Goal: Task Accomplishment & Management: Manage account settings

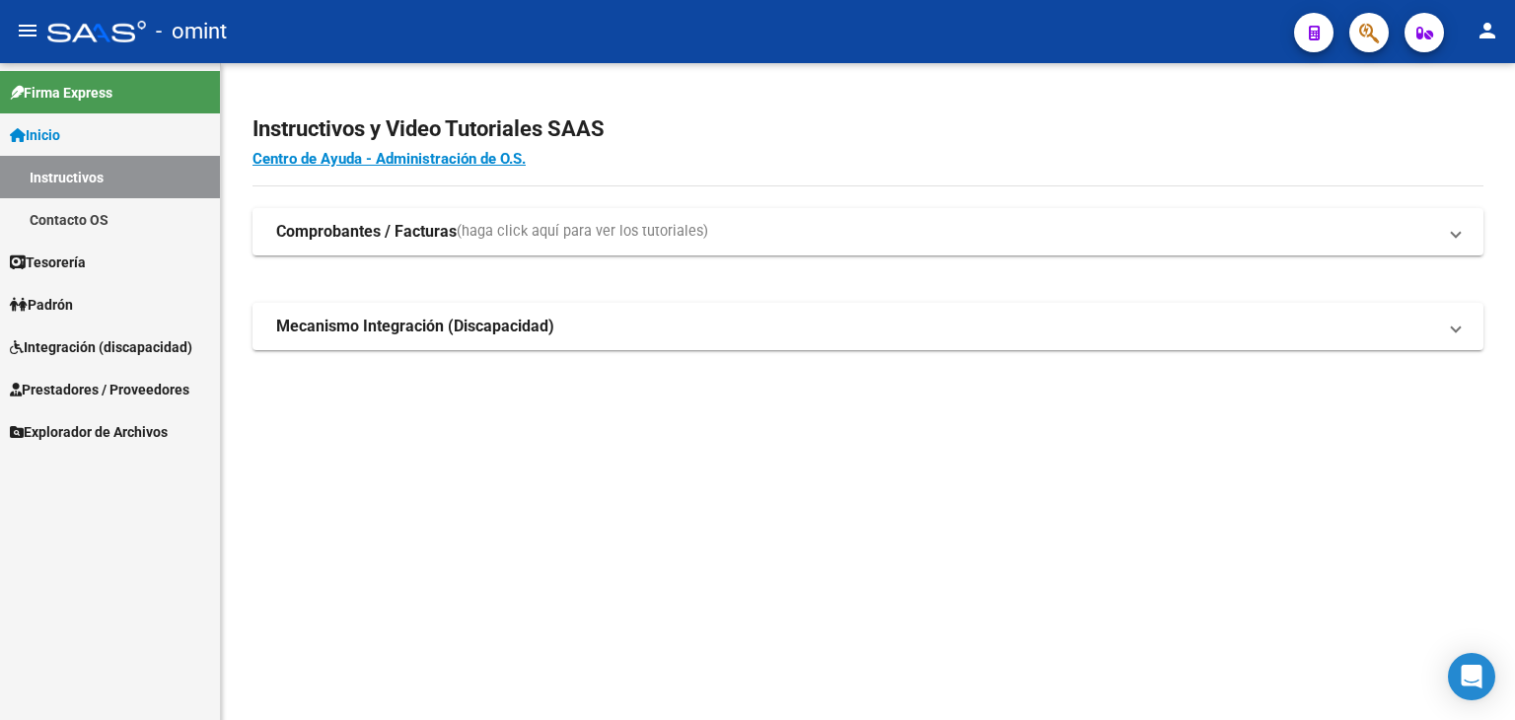
click at [154, 379] on span "Prestadores / Proveedores" at bounding box center [100, 390] width 180 height 22
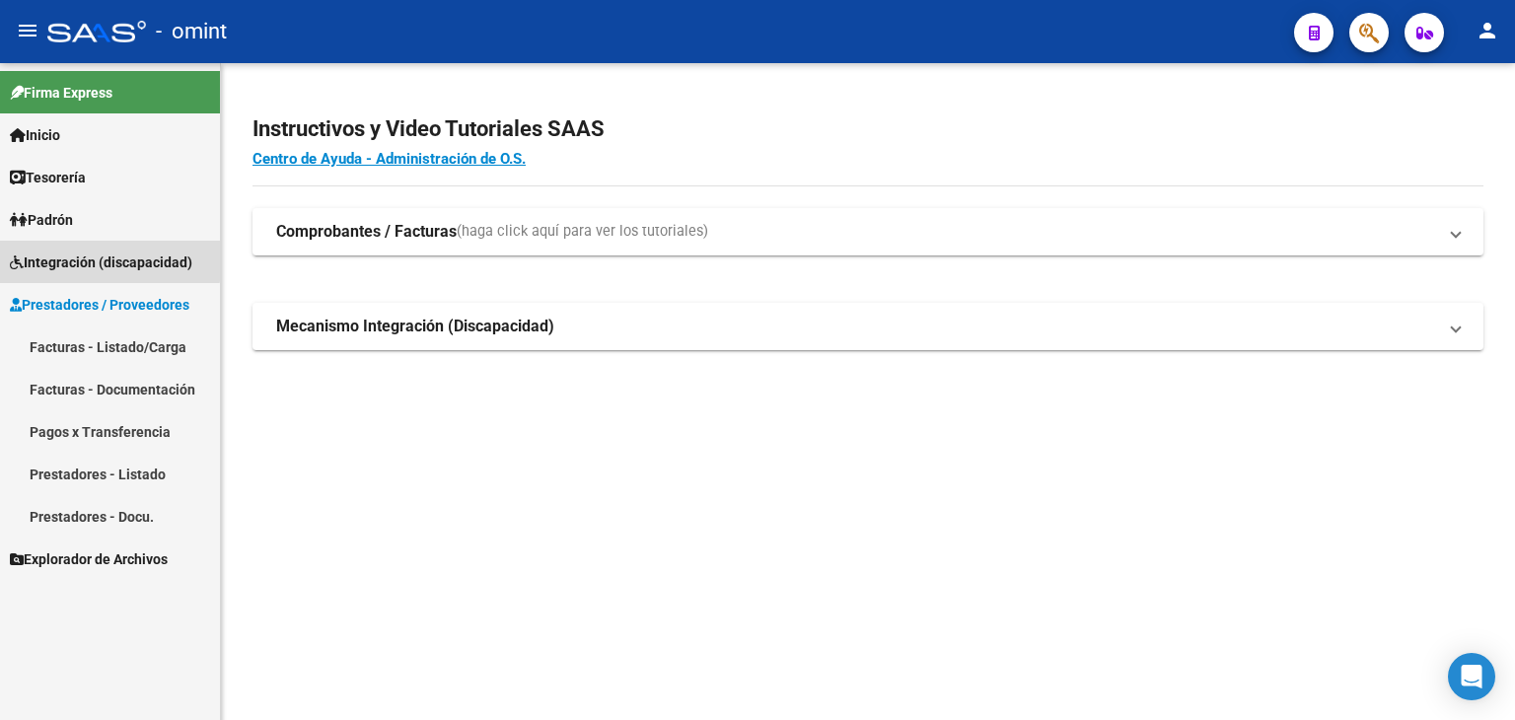
click at [51, 256] on span "Integración (discapacidad)" at bounding box center [101, 263] width 182 height 22
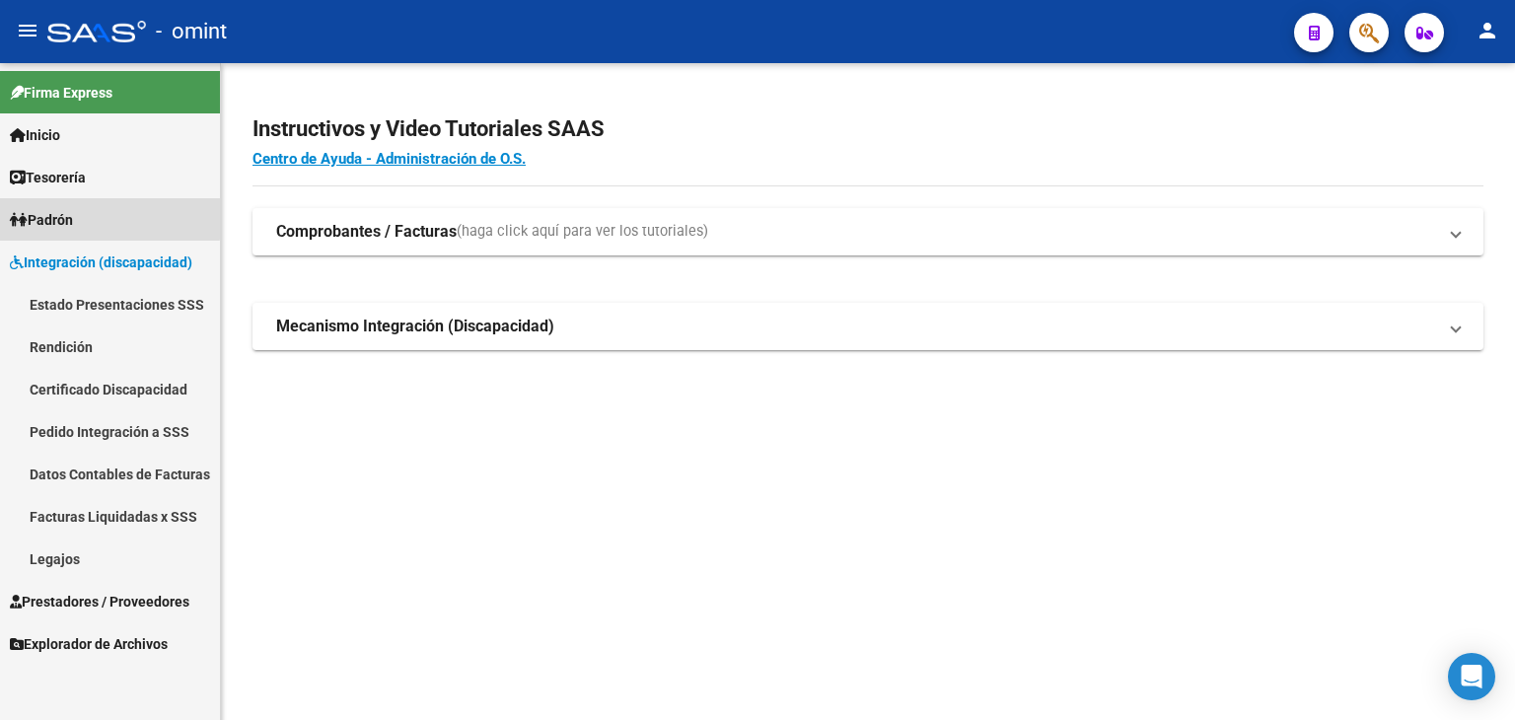
click at [57, 209] on span "Padrón" at bounding box center [41, 220] width 63 height 22
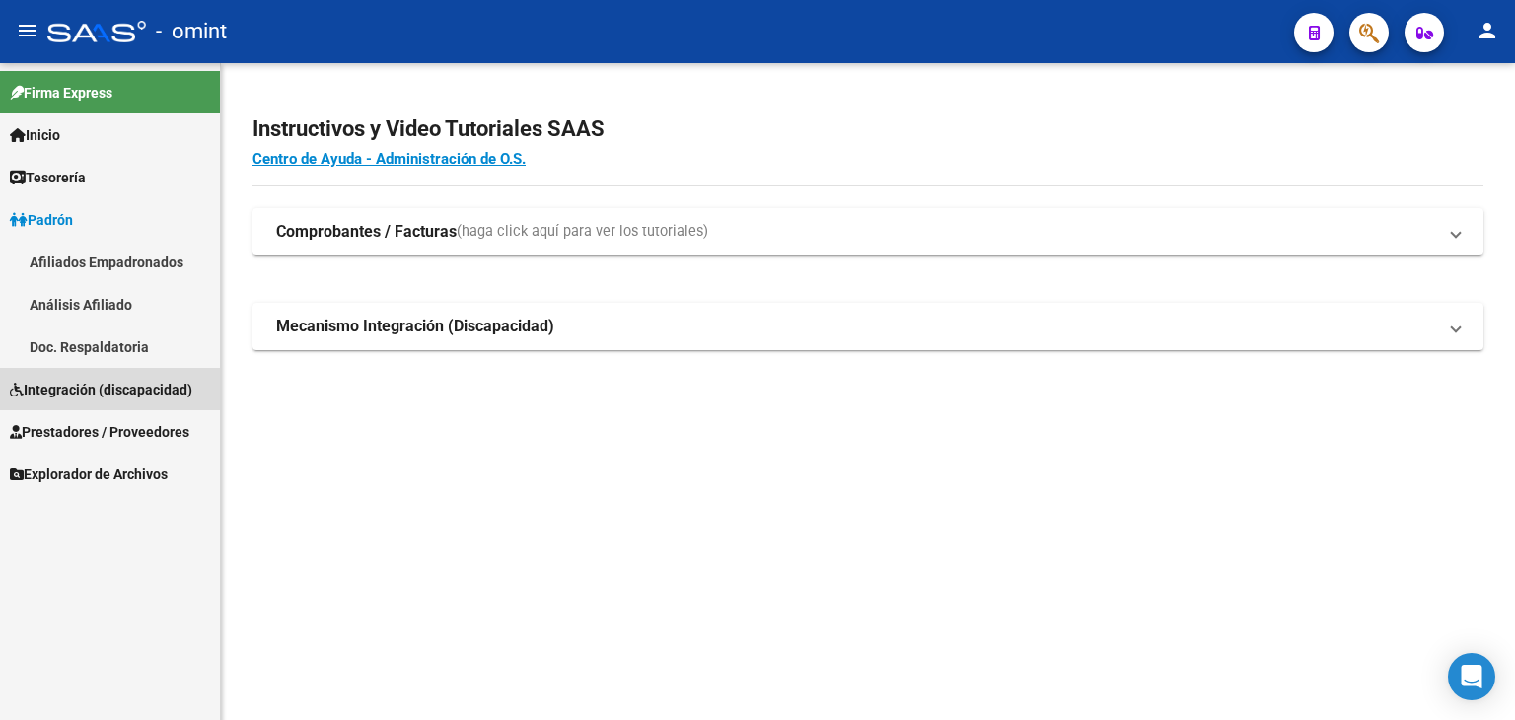
click at [61, 388] on span "Integración (discapacidad)" at bounding box center [101, 390] width 182 height 22
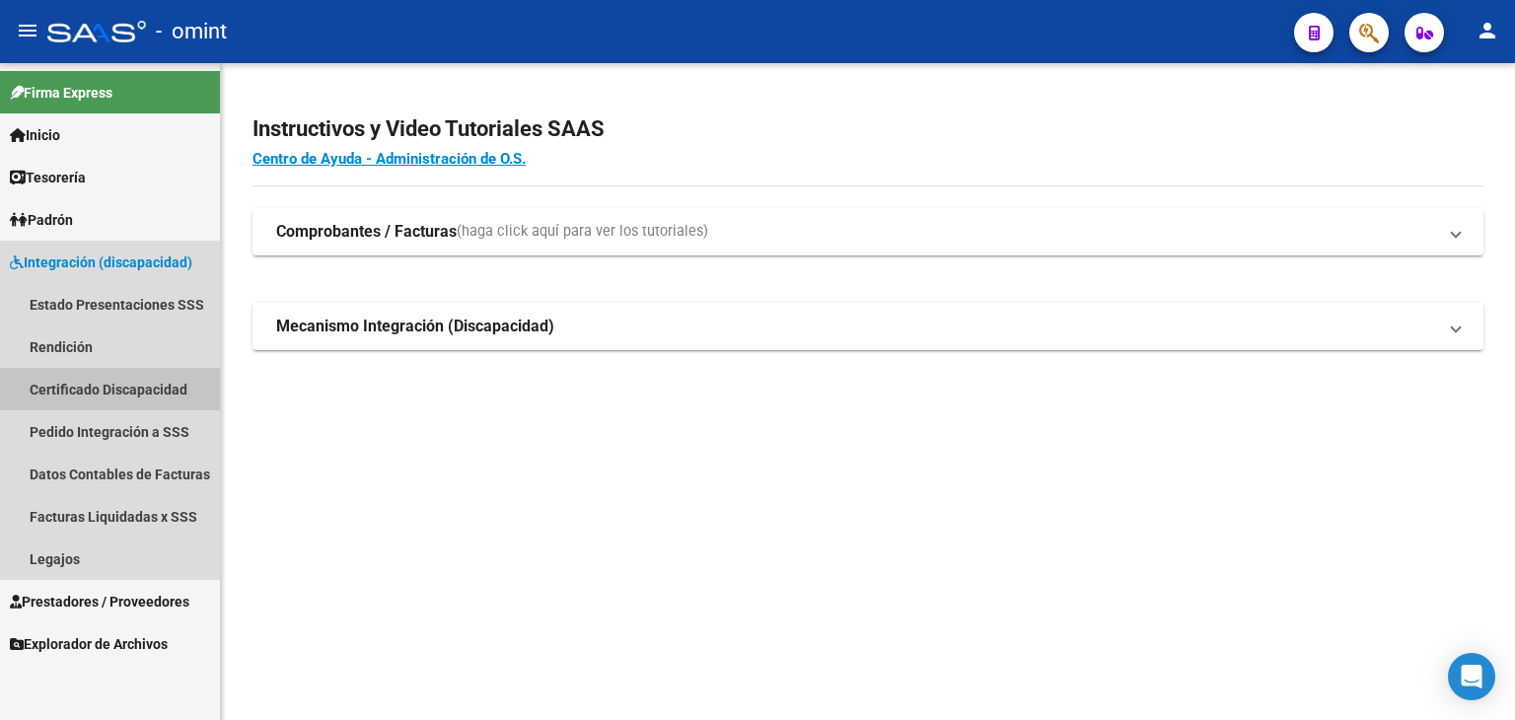
click at [77, 375] on link "Certificado Discapacidad" at bounding box center [110, 389] width 220 height 42
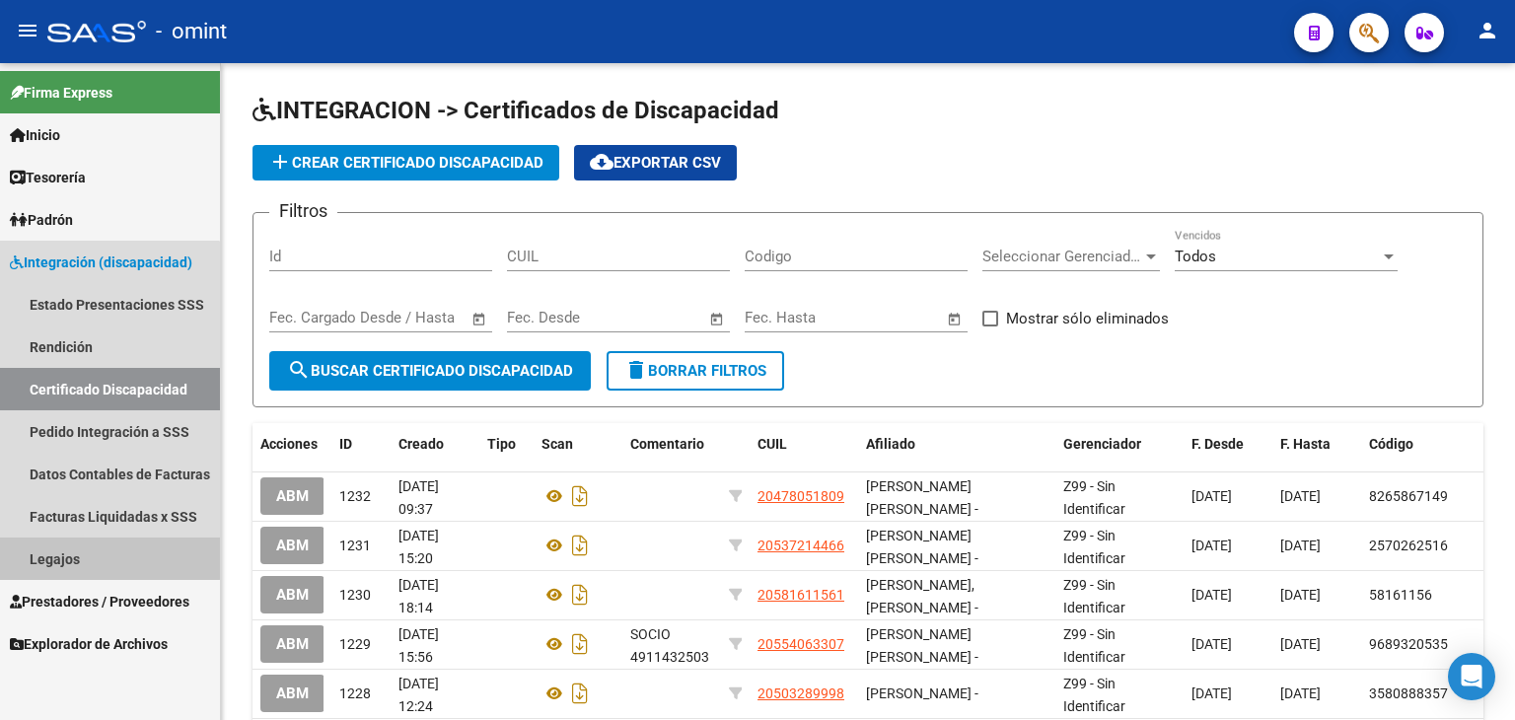
click at [46, 547] on link "Legajos" at bounding box center [110, 559] width 220 height 42
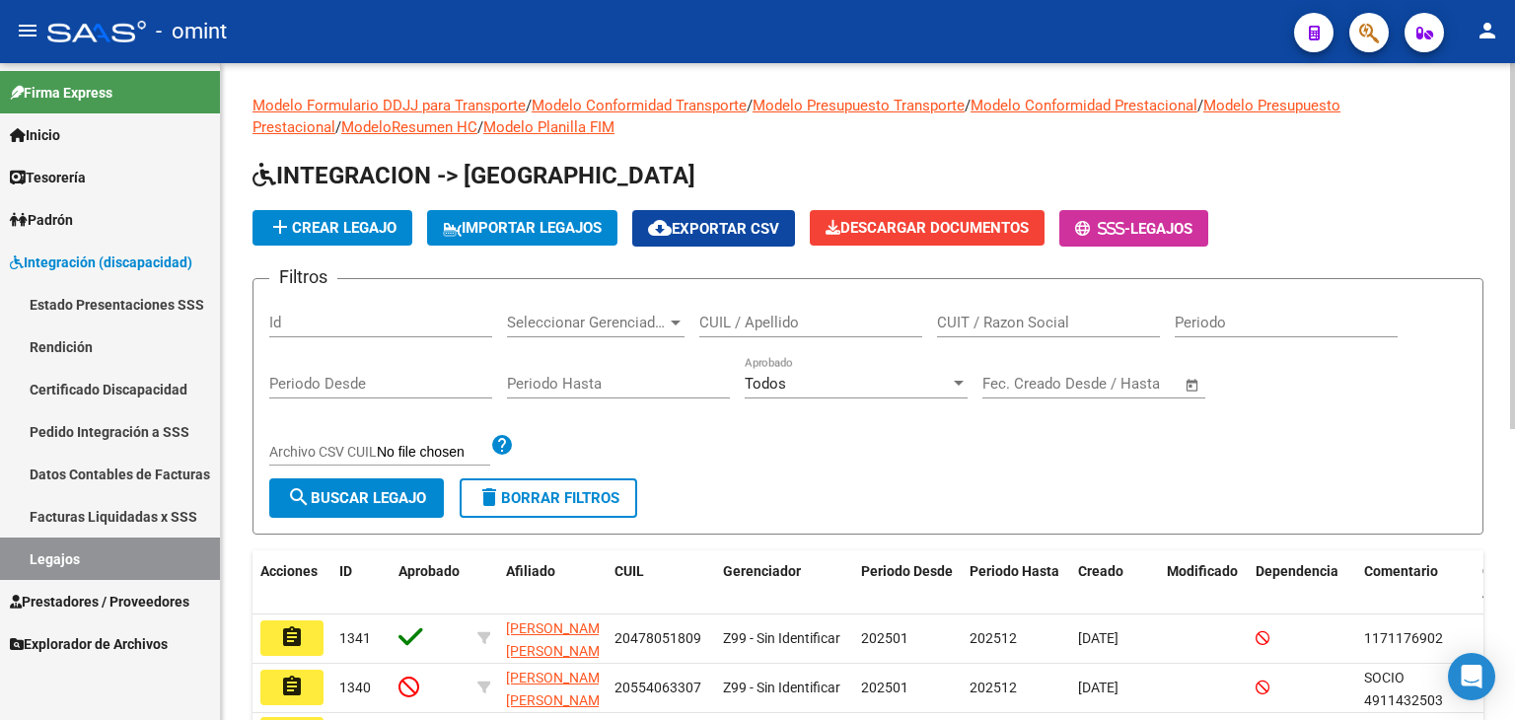
click at [767, 319] on input "CUIL / Apellido" at bounding box center [810, 323] width 223 height 18
paste input "20556670936"
type input "20556670936"
click at [379, 492] on span "search Buscar Legajo" at bounding box center [356, 498] width 139 height 18
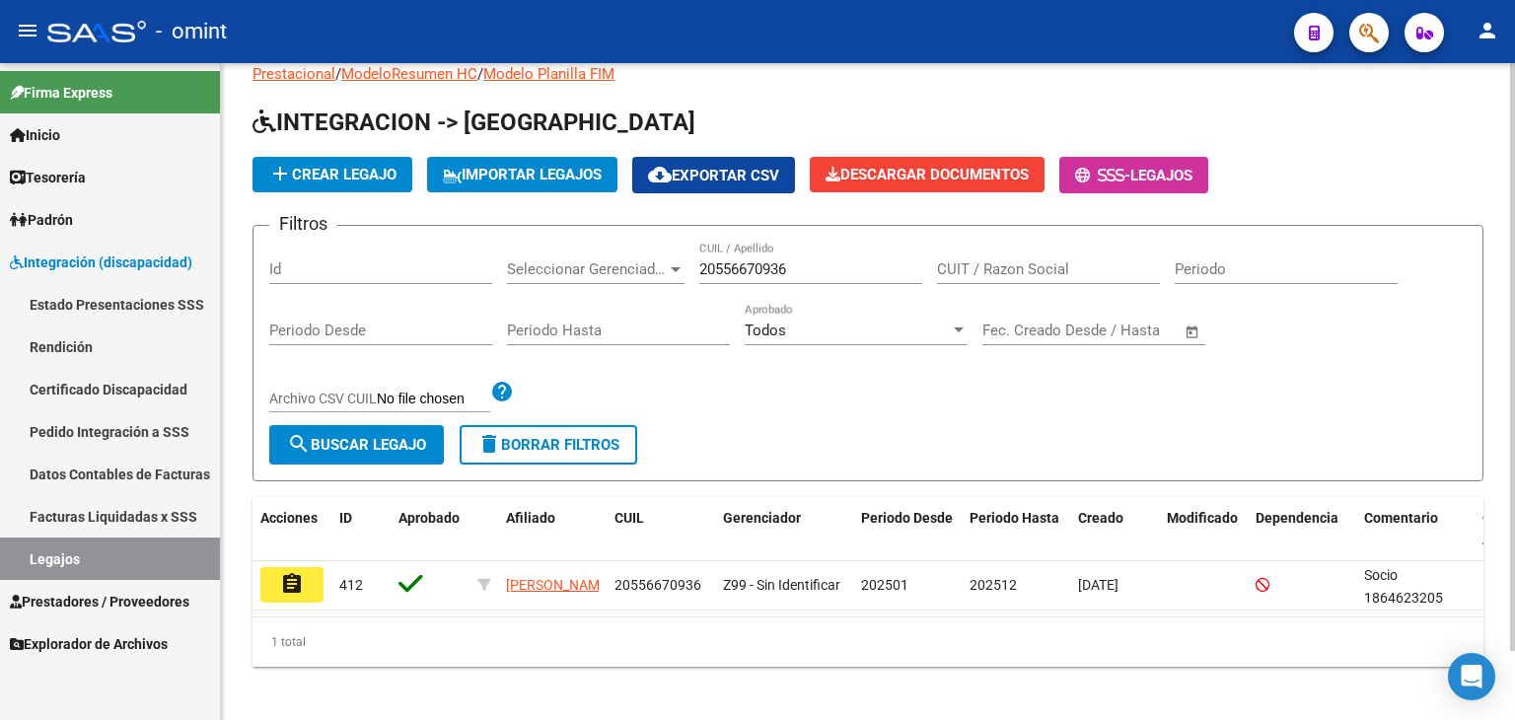
scroll to position [77, 0]
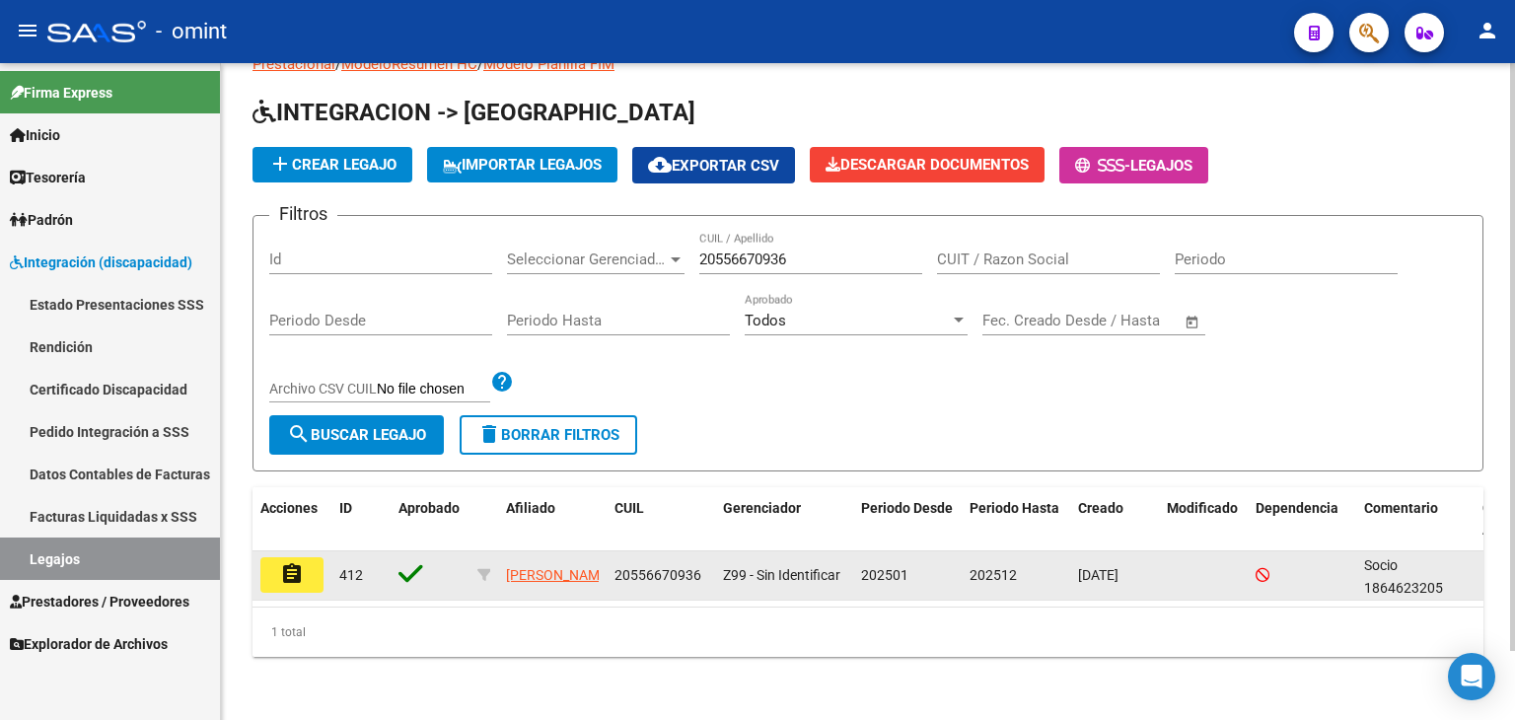
click at [290, 575] on datatable-body-cell "assignment" at bounding box center [291, 575] width 79 height 48
click at [288, 562] on mat-icon "assignment" at bounding box center [292, 574] width 24 height 24
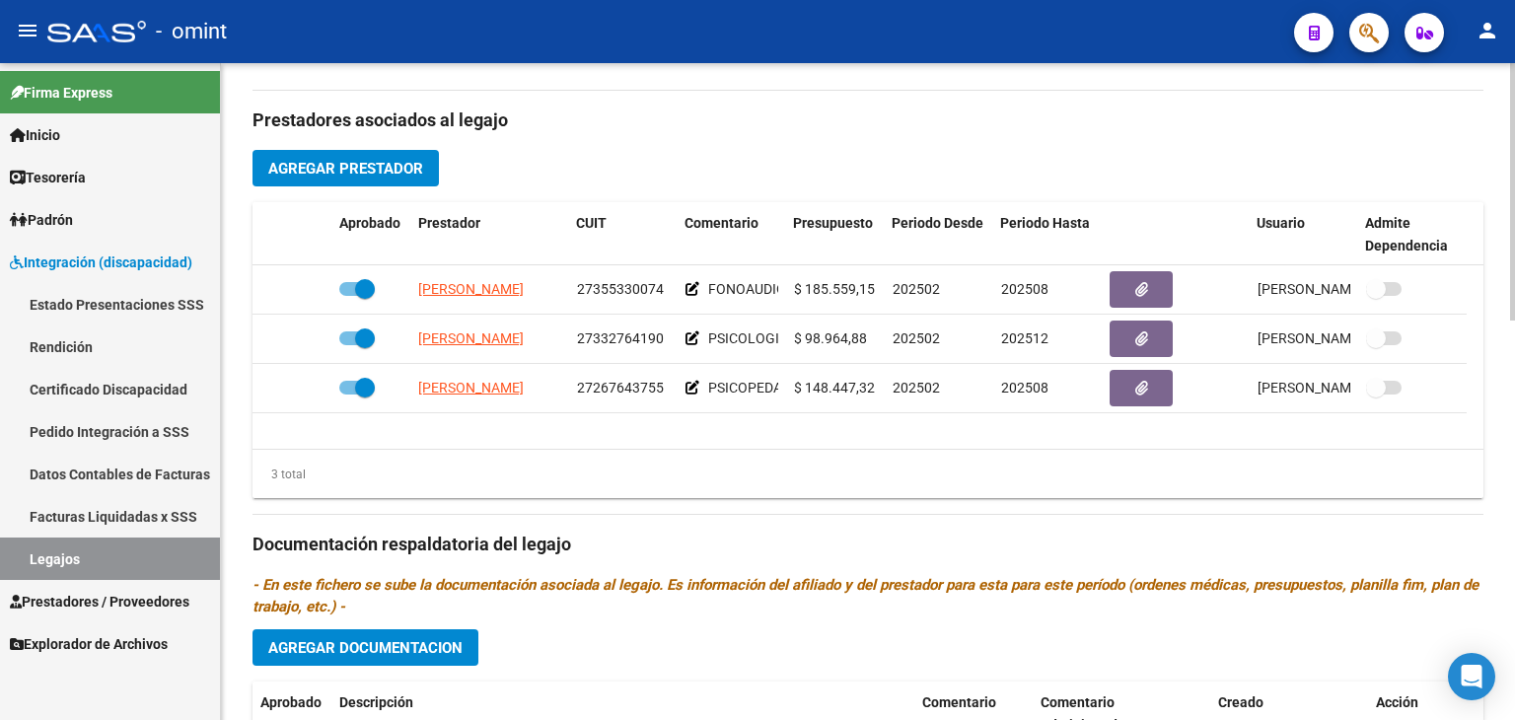
scroll to position [690, 0]
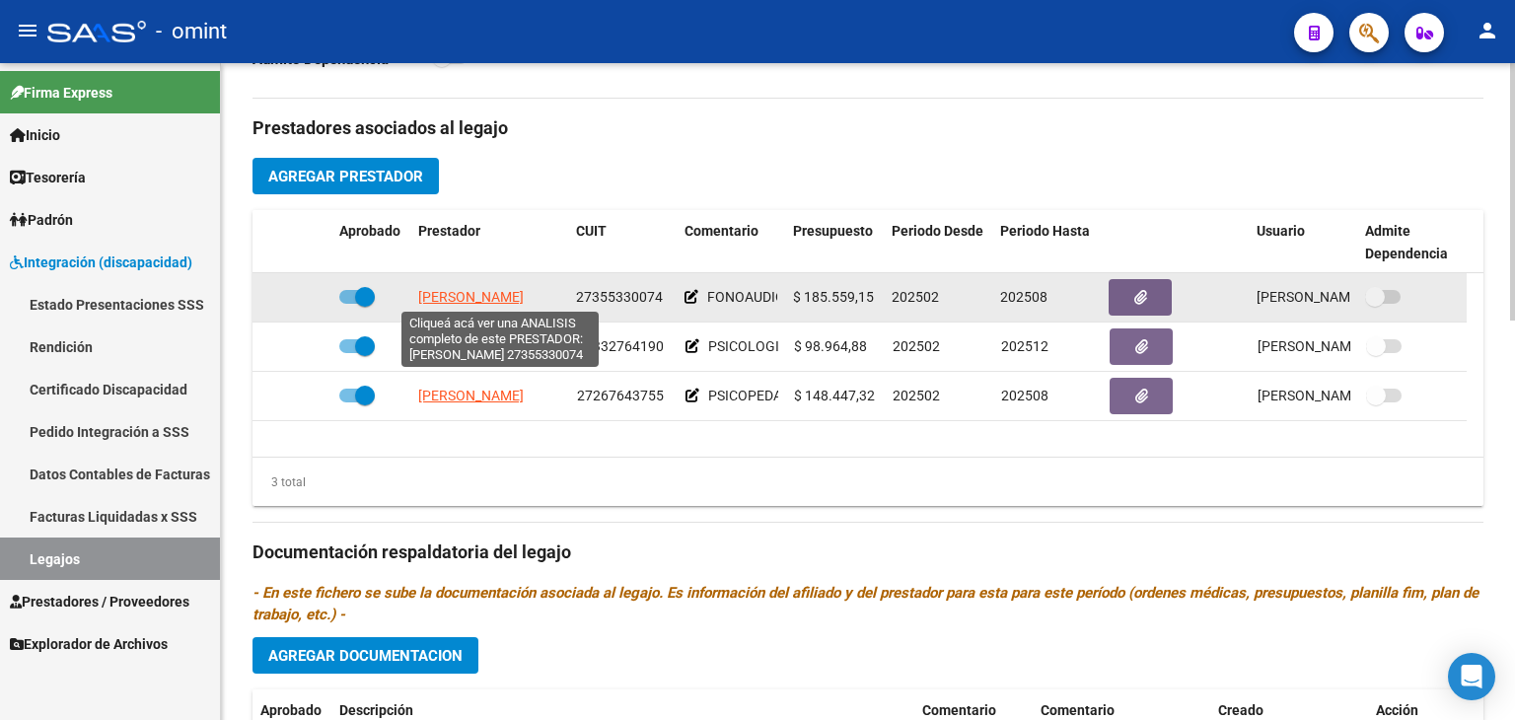
click at [459, 295] on span "[PERSON_NAME]" at bounding box center [471, 297] width 106 height 16
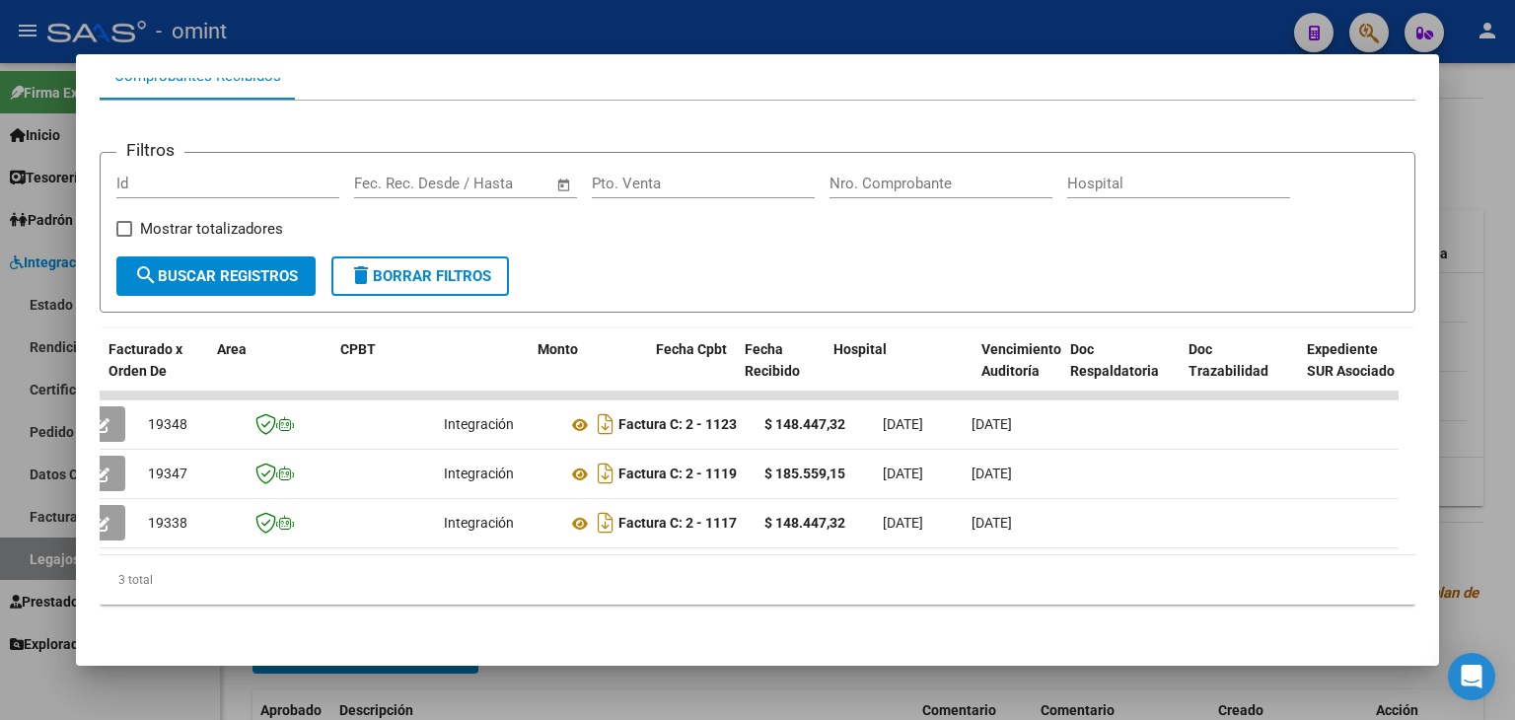
scroll to position [0, 0]
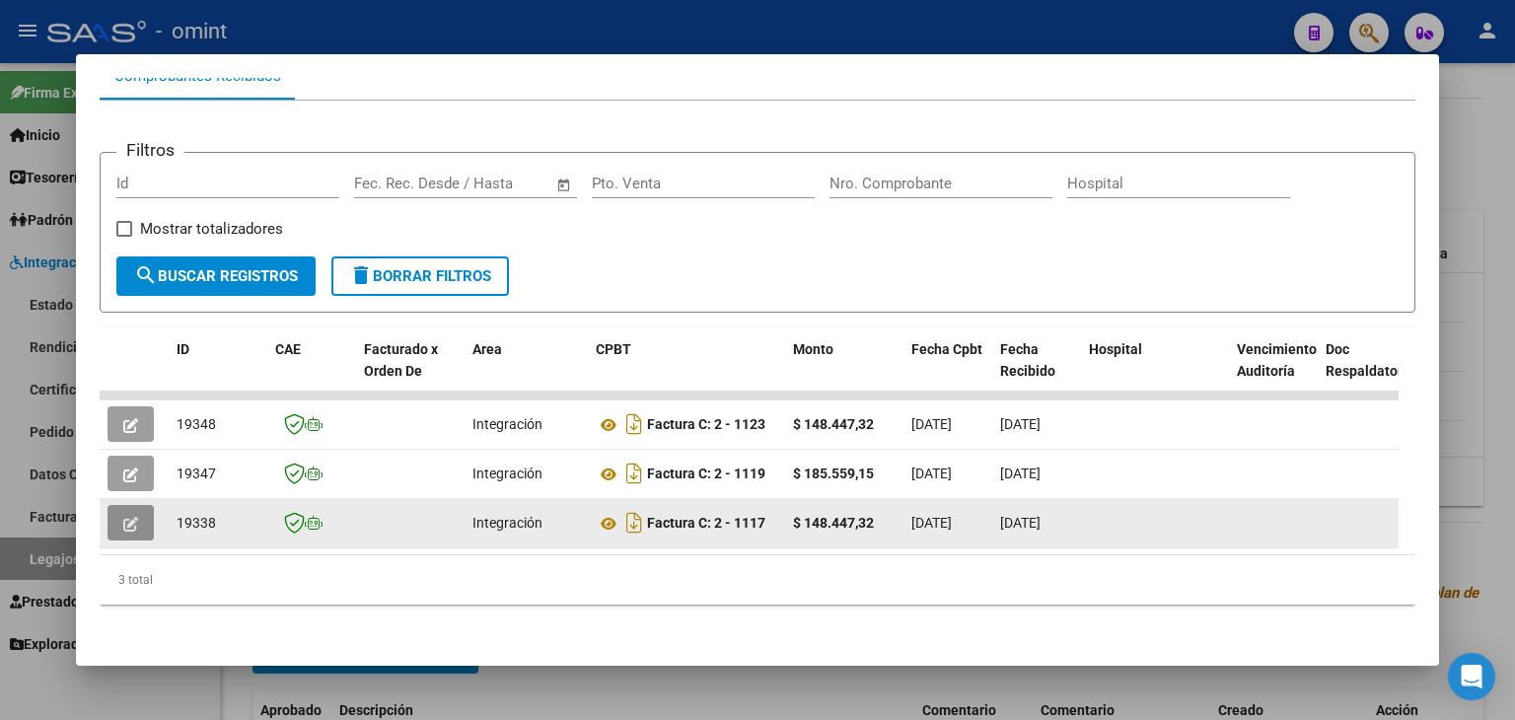
click at [126, 517] on icon "button" at bounding box center [130, 524] width 15 height 15
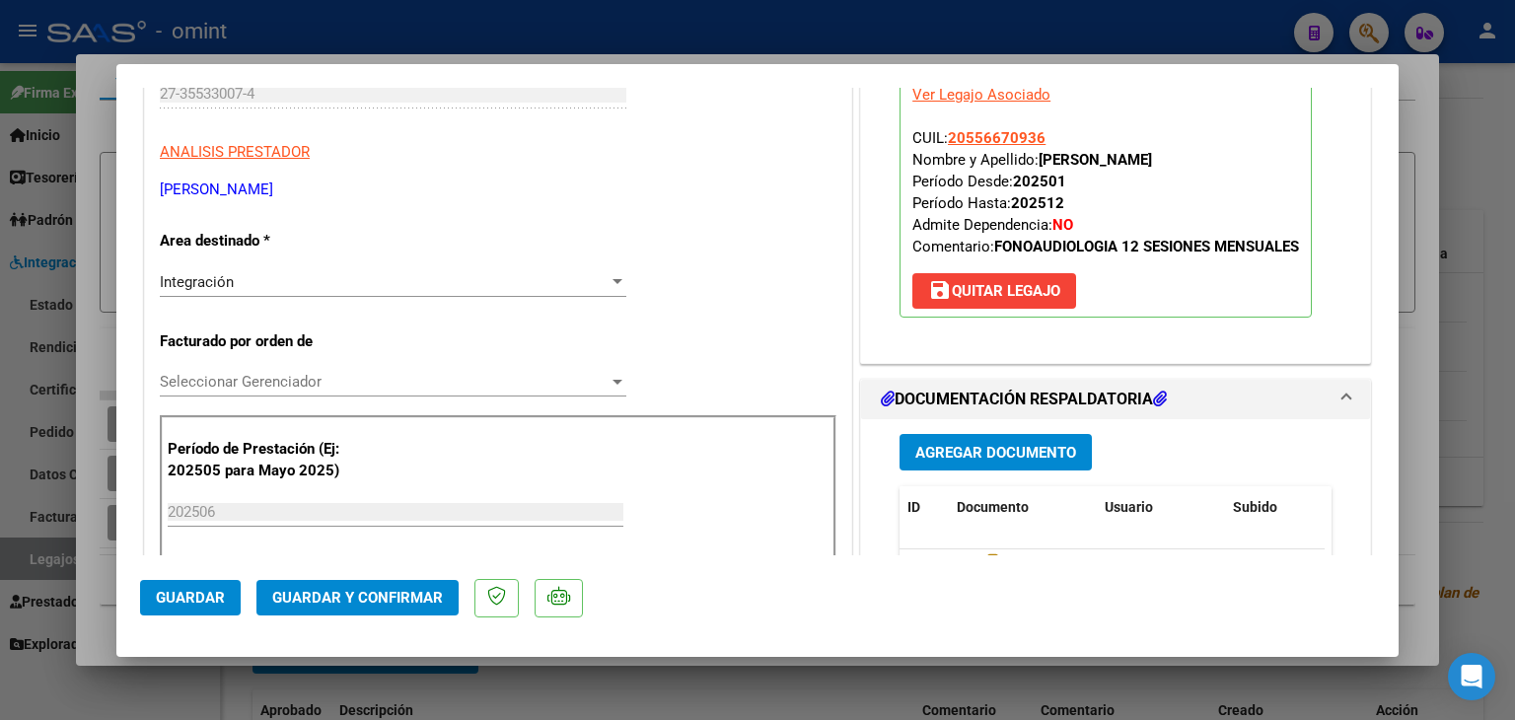
scroll to position [690, 0]
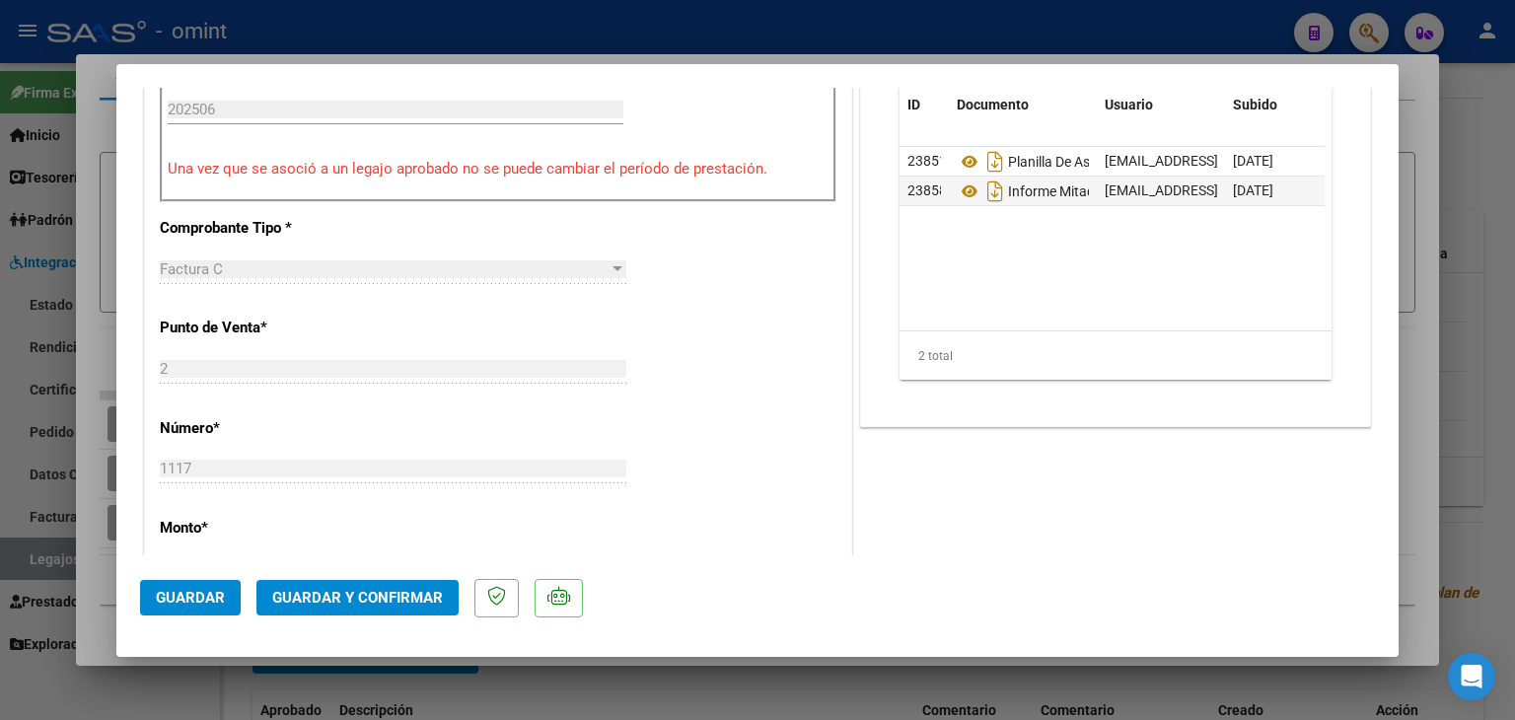
type input "$ 0,00"
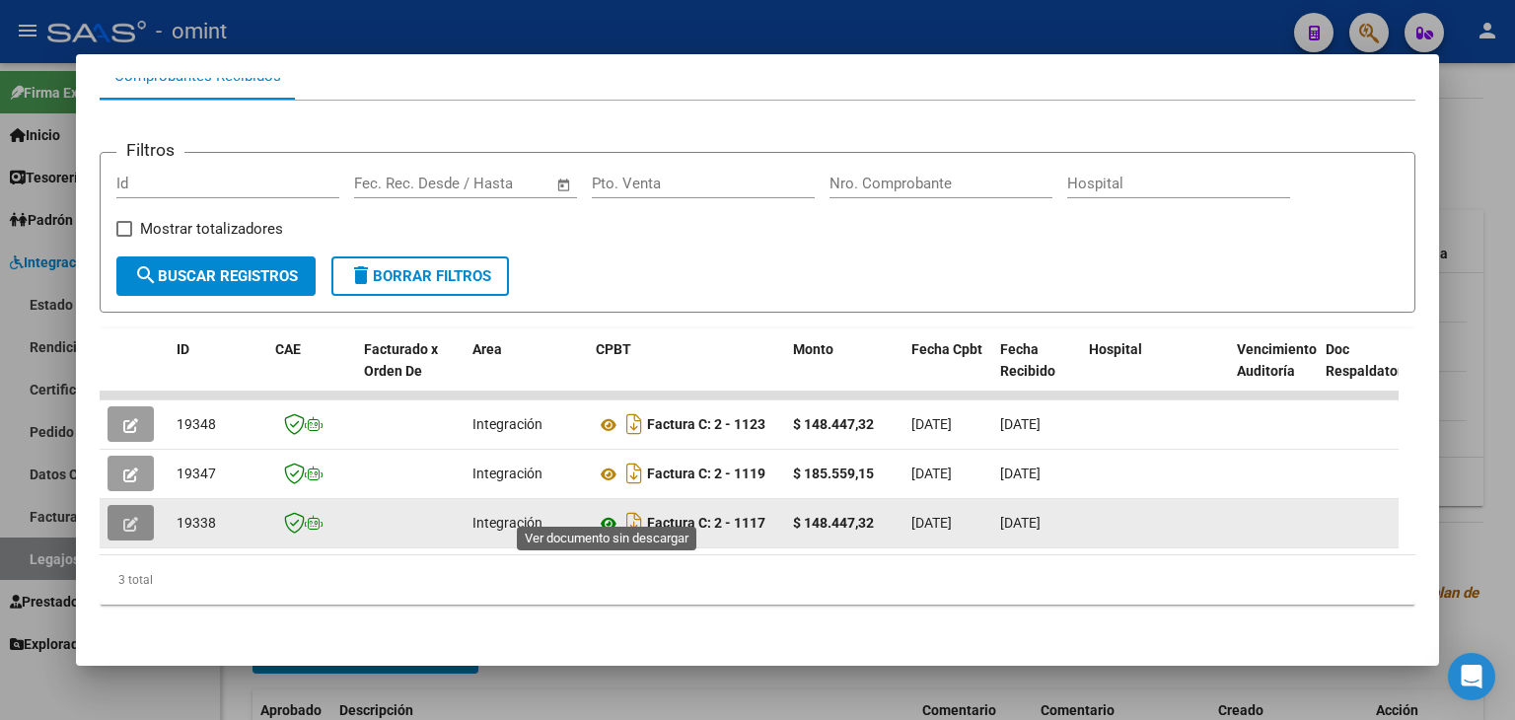
click at [609, 512] on icon at bounding box center [609, 524] width 26 height 24
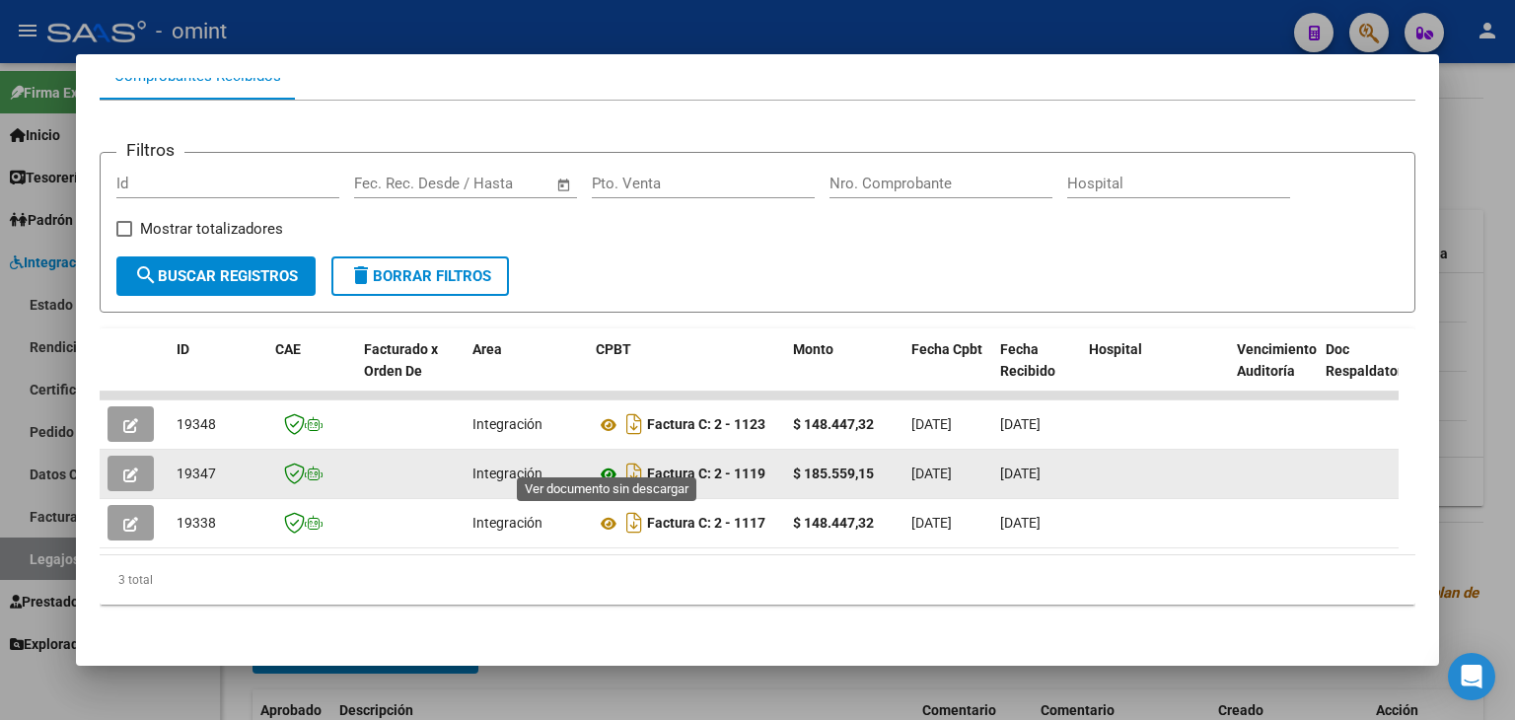
click at [605, 463] on icon at bounding box center [609, 475] width 26 height 24
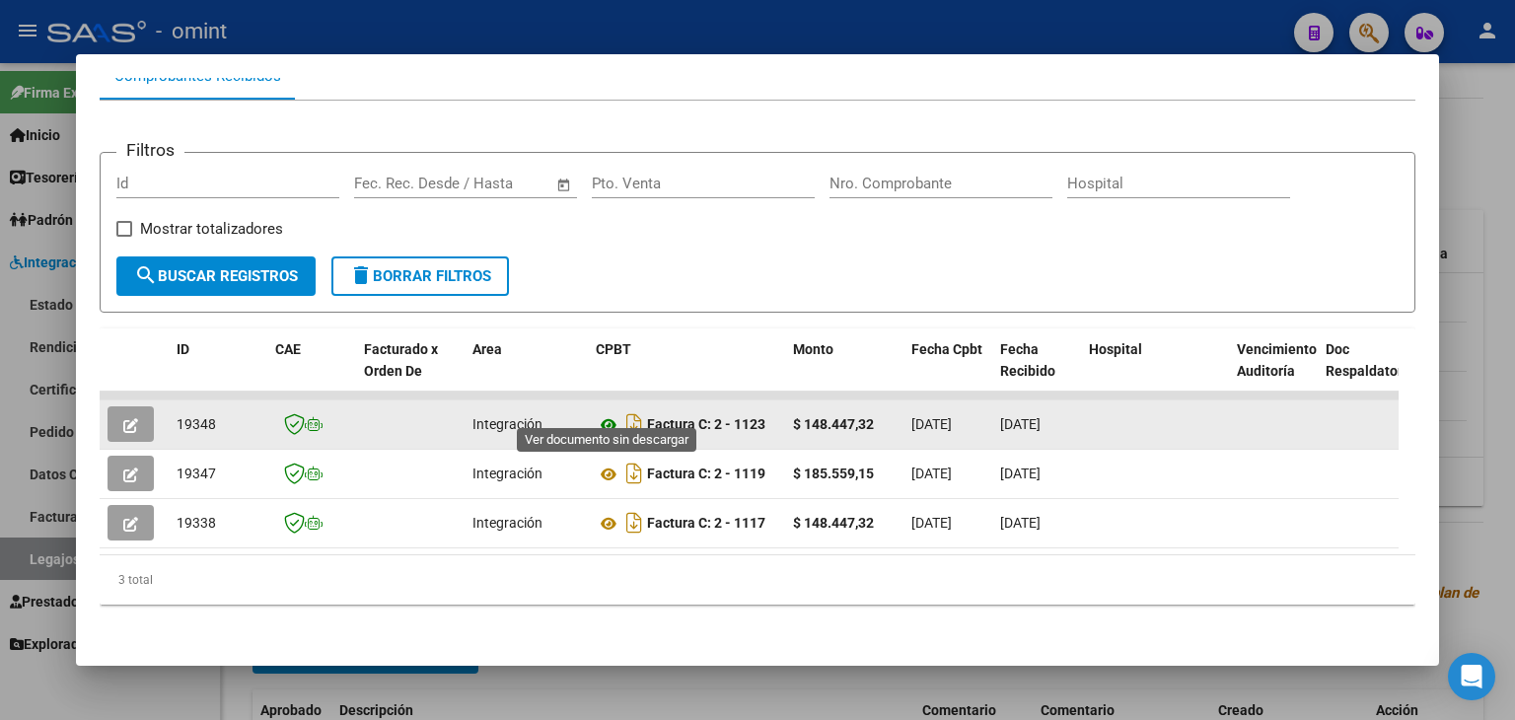
click at [607, 413] on icon at bounding box center [609, 425] width 26 height 24
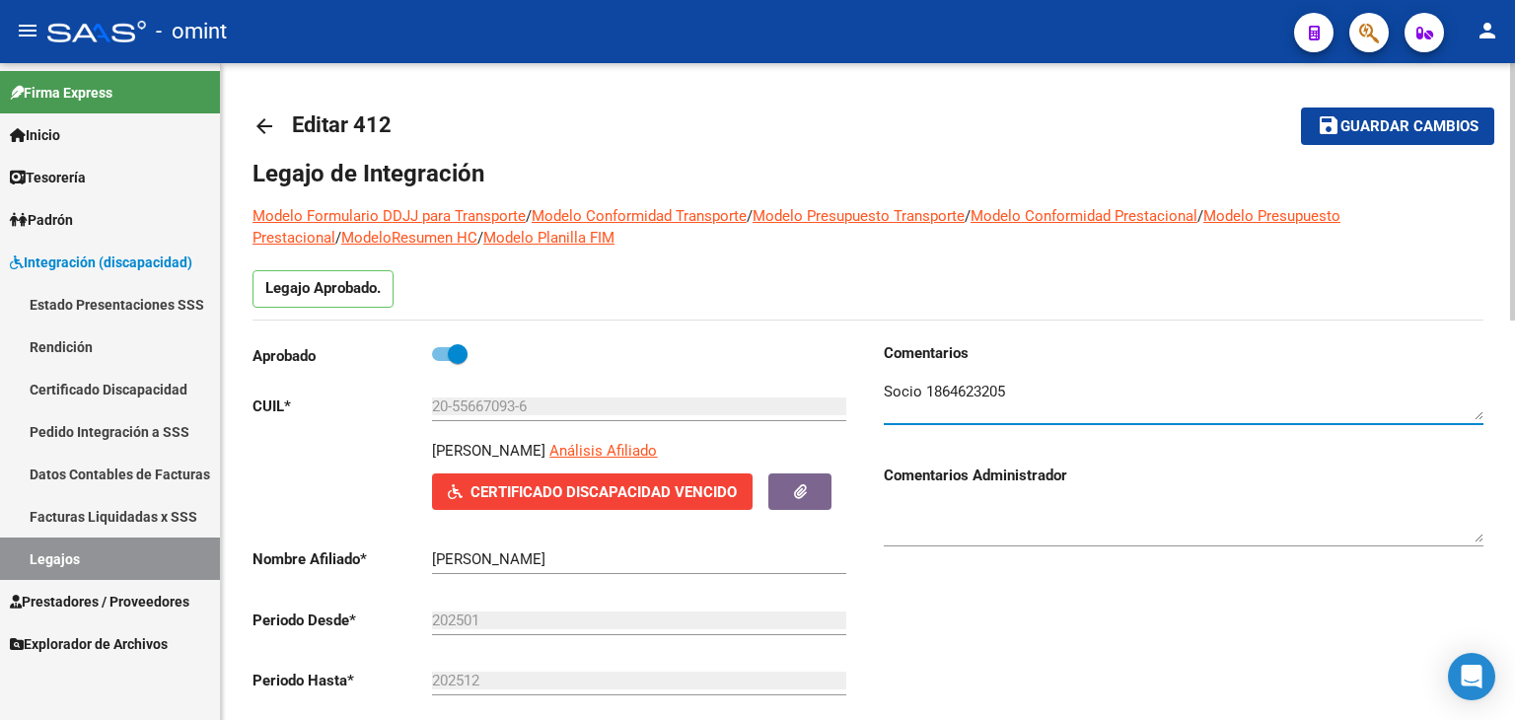
click at [960, 388] on textarea at bounding box center [1184, 400] width 600 height 39
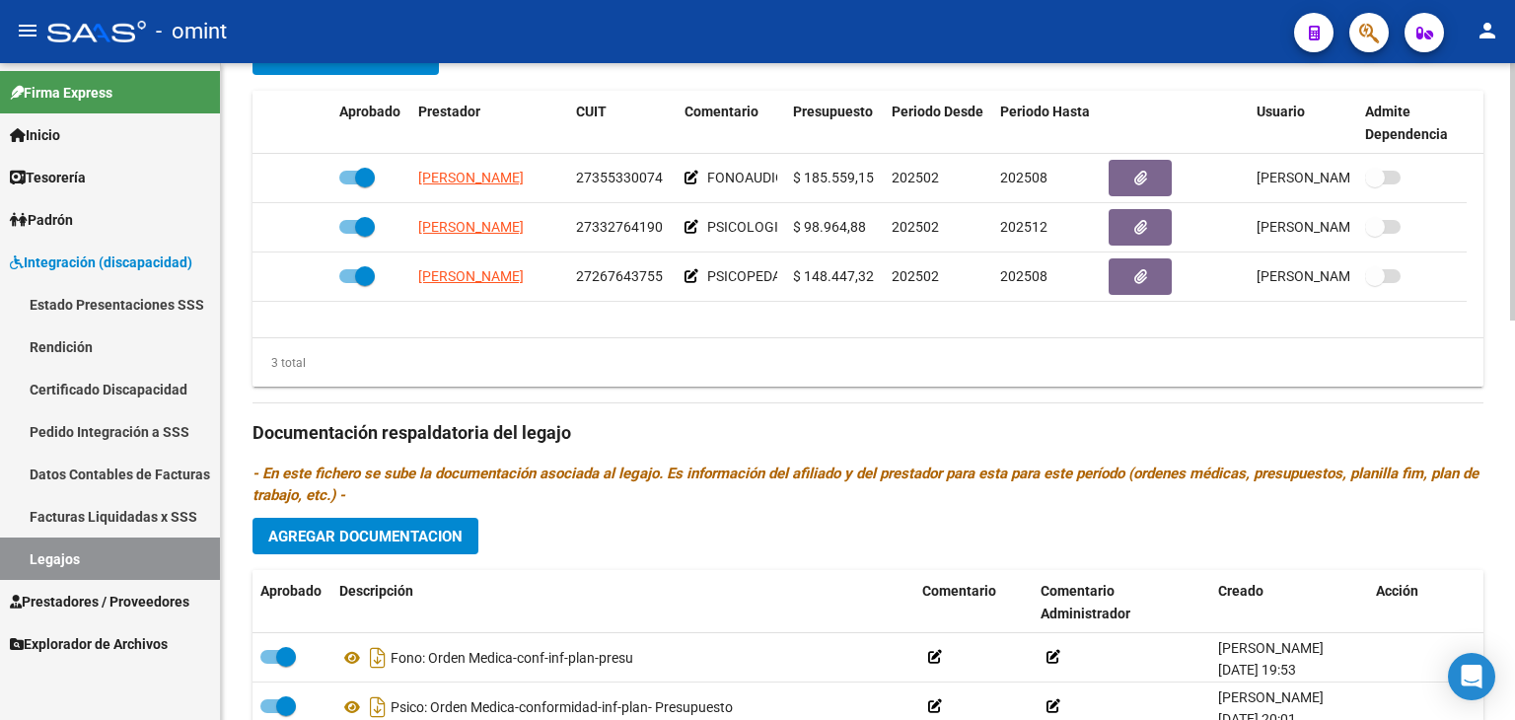
scroll to position [690, 0]
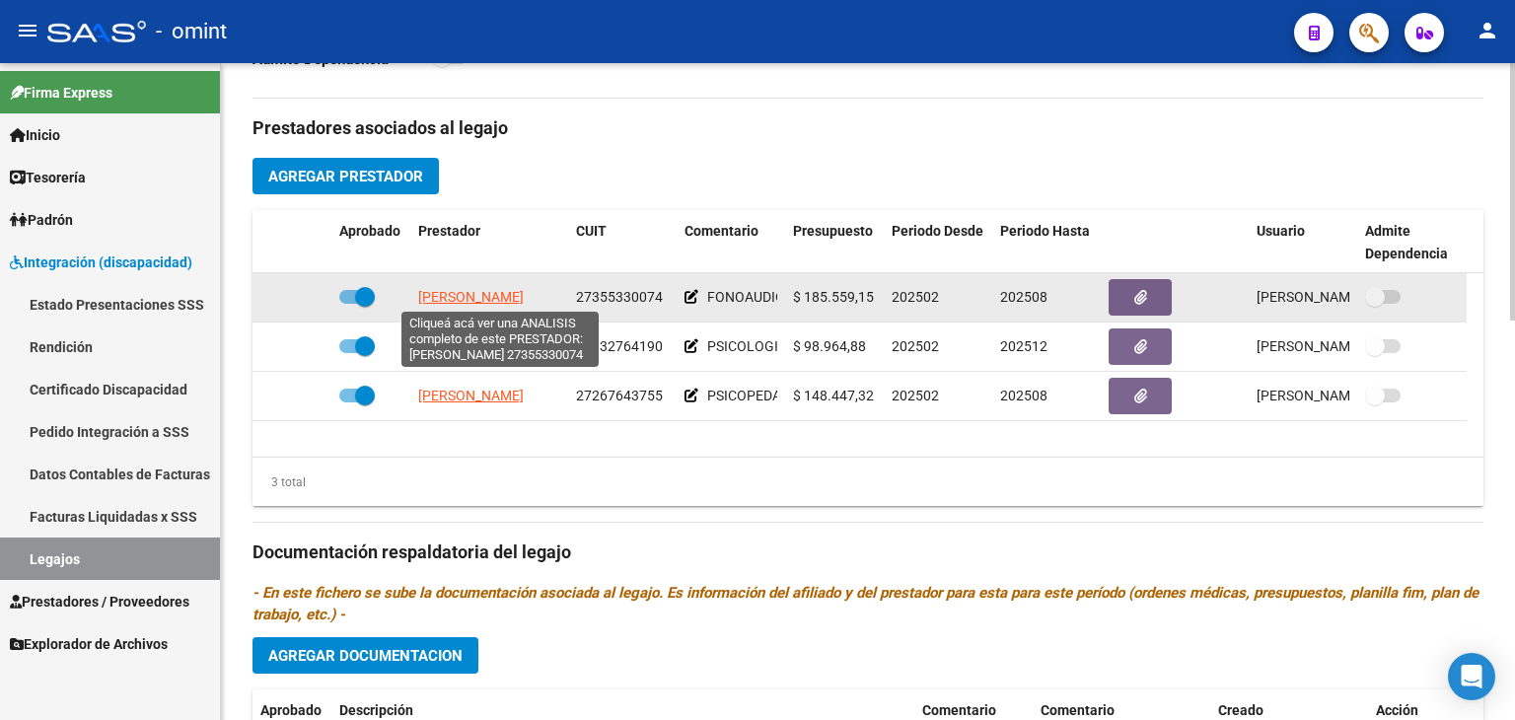
click at [462, 286] on app-link-go-to "[PERSON_NAME]" at bounding box center [471, 297] width 106 height 23
click at [509, 292] on span "[PERSON_NAME]" at bounding box center [471, 297] width 106 height 16
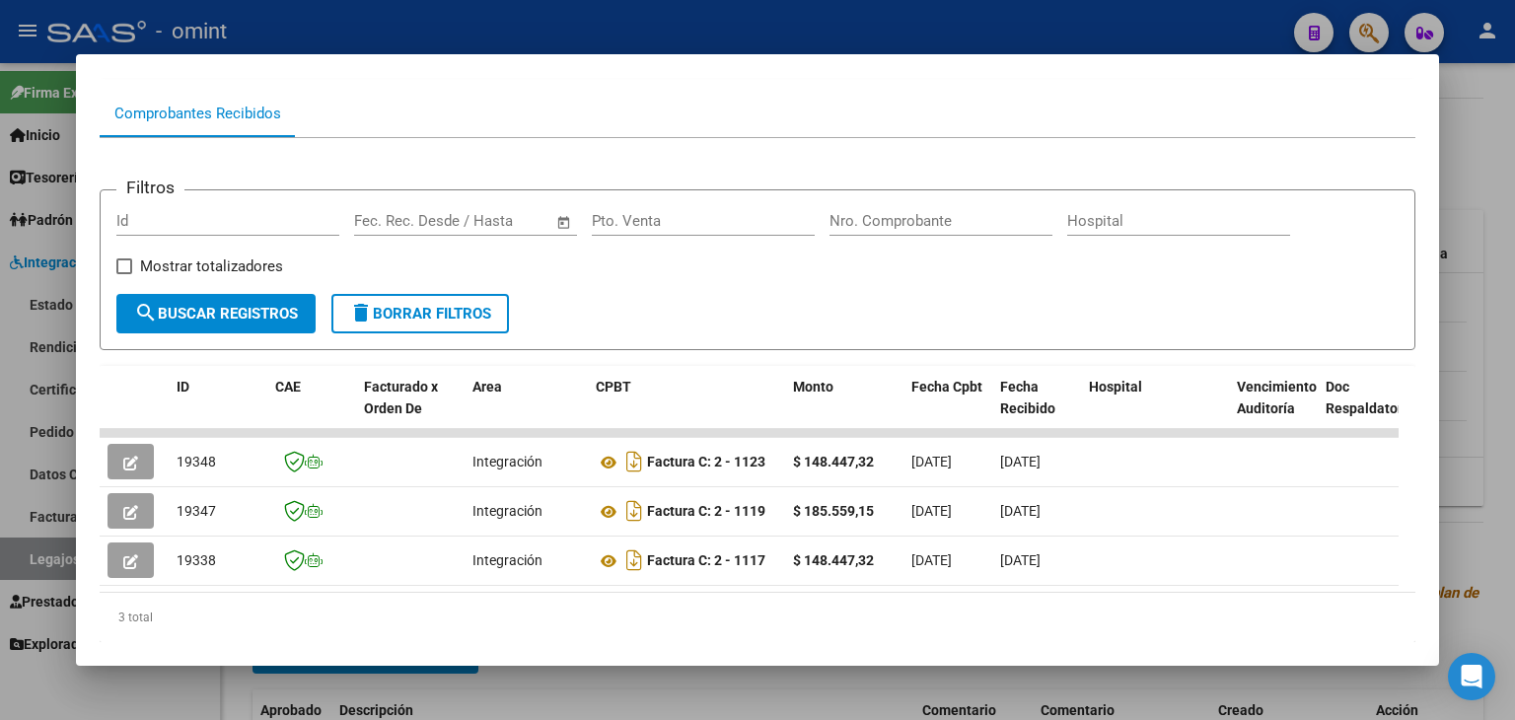
scroll to position [234, 0]
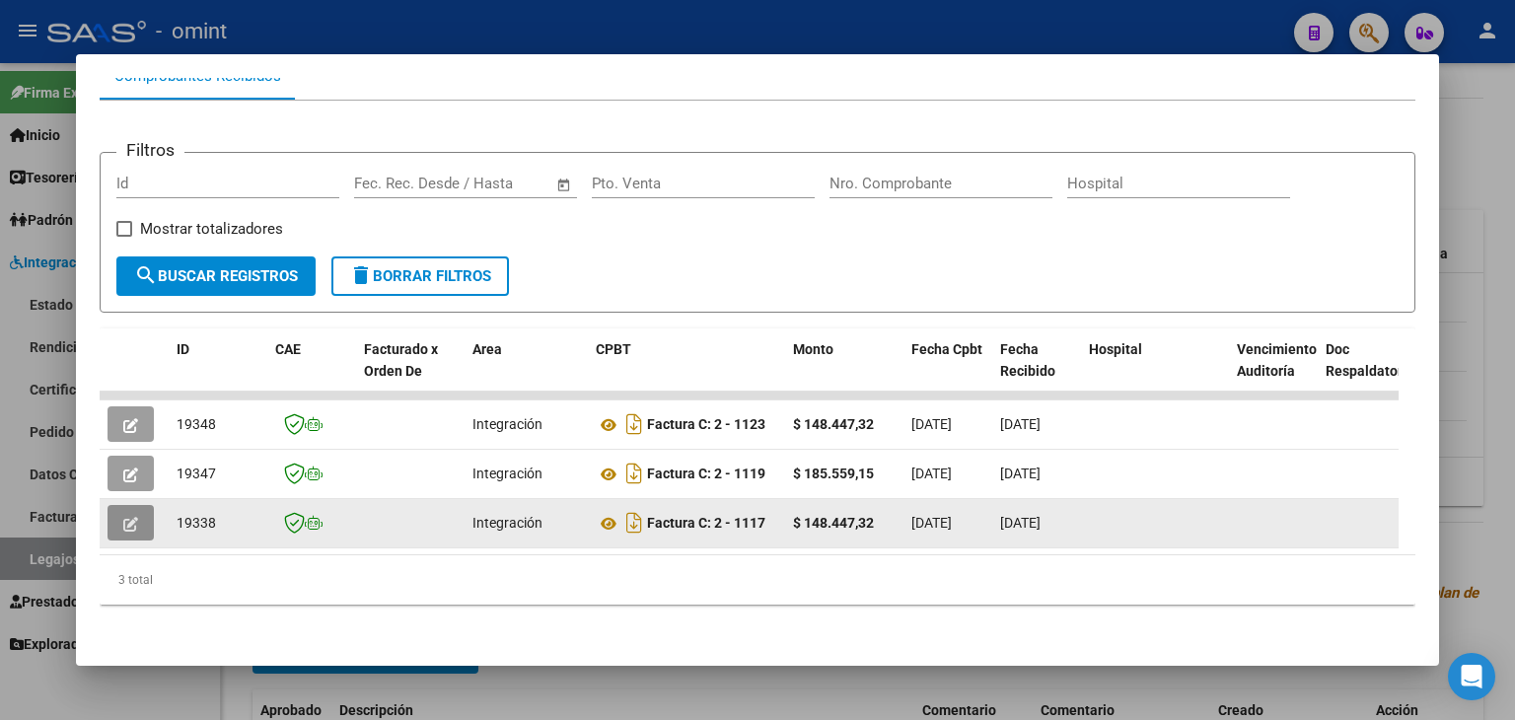
click at [123, 517] on icon "button" at bounding box center [130, 524] width 15 height 15
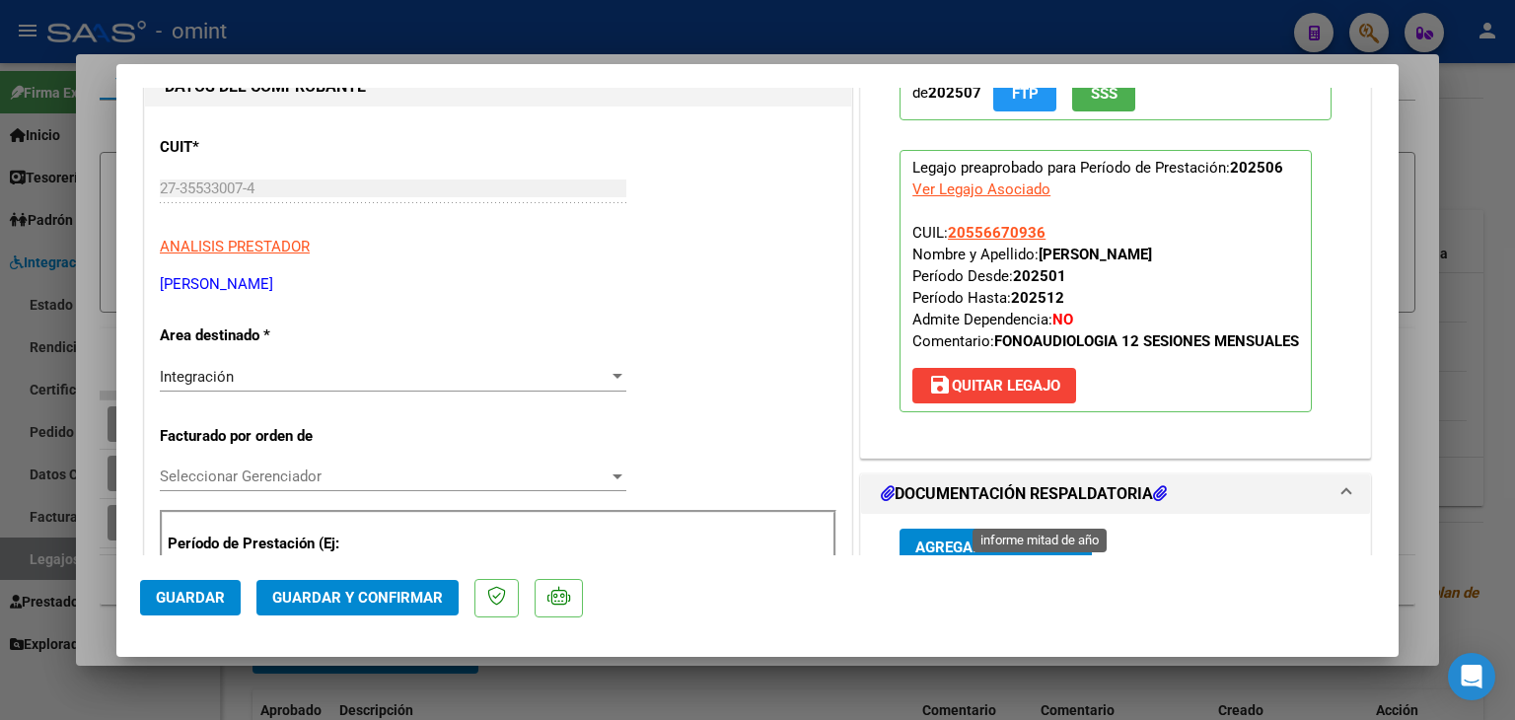
scroll to position [395, 0]
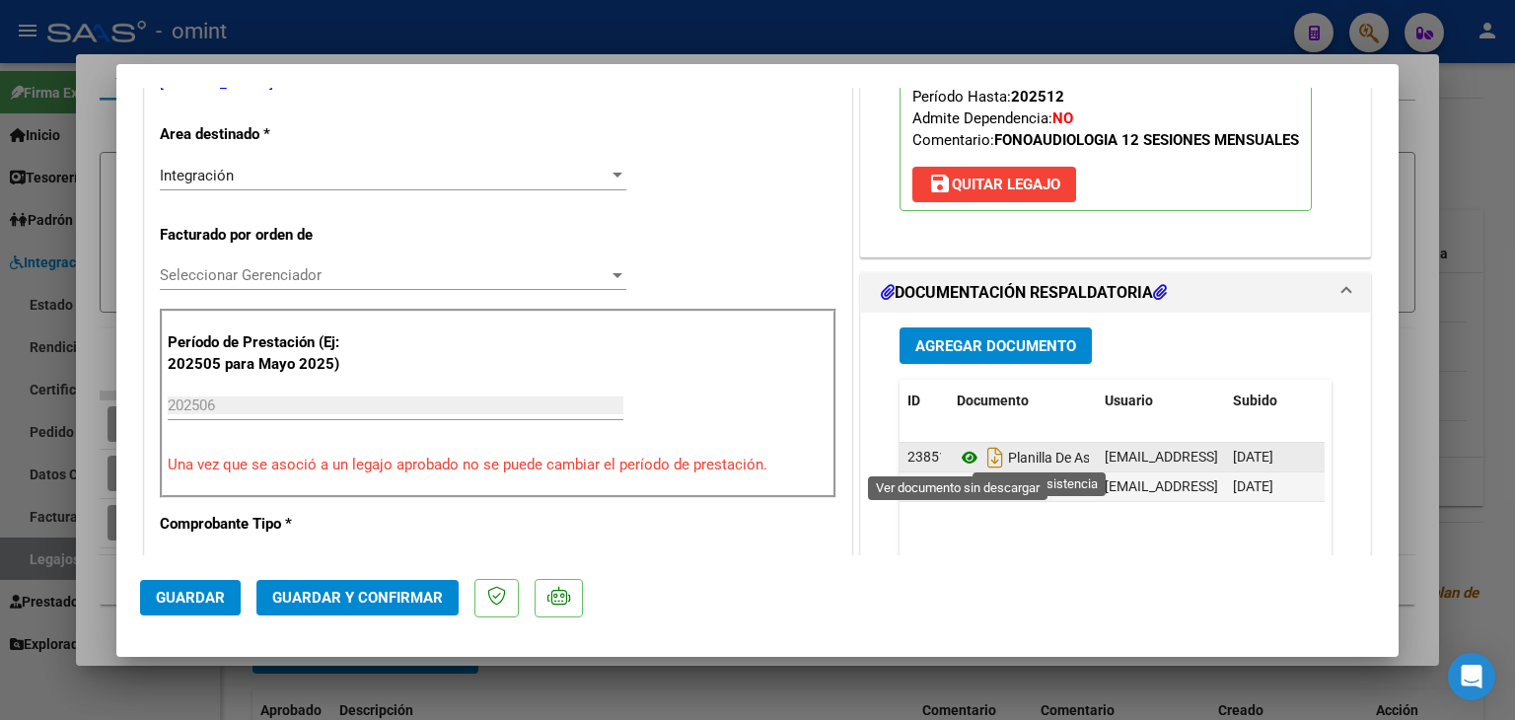
click at [957, 452] on icon at bounding box center [970, 458] width 26 height 24
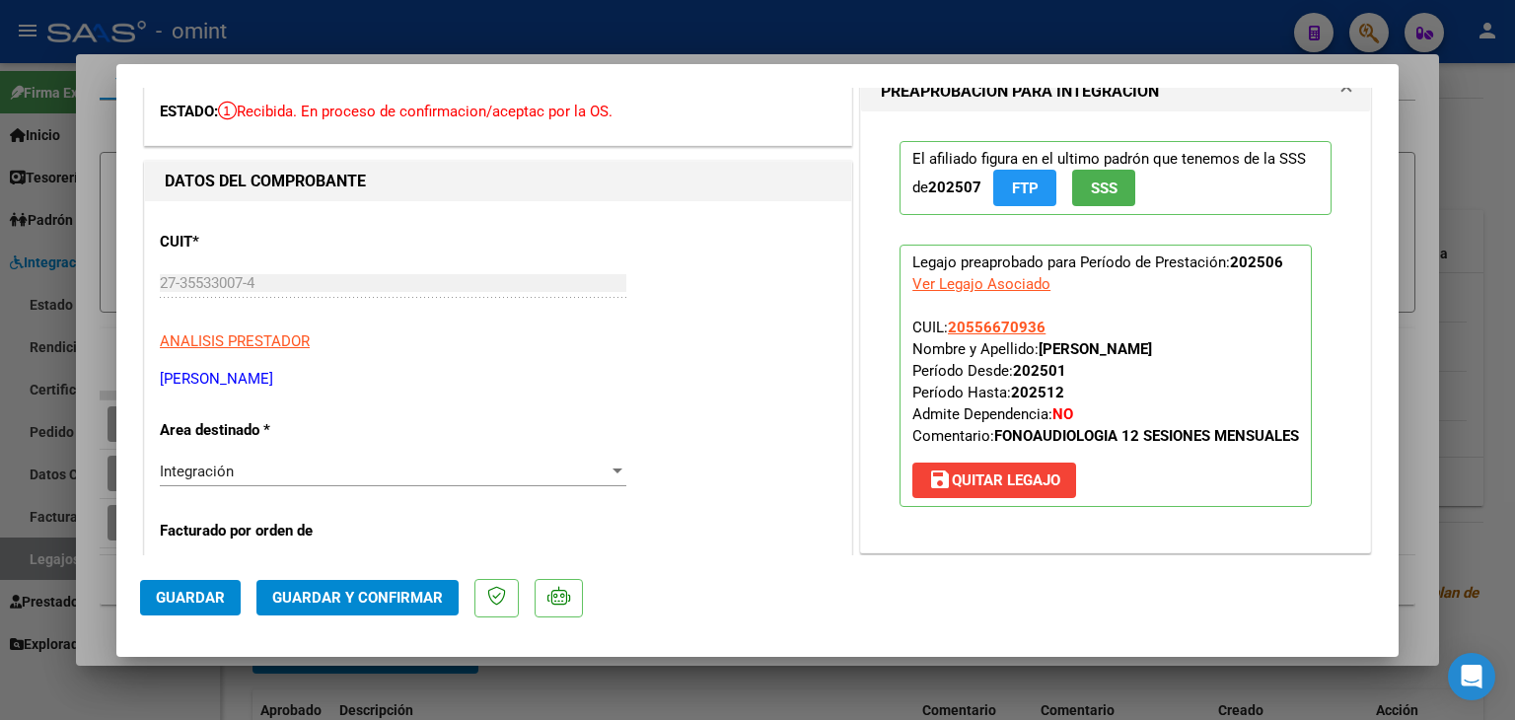
scroll to position [0, 0]
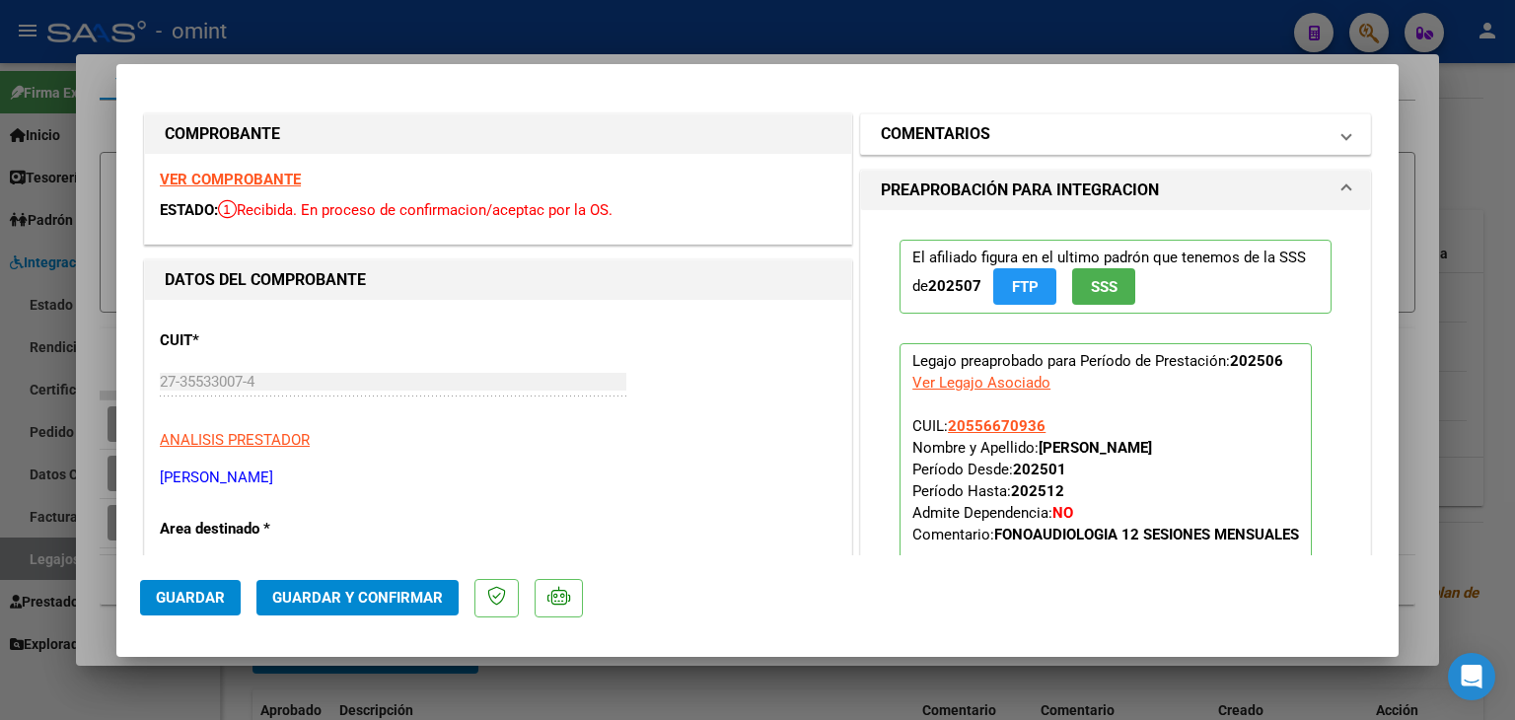
click at [968, 139] on h1 "COMENTARIOS" at bounding box center [935, 134] width 109 height 24
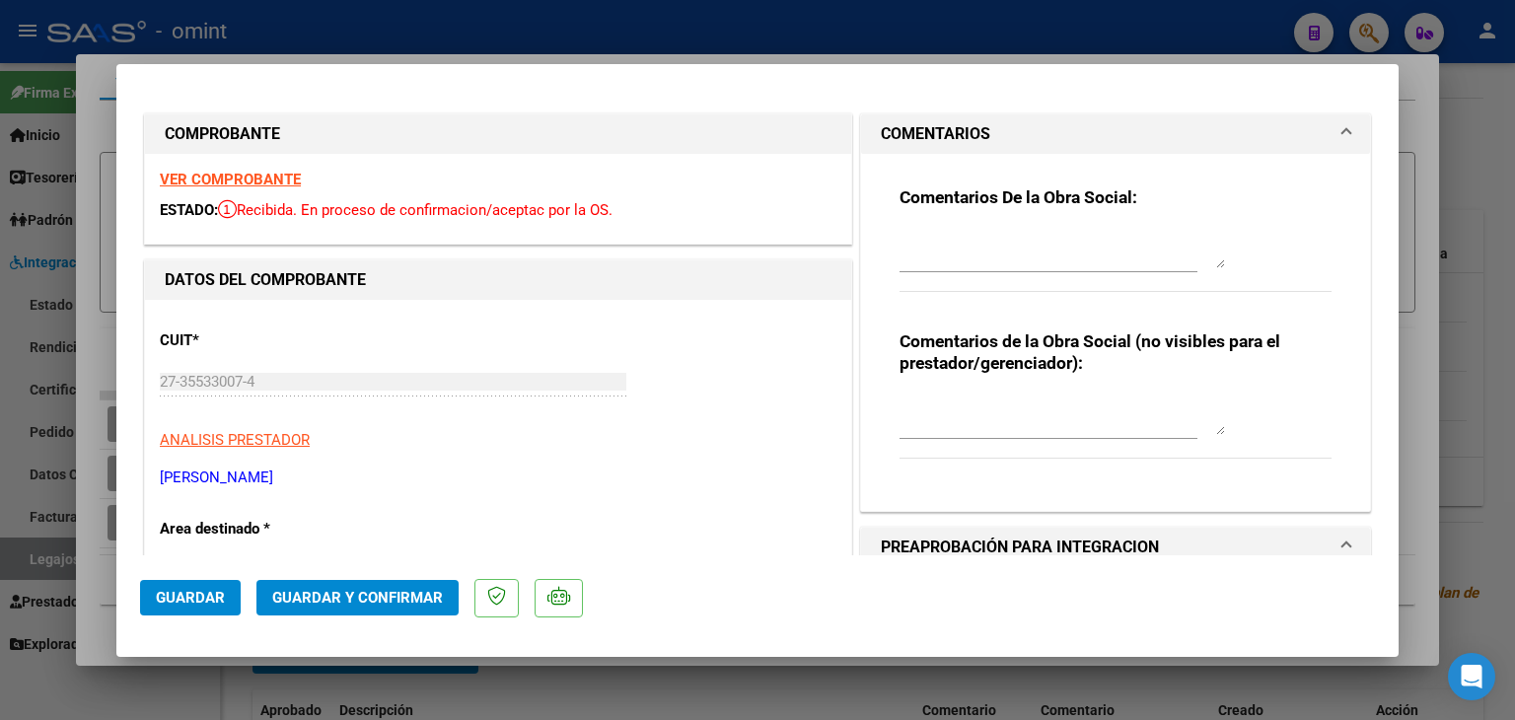
click at [971, 253] on textarea at bounding box center [1061, 248] width 325 height 39
type textarea "F"
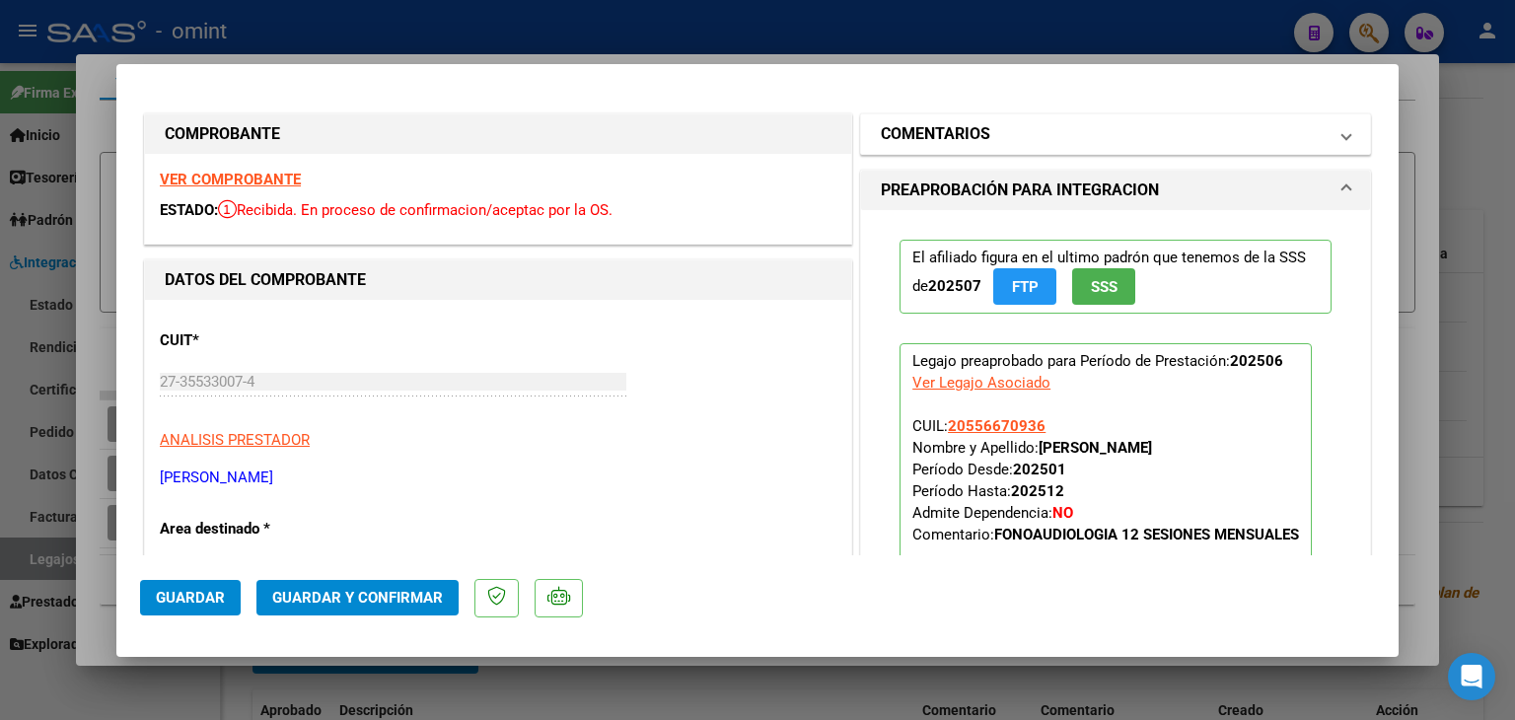
click at [963, 123] on h1 "COMENTARIOS" at bounding box center [935, 134] width 109 height 24
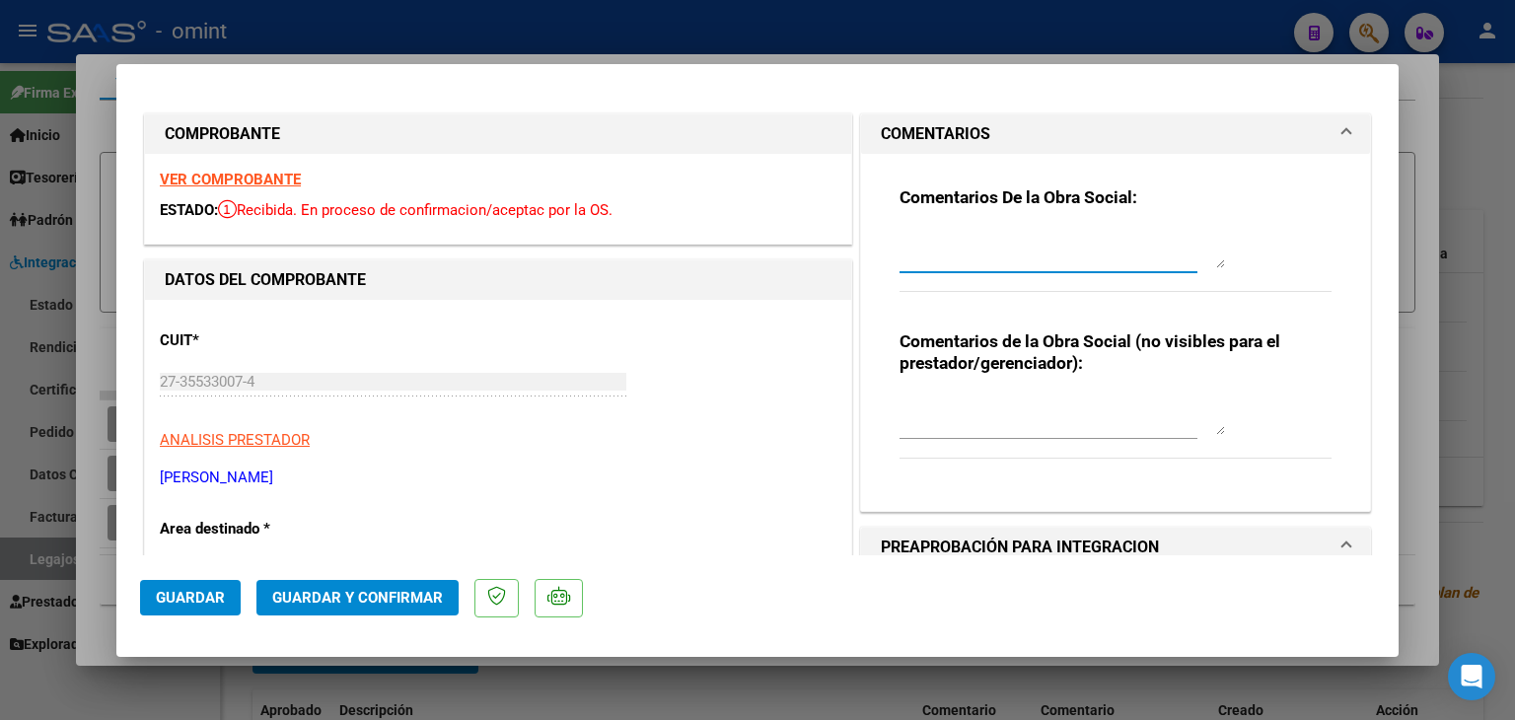
type textarea "<"
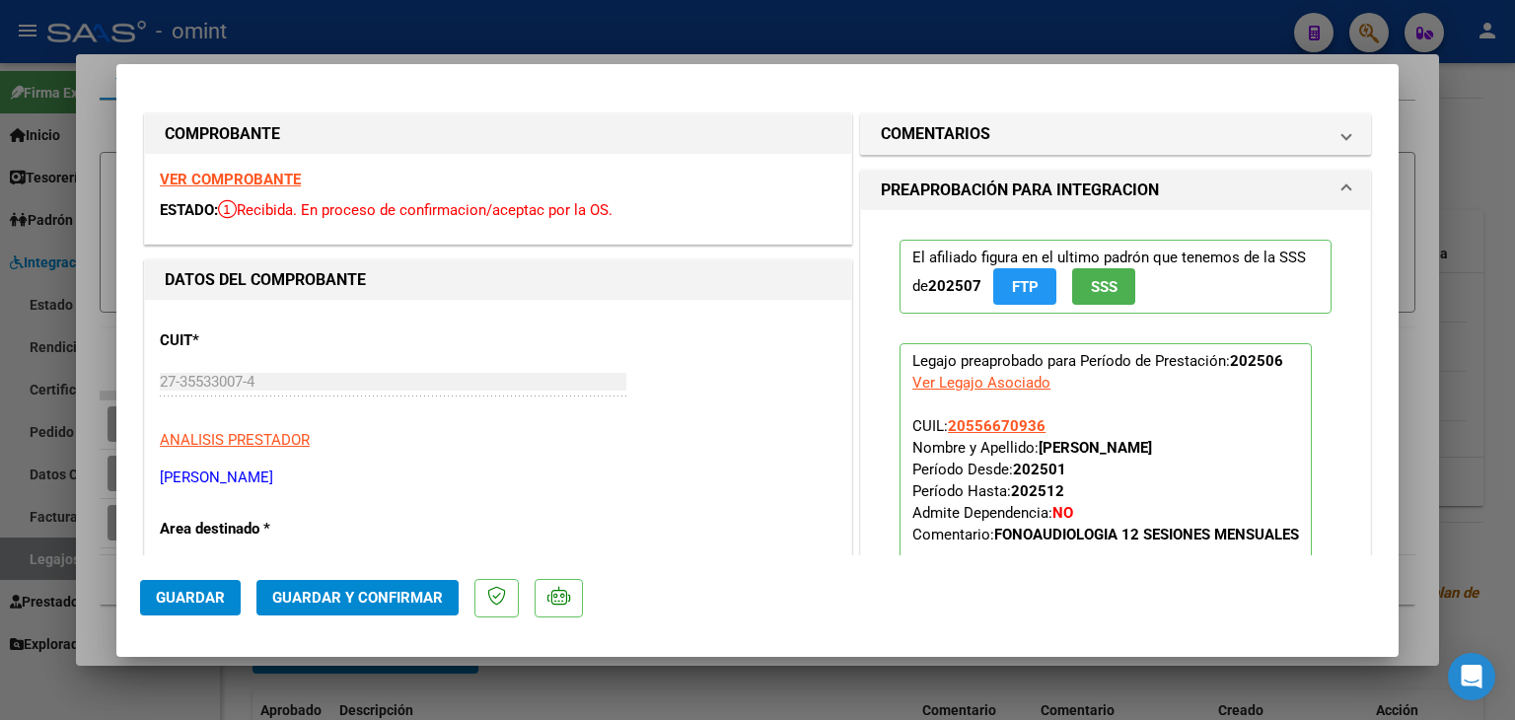
drag, startPoint x: 939, startPoint y: 250, endPoint x: 880, endPoint y: 219, distance: 66.6
click at [957, 135] on h1 "COMENTARIOS" at bounding box center [935, 134] width 109 height 24
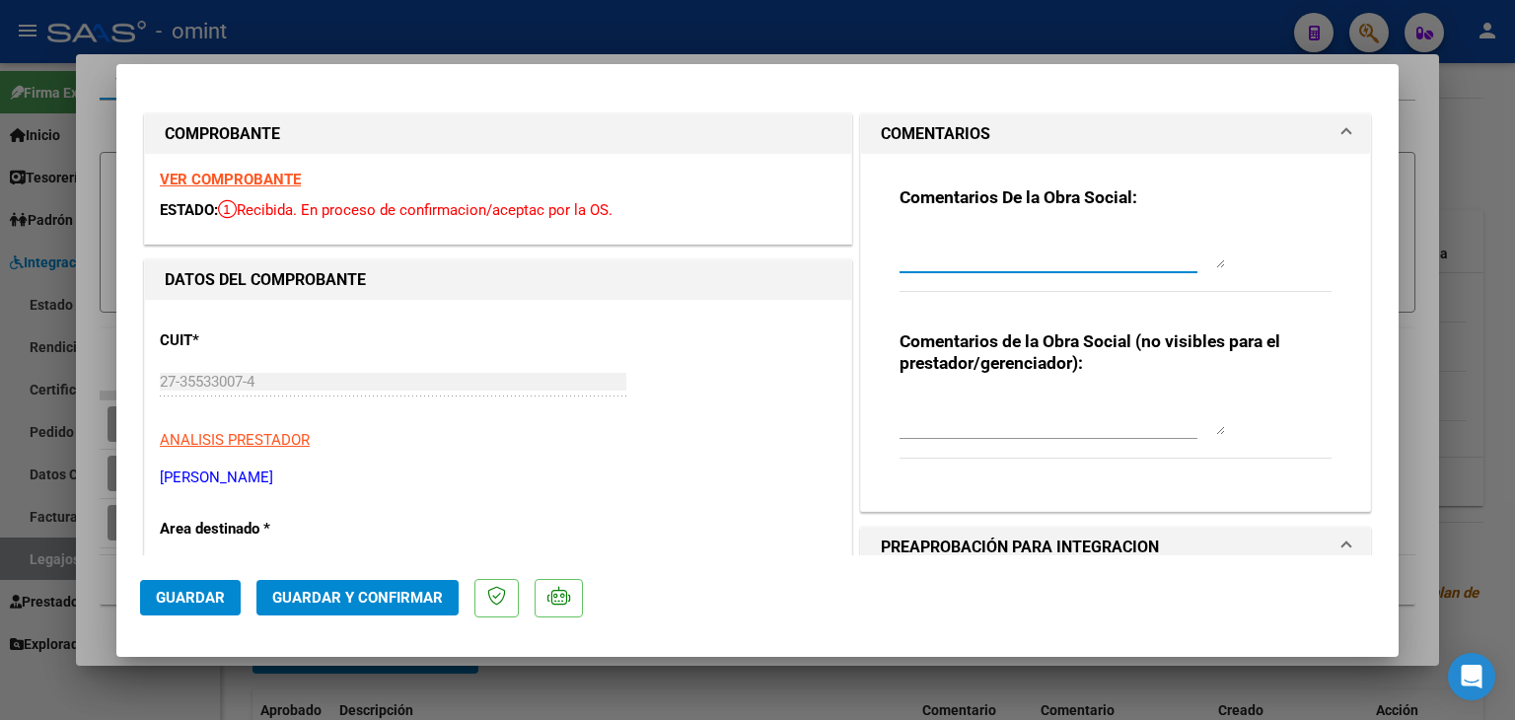
click at [947, 242] on textarea at bounding box center [1061, 248] width 325 height 39
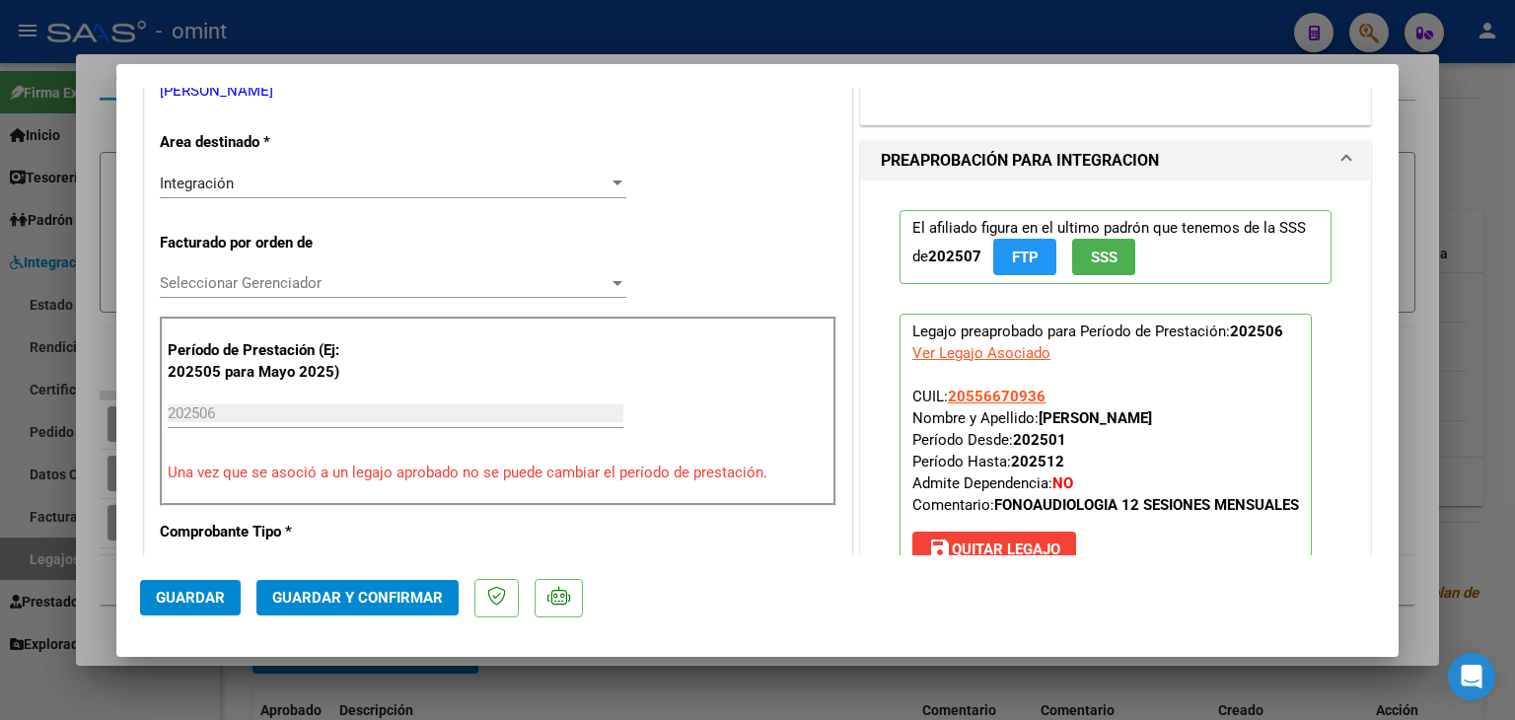
scroll to position [449, 0]
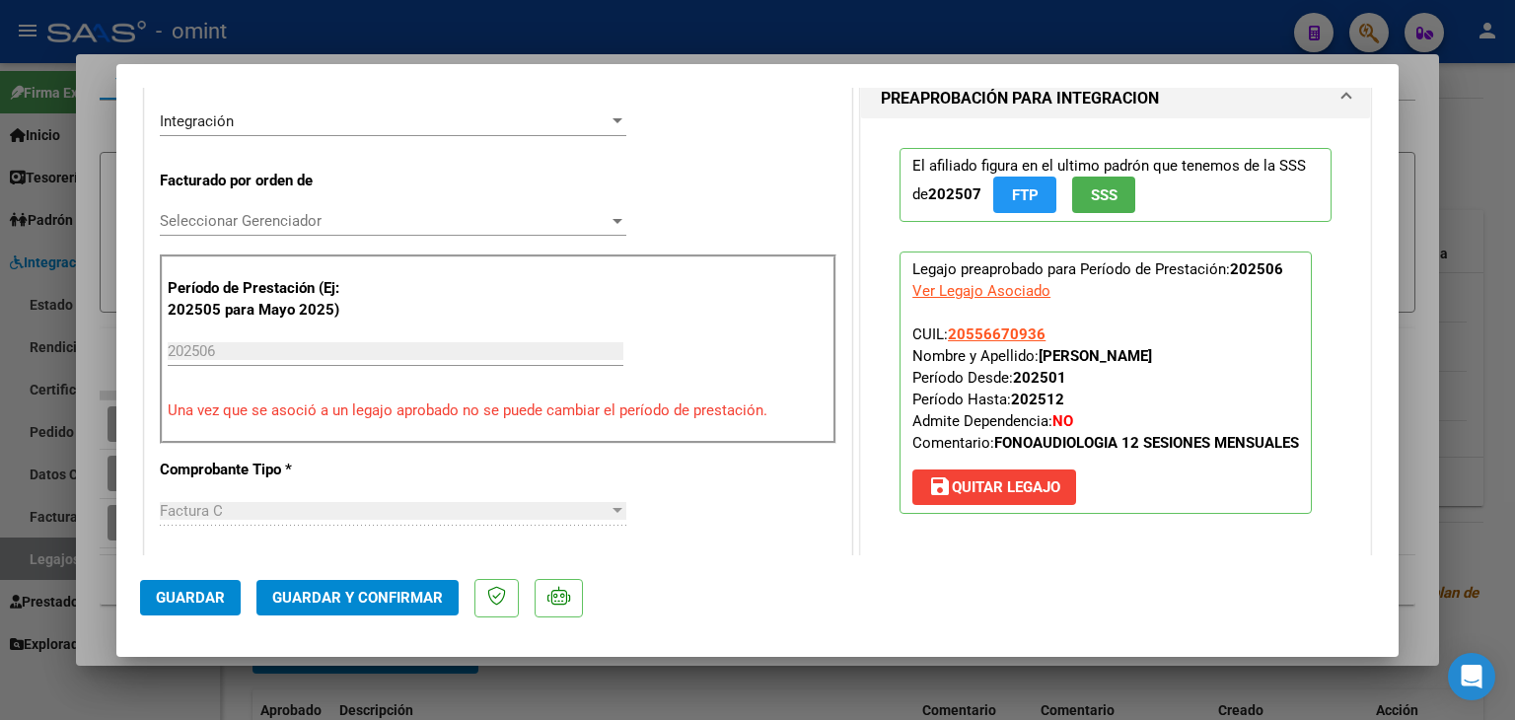
type textarea "[PERSON_NAME]: El informe lo debe presentar la familia. No se recibe por esta v…"
click at [202, 219] on span "Seleccionar Gerenciador" at bounding box center [384, 221] width 449 height 18
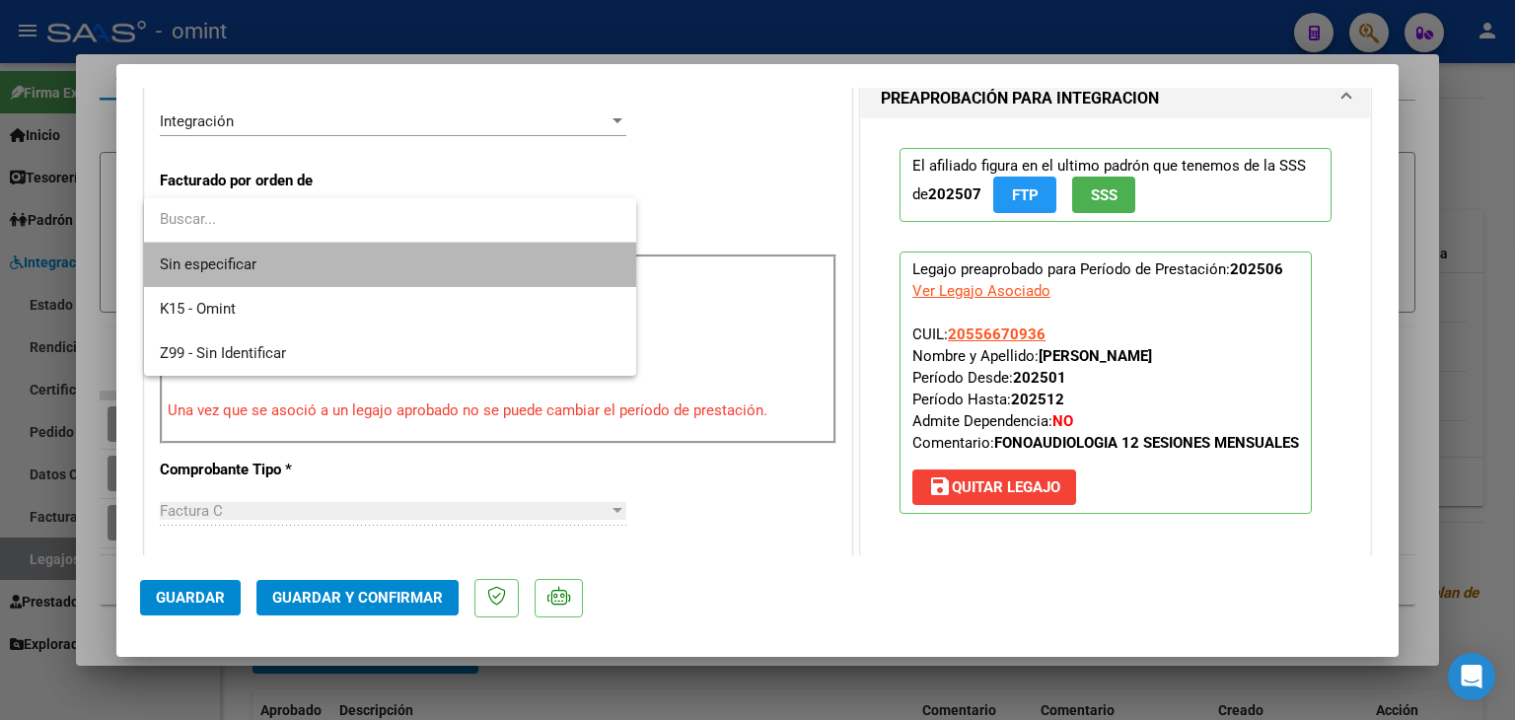
click at [211, 260] on span "Sin especificar" at bounding box center [390, 265] width 461 height 44
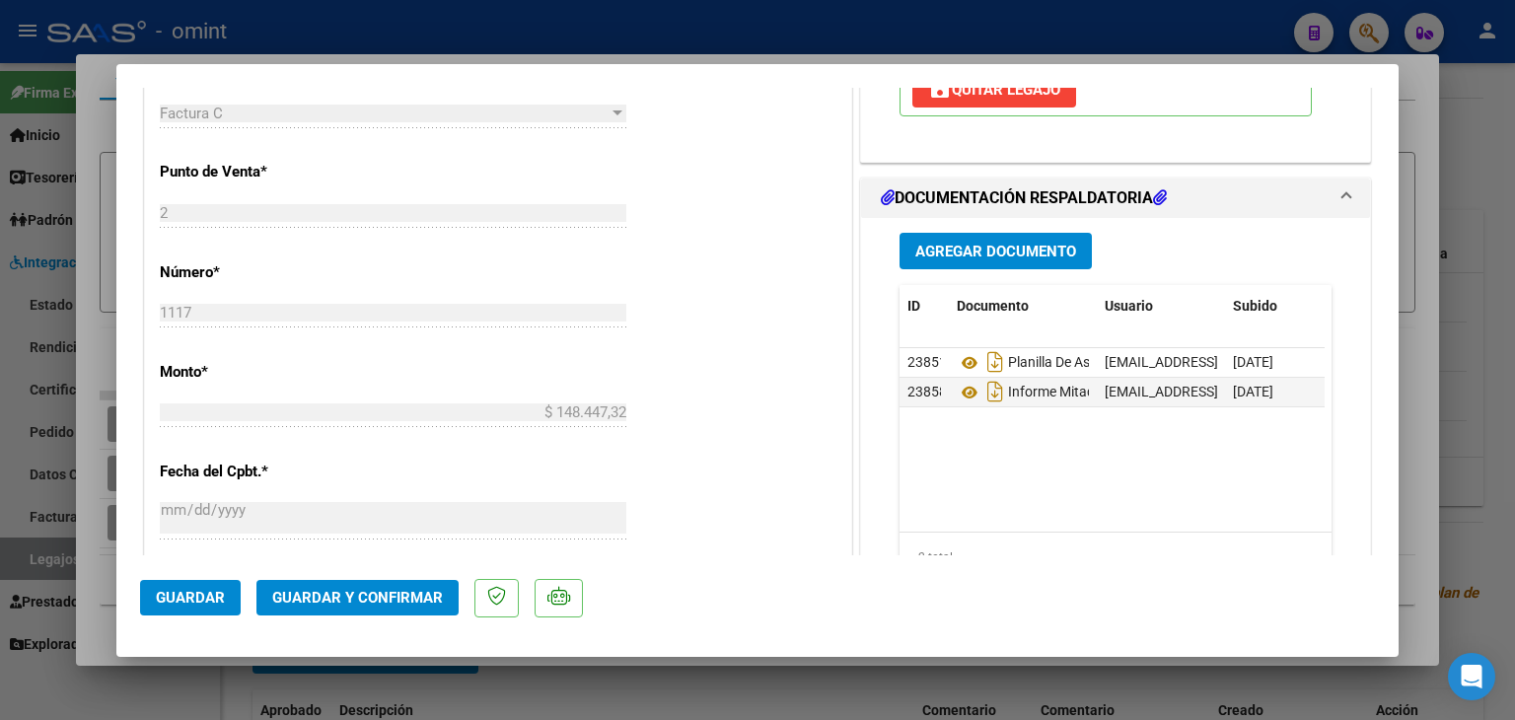
scroll to position [1041, 0]
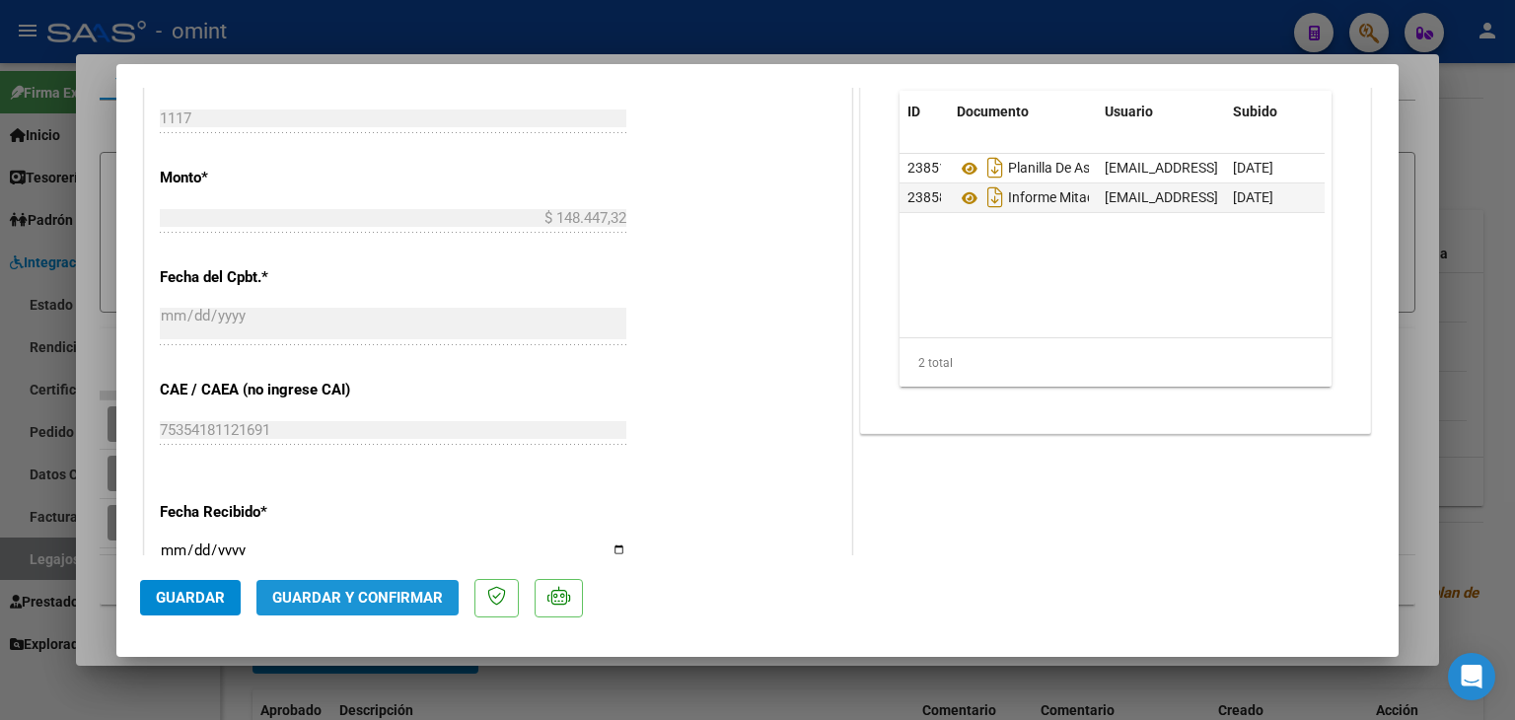
click at [367, 602] on span "Guardar y Confirmar" at bounding box center [357, 598] width 171 height 18
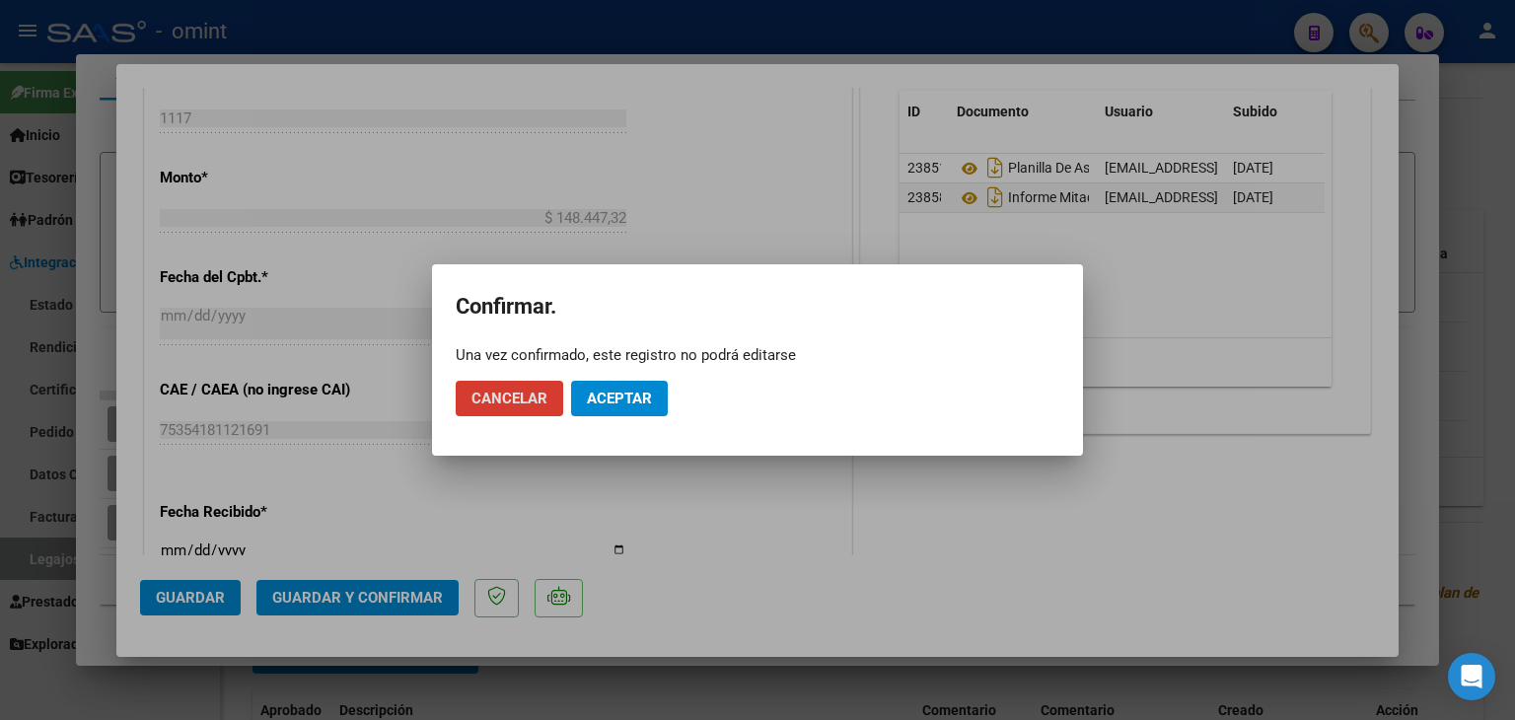
click at [639, 394] on span "Aceptar" at bounding box center [619, 399] width 65 height 18
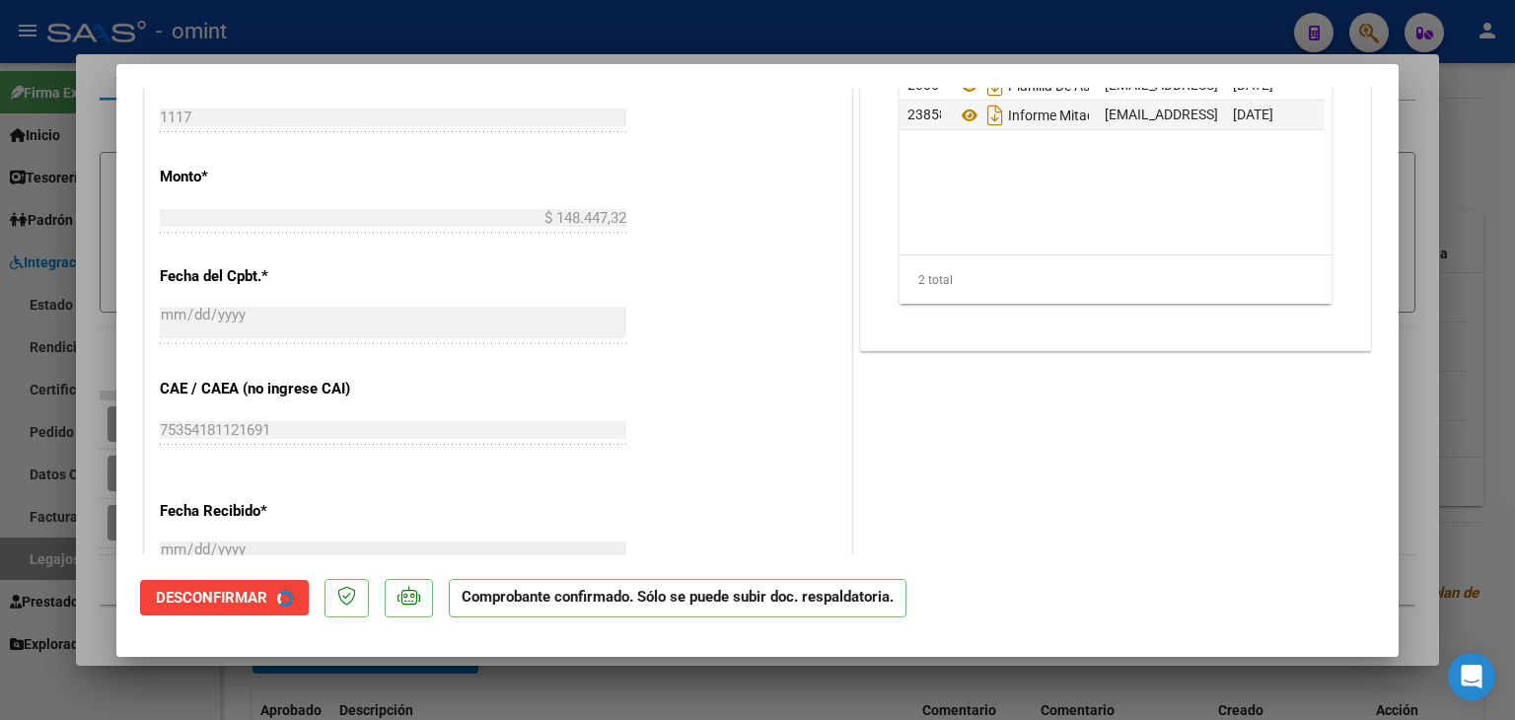
type input "$ 0,00"
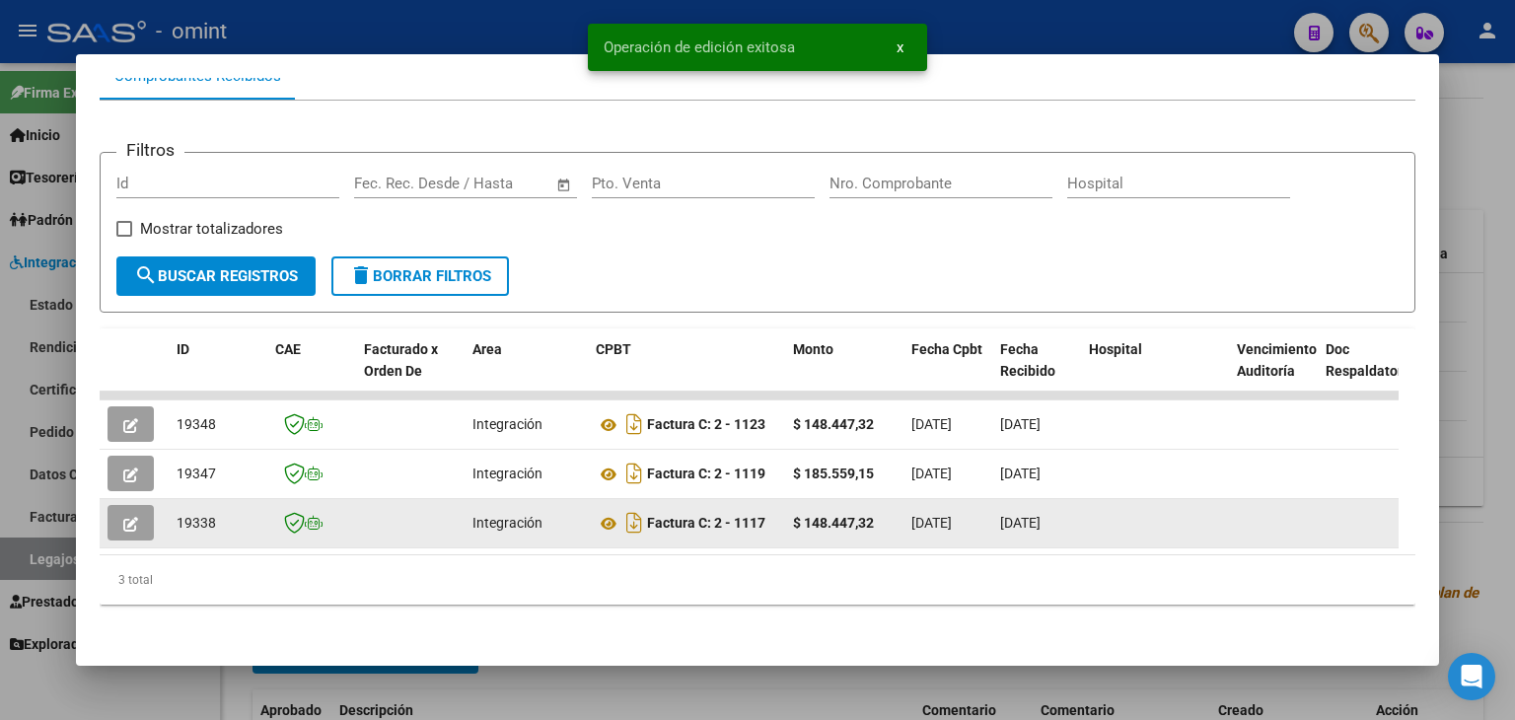
click at [201, 515] on span "19338" at bounding box center [196, 523] width 39 height 16
copy span "19338"
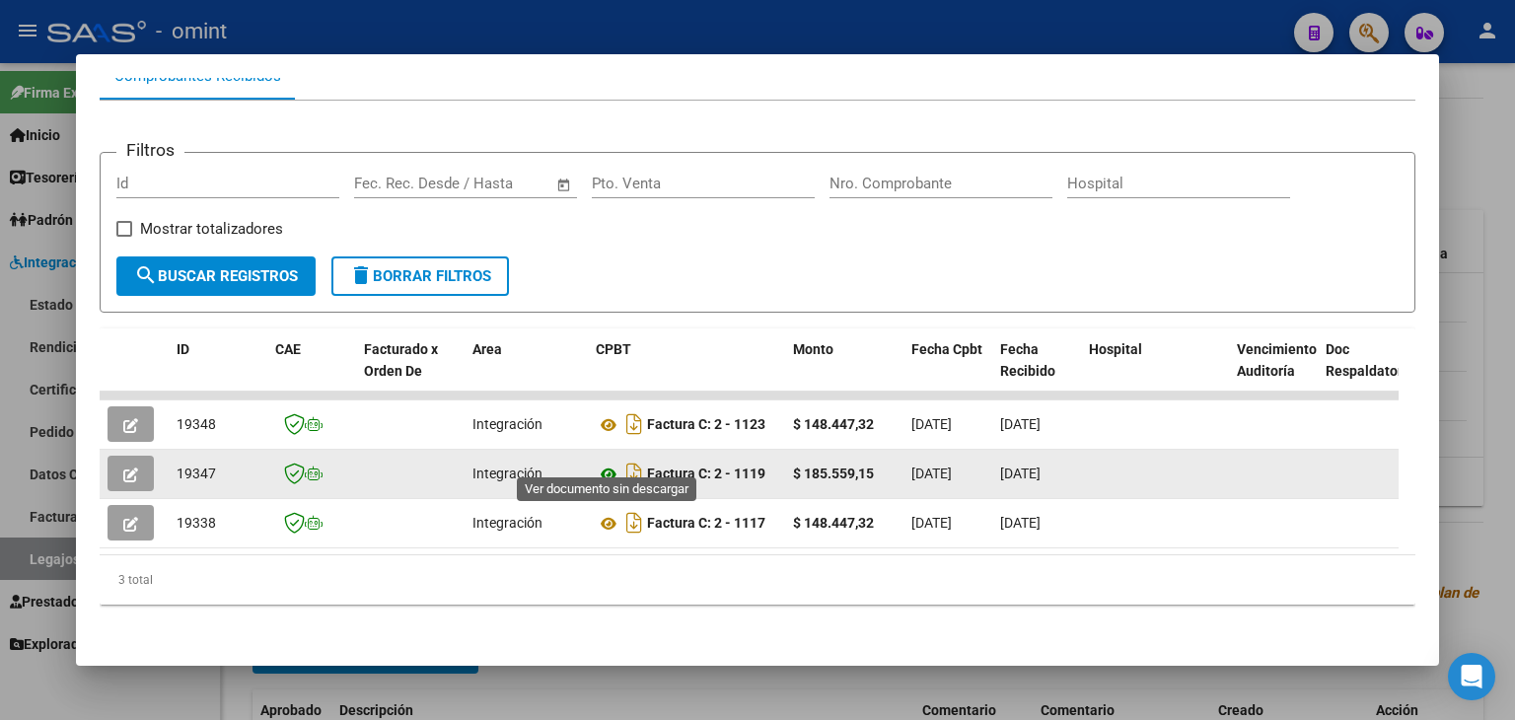
click at [609, 463] on icon at bounding box center [609, 475] width 26 height 24
click at [123, 468] on icon "button" at bounding box center [130, 475] width 15 height 15
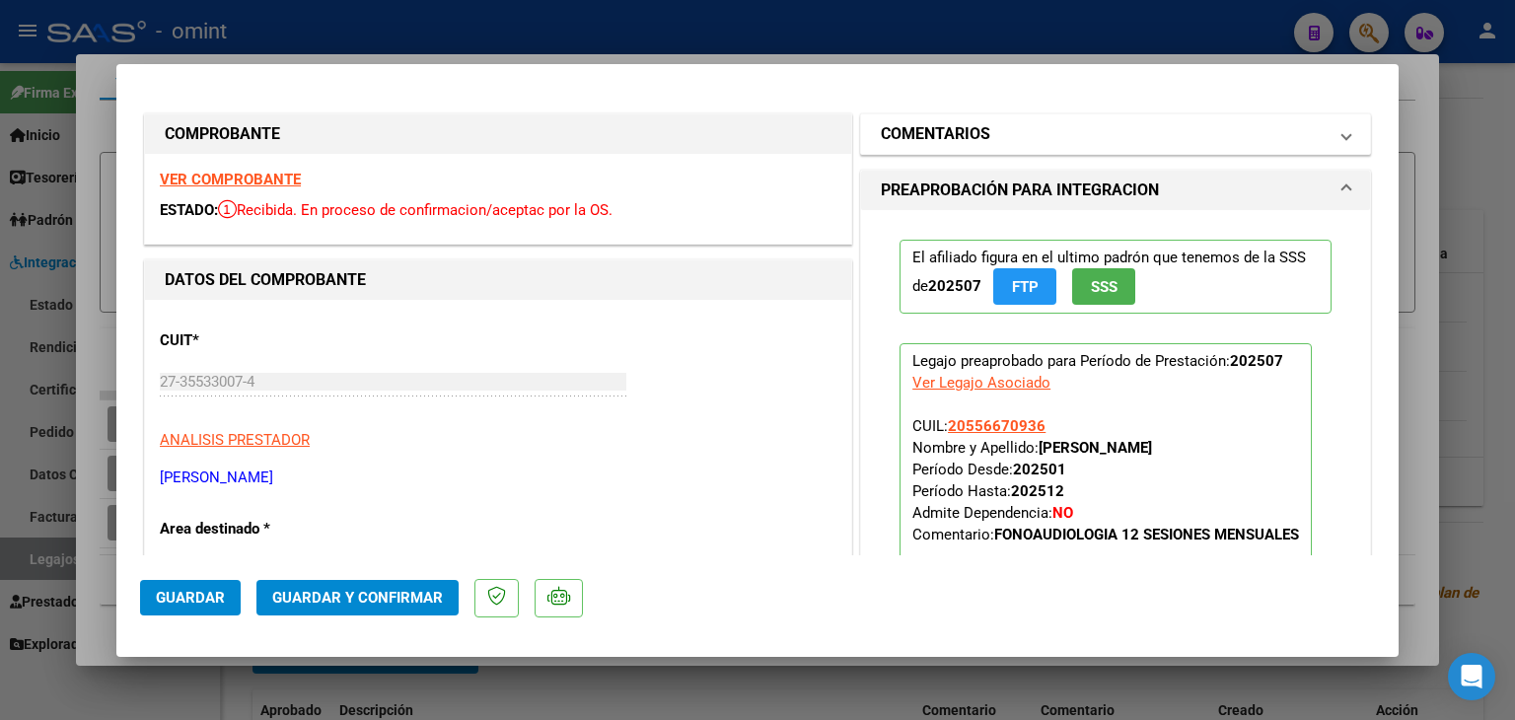
click at [972, 135] on h1 "COMENTARIOS" at bounding box center [935, 134] width 109 height 24
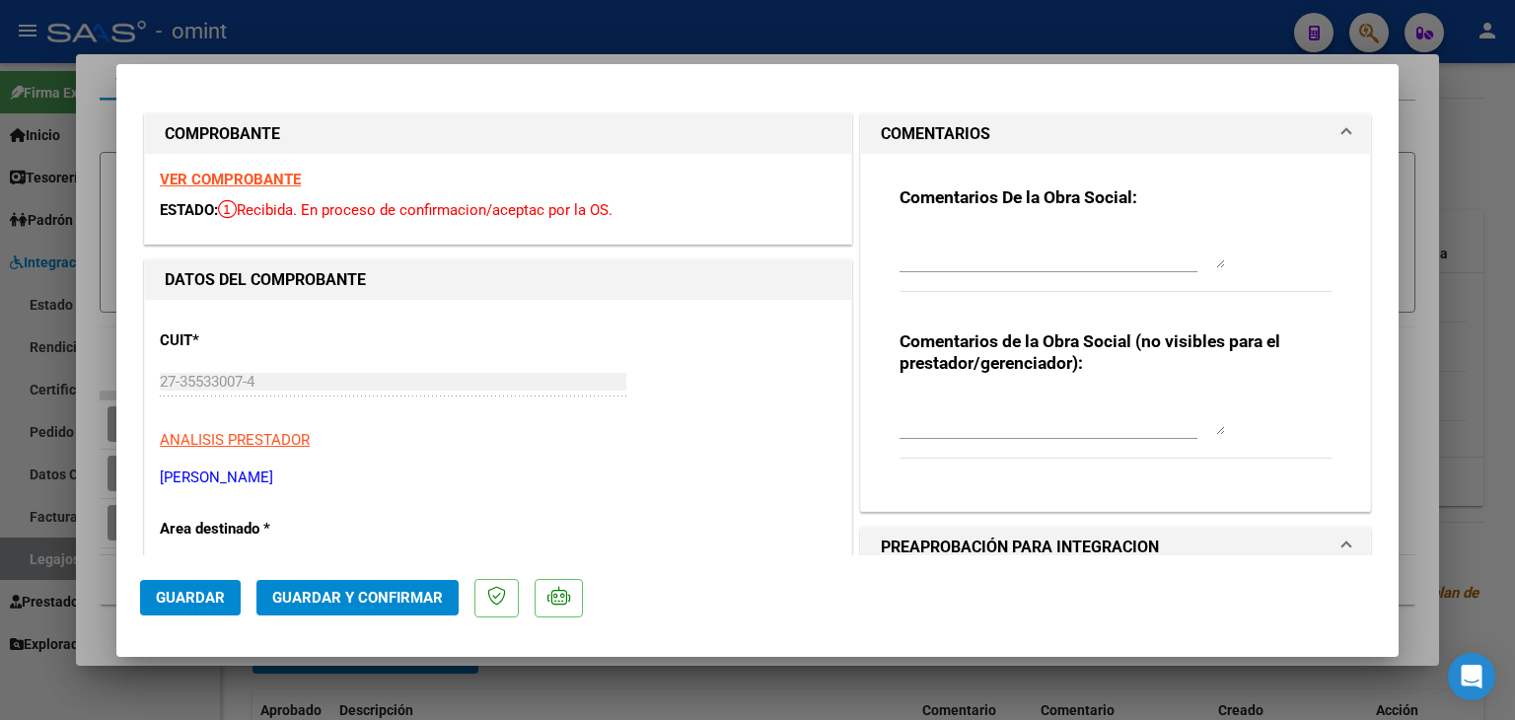
click at [1002, 249] on textarea at bounding box center [1061, 248] width 325 height 39
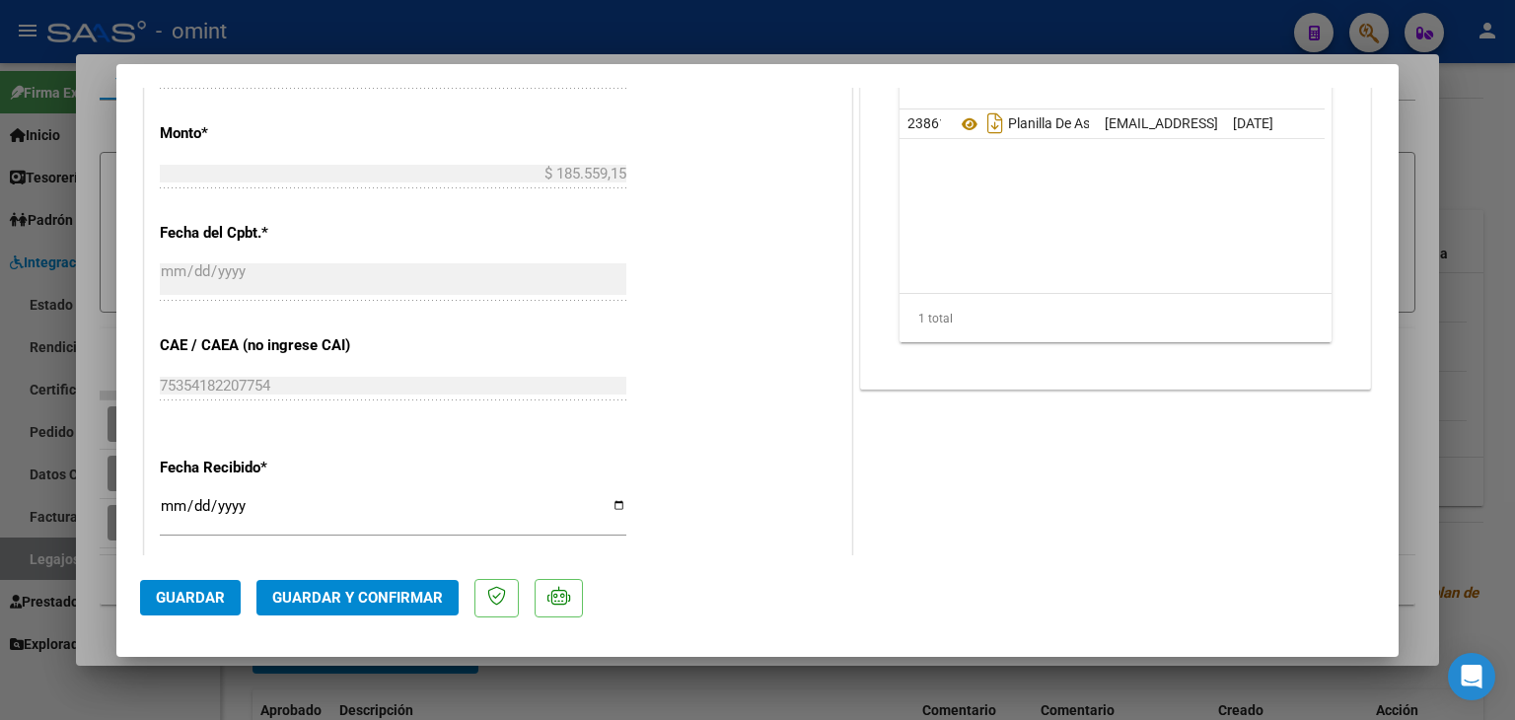
scroll to position [888, 0]
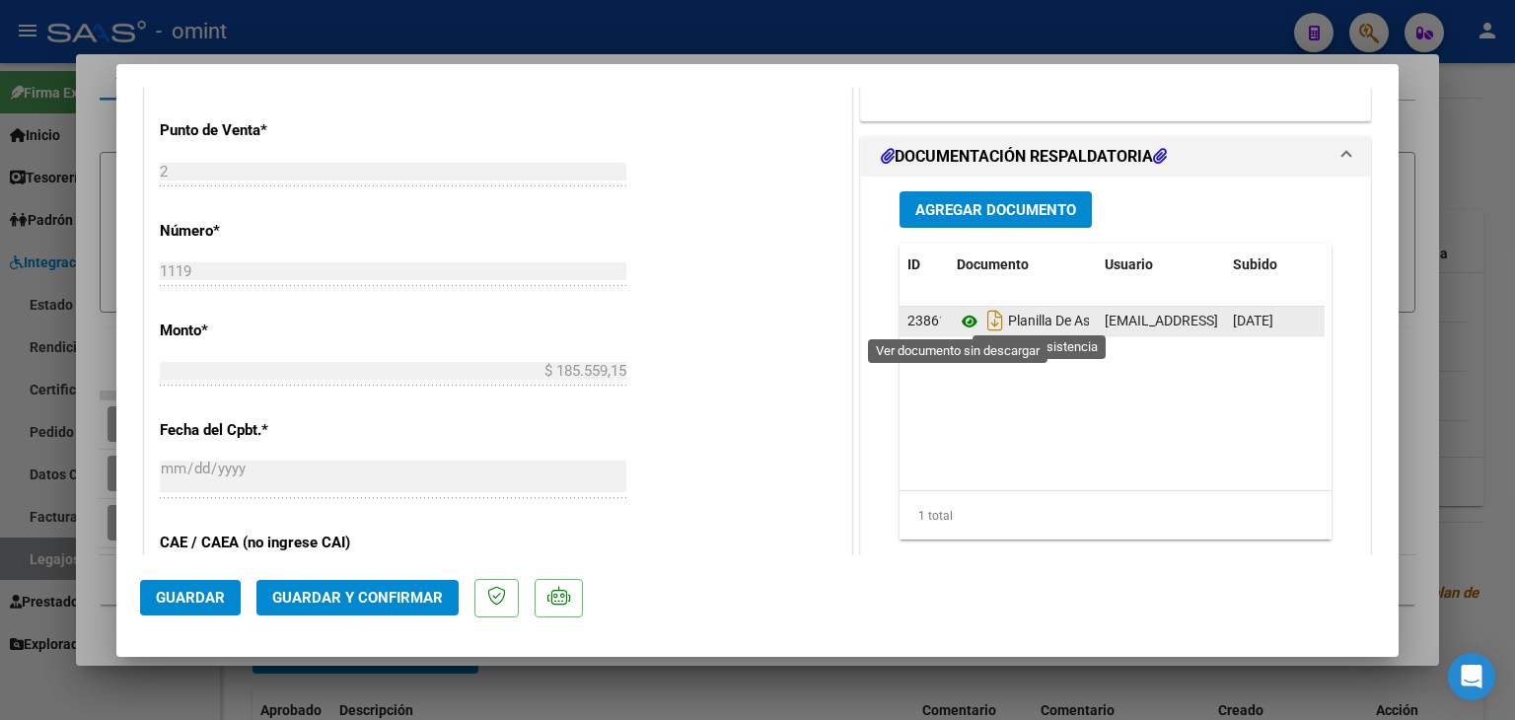
type textarea "Roldan Agustin: FC 1119 debe refacturar. Tiene habilitado 12 sesiones por mes, …"
click at [957, 319] on icon at bounding box center [970, 322] width 26 height 24
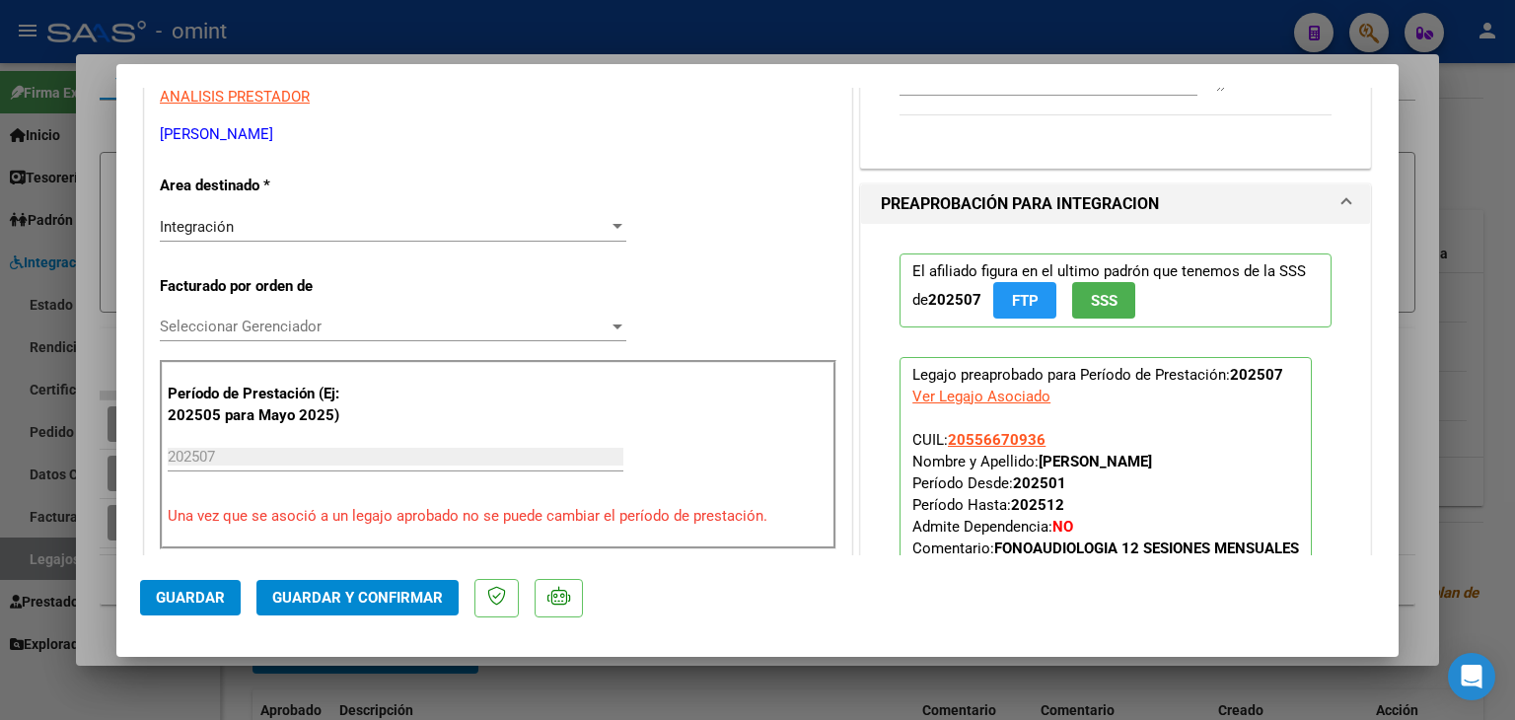
scroll to position [350, 0]
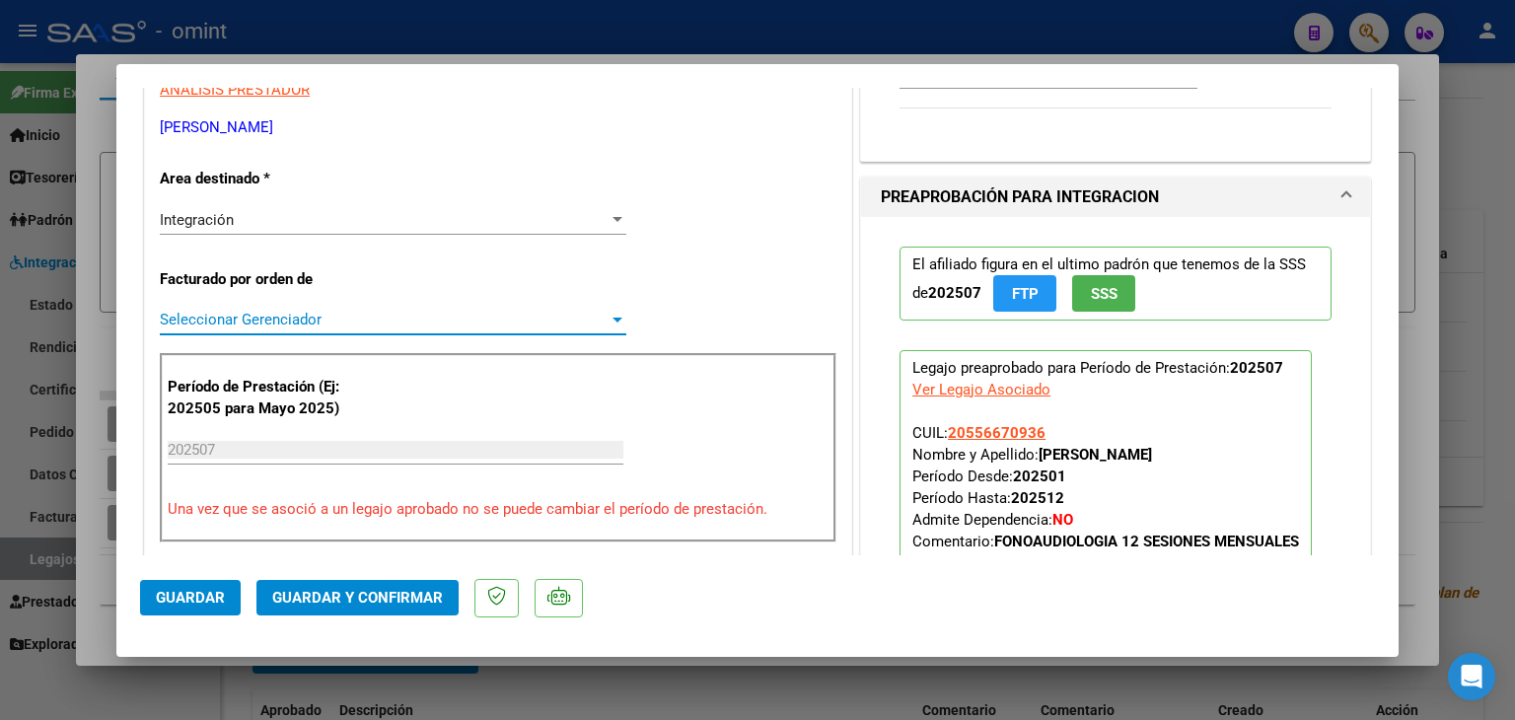
click at [199, 313] on span "Seleccionar Gerenciador" at bounding box center [384, 320] width 449 height 18
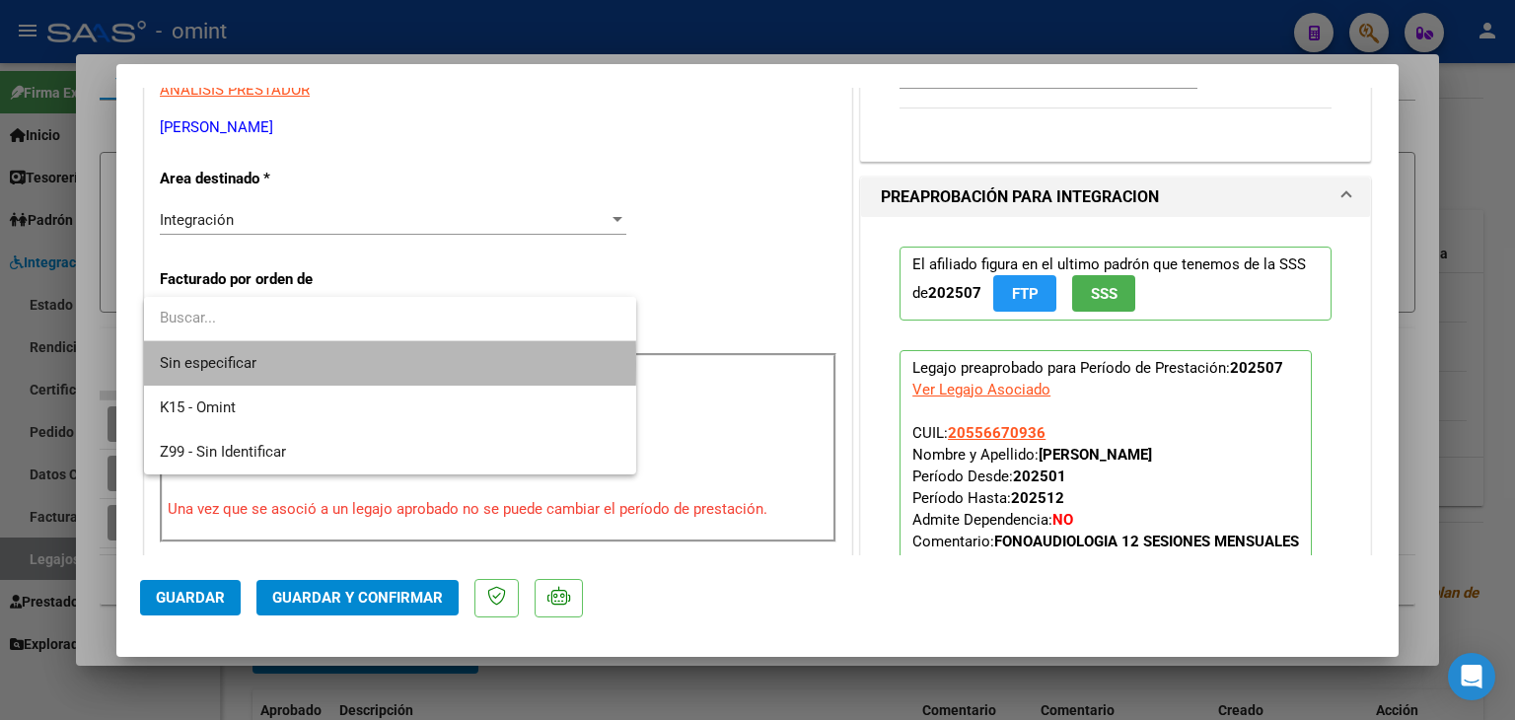
click at [249, 364] on span "Sin especificar" at bounding box center [390, 363] width 461 height 44
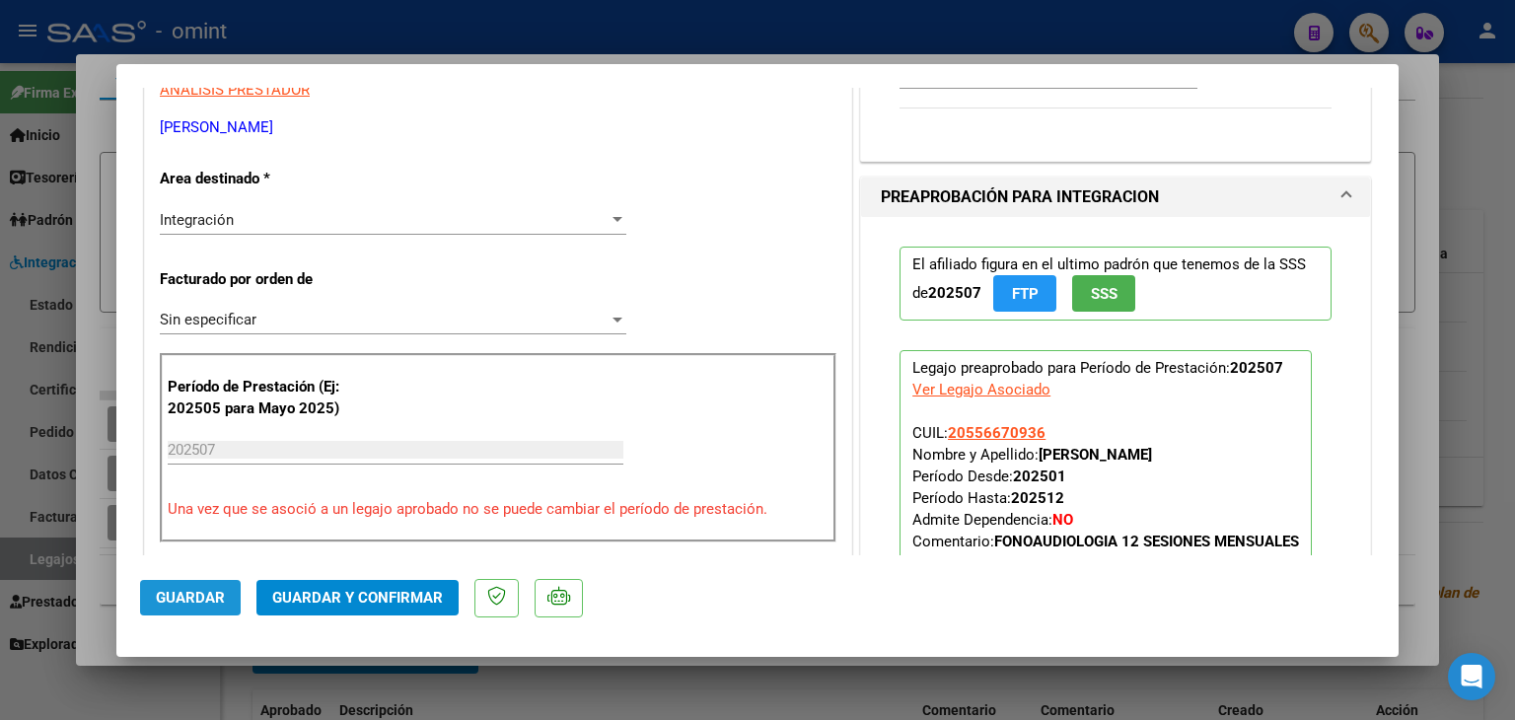
click at [183, 596] on span "Guardar" at bounding box center [190, 598] width 69 height 18
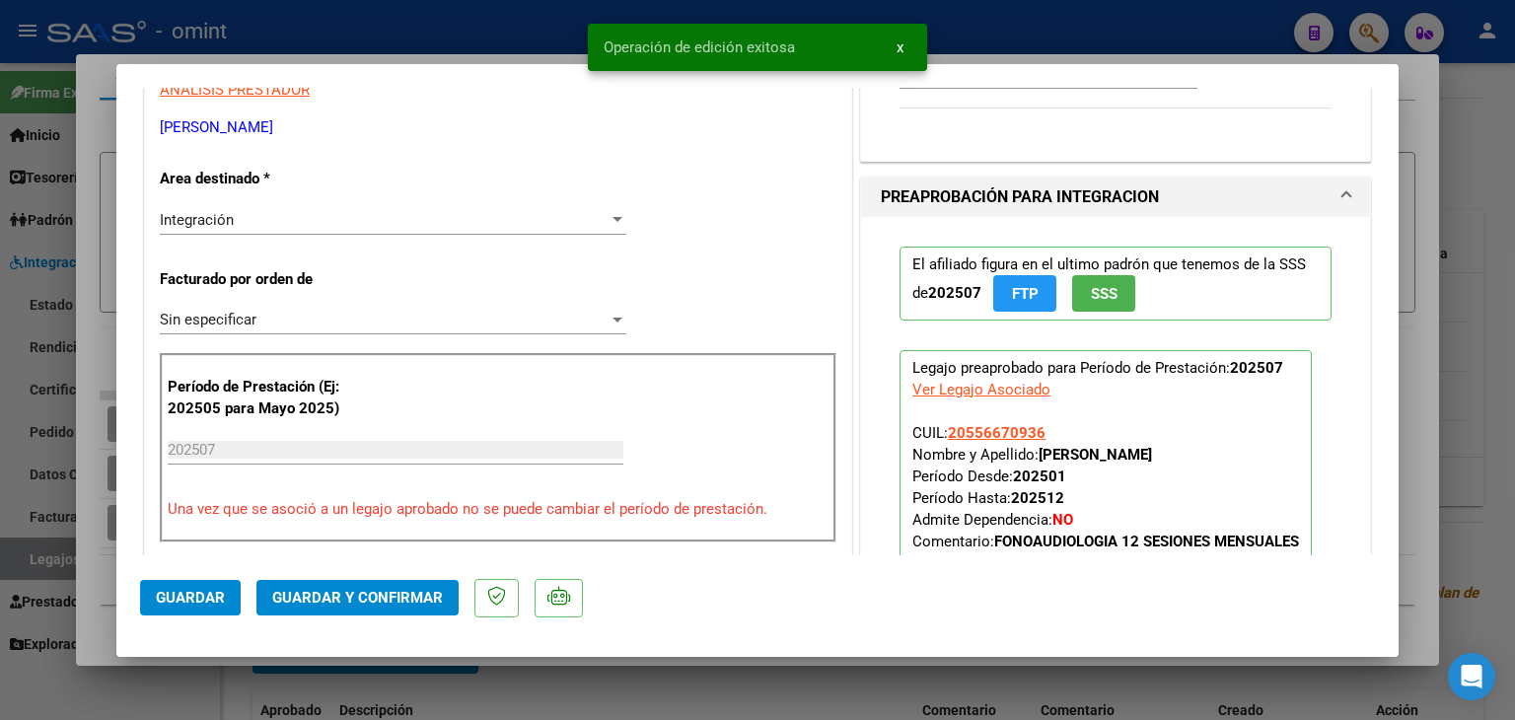
type input "$ 0,00"
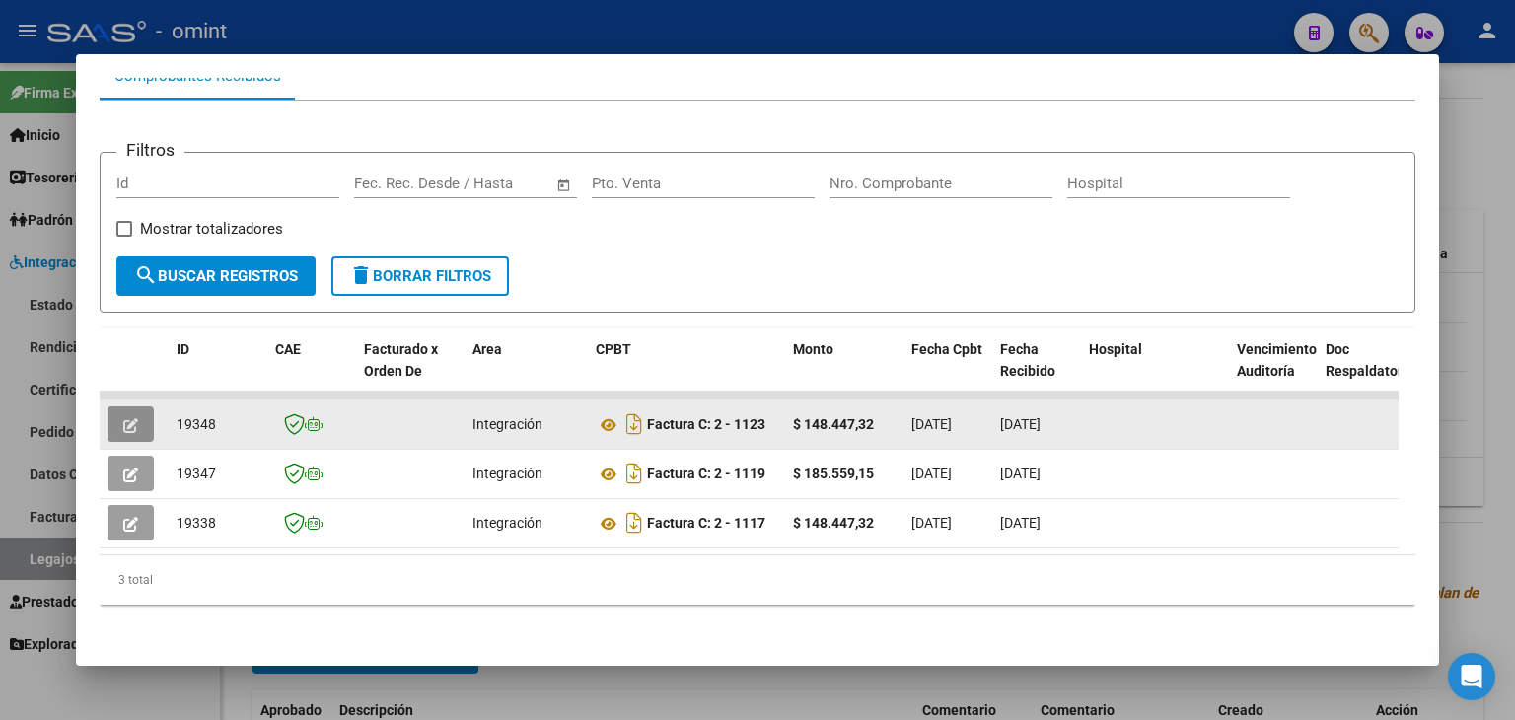
click at [129, 418] on icon "button" at bounding box center [130, 425] width 15 height 15
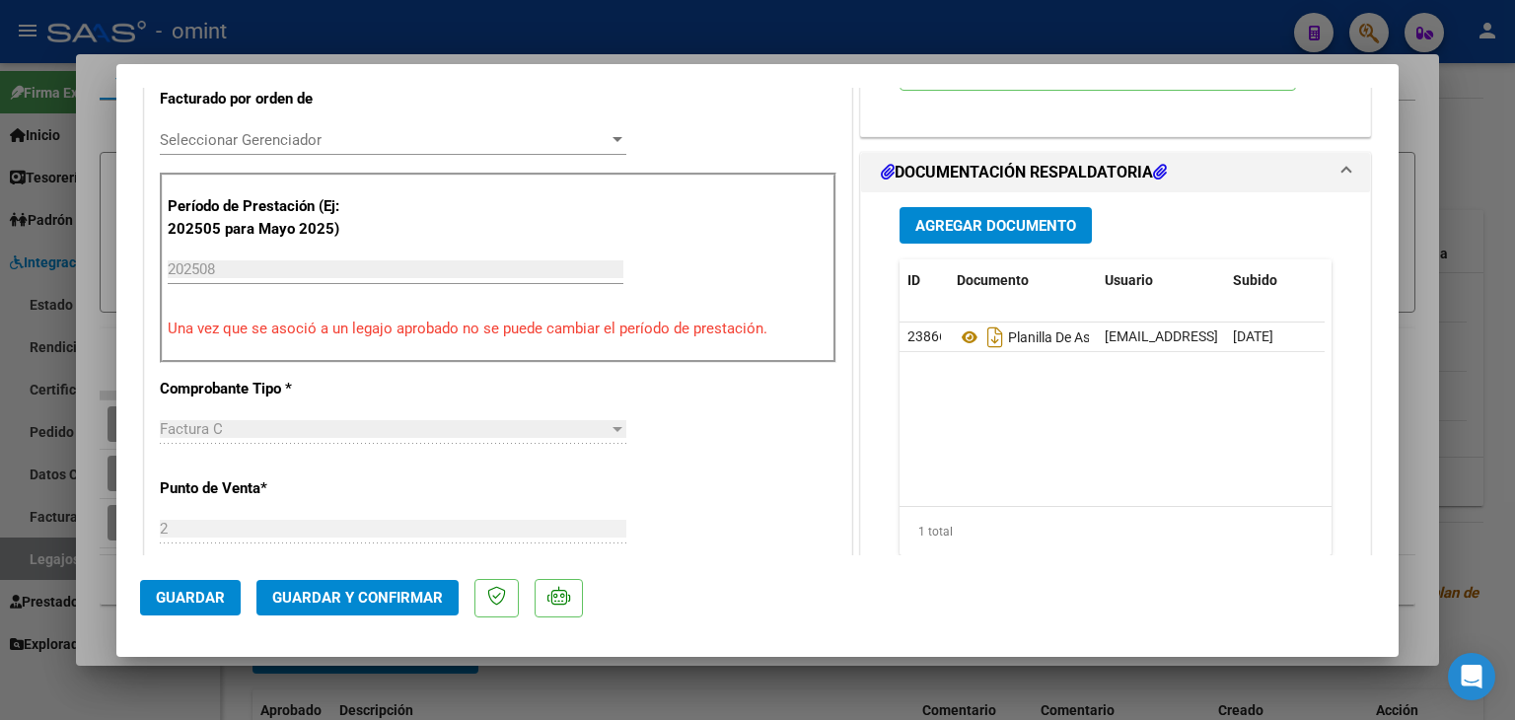
scroll to position [530, 0]
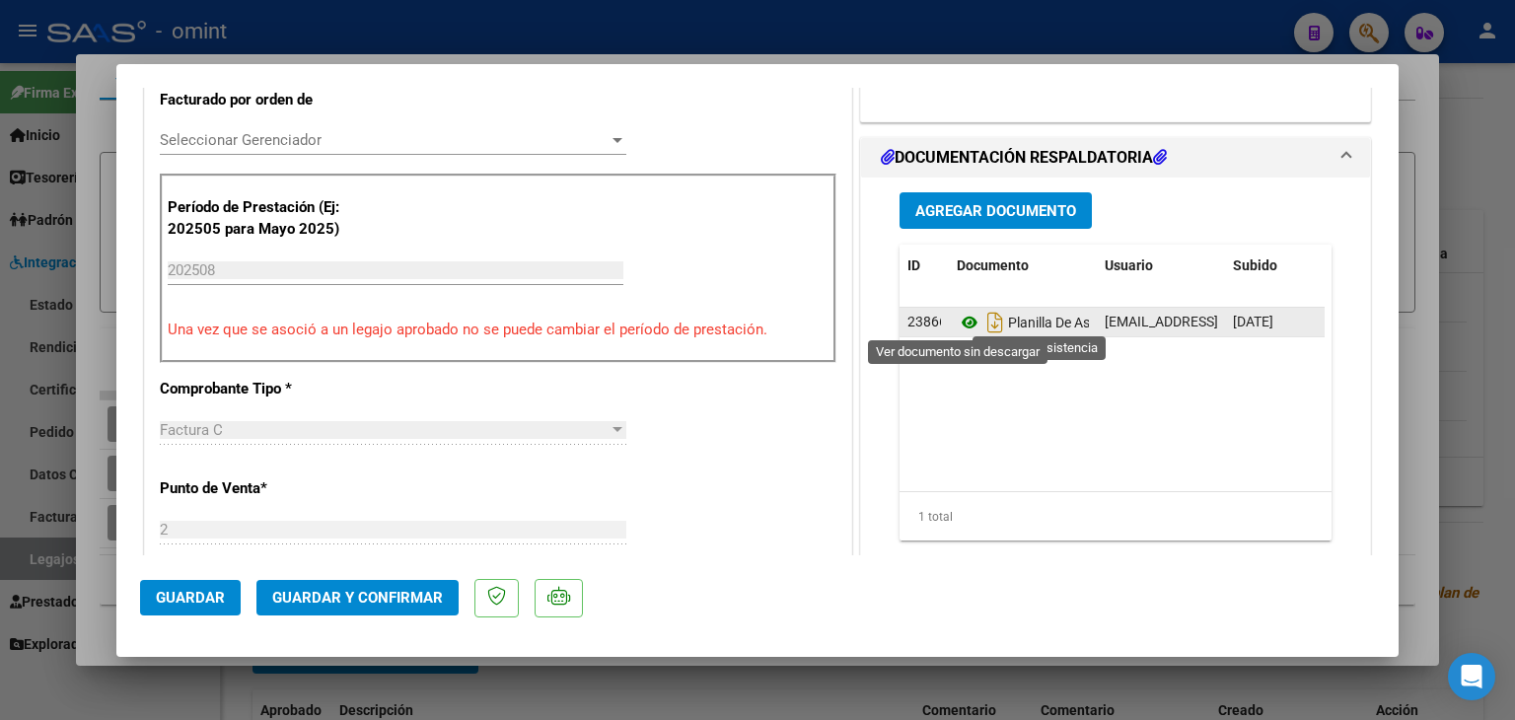
click at [962, 319] on icon at bounding box center [970, 323] width 26 height 24
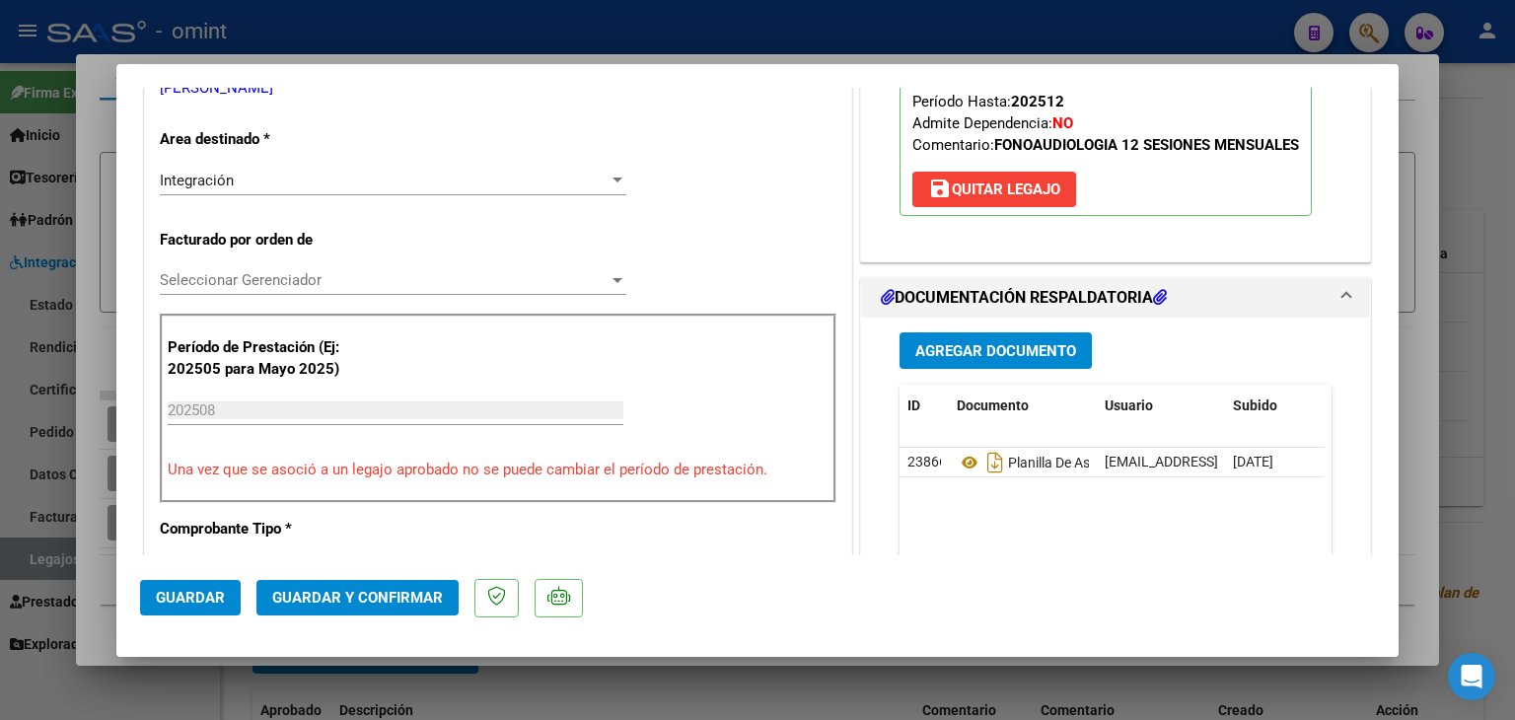
scroll to position [332, 0]
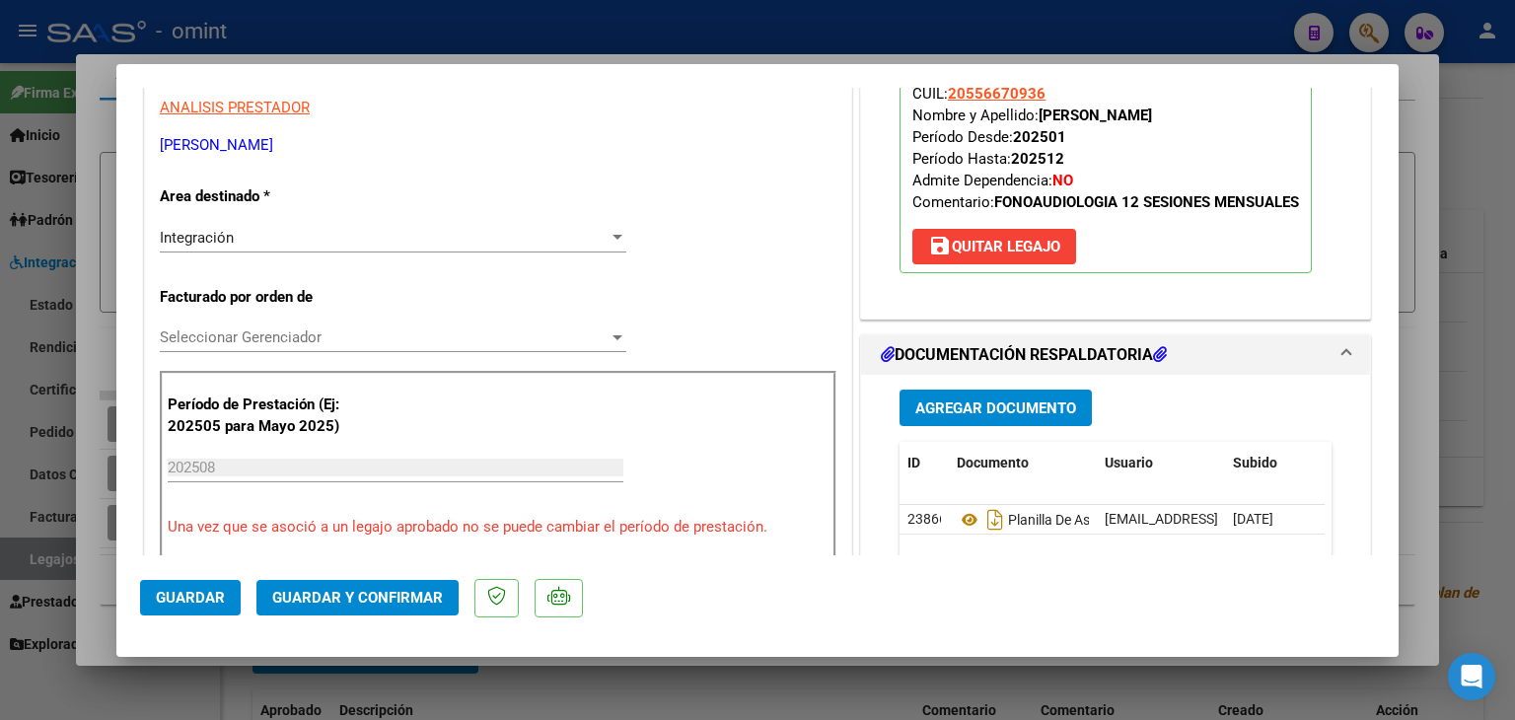
type input "$ 0,00"
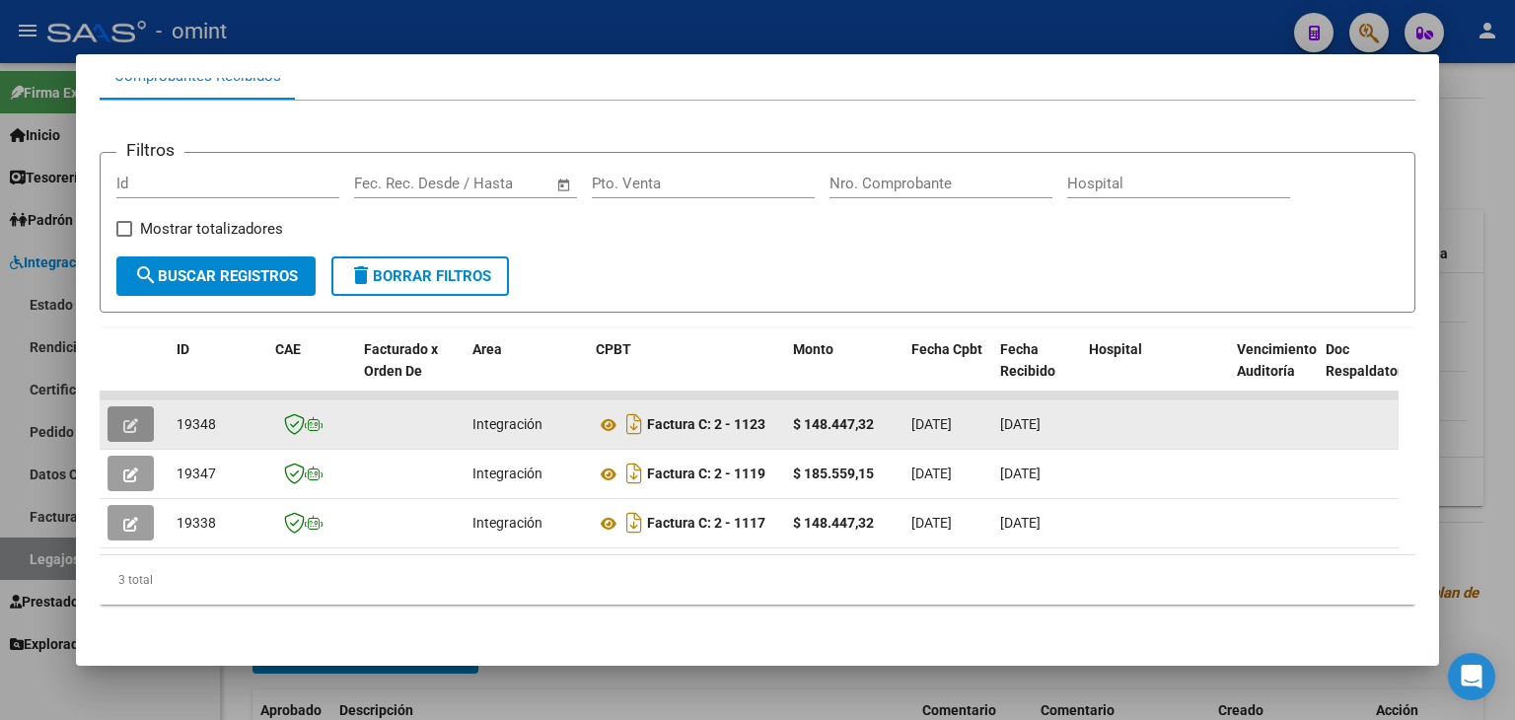
click at [197, 416] on span "19348" at bounding box center [196, 424] width 39 height 16
copy span "19348"
click at [120, 407] on button "button" at bounding box center [131, 424] width 46 height 36
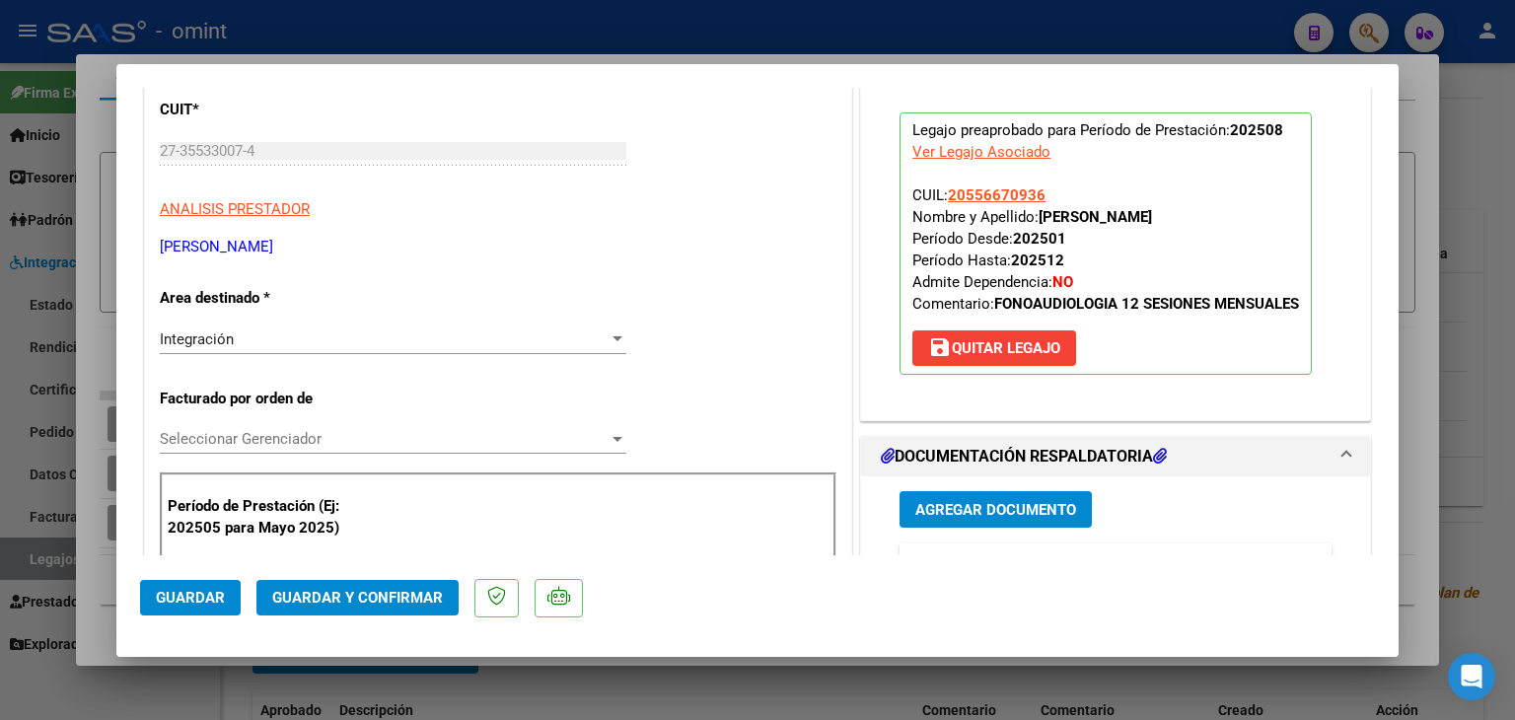
scroll to position [296, 0]
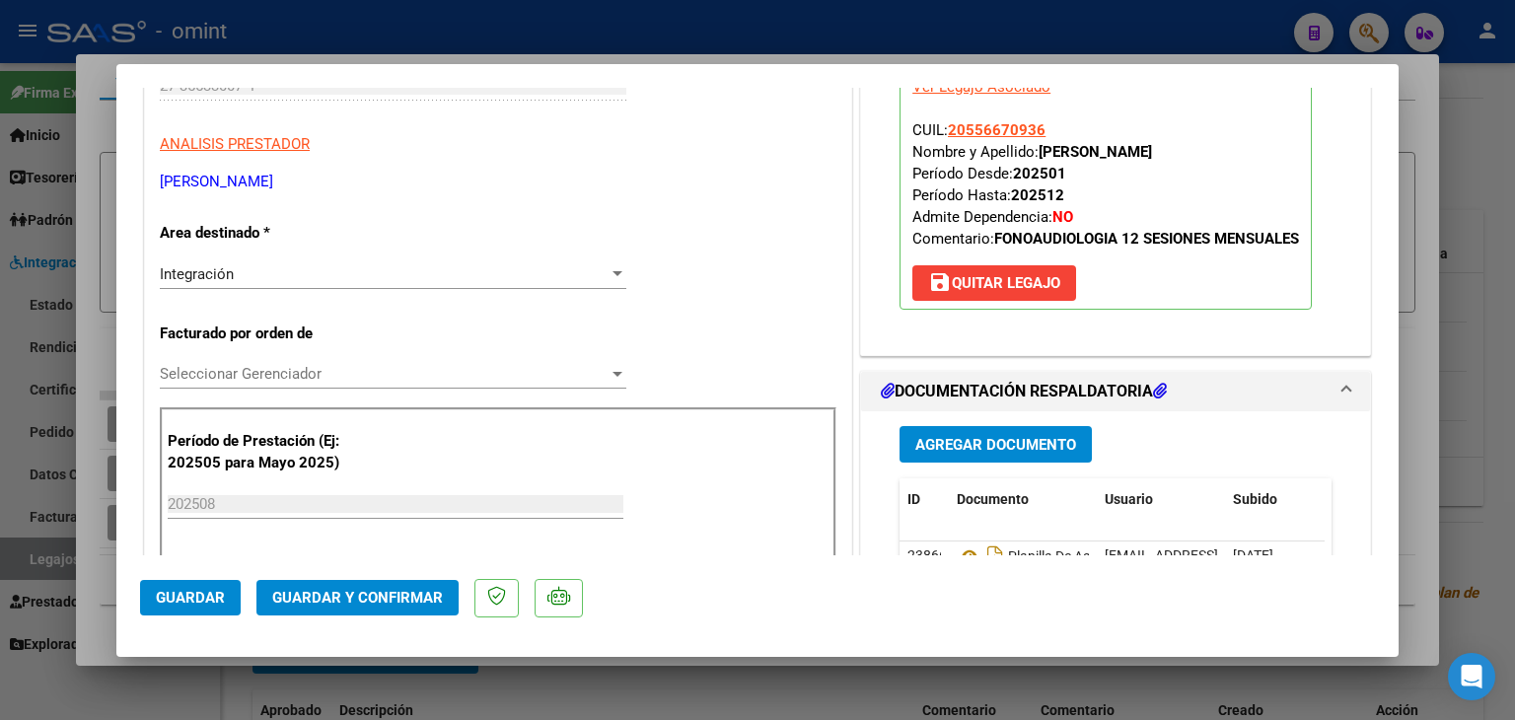
click at [251, 371] on span "Seleccionar Gerenciador" at bounding box center [384, 374] width 449 height 18
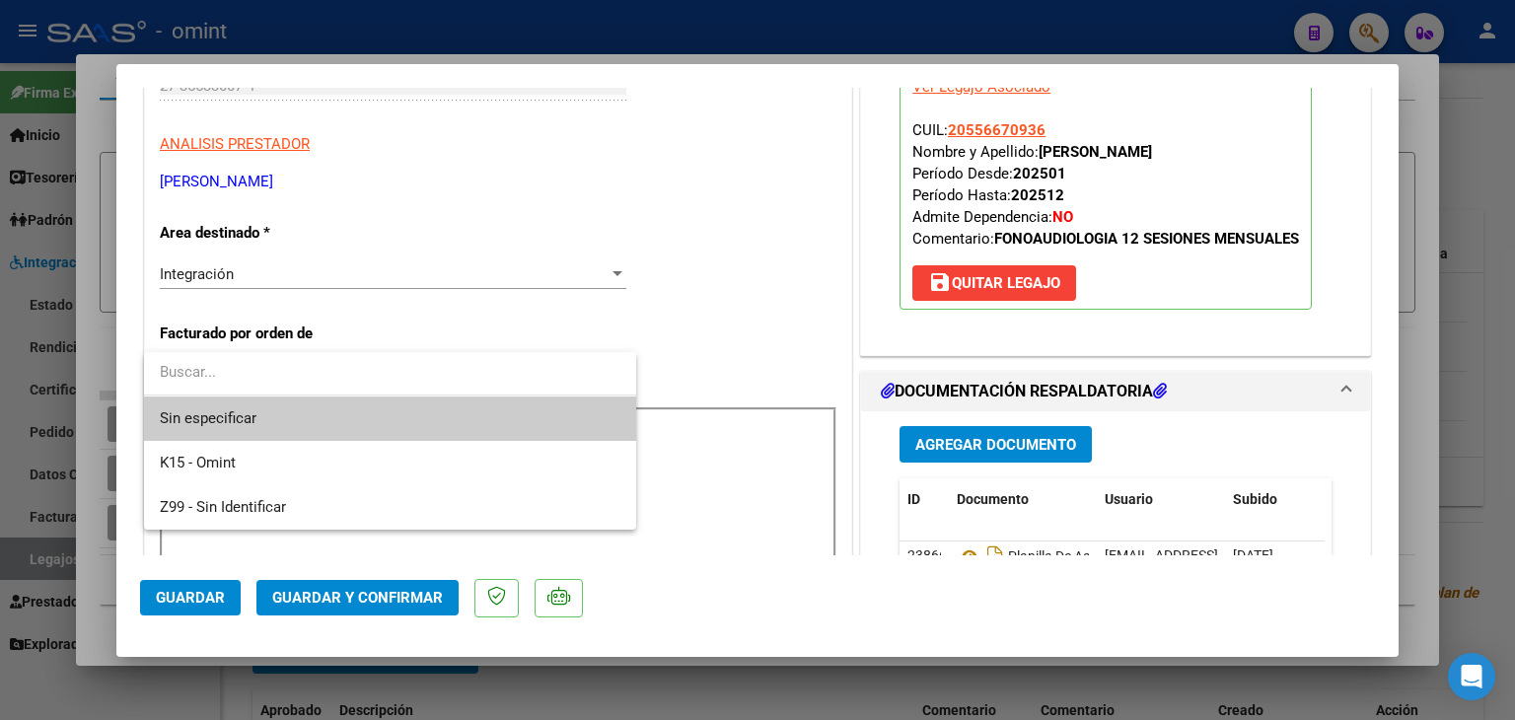
click at [246, 414] on span "Sin especificar" at bounding box center [390, 418] width 461 height 44
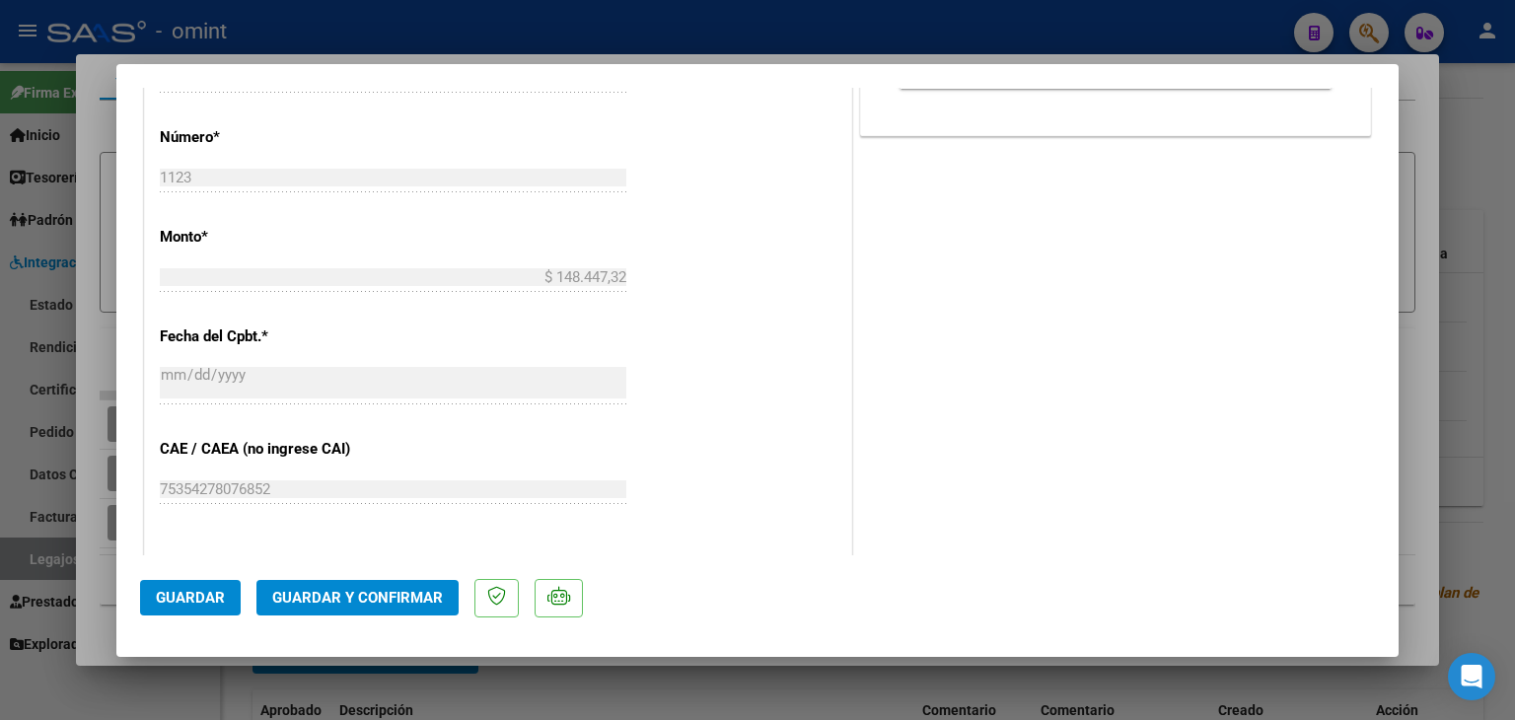
scroll to position [986, 0]
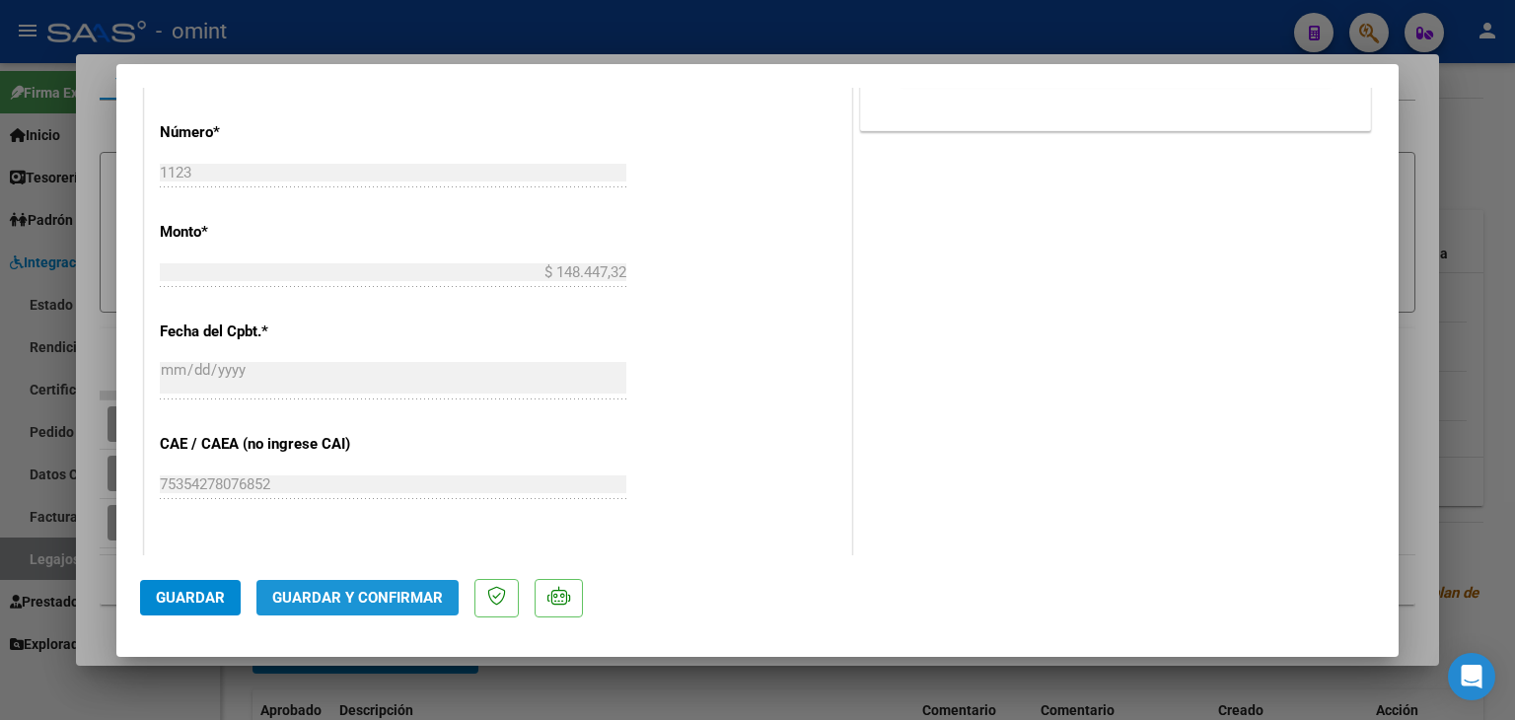
click at [419, 597] on span "Guardar y Confirmar" at bounding box center [357, 598] width 171 height 18
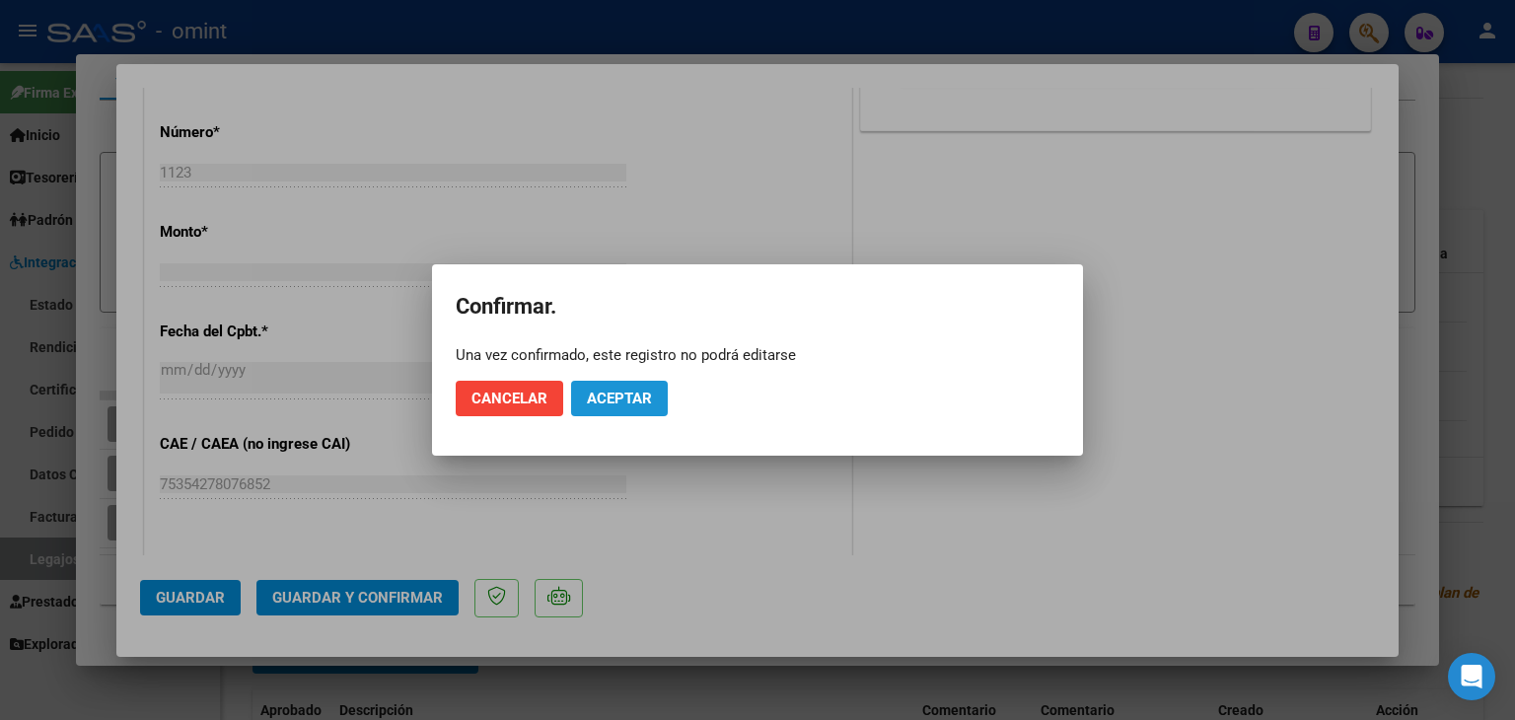
click at [646, 395] on span "Aceptar" at bounding box center [619, 399] width 65 height 18
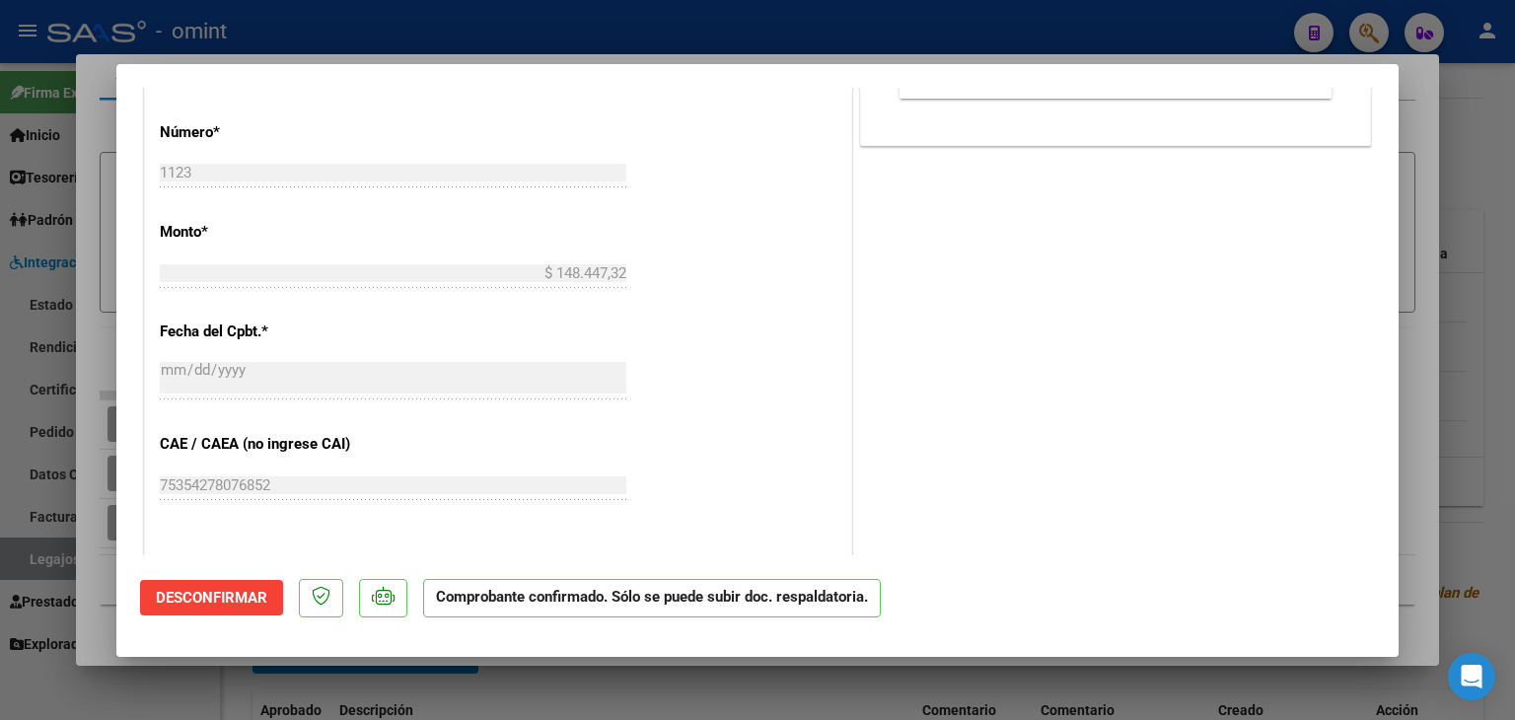
click at [1157, 435] on div "PREAPROBACIÓN PARA INTEGRACION El afiliado figura en el ultimo padrón que tenem…" at bounding box center [1115, 125] width 519 height 1761
type input "$ 0,00"
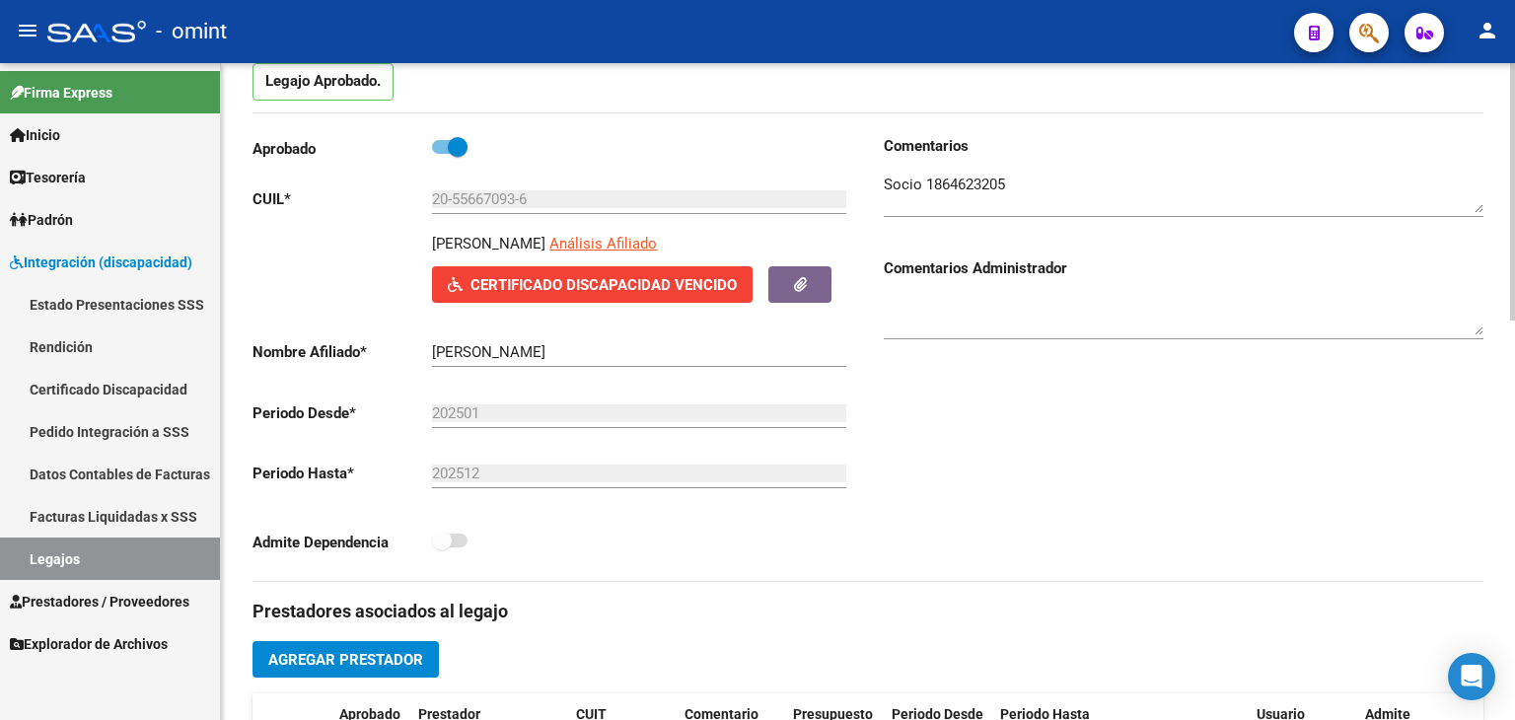
scroll to position [99, 0]
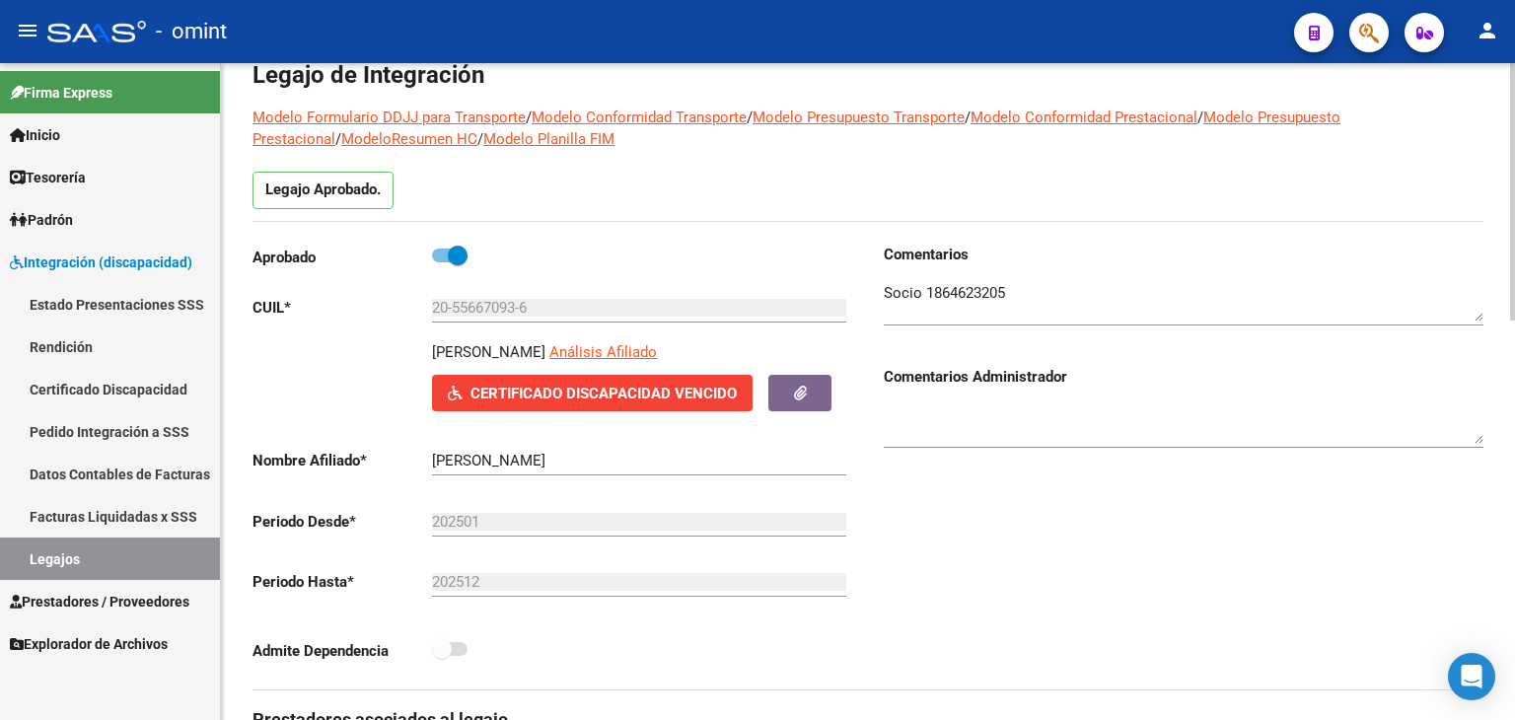
click at [974, 293] on textarea at bounding box center [1184, 301] width 600 height 39
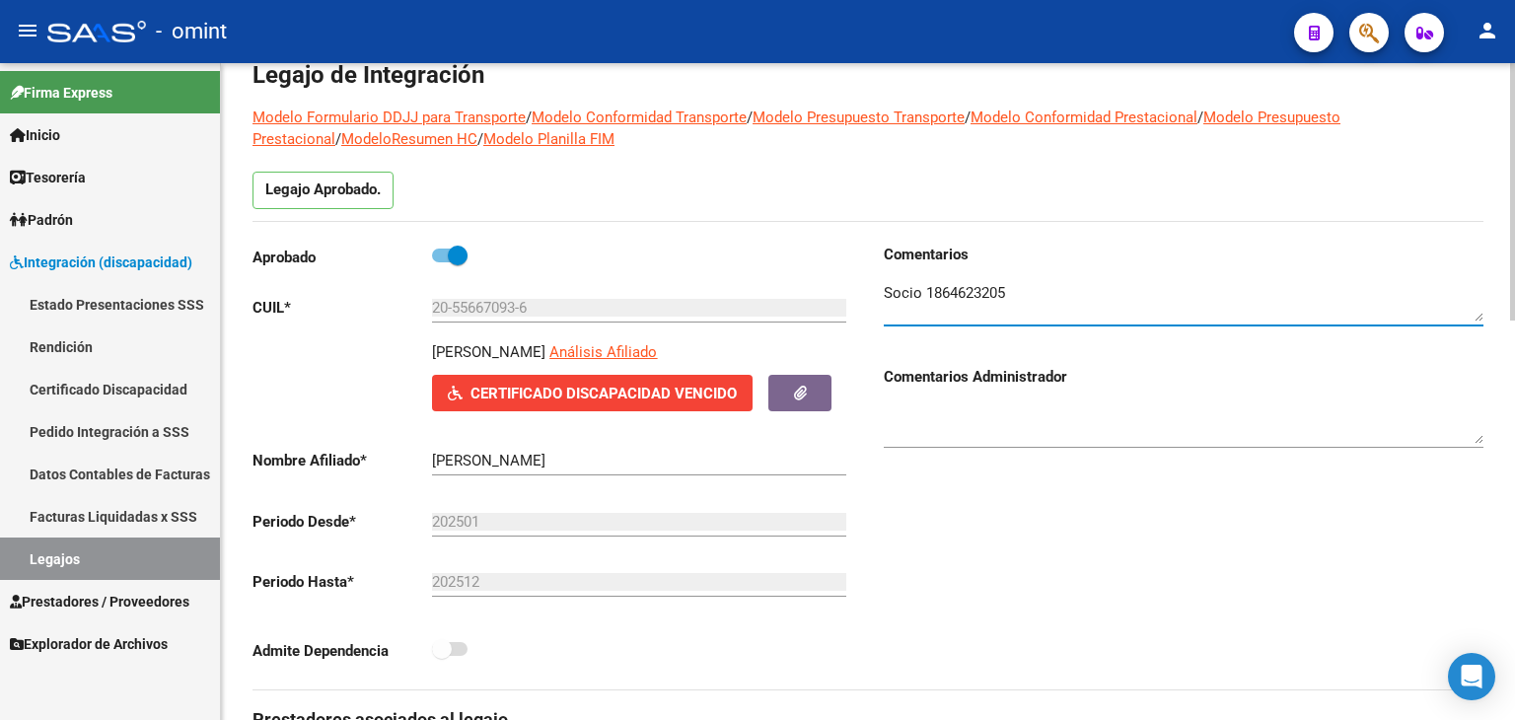
click at [974, 293] on textarea at bounding box center [1184, 301] width 600 height 39
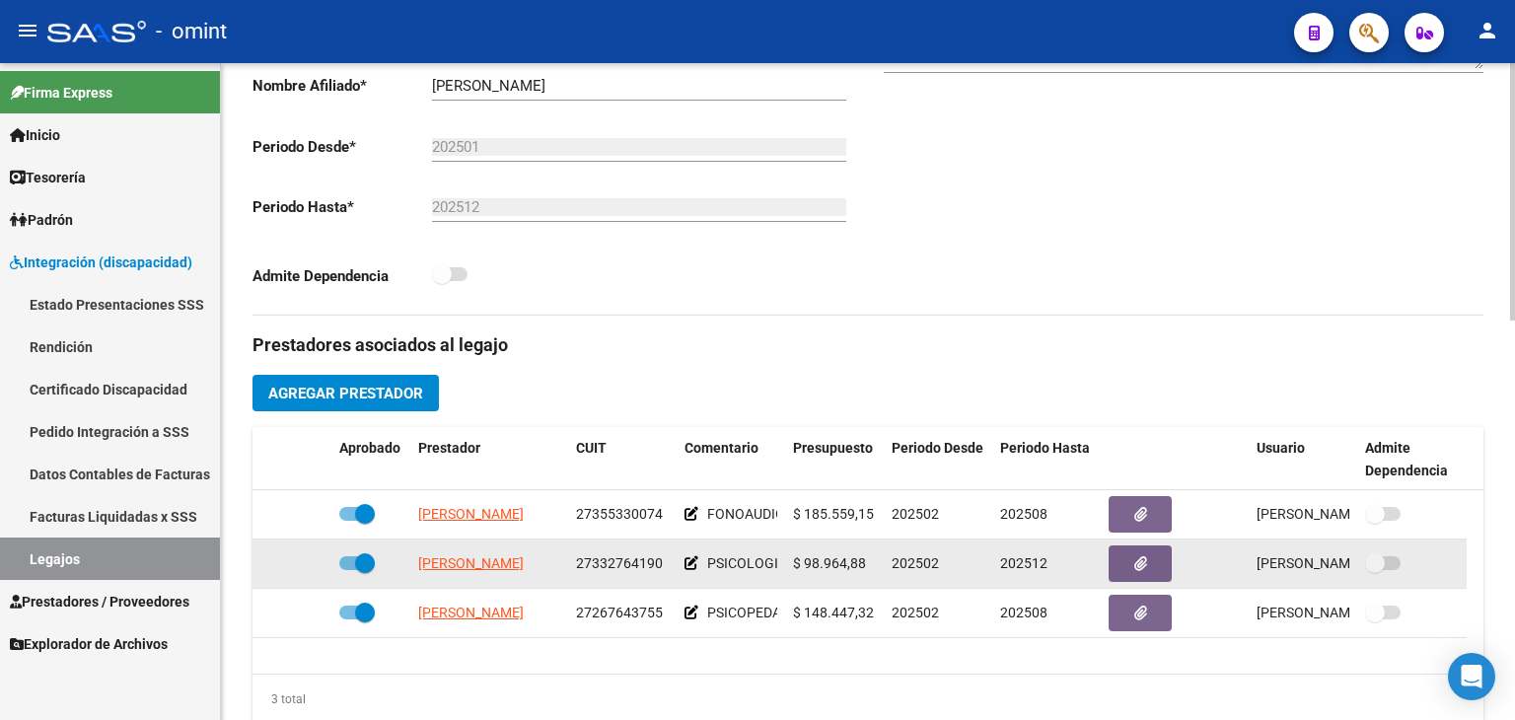
scroll to position [690, 0]
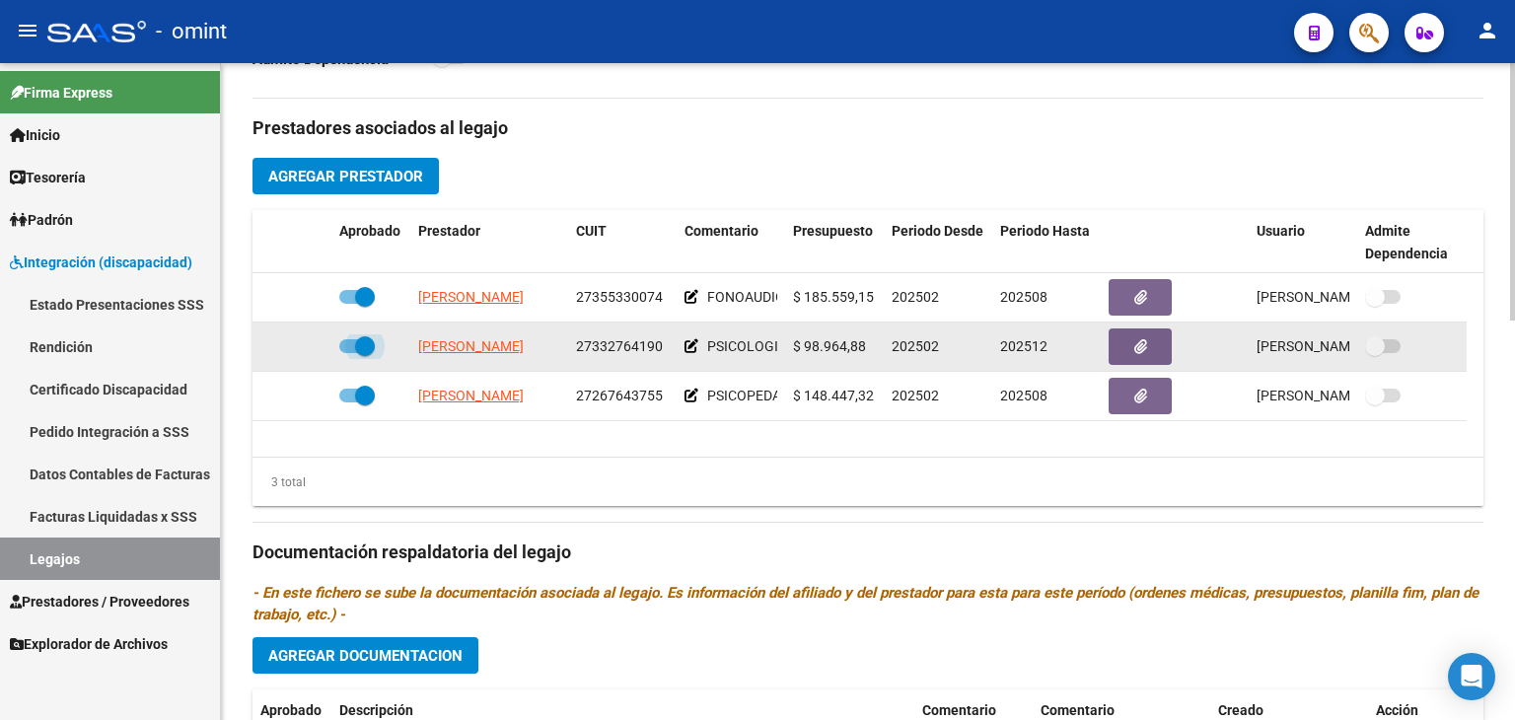
click at [364, 345] on span at bounding box center [365, 346] width 20 height 20
click at [349, 353] on input "checkbox" at bounding box center [348, 353] width 1 height 1
click at [307, 345] on icon at bounding box center [303, 346] width 14 height 14
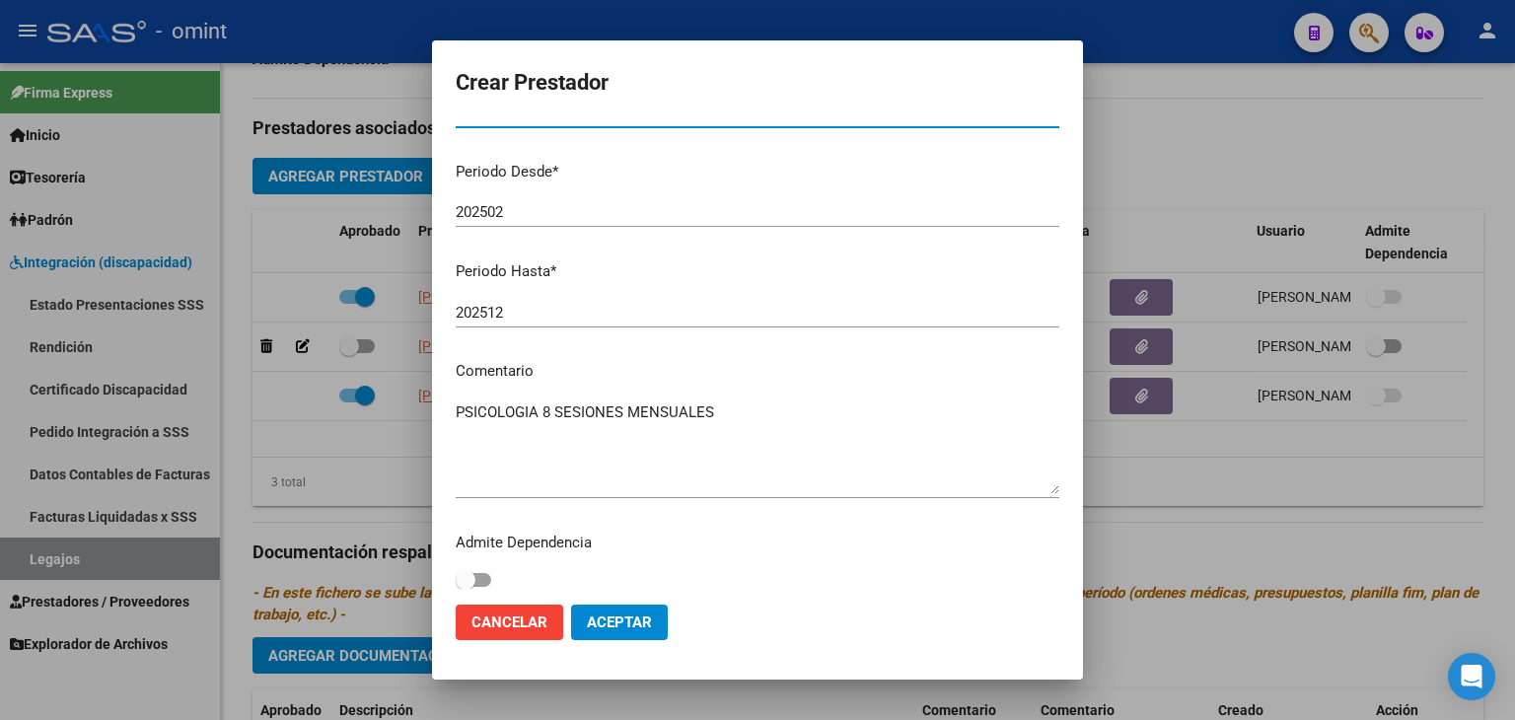
scroll to position [208, 0]
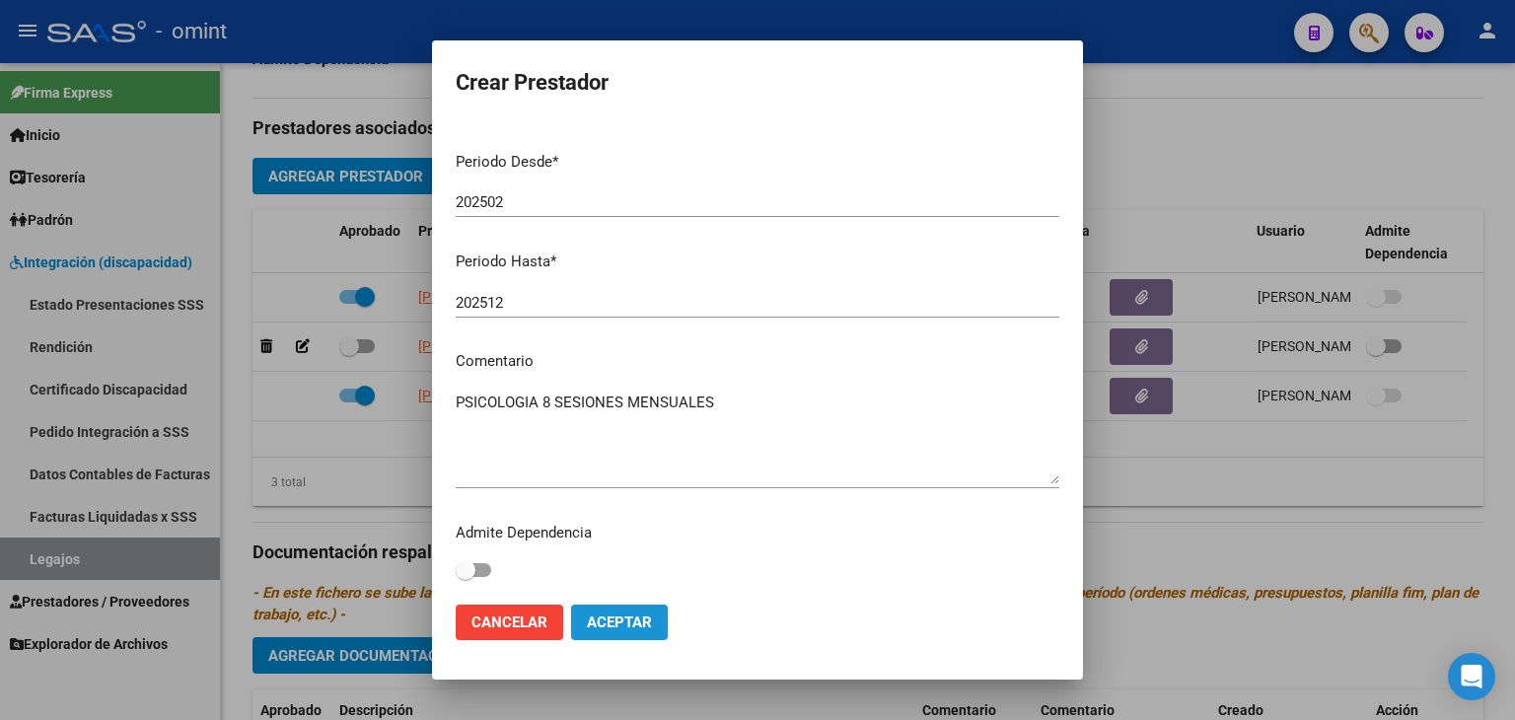
click at [619, 626] on span "Aceptar" at bounding box center [619, 622] width 65 height 18
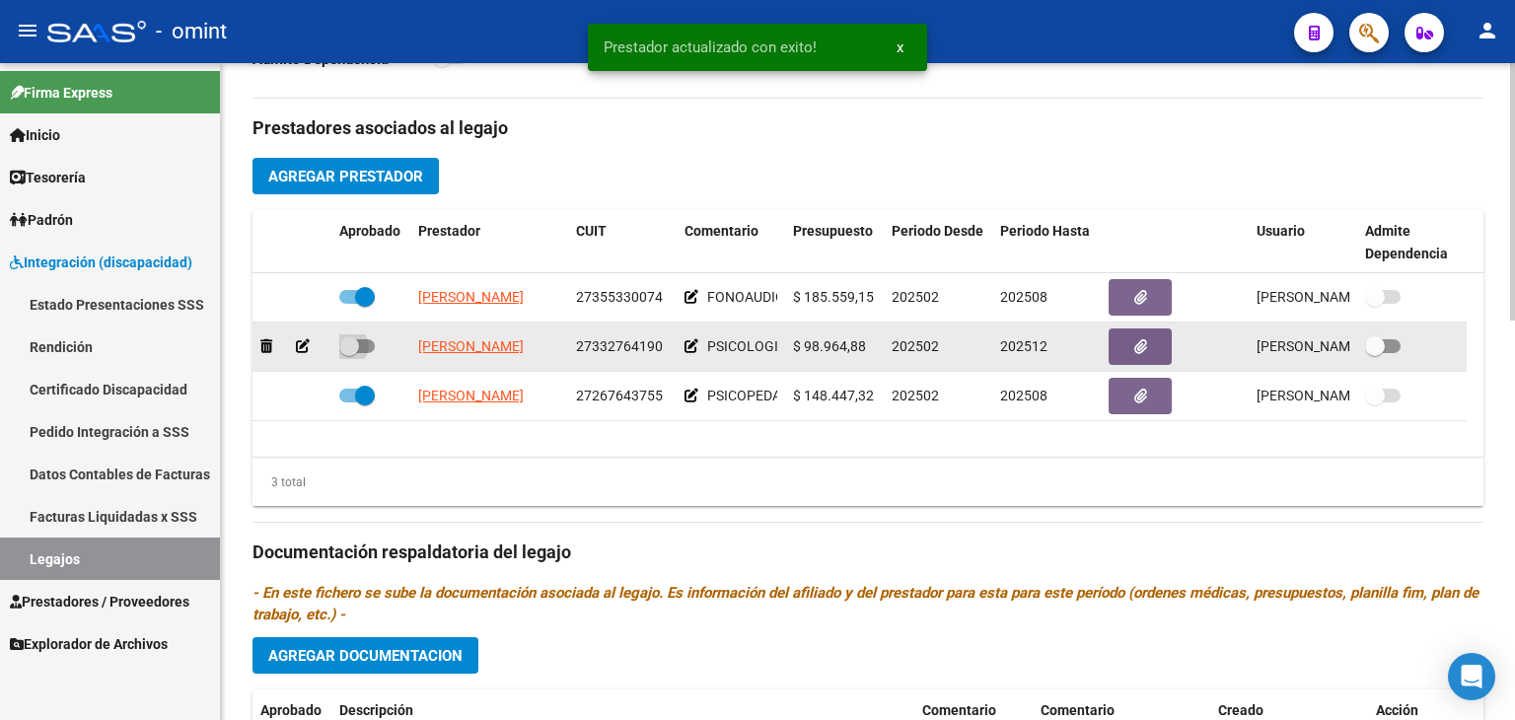
click at [357, 344] on span at bounding box center [349, 346] width 20 height 20
click at [349, 353] on input "checkbox" at bounding box center [348, 353] width 1 height 1
checkbox input "true"
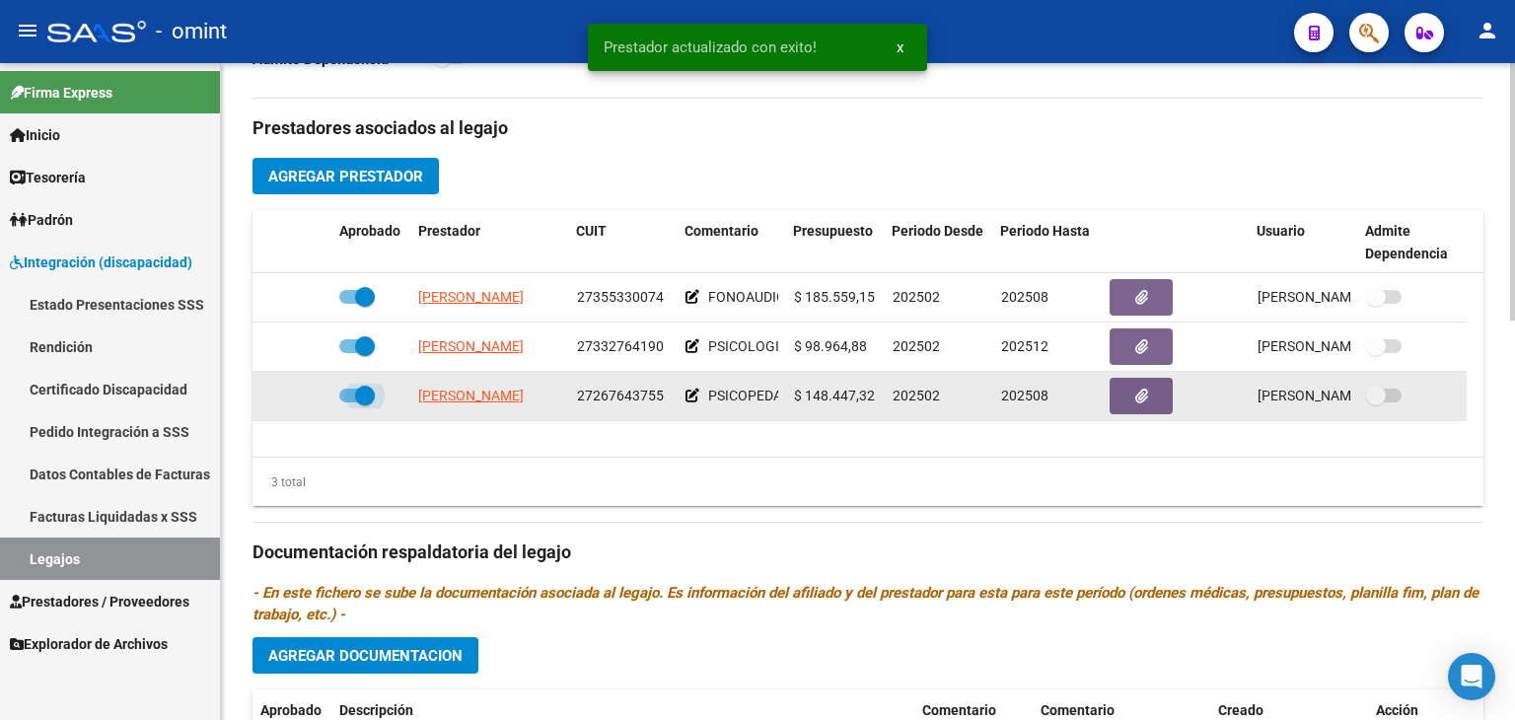
click at [368, 395] on span at bounding box center [365, 396] width 20 height 20
click at [349, 402] on input "checkbox" at bounding box center [348, 402] width 1 height 1
checkbox input "false"
click at [304, 396] on icon at bounding box center [303, 396] width 14 height 14
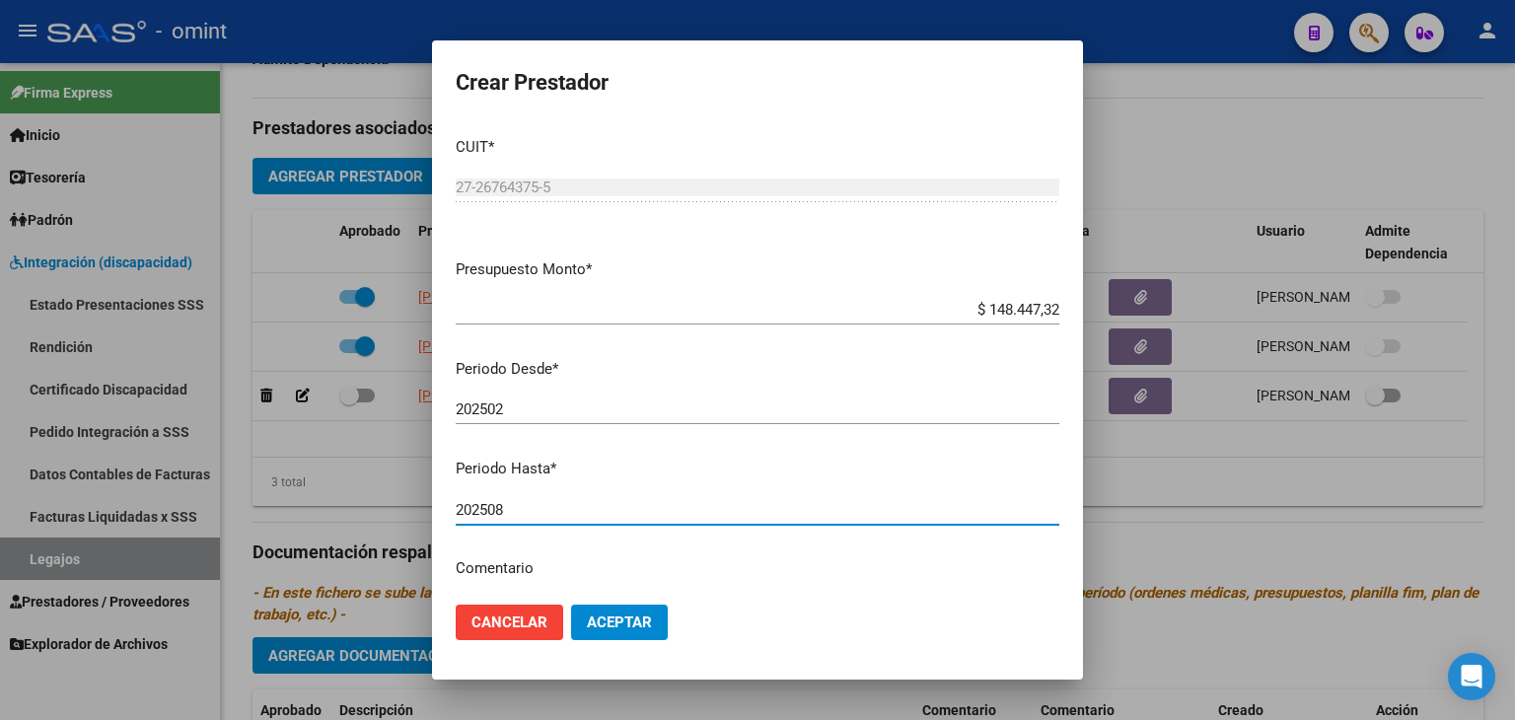
click at [530, 515] on input "202508" at bounding box center [758, 510] width 604 height 18
type input "202512"
click at [606, 624] on span "Aceptar" at bounding box center [619, 622] width 65 height 18
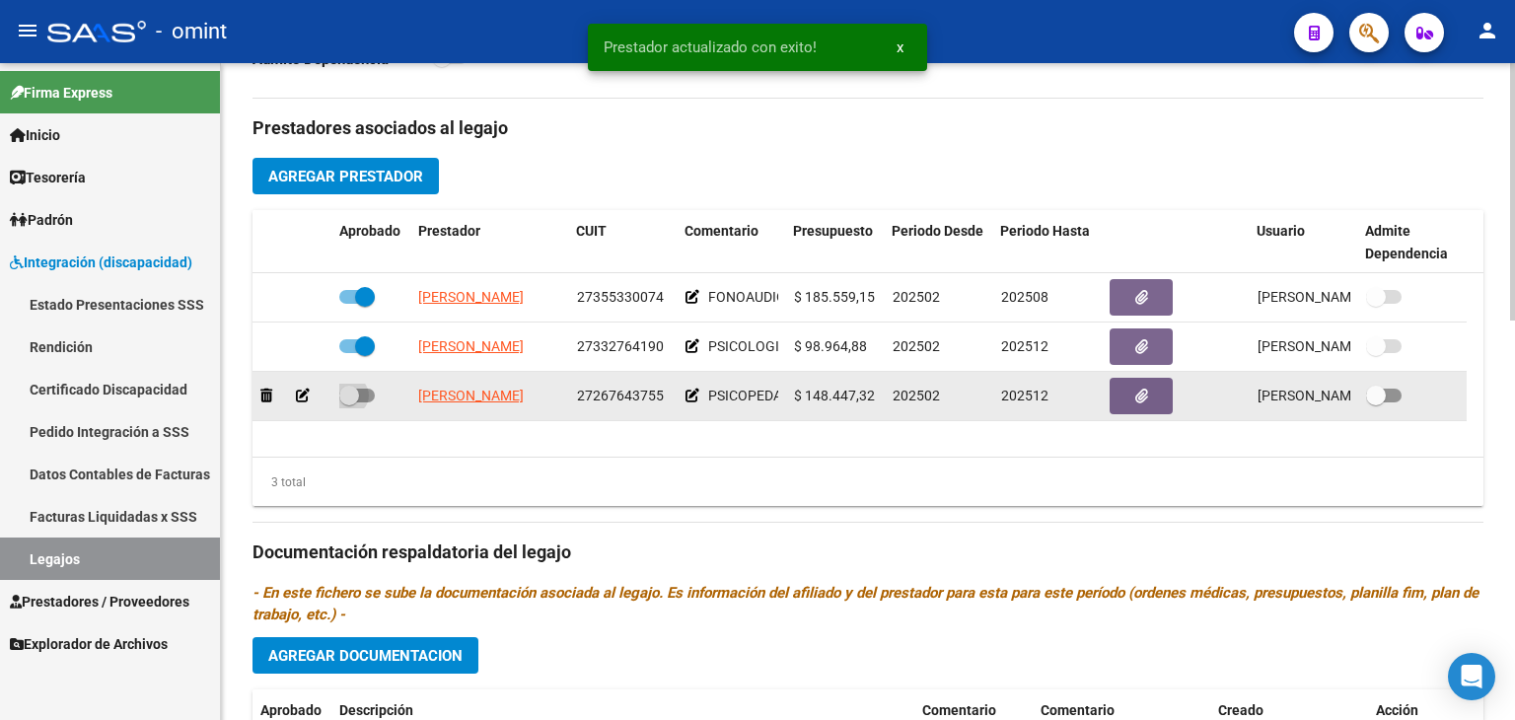
click at [360, 397] on span at bounding box center [357, 396] width 36 height 14
click at [349, 402] on input "checkbox" at bounding box center [348, 402] width 1 height 1
checkbox input "true"
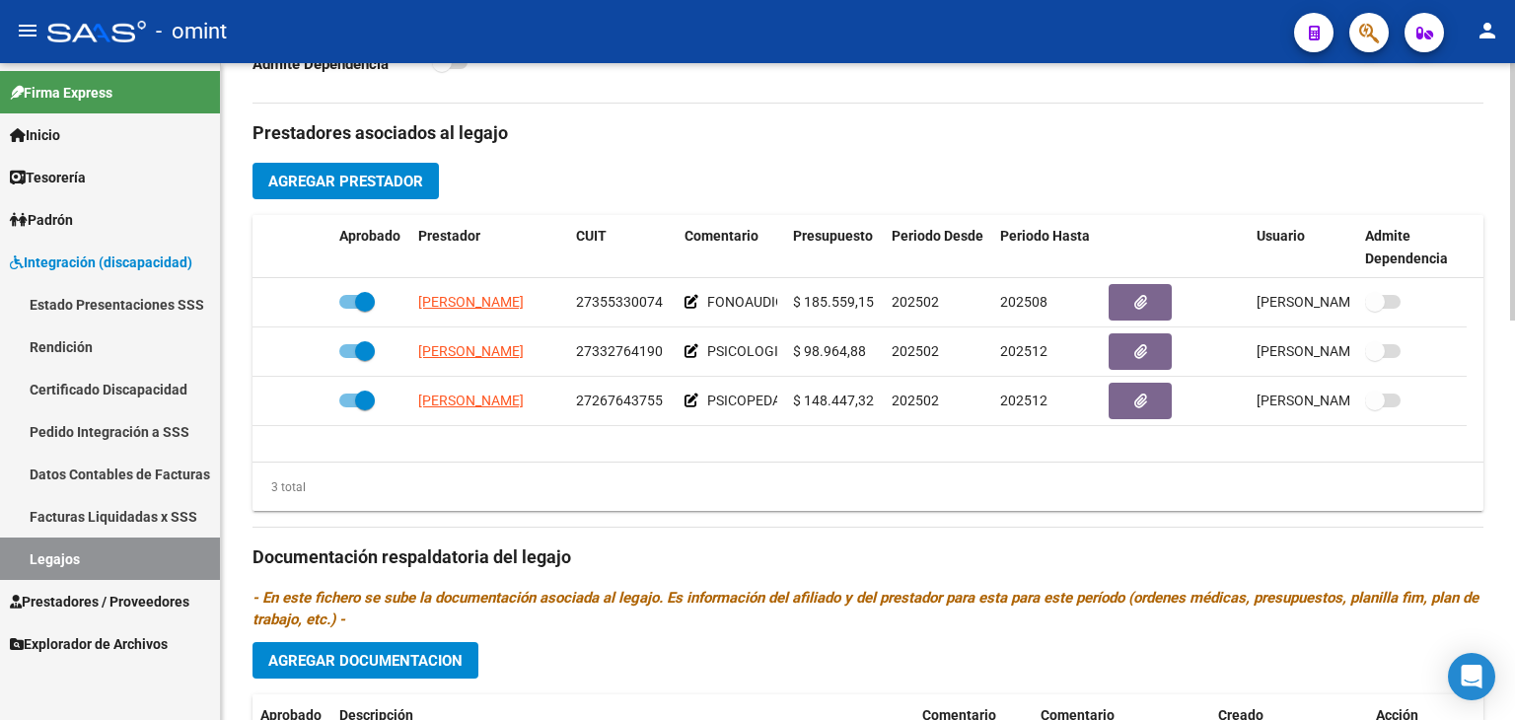
scroll to position [690, 0]
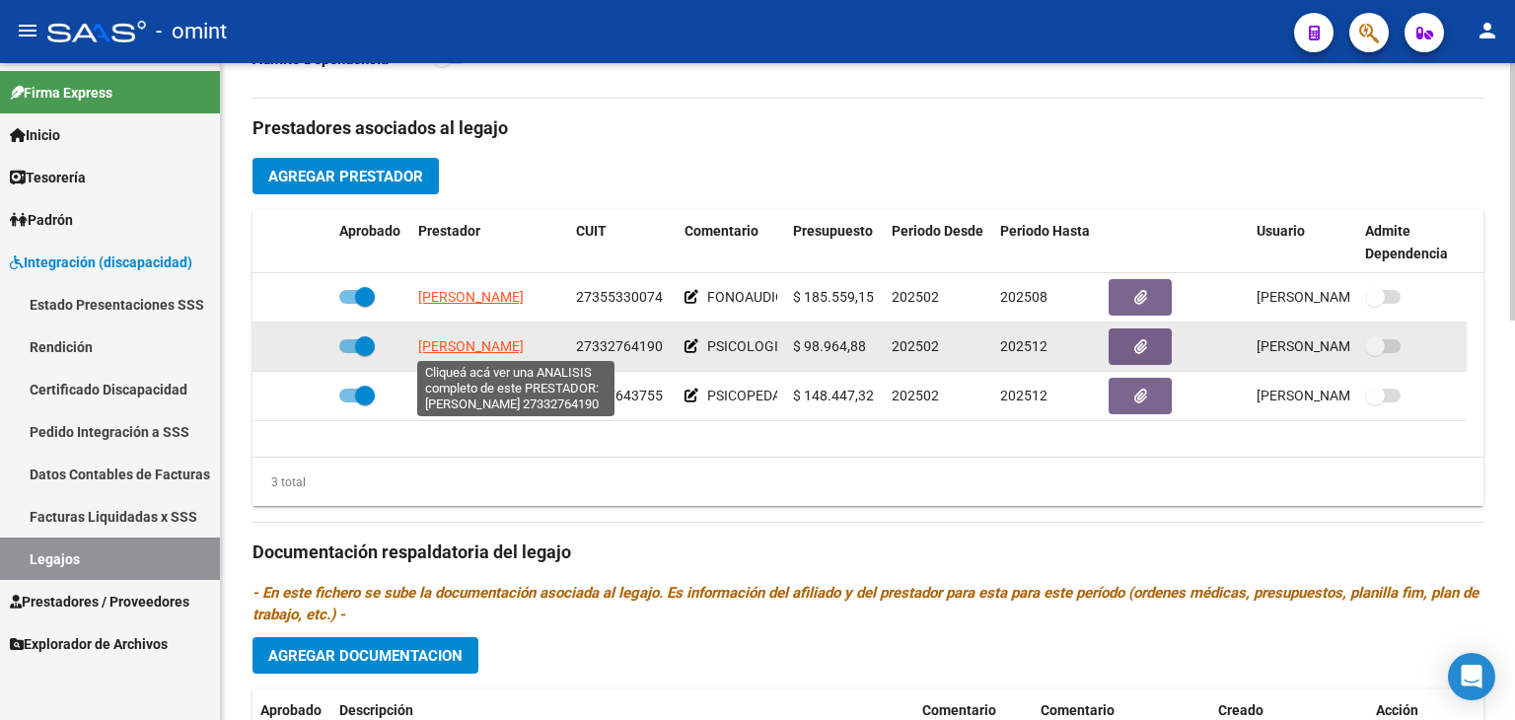
click at [434, 348] on span "SANCHEZ NATALIA ESTEFANIA" at bounding box center [471, 346] width 106 height 16
type textarea "27332764190"
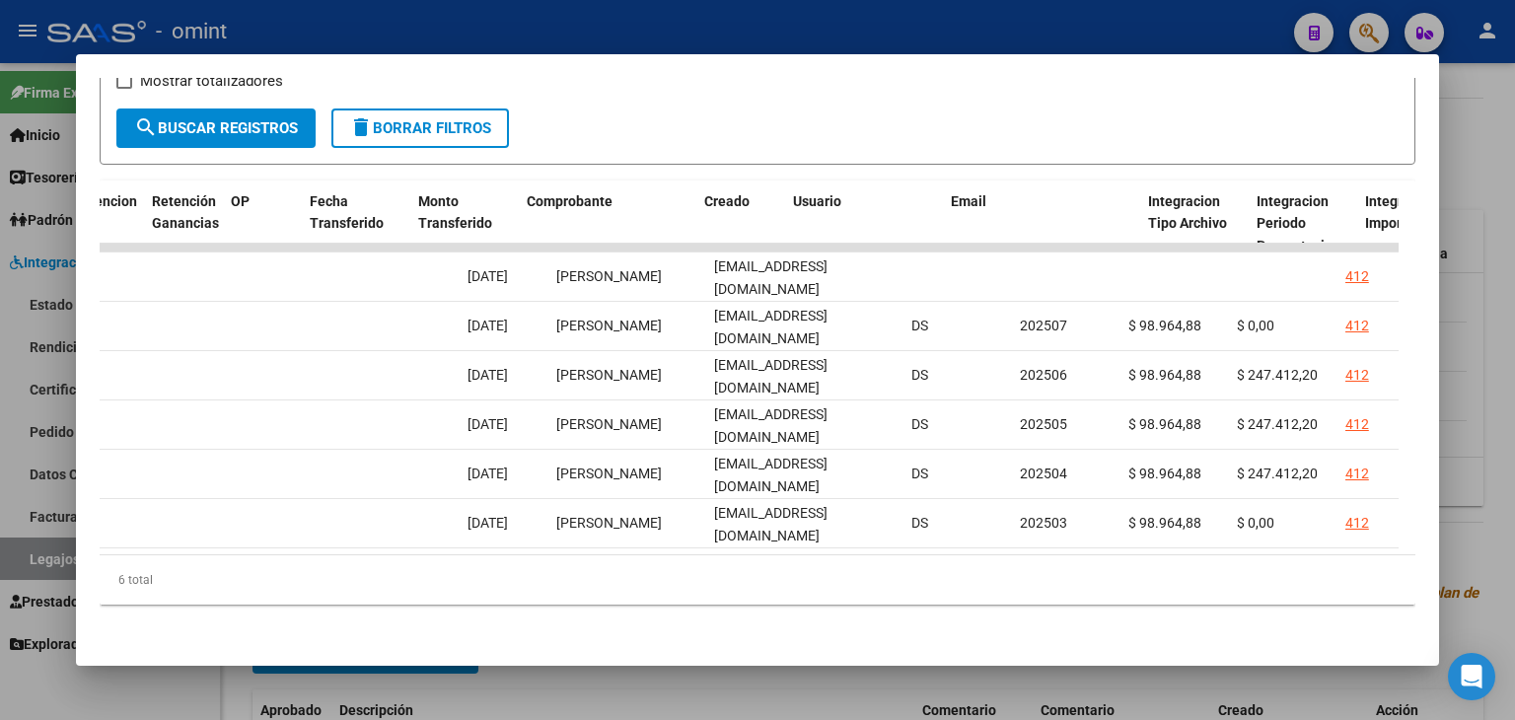
scroll to position [0, 1115]
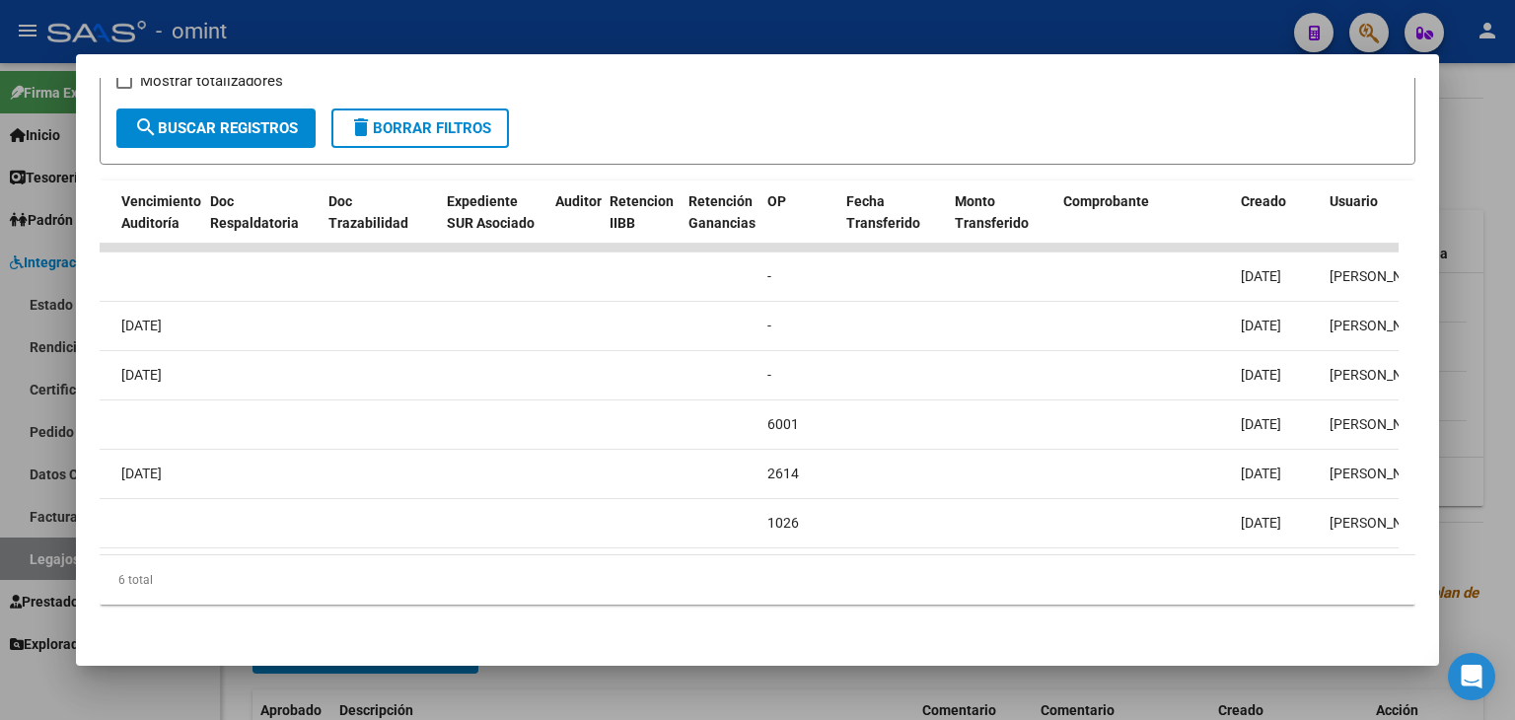
drag, startPoint x: 719, startPoint y: 554, endPoint x: 504, endPoint y: 534, distance: 216.0
click at [505, 534] on div "ID CAE Facturado x Orden De Area CPBT Monto Fecha Cpbt Fecha Recibido Hospital …" at bounding box center [758, 392] width 1316 height 425
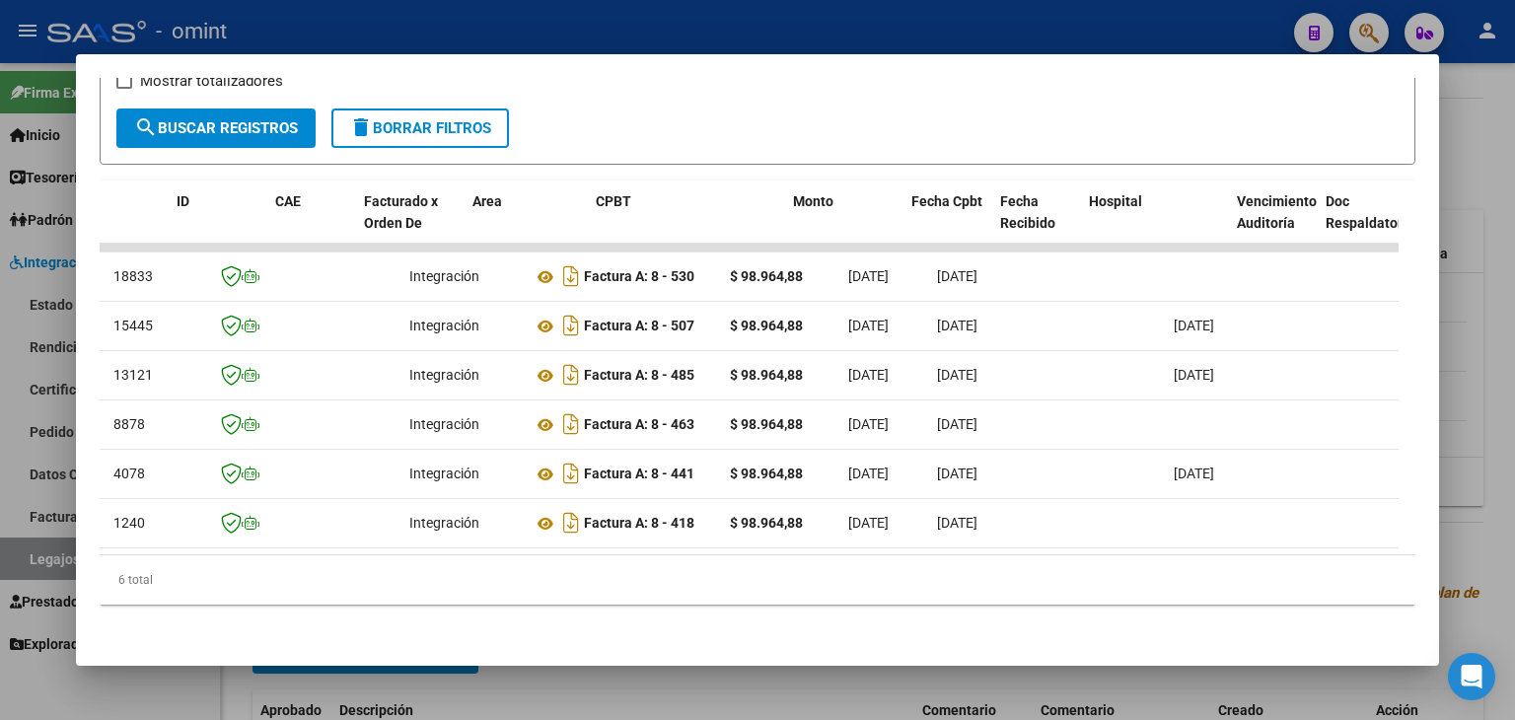
scroll to position [0, 0]
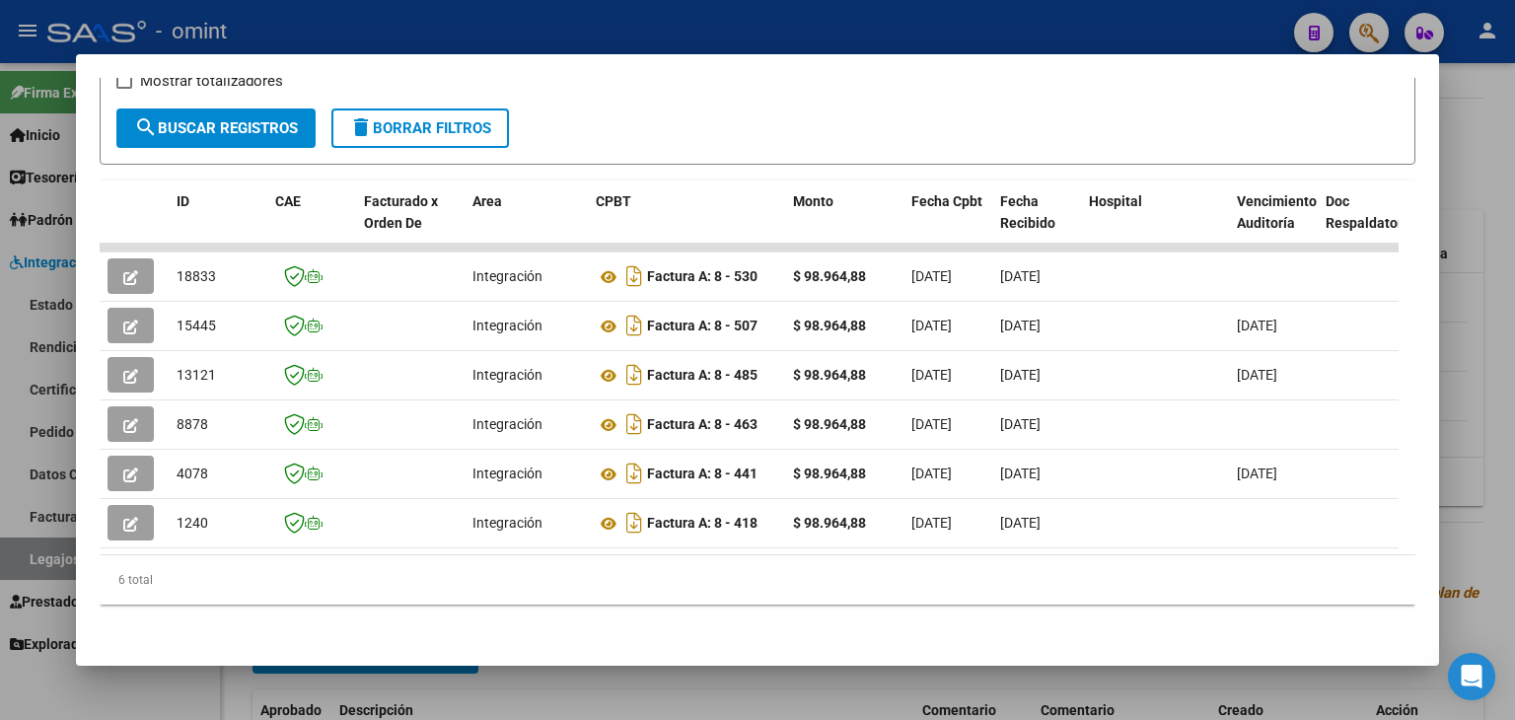
click at [1130, 655] on mat-dialog-container "Análisis Prestador - CUIT: 27332764190 cloud_download Exportar CSV ABM ARCA Imp…" at bounding box center [757, 360] width 1363 height 612
drag, startPoint x: 1130, startPoint y: 655, endPoint x: 1219, endPoint y: 585, distance: 113.1
click at [1218, 585] on div "6 total" at bounding box center [758, 579] width 1316 height 49
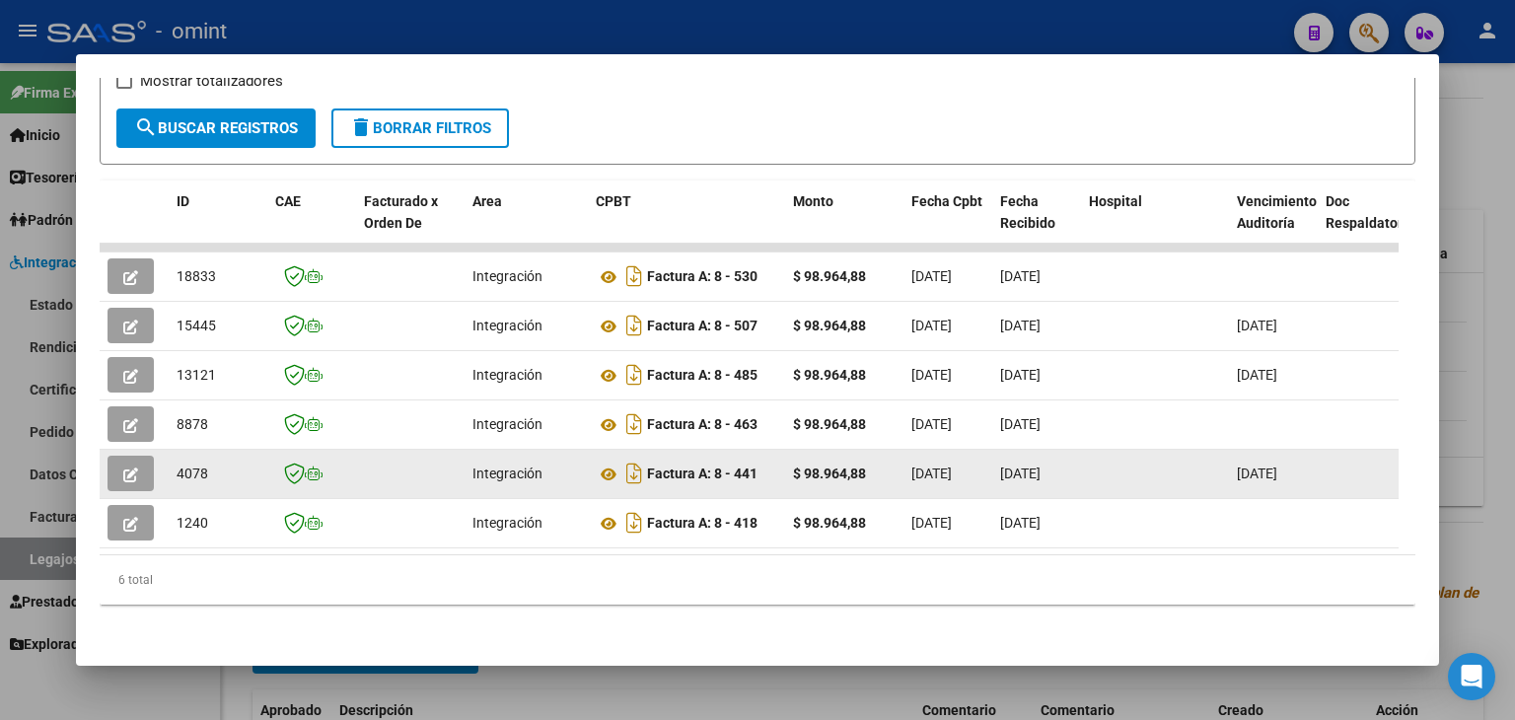
drag, startPoint x: 1219, startPoint y: 585, endPoint x: 793, endPoint y: 461, distance: 443.8
click at [793, 461] on div "ID CAE Facturado x Orden De Area CPBT Monto Fecha Cpbt Fecha Recibido Hospital …" at bounding box center [758, 392] width 1316 height 425
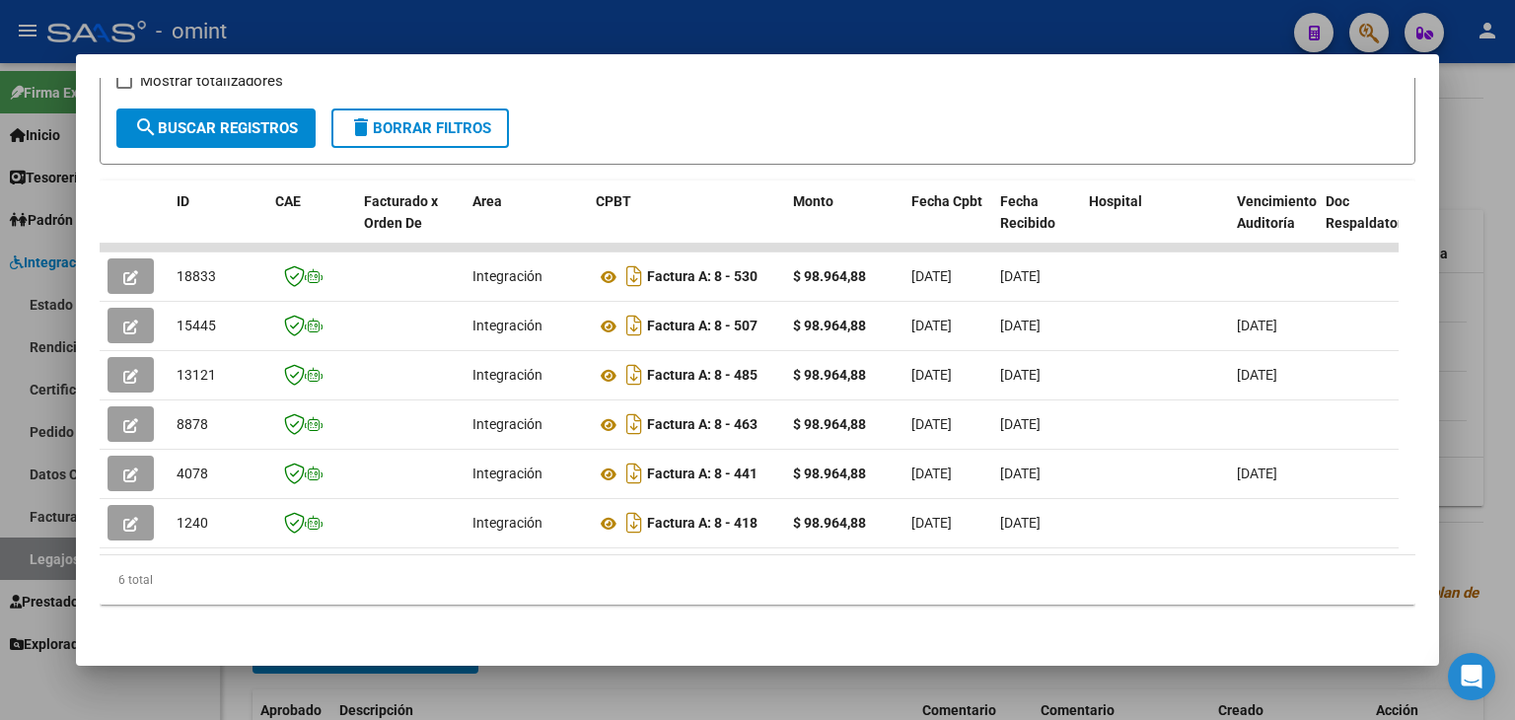
click at [650, 84] on div "Filtros Id Fecha inicio – Fecha fin Fec. Rec. Desde / Hasta Pto. Venta Nro. Com…" at bounding box center [757, 65] width 1282 height 88
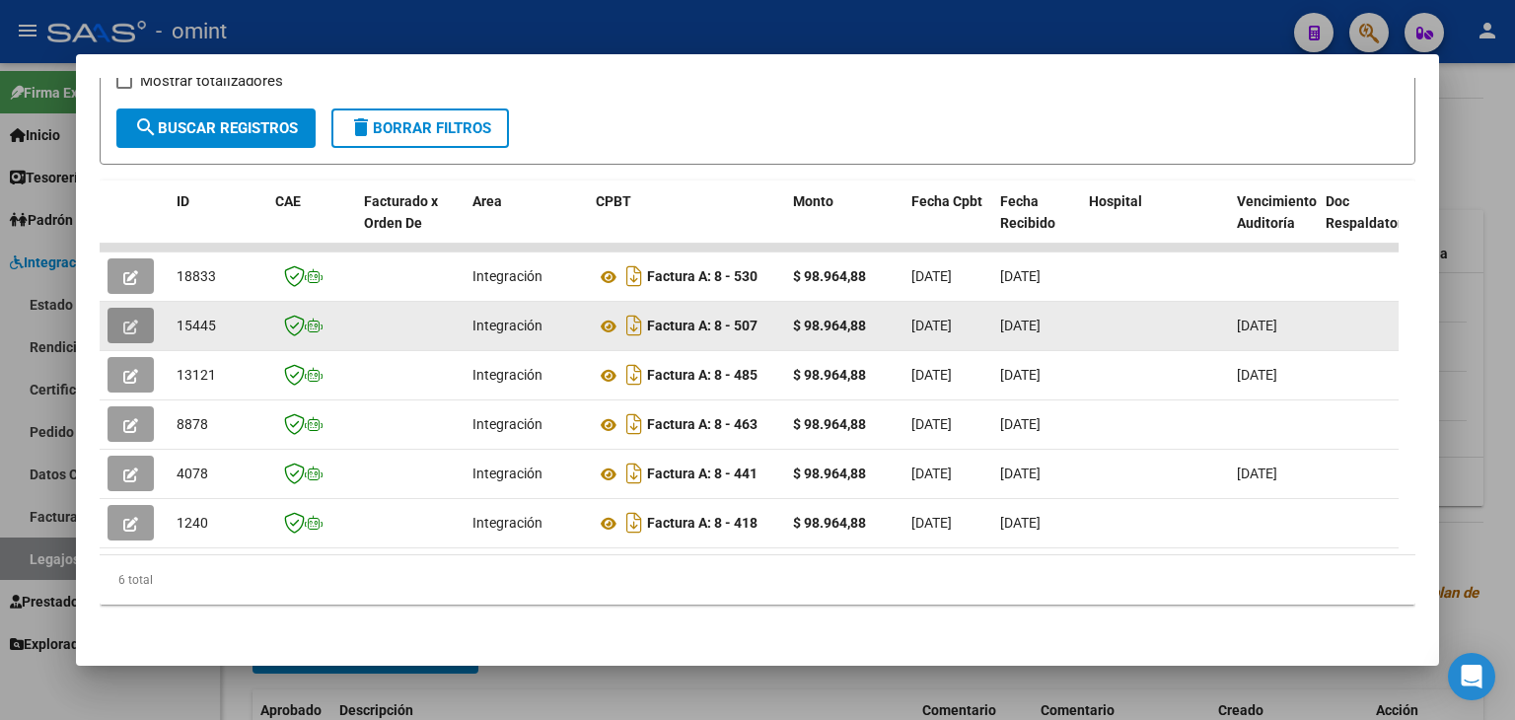
click at [138, 308] on button "button" at bounding box center [131, 326] width 46 height 36
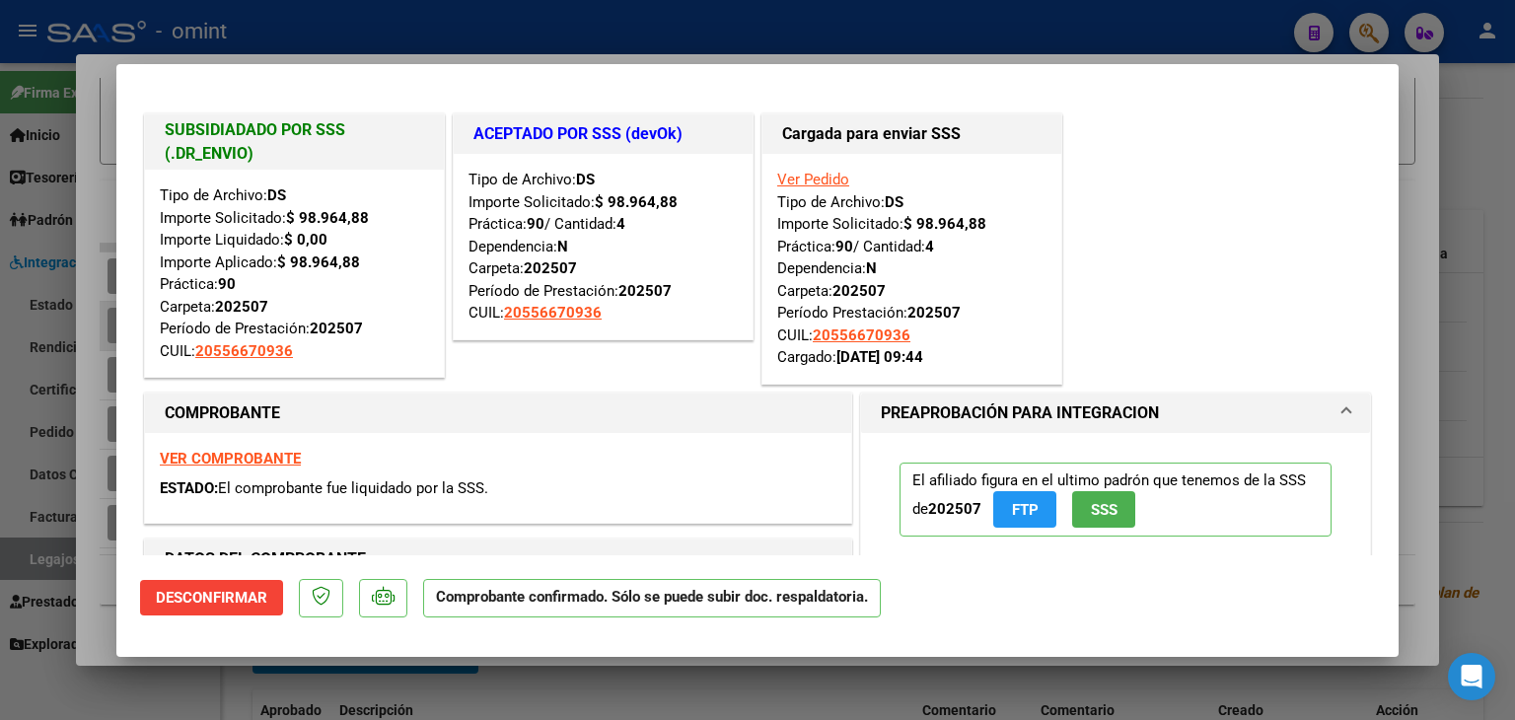
type input "$ 0,00"
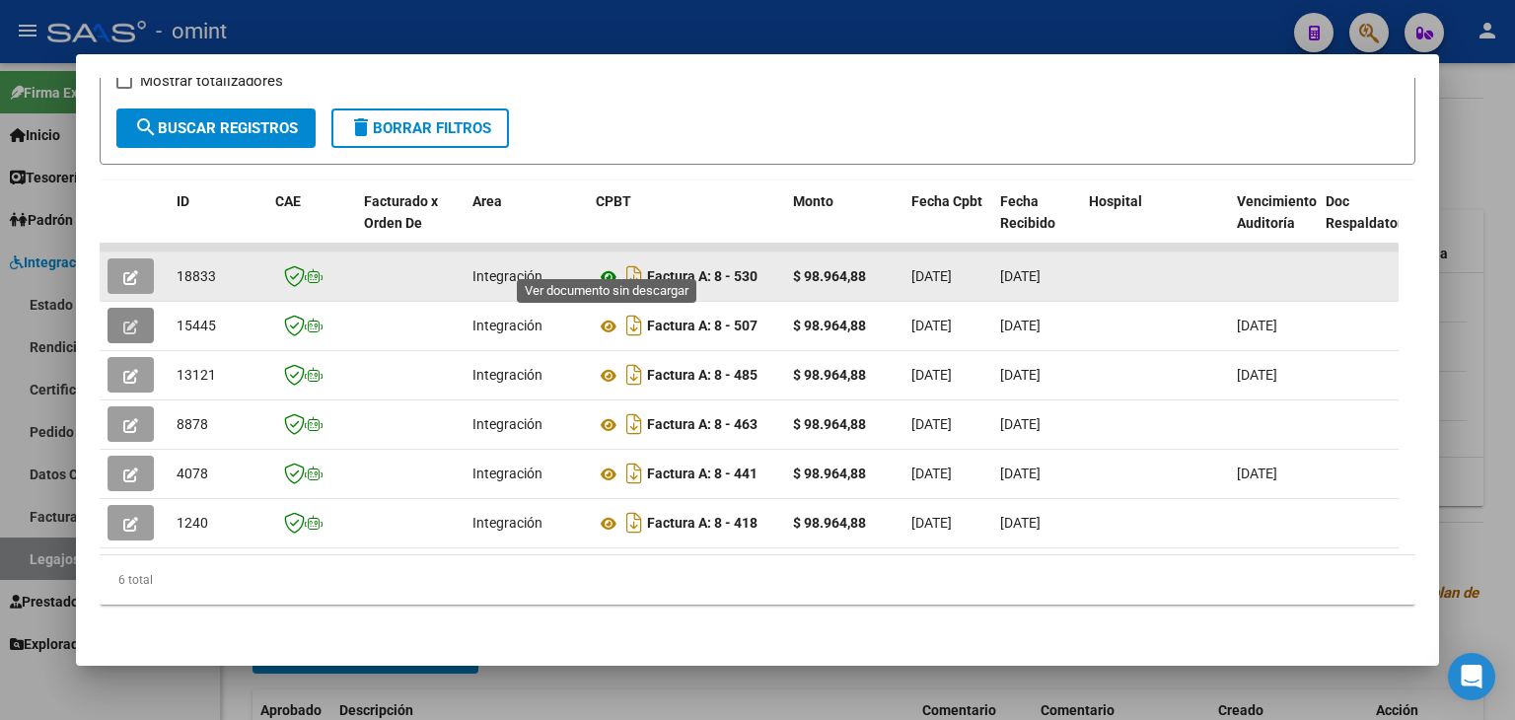
click at [610, 265] on icon at bounding box center [609, 277] width 26 height 24
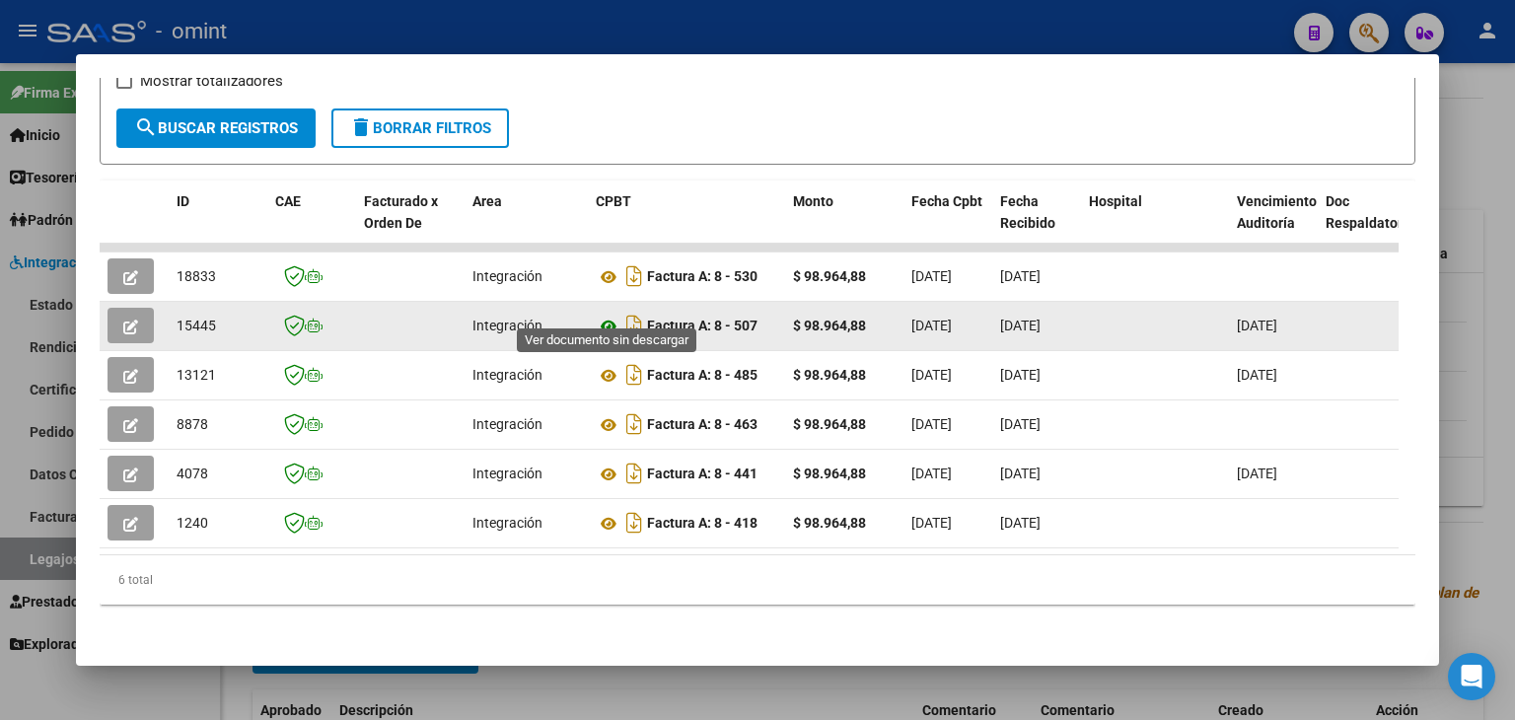
click at [609, 315] on icon at bounding box center [609, 327] width 26 height 24
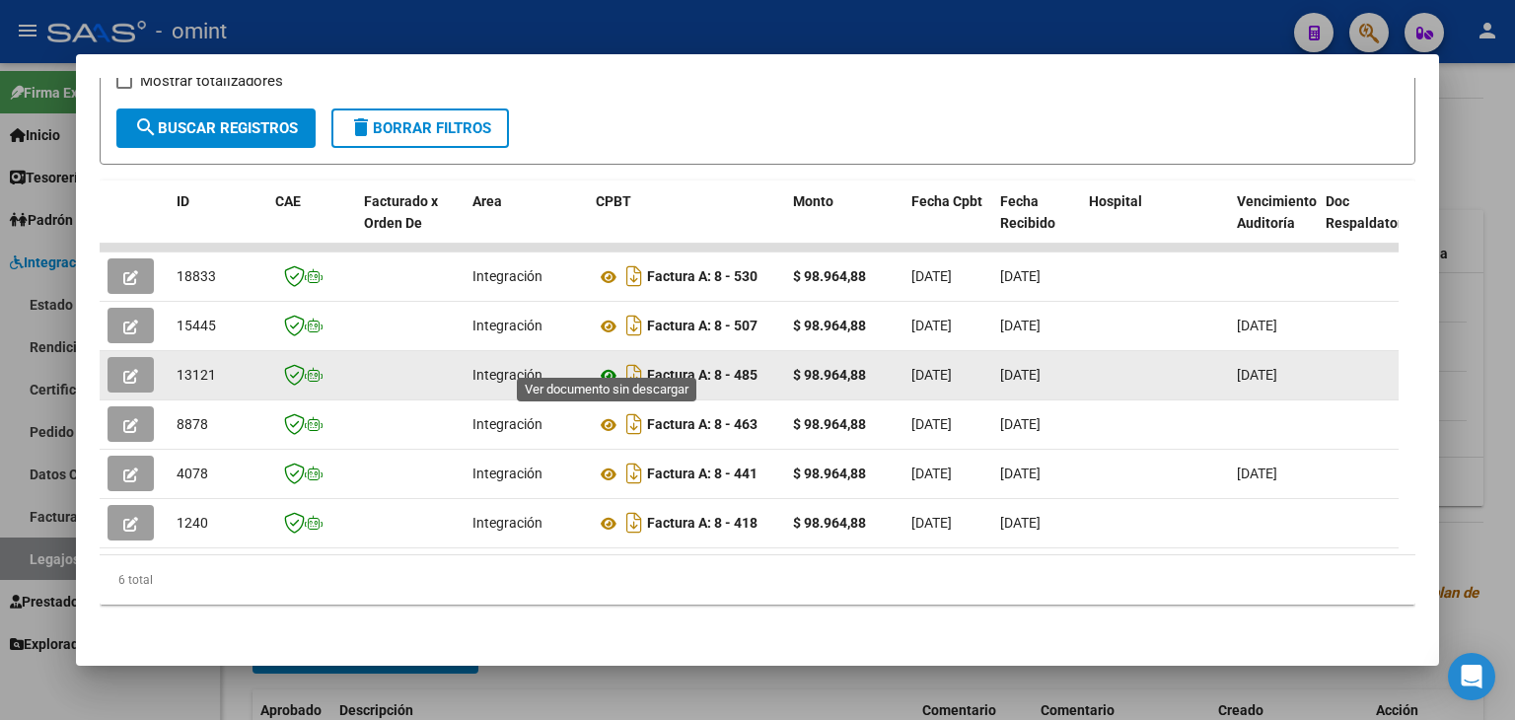
click at [606, 368] on icon at bounding box center [609, 376] width 26 height 24
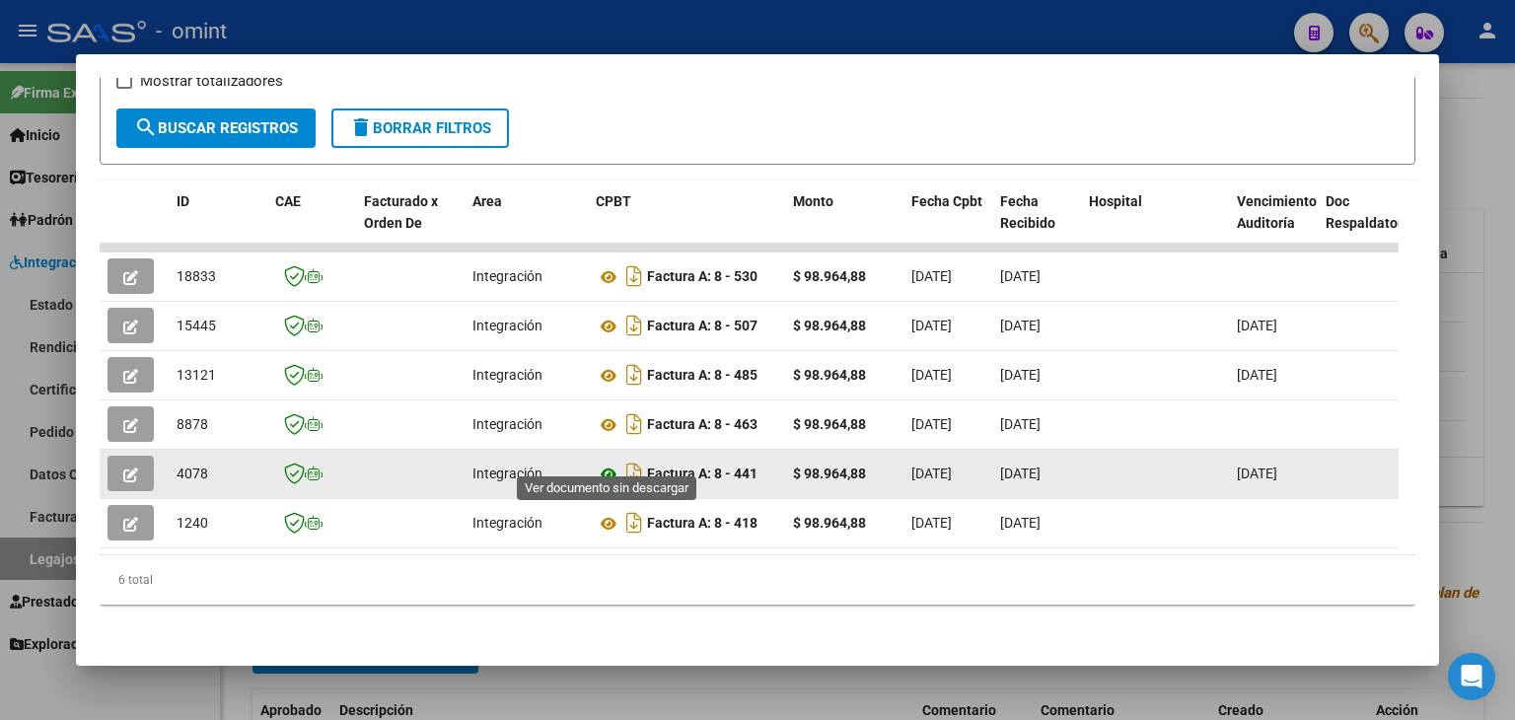
click at [609, 463] on icon at bounding box center [609, 475] width 26 height 24
click at [130, 456] on button "button" at bounding box center [131, 474] width 46 height 36
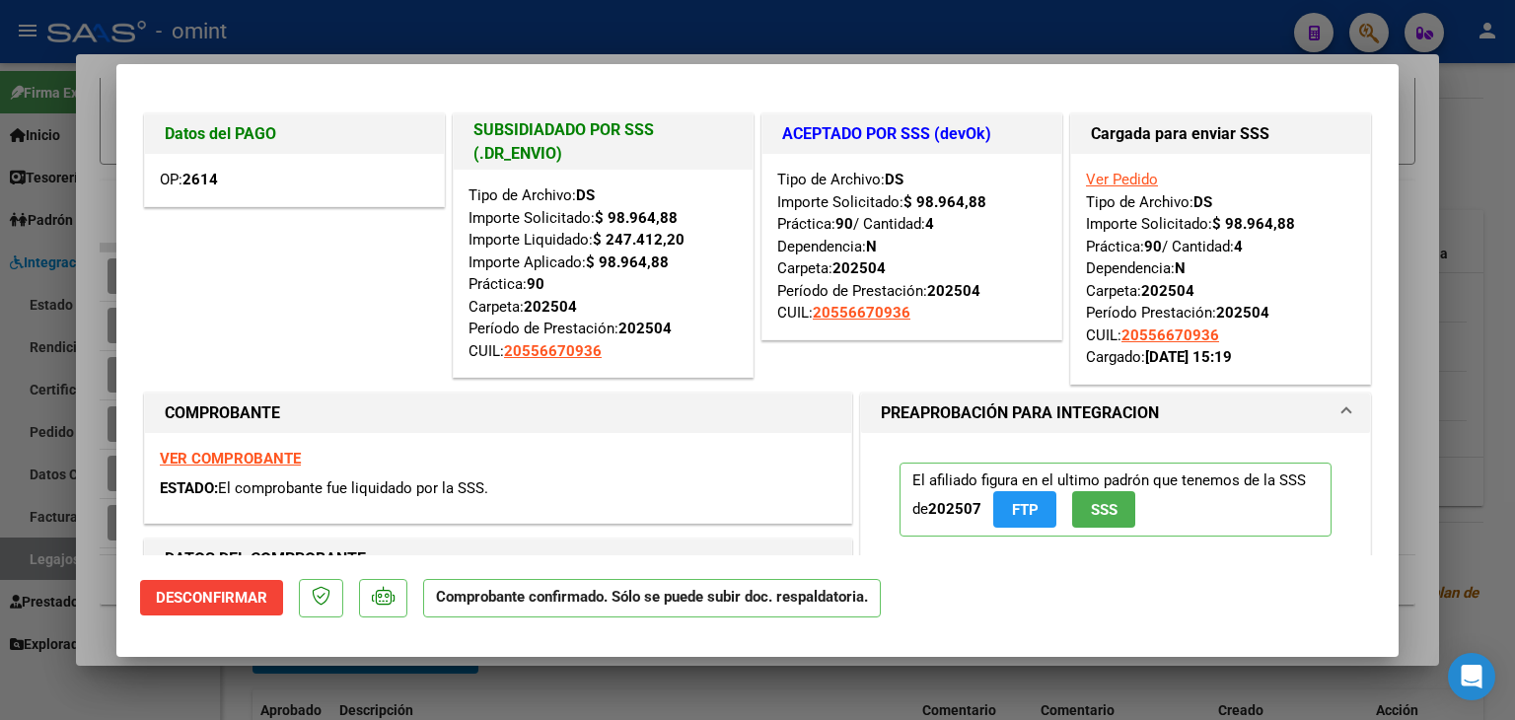
type input "$ 0,00"
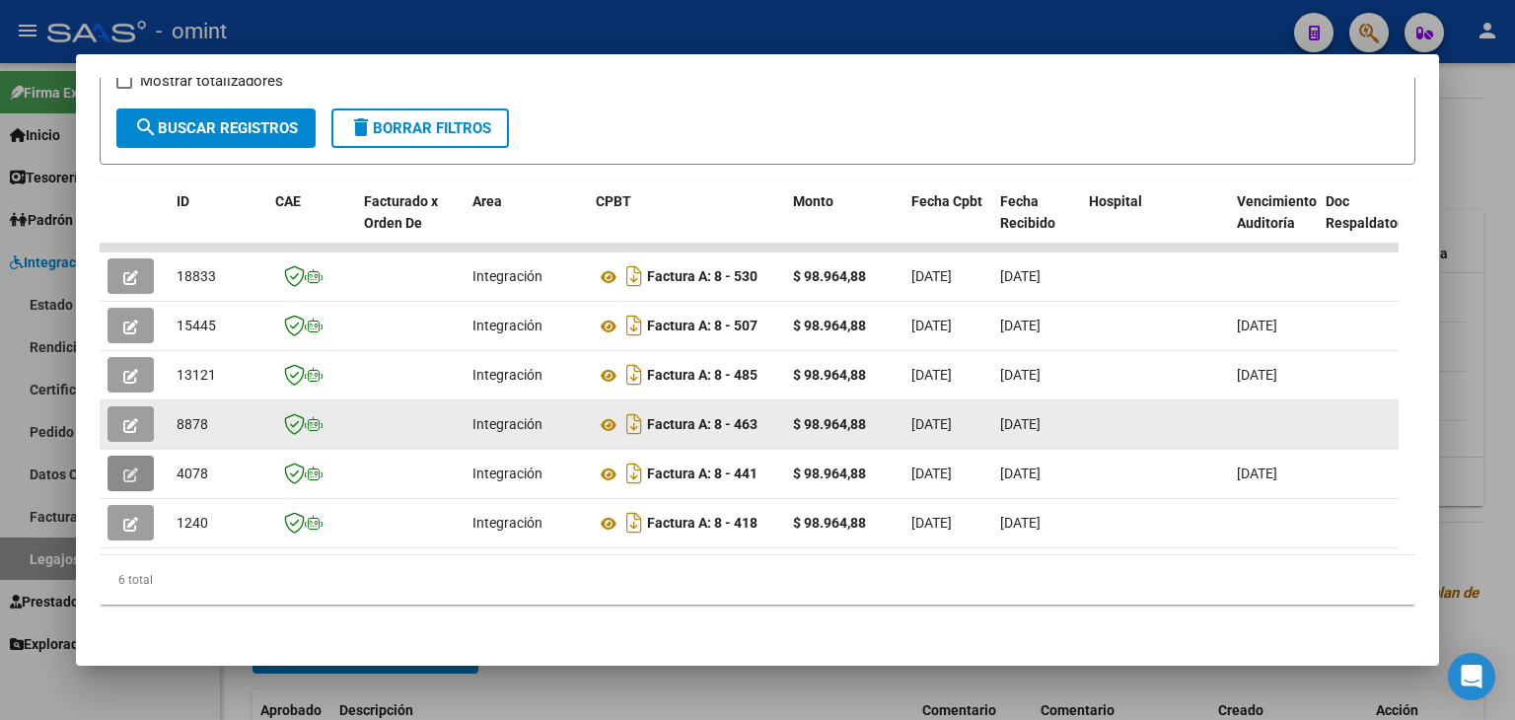
click at [134, 418] on icon "button" at bounding box center [130, 425] width 15 height 15
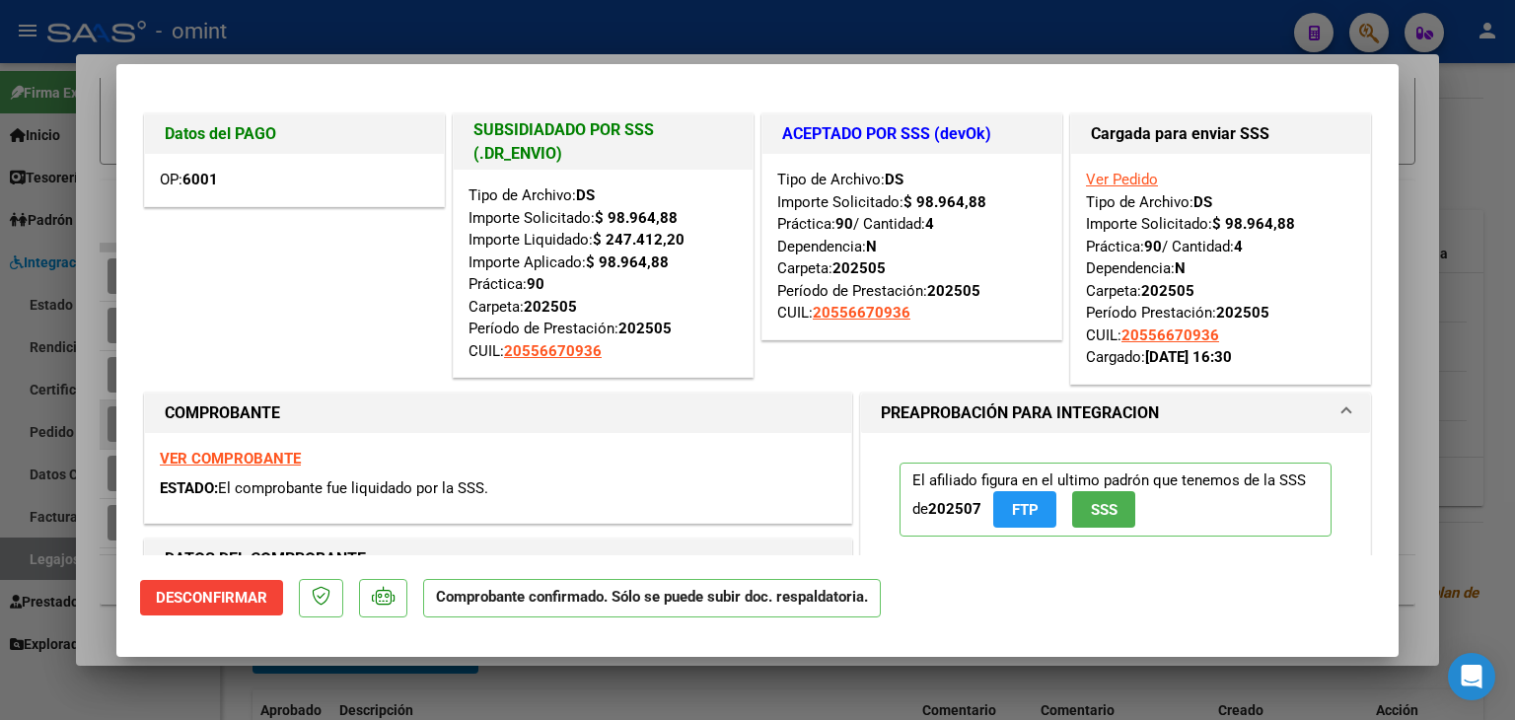
type input "$ 0,00"
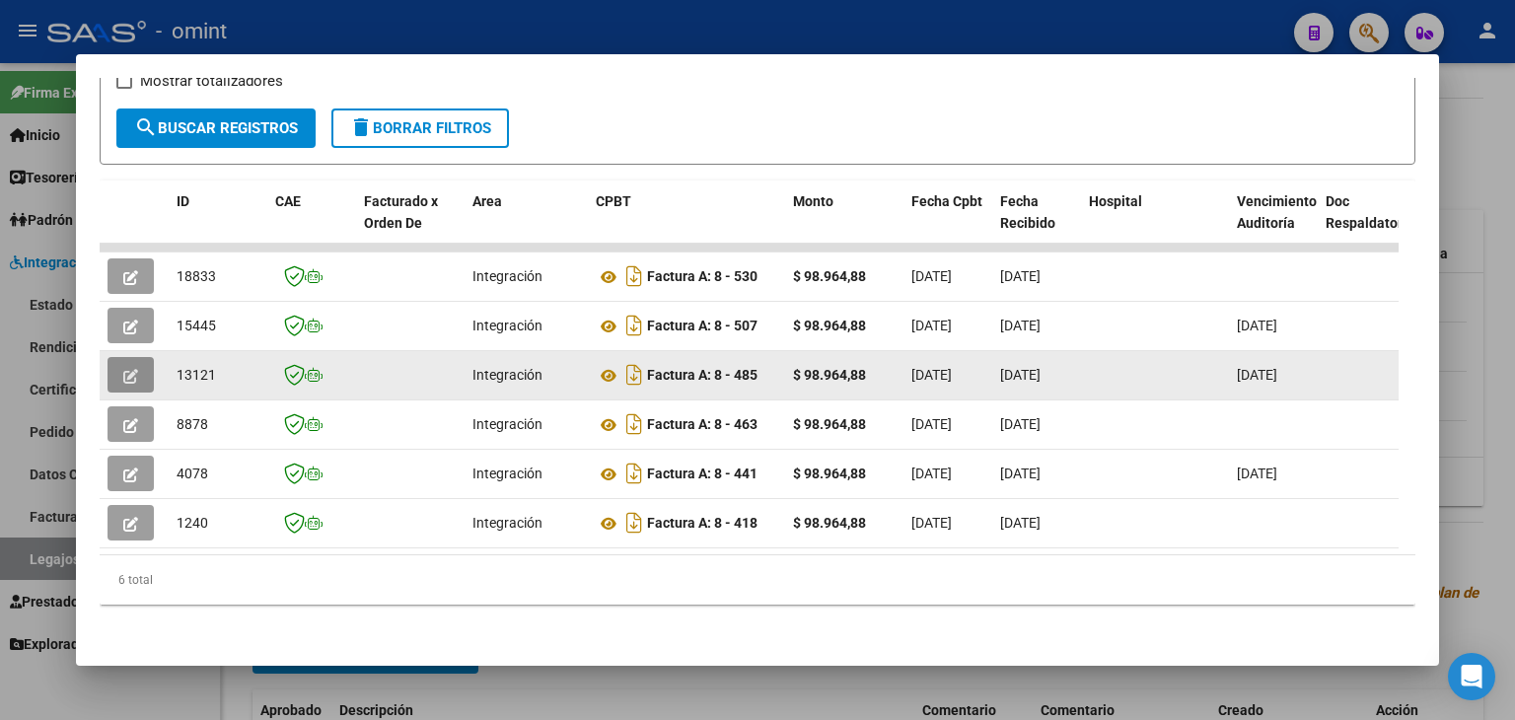
click at [123, 369] on icon "button" at bounding box center [130, 376] width 15 height 15
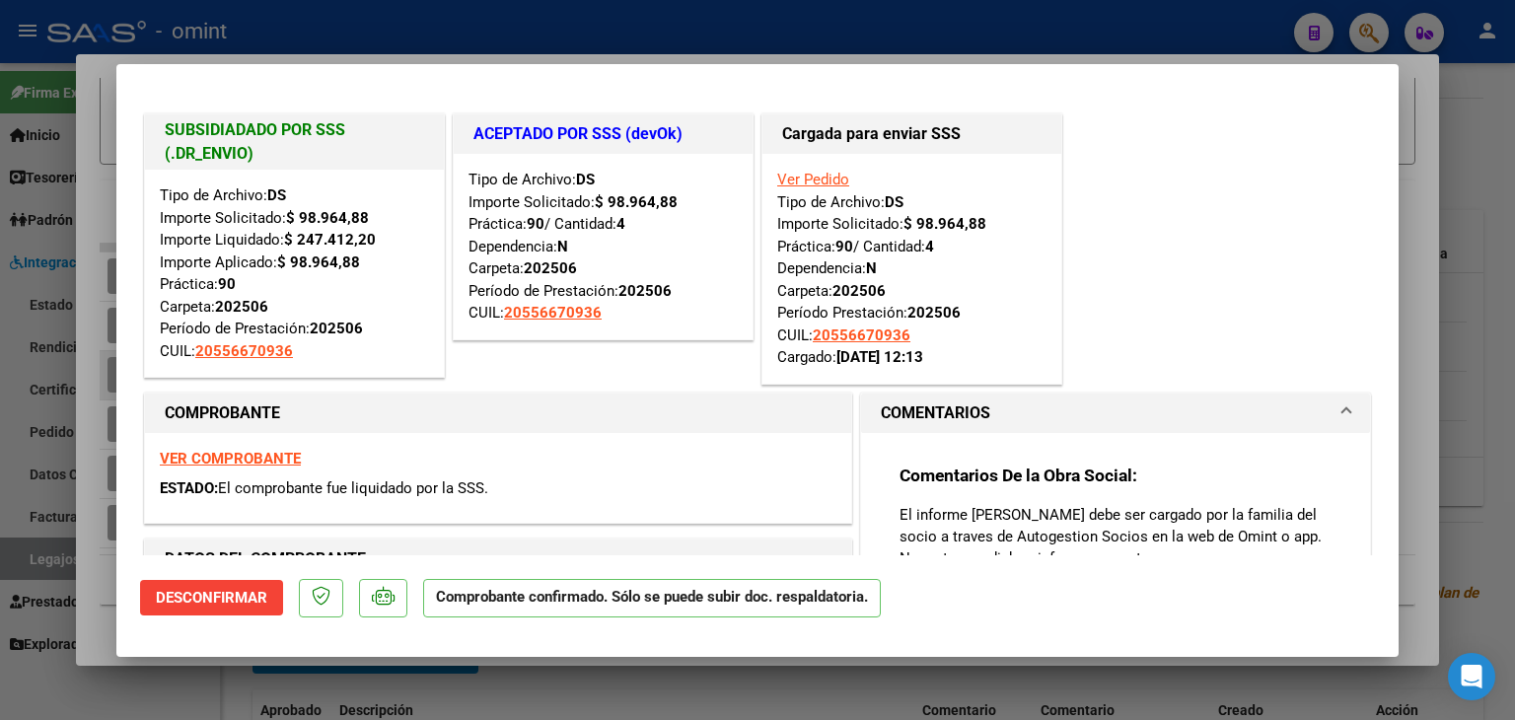
type input "$ 0,00"
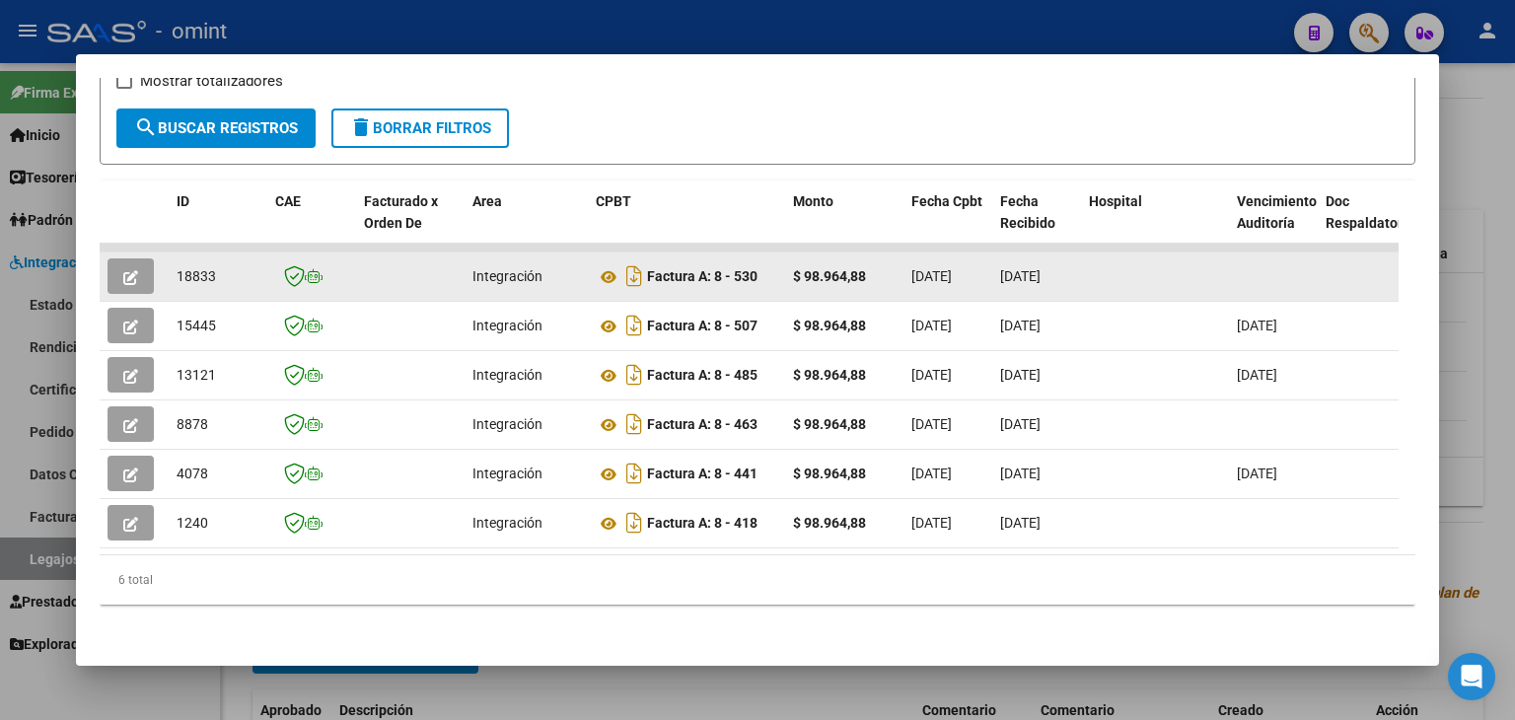
click at [122, 269] on button "button" at bounding box center [131, 276] width 46 height 36
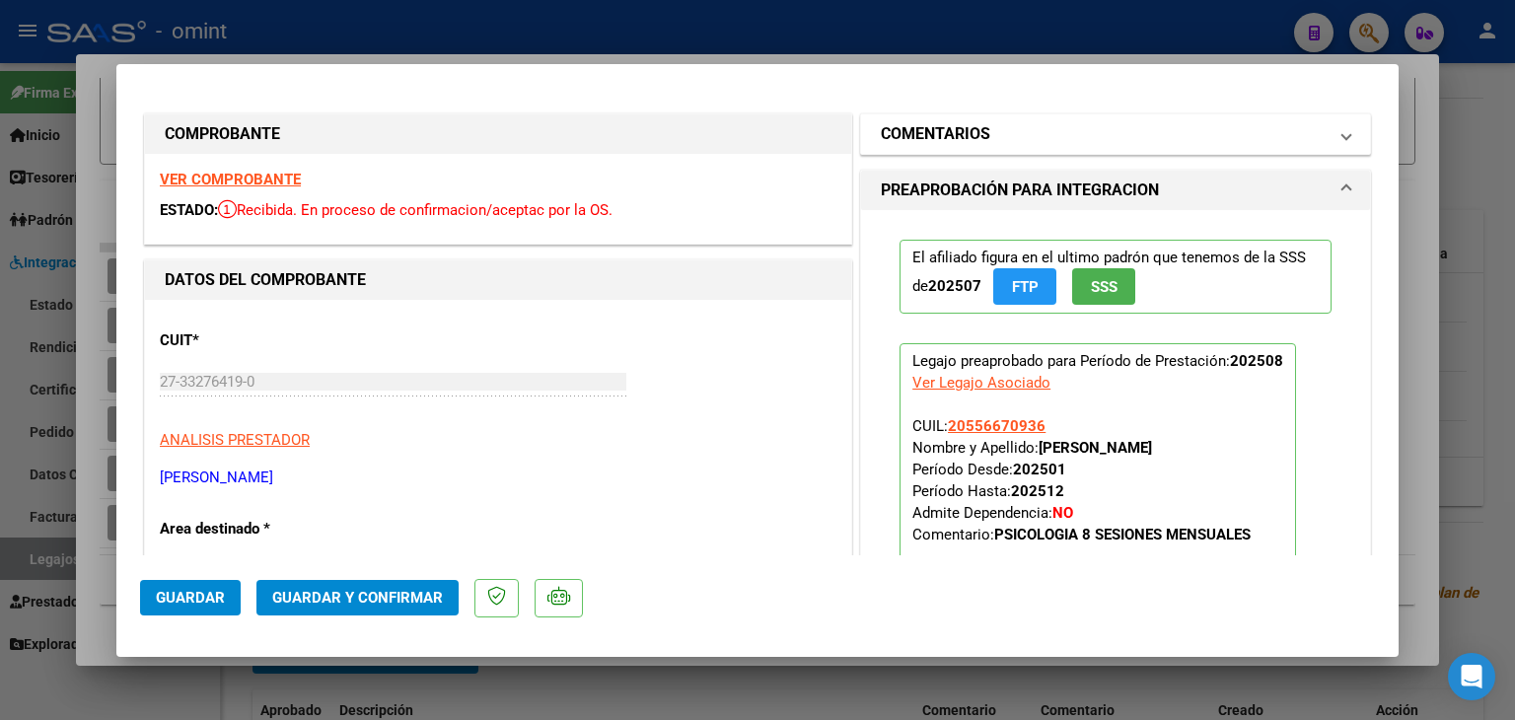
click at [1022, 131] on mat-panel-title "COMENTARIOS" at bounding box center [1104, 134] width 446 height 24
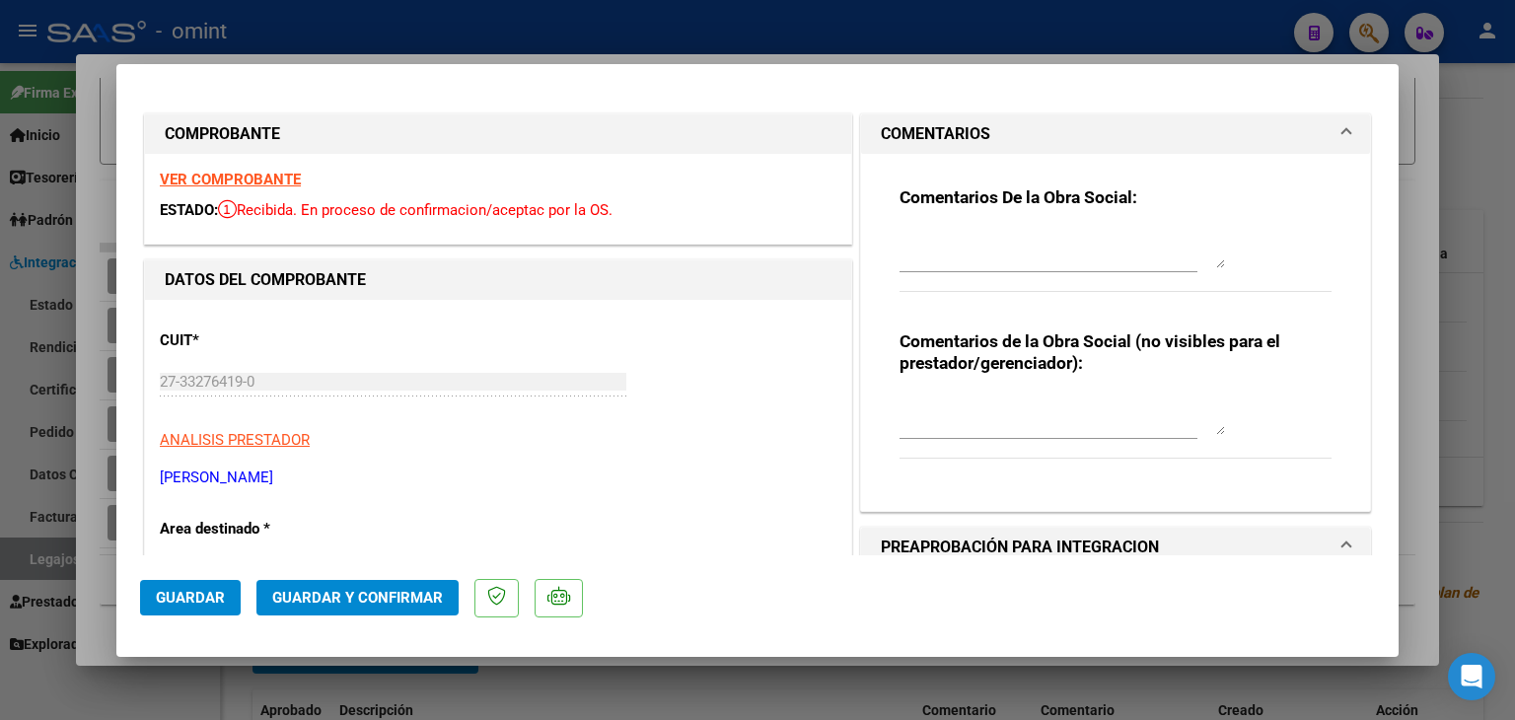
click at [1038, 261] on textarea at bounding box center [1061, 248] width 325 height 39
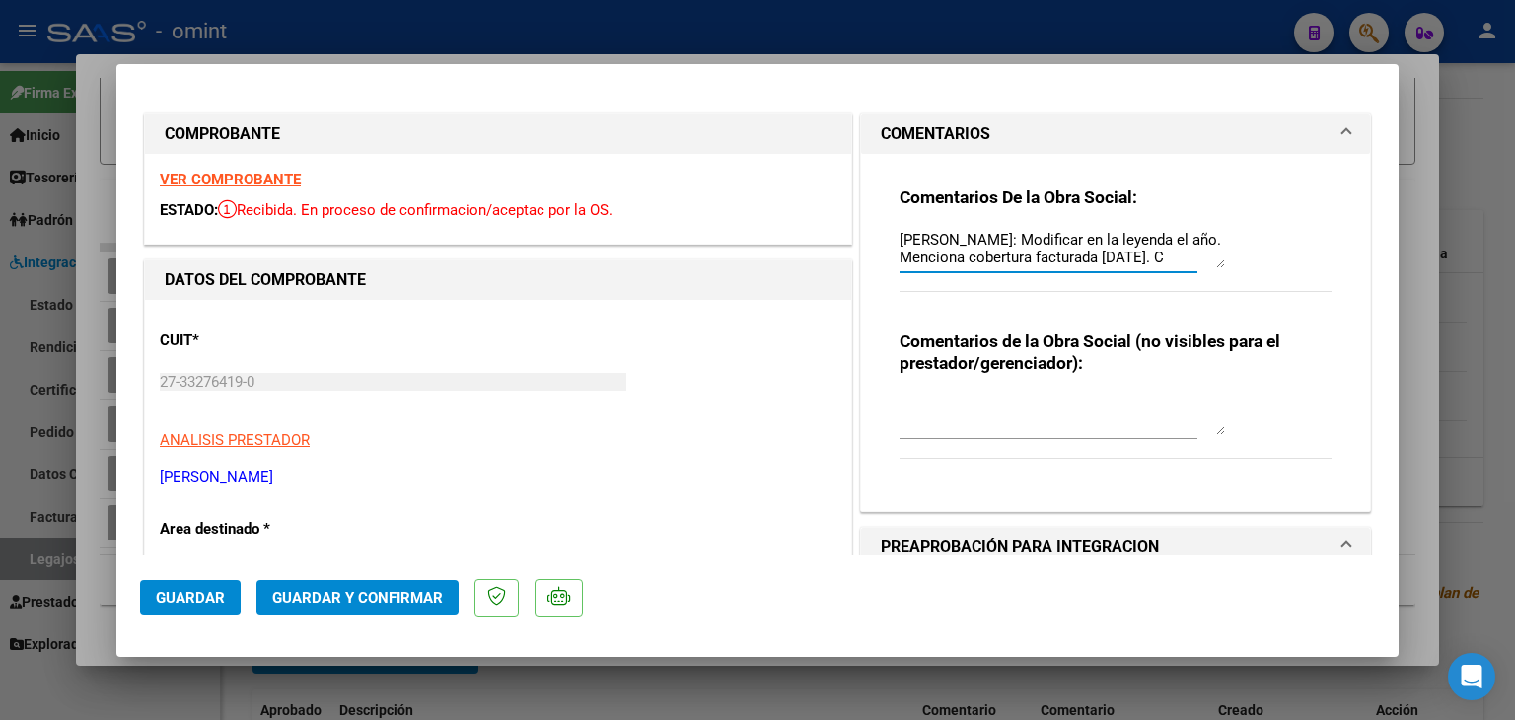
scroll to position [16, 0]
type textarea "ROLDAN AGUSTIN: Modificar en la leyenda el año. Menciona cobertura facturada ag…"
click at [210, 595] on span "Guardar" at bounding box center [190, 598] width 69 height 18
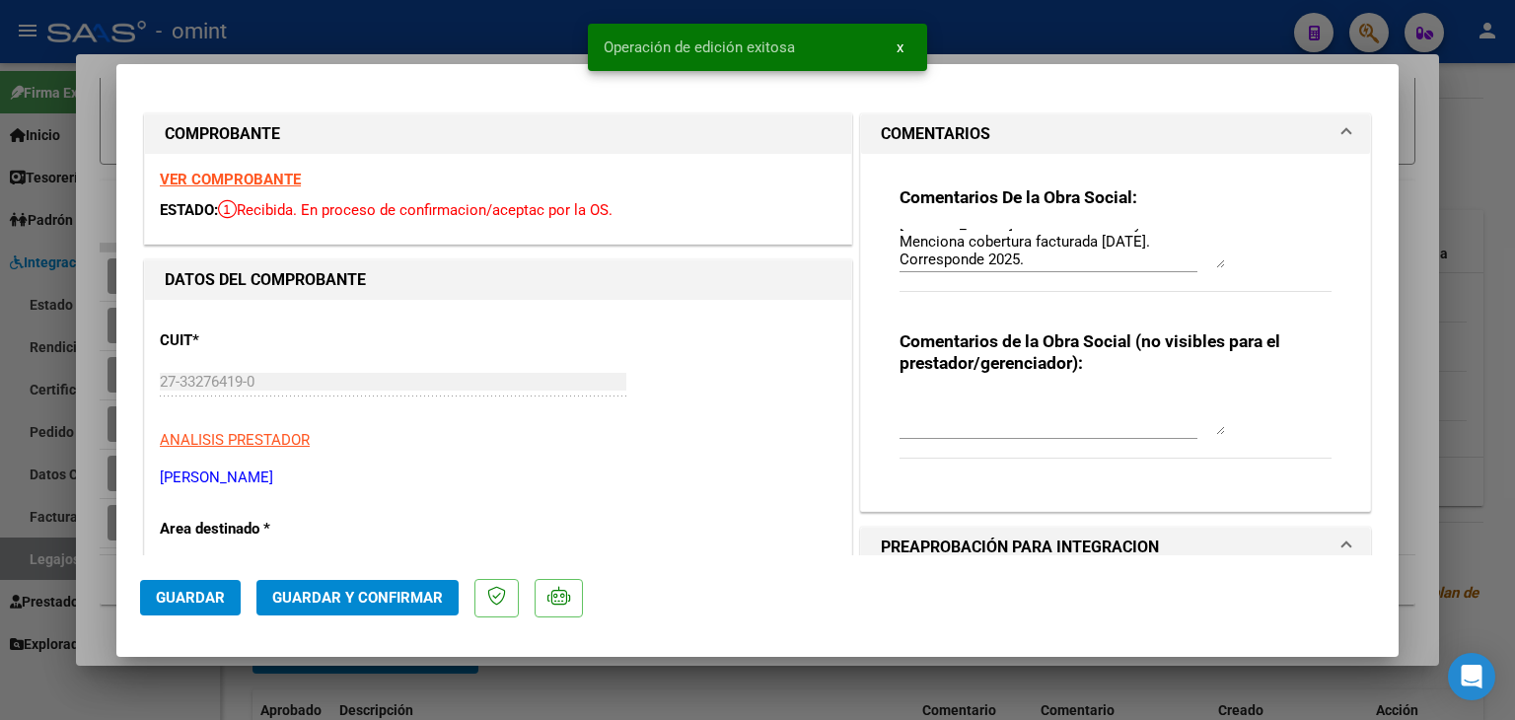
type input "$ 0,00"
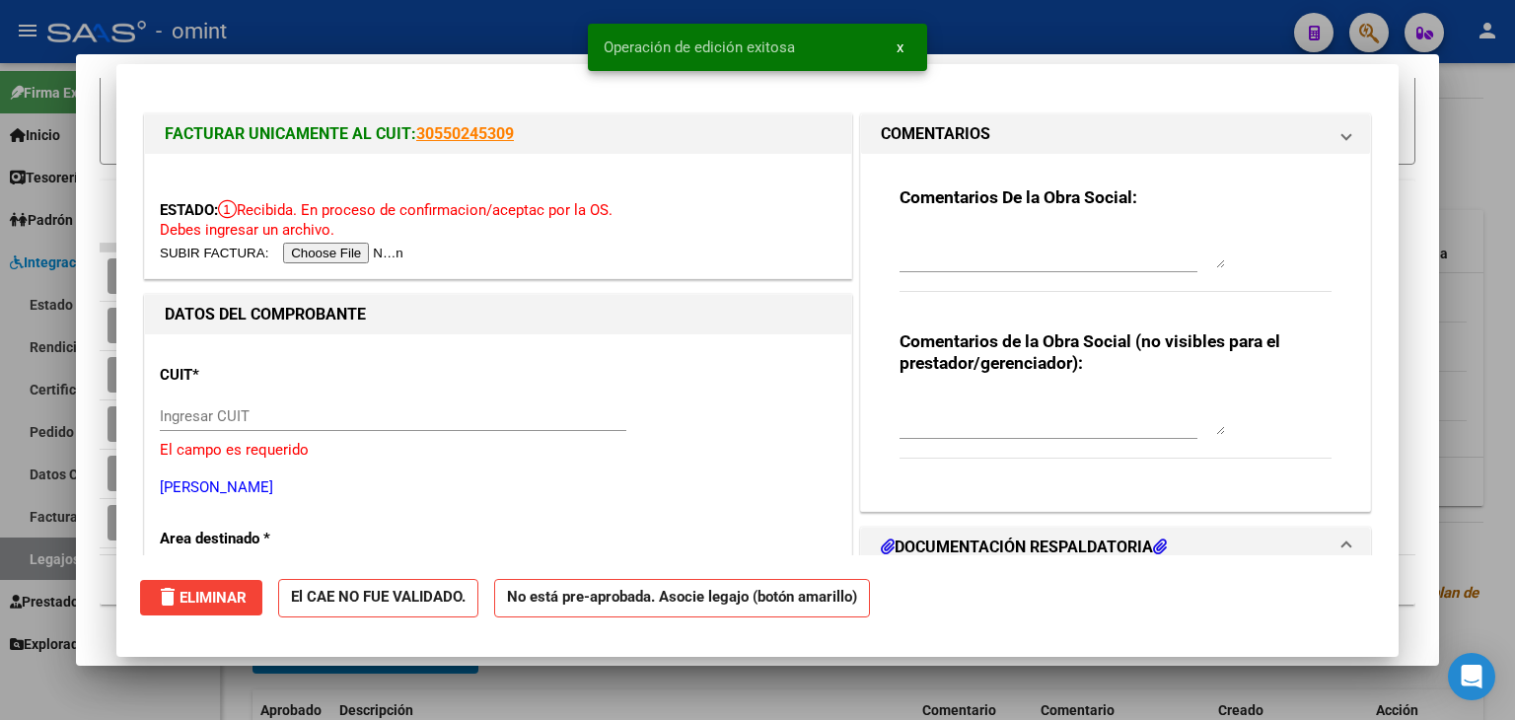
scroll to position [0, 0]
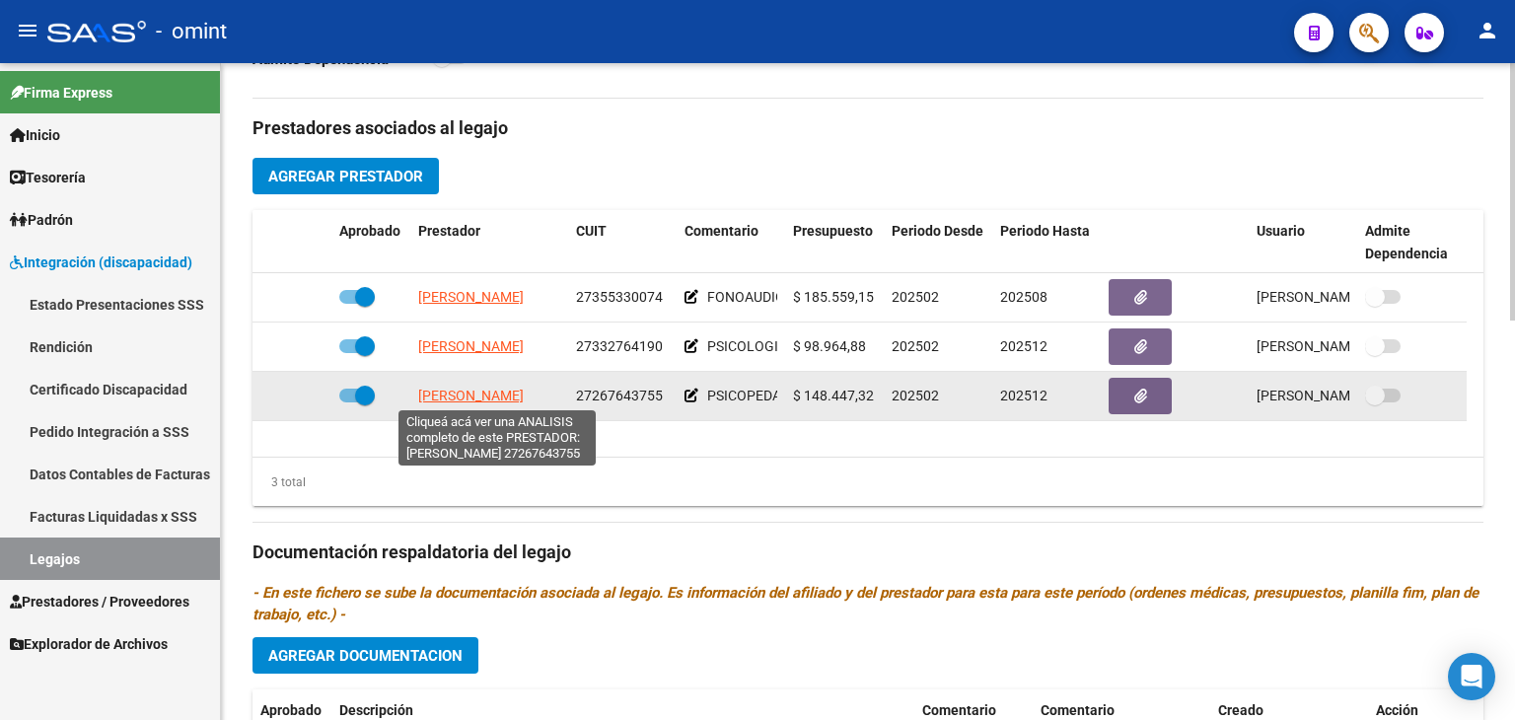
click at [488, 391] on span "RIVERO JIMENA VALERIA" at bounding box center [471, 396] width 106 height 16
type textarea "27267643755"
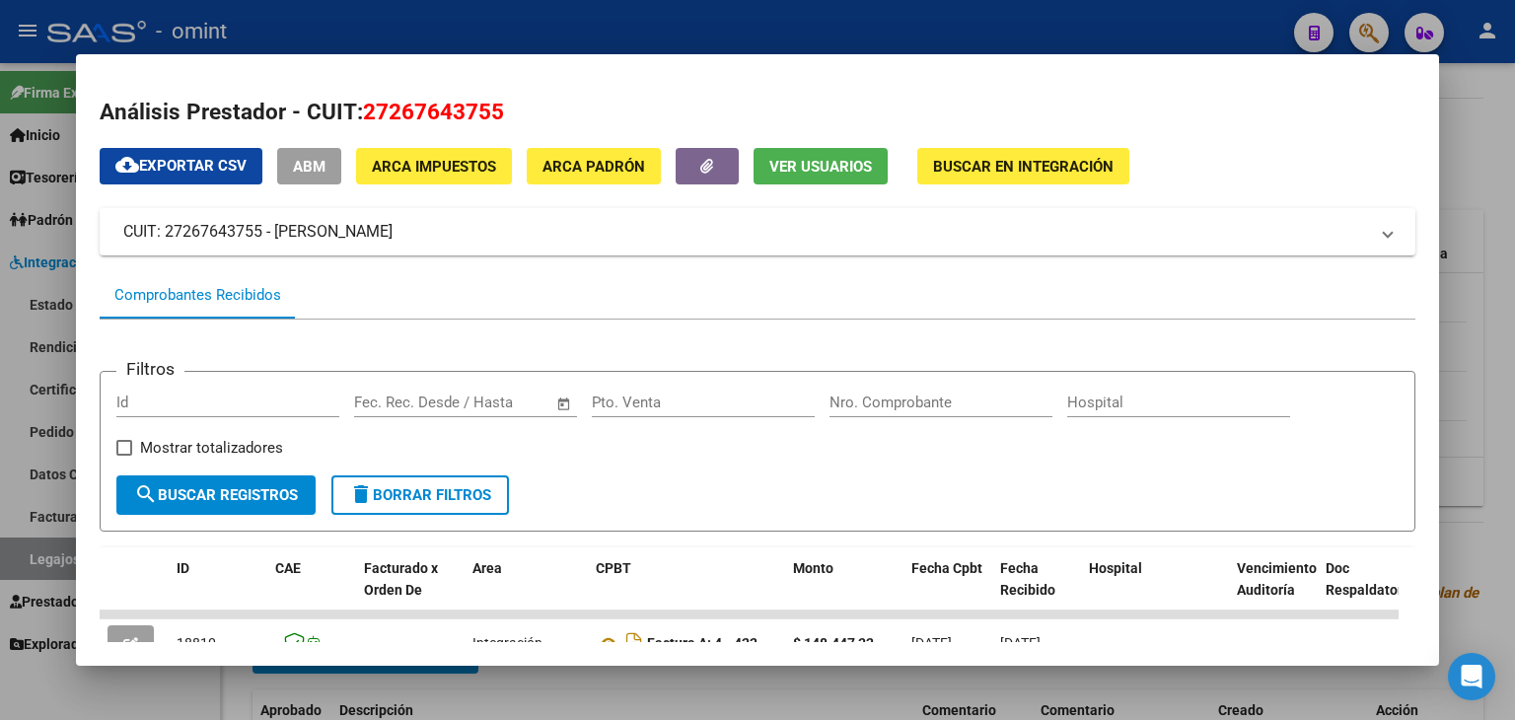
click at [1347, 142] on div "Análisis Prestador - CUIT: 27267643755 cloud_download Exportar CSV ABM ARCA Imp…" at bounding box center [758, 577] width 1316 height 963
click at [1429, 641] on mat-dialog-content "Análisis Prestador - CUIT: 27267643755 cloud_download Exportar CSV ABM ARCA Imp…" at bounding box center [757, 360] width 1363 height 565
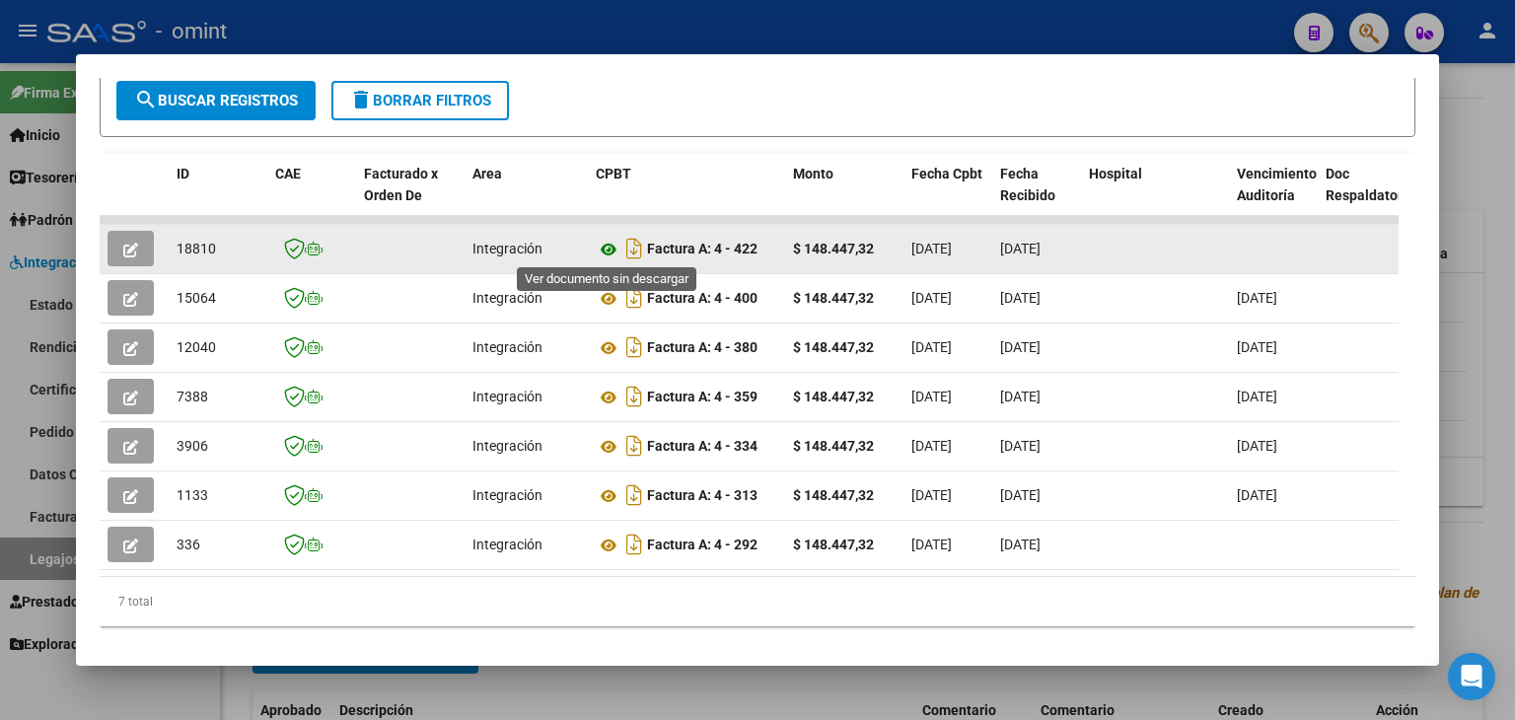
click at [605, 249] on icon at bounding box center [609, 250] width 26 height 24
click at [136, 247] on icon "button" at bounding box center [130, 250] width 15 height 15
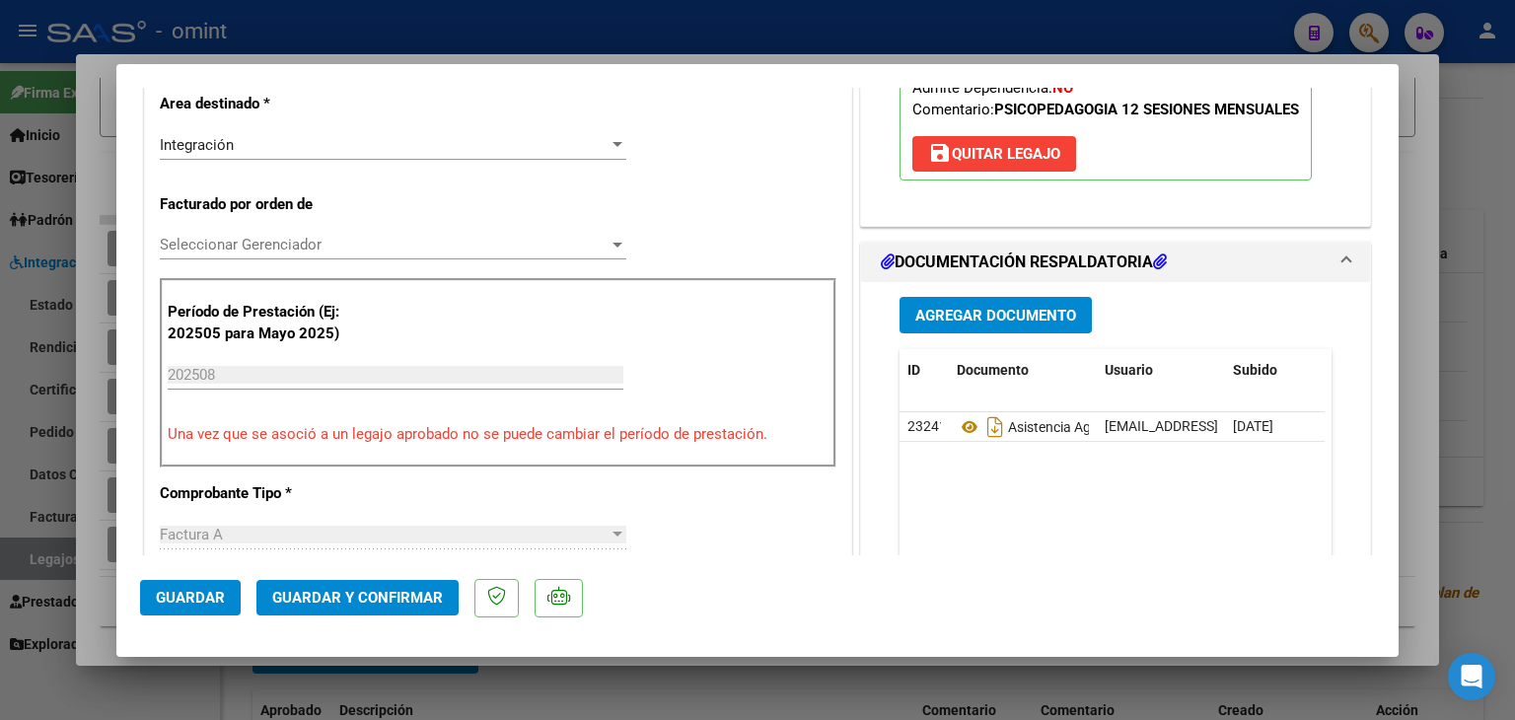
scroll to position [434, 0]
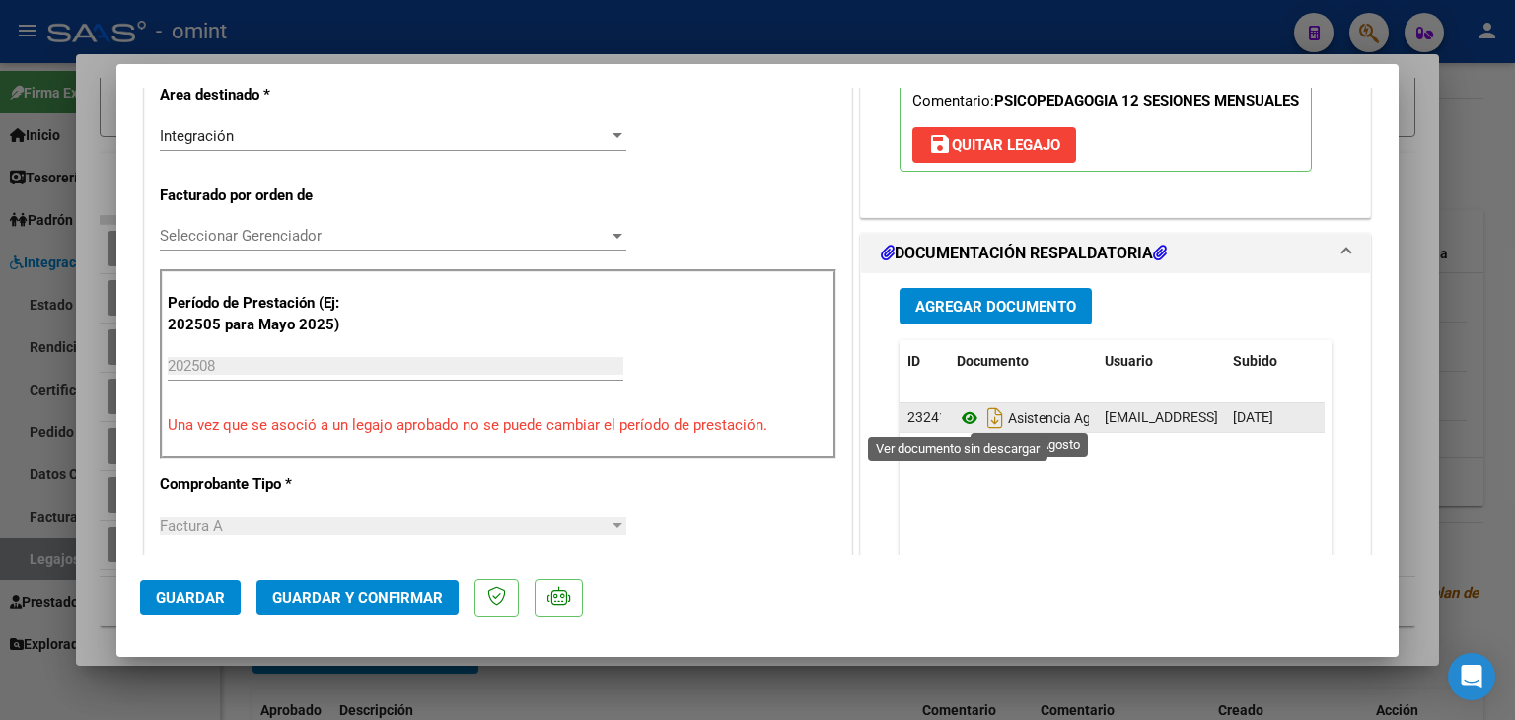
click at [957, 423] on icon at bounding box center [970, 418] width 26 height 24
type input "$ 0,00"
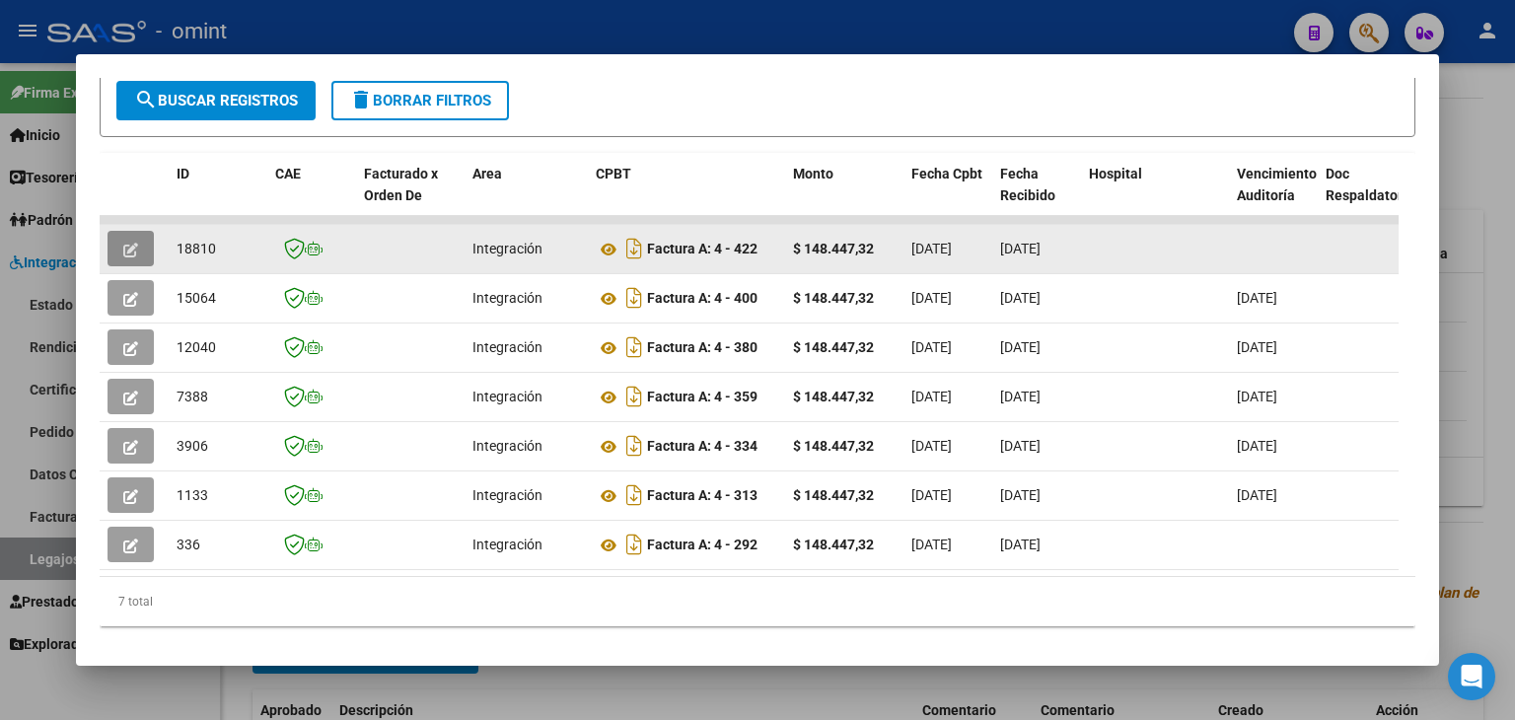
click at [185, 247] on span "18810" at bounding box center [196, 249] width 39 height 16
copy span "18810"
click at [136, 253] on icon "button" at bounding box center [130, 250] width 15 height 15
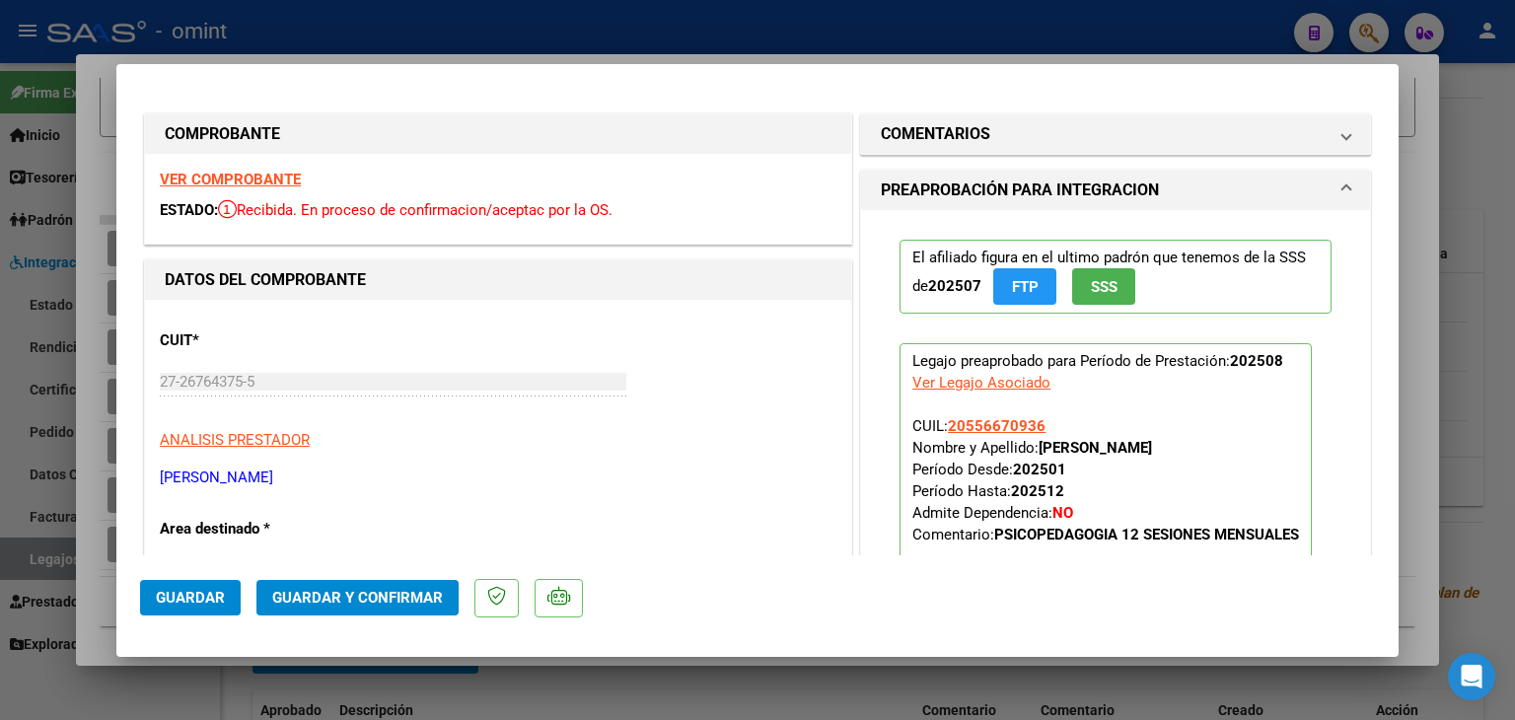
click at [763, 452] on div "CUIT * 27-26764375-5 Ingresar CUIT ANALISIS PRESTADOR RIVERO JIMENA VALERIA ARC…" at bounding box center [498, 402] width 677 height 174
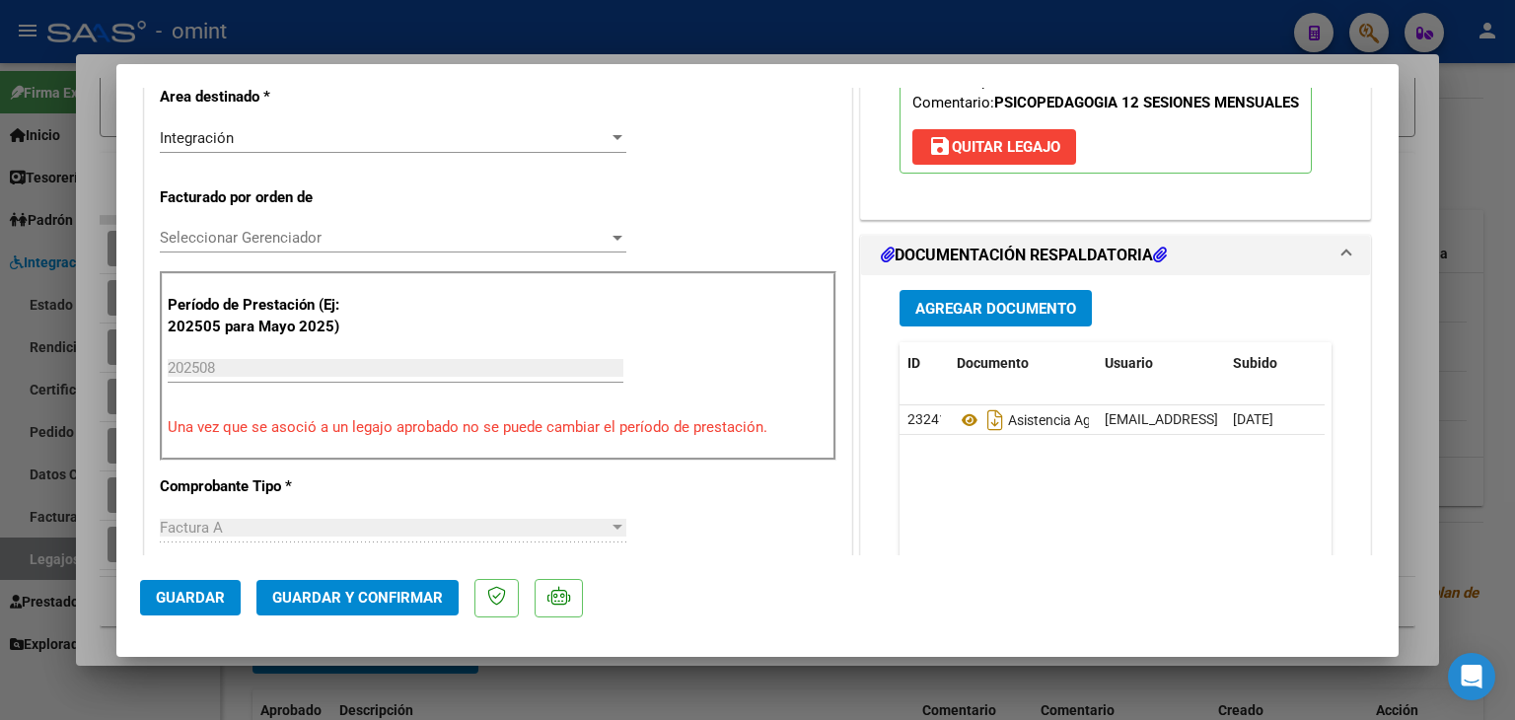
scroll to position [434, 0]
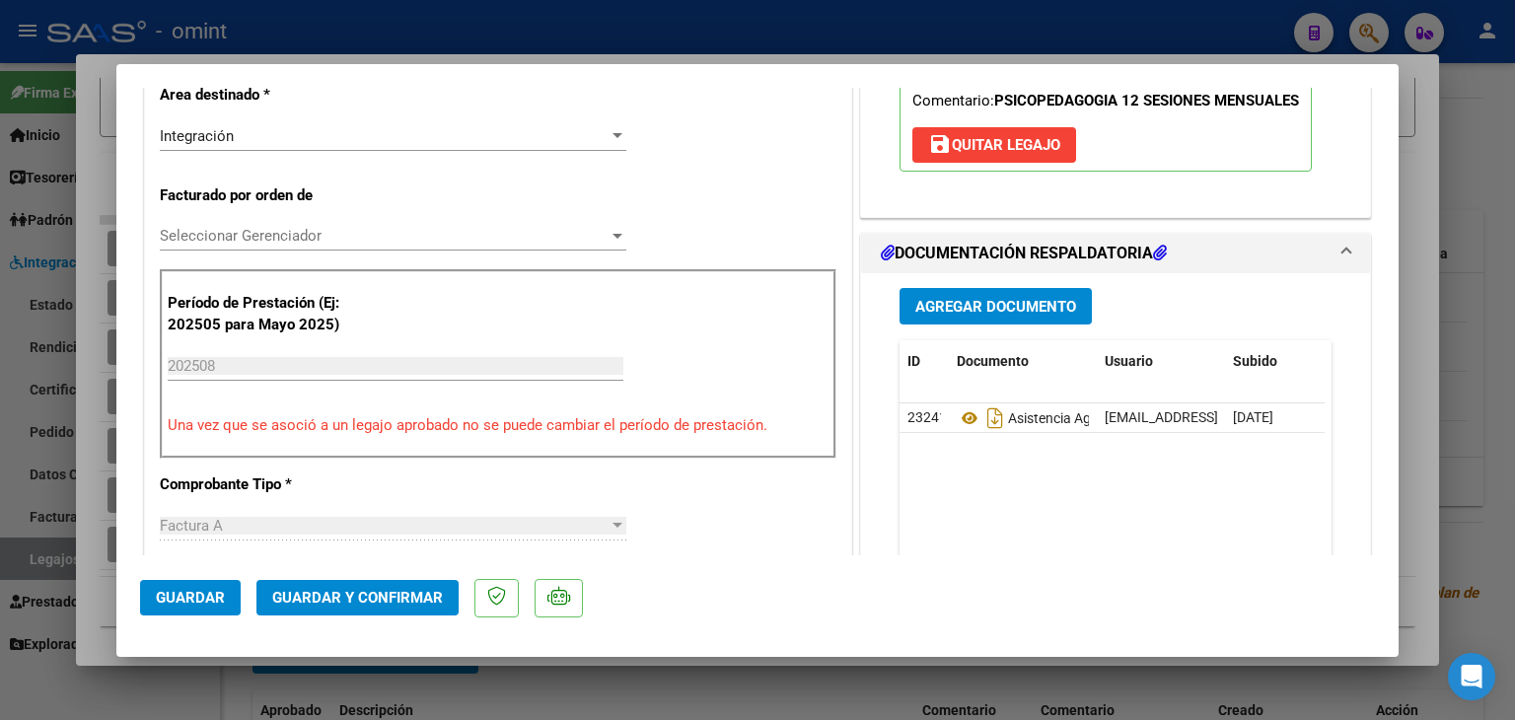
click at [592, 246] on div "Seleccionar Gerenciador Seleccionar Gerenciador" at bounding box center [393, 236] width 467 height 30
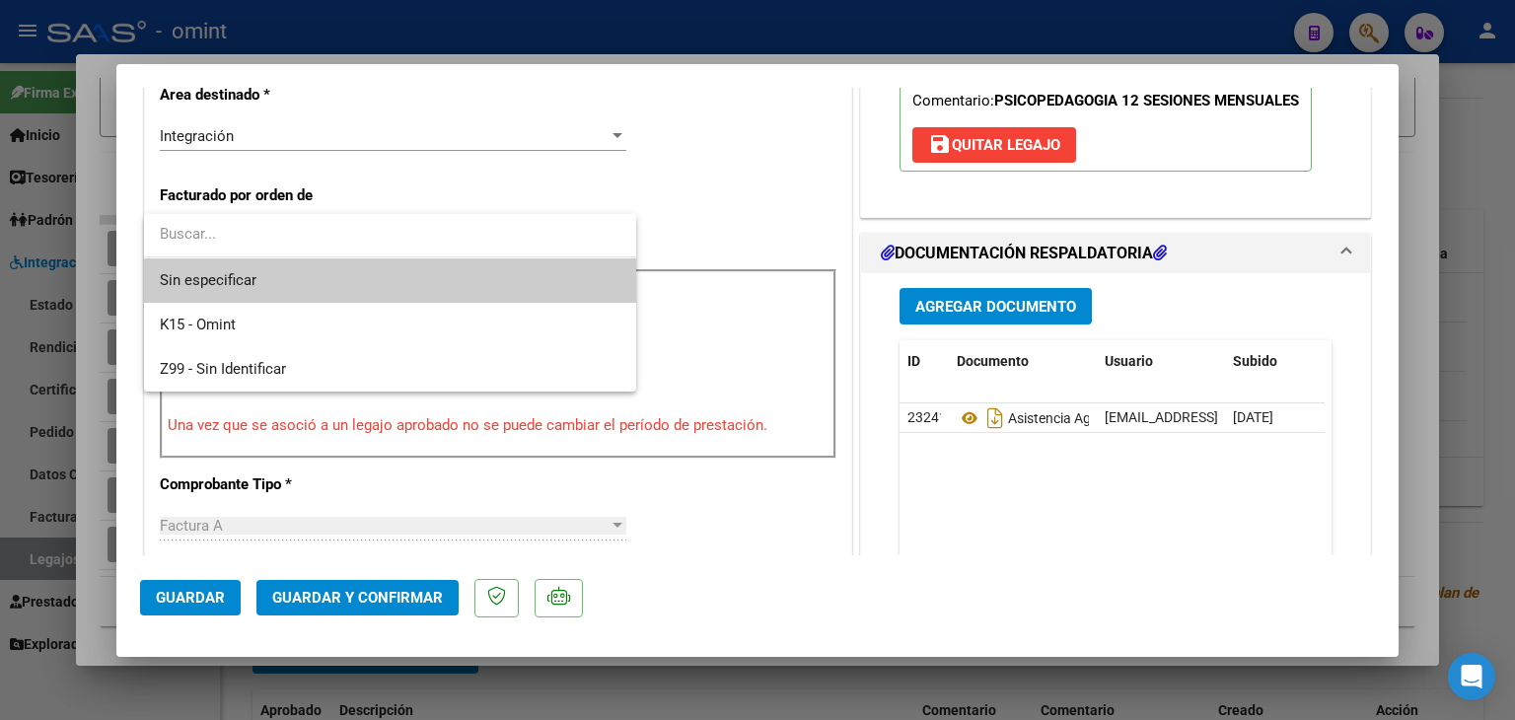
click at [408, 274] on span "Sin especificar" at bounding box center [390, 280] width 461 height 44
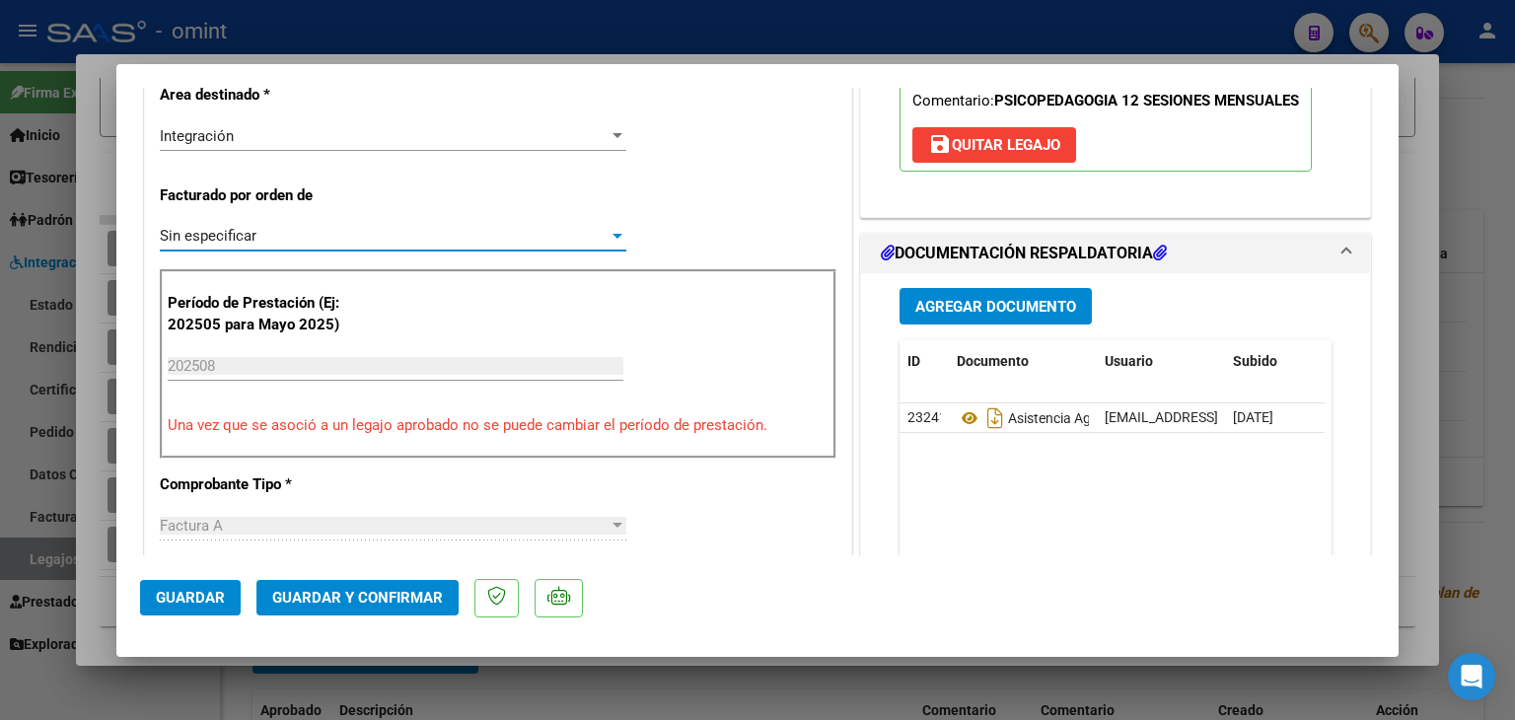
click at [827, 542] on div "CUIT * 27-26764375-5 Ingresar CUIT ANALISIS PRESTADOR RIVERO JIMENA VALERIA ARC…" at bounding box center [498, 710] width 706 height 1688
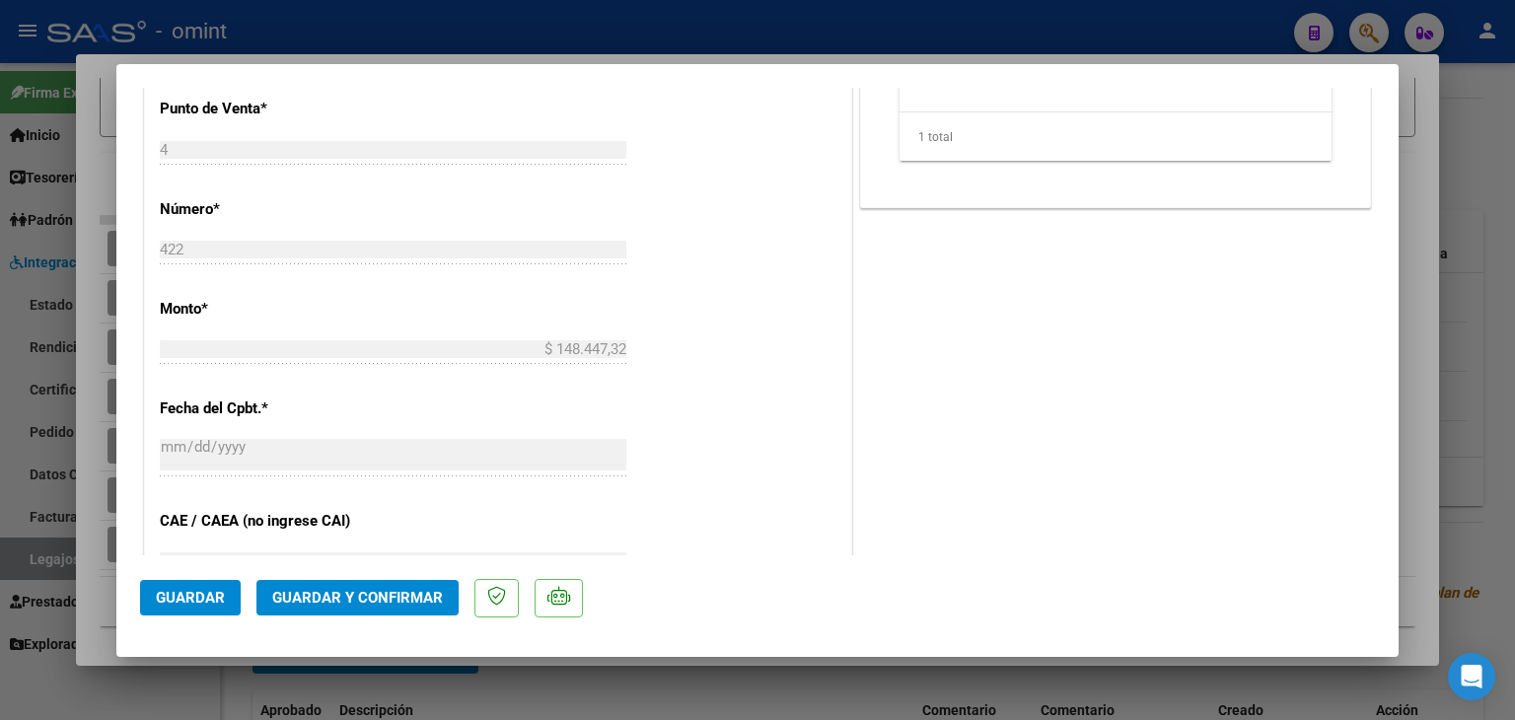
scroll to position [986, 0]
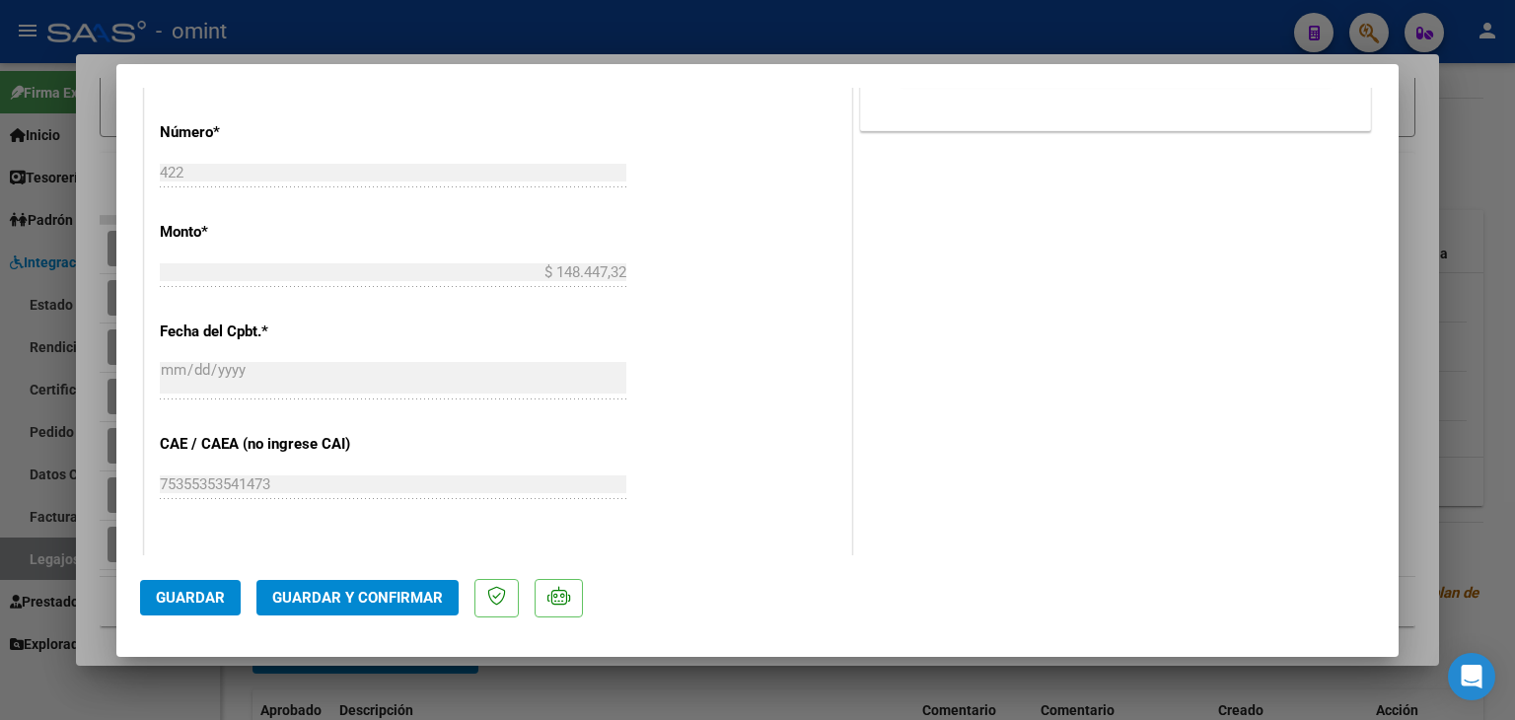
click at [425, 609] on button "Guardar y Confirmar" at bounding box center [357, 598] width 202 height 36
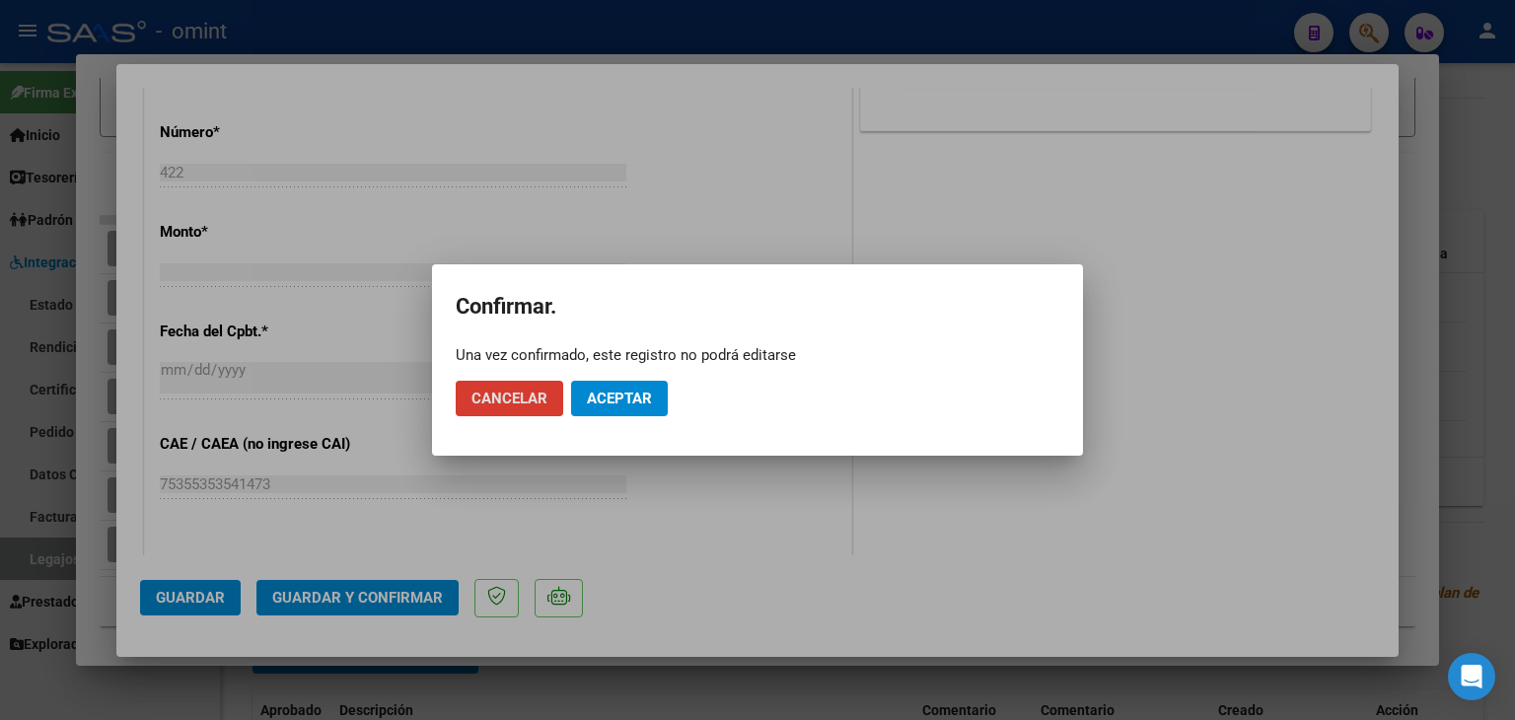
click at [629, 397] on span "Aceptar" at bounding box center [619, 399] width 65 height 18
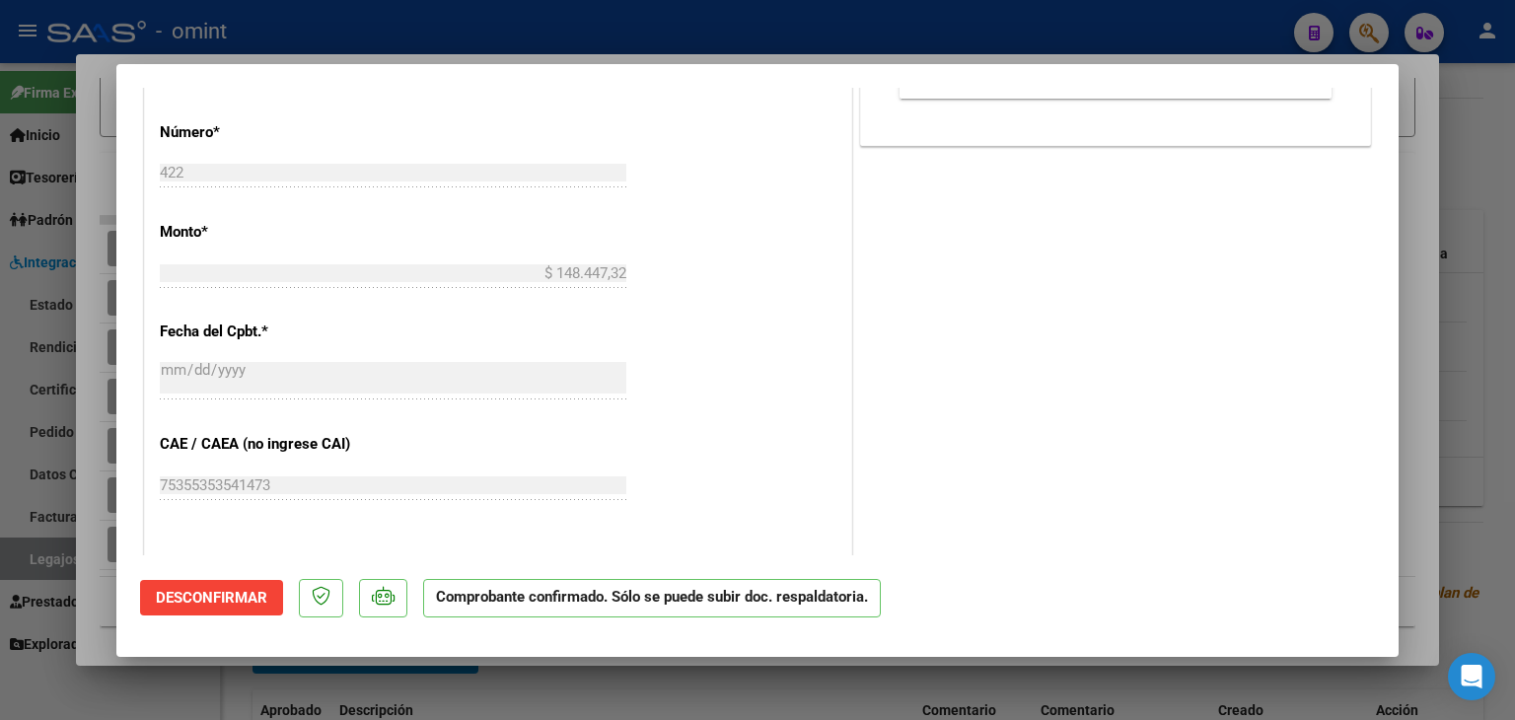
type input "$ 0,00"
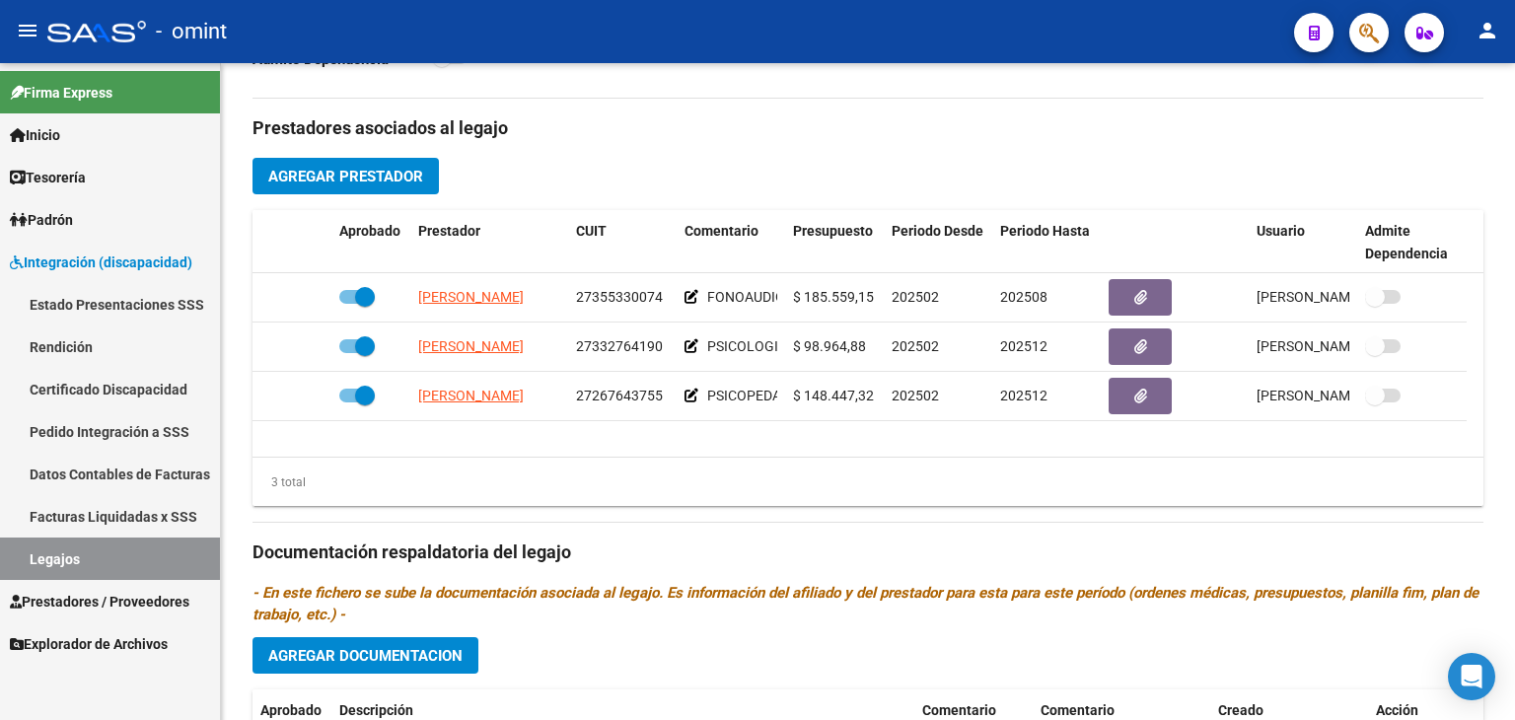
click at [127, 559] on link "Legajos" at bounding box center [110, 559] width 220 height 42
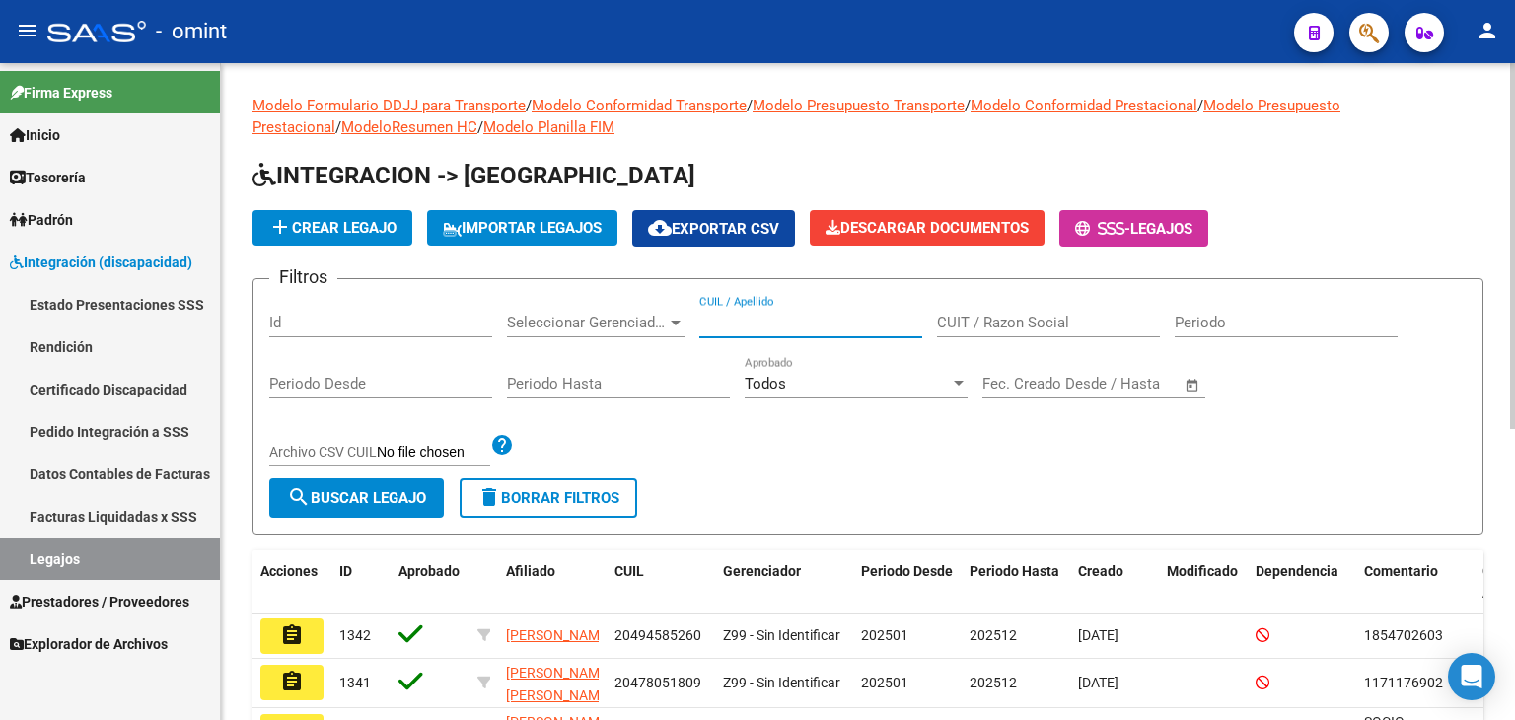
click at [833, 322] on input "CUIL / Apellido" at bounding box center [810, 323] width 223 height 18
paste input "27558774660"
type input "27558774660"
click at [347, 502] on span "search Buscar Legajo" at bounding box center [356, 498] width 139 height 18
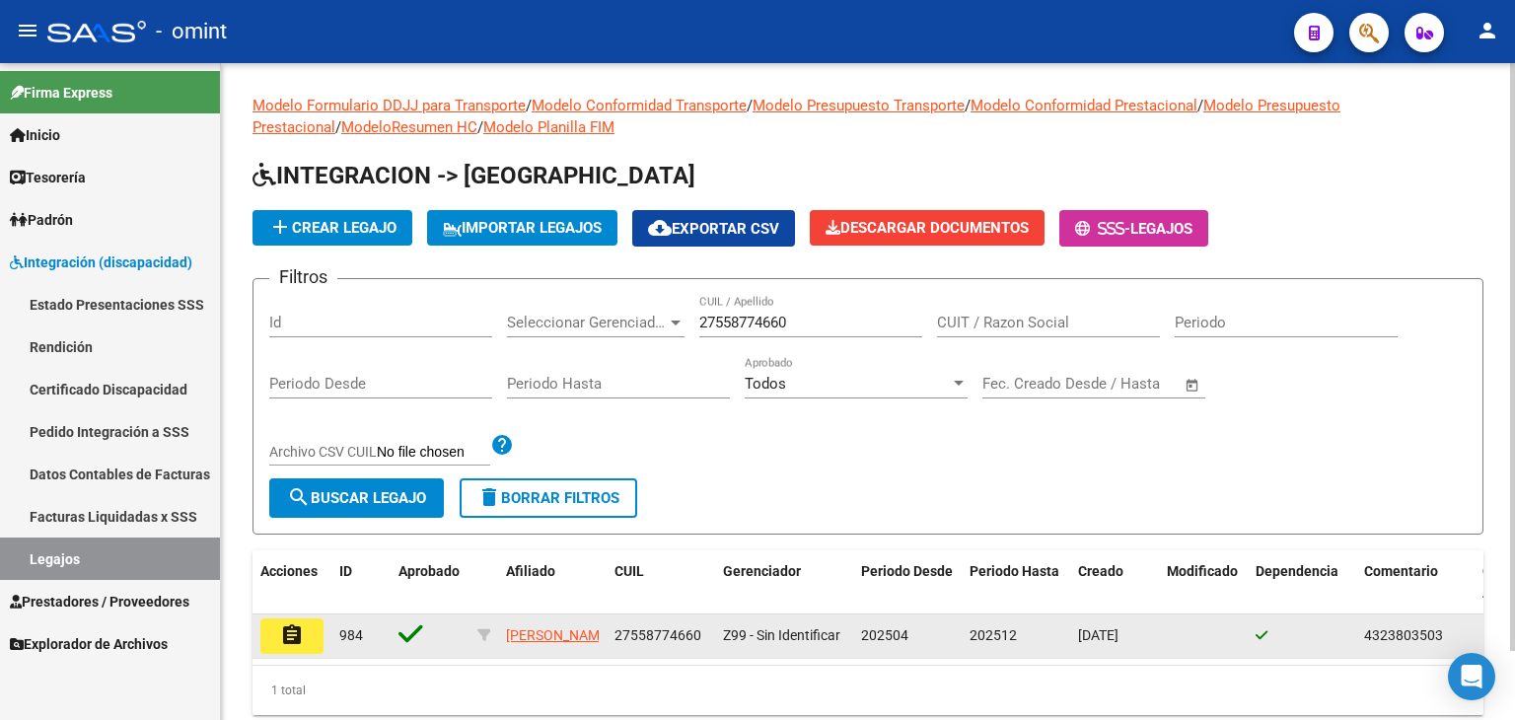
click at [296, 634] on mat-icon "assignment" at bounding box center [292, 635] width 24 height 24
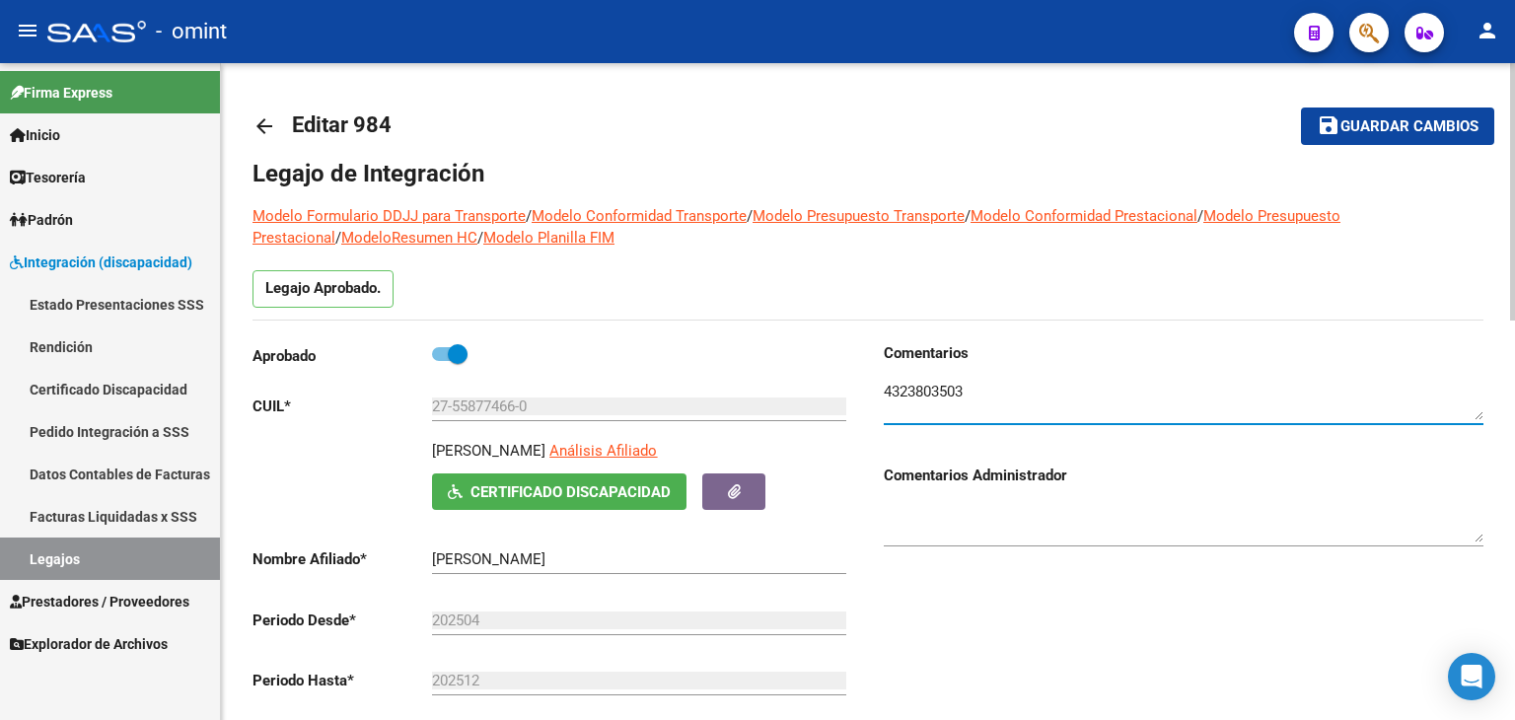
click at [943, 389] on textarea at bounding box center [1184, 400] width 600 height 39
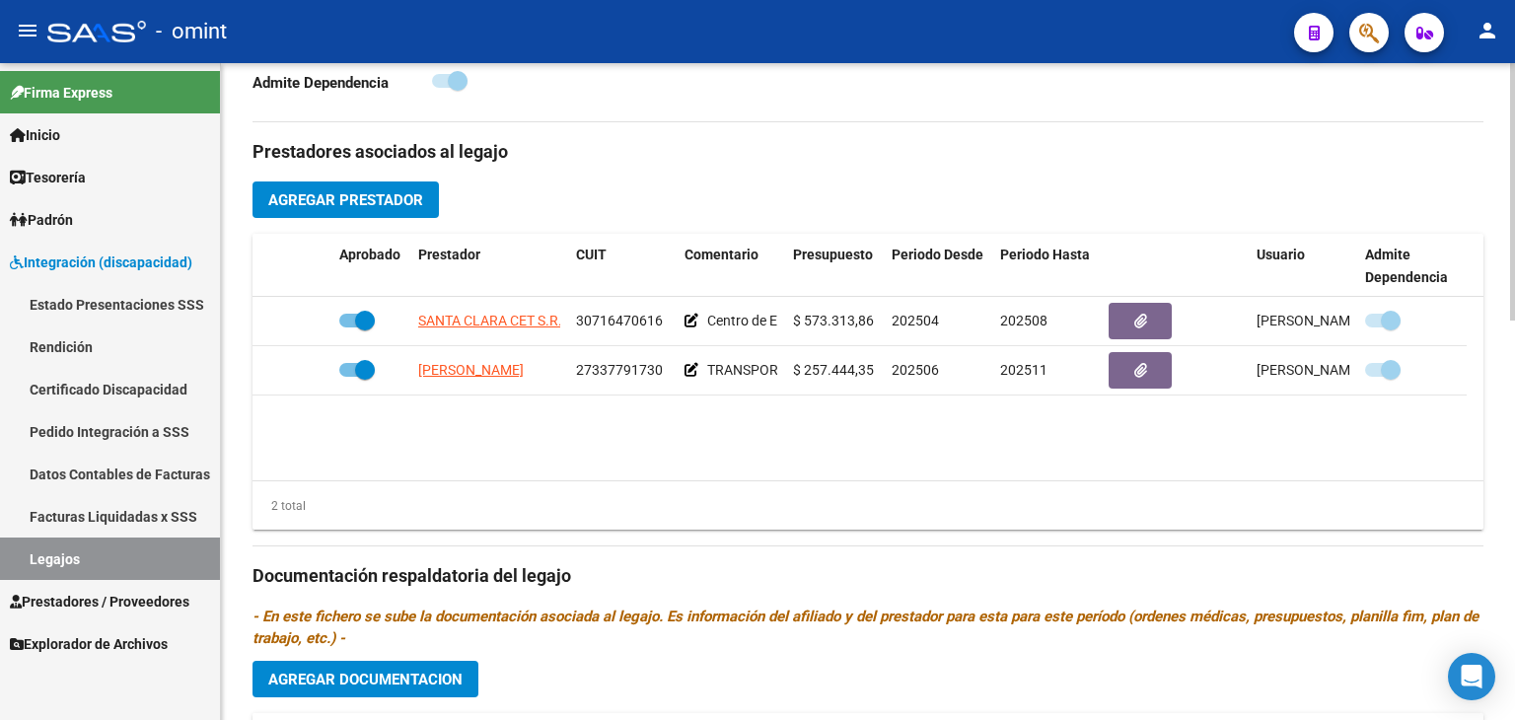
scroll to position [690, 0]
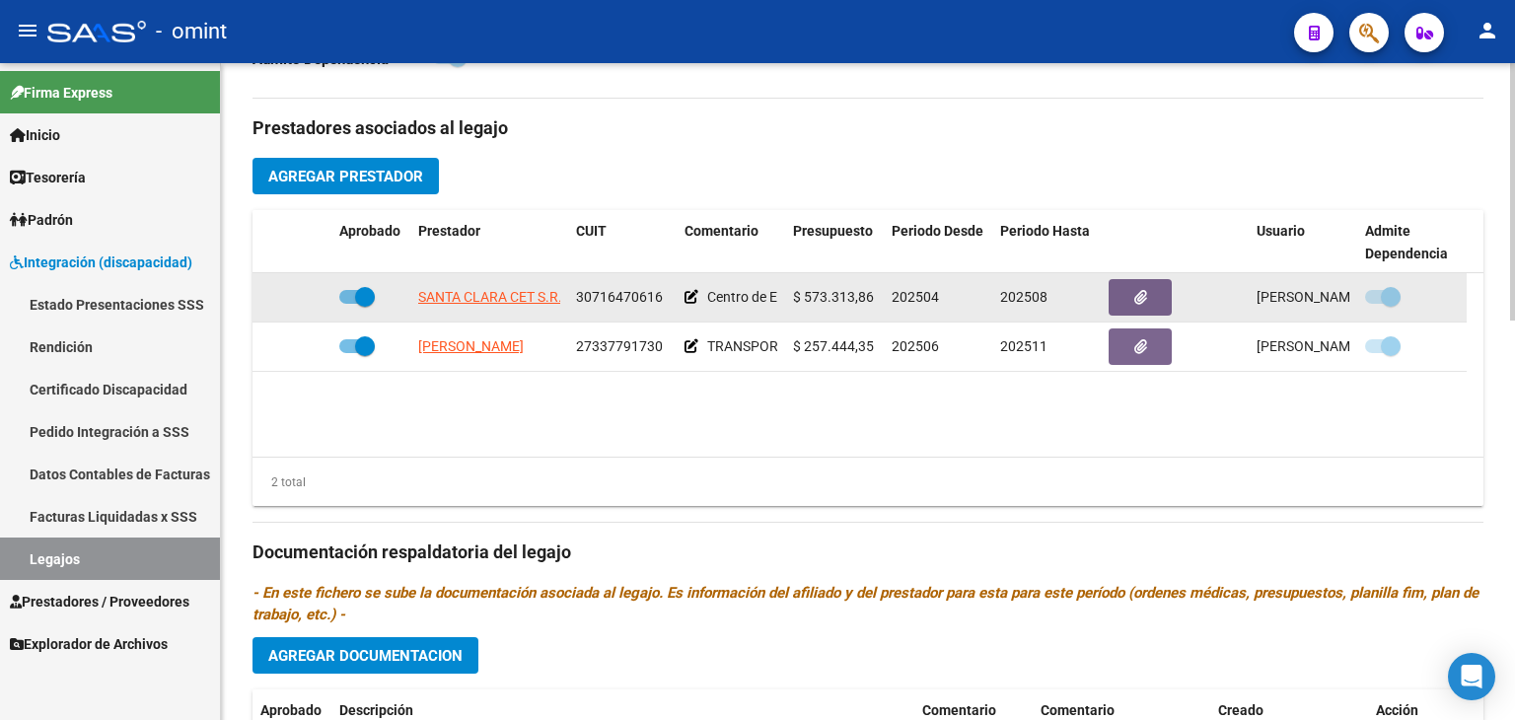
click at [355, 300] on span at bounding box center [365, 297] width 20 height 20
click at [349, 304] on input "checkbox" at bounding box center [348, 304] width 1 height 1
checkbox input "false"
click at [298, 296] on icon at bounding box center [303, 297] width 14 height 14
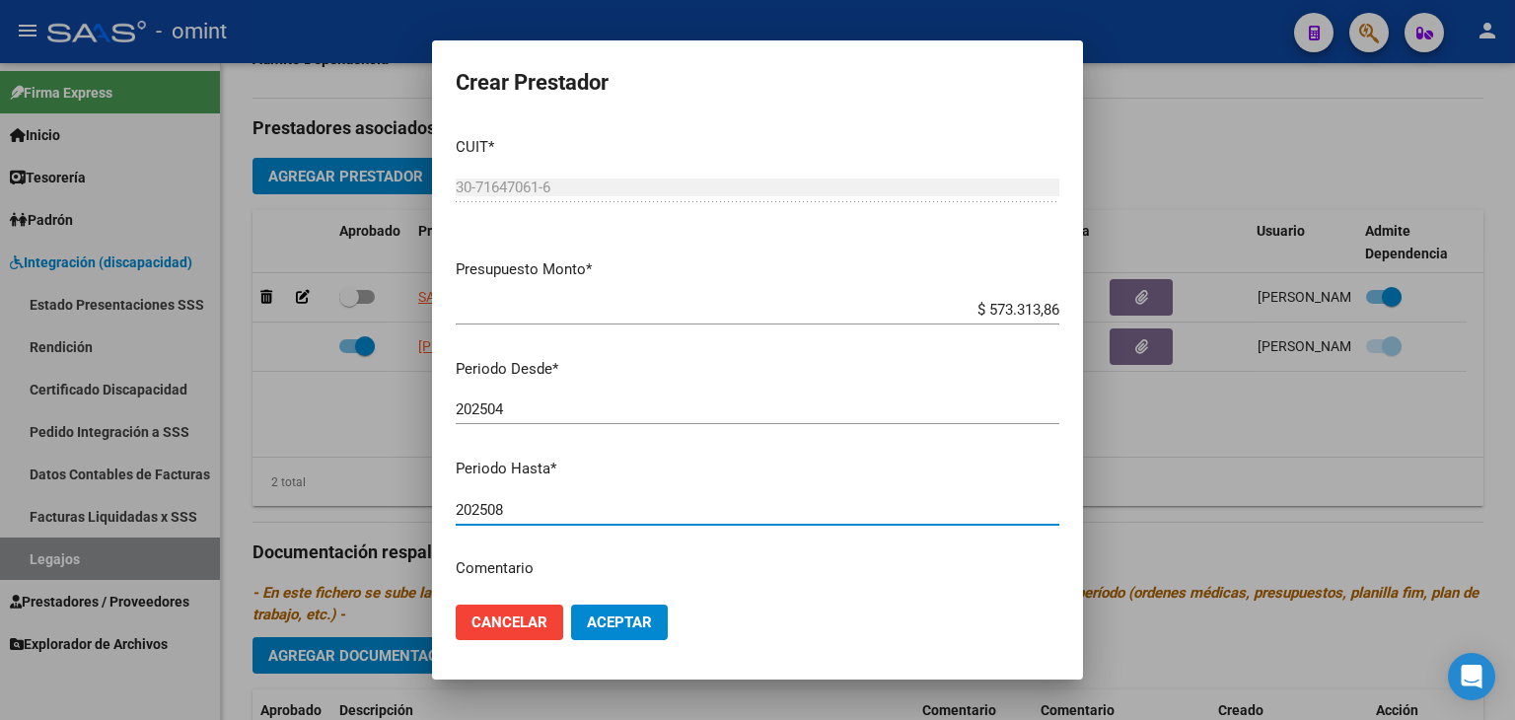
click at [533, 502] on input "202508" at bounding box center [758, 510] width 604 height 18
type input "202512"
click at [631, 624] on span "Aceptar" at bounding box center [619, 622] width 65 height 18
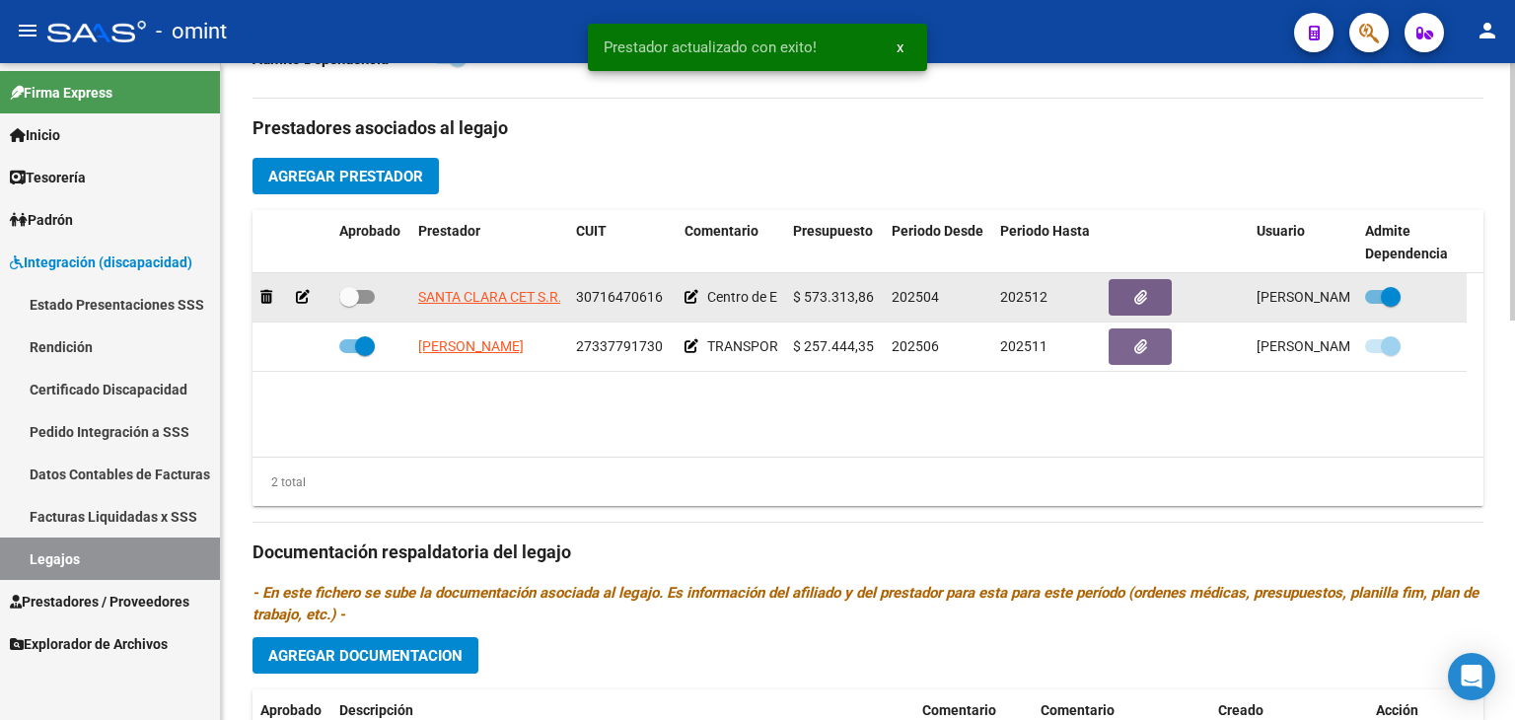
click at [363, 293] on span at bounding box center [357, 297] width 36 height 14
click at [349, 304] on input "checkbox" at bounding box center [348, 304] width 1 height 1
checkbox input "true"
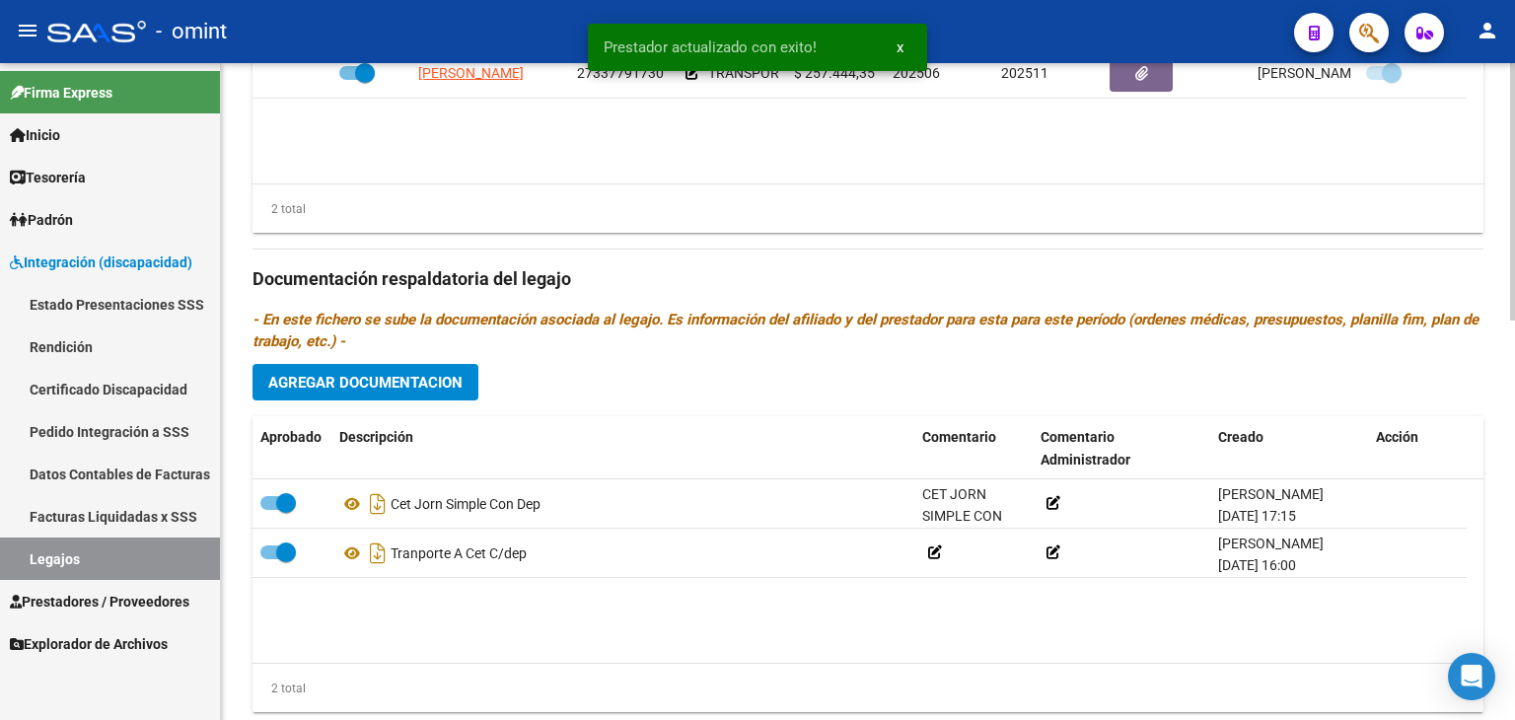
scroll to position [967, 0]
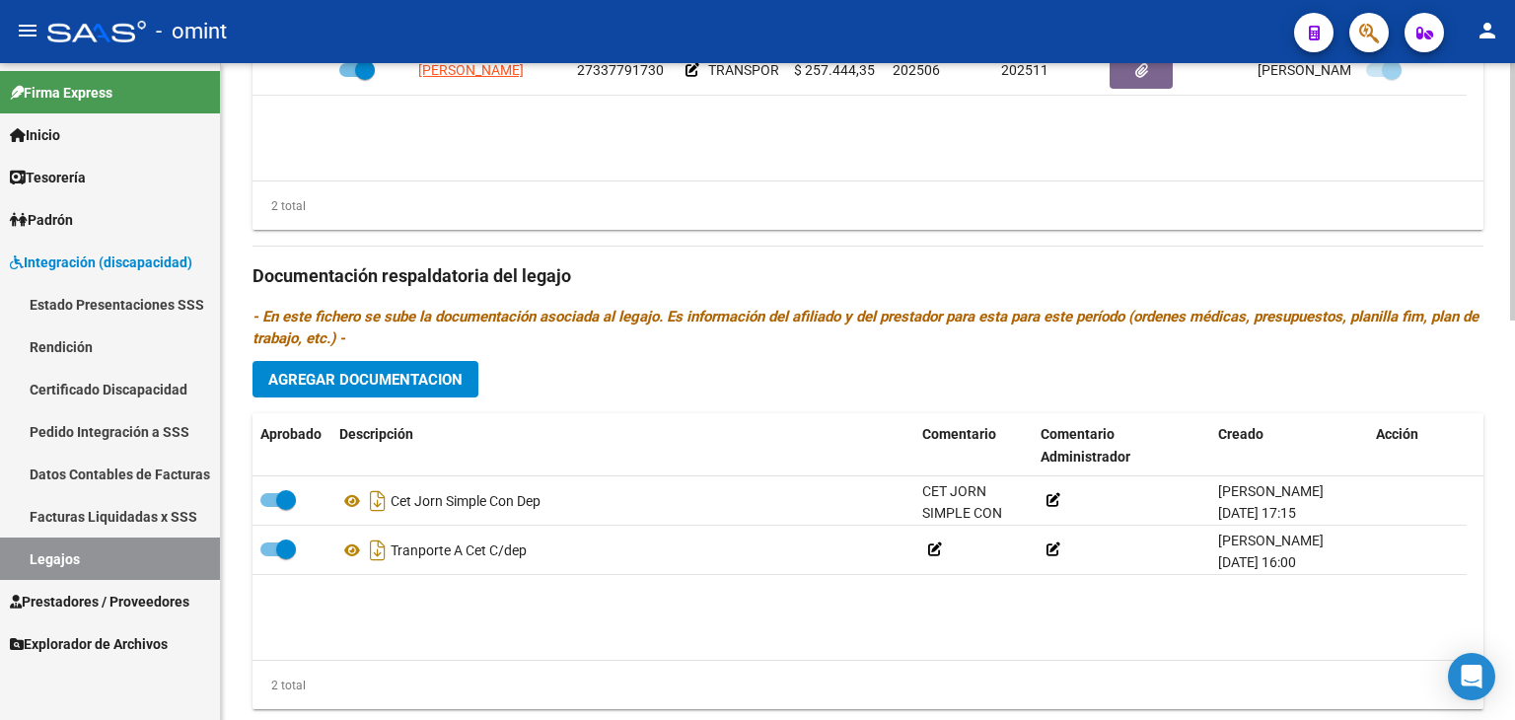
click at [387, 370] on span "Agregar Documentacion" at bounding box center [365, 379] width 194 height 18
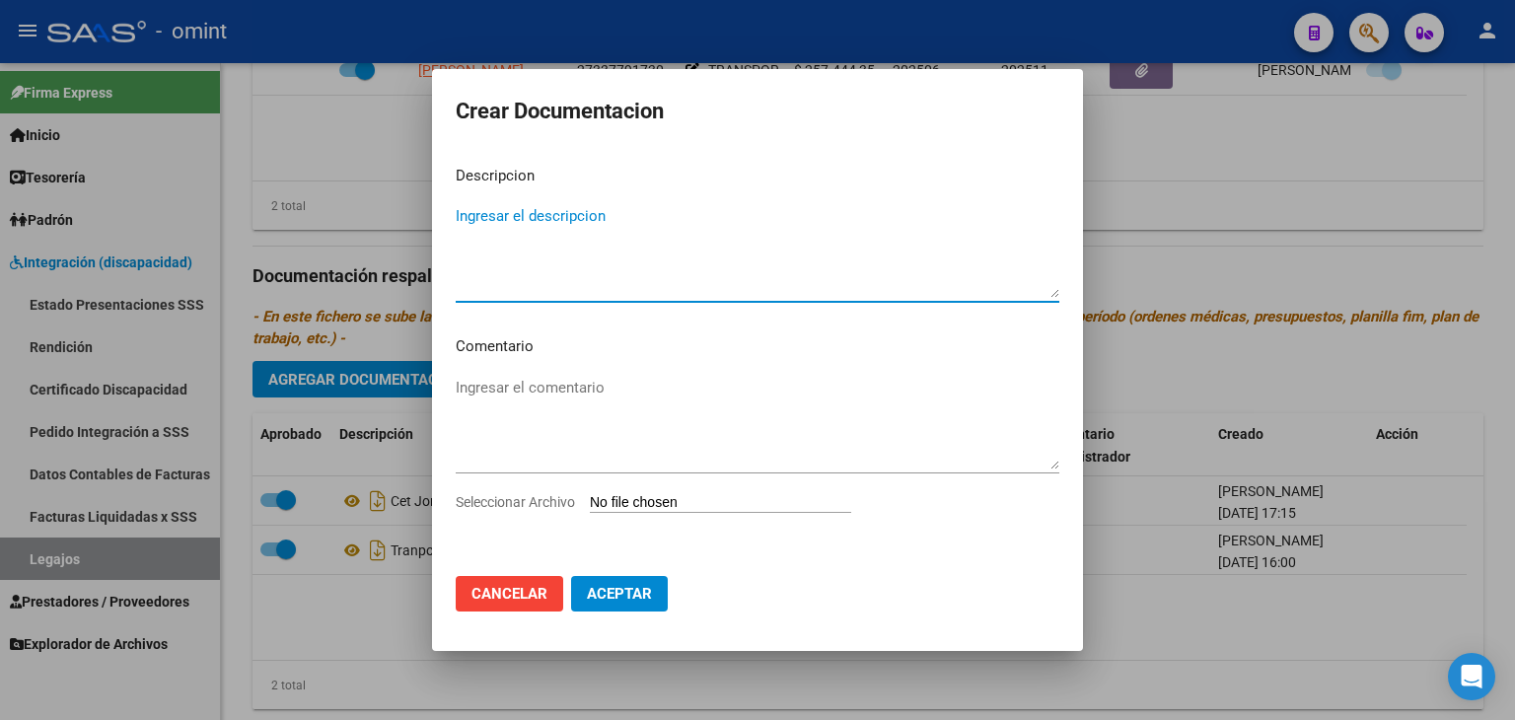
click at [652, 501] on input "Seleccionar Archivo" at bounding box center [720, 503] width 261 height 19
type input "C:\fakepath\CET.pdf"
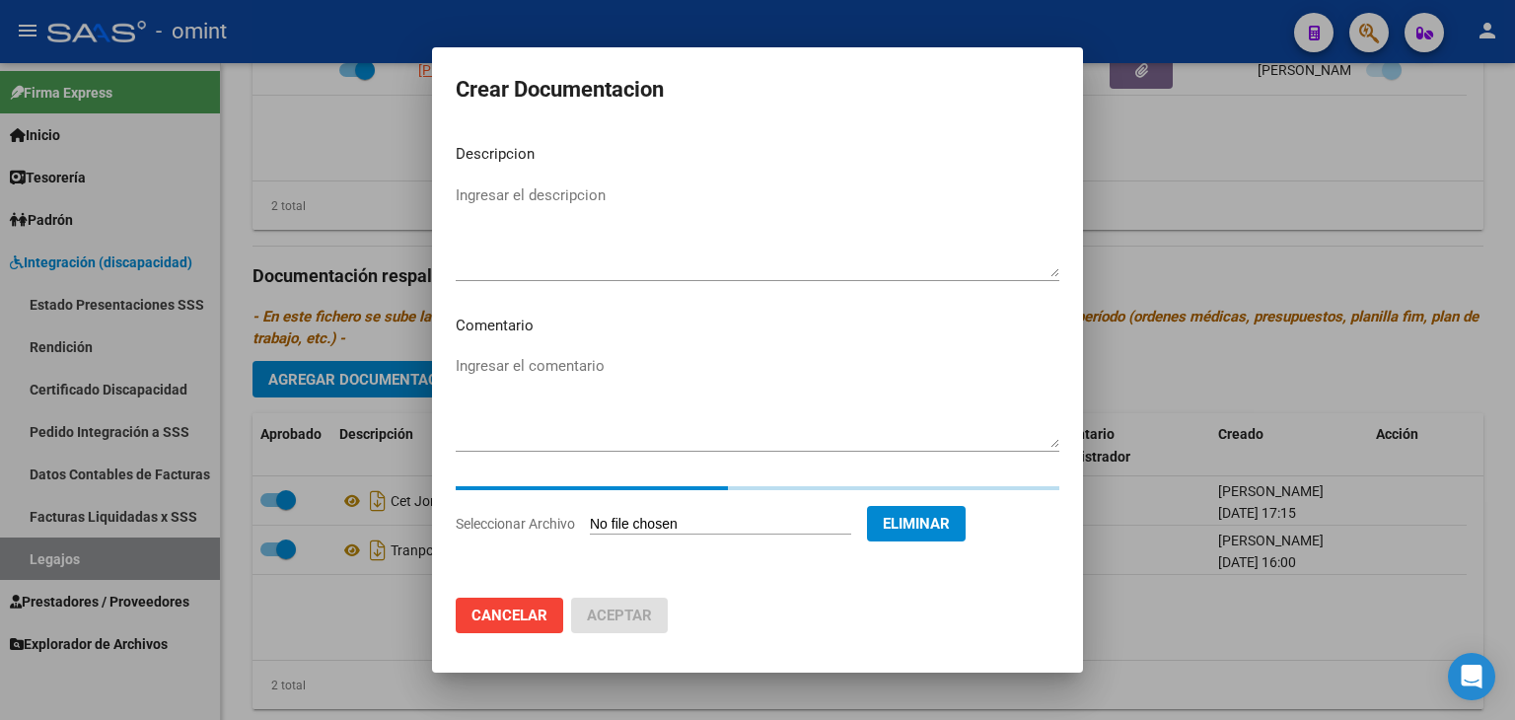
click at [494, 198] on textarea "Ingresar el descripcion" at bounding box center [758, 230] width 604 height 93
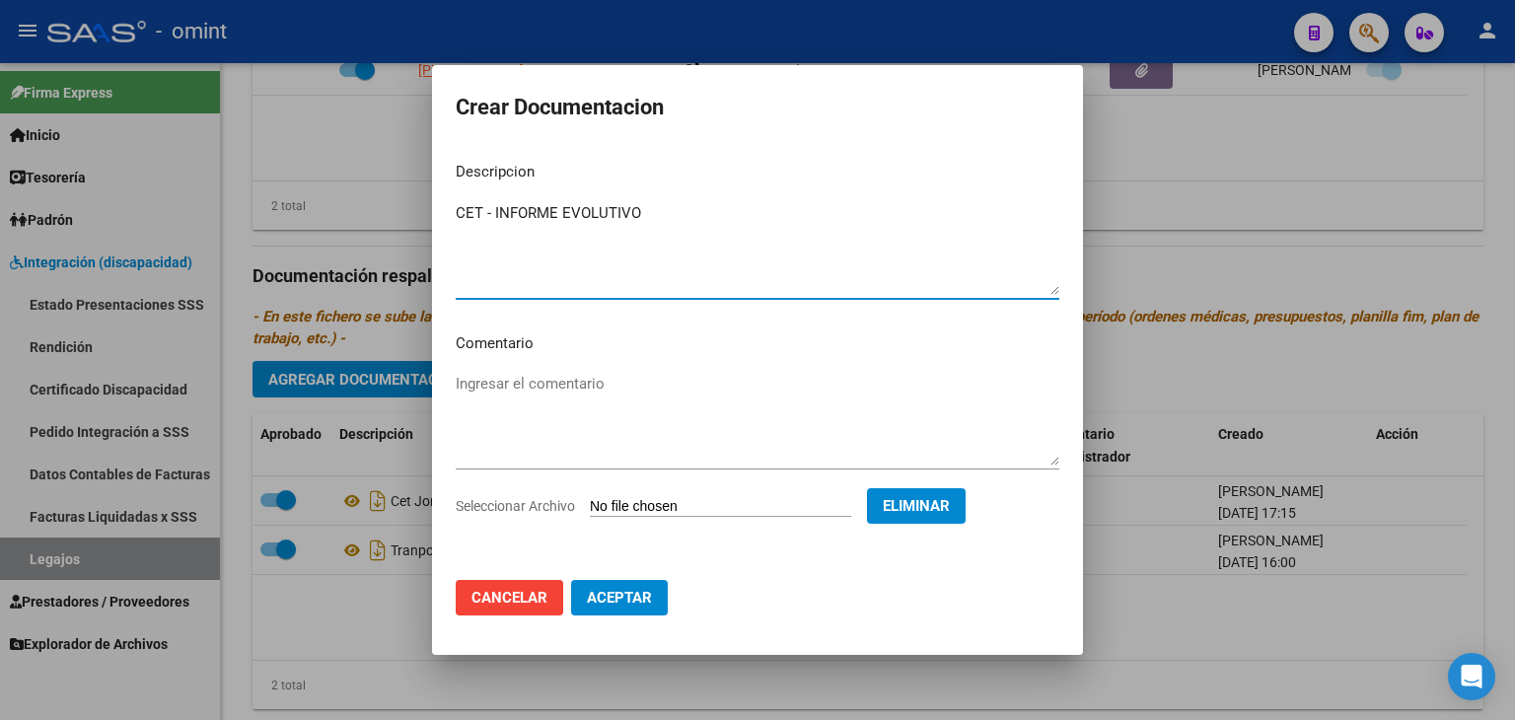
type textarea "CET - INFORME EVOLUTIVO"
click at [622, 607] on button "Aceptar" at bounding box center [619, 598] width 97 height 36
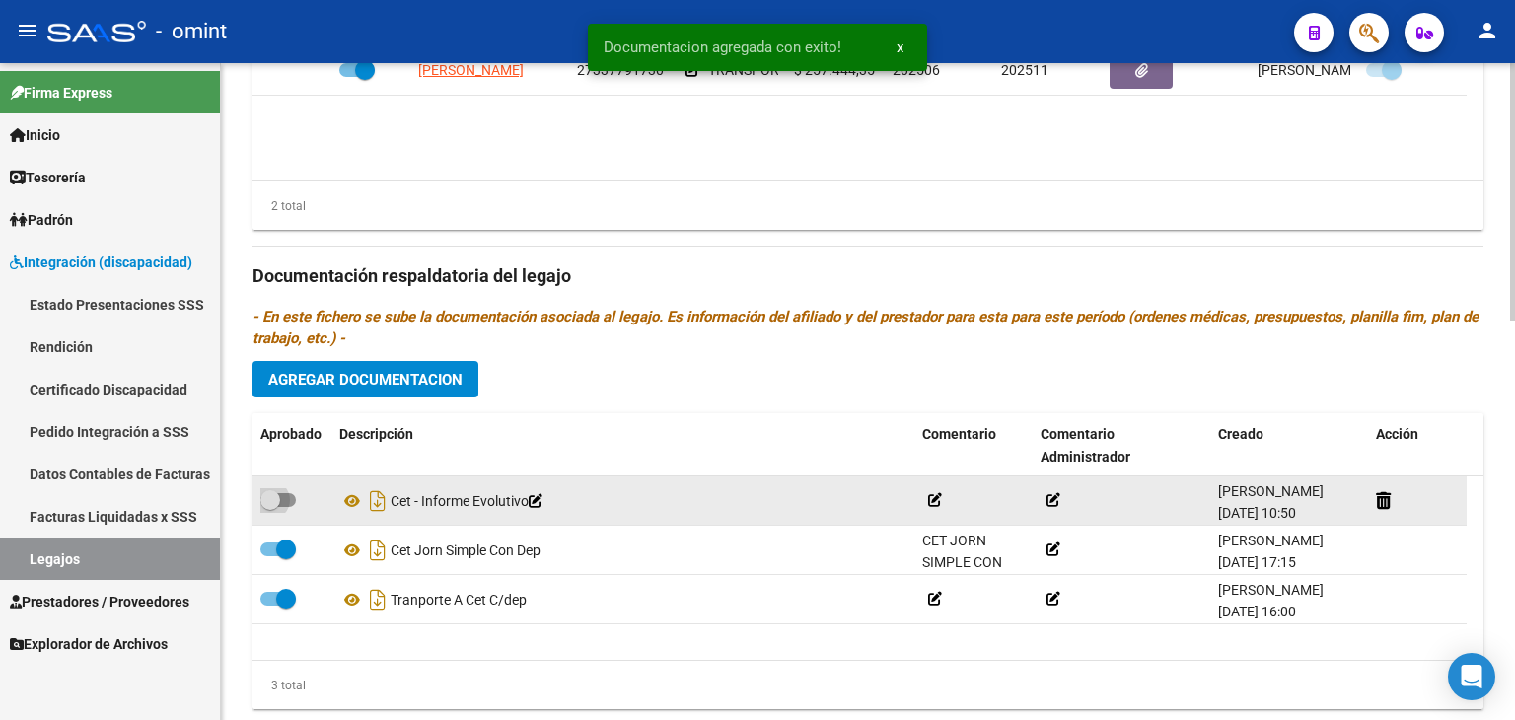
click at [285, 498] on span at bounding box center [278, 500] width 36 height 14
click at [270, 507] on input "checkbox" at bounding box center [269, 507] width 1 height 1
checkbox input "true"
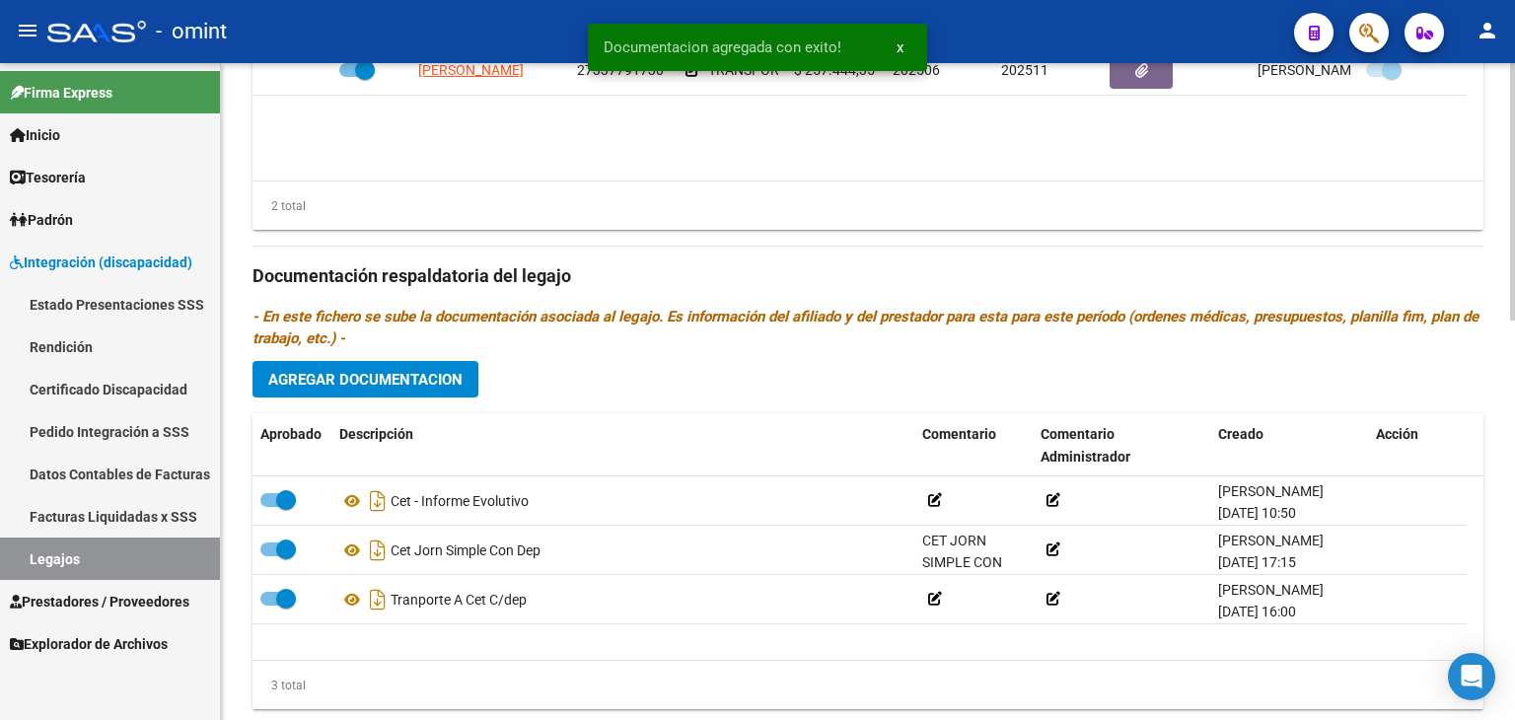
click at [898, 253] on div "Prestadores asociados al legajo Agregar Prestador Aprobado Prestador CUIT Comen…" at bounding box center [867, 273] width 1231 height 902
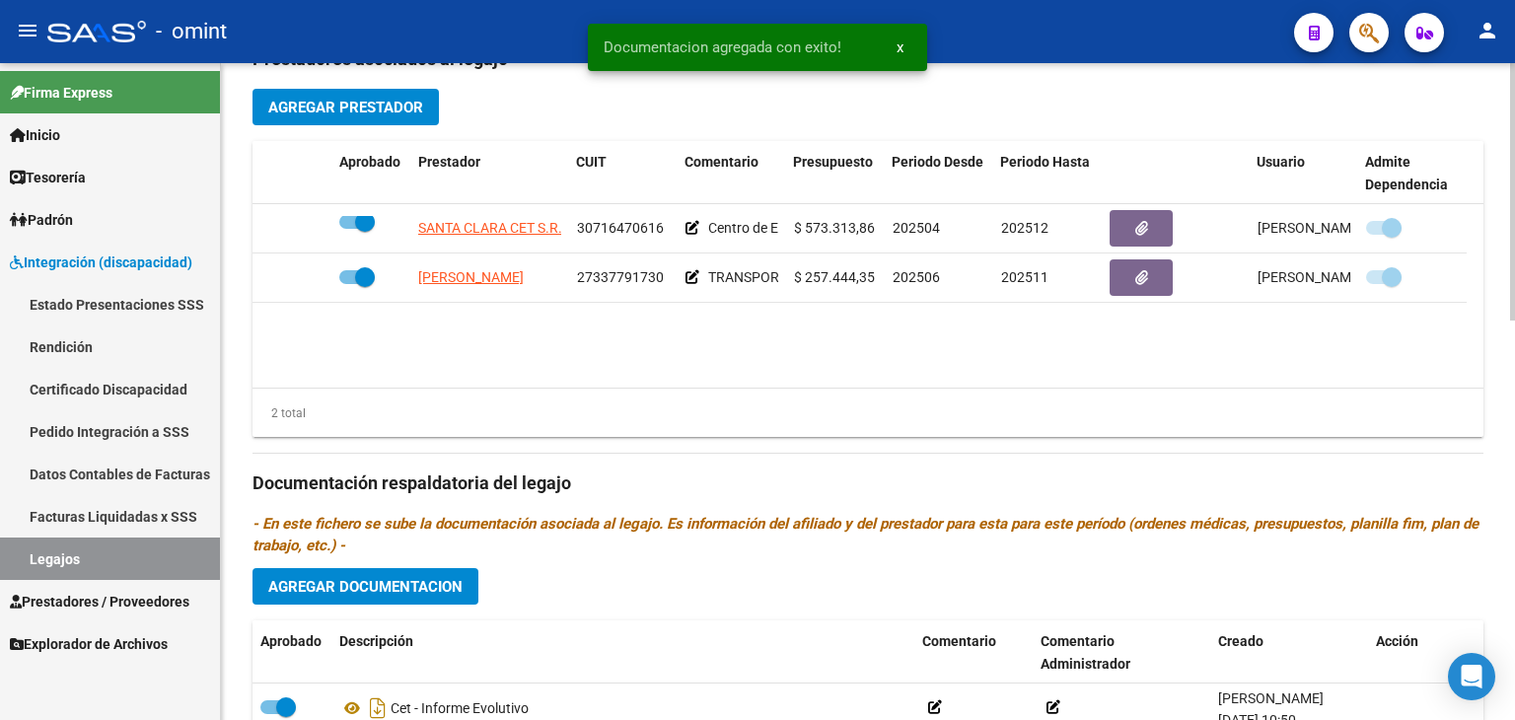
scroll to position [730, 0]
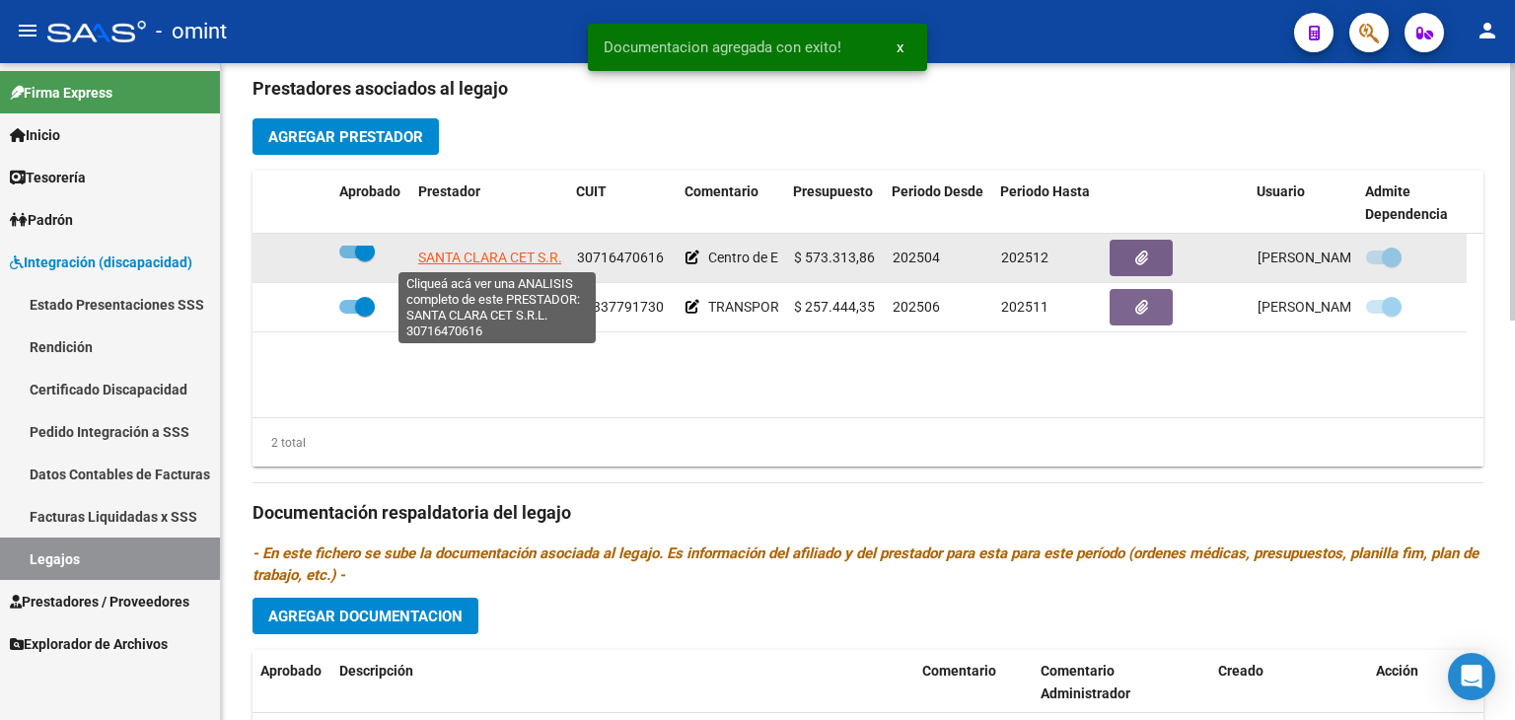
click at [469, 251] on span "SANTA CLARA CET S.R.L." at bounding box center [496, 258] width 156 height 16
type textarea "30716470616"
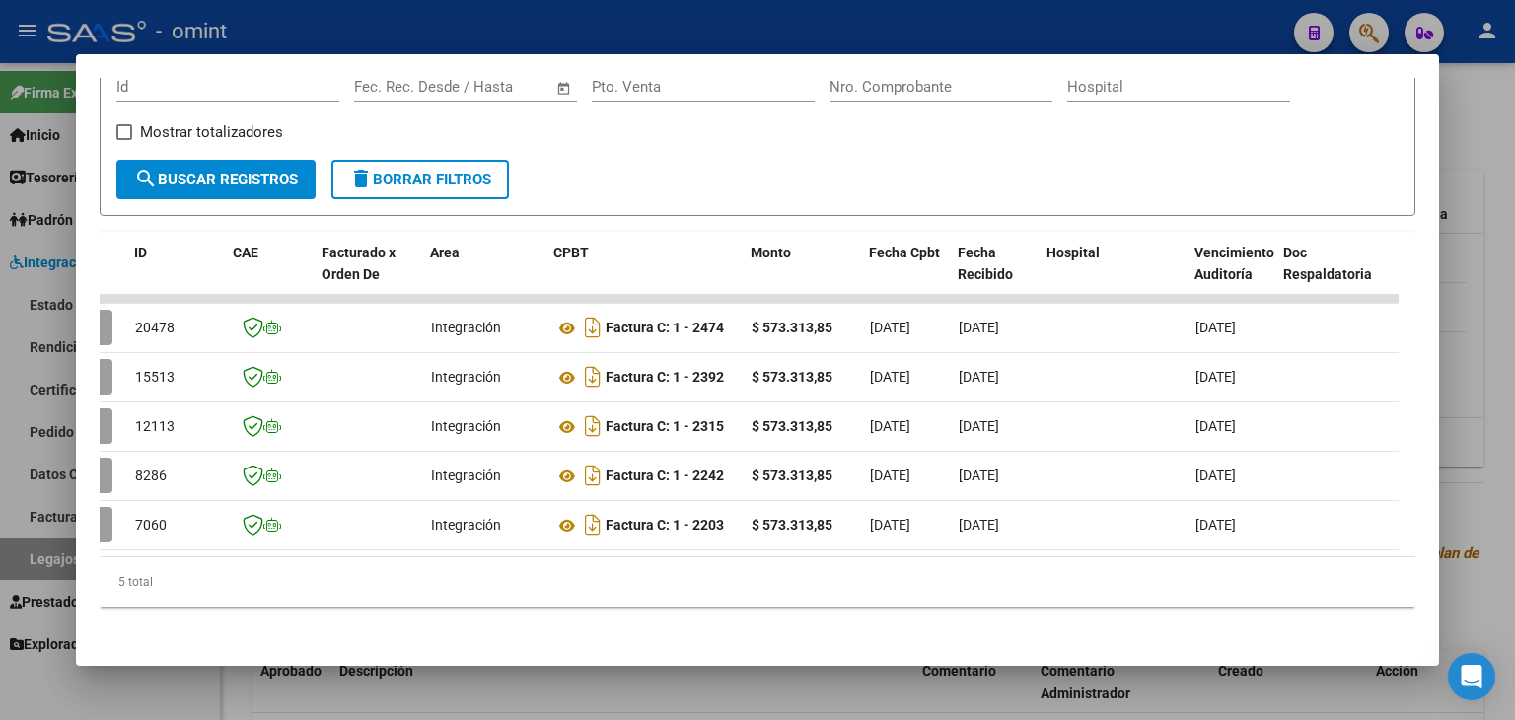
scroll to position [0, 0]
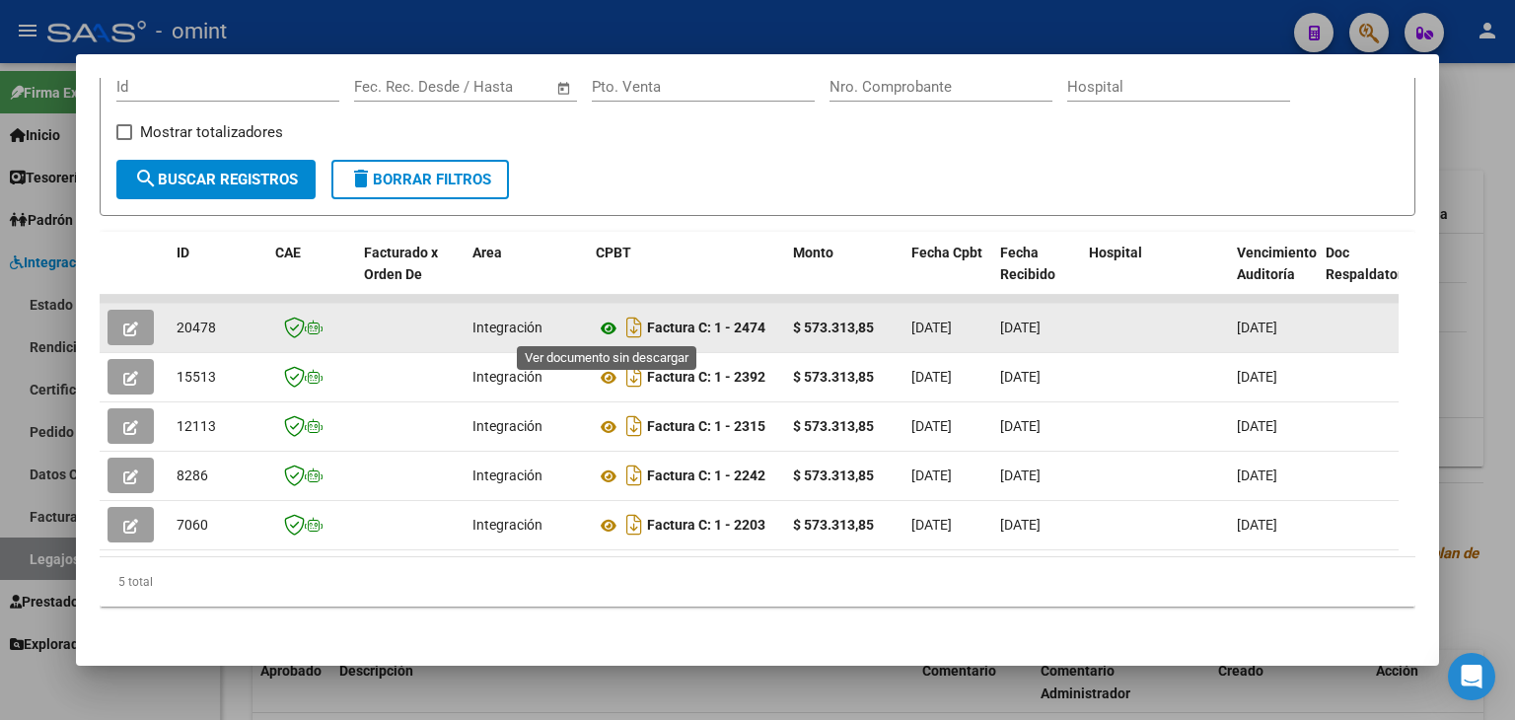
click at [612, 325] on icon at bounding box center [609, 329] width 26 height 24
click at [189, 324] on span "20478" at bounding box center [196, 328] width 39 height 16
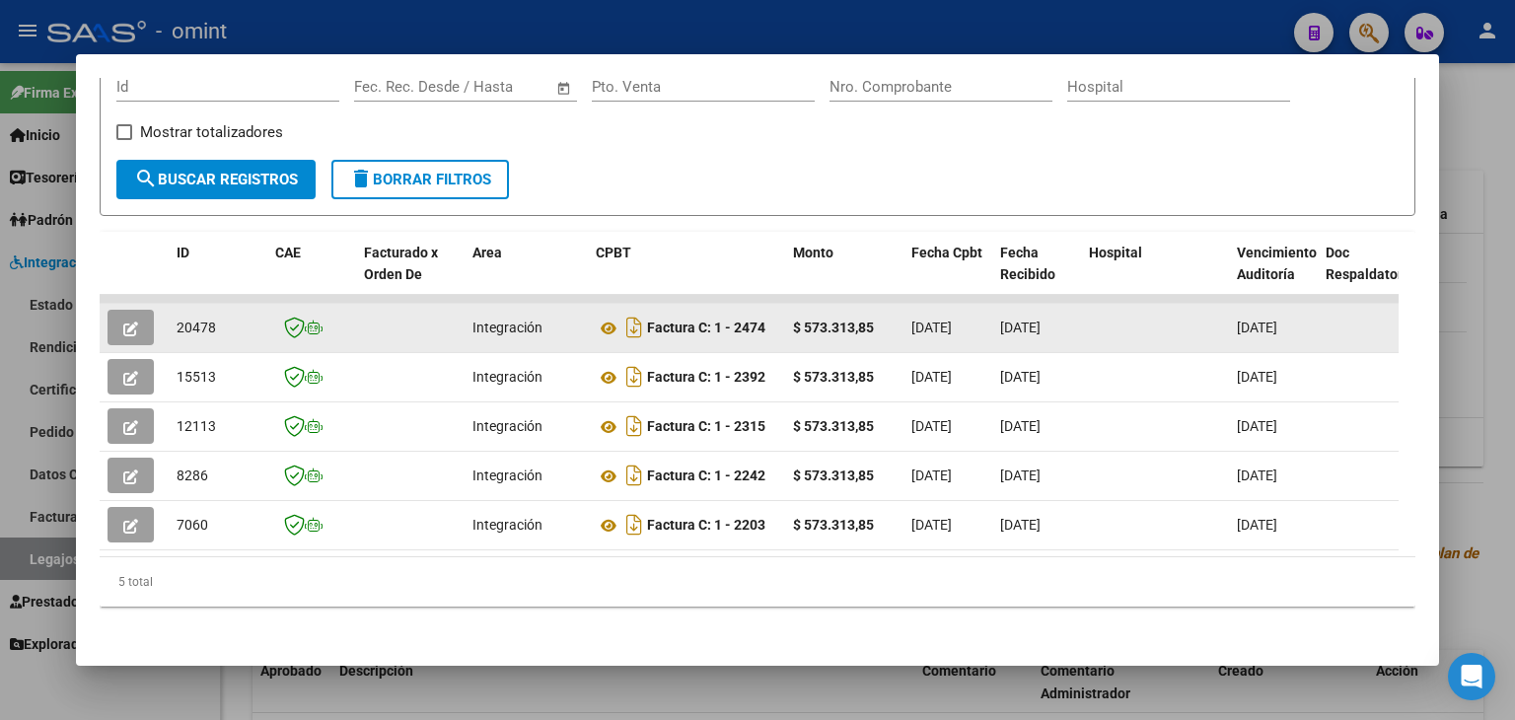
click at [190, 321] on span "20478" at bounding box center [196, 328] width 39 height 16
click at [205, 324] on span "20478" at bounding box center [196, 328] width 39 height 16
copy span "20478"
click at [135, 319] on span "button" at bounding box center [130, 328] width 15 height 18
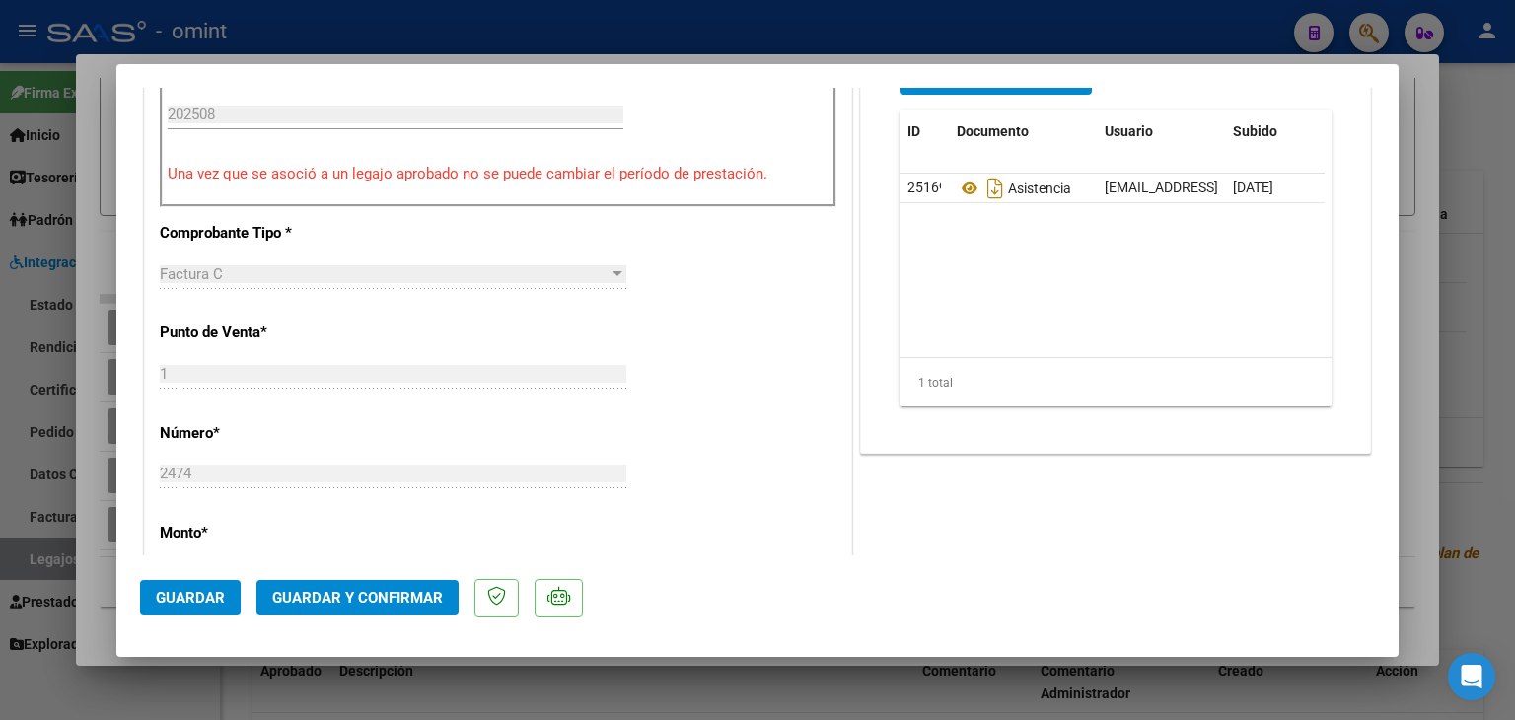
scroll to position [690, 0]
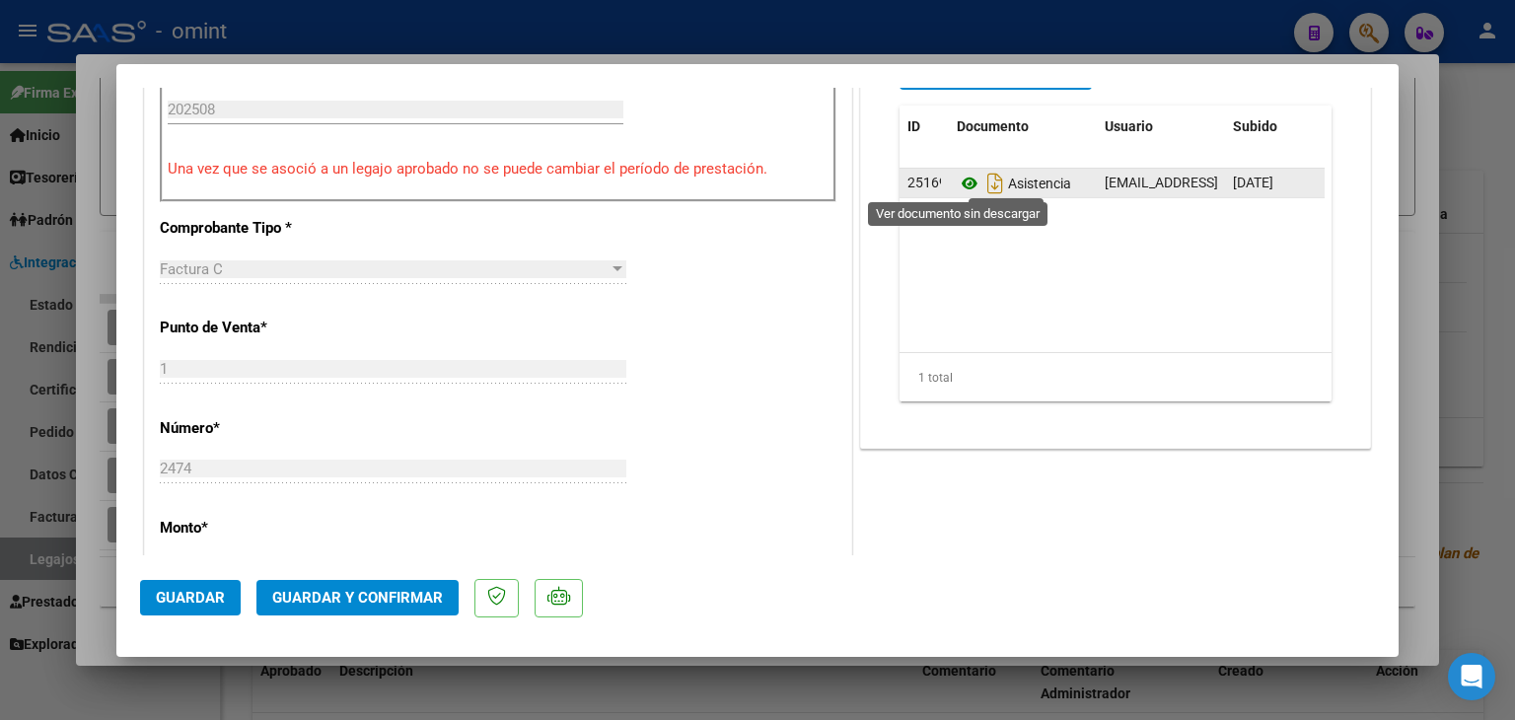
click at [957, 177] on icon at bounding box center [970, 184] width 26 height 24
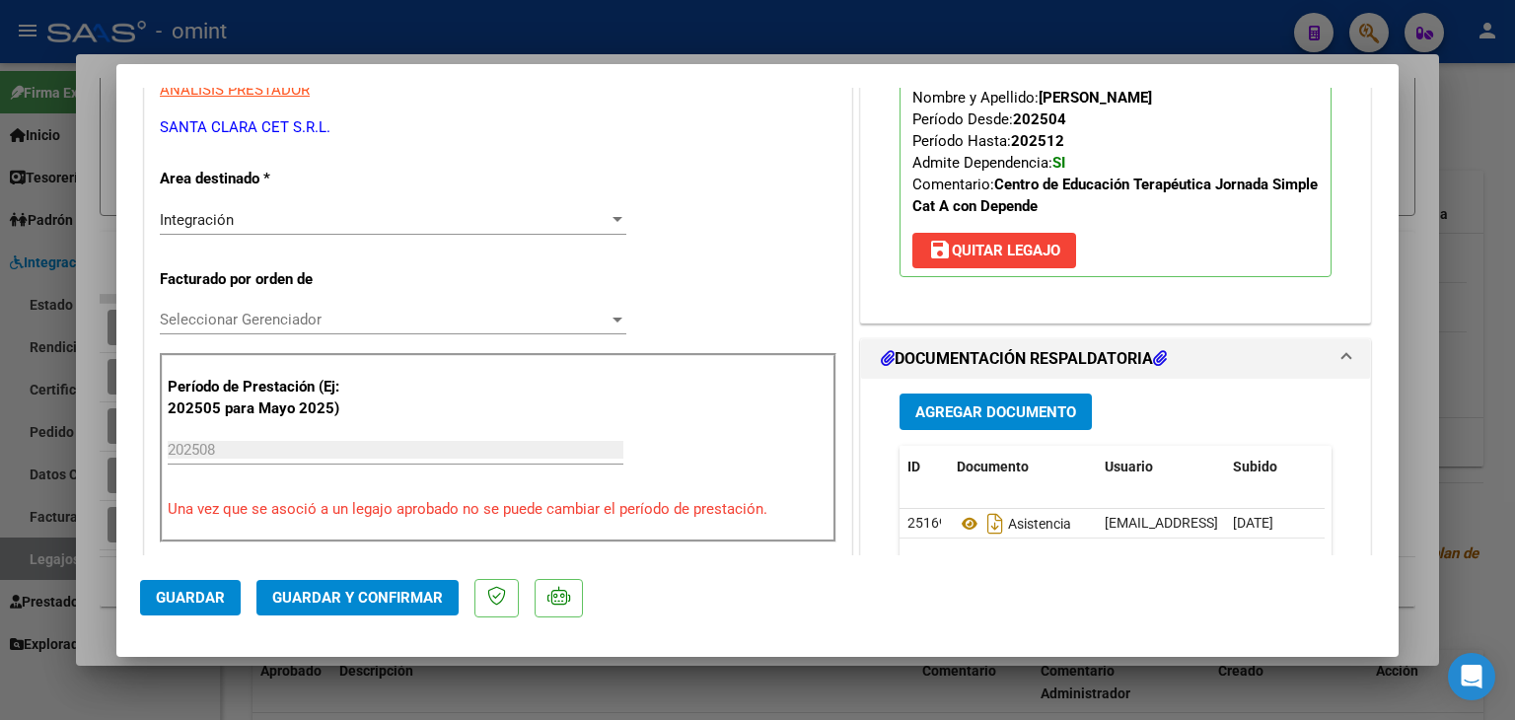
scroll to position [252, 0]
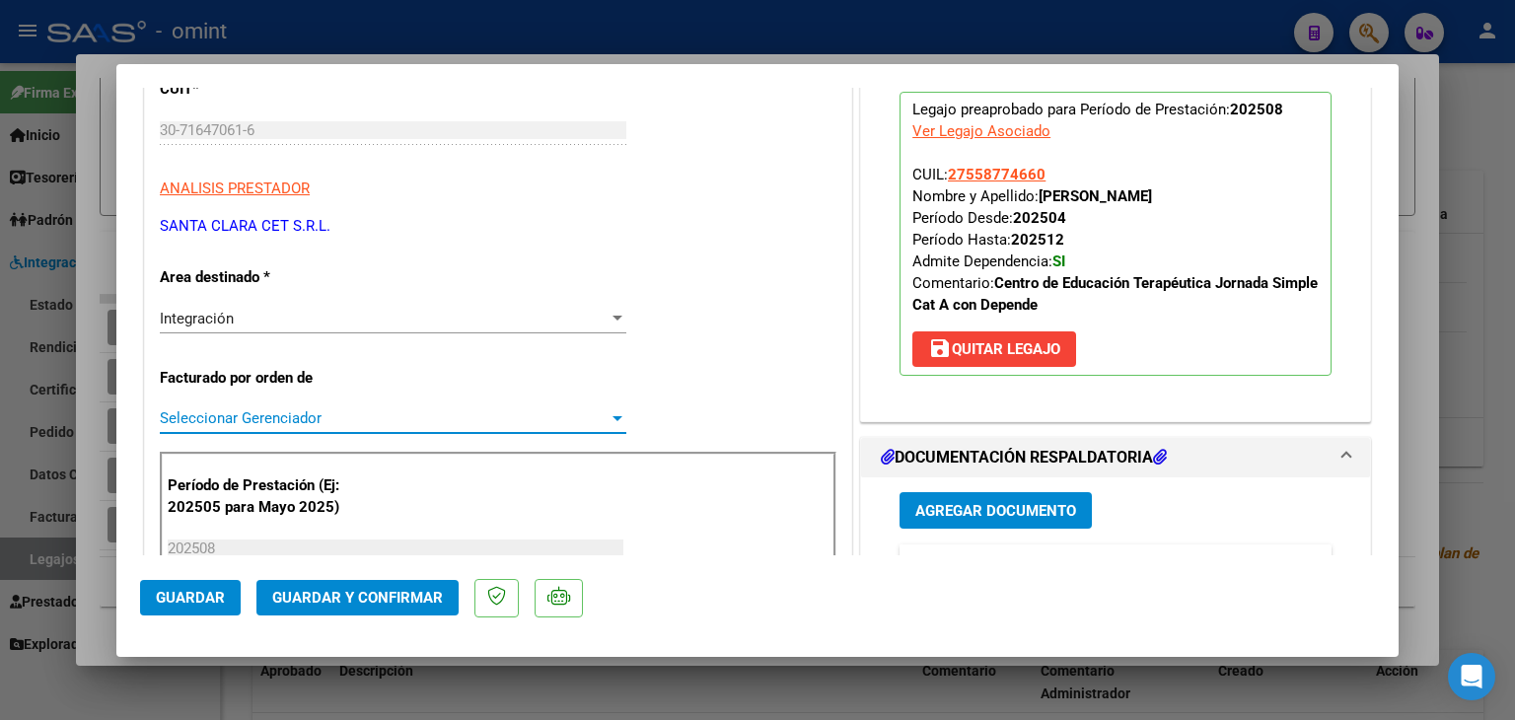
click at [270, 412] on span "Seleccionar Gerenciador" at bounding box center [384, 418] width 449 height 18
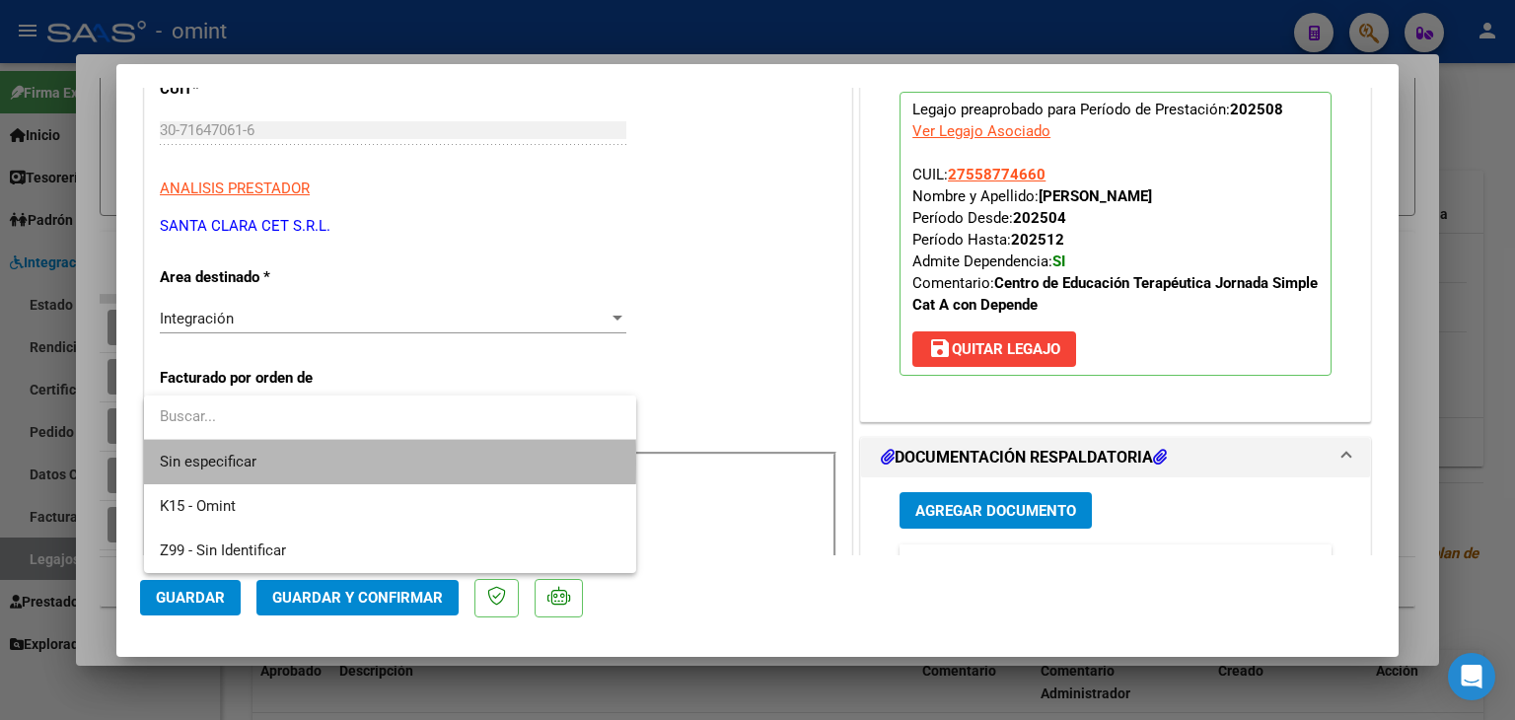
click at [267, 464] on span "Sin especificar" at bounding box center [390, 462] width 461 height 44
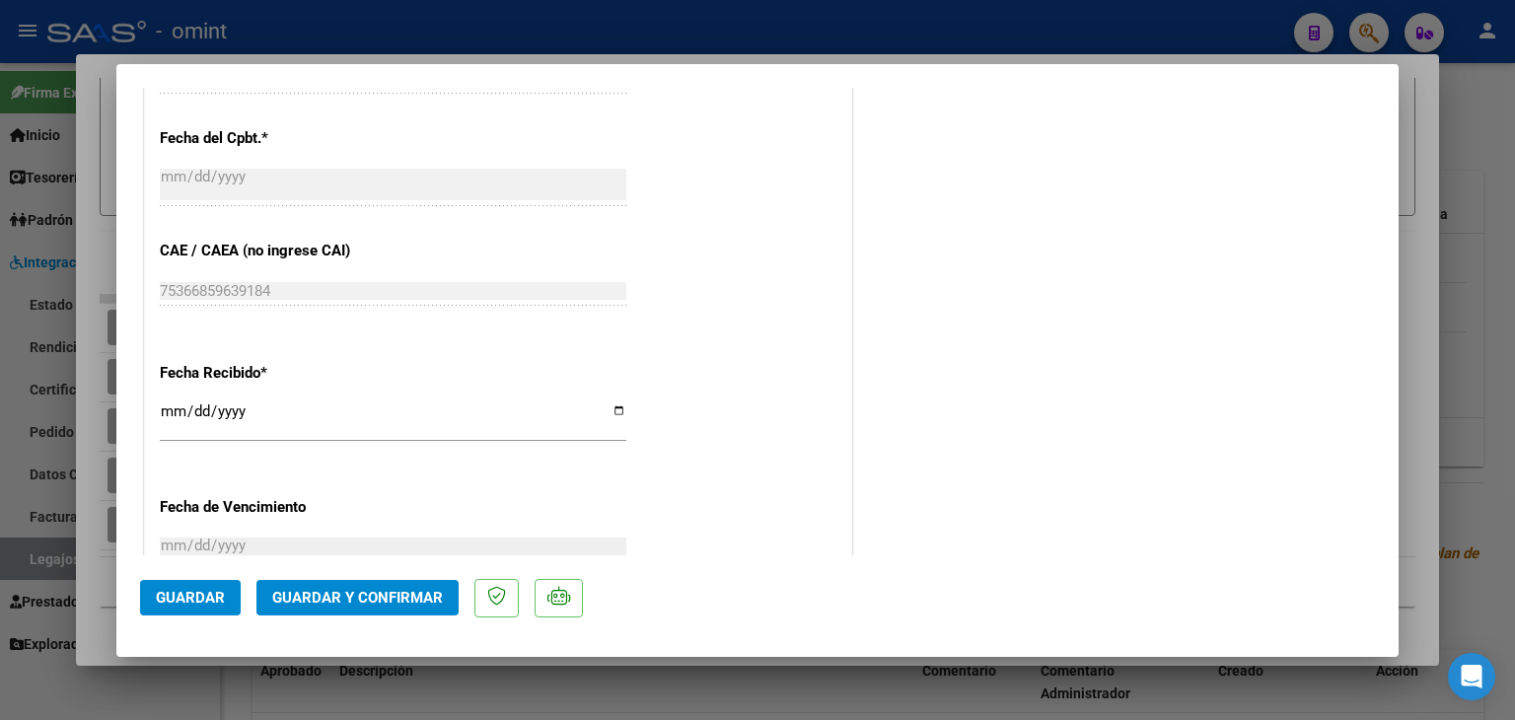
scroll to position [1238, 0]
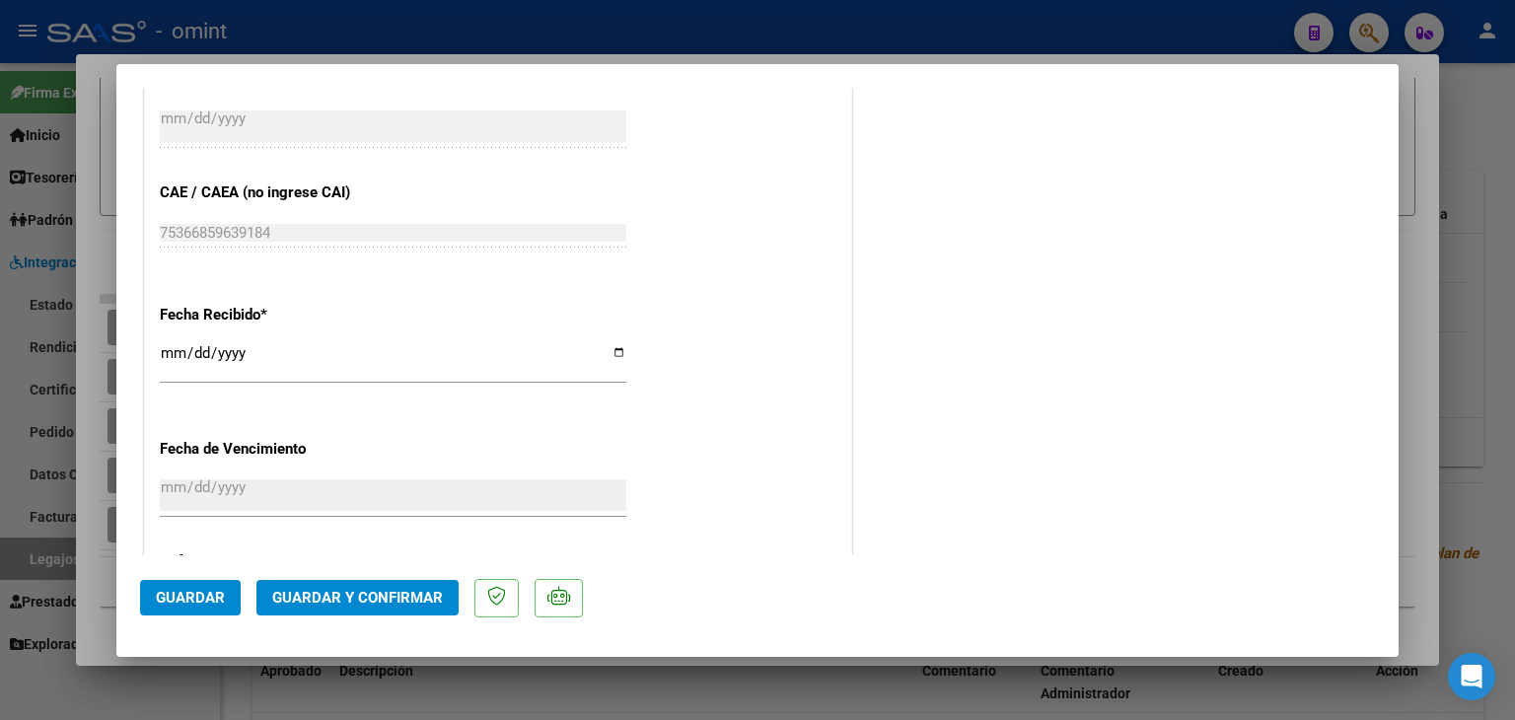
click at [386, 593] on span "Guardar y Confirmar" at bounding box center [357, 598] width 171 height 18
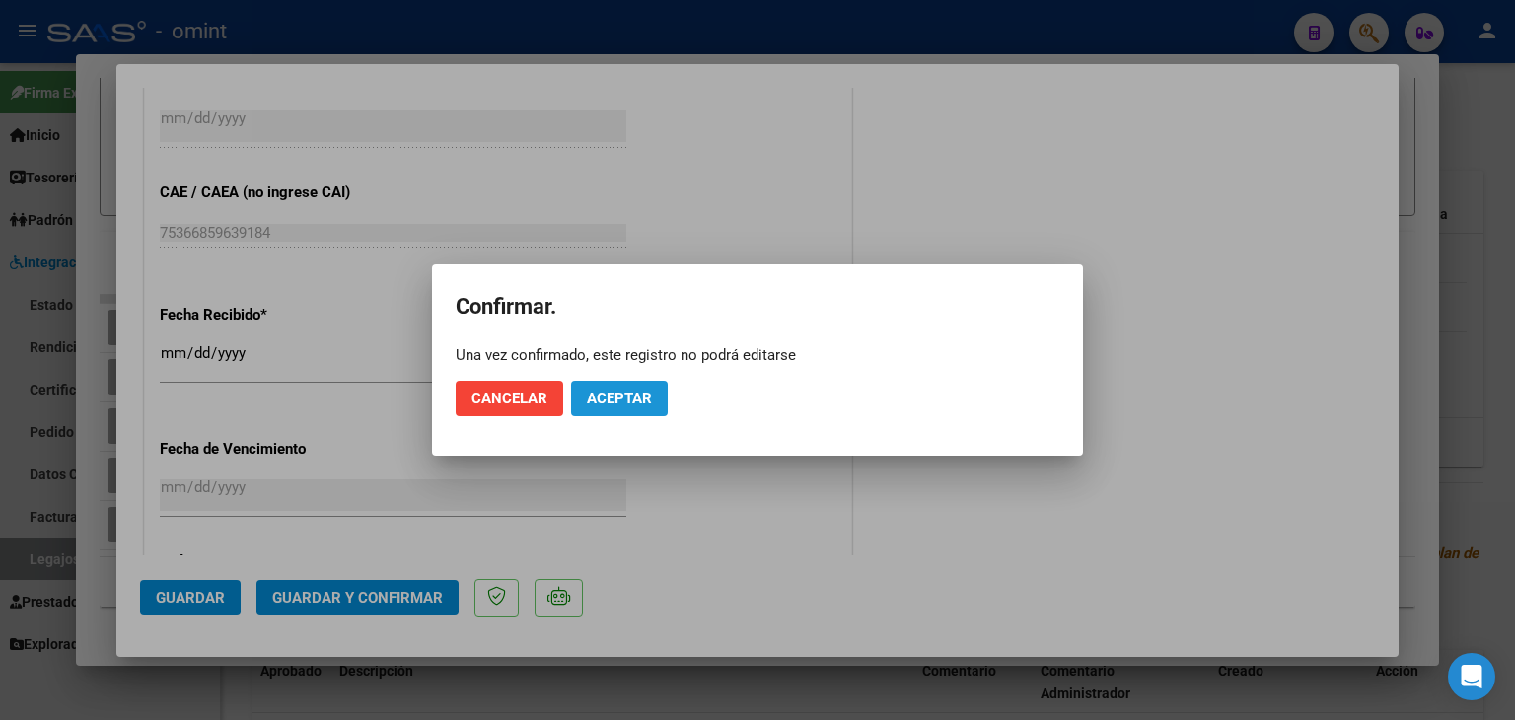
click at [626, 396] on span "Aceptar" at bounding box center [619, 399] width 65 height 18
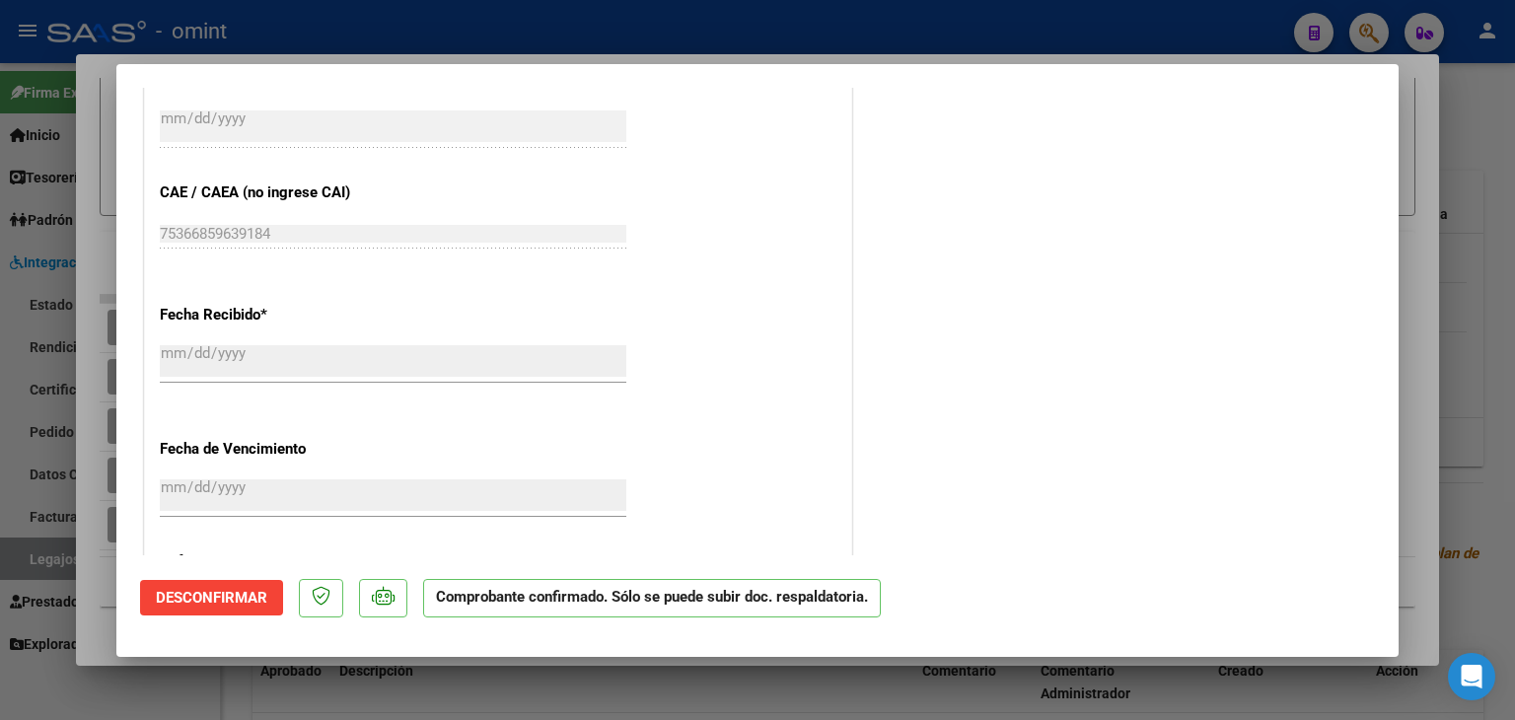
type input "$ 0,00"
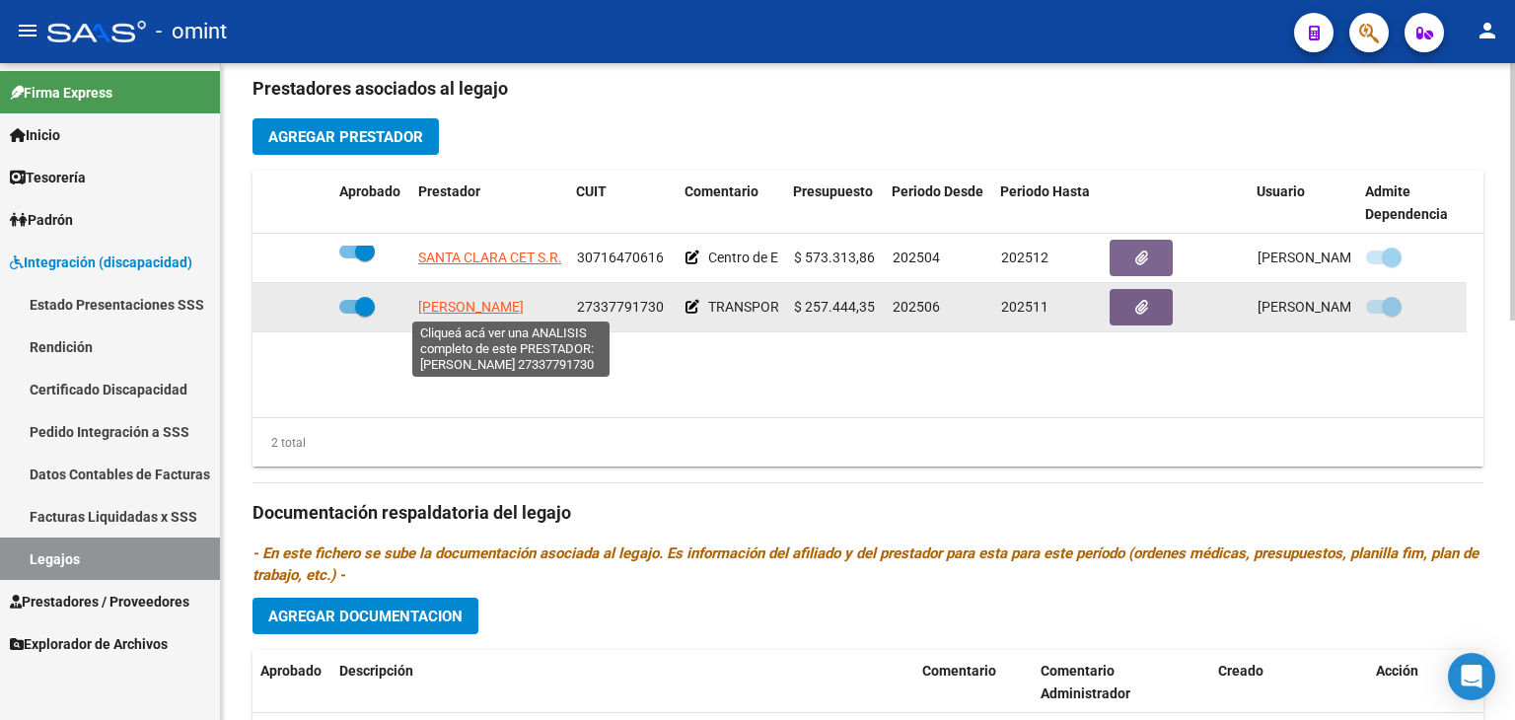
click at [524, 312] on span "SOLER AGUSTINA FERNANDA" at bounding box center [471, 307] width 106 height 16
type textarea "27337791730"
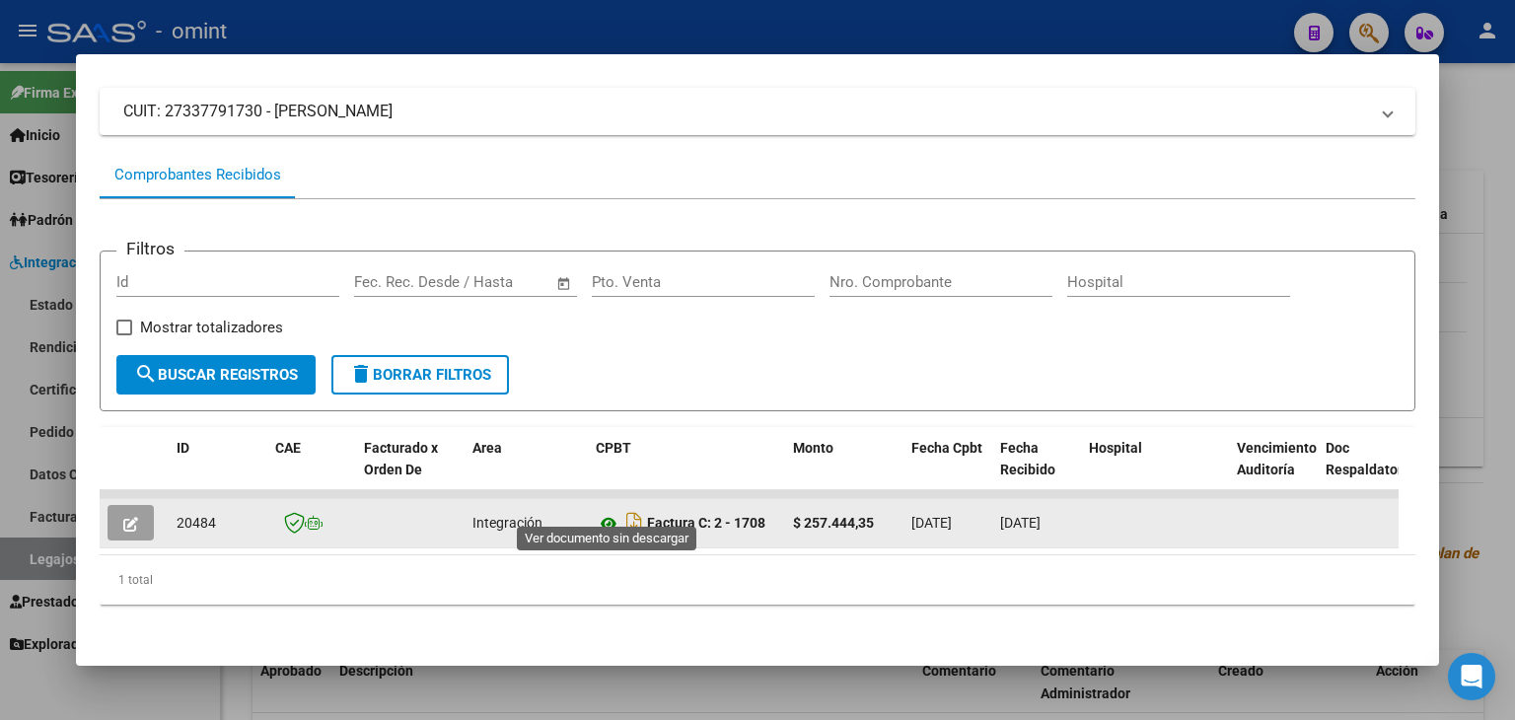
click at [602, 512] on icon at bounding box center [609, 524] width 26 height 24
click at [129, 517] on icon "button" at bounding box center [130, 524] width 15 height 15
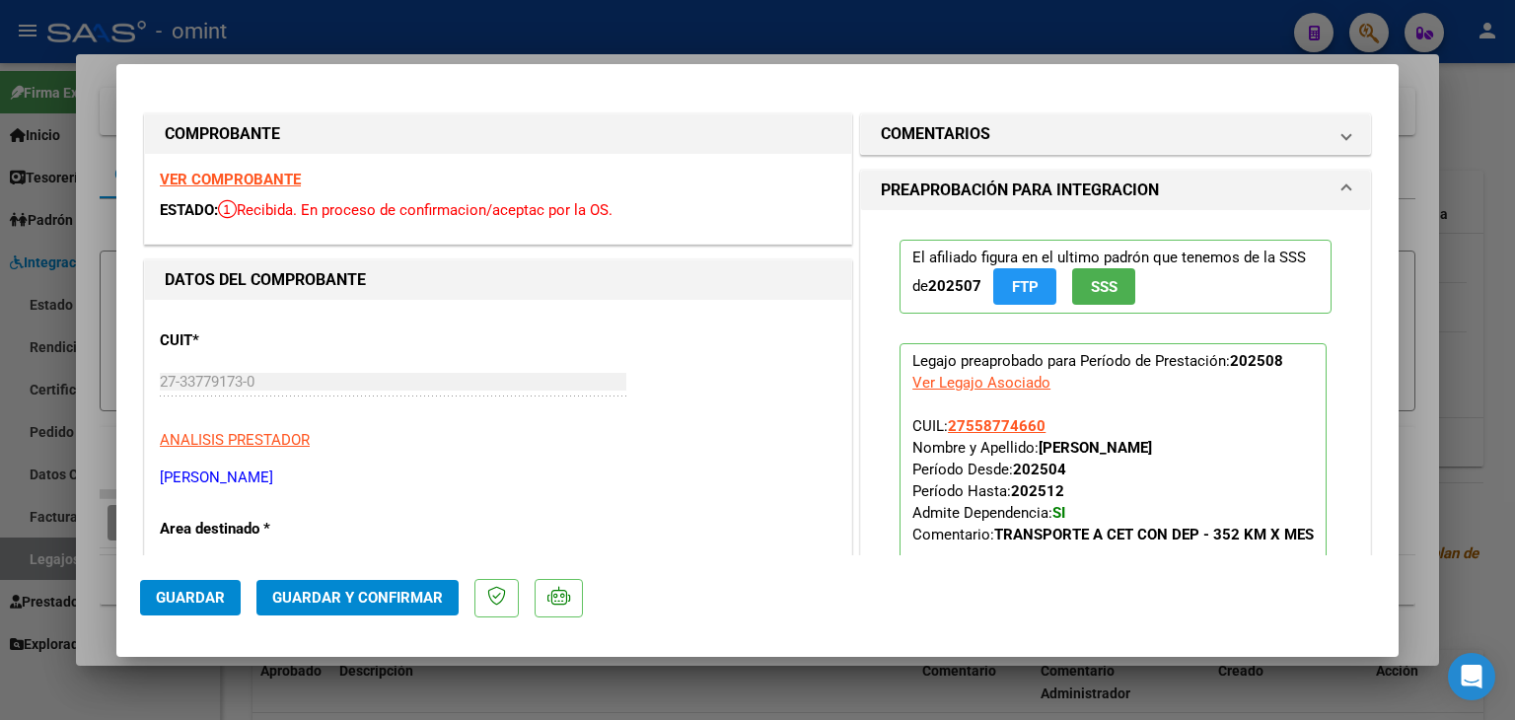
drag, startPoint x: 486, startPoint y: 244, endPoint x: 1206, endPoint y: 88, distance: 736.7
click at [1206, 88] on mat-dialog-container "COMPROBANTE VER COMPROBANTE ESTADO: Recibida. En proceso de confirmacion/acepta…" at bounding box center [757, 360] width 1282 height 593
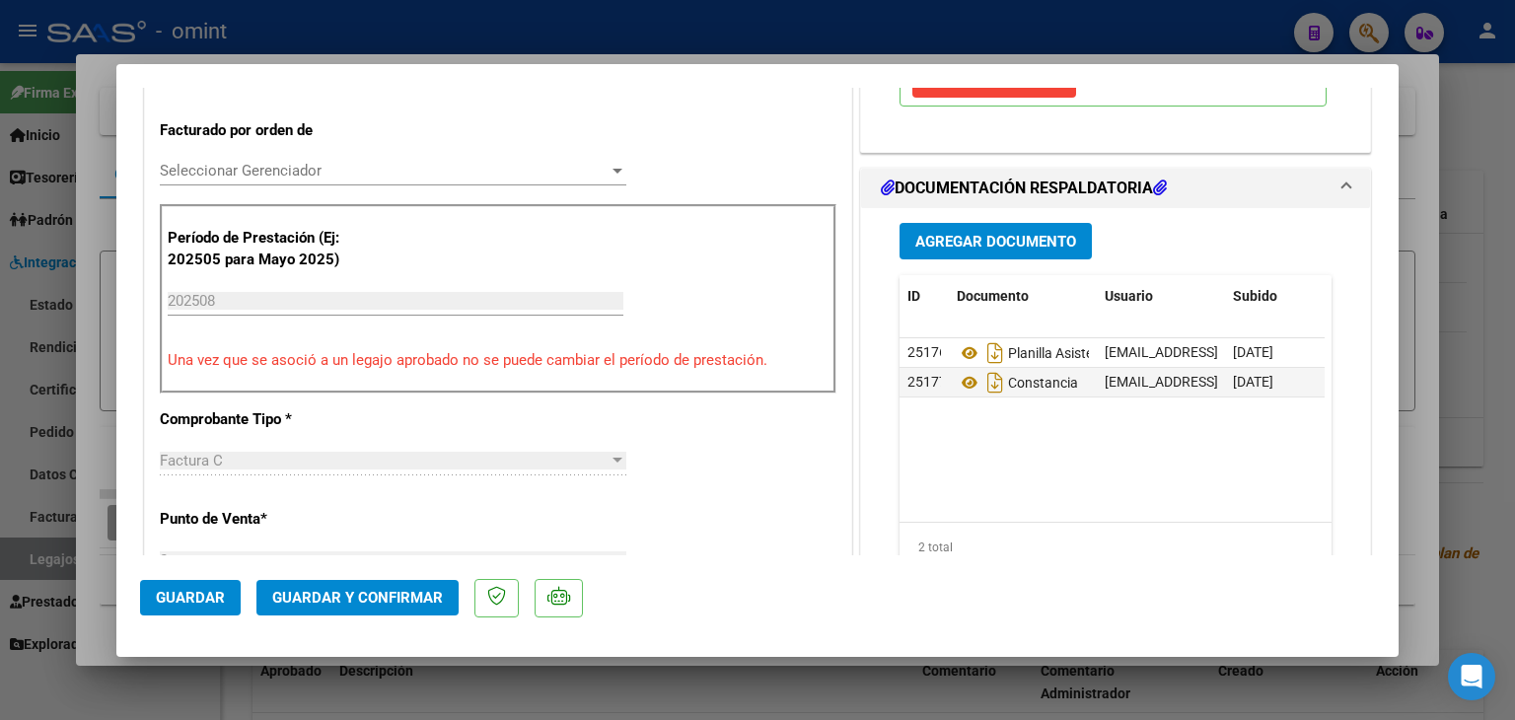
scroll to position [592, 0]
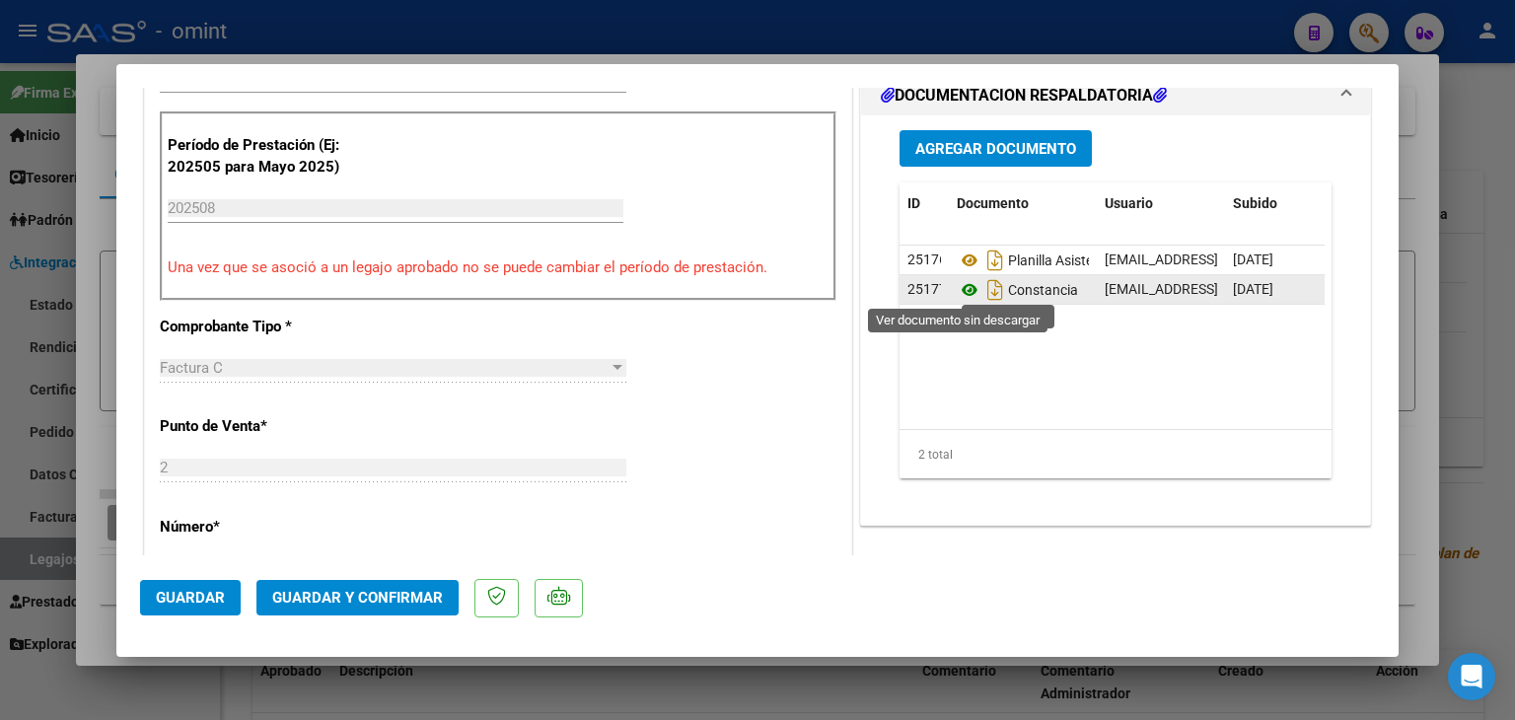
click at [962, 289] on icon at bounding box center [970, 290] width 26 height 24
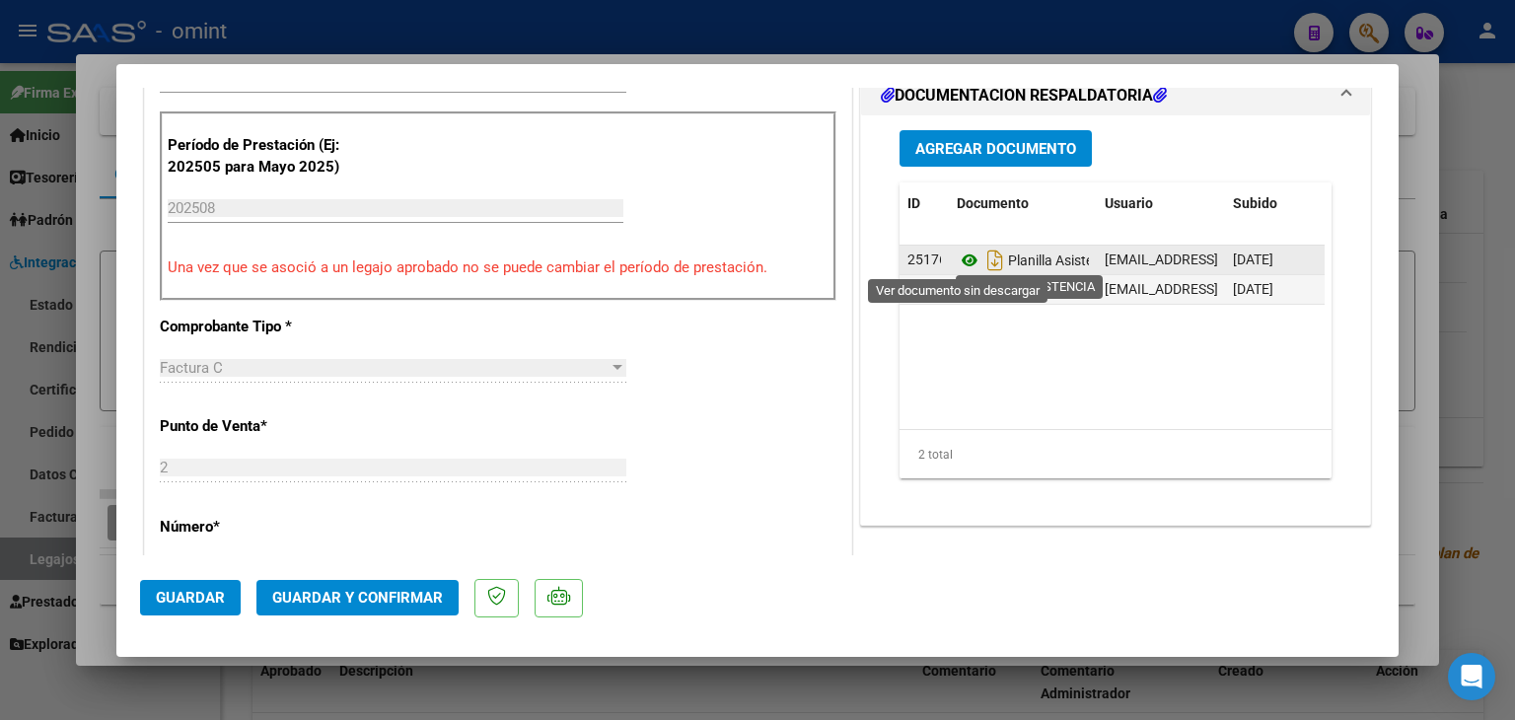
click at [960, 261] on icon at bounding box center [970, 261] width 26 height 24
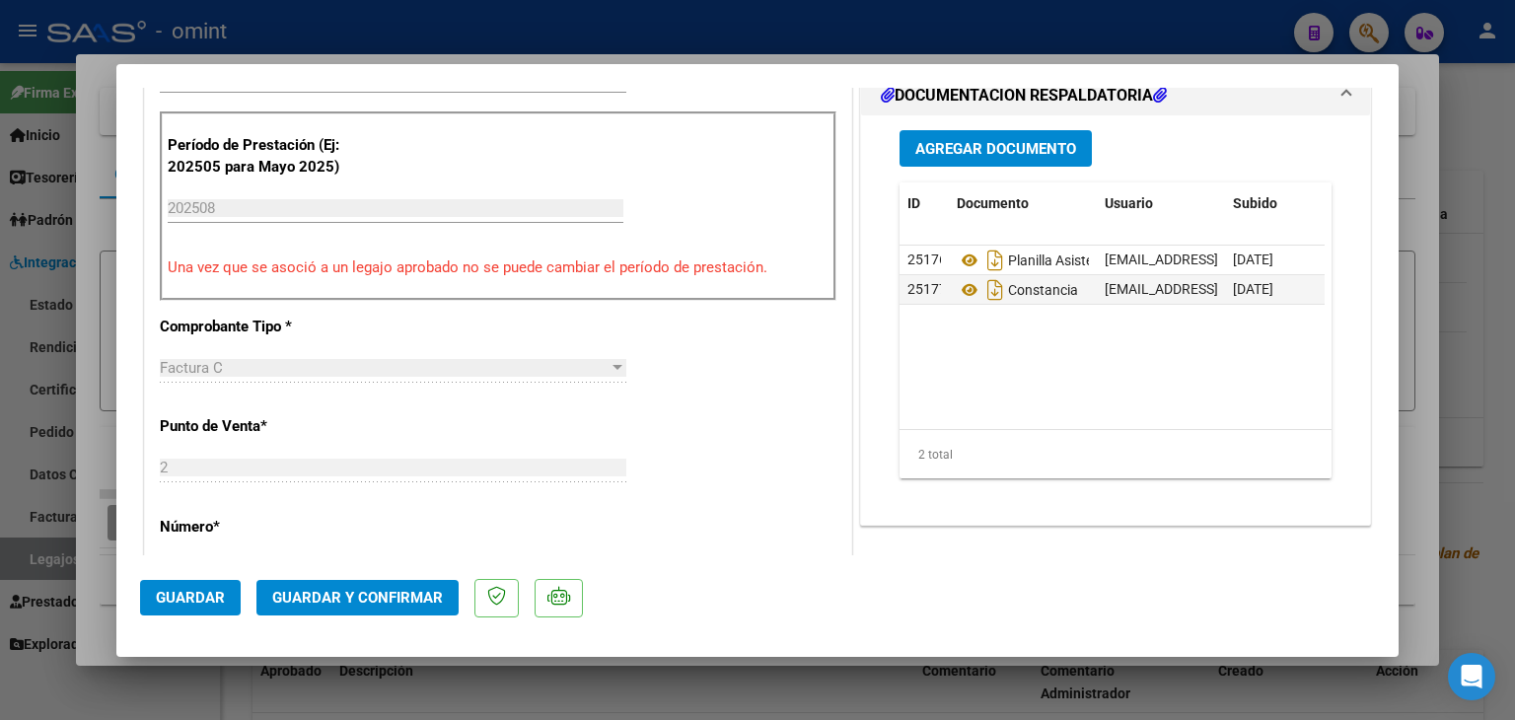
type input "$ 0,00"
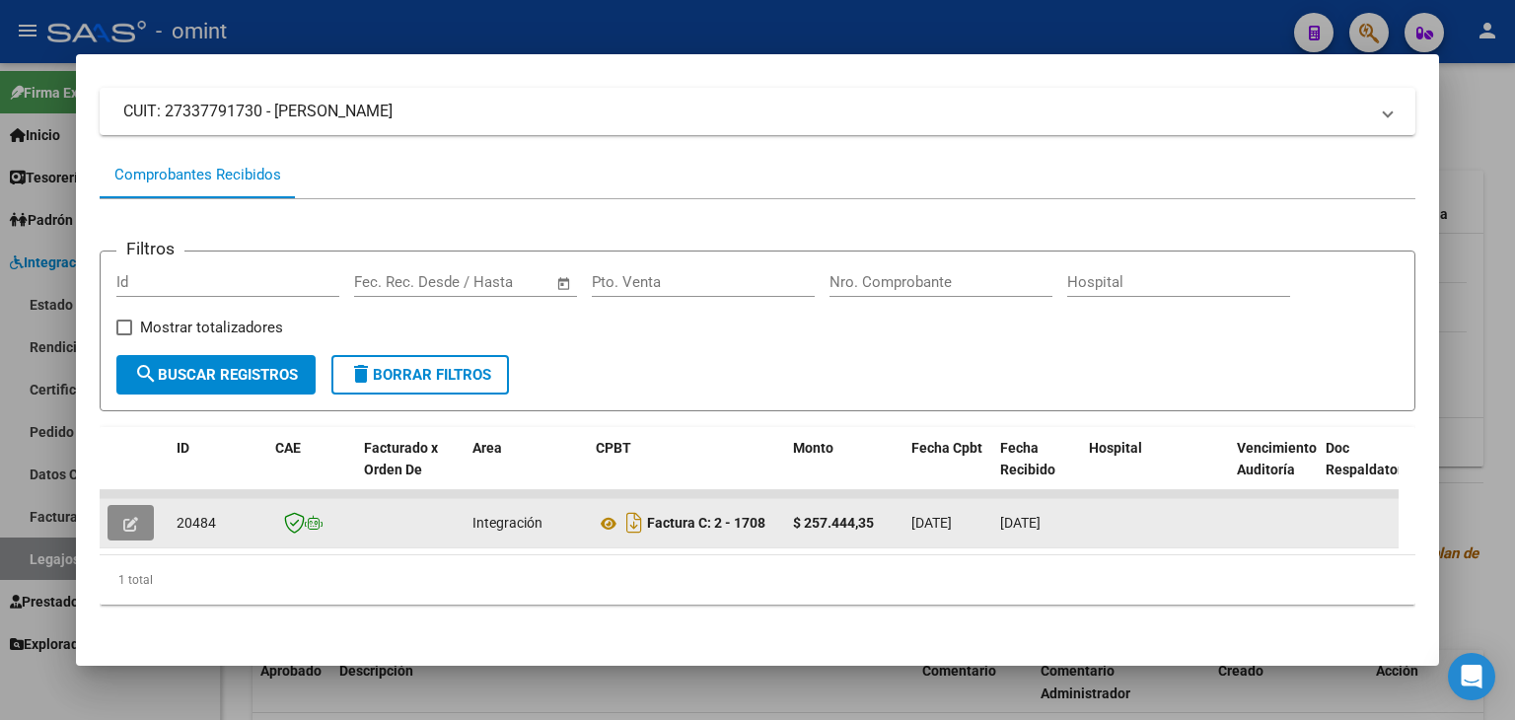
click at [188, 515] on span "20484" at bounding box center [196, 523] width 39 height 16
copy span "20484"
click at [130, 521] on button "button" at bounding box center [131, 523] width 46 height 36
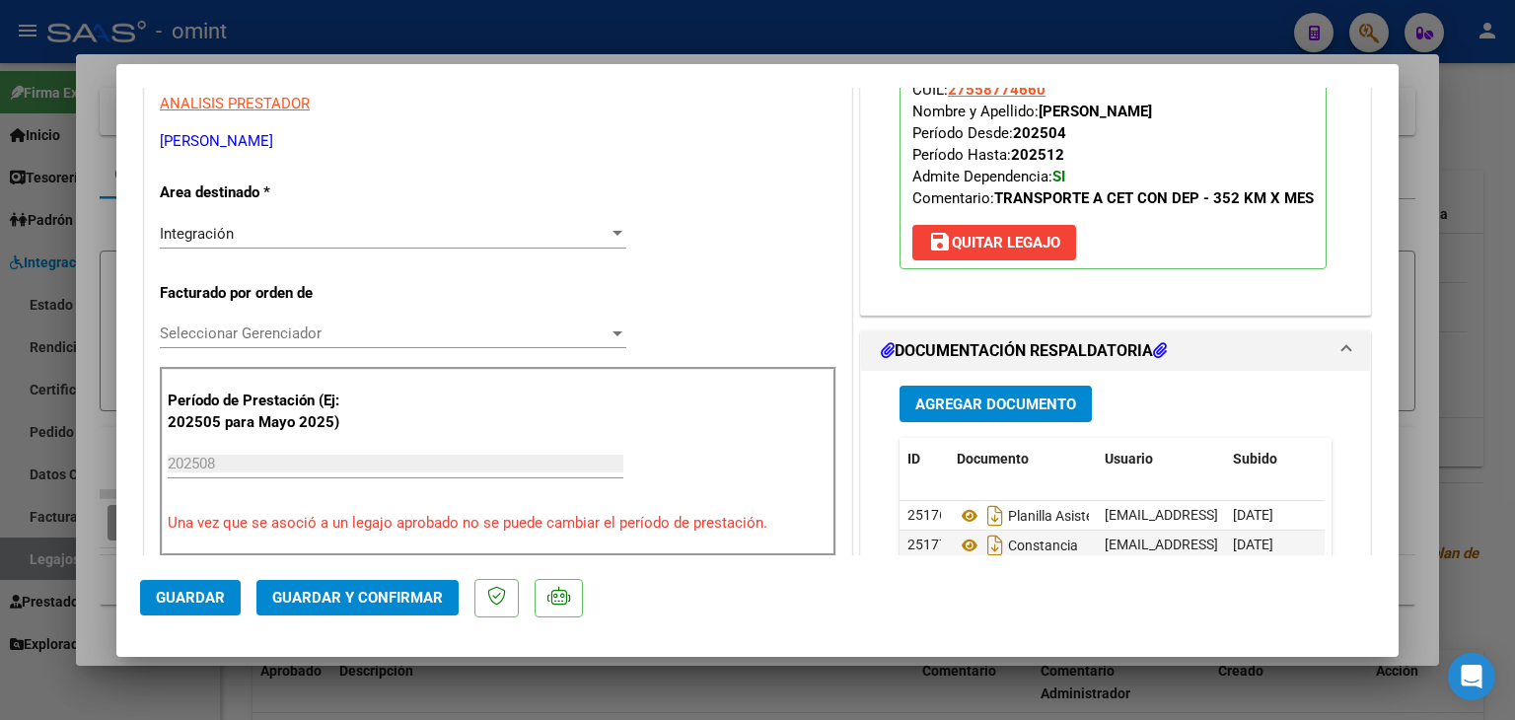
scroll to position [350, 0]
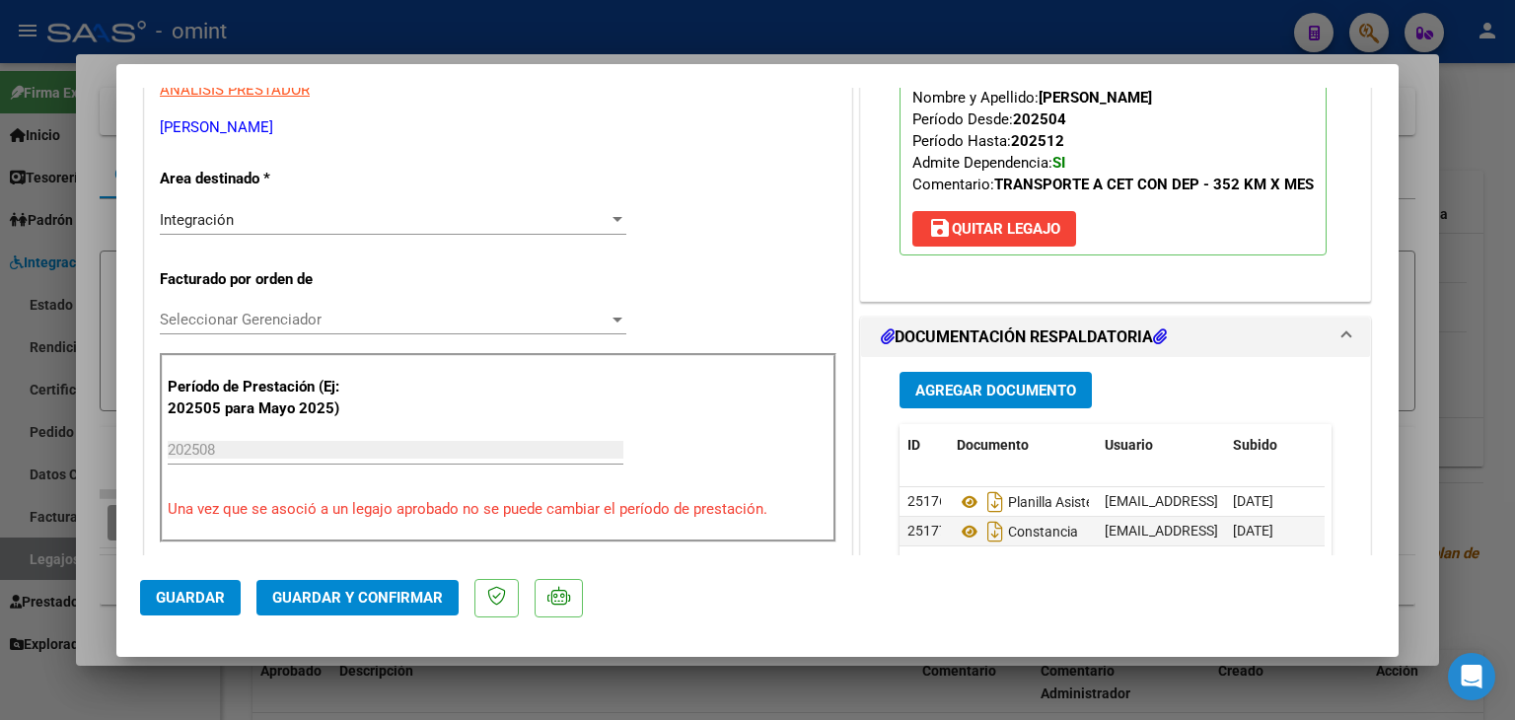
click at [206, 314] on span "Seleccionar Gerenciador" at bounding box center [384, 320] width 449 height 18
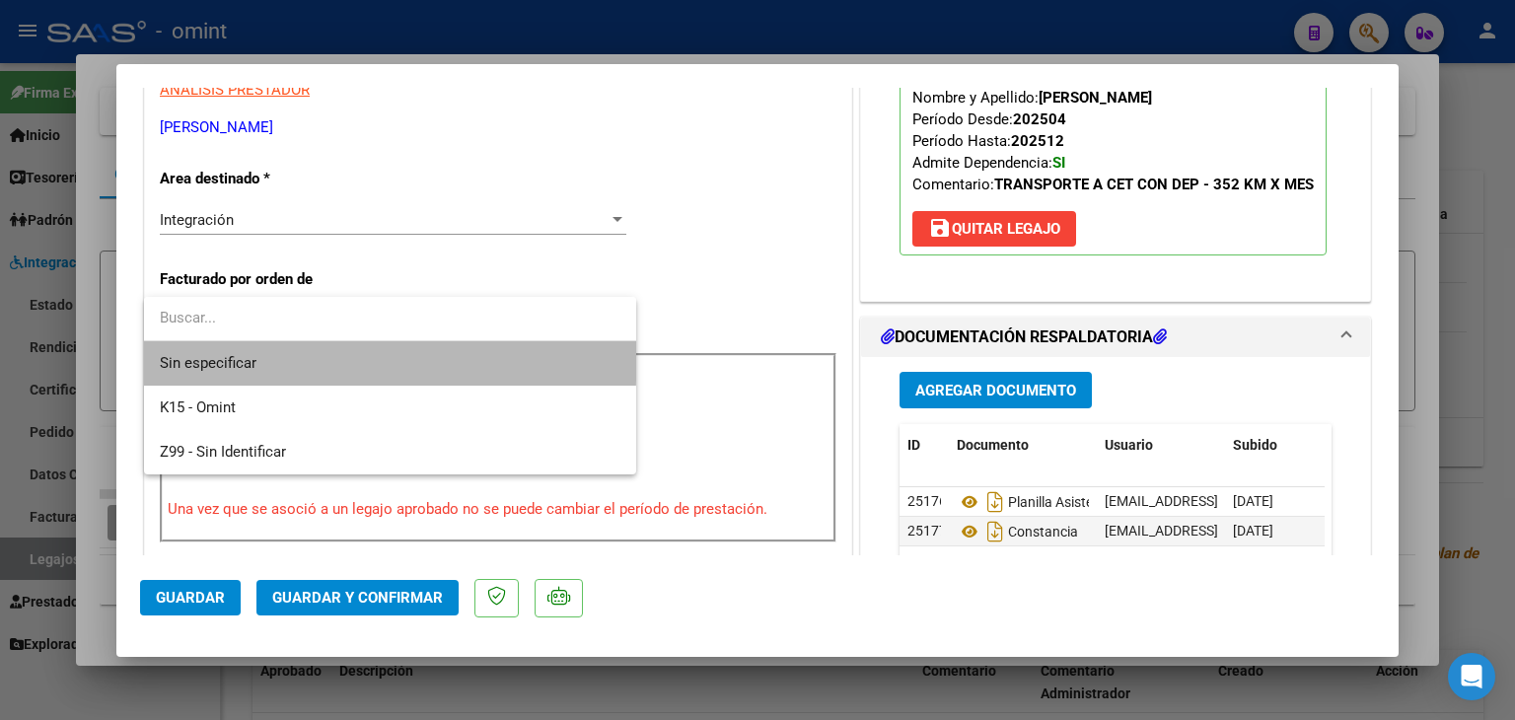
click at [233, 354] on span "Sin especificar" at bounding box center [390, 363] width 461 height 44
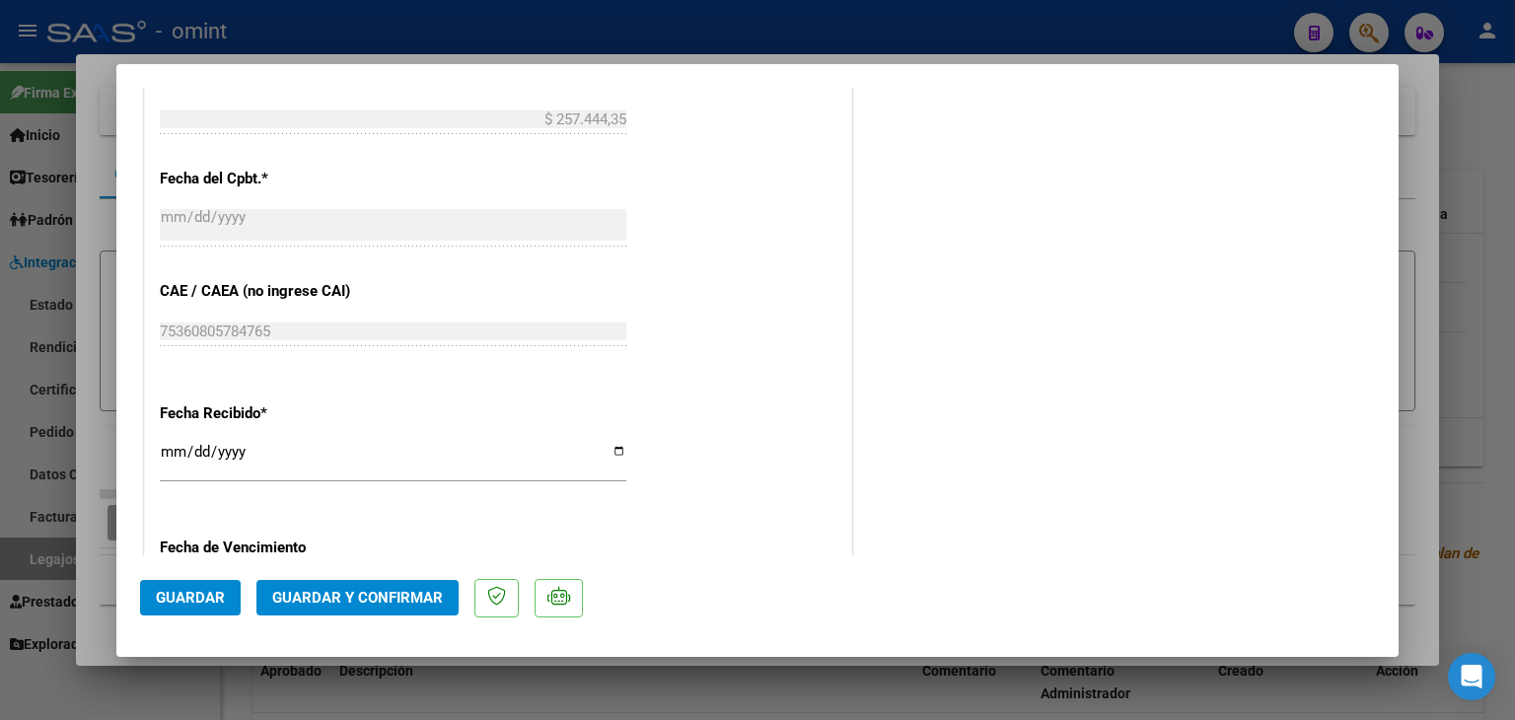
scroll to position [1238, 0]
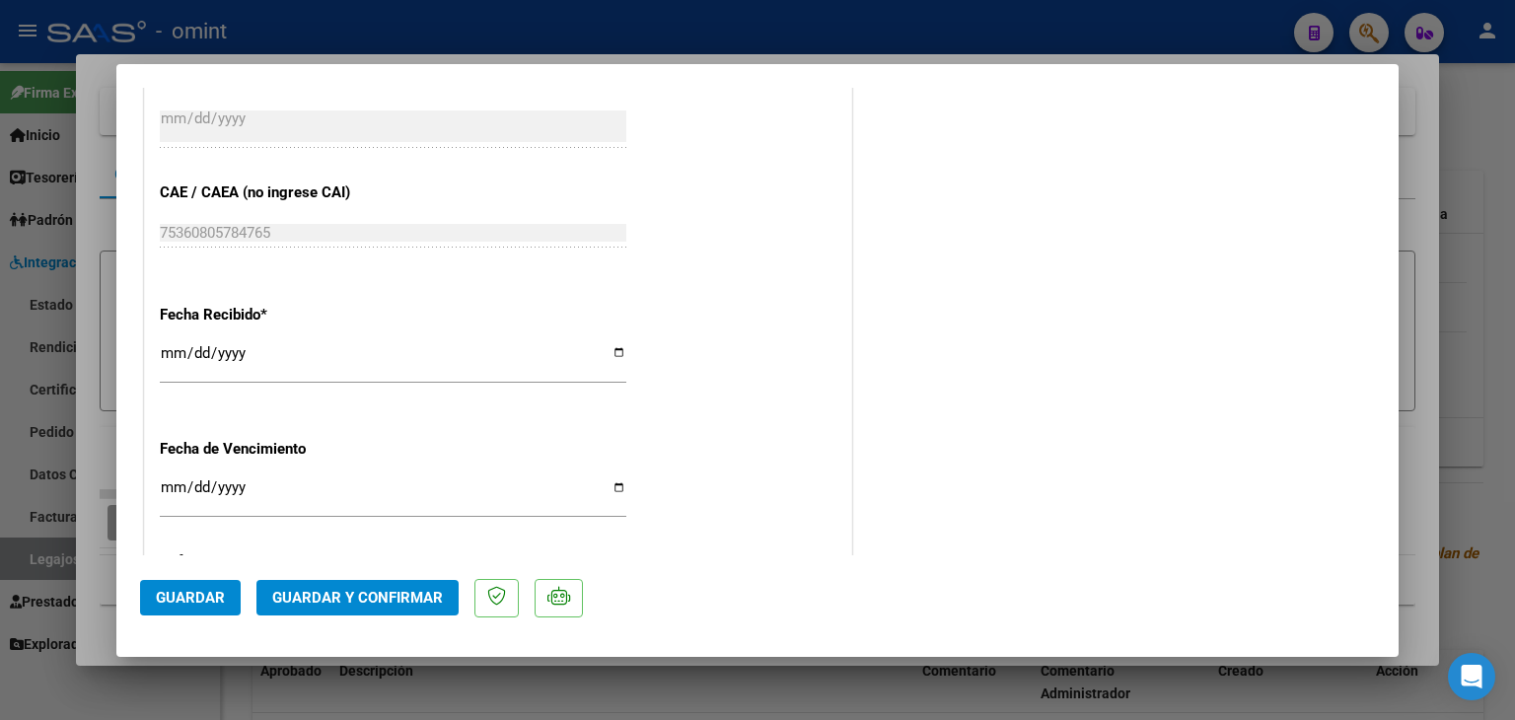
click at [353, 586] on button "Guardar y Confirmar" at bounding box center [357, 598] width 202 height 36
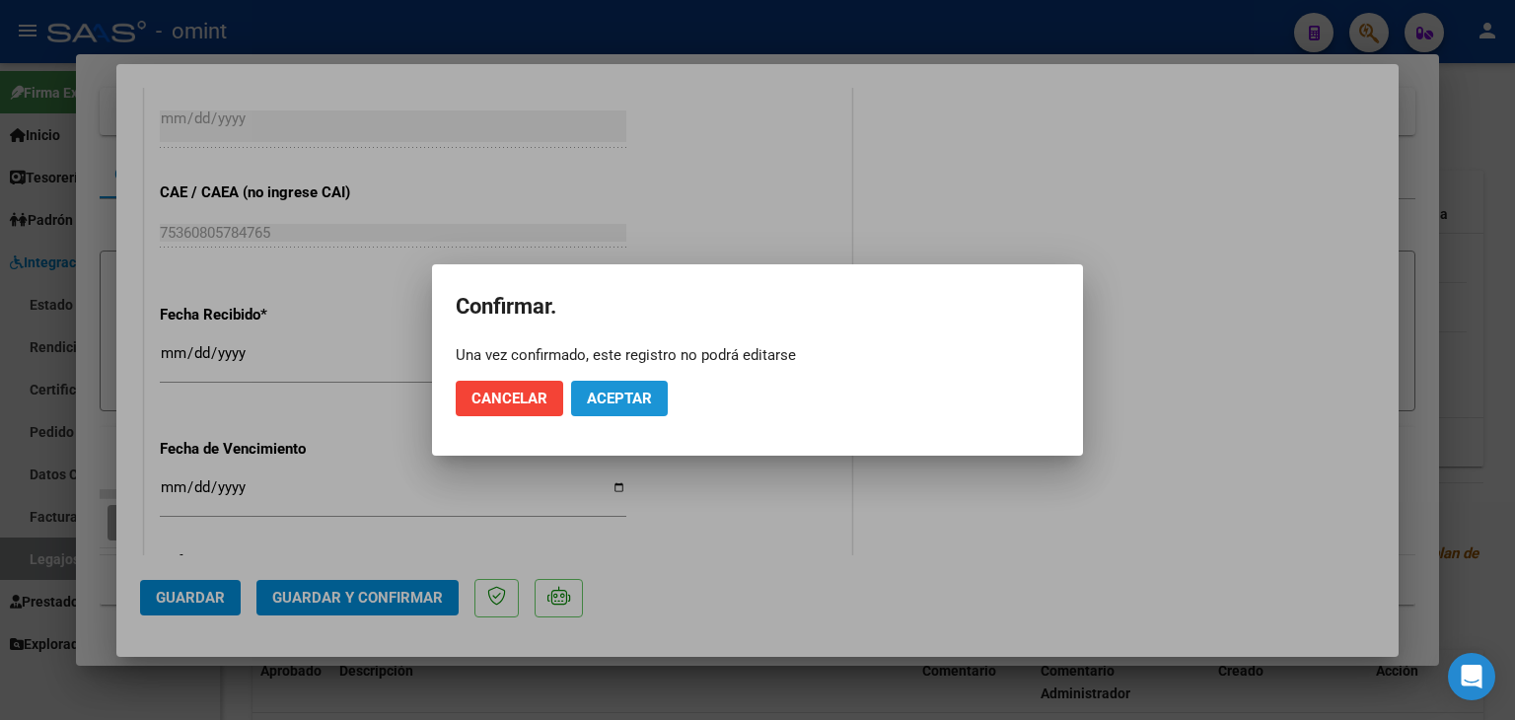
click at [621, 390] on span "Aceptar" at bounding box center [619, 399] width 65 height 18
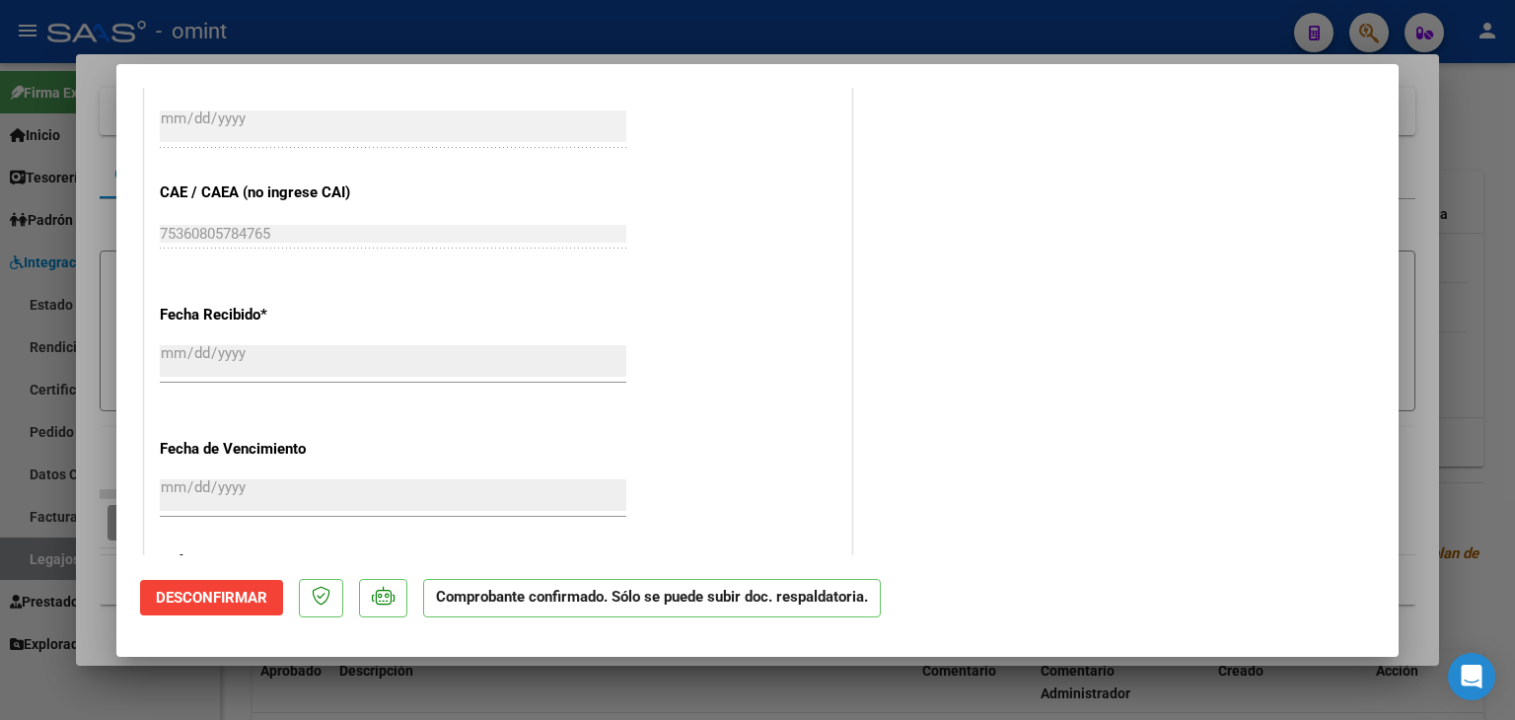
type input "$ 0,00"
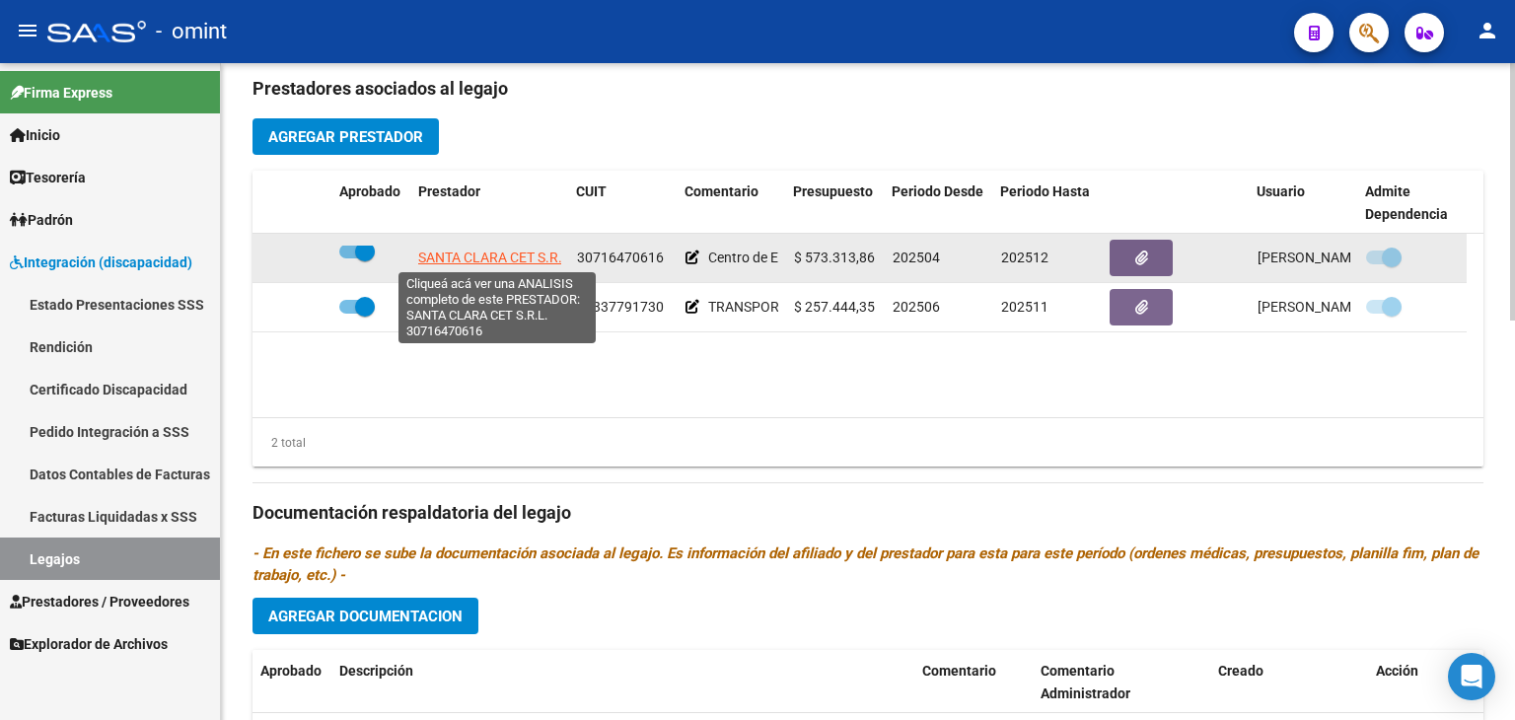
click at [466, 252] on span "SANTA CLARA CET S.R.L." at bounding box center [496, 258] width 156 height 16
type textarea "30716470616"
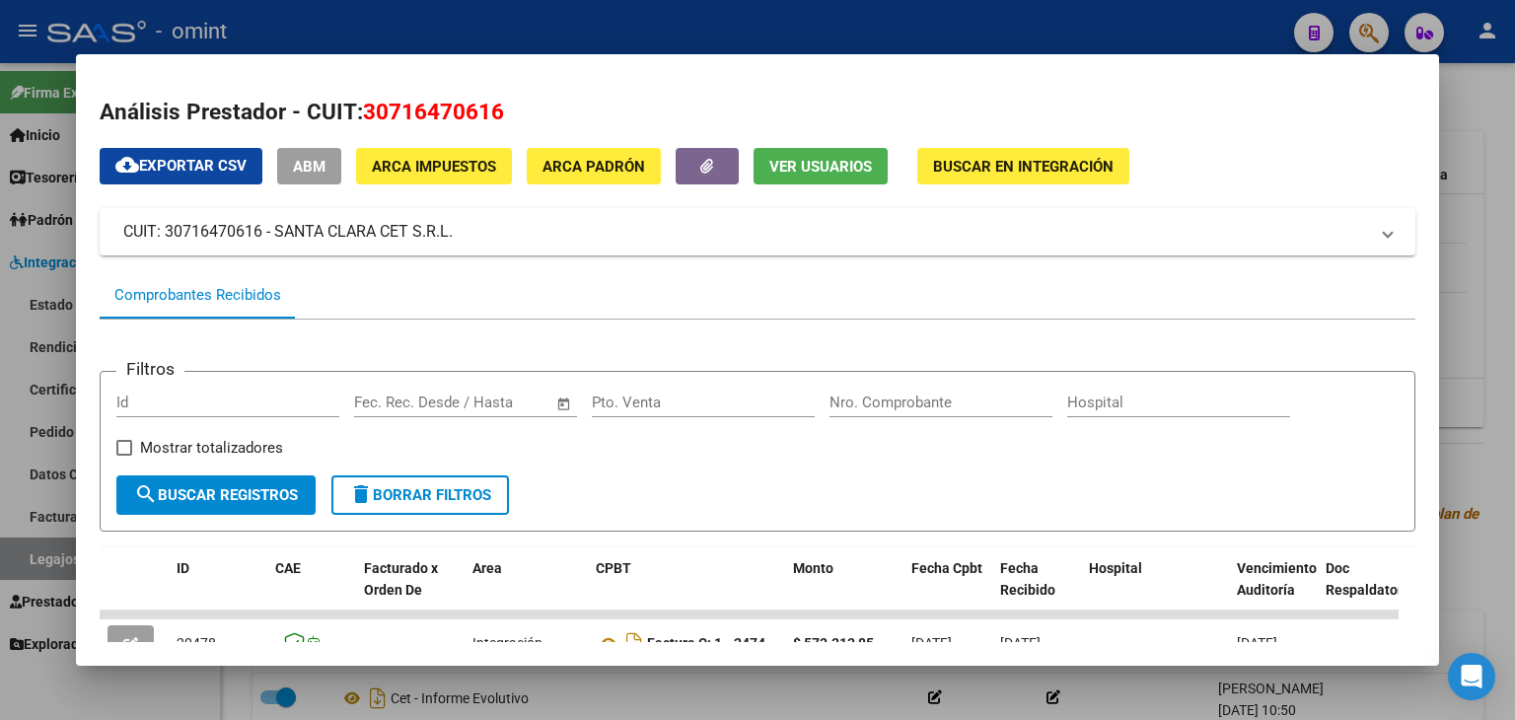
scroll to position [332, 0]
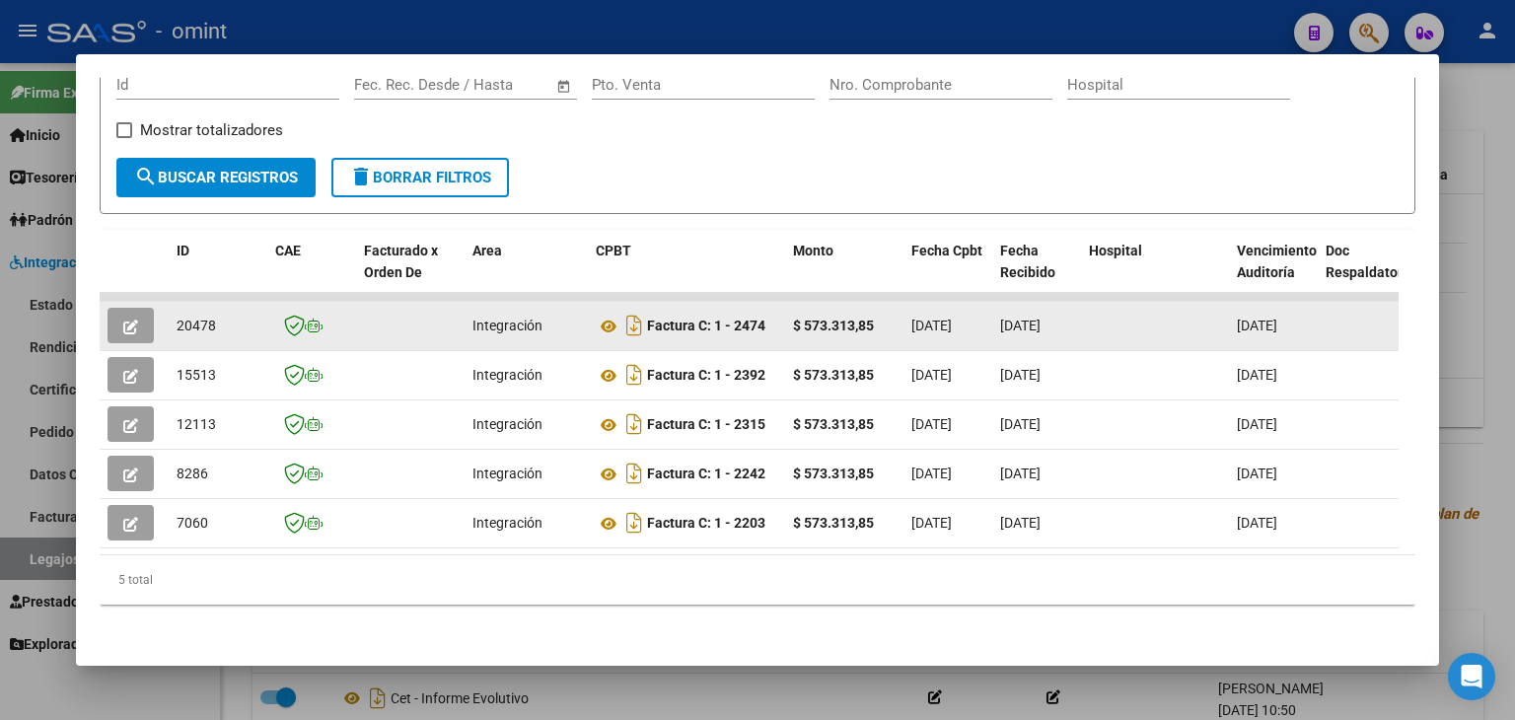
drag, startPoint x: 876, startPoint y: 306, endPoint x: 805, endPoint y: 311, distance: 71.2
click at [805, 315] on div "$ 573.313,85" at bounding box center [844, 326] width 103 height 23
copy strong "573.313,85"
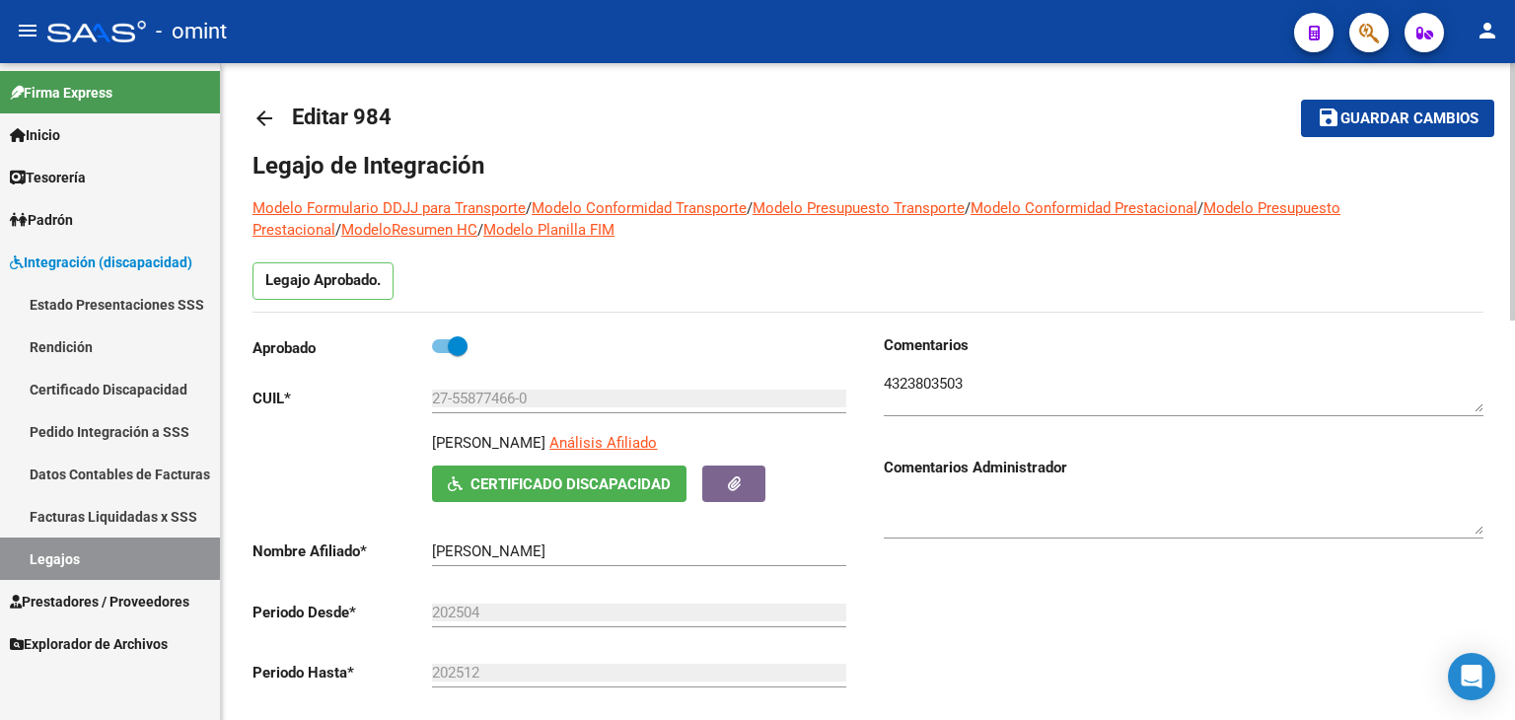
scroll to position [0, 0]
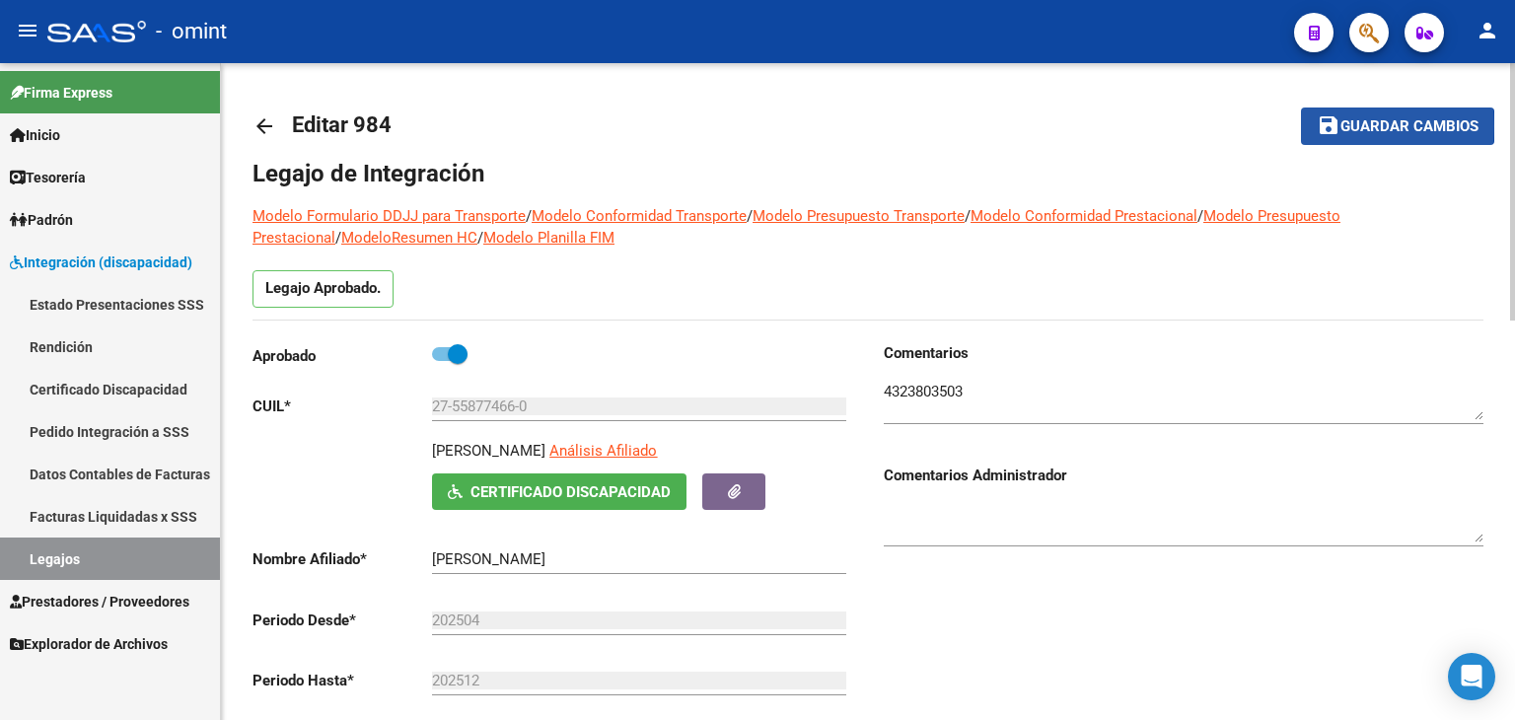
click at [1364, 126] on span "Guardar cambios" at bounding box center [1409, 127] width 138 height 18
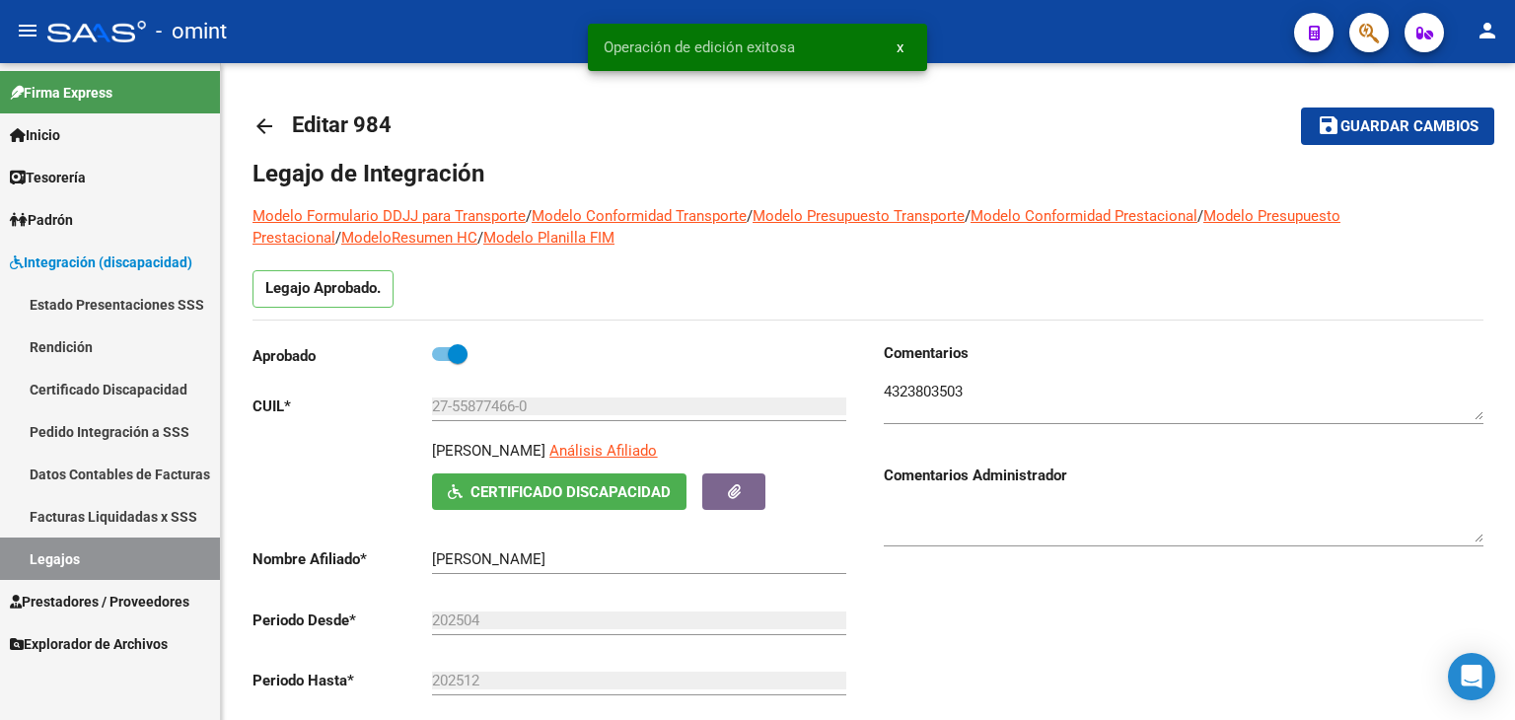
click at [99, 559] on link "Legajos" at bounding box center [110, 559] width 220 height 42
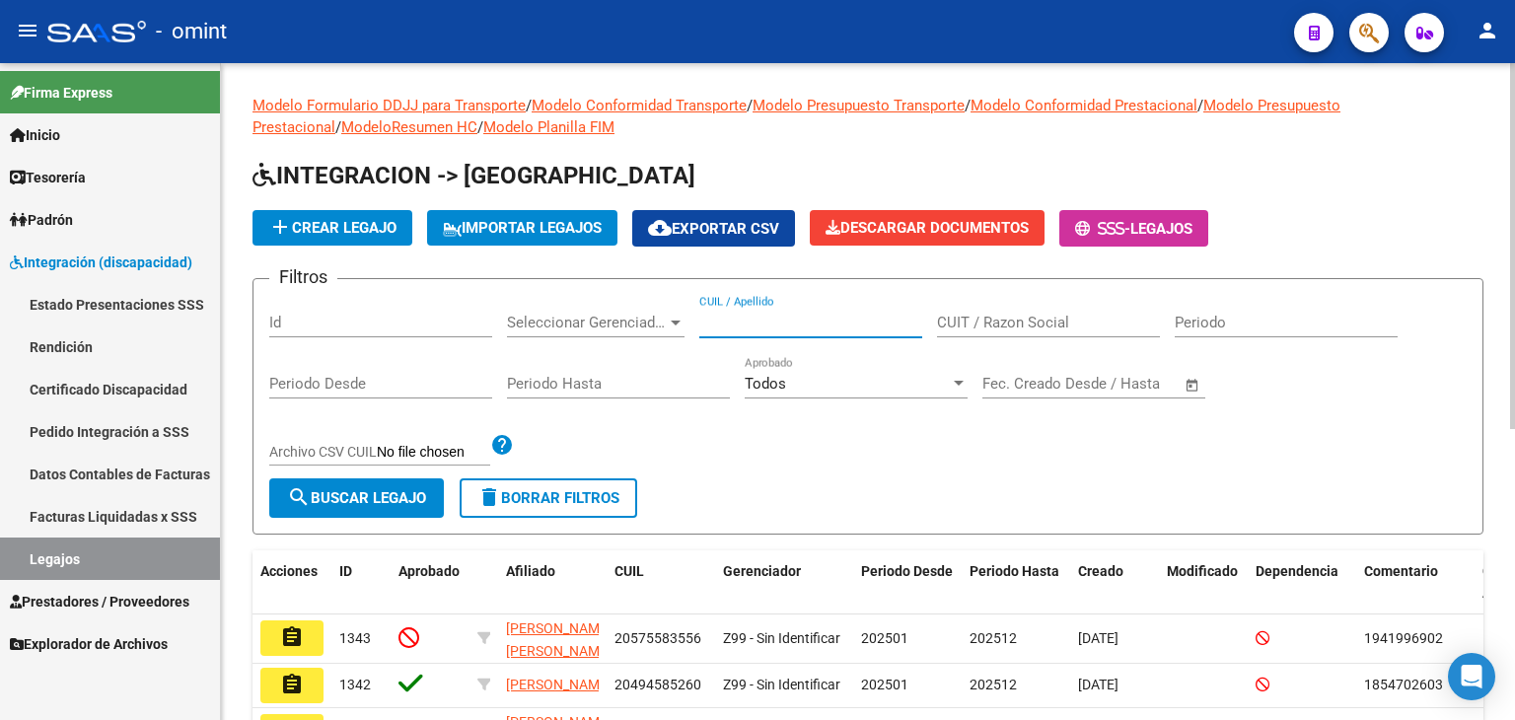
click at [757, 314] on input "CUIL / Apellido" at bounding box center [810, 323] width 223 height 18
paste input "27573383333"
type input "27573383333"
click at [388, 501] on span "search Buscar Legajo" at bounding box center [356, 498] width 139 height 18
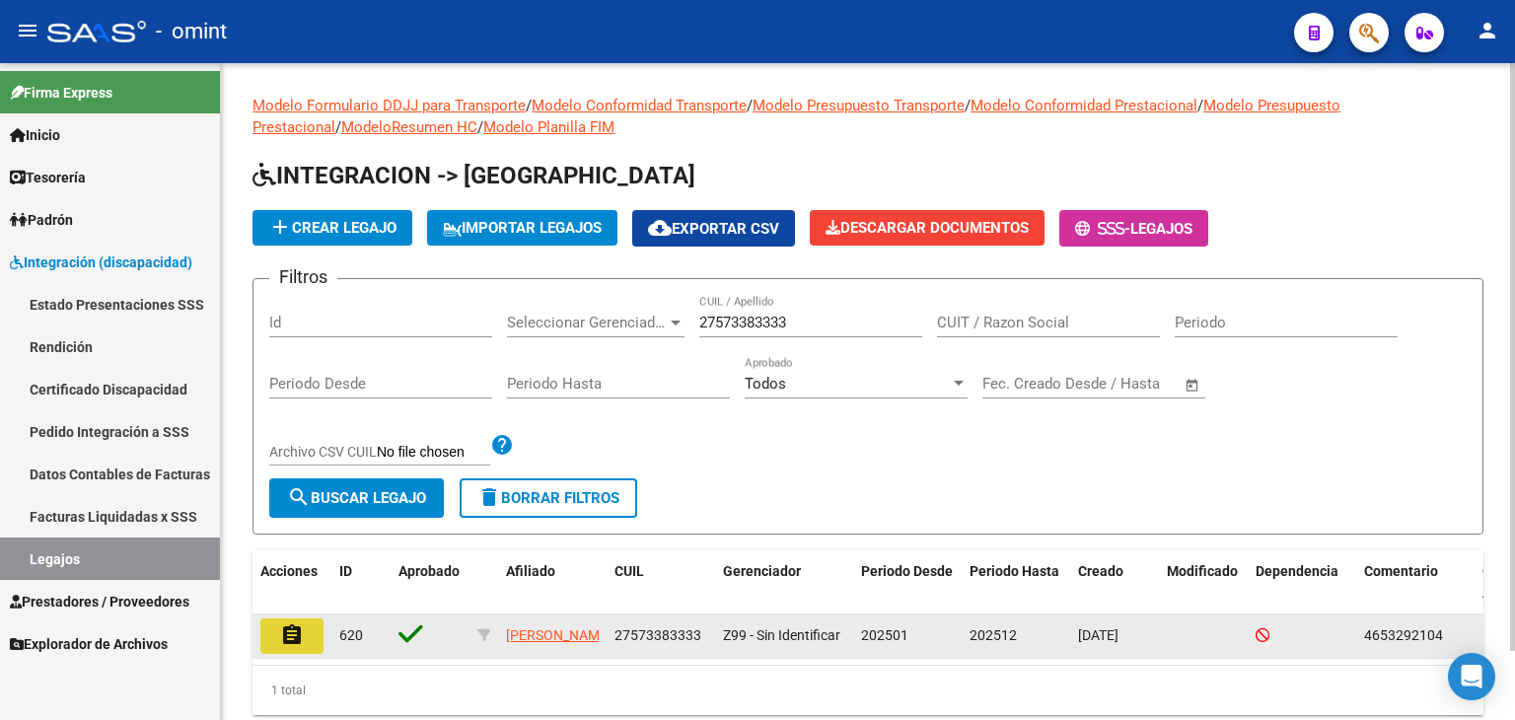
click at [290, 640] on mat-icon "assignment" at bounding box center [292, 635] width 24 height 24
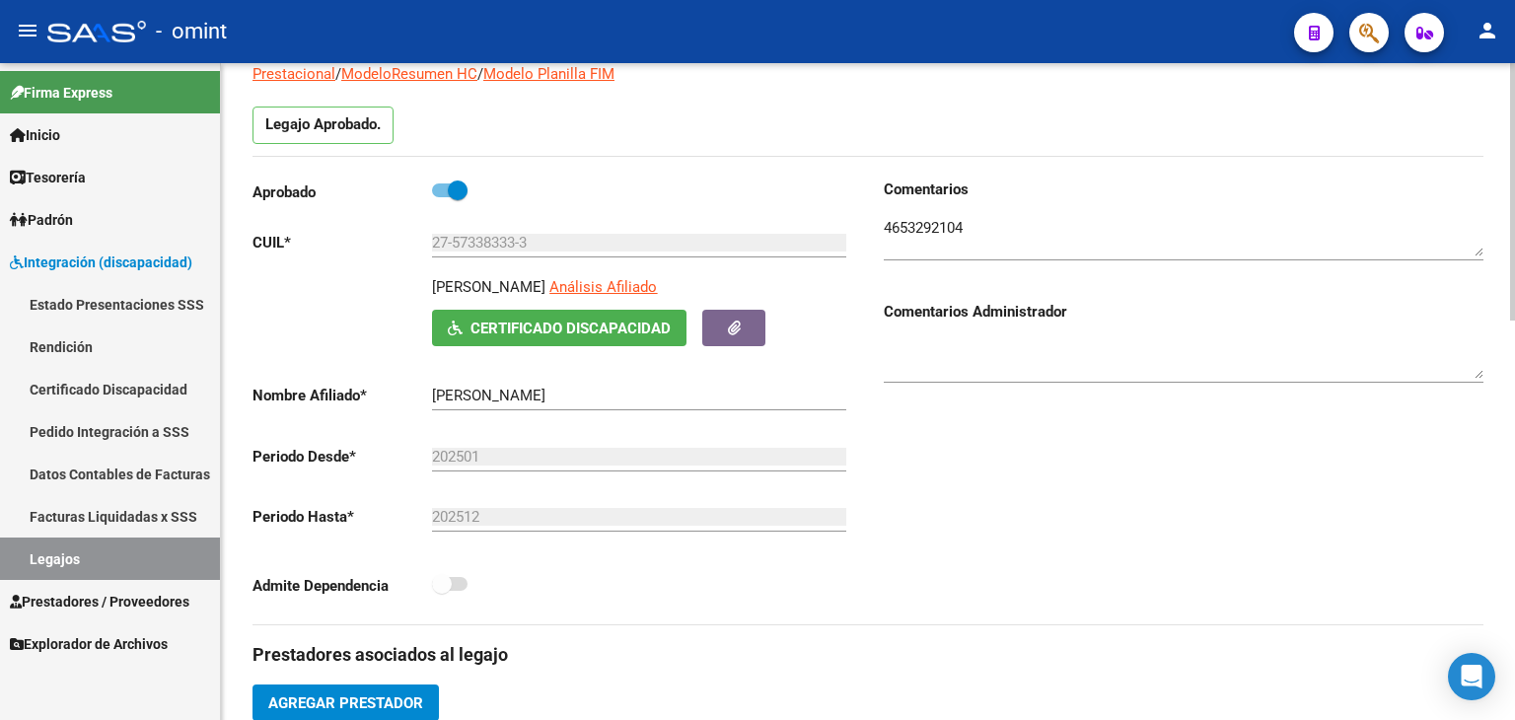
scroll to position [592, 0]
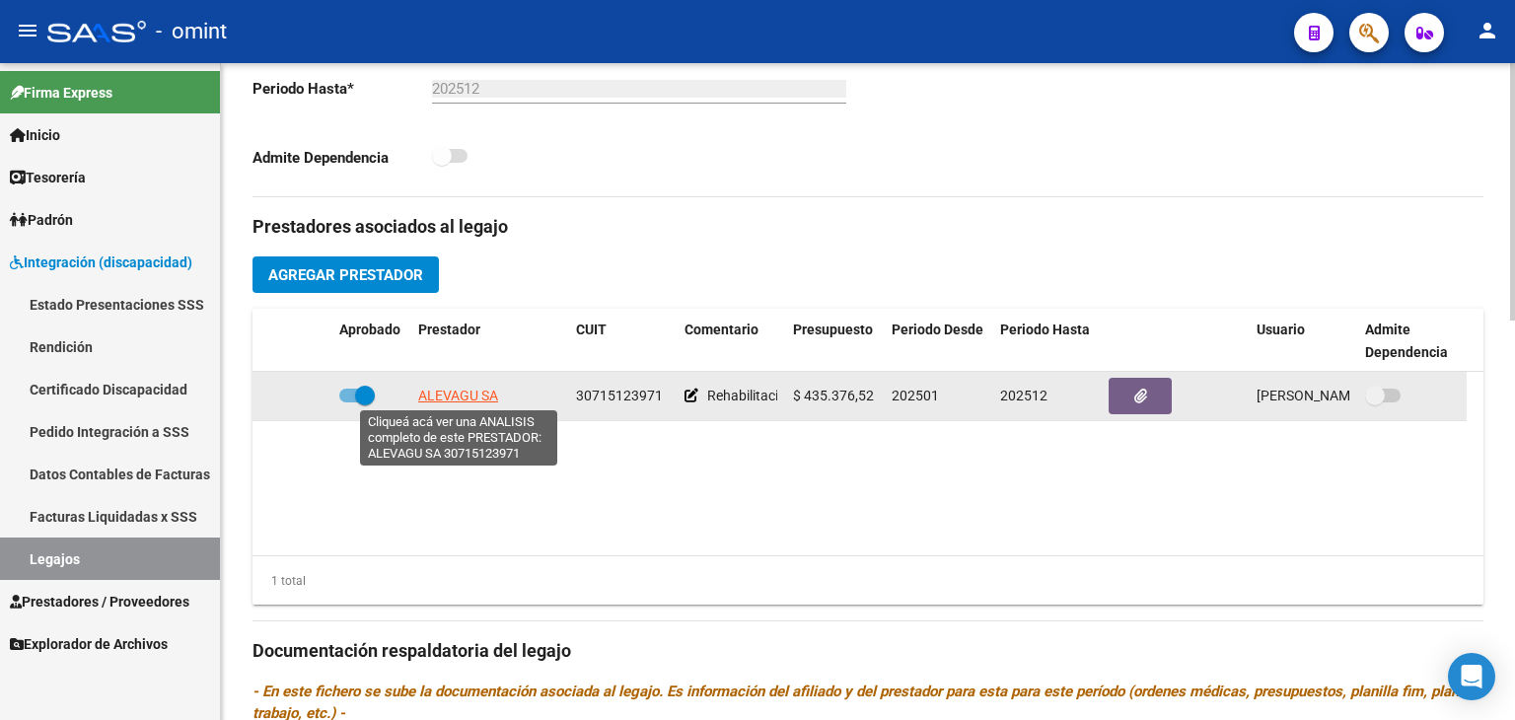
click at [441, 394] on span "ALEVAGU SA" at bounding box center [458, 396] width 80 height 16
type textarea "30715123971"
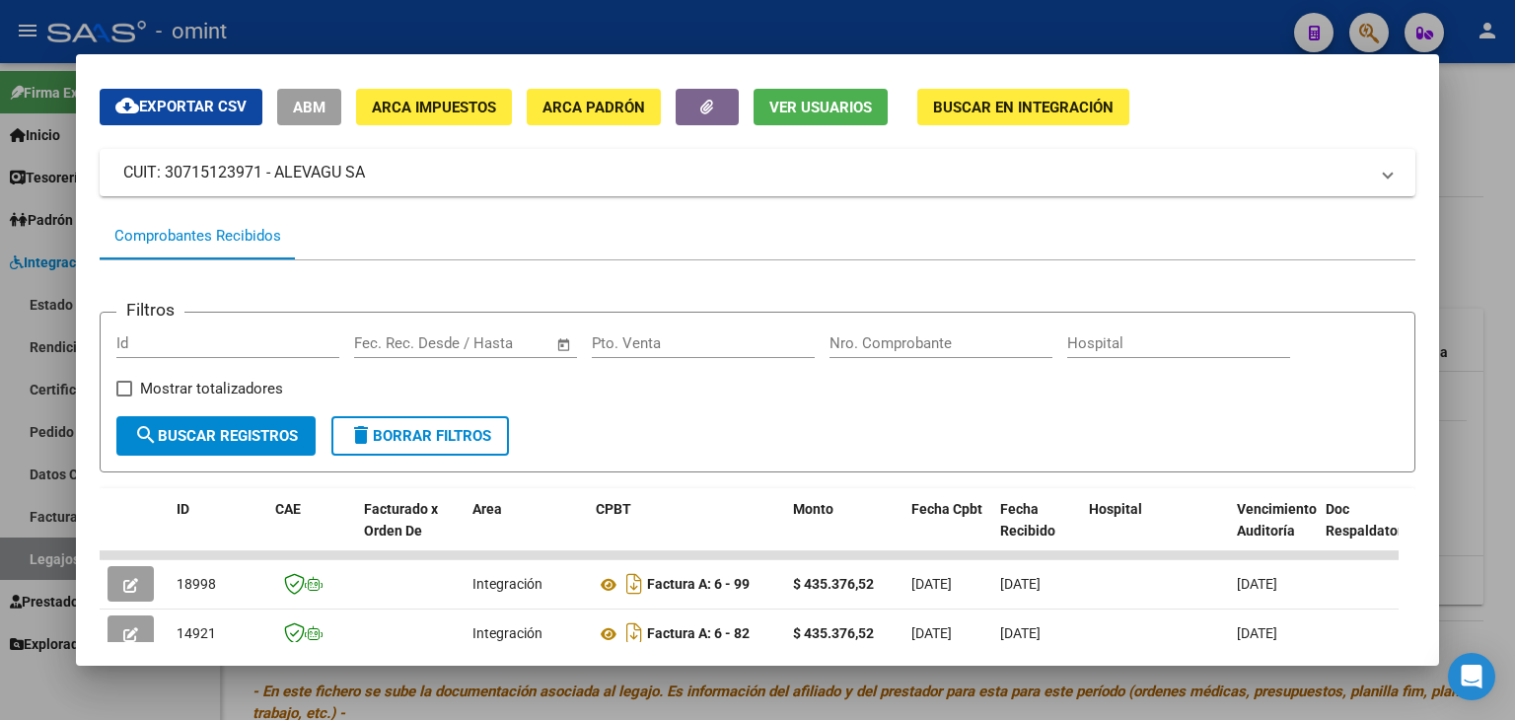
scroll to position [256, 0]
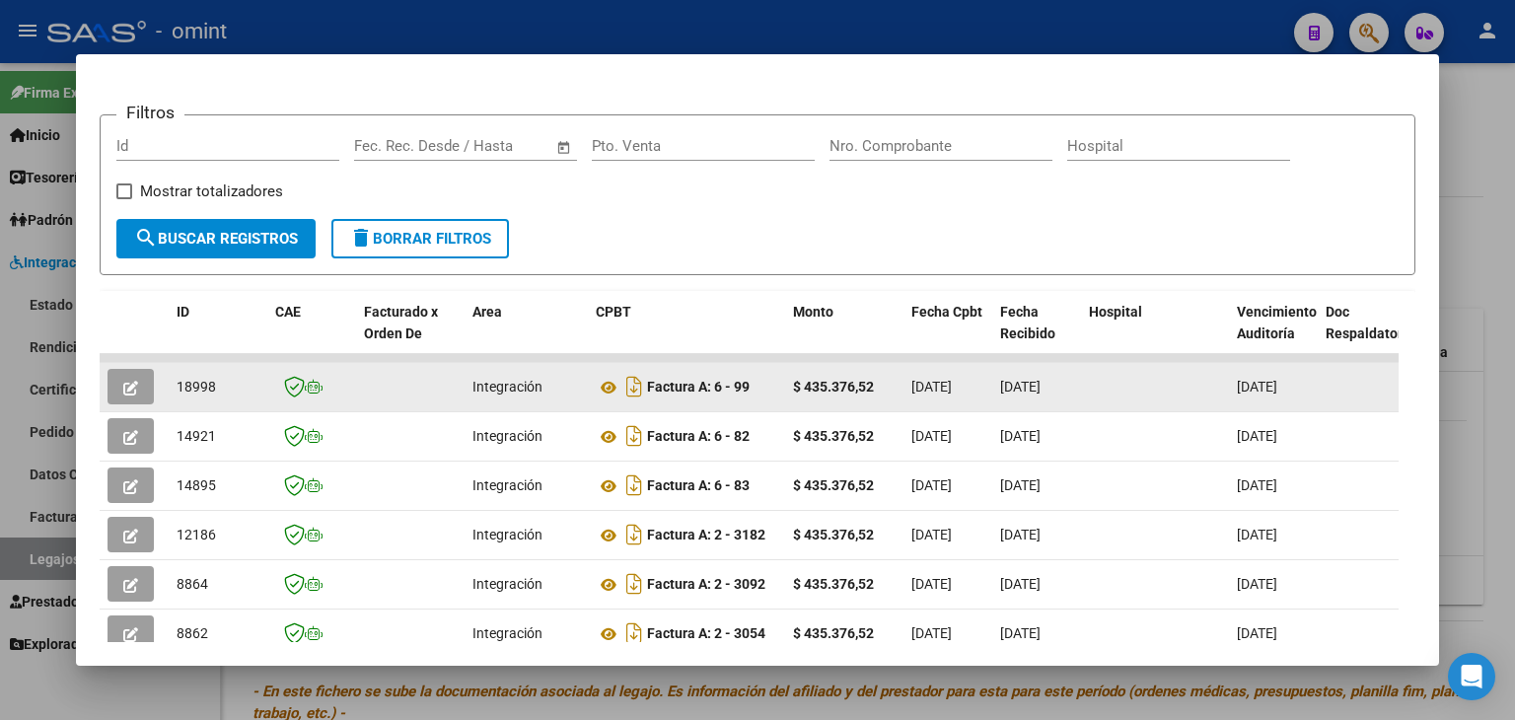
click at [194, 383] on span "18998" at bounding box center [196, 387] width 39 height 16
click at [196, 384] on span "18998" at bounding box center [196, 387] width 39 height 16
copy span "18998"
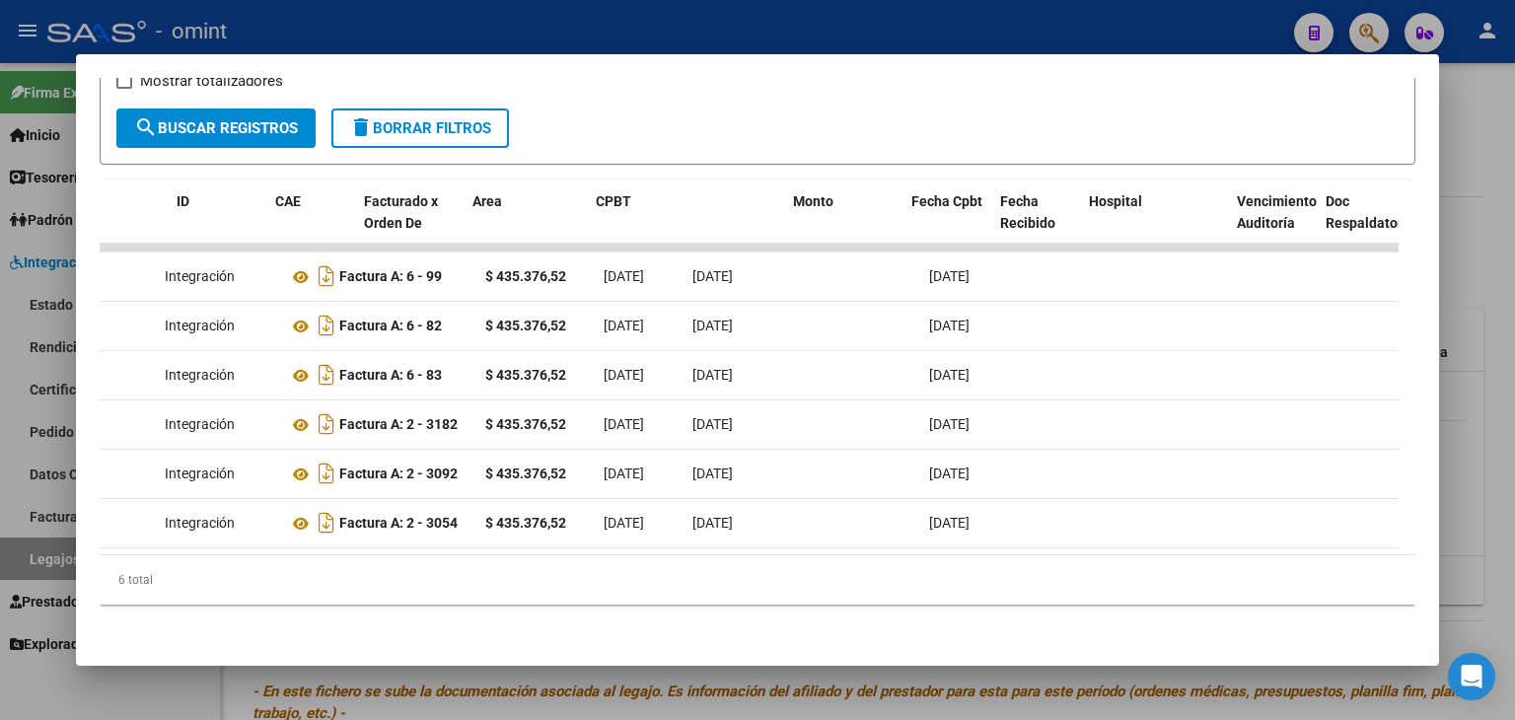
scroll to position [0, 0]
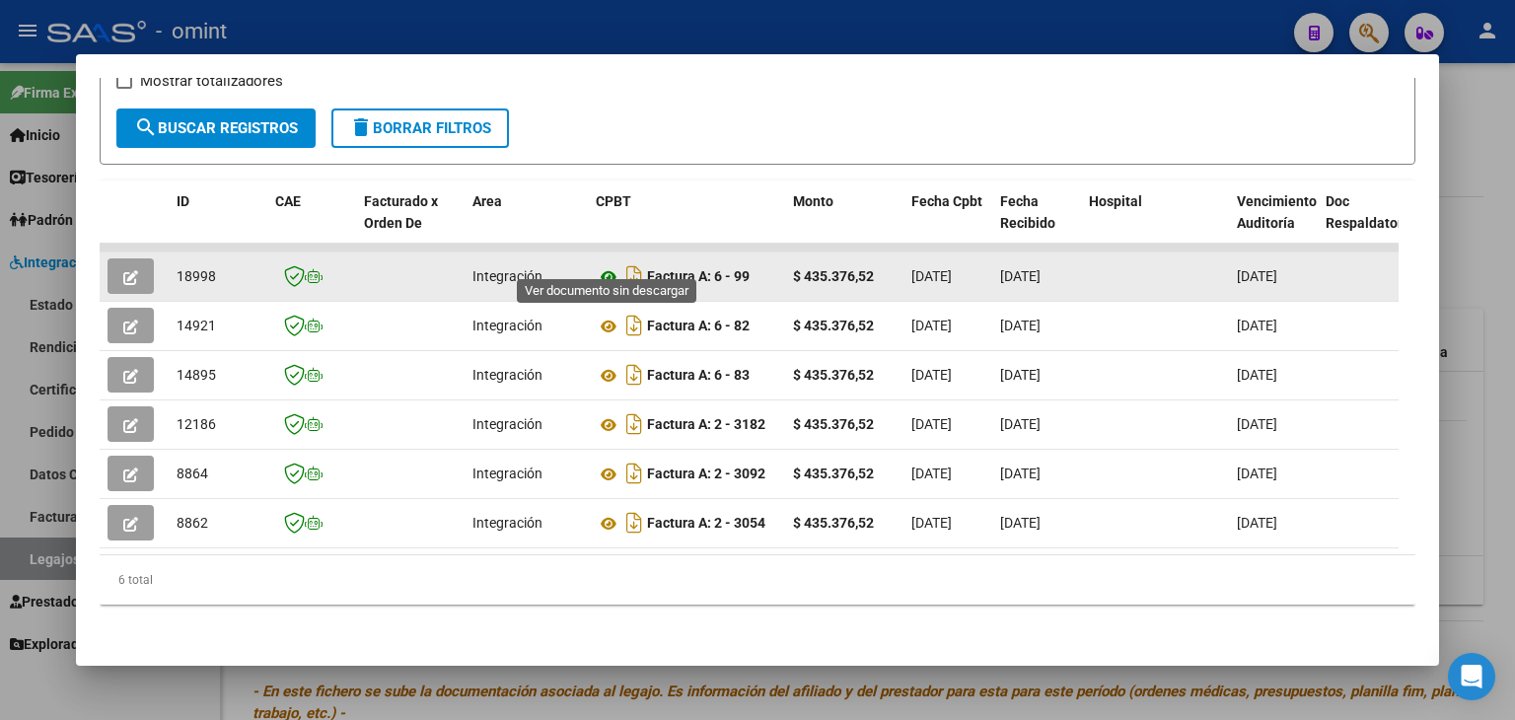
click at [605, 265] on icon at bounding box center [609, 277] width 26 height 24
click at [123, 270] on icon "button" at bounding box center [130, 277] width 15 height 15
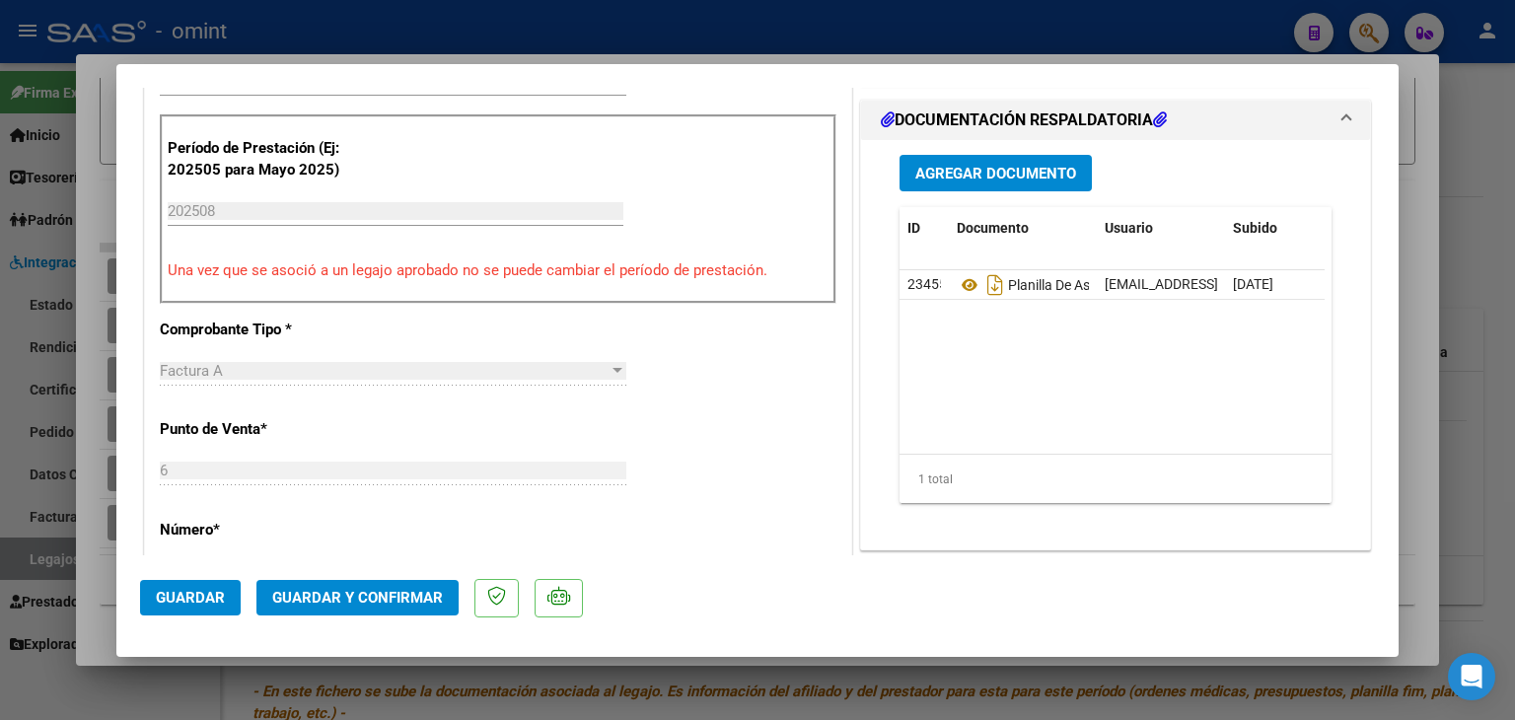
scroll to position [592, 0]
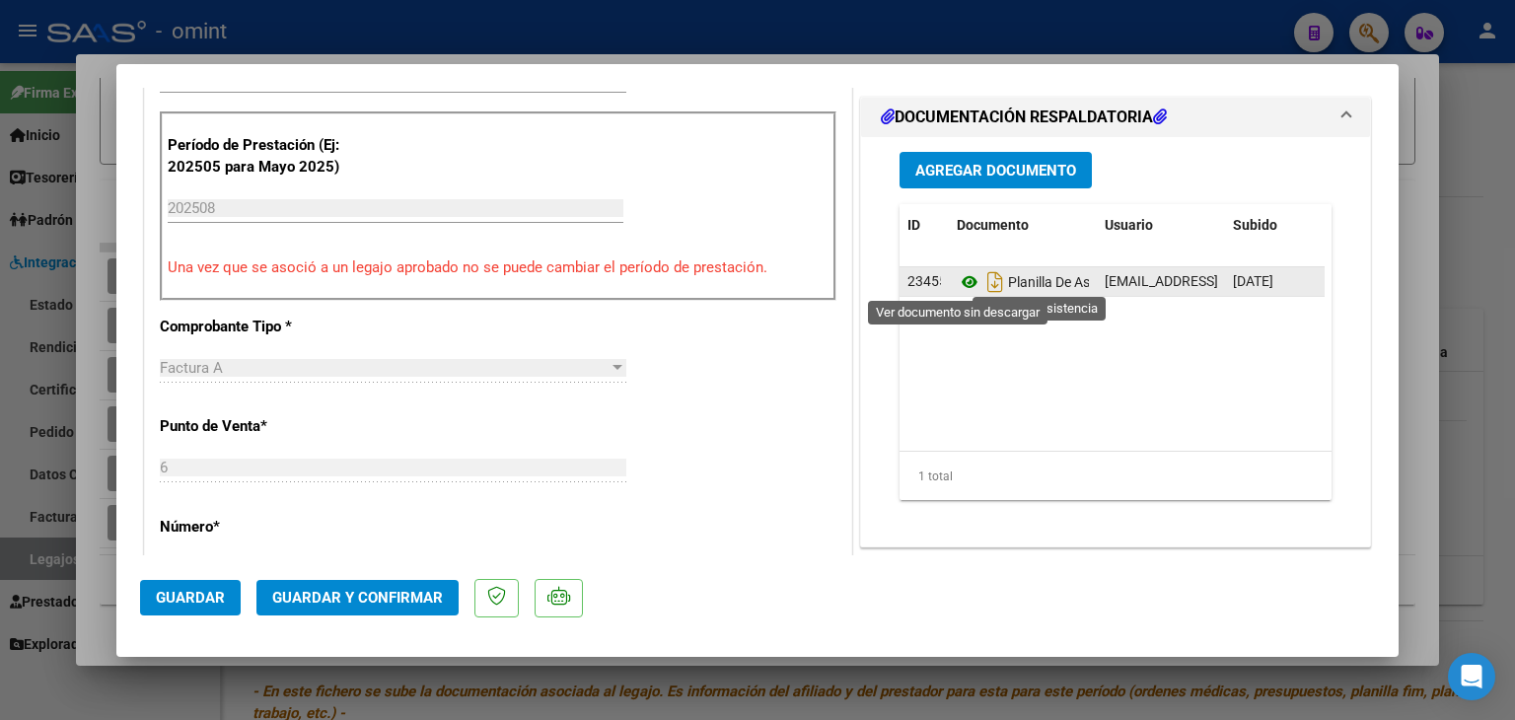
click at [965, 287] on icon at bounding box center [970, 282] width 26 height 24
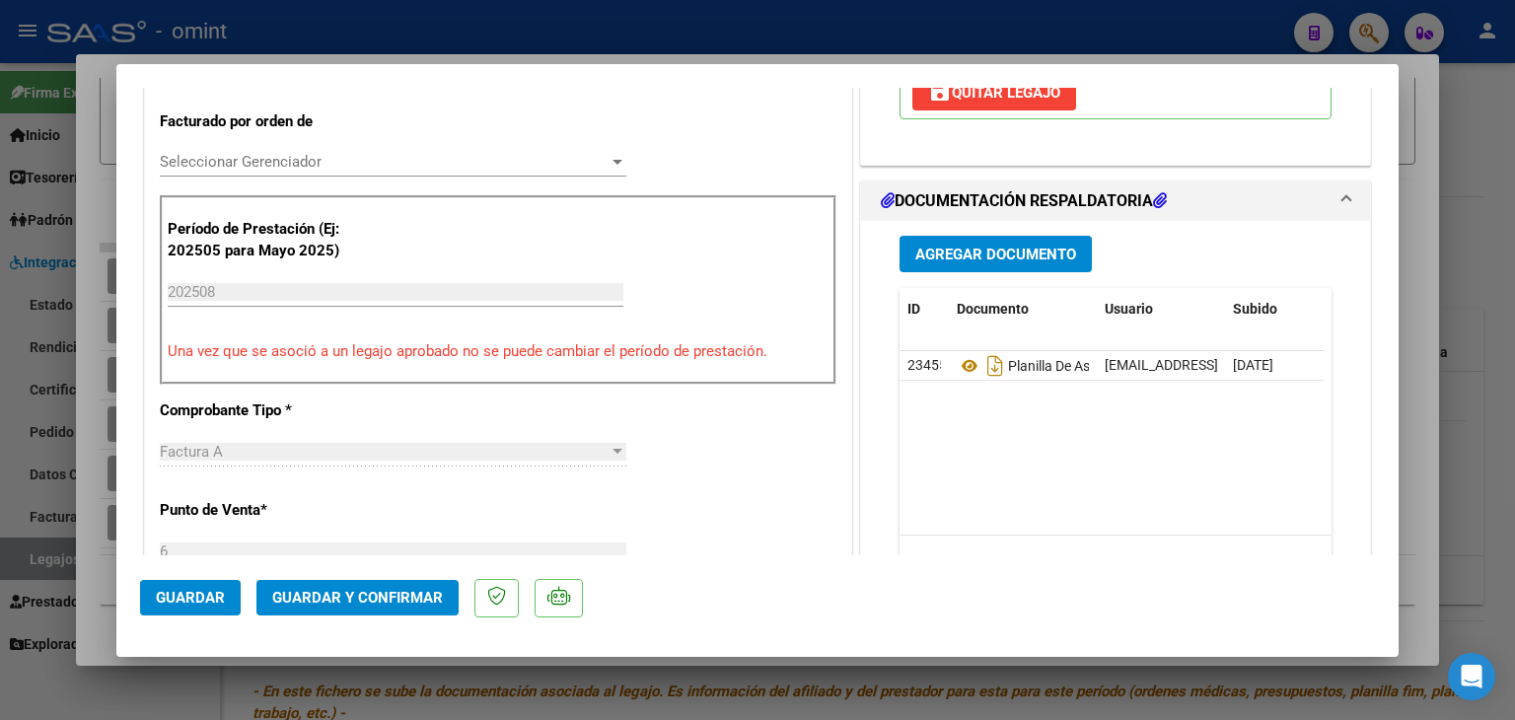
scroll to position [395, 0]
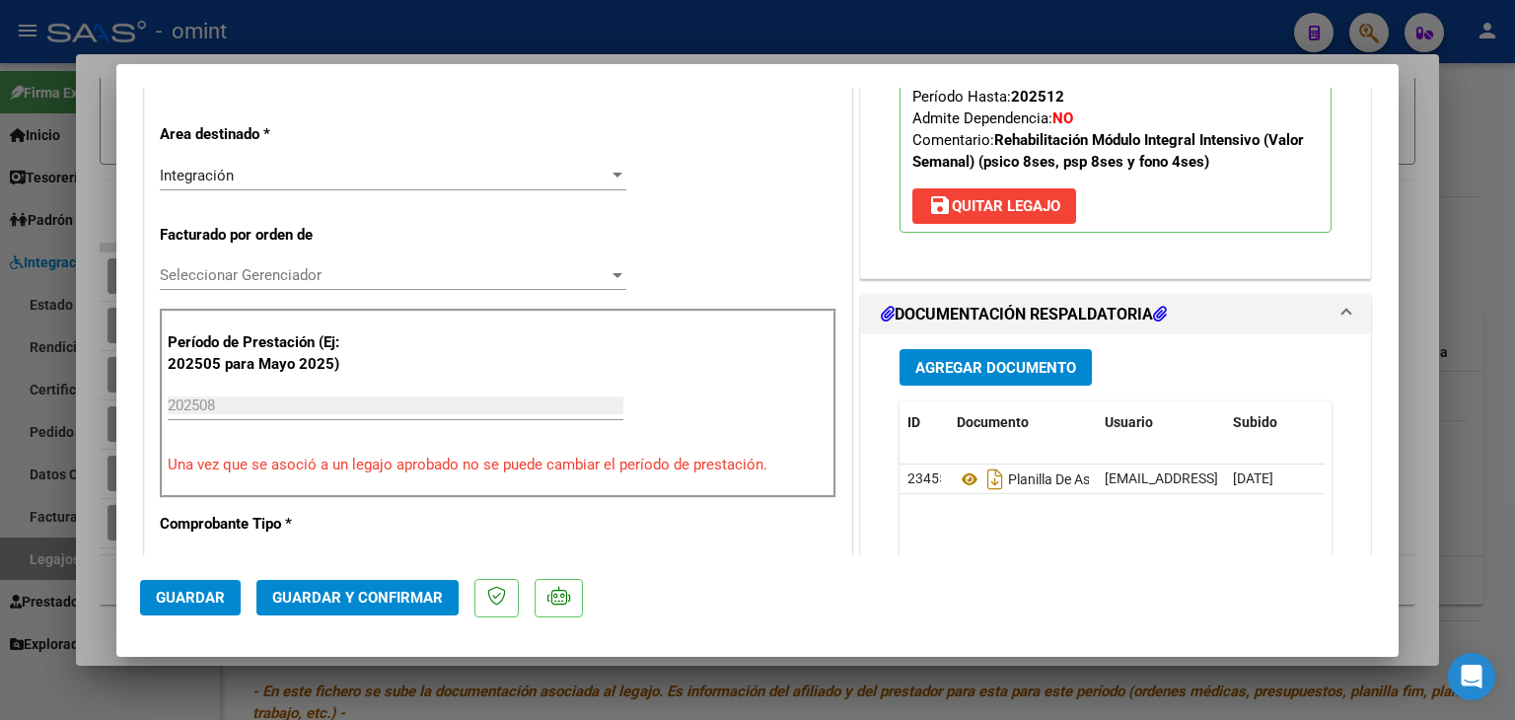
click at [422, 272] on span "Seleccionar Gerenciador" at bounding box center [384, 275] width 449 height 18
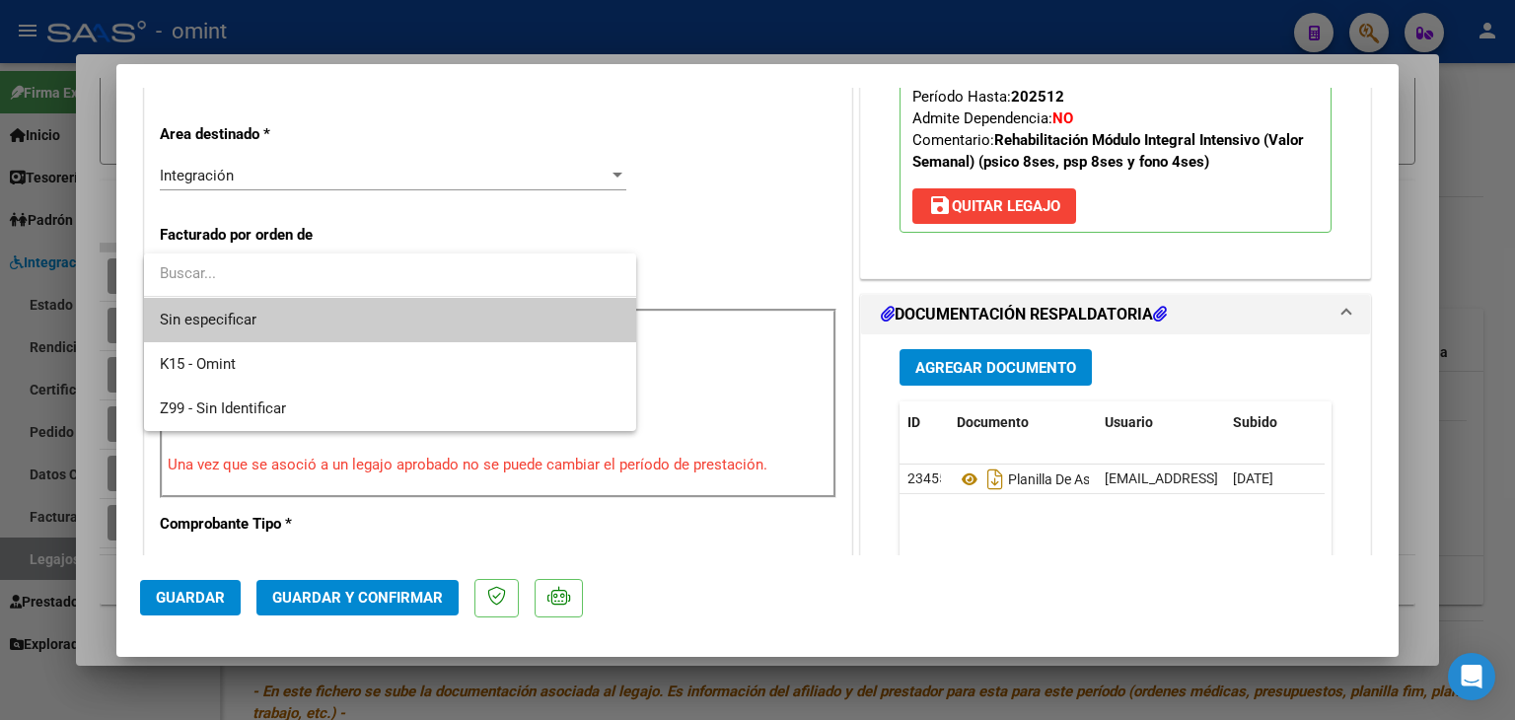
click at [245, 309] on span "Sin especificar" at bounding box center [390, 320] width 461 height 44
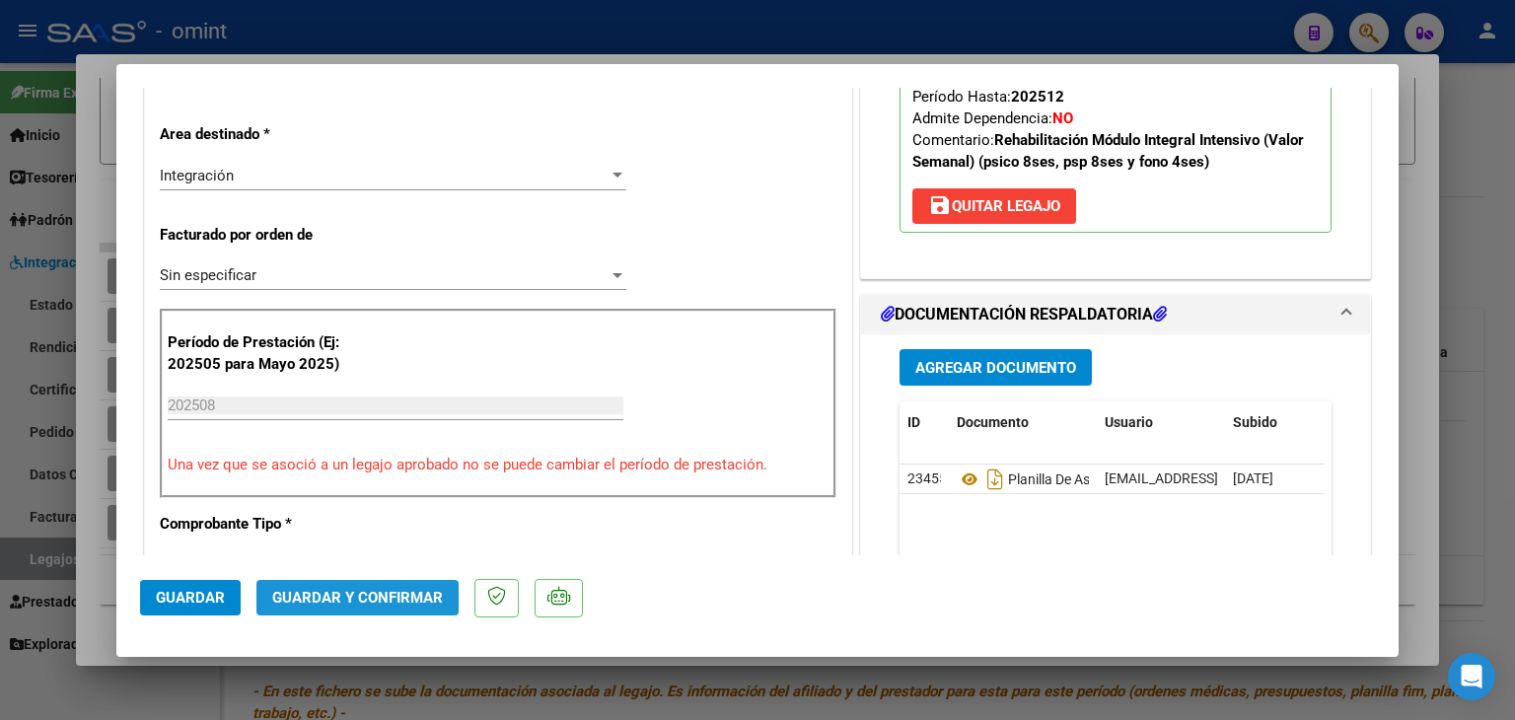
click at [377, 608] on button "Guardar y Confirmar" at bounding box center [357, 598] width 202 height 36
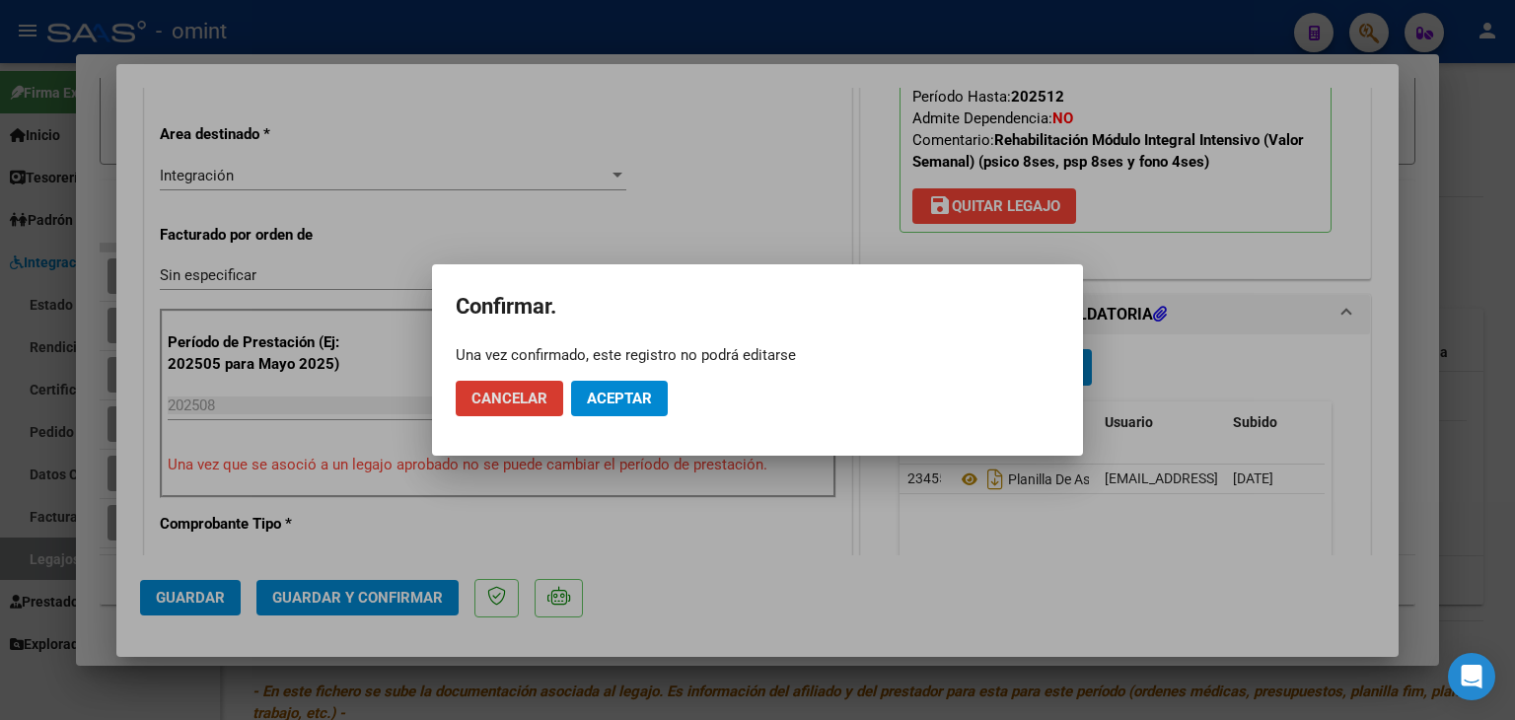
click at [615, 388] on button "Aceptar" at bounding box center [619, 399] width 97 height 36
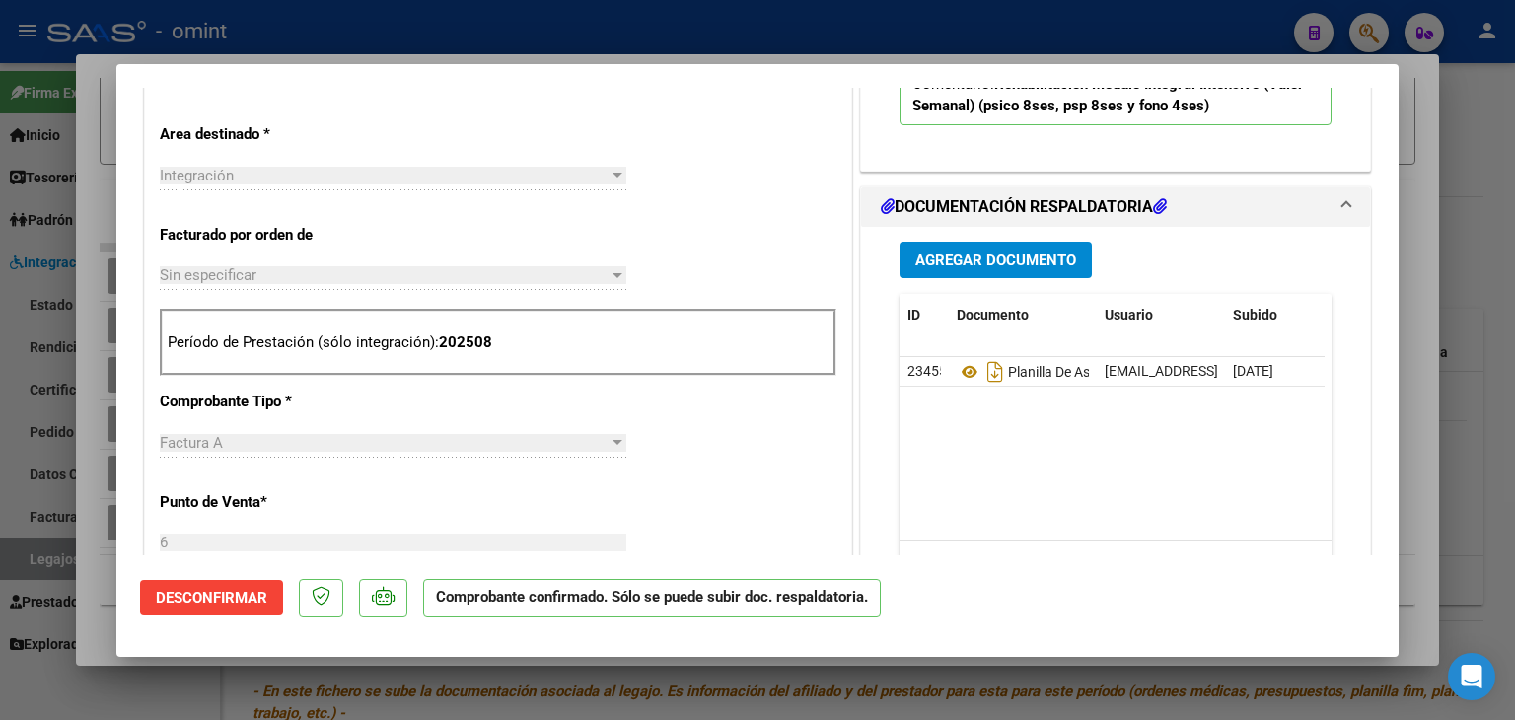
type input "$ 0,00"
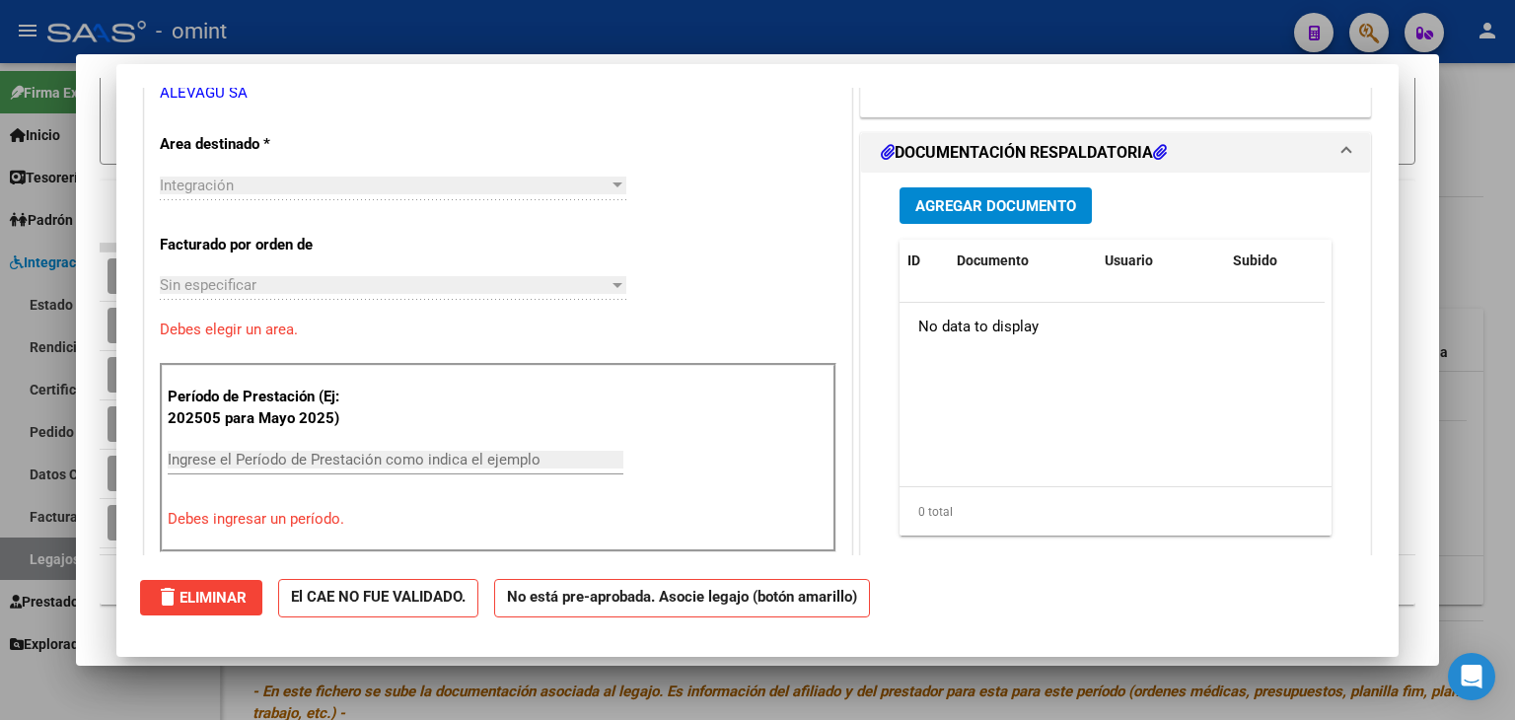
scroll to position [0, 0]
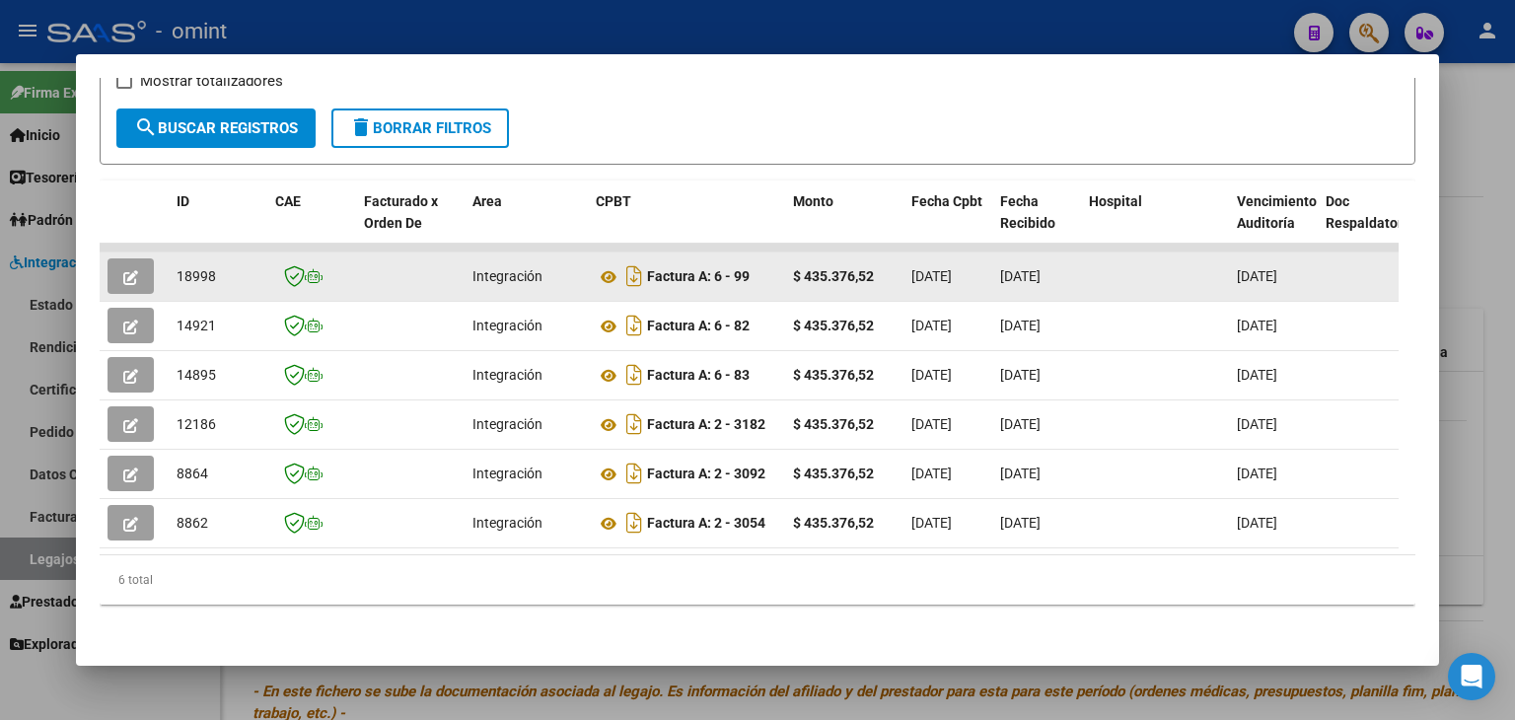
drag, startPoint x: 880, startPoint y: 258, endPoint x: 807, endPoint y: 258, distance: 73.0
click at [807, 265] on div "$ 435.376,52" at bounding box center [844, 276] width 103 height 23
copy strong "435.376,52"
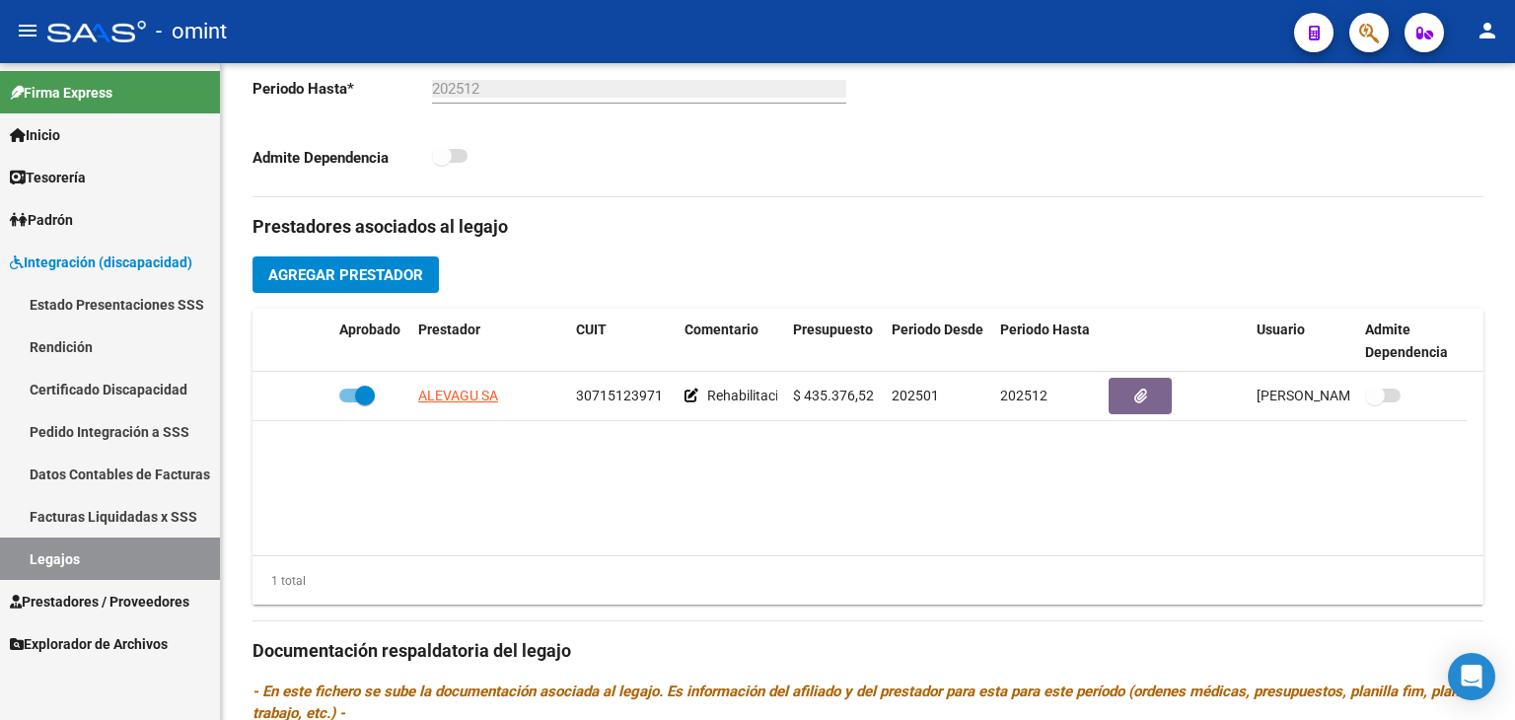
click at [130, 558] on link "Legajos" at bounding box center [110, 559] width 220 height 42
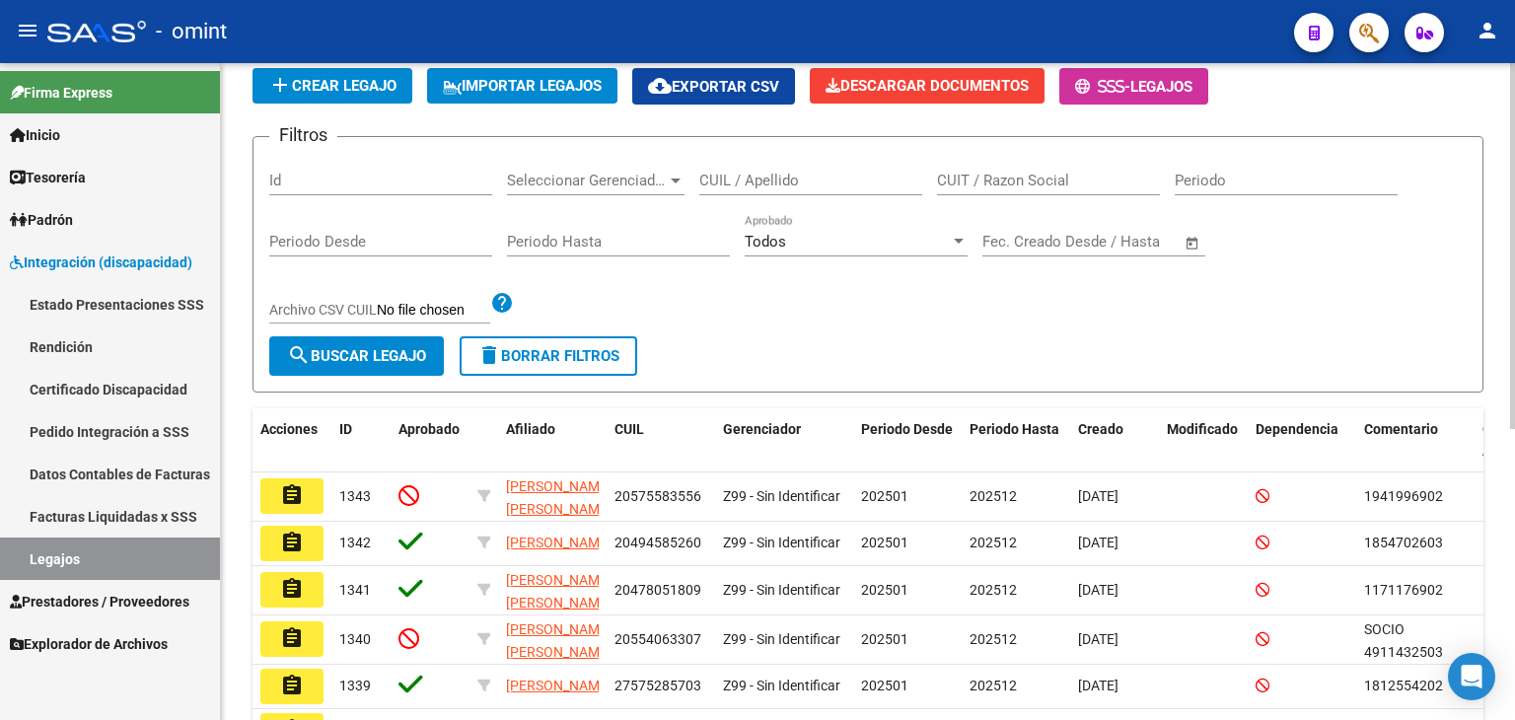
scroll to position [126, 0]
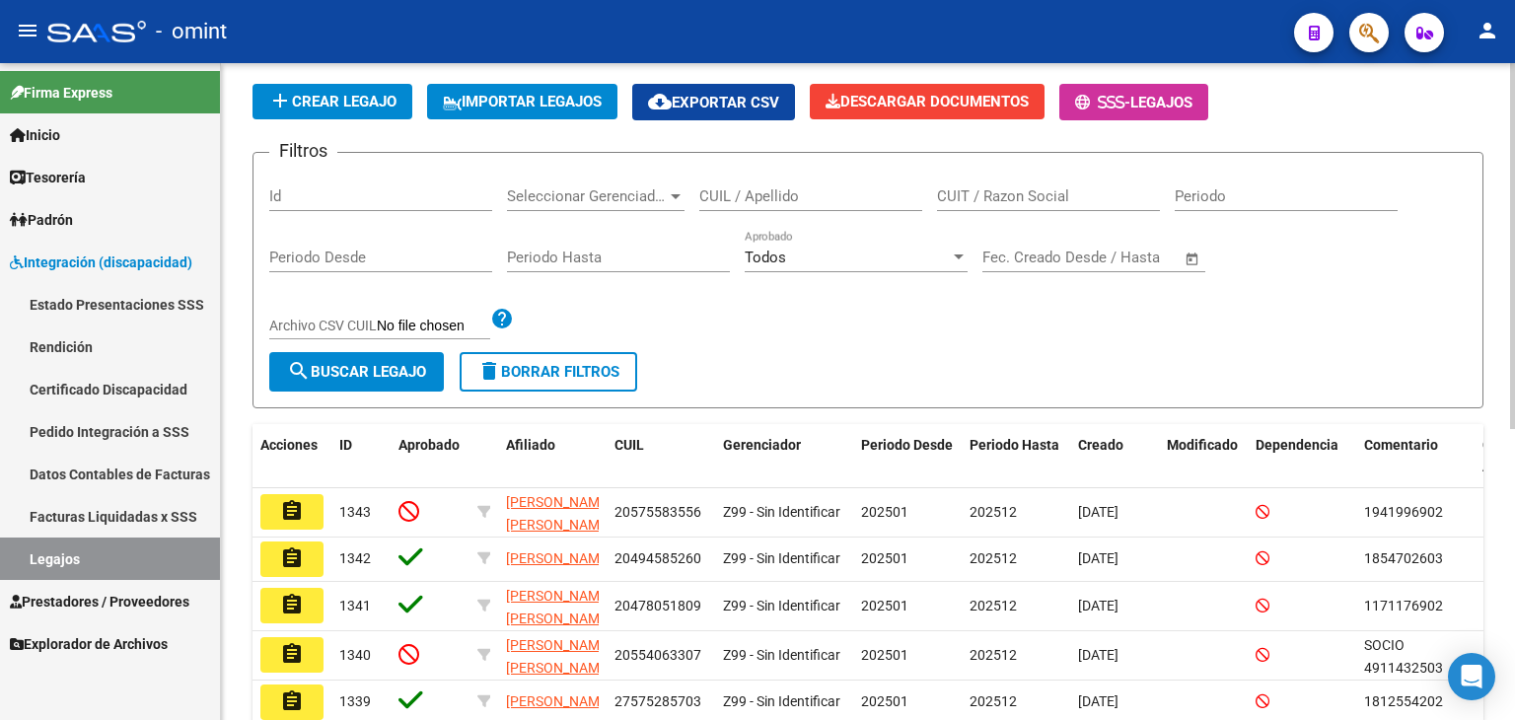
click at [761, 204] on div "CUIL / Apellido" at bounding box center [810, 190] width 223 height 42
paste input "20589495943"
type input "20589495943"
click at [359, 371] on span "search Buscar Legajo" at bounding box center [356, 372] width 139 height 18
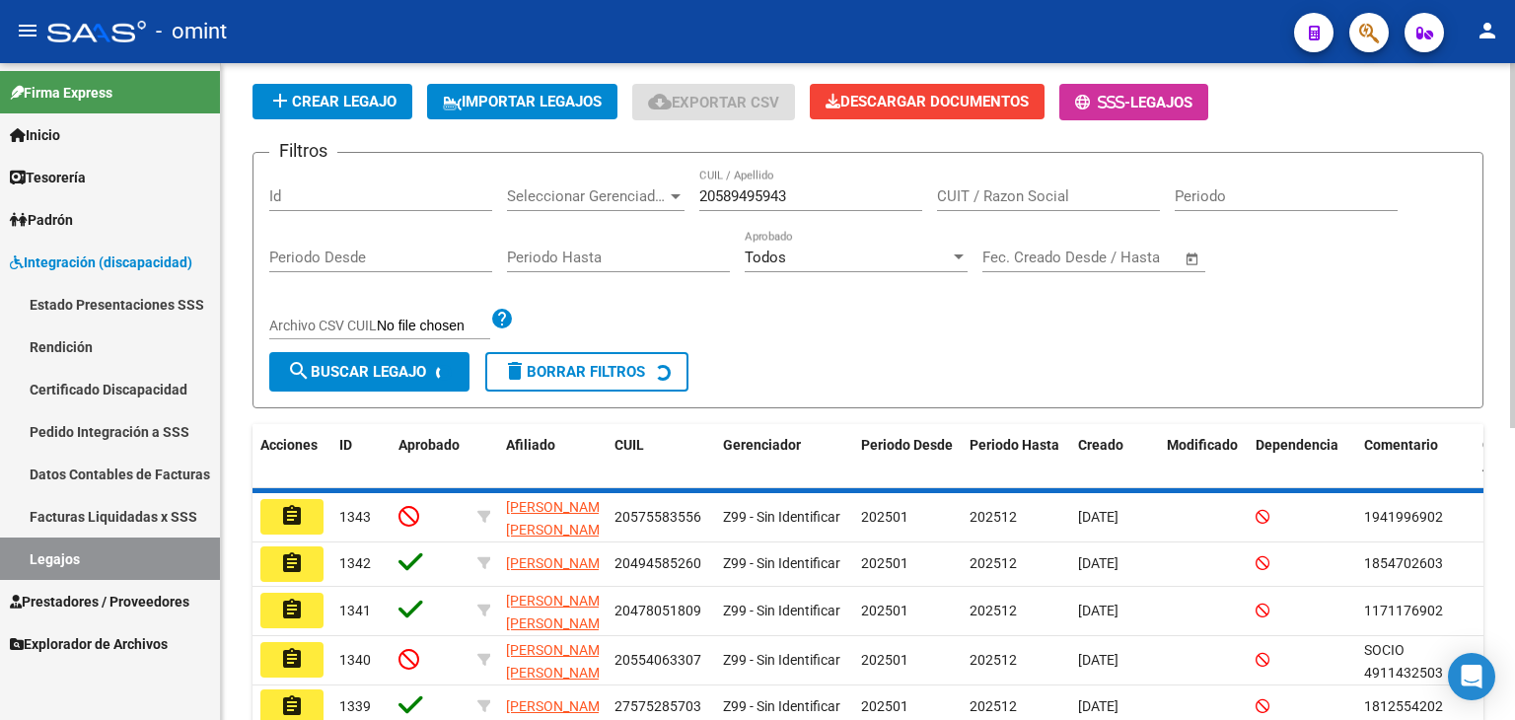
scroll to position [77, 0]
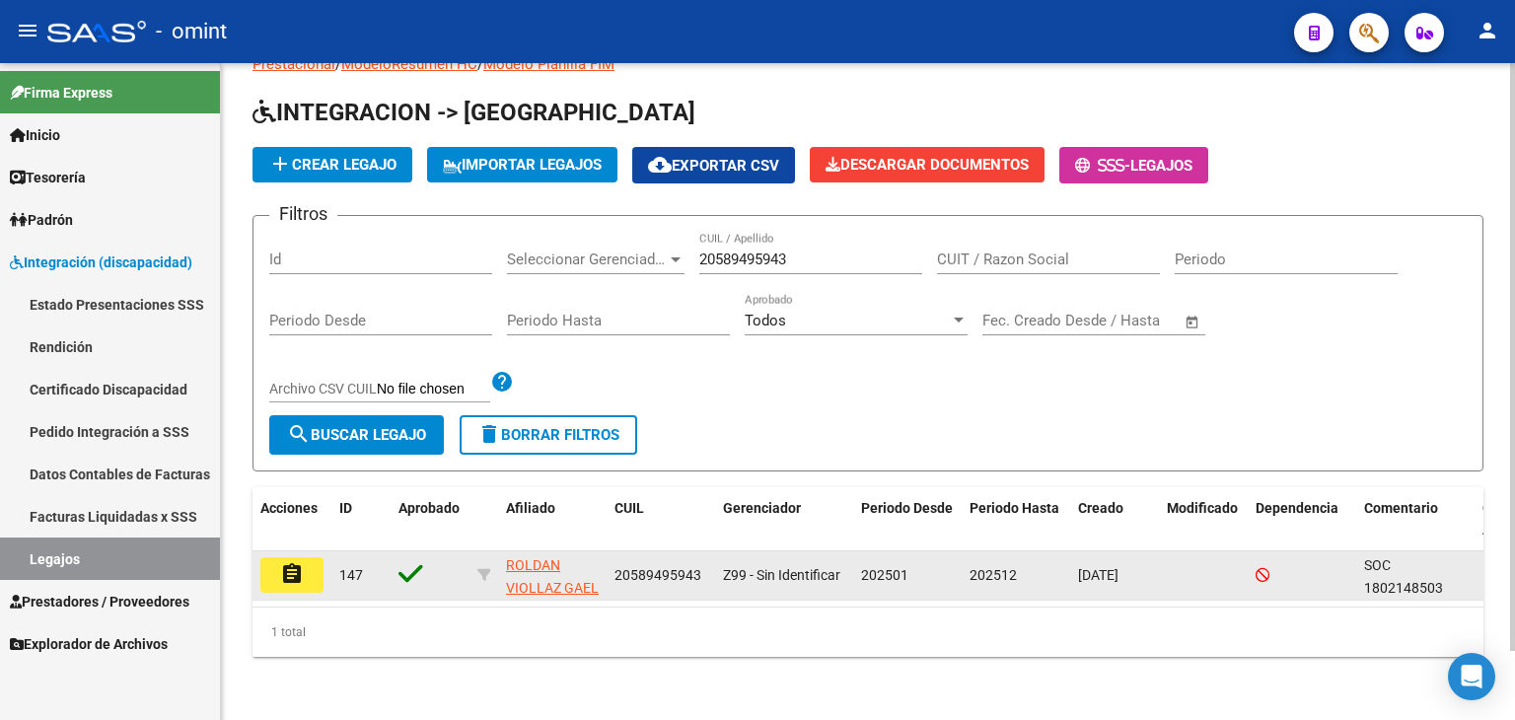
click at [279, 557] on button "assignment" at bounding box center [291, 575] width 63 height 36
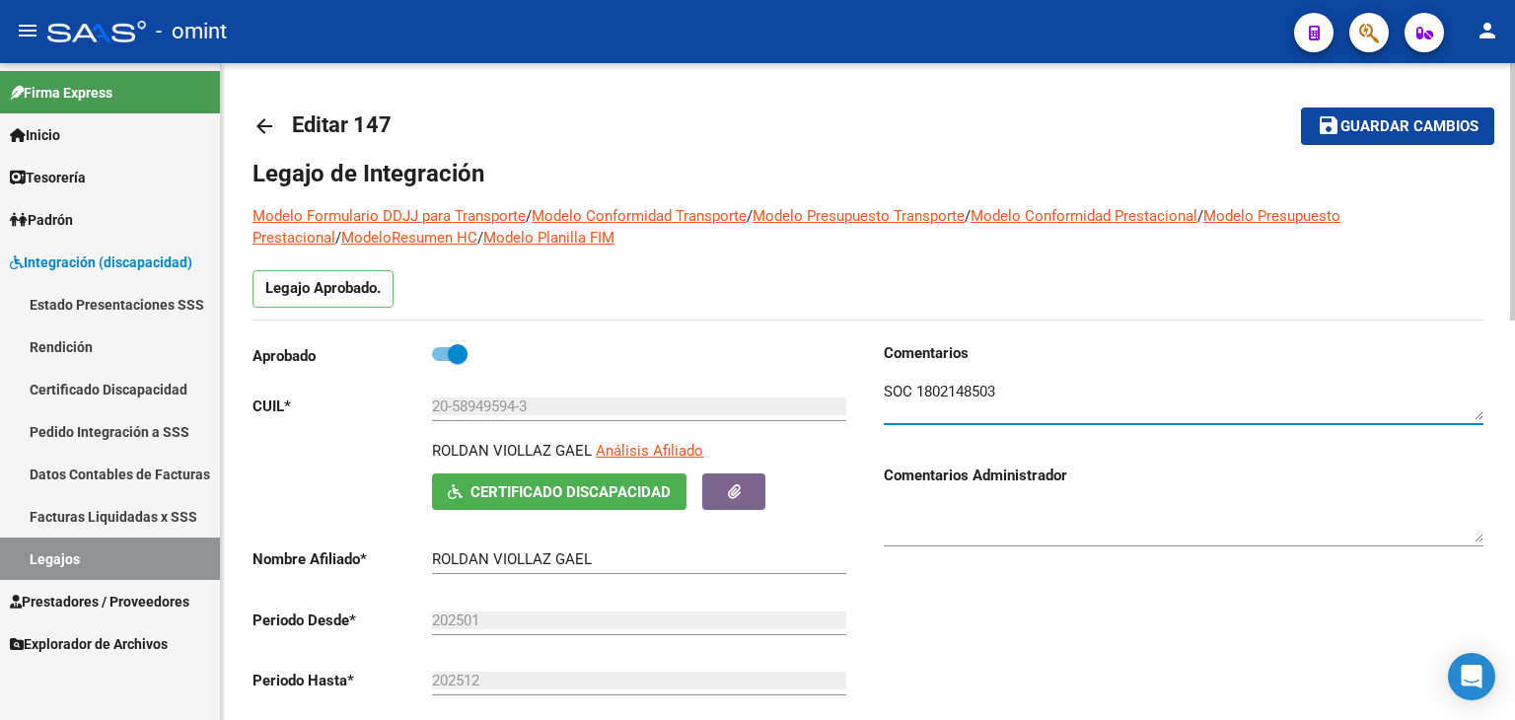
click at [959, 390] on textarea at bounding box center [1184, 400] width 600 height 39
click at [923, 611] on div "Comentarios Comentarios Administrador" at bounding box center [1175, 565] width 615 height 446
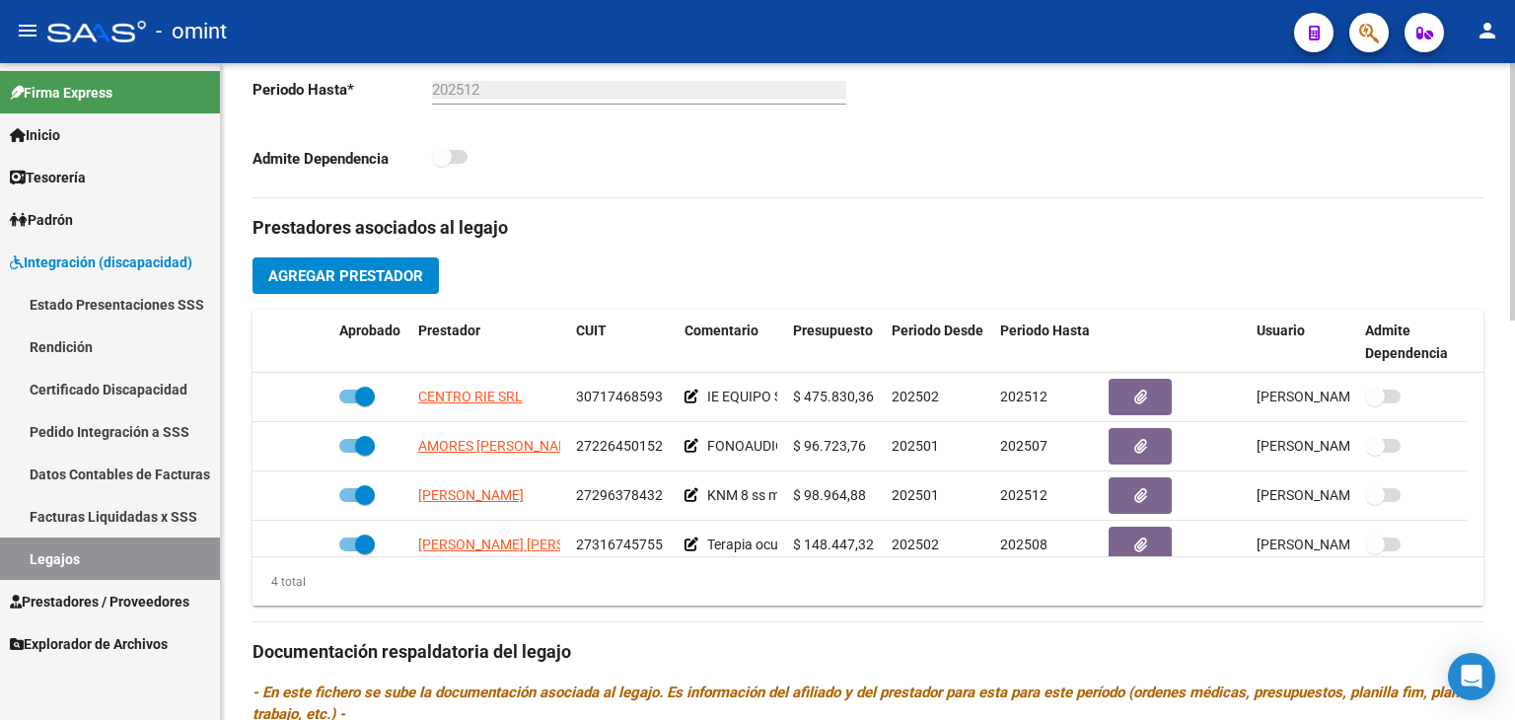
scroll to position [592, 0]
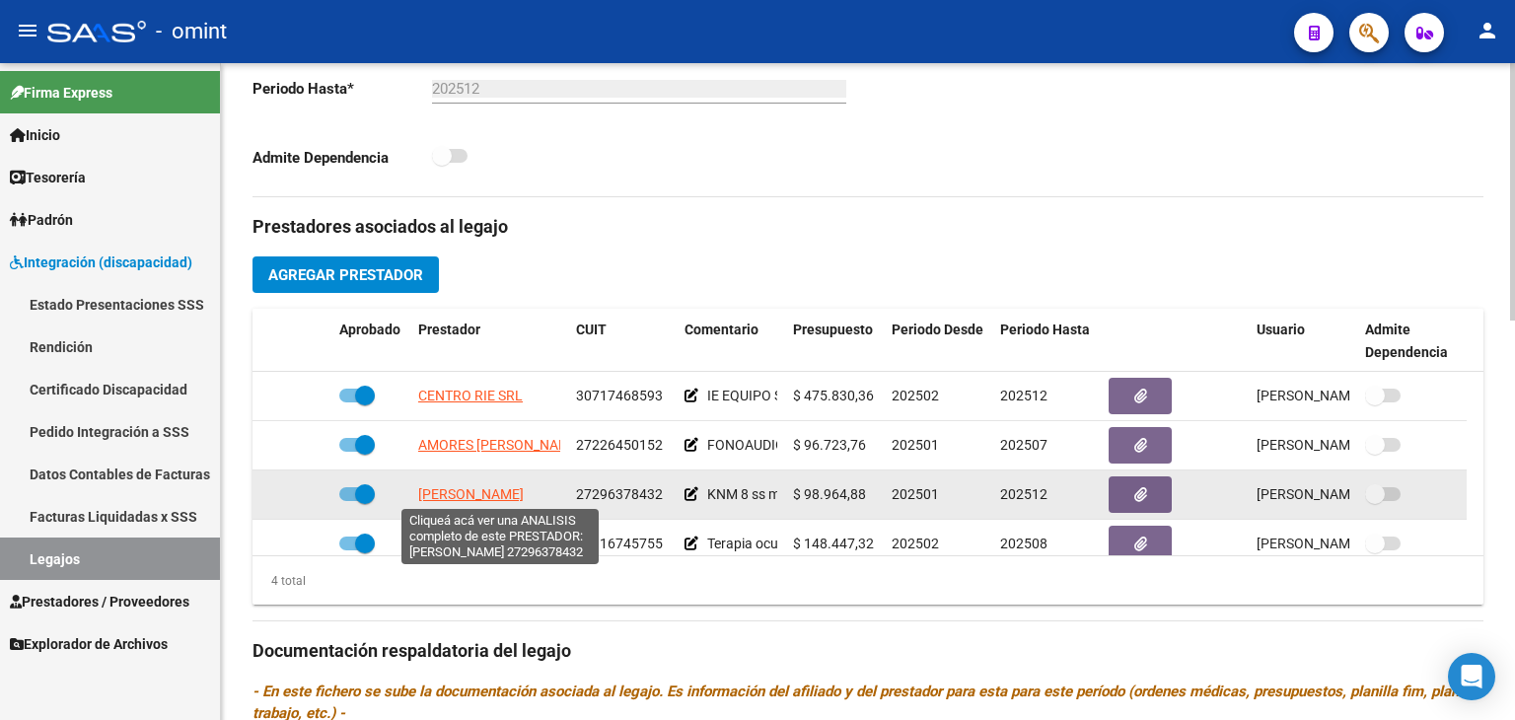
click at [511, 486] on span "COLLAZO VALERIA PAOLA" at bounding box center [471, 494] width 106 height 16
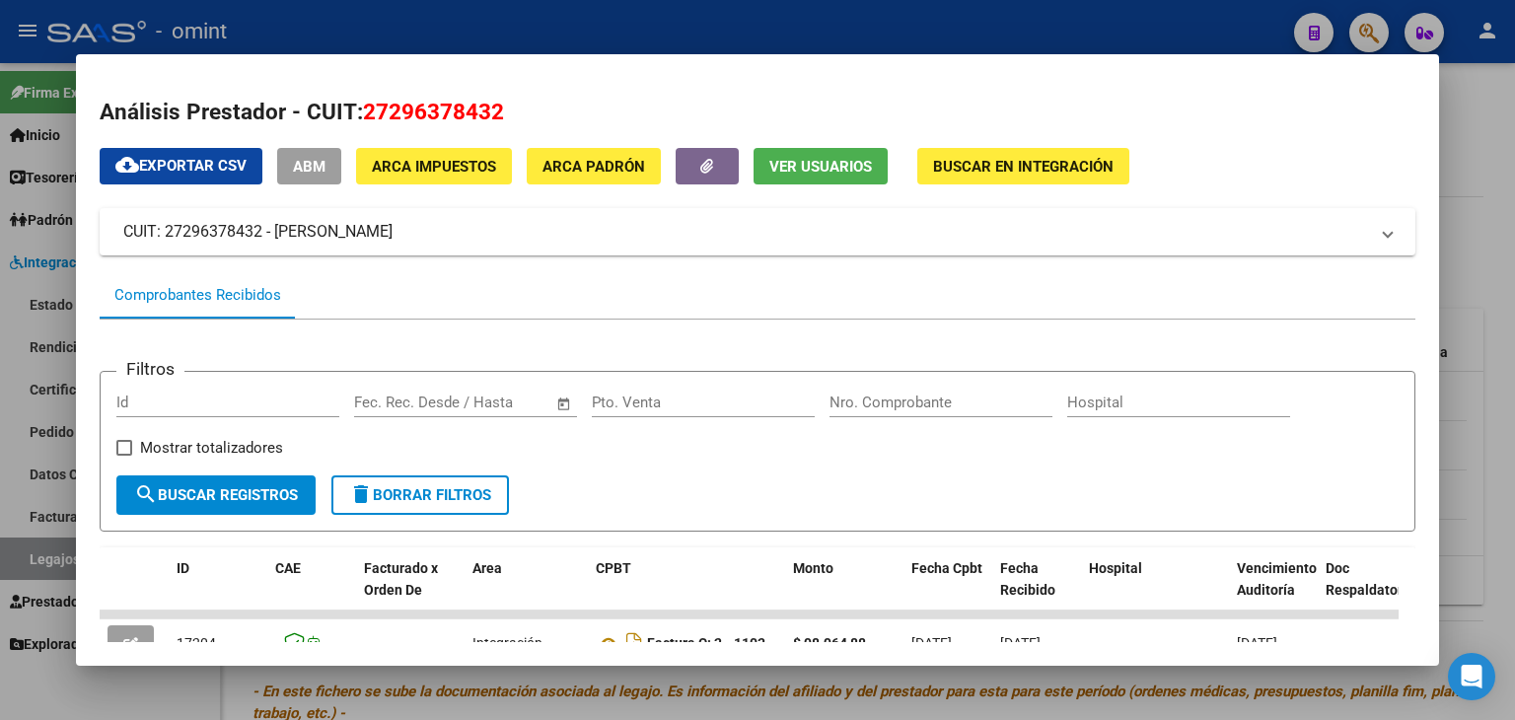
click at [730, 480] on form "Filtros Id Fecha inicio – Fecha fin Fec. Rec. Desde / Hasta Pto. Venta Nro. Com…" at bounding box center [758, 451] width 1316 height 161
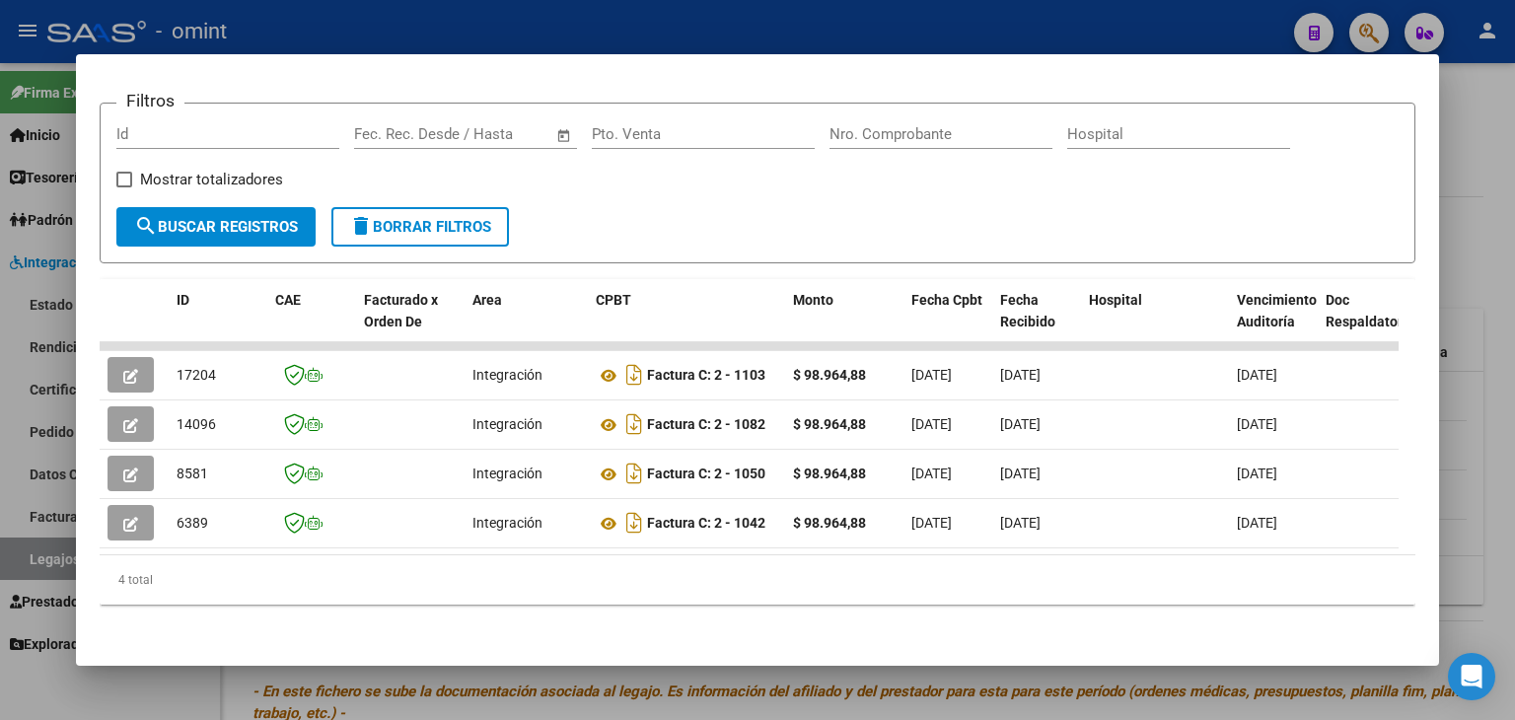
scroll to position [276, 0]
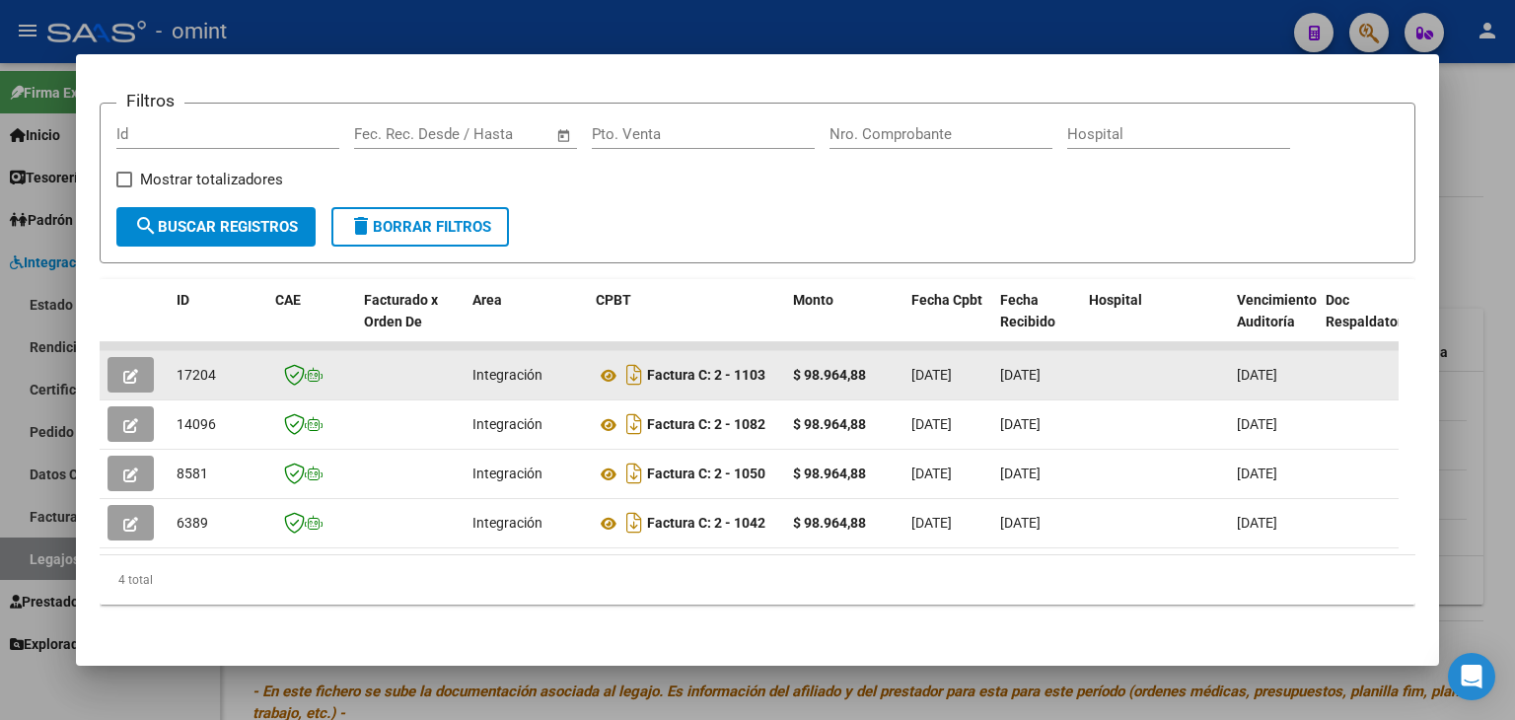
click at [192, 367] on span "17204" at bounding box center [196, 375] width 39 height 16
copy span "17204"
click at [599, 367] on icon at bounding box center [609, 376] width 26 height 24
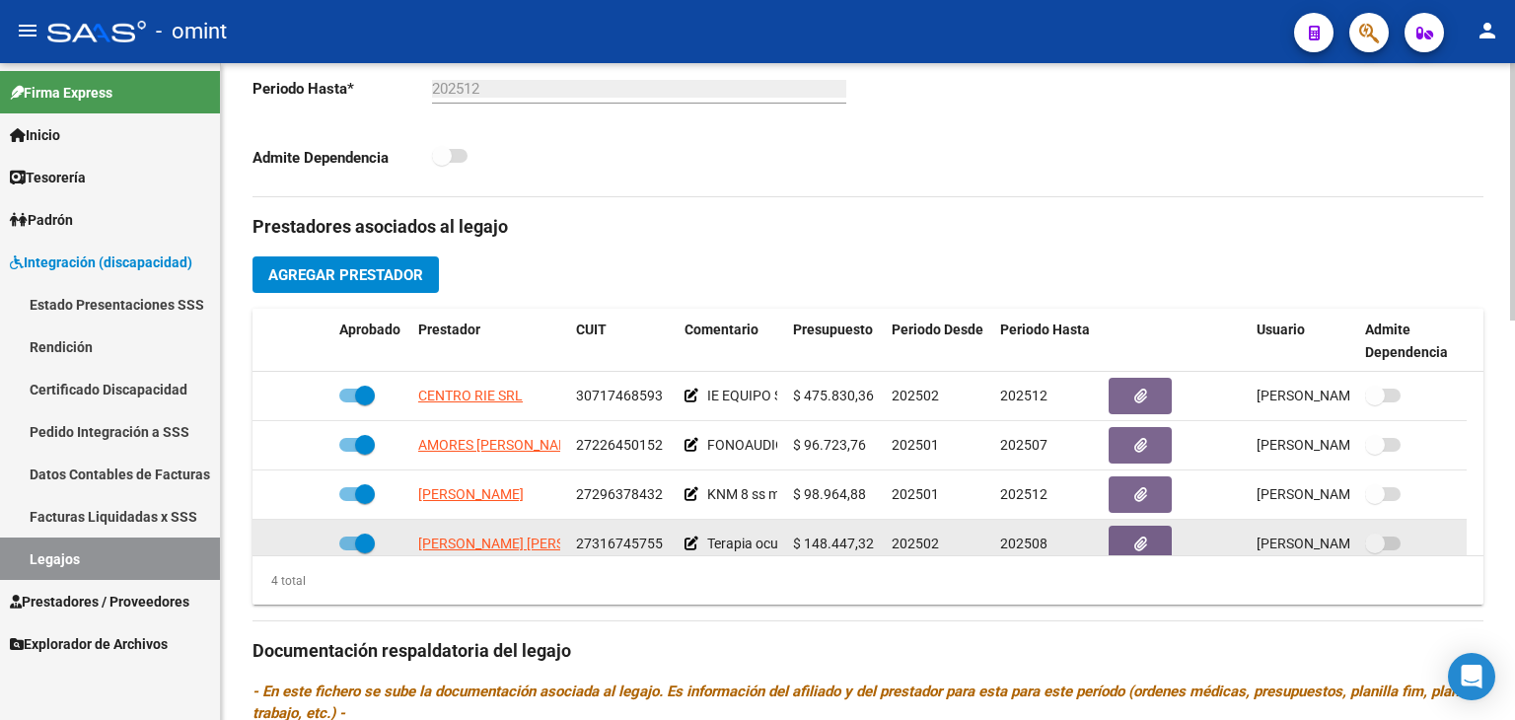
drag, startPoint x: 482, startPoint y: 536, endPoint x: 469, endPoint y: 539, distance: 13.4
click at [469, 539] on span "LATORRE MARIA CECILIA DEL CARMEN" at bounding box center [525, 544] width 214 height 16
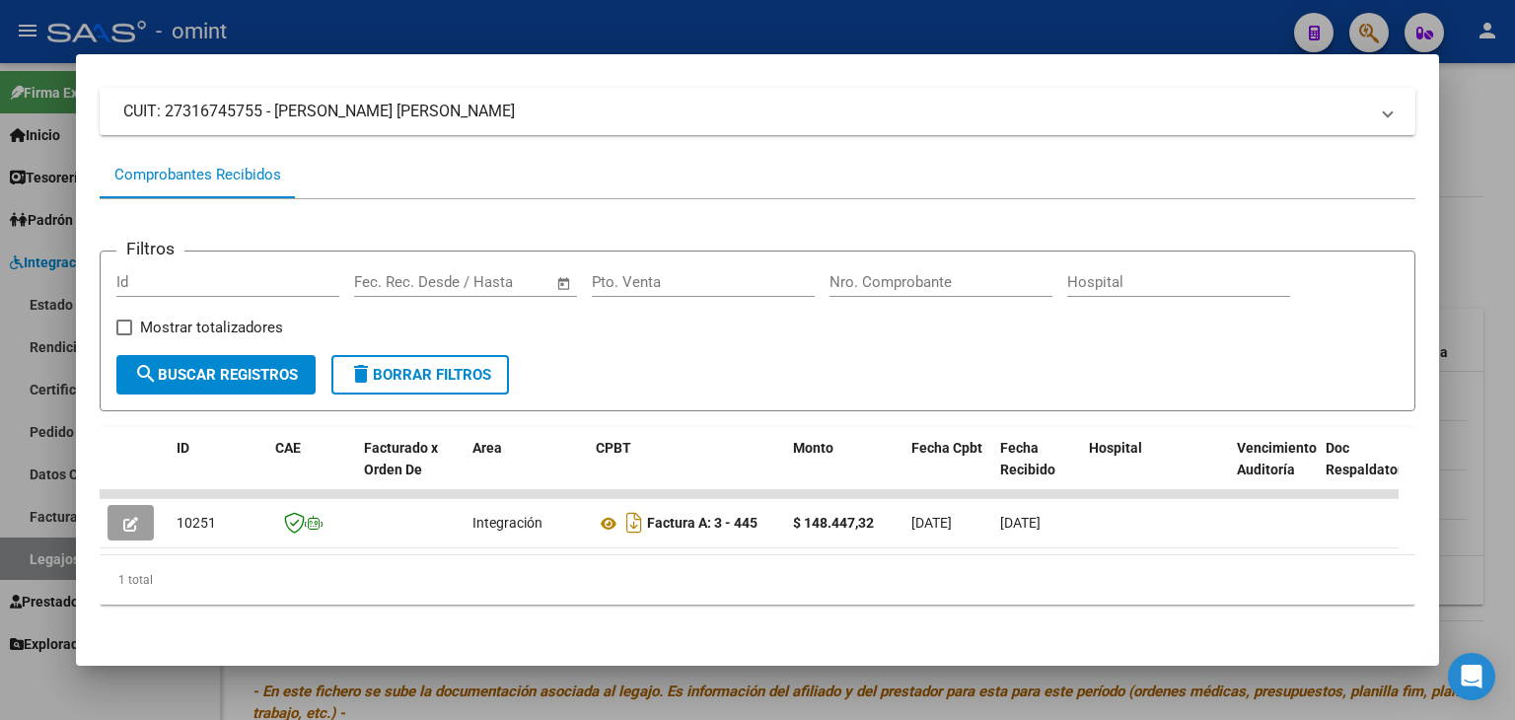
scroll to position [135, 0]
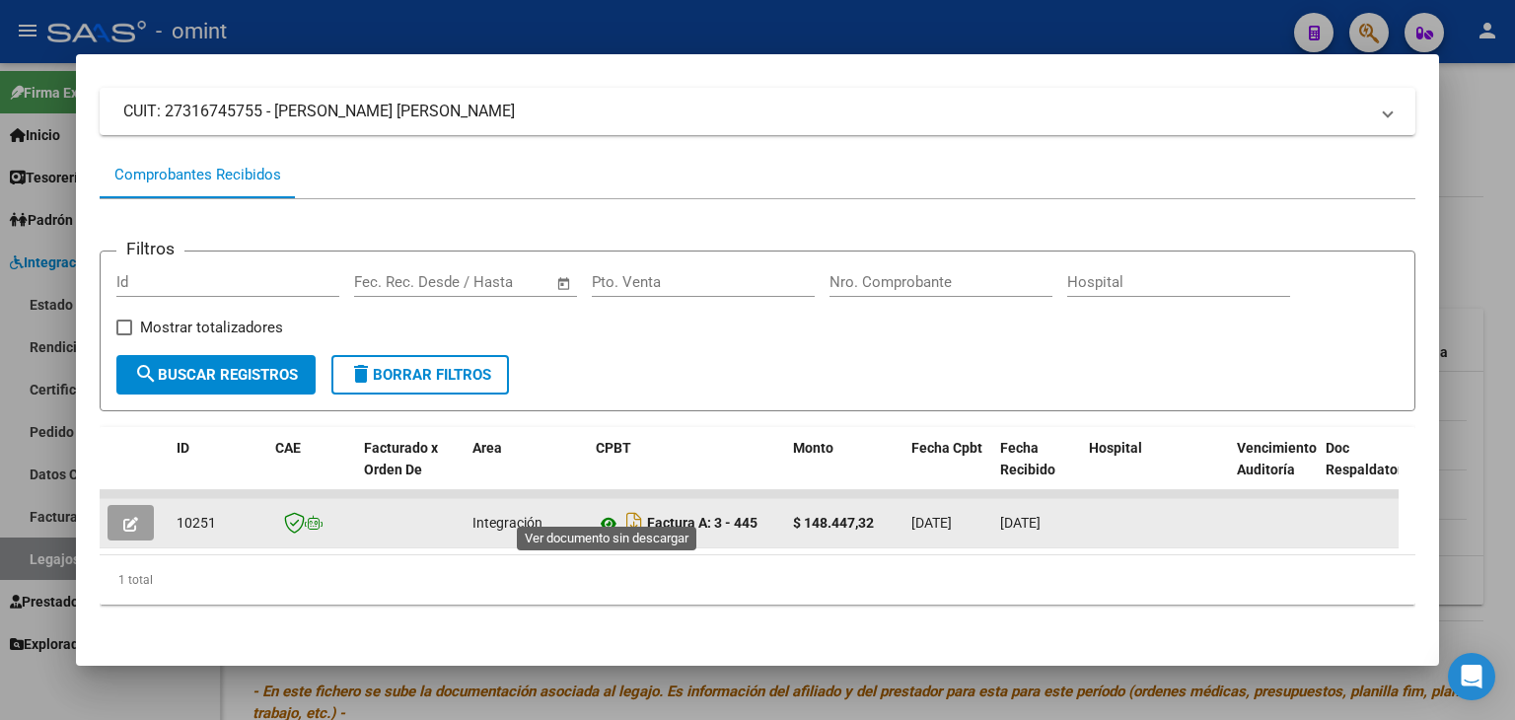
click at [601, 512] on icon at bounding box center [609, 524] width 26 height 24
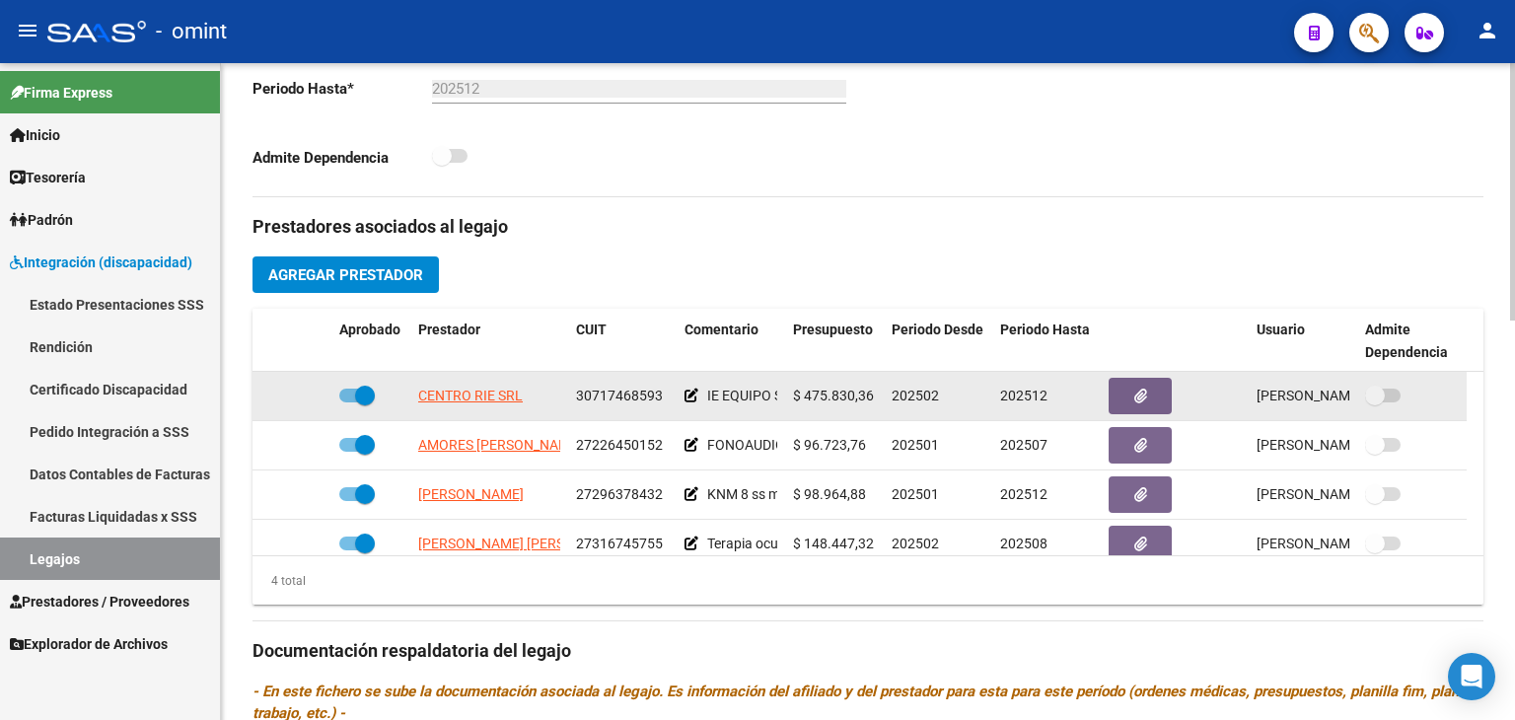
click at [467, 398] on span "CENTRO RIE SRL" at bounding box center [470, 396] width 105 height 16
type textarea "30717468593"
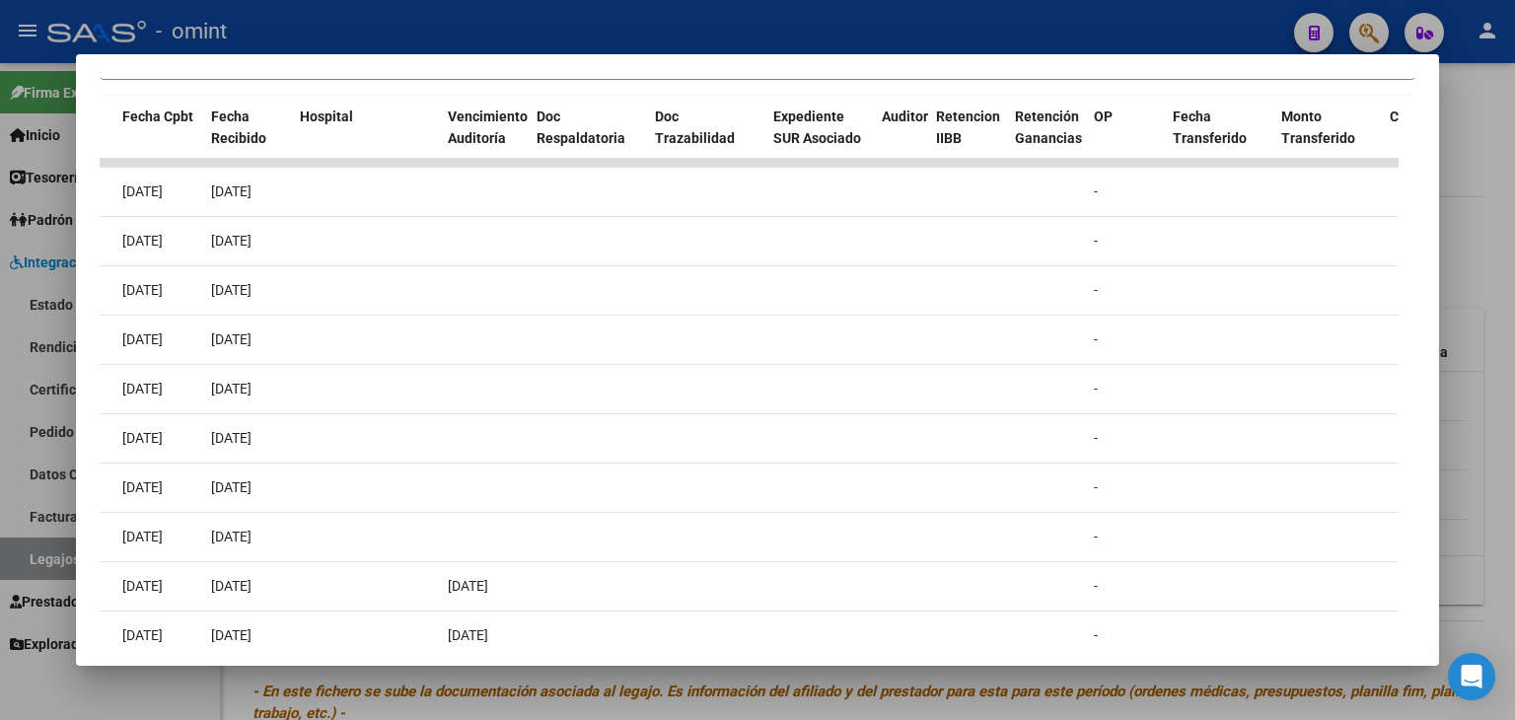
scroll to position [485, 0]
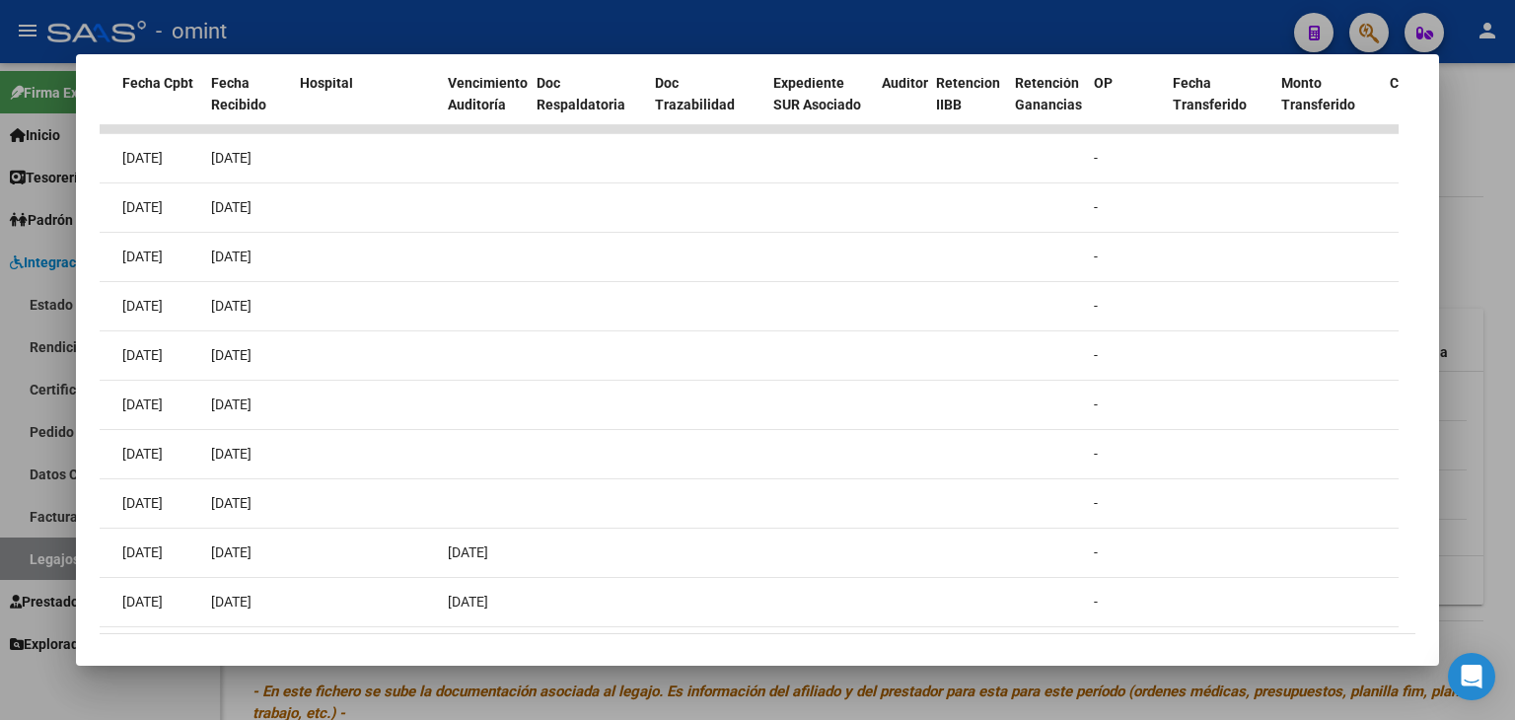
click at [1400, 633] on mat-dialog-content "Análisis Prestador - CUIT: 30717468593 cloud_download Exportar CSV ABM ARCA Imp…" at bounding box center [757, 360] width 1363 height 565
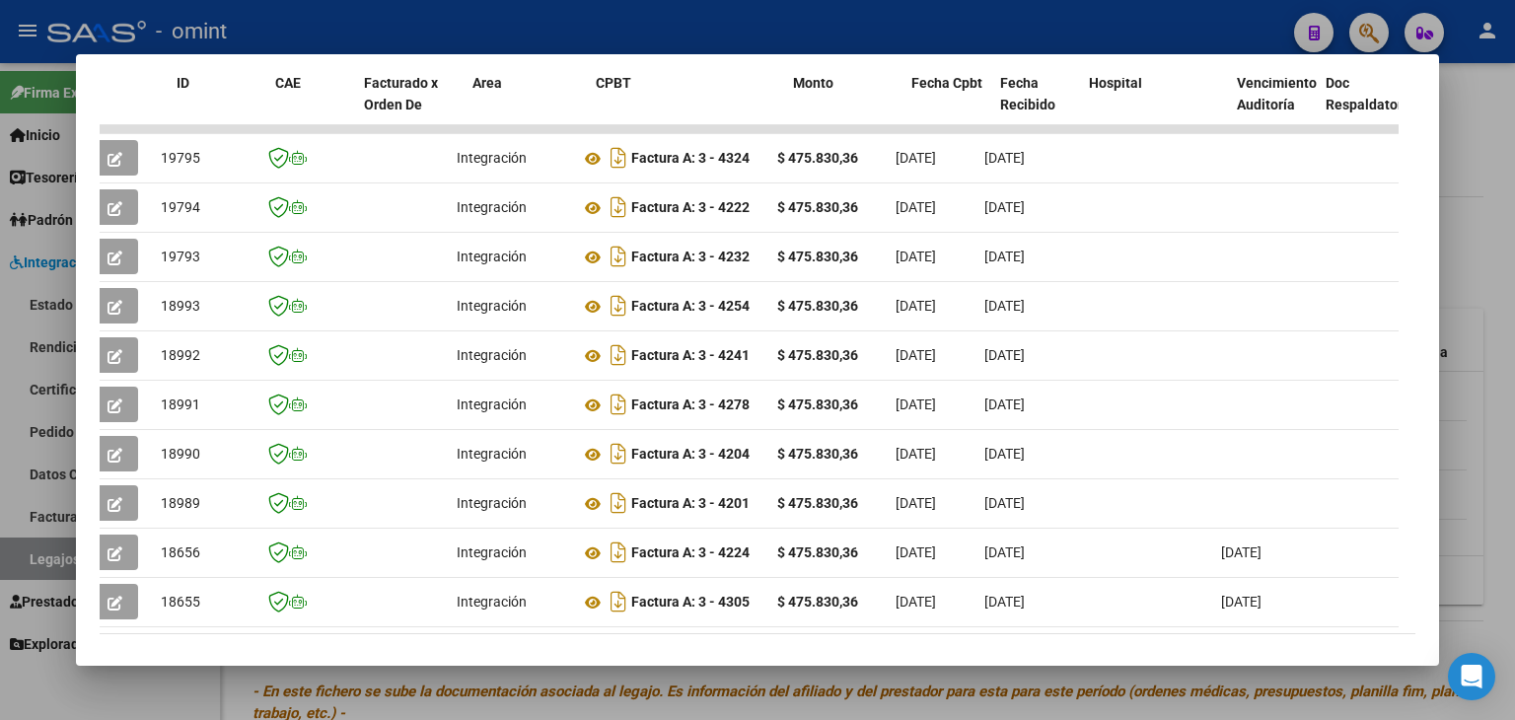
scroll to position [0, 0]
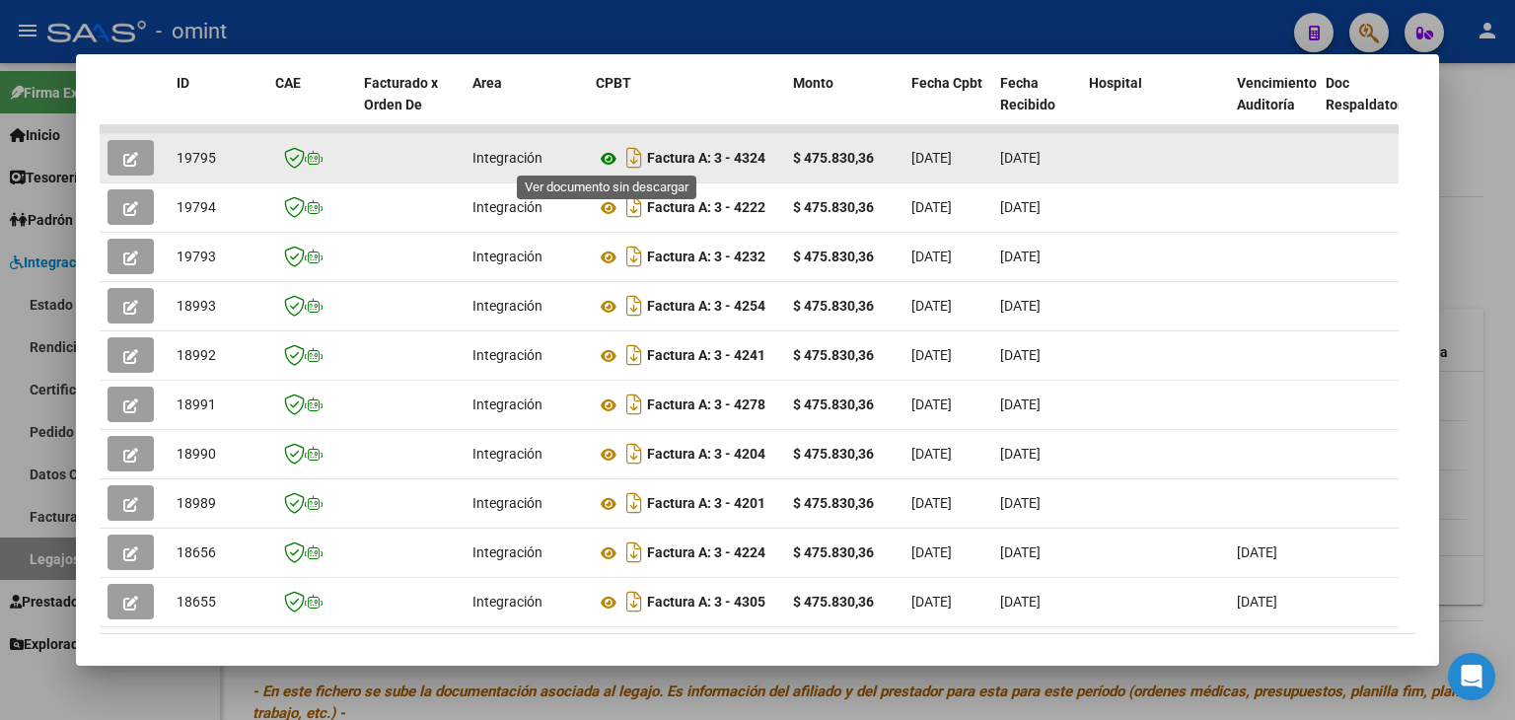
click at [608, 157] on icon at bounding box center [609, 159] width 26 height 24
click at [187, 150] on span "19795" at bounding box center [196, 158] width 39 height 16
copy span "19795"
click at [126, 152] on icon "button" at bounding box center [130, 159] width 15 height 15
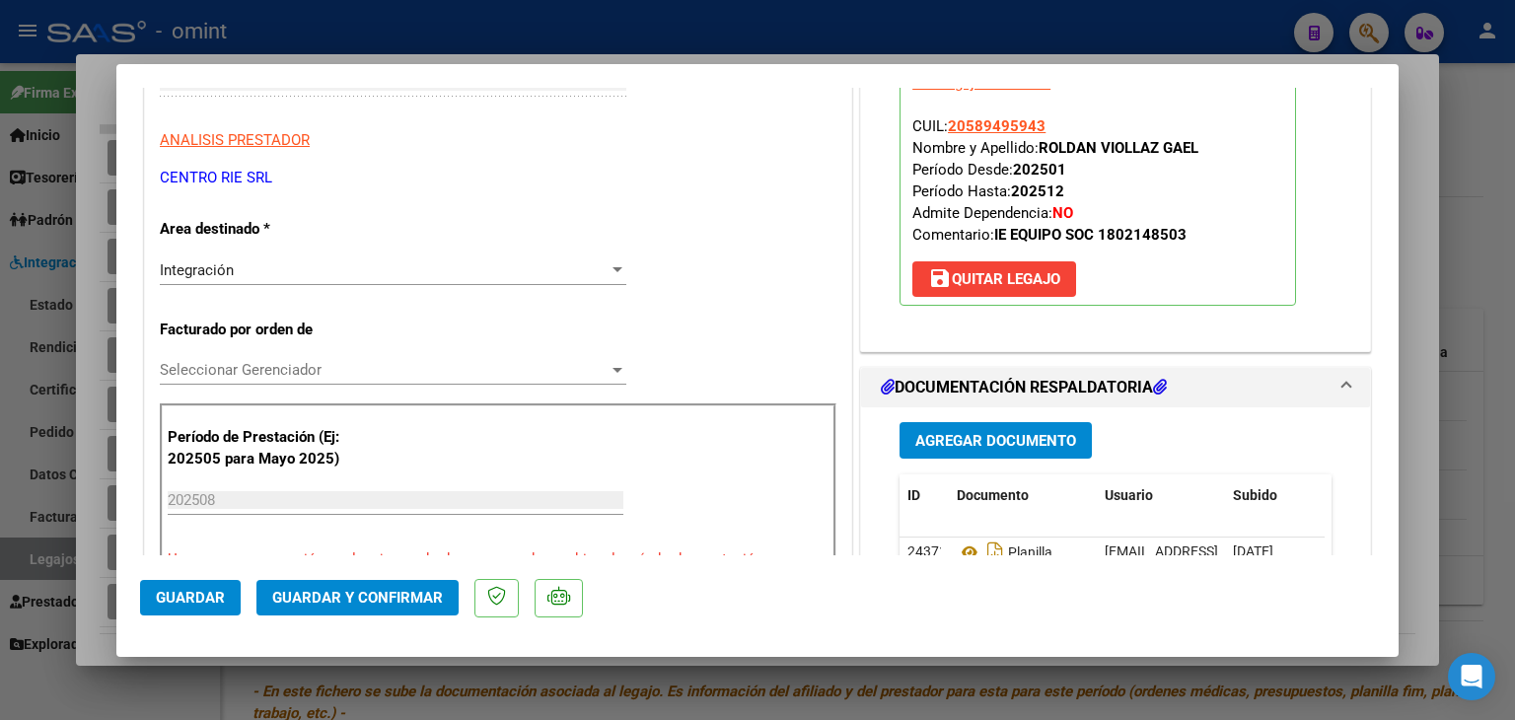
scroll to position [395, 0]
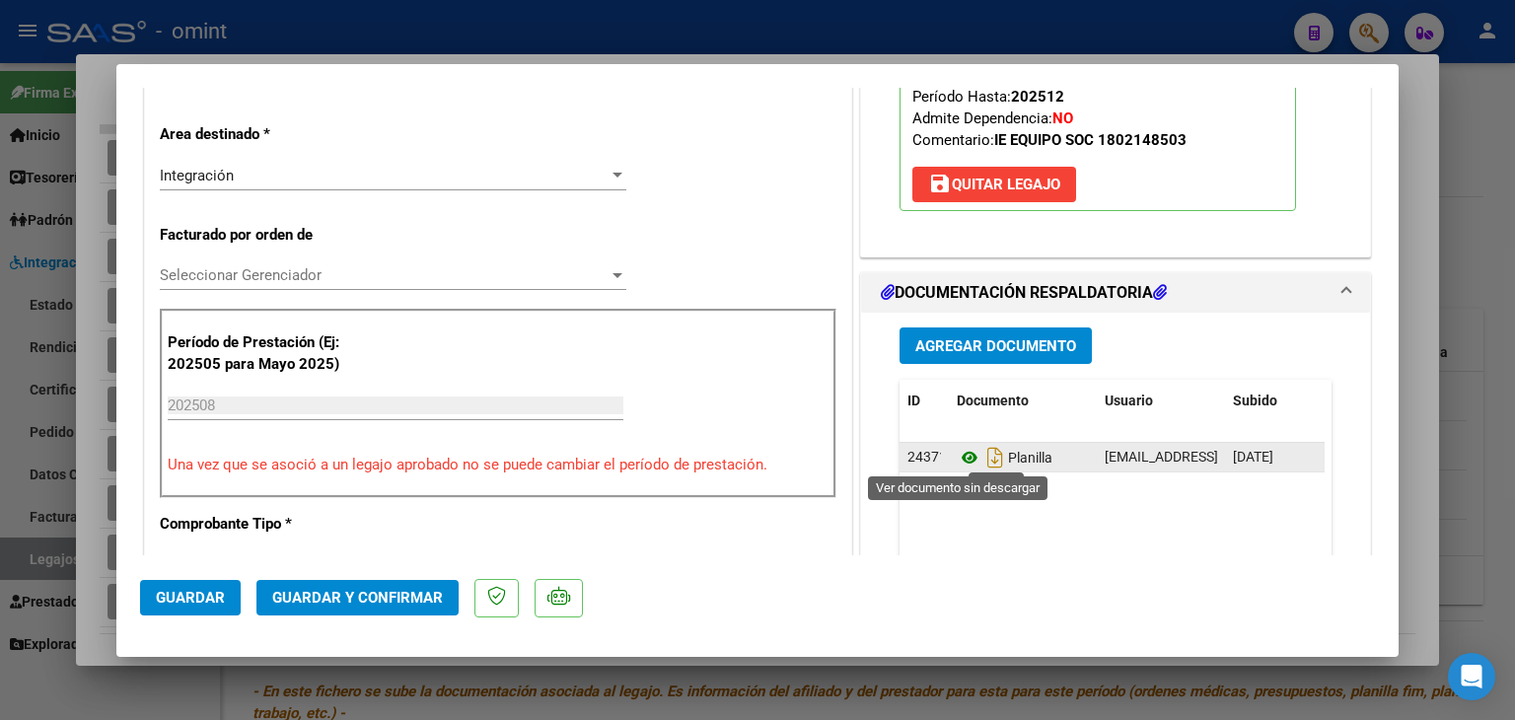
click at [959, 457] on icon at bounding box center [970, 458] width 26 height 24
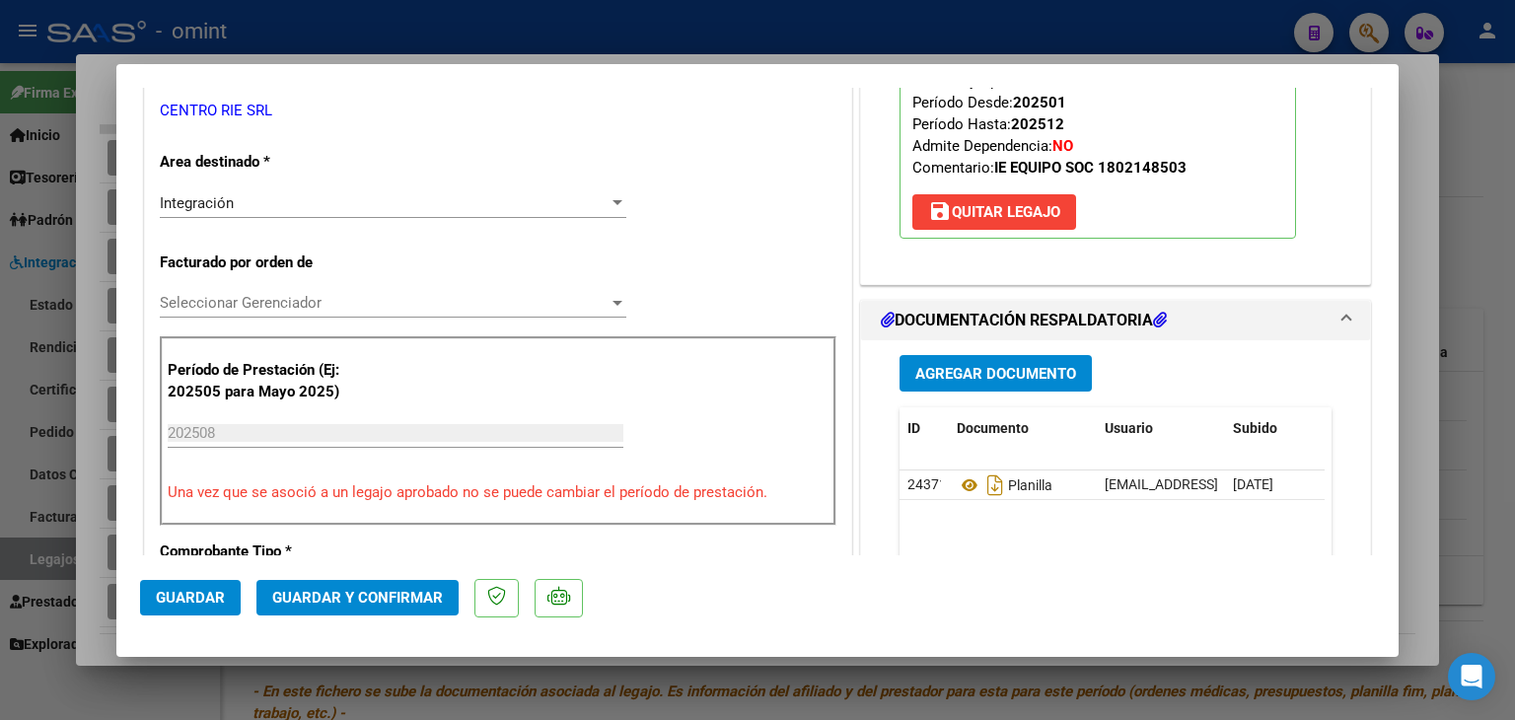
scroll to position [350, 0]
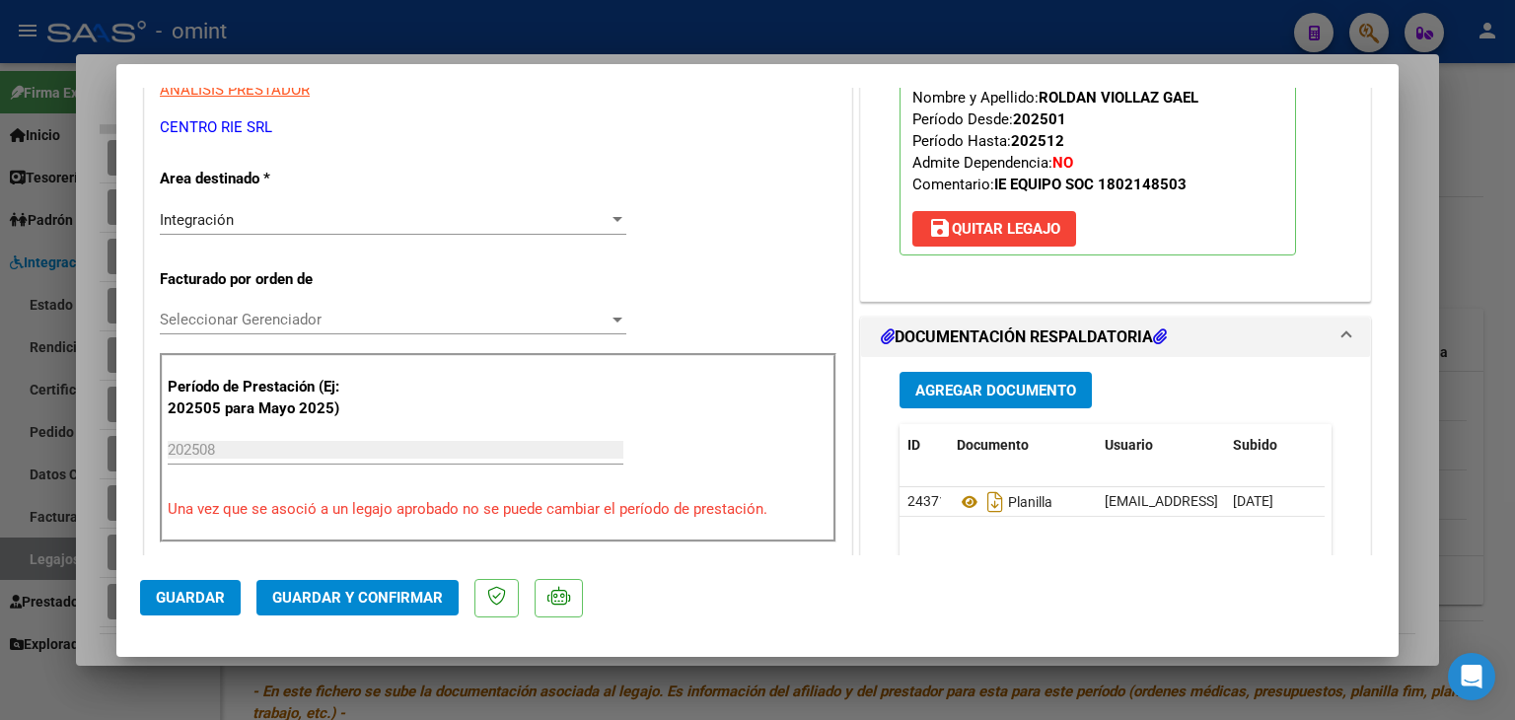
click at [246, 316] on span "Seleccionar Gerenciador" at bounding box center [384, 320] width 449 height 18
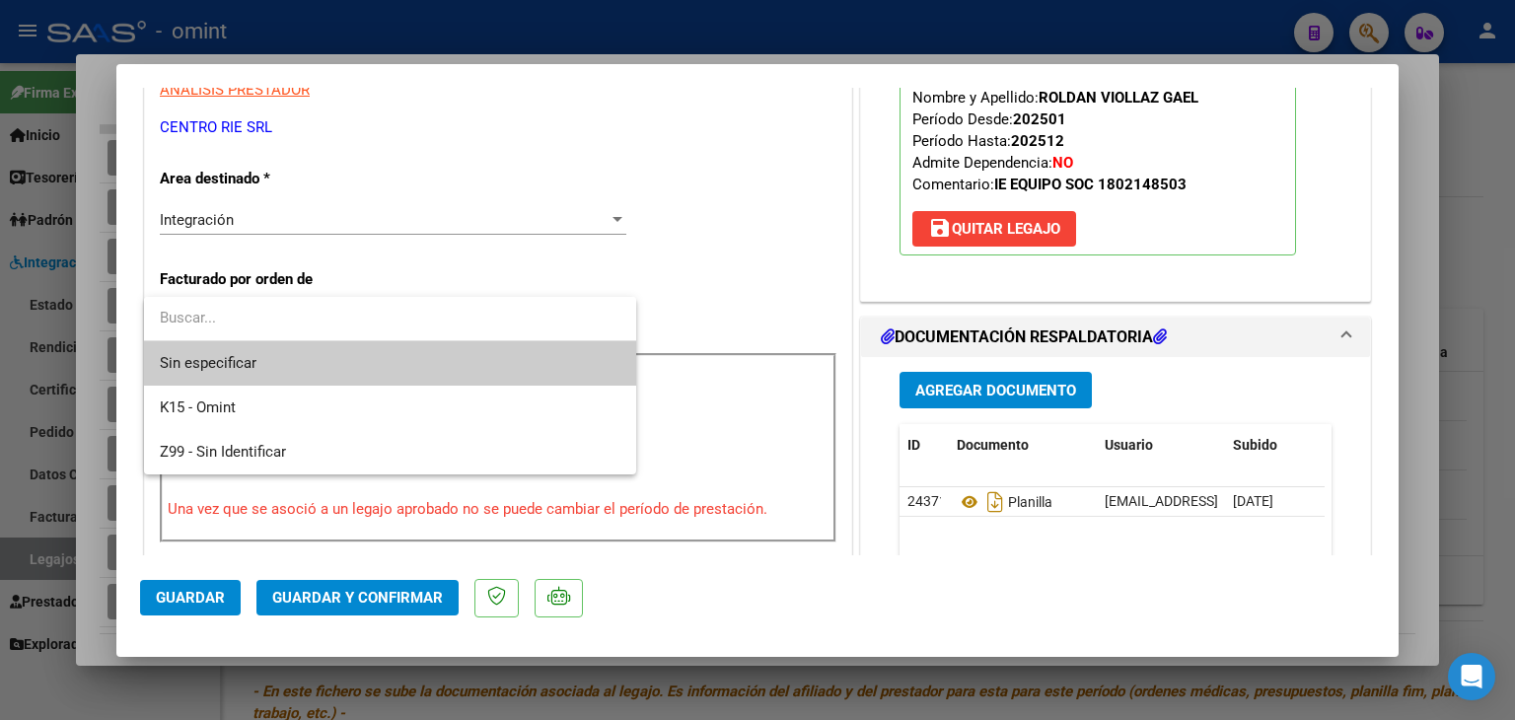
click at [260, 360] on span "Sin especificar" at bounding box center [390, 363] width 461 height 44
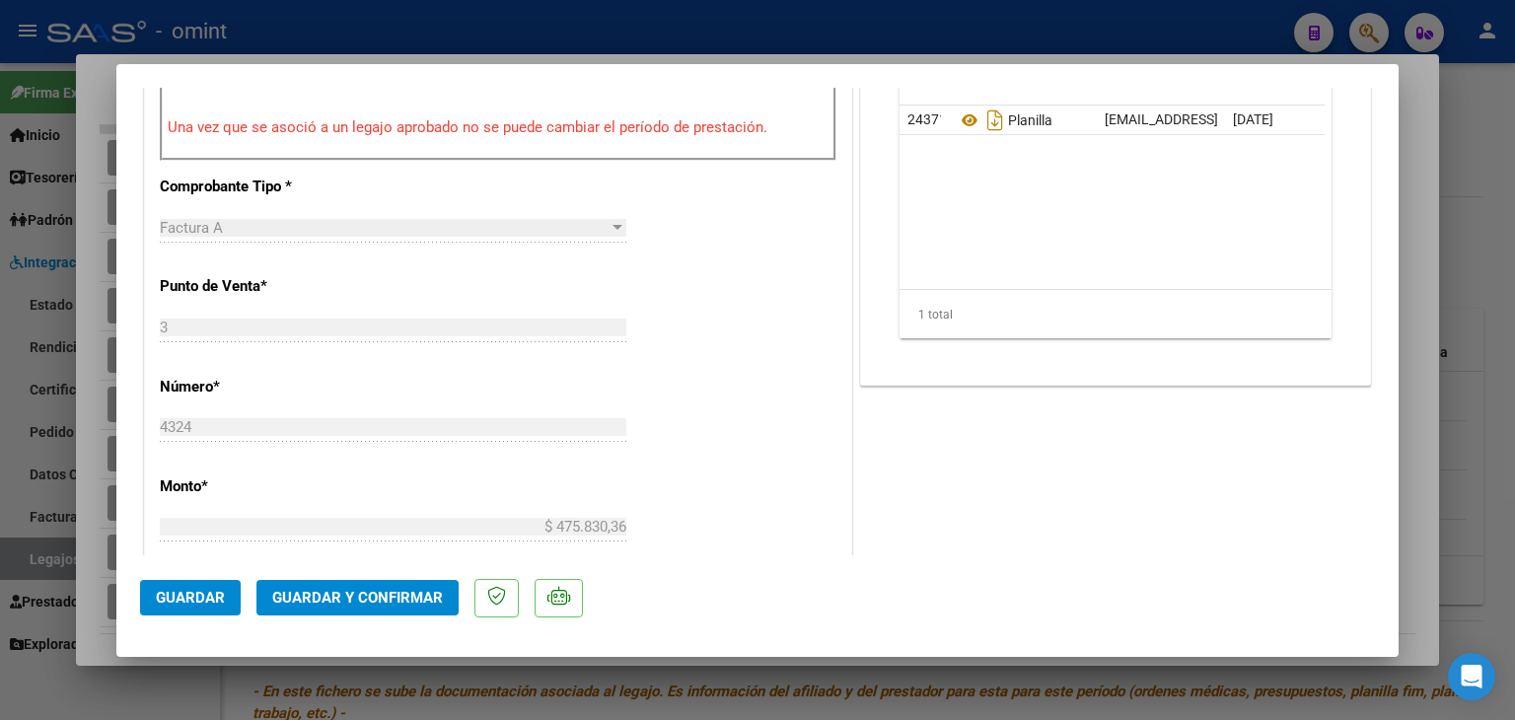
scroll to position [843, 0]
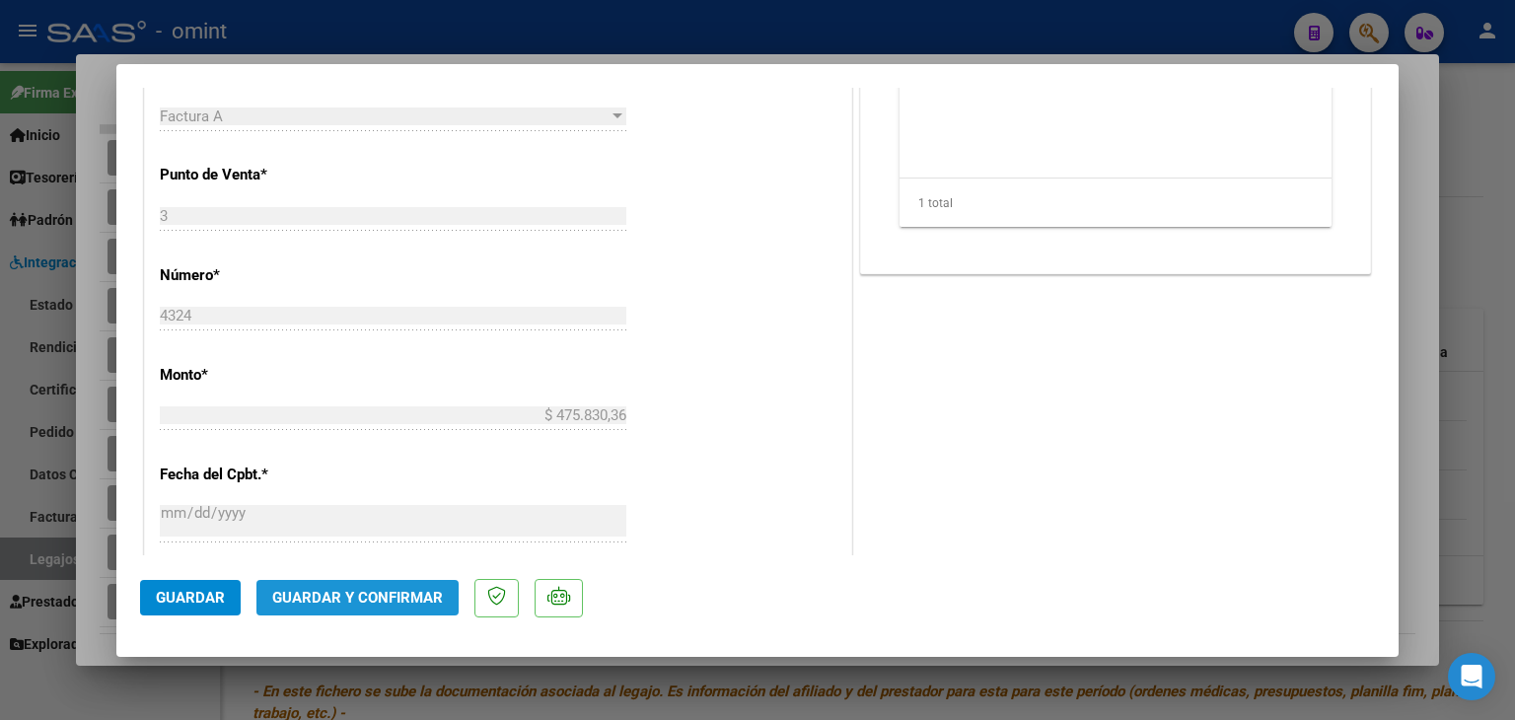
click at [375, 597] on span "Guardar y Confirmar" at bounding box center [357, 598] width 171 height 18
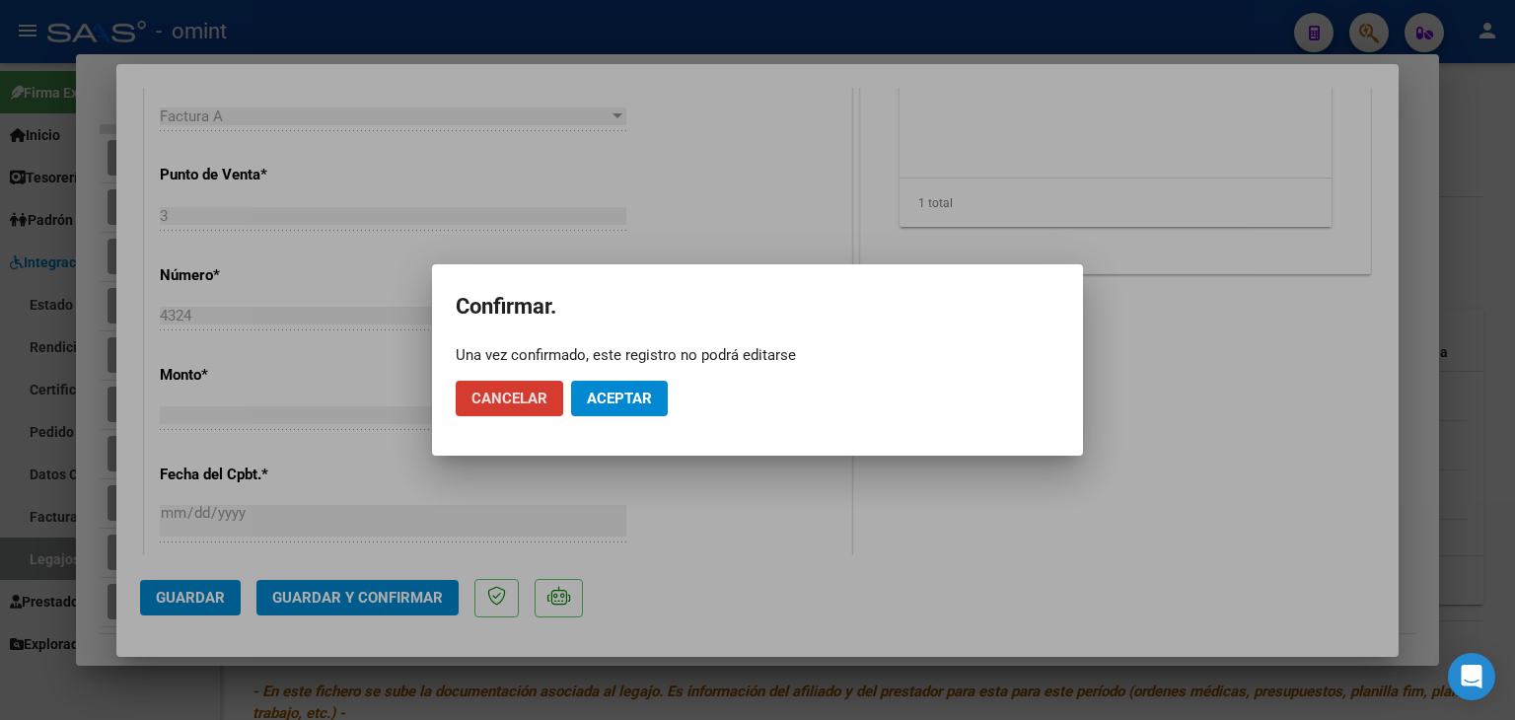
click at [635, 397] on span "Aceptar" at bounding box center [619, 399] width 65 height 18
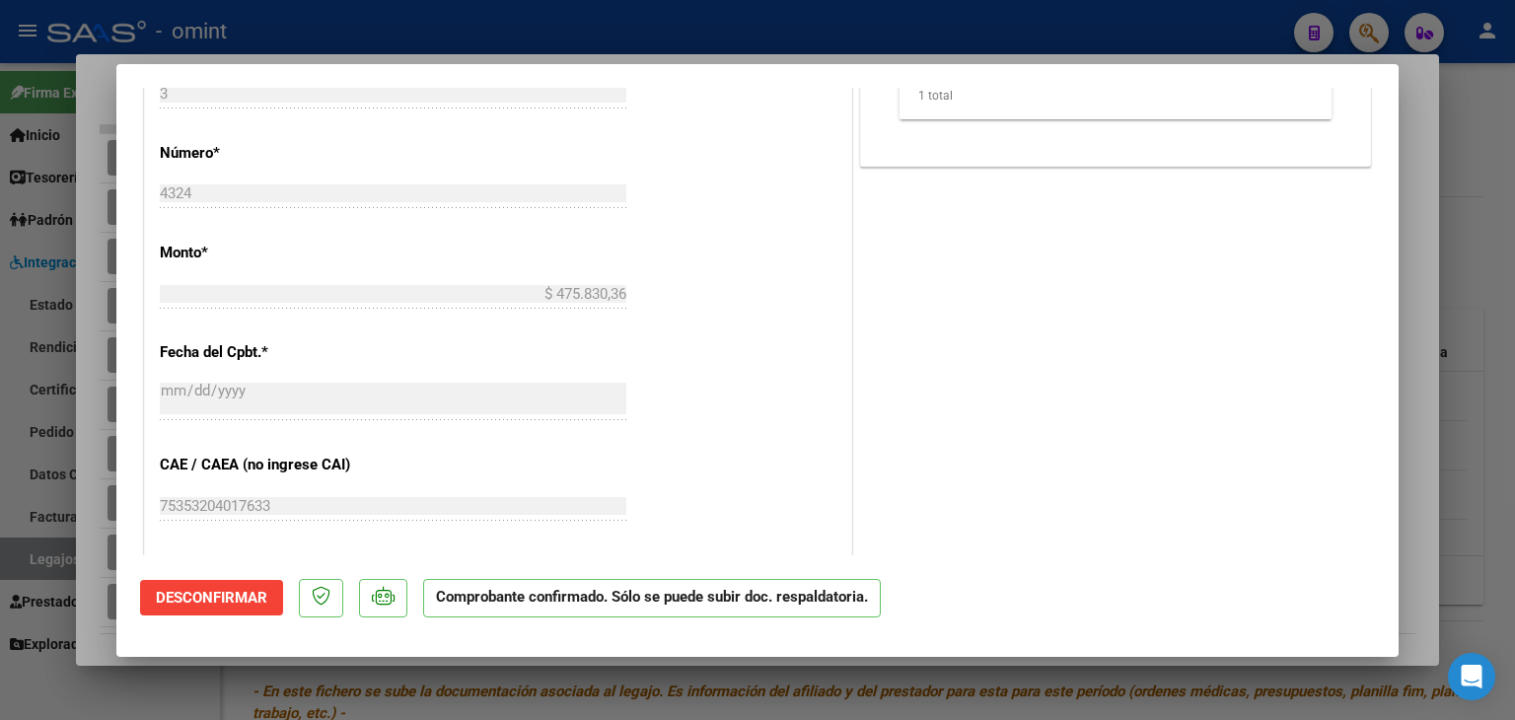
type input "$ 0,00"
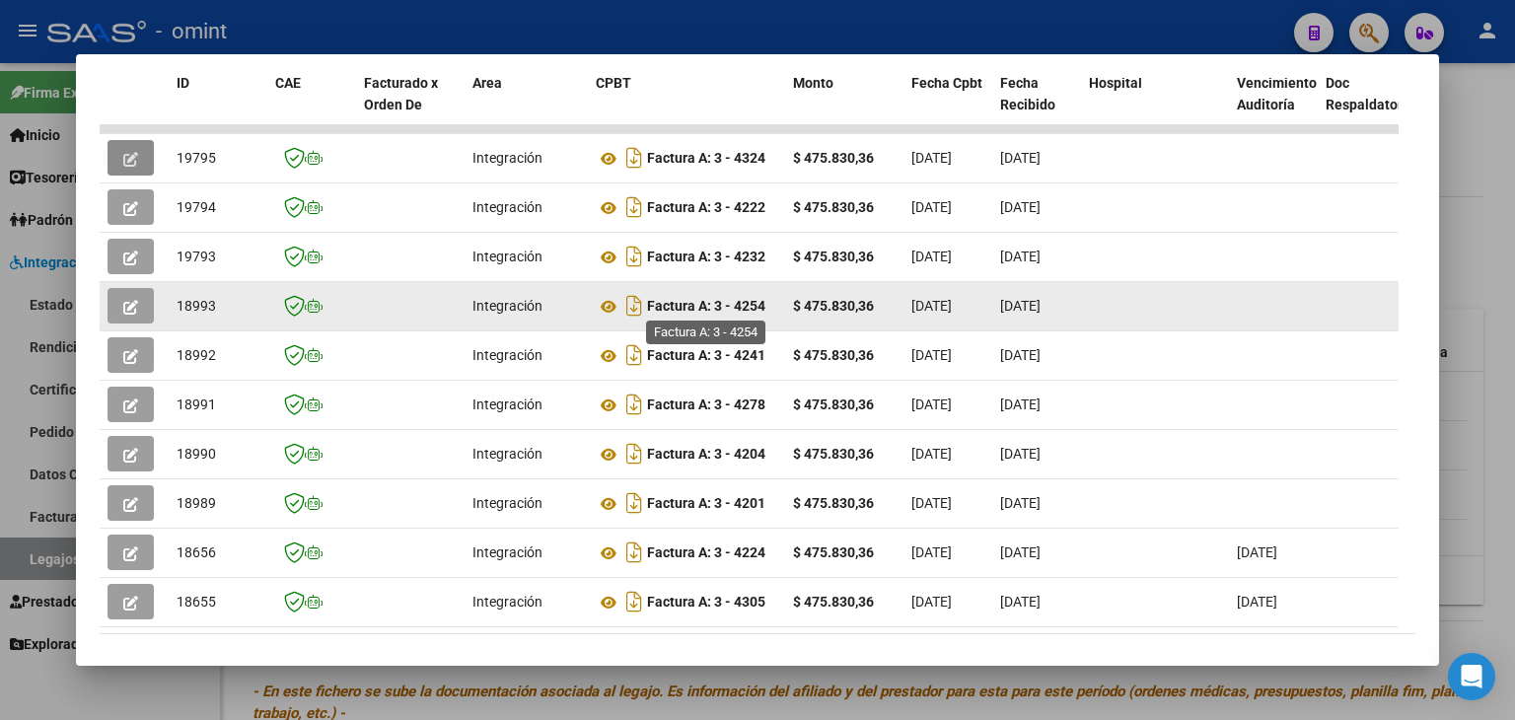
scroll to position [387, 0]
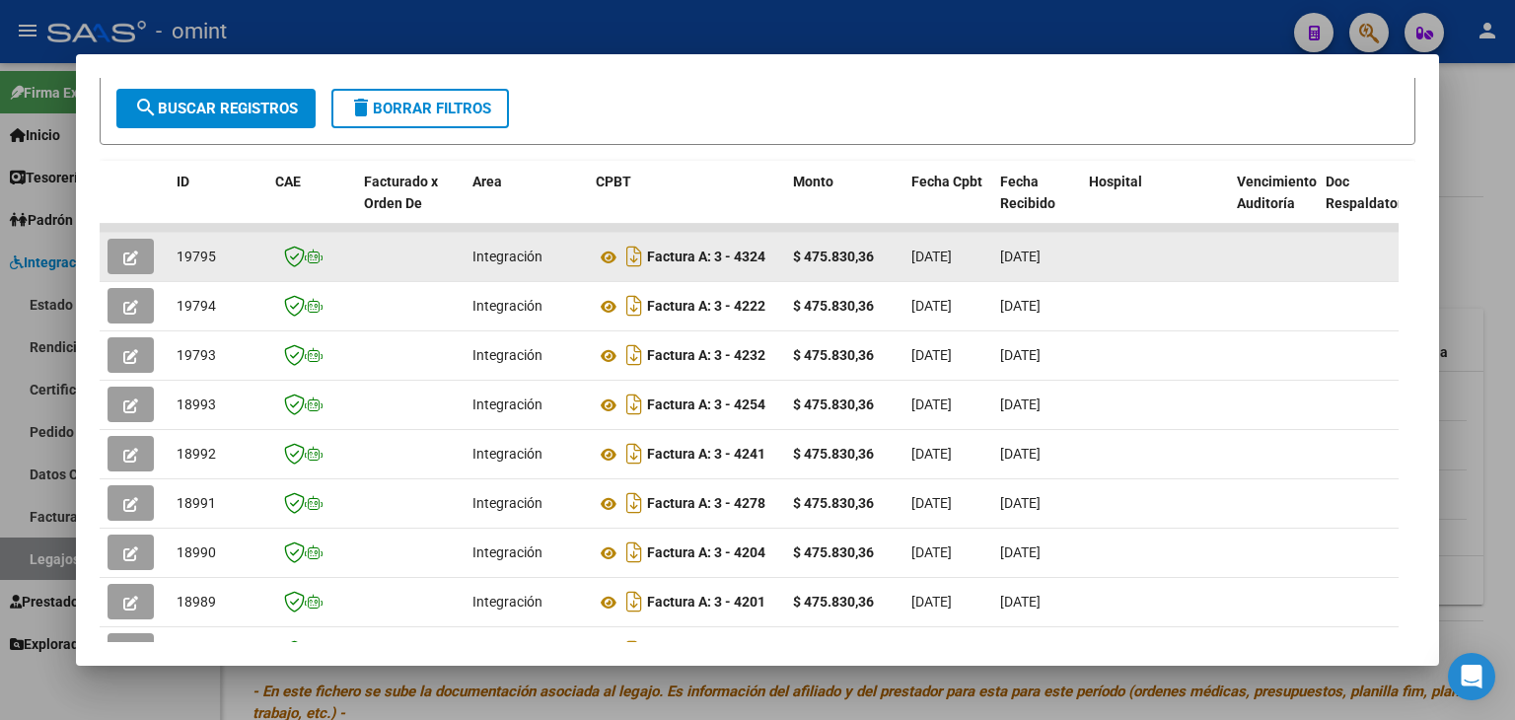
drag, startPoint x: 872, startPoint y: 252, endPoint x: 781, endPoint y: 254, distance: 90.8
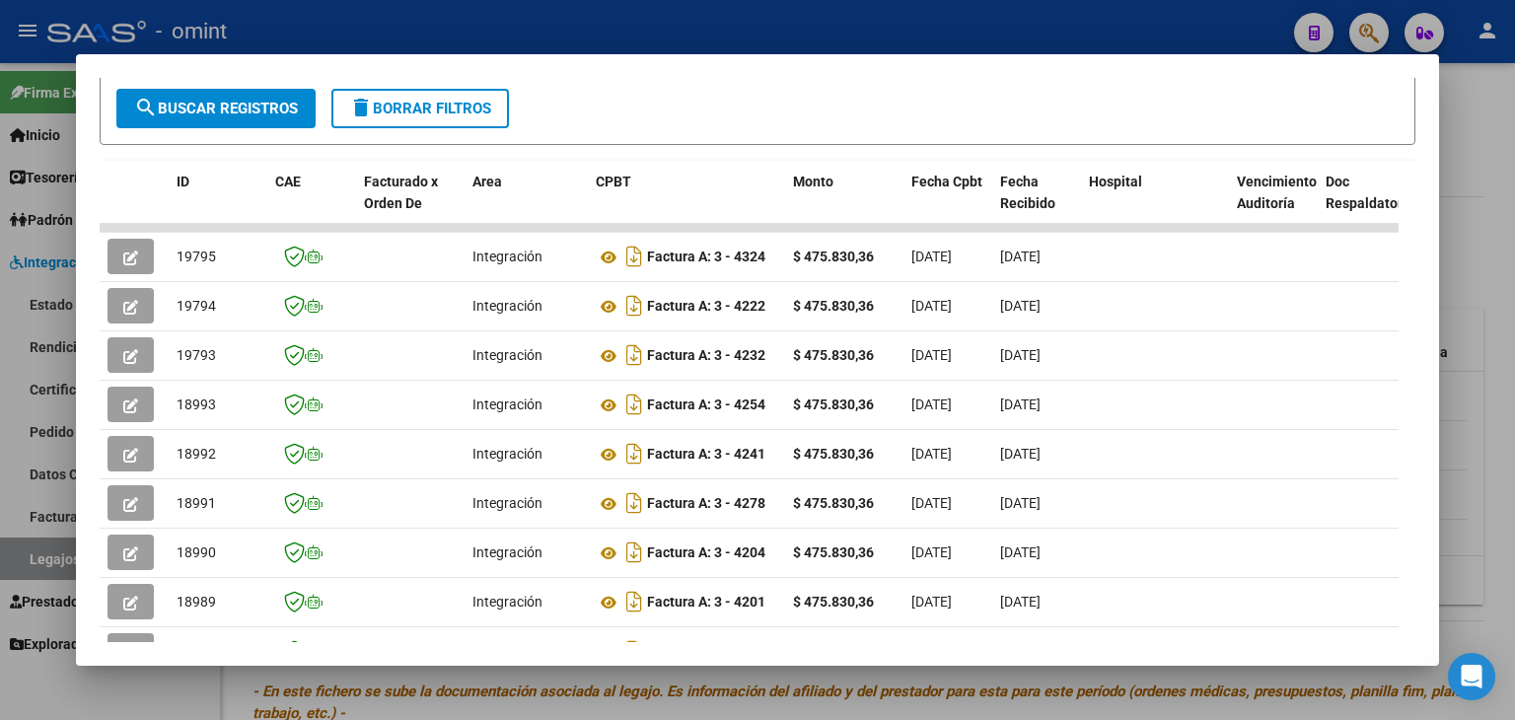
click at [817, 116] on form "Filtros Id Fecha inicio – Fecha fin Fec. Rec. Desde / Hasta Pto. Venta Nro. Com…" at bounding box center [758, 64] width 1316 height 161
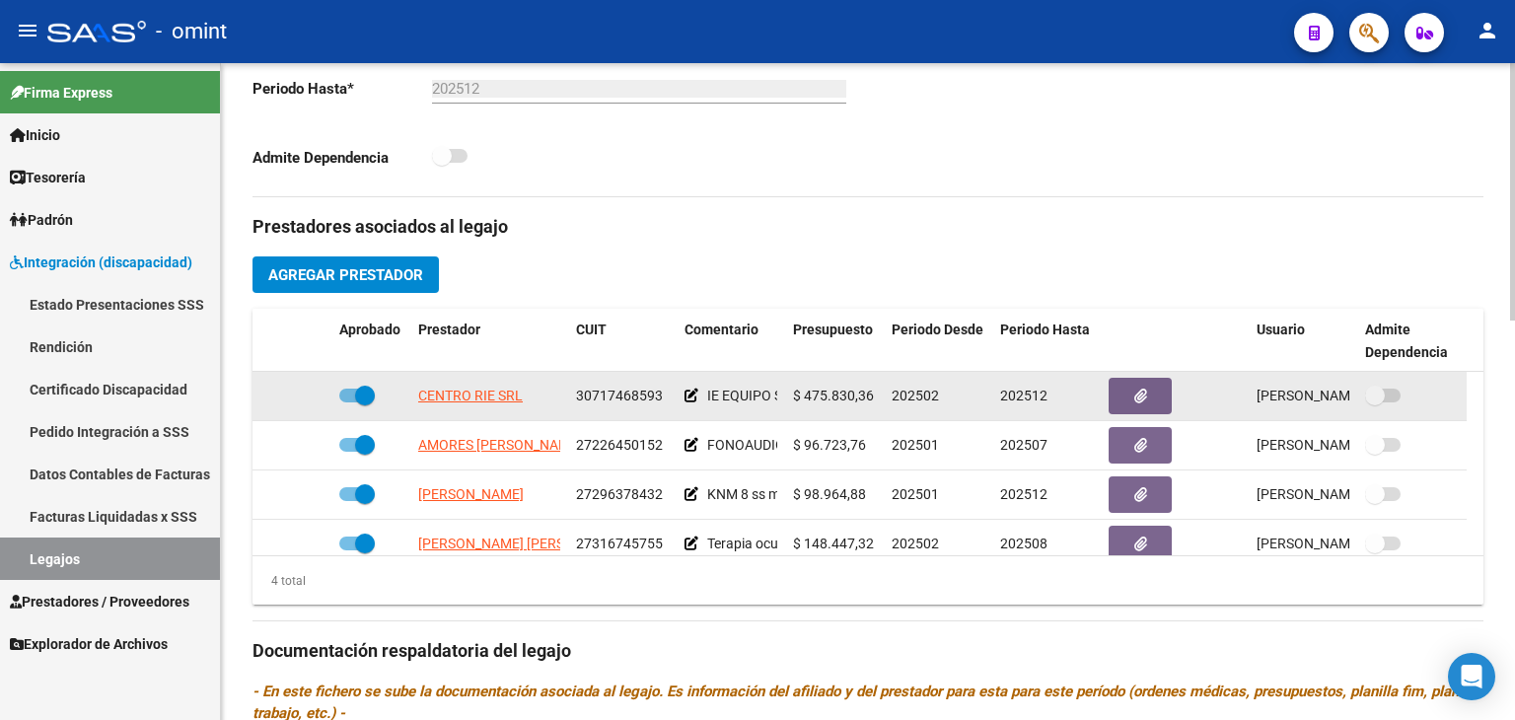
drag, startPoint x: 874, startPoint y: 396, endPoint x: 793, endPoint y: 387, distance: 81.4
click at [793, 387] on div "$ 475.830,36" at bounding box center [834, 396] width 83 height 23
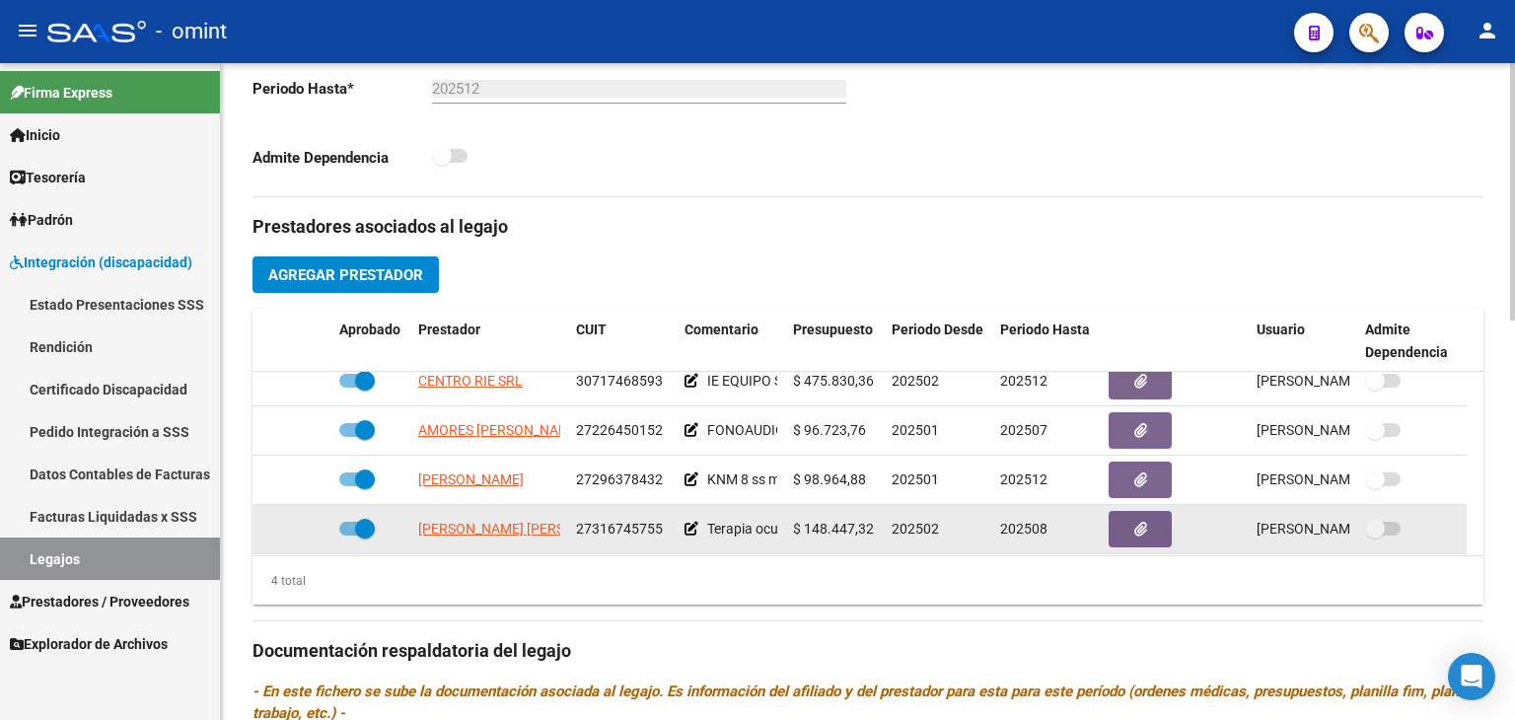
scroll to position [20, 0]
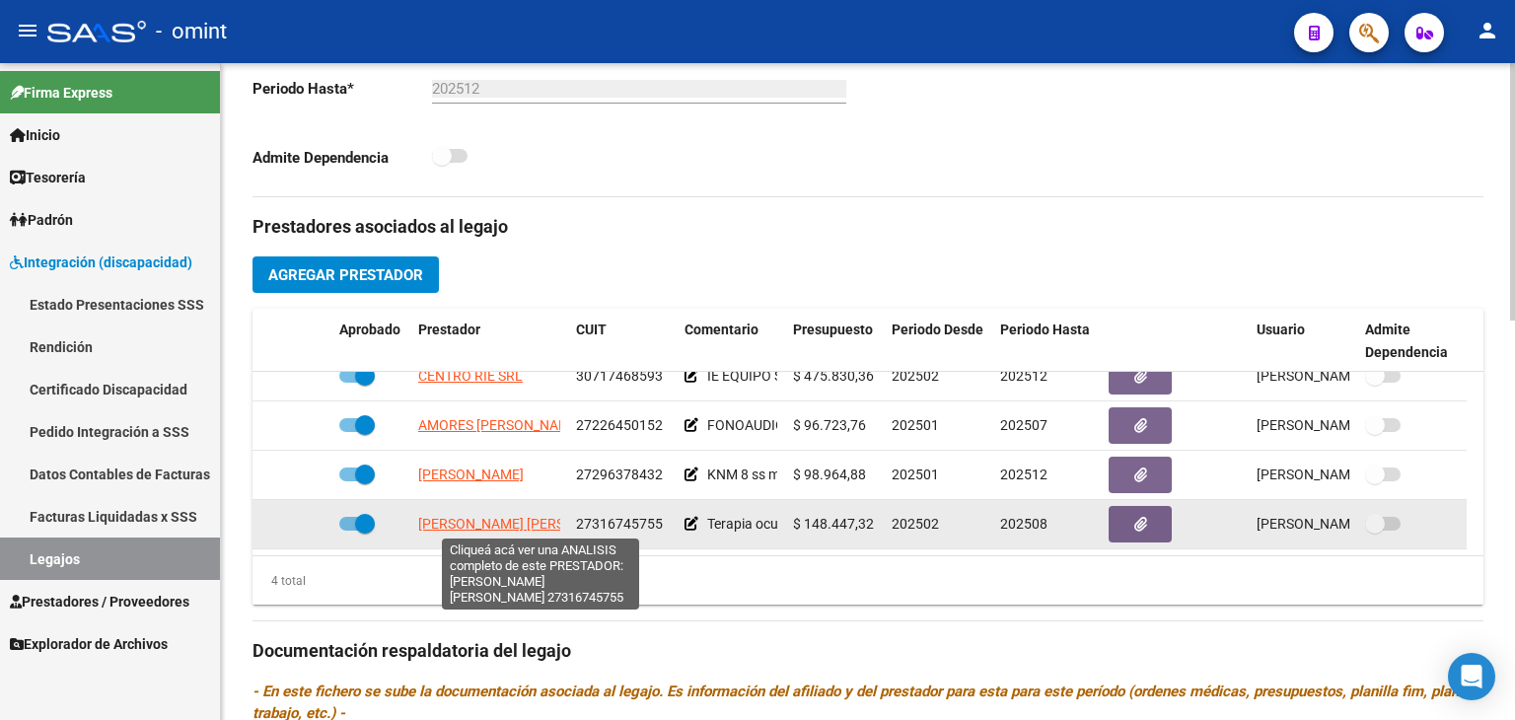
click at [496, 519] on span "LATORRE MARIA CECILIA DEL CARMEN" at bounding box center [525, 524] width 214 height 16
type textarea "27316745755"
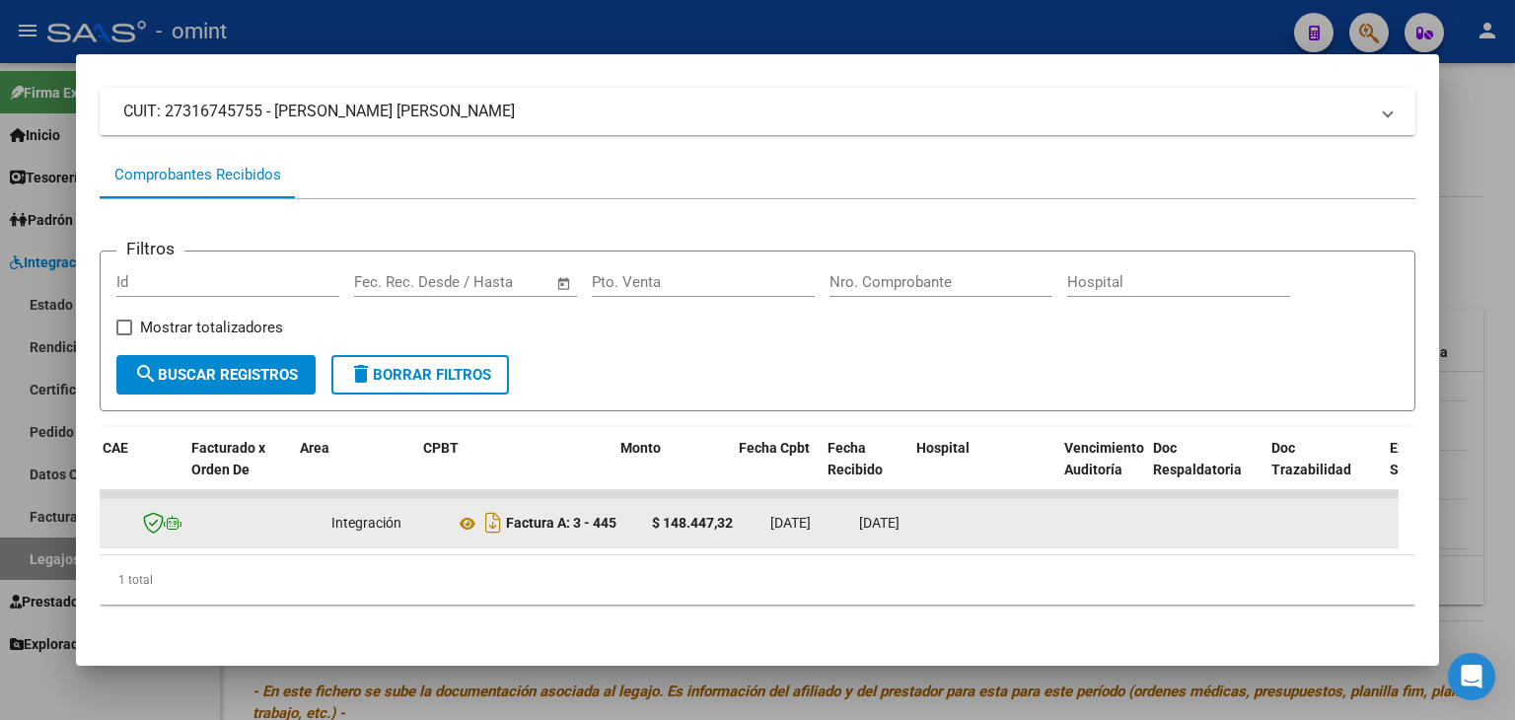
scroll to position [0, 0]
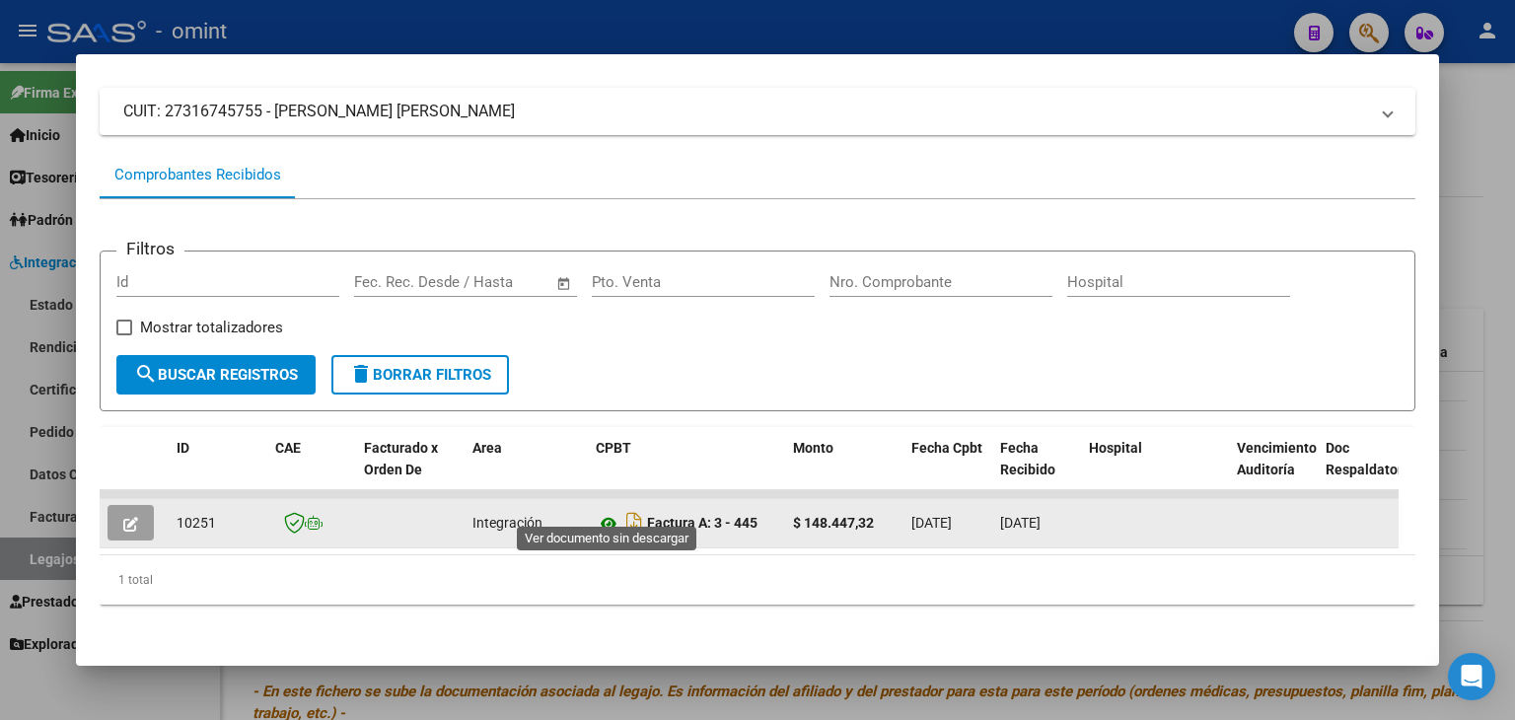
click at [607, 512] on icon at bounding box center [609, 524] width 26 height 24
click at [133, 514] on span "button" at bounding box center [130, 523] width 15 height 18
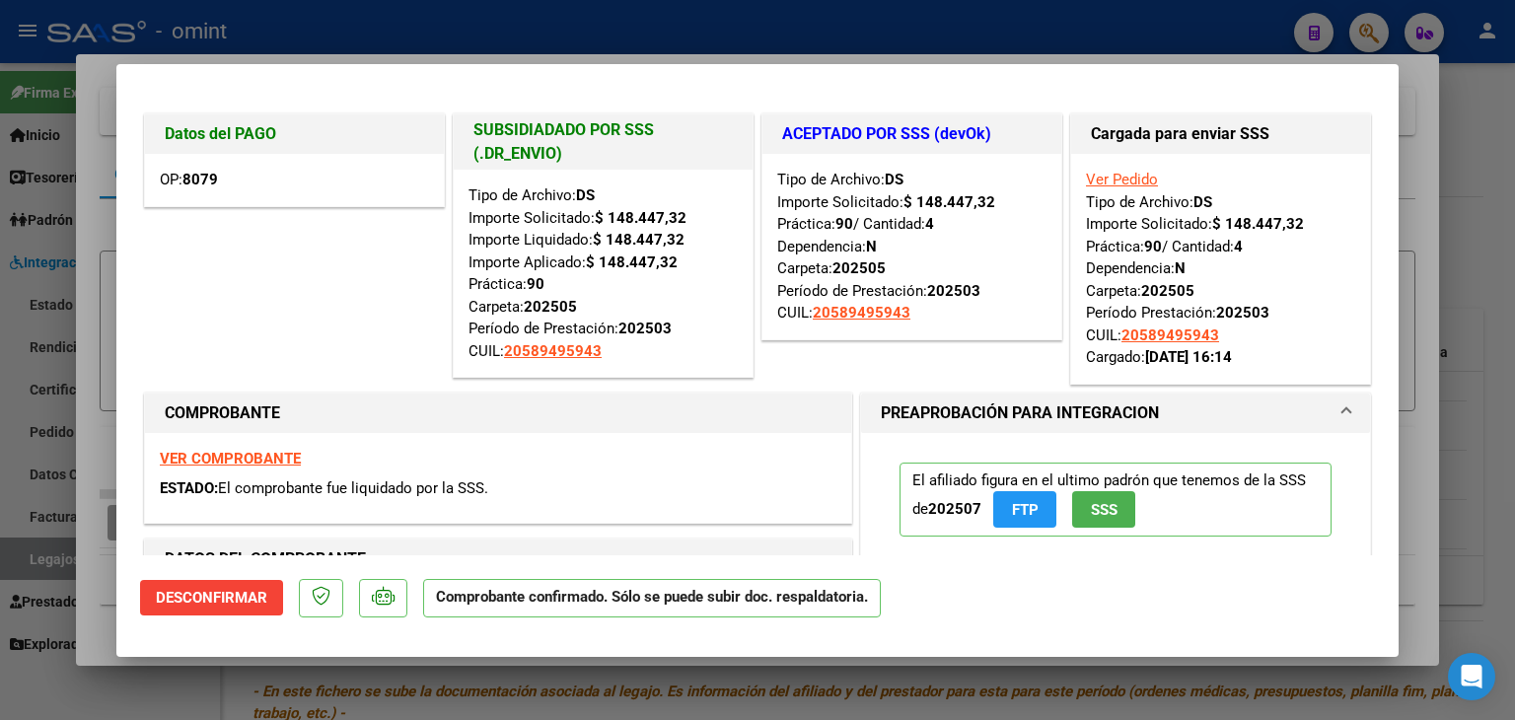
type input "$ 0,00"
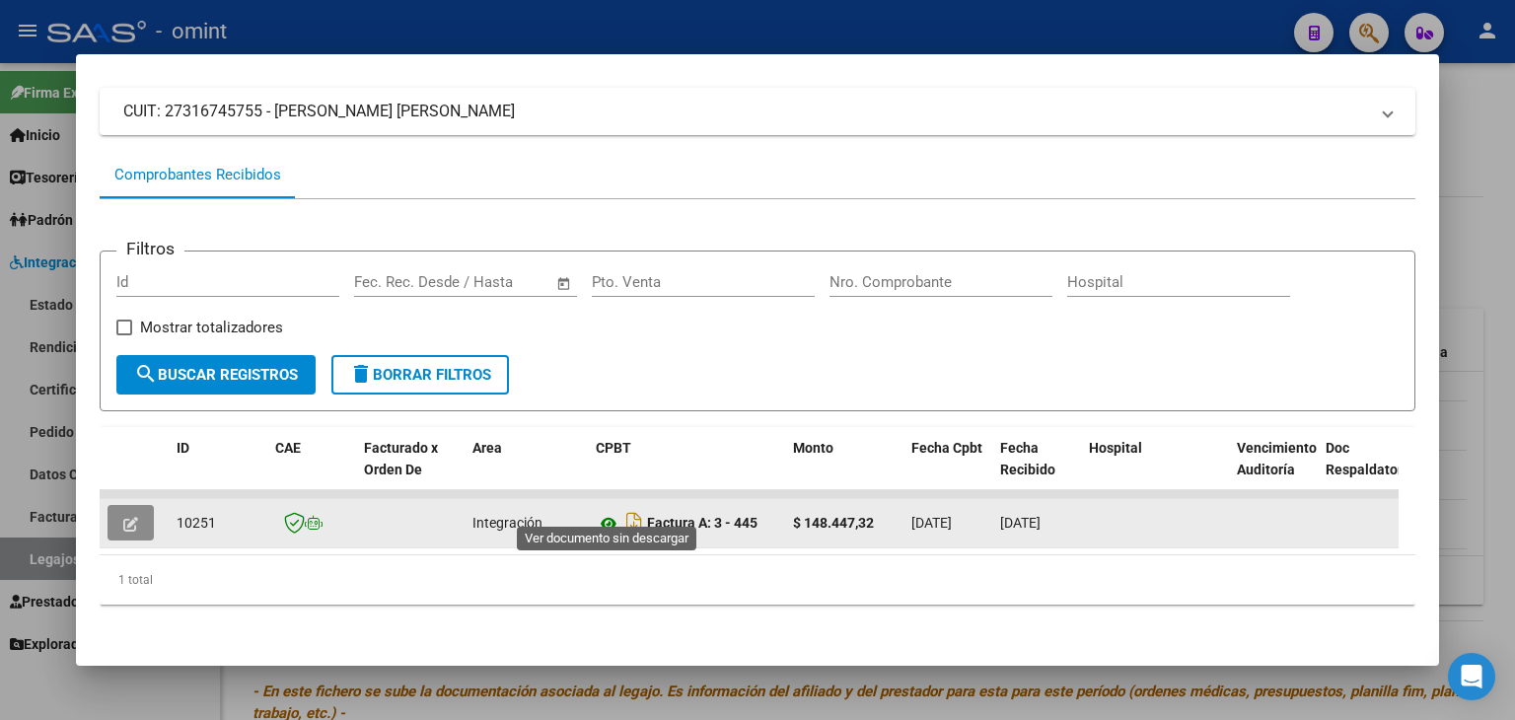
click at [611, 512] on icon at bounding box center [609, 524] width 26 height 24
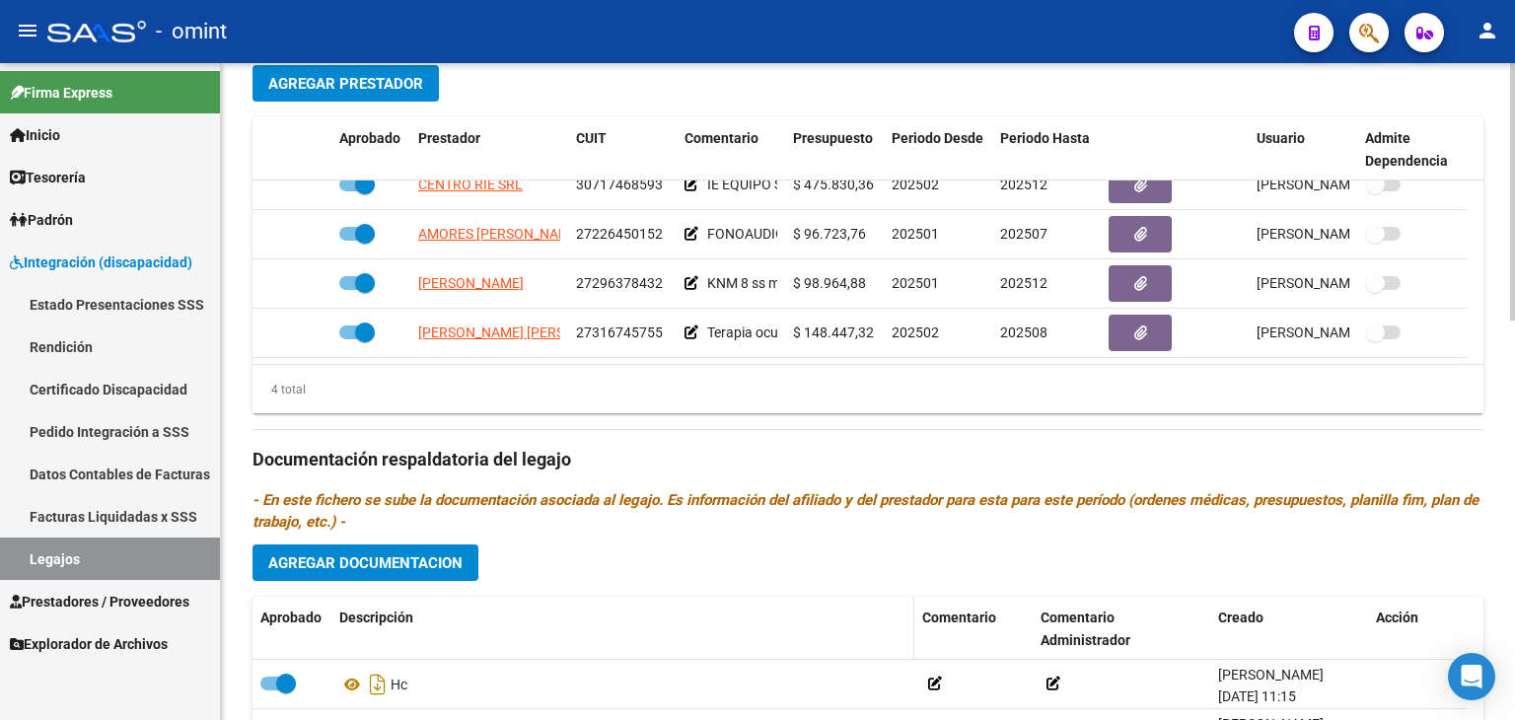
scroll to position [789, 0]
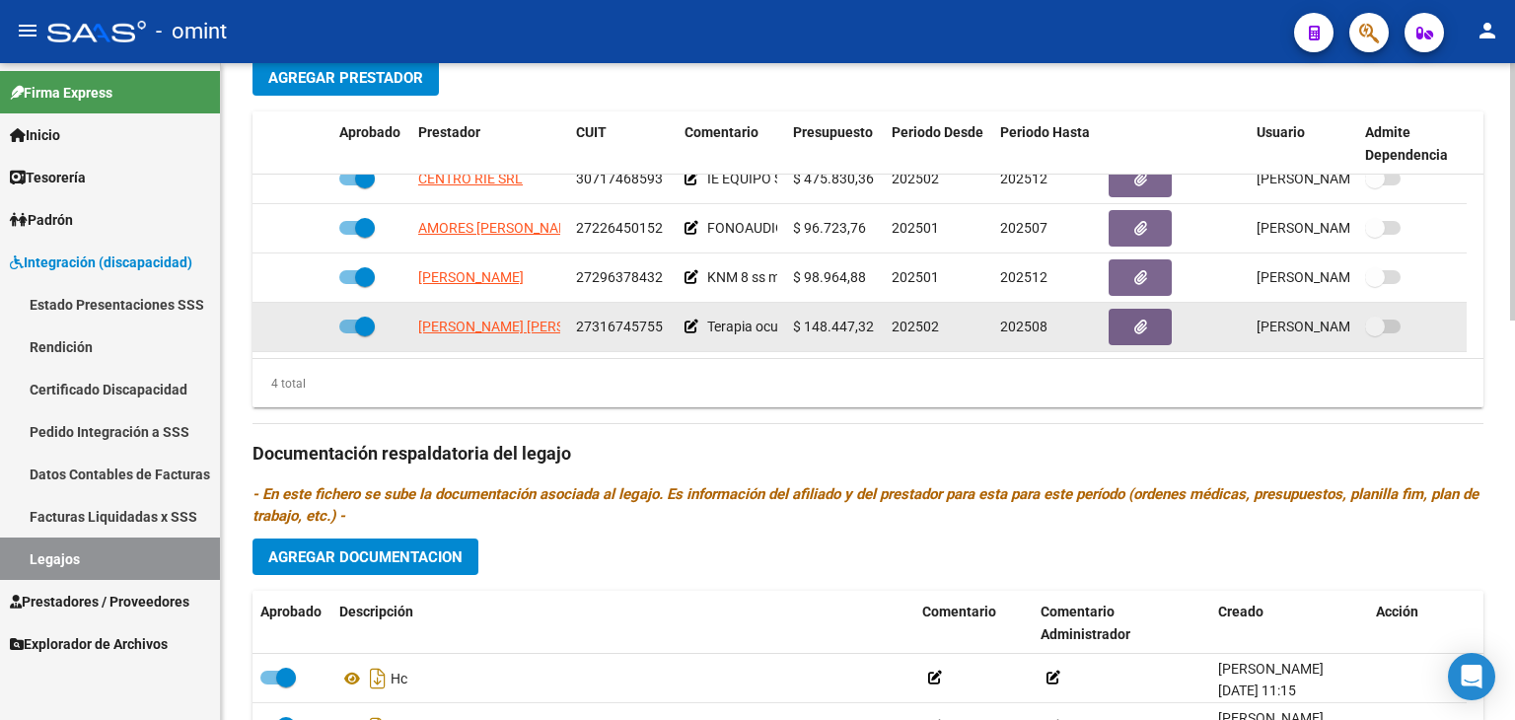
click at [524, 335] on app-link-go-to "LATORRE MARIA CECILIA DEL CARMEN" at bounding box center [525, 327] width 214 height 23
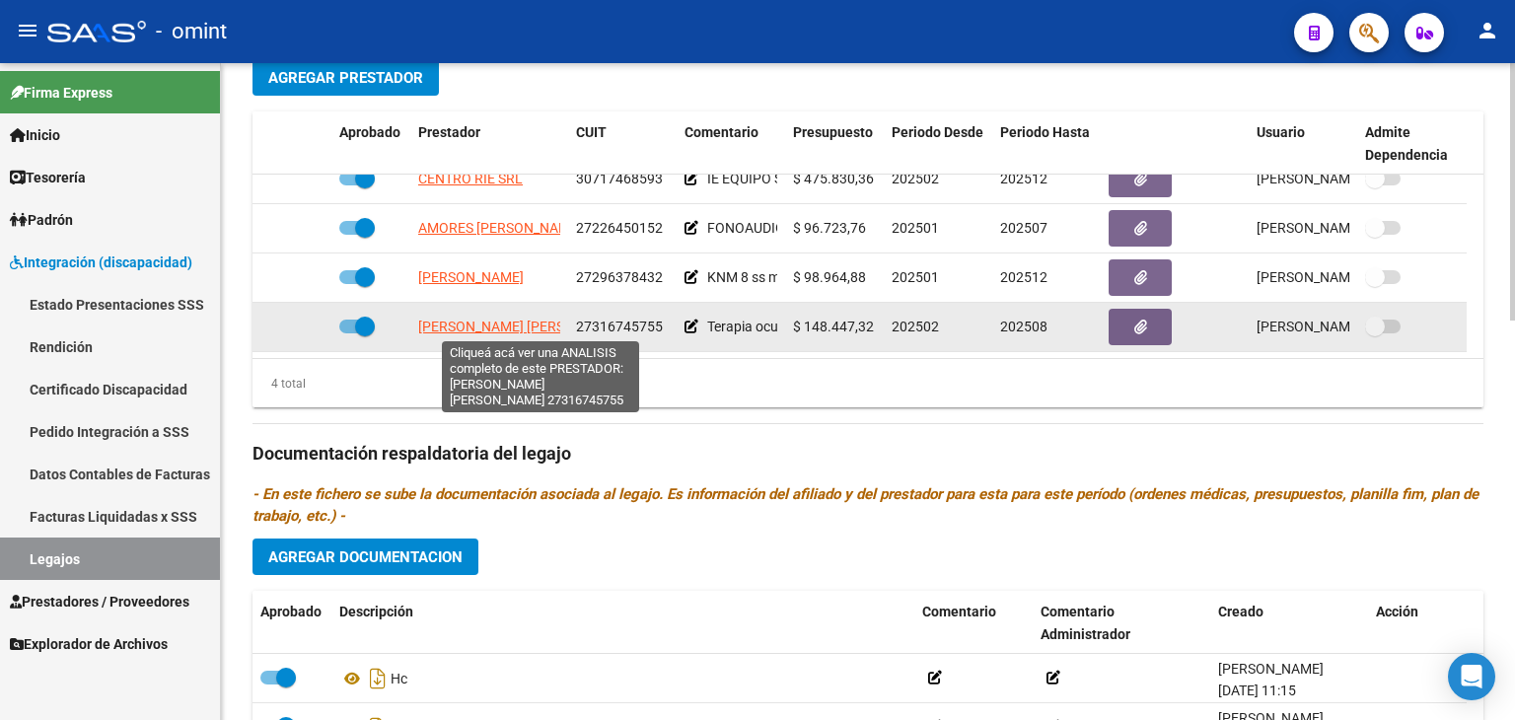
click at [493, 324] on span "LATORRE MARIA CECILIA DEL CARMEN" at bounding box center [525, 327] width 214 height 16
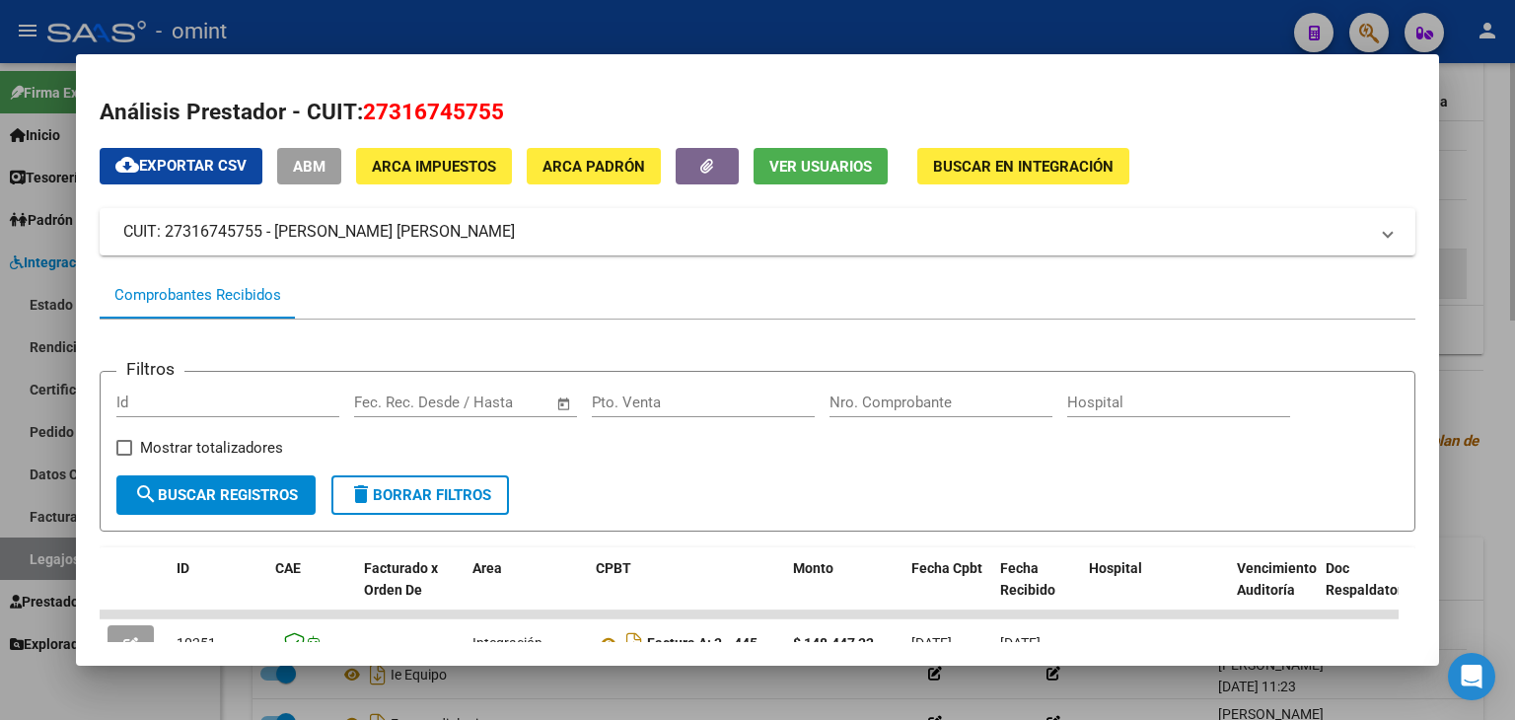
scroll to position [907, 0]
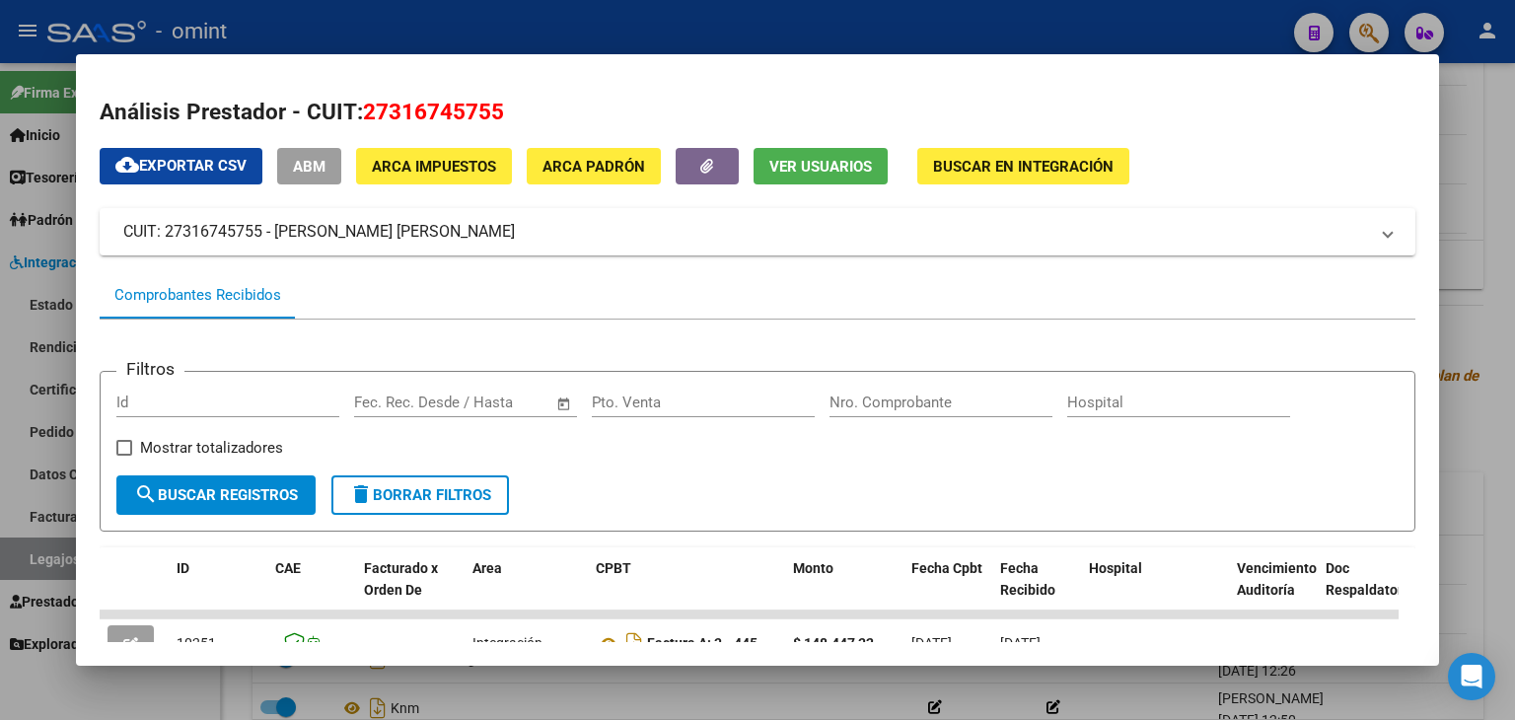
click at [1440, 634] on div at bounding box center [757, 360] width 1515 height 720
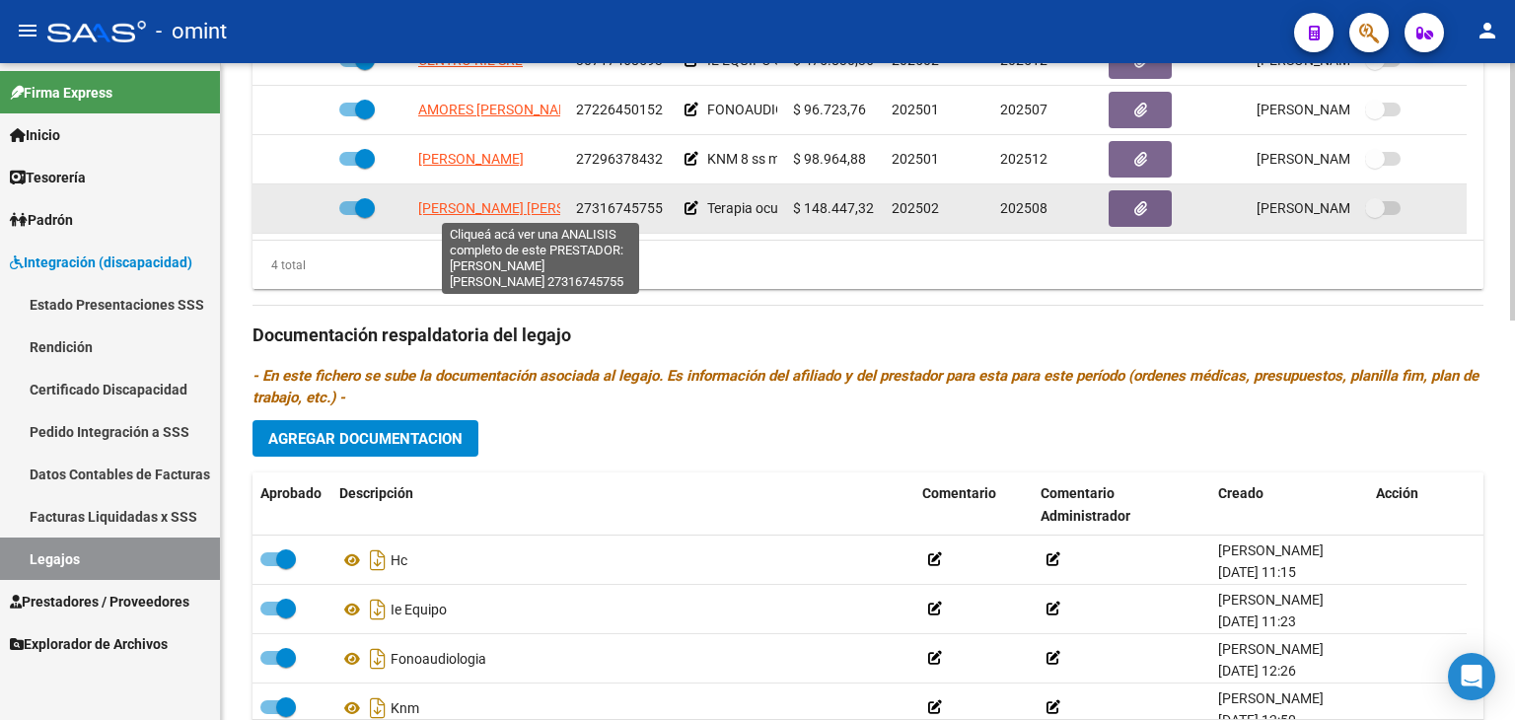
click at [496, 211] on span "LATORRE MARIA CECILIA DEL CARMEN" at bounding box center [525, 208] width 214 height 16
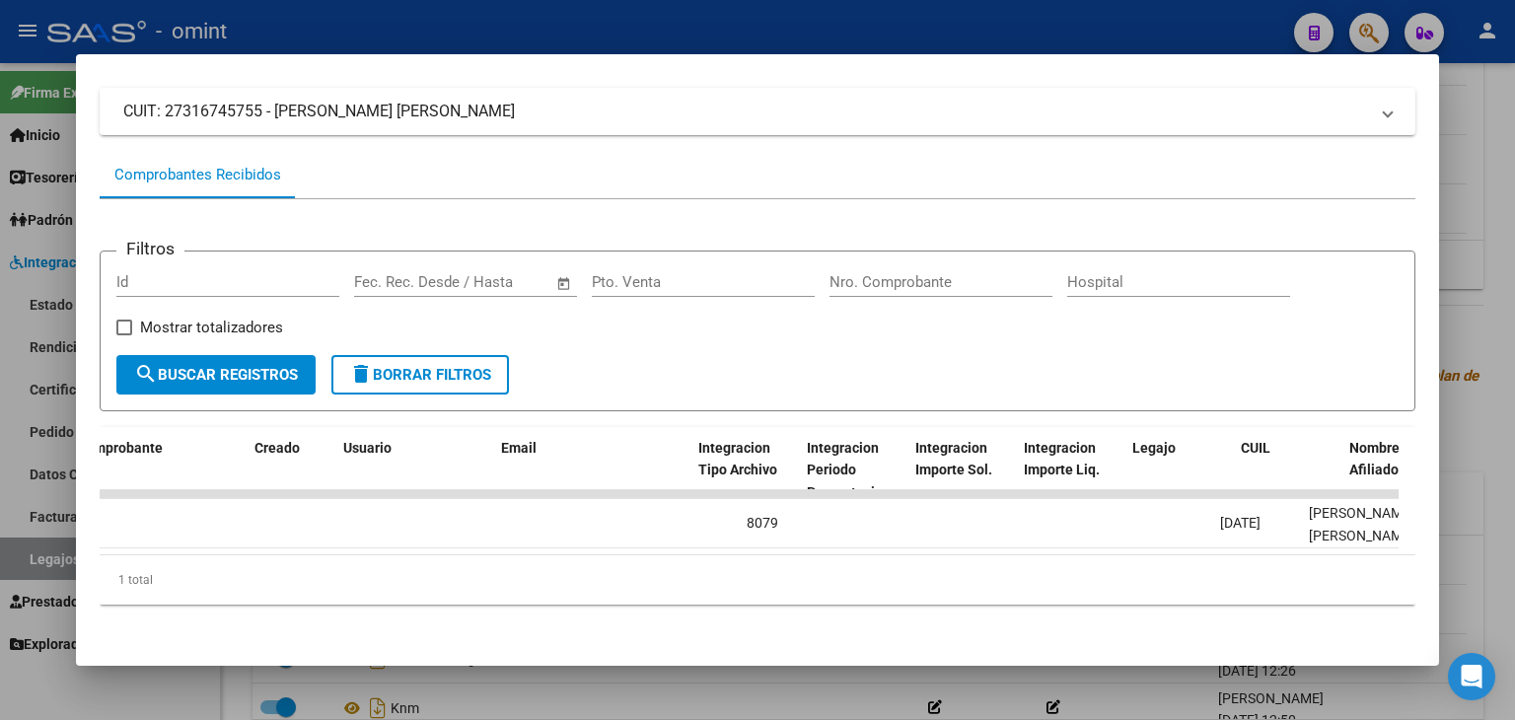
scroll to position [0, 2272]
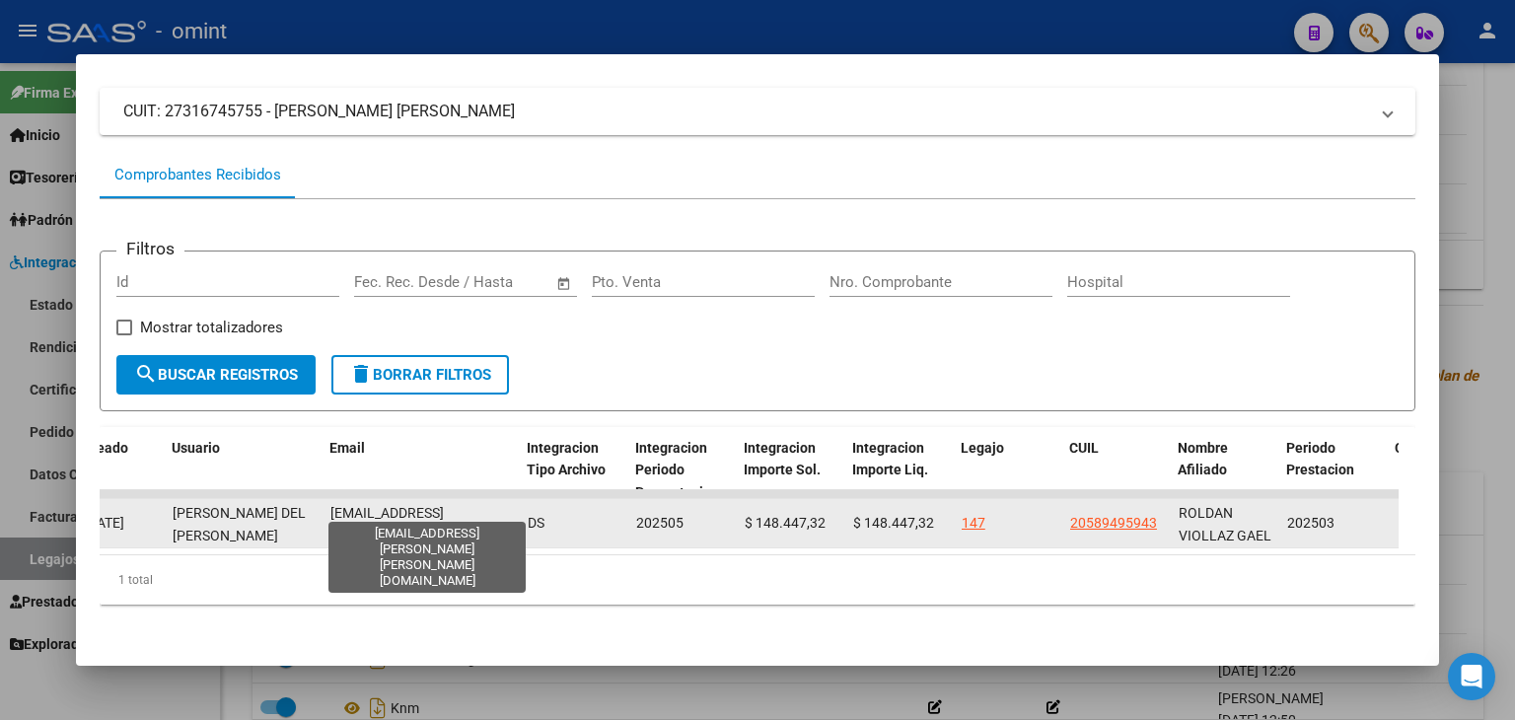
click at [346, 505] on span "ma.cecilia.latorre@gmail.com" at bounding box center [386, 546] width 113 height 83
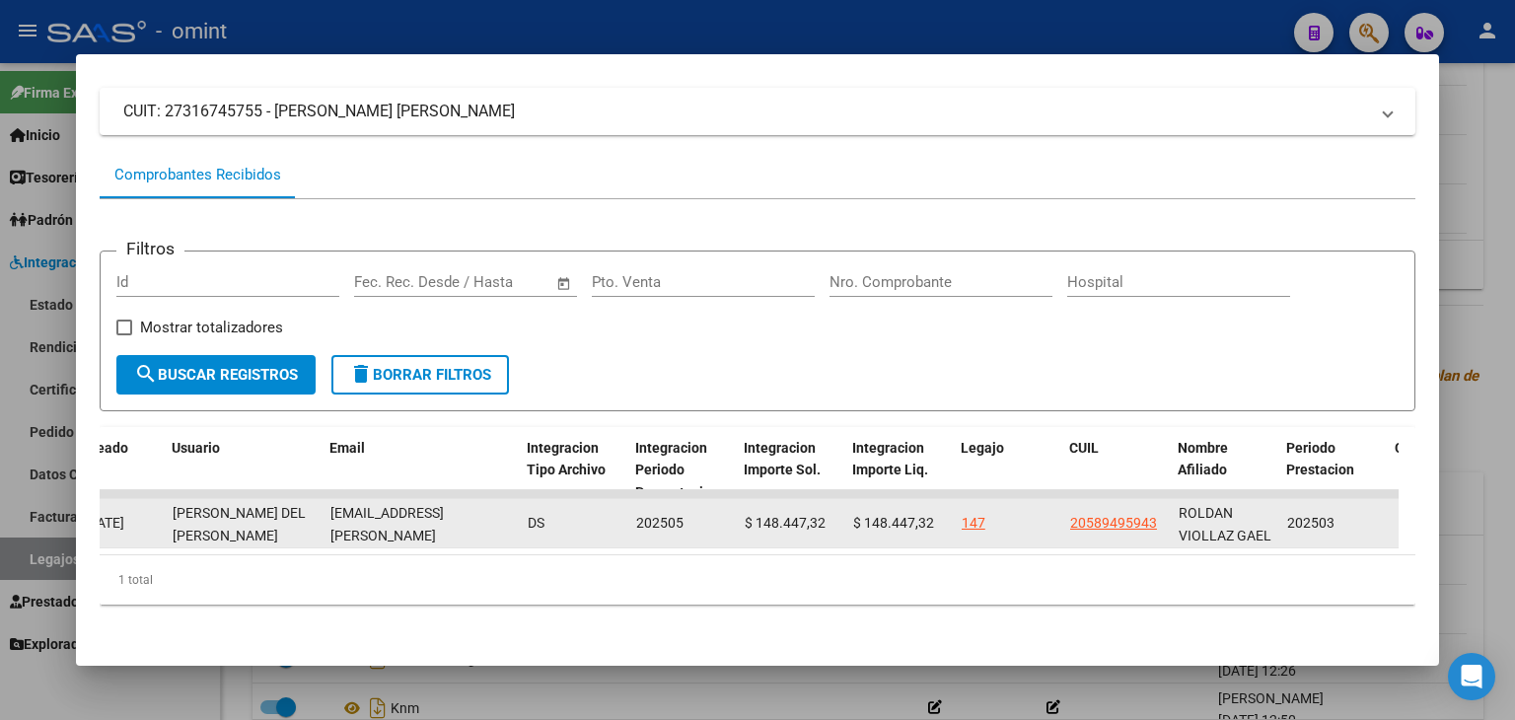
click at [346, 505] on span "ma.cecilia.latorre@gmail.com" at bounding box center [386, 546] width 113 height 83
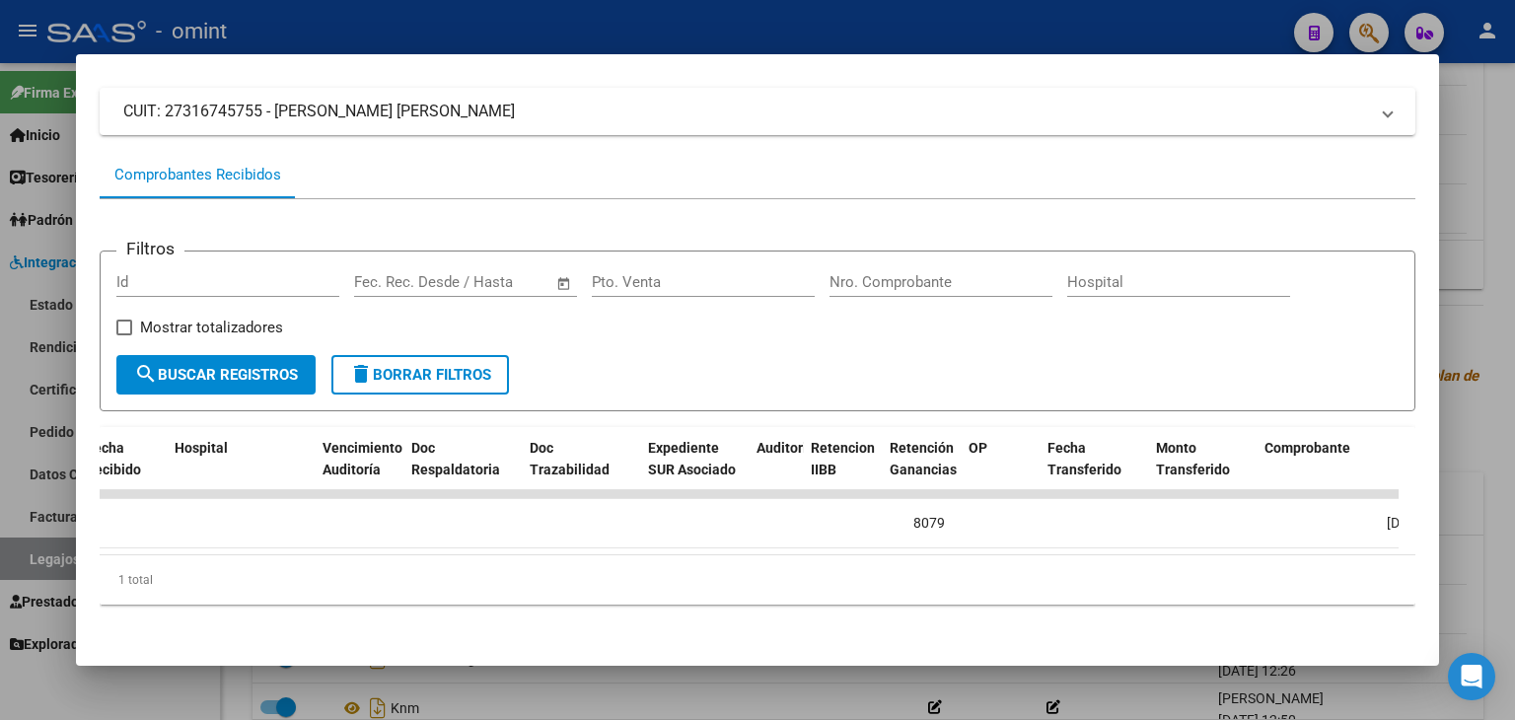
scroll to position [0, 773]
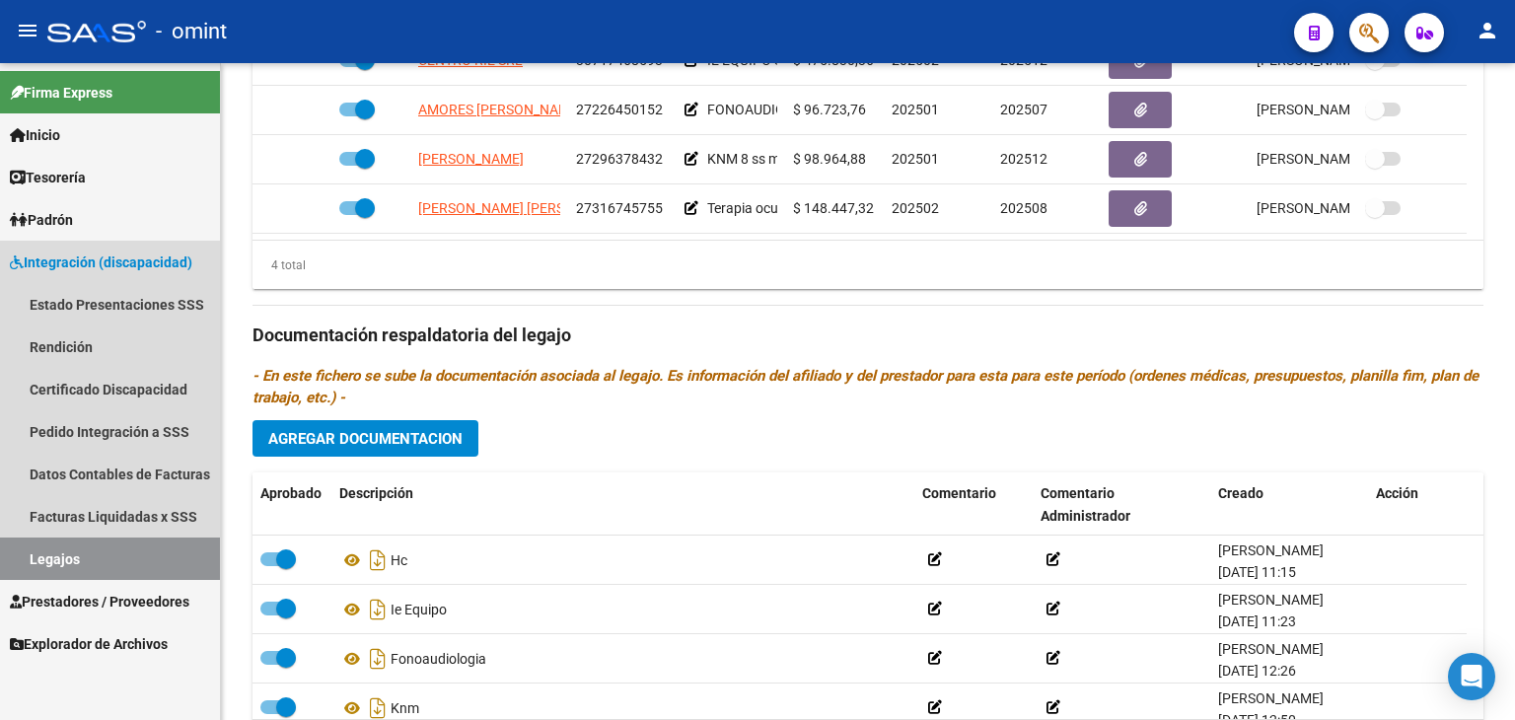
click at [94, 541] on link "Legajos" at bounding box center [110, 559] width 220 height 42
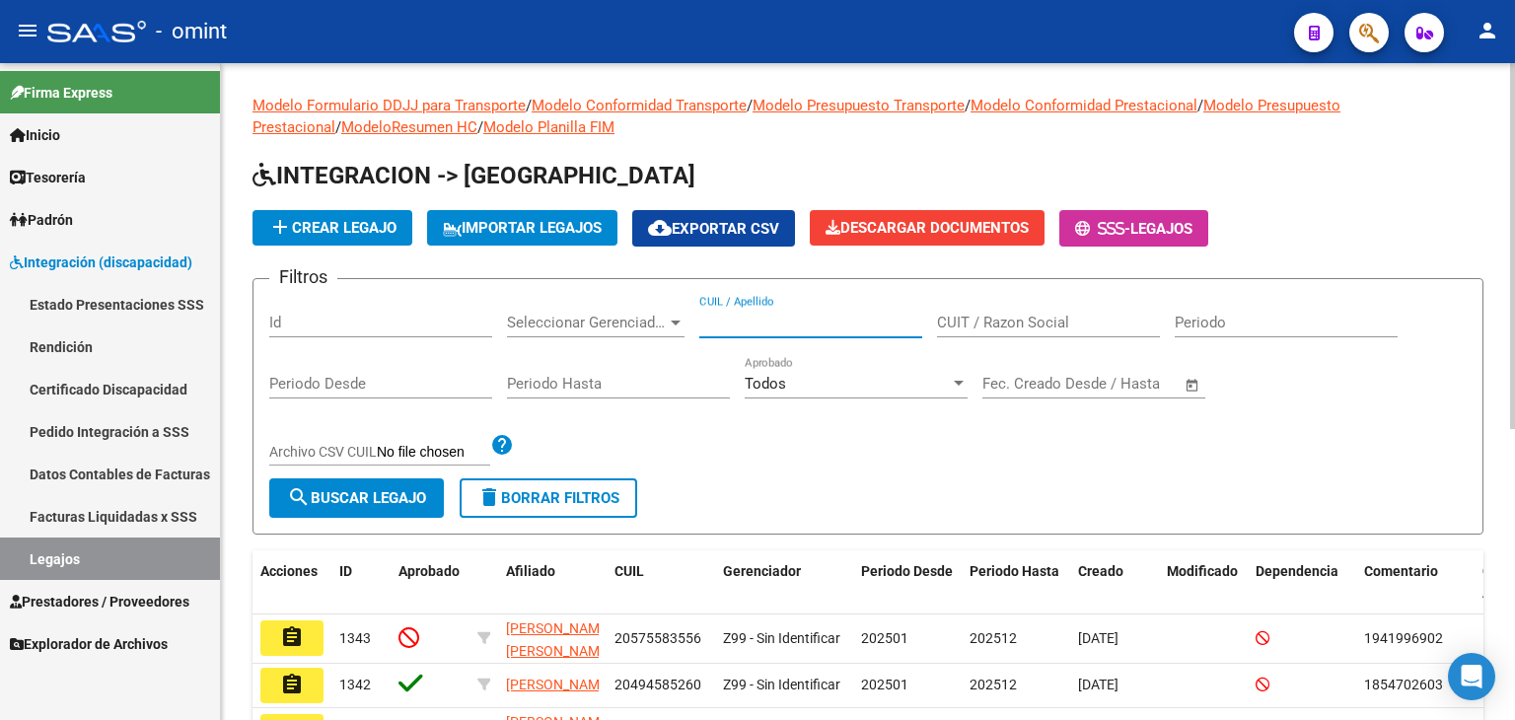
click at [777, 321] on input "CUIL / Apellido" at bounding box center [810, 323] width 223 height 18
paste input "27517036752"
type input "27517036752"
click at [368, 484] on button "search Buscar Legajo" at bounding box center [356, 497] width 175 height 39
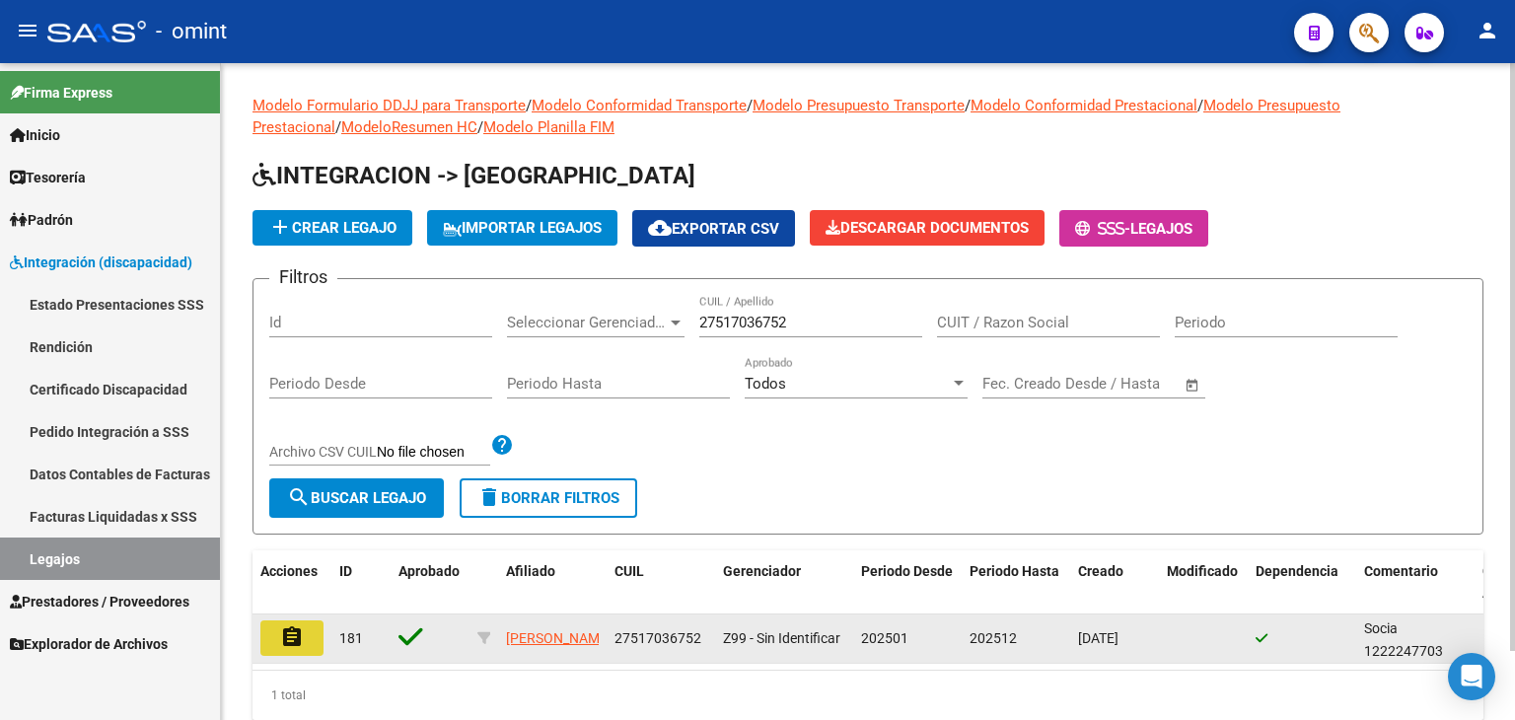
click at [285, 643] on mat-icon "assignment" at bounding box center [292, 637] width 24 height 24
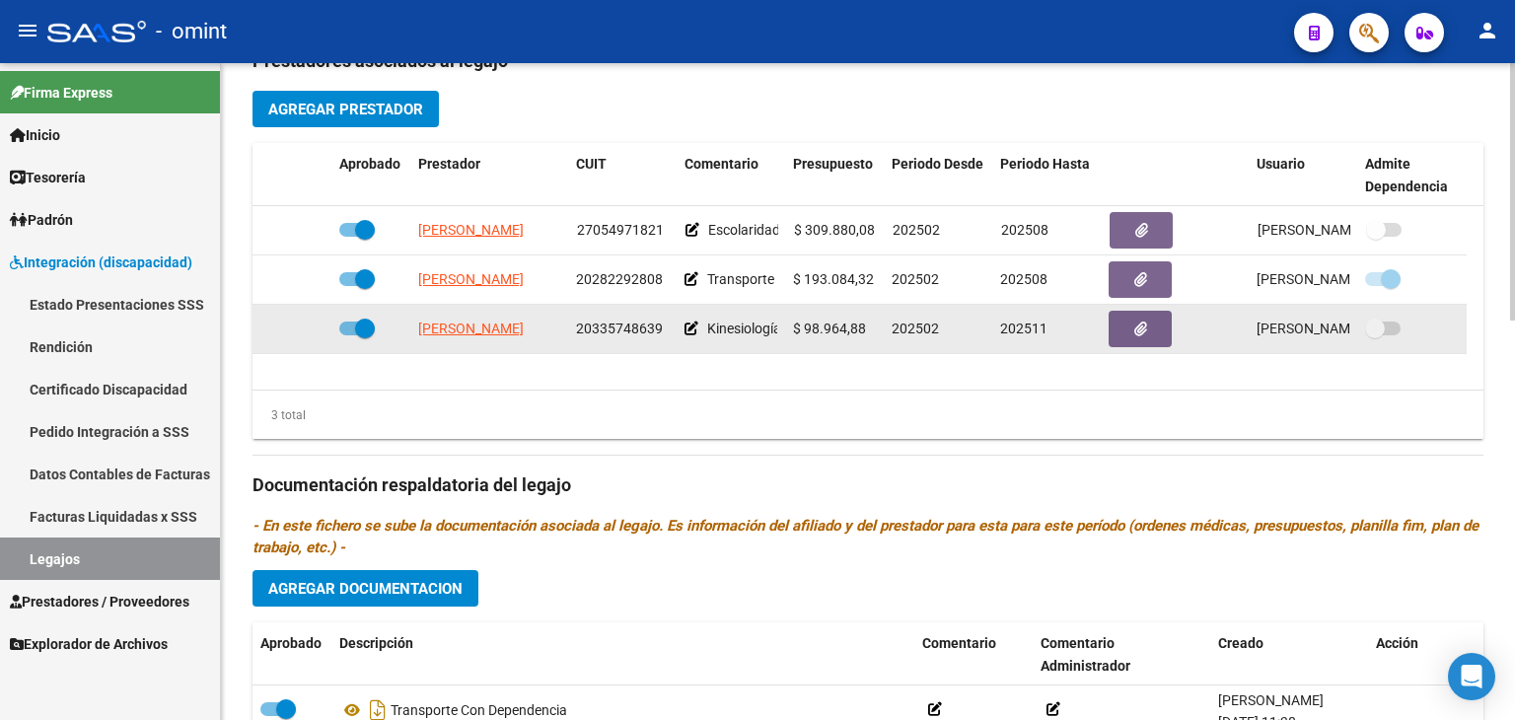
scroll to position [789, 0]
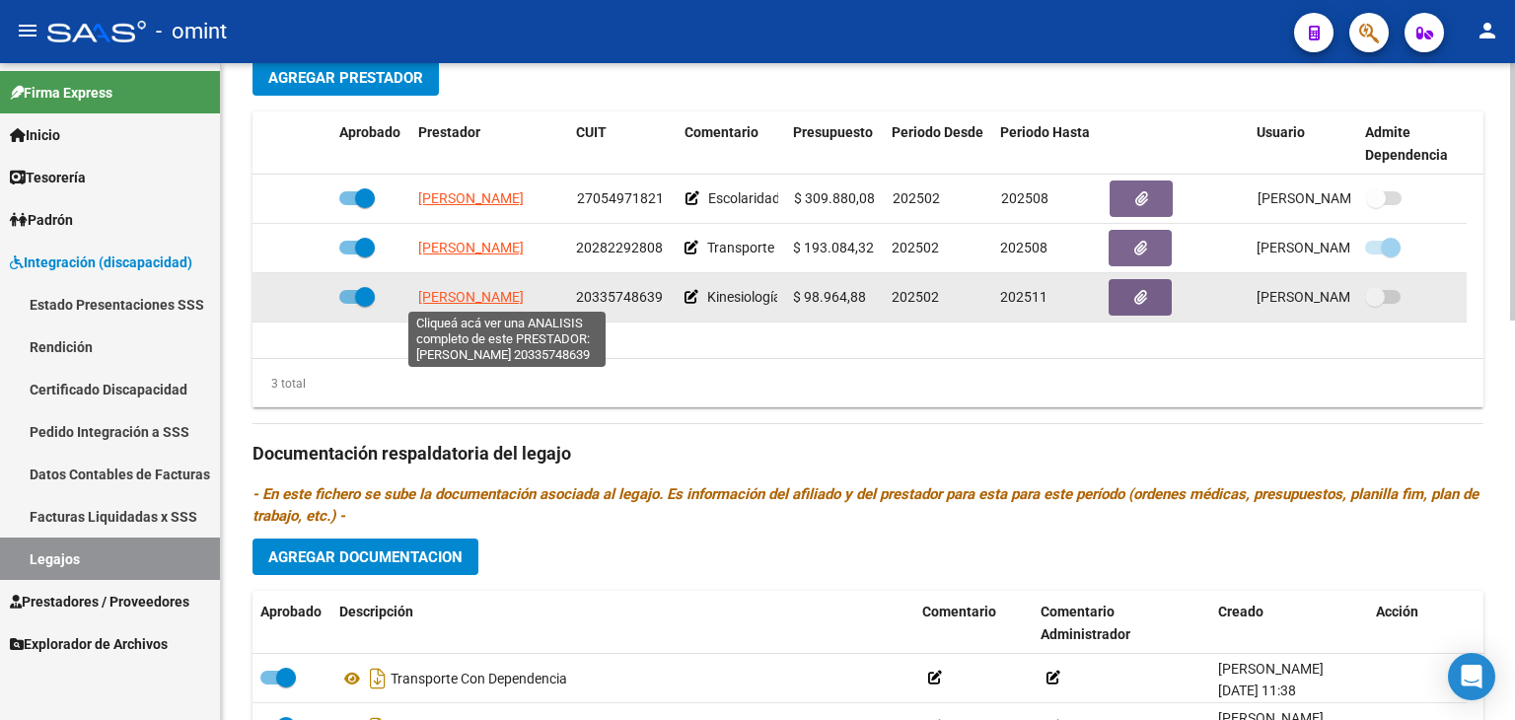
click at [473, 289] on span "VILLARREAL MARCOS ARIEL" at bounding box center [471, 297] width 106 height 16
type textarea "20335748639"
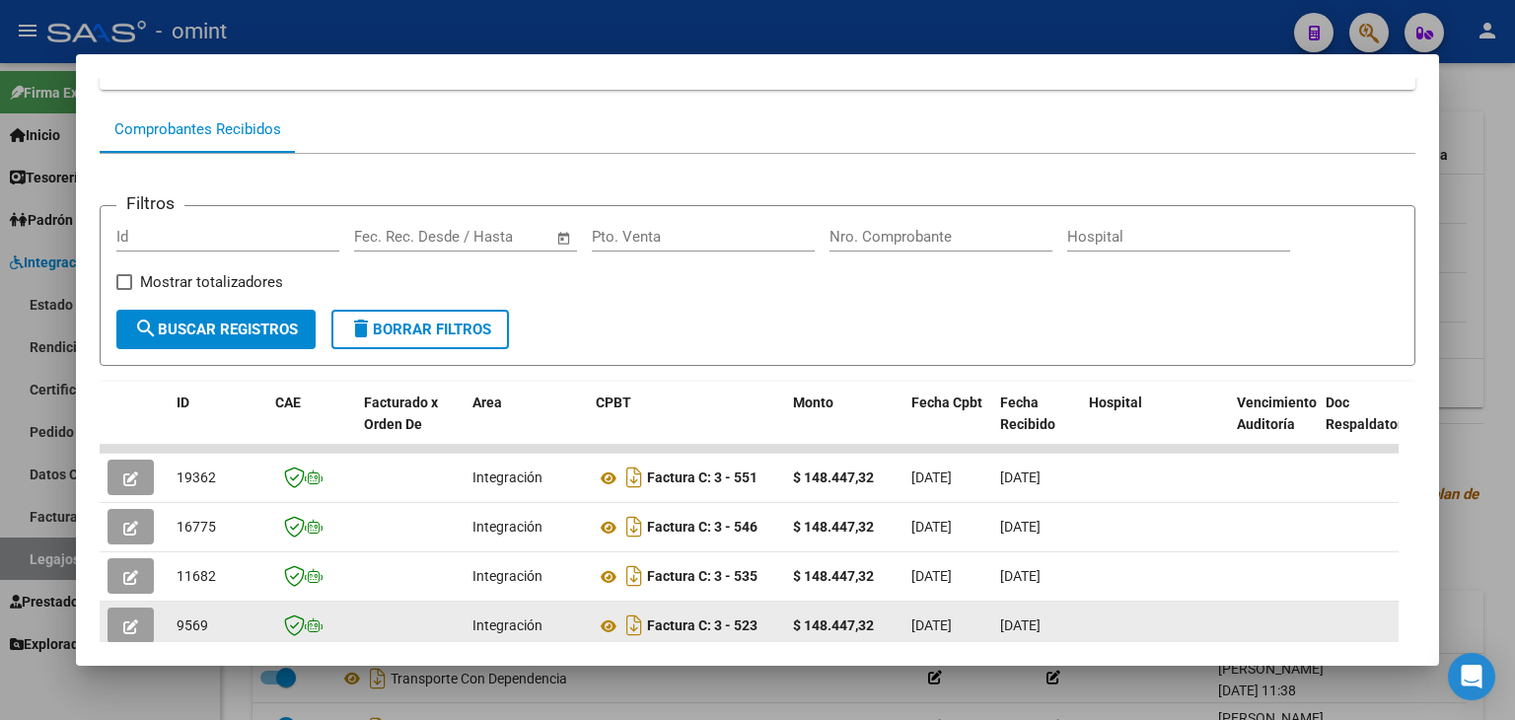
scroll to position [426, 0]
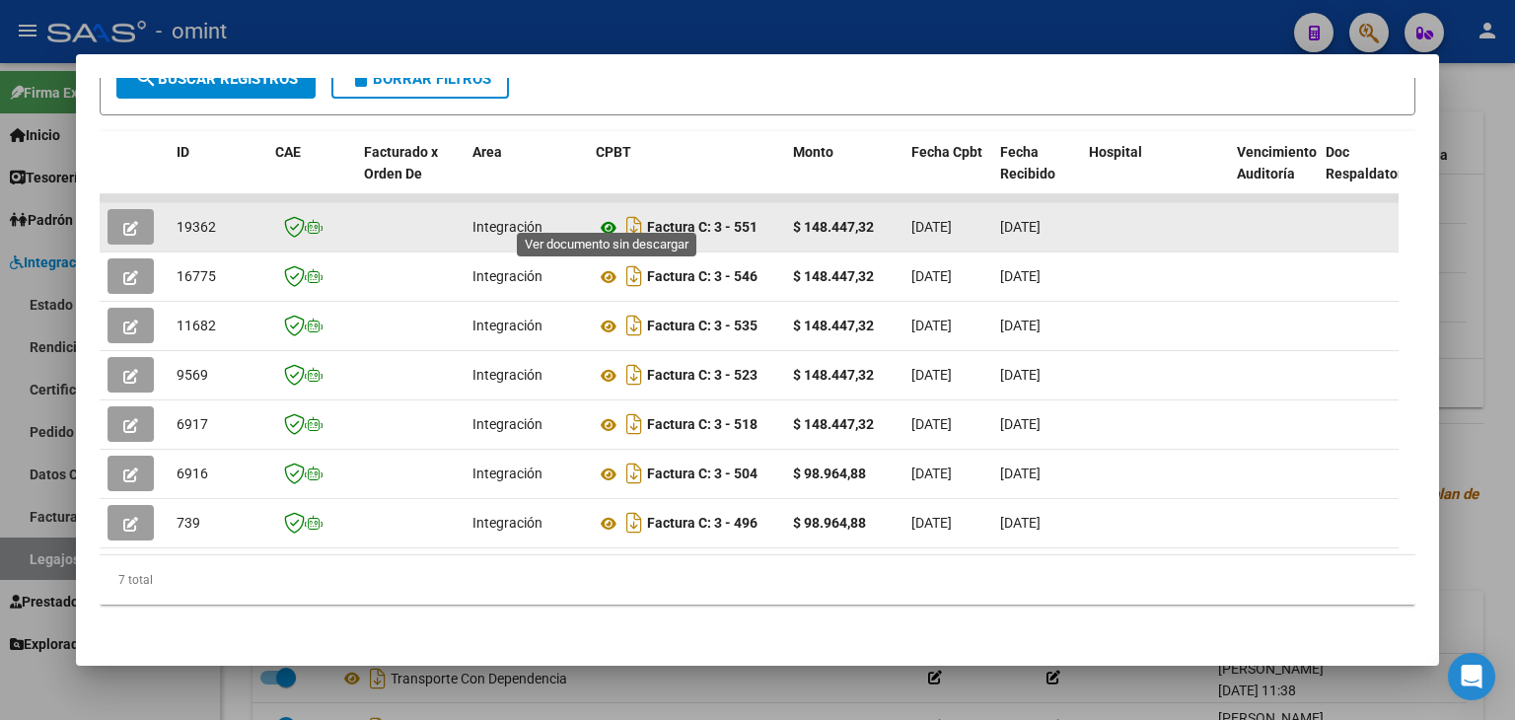
click at [604, 216] on icon at bounding box center [609, 228] width 26 height 24
click at [197, 219] on span "19362" at bounding box center [196, 227] width 39 height 16
click at [130, 221] on icon "button" at bounding box center [130, 228] width 15 height 15
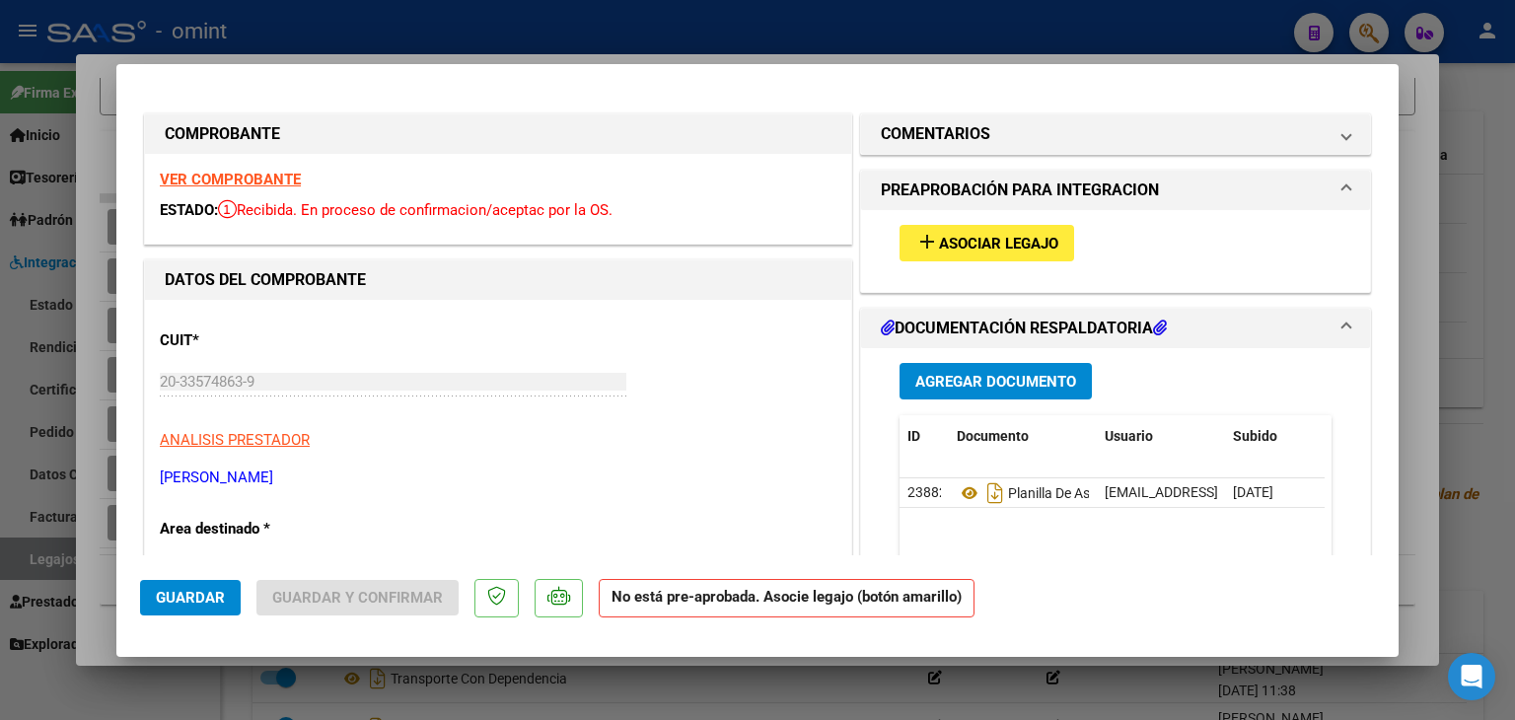
click at [951, 242] on span "Asociar Legajo" at bounding box center [998, 244] width 119 height 18
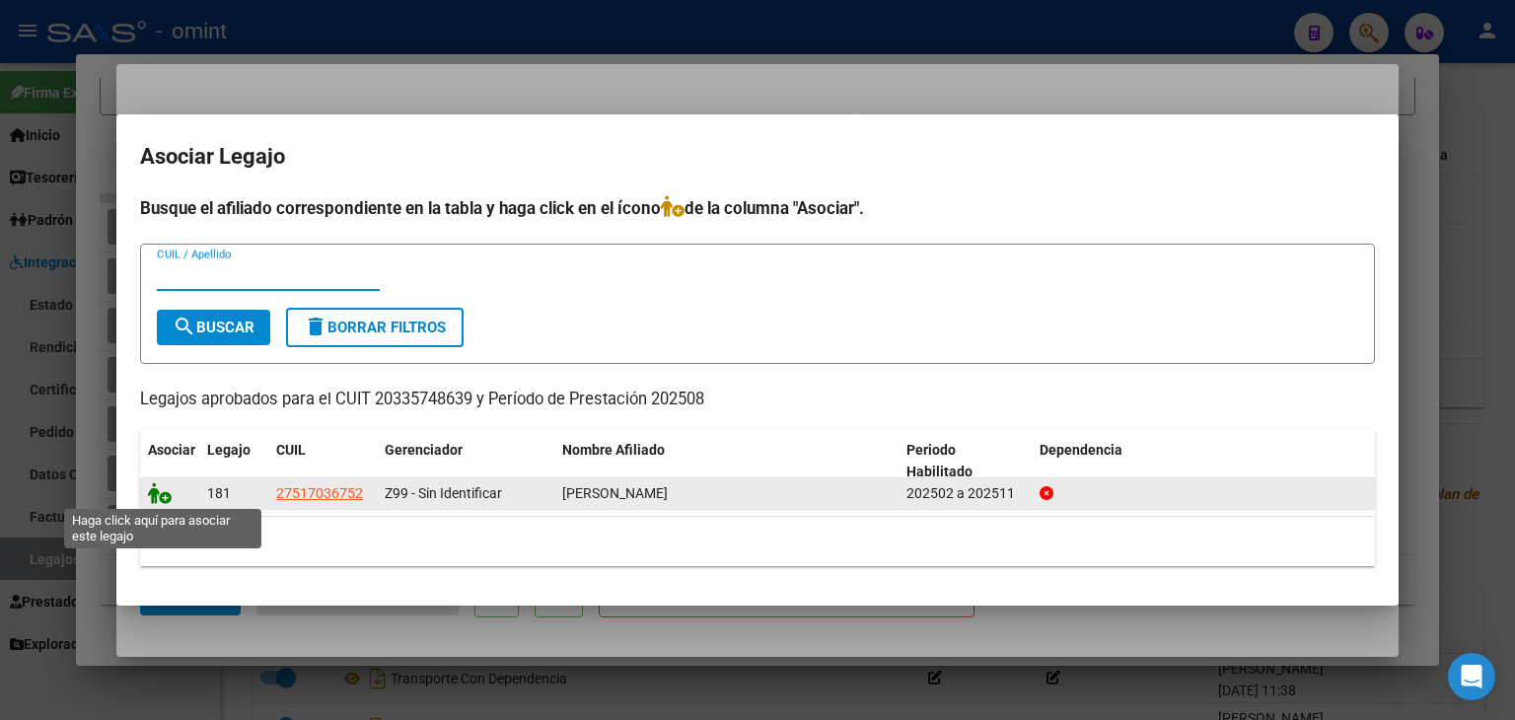
click at [167, 498] on icon at bounding box center [160, 493] width 24 height 22
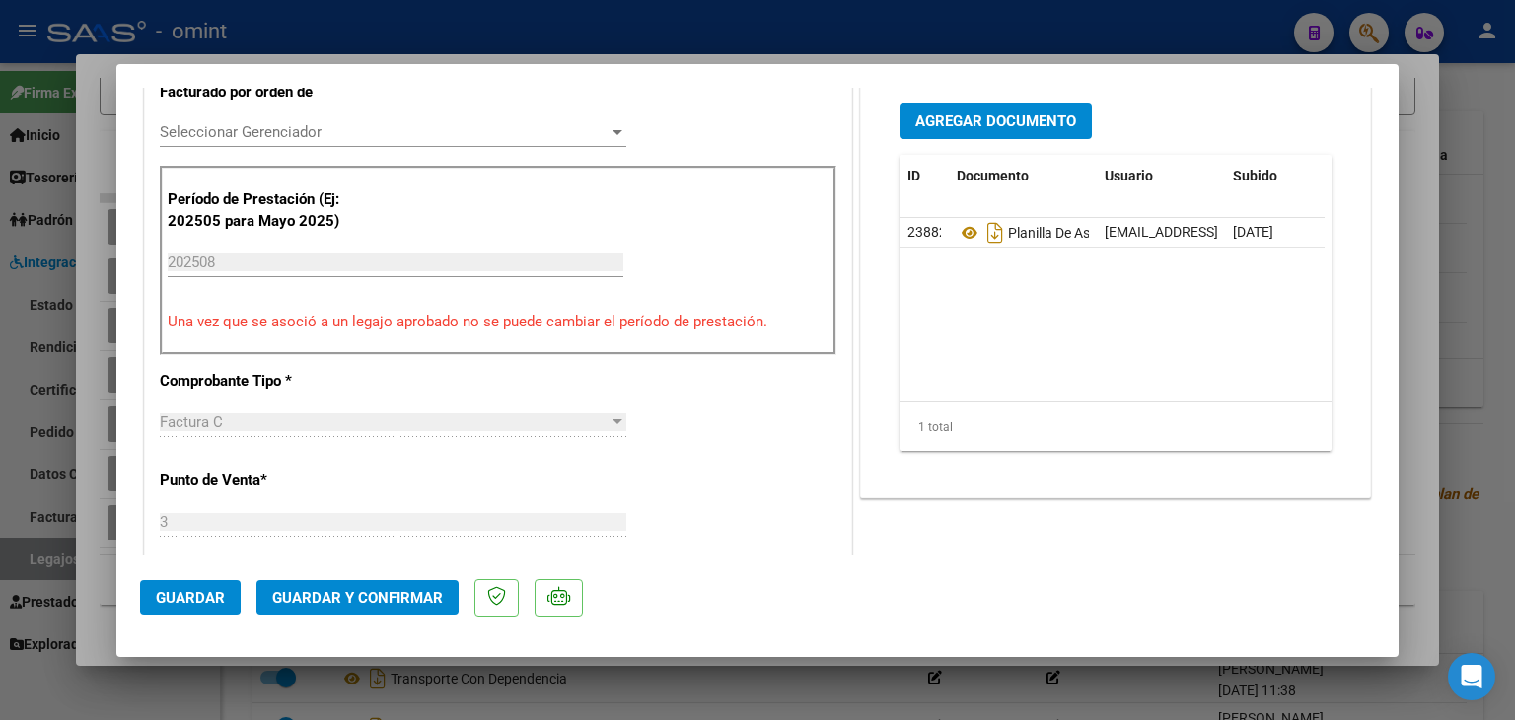
scroll to position [552, 0]
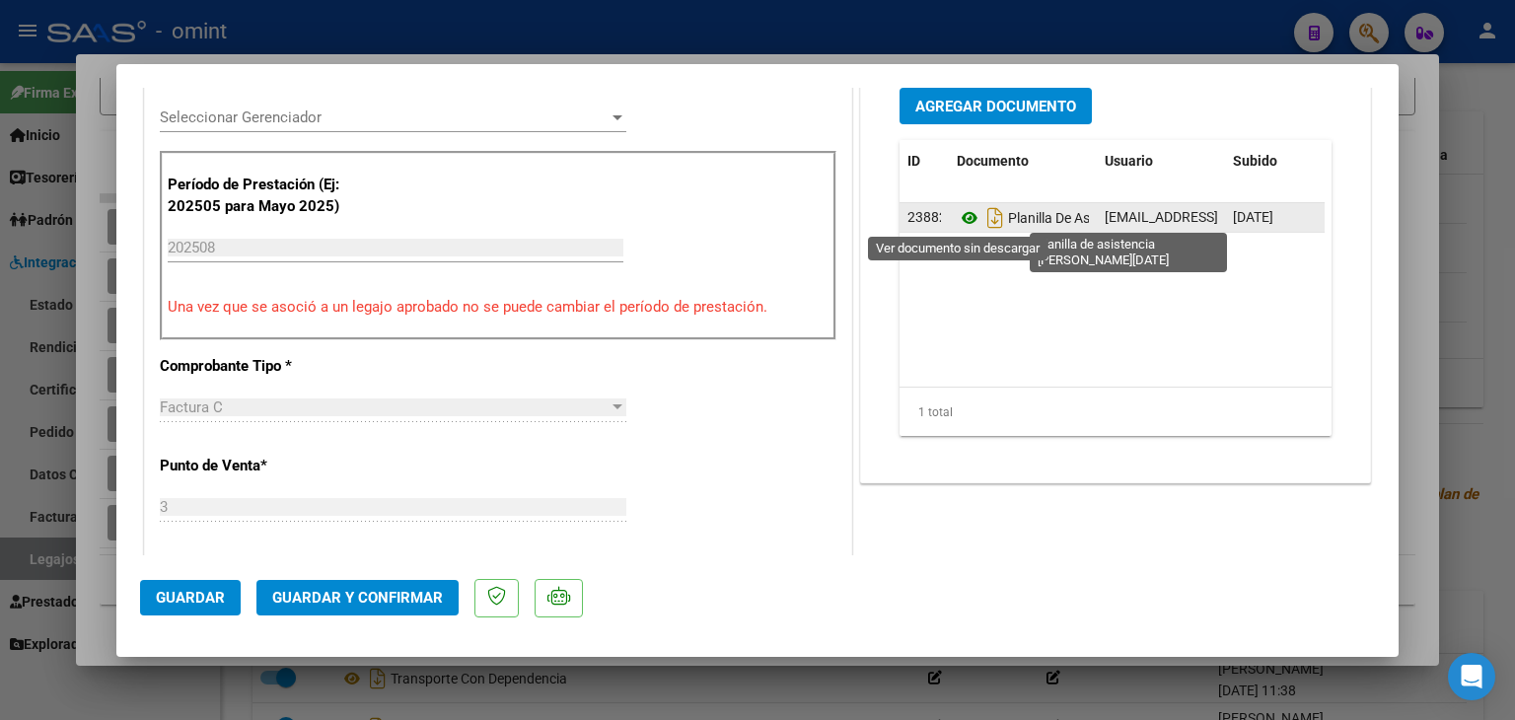
click at [957, 224] on icon at bounding box center [970, 218] width 26 height 24
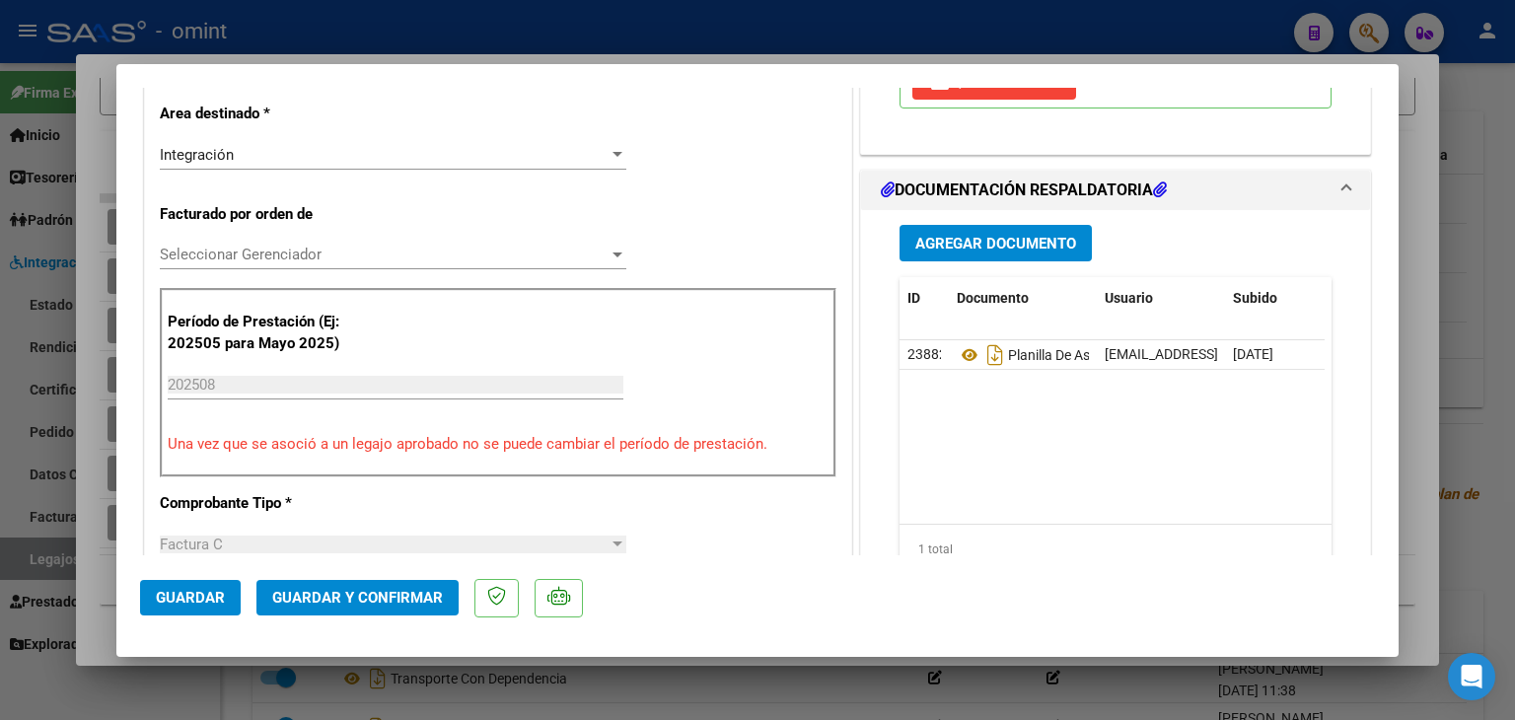
scroll to position [395, 0]
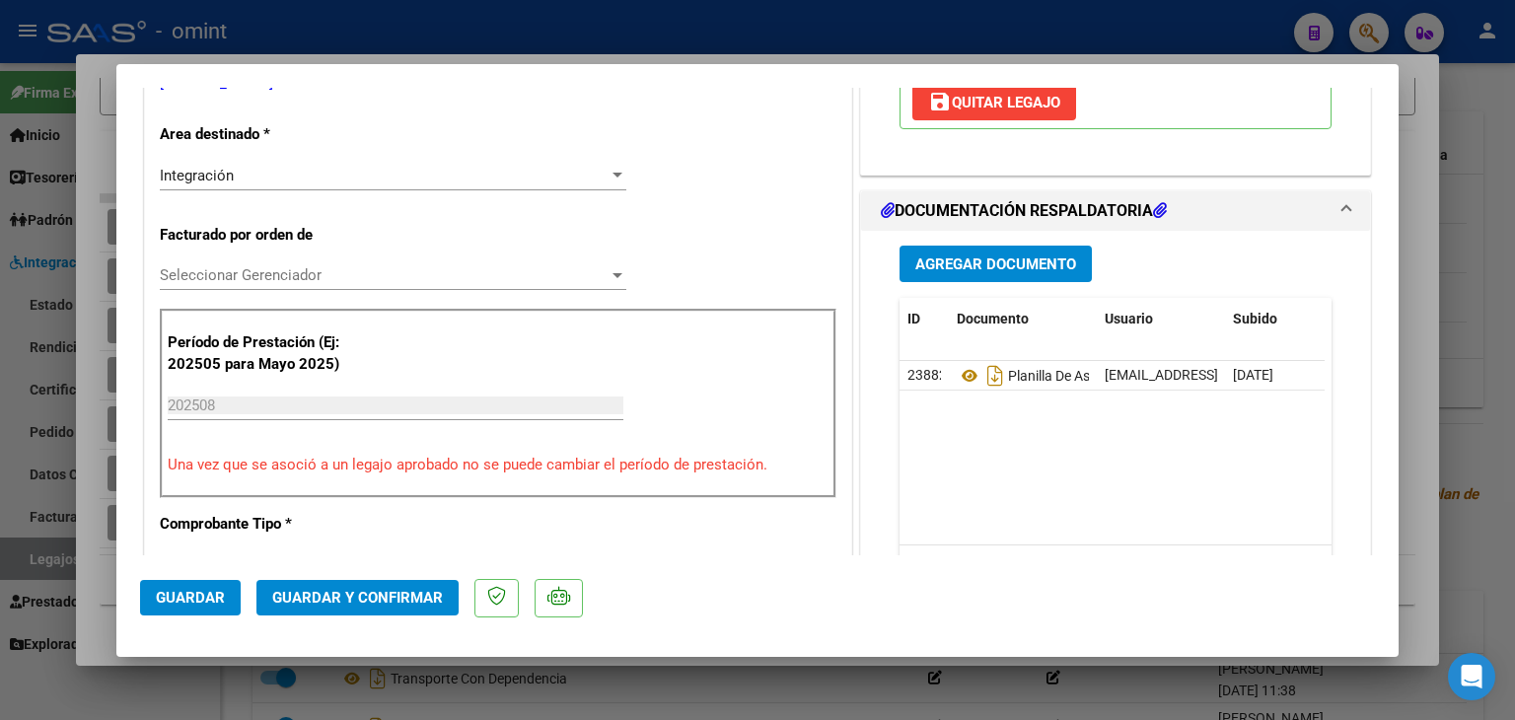
click at [507, 279] on span "Seleccionar Gerenciador" at bounding box center [384, 275] width 449 height 18
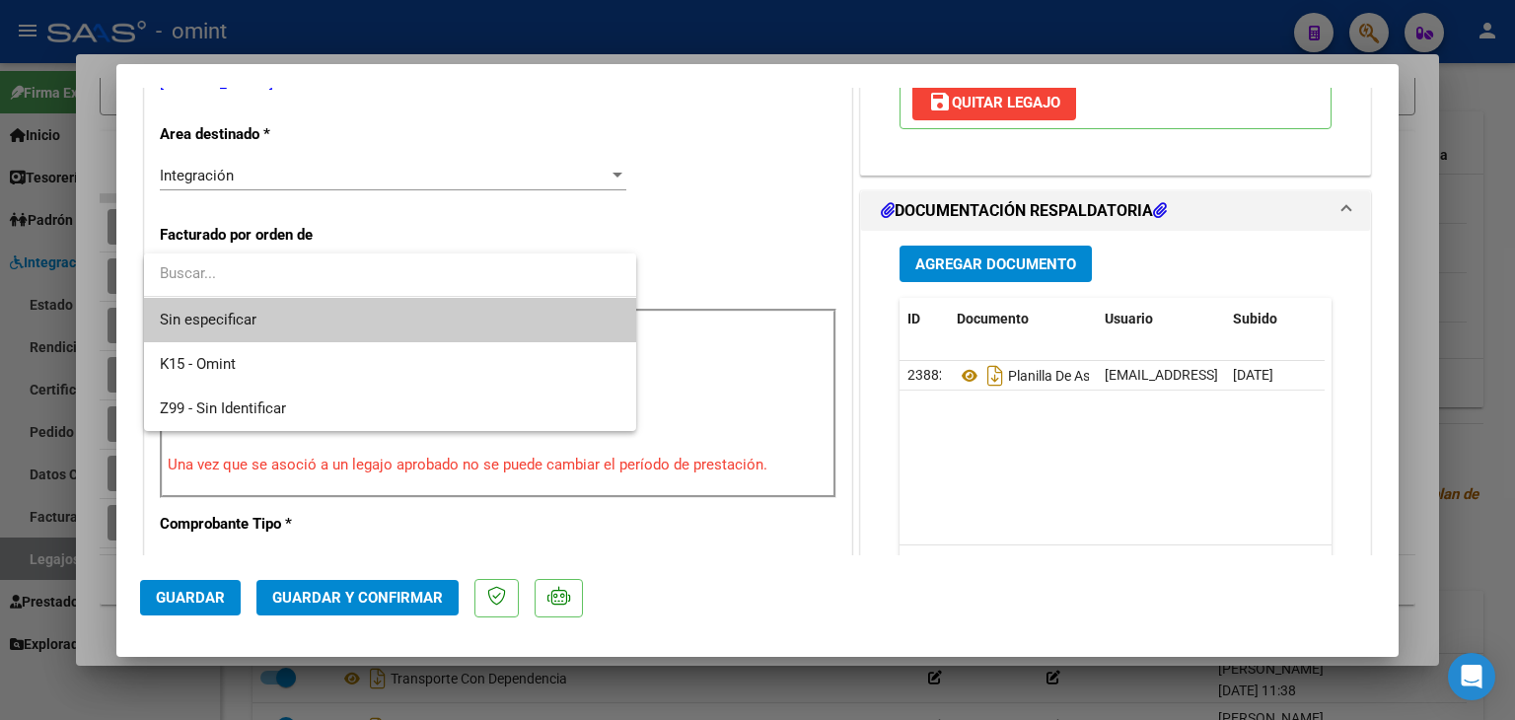
click at [416, 314] on span "Sin especificar" at bounding box center [390, 320] width 461 height 44
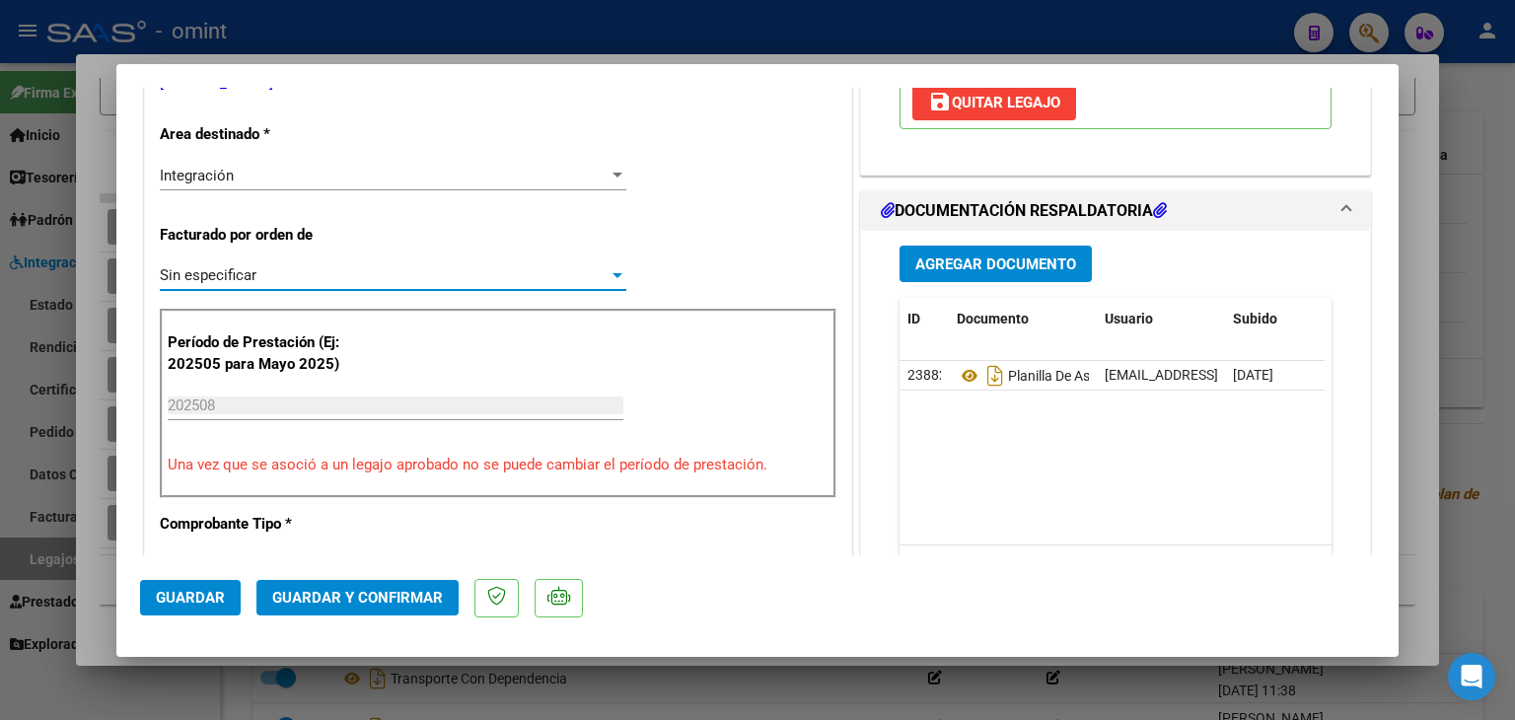
click at [366, 603] on span "Guardar y Confirmar" at bounding box center [357, 598] width 171 height 18
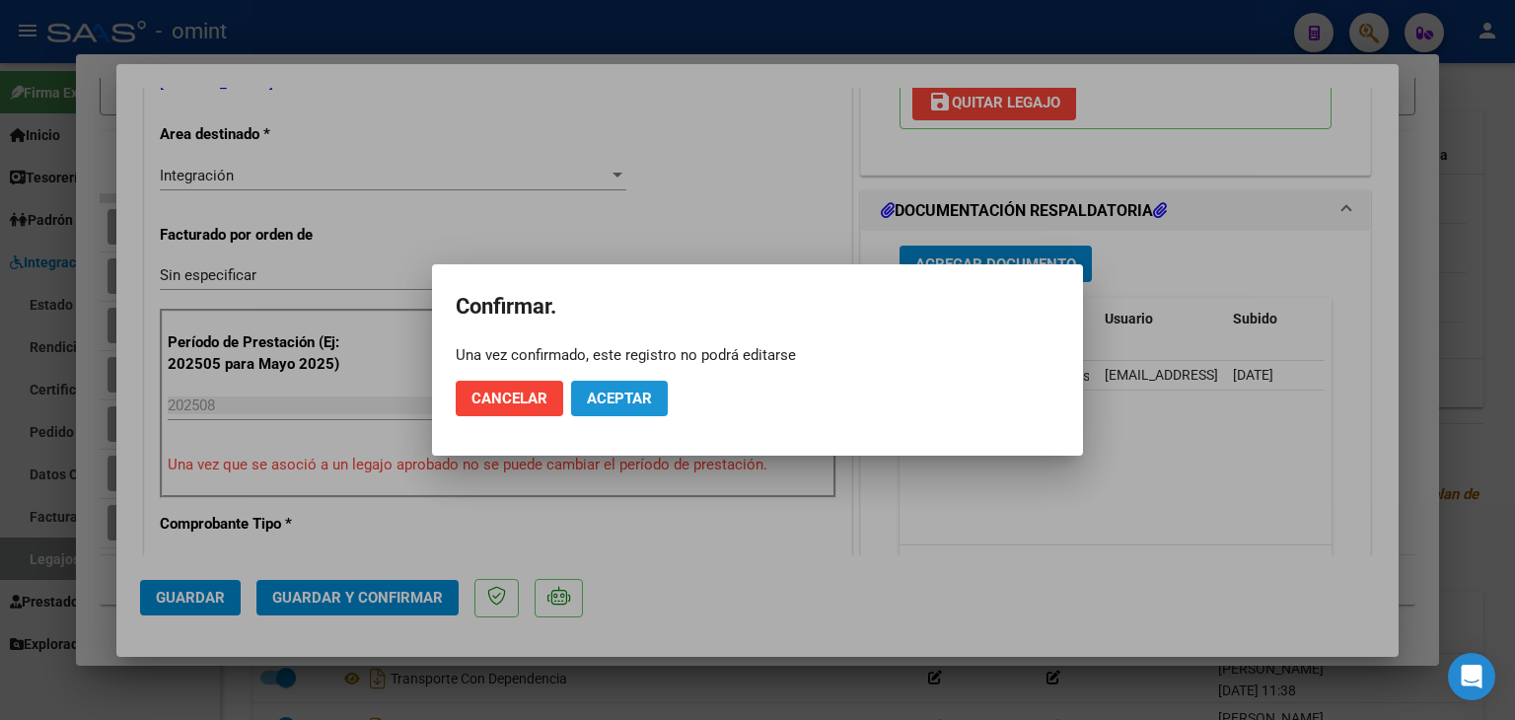
click at [640, 400] on span "Aceptar" at bounding box center [619, 399] width 65 height 18
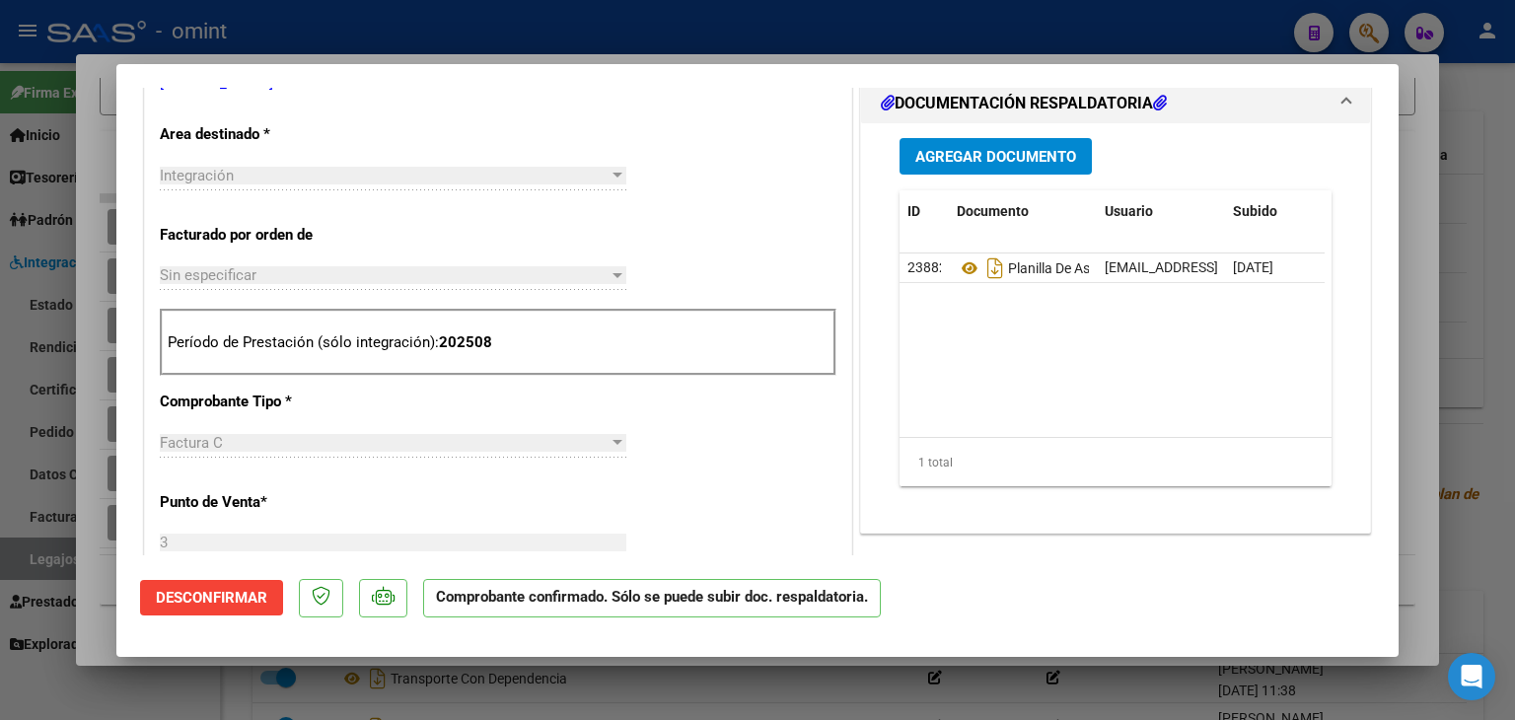
type input "$ 0,00"
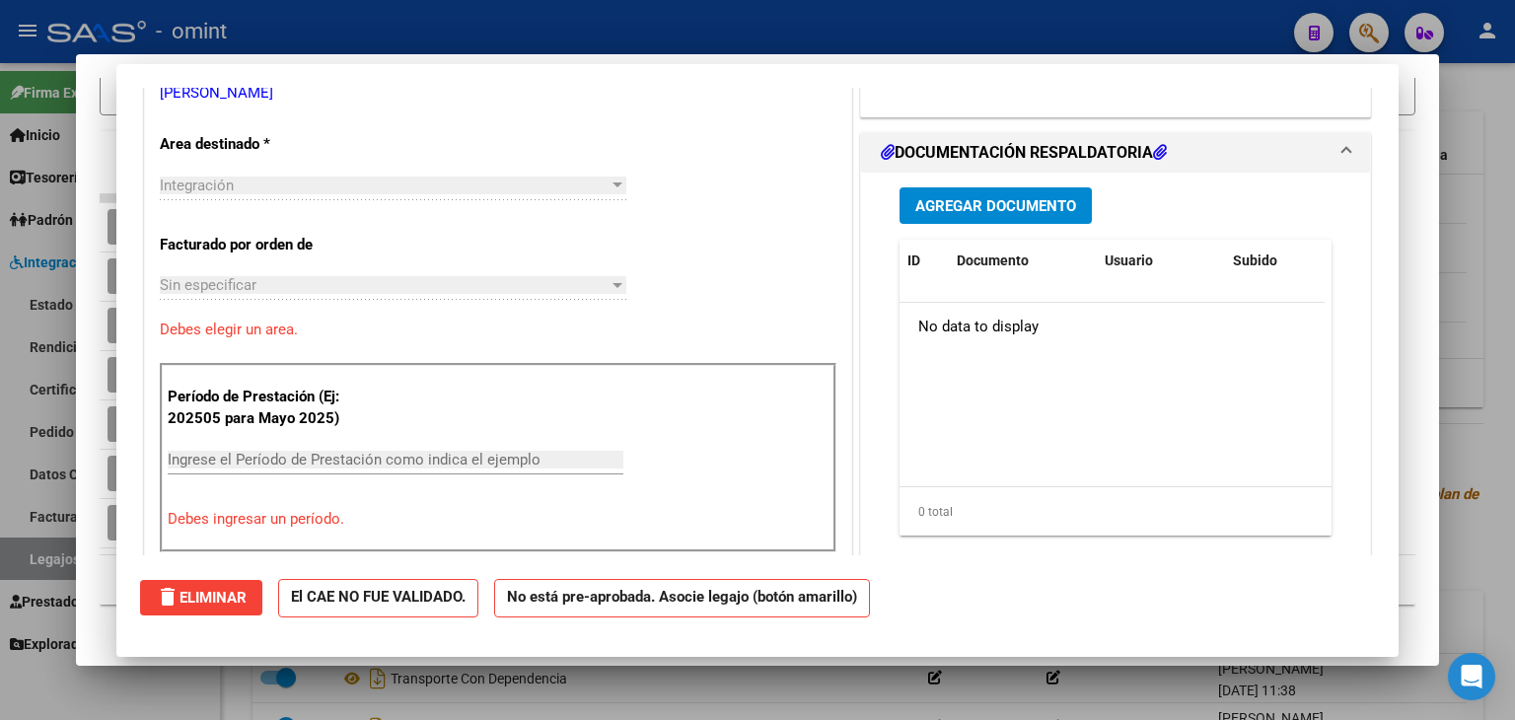
scroll to position [0, 0]
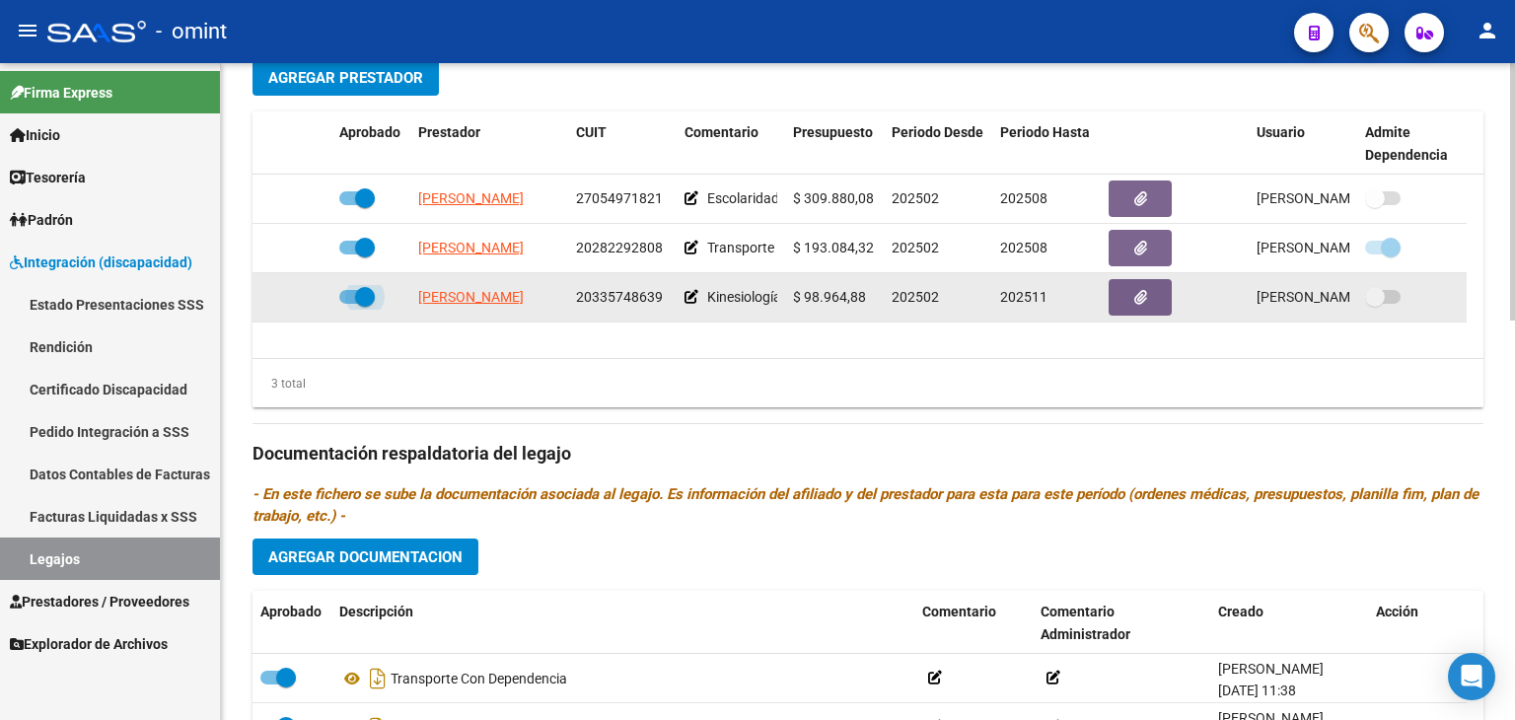
click at [356, 301] on span at bounding box center [365, 297] width 20 height 20
click at [349, 304] on input "checkbox" at bounding box center [348, 304] width 1 height 1
checkbox input "false"
click at [299, 293] on icon at bounding box center [303, 297] width 14 height 14
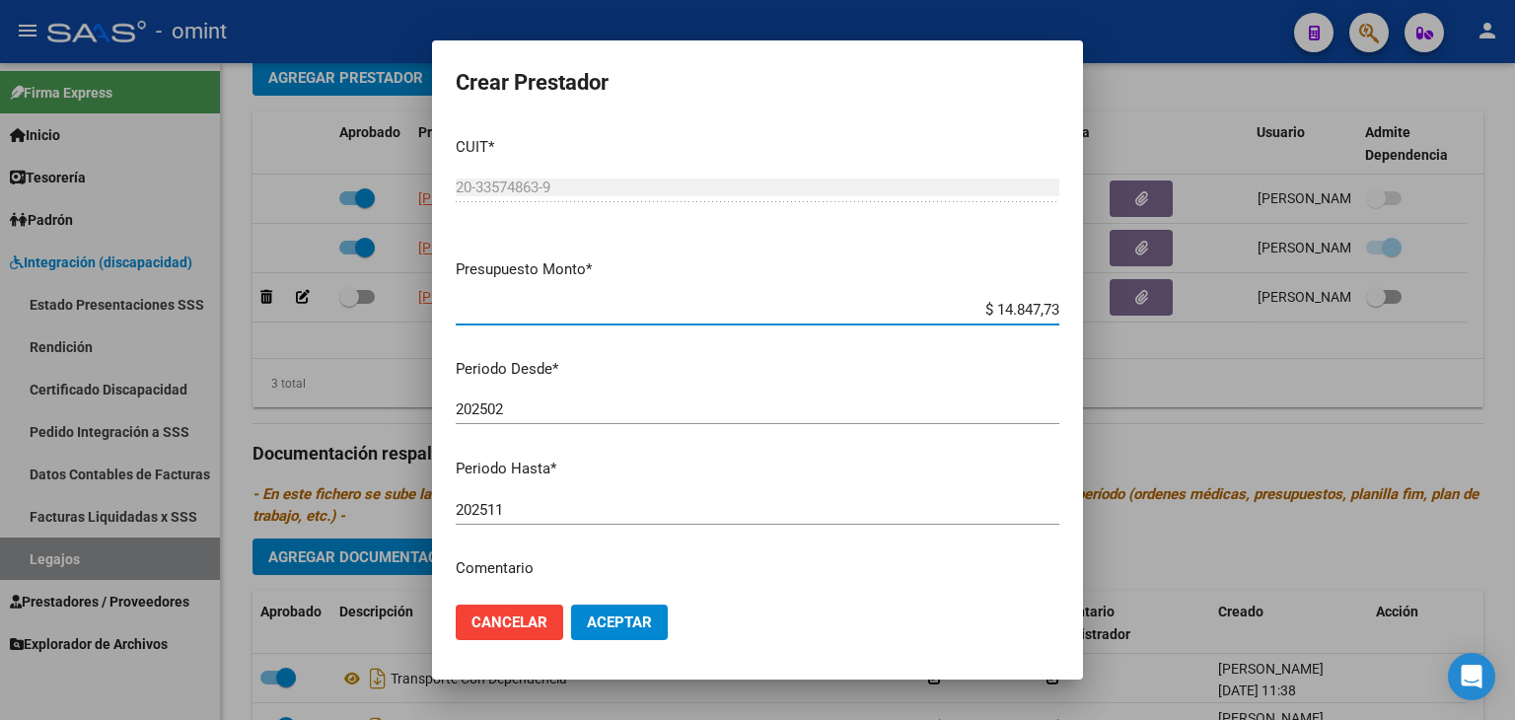
type input "$ 148.477,32"
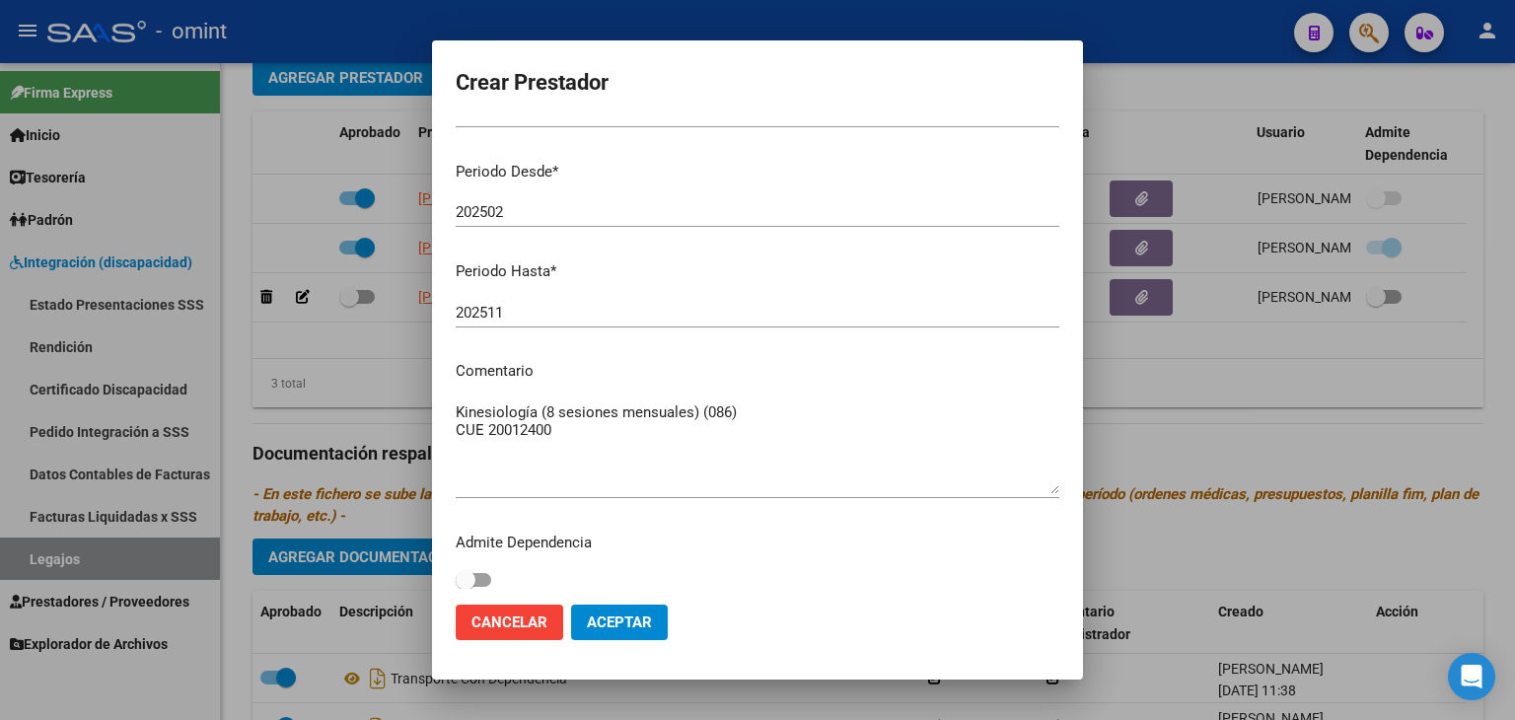
scroll to position [208, 0]
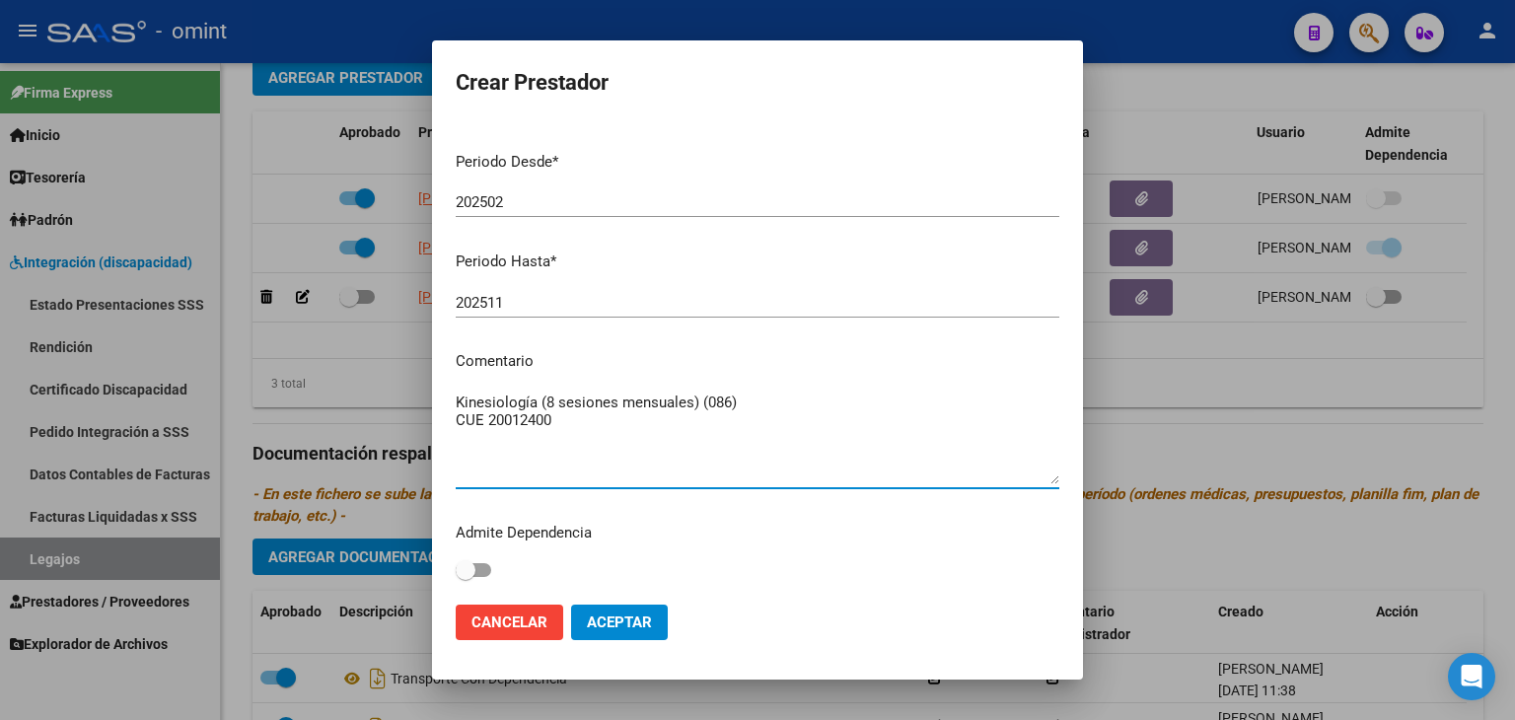
click at [557, 392] on textarea "Kinesiología (8 sesiones mensuales) (086) CUE 20012400" at bounding box center [758, 438] width 604 height 93
drag, startPoint x: 569, startPoint y: 417, endPoint x: 402, endPoint y: 389, distance: 169.1
click at [402, 389] on div "Crear Prestador CUIT * 20-33574863-9 Ingresar CUIT ARCA Padrón Presupuesto Mont…" at bounding box center [757, 360] width 1515 height 720
type textarea "KINESIO - 12 SESIONES POR MES"
click at [597, 619] on span "Aceptar" at bounding box center [619, 622] width 65 height 18
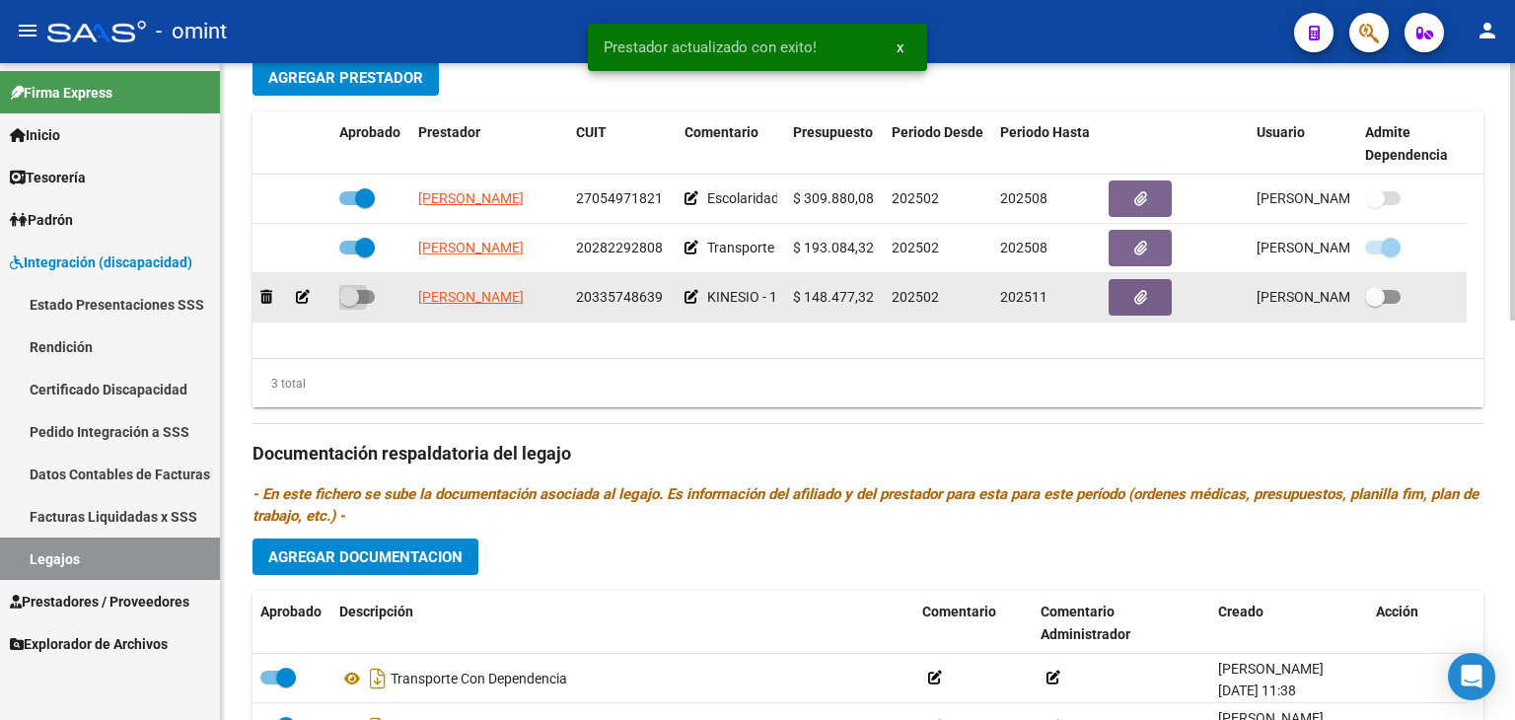
click at [363, 298] on span at bounding box center [357, 297] width 36 height 14
click at [349, 304] on input "checkbox" at bounding box center [348, 304] width 1 height 1
checkbox input "true"
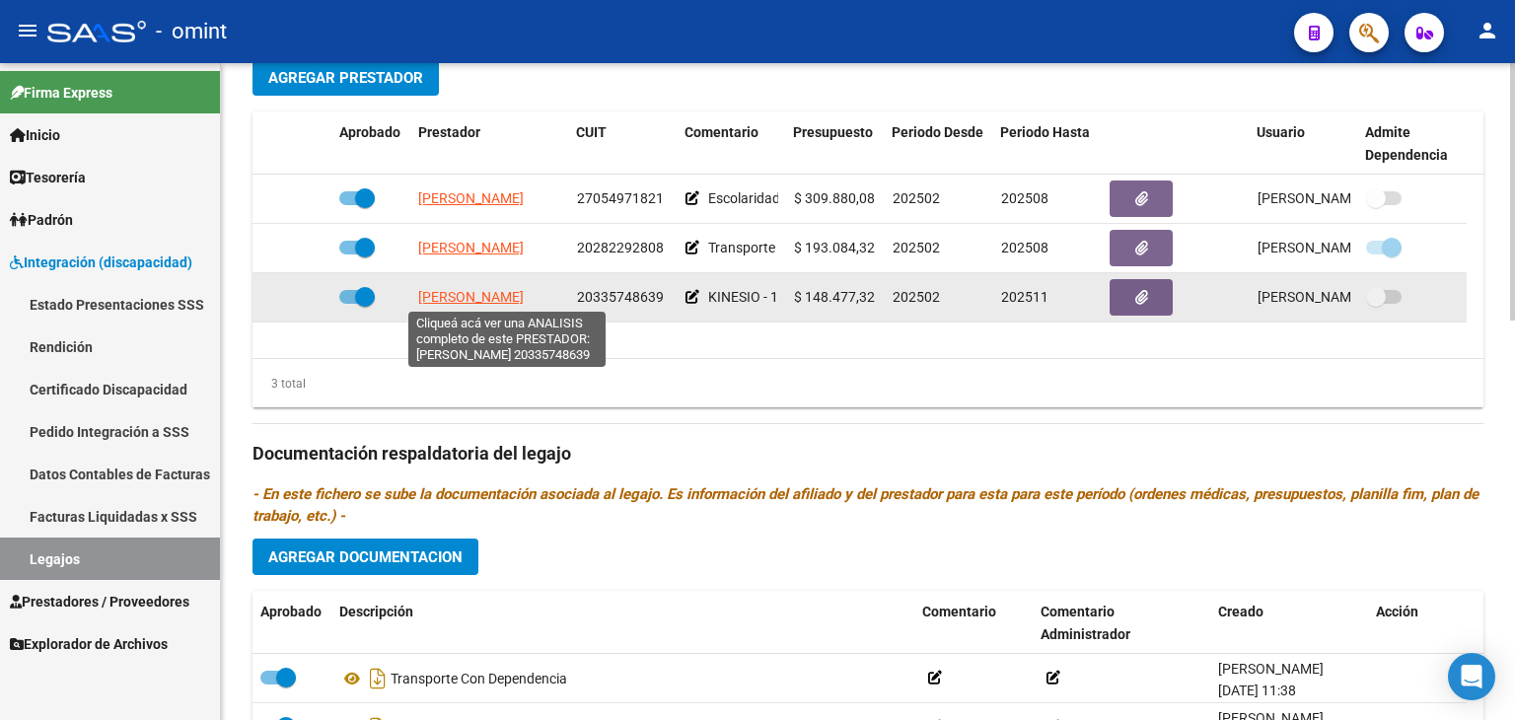
click at [465, 290] on span "VILLARREAL MARCOS ARIEL" at bounding box center [471, 297] width 106 height 16
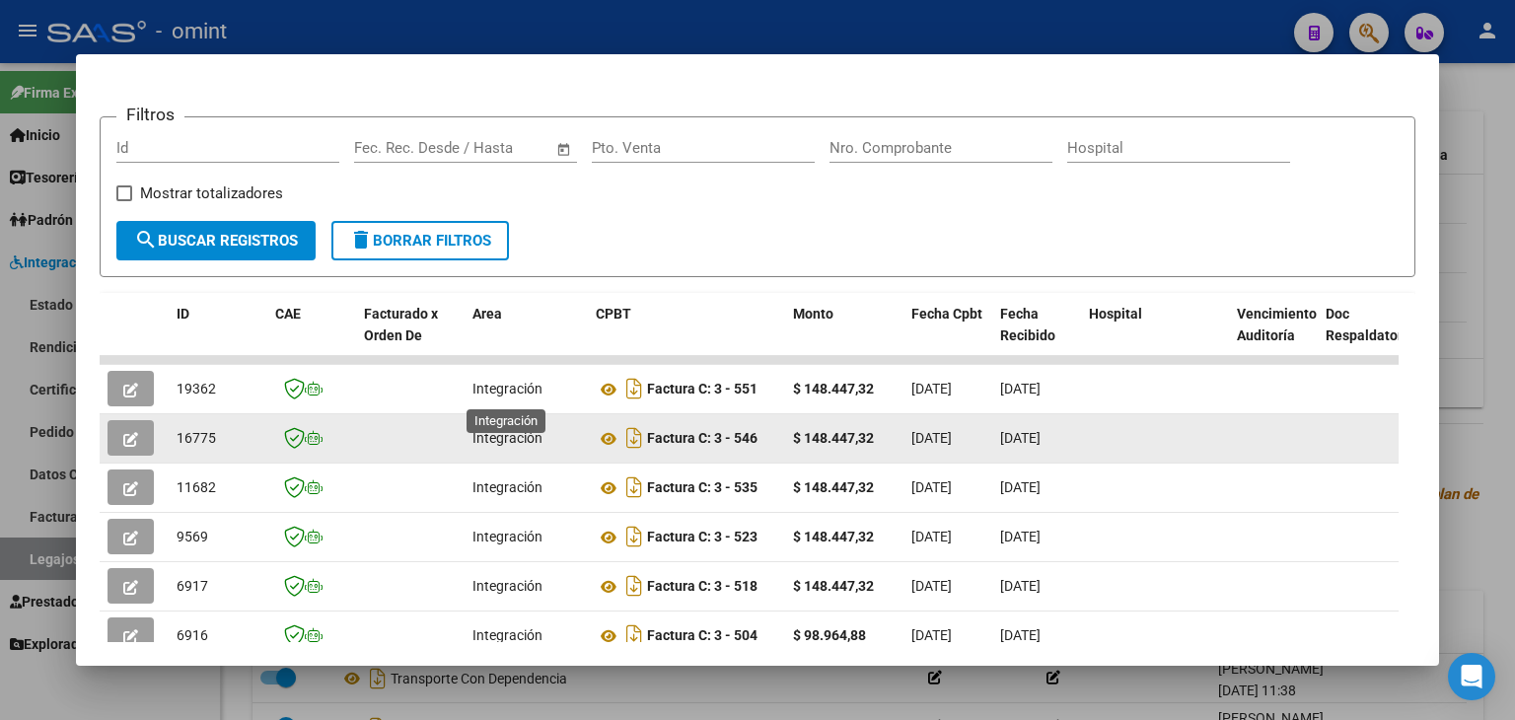
scroll to position [256, 0]
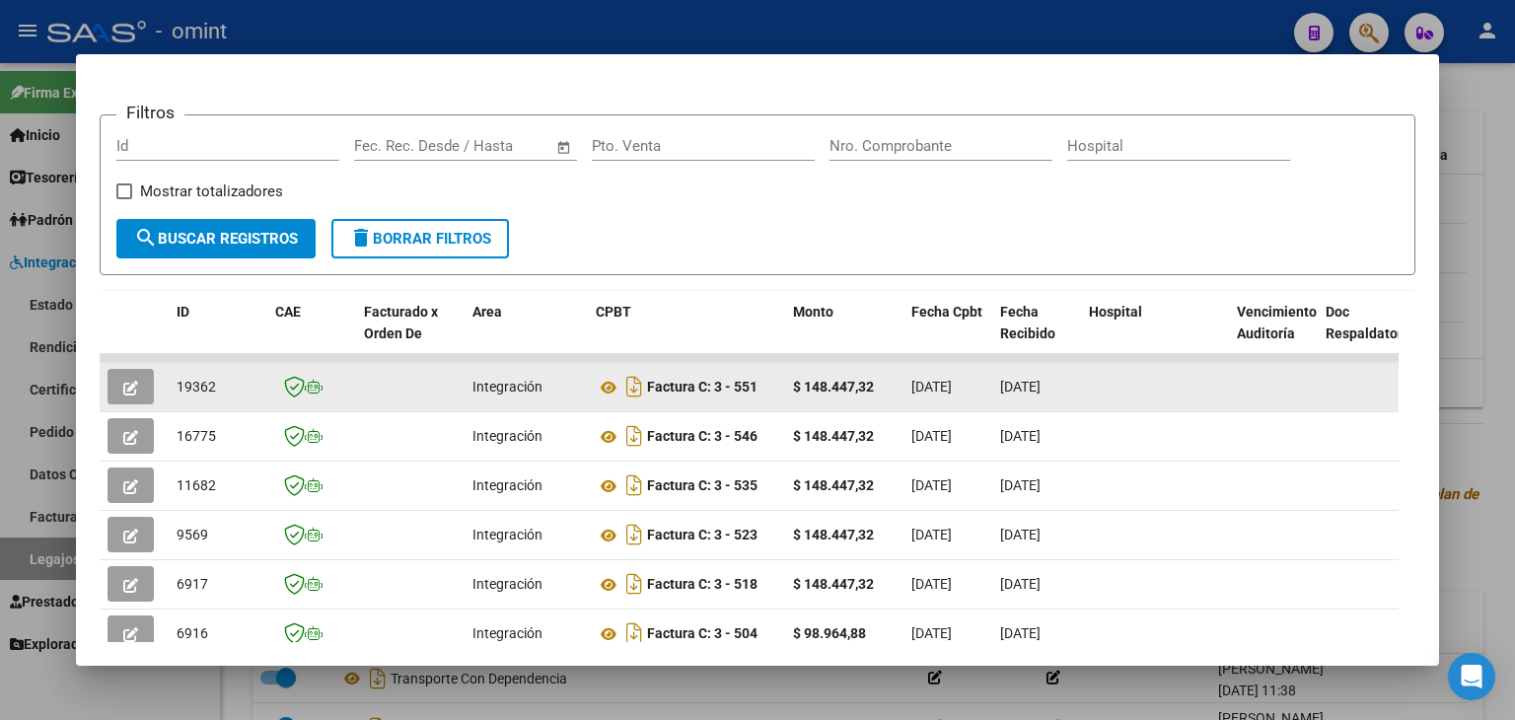
click at [127, 381] on icon "button" at bounding box center [130, 388] width 15 height 15
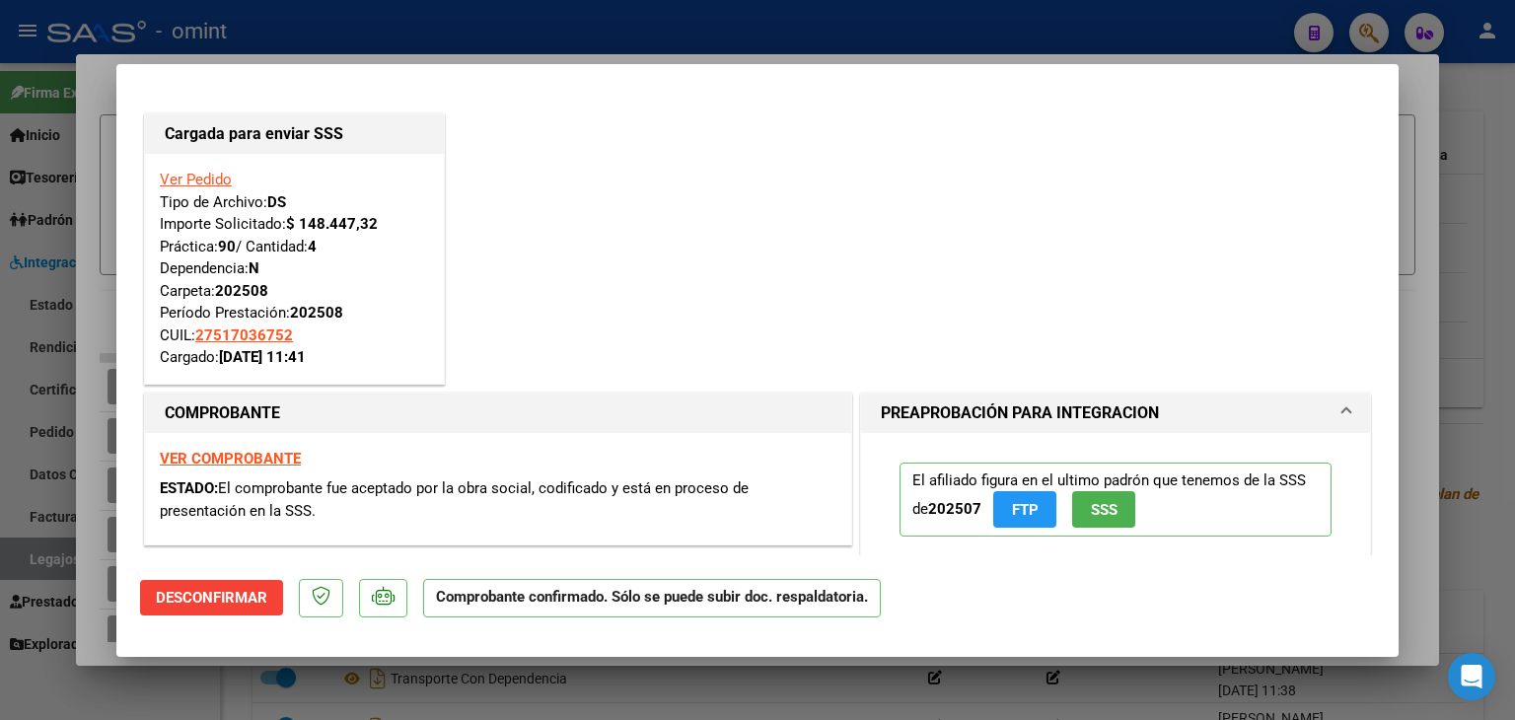
type input "$ 0,00"
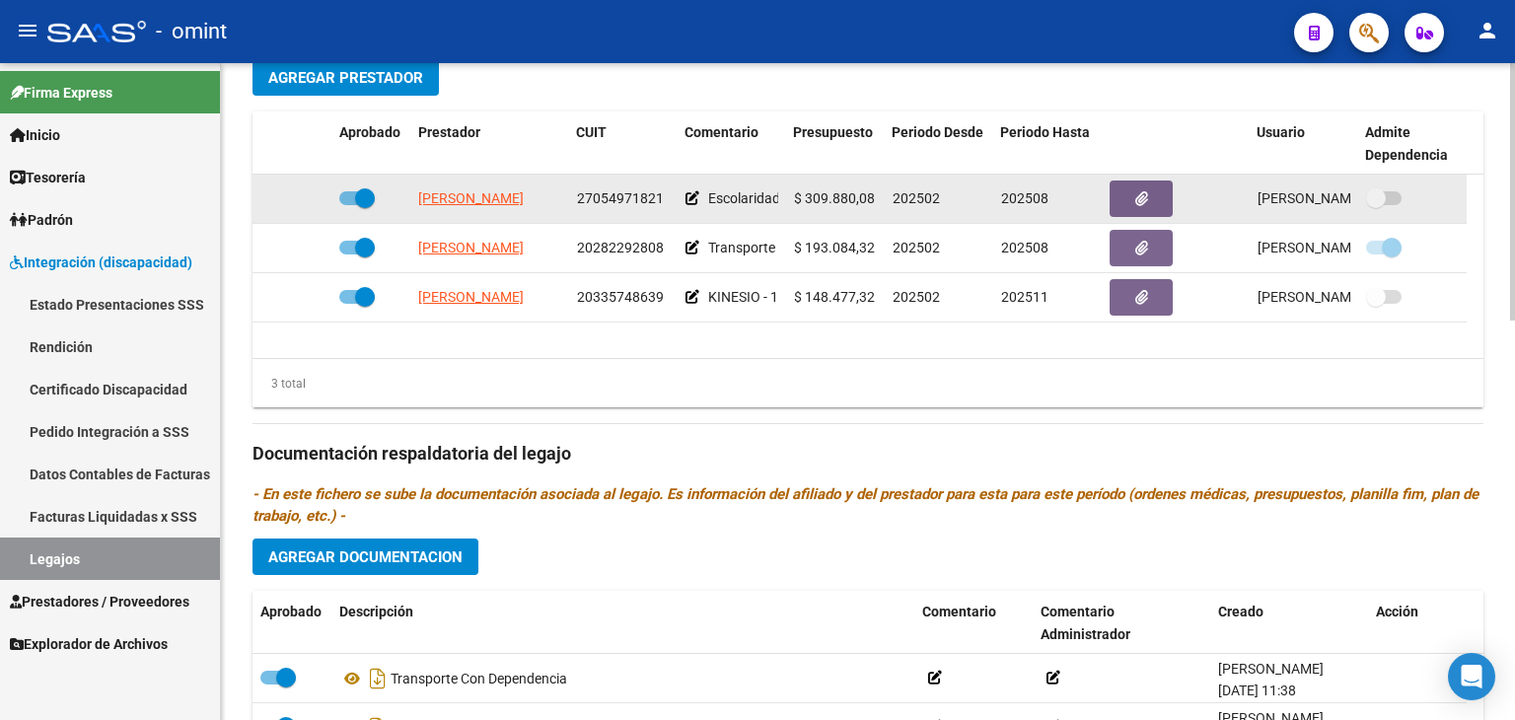
click at [497, 206] on app-link-go-to "JOSCH ESTER PATRICIA" at bounding box center [471, 198] width 106 height 23
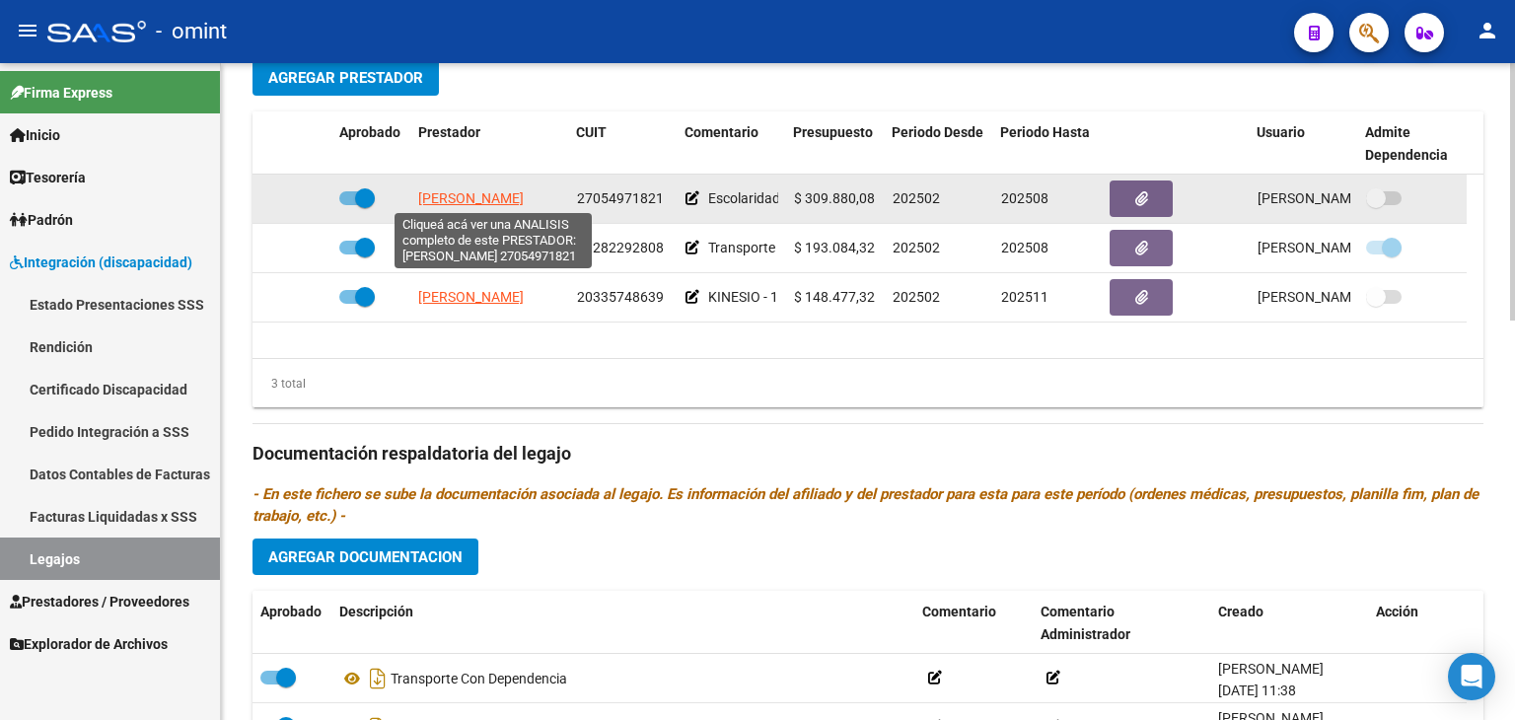
click at [489, 194] on span "JOSCH ESTER PATRICIA" at bounding box center [471, 198] width 106 height 16
type textarea "27054971821"
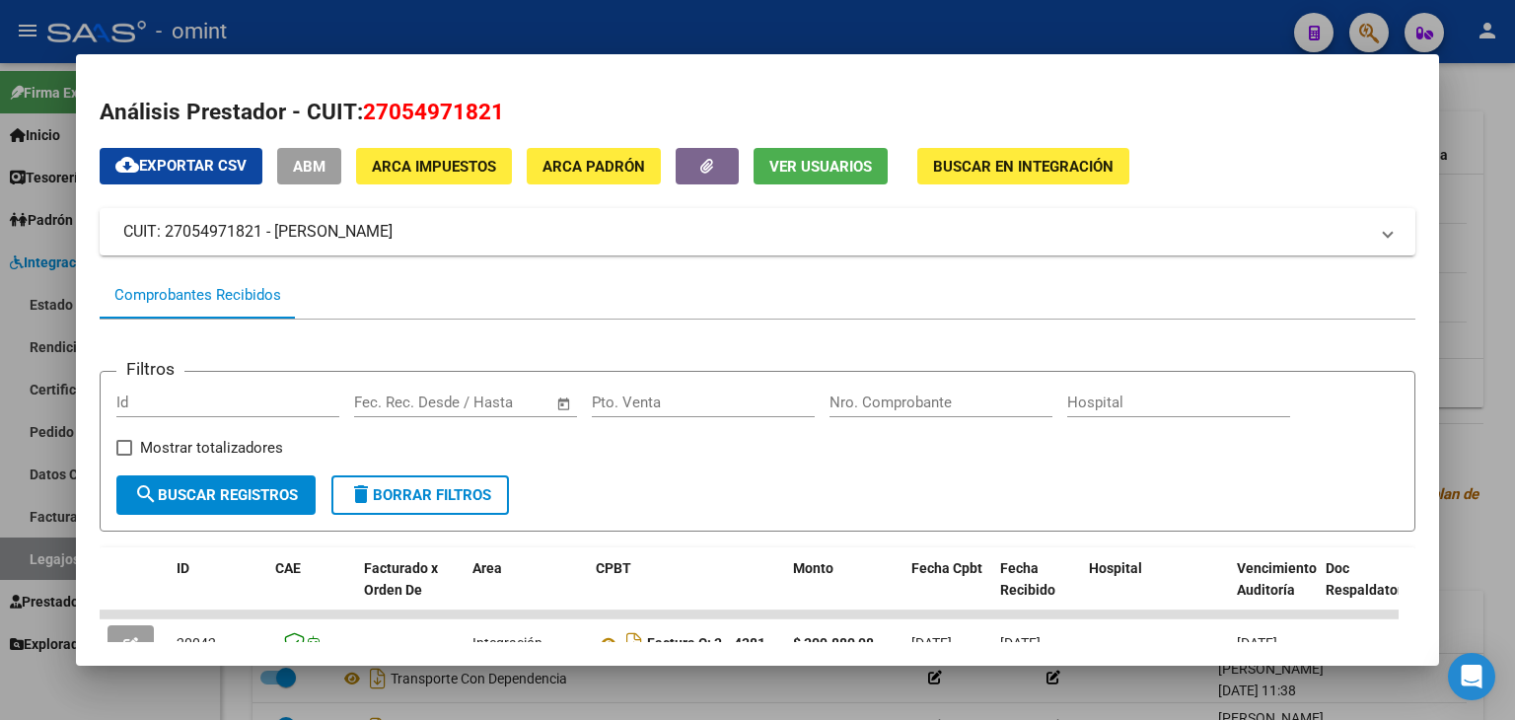
scroll to position [383, 0]
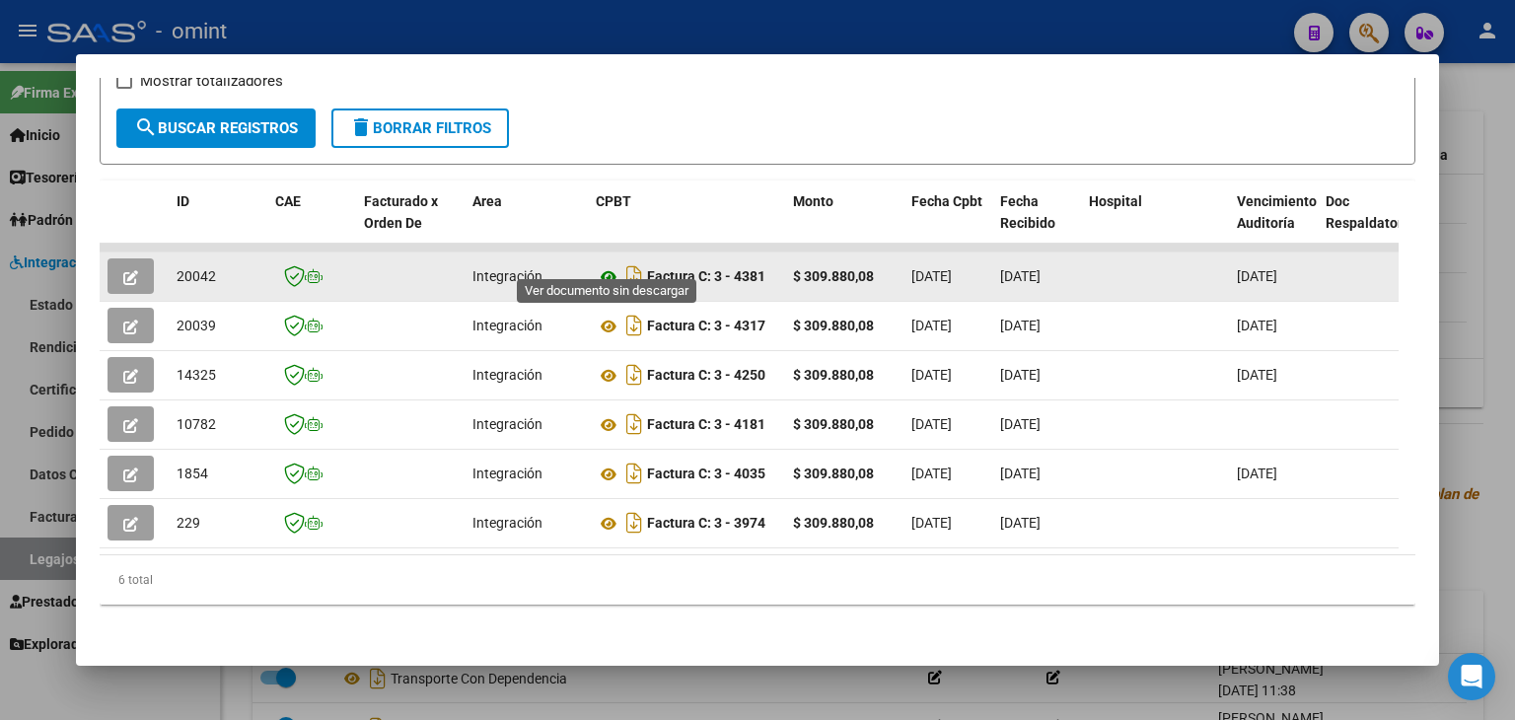
click at [605, 265] on icon at bounding box center [609, 277] width 26 height 24
click at [130, 270] on icon "button" at bounding box center [130, 277] width 15 height 15
click at [123, 270] on icon "button" at bounding box center [130, 277] width 15 height 15
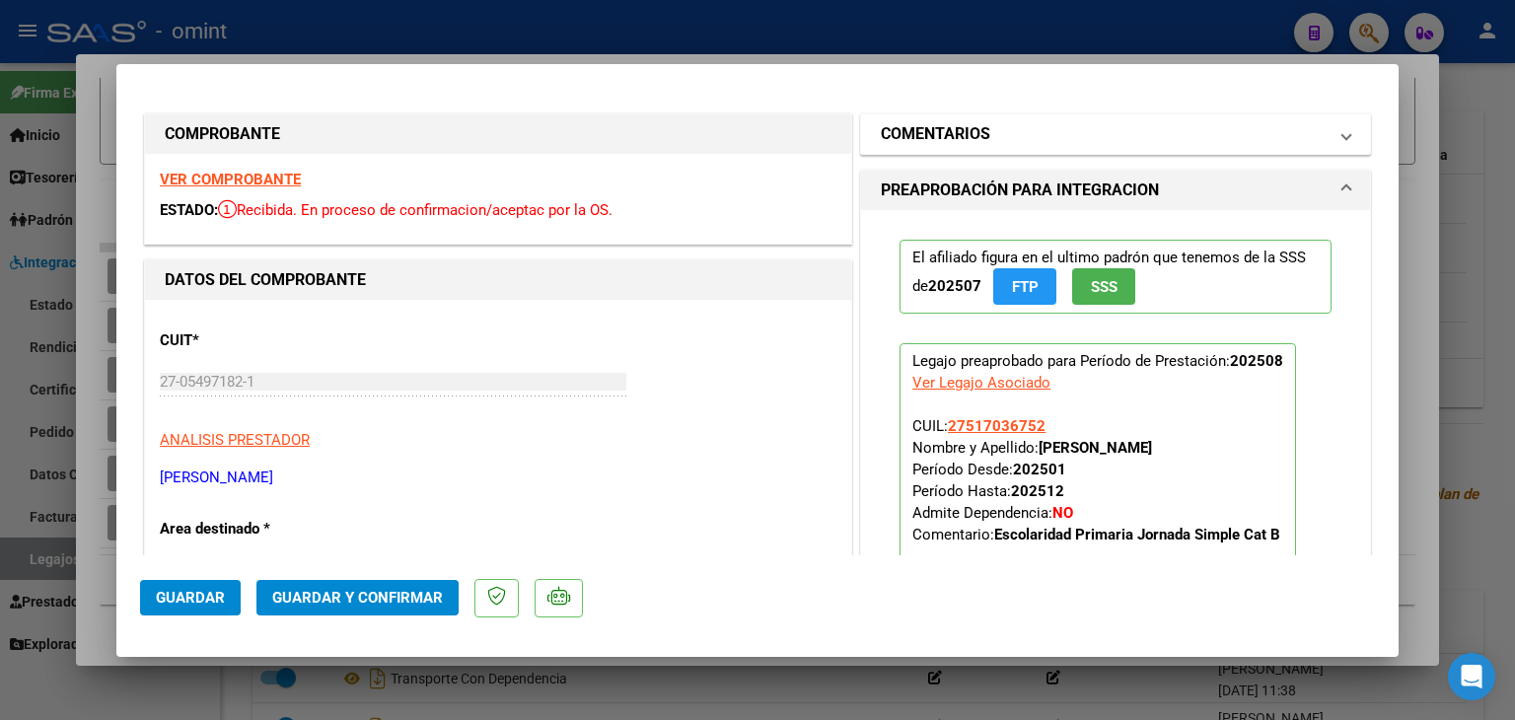
click at [940, 132] on h1 "COMENTARIOS" at bounding box center [935, 134] width 109 height 24
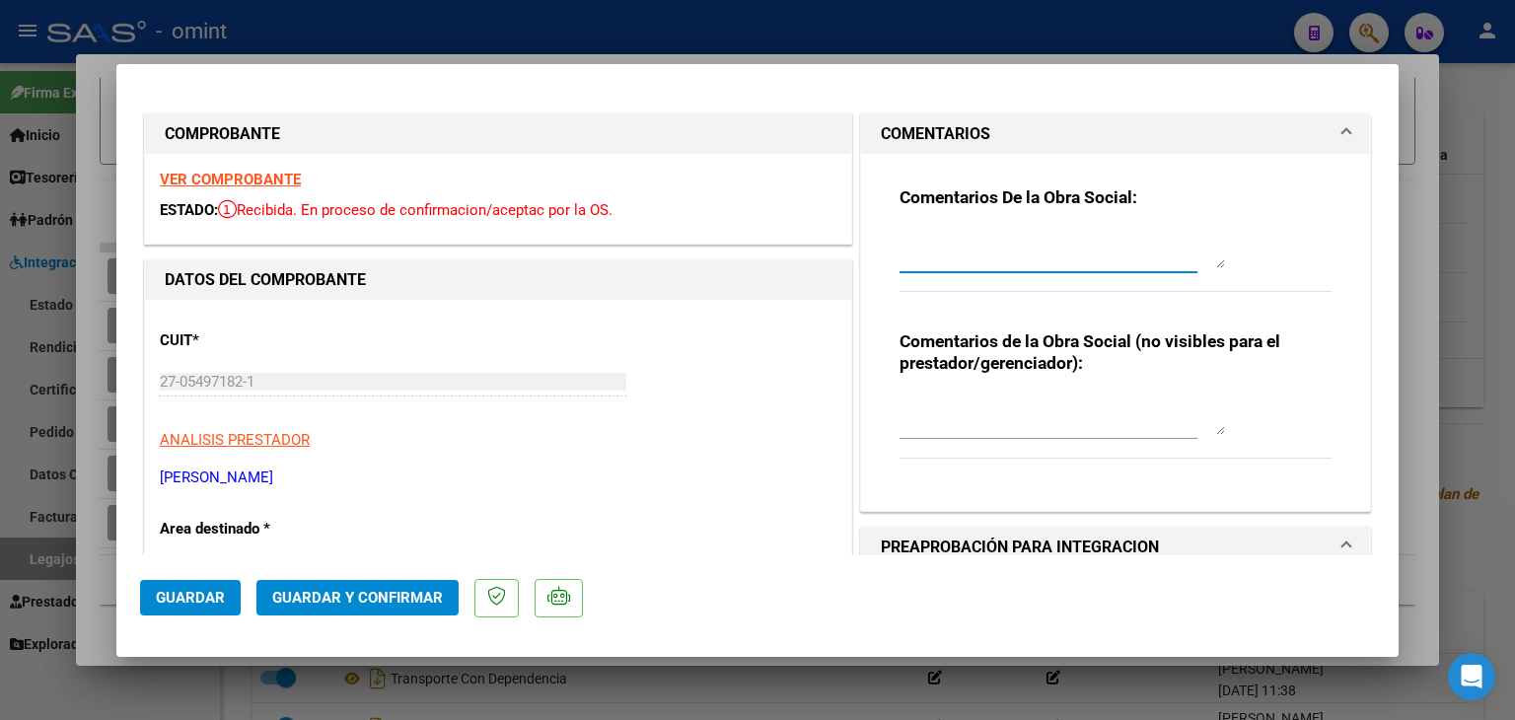
click at [1001, 258] on textarea at bounding box center [1061, 248] width 325 height 39
click at [985, 238] on textarea "ROLDAN MICAELA: Informar a la familia que presente documentacion para extender …" at bounding box center [1061, 248] width 325 height 39
click at [921, 259] on textarea "ROLDAN MICAELA: Informar a la familia que presente documentación para extender …" at bounding box center [1061, 248] width 325 height 39
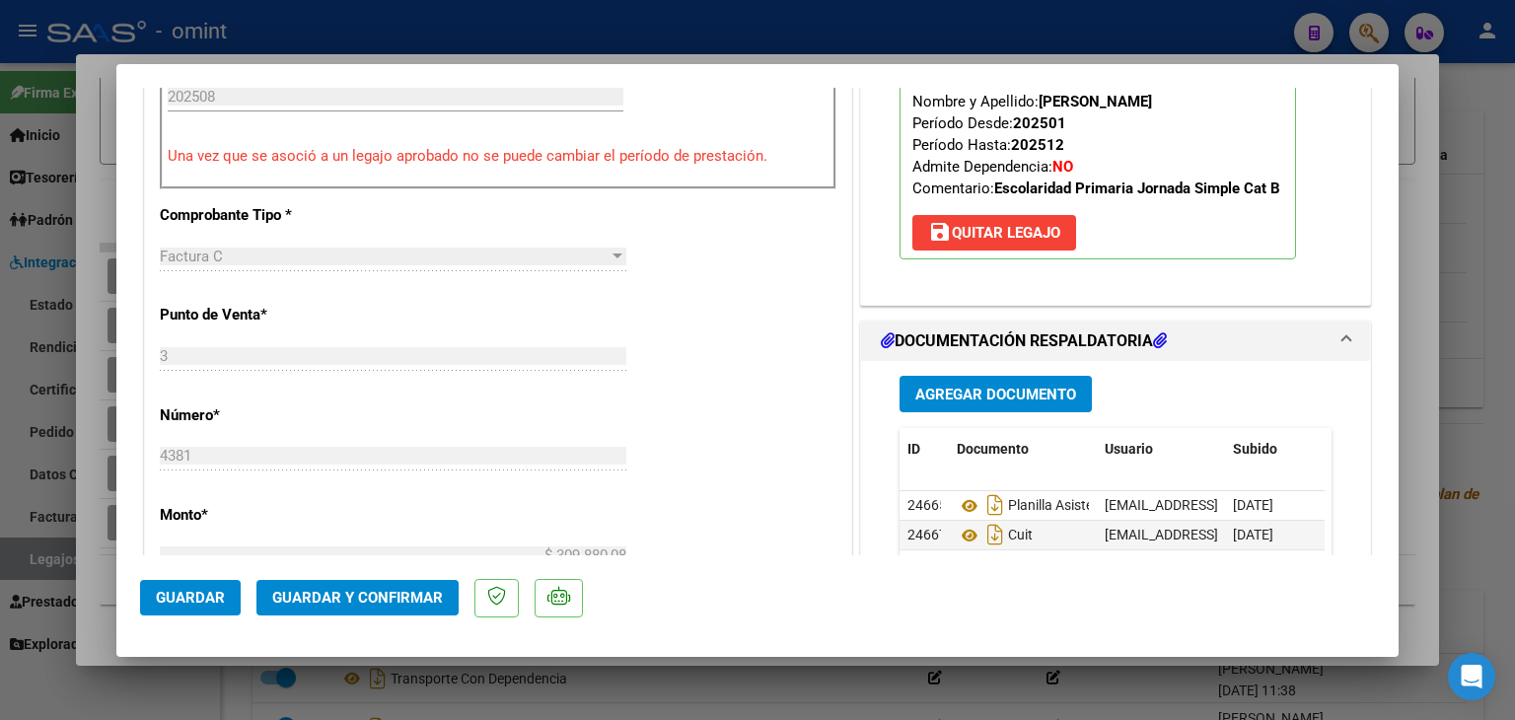
scroll to position [710, 0]
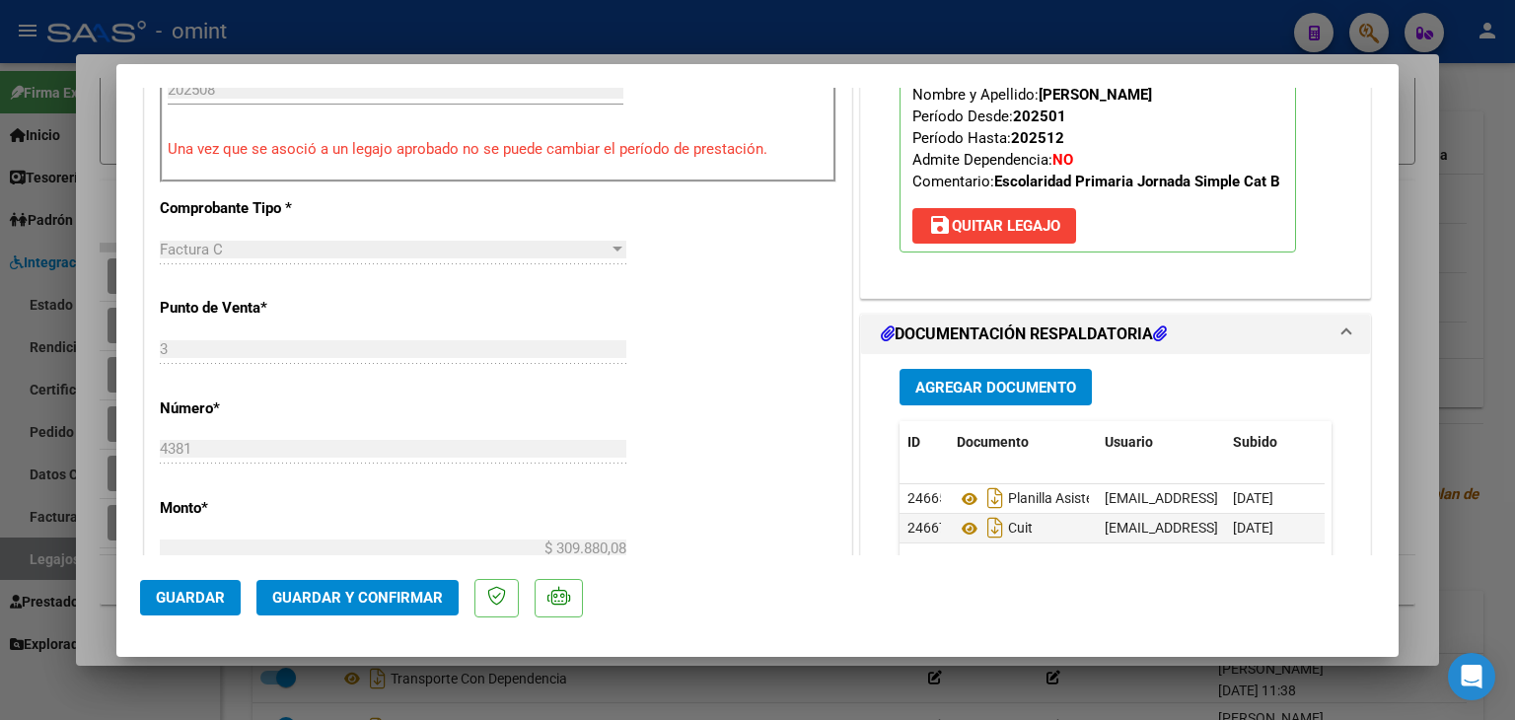
click at [1380, 546] on mat-dialog-content "COMPROBANTE VER COMPROBANTE ESTADO: Recibida. En proceso de confirmacion/acepta…" at bounding box center [757, 322] width 1282 height 468
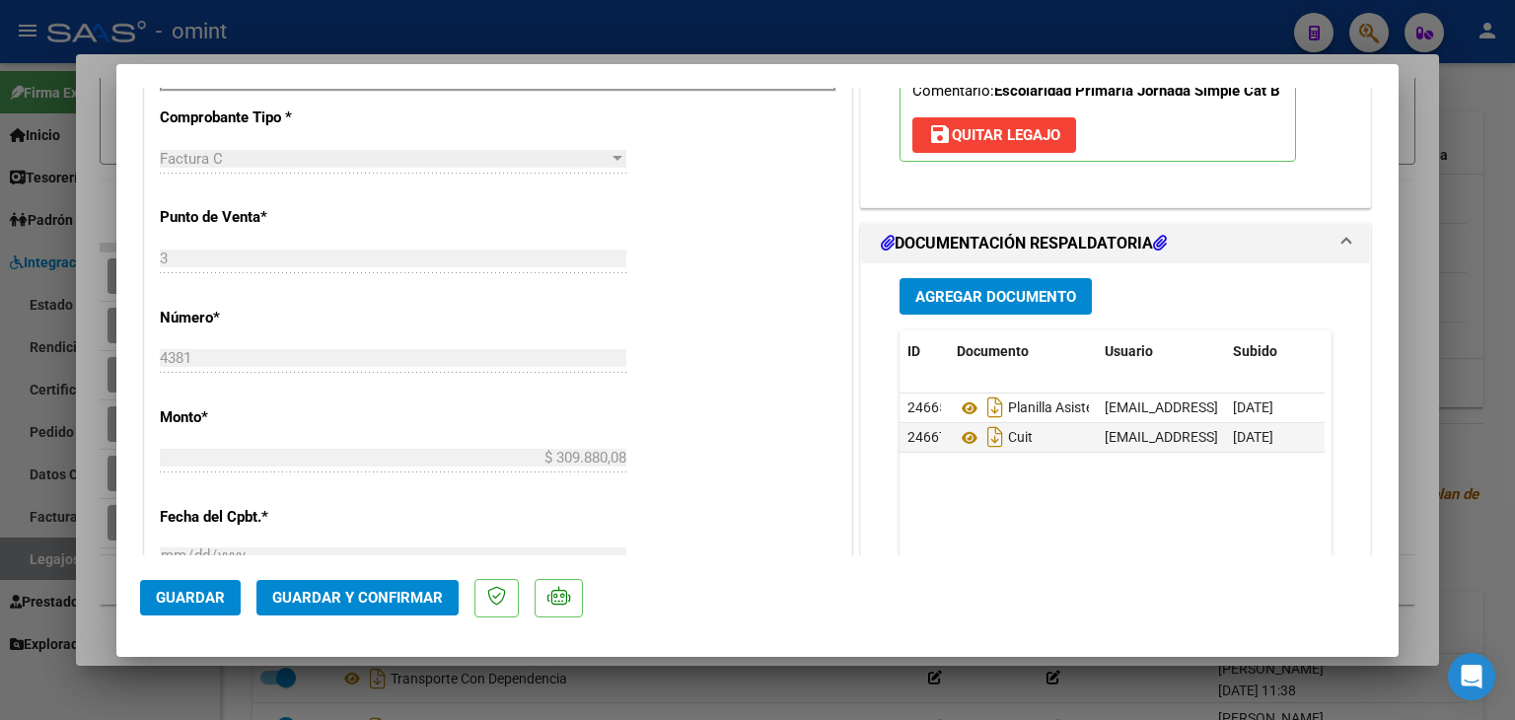
scroll to position [828, 0]
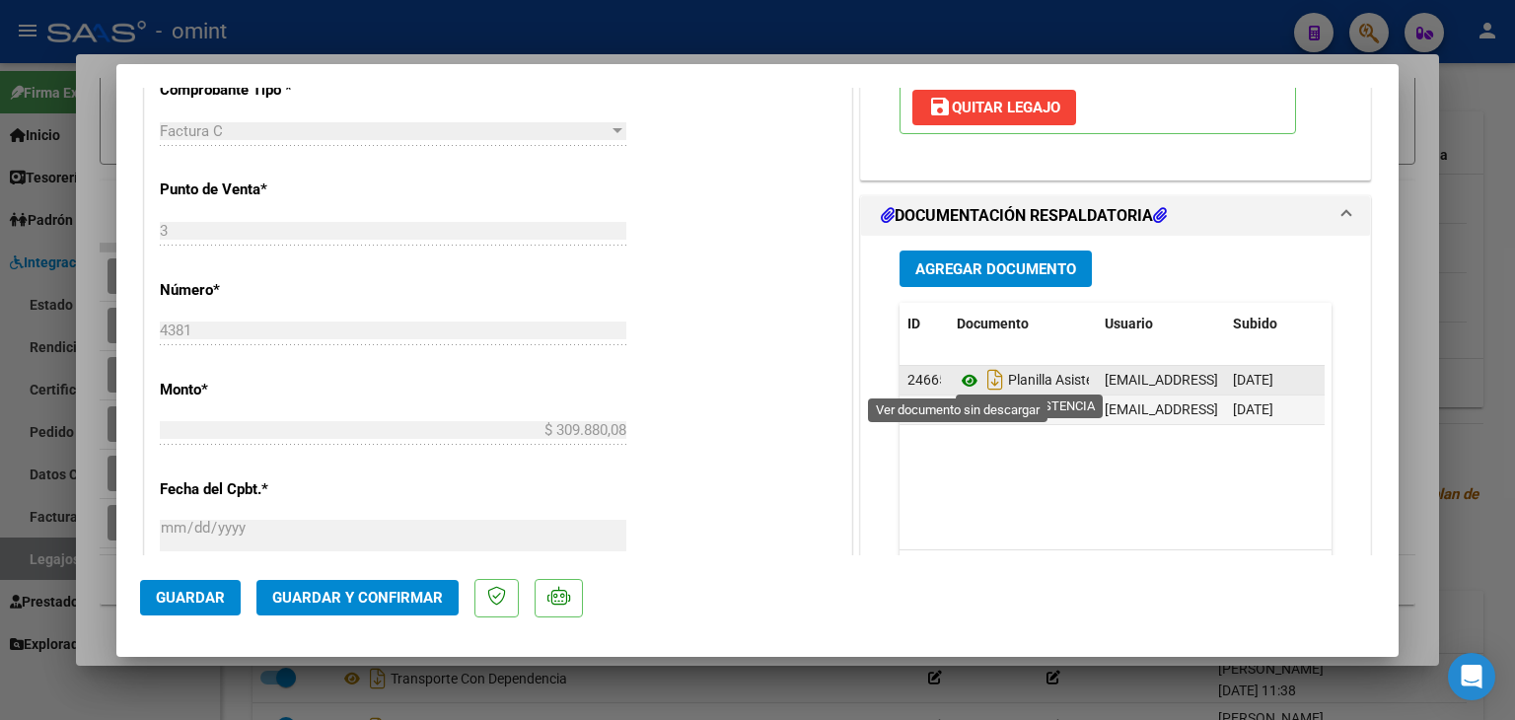
click at [959, 383] on icon at bounding box center [970, 381] width 26 height 24
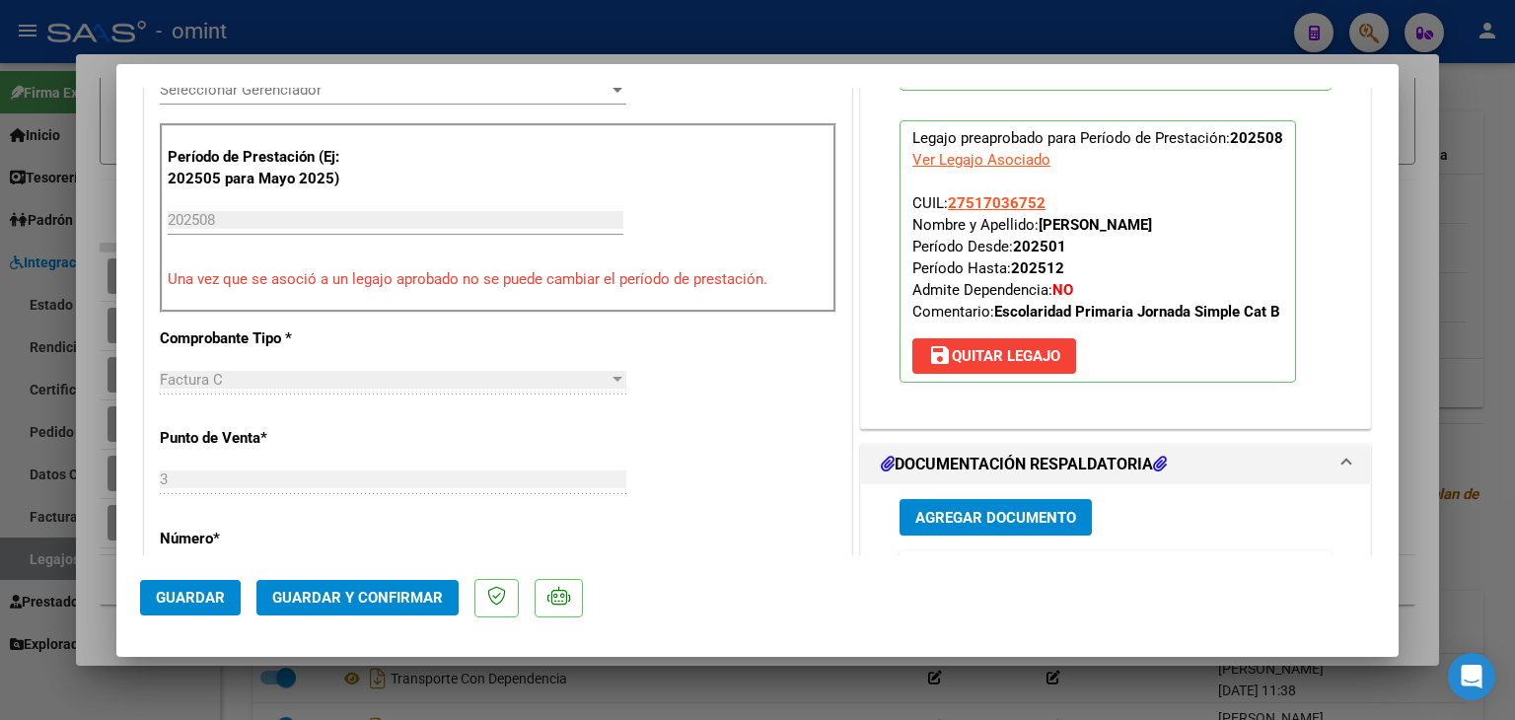
scroll to position [0, 0]
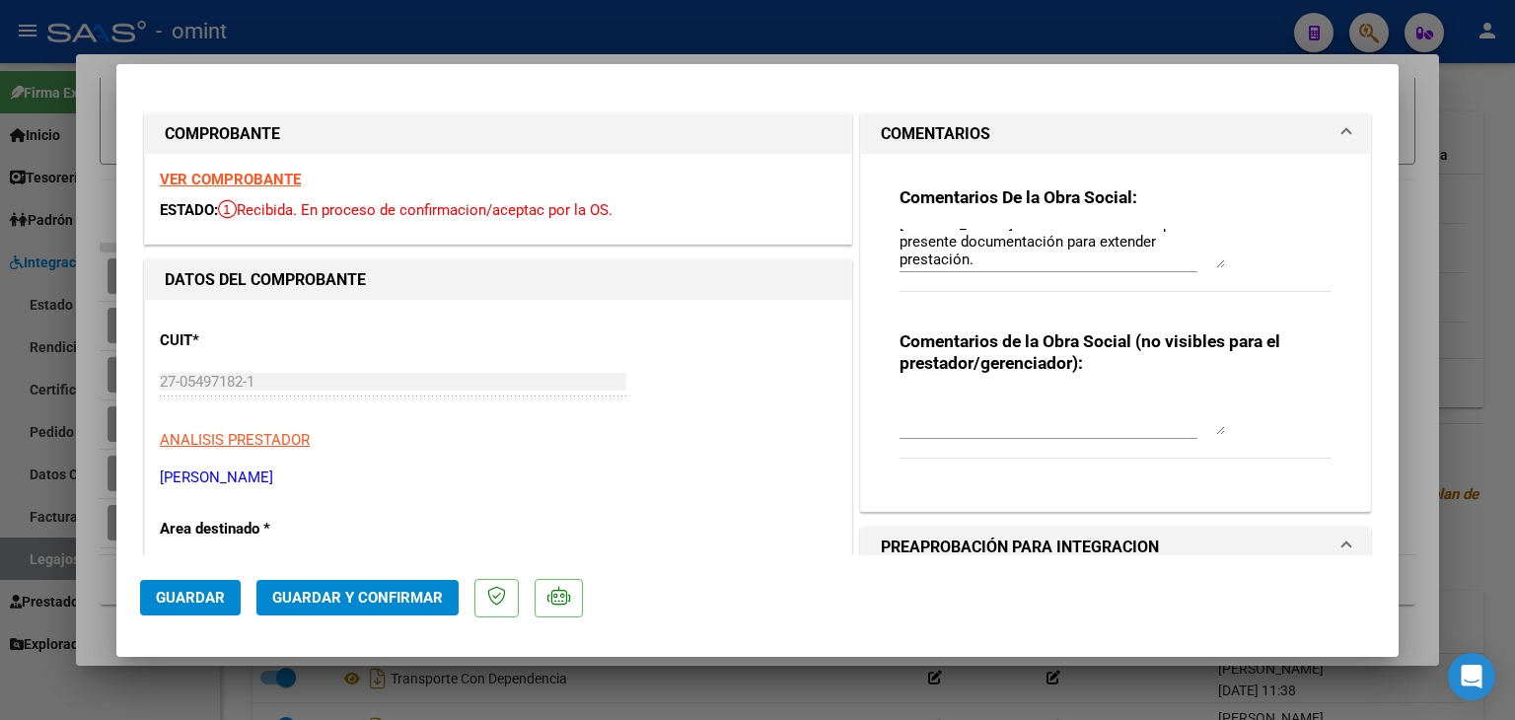
click at [1067, 237] on textarea "ROLDAN MICAELA: Informar a la familia que presente documentación para extender …" at bounding box center [1061, 248] width 325 height 39
click at [922, 237] on textarea "ROLDAN MICAELA: Informar a la familia que presente documentación para extender …" at bounding box center [1061, 248] width 325 height 39
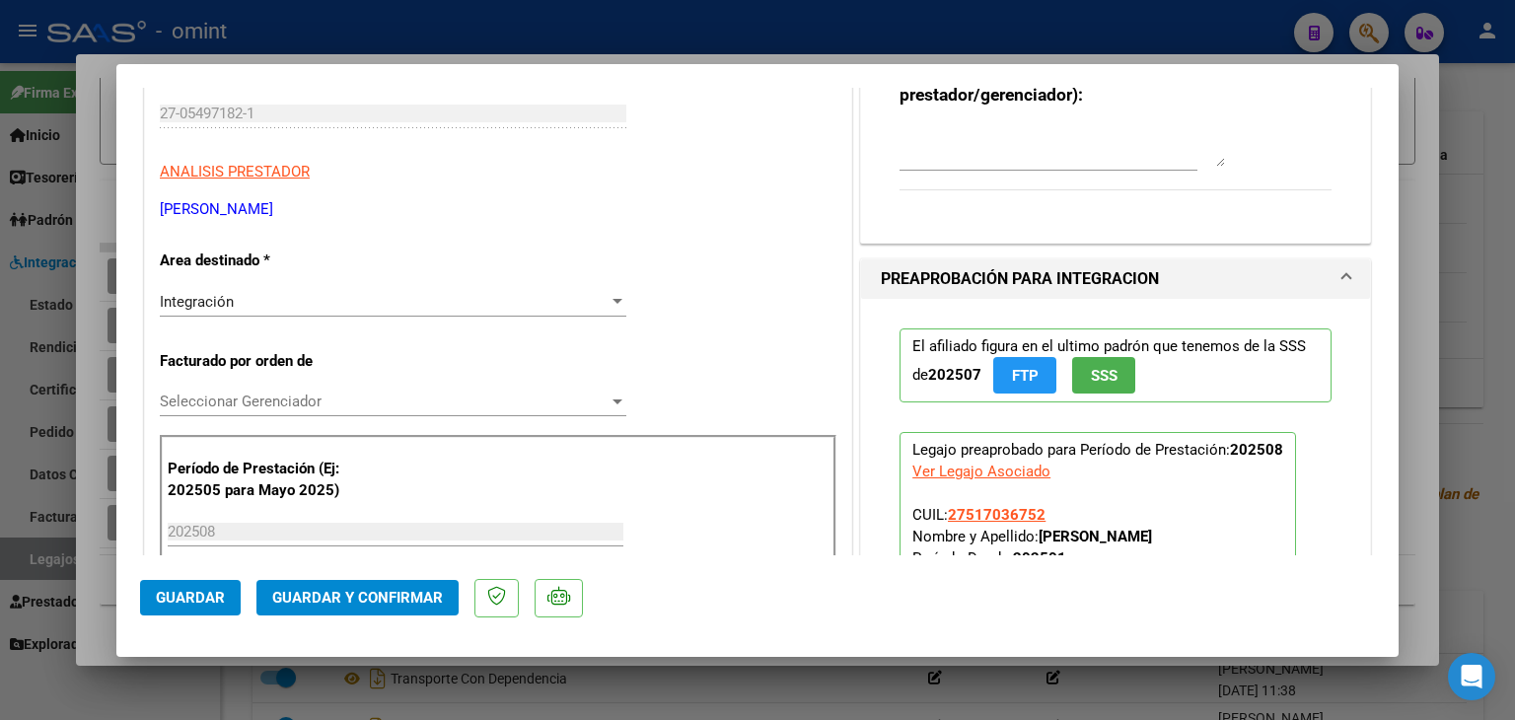
scroll to position [395, 0]
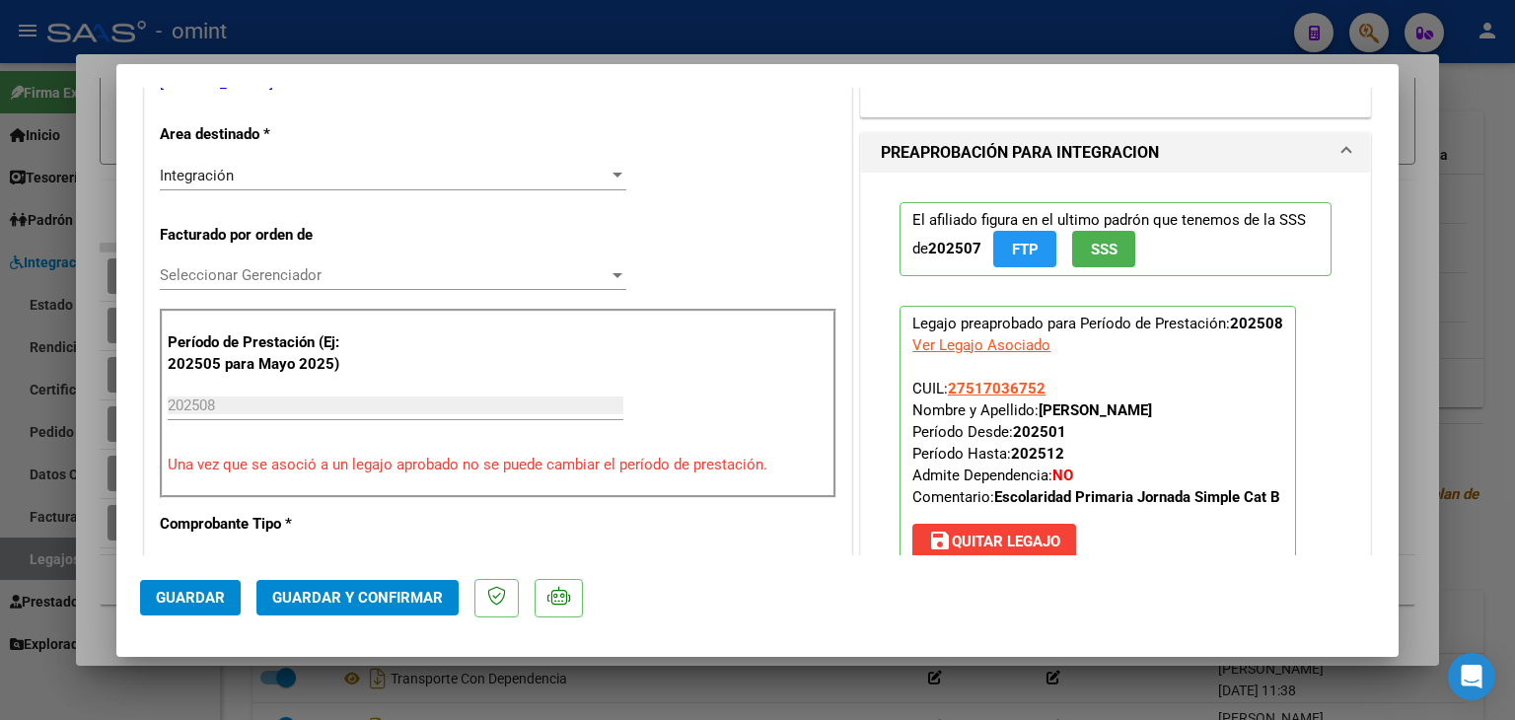
click at [230, 277] on span "Seleccionar Gerenciador" at bounding box center [384, 275] width 449 height 18
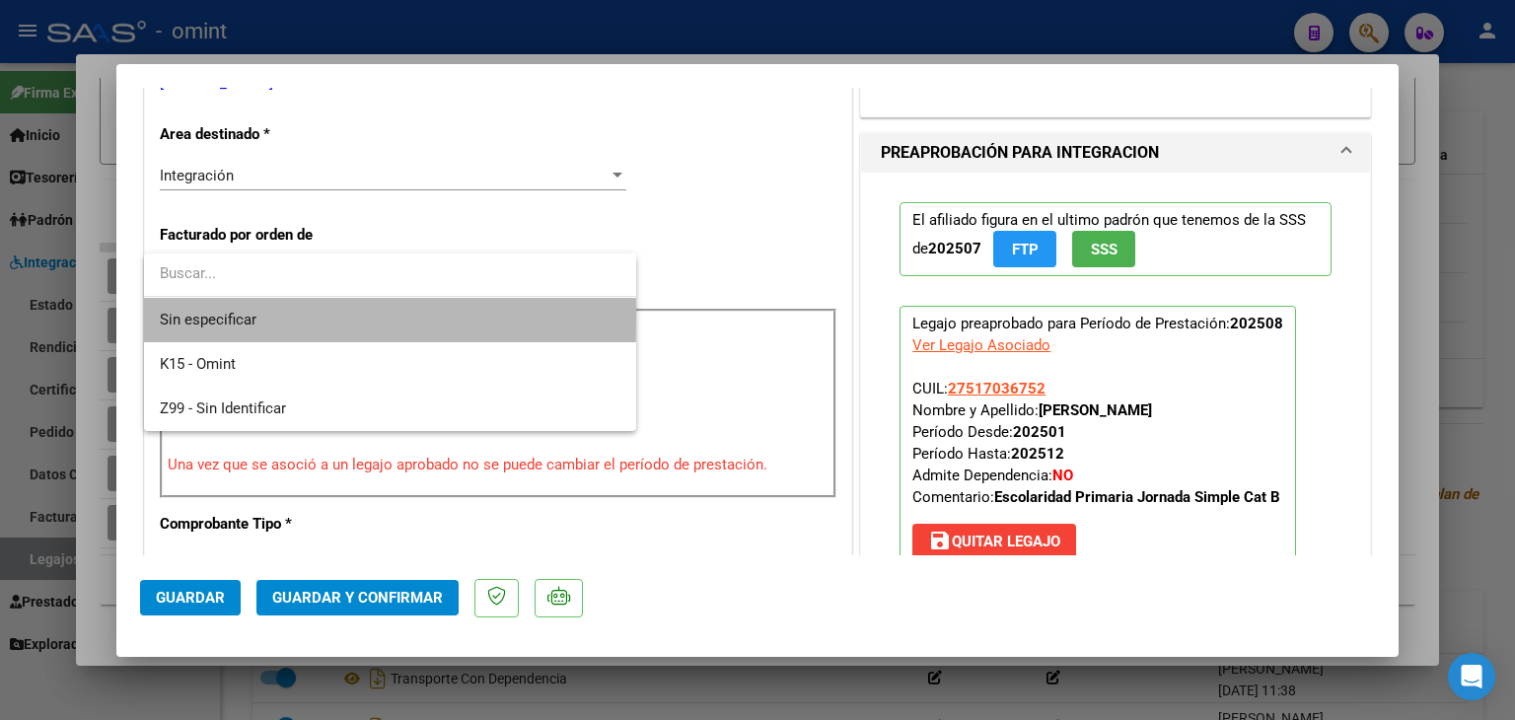
click at [229, 320] on span "Sin especificar" at bounding box center [390, 320] width 461 height 44
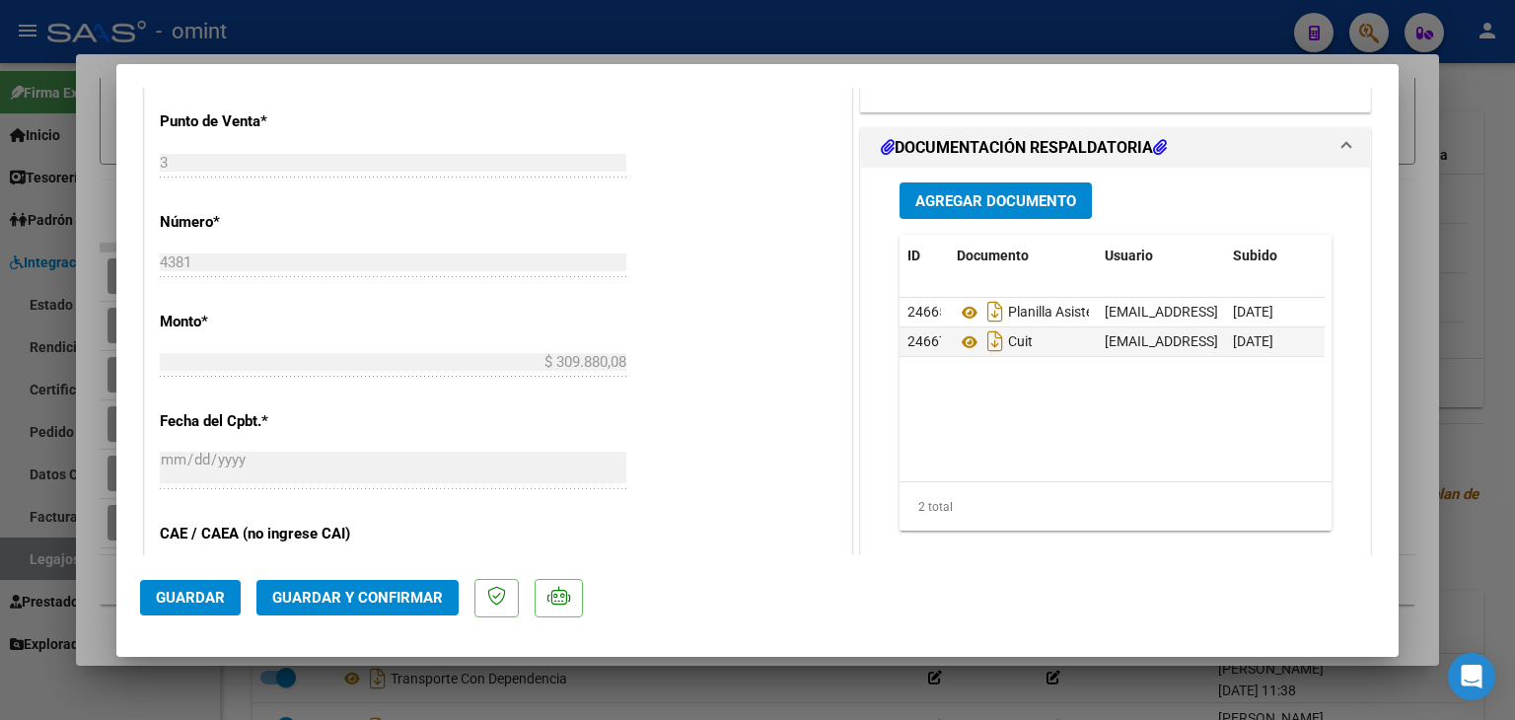
scroll to position [986, 0]
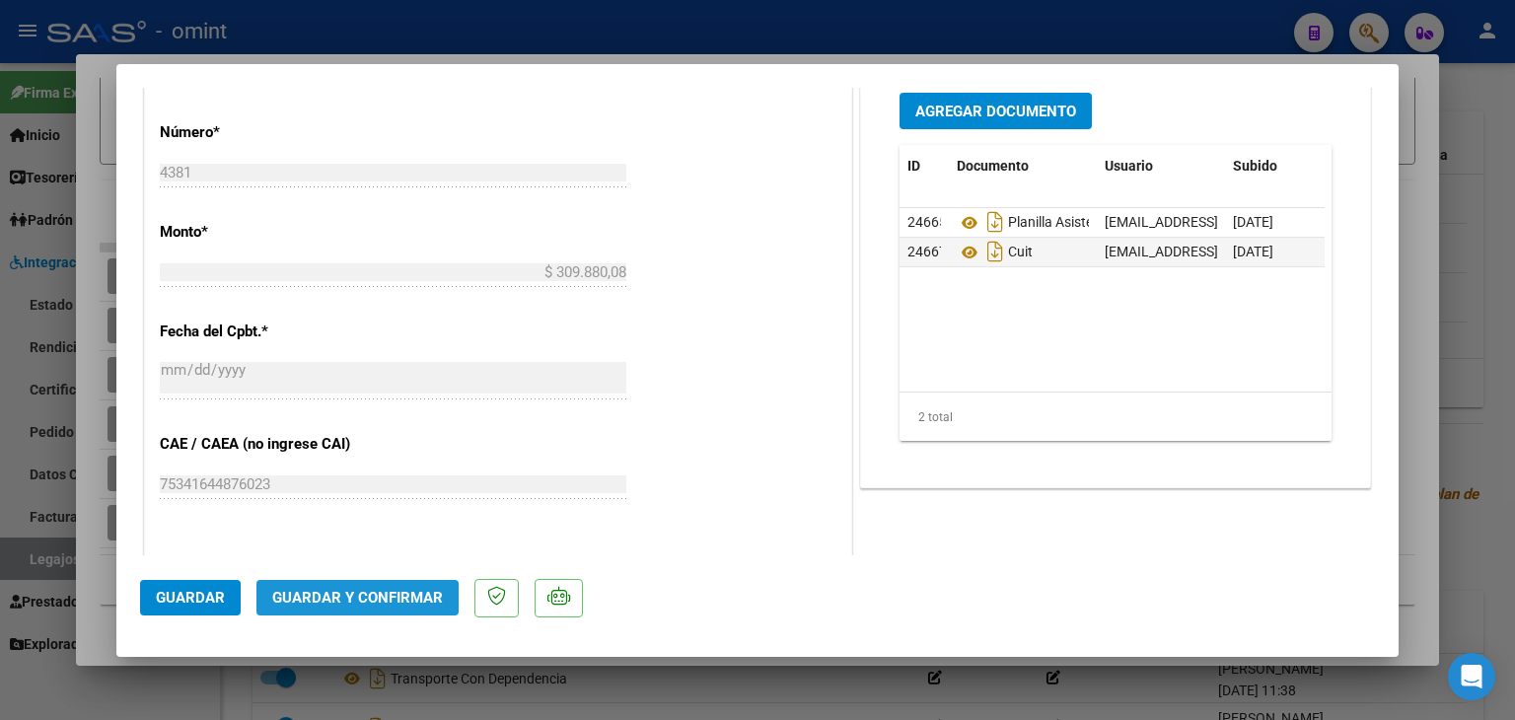
click at [380, 596] on span "Guardar y Confirmar" at bounding box center [357, 598] width 171 height 18
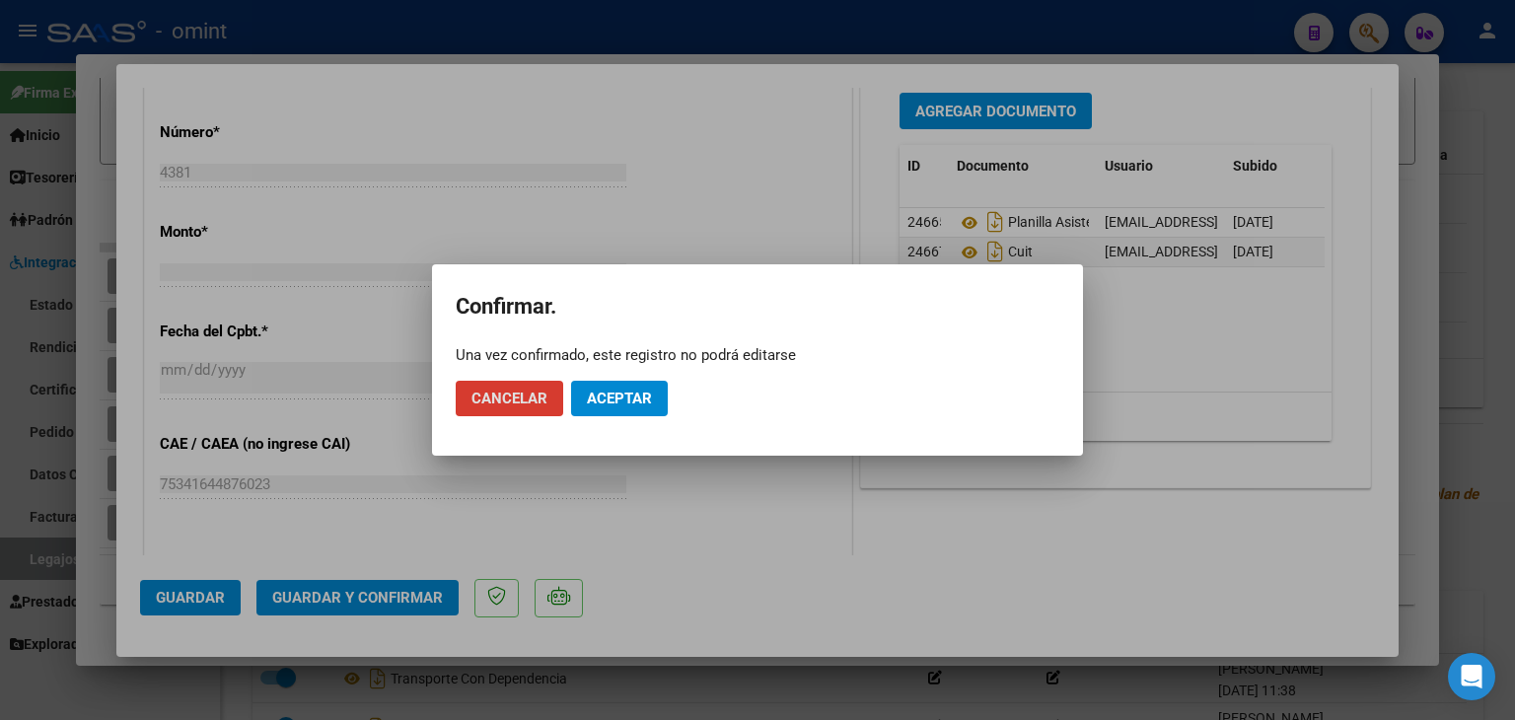
click at [615, 407] on button "Aceptar" at bounding box center [619, 399] width 97 height 36
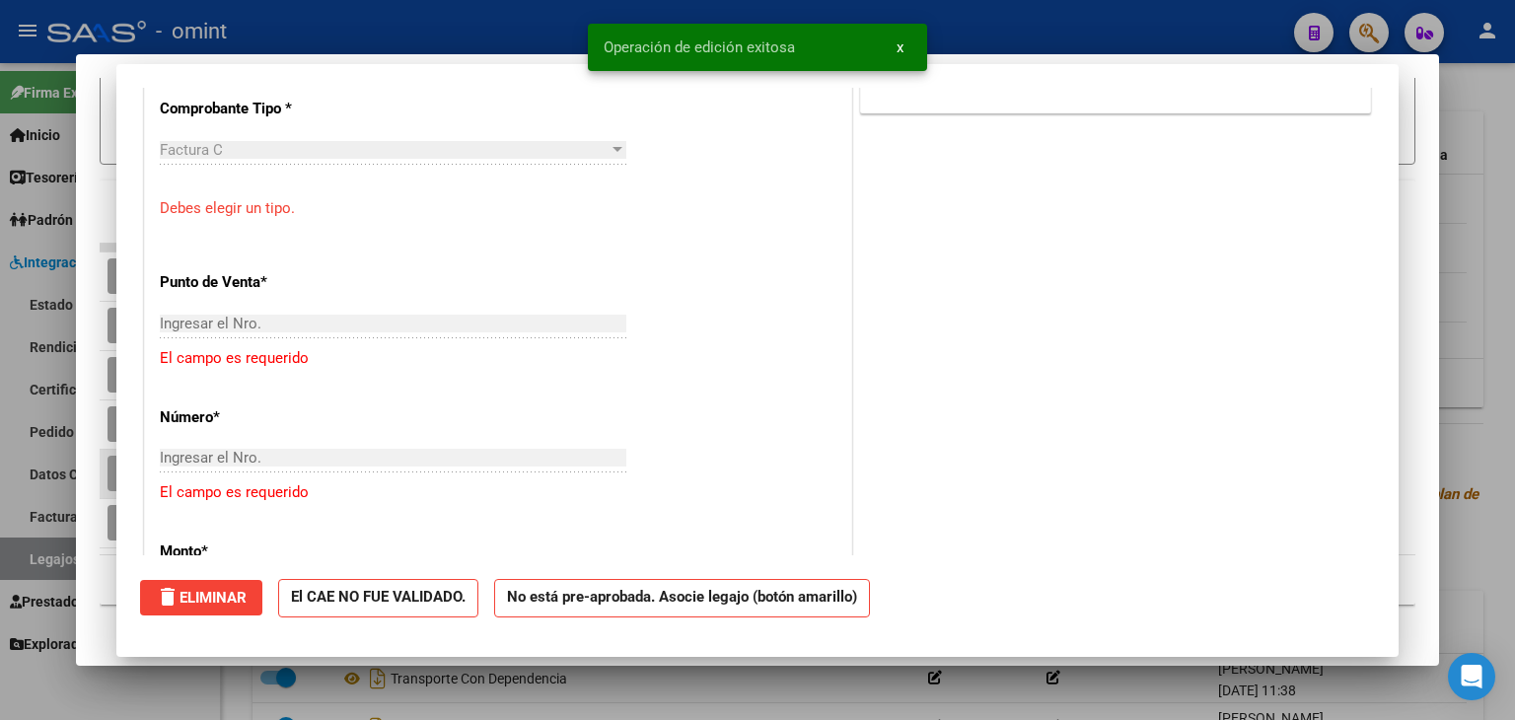
scroll to position [0, 0]
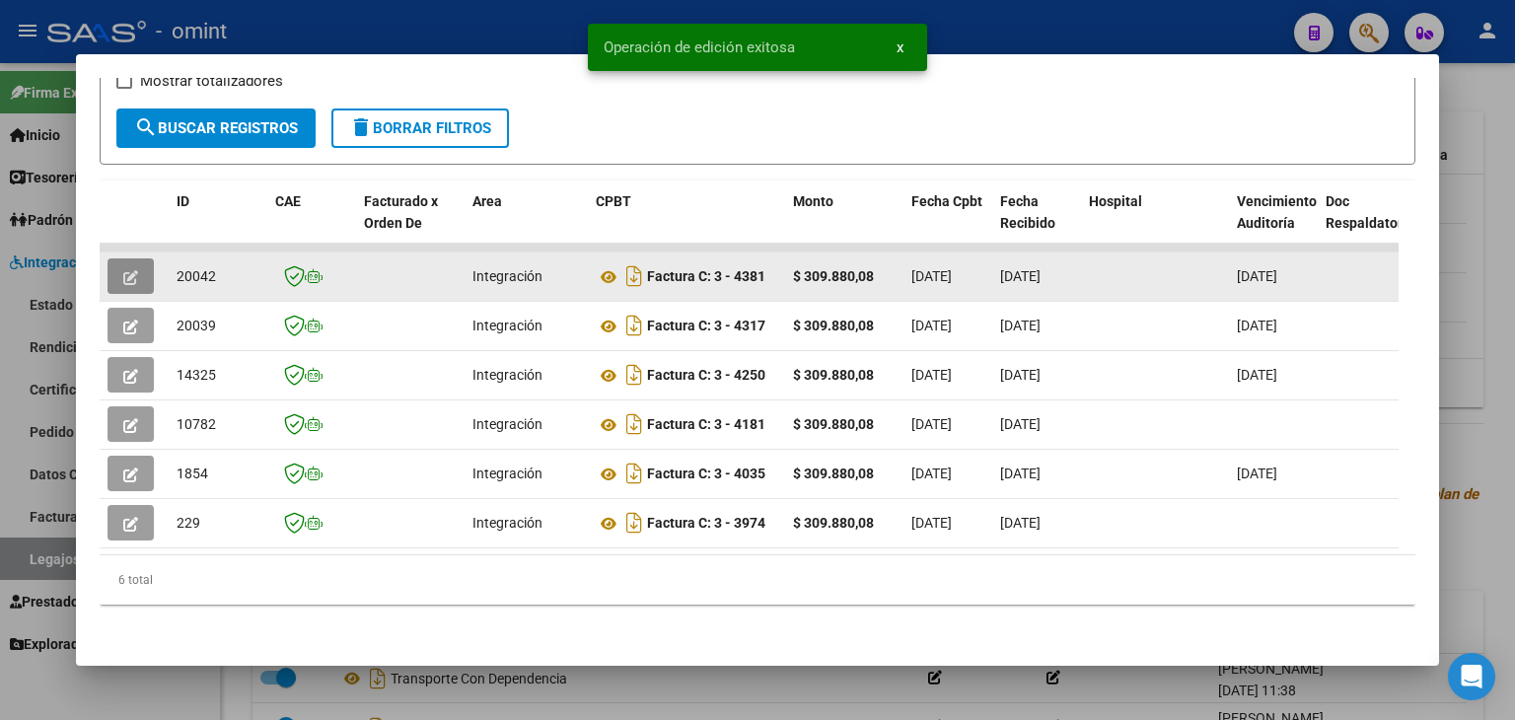
click at [198, 268] on span "20042" at bounding box center [196, 276] width 39 height 16
click at [199, 268] on span "20042" at bounding box center [196, 276] width 39 height 16
click at [201, 268] on span "20042" at bounding box center [196, 276] width 39 height 16
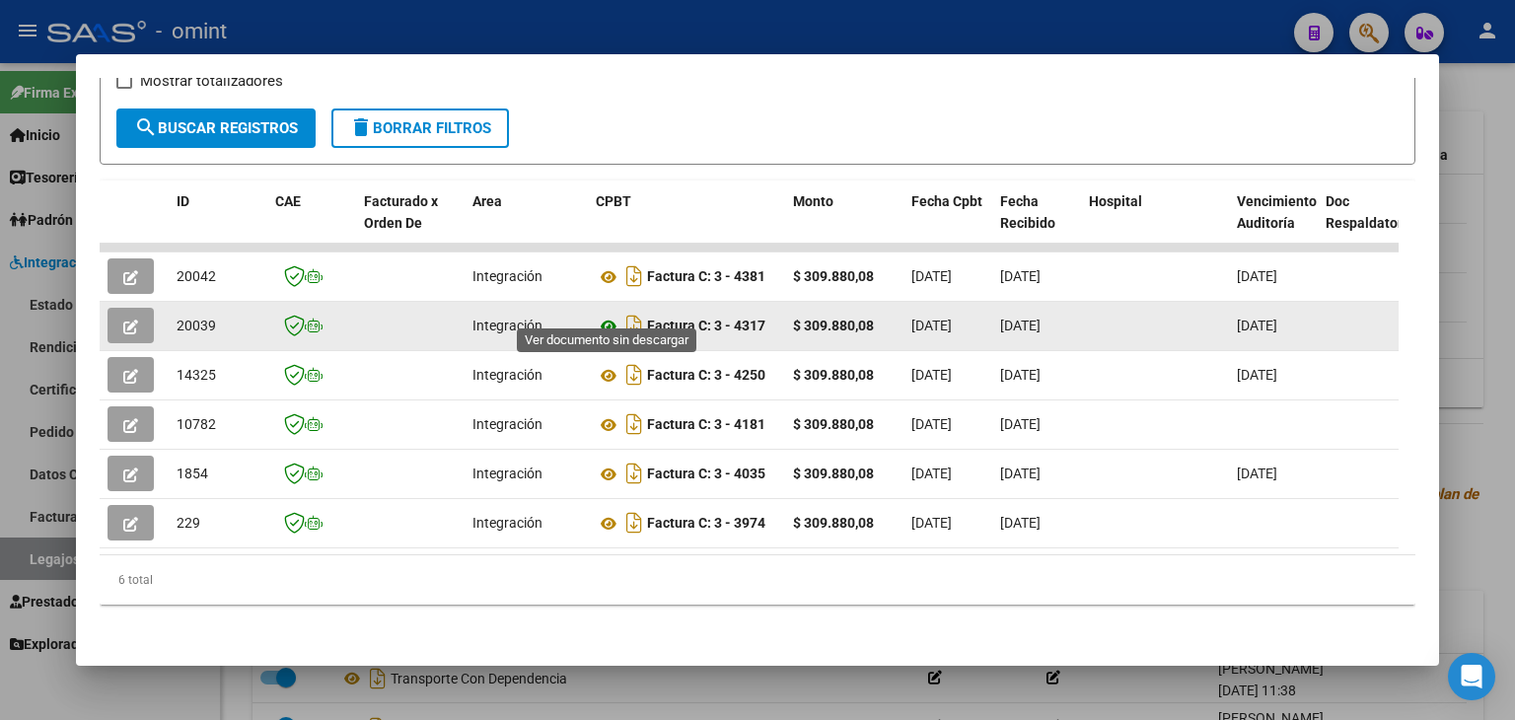
click at [612, 315] on icon at bounding box center [609, 327] width 26 height 24
click at [132, 320] on icon "button" at bounding box center [130, 327] width 15 height 15
click at [212, 318] on span "20039" at bounding box center [196, 326] width 39 height 16
click at [189, 318] on span "20039" at bounding box center [196, 326] width 39 height 16
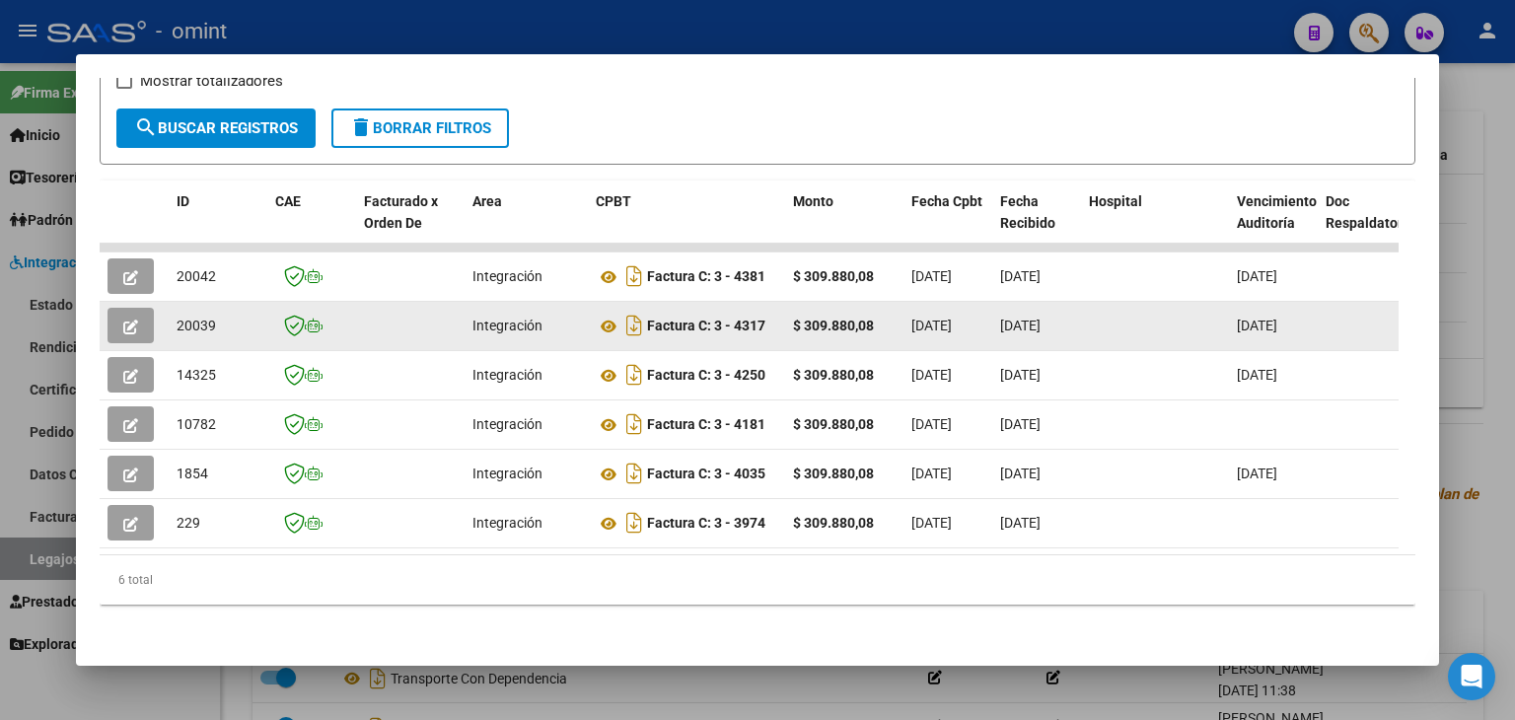
click at [189, 318] on span "20039" at bounding box center [196, 326] width 39 height 16
click at [123, 320] on icon "button" at bounding box center [130, 327] width 15 height 15
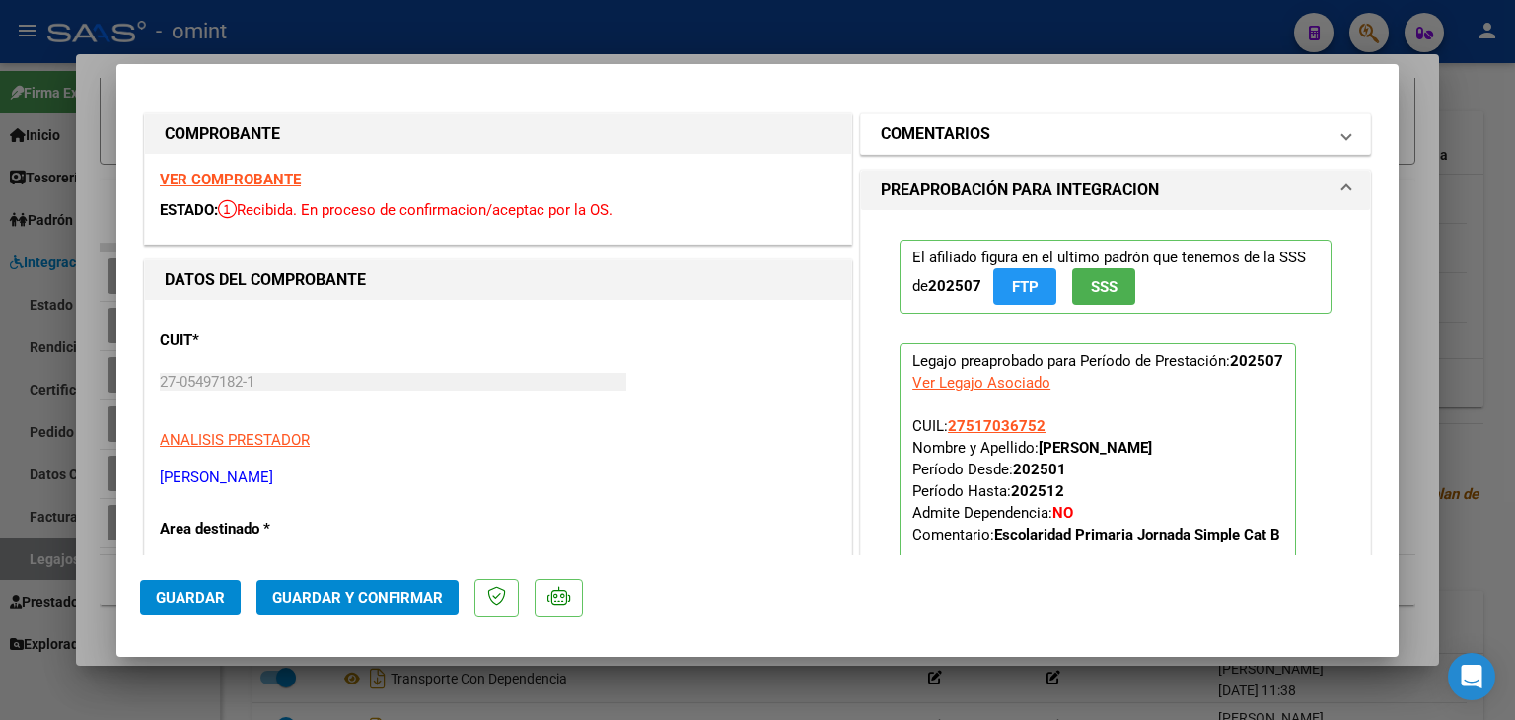
click at [1150, 135] on mat-panel-title "COMENTARIOS" at bounding box center [1104, 134] width 446 height 24
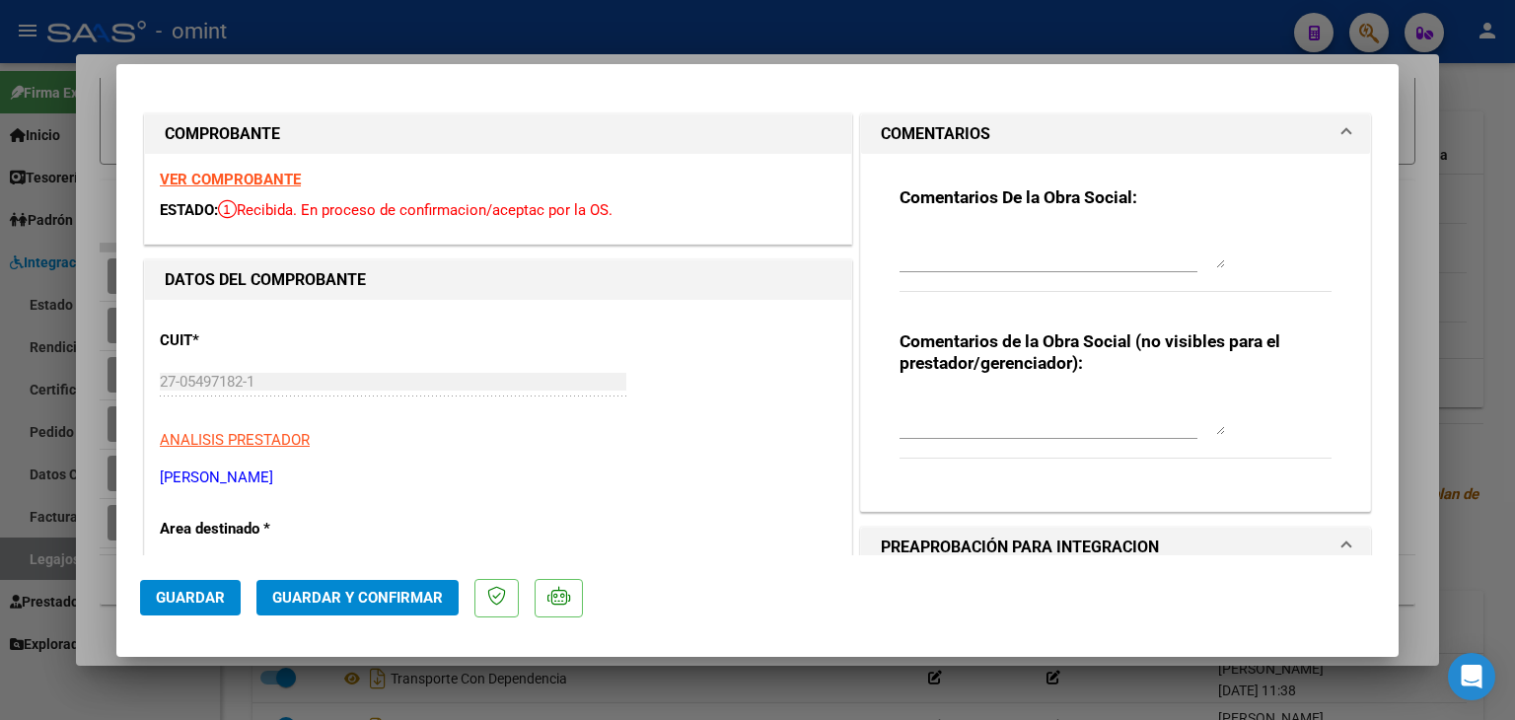
click at [1040, 250] on textarea at bounding box center [1061, 248] width 325 height 39
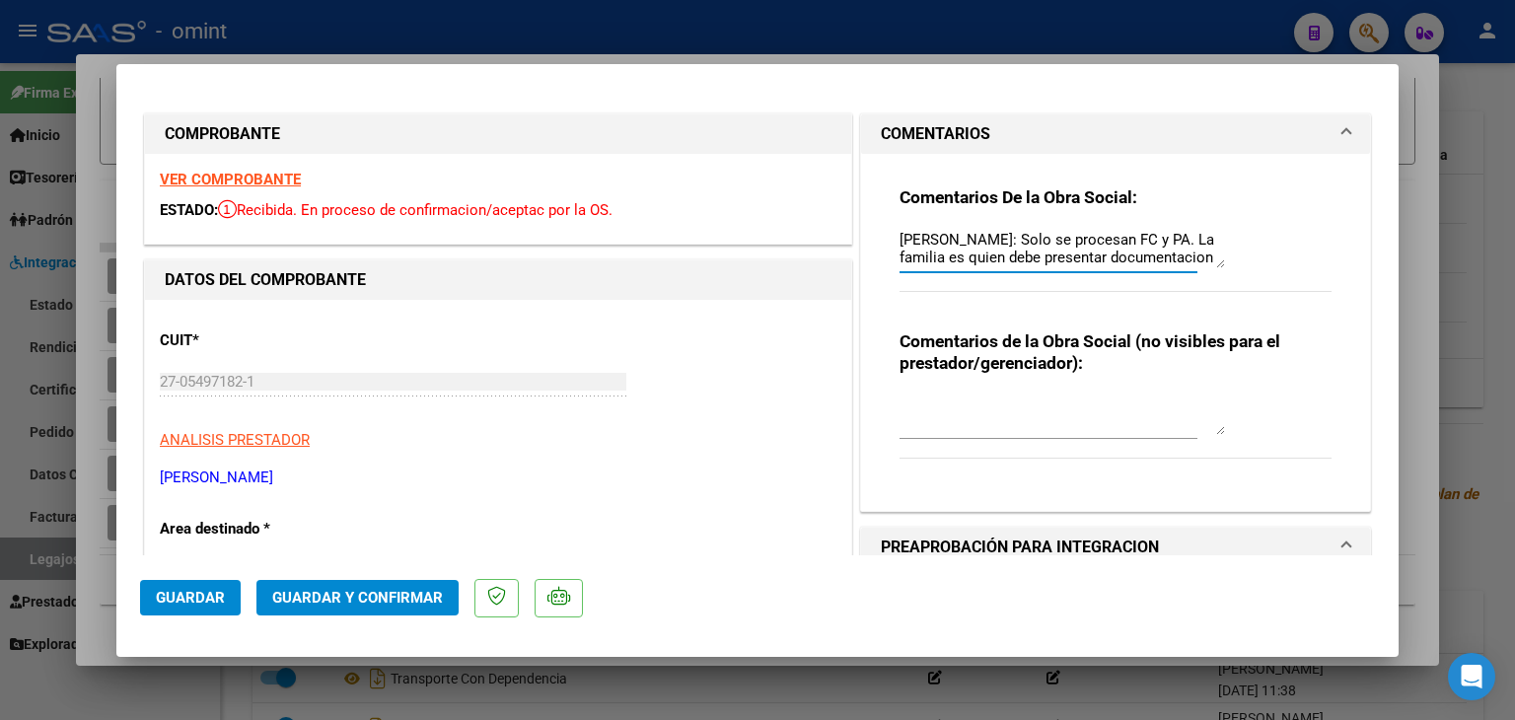
scroll to position [16, 0]
click at [911, 258] on textarea "Rollan Micaela: Solo se procesan FC y PA. La familia es quien debe presentar do…" at bounding box center [1061, 248] width 325 height 39
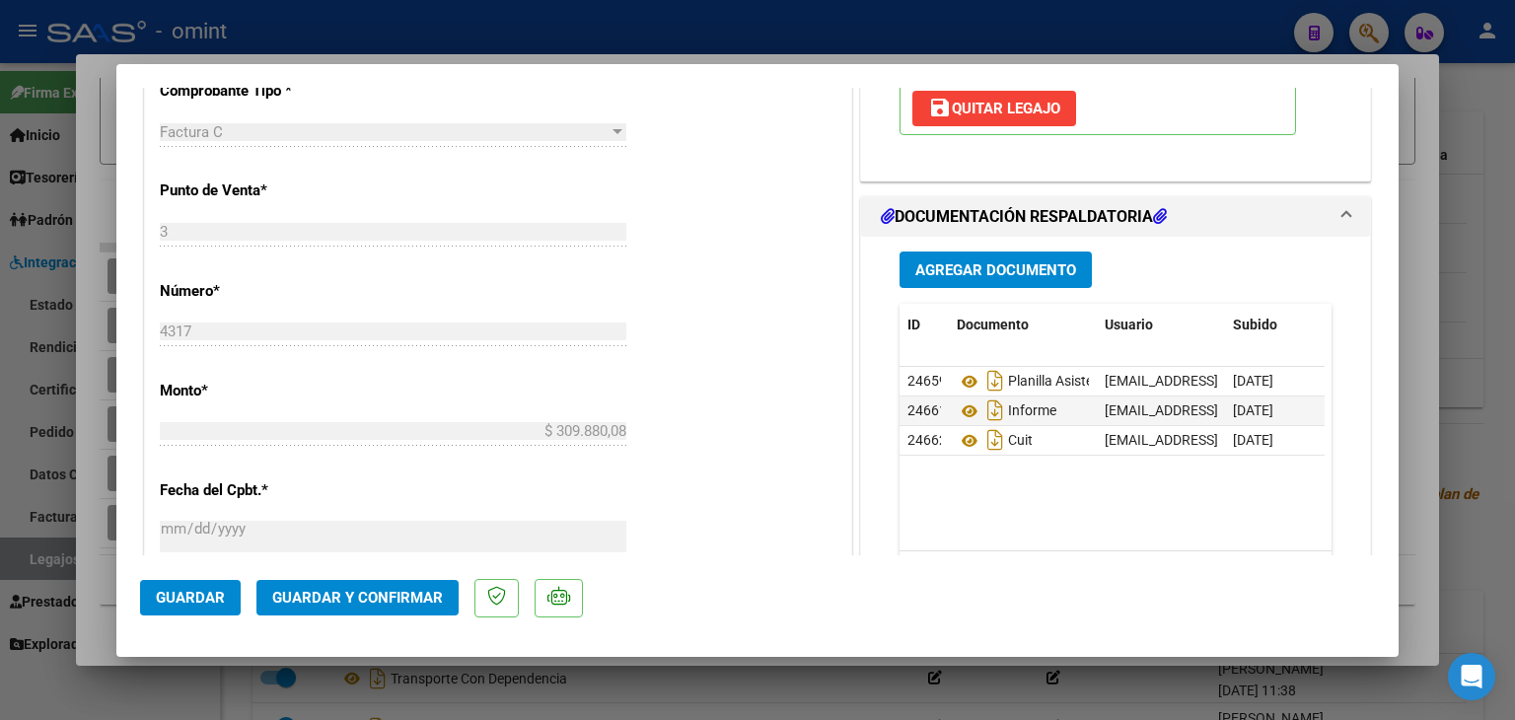
scroll to position [828, 0]
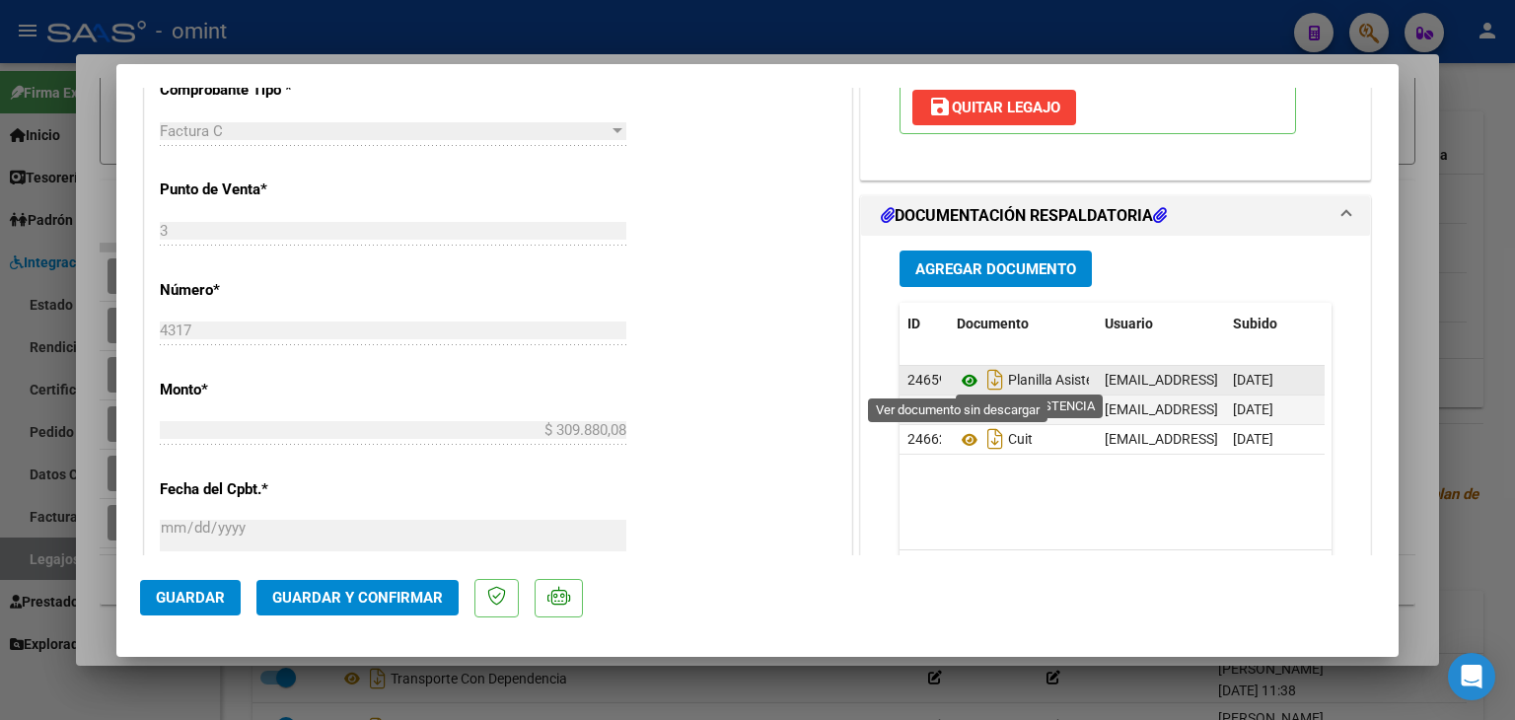
click at [962, 377] on icon at bounding box center [970, 381] width 26 height 24
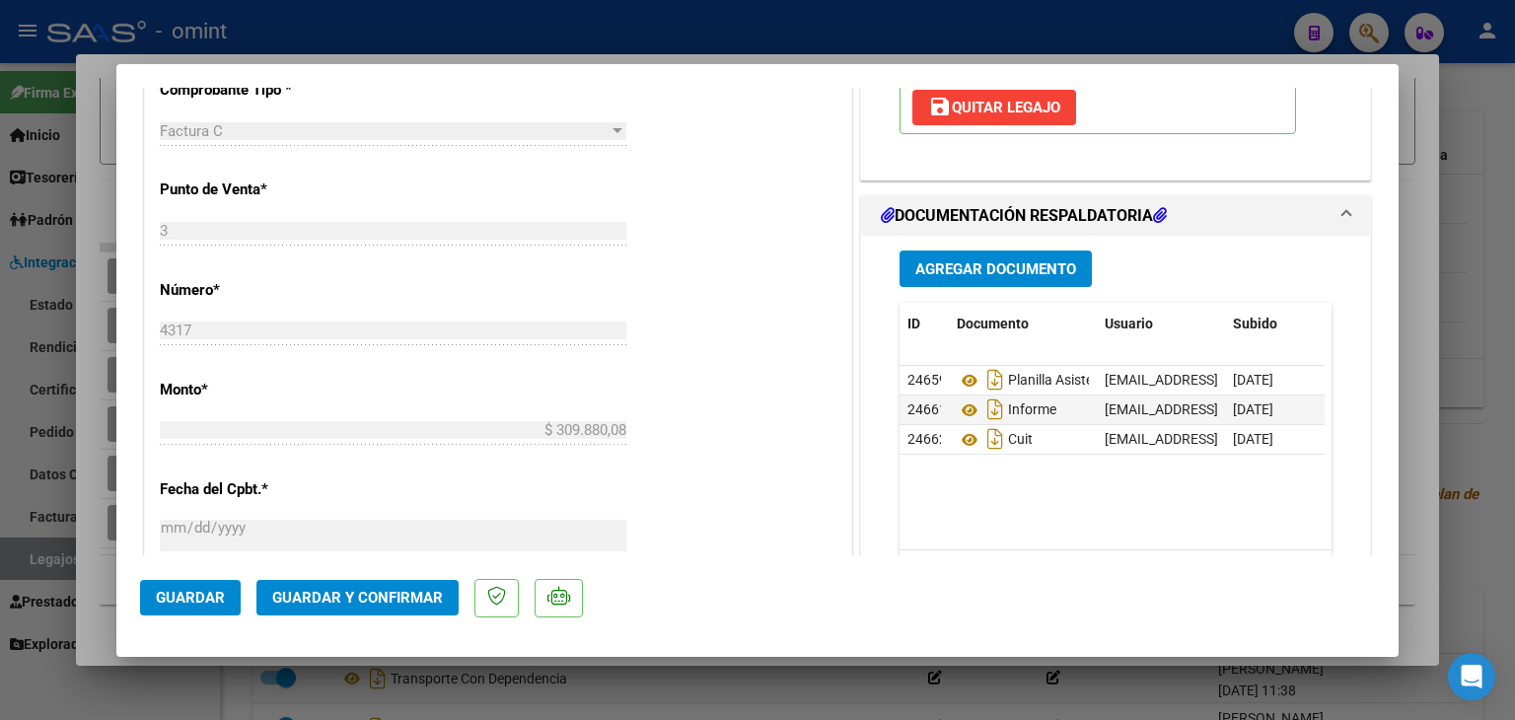
click at [767, 317] on div "CUIT * 27-05497182-1 Ingresar CUIT ANALISIS PRESTADOR JOSCH ESTER PATRICIA ARCA…" at bounding box center [498, 315] width 706 height 1688
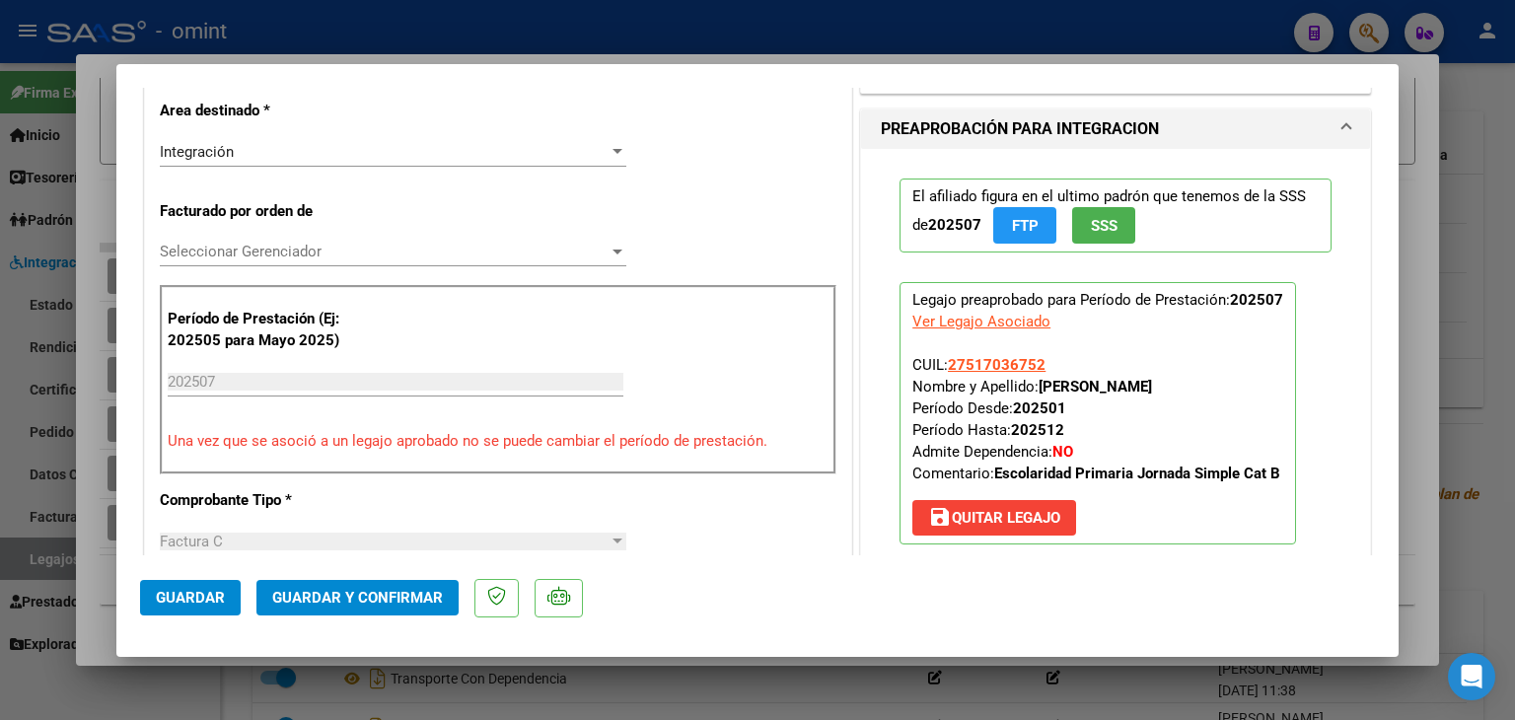
click at [503, 250] on span "Seleccionar Gerenciador" at bounding box center [384, 252] width 449 height 18
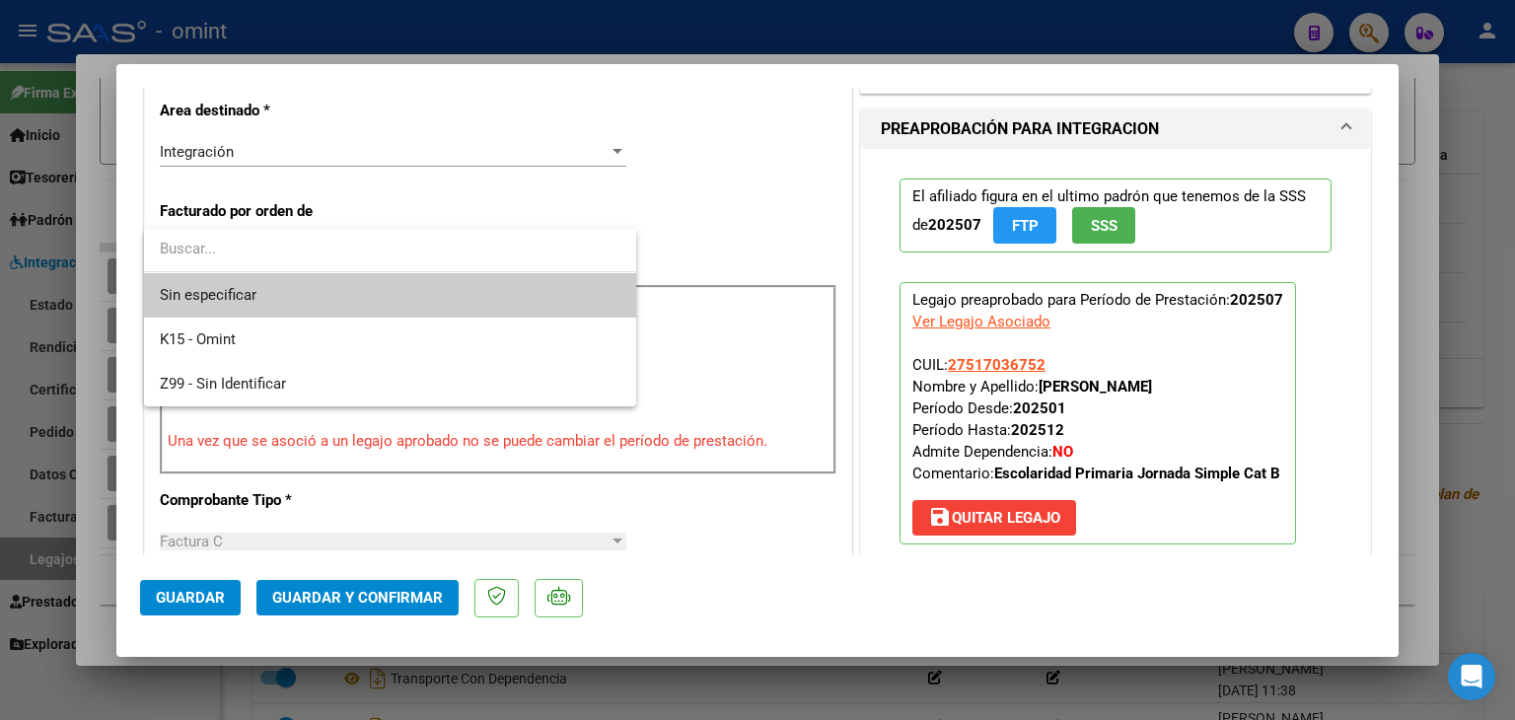
click at [387, 290] on span "Sin especificar" at bounding box center [390, 295] width 461 height 44
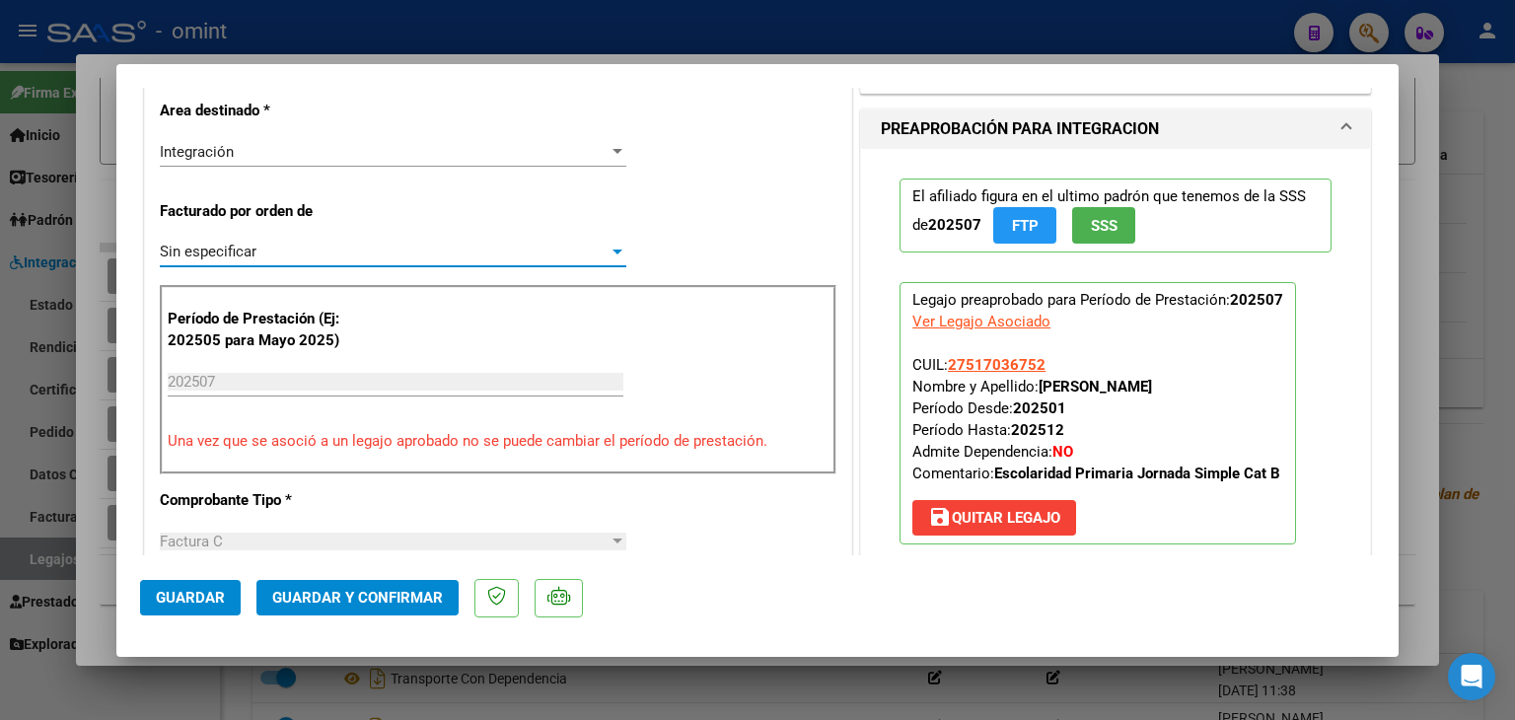
click at [368, 593] on span "Guardar y Confirmar" at bounding box center [357, 598] width 171 height 18
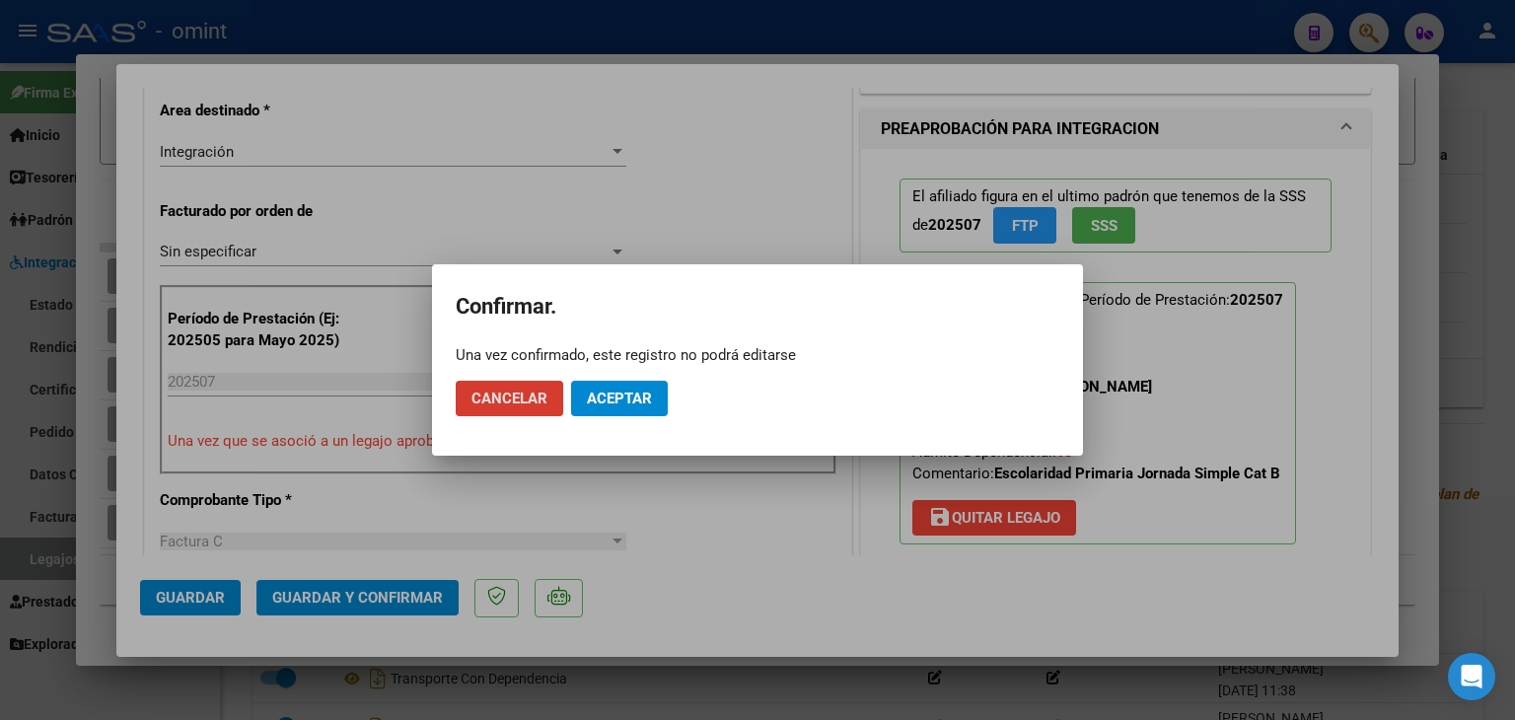
click at [623, 395] on span "Aceptar" at bounding box center [619, 399] width 65 height 18
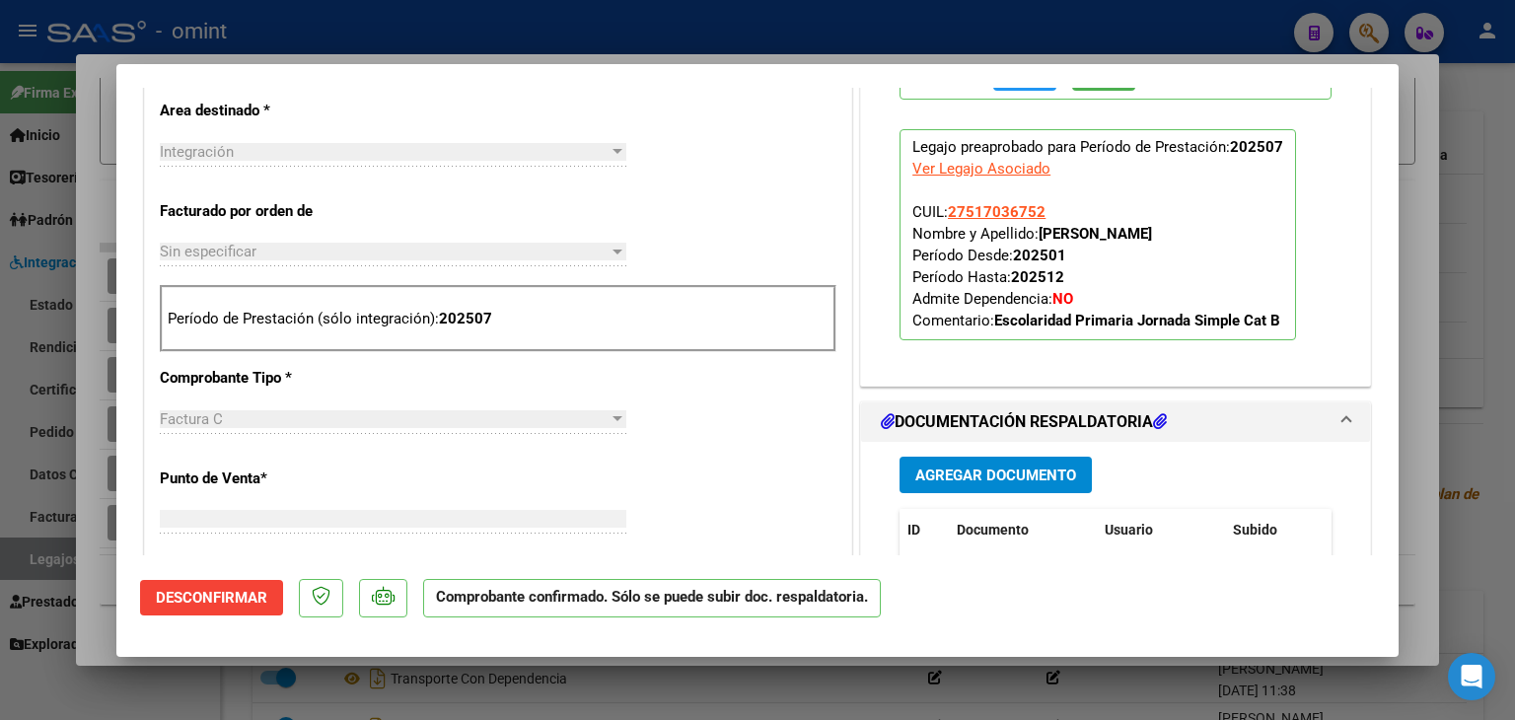
scroll to position [0, 0]
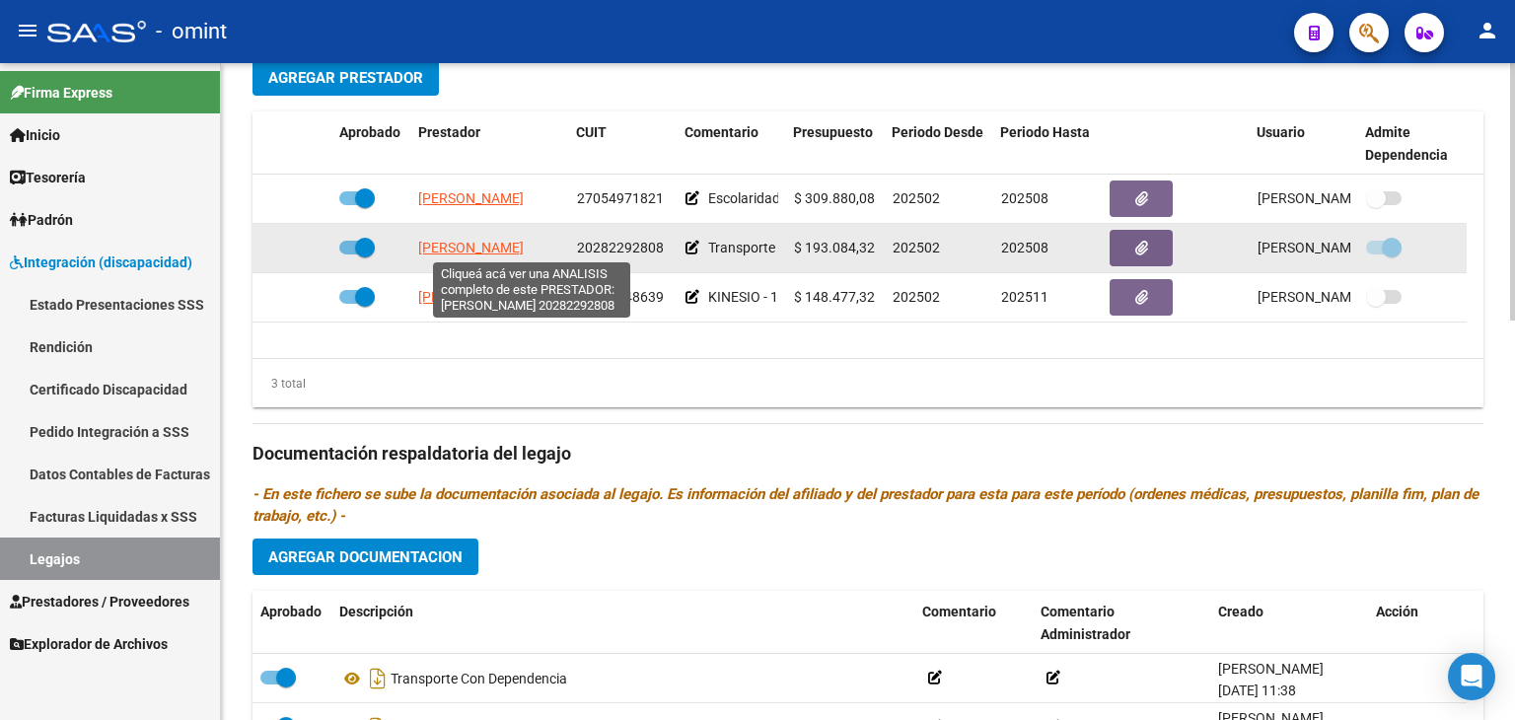
click at [452, 250] on span "HERNANDEZ ALEJANDRO AUGUSTO" at bounding box center [471, 248] width 106 height 16
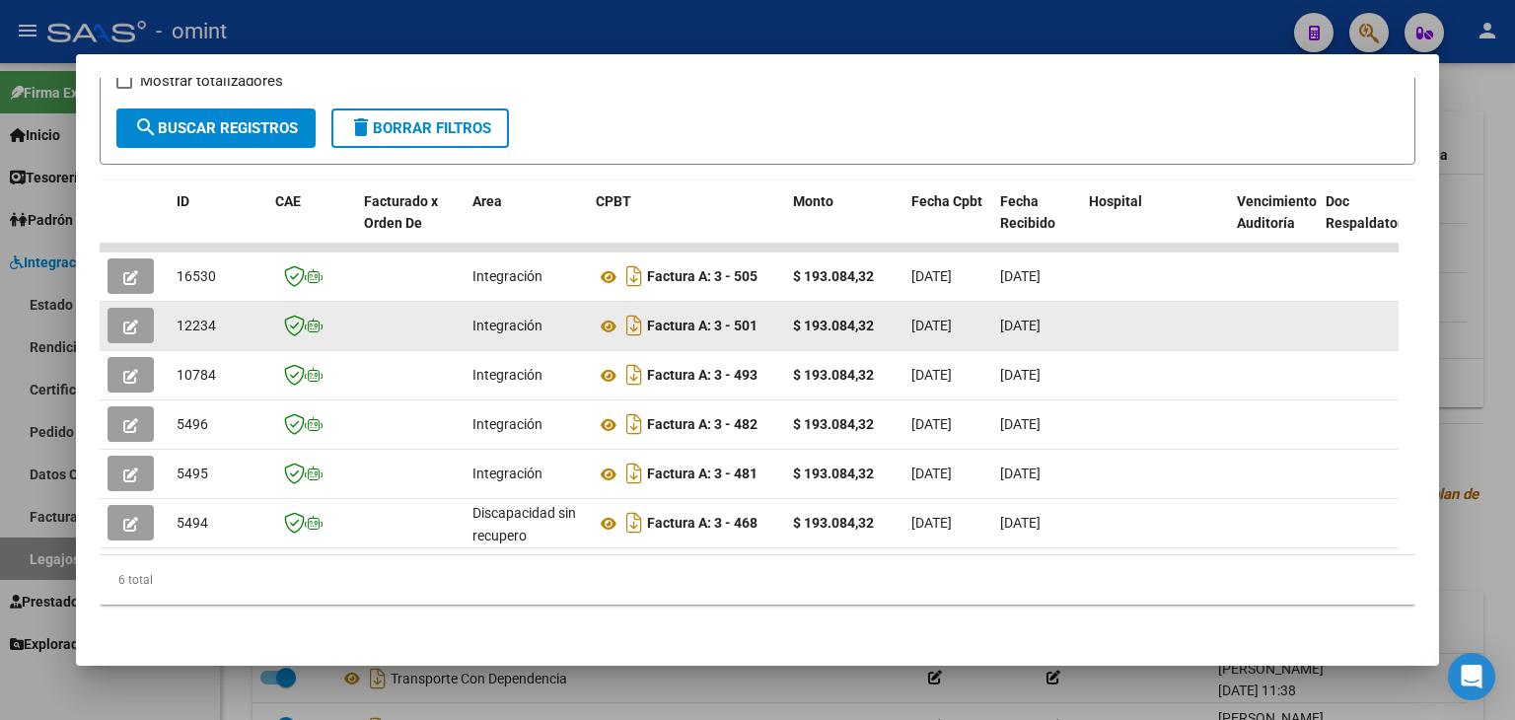
click at [128, 308] on button "button" at bounding box center [131, 326] width 46 height 36
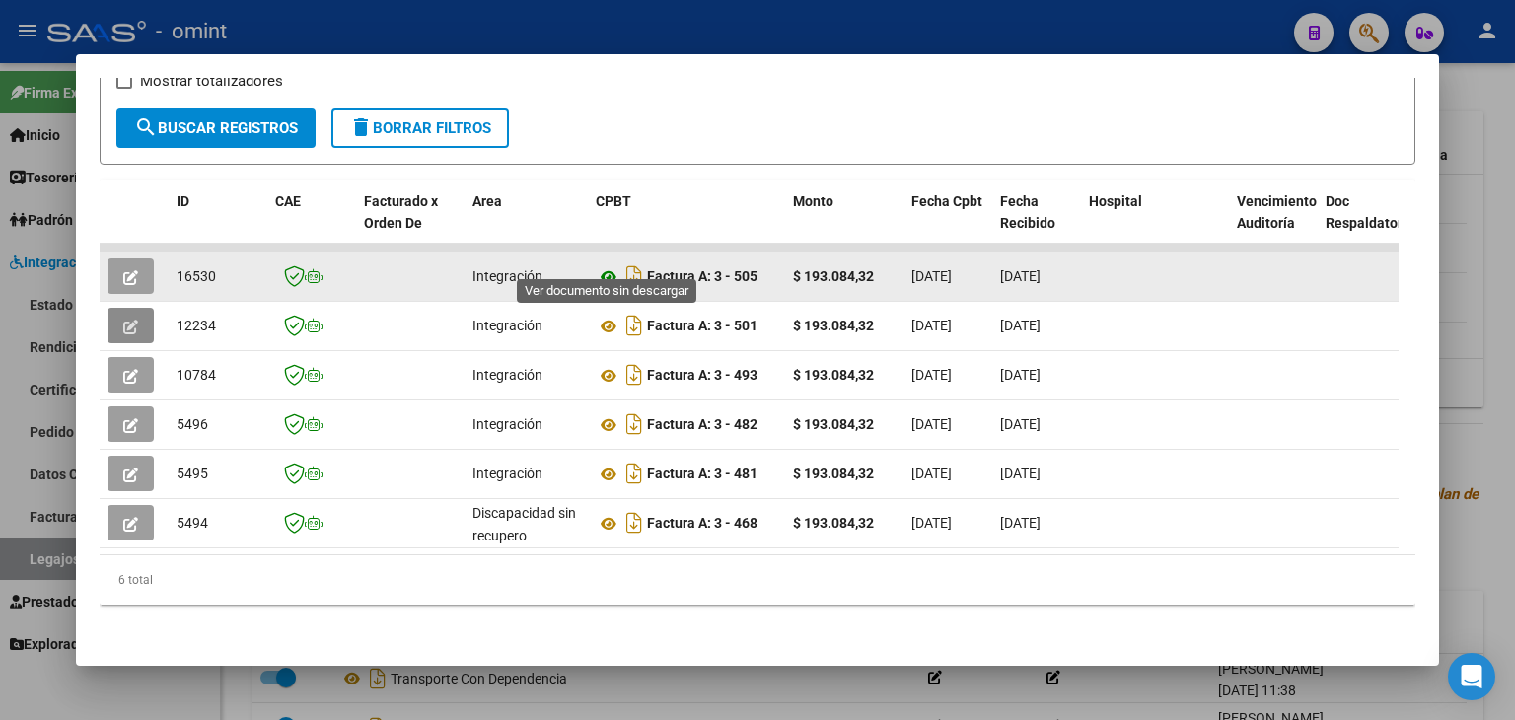
click at [608, 265] on icon at bounding box center [609, 277] width 26 height 24
click at [124, 270] on icon "button" at bounding box center [130, 277] width 15 height 15
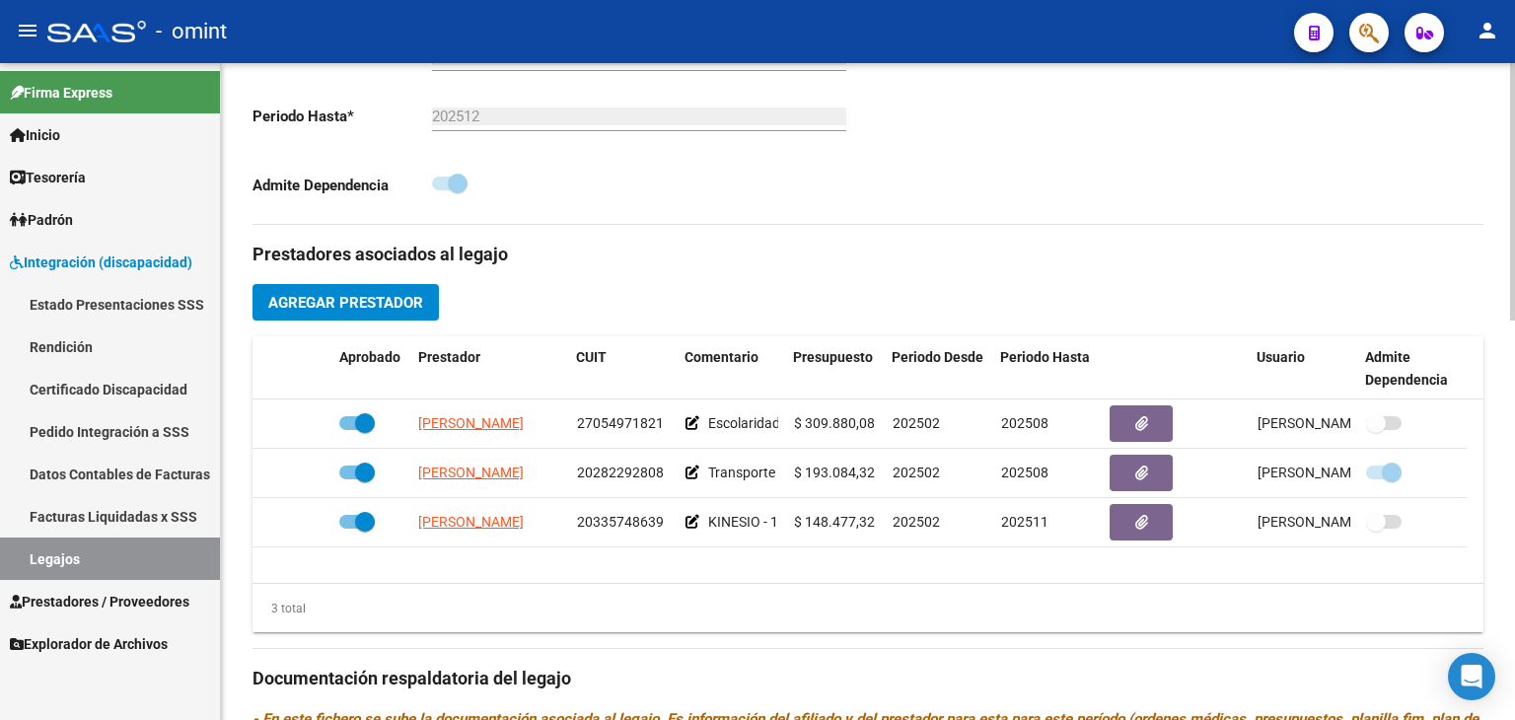
scroll to position [592, 0]
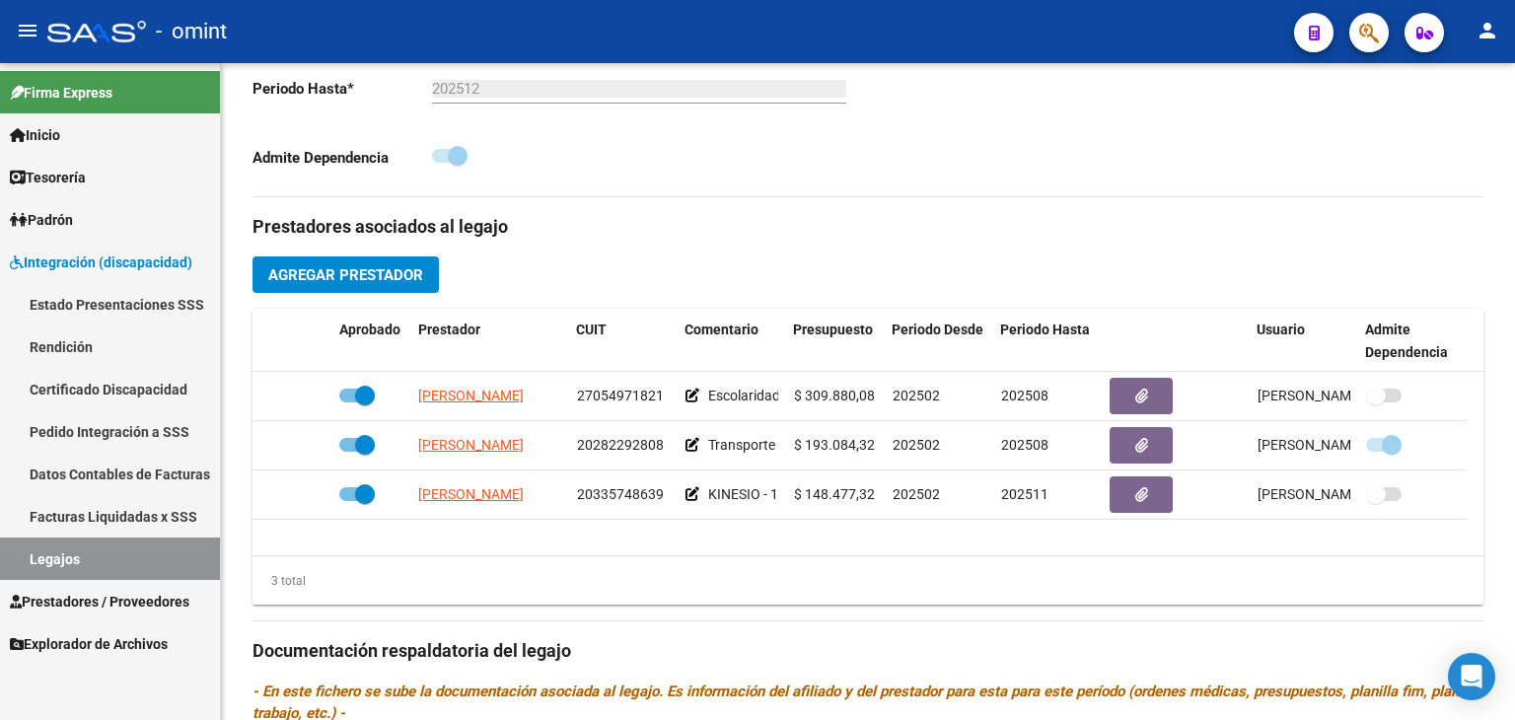
click at [79, 557] on link "Legajos" at bounding box center [110, 559] width 220 height 42
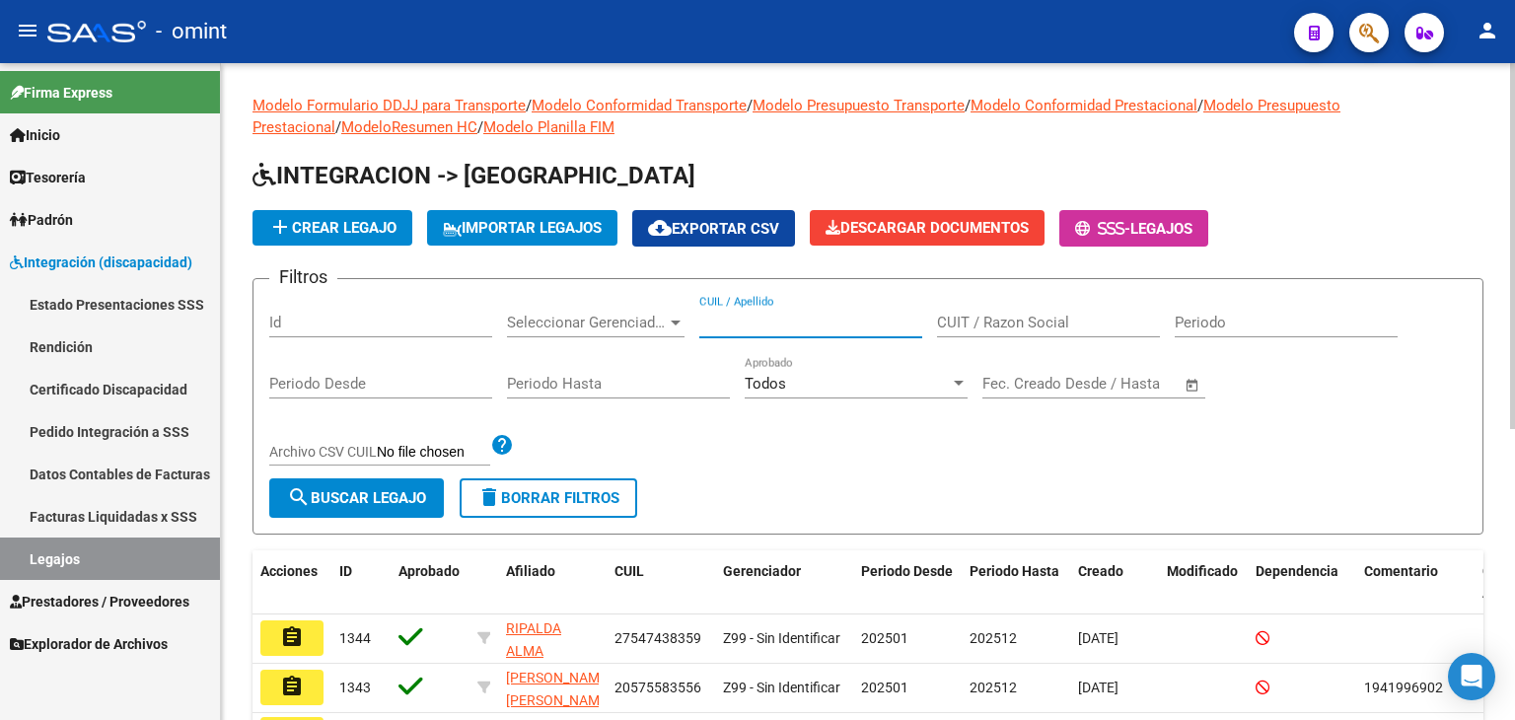
click at [740, 324] on input "CUIL / Apellido" at bounding box center [810, 323] width 223 height 18
paste input "20470955253"
click at [395, 489] on span "search Buscar Legajo" at bounding box center [356, 498] width 139 height 18
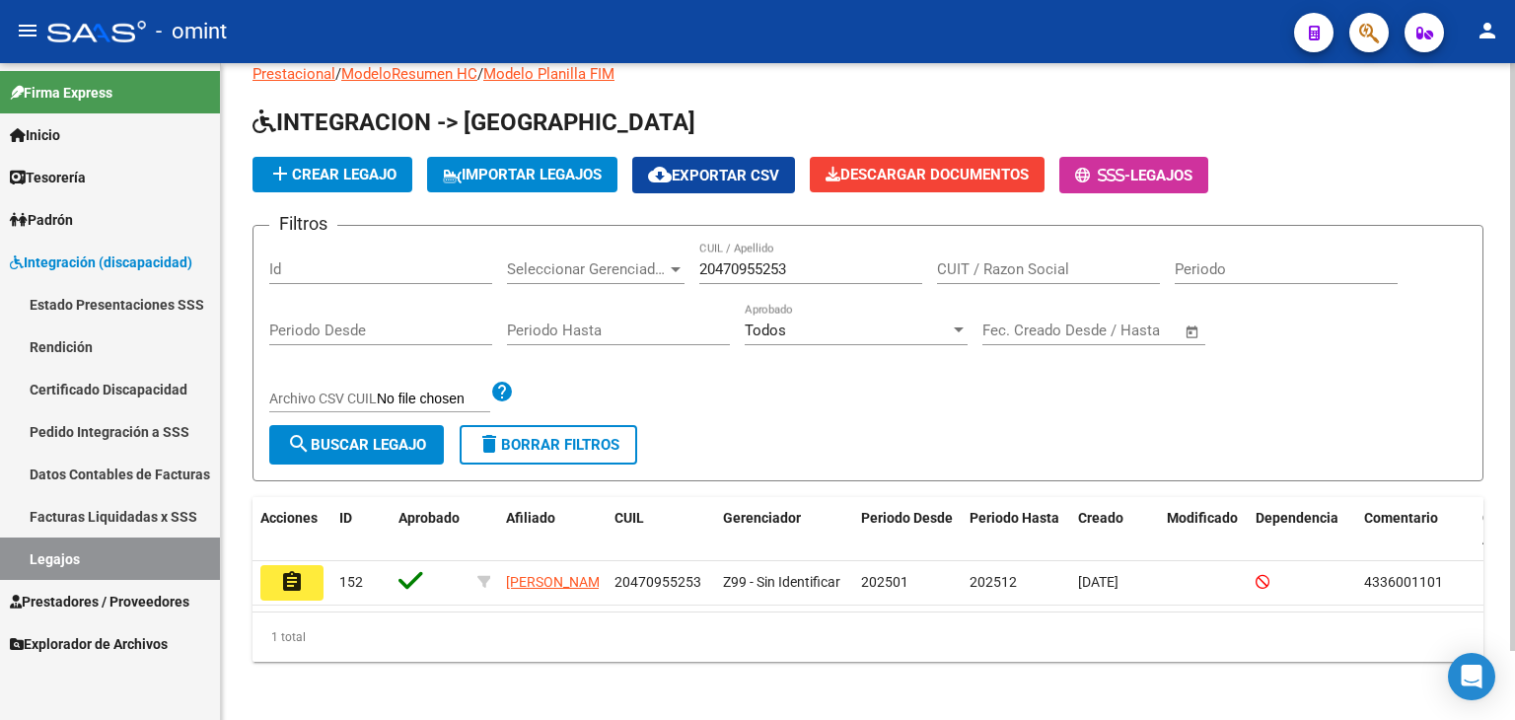
scroll to position [77, 0]
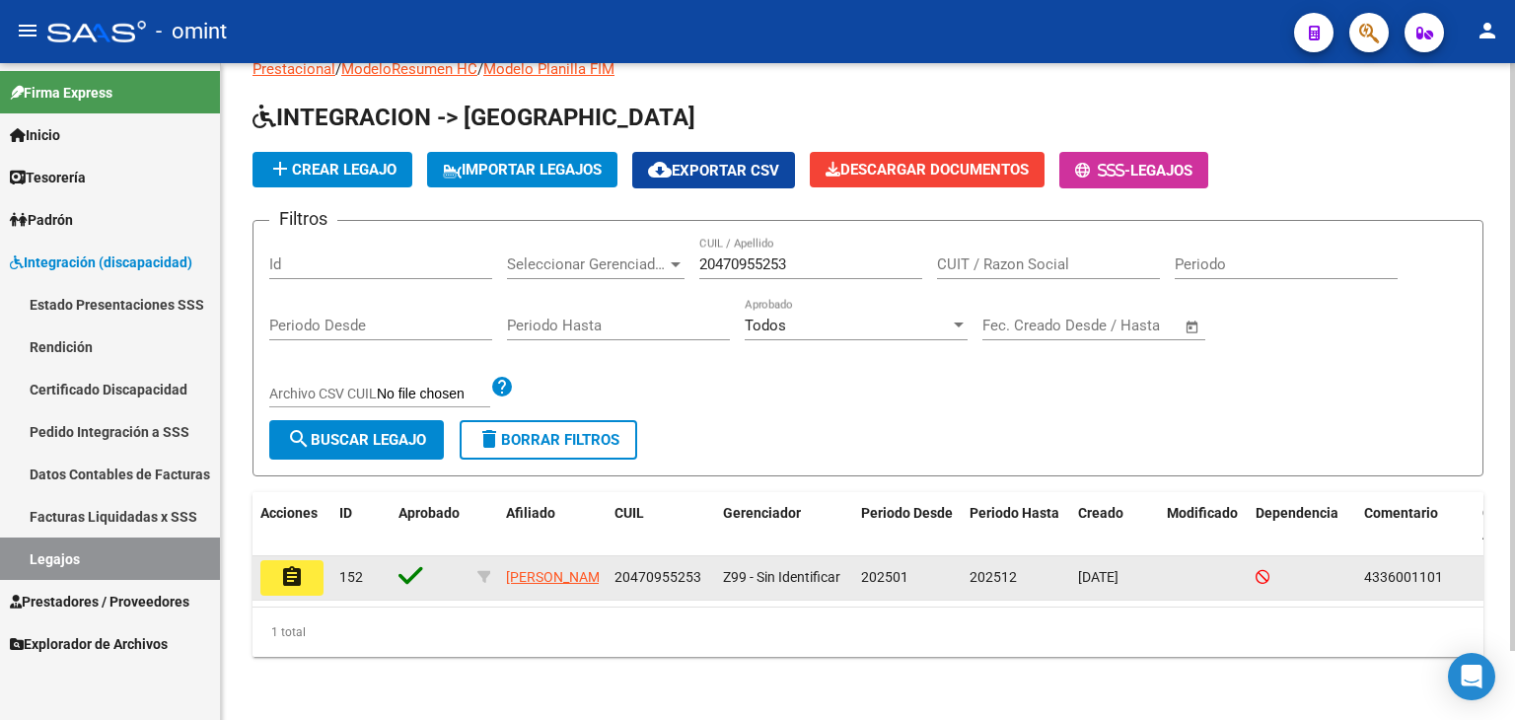
click at [302, 565] on mat-icon "assignment" at bounding box center [292, 577] width 24 height 24
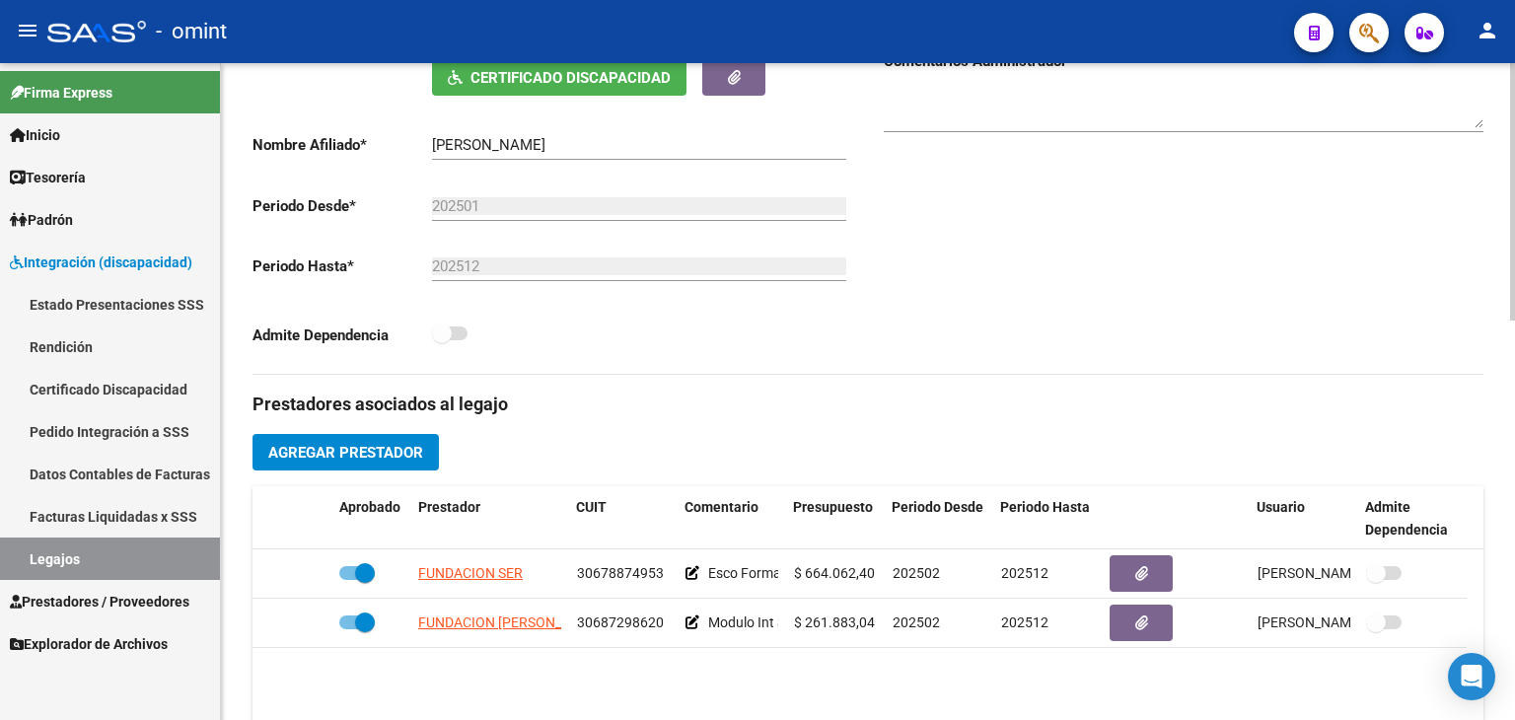
scroll to position [592, 0]
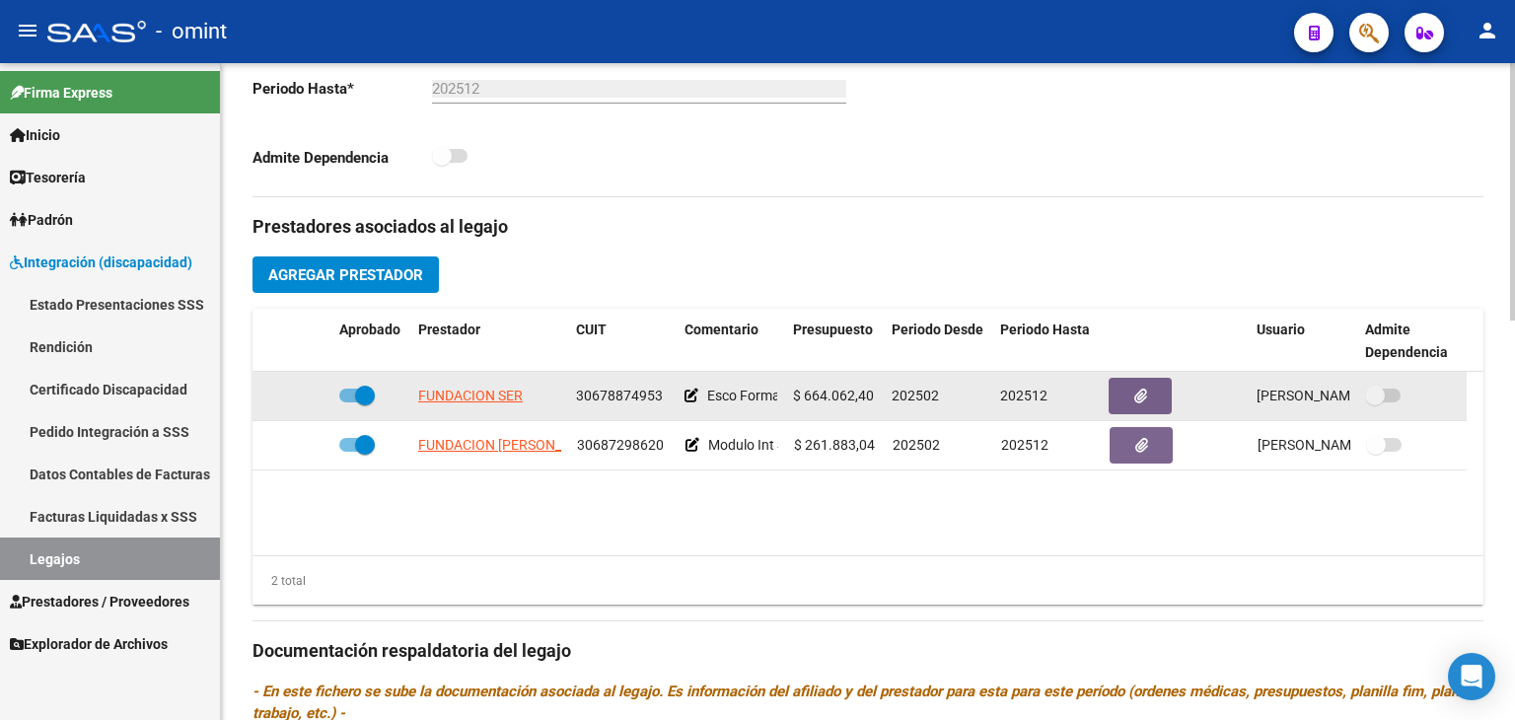
drag, startPoint x: 868, startPoint y: 396, endPoint x: 807, endPoint y: 394, distance: 61.2
click at [807, 394] on span "$ 664.062,40" at bounding box center [833, 396] width 81 height 16
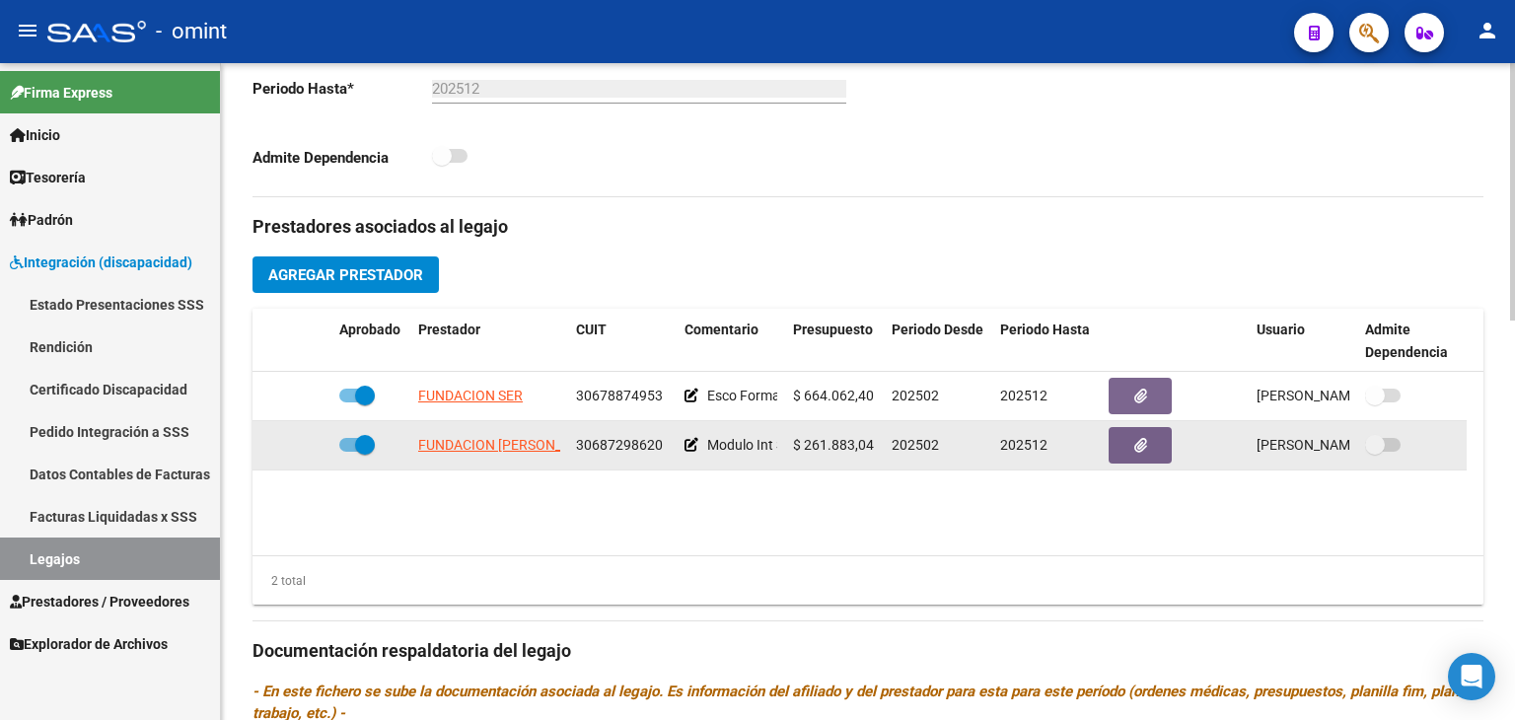
drag, startPoint x: 803, startPoint y: 439, endPoint x: 872, endPoint y: 445, distance: 69.3
click at [872, 445] on span "$ 261.883,04" at bounding box center [833, 445] width 81 height 16
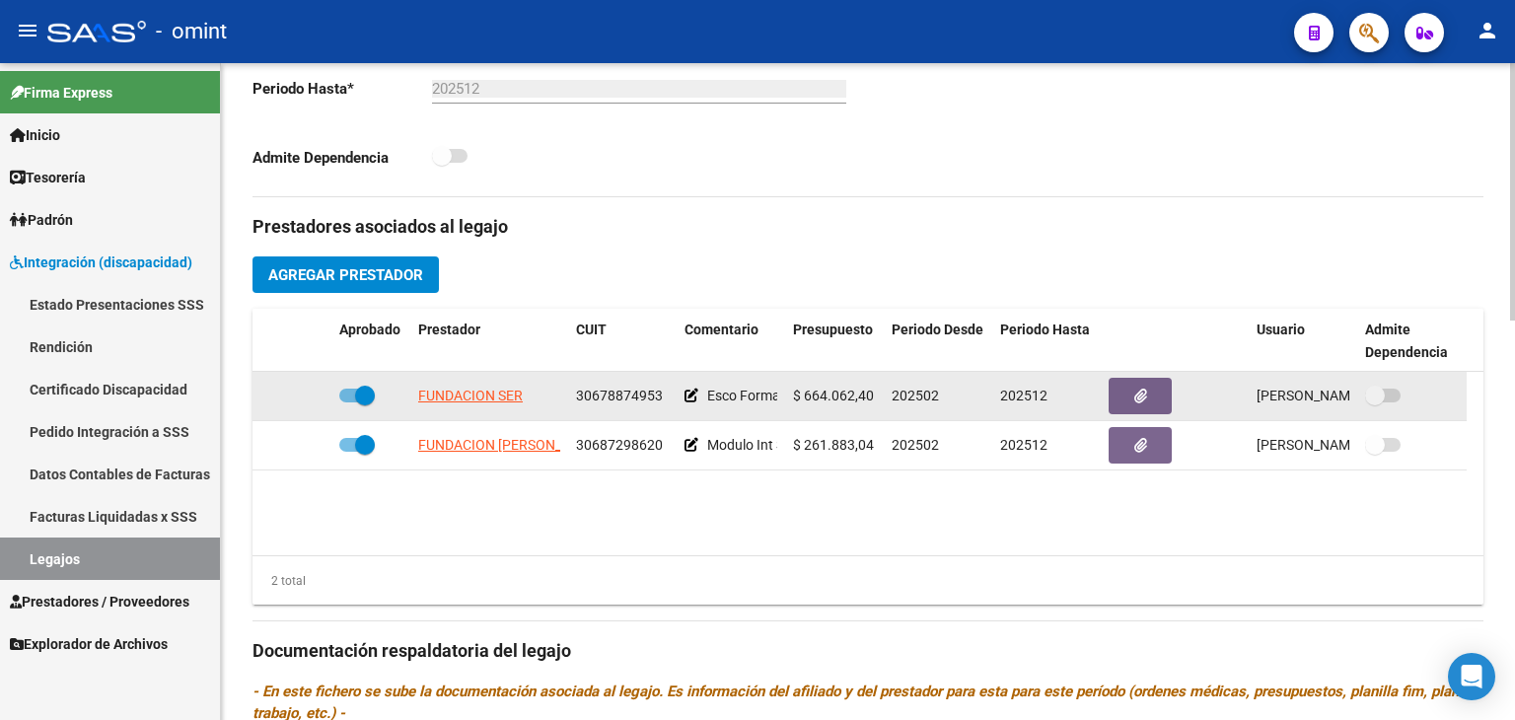
drag, startPoint x: 454, startPoint y: 399, endPoint x: 458, endPoint y: 411, distance: 12.5
click at [457, 407] on datatable-body-cell "FUNDACION SER" at bounding box center [489, 396] width 158 height 48
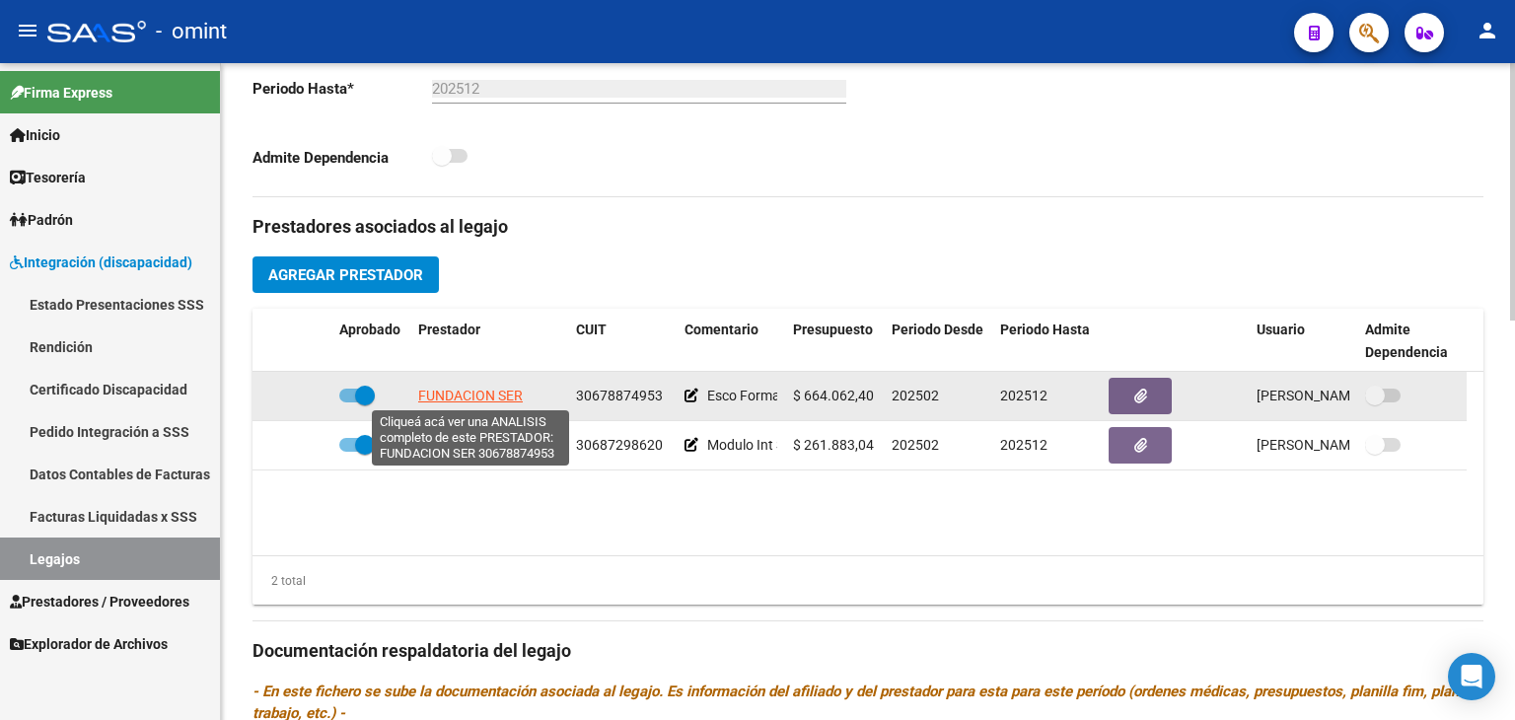
click at [428, 397] on span "FUNDACION SER" at bounding box center [470, 396] width 105 height 16
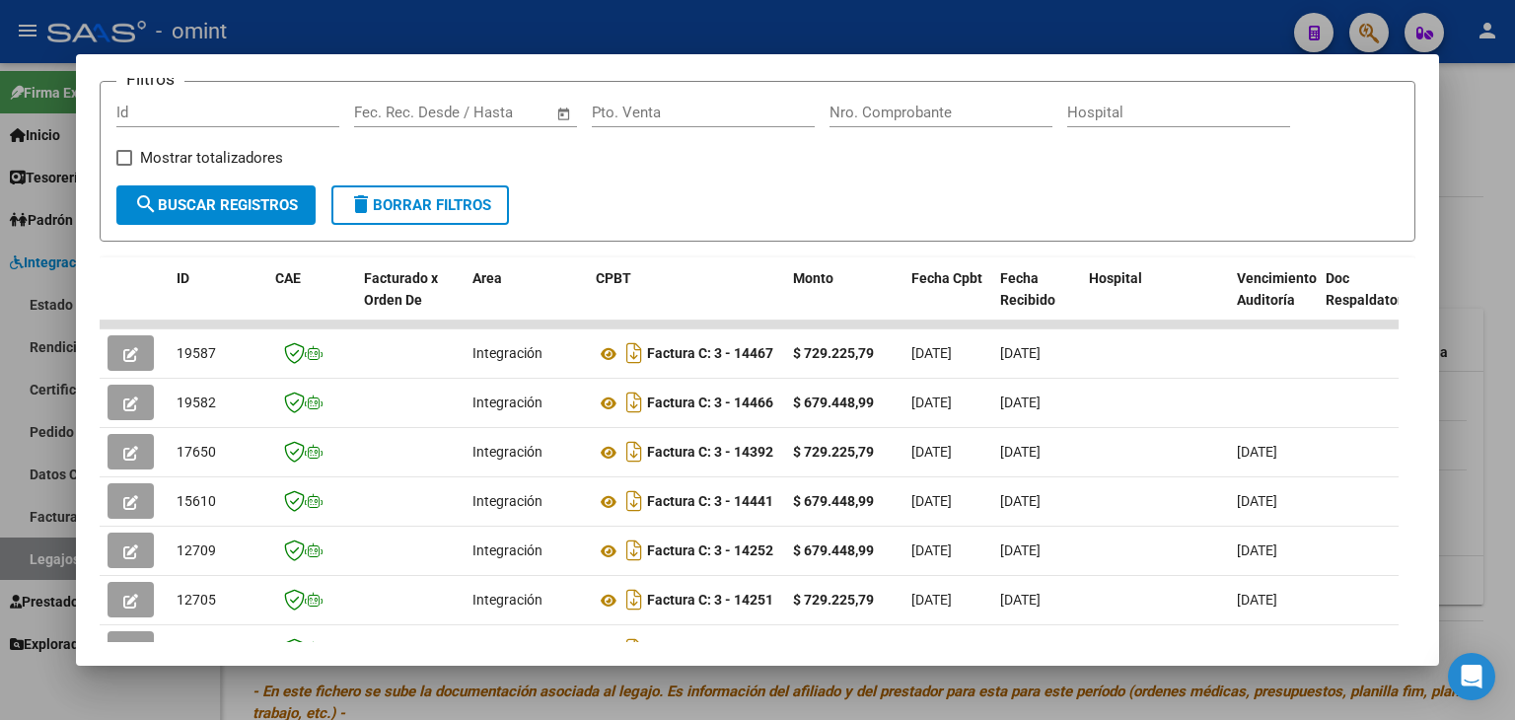
scroll to position [284, 0]
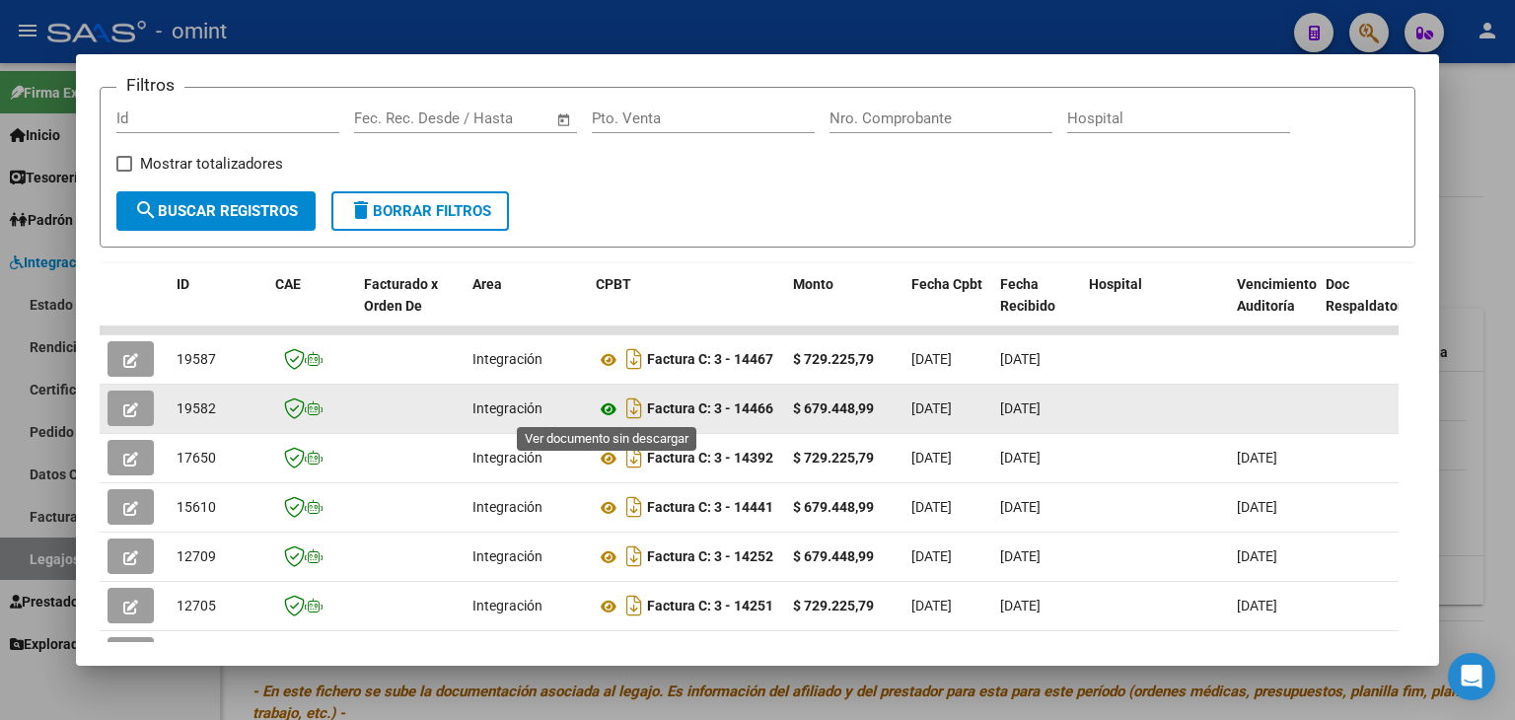
click at [596, 412] on icon at bounding box center [609, 409] width 26 height 24
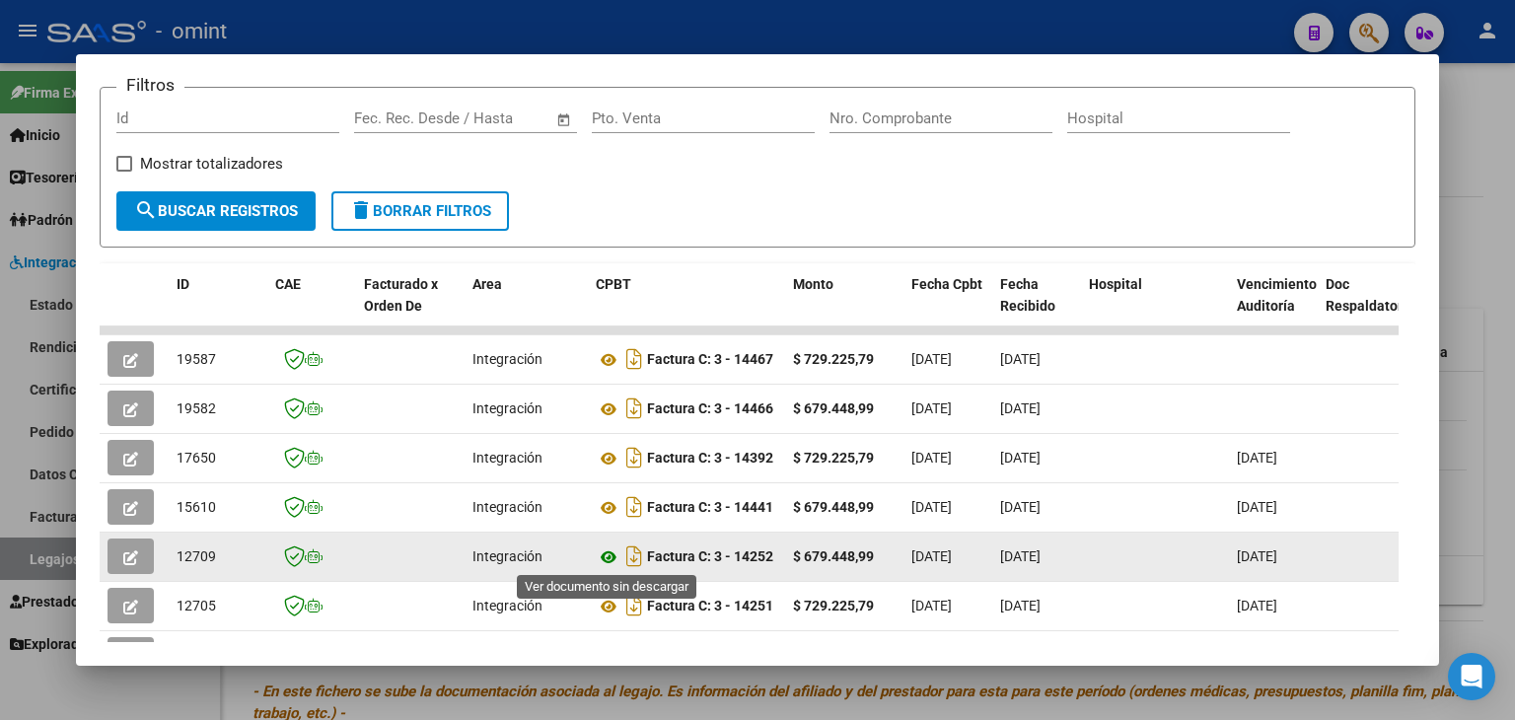
click at [601, 556] on icon at bounding box center [609, 557] width 26 height 24
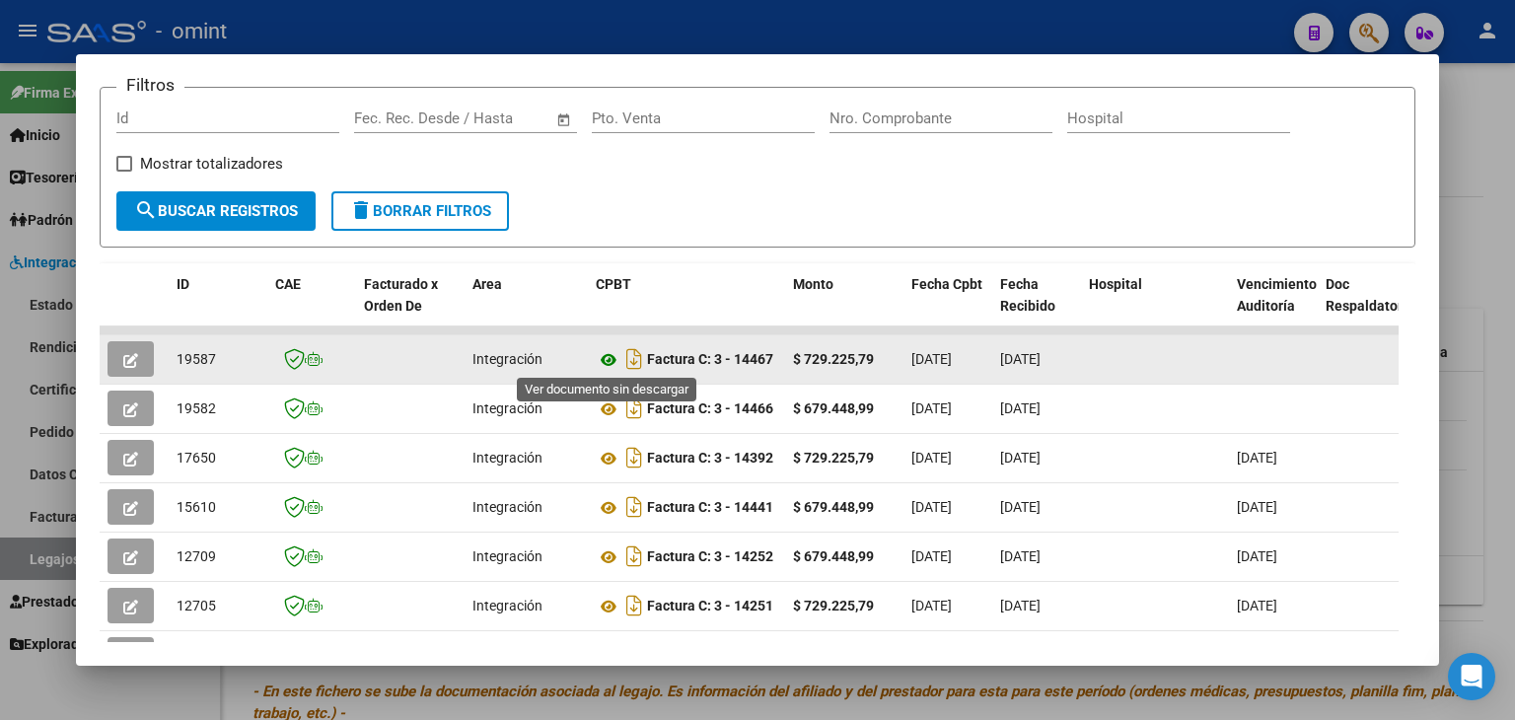
click at [604, 364] on icon at bounding box center [609, 360] width 26 height 24
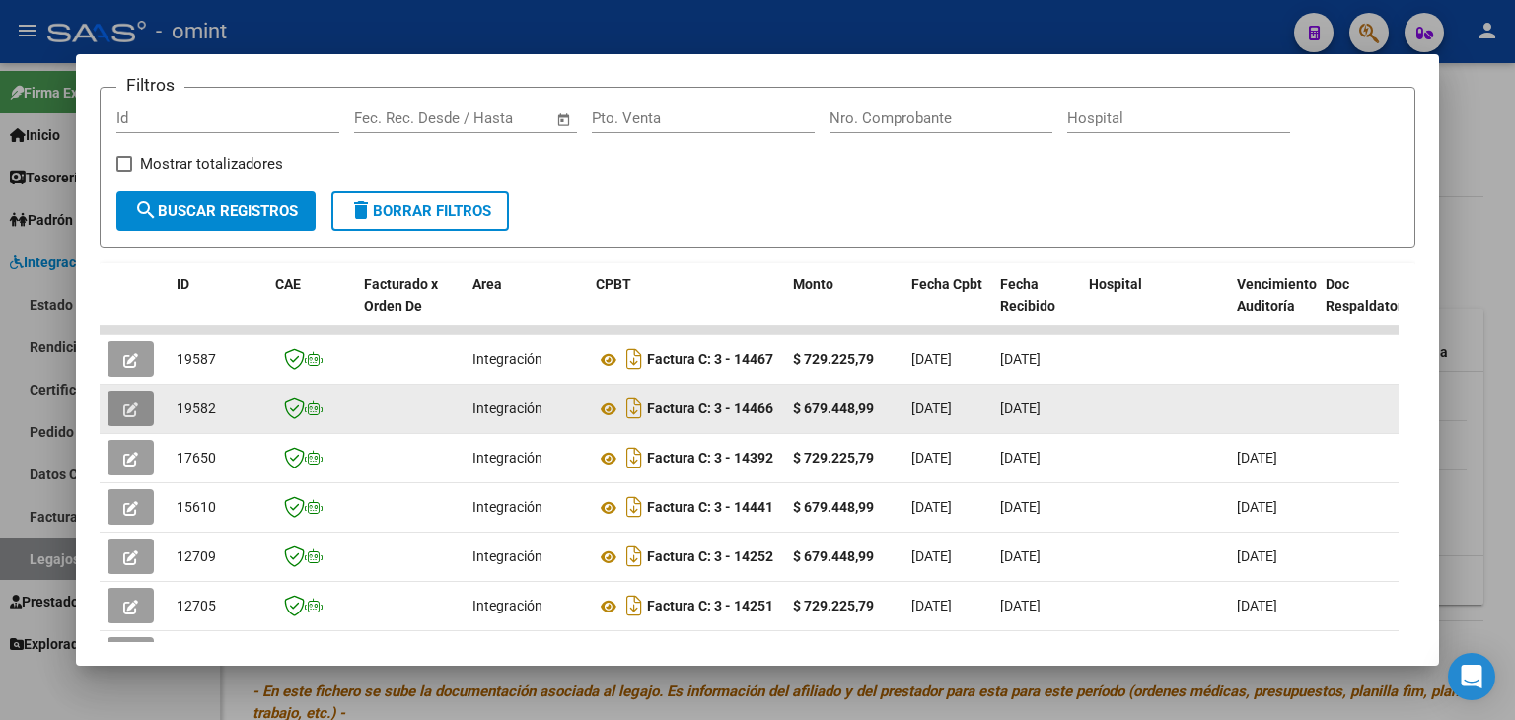
click at [137, 407] on icon "button" at bounding box center [130, 409] width 15 height 15
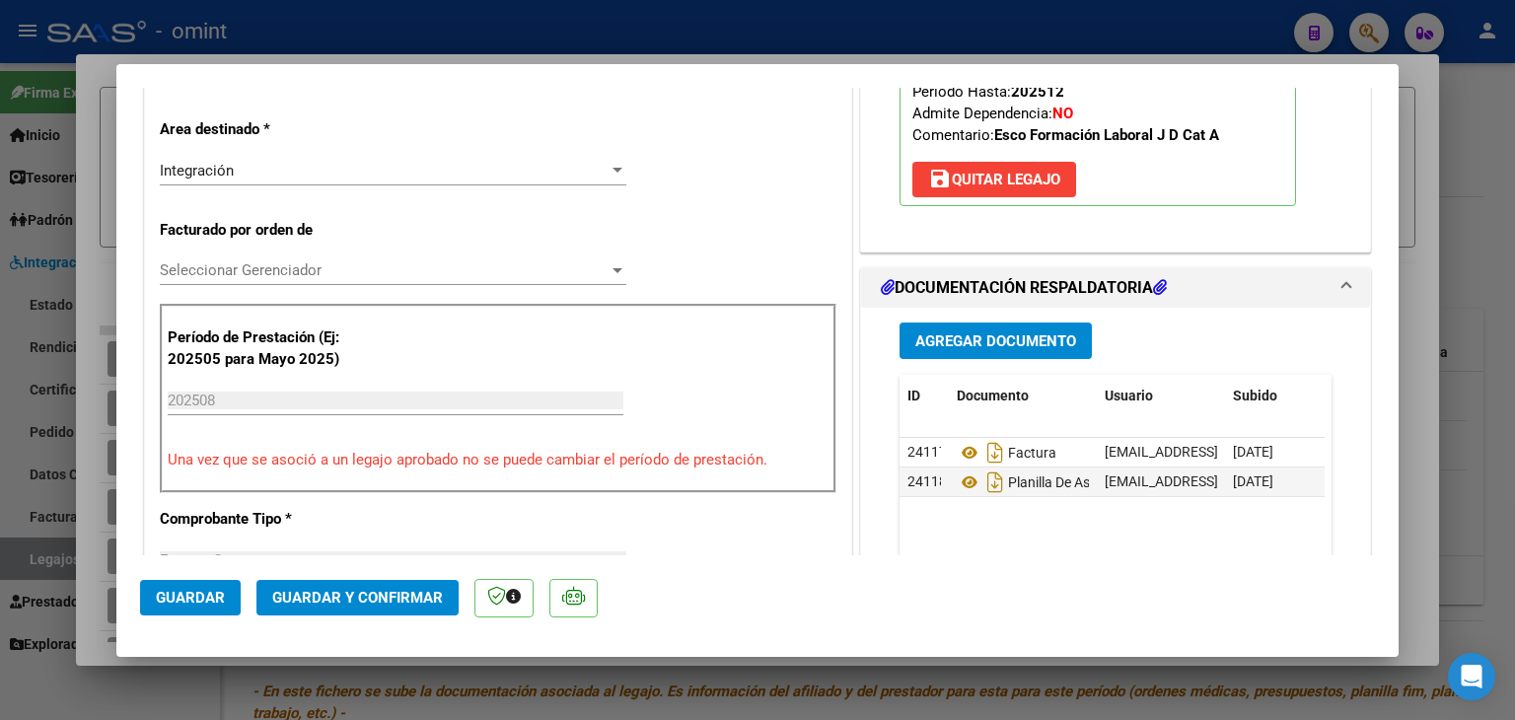
scroll to position [434, 0]
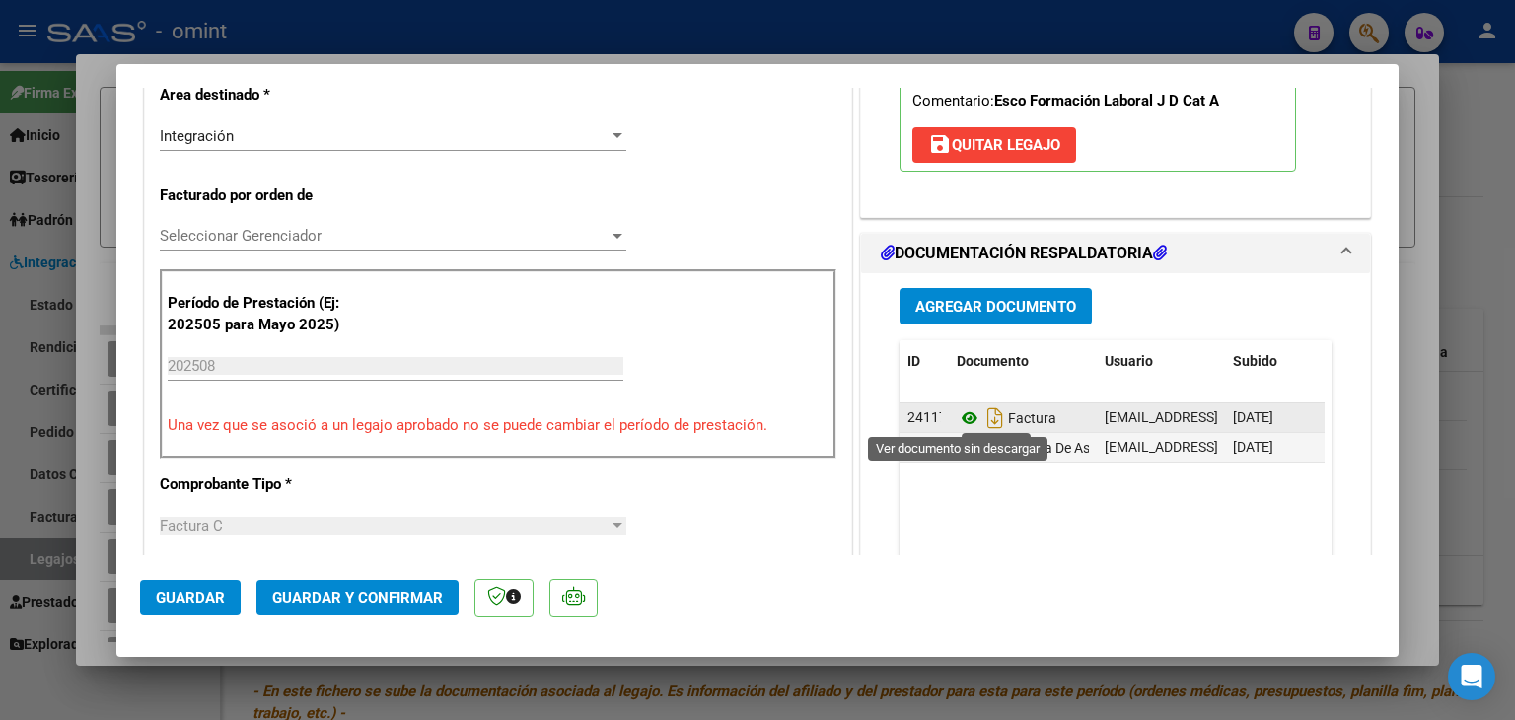
click at [959, 421] on icon at bounding box center [970, 418] width 26 height 24
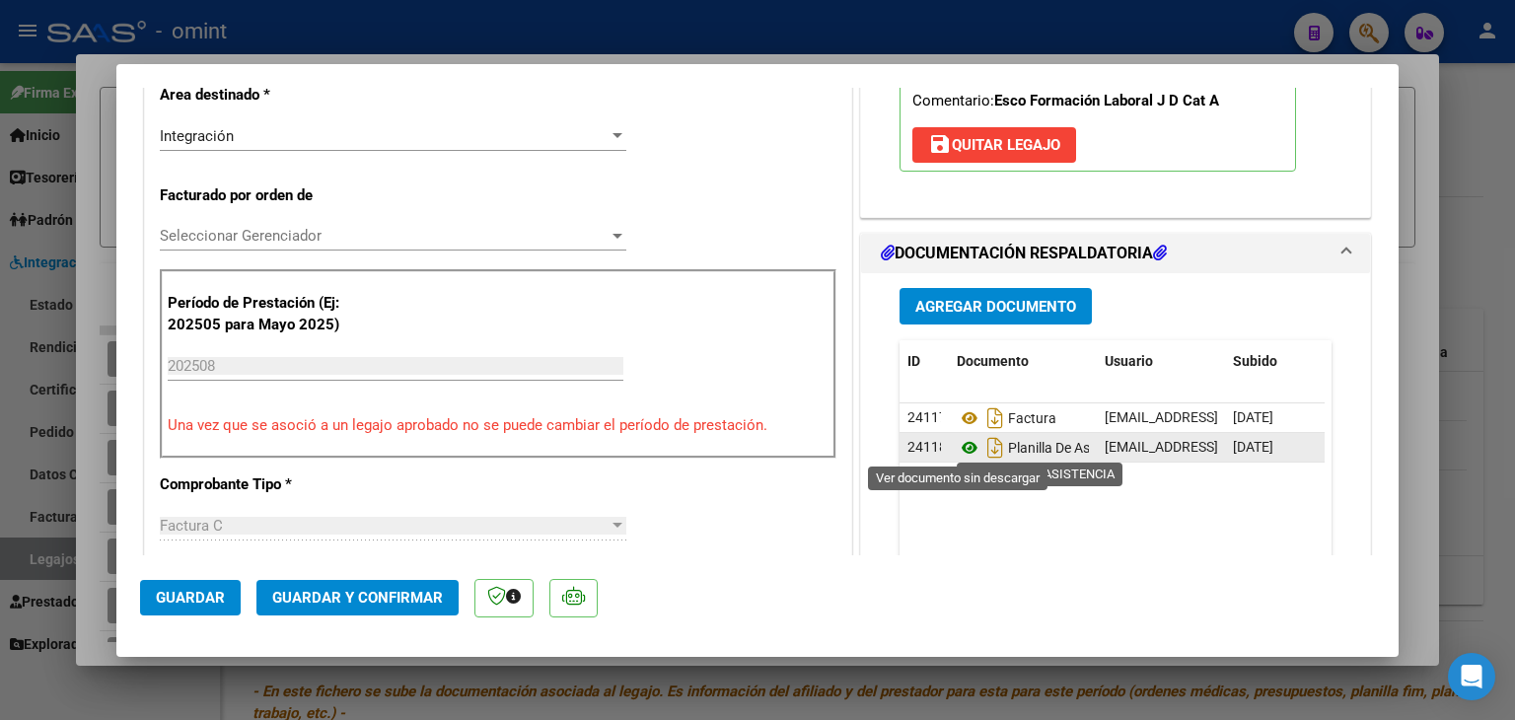
click at [961, 452] on icon at bounding box center [970, 448] width 26 height 24
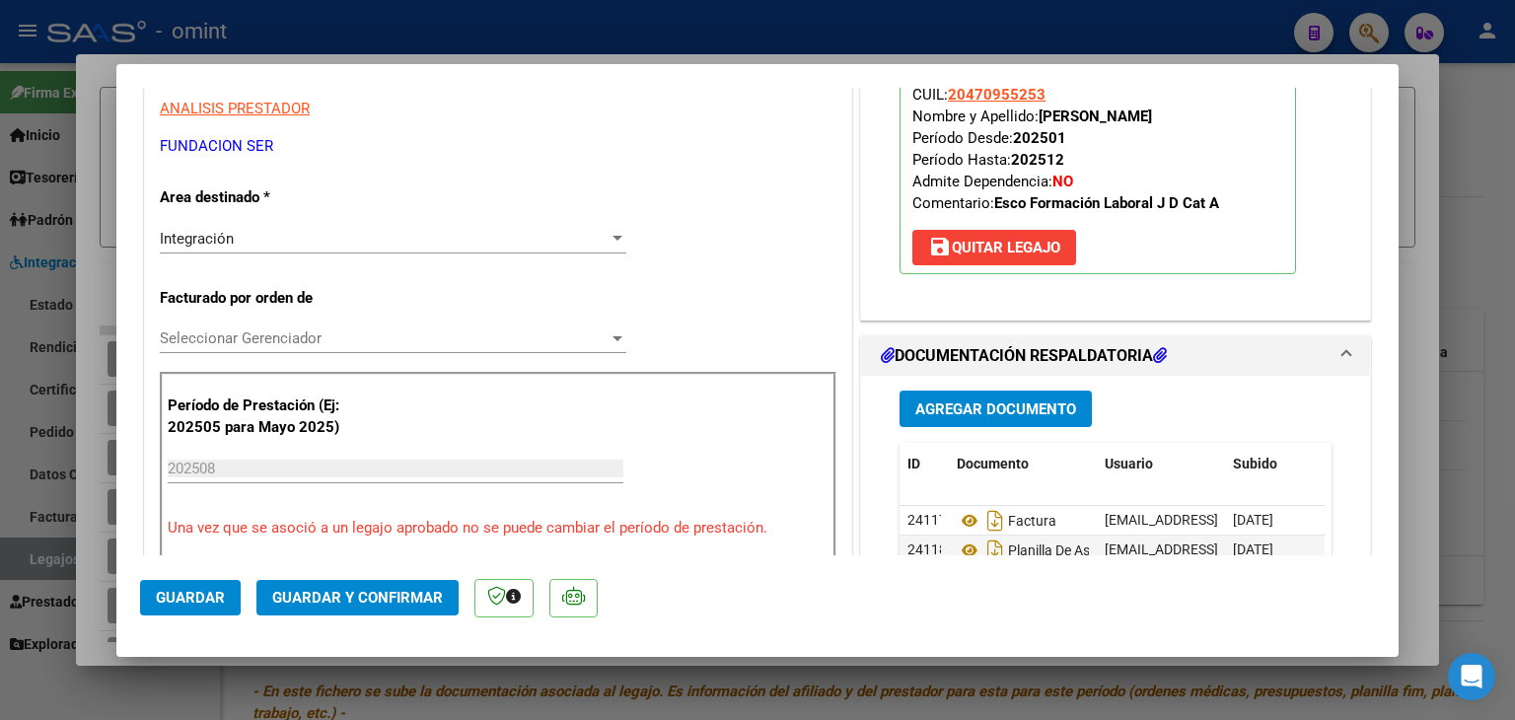
scroll to position [138, 0]
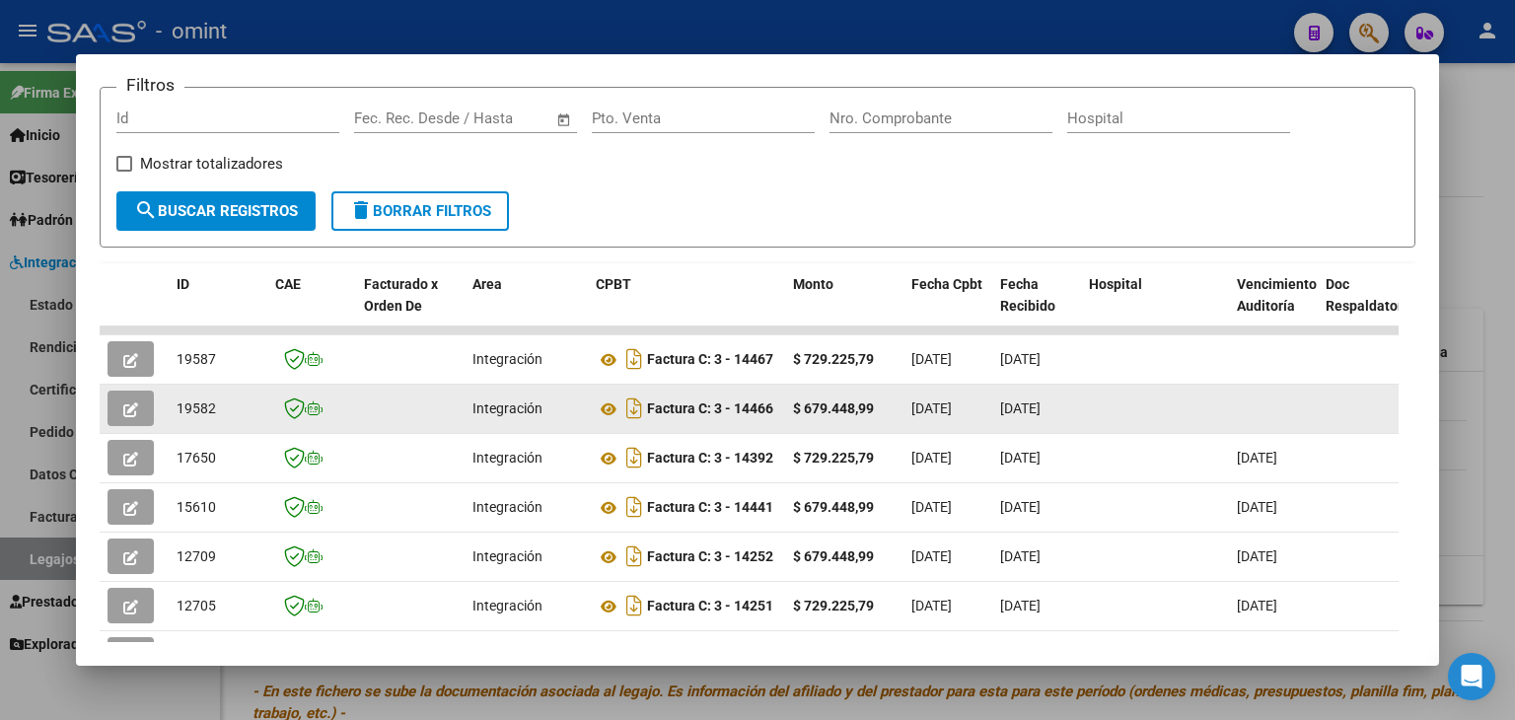
click at [201, 409] on span "19582" at bounding box center [196, 408] width 39 height 16
click at [134, 407] on icon "button" at bounding box center [130, 409] width 15 height 15
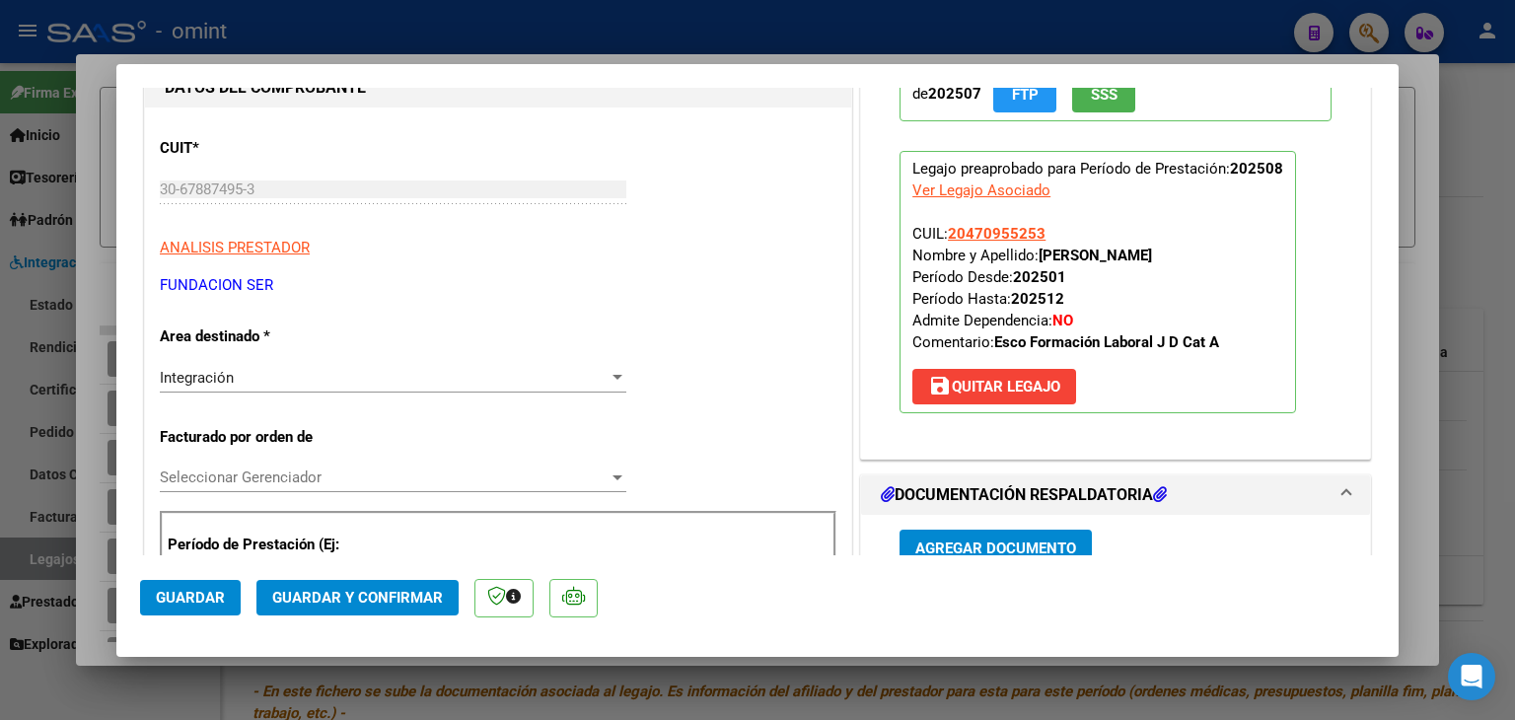
scroll to position [197, 0]
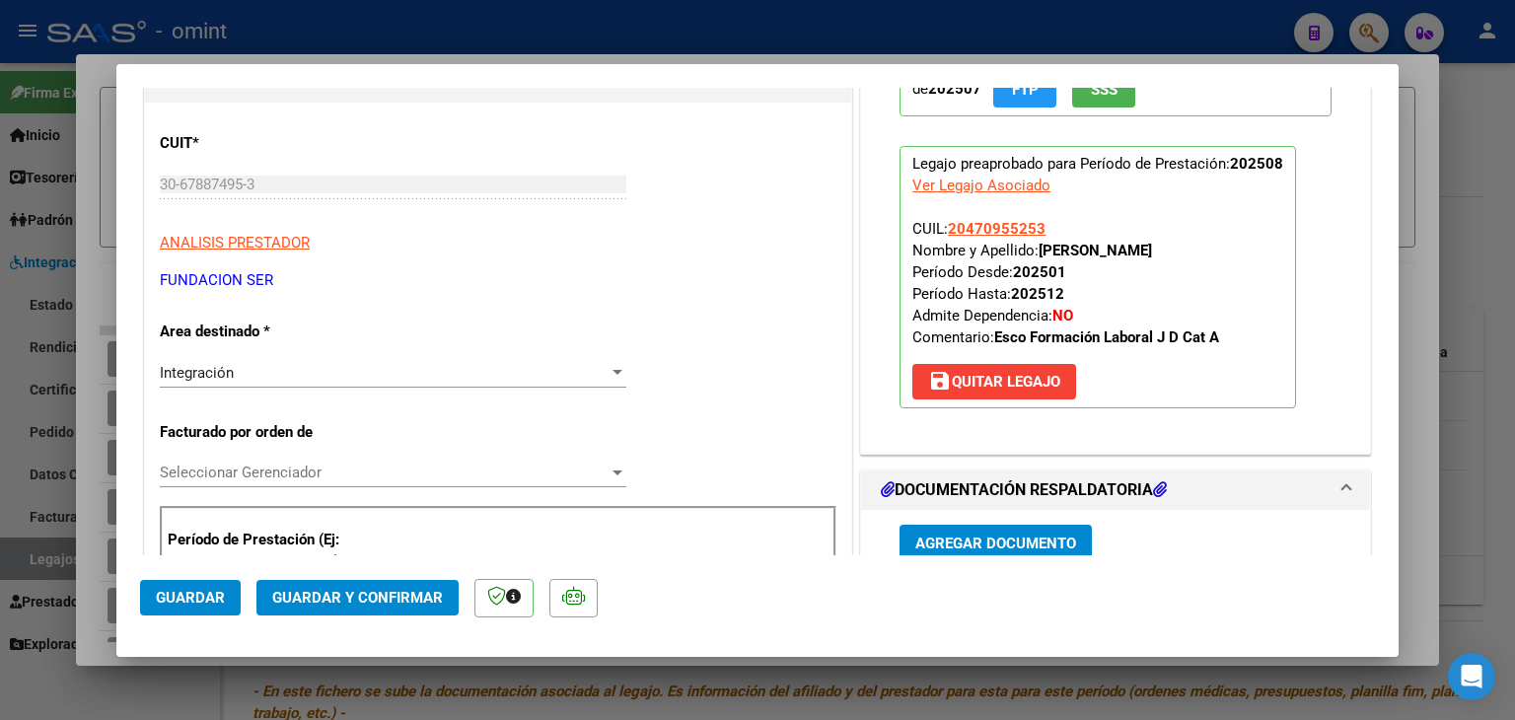
click at [303, 468] on span "Seleccionar Gerenciador" at bounding box center [384, 473] width 449 height 18
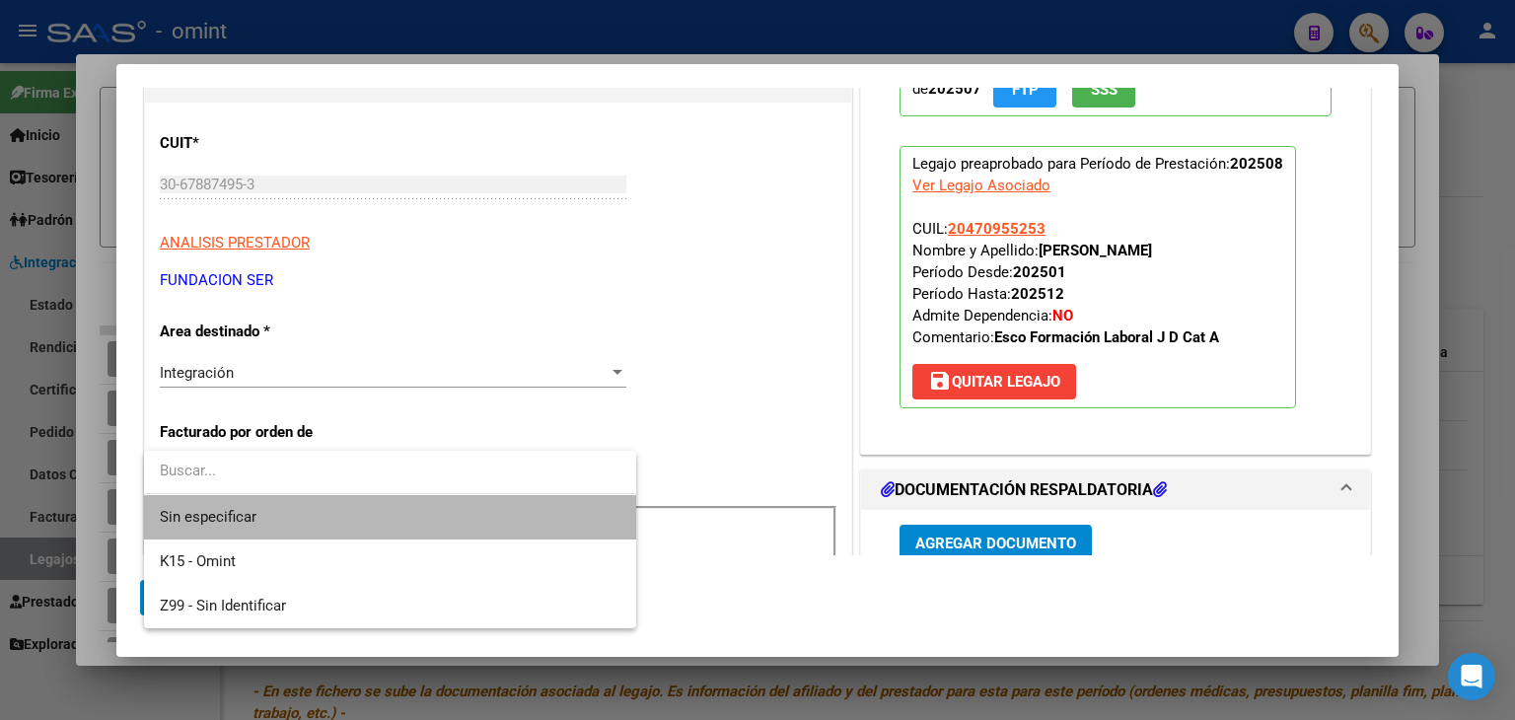
click at [253, 516] on span "Sin especificar" at bounding box center [390, 517] width 461 height 44
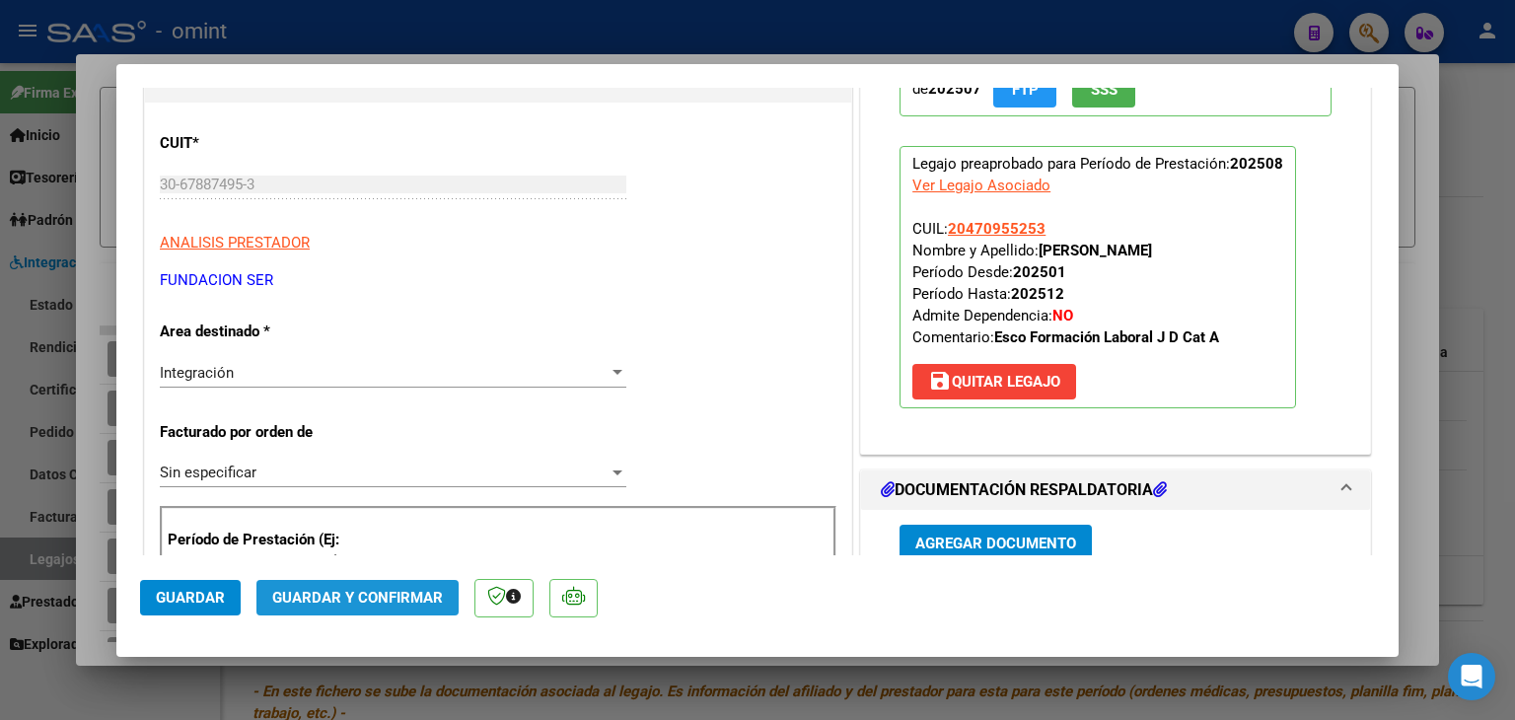
click at [358, 589] on span "Guardar y Confirmar" at bounding box center [357, 598] width 171 height 18
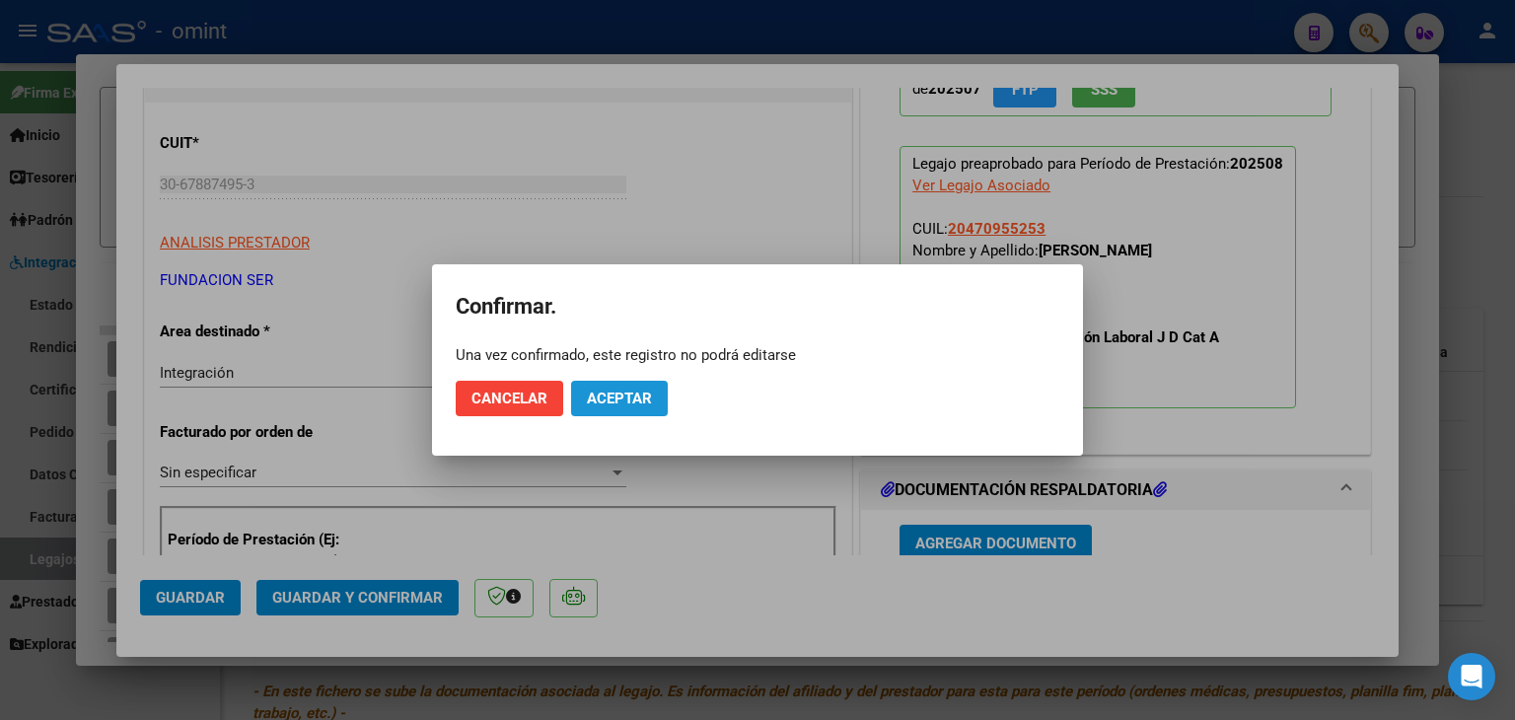
click at [610, 396] on span "Aceptar" at bounding box center [619, 399] width 65 height 18
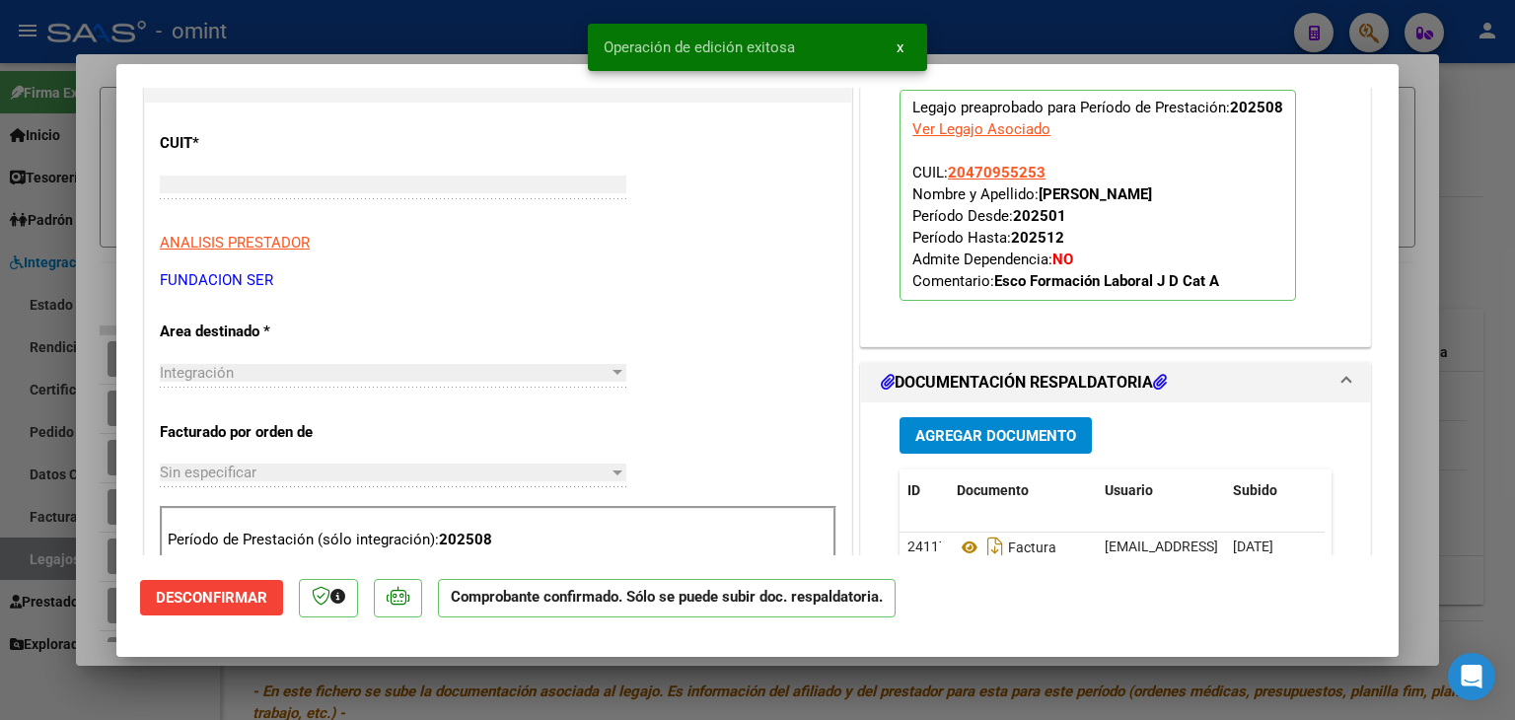
scroll to position [0, 0]
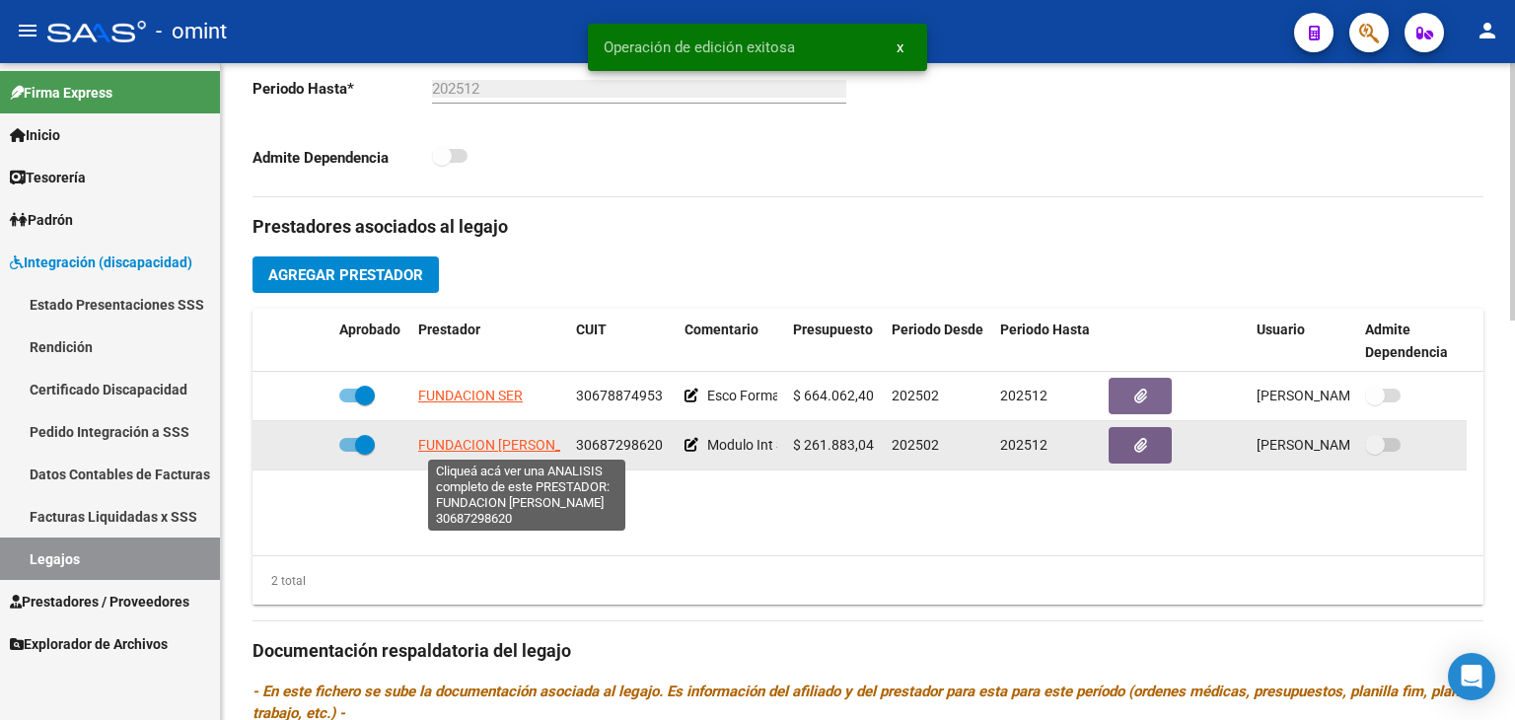
click at [490, 447] on span "FUNDACION CLAUDINA THEVENET" at bounding box center [510, 445] width 185 height 16
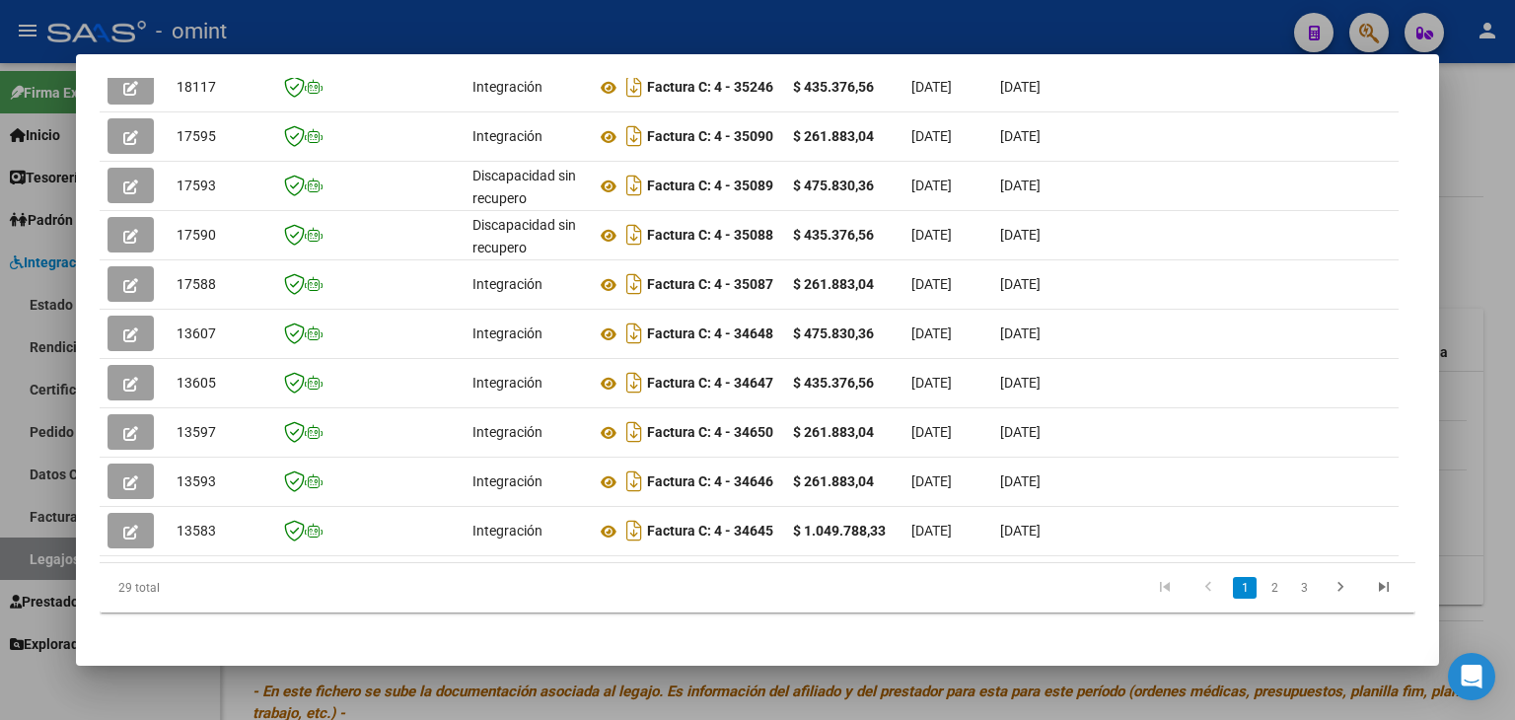
scroll to position [62, 0]
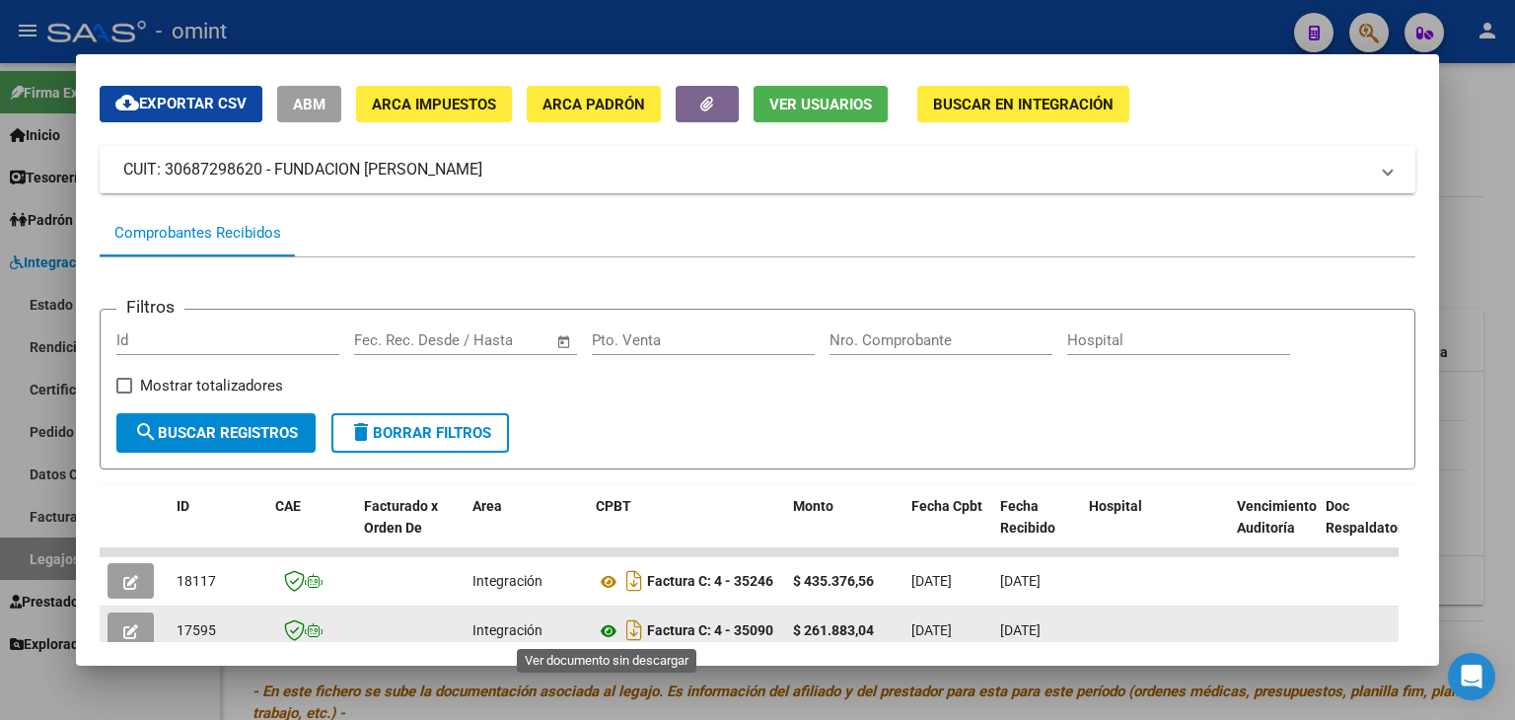
click at [609, 627] on icon at bounding box center [609, 631] width 26 height 24
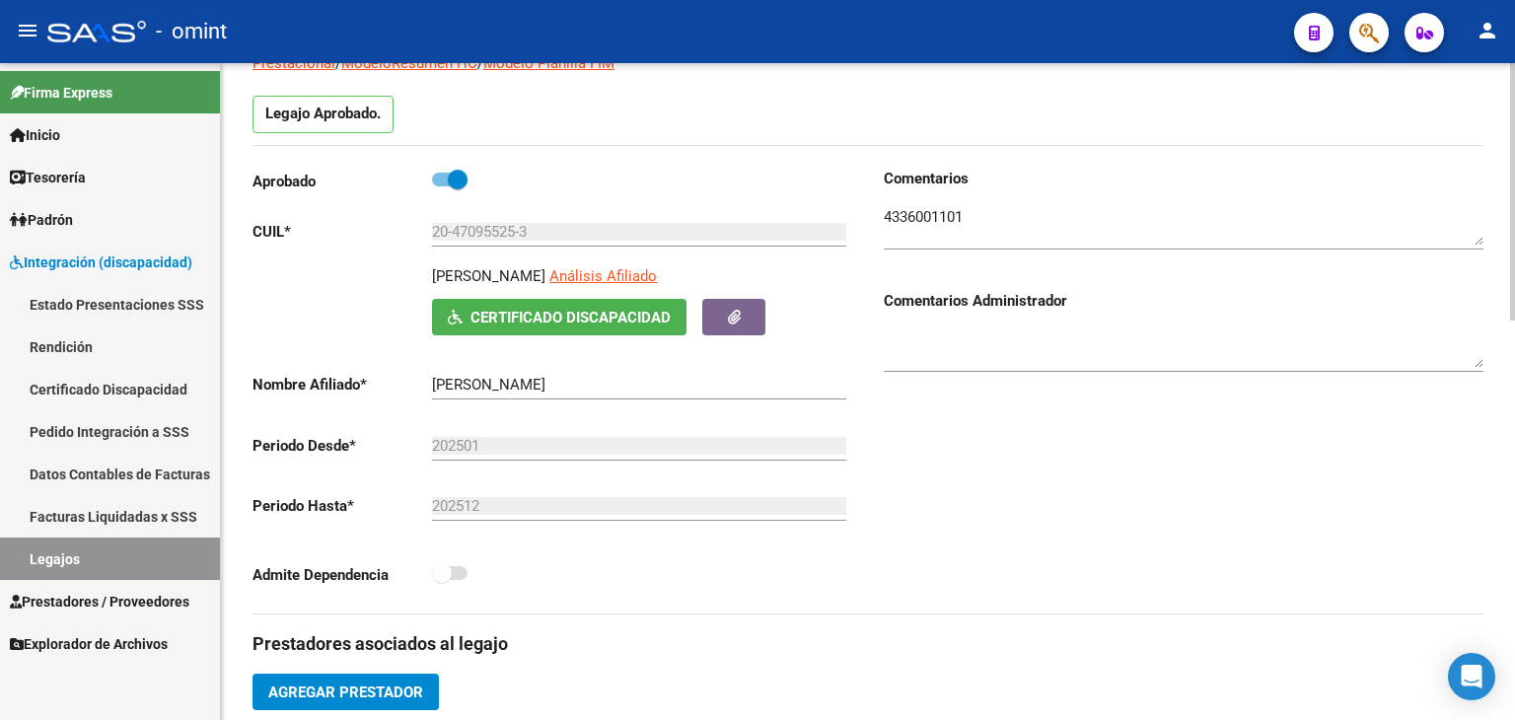
scroll to position [0, 0]
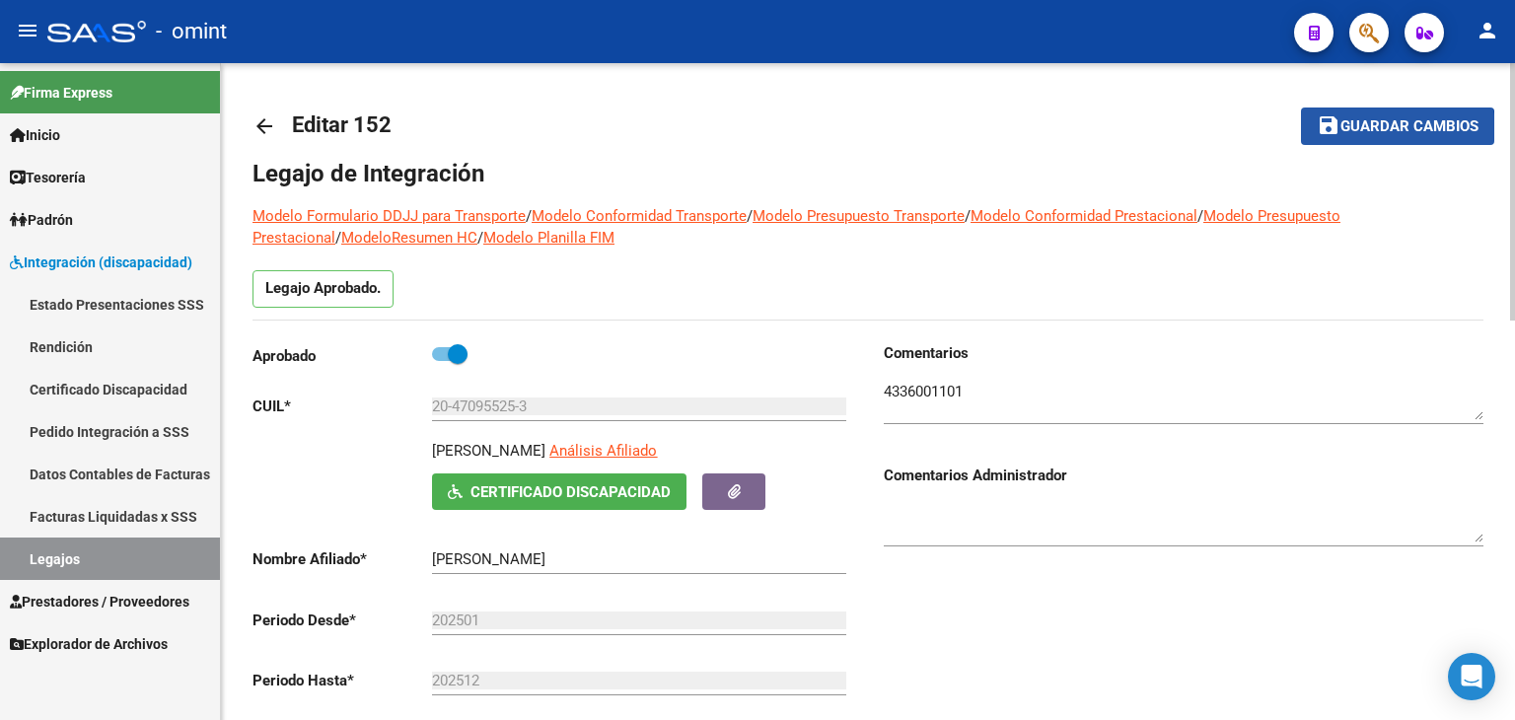
click at [1386, 135] on button "save Guardar cambios" at bounding box center [1397, 126] width 193 height 36
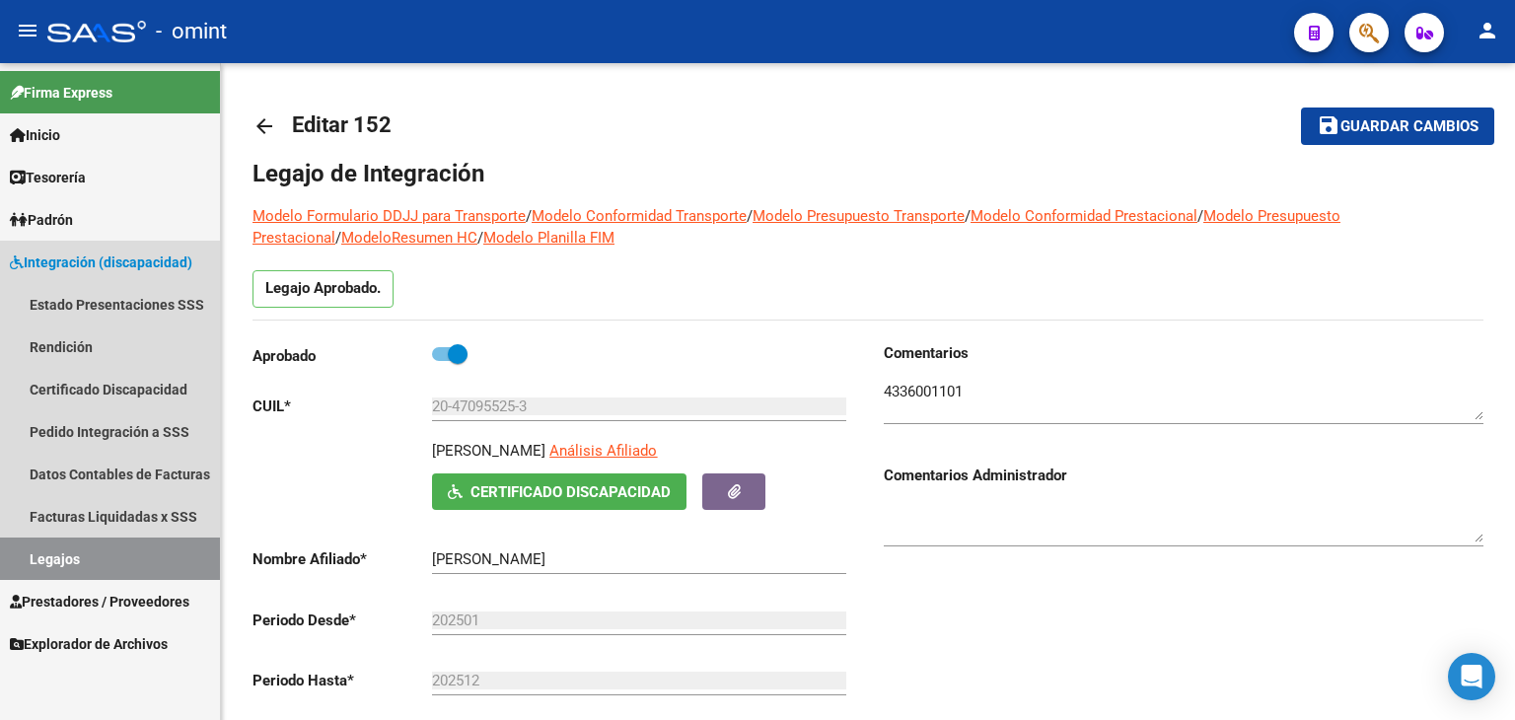
click at [175, 555] on link "Legajos" at bounding box center [110, 559] width 220 height 42
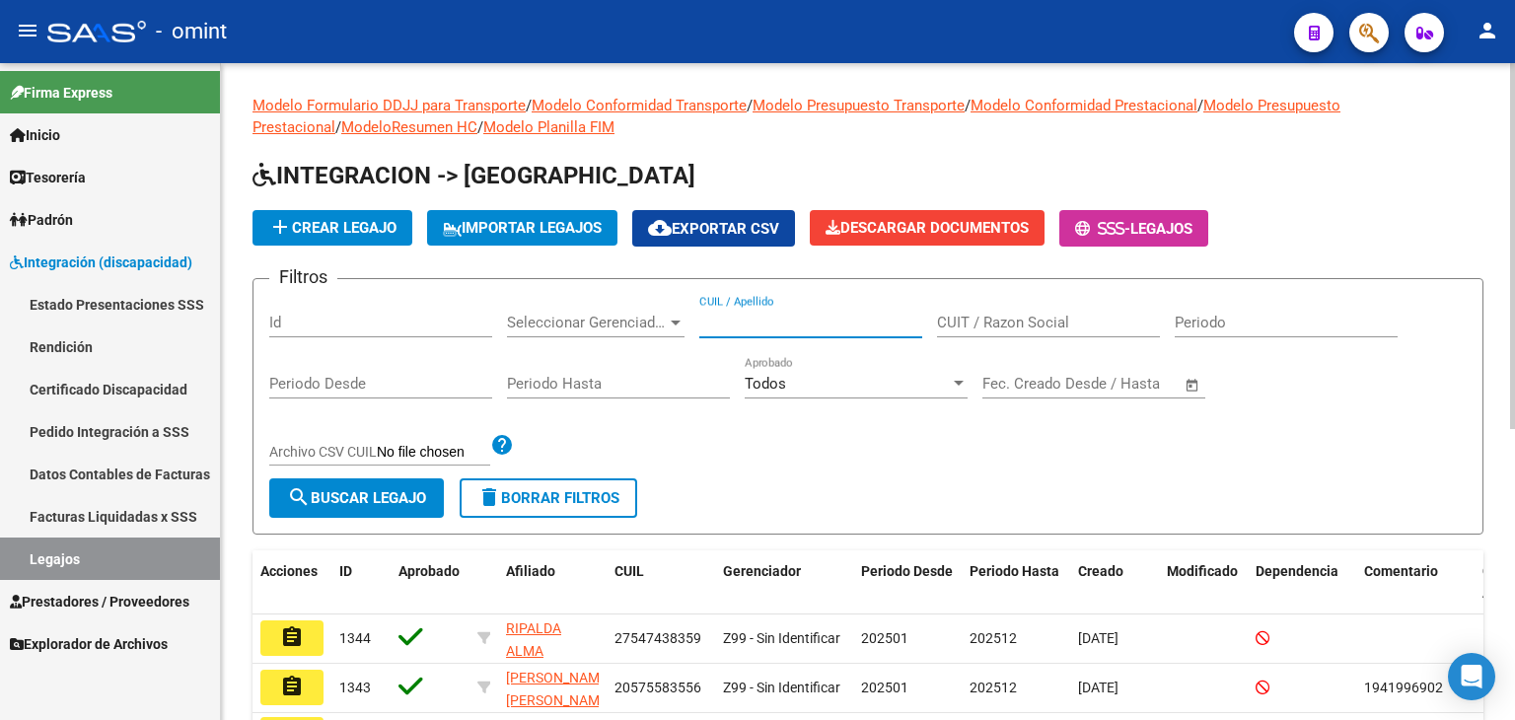
click at [778, 315] on input "CUIL / Apellido" at bounding box center [810, 323] width 223 height 18
paste input "20574241597"
click at [391, 499] on span "search Buscar Legajo" at bounding box center [356, 498] width 139 height 18
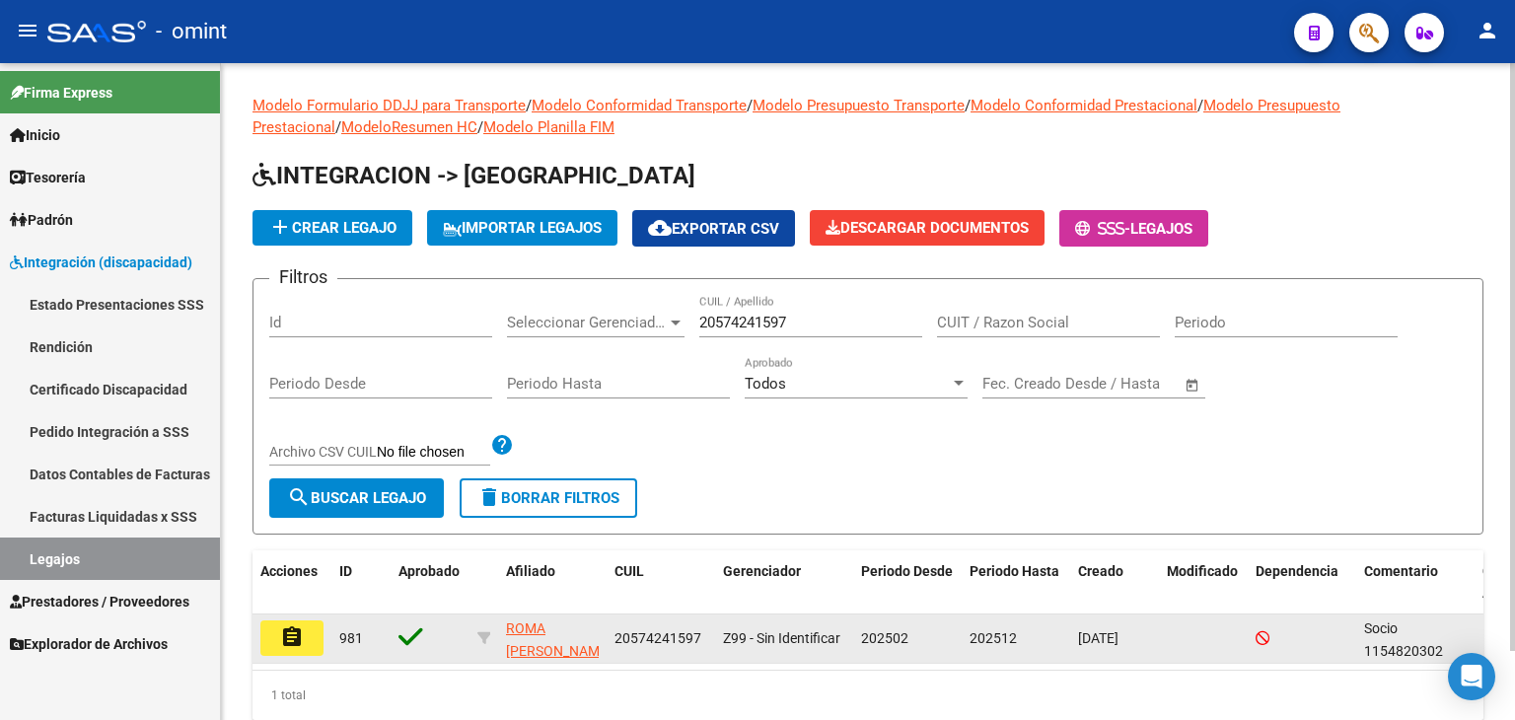
click at [301, 645] on mat-icon "assignment" at bounding box center [292, 637] width 24 height 24
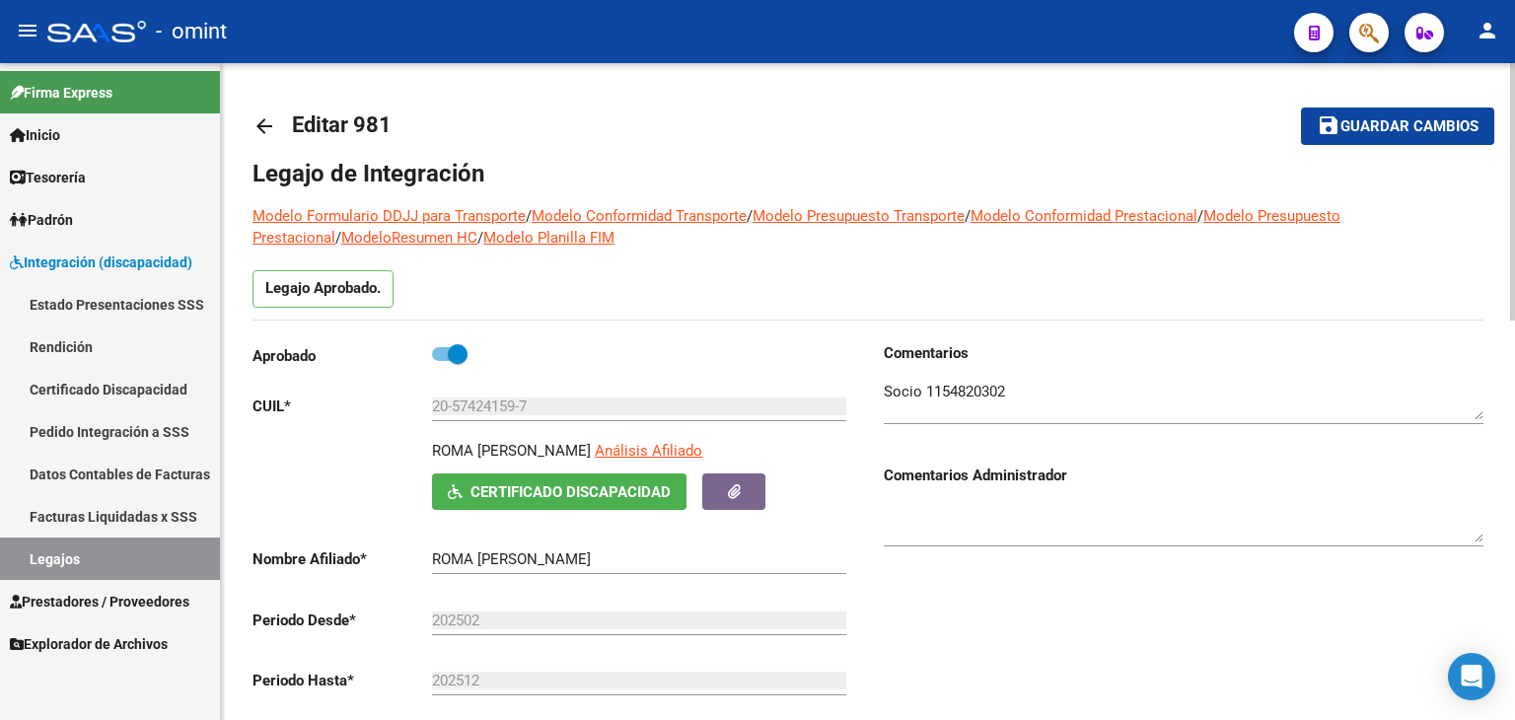
click at [78, 553] on link "Legajos" at bounding box center [110, 559] width 220 height 42
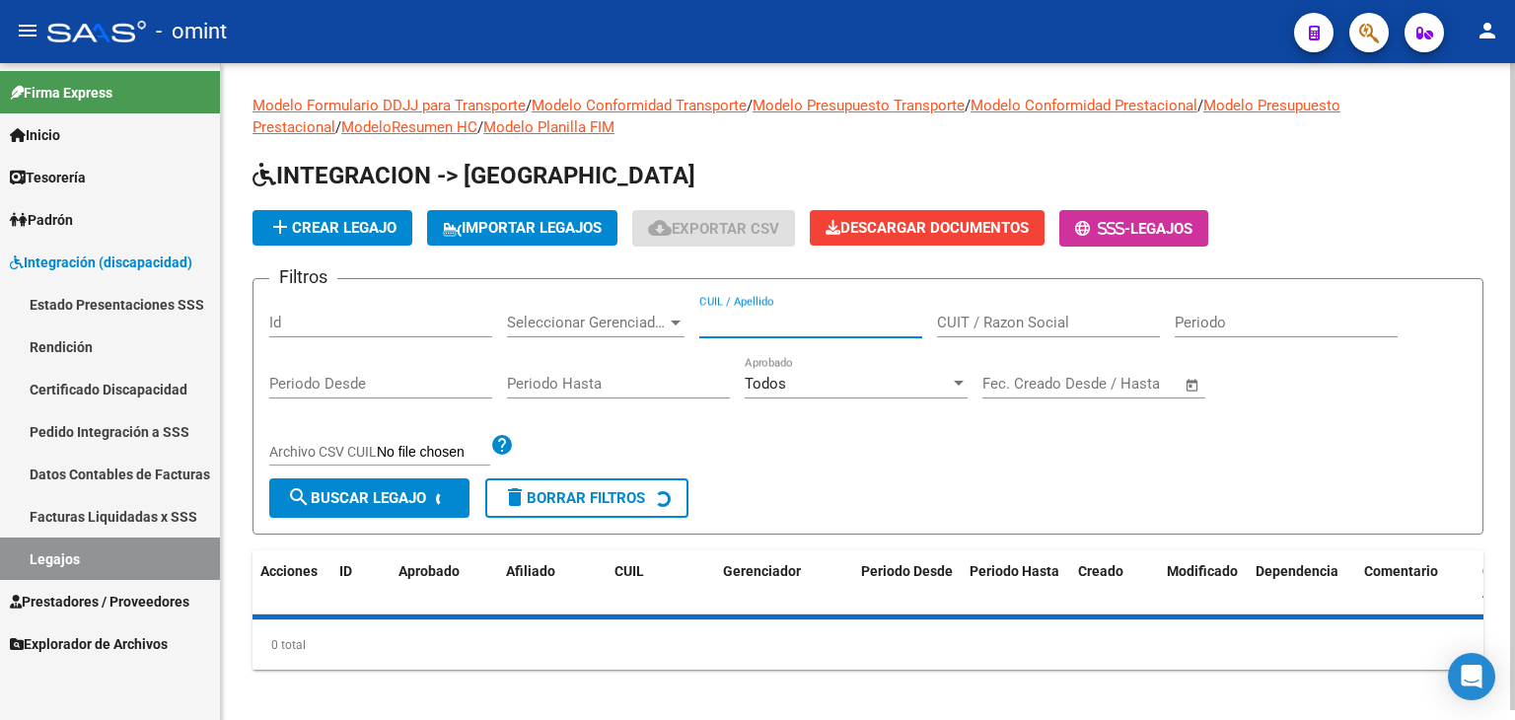
click at [758, 326] on input "CUIL / Apellido" at bounding box center [810, 323] width 223 height 18
paste input "20574241597"
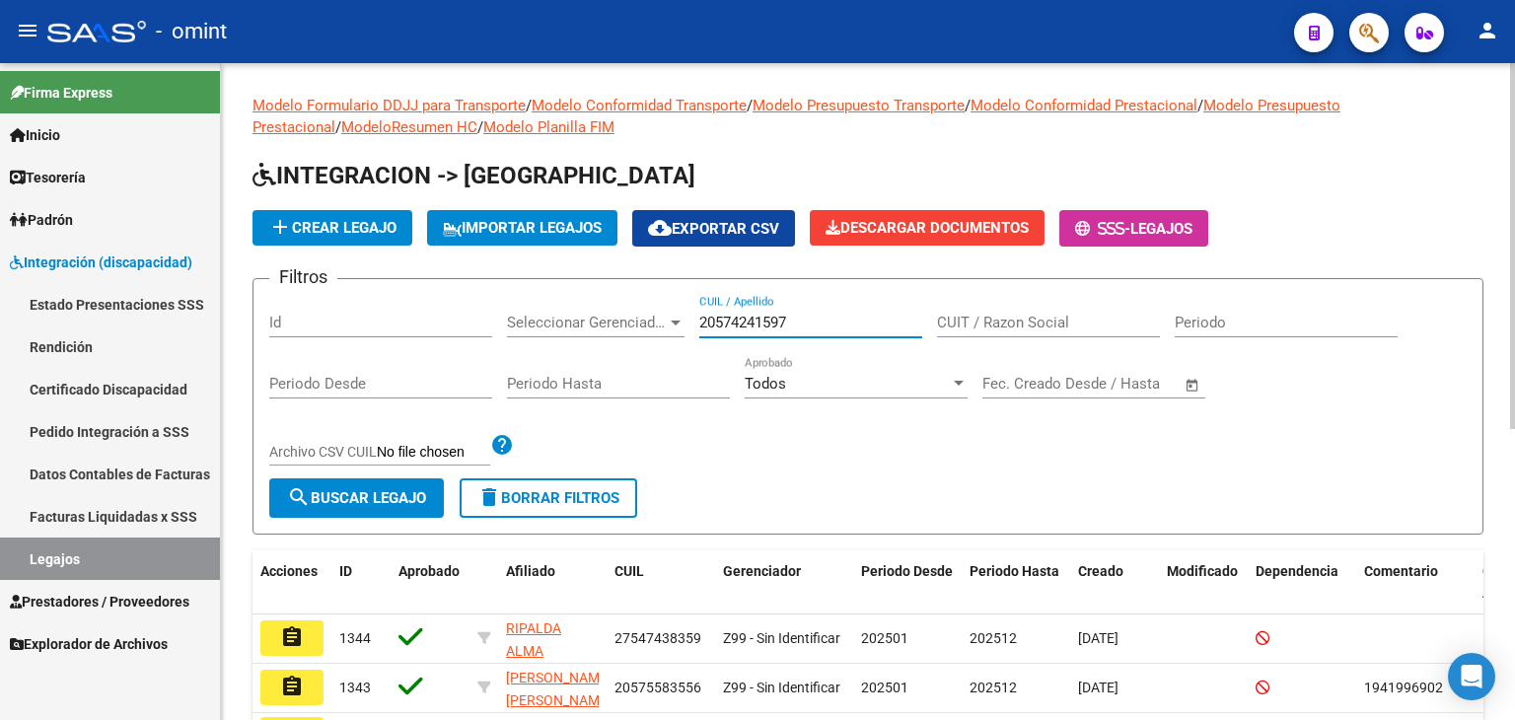
click at [377, 490] on span "search Buscar Legajo" at bounding box center [356, 498] width 139 height 18
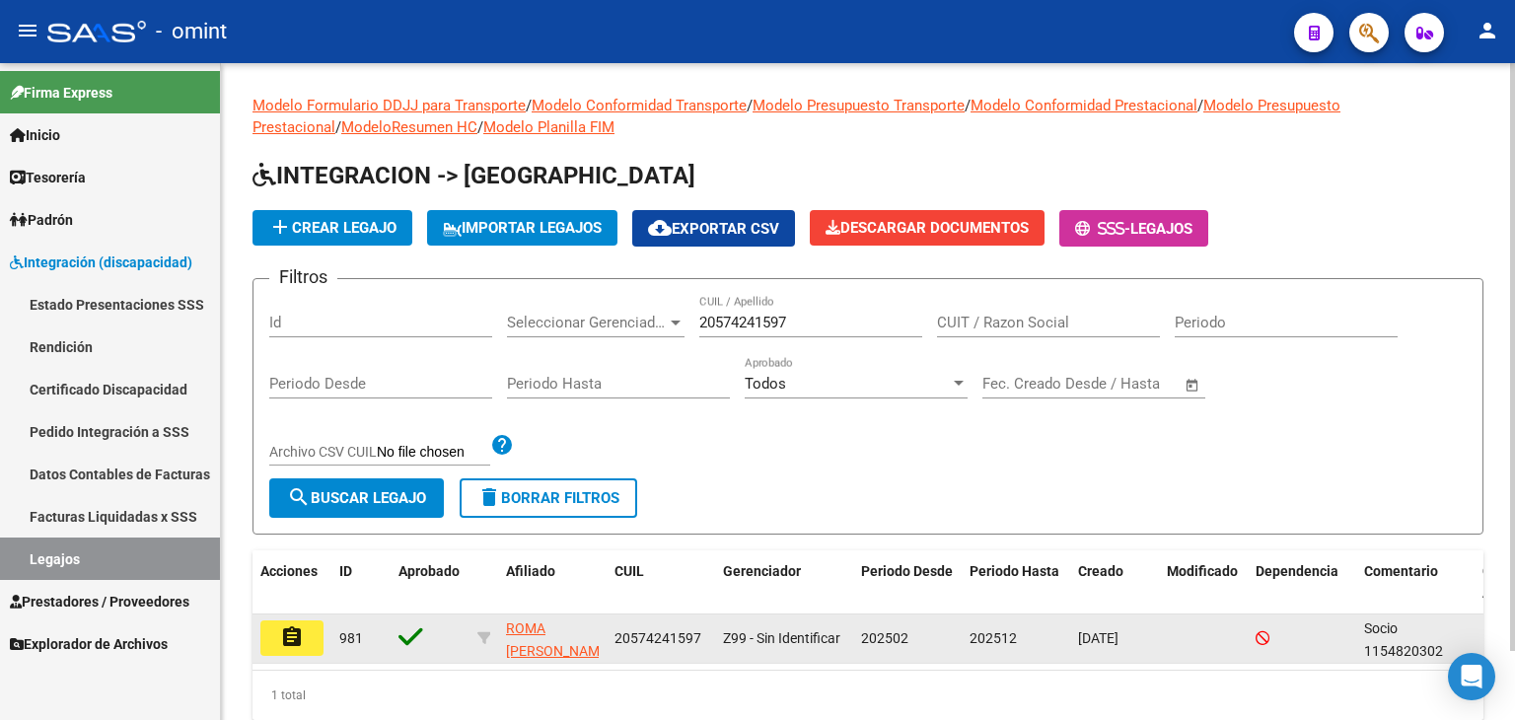
click at [304, 637] on button "assignment" at bounding box center [291, 638] width 63 height 36
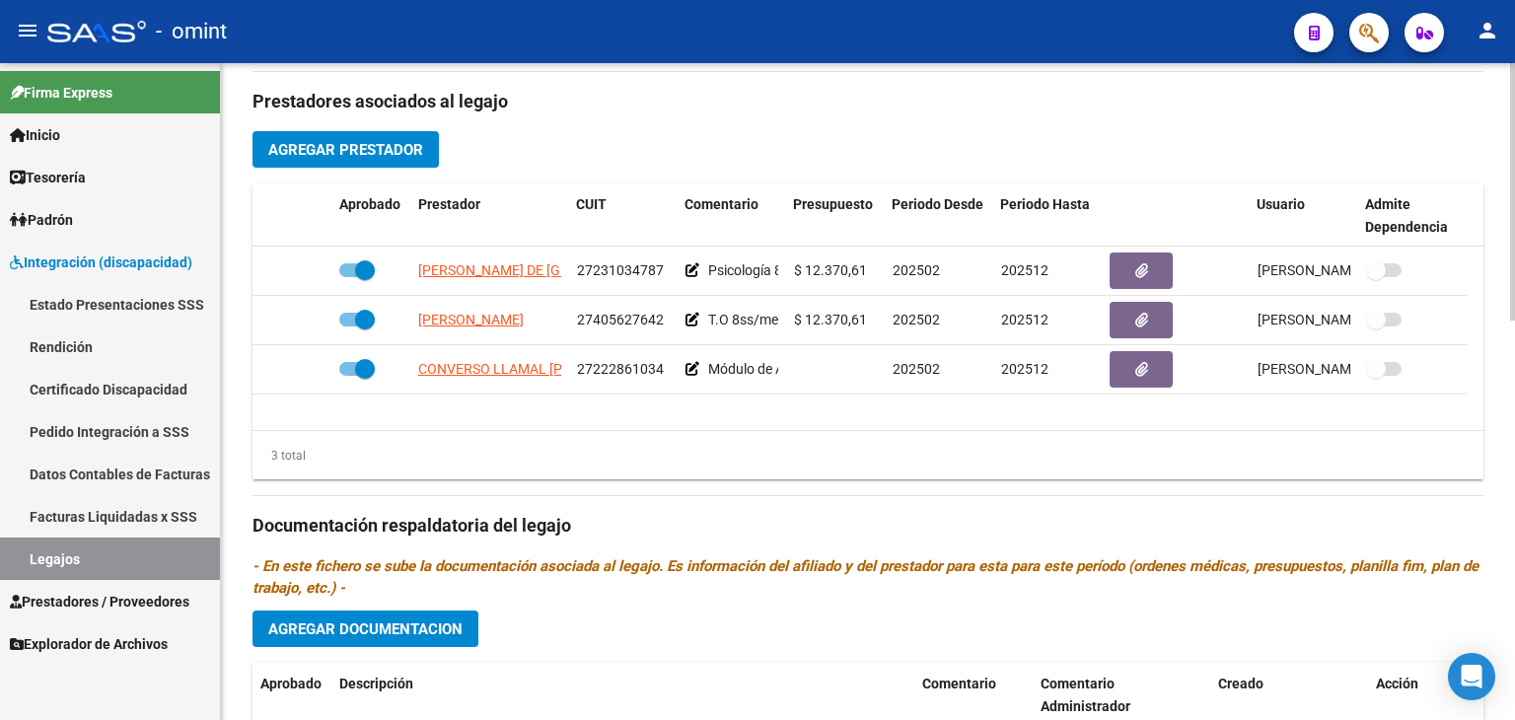
scroll to position [690, 0]
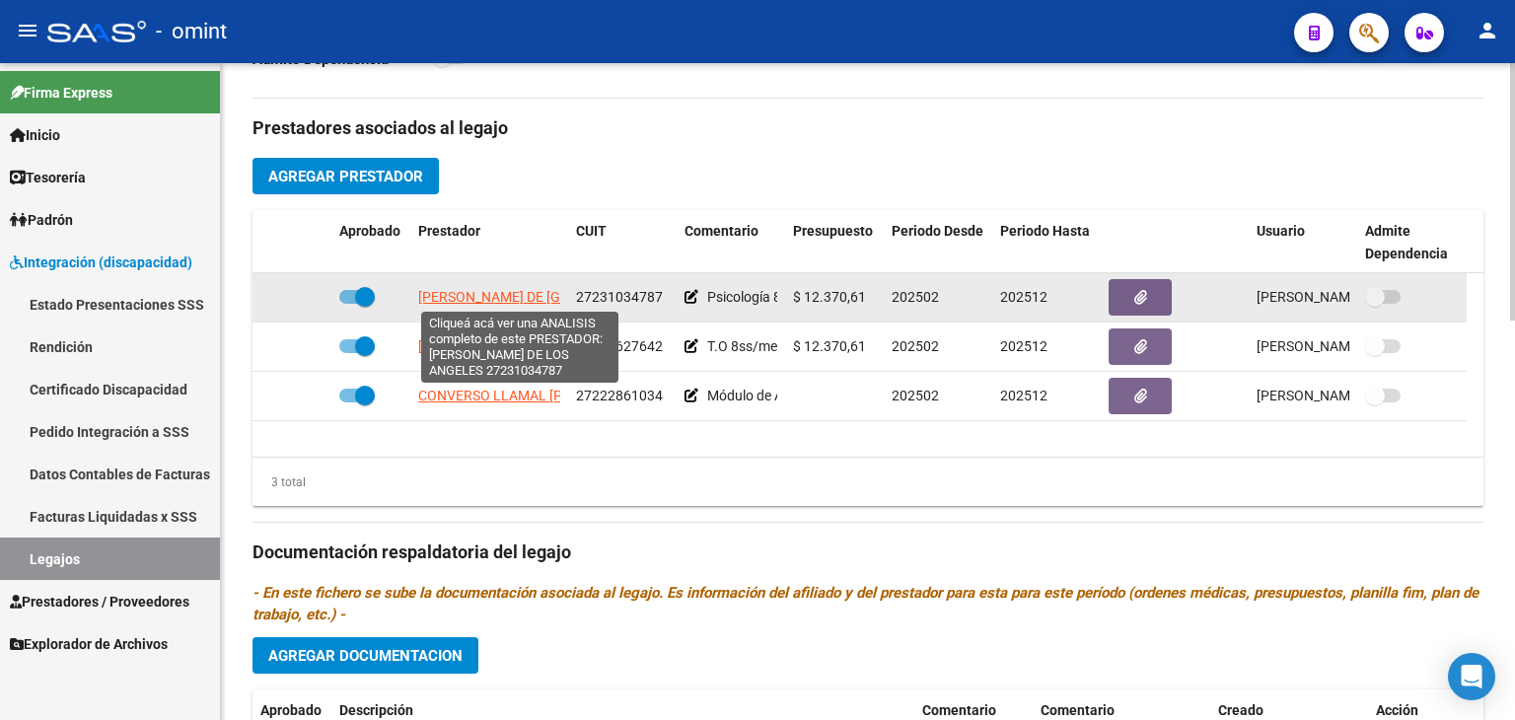
click at [467, 299] on span "MATOS MARIA DE LOS ANGELES" at bounding box center [548, 297] width 261 height 16
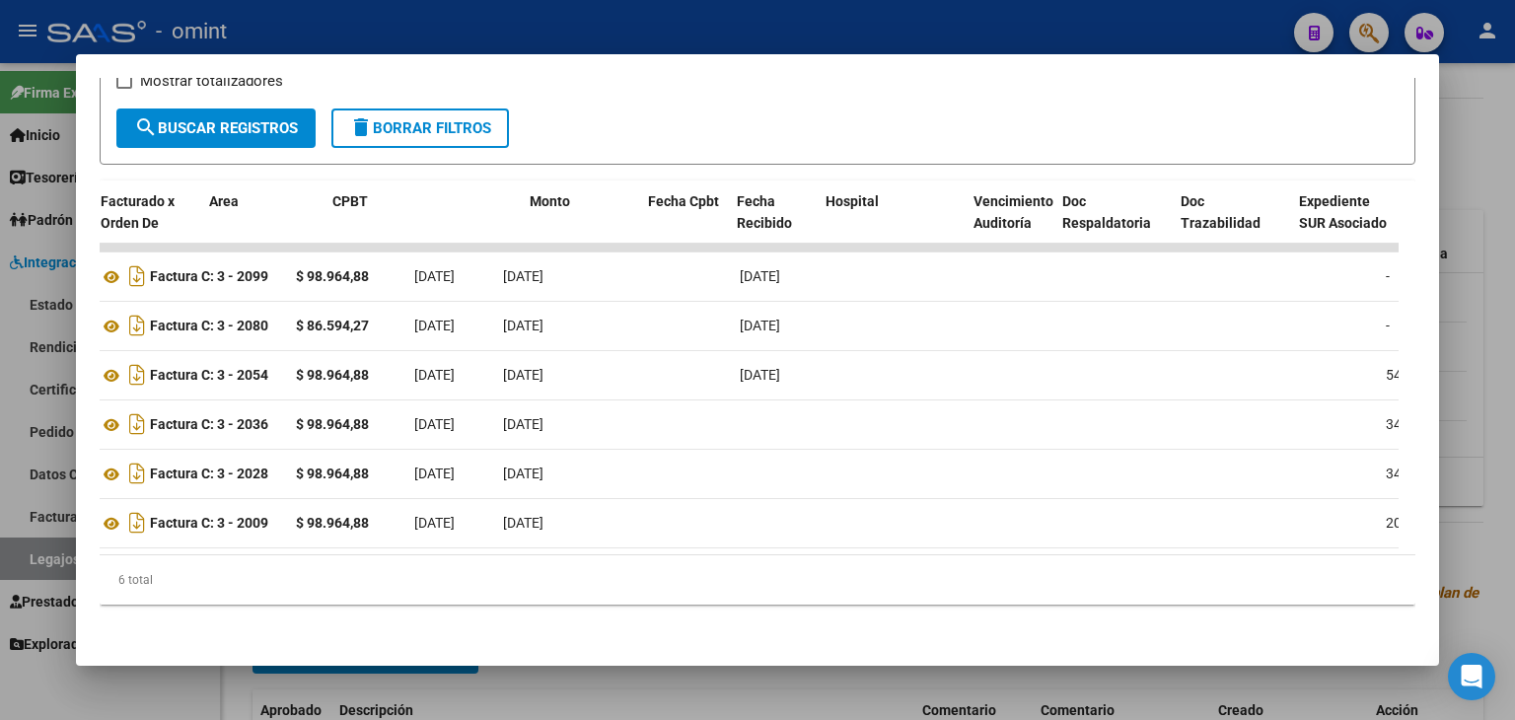
scroll to position [0, 0]
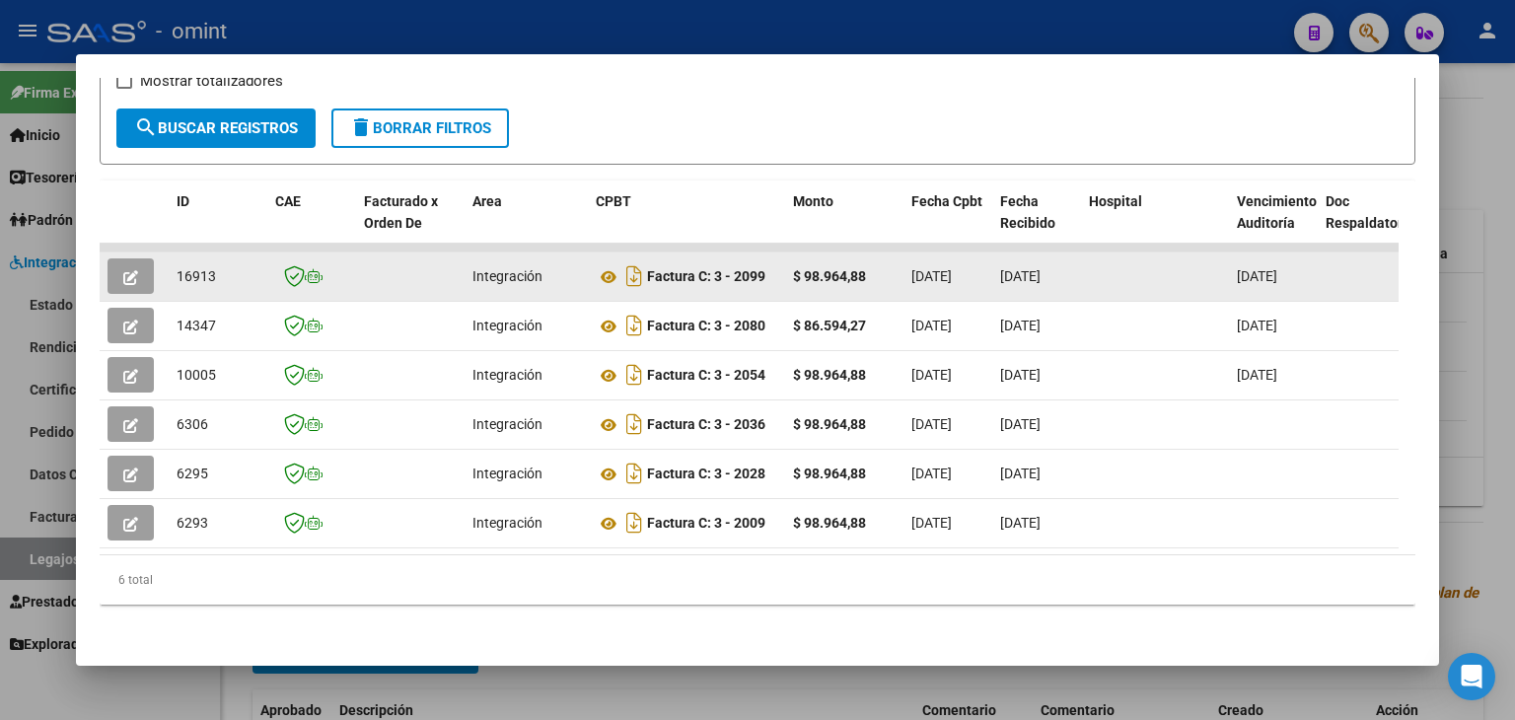
click at [191, 265] on div "16913" at bounding box center [218, 276] width 83 height 23
click at [606, 265] on icon at bounding box center [609, 277] width 26 height 24
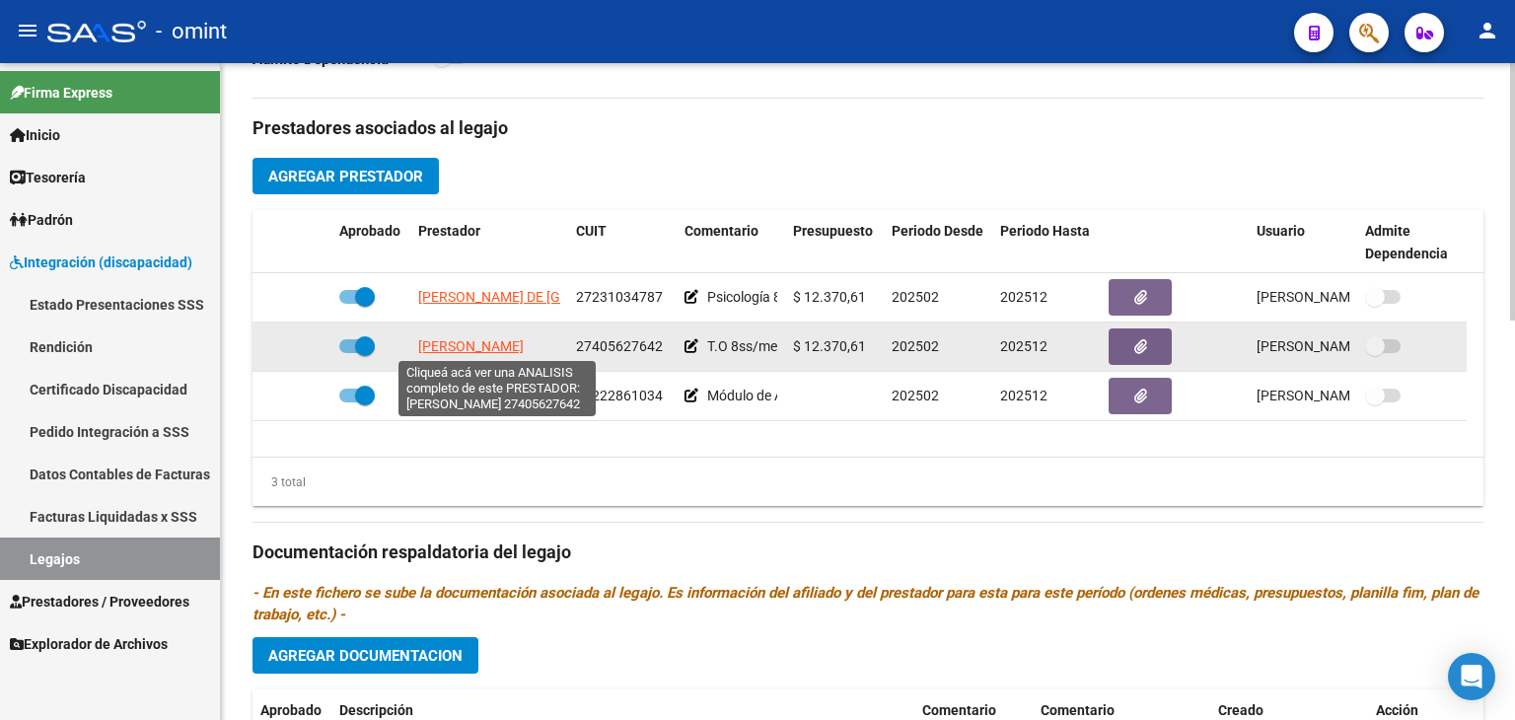
click at [490, 343] on span "GREISSING ROCIO BELEN" at bounding box center [471, 346] width 106 height 16
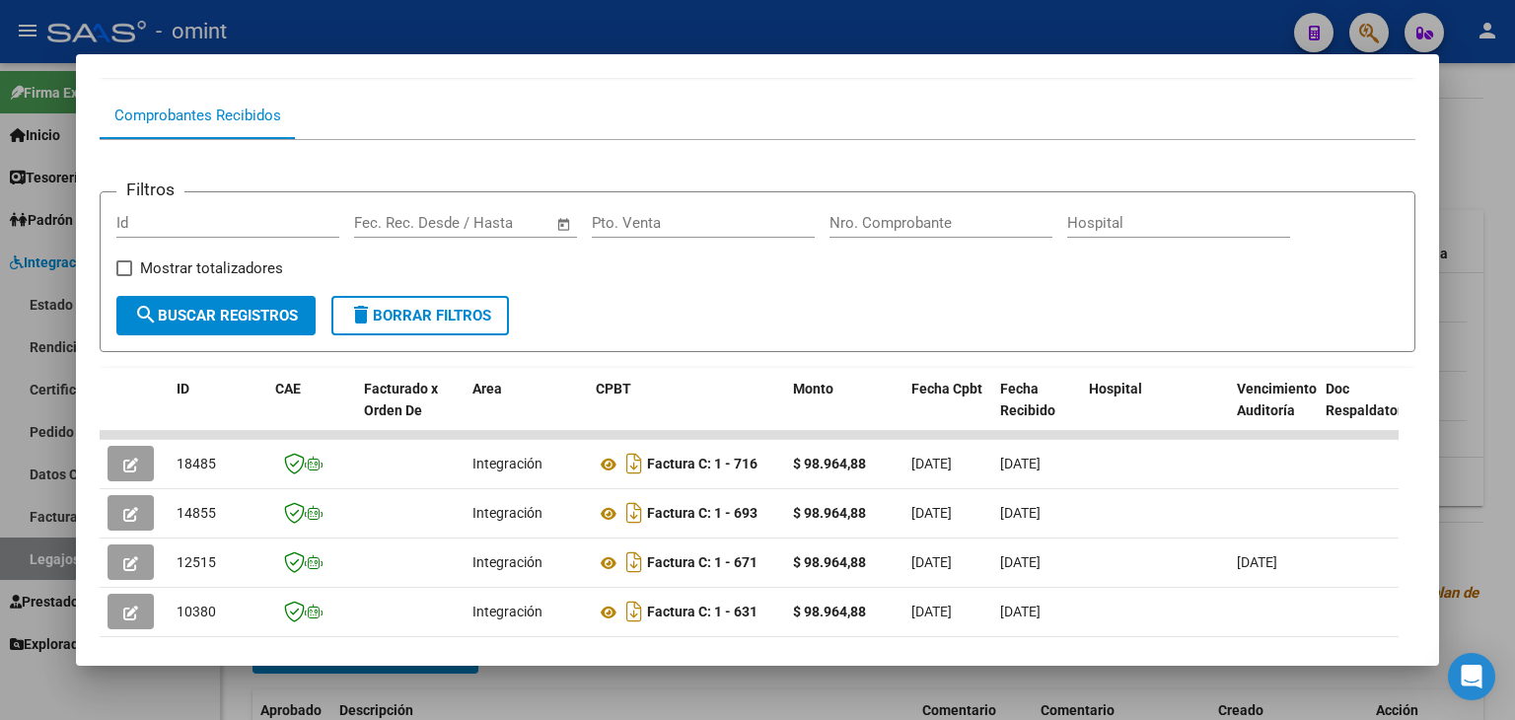
scroll to position [296, 0]
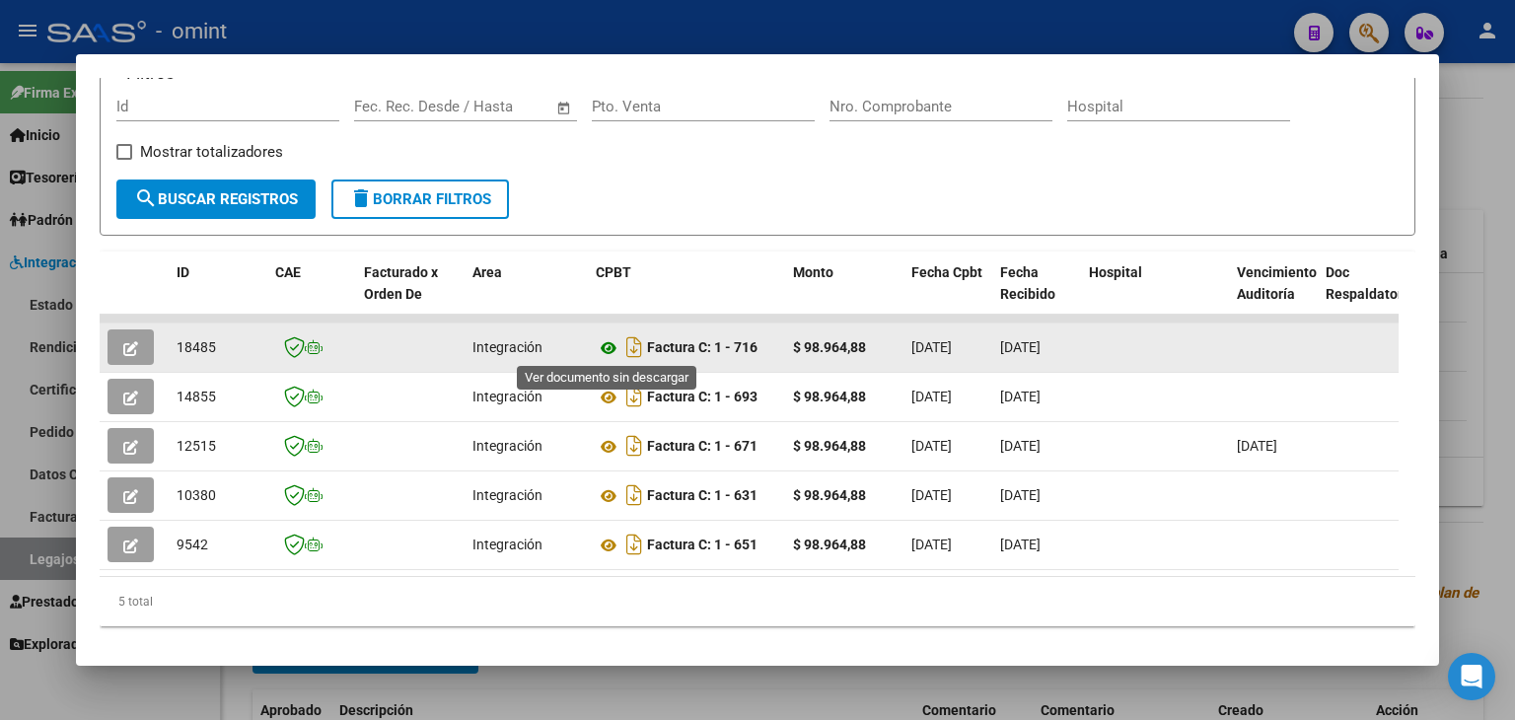
click at [604, 344] on icon at bounding box center [609, 348] width 26 height 24
click at [120, 346] on button "button" at bounding box center [131, 347] width 46 height 36
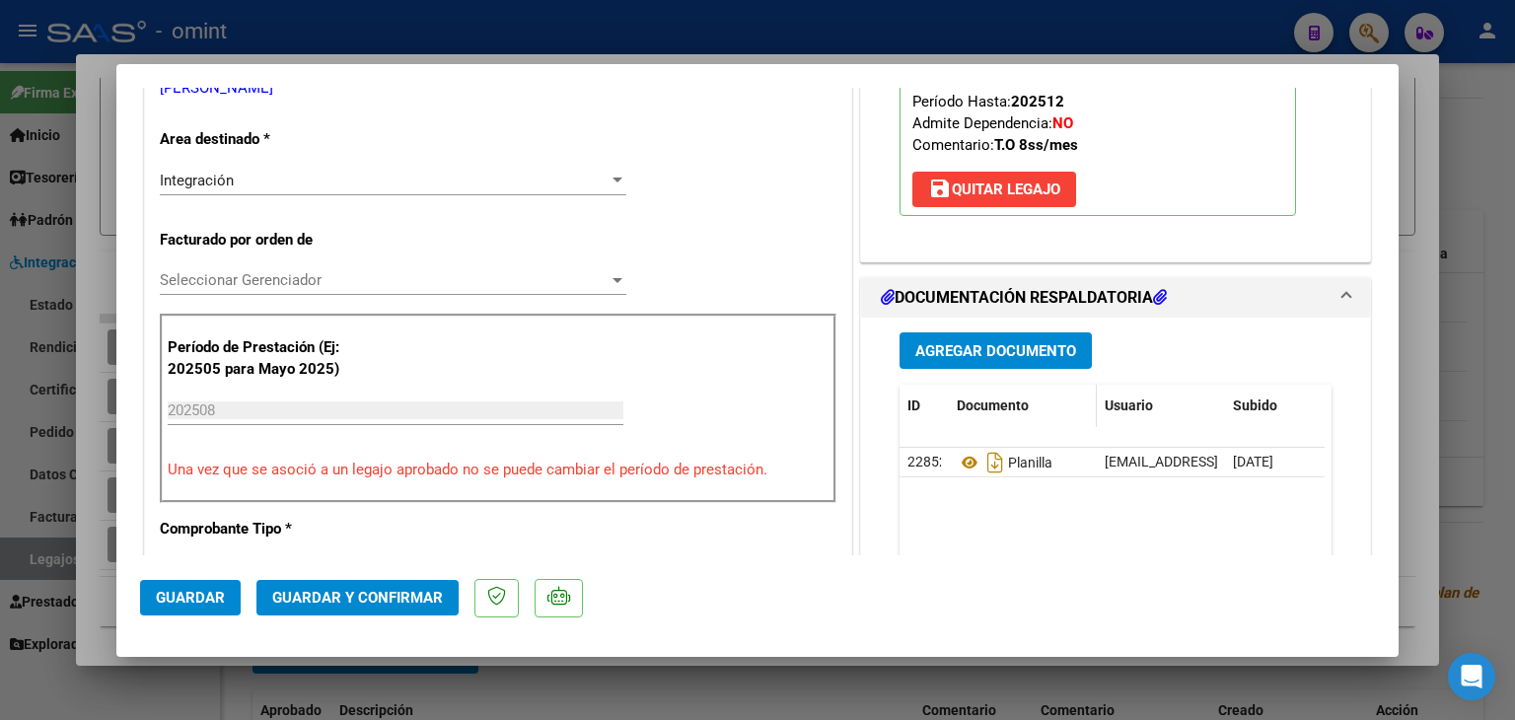
scroll to position [395, 0]
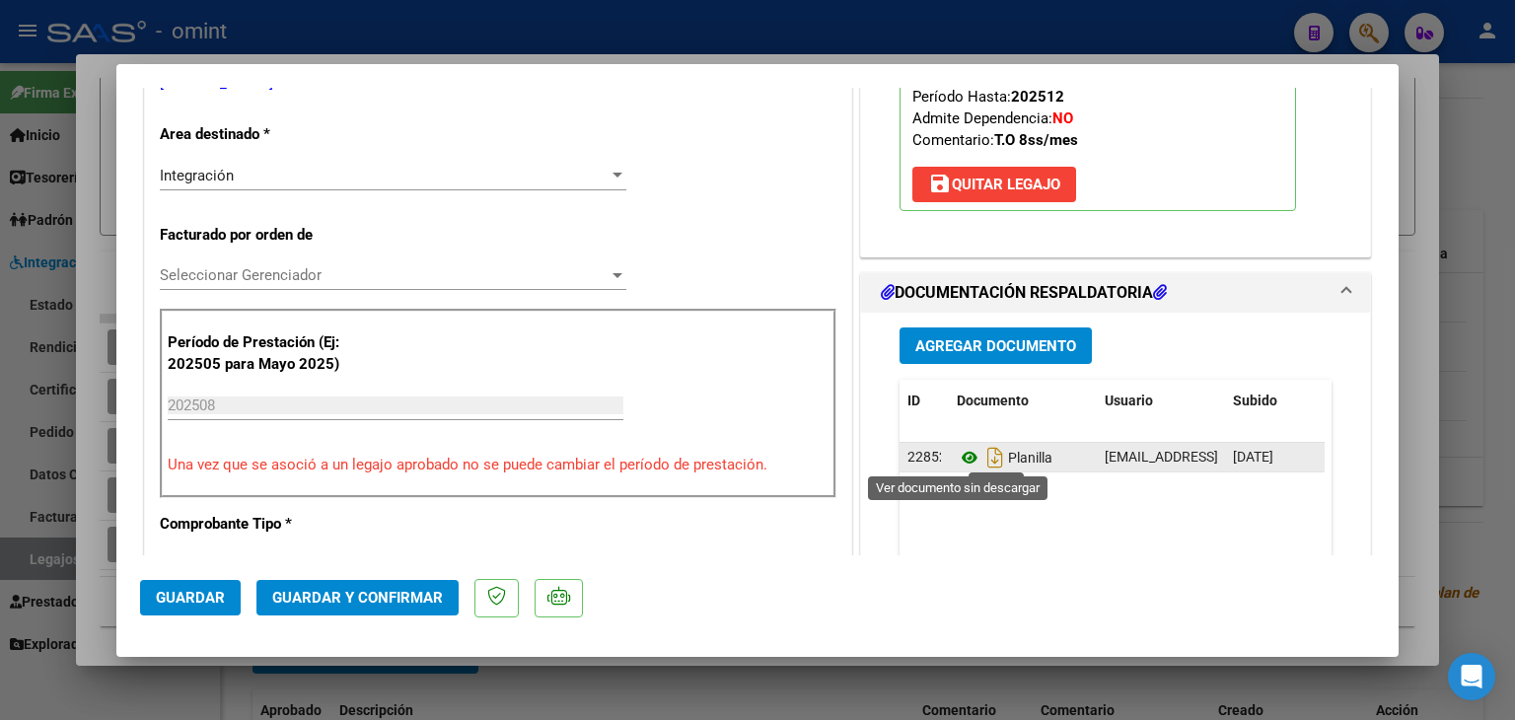
click at [957, 459] on icon at bounding box center [970, 458] width 26 height 24
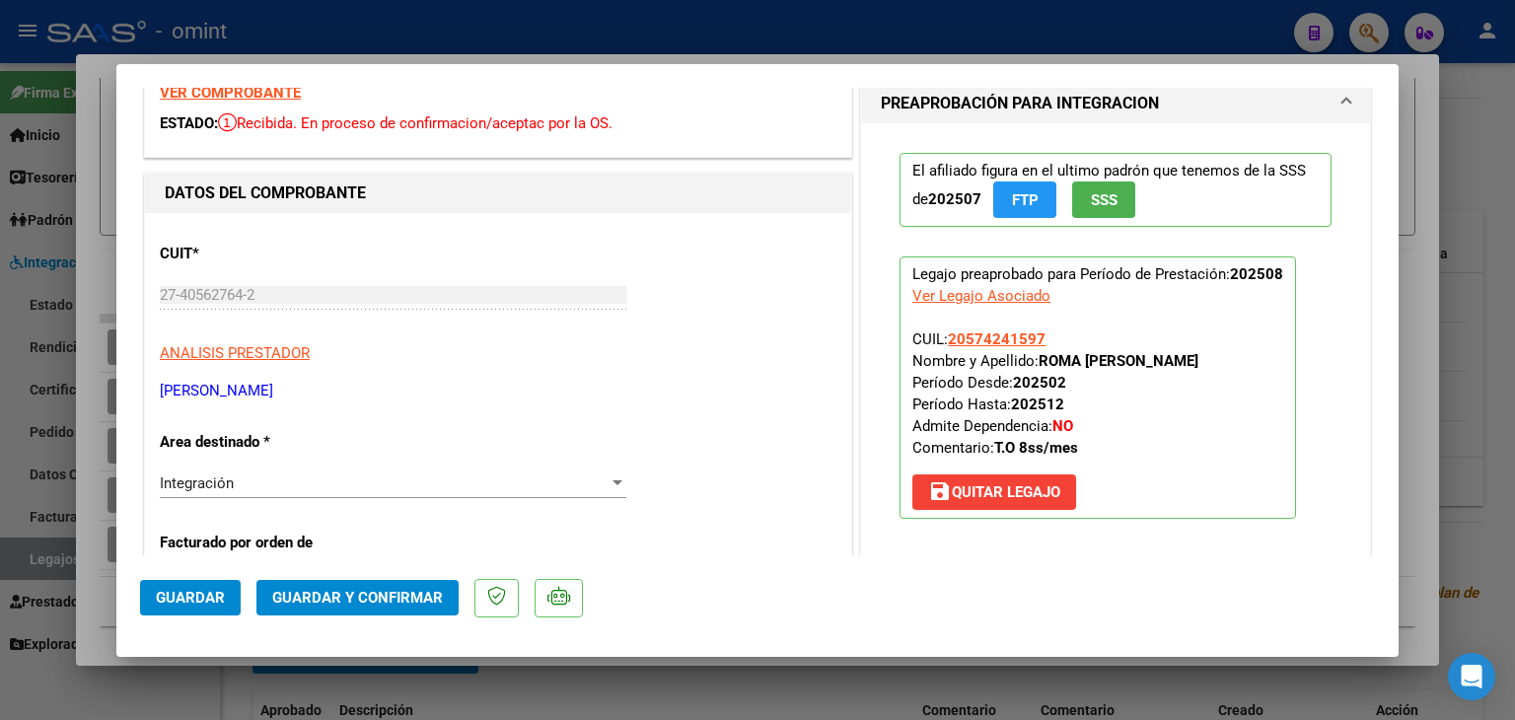
scroll to position [197, 0]
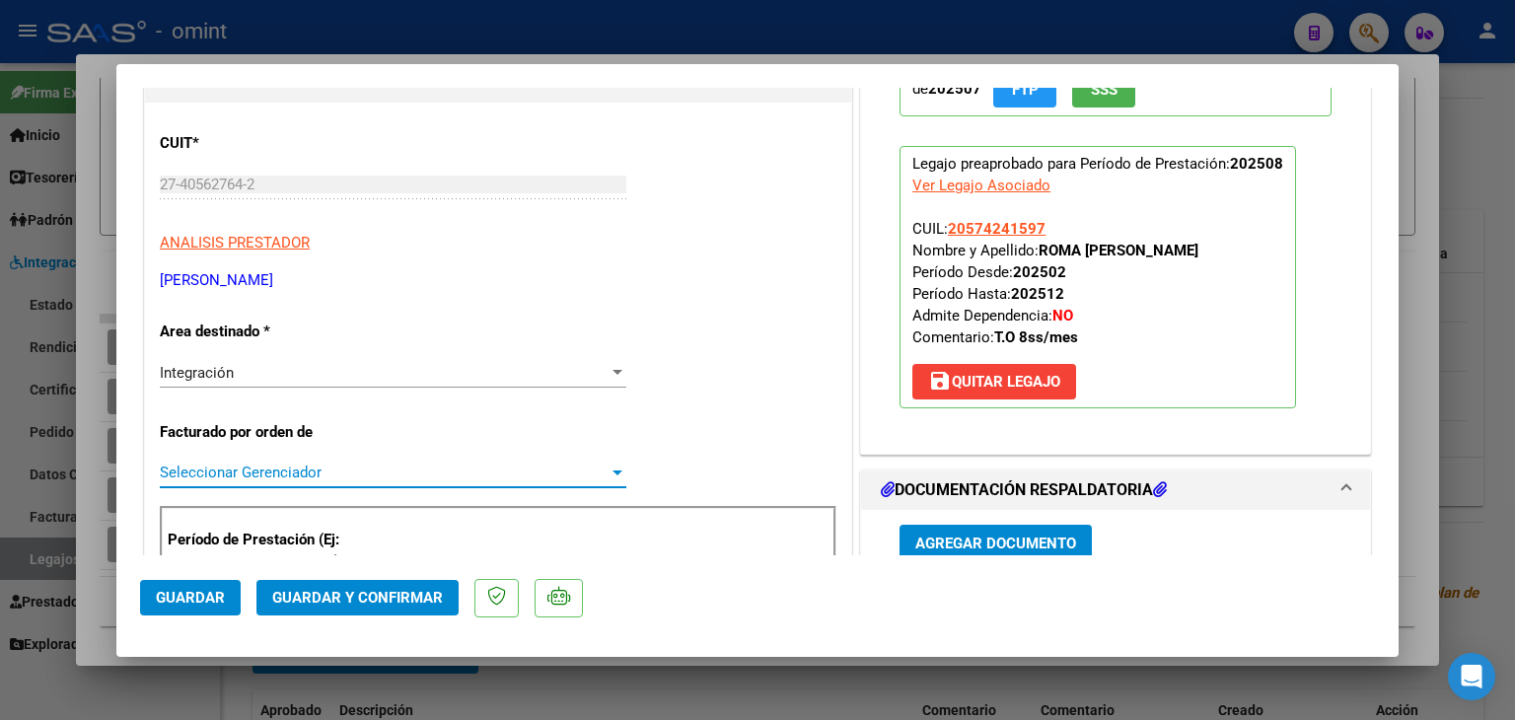
click at [286, 465] on span "Seleccionar Gerenciador" at bounding box center [384, 473] width 449 height 18
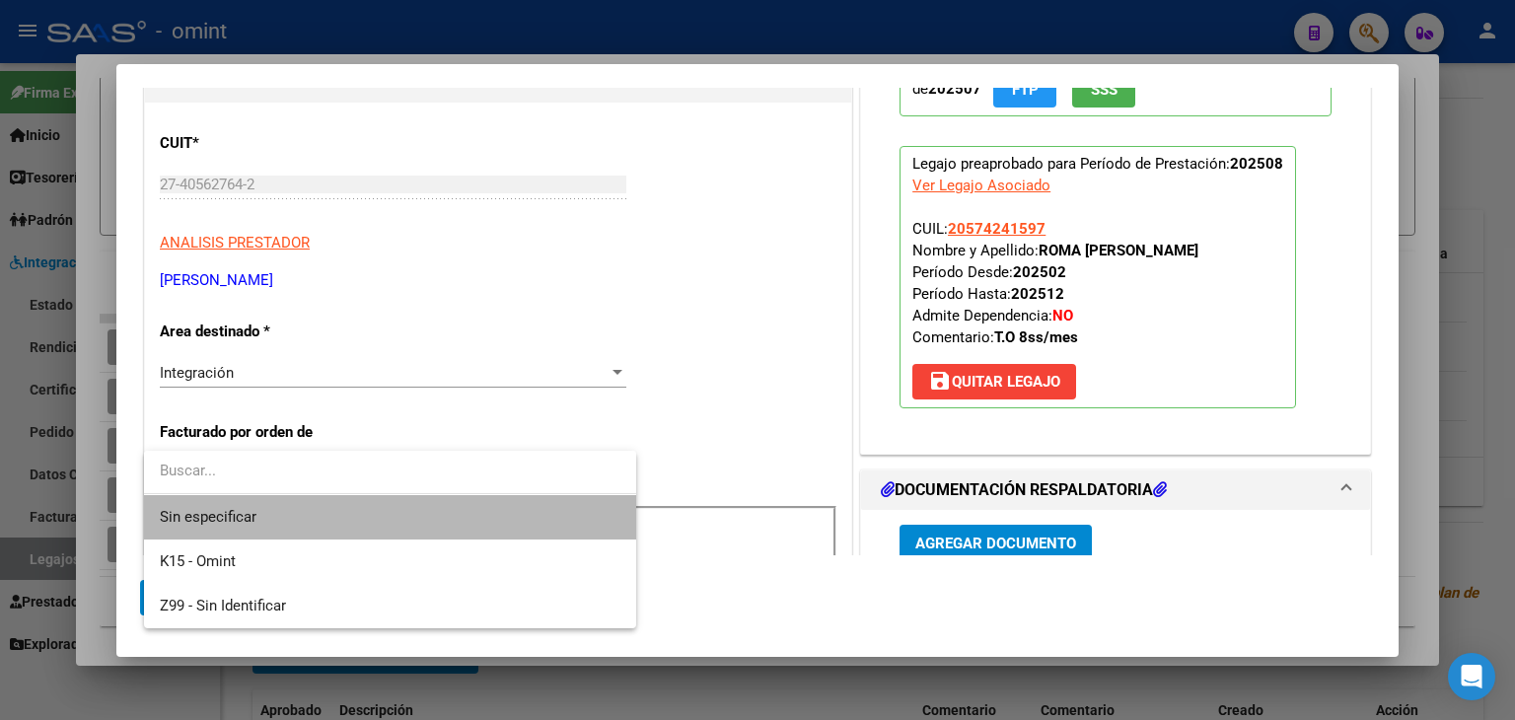
click at [302, 516] on span "Sin especificar" at bounding box center [390, 517] width 461 height 44
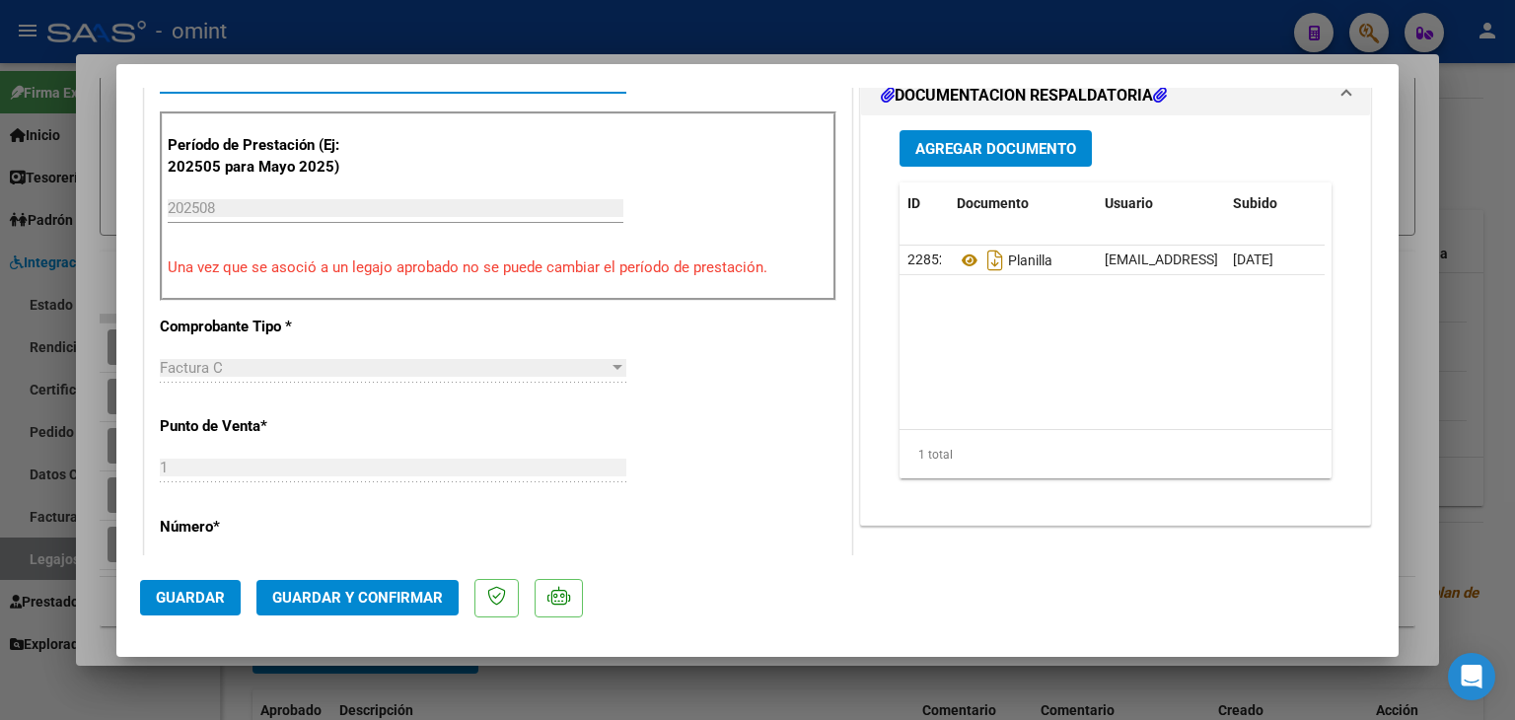
scroll to position [986, 0]
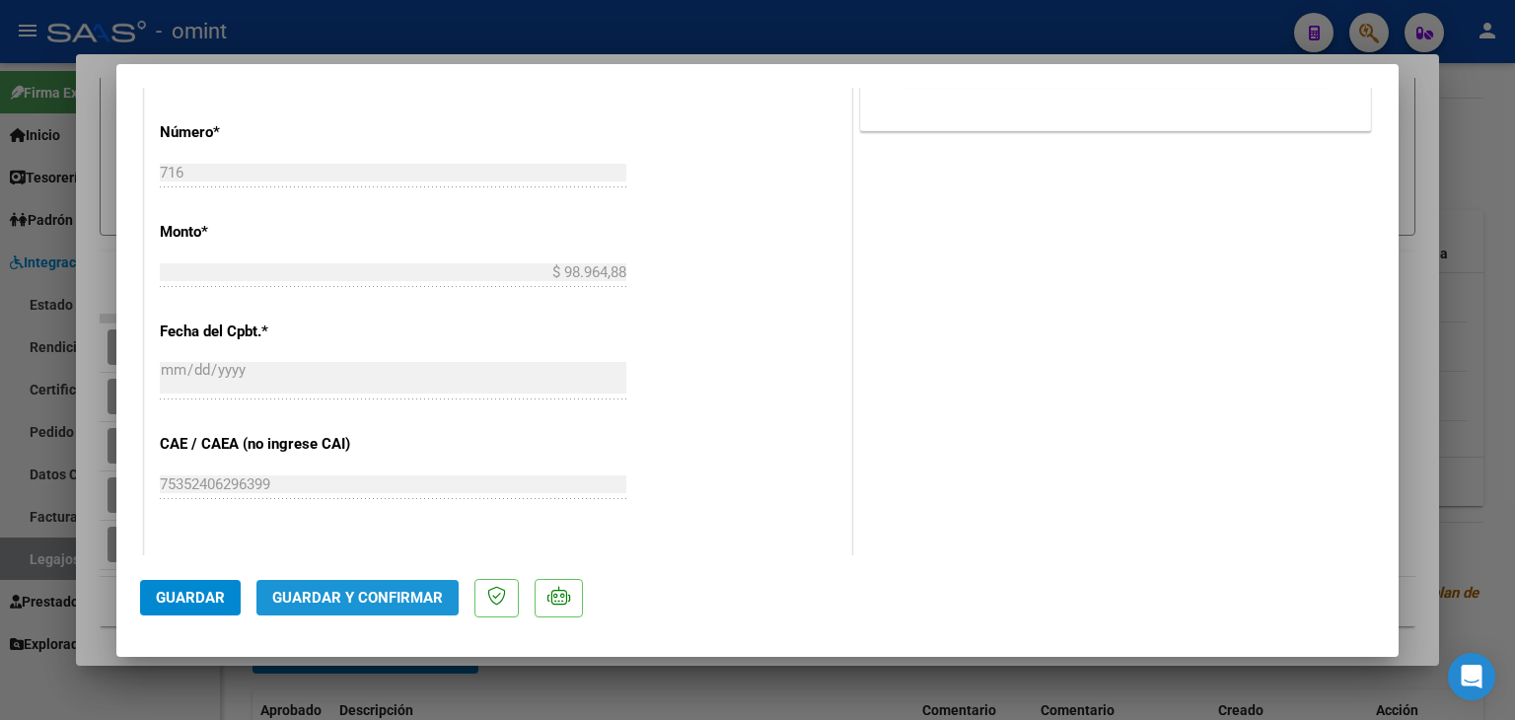
click at [384, 597] on span "Guardar y Confirmar" at bounding box center [357, 598] width 171 height 18
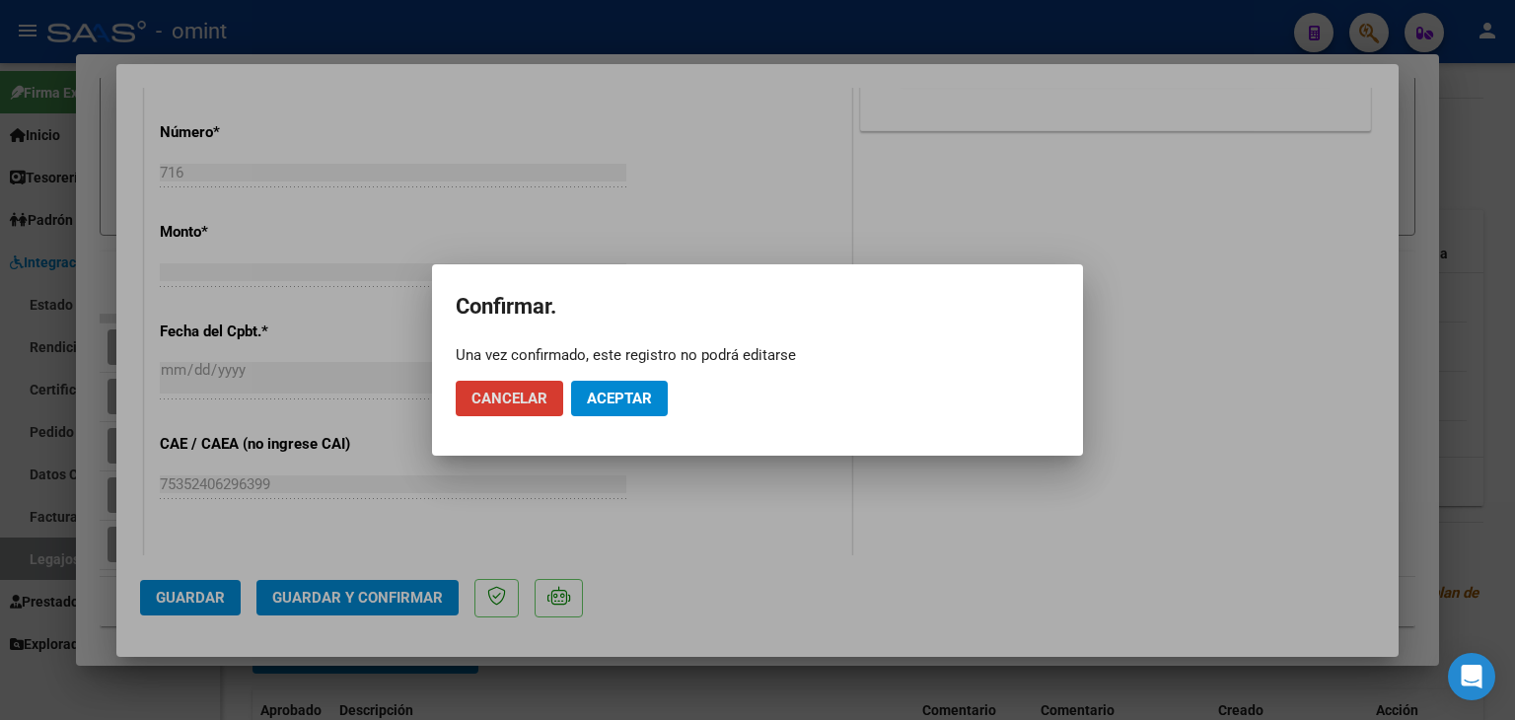
click at [653, 392] on button "Aceptar" at bounding box center [619, 399] width 97 height 36
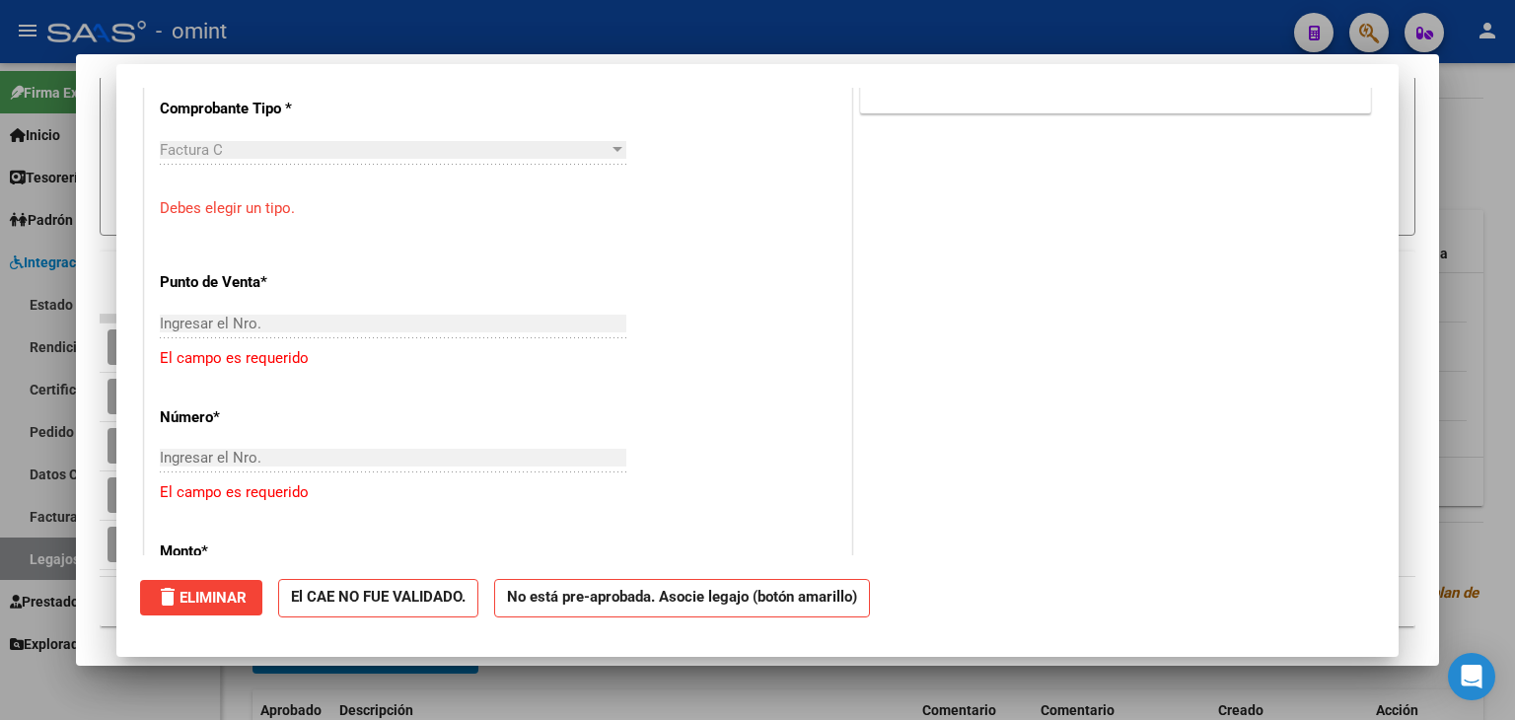
scroll to position [0, 0]
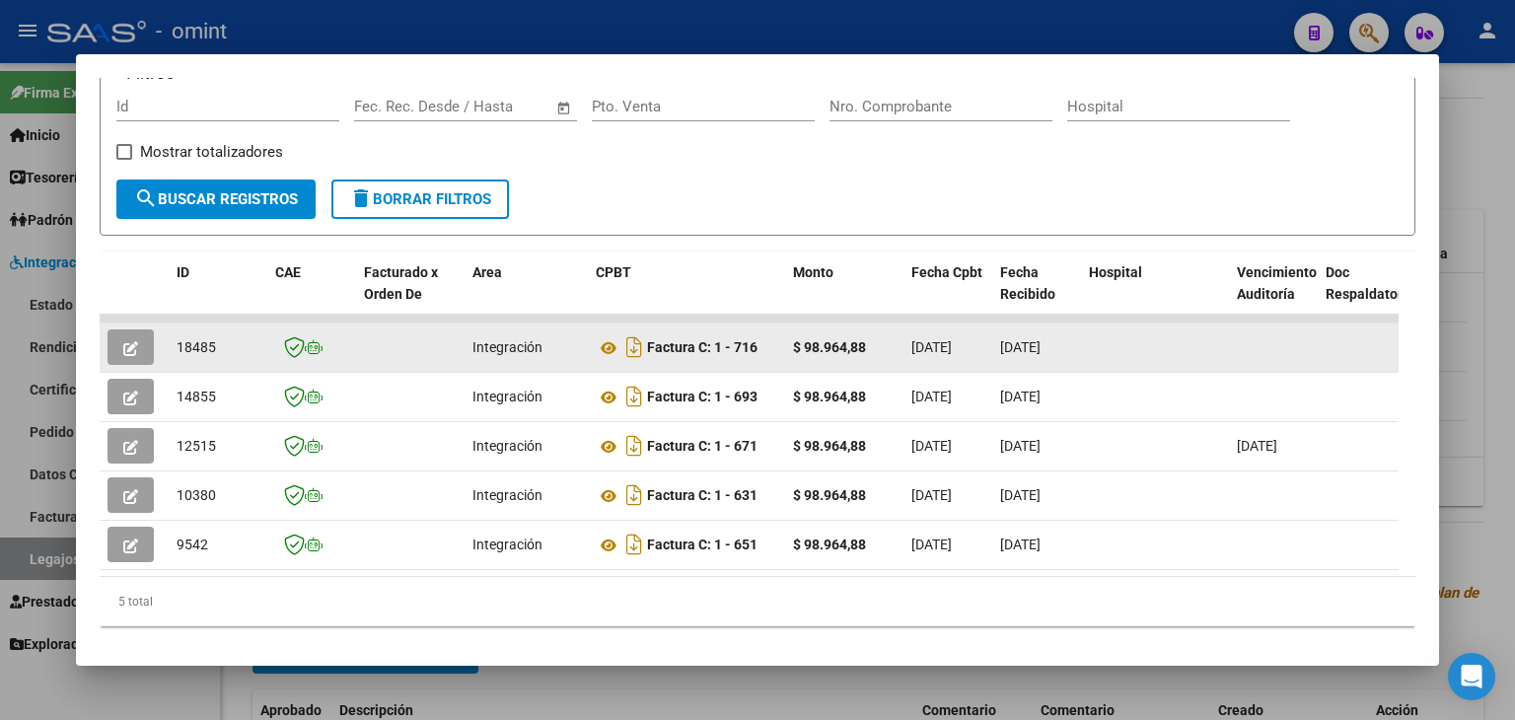
click at [200, 347] on span "18485" at bounding box center [196, 347] width 39 height 16
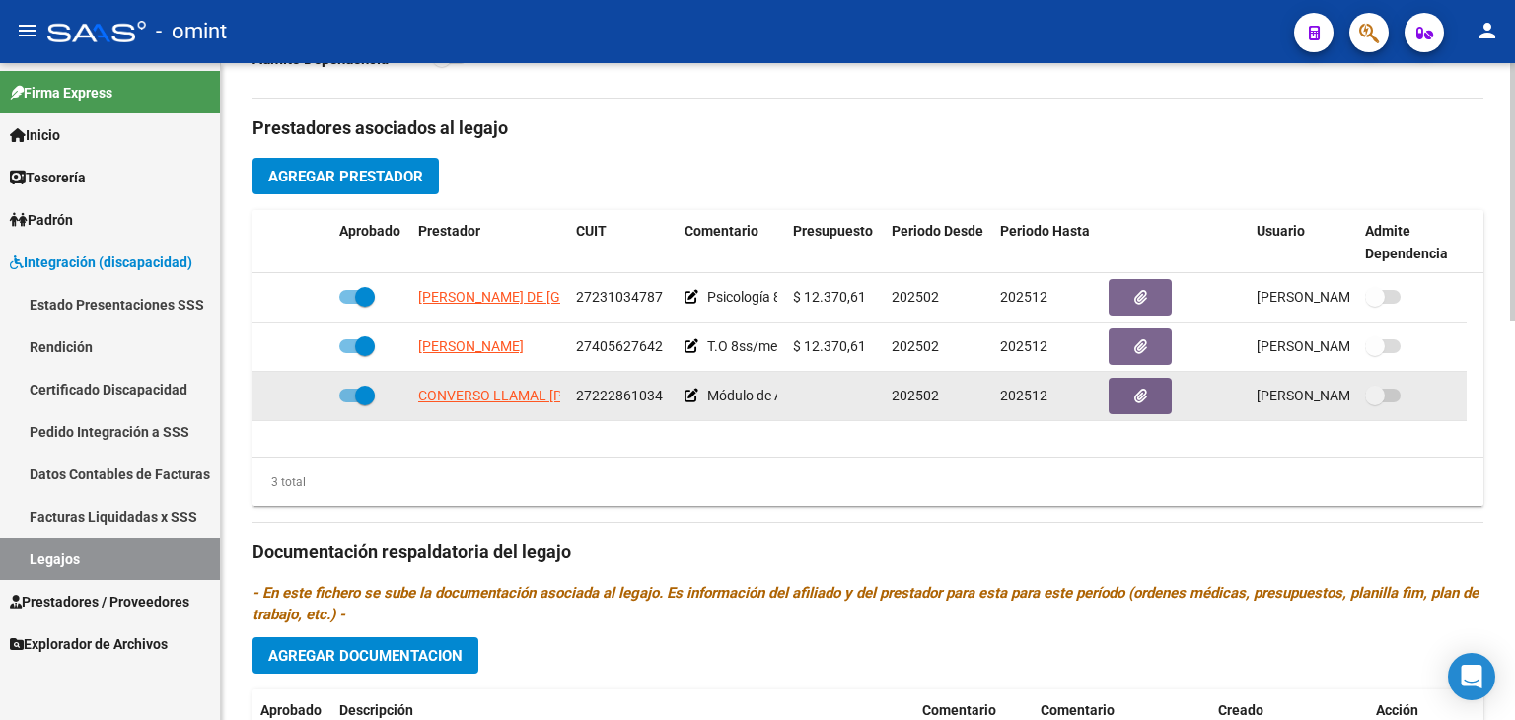
click at [469, 396] on span "CONVERSO LLAMAL CYNTHIA VERONICA" at bounding box center [536, 396] width 237 height 16
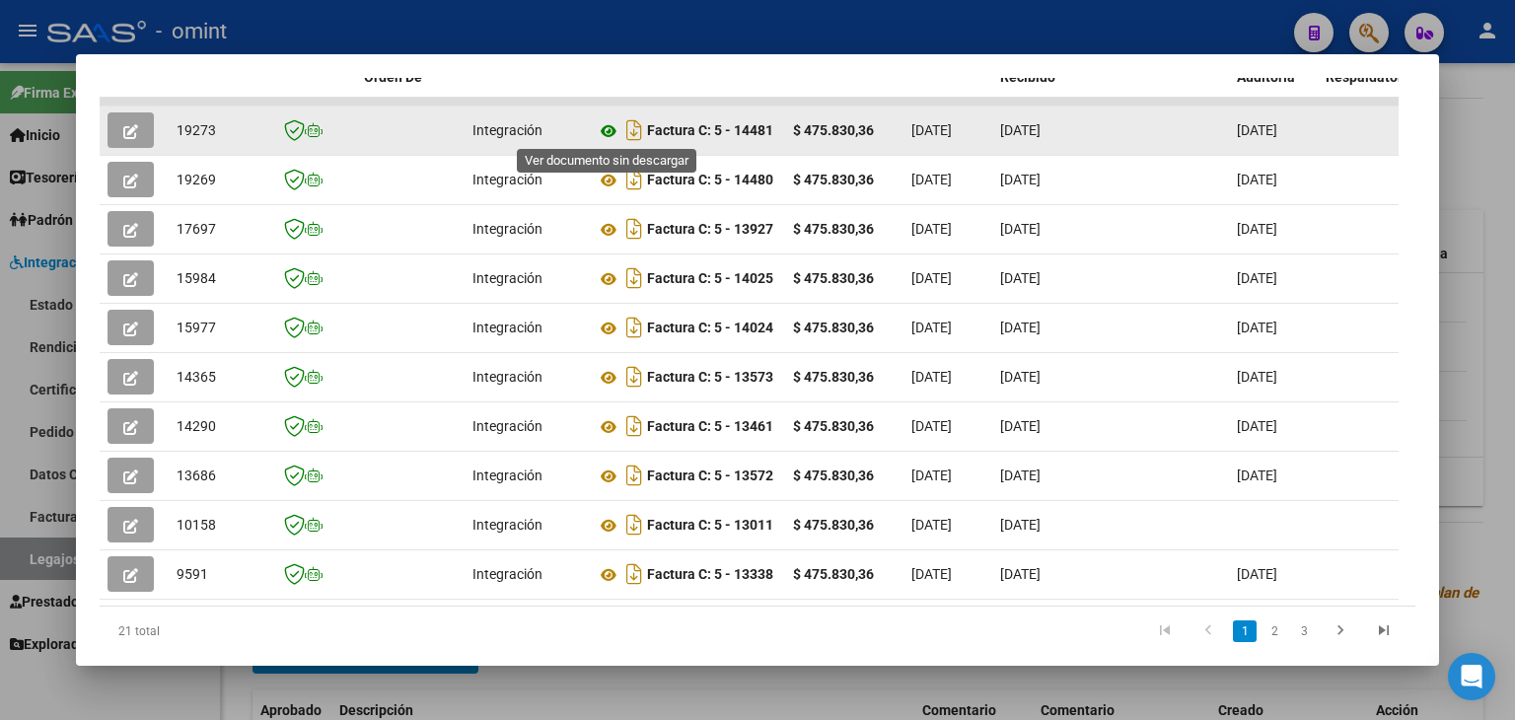
click at [604, 131] on icon at bounding box center [609, 131] width 26 height 24
click at [196, 133] on span "19273" at bounding box center [196, 130] width 39 height 16
click at [121, 139] on button "button" at bounding box center [131, 130] width 46 height 36
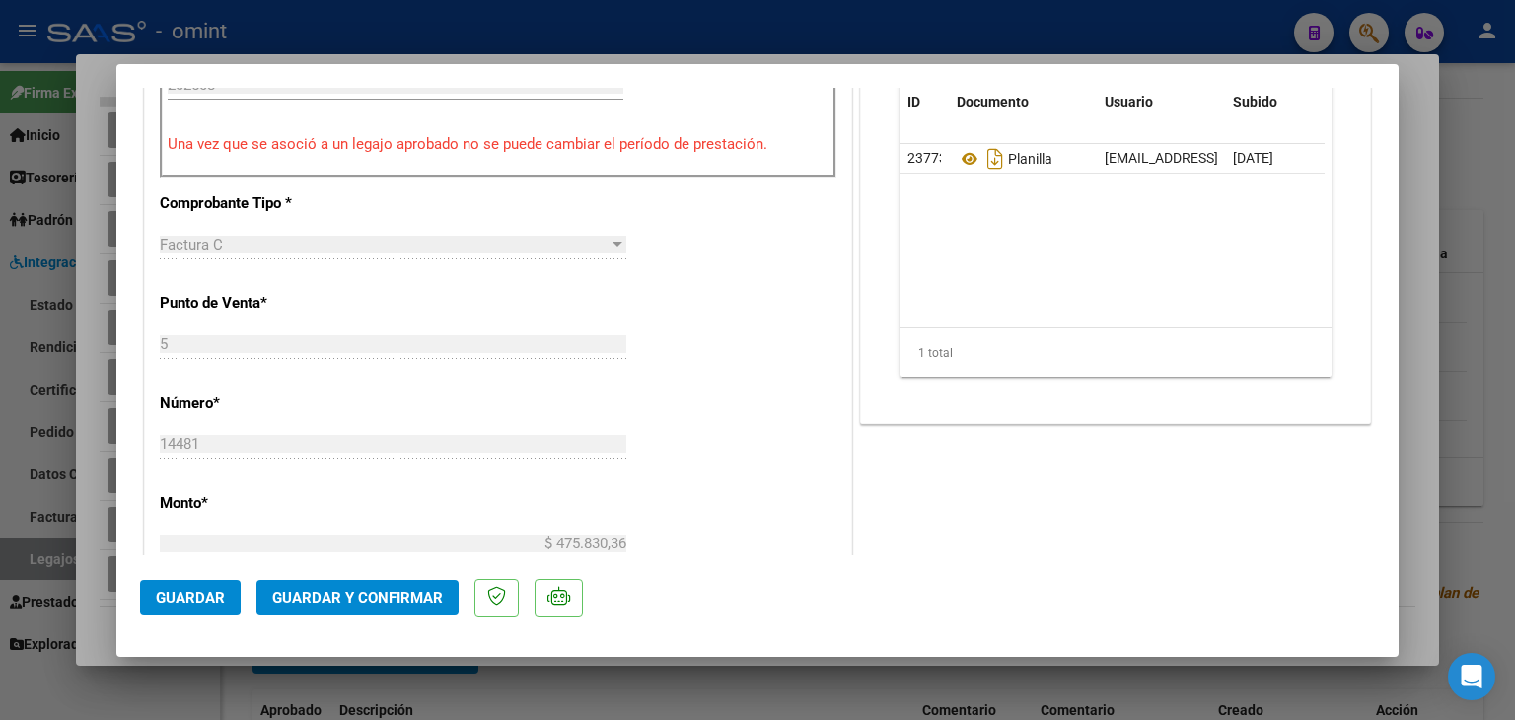
scroll to position [676, 0]
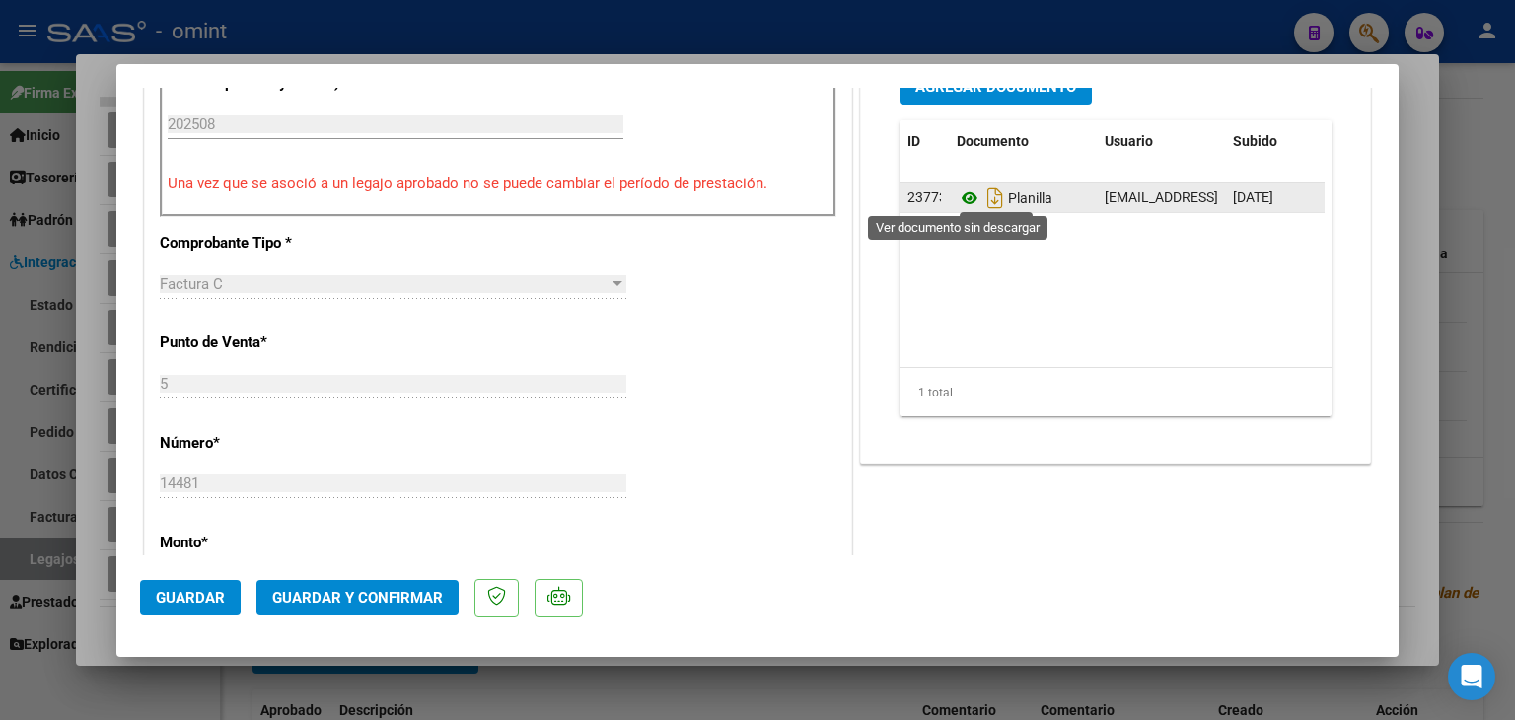
click at [957, 197] on icon at bounding box center [970, 198] width 26 height 24
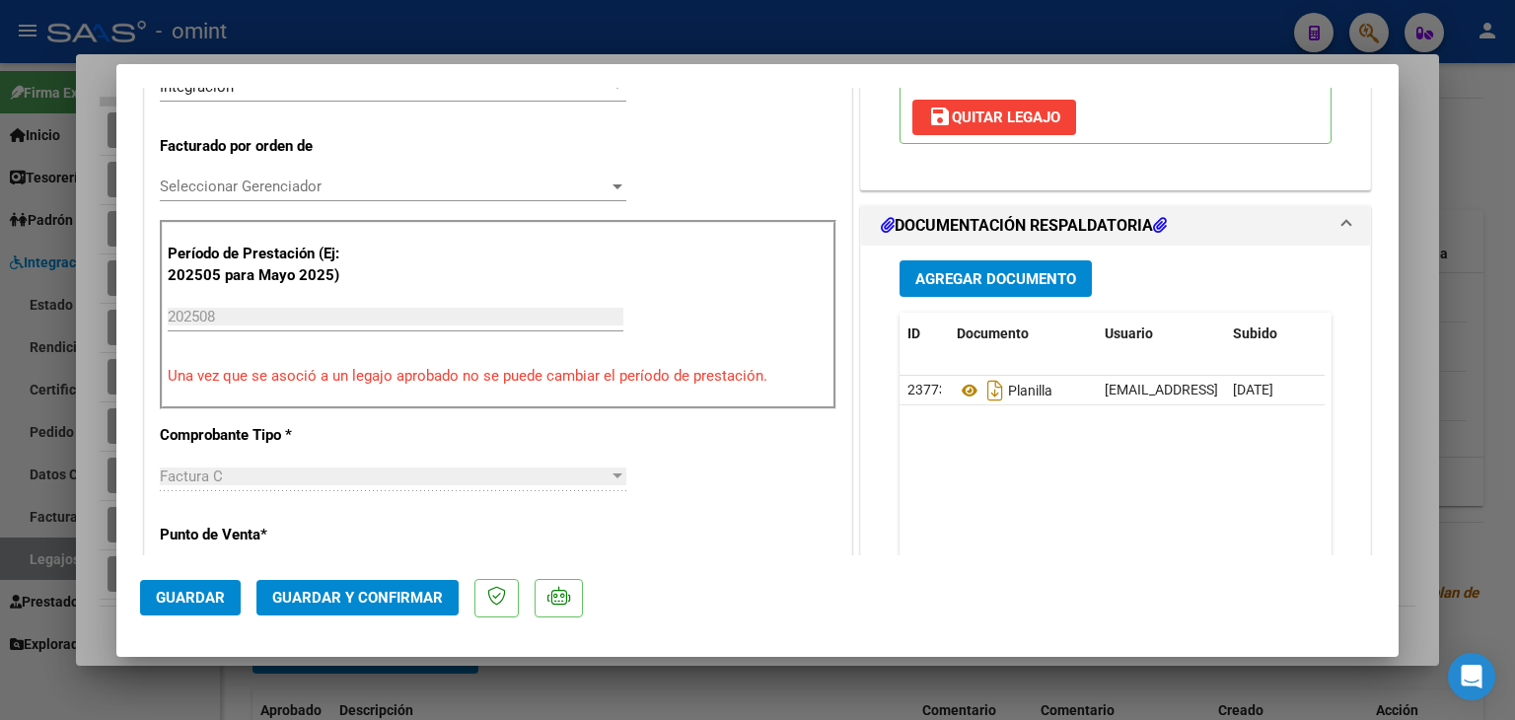
scroll to position [281, 0]
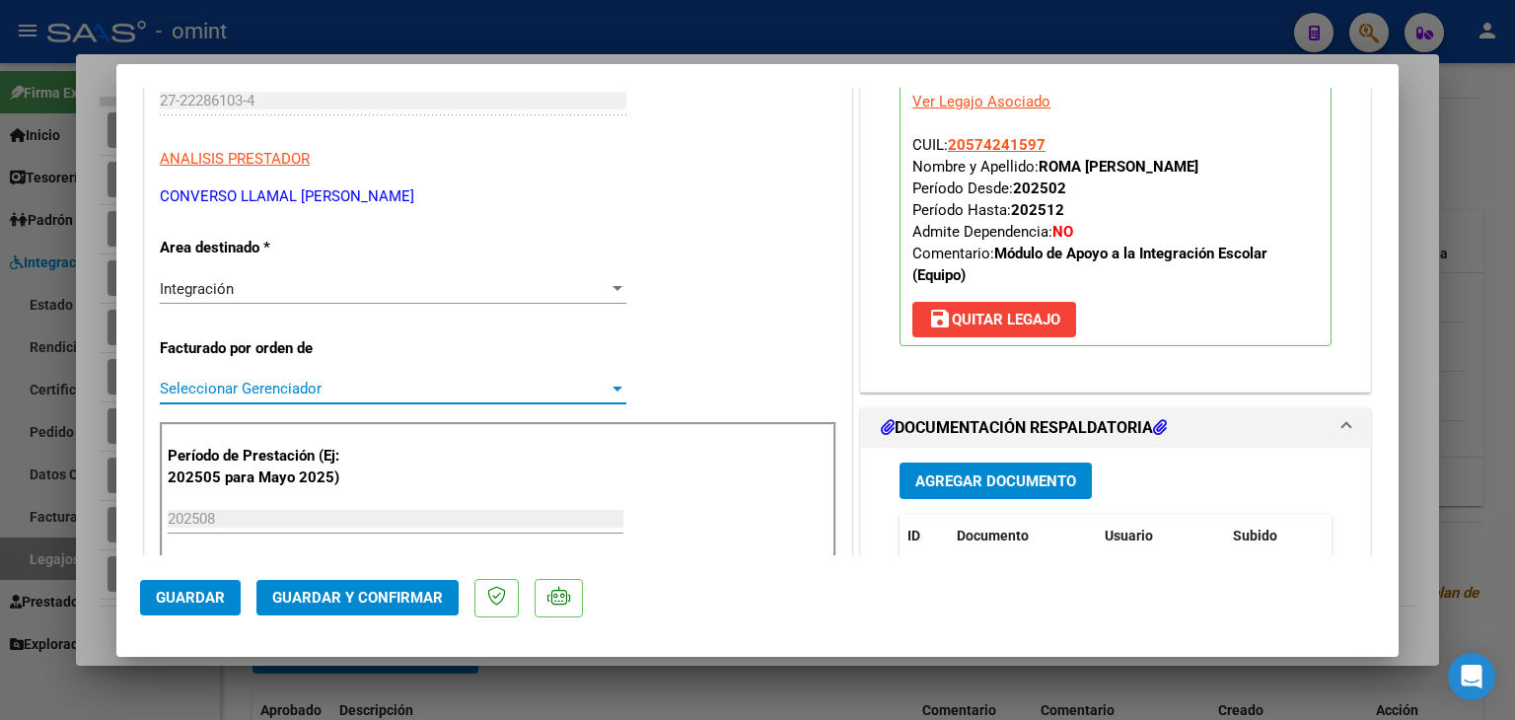
click at [256, 387] on span "Seleccionar Gerenciador" at bounding box center [384, 389] width 449 height 18
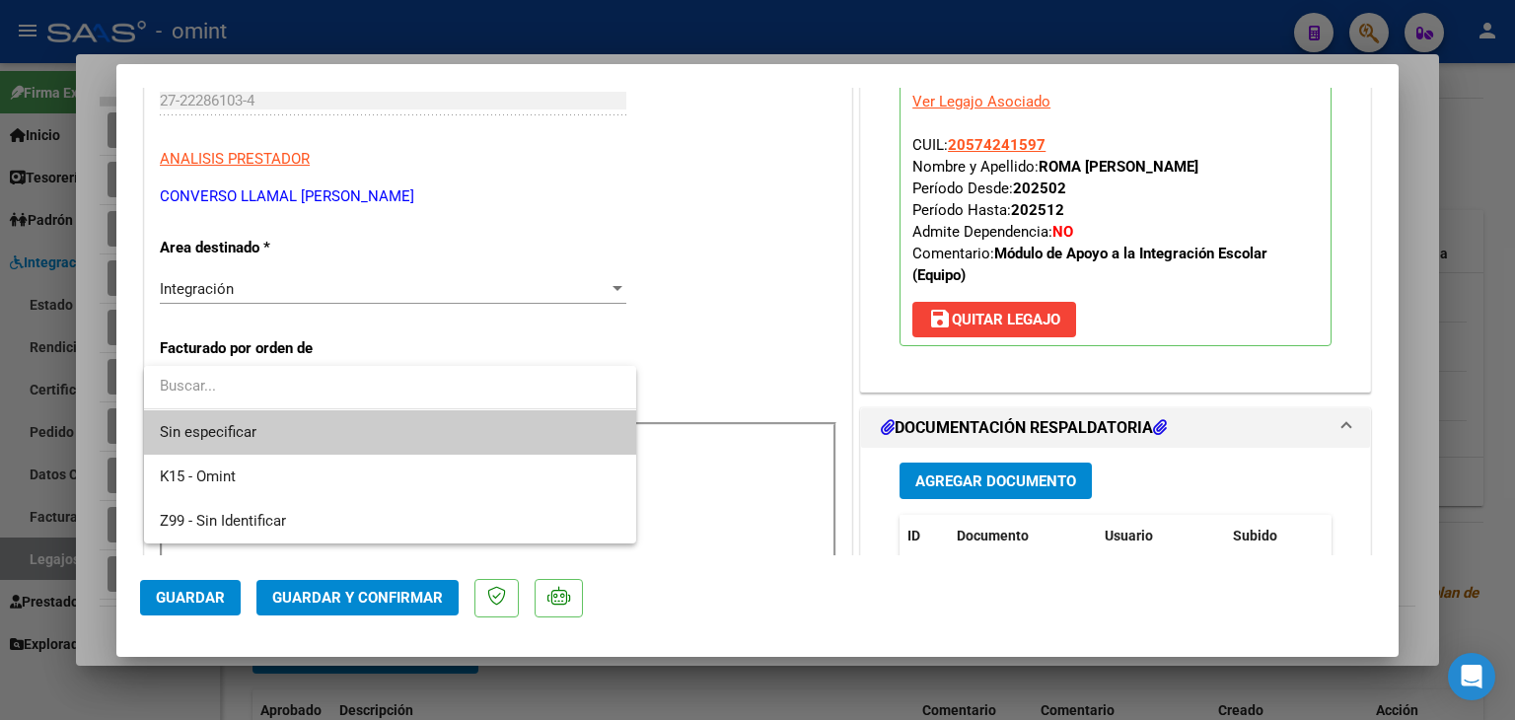
click at [250, 428] on span "Sin especificar" at bounding box center [390, 432] width 461 height 44
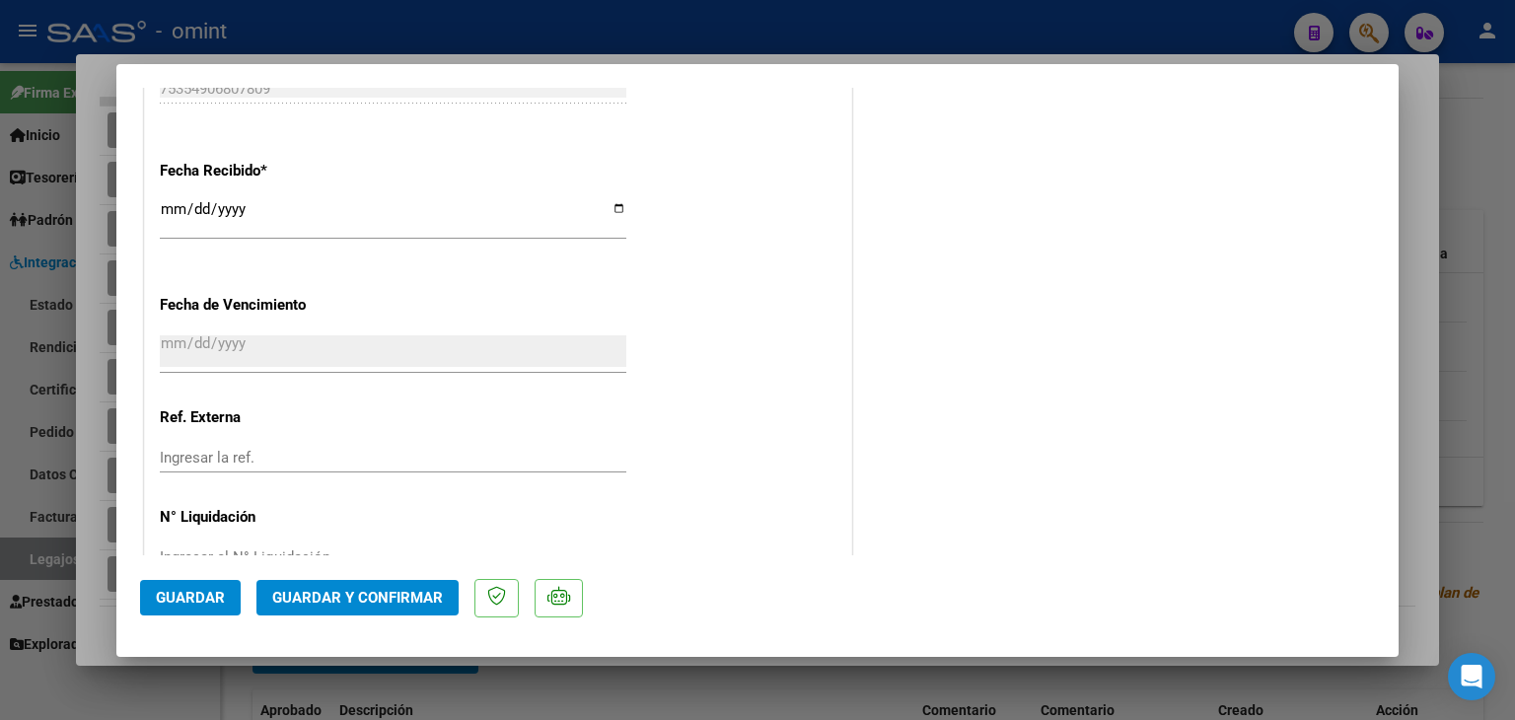
scroll to position [1435, 0]
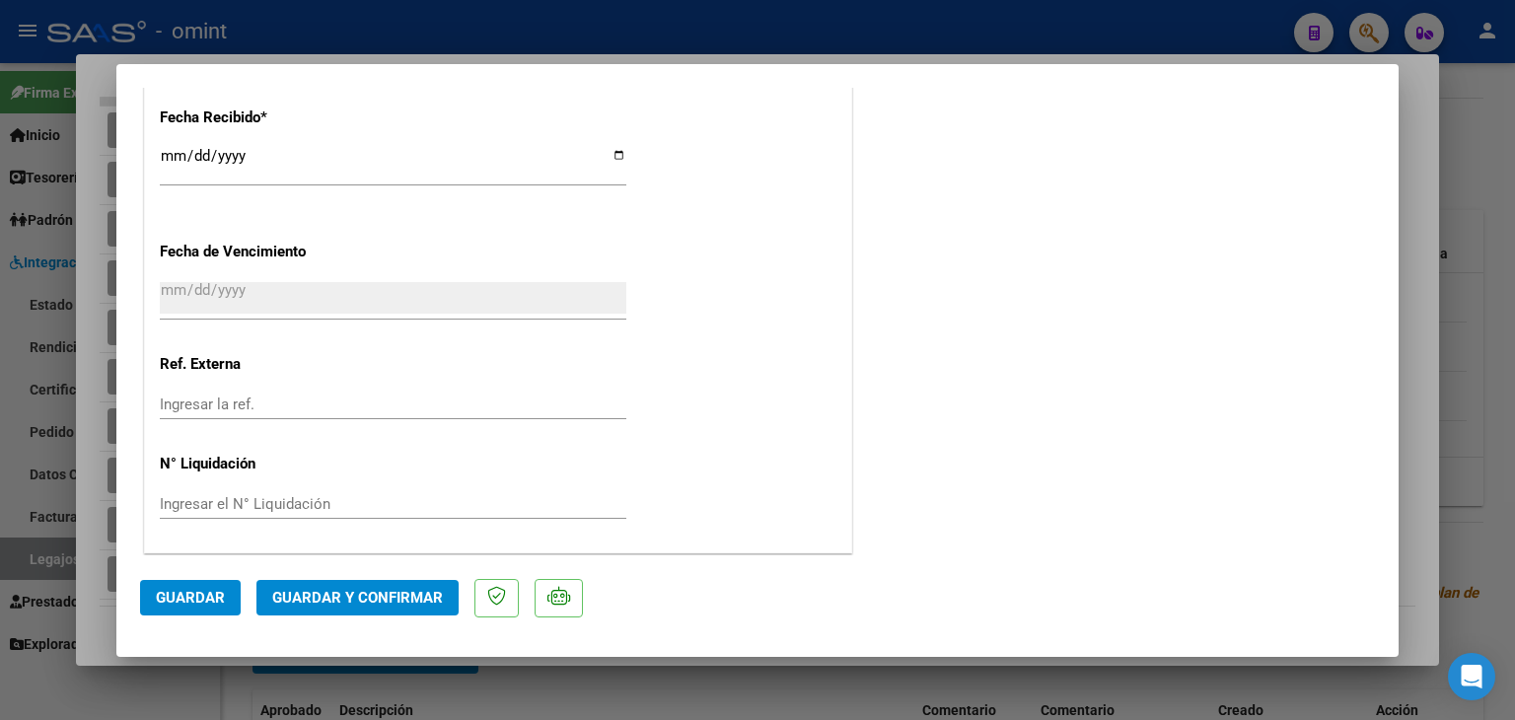
click at [324, 597] on span "Guardar y Confirmar" at bounding box center [357, 598] width 171 height 18
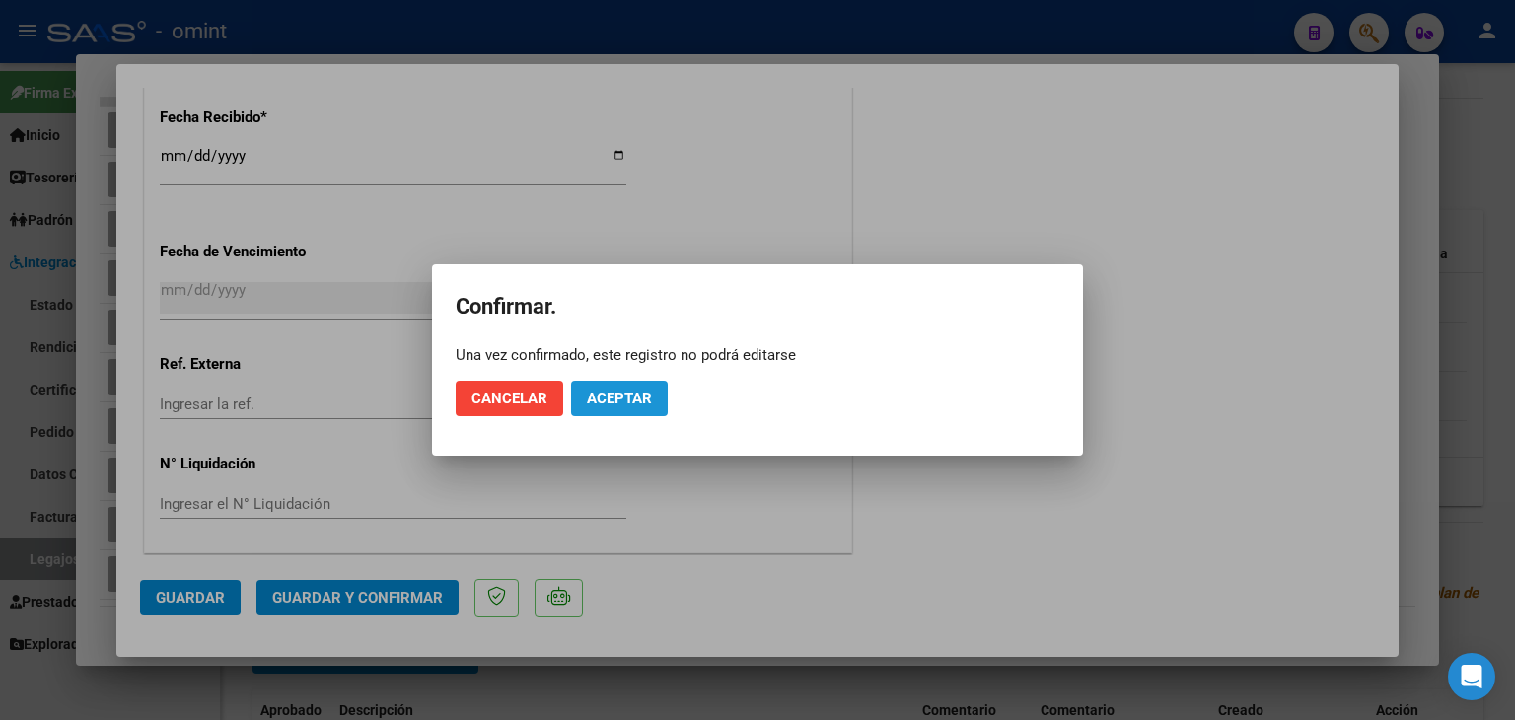
click at [620, 398] on span "Aceptar" at bounding box center [619, 399] width 65 height 18
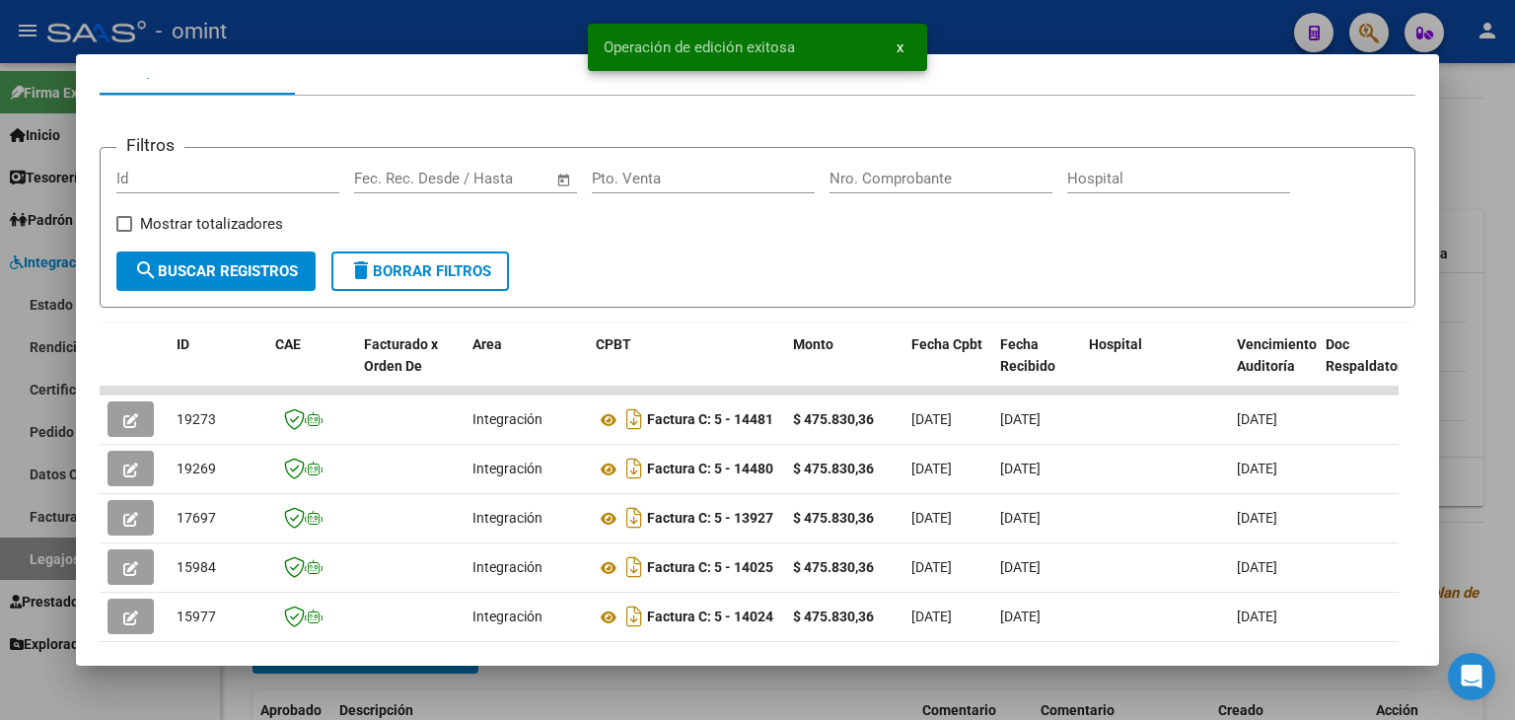
scroll to position [217, 0]
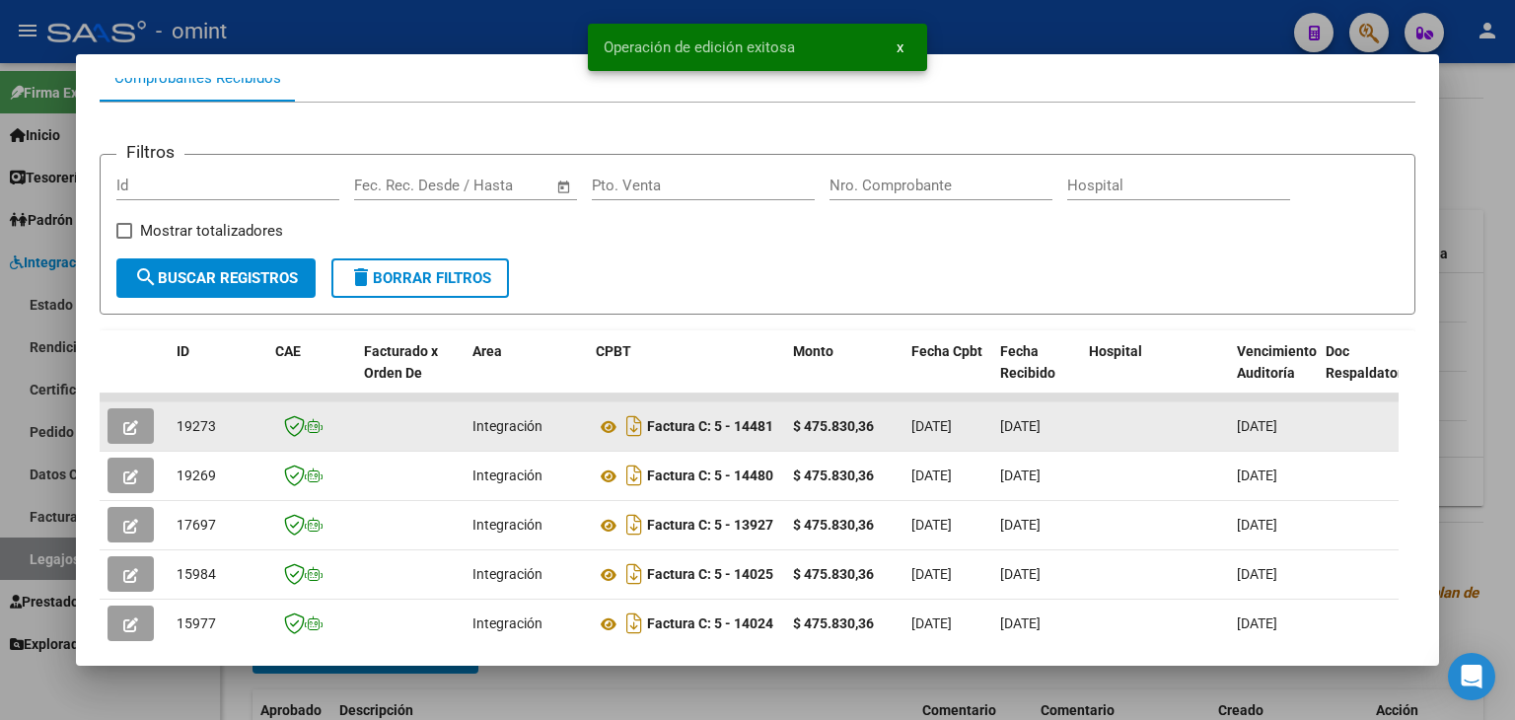
click at [188, 428] on span "19273" at bounding box center [196, 426] width 39 height 16
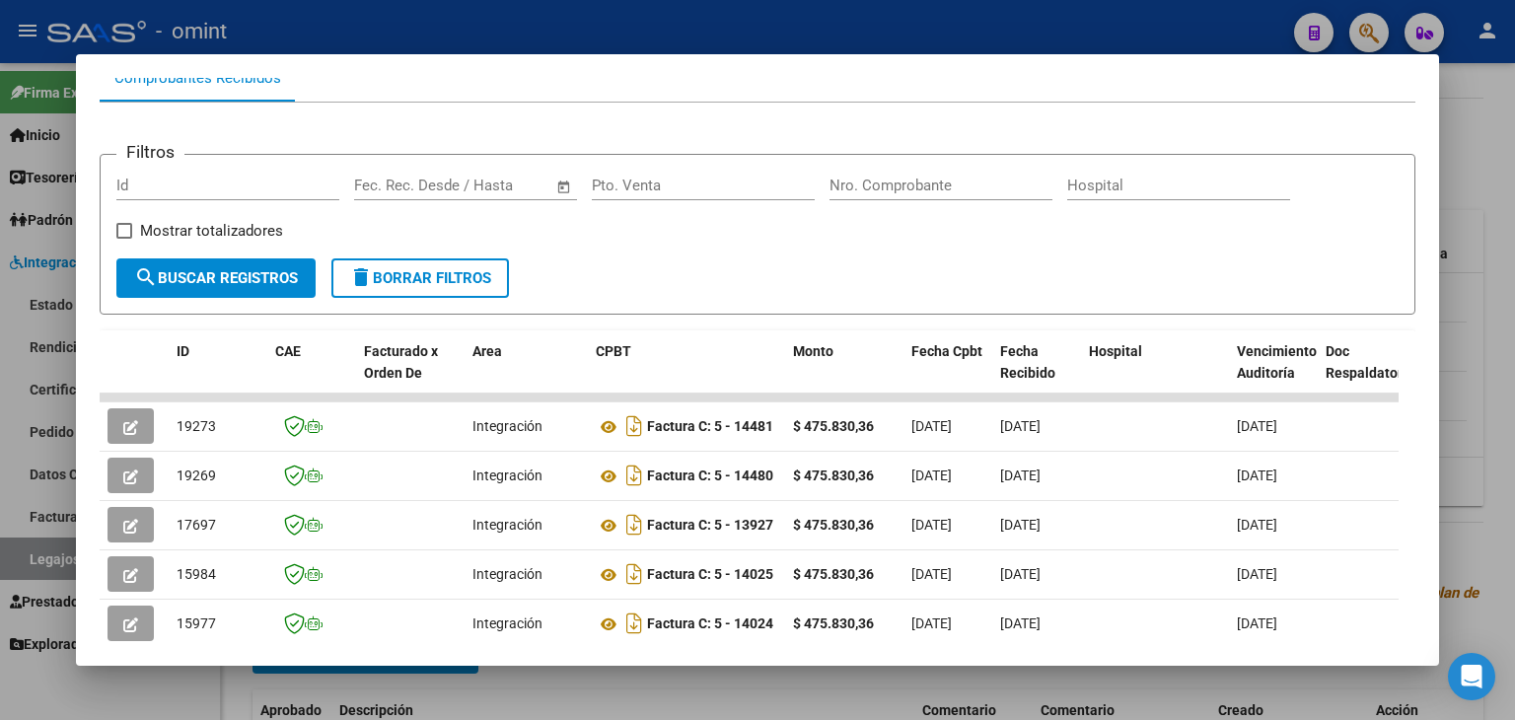
click at [598, 317] on div "Filtros Id Fecha inicio – Fecha fin Fec. Rec. Desde / Hasta Pto. Venta Nro. Com…" at bounding box center [758, 535] width 1316 height 865
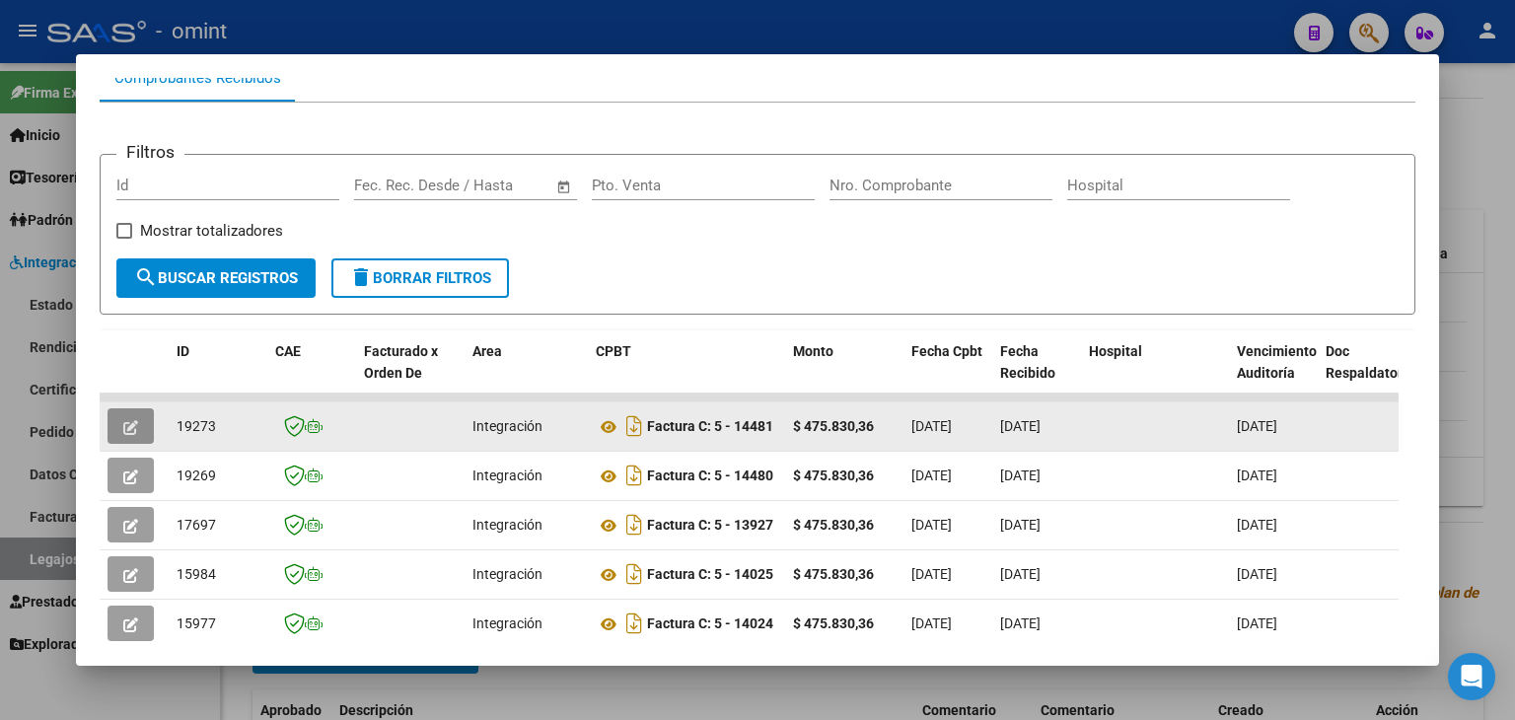
click at [139, 437] on button "button" at bounding box center [131, 426] width 46 height 36
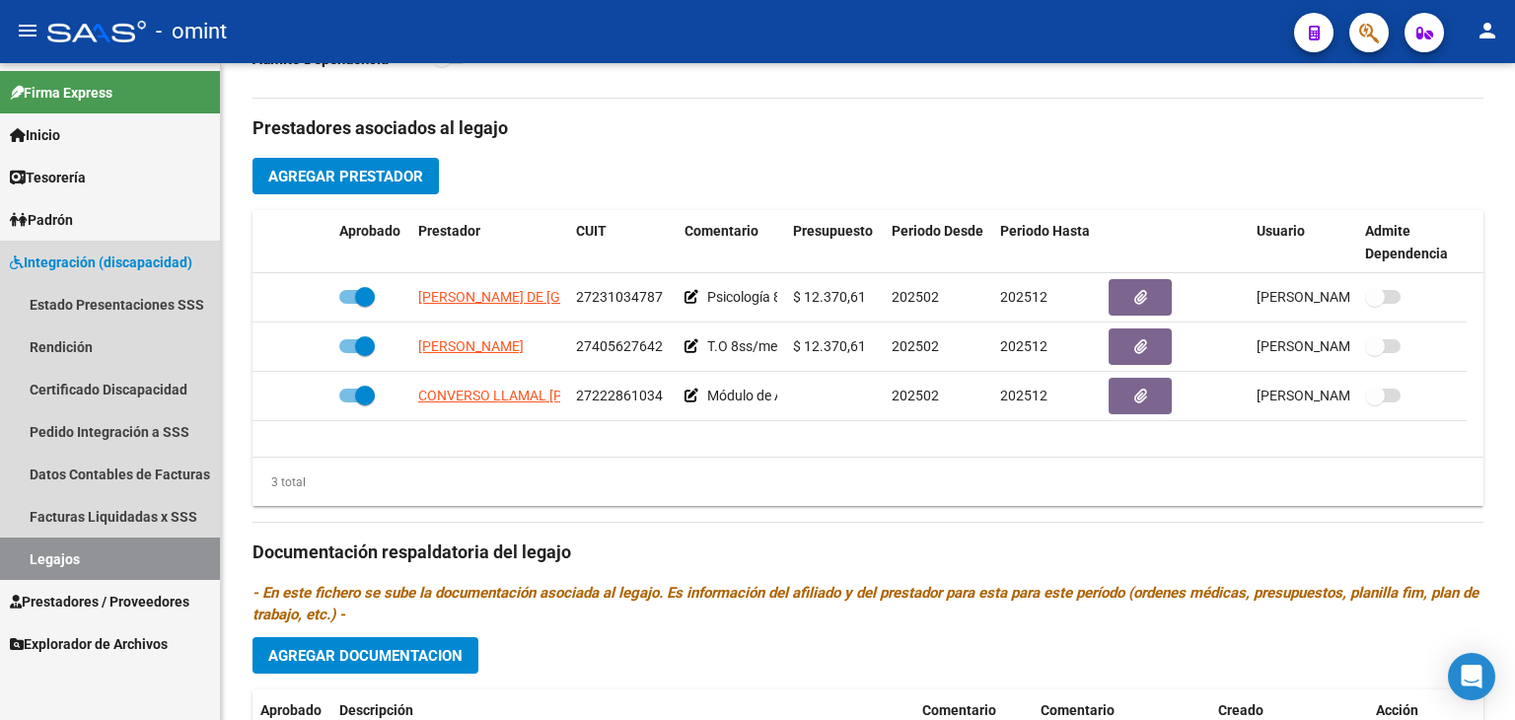
click at [119, 559] on link "Legajos" at bounding box center [110, 559] width 220 height 42
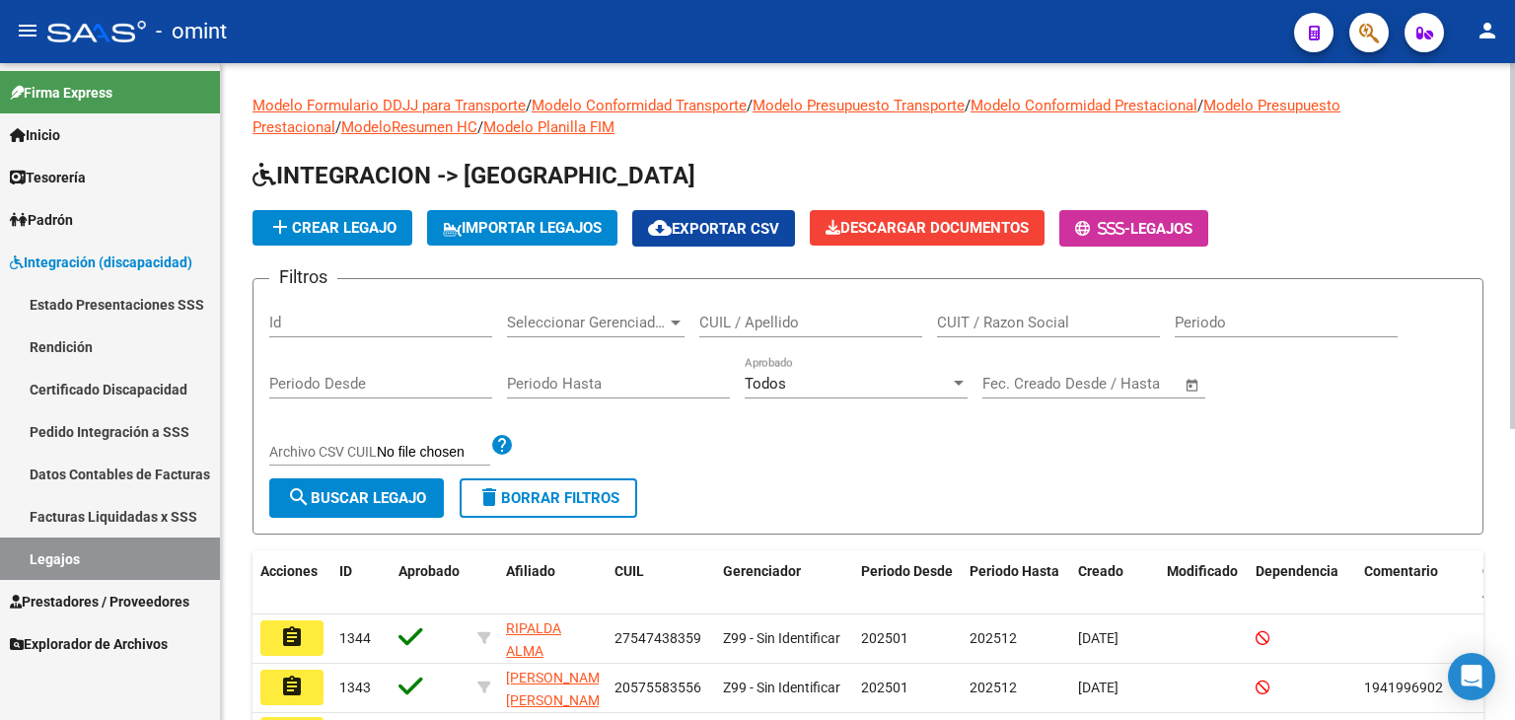
click at [1514, 140] on div at bounding box center [1512, 391] width 5 height 657
click at [867, 321] on input "CUIL / Apellido" at bounding box center [810, 323] width 223 height 18
paste input "20566378990"
click at [335, 505] on span "search Buscar Legajo" at bounding box center [356, 498] width 139 height 18
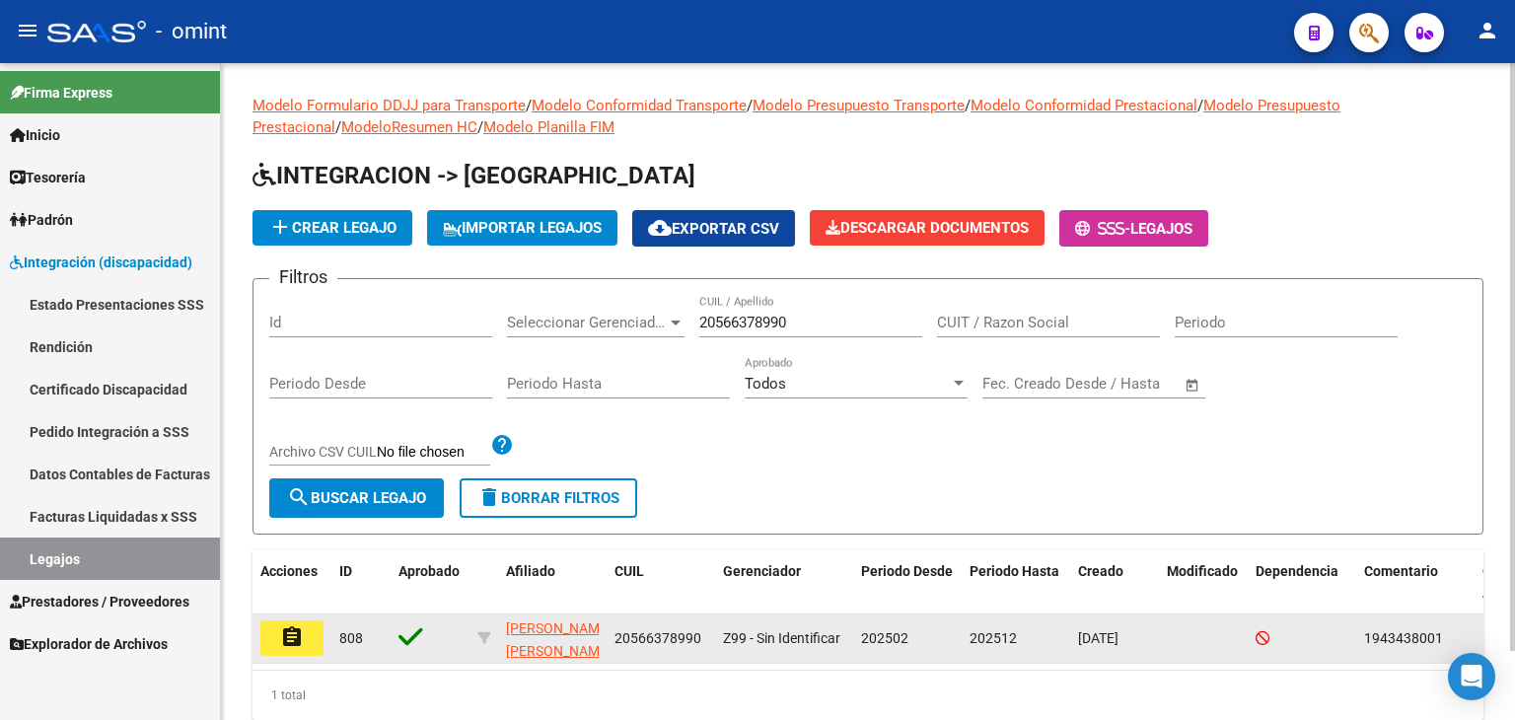
click at [293, 639] on mat-icon "assignment" at bounding box center [292, 637] width 24 height 24
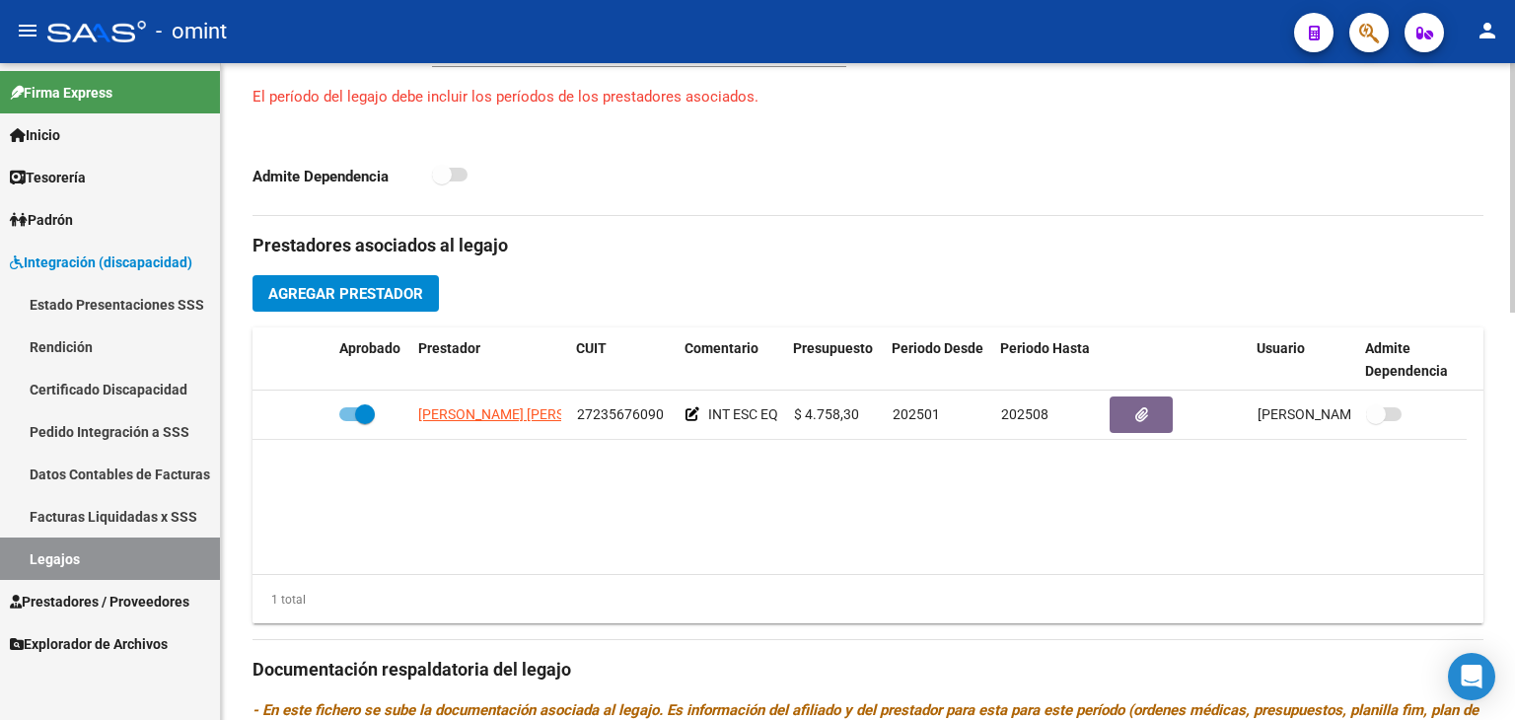
scroll to position [631, 0]
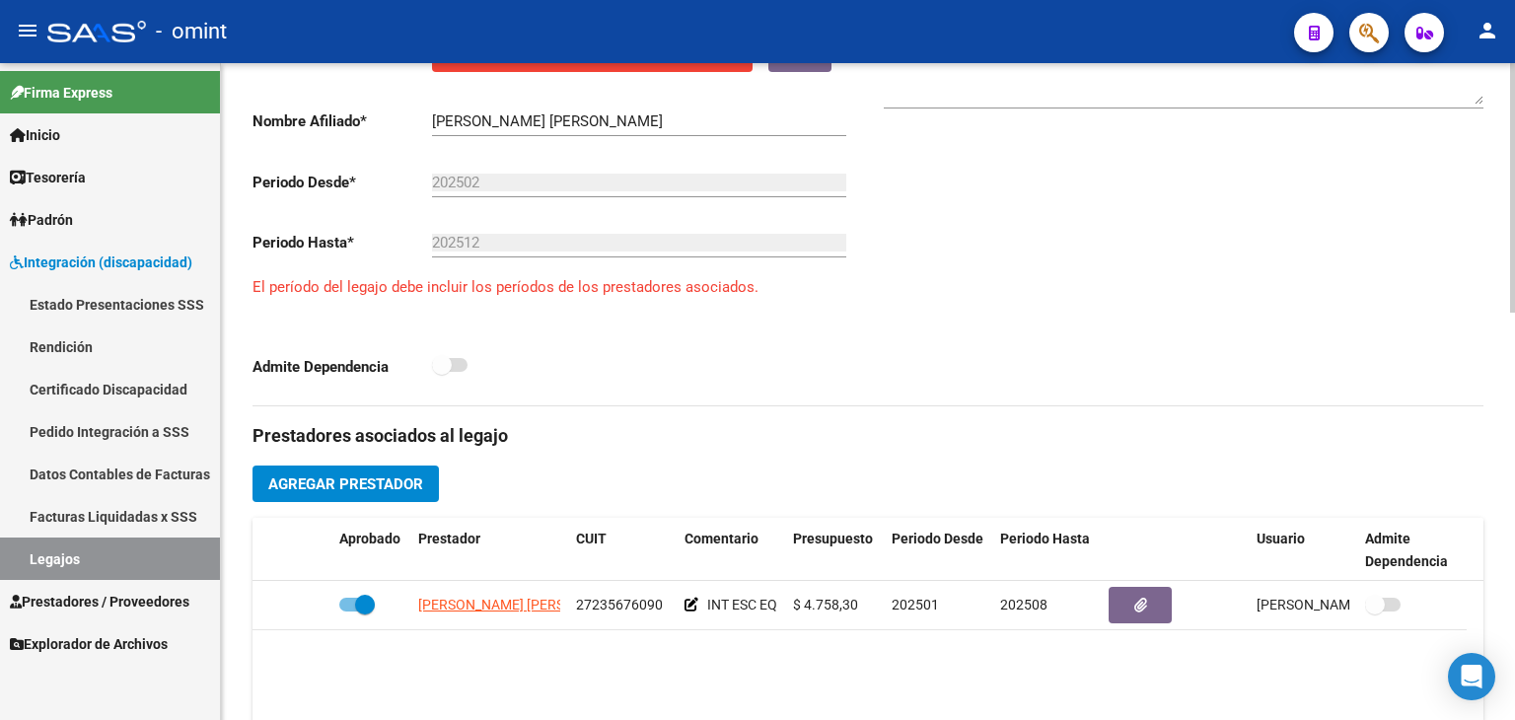
scroll to position [237, 0]
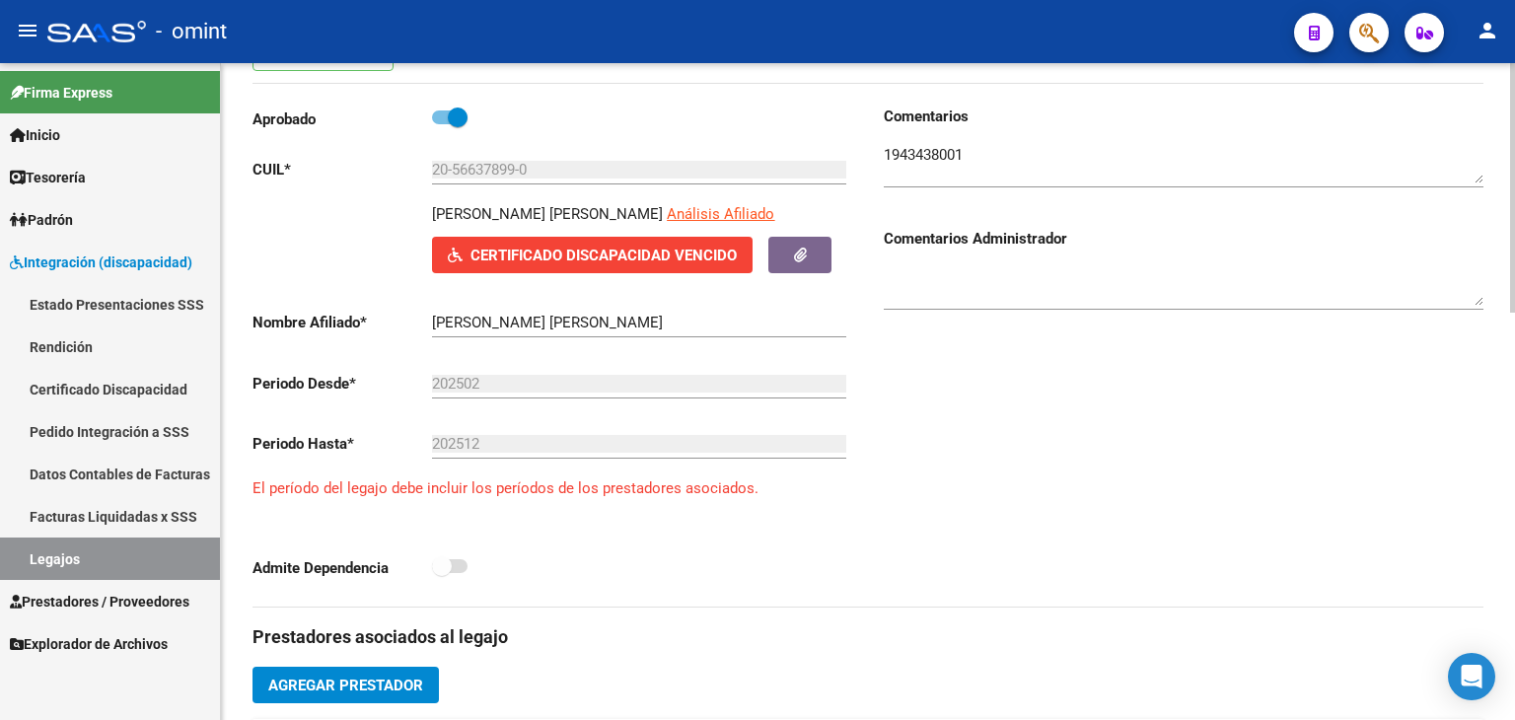
click at [929, 162] on textarea at bounding box center [1184, 163] width 600 height 39
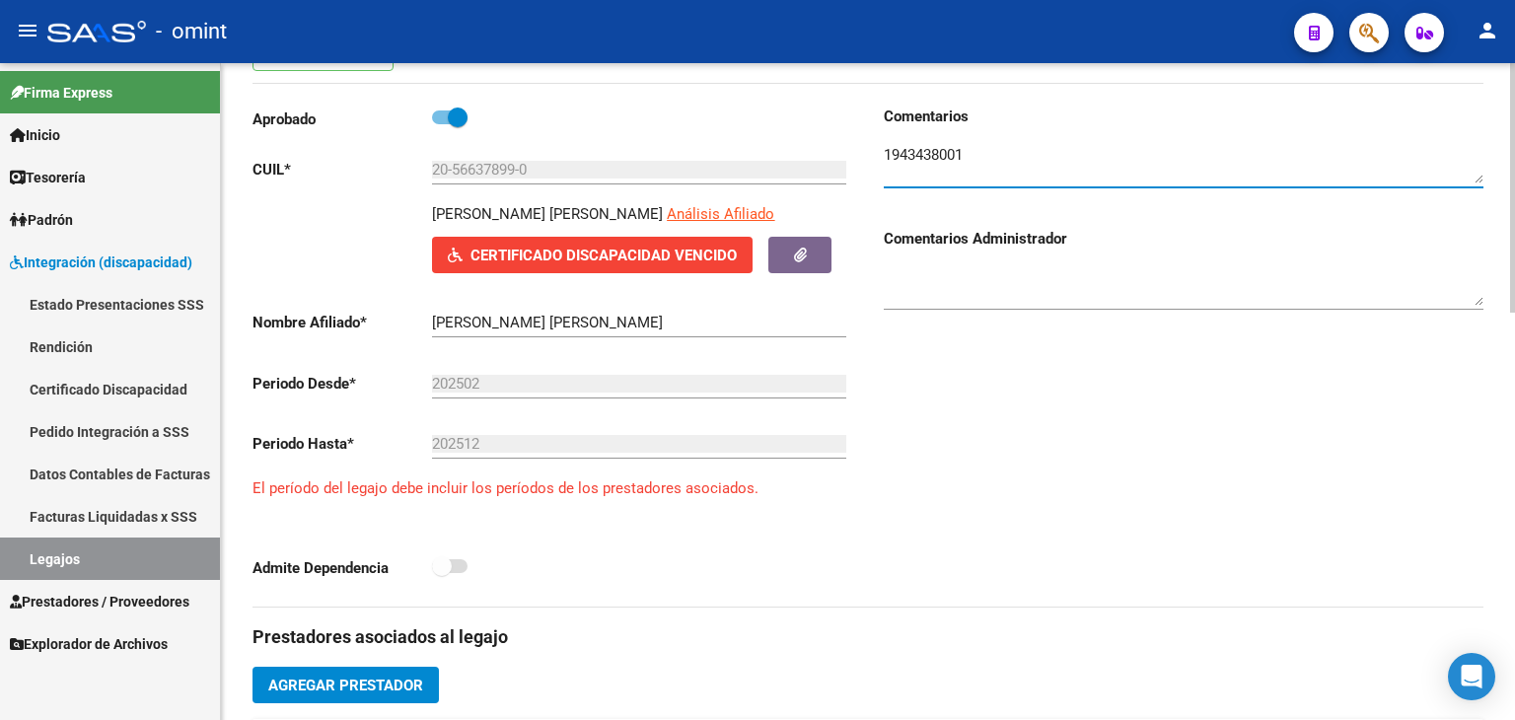
click at [929, 162] on textarea at bounding box center [1184, 163] width 600 height 39
click at [848, 566] on div "Admite Dependencia" at bounding box center [552, 572] width 600 height 36
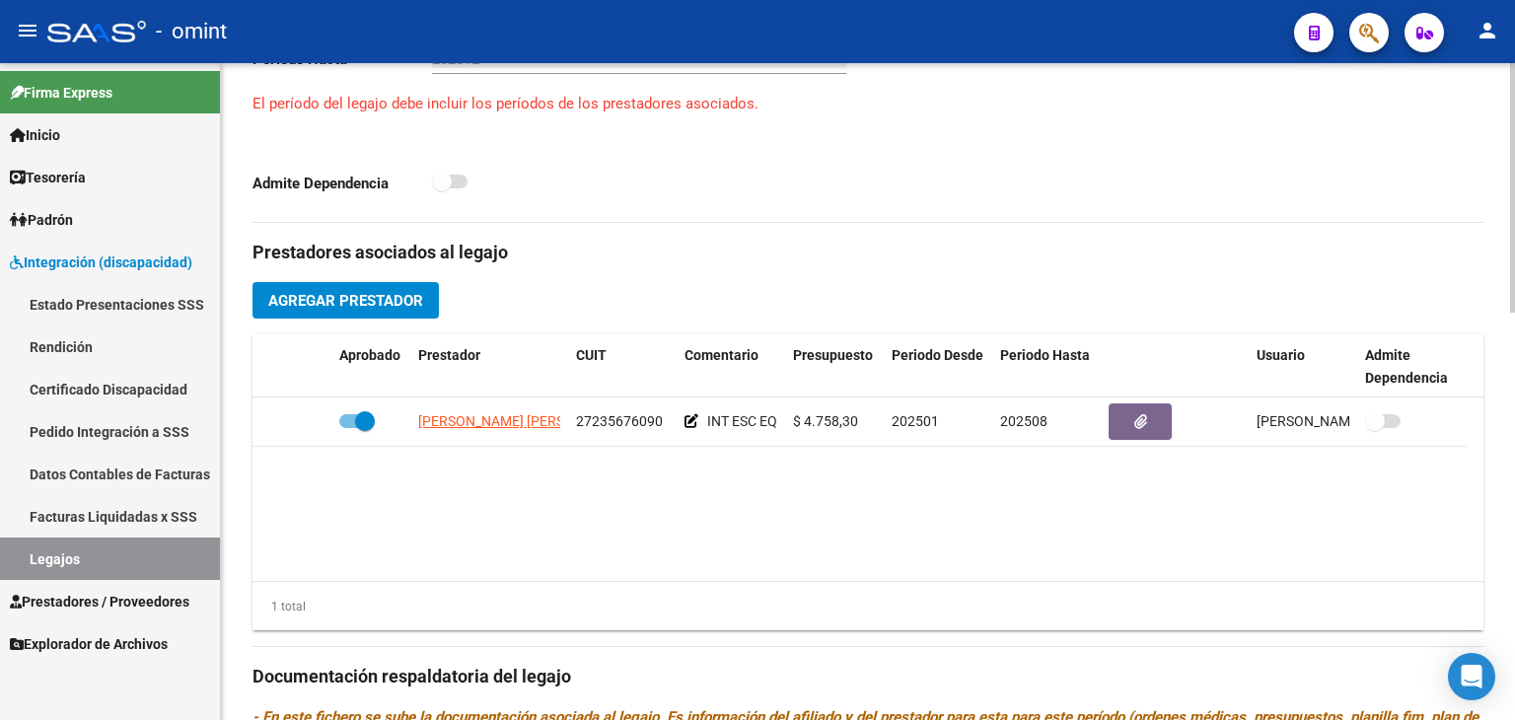
scroll to position [710, 0]
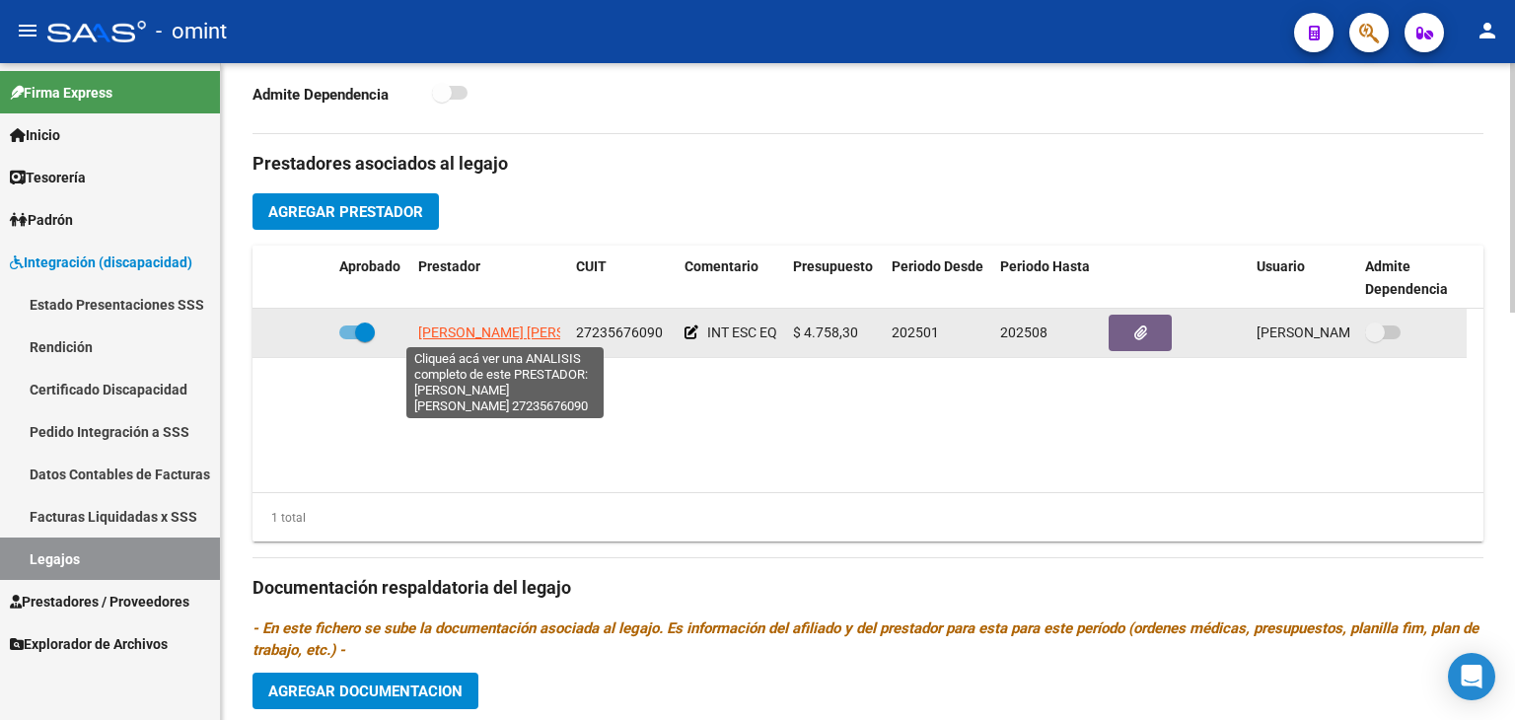
click at [445, 333] on span "[PERSON_NAME] [PERSON_NAME]" at bounding box center [525, 332] width 214 height 16
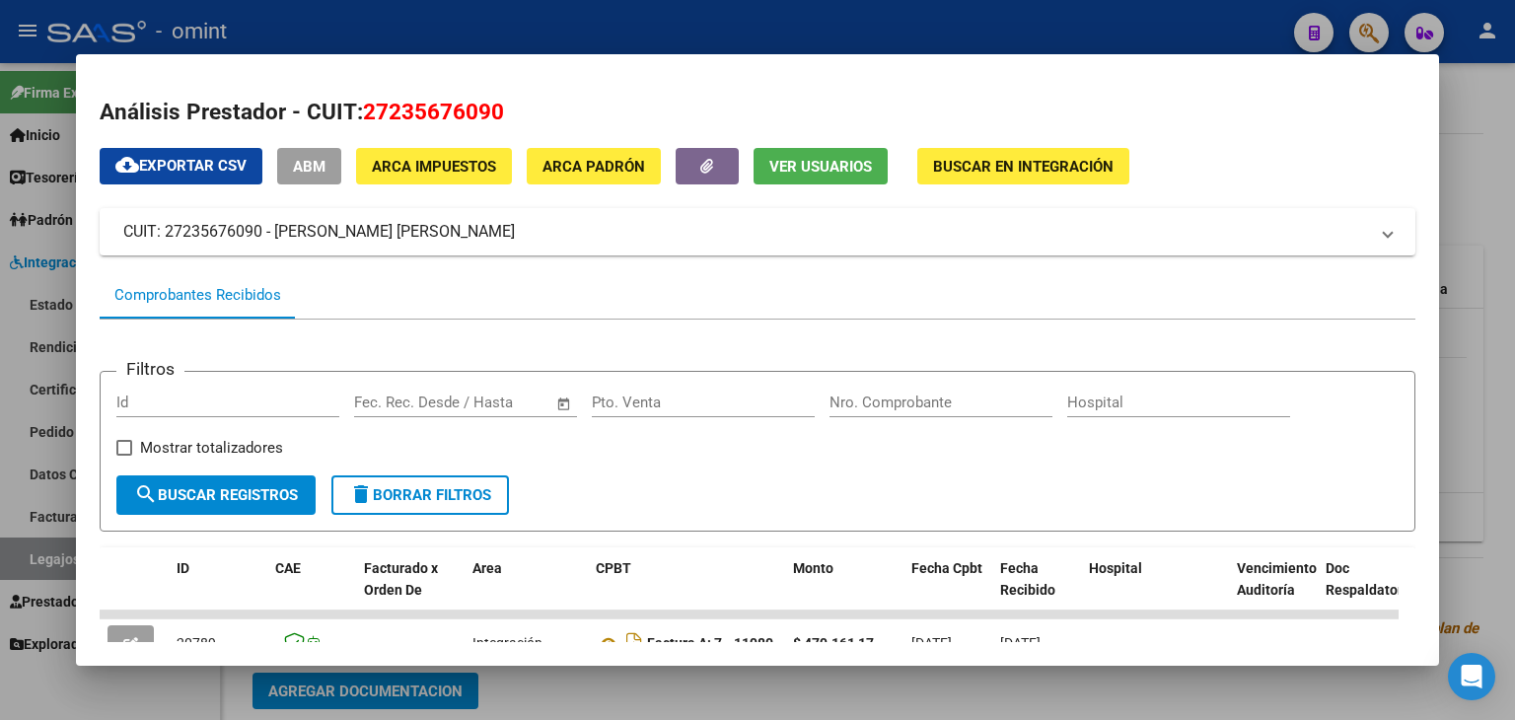
drag, startPoint x: 1247, startPoint y: 106, endPoint x: 1237, endPoint y: 103, distance: 10.3
drag, startPoint x: 1237, startPoint y: 103, endPoint x: 1138, endPoint y: 88, distance: 99.7
click at [1138, 88] on mat-dialog-content "Análisis Prestador - CUIT: 27235676090 cloud_download Exportar CSV ABM ARCA Imp…" at bounding box center [757, 360] width 1363 height 565
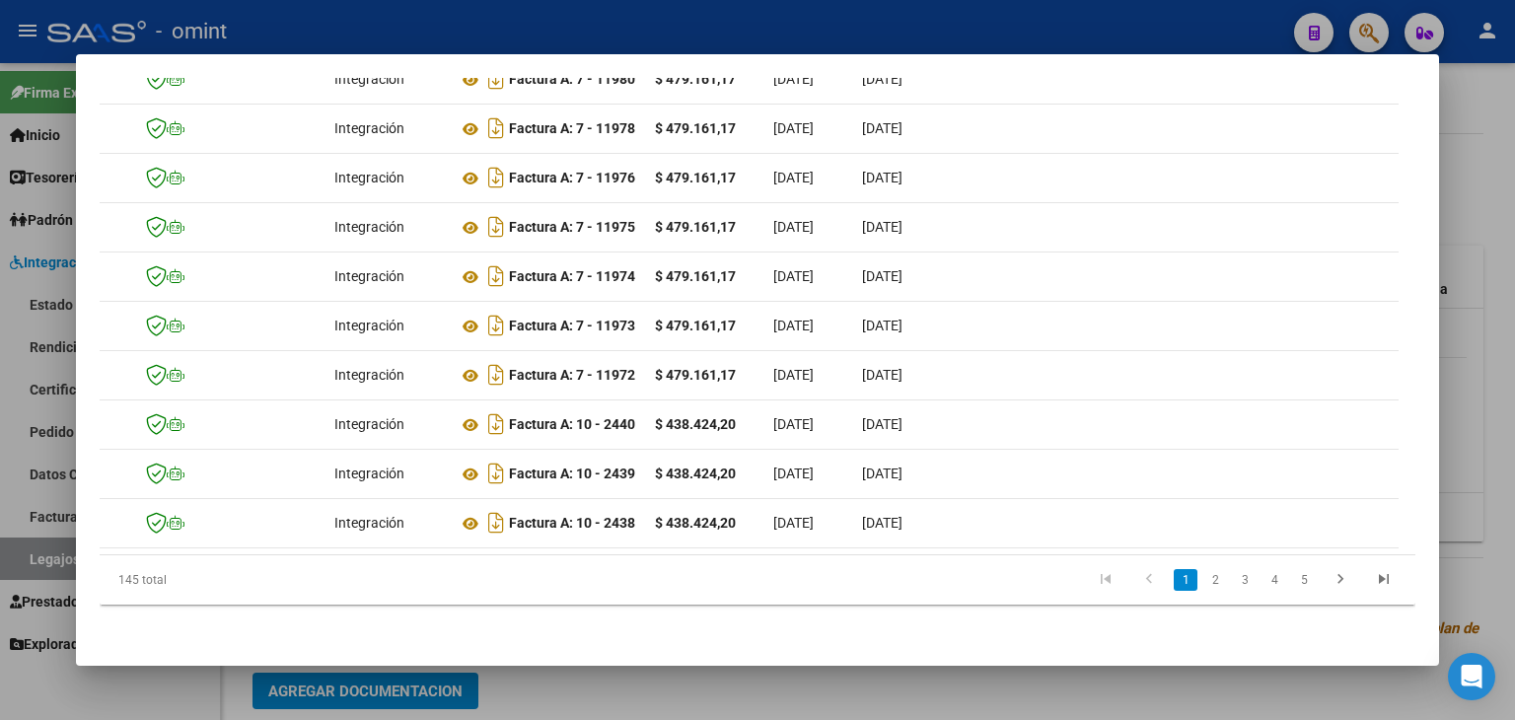
scroll to position [0, 0]
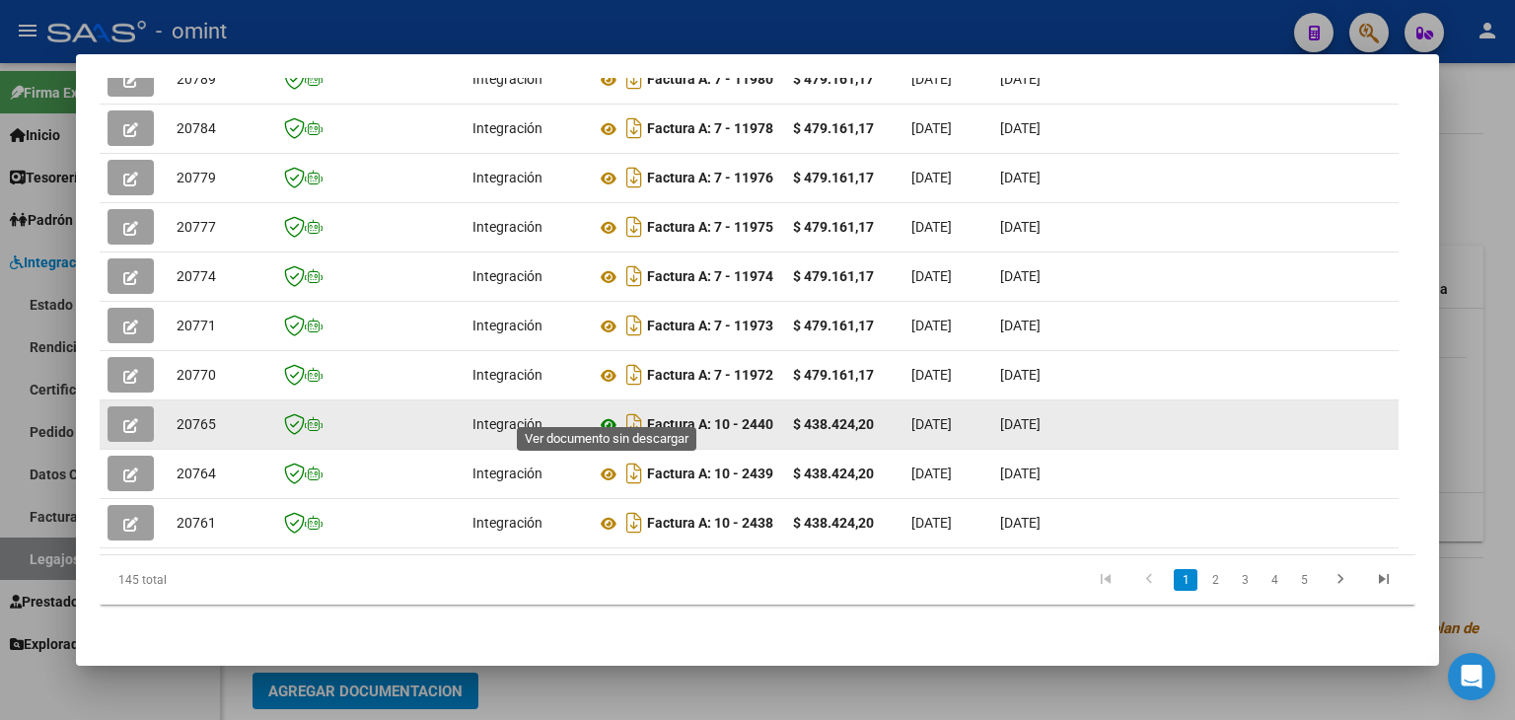
click at [601, 413] on icon at bounding box center [609, 425] width 26 height 24
click at [180, 416] on span "20765" at bounding box center [196, 424] width 39 height 16
click at [130, 418] on icon "button" at bounding box center [130, 425] width 15 height 15
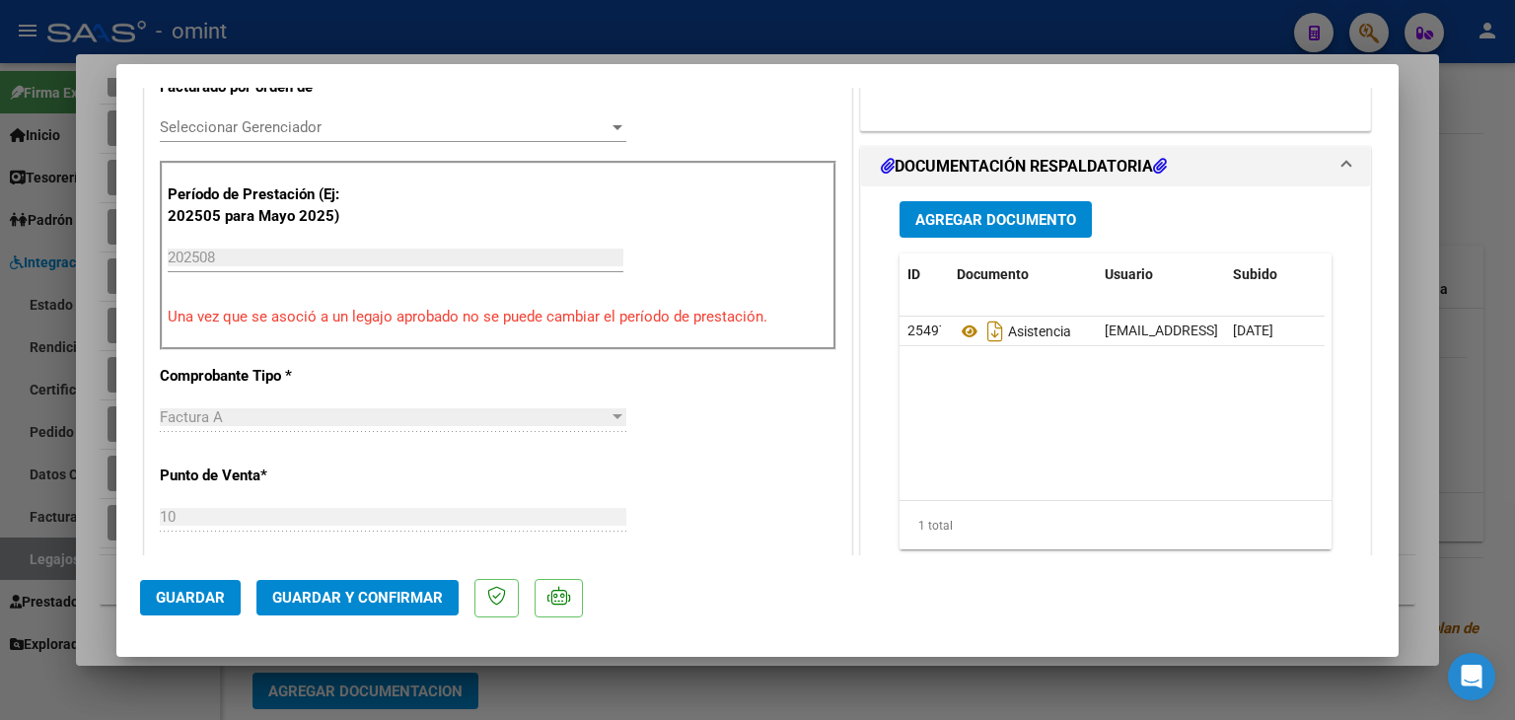
scroll to position [552, 0]
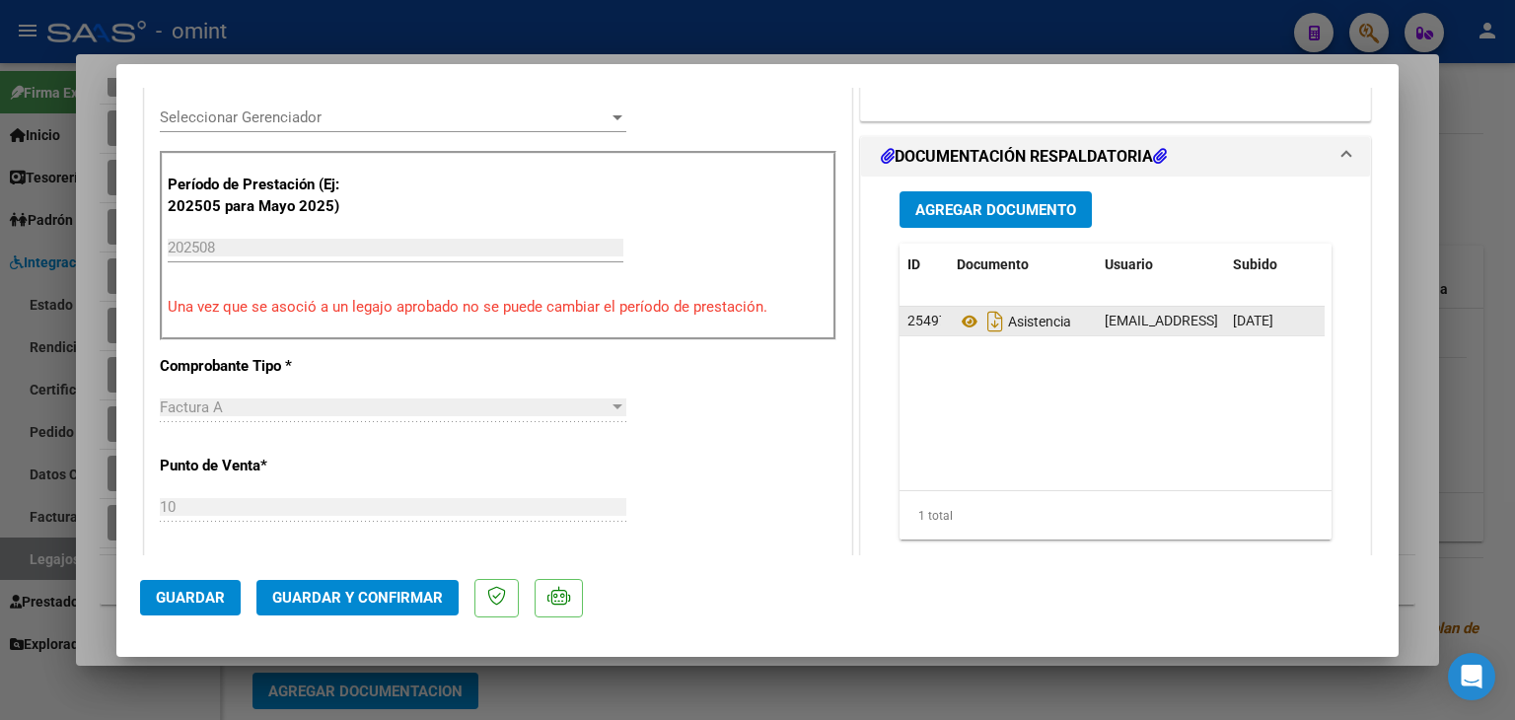
click at [949, 335] on datatable-body-cell "Asistencia" at bounding box center [1023, 321] width 148 height 29
click at [957, 333] on icon at bounding box center [970, 322] width 26 height 24
click at [717, 431] on div "CUIT * 27-23567609-0 Ingresar CUIT ANALISIS PRESTADOR URRIZA MARIA ALEJANDRA AR…" at bounding box center [498, 592] width 706 height 1688
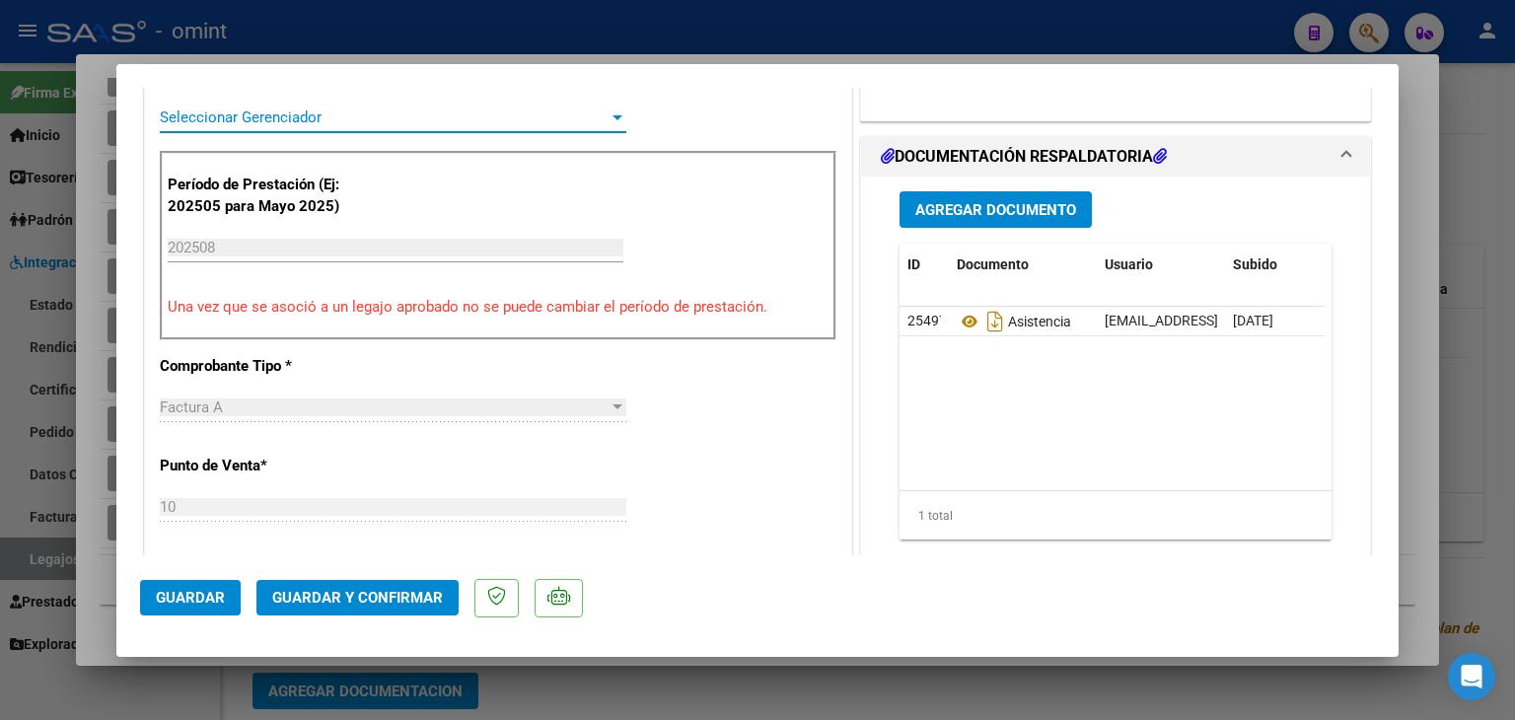
click at [580, 116] on span "Seleccionar Gerenciador" at bounding box center [384, 117] width 449 height 18
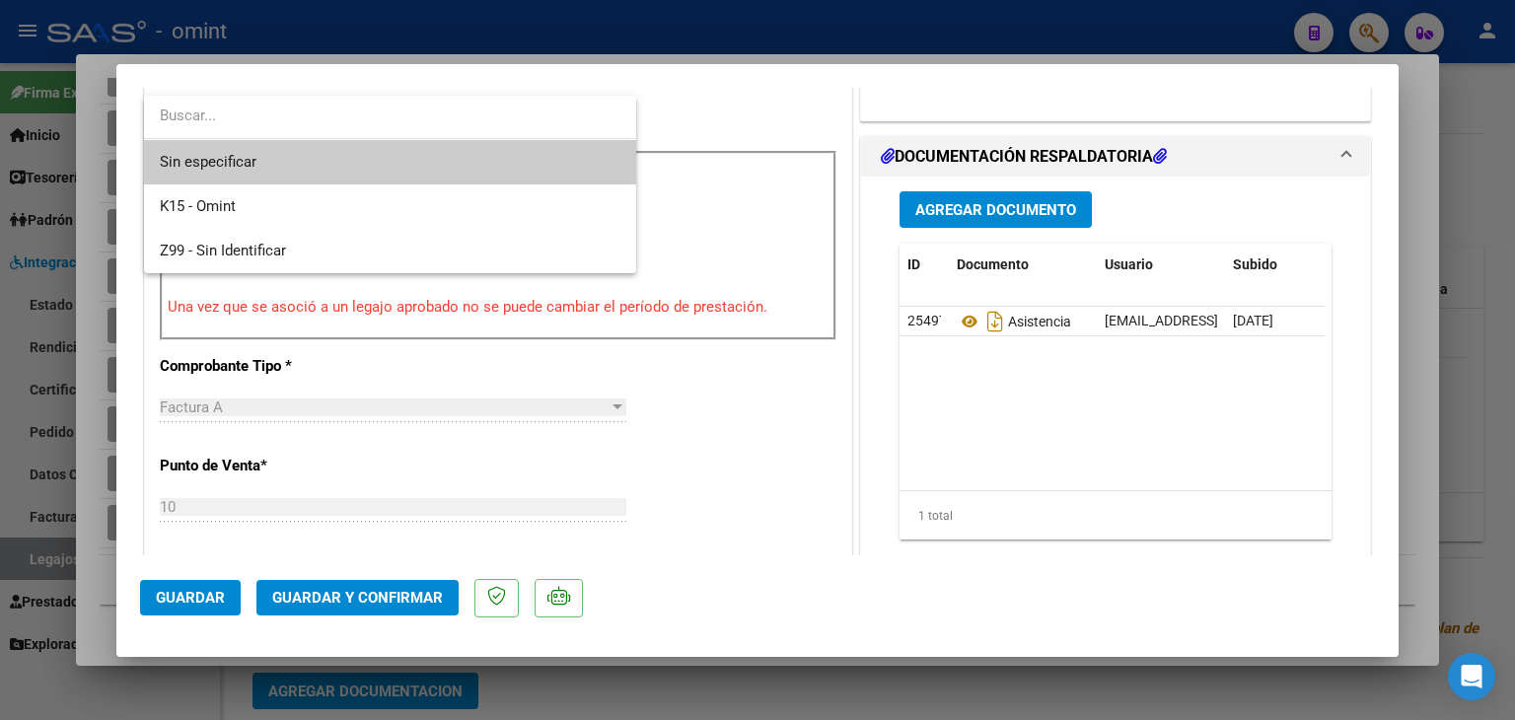
click at [478, 161] on span "Sin especificar" at bounding box center [390, 162] width 461 height 44
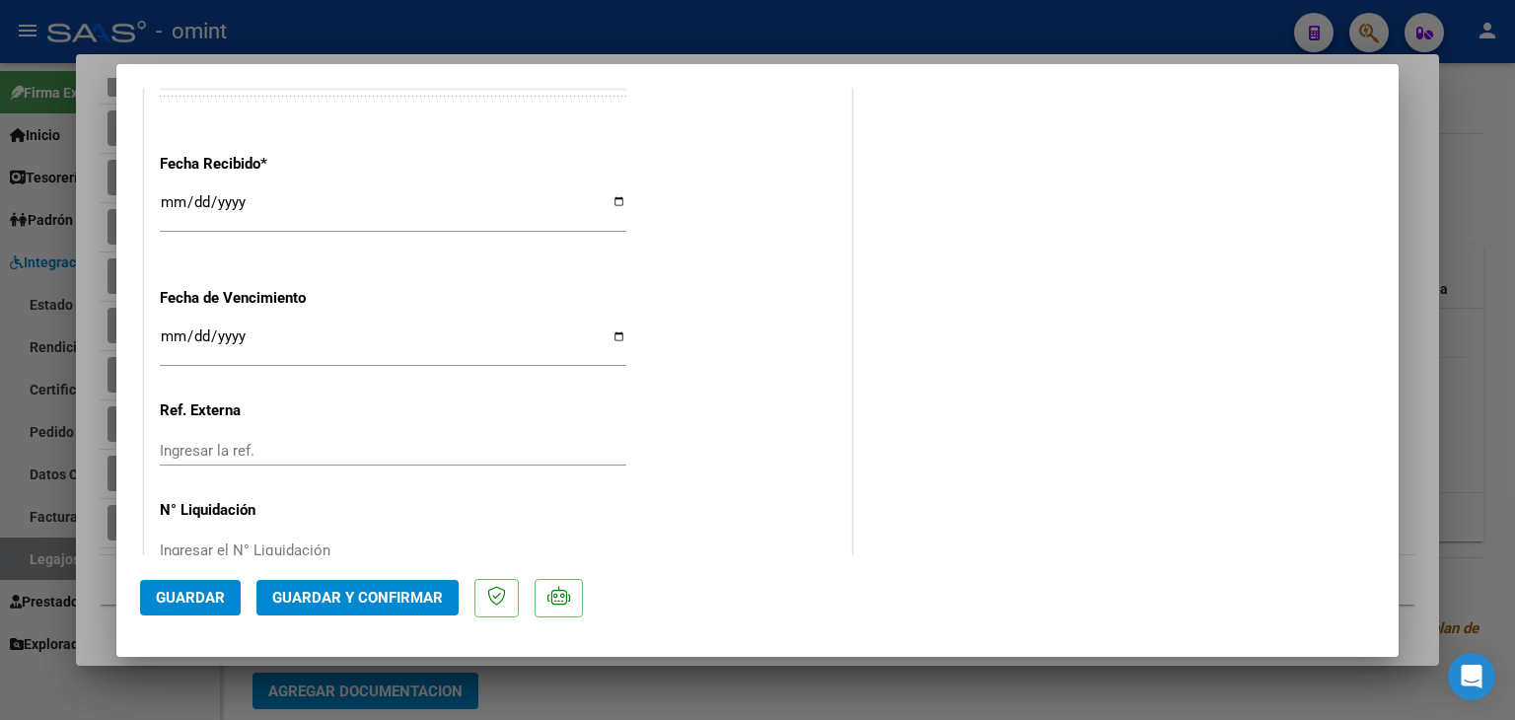
scroll to position [1404, 0]
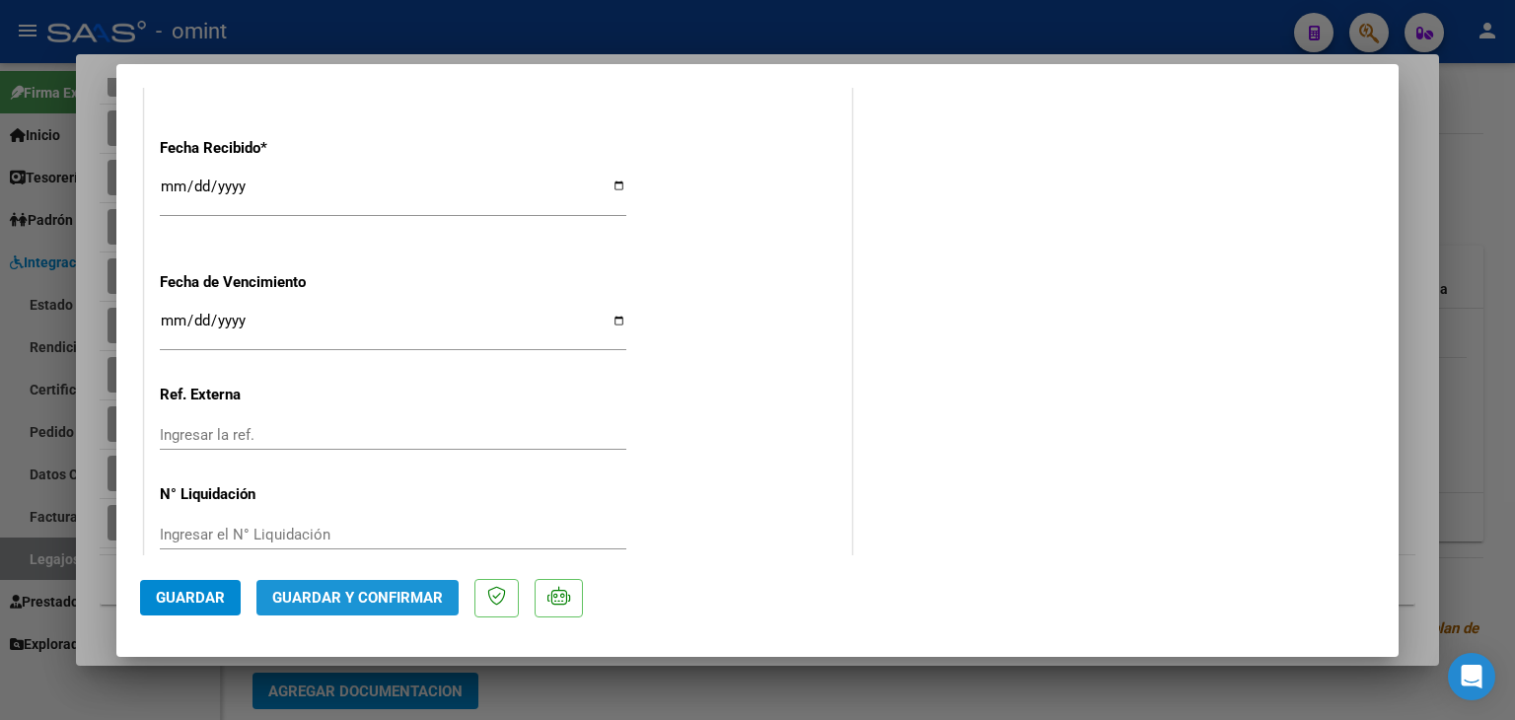
click at [393, 593] on span "Guardar y Confirmar" at bounding box center [357, 598] width 171 height 18
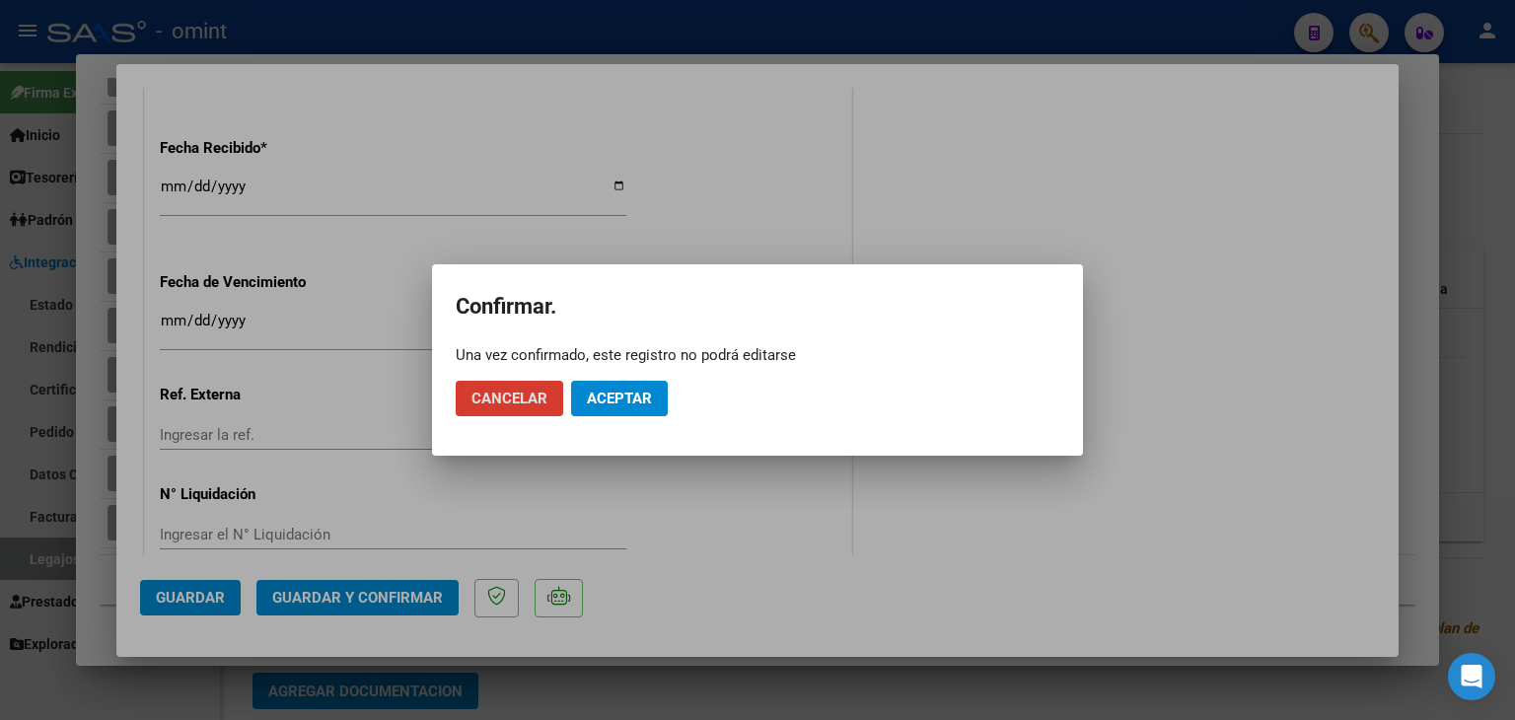
click at [629, 382] on button "Aceptar" at bounding box center [619, 399] width 97 height 36
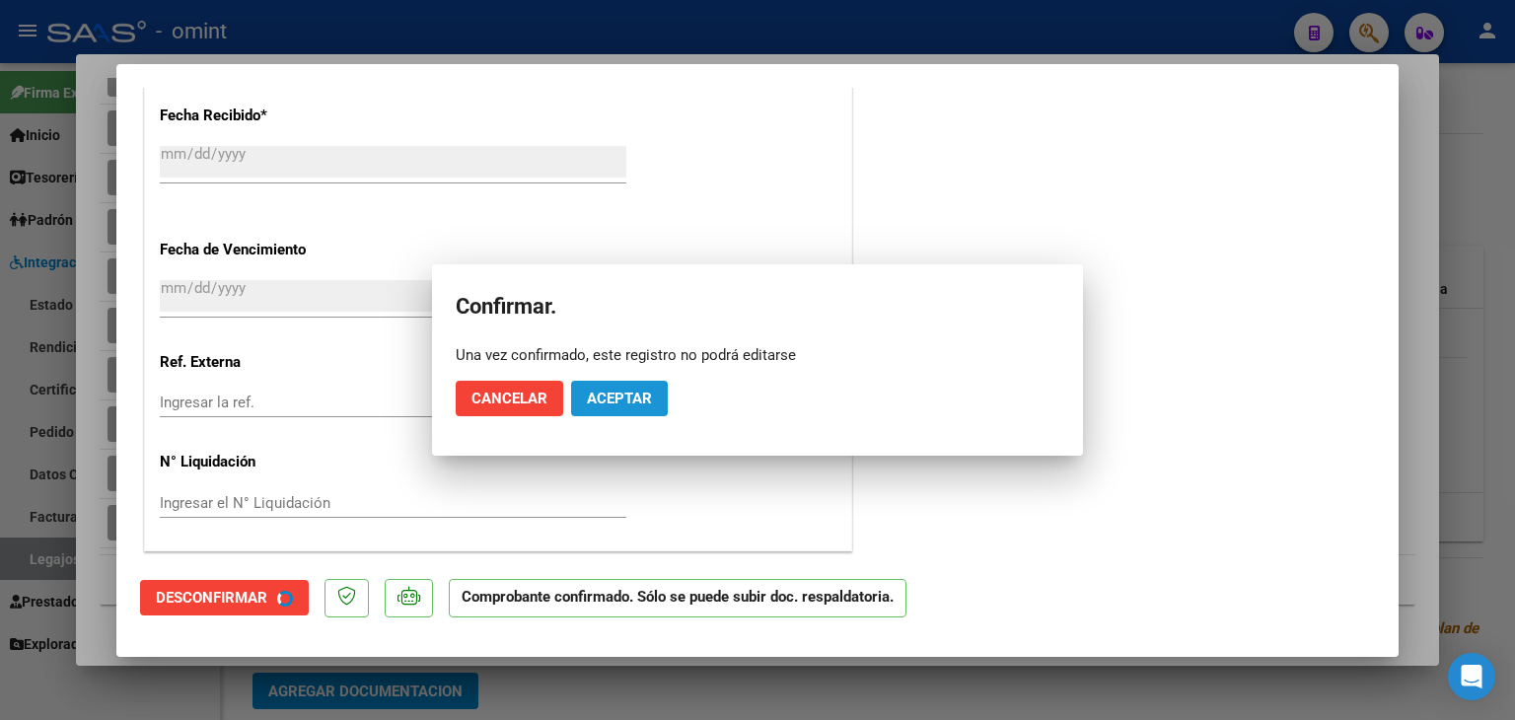
scroll to position [1282, 0]
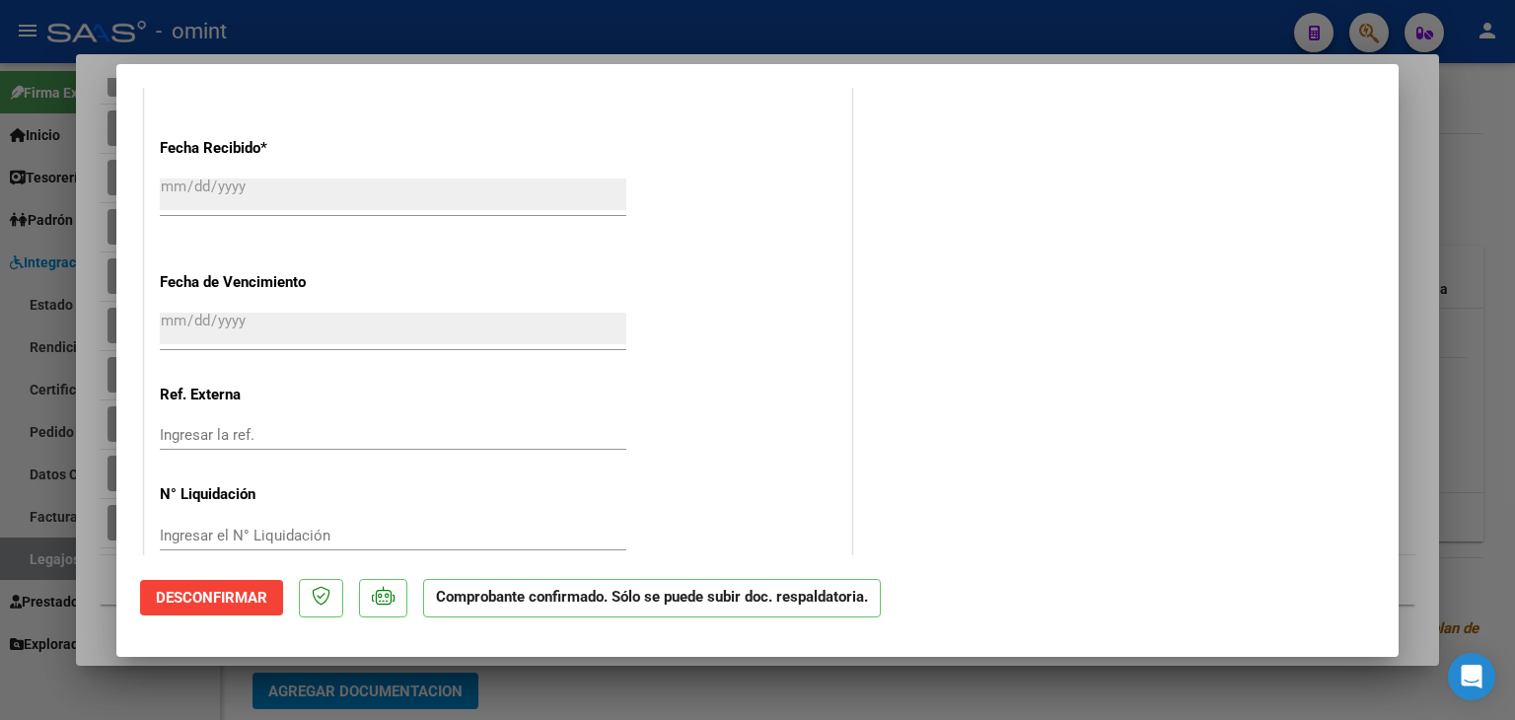
click at [405, 125] on div "Fecha Recibido * 2025-09-05 Ingresar la fecha" at bounding box center [498, 178] width 677 height 112
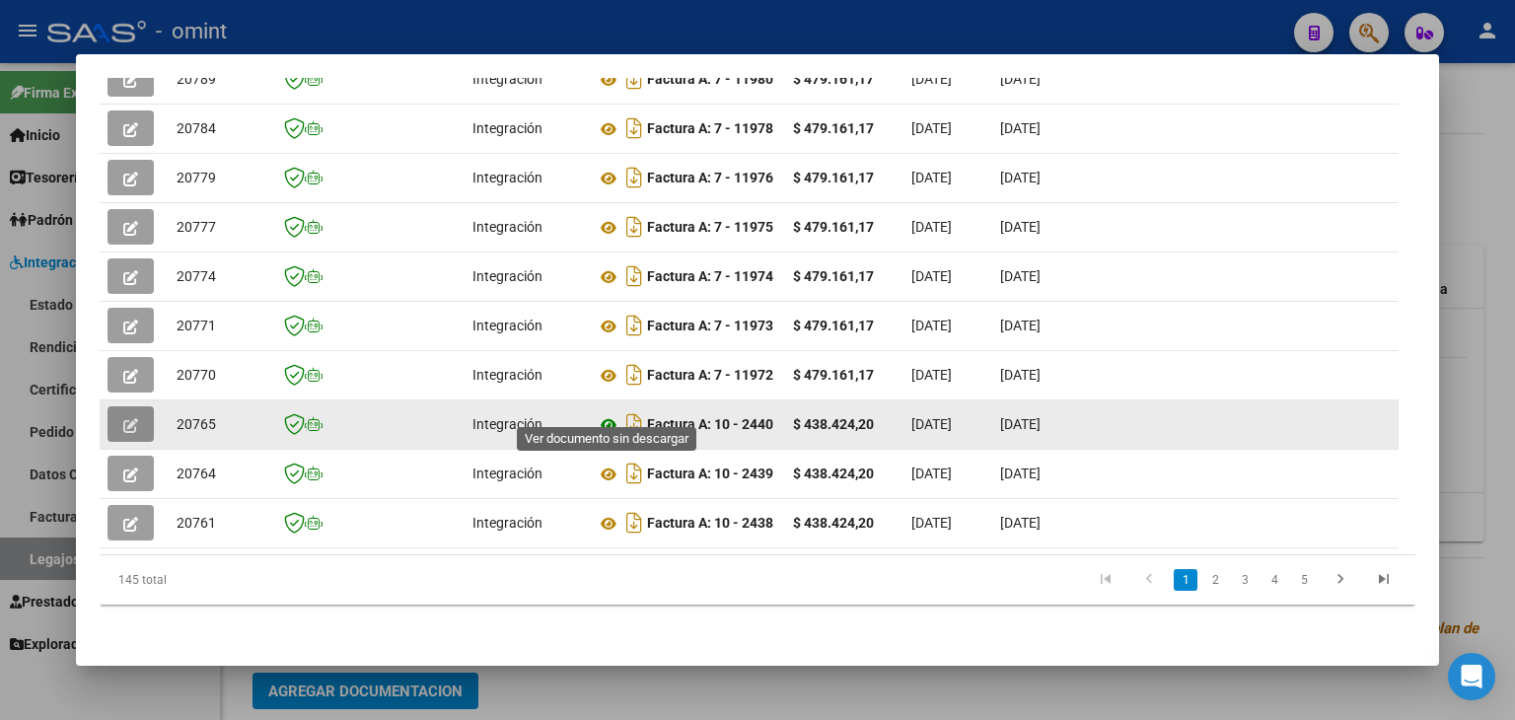
click at [608, 413] on icon at bounding box center [609, 425] width 26 height 24
click at [194, 416] on span "20765" at bounding box center [196, 424] width 39 height 16
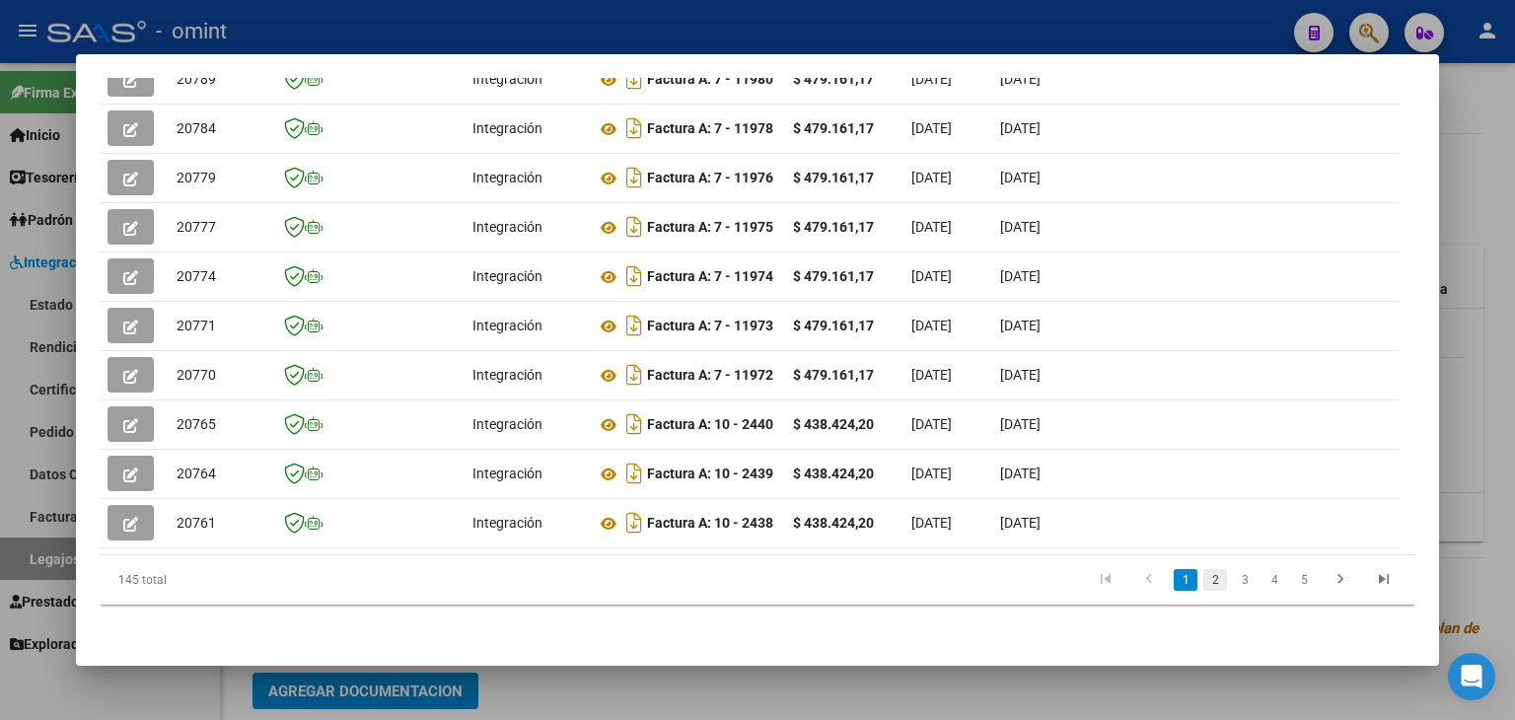
click at [1203, 577] on link "2" at bounding box center [1215, 580] width 24 height 22
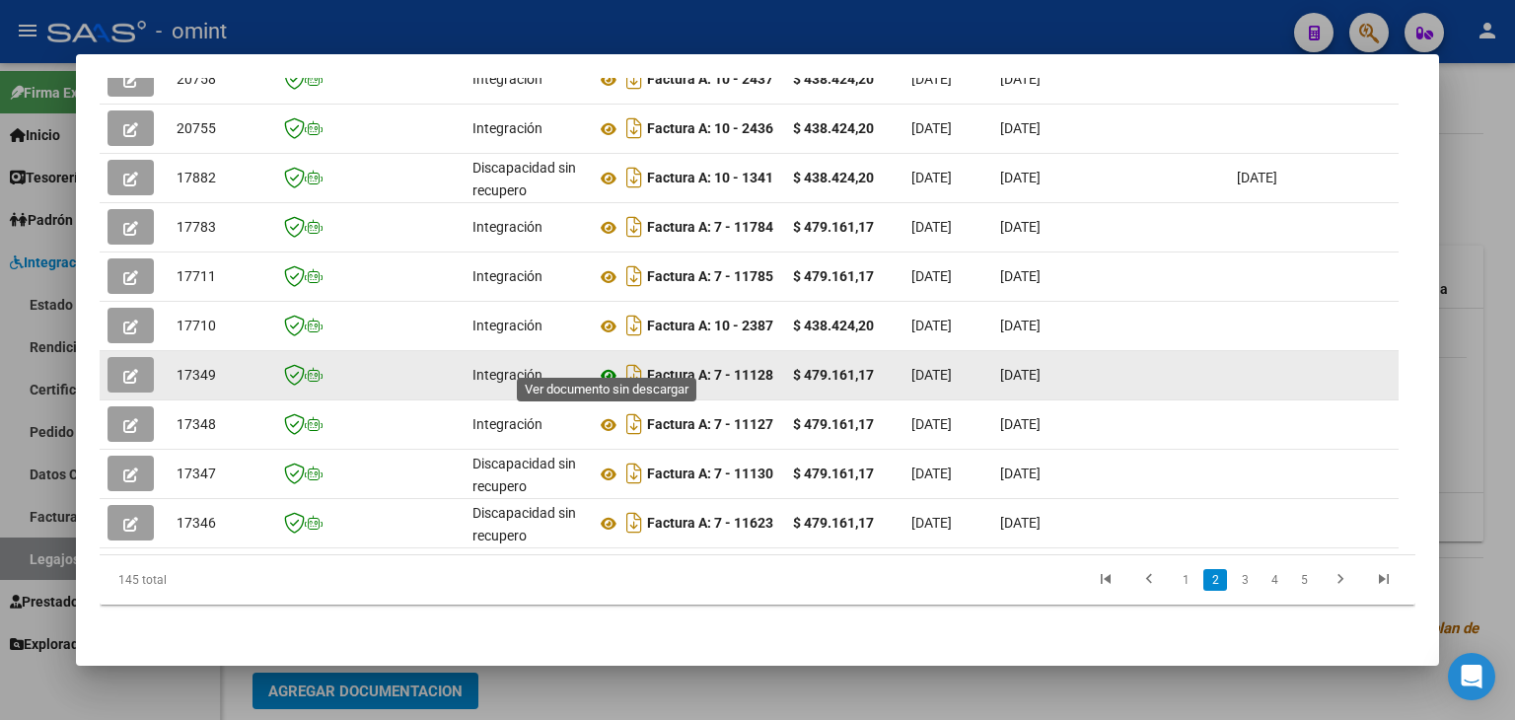
click at [611, 364] on icon at bounding box center [609, 376] width 26 height 24
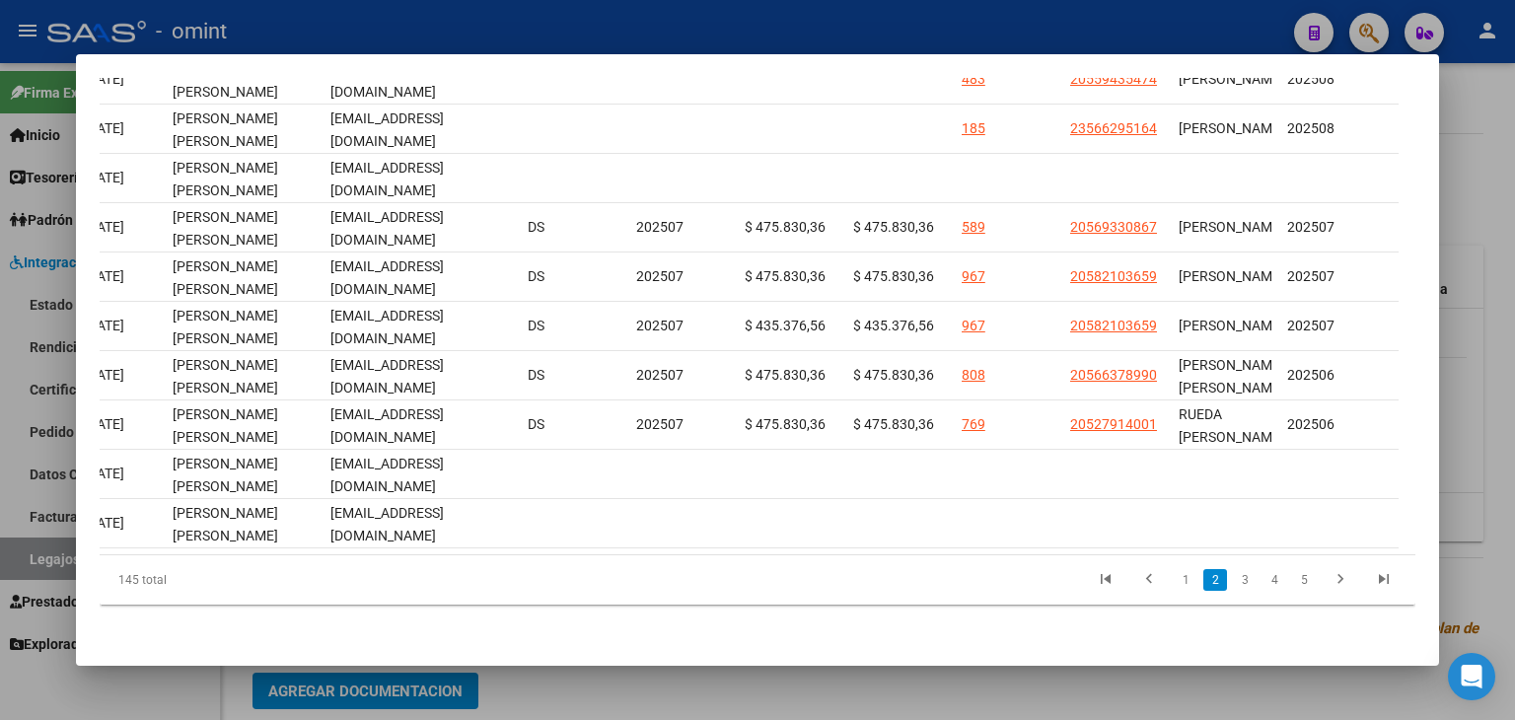
scroll to position [0, 2962]
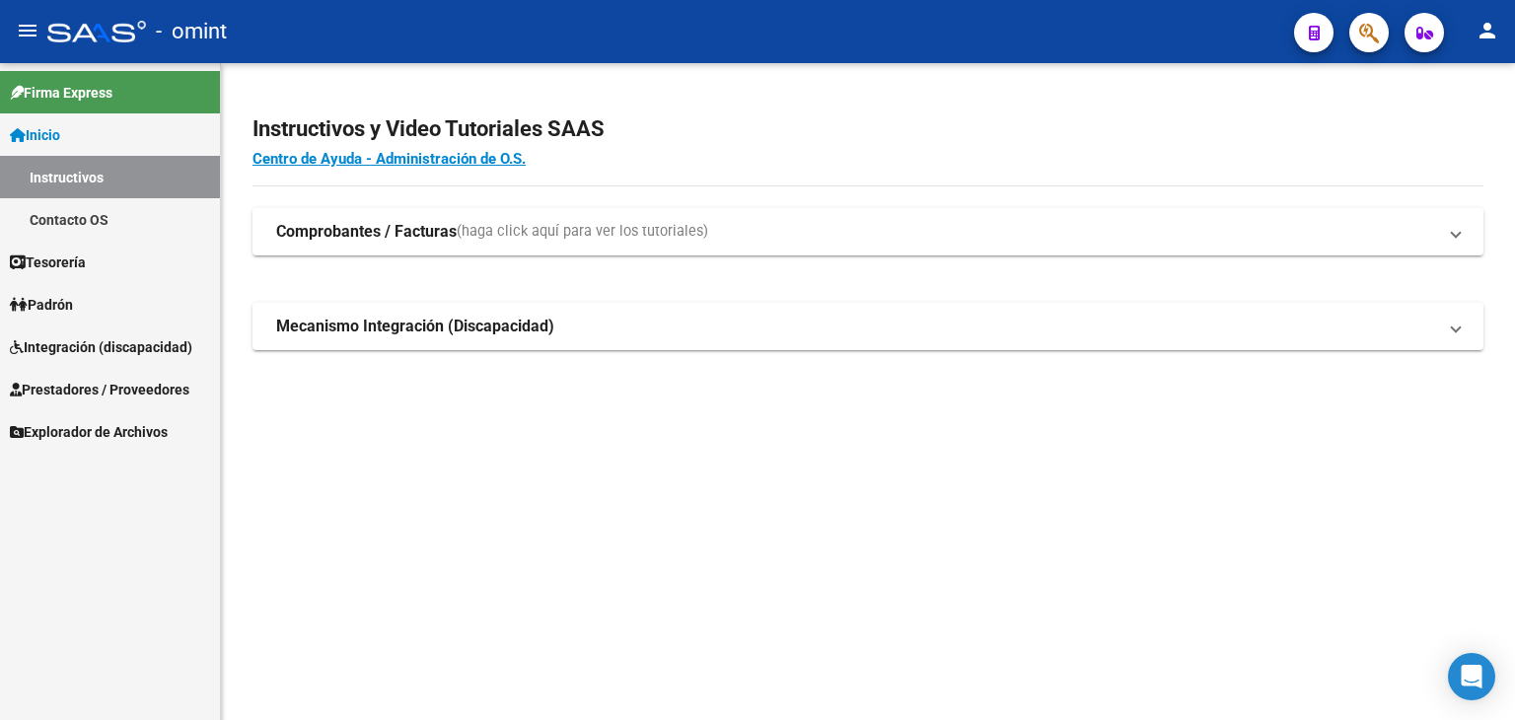
click at [79, 351] on span "Integración (discapacidad)" at bounding box center [101, 347] width 182 height 22
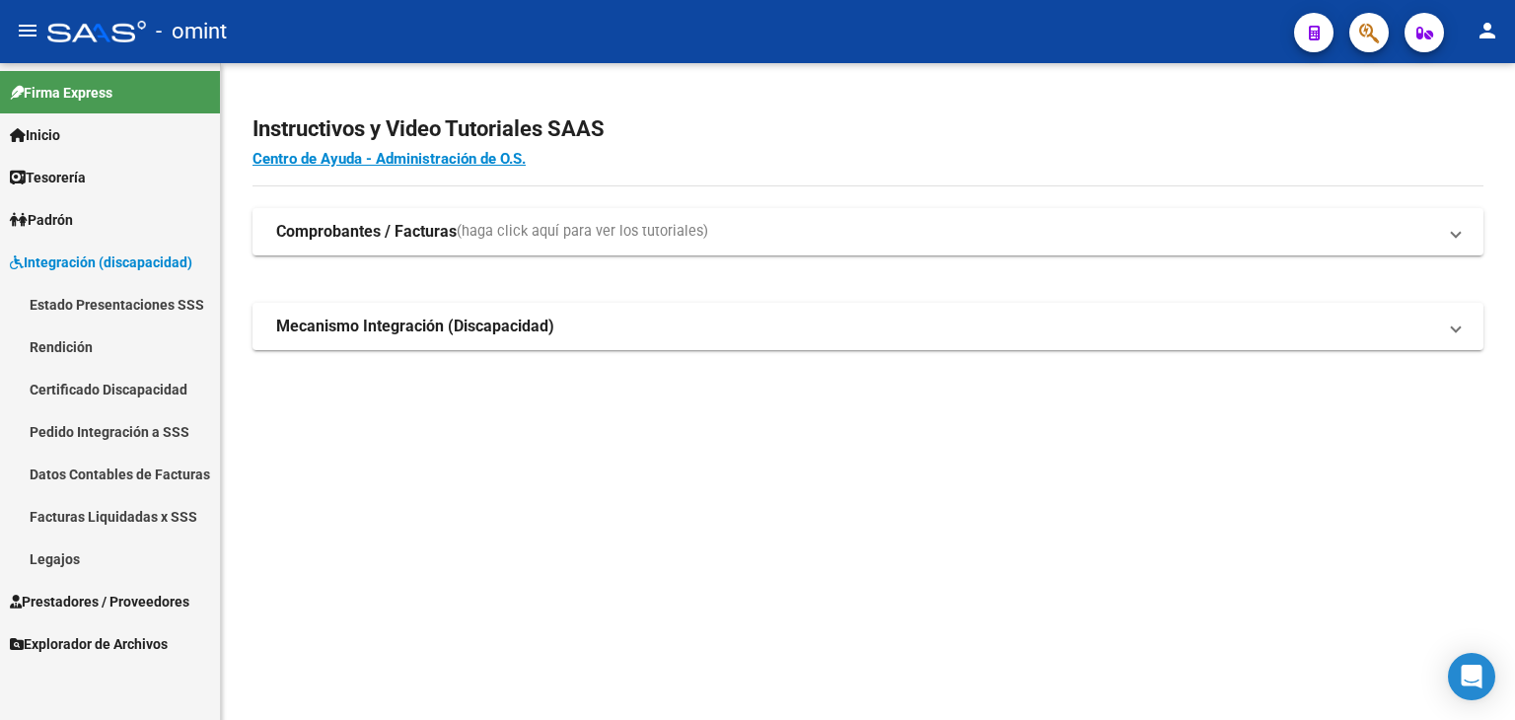
click at [104, 600] on span "Prestadores / Proveedores" at bounding box center [100, 602] width 180 height 22
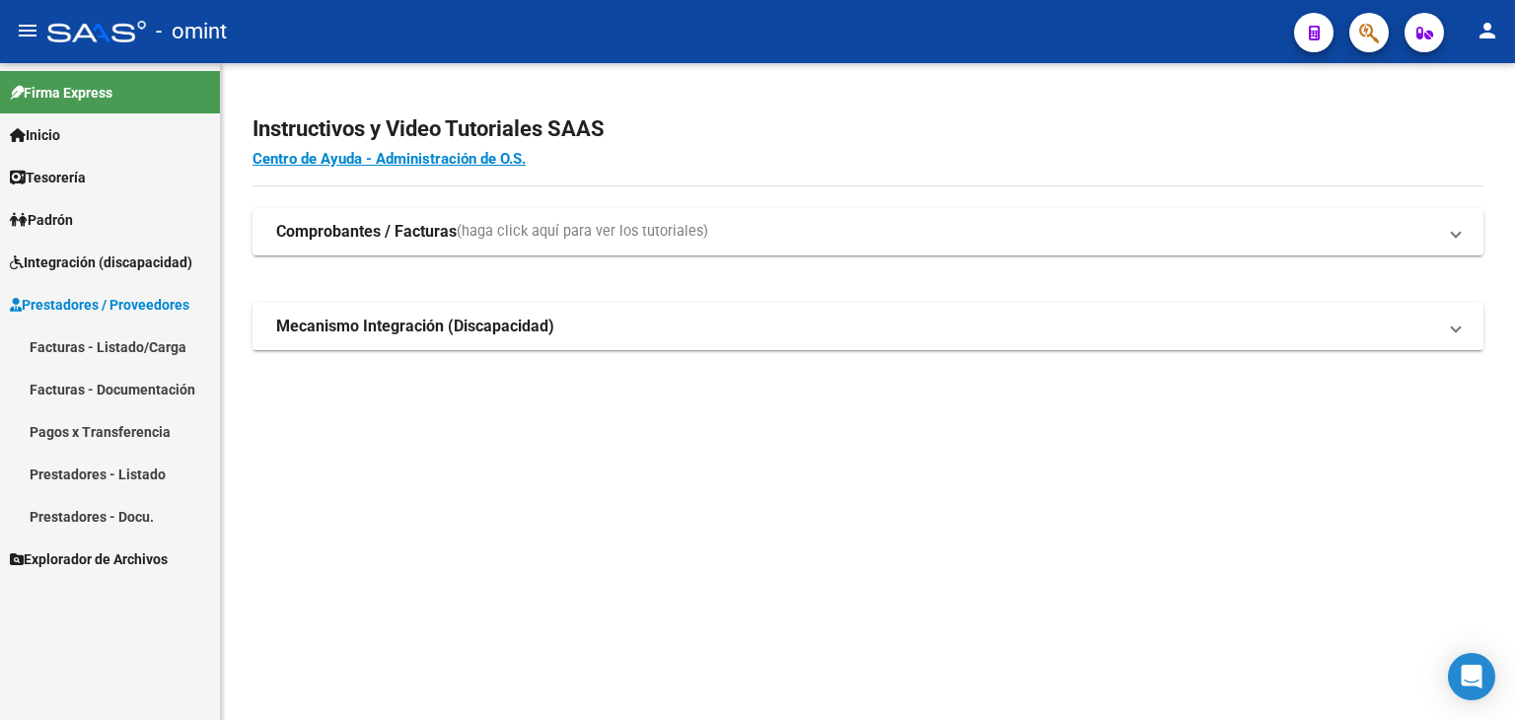
click at [107, 339] on link "Facturas - Listado/Carga" at bounding box center [110, 346] width 220 height 42
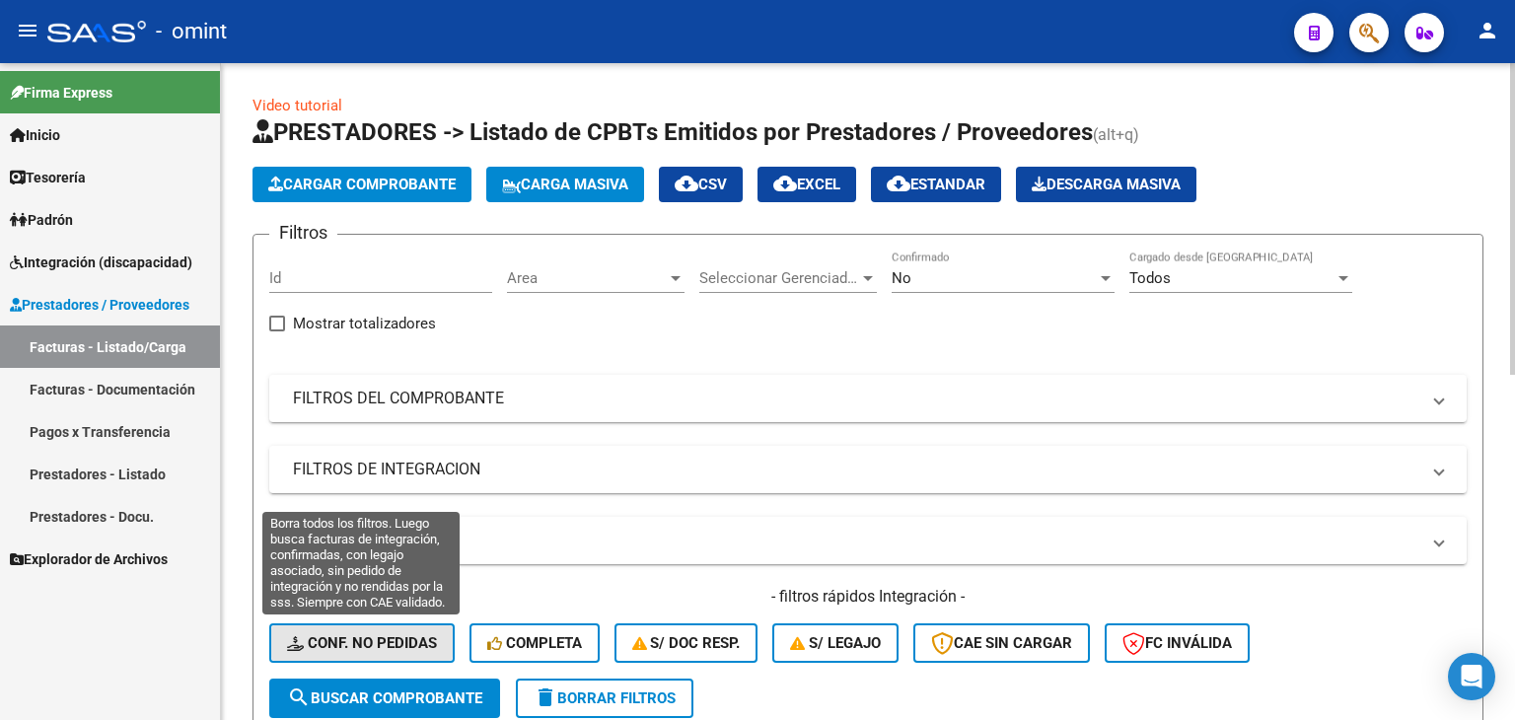
click at [387, 636] on span "Conf. no pedidas" at bounding box center [362, 643] width 150 height 18
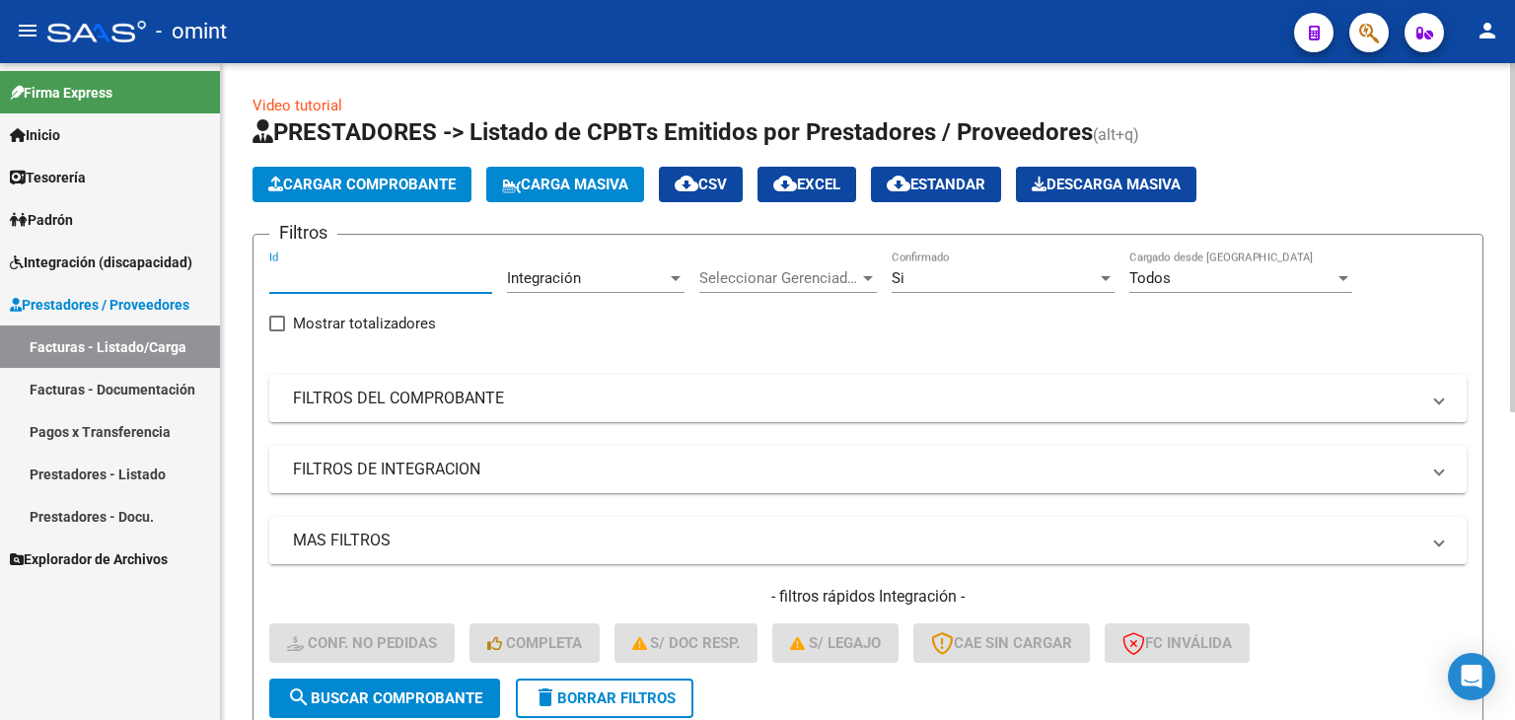
click at [357, 276] on input "Id" at bounding box center [380, 278] width 223 height 18
paste input "19338"
type input "19338"
click at [413, 703] on span "search Buscar Comprobante" at bounding box center [384, 698] width 195 height 18
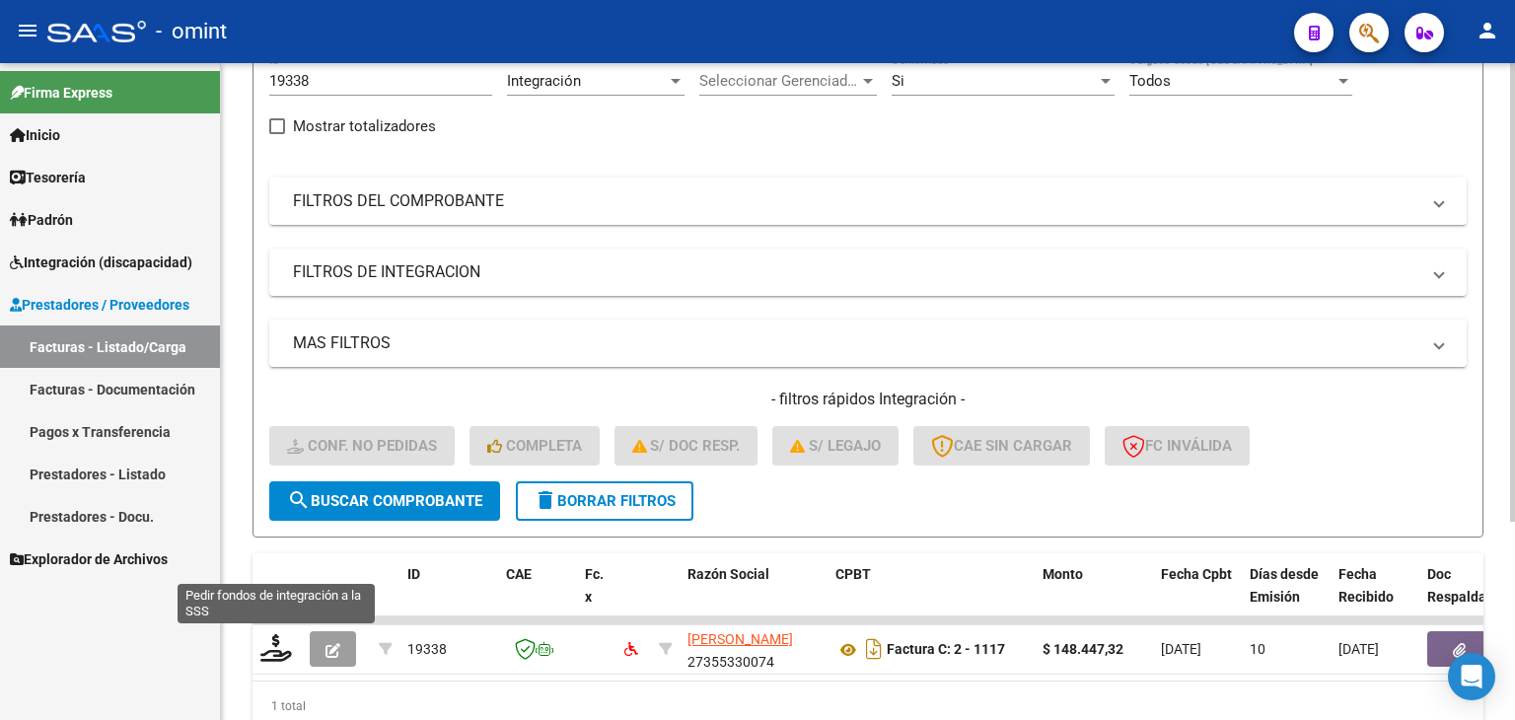
scroll to position [276, 0]
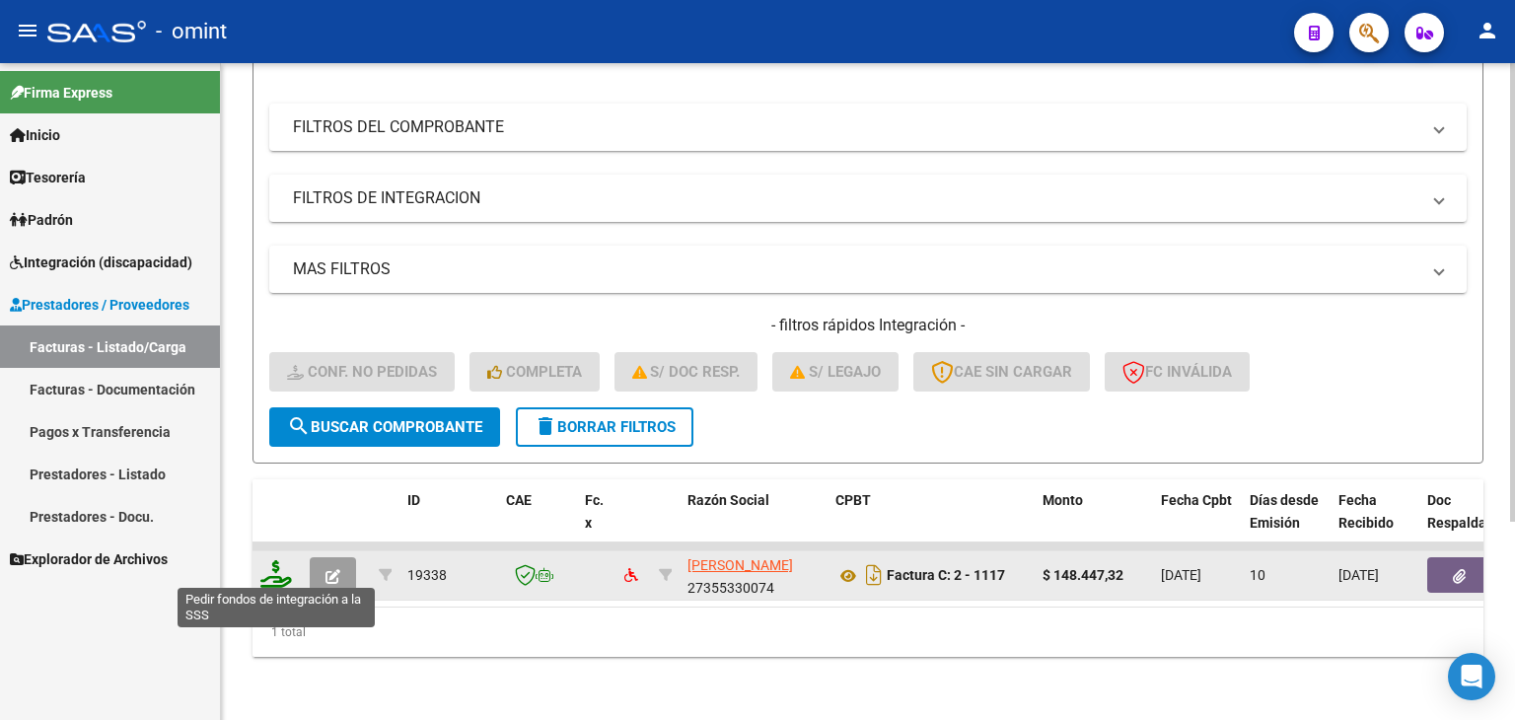
click at [272, 573] on icon at bounding box center [276, 574] width 32 height 28
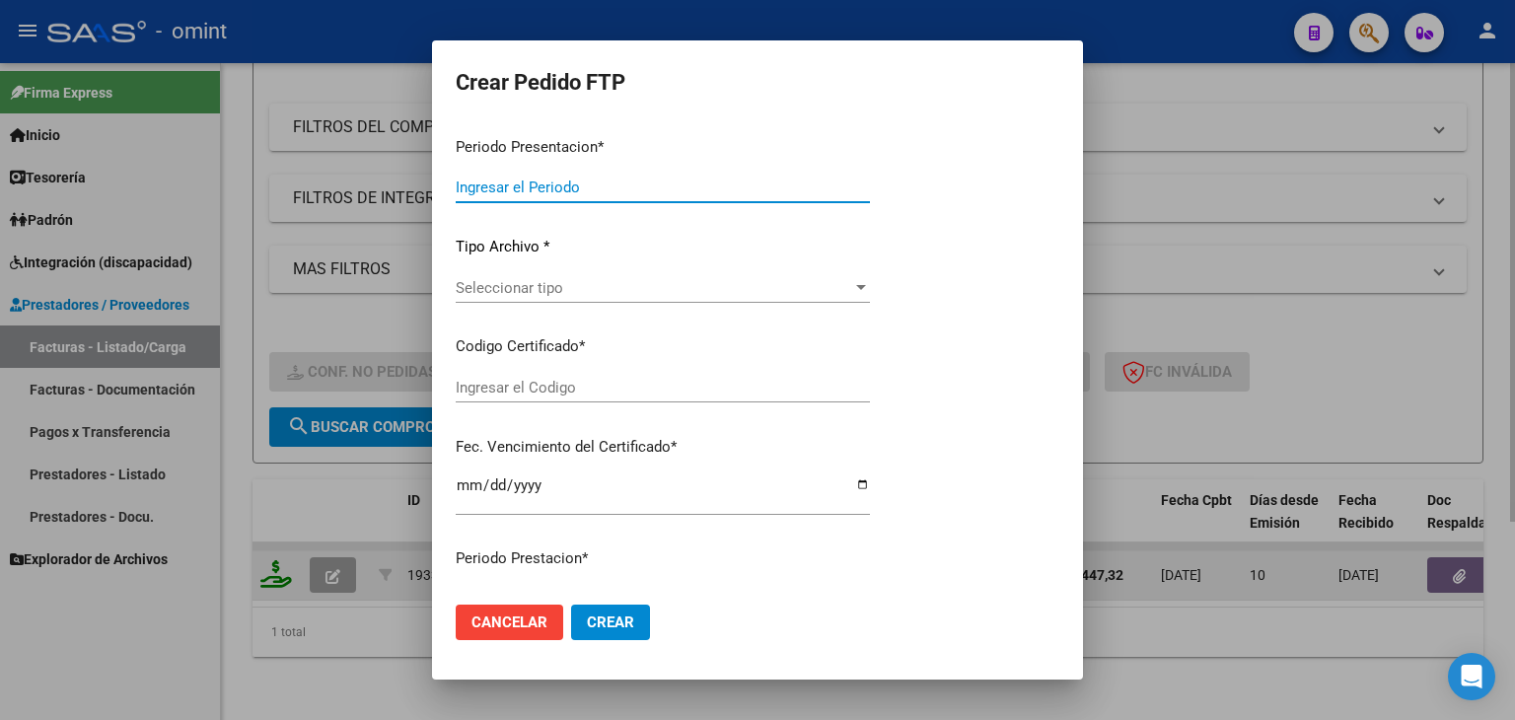
type input "202508"
type input "202506"
type input "$ 148.447,32"
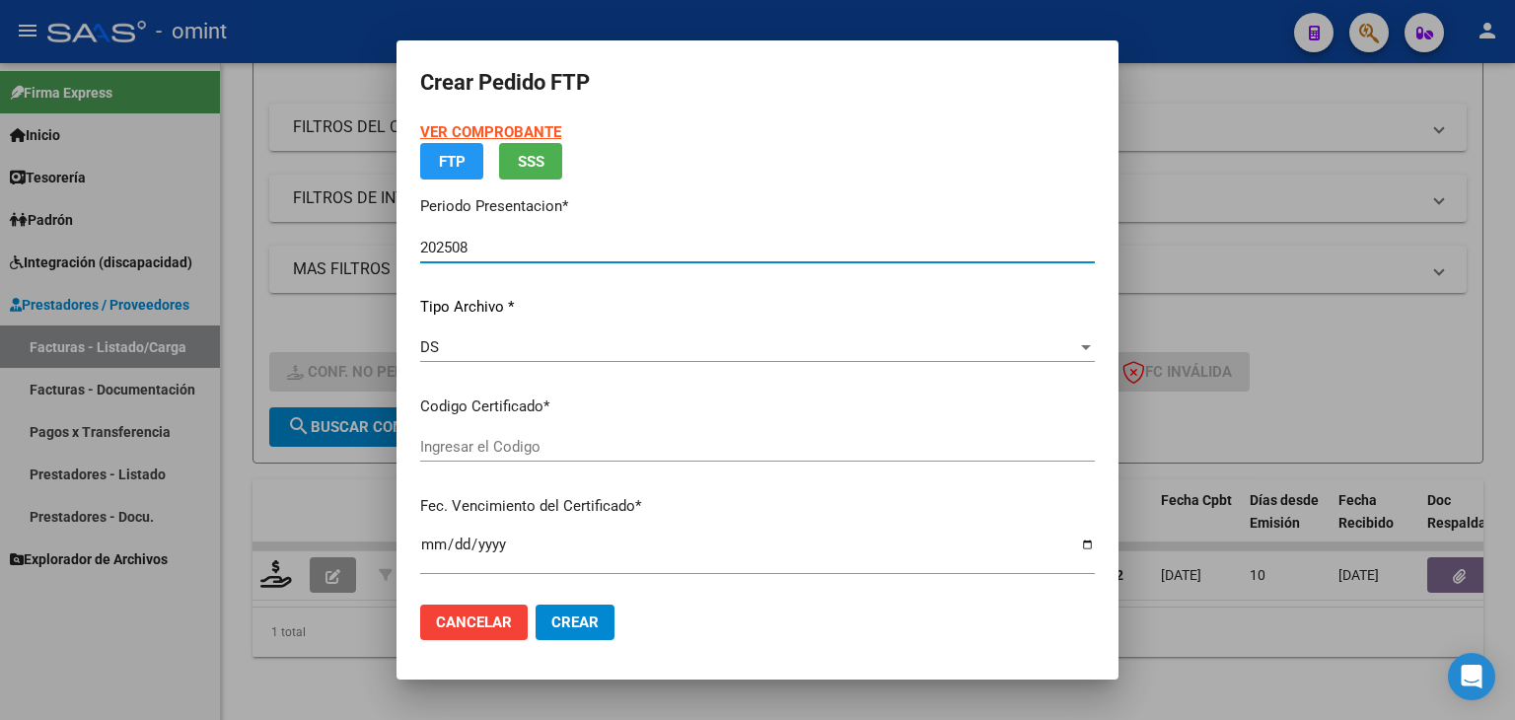
type input "2893159800"
type input "[DATE]"
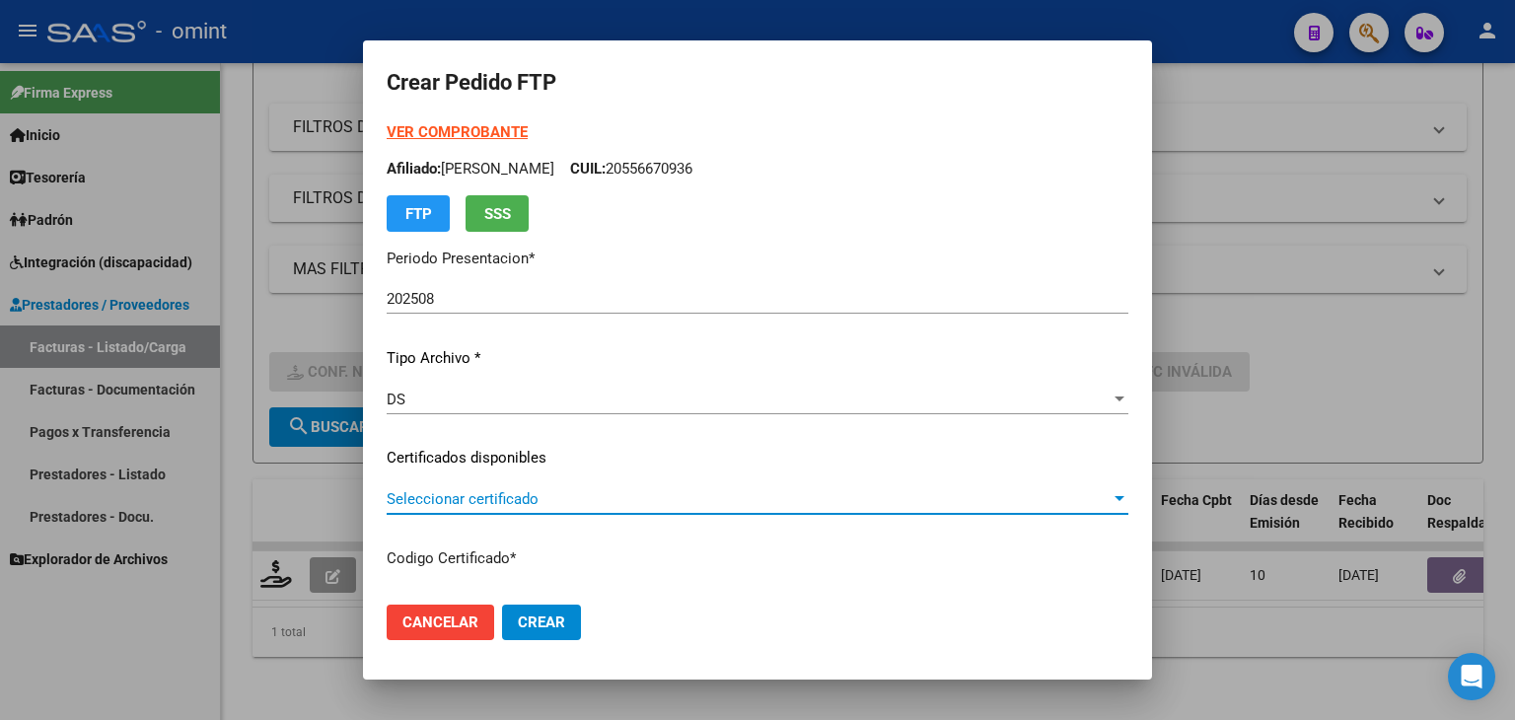
click at [499, 497] on span "Seleccionar certificado" at bounding box center [749, 499] width 724 height 18
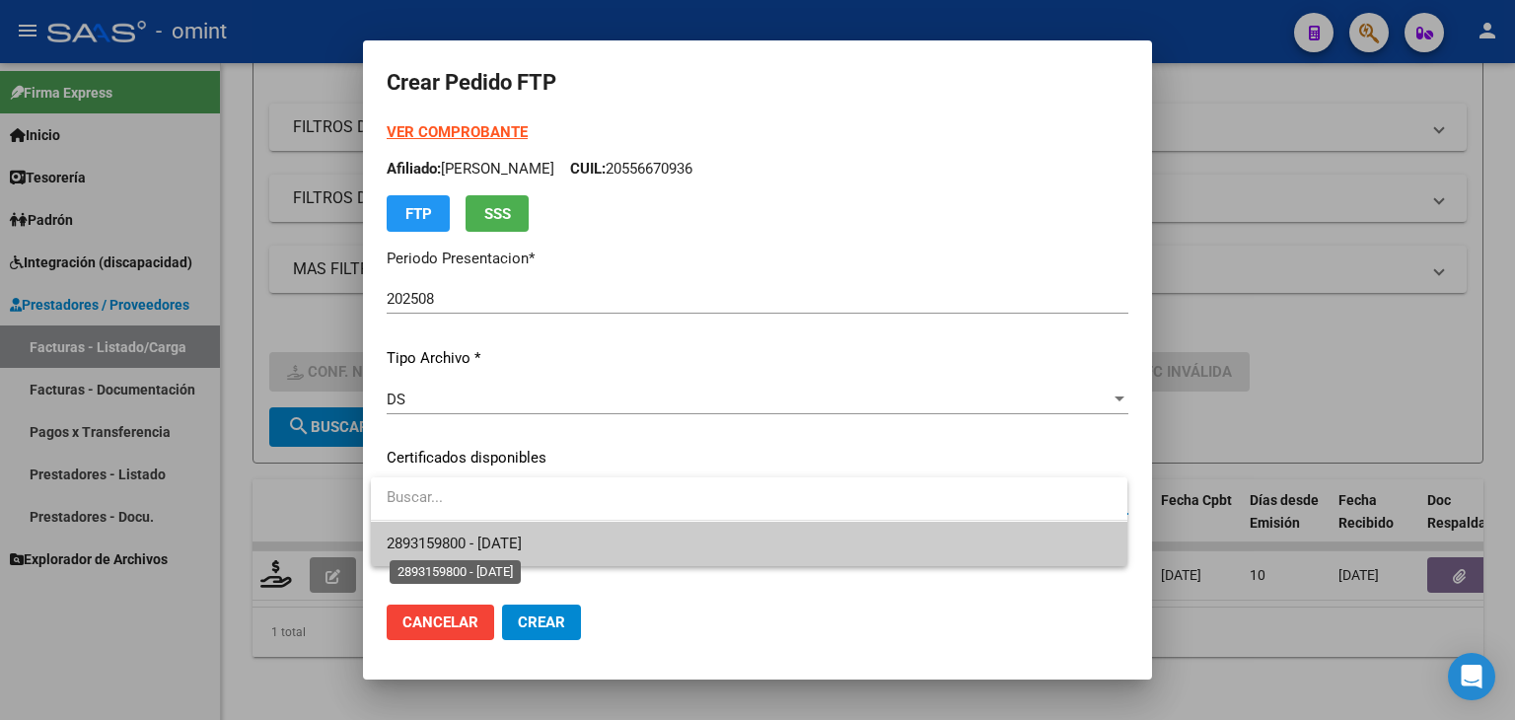
click at [510, 541] on span "2893159800 - [DATE]" at bounding box center [454, 544] width 135 height 18
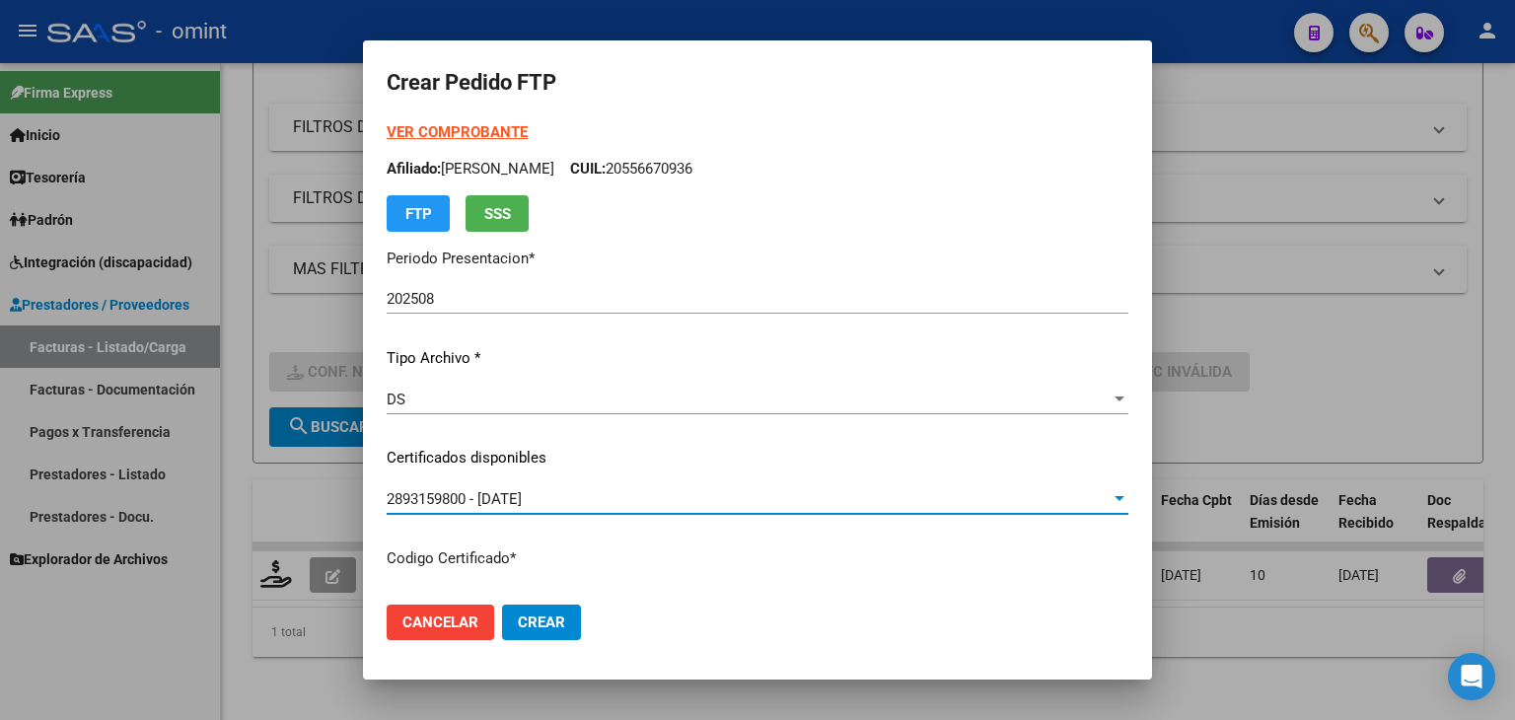
click at [1111, 398] on div at bounding box center [1120, 400] width 18 height 16
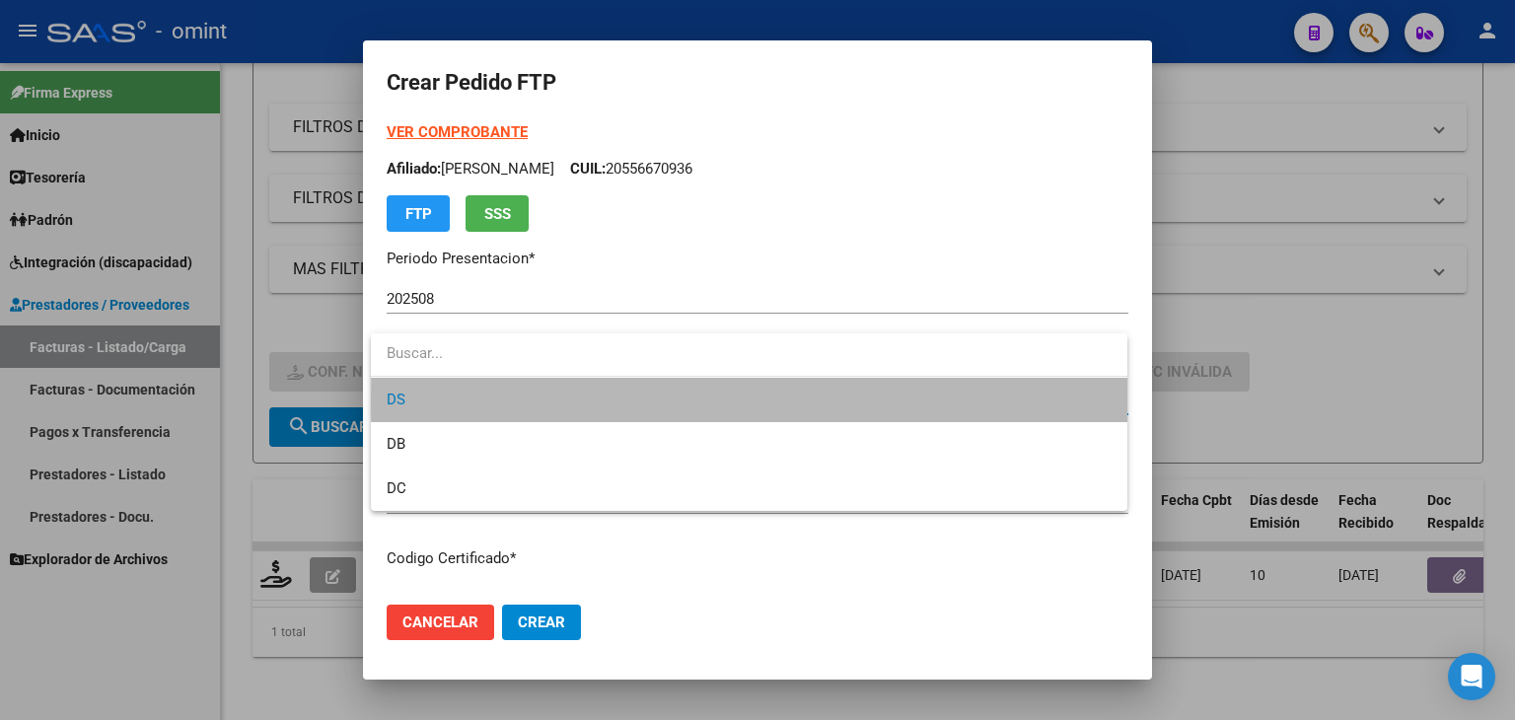
click at [1096, 398] on span "DS" at bounding box center [749, 400] width 725 height 44
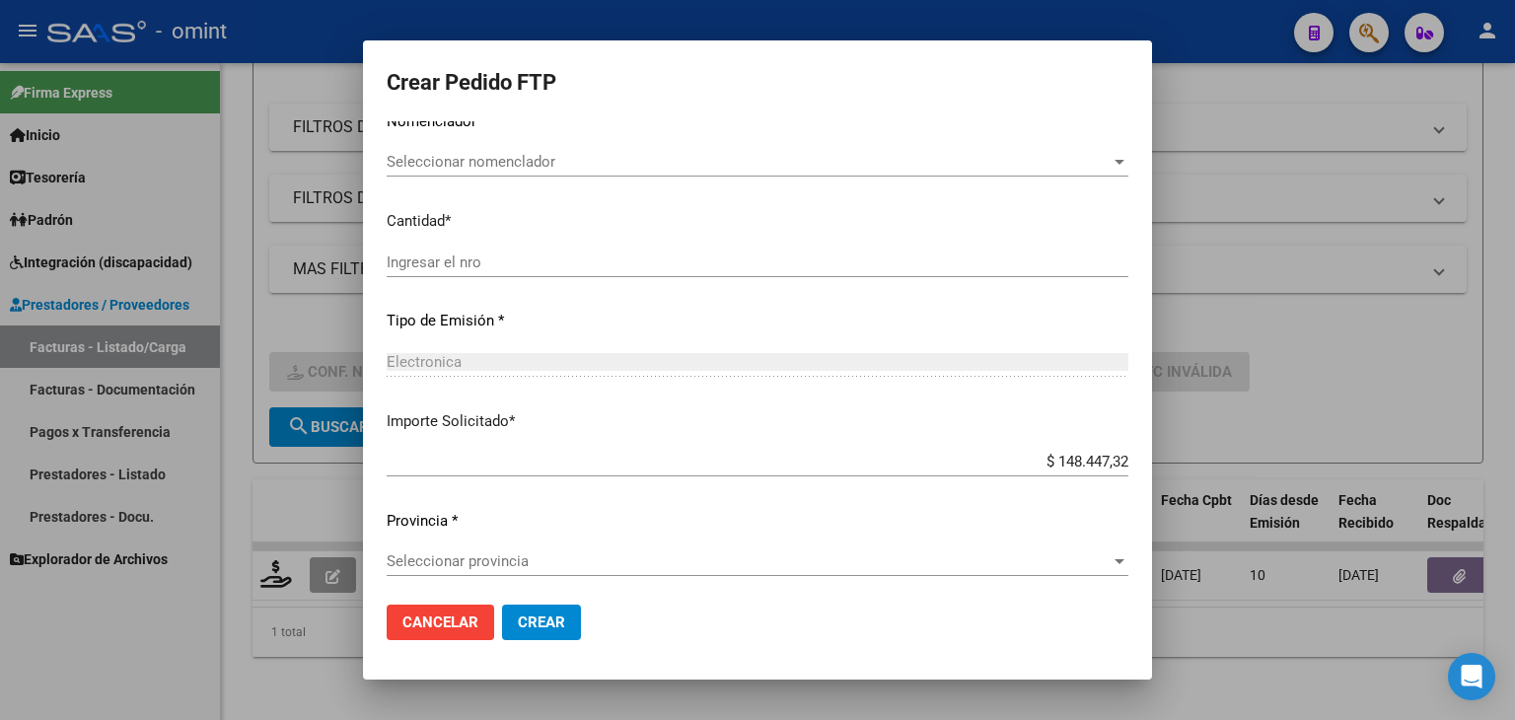
scroll to position [829, 0]
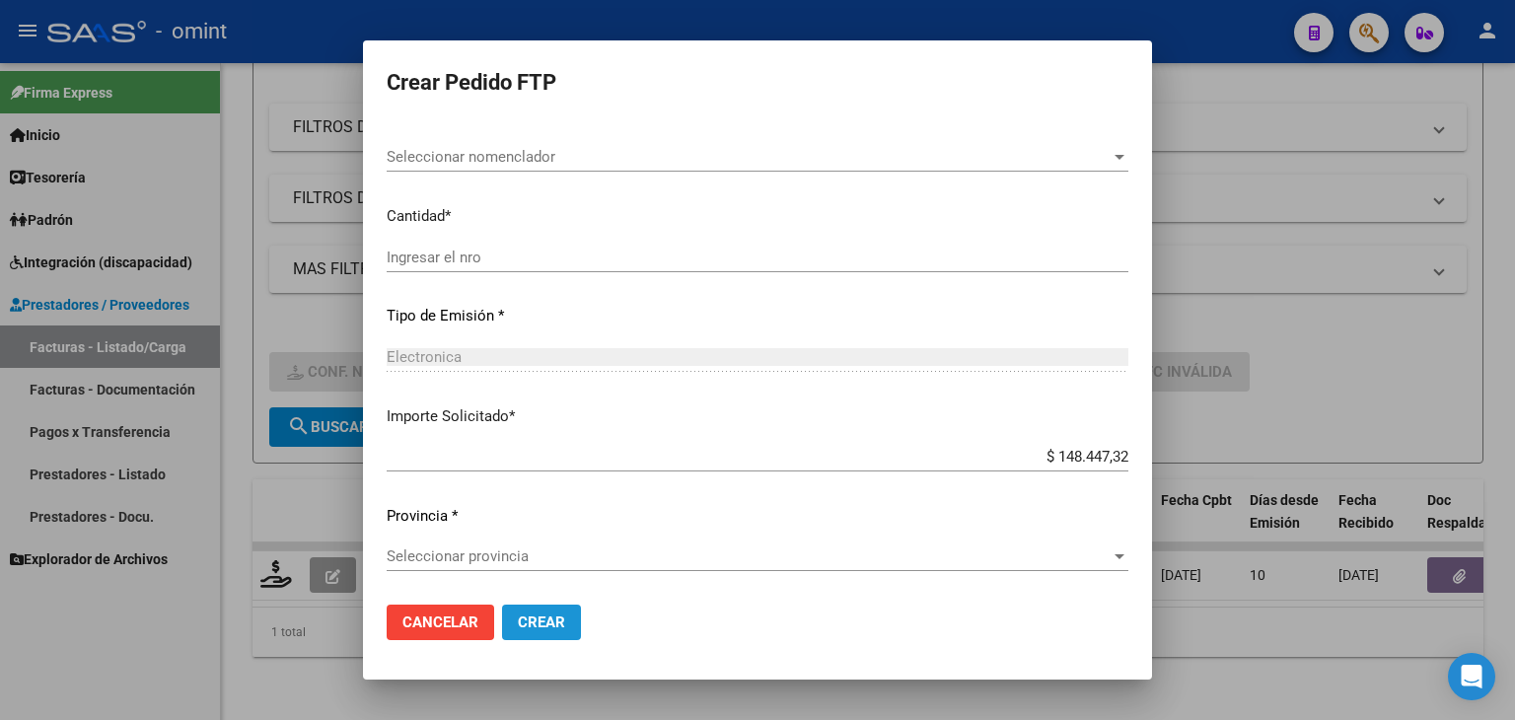
click at [546, 629] on span "Crear" at bounding box center [541, 622] width 47 height 18
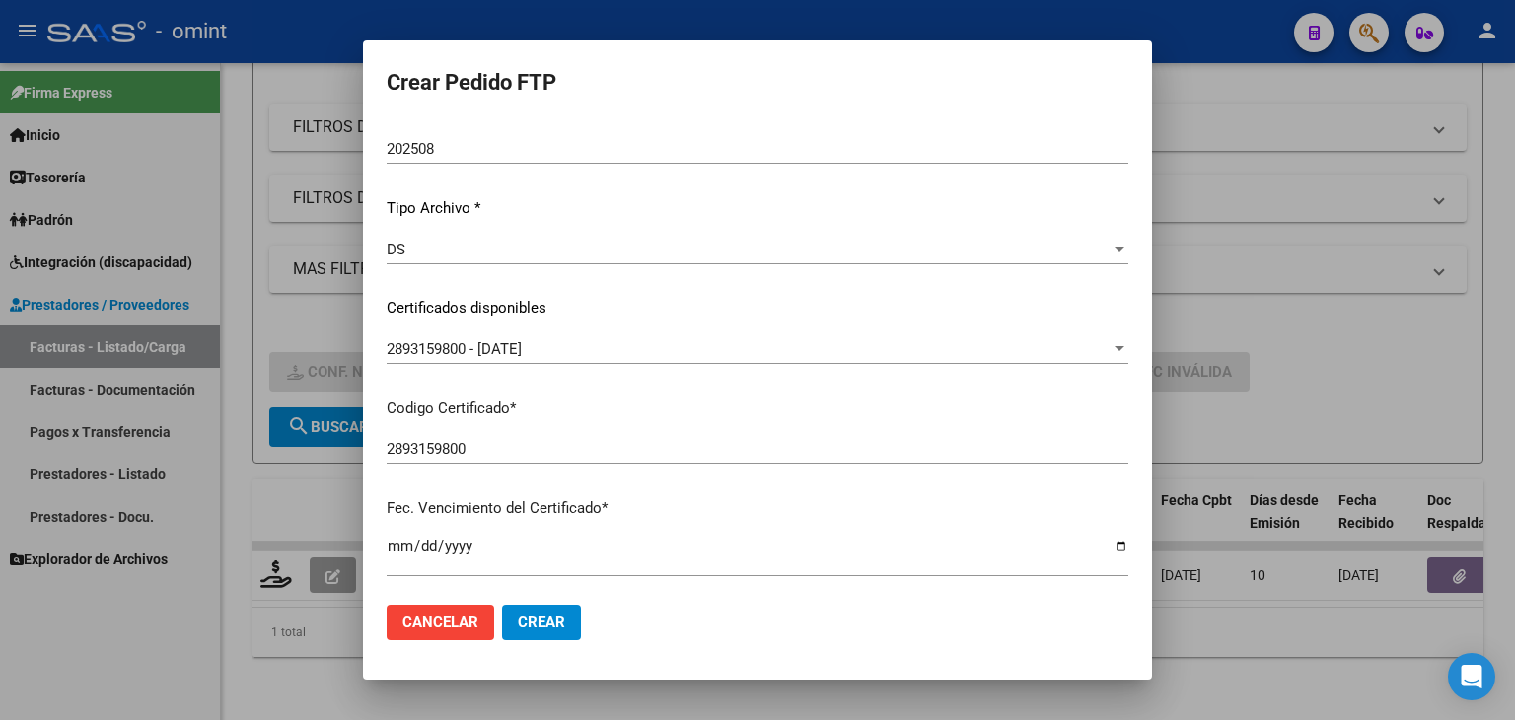
scroll to position [592, 0]
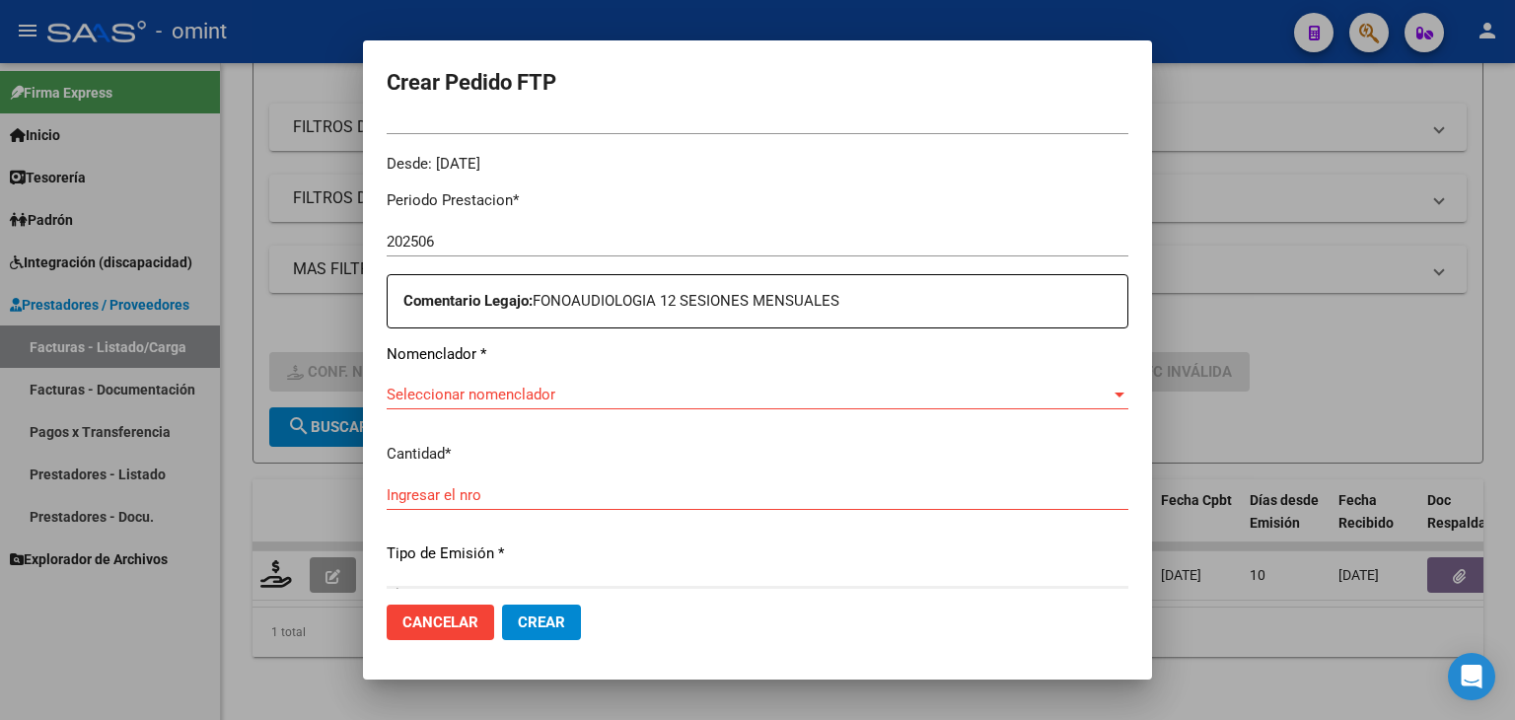
click at [594, 396] on span "Seleccionar nomenclador" at bounding box center [749, 395] width 724 height 18
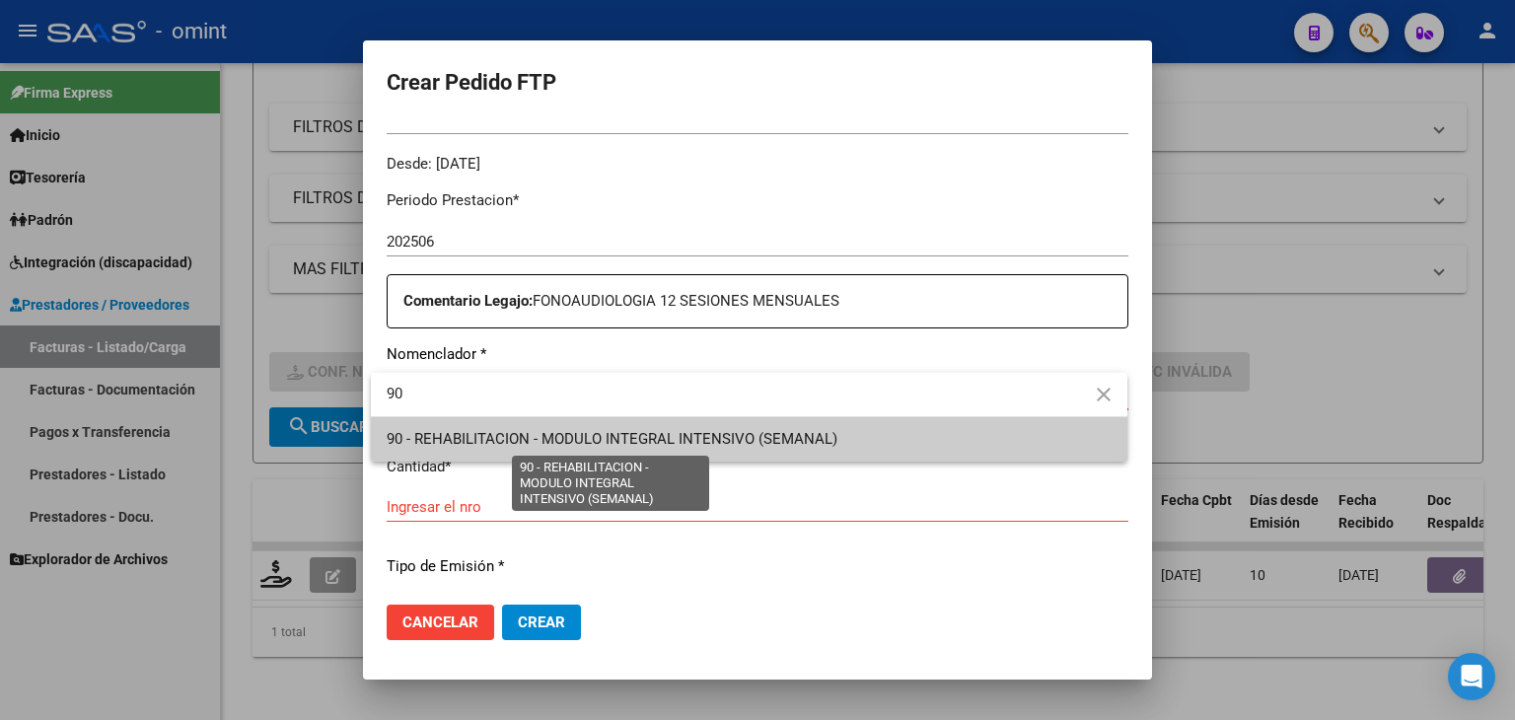
type input "90"
click at [568, 443] on span "90 - REHABILITACION - MODULO INTEGRAL INTENSIVO (SEMANAL)" at bounding box center [612, 439] width 451 height 18
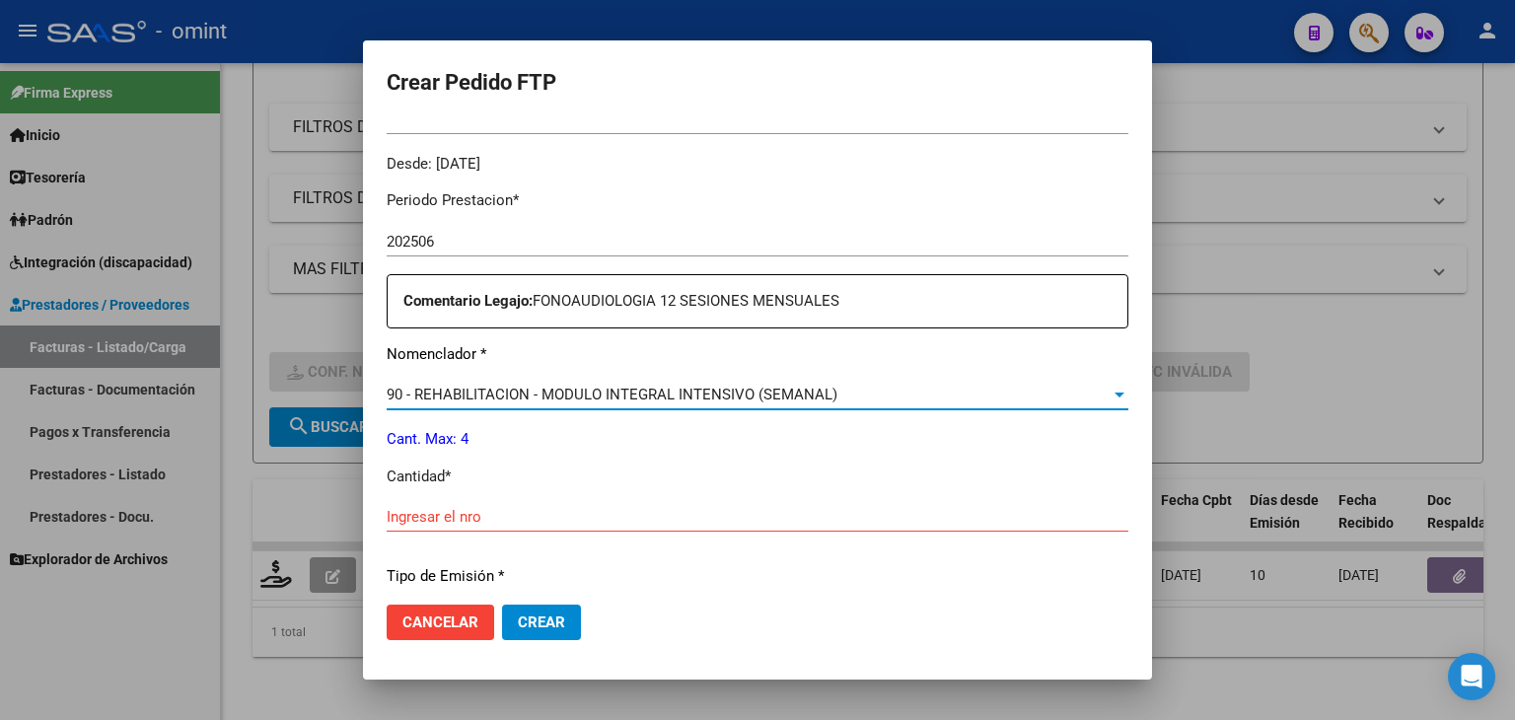
click at [457, 510] on input "Ingresar el nro" at bounding box center [758, 517] width 742 height 18
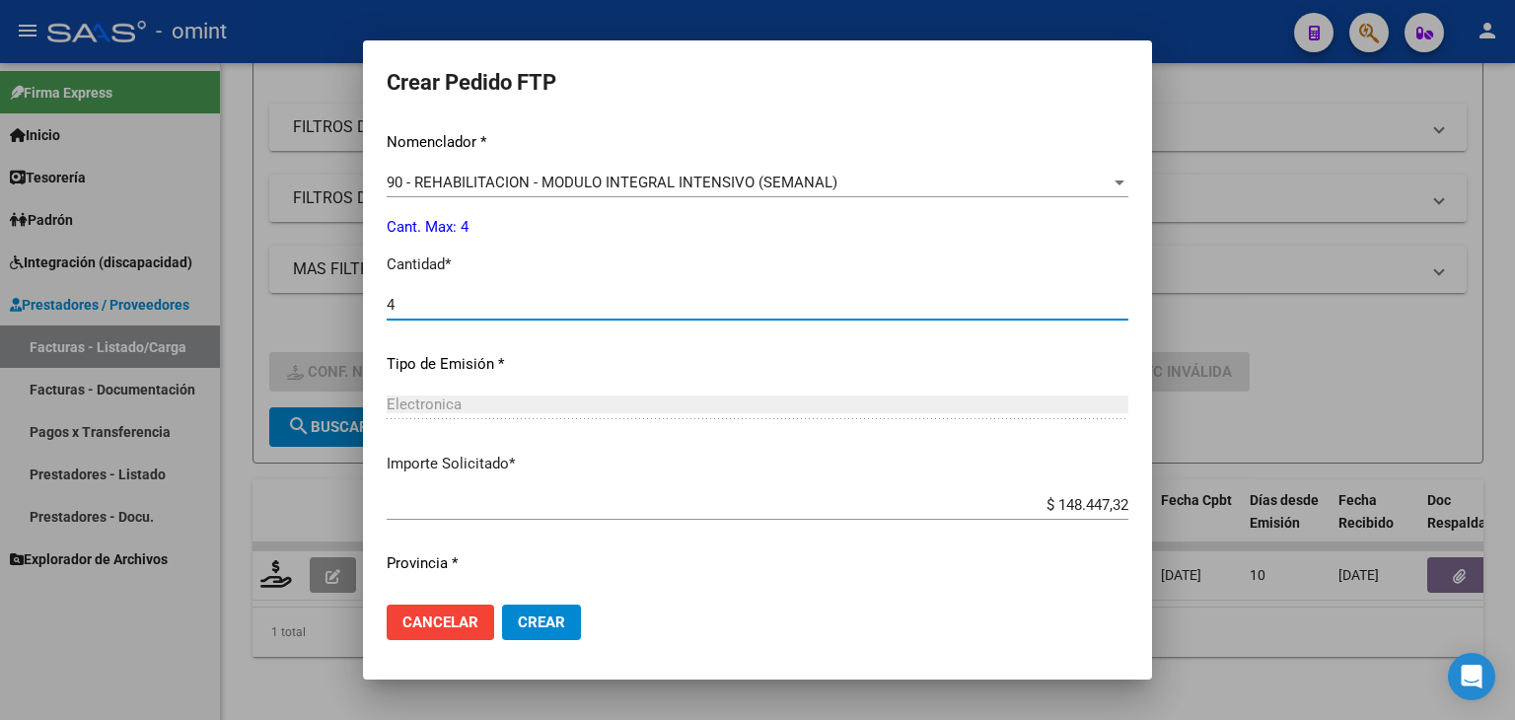
scroll to position [852, 0]
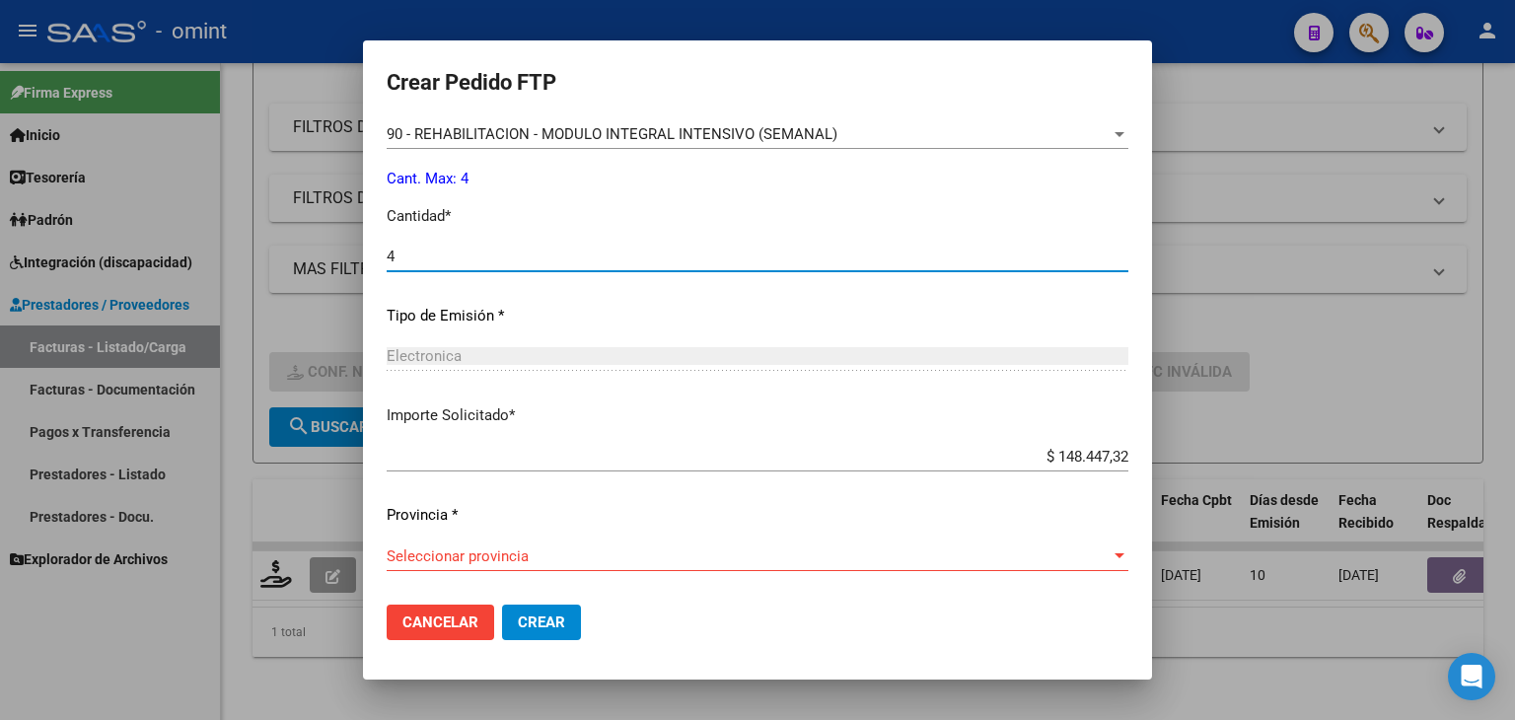
type input "4"
click at [513, 545] on div "Seleccionar provincia Seleccionar provincia" at bounding box center [758, 556] width 742 height 30
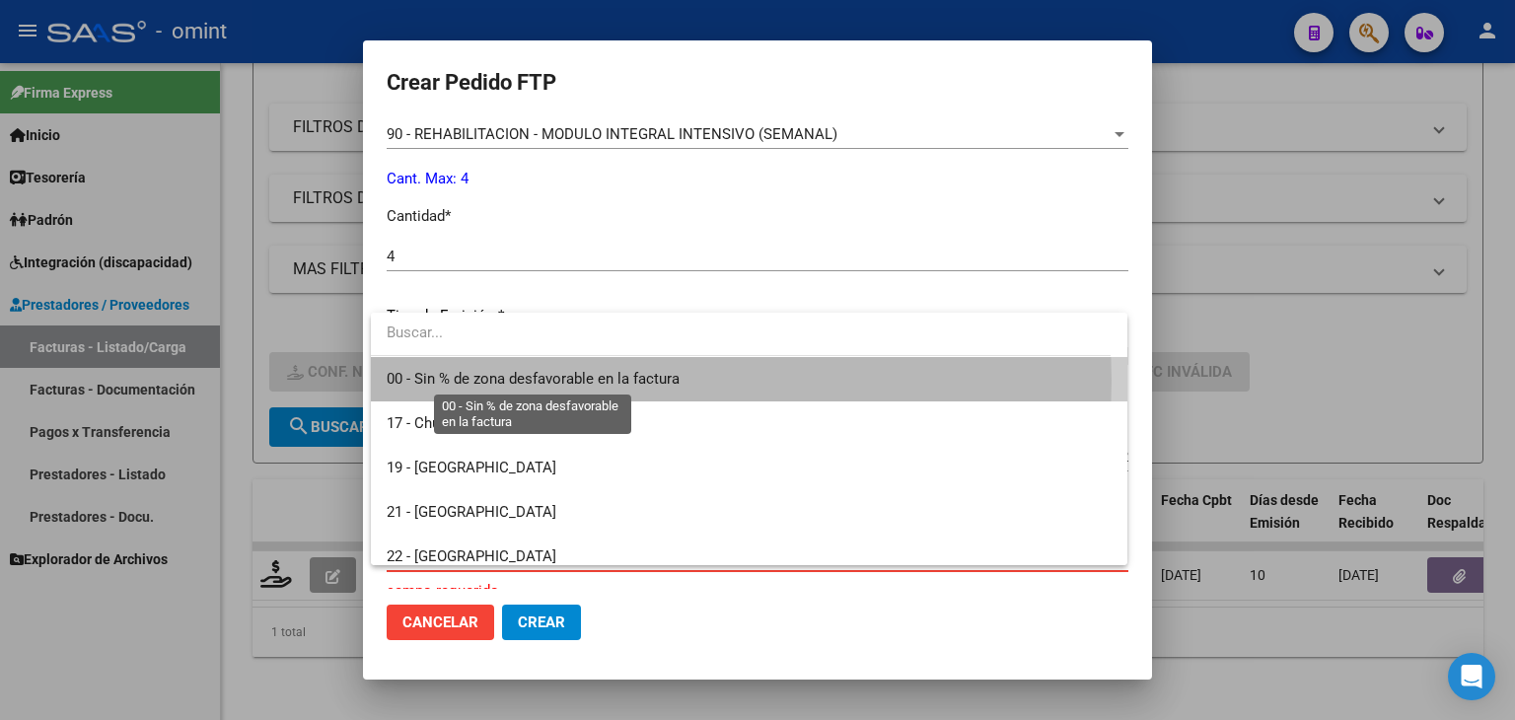
click at [442, 381] on span "00 - Sin % de zona desfavorable en la factura" at bounding box center [533, 379] width 293 height 18
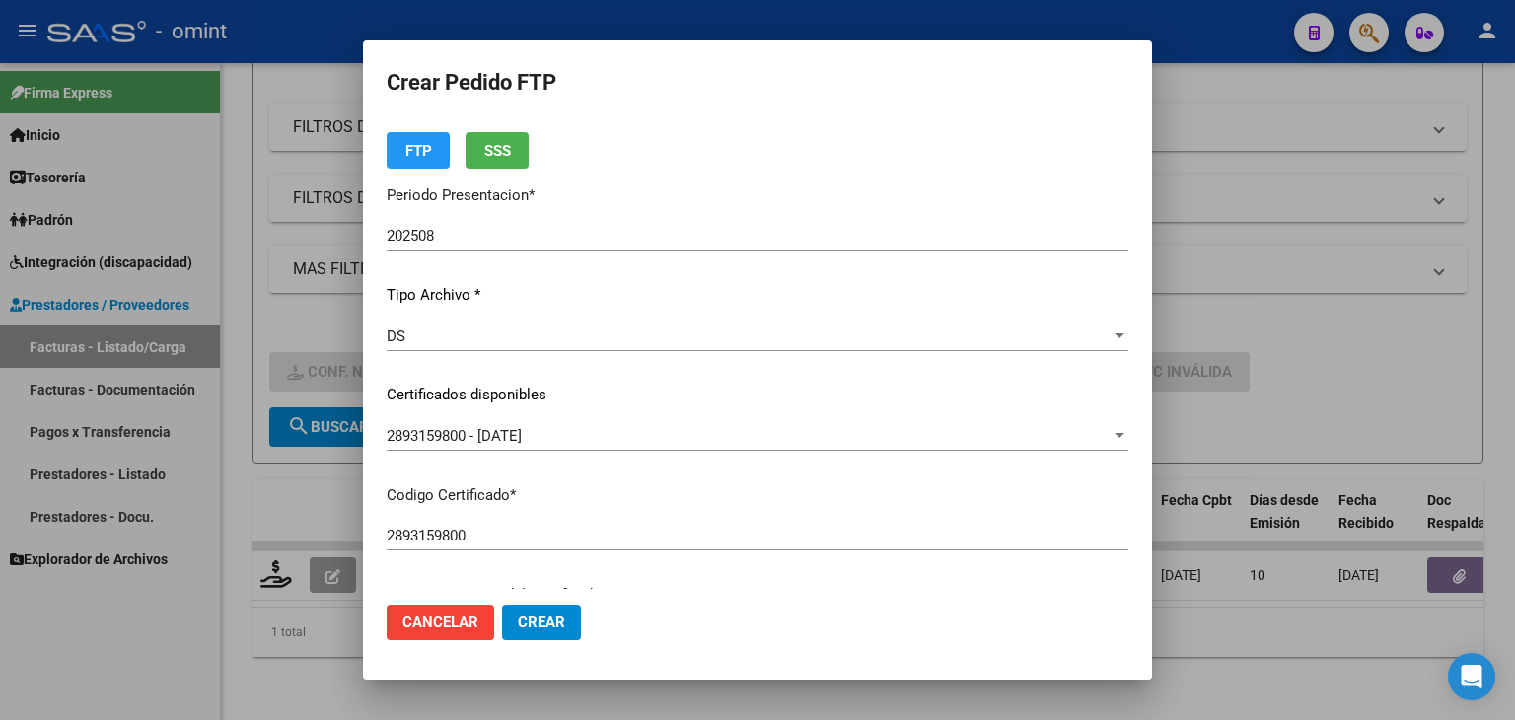
scroll to position [0, 0]
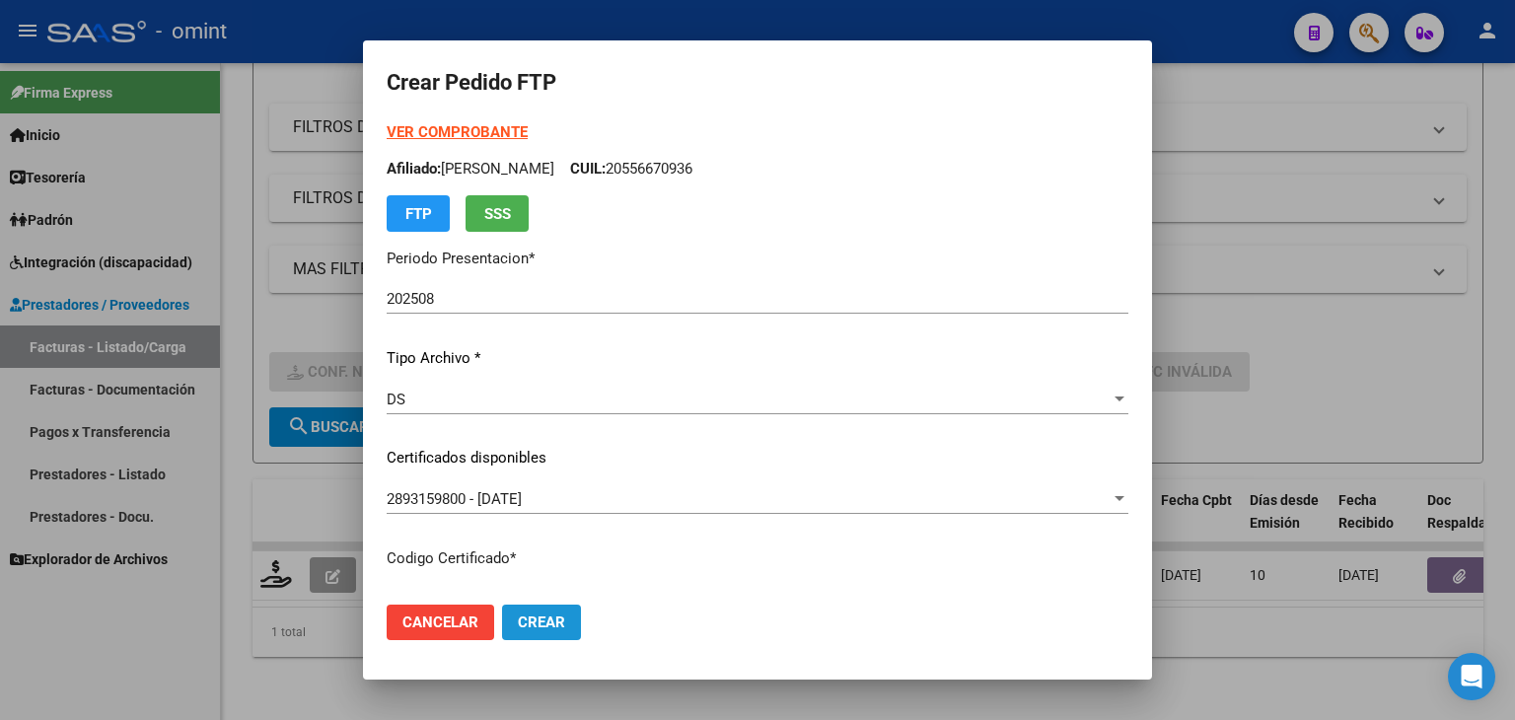
click at [553, 622] on span "Crear" at bounding box center [541, 622] width 47 height 18
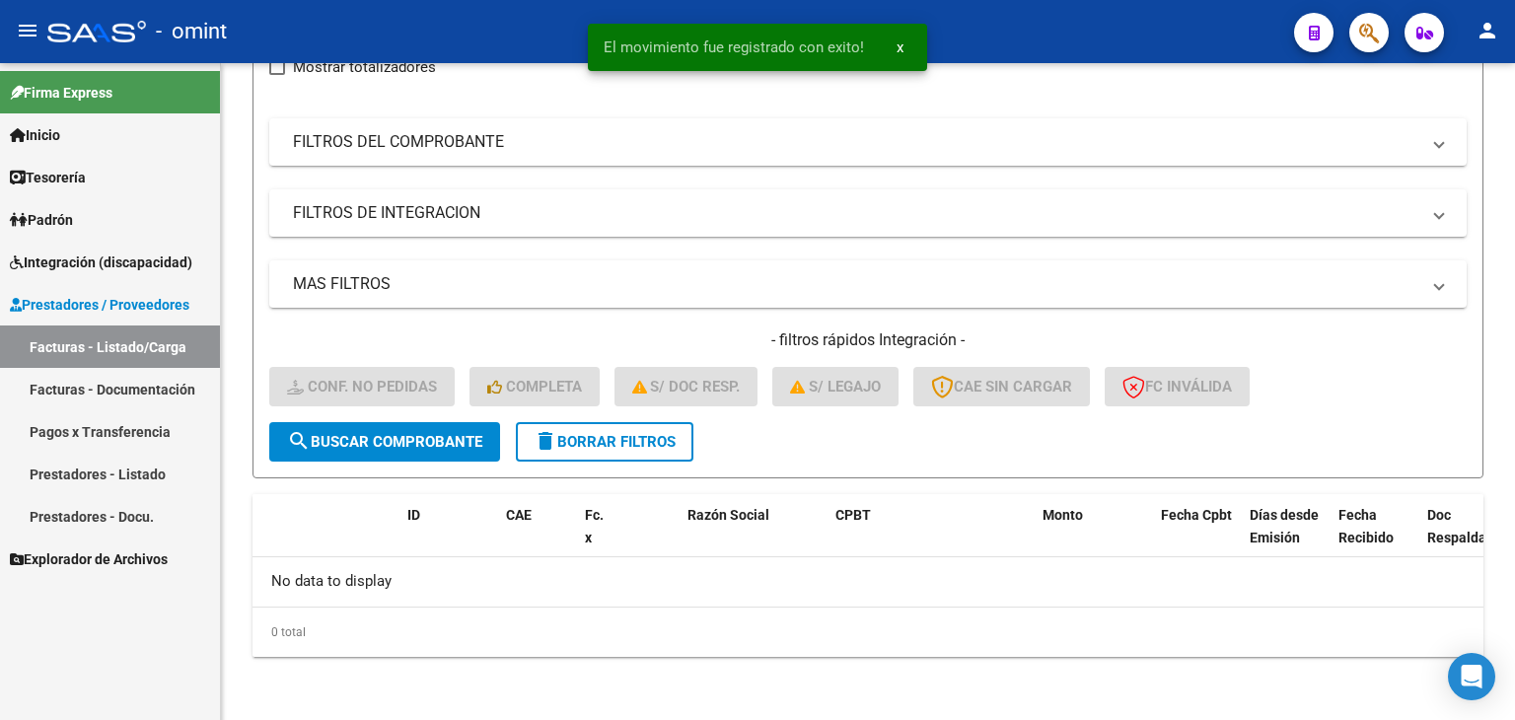
scroll to position [252, 0]
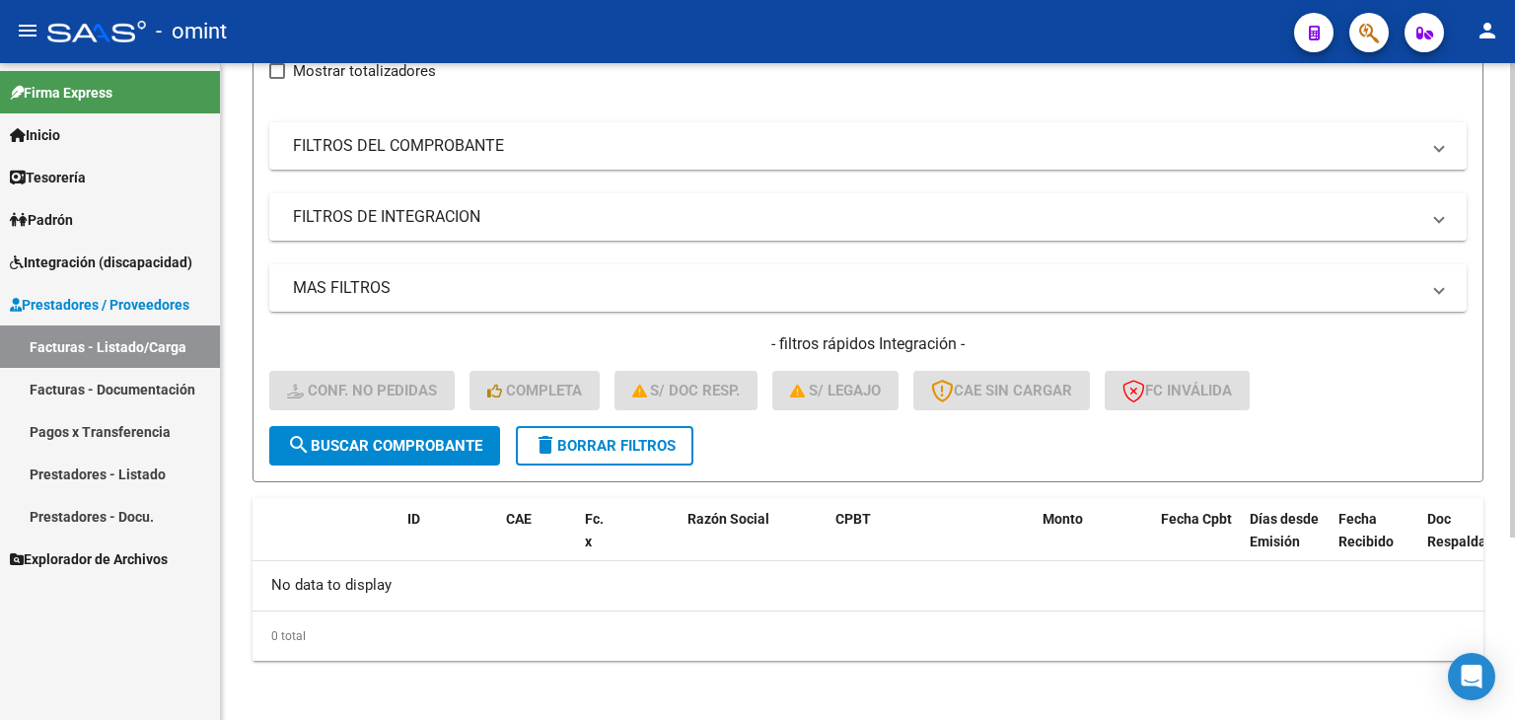
click at [266, 342] on form "Filtros 19338 Id Integración Area Seleccionar Gerenciador Seleccionar Gerenciad…" at bounding box center [867, 231] width 1231 height 501
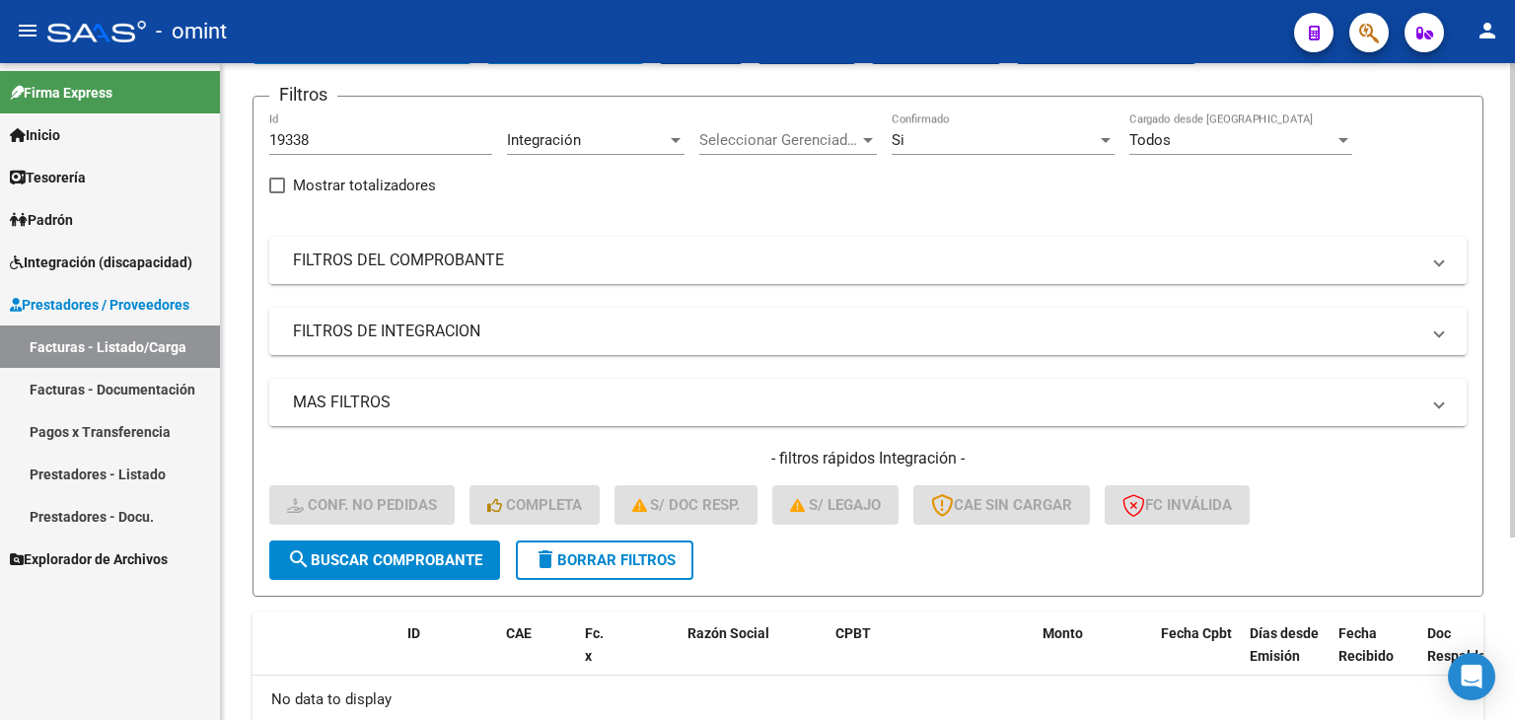
scroll to position [134, 0]
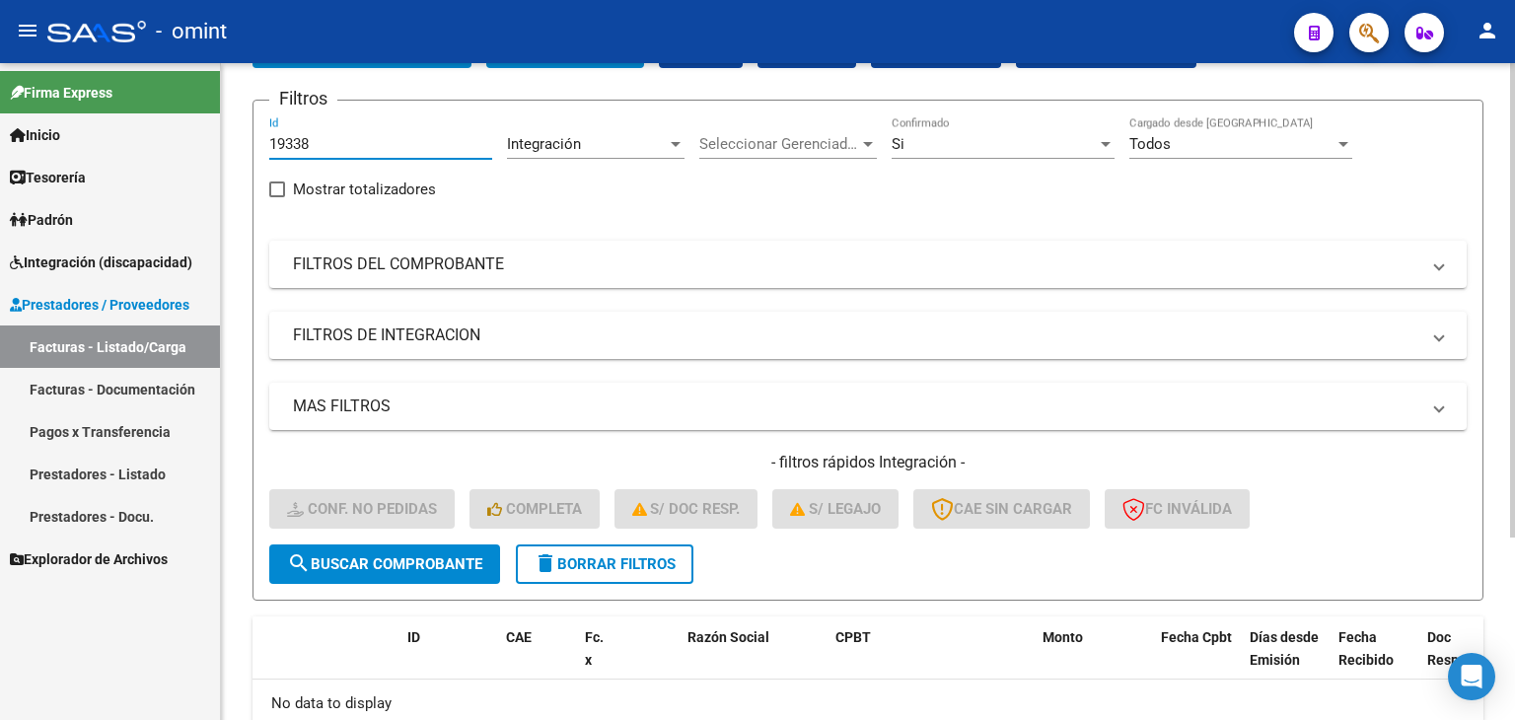
click at [355, 140] on input "19338" at bounding box center [380, 144] width 223 height 18
paste input "4"
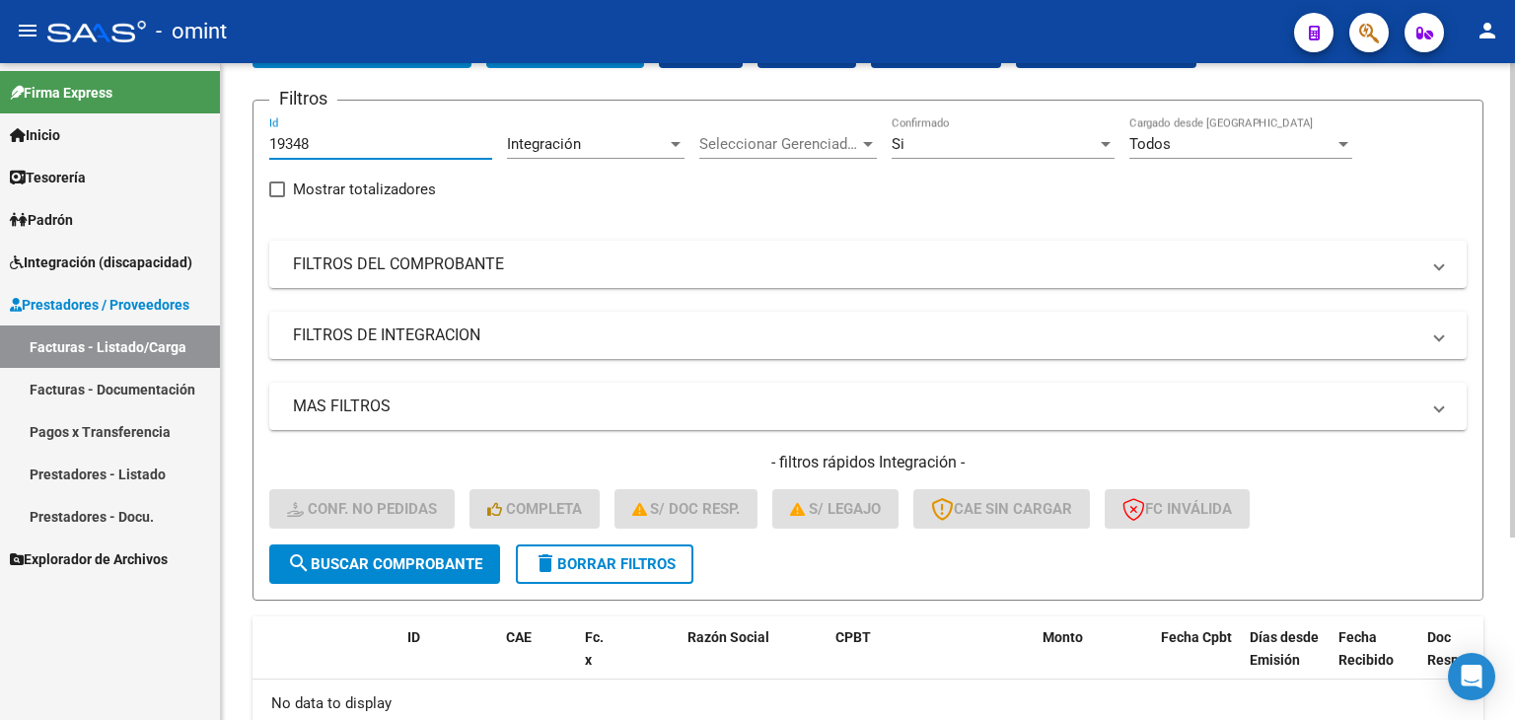
type input "19348"
click at [424, 570] on button "search Buscar Comprobante" at bounding box center [384, 563] width 231 height 39
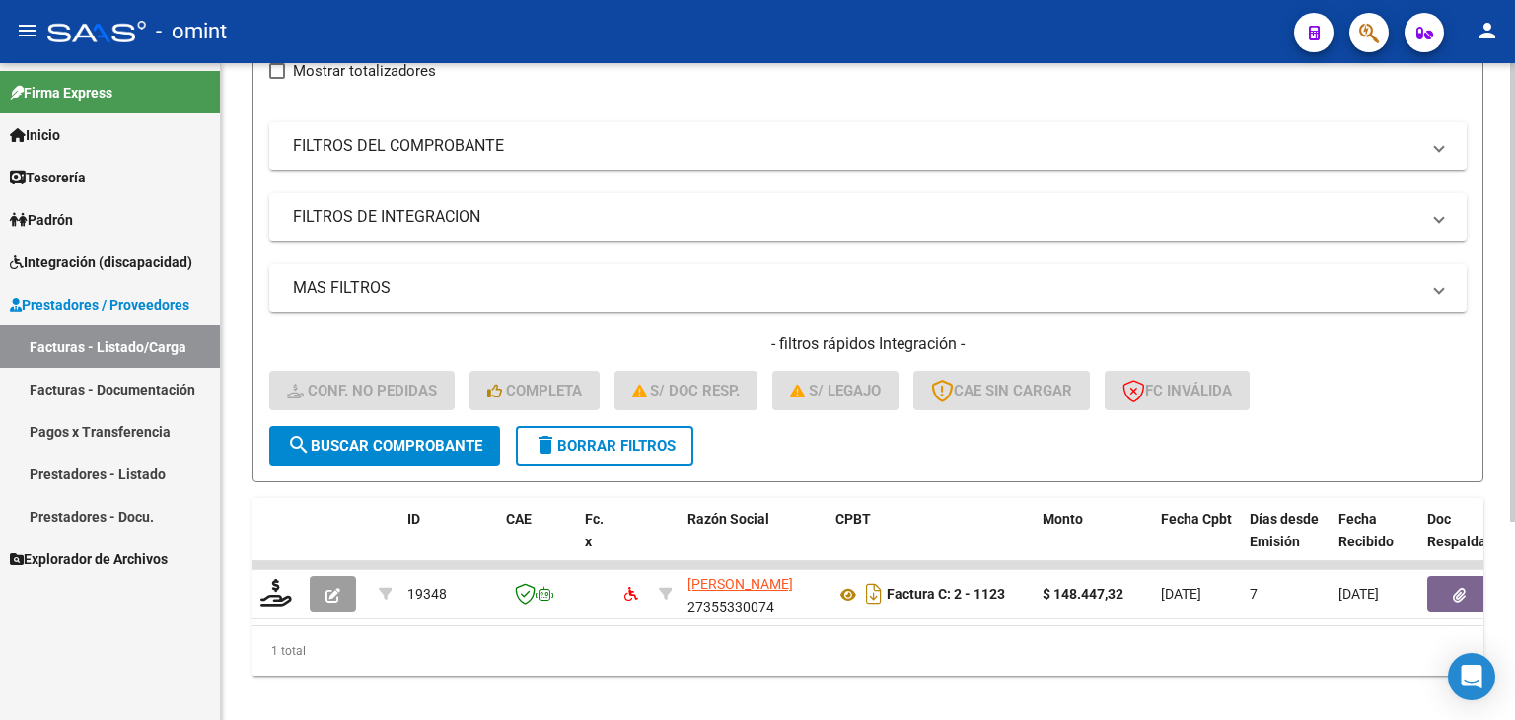
scroll to position [252, 0]
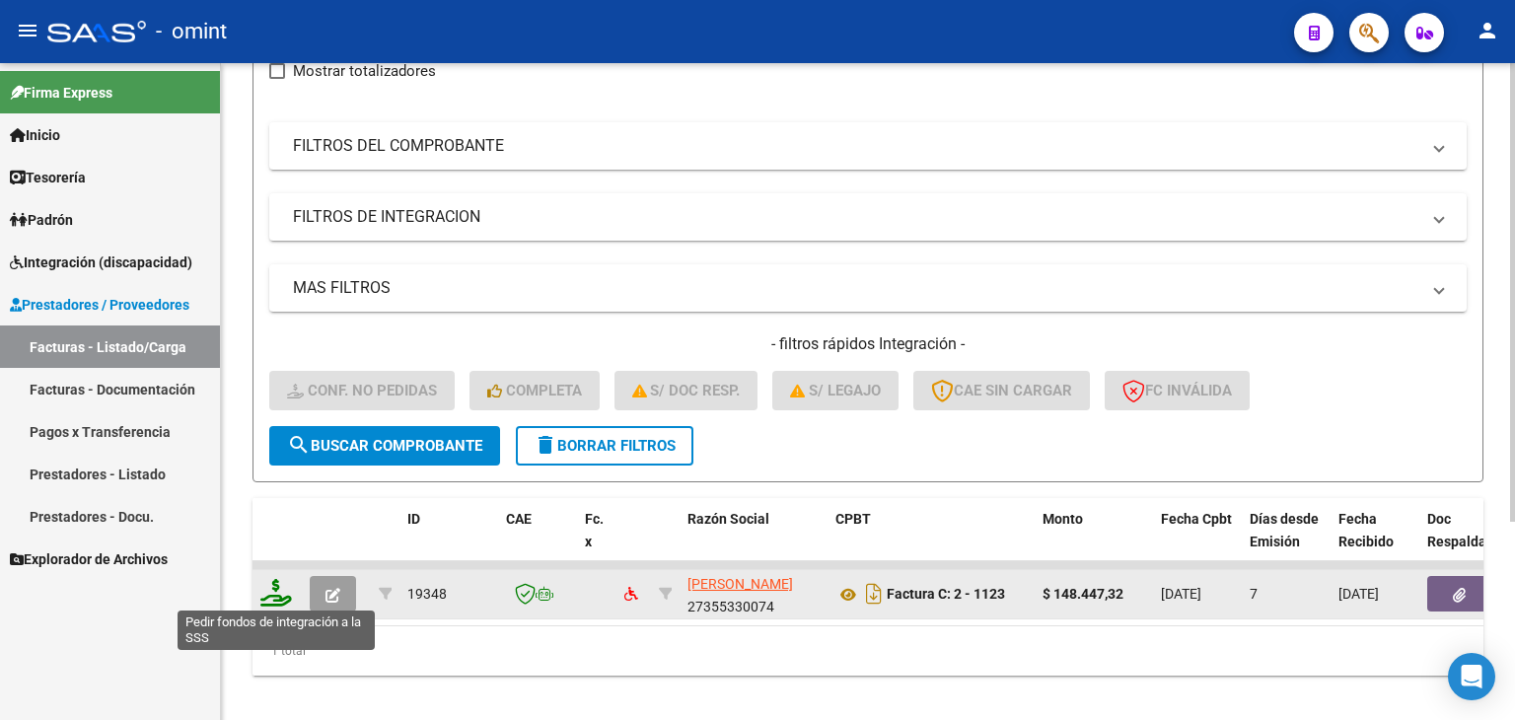
click at [284, 595] on icon at bounding box center [276, 593] width 32 height 28
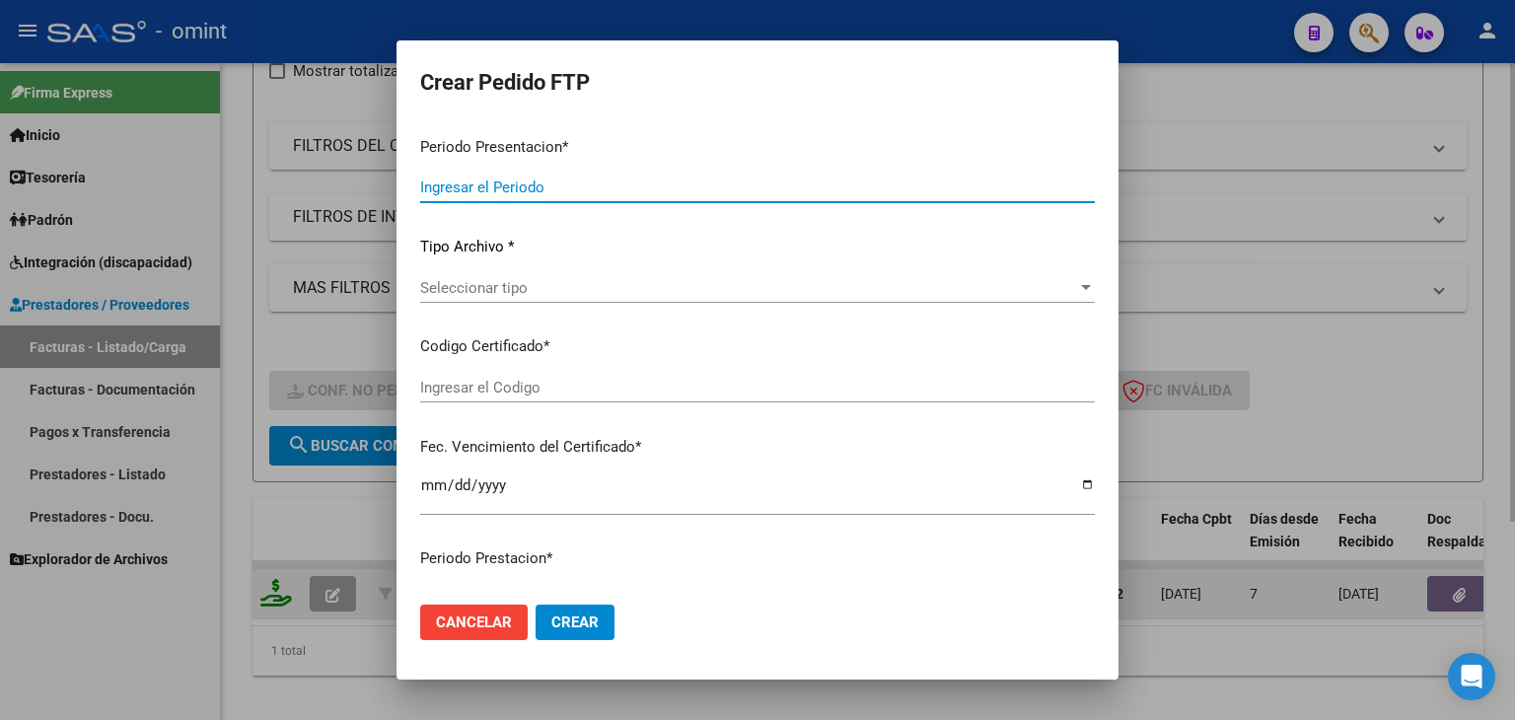
type input "202508"
type input "$ 148.447,32"
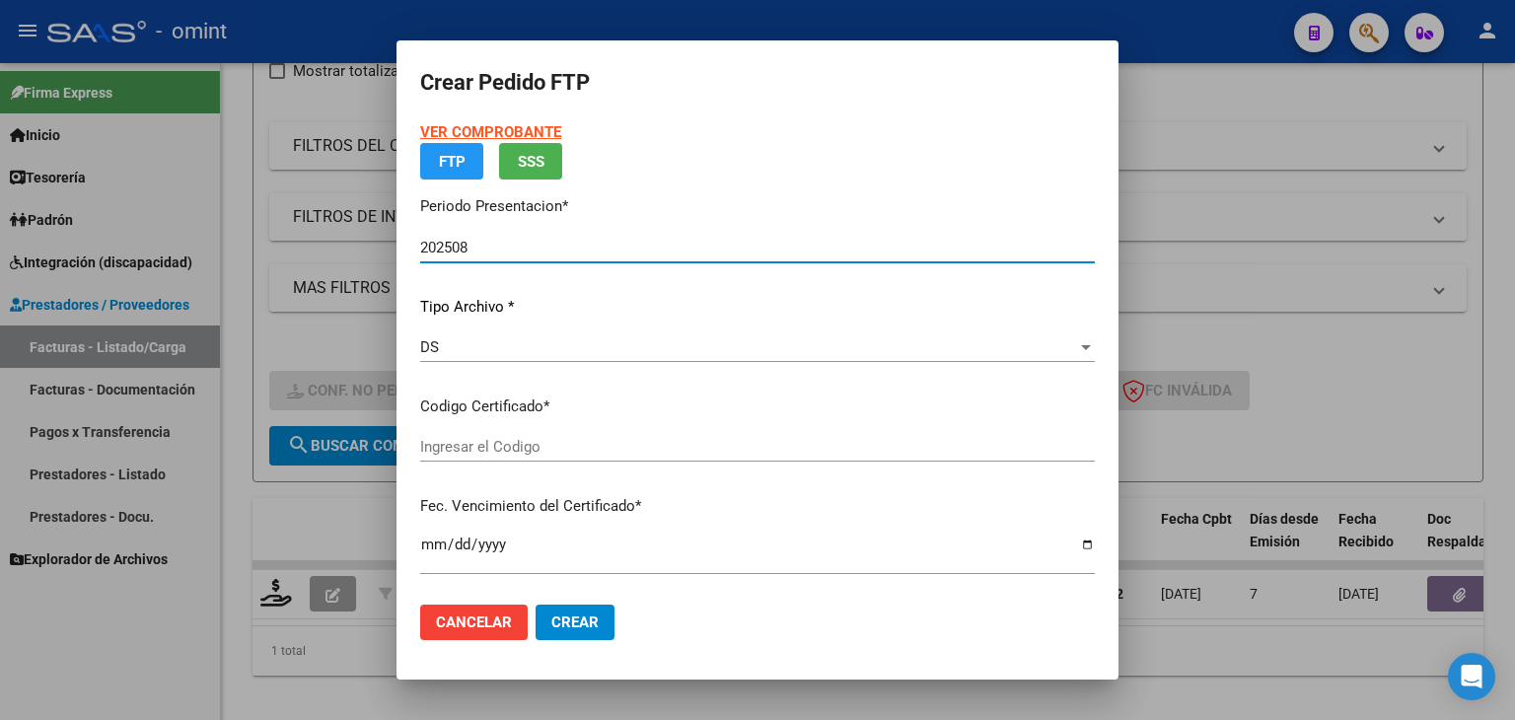
type input "2893159800"
type input "2025-05-28"
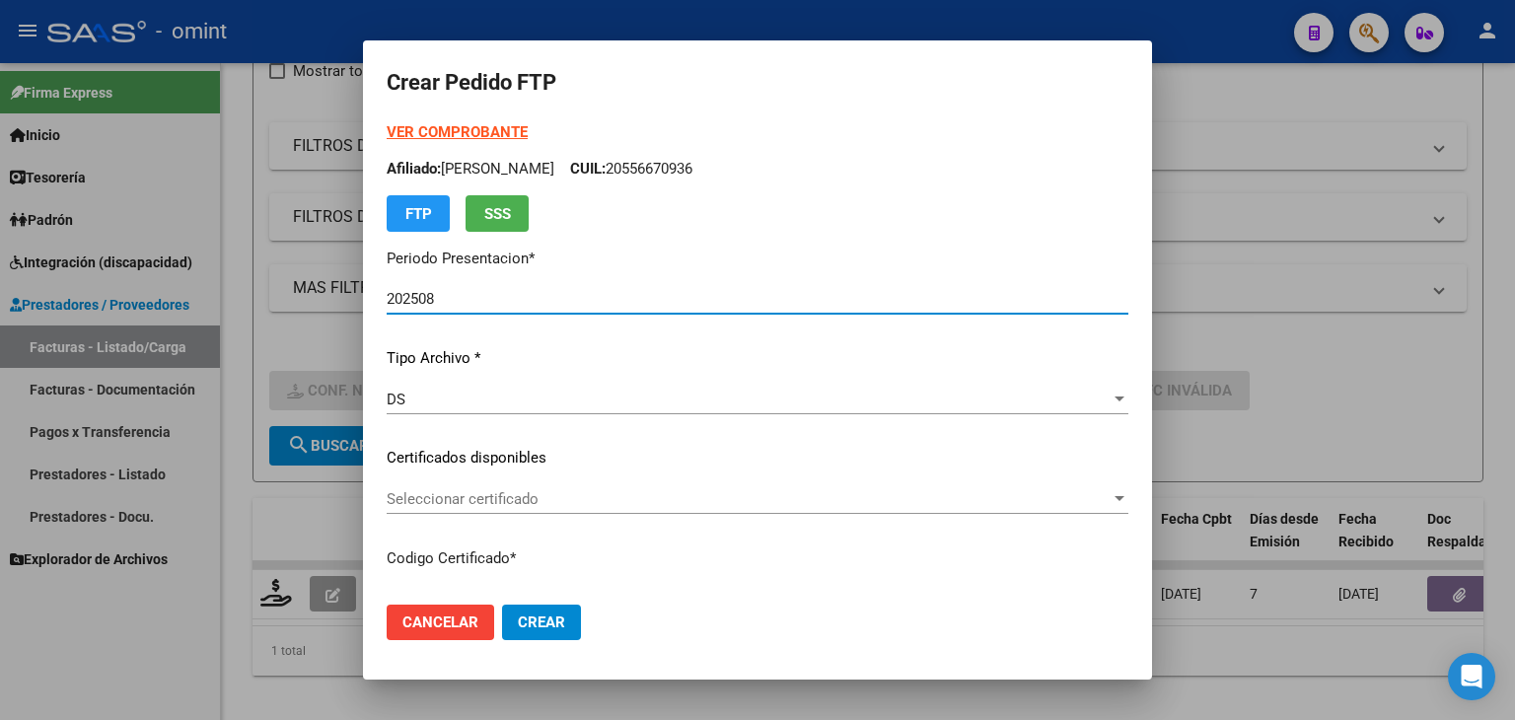
click at [487, 492] on span "Seleccionar certificado" at bounding box center [749, 499] width 724 height 18
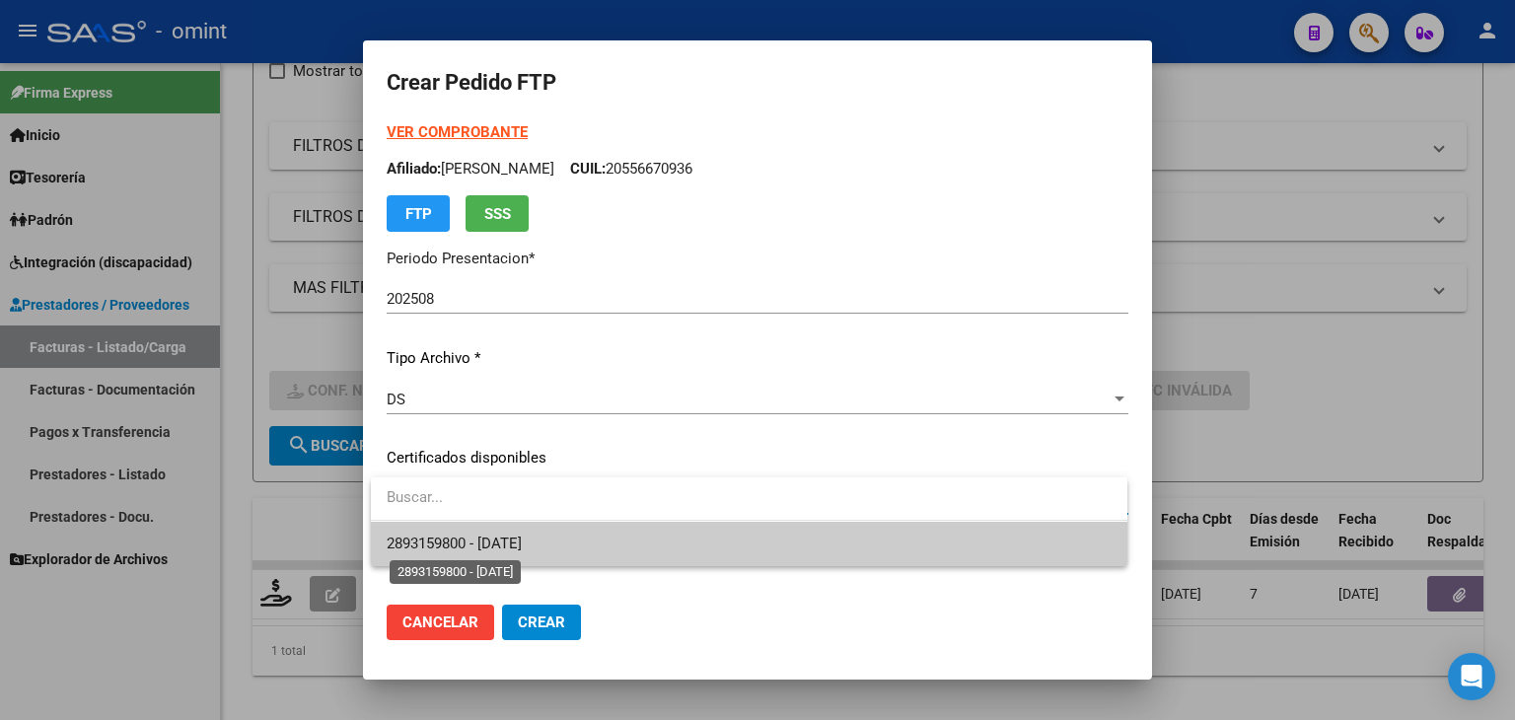
click at [517, 544] on span "2893159800 - 2025-05-28" at bounding box center [454, 544] width 135 height 18
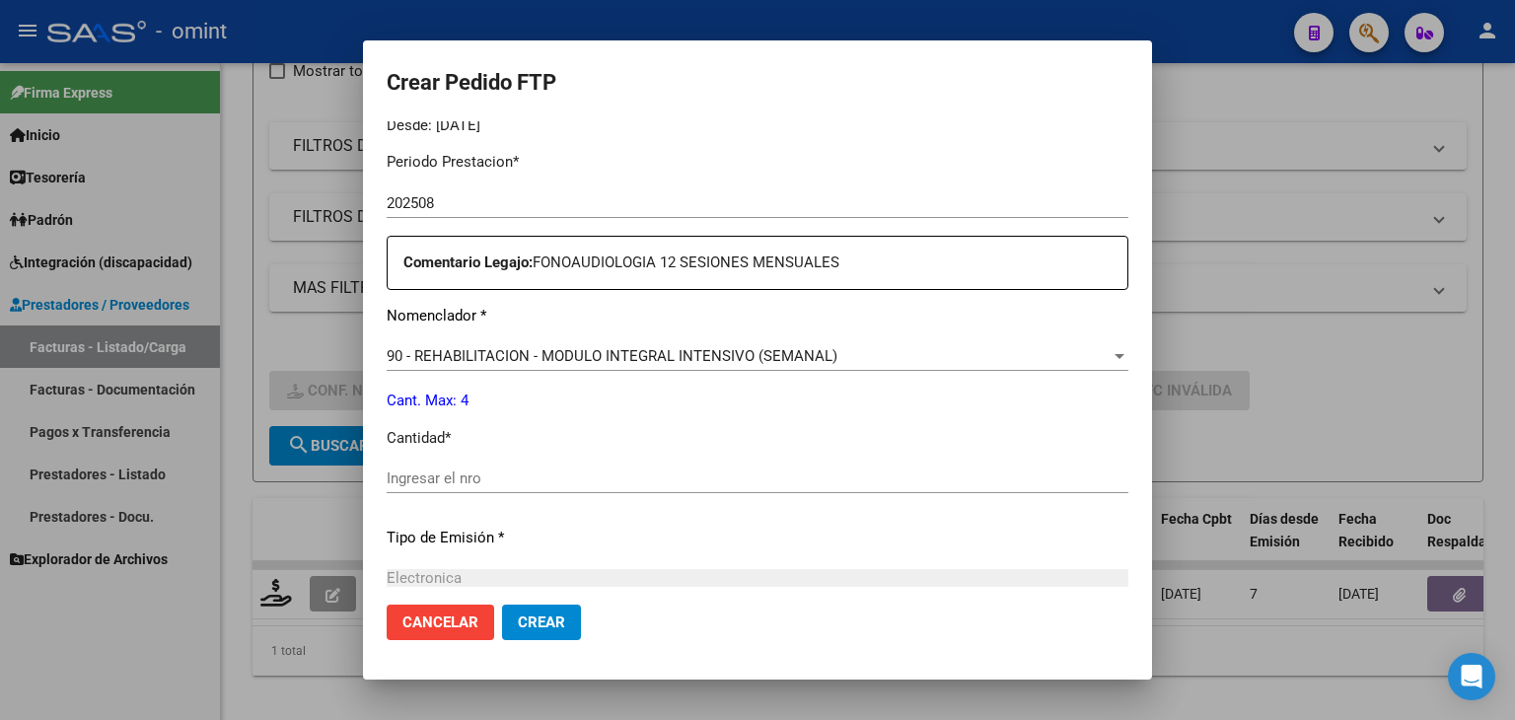
scroll to position [631, 0]
click at [918, 477] on input "Ingresar el nro" at bounding box center [758, 477] width 742 height 18
type input "4"
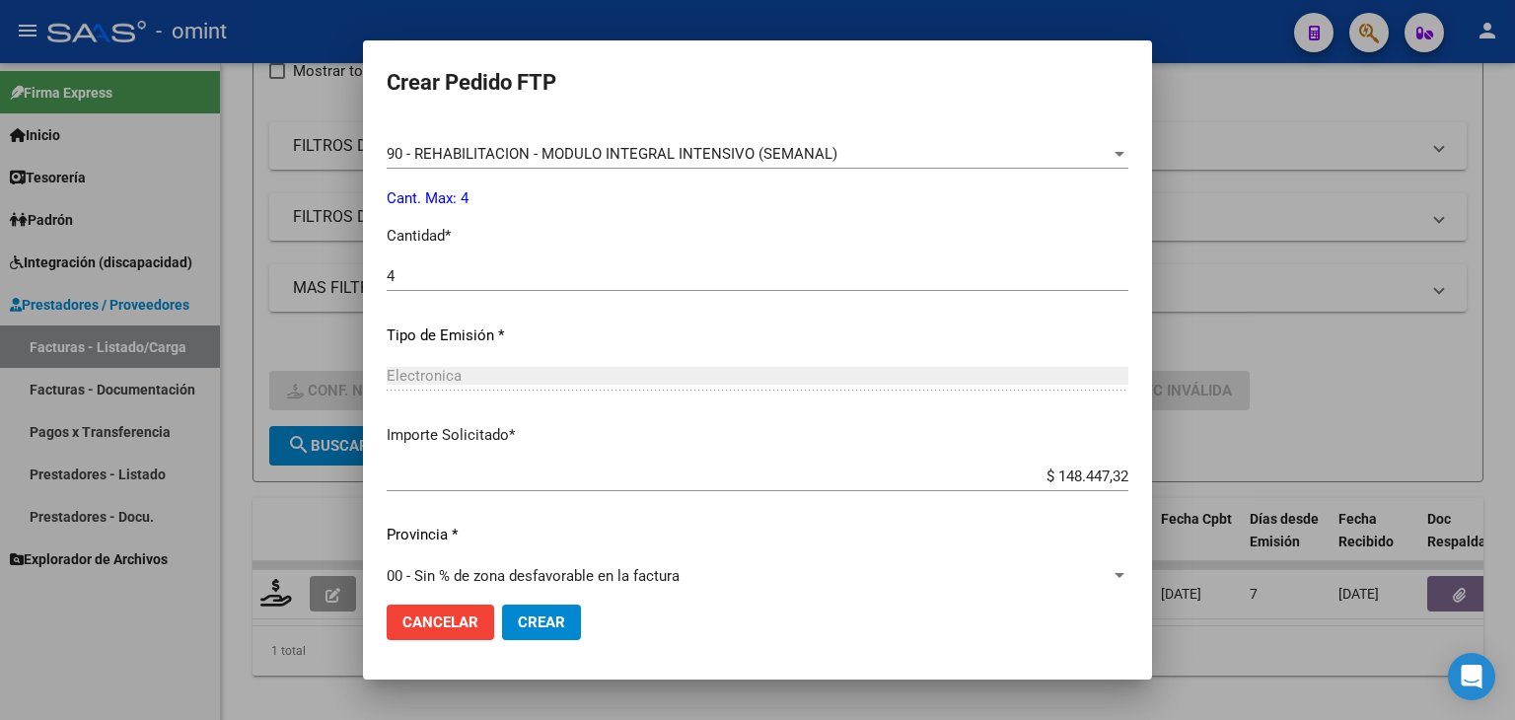
scroll to position [852, 0]
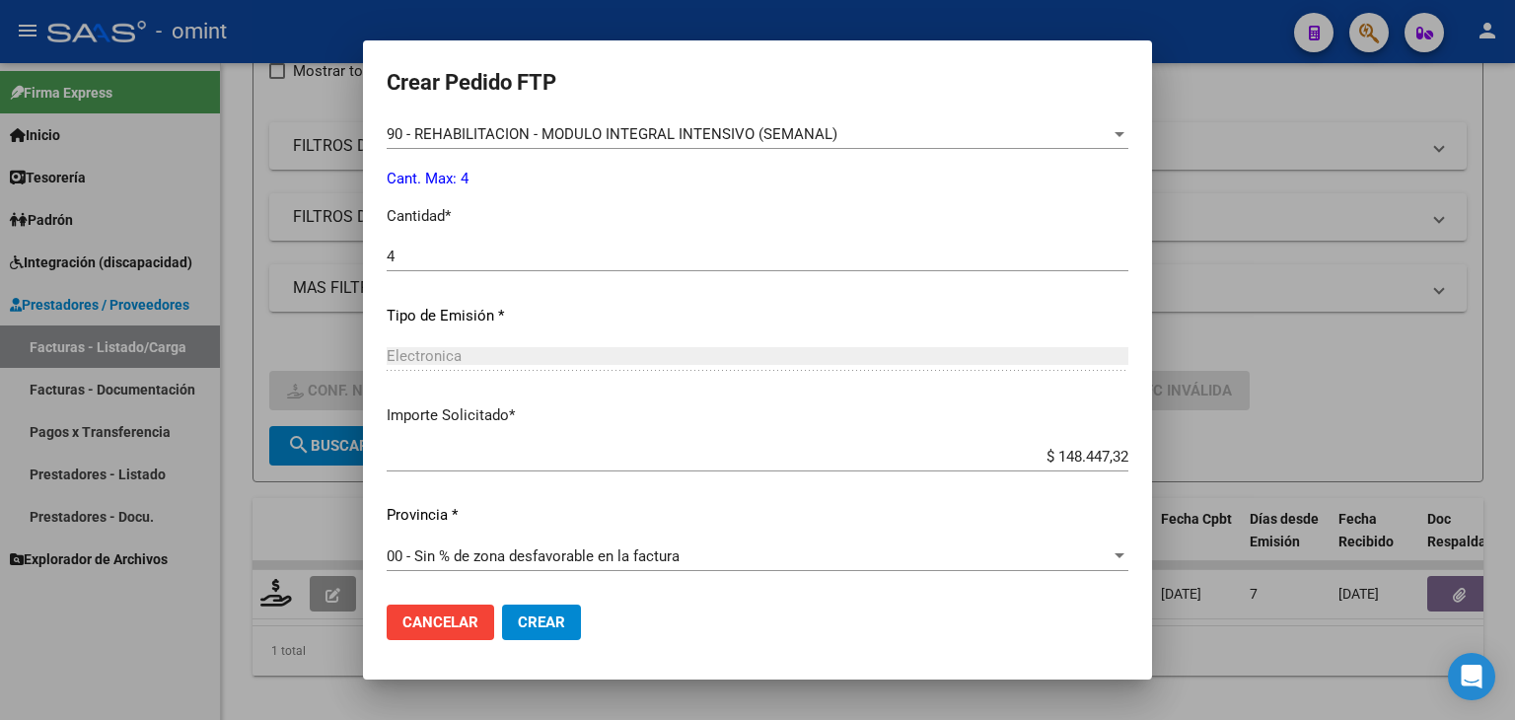
click at [557, 616] on span "Crear" at bounding box center [541, 622] width 47 height 18
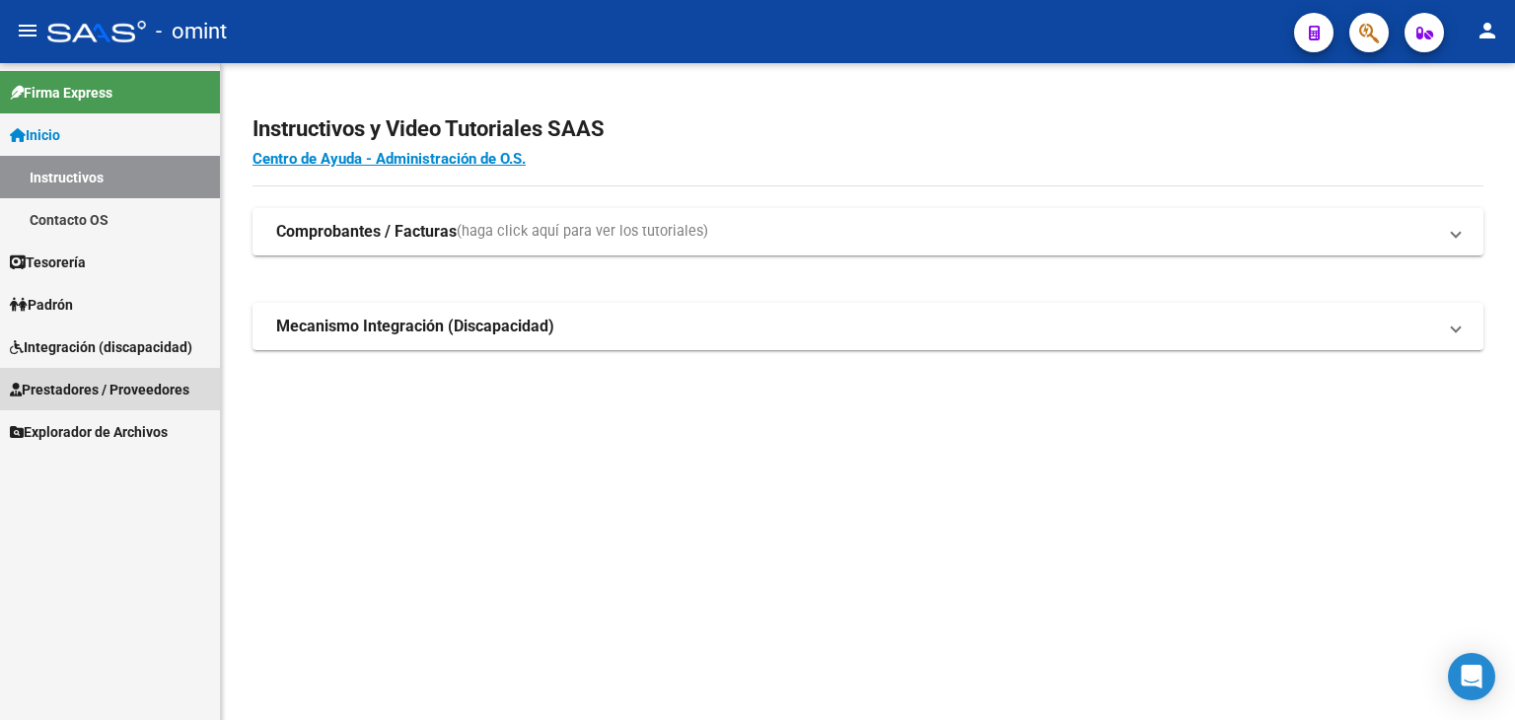
click at [101, 385] on span "Prestadores / Proveedores" at bounding box center [100, 390] width 180 height 22
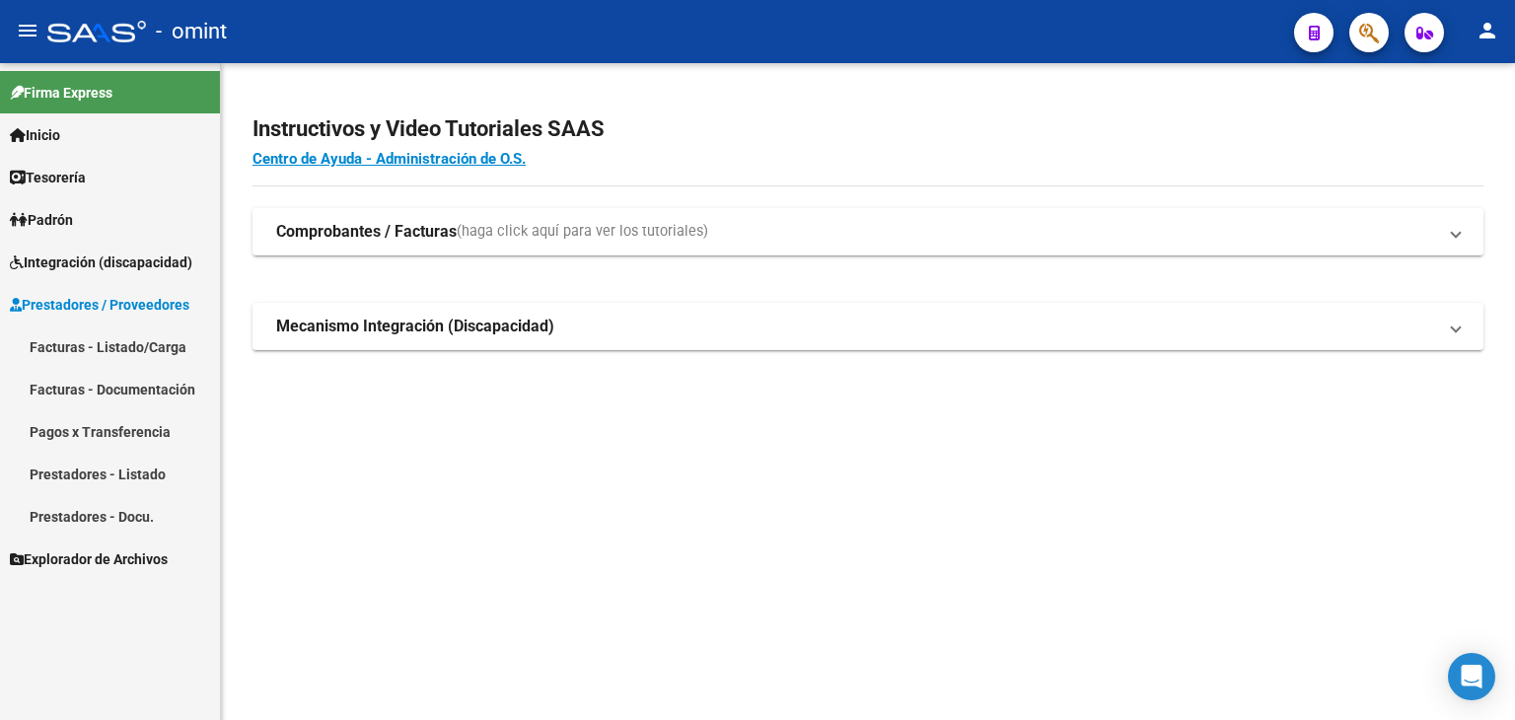
click at [81, 353] on link "Facturas - Listado/Carga" at bounding box center [110, 346] width 220 height 42
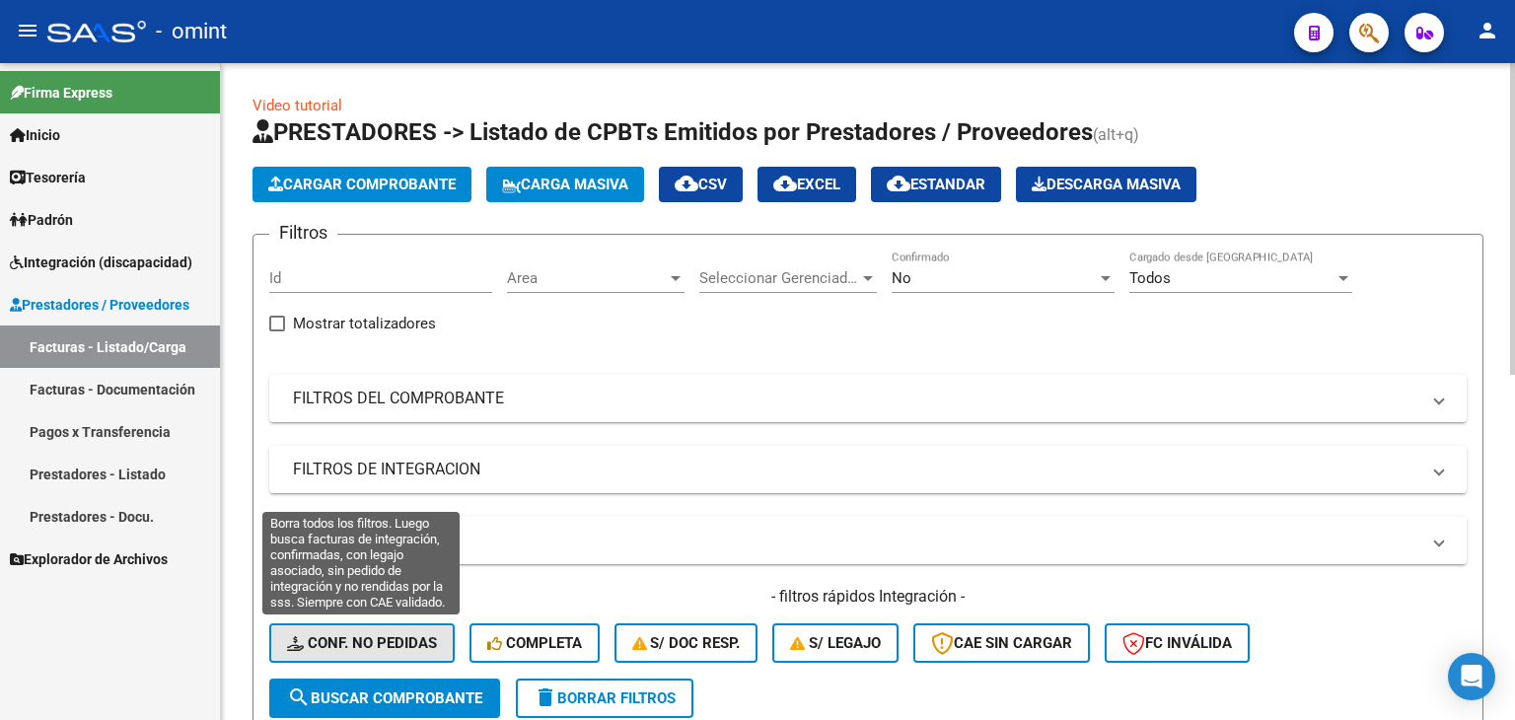
click at [350, 629] on button "Conf. no pedidas" at bounding box center [361, 642] width 185 height 39
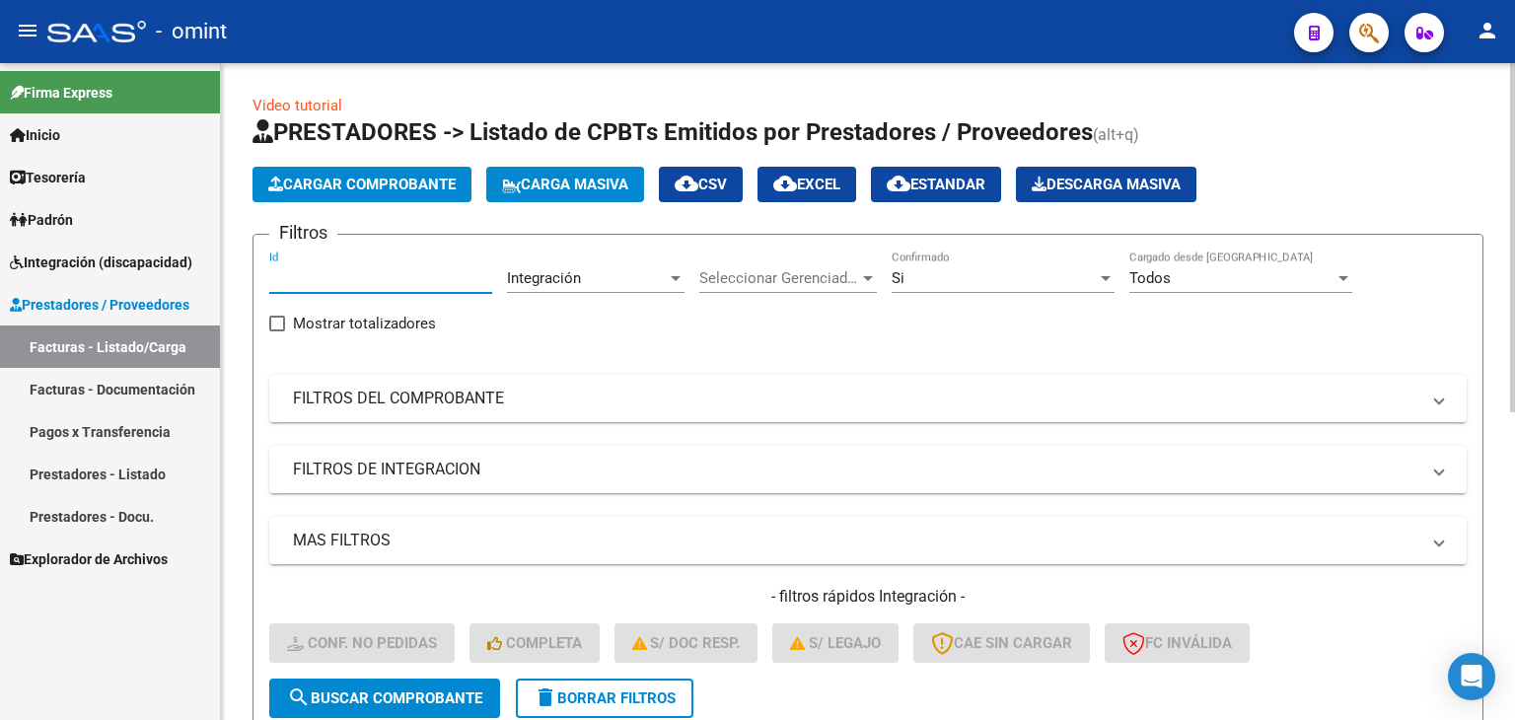
click at [353, 282] on input "Id" at bounding box center [380, 278] width 223 height 18
paste input "18810"
type input "18810"
click at [453, 689] on span "search Buscar Comprobante" at bounding box center [384, 698] width 195 height 18
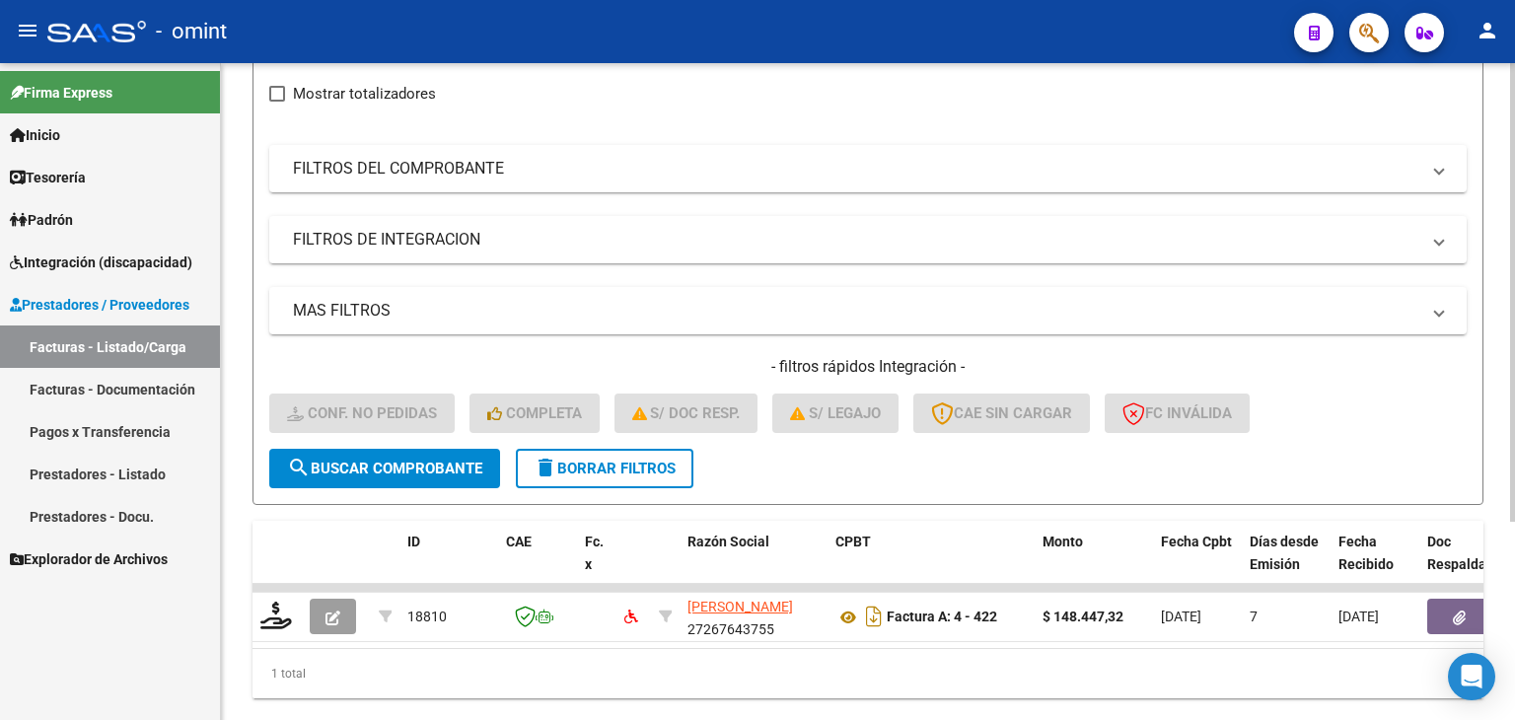
scroll to position [284, 0]
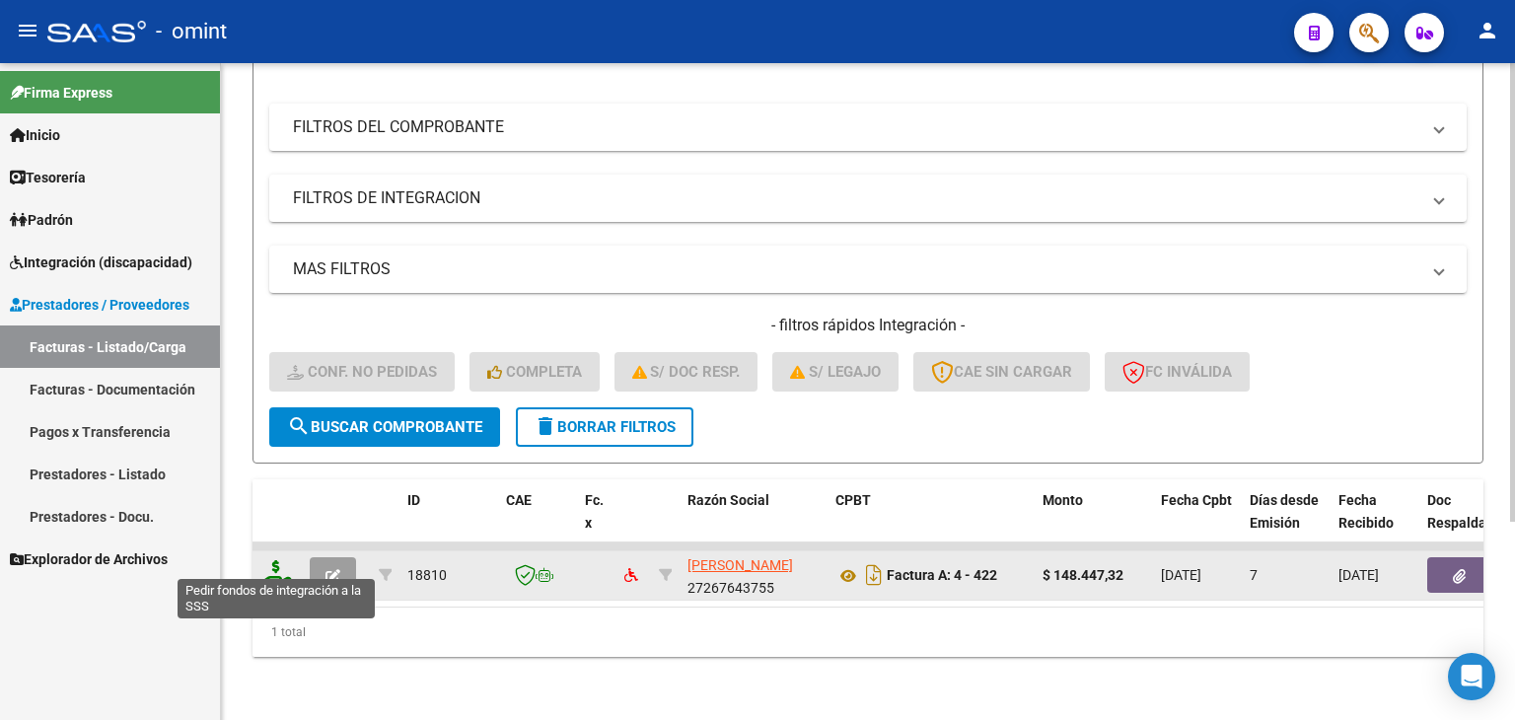
click at [268, 568] on icon at bounding box center [276, 574] width 32 height 28
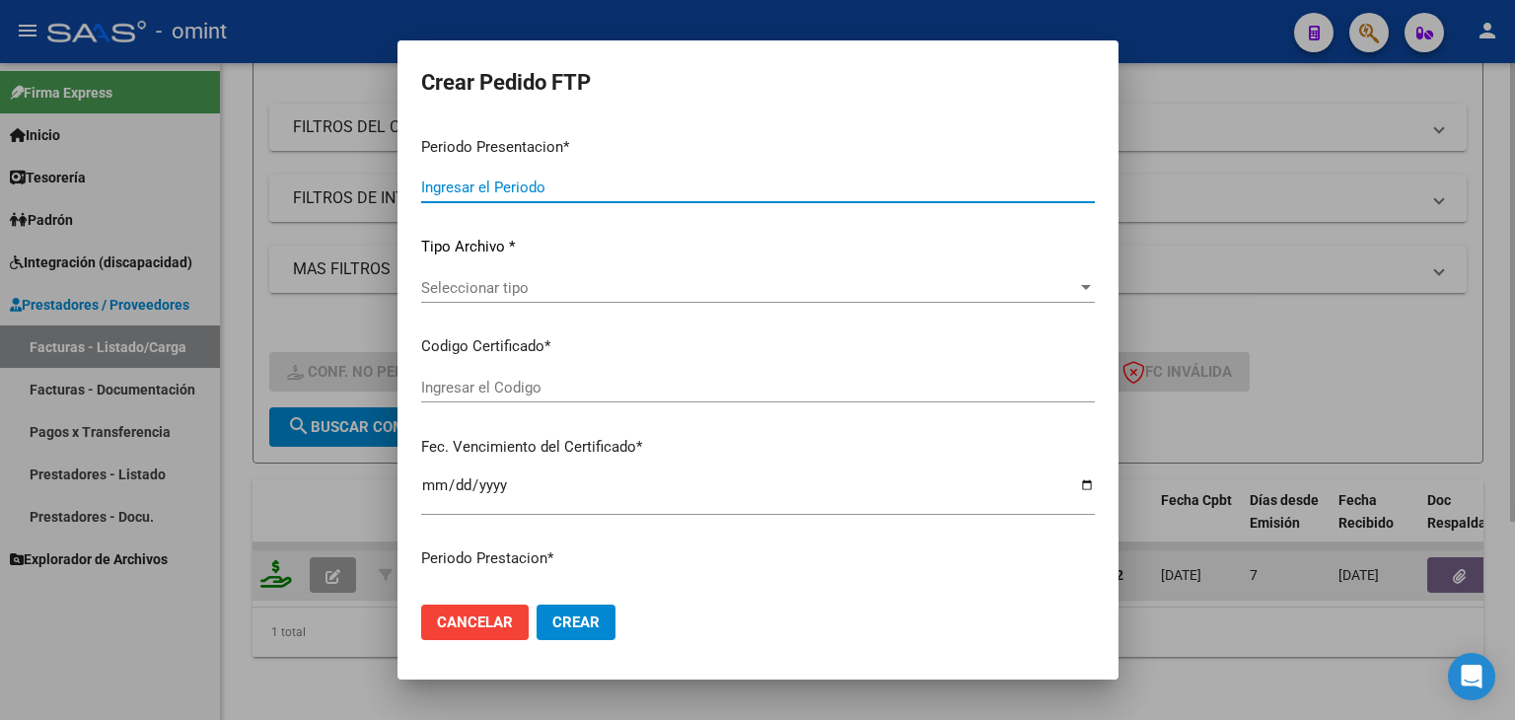
type input "202508"
type input "$ 148.447,32"
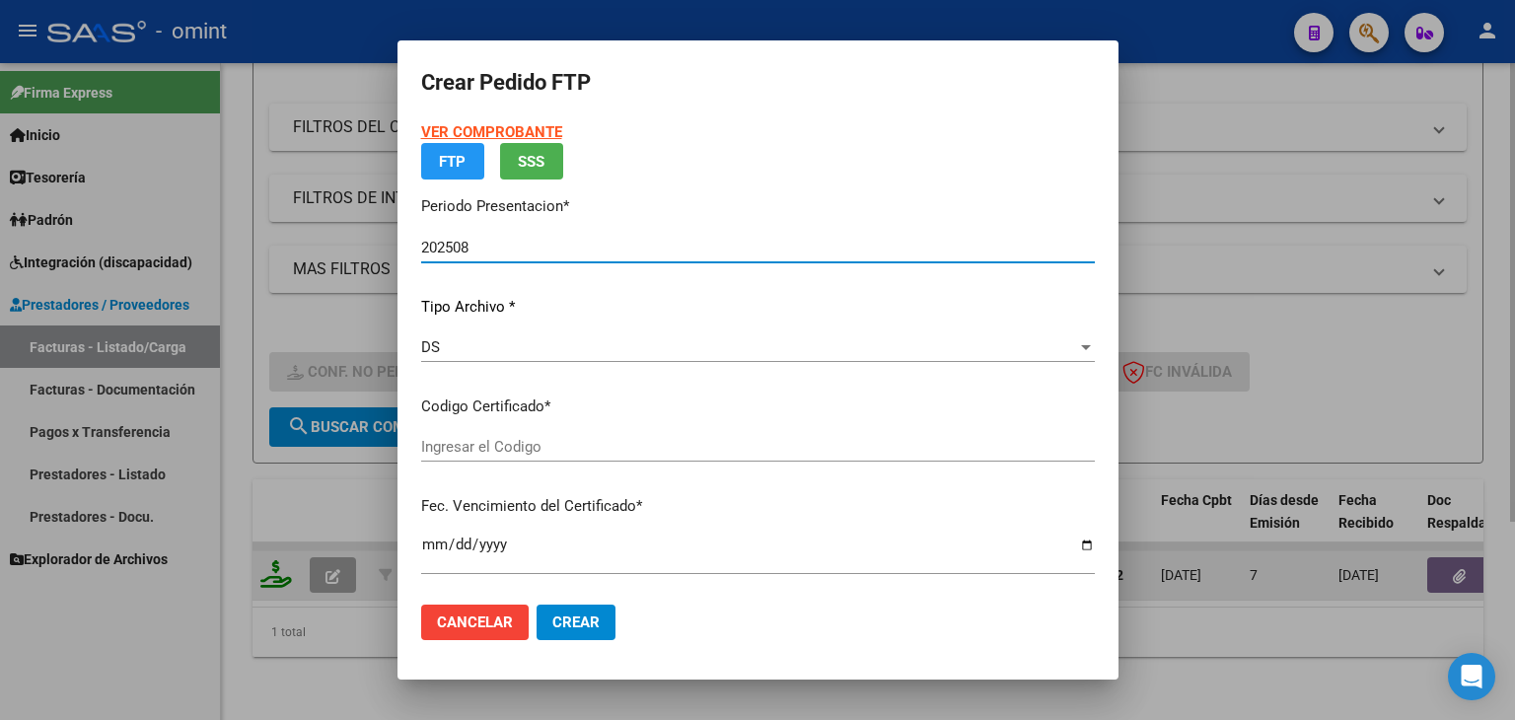
type input "2893159800"
type input "[DATE]"
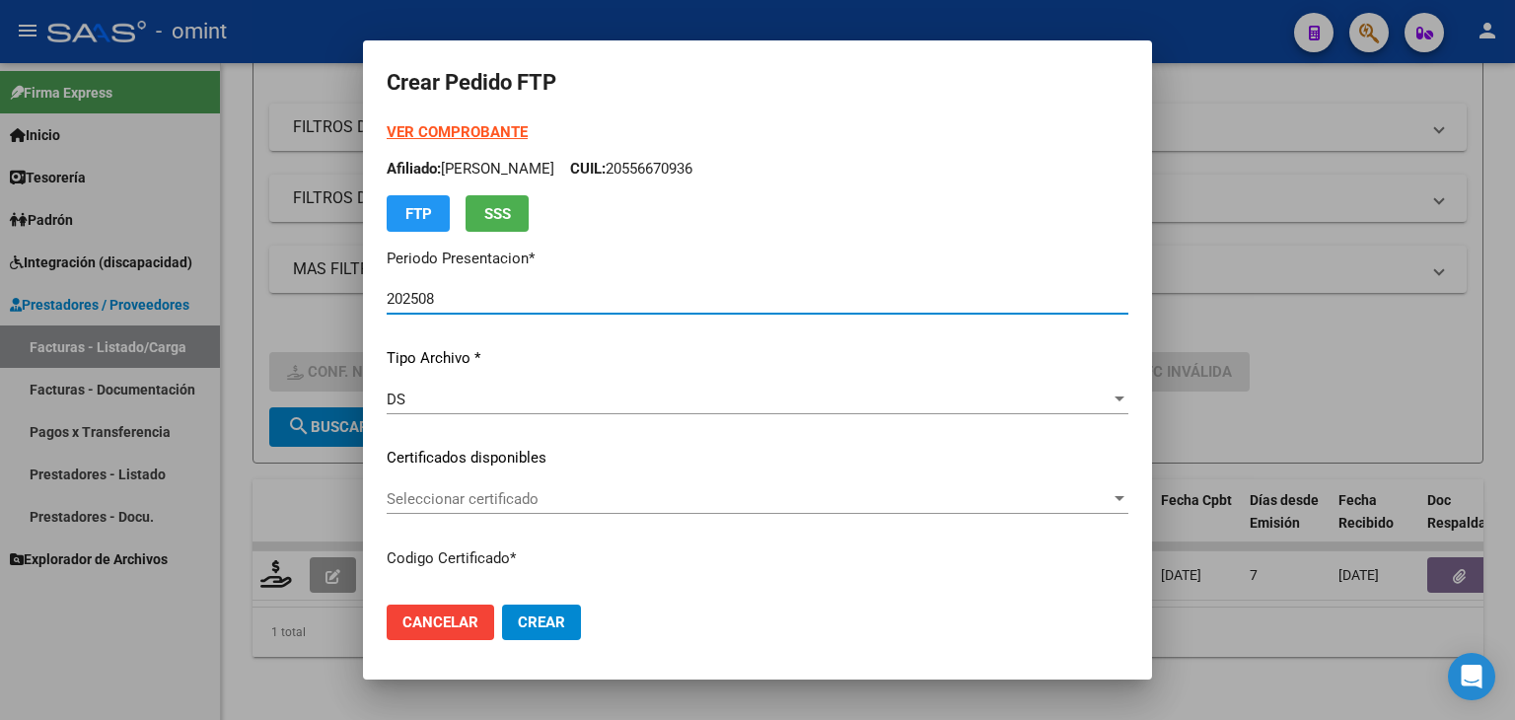
click at [516, 497] on span "Seleccionar certificado" at bounding box center [749, 499] width 724 height 18
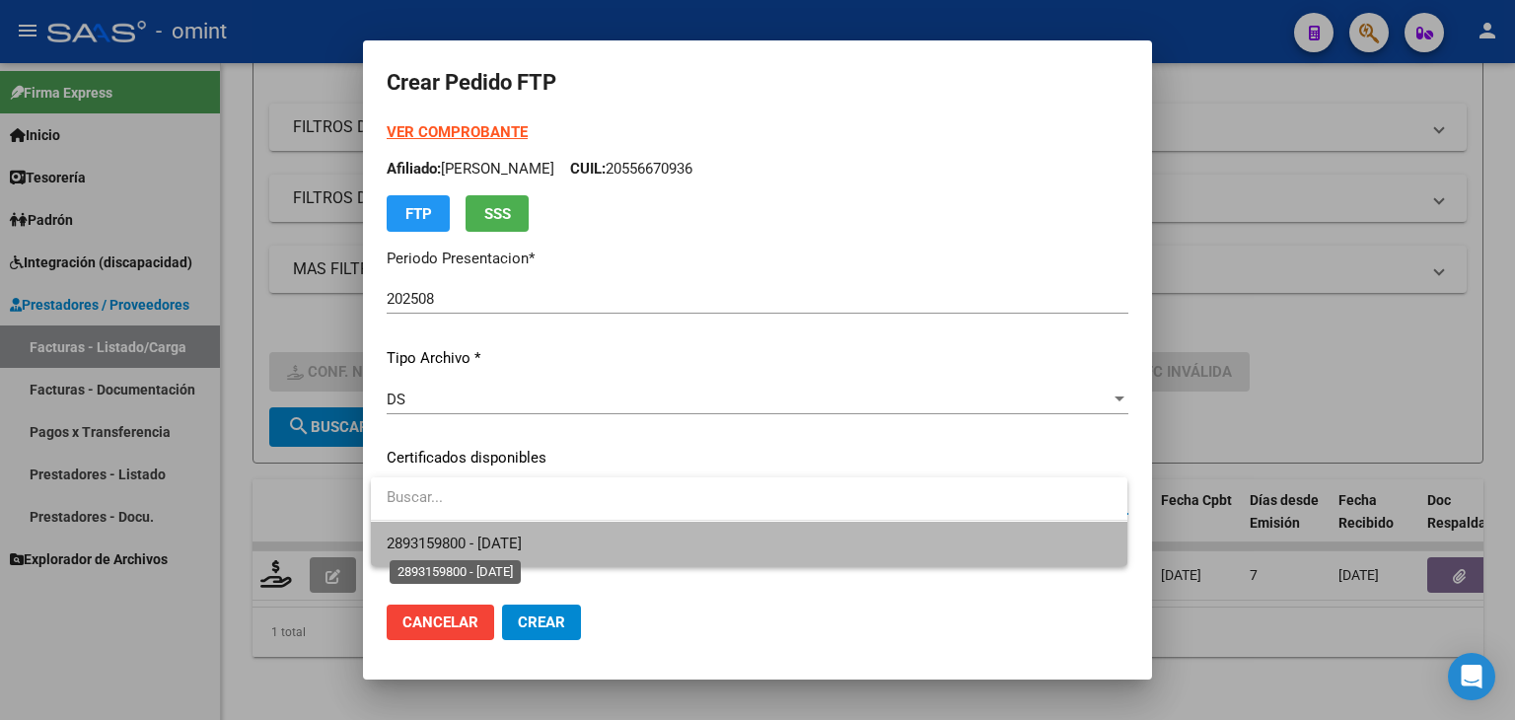
click at [522, 548] on span "2893159800 - [DATE]" at bounding box center [454, 544] width 135 height 18
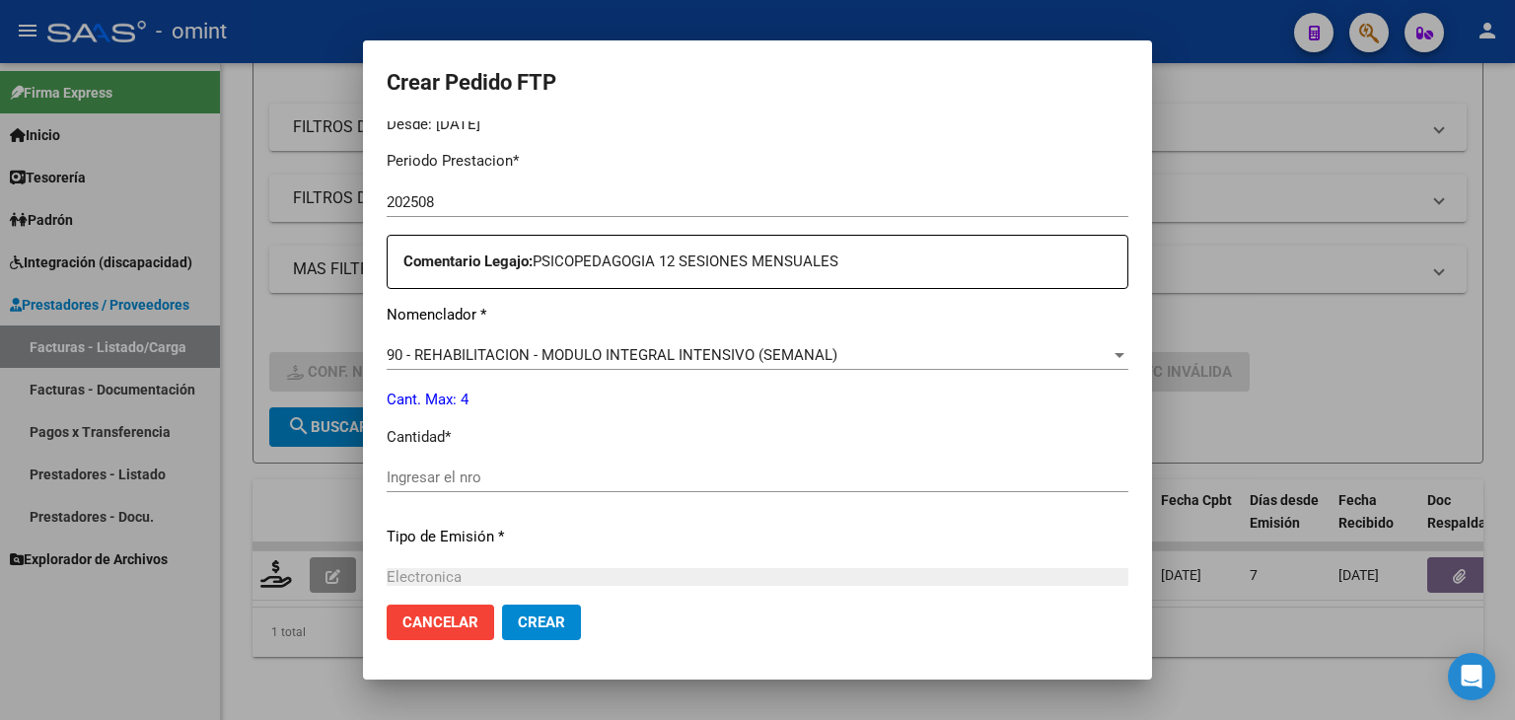
scroll to position [671, 0]
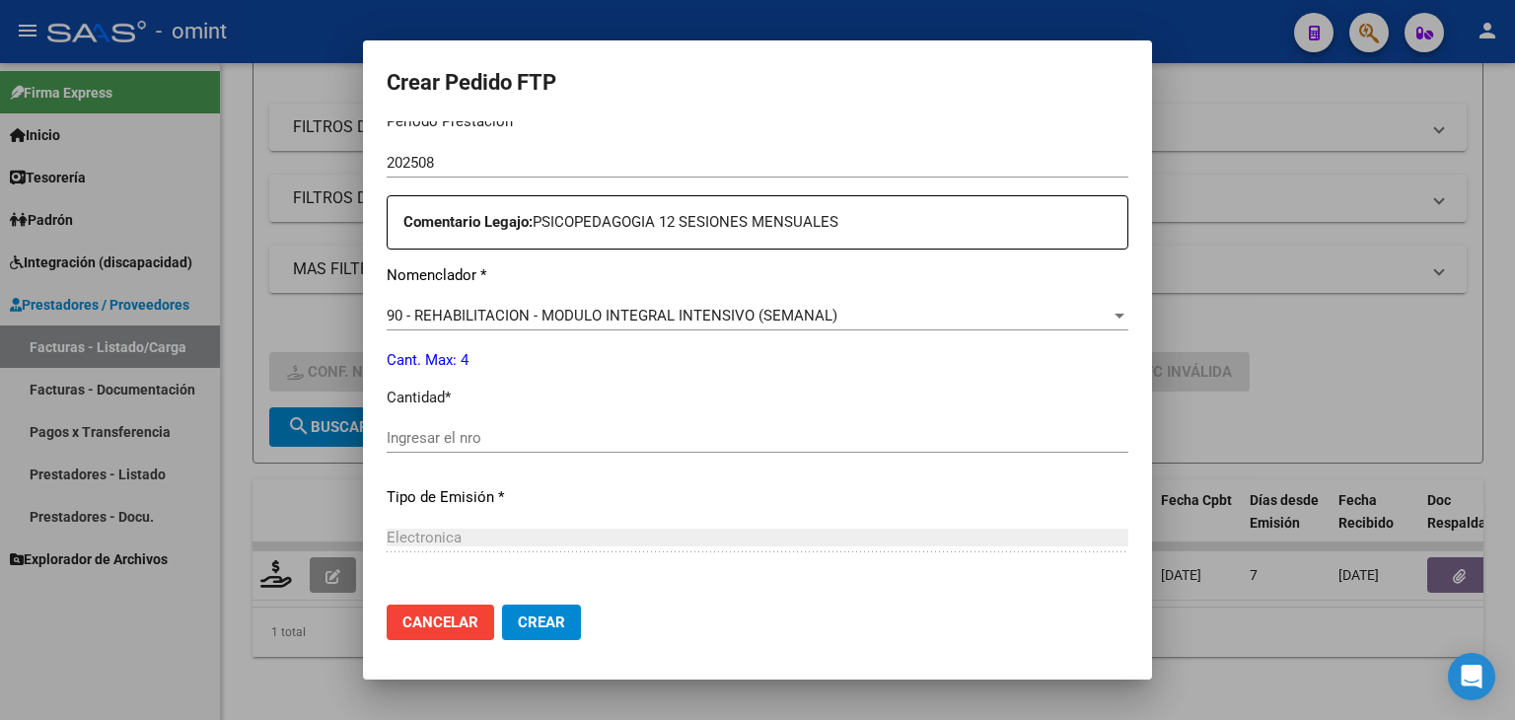
click at [573, 440] on input "Ingresar el nro" at bounding box center [758, 438] width 742 height 18
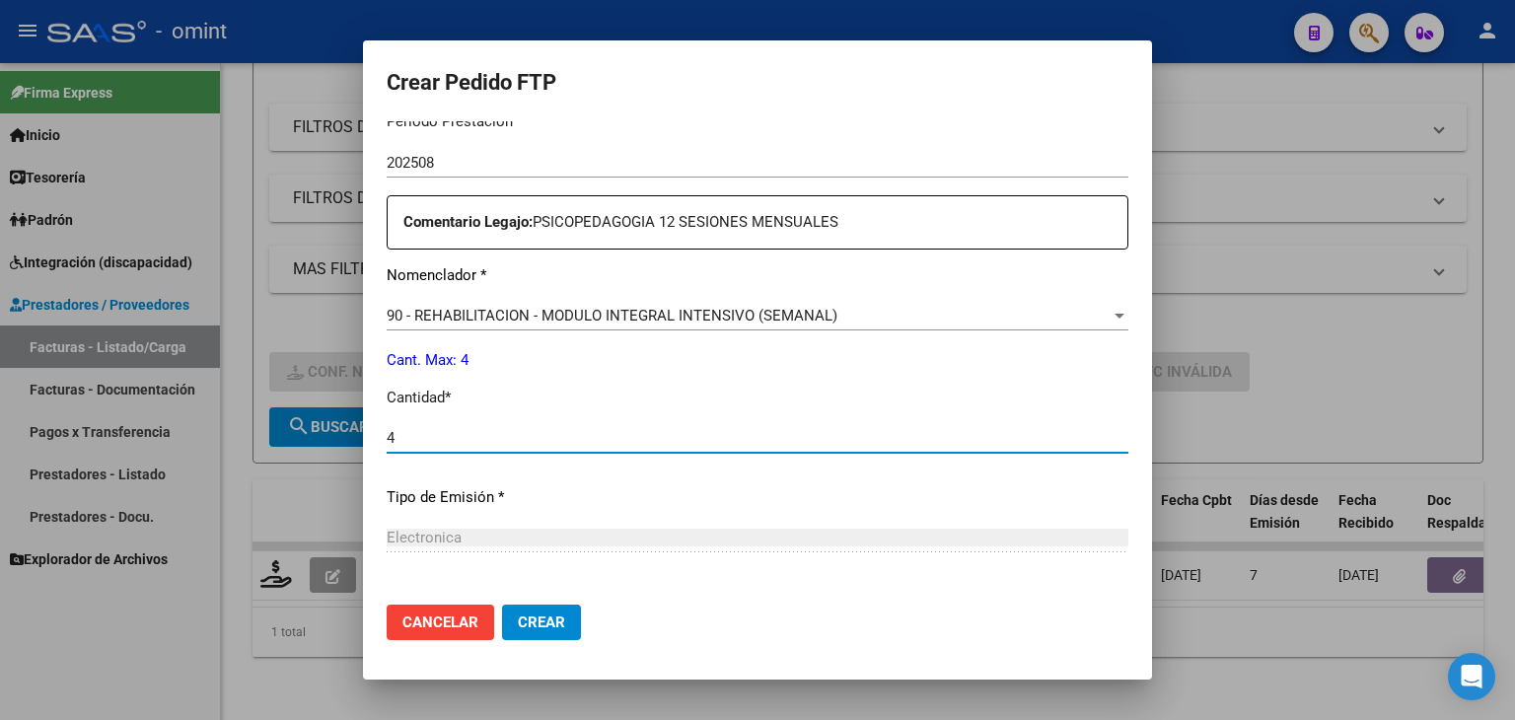
type input "4"
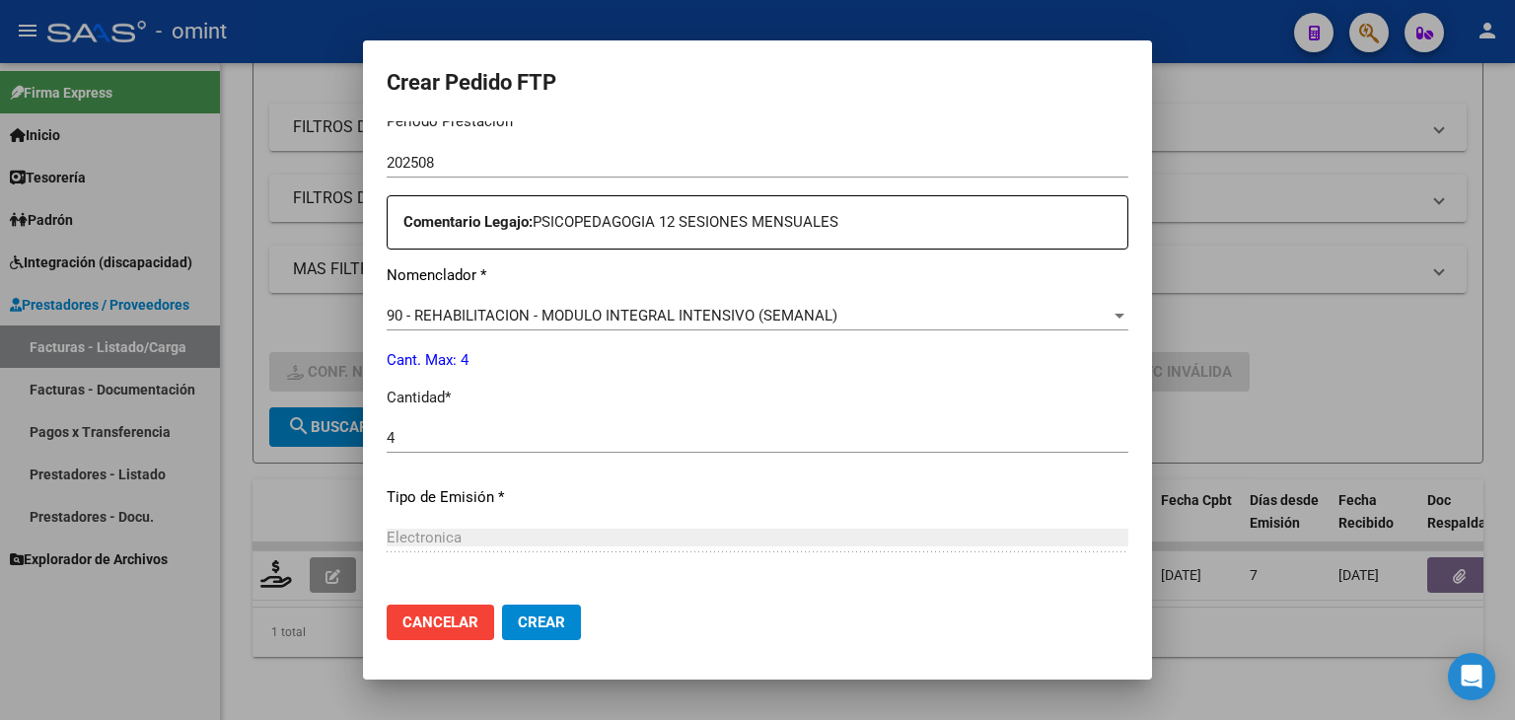
click at [895, 496] on p "Tipo de Emisión *" at bounding box center [758, 497] width 742 height 23
click at [556, 615] on span "Crear" at bounding box center [541, 622] width 47 height 18
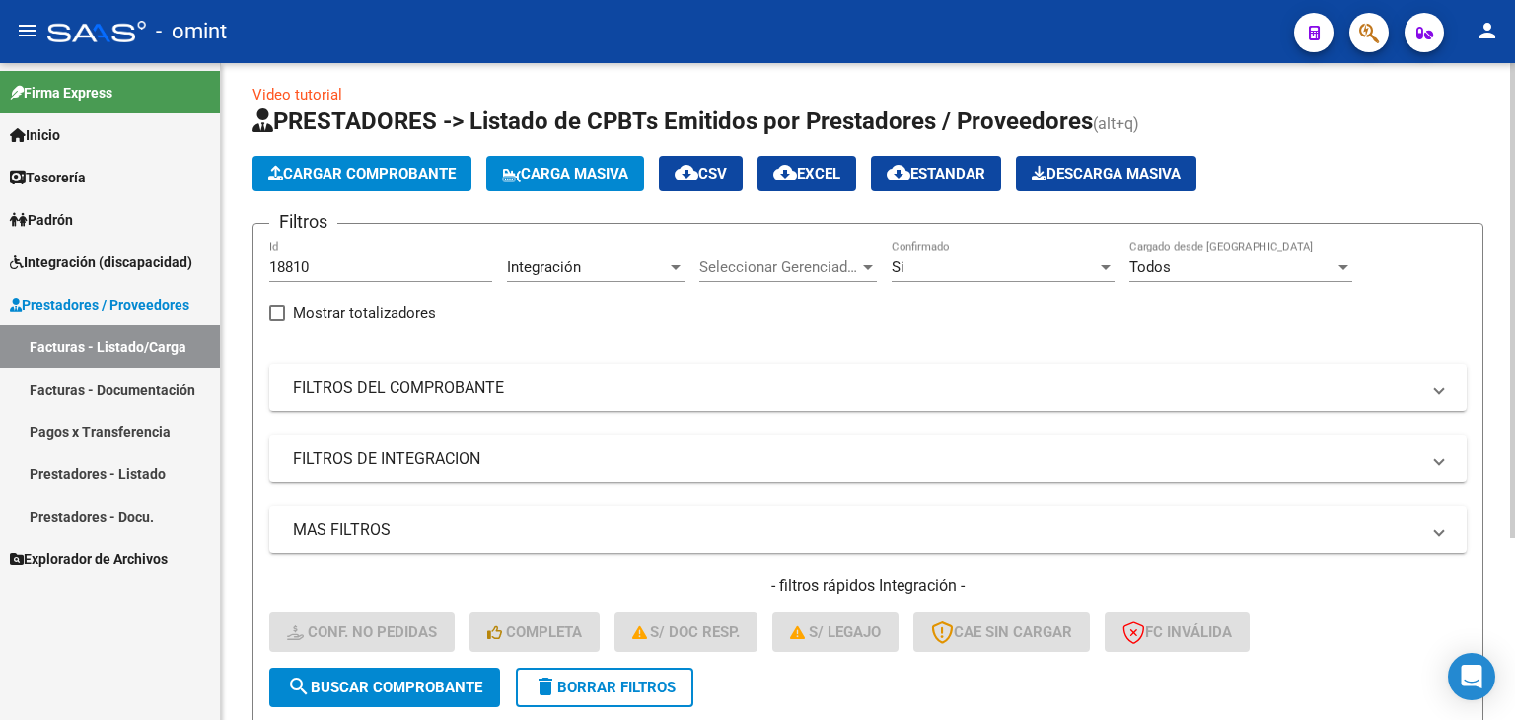
scroll to position [0, 0]
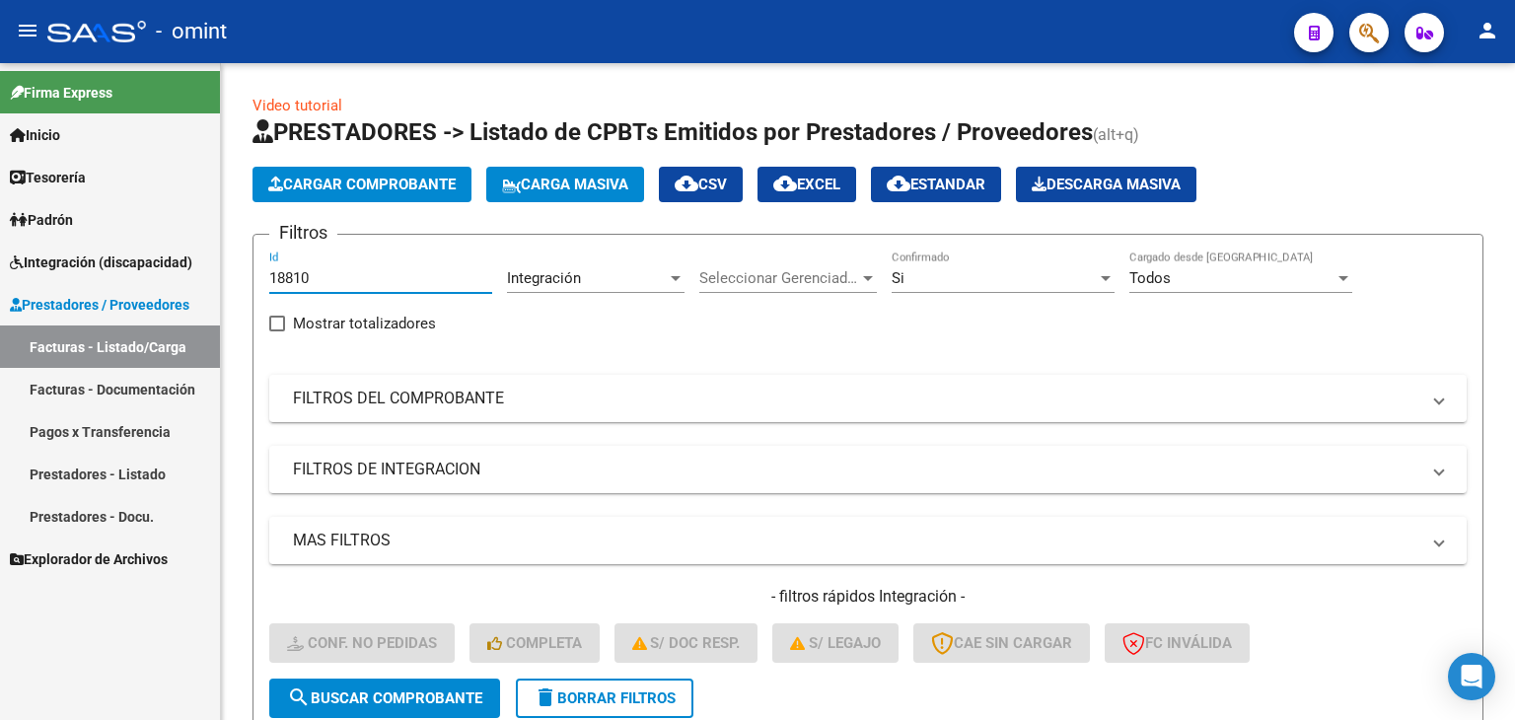
drag, startPoint x: 324, startPoint y: 280, endPoint x: 196, endPoint y: 234, distance: 135.4
click at [222, 242] on div "Video tutorial PRESTADORES -> Listado de CPBTs Emitidos por Prestadores / Prove…" at bounding box center [868, 519] width 1294 height 913
paste input "20478"
type input "20478"
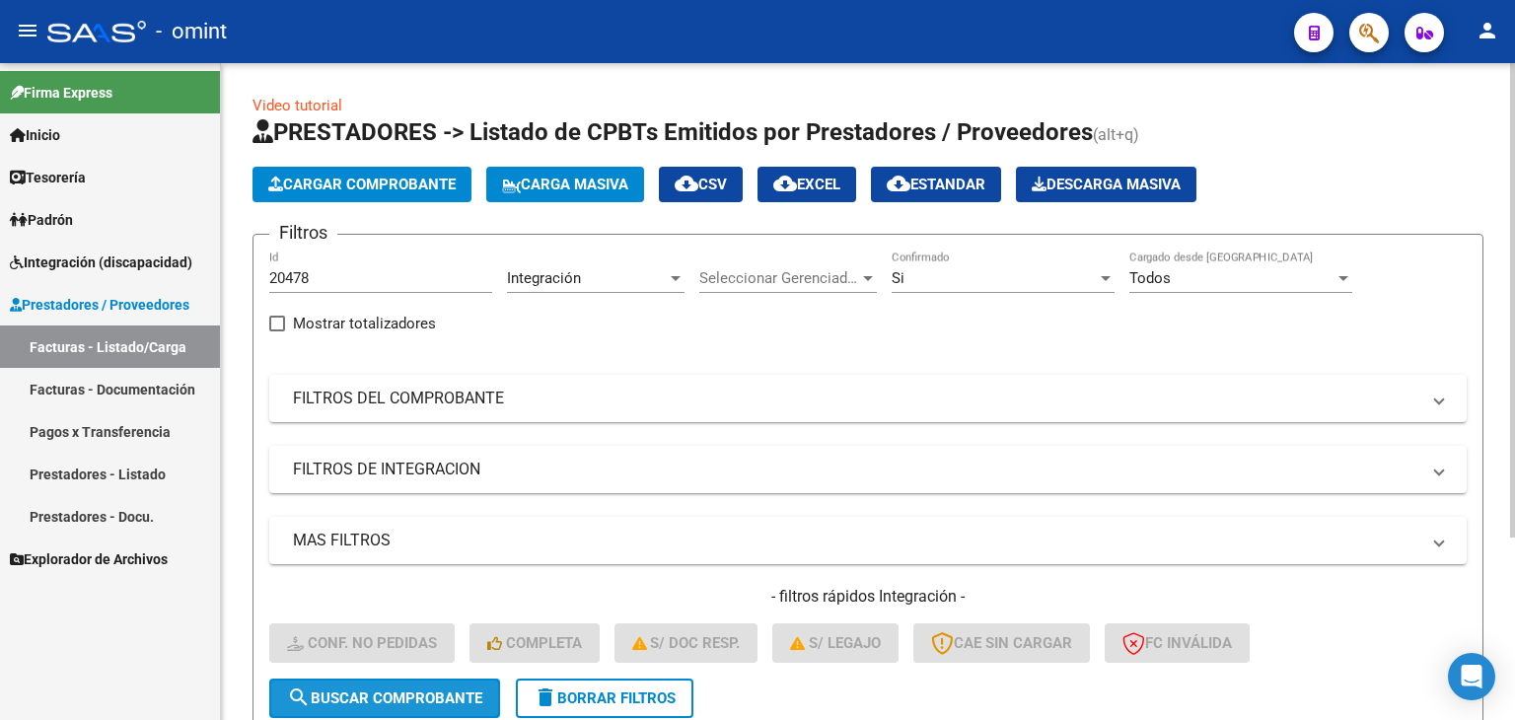
click at [454, 692] on span "search Buscar Comprobante" at bounding box center [384, 698] width 195 height 18
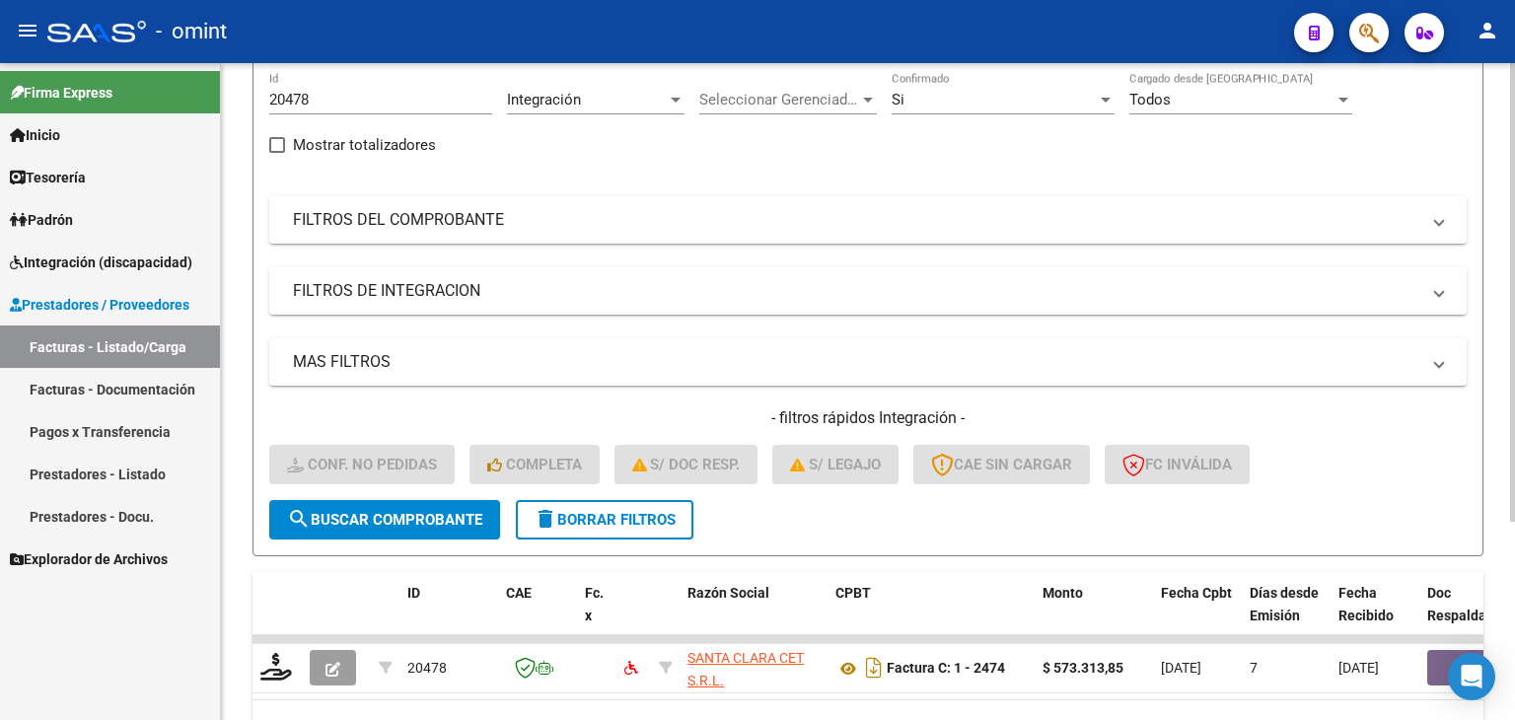
scroll to position [284, 0]
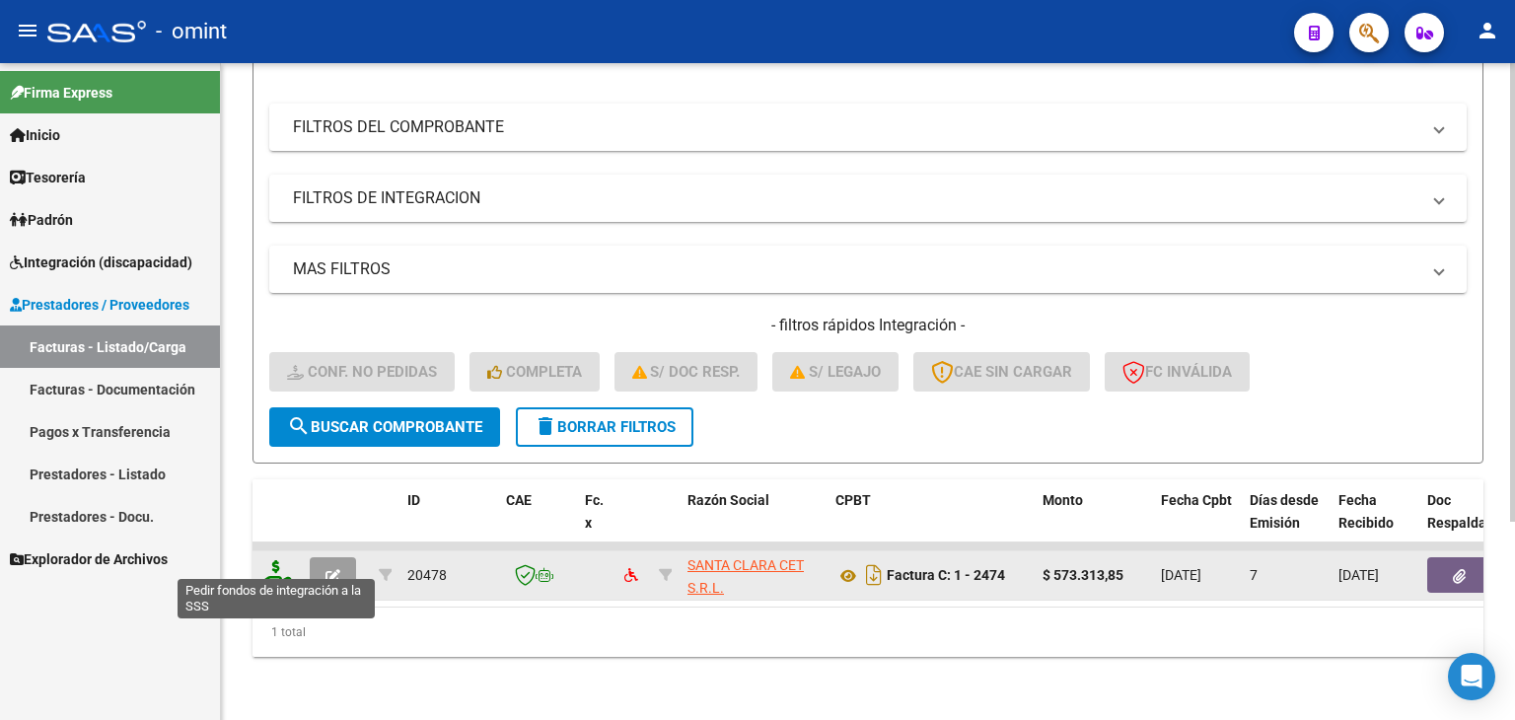
click at [269, 560] on icon at bounding box center [276, 574] width 32 height 28
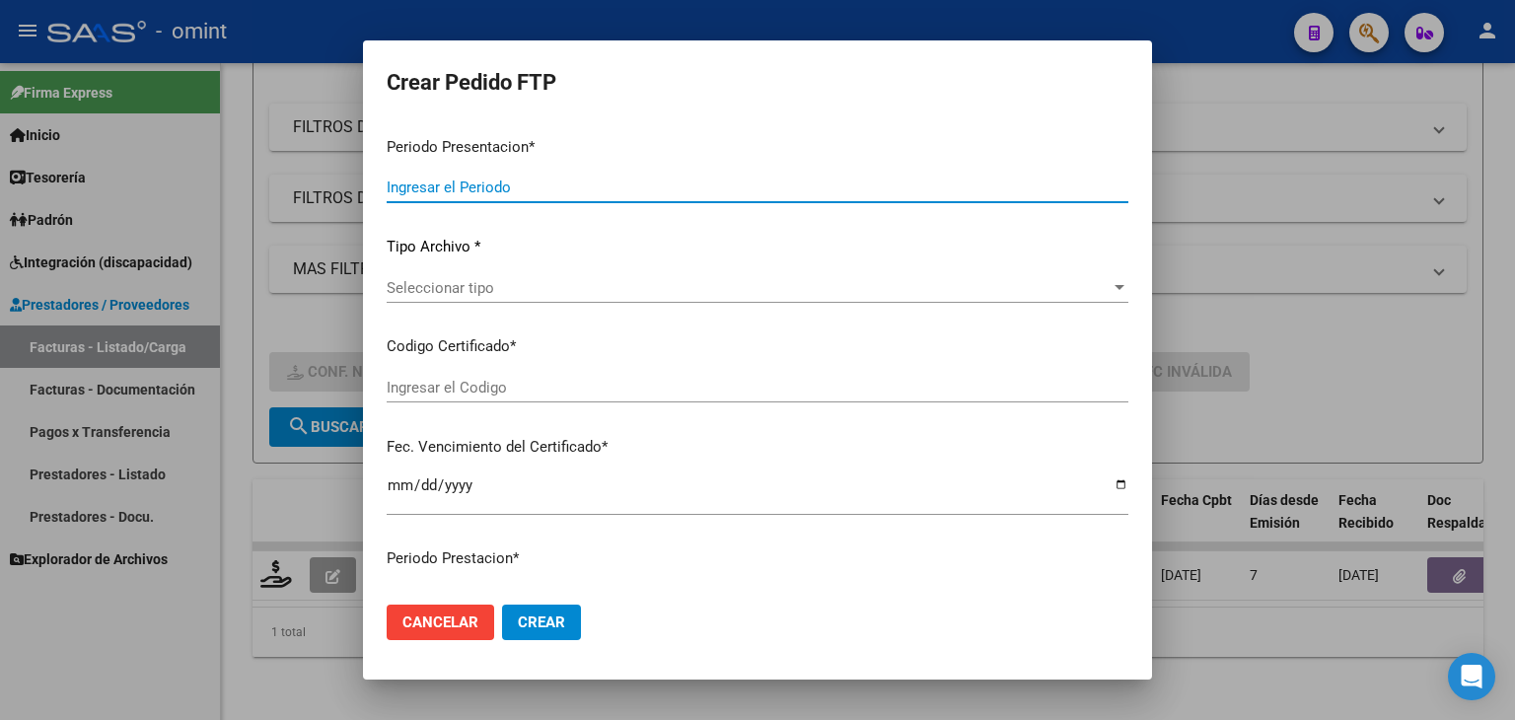
type input "202508"
type input "$ 573.313,85"
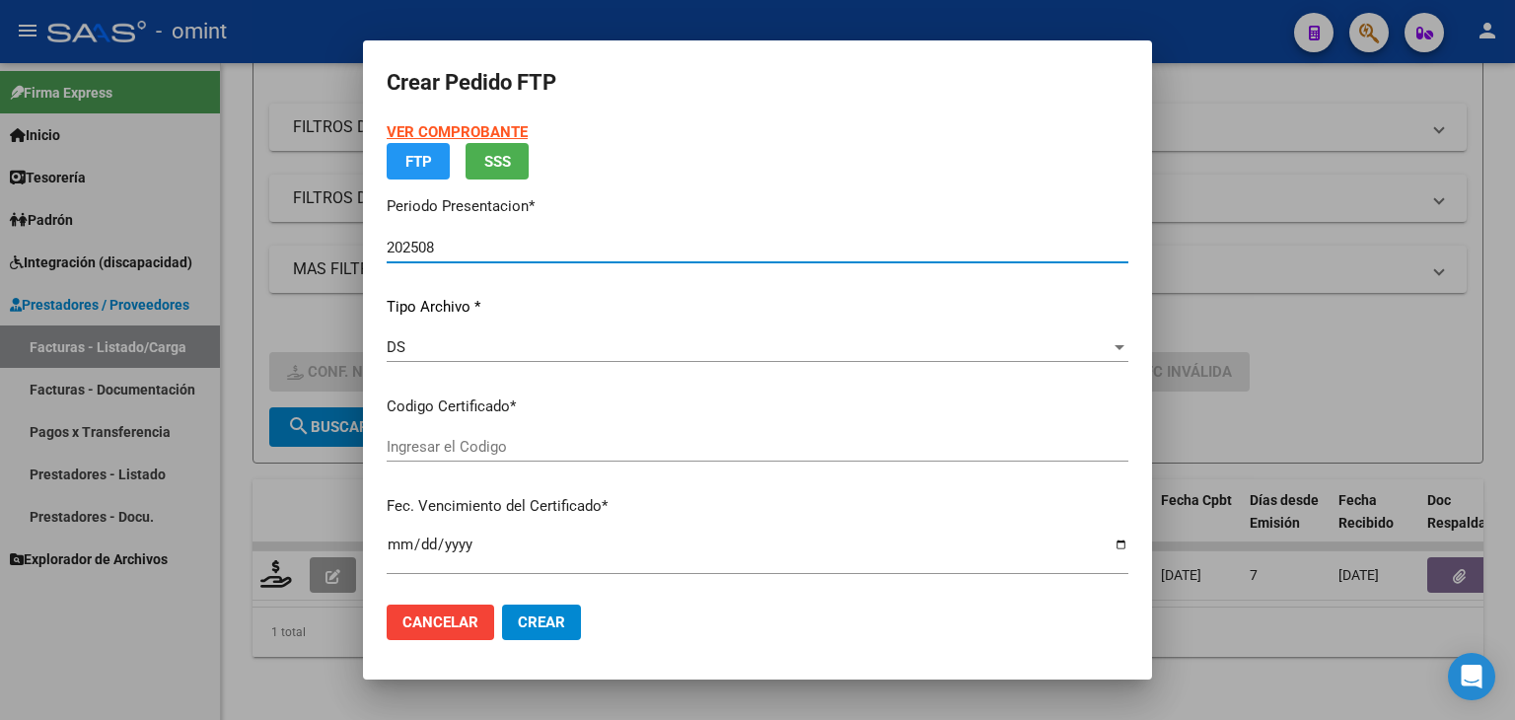
type input "8500354152"
type input "2030-03-26"
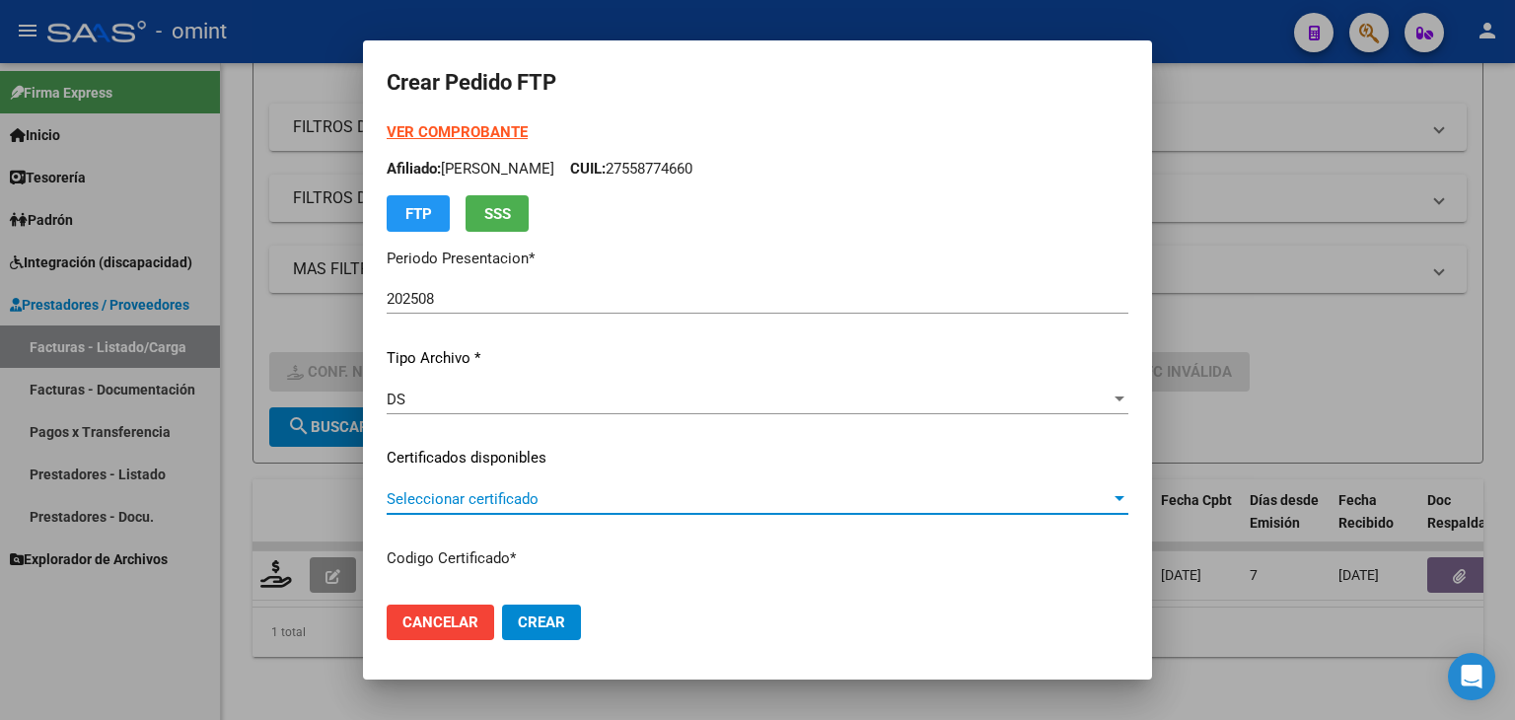
click at [466, 490] on span "Seleccionar certificado" at bounding box center [749, 499] width 724 height 18
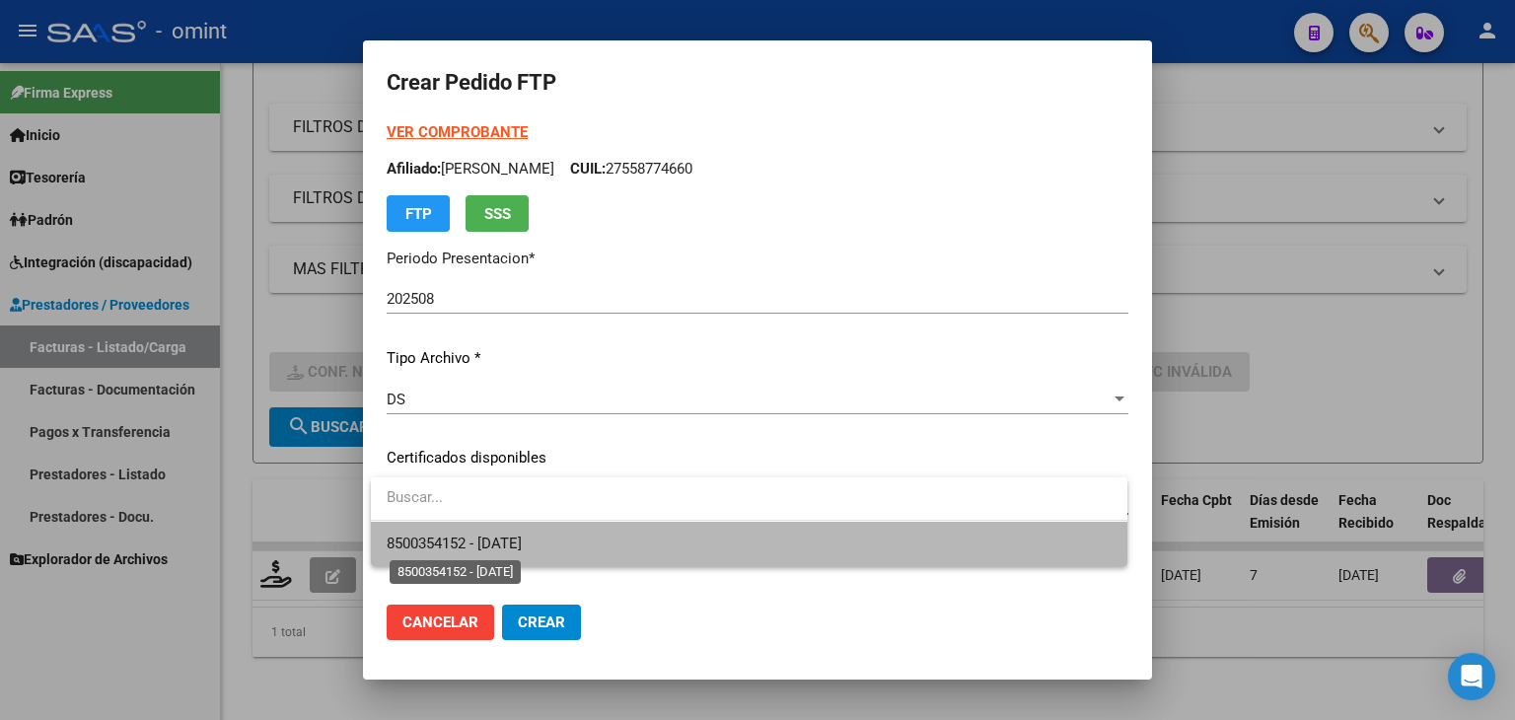
click at [485, 538] on span "8500354152 - 2030-03-26" at bounding box center [454, 544] width 135 height 18
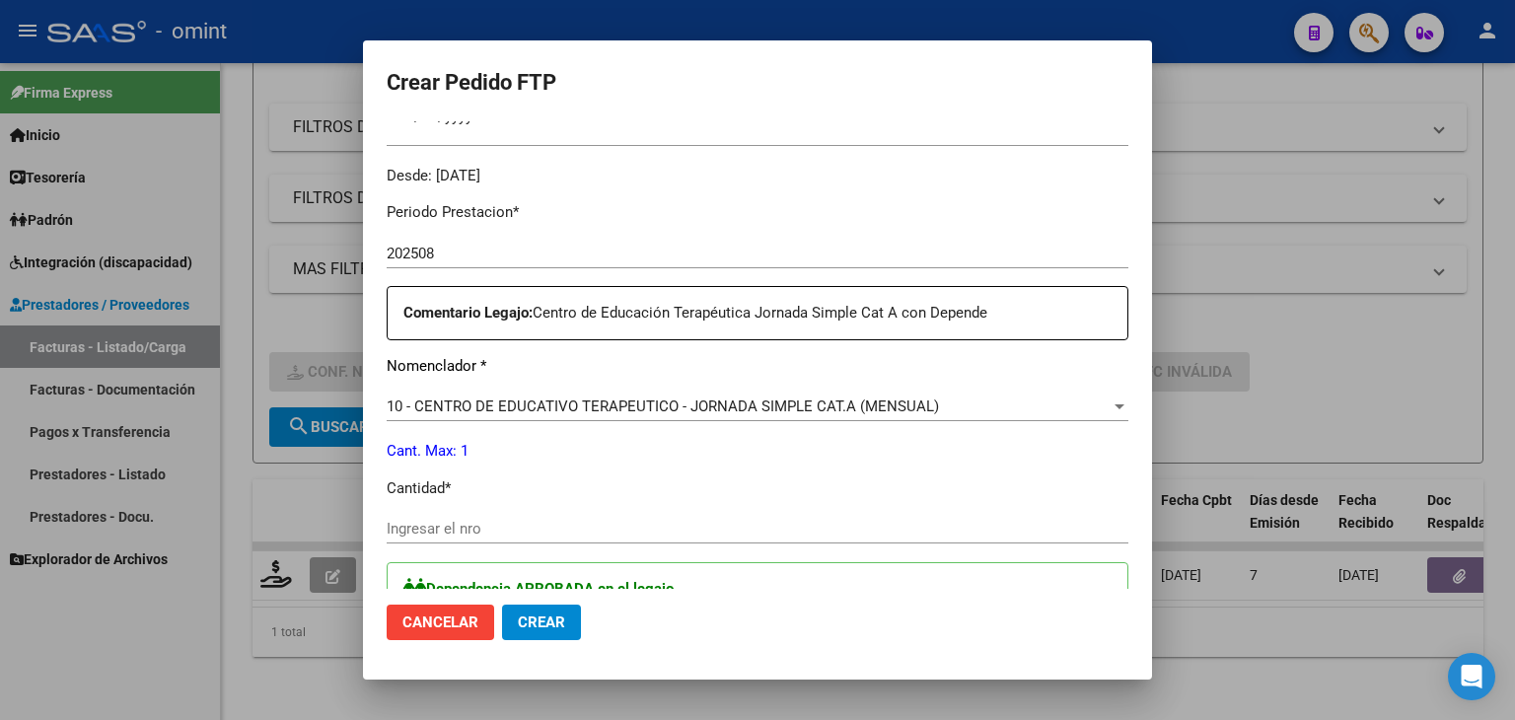
scroll to position [592, 0]
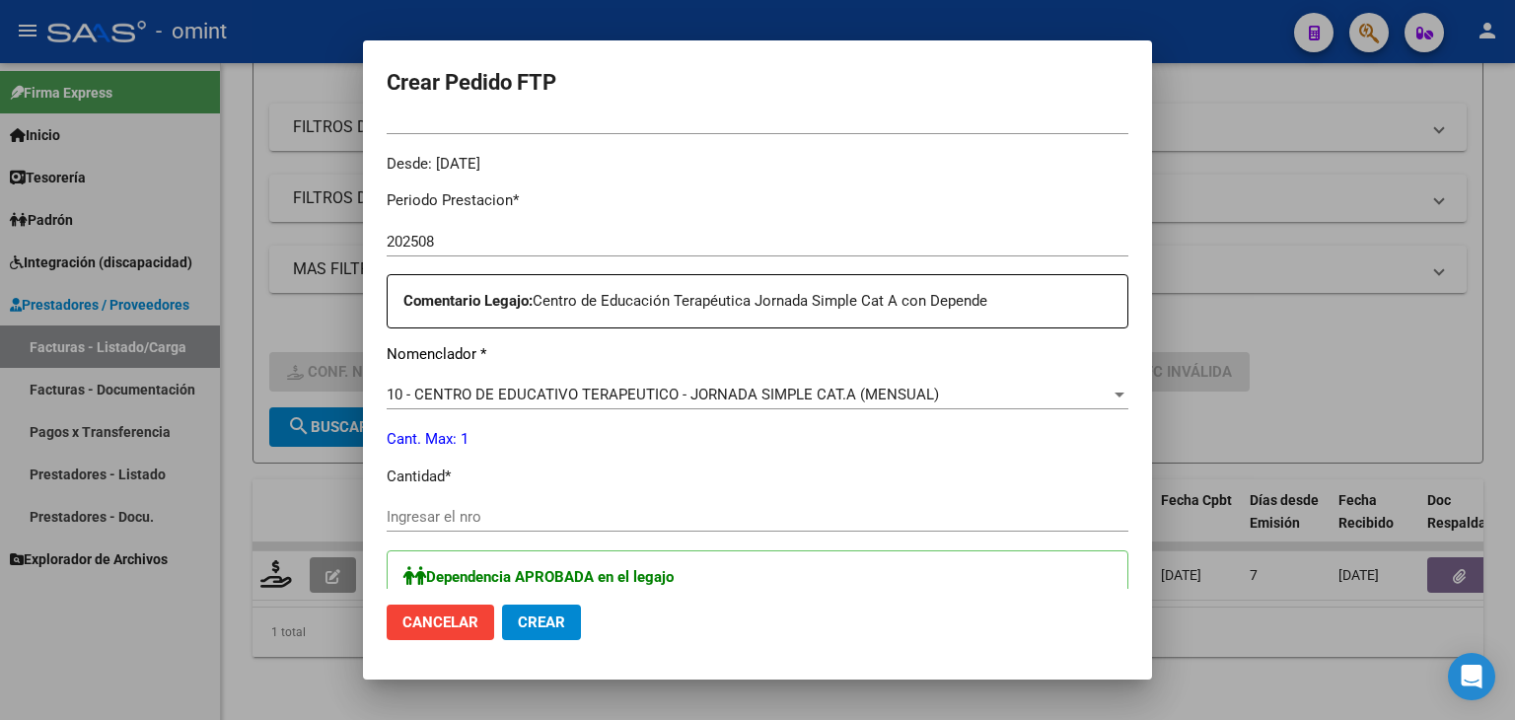
click at [556, 522] on input "Ingresar el nro" at bounding box center [758, 517] width 742 height 18
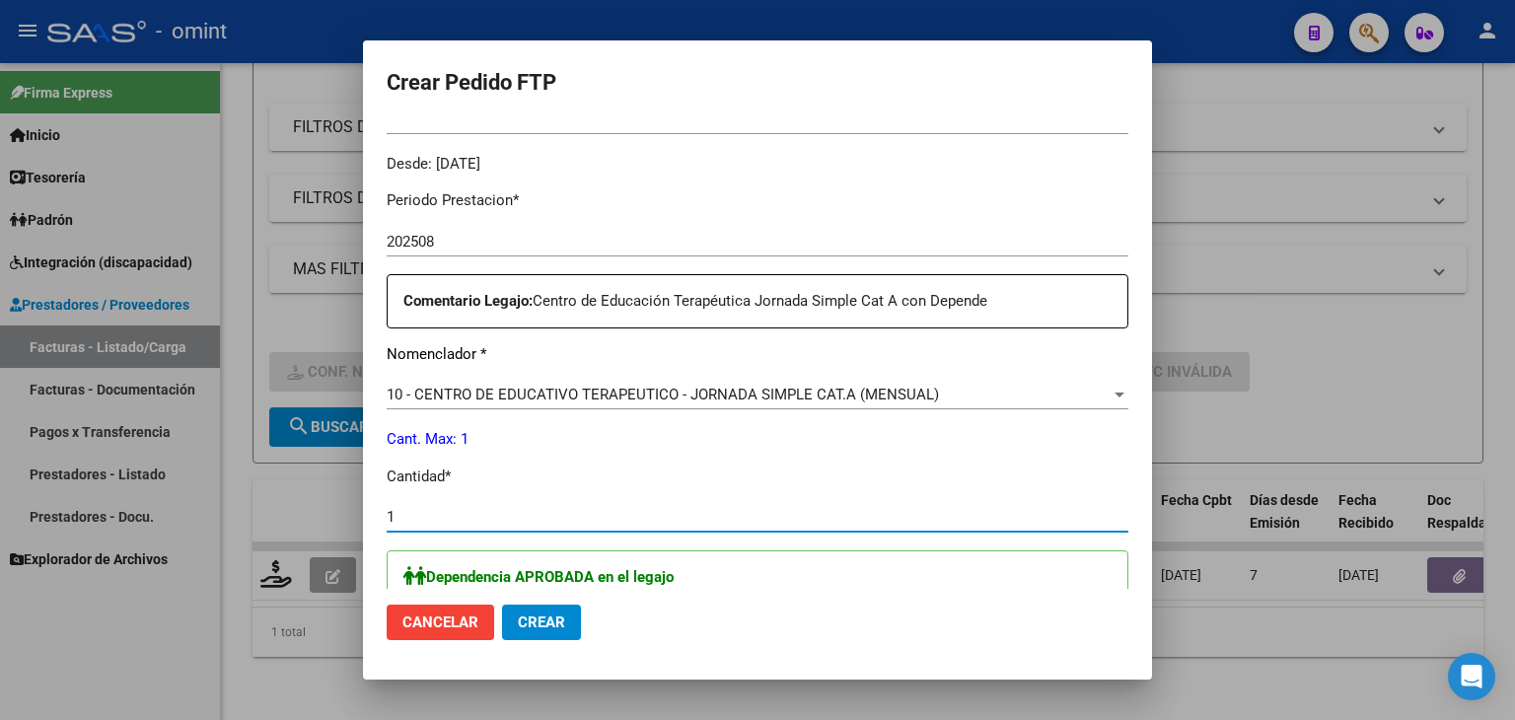
type input "1"
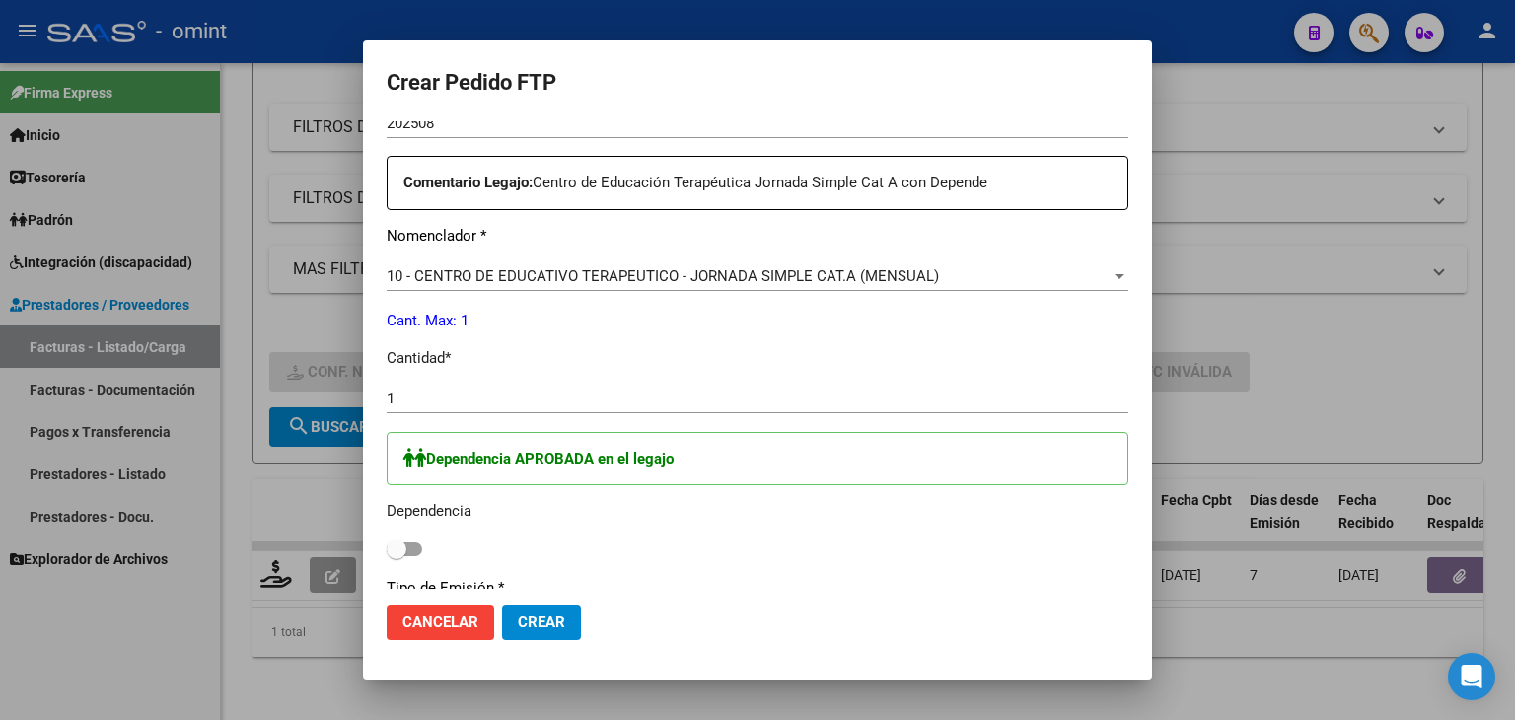
scroll to position [982, 0]
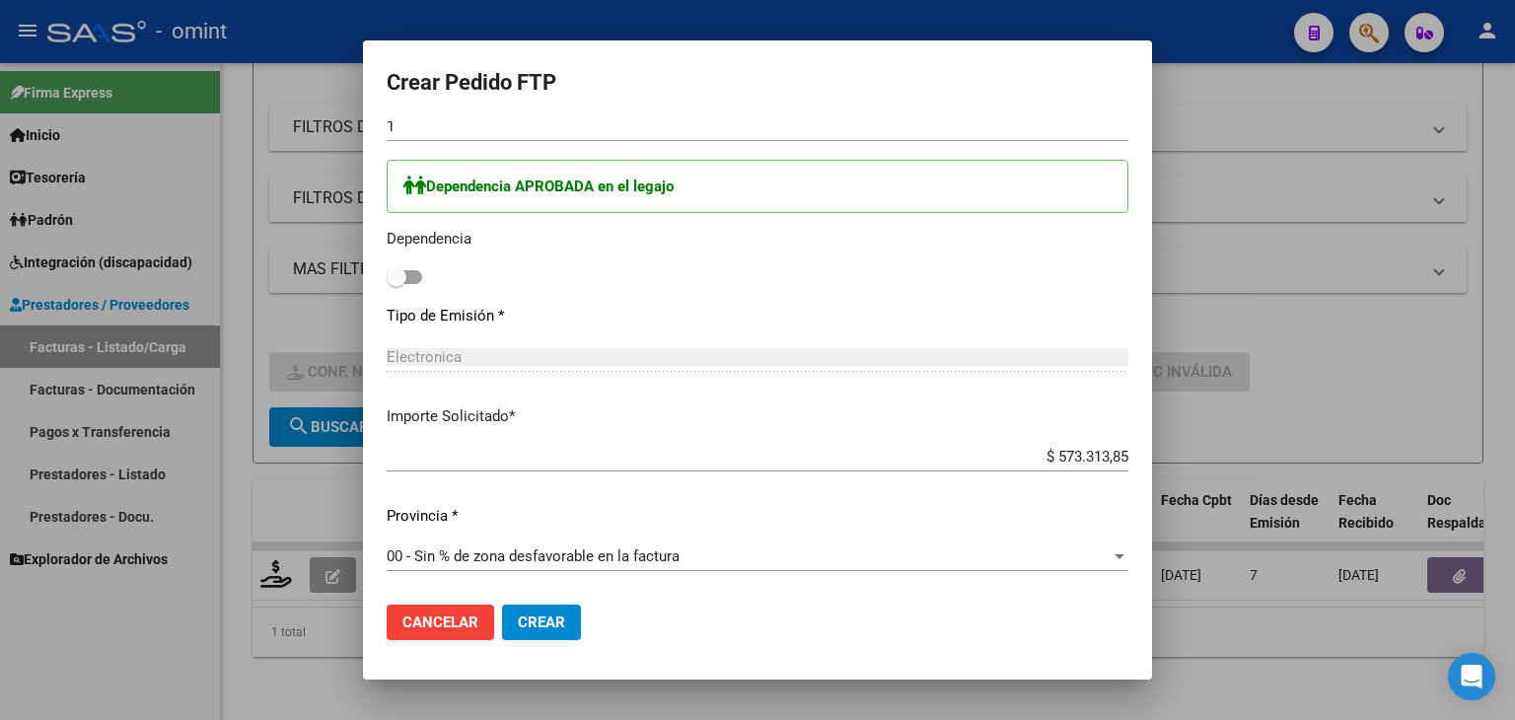
click at [398, 279] on span at bounding box center [397, 277] width 20 height 20
click at [396, 284] on input "checkbox" at bounding box center [396, 284] width 1 height 1
checkbox input "true"
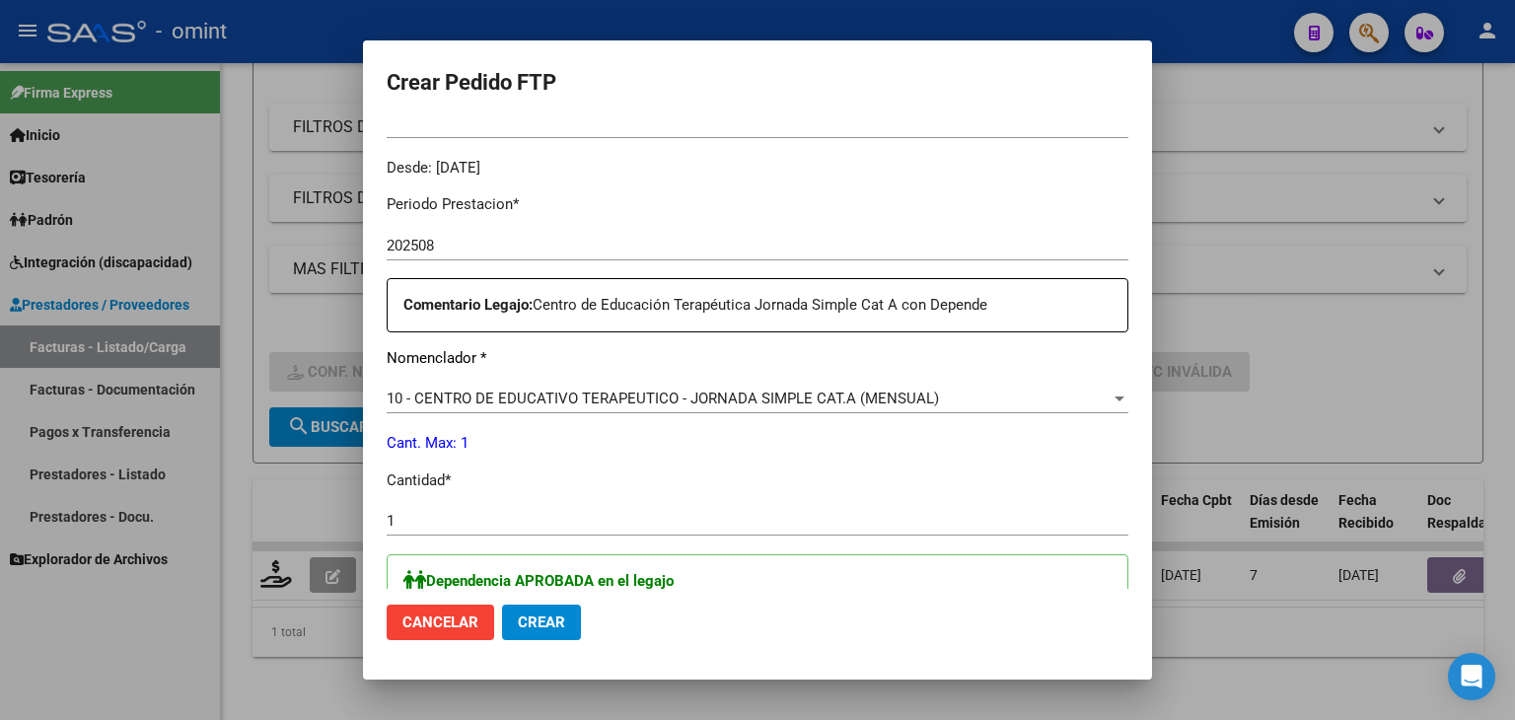
scroll to position [489, 0]
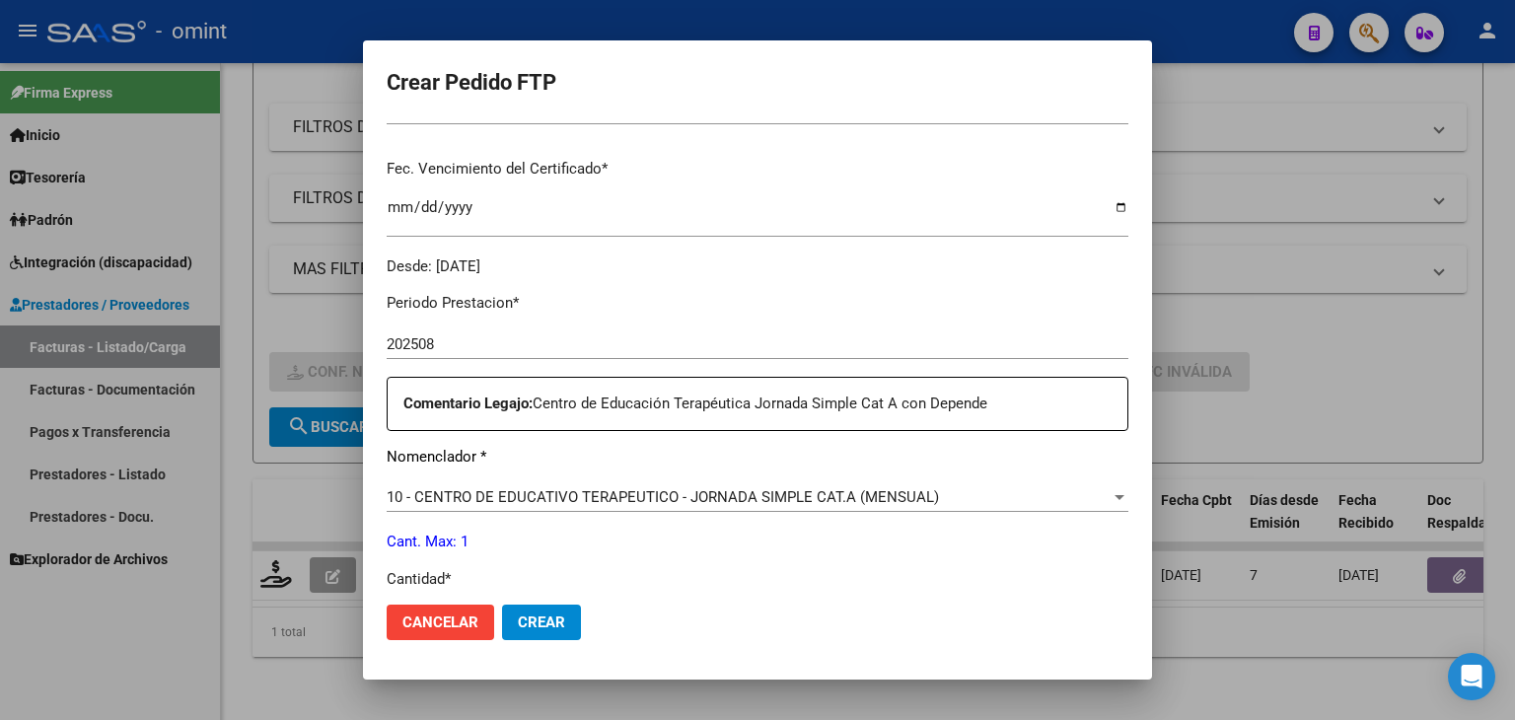
click at [547, 632] on button "Crear" at bounding box center [541, 623] width 79 height 36
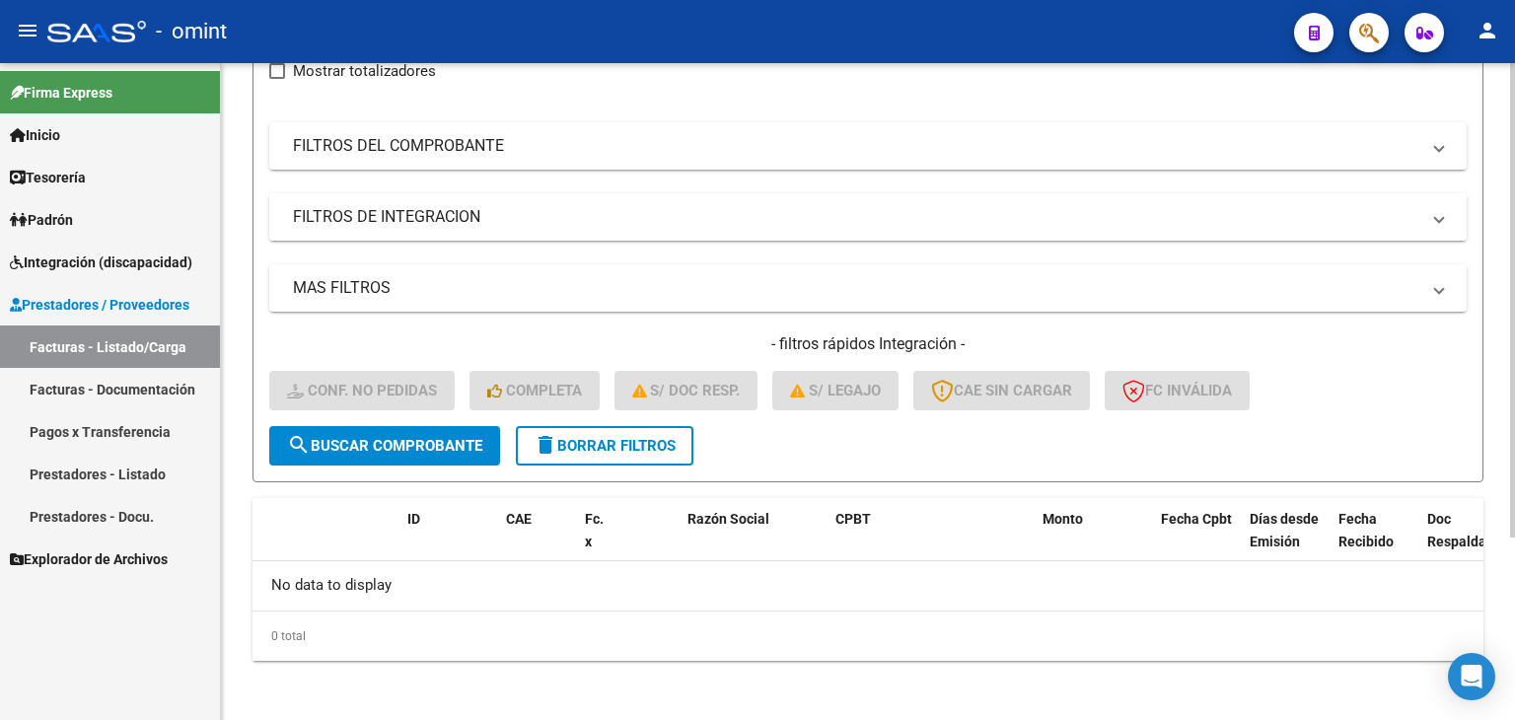
scroll to position [55, 0]
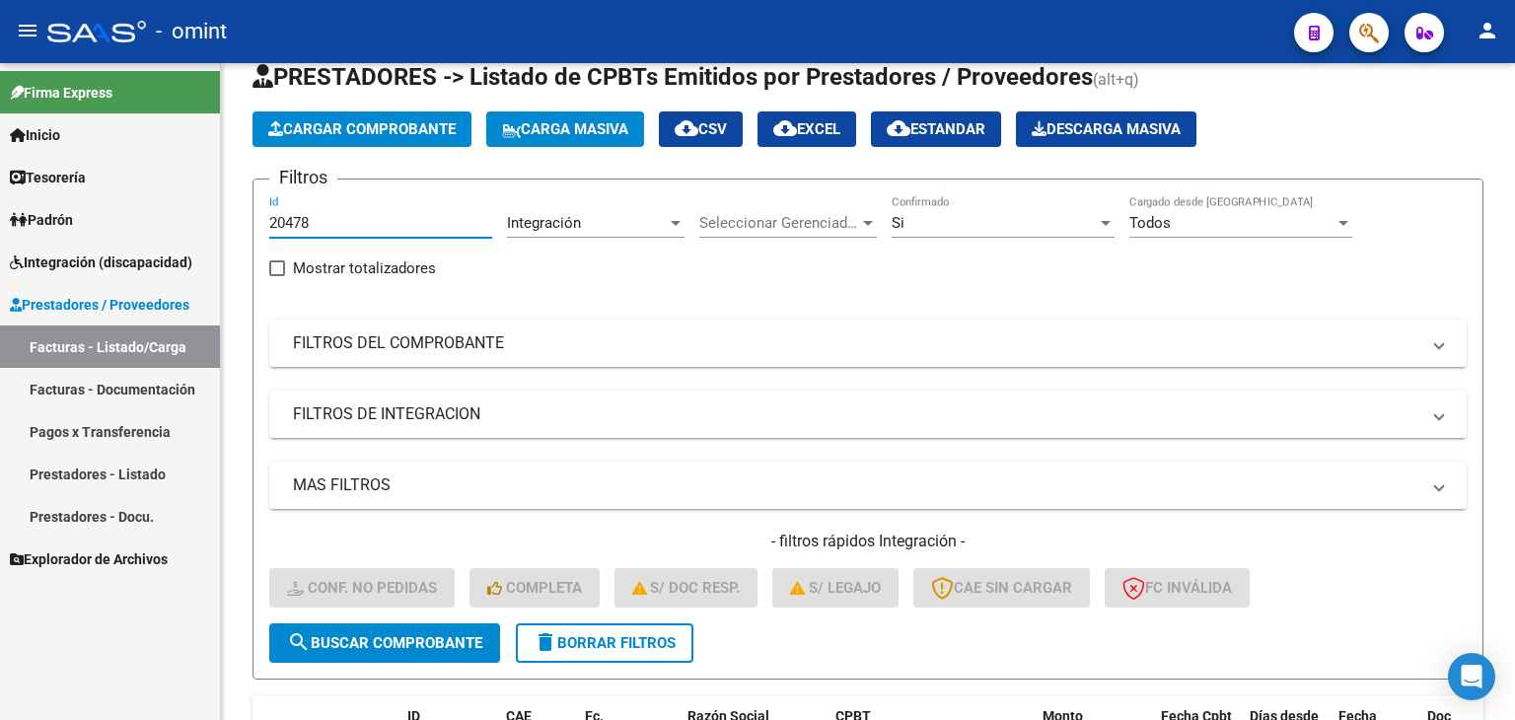
drag, startPoint x: 306, startPoint y: 213, endPoint x: 213, endPoint y: 208, distance: 92.8
click at [215, 208] on mat-sidenav-container "Firma Express Inicio Instructivos Contacto OS Tesorería Extractos Procesados (c…" at bounding box center [757, 391] width 1515 height 657
paste input "84"
type input "20484"
click at [396, 649] on button "search Buscar Comprobante" at bounding box center [384, 642] width 231 height 39
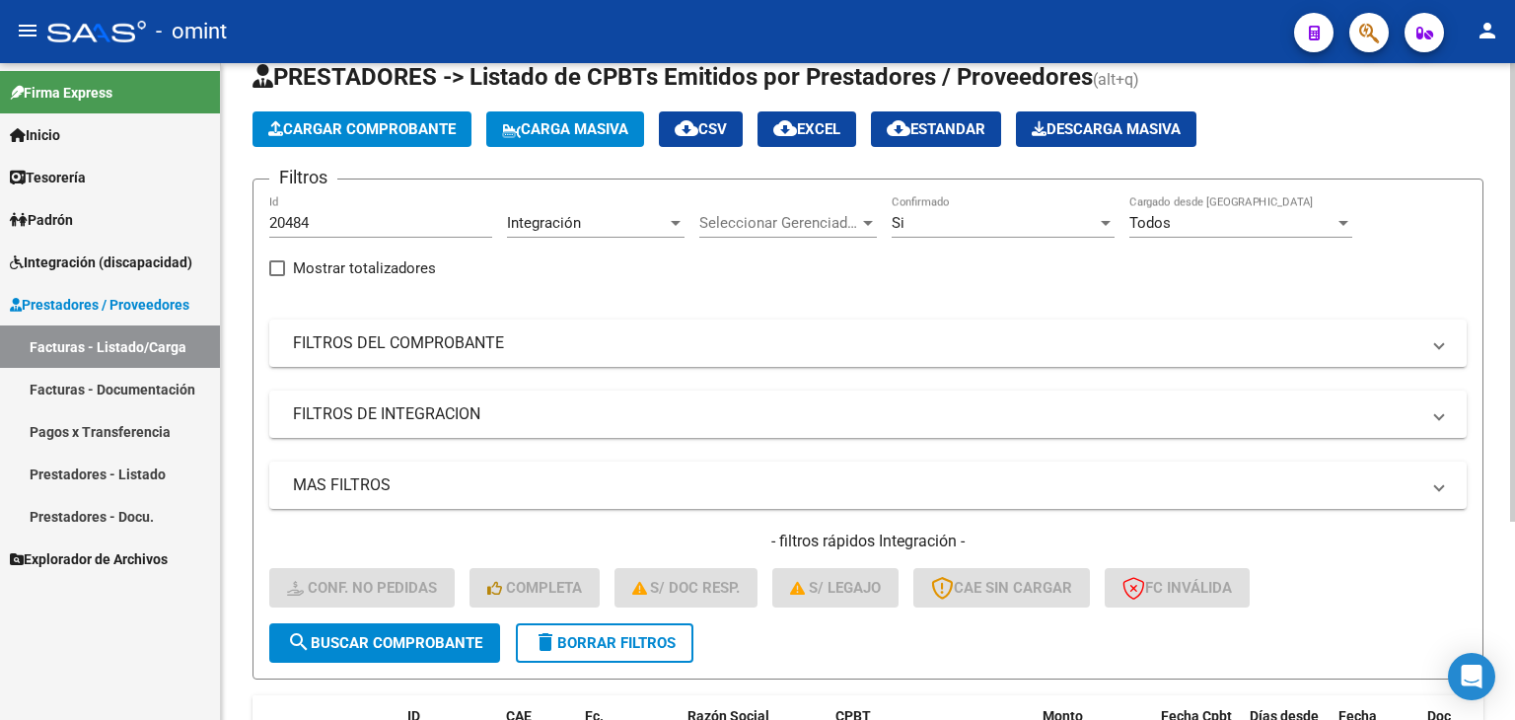
scroll to position [284, 0]
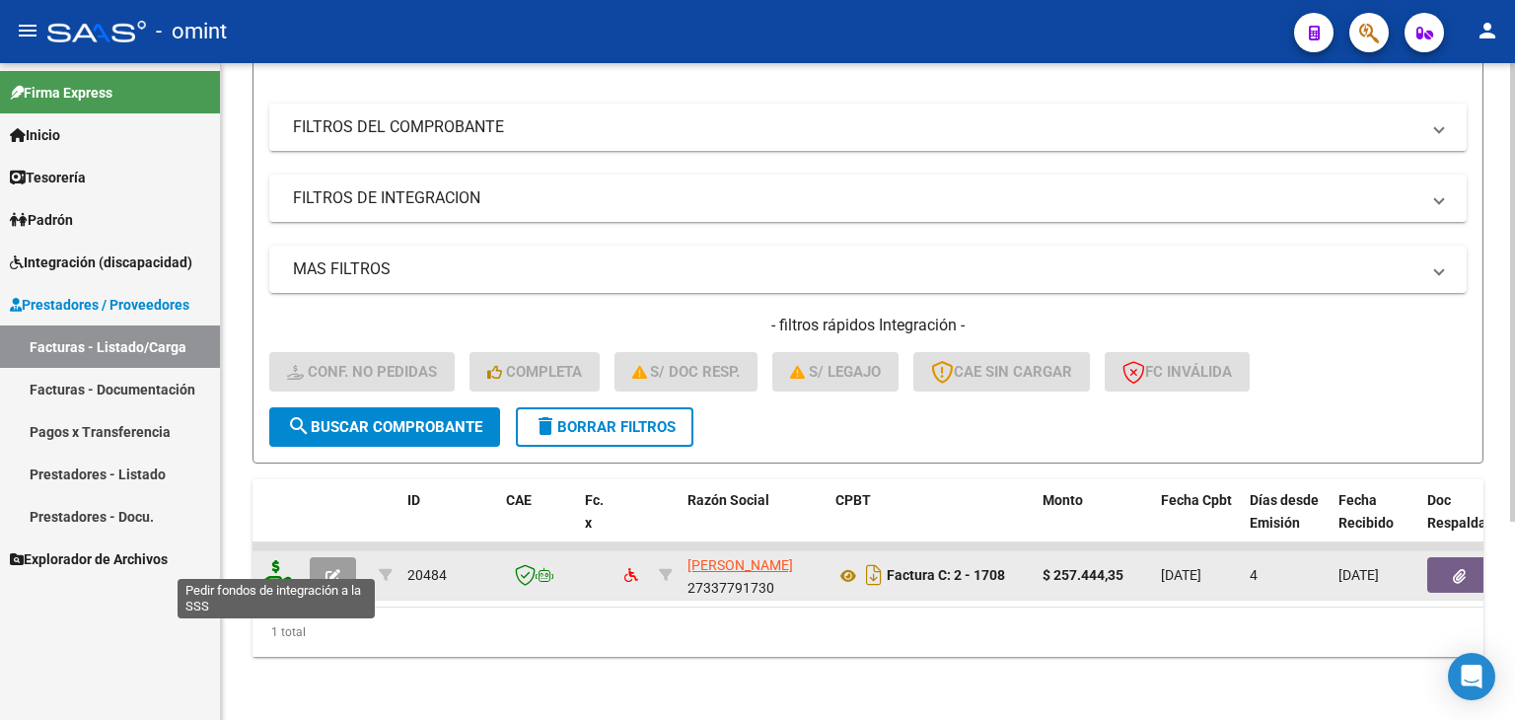
click at [283, 567] on icon at bounding box center [276, 574] width 32 height 28
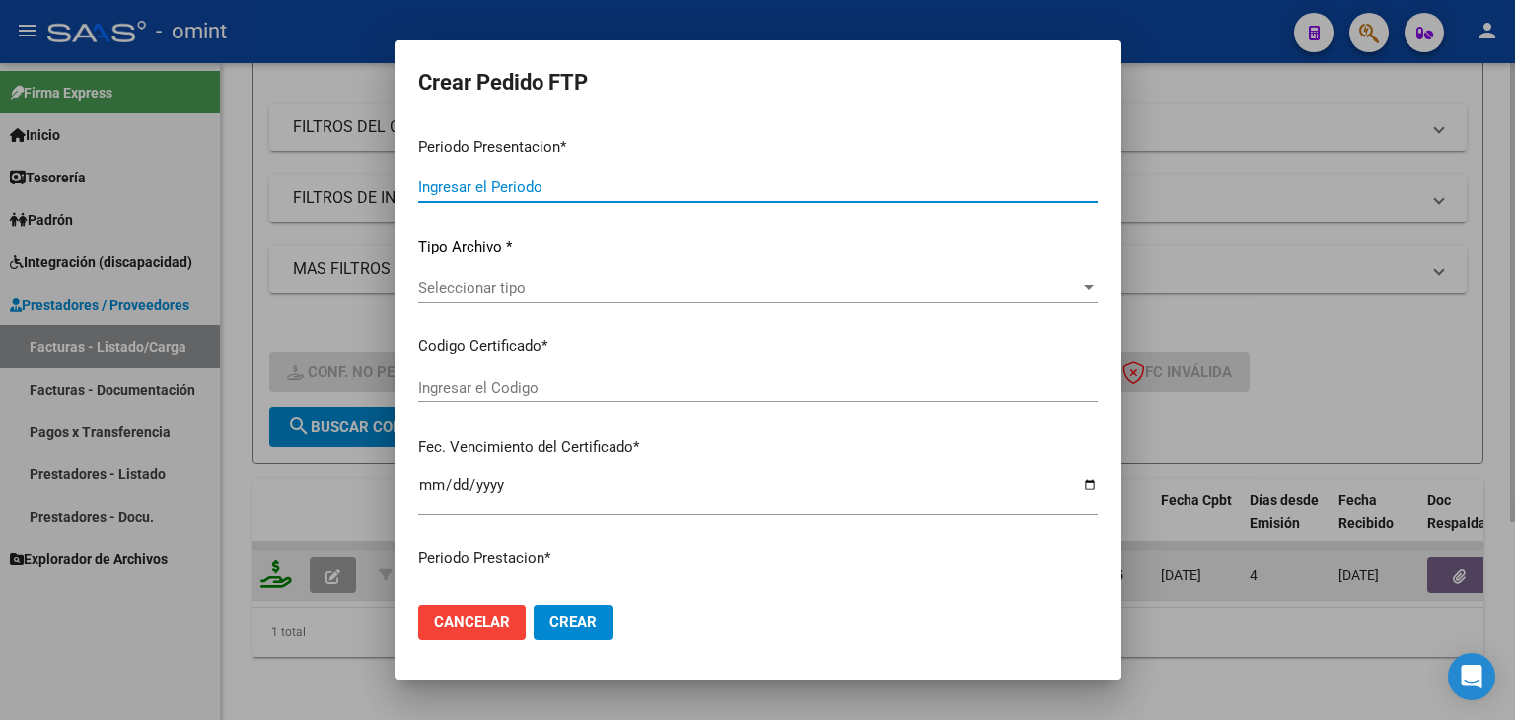
type input "202508"
type input "$ 257.444,35"
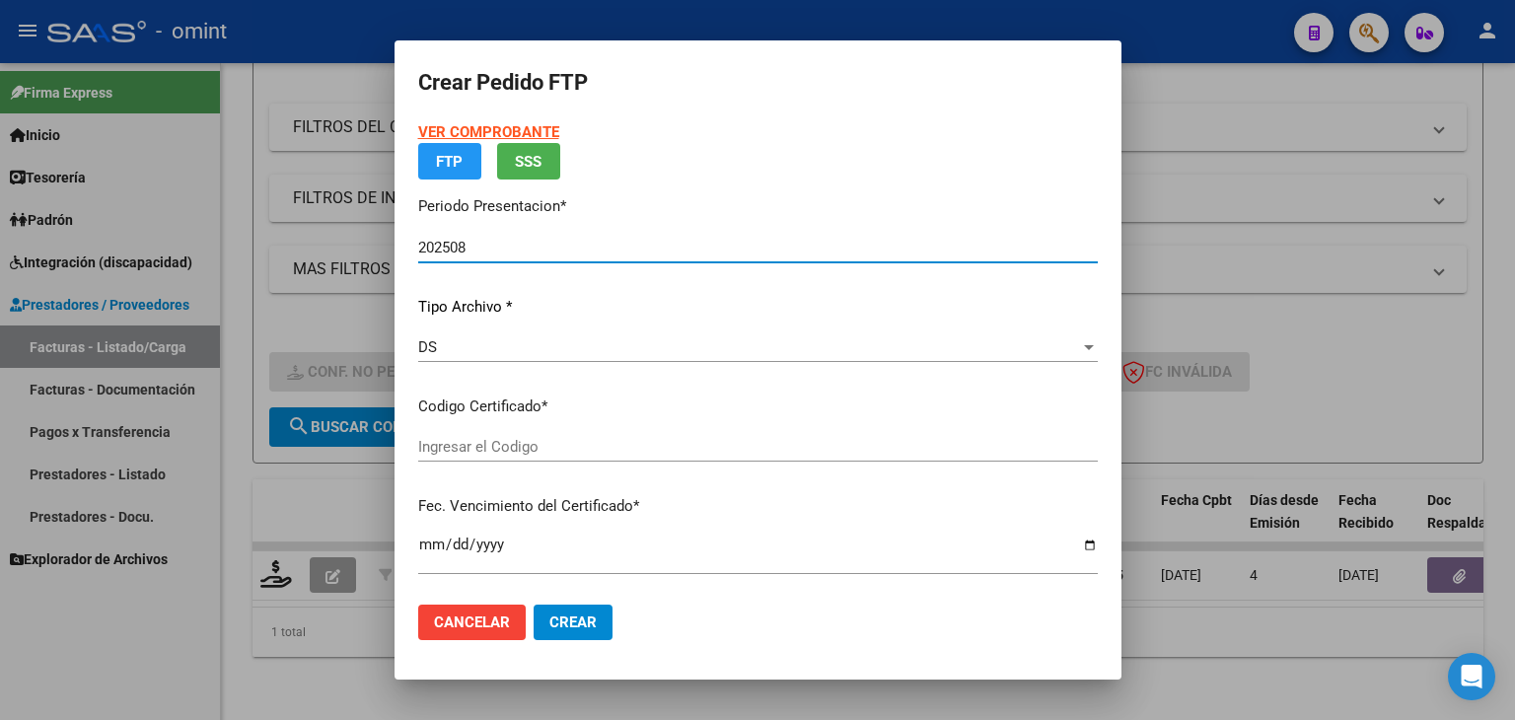
type input "8500354152"
type input "2030-03-26"
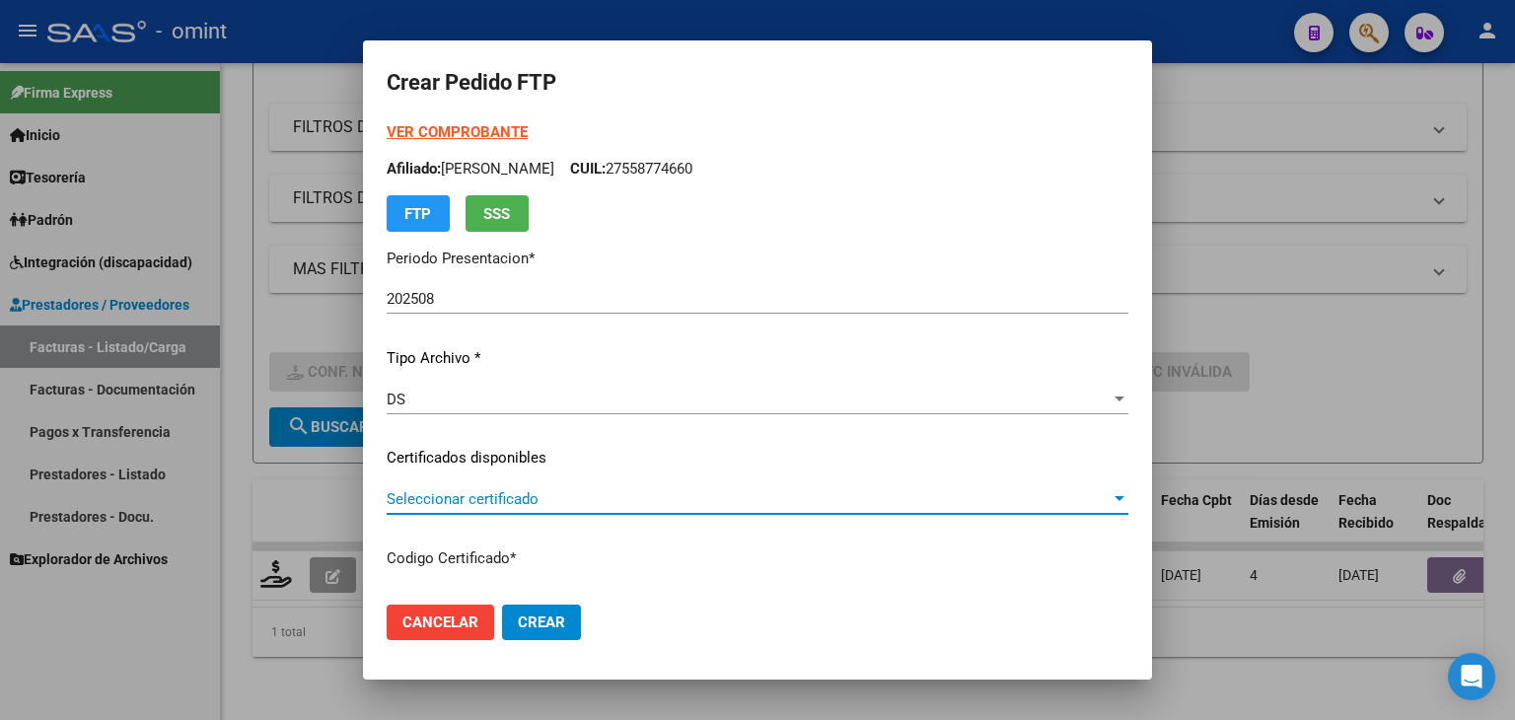
click at [492, 495] on span "Seleccionar certificado" at bounding box center [749, 499] width 724 height 18
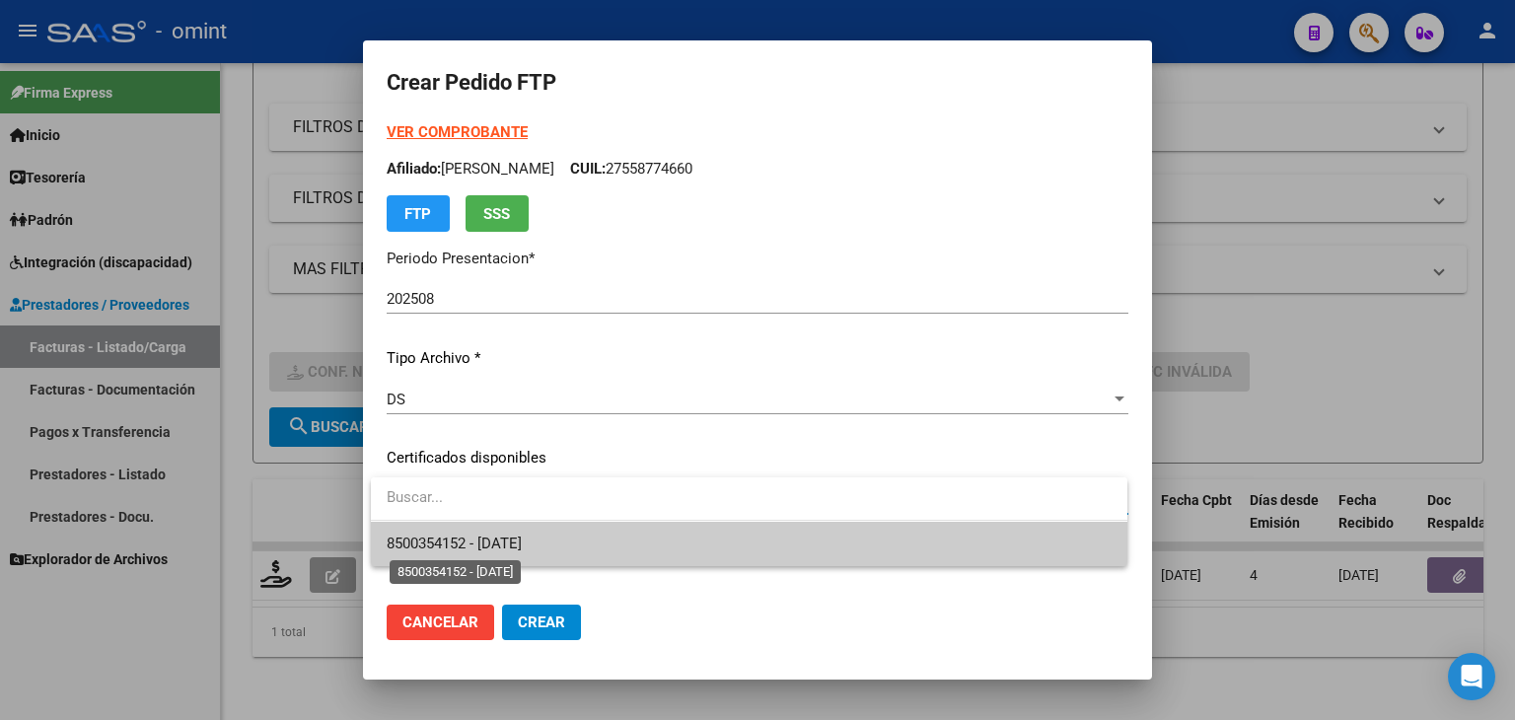
click at [522, 548] on span "8500354152 - 2030-03-26" at bounding box center [454, 544] width 135 height 18
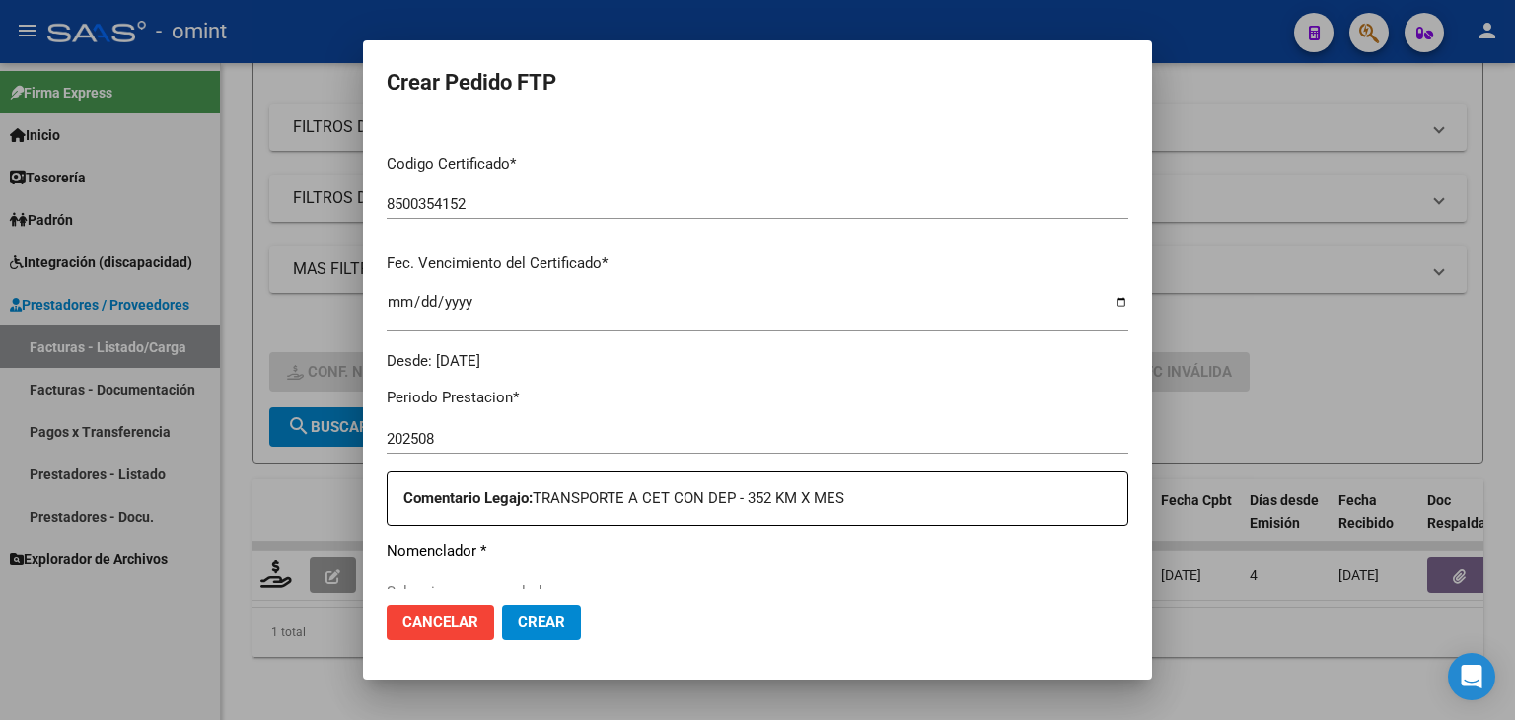
scroll to position [592, 0]
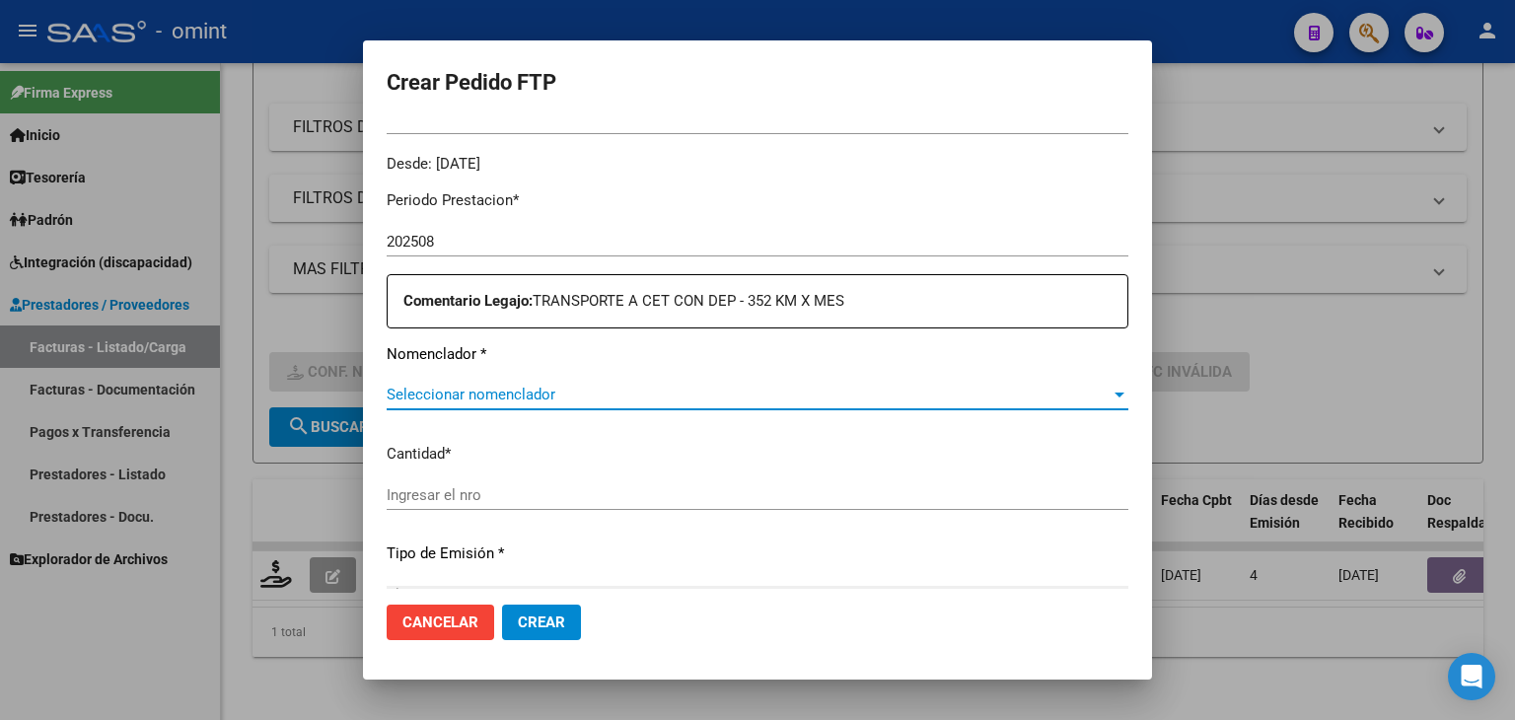
click at [512, 393] on span "Seleccionar nomenclador" at bounding box center [749, 395] width 724 height 18
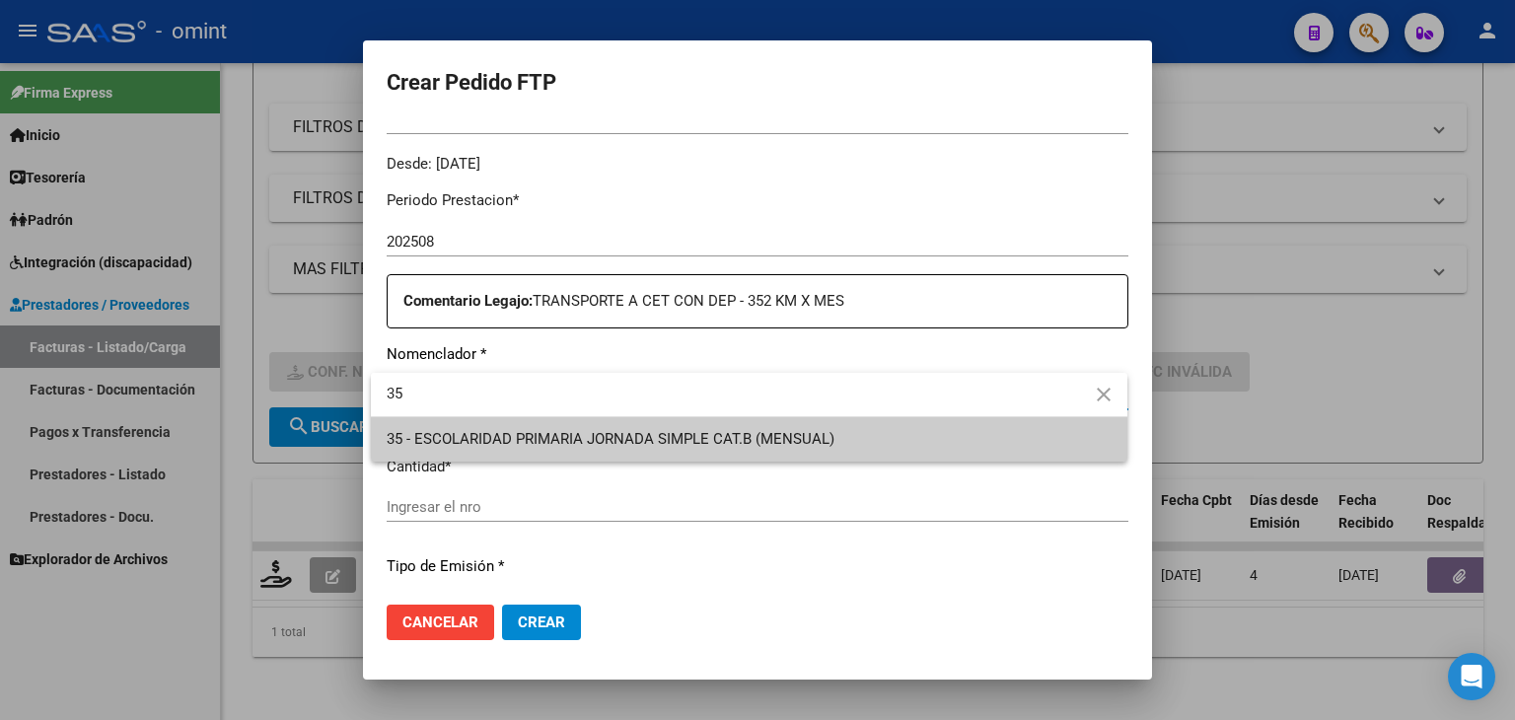
type input "3"
type input "TRANS"
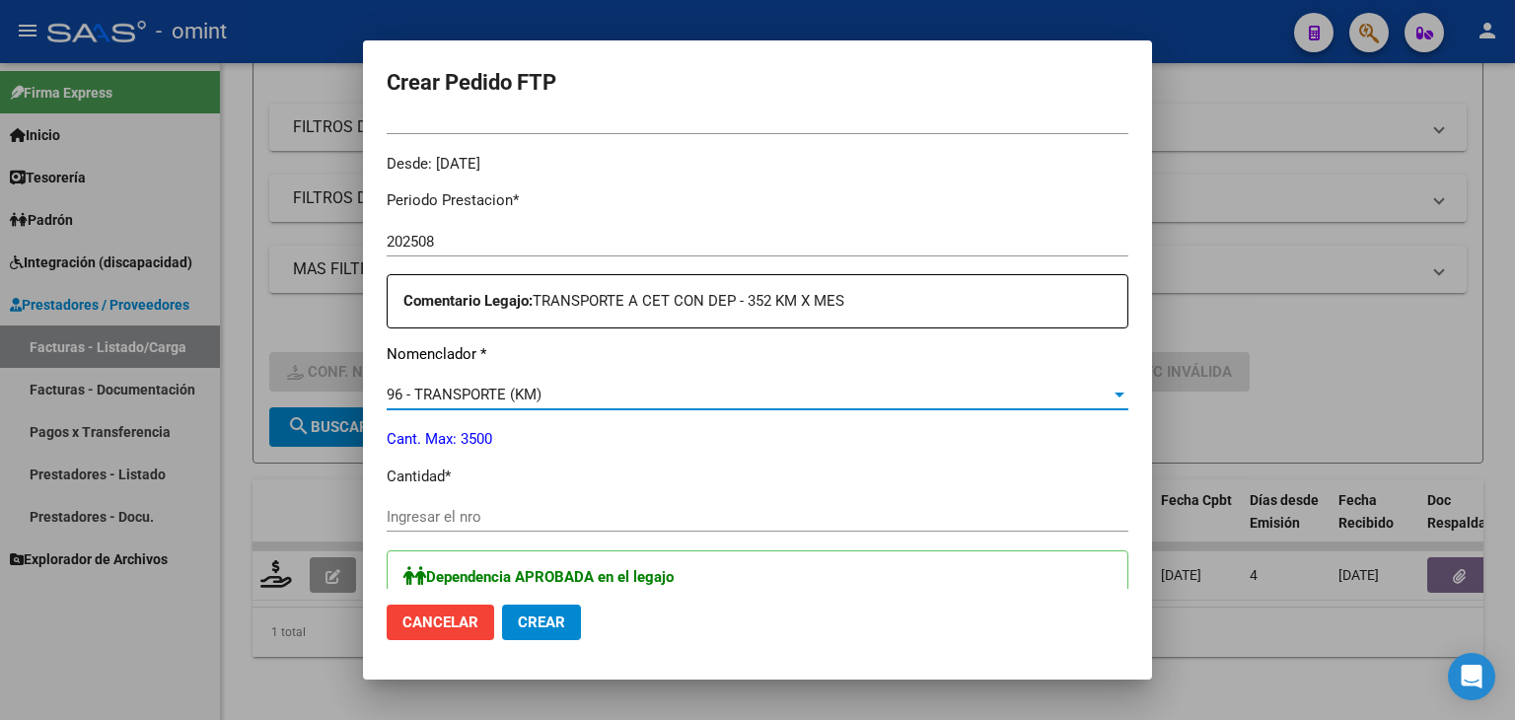
click at [494, 508] on input "Ingresar el nro" at bounding box center [758, 517] width 742 height 18
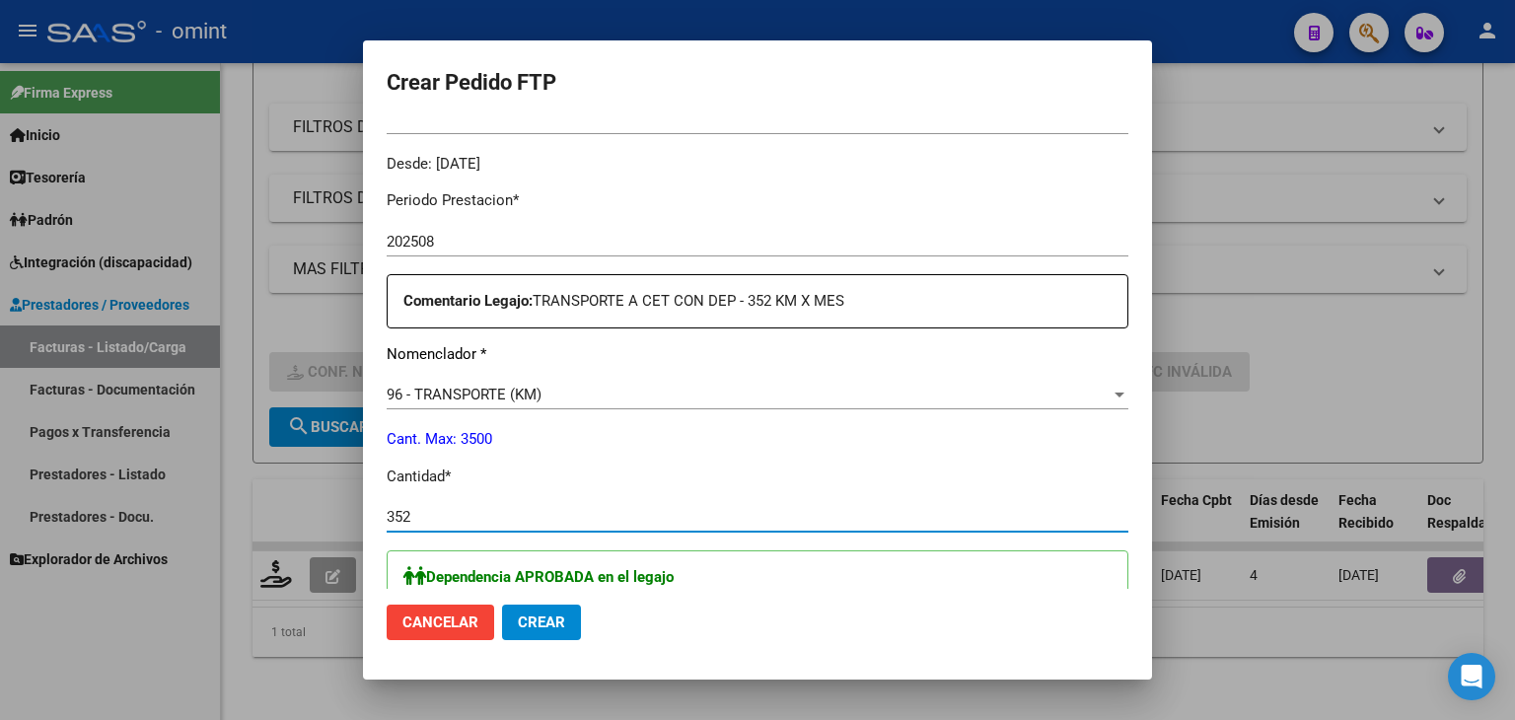
type input "352"
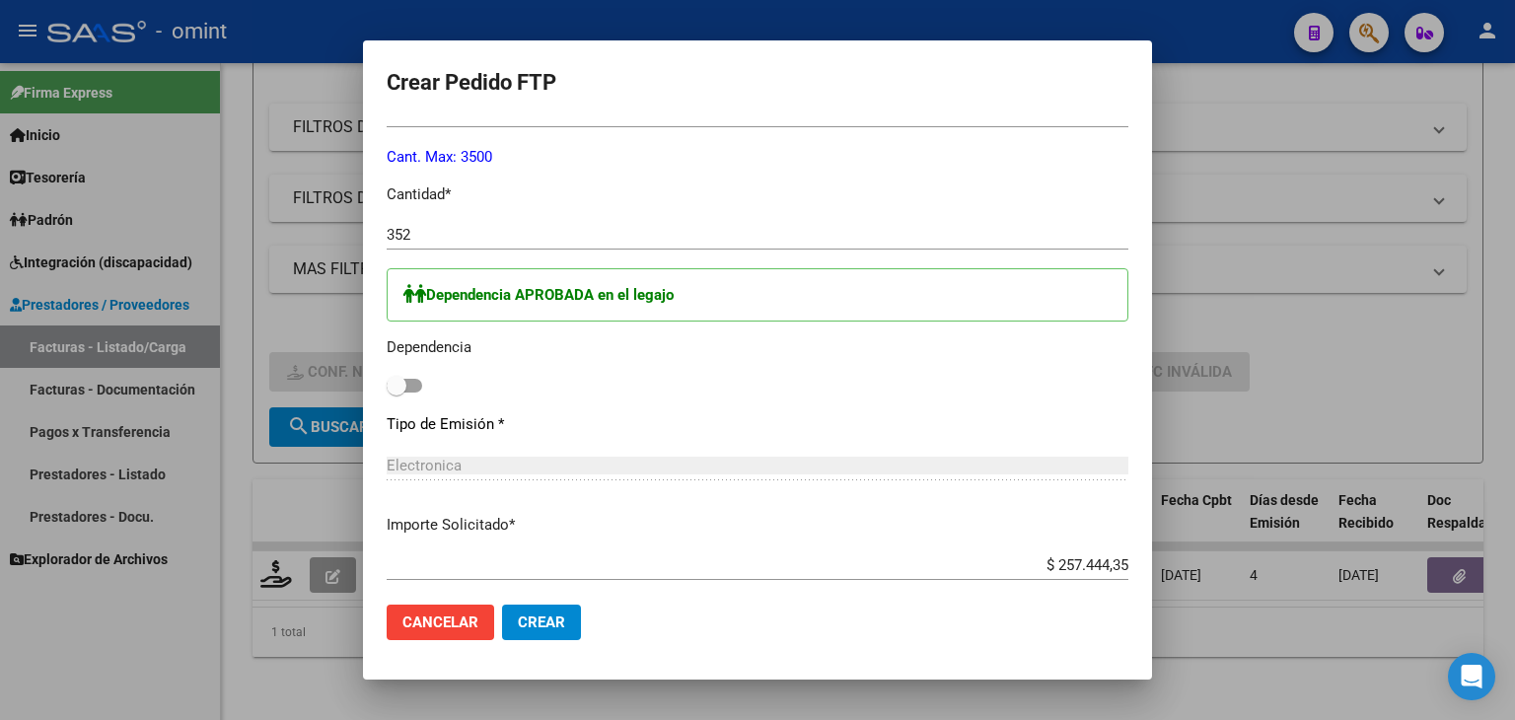
scroll to position [888, 0]
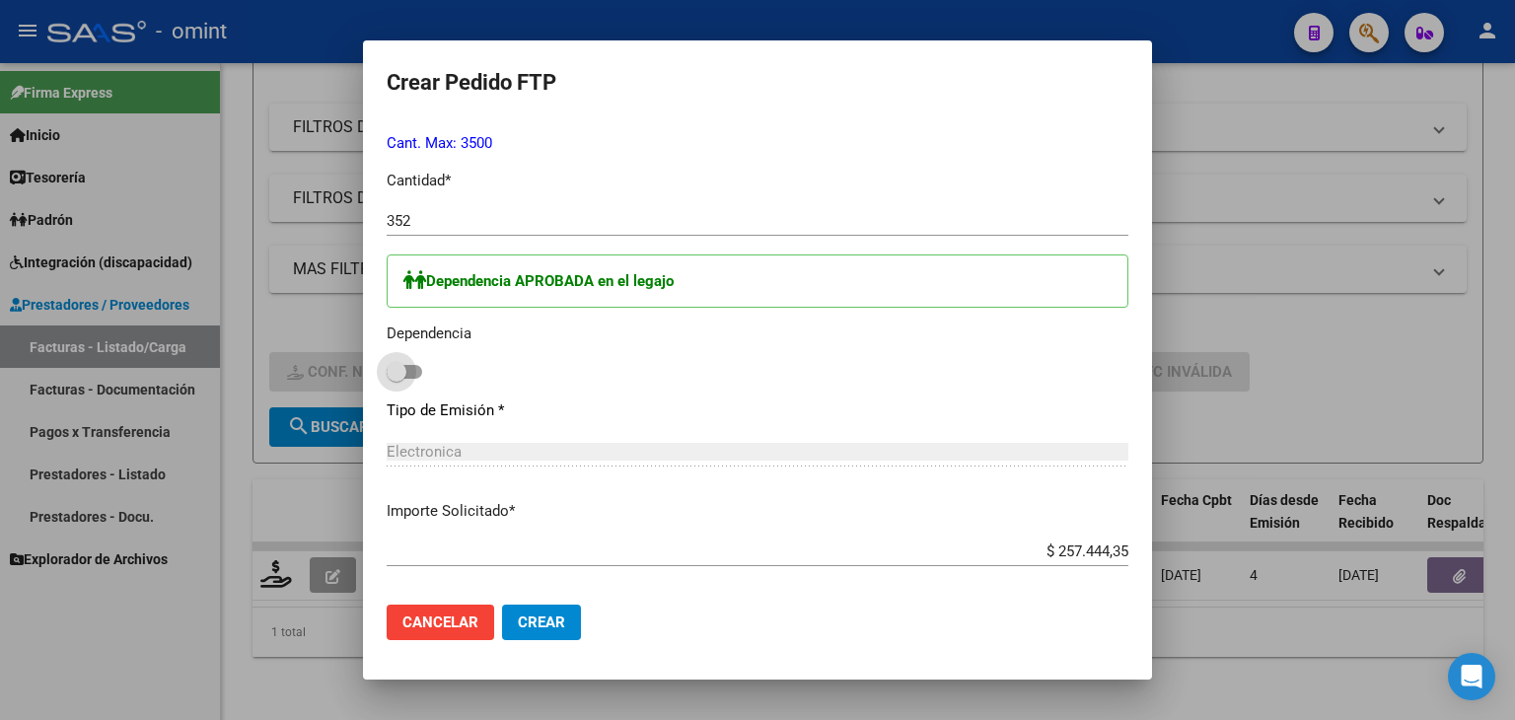
click at [403, 364] on span at bounding box center [397, 372] width 20 height 20
click at [396, 379] on input "checkbox" at bounding box center [396, 379] width 1 height 1
checkbox input "true"
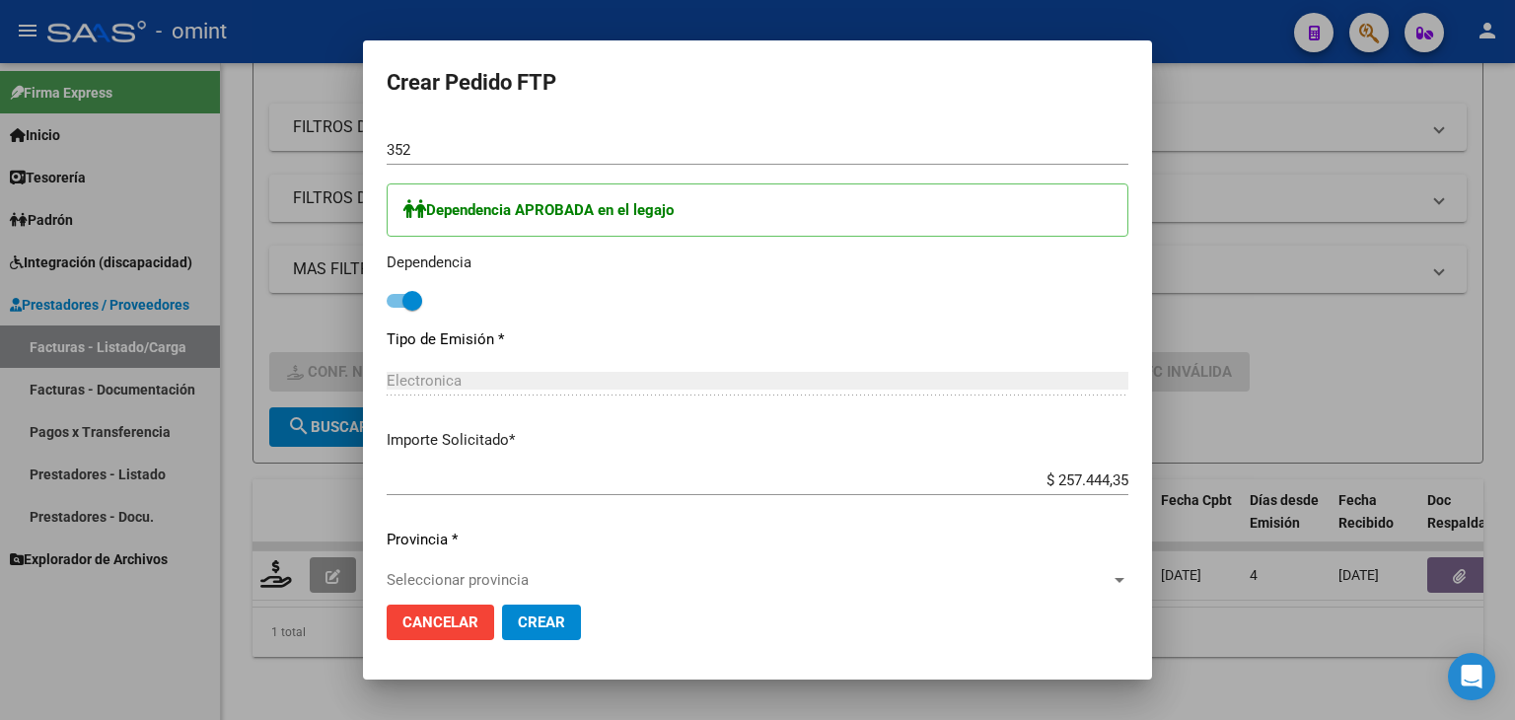
scroll to position [1182, 0]
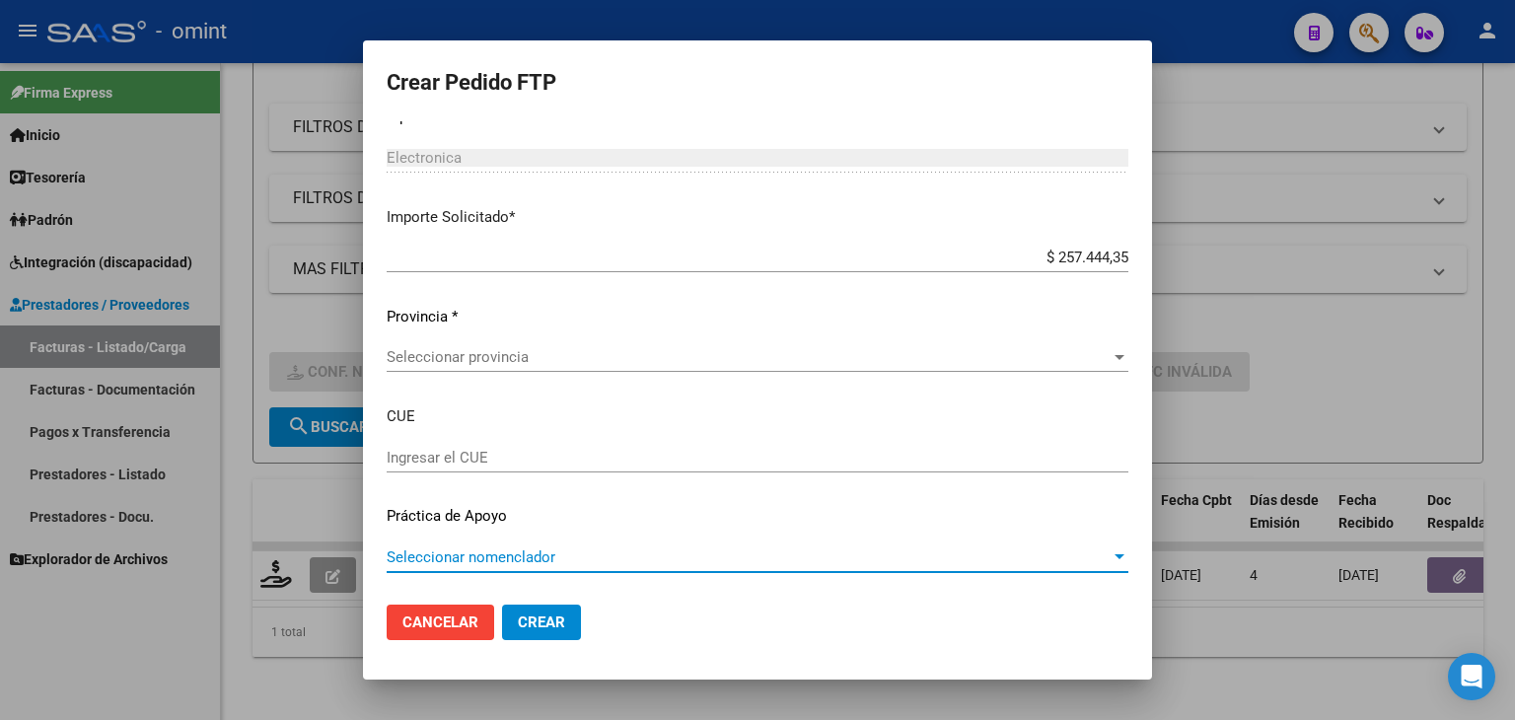
click at [781, 554] on span "Seleccionar nomenclador" at bounding box center [749, 557] width 724 height 18
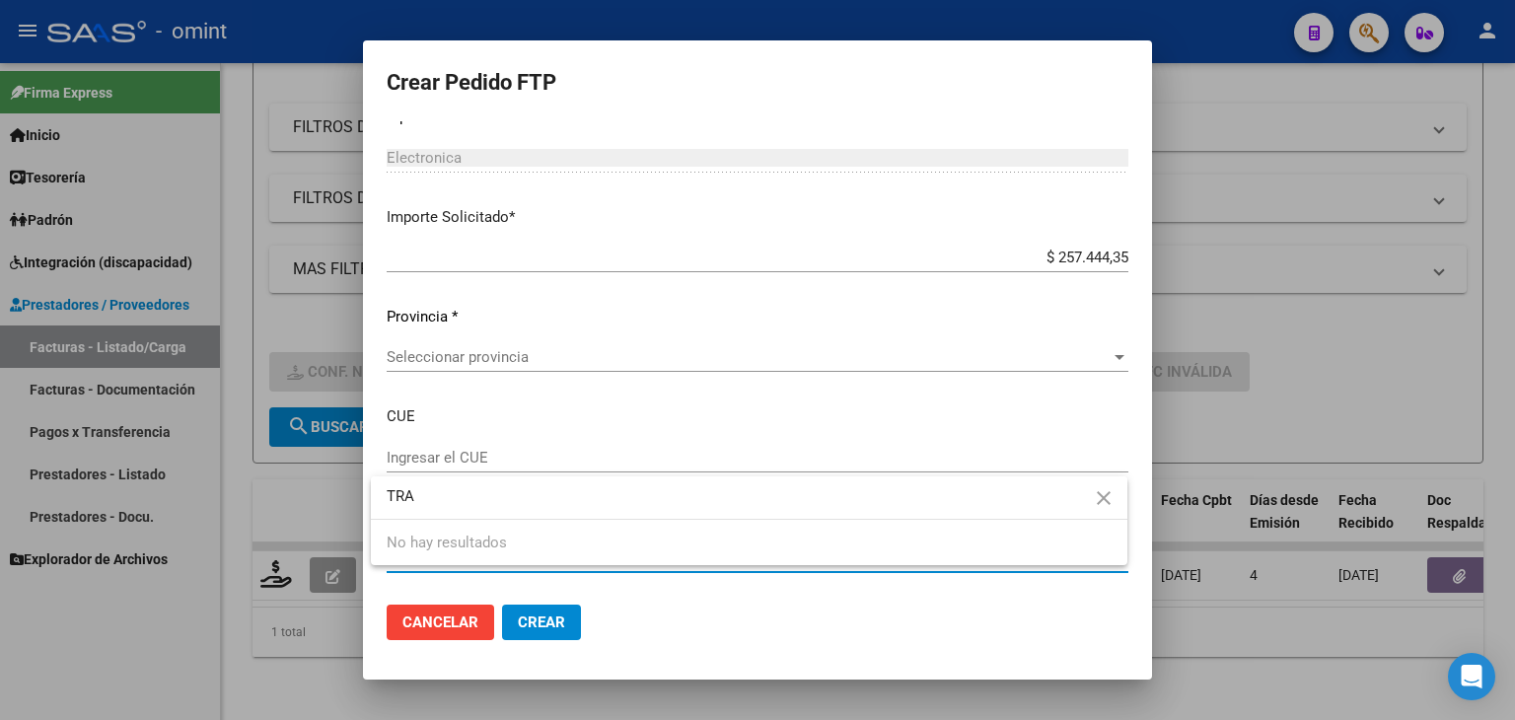
type input "TRA"
click at [1105, 496] on mat-icon "close" at bounding box center [1104, 498] width 24 height 24
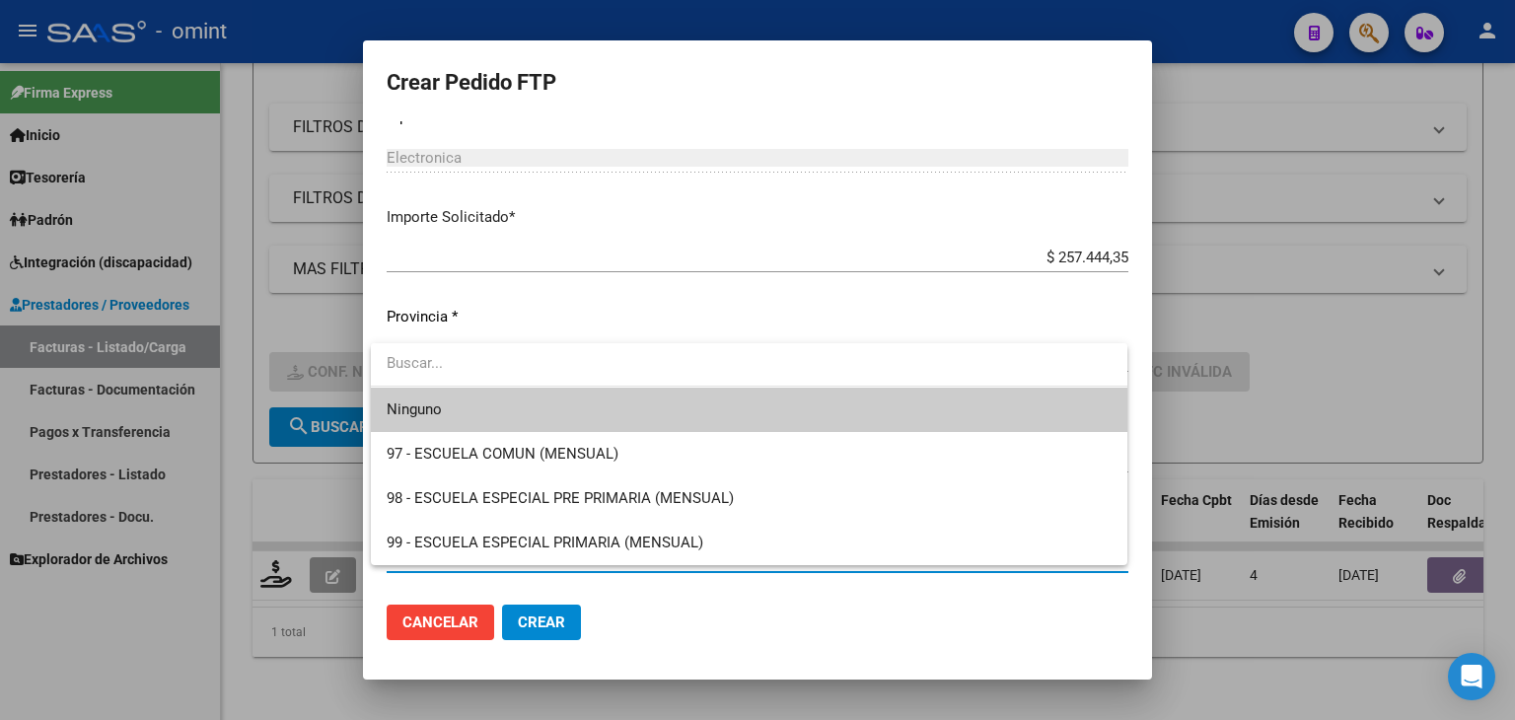
click at [1147, 369] on div at bounding box center [757, 360] width 1515 height 720
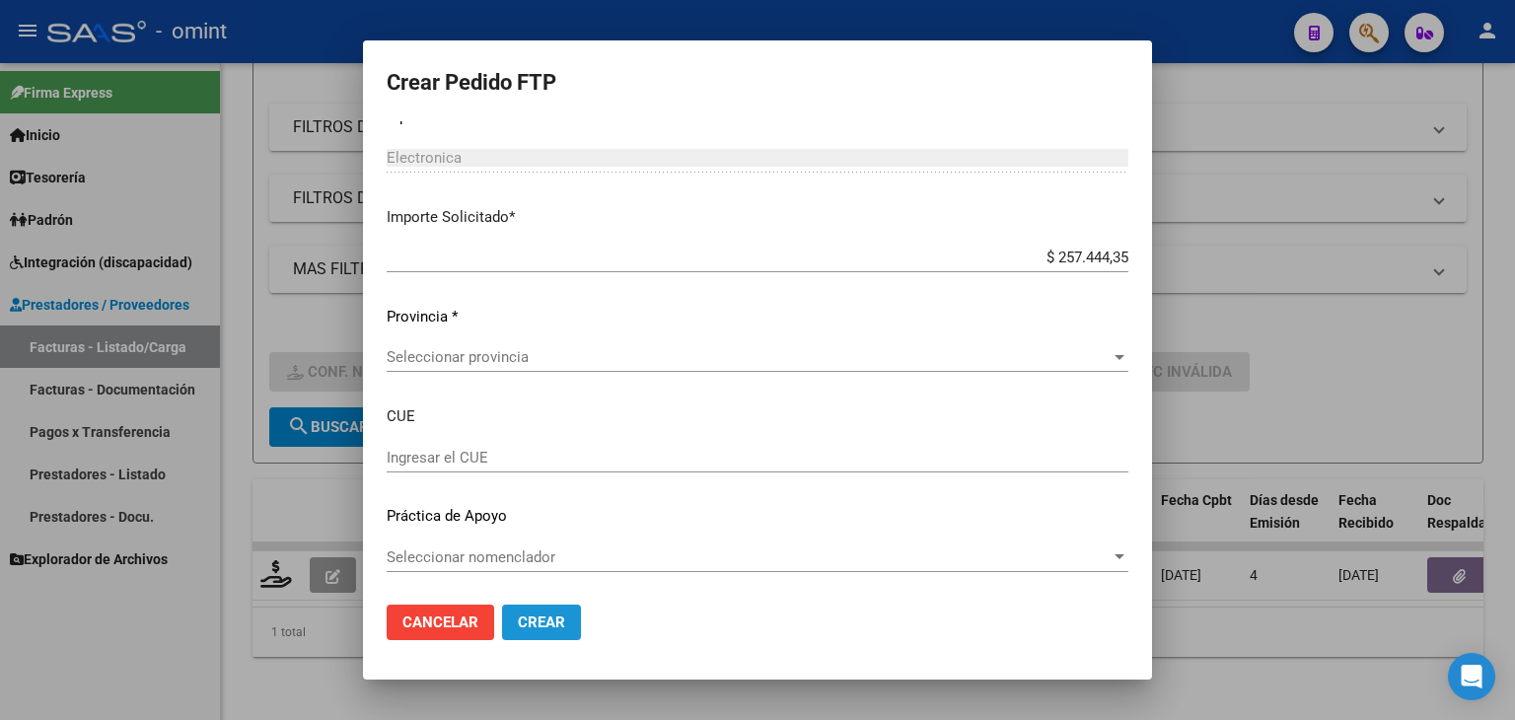
click at [530, 624] on span "Crear" at bounding box center [541, 622] width 47 height 18
click at [471, 368] on div "Seleccionar provincia Seleccionar provincia" at bounding box center [758, 357] width 742 height 30
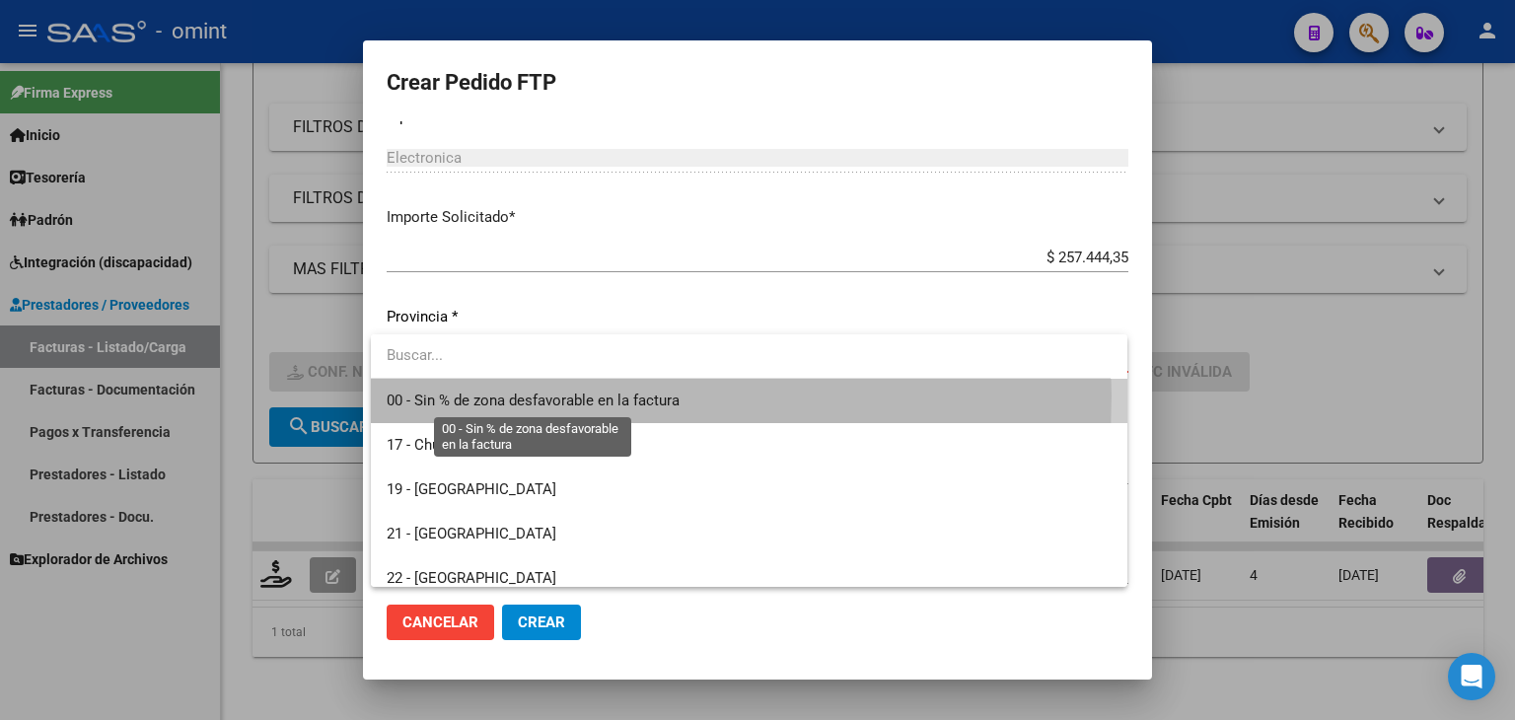
click at [482, 396] on span "00 - Sin % de zona desfavorable en la factura" at bounding box center [533, 401] width 293 height 18
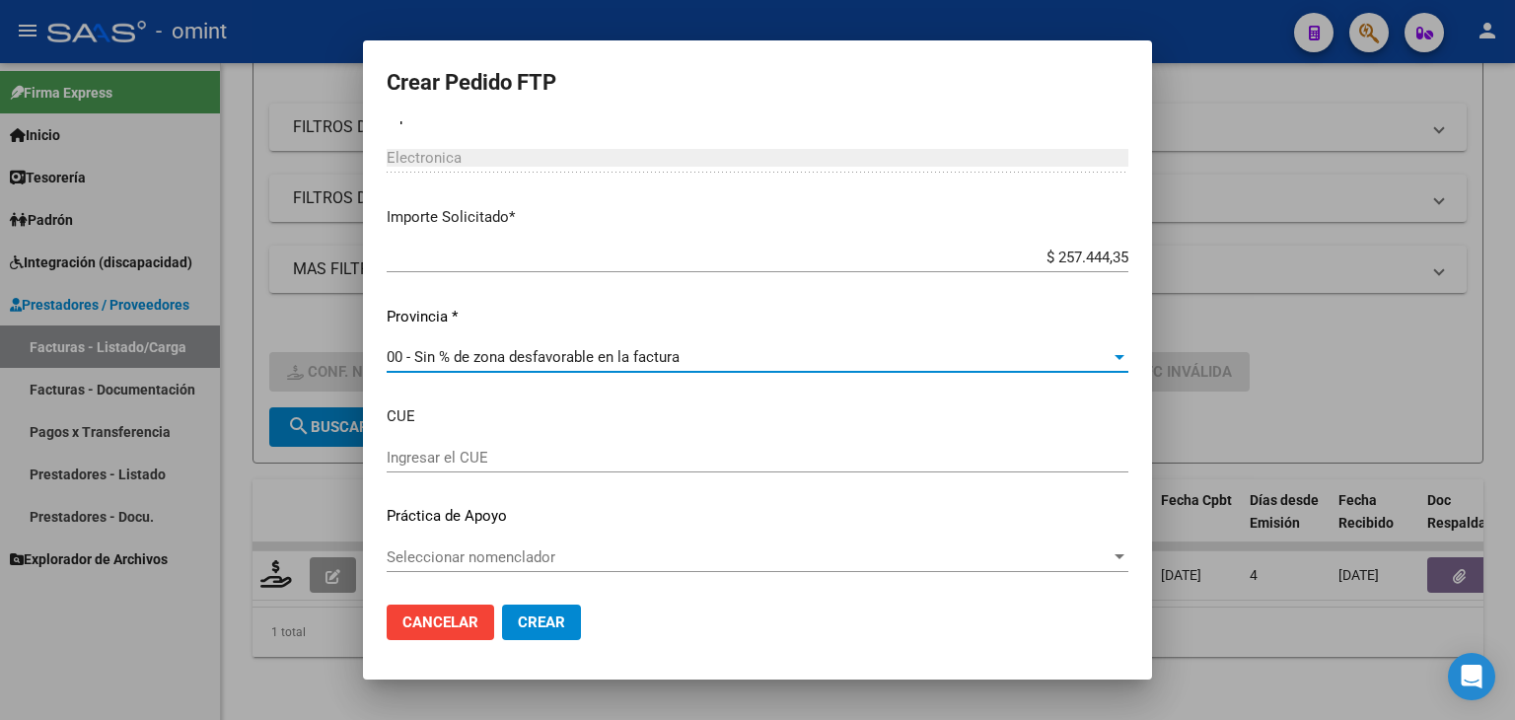
click at [541, 621] on span "Crear" at bounding box center [541, 622] width 47 height 18
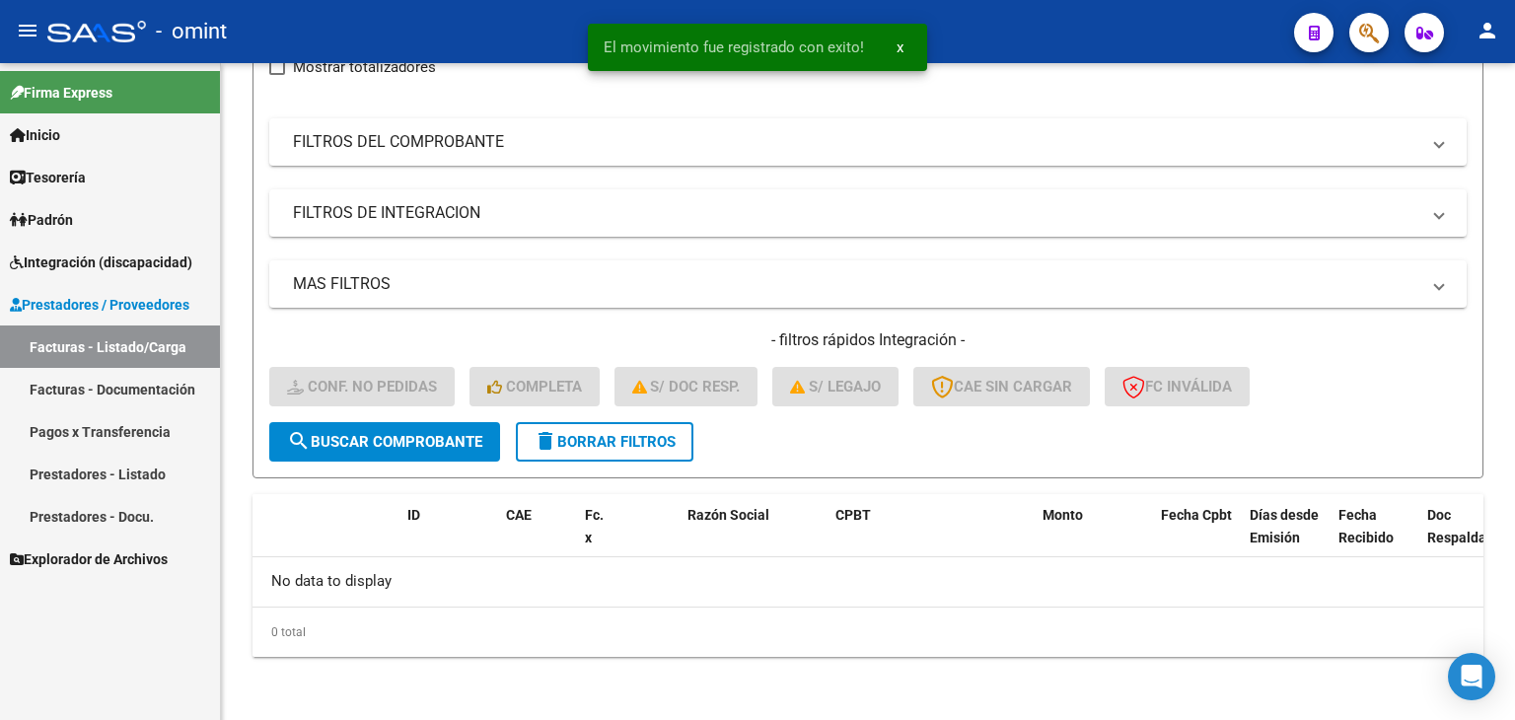
scroll to position [252, 0]
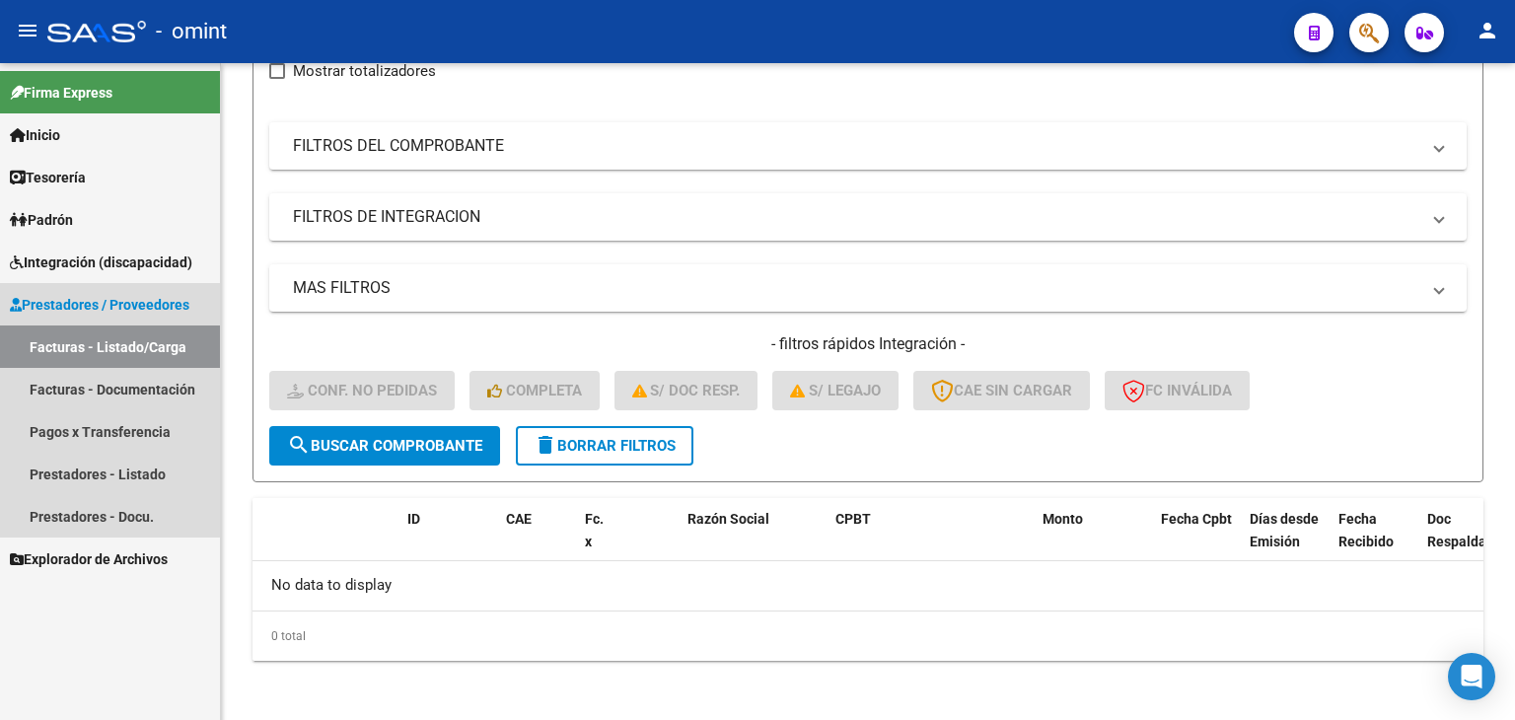
click at [71, 346] on link "Facturas - Listado/Carga" at bounding box center [110, 346] width 220 height 42
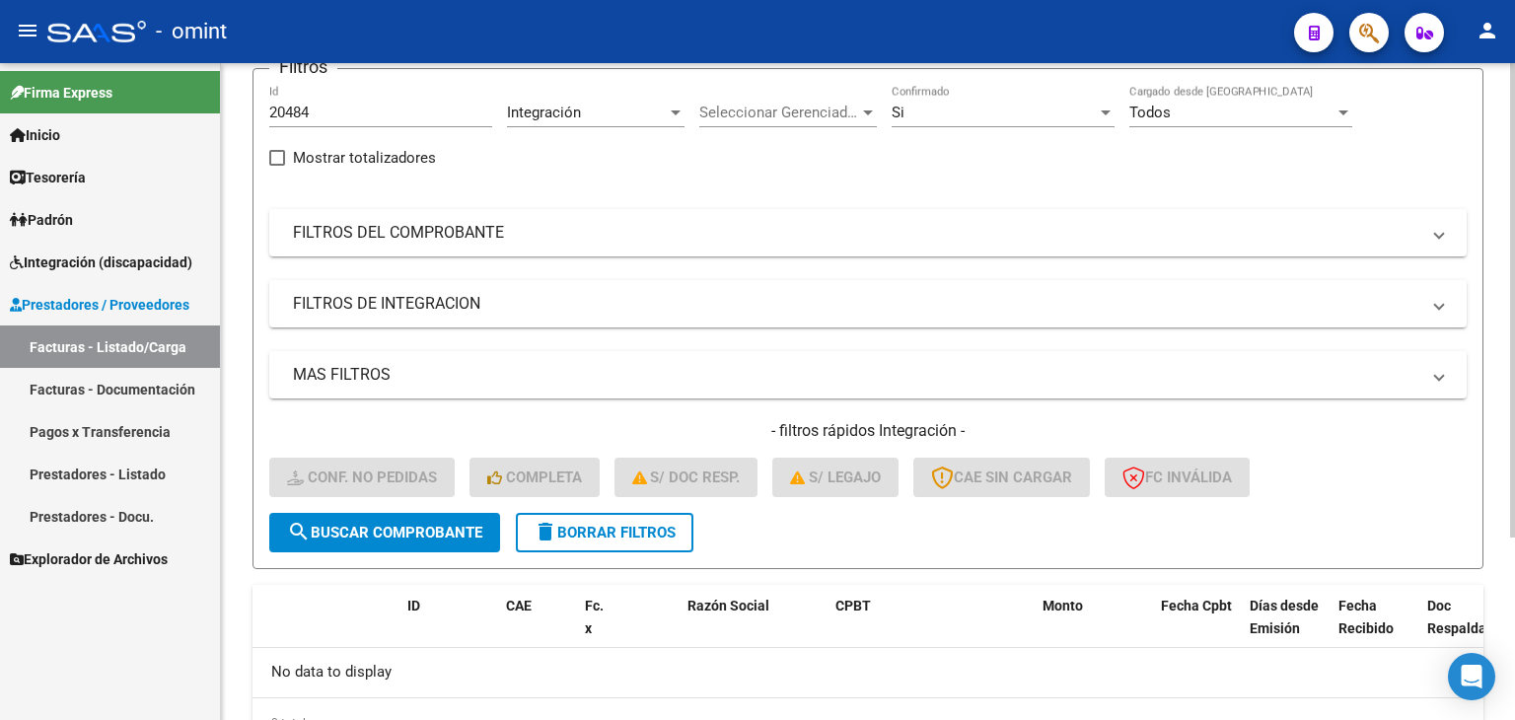
scroll to position [0, 0]
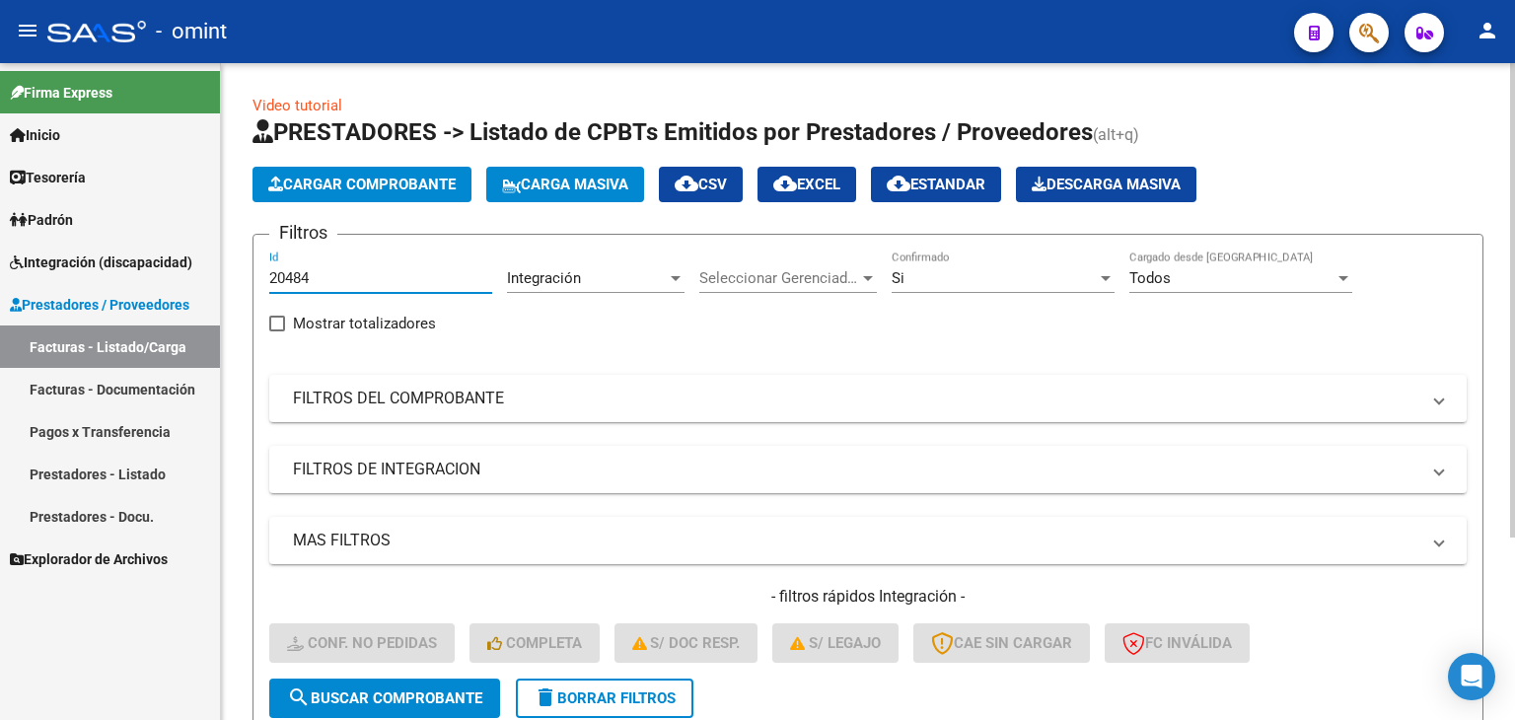
drag, startPoint x: 330, startPoint y: 276, endPoint x: 279, endPoint y: 281, distance: 51.5
click at [279, 281] on input "20484" at bounding box center [380, 278] width 223 height 18
type input "2"
paste input "18998"
type input "18998"
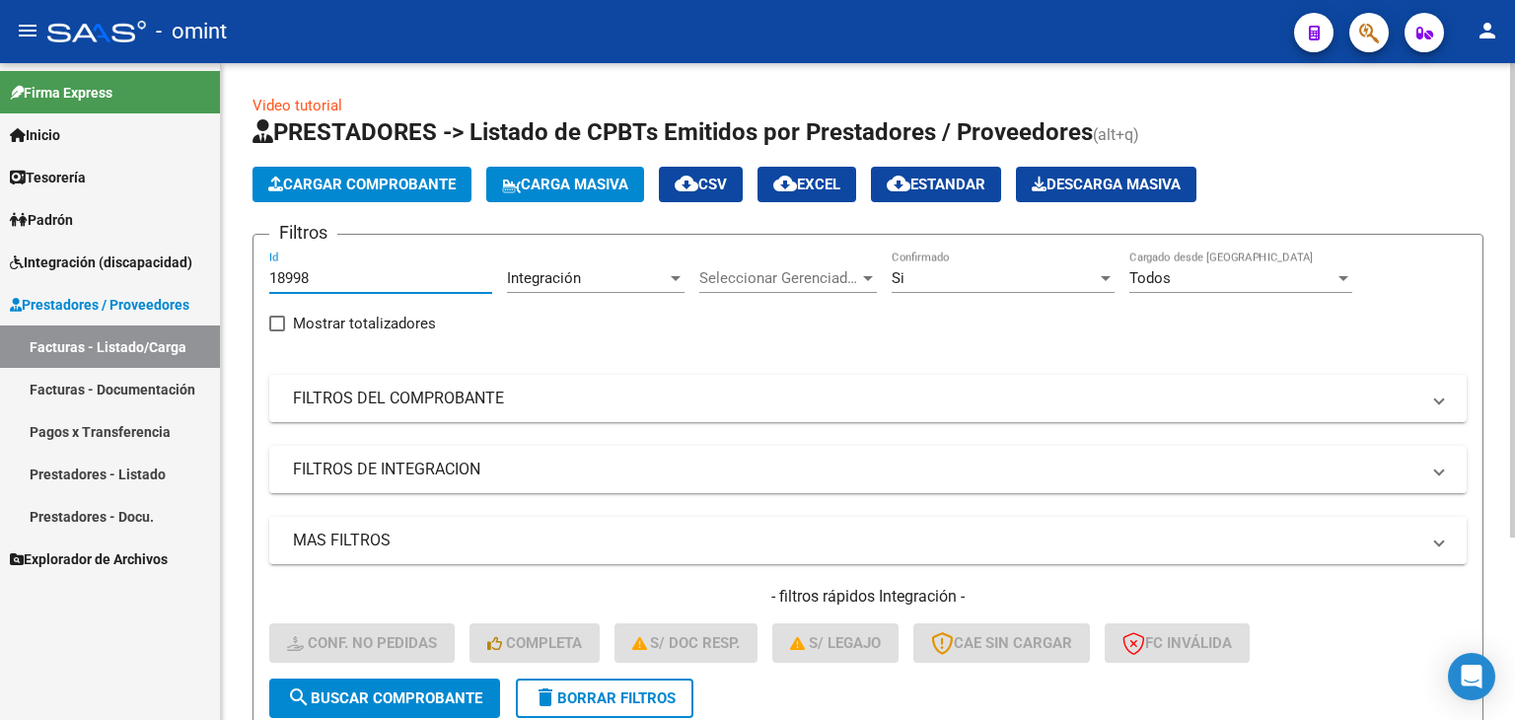
click at [379, 691] on span "search Buscar Comprobante" at bounding box center [384, 698] width 195 height 18
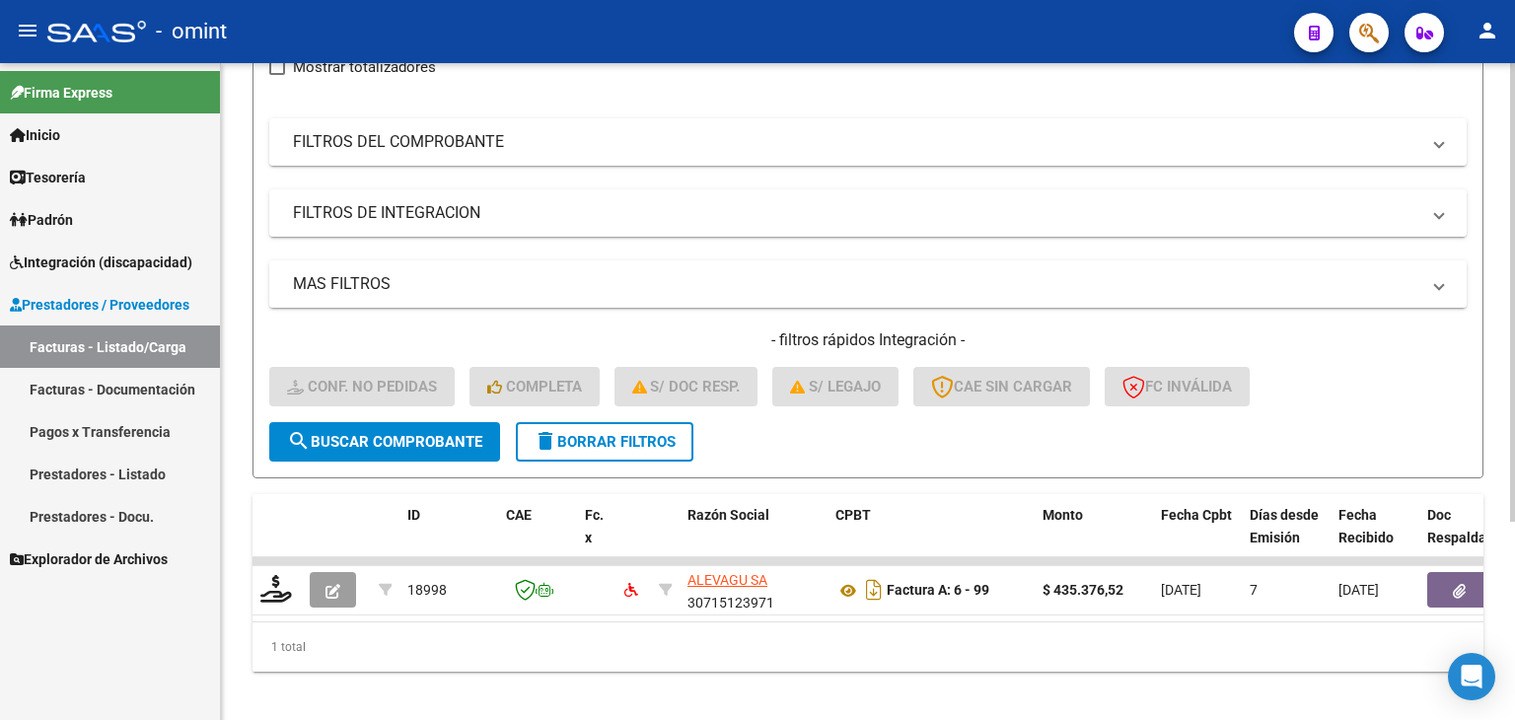
scroll to position [284, 0]
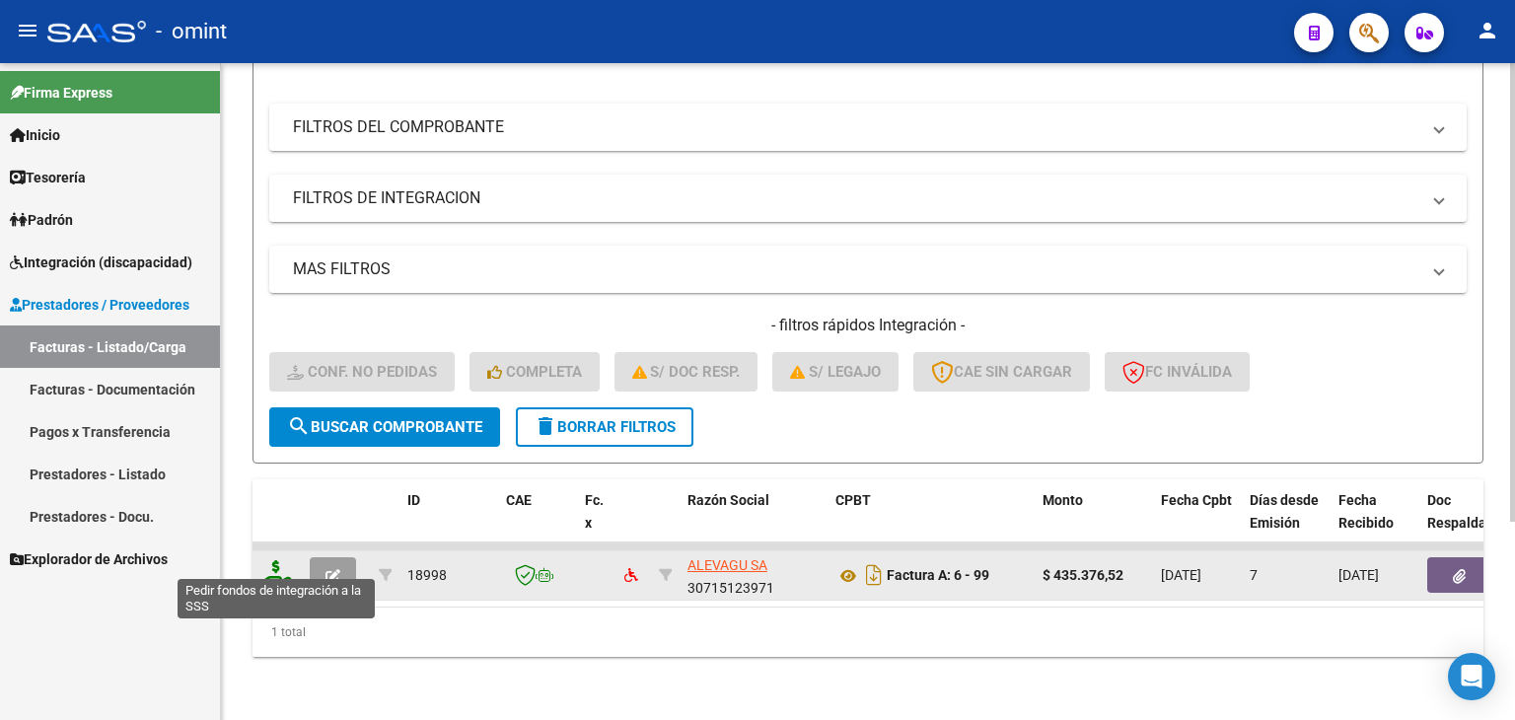
click at [261, 563] on icon at bounding box center [276, 574] width 32 height 28
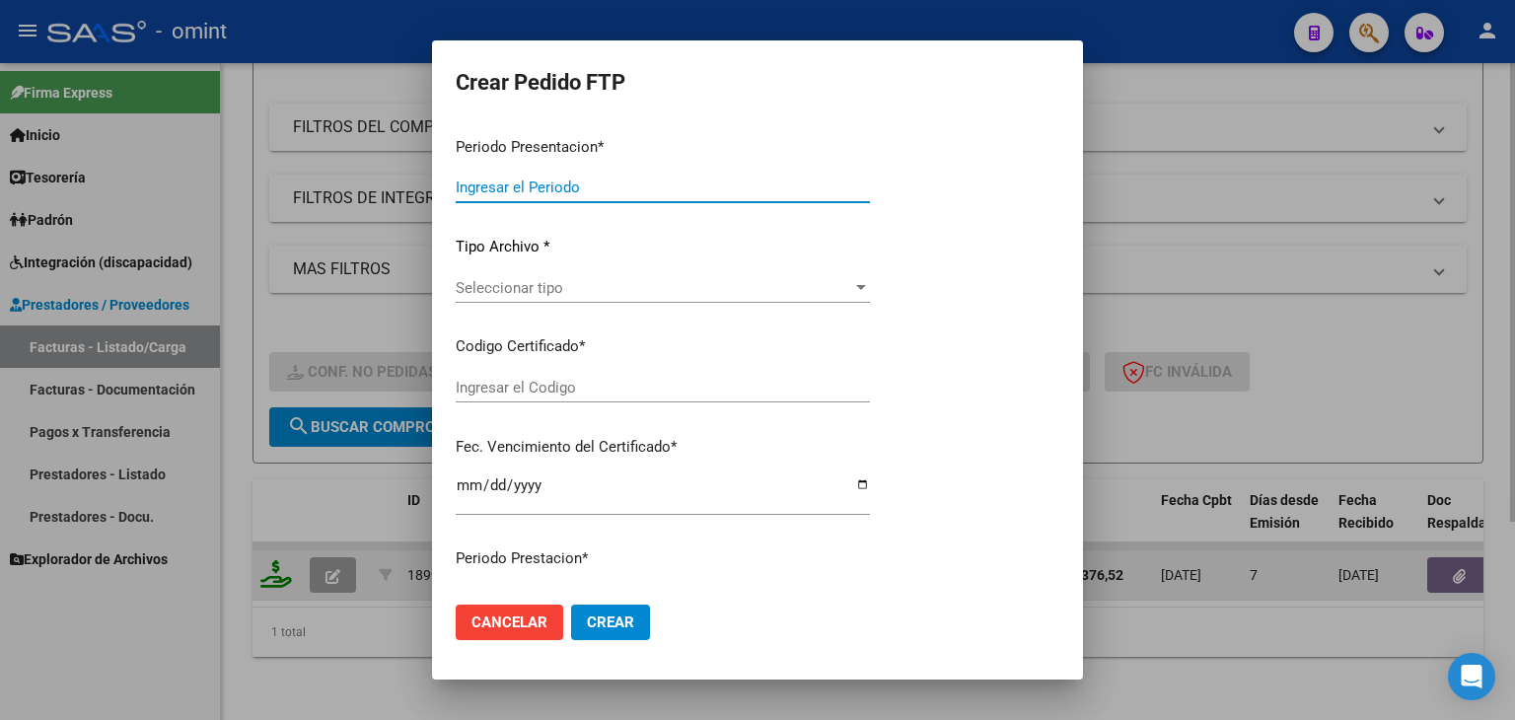
type input "202508"
type input "$ 435.376,52"
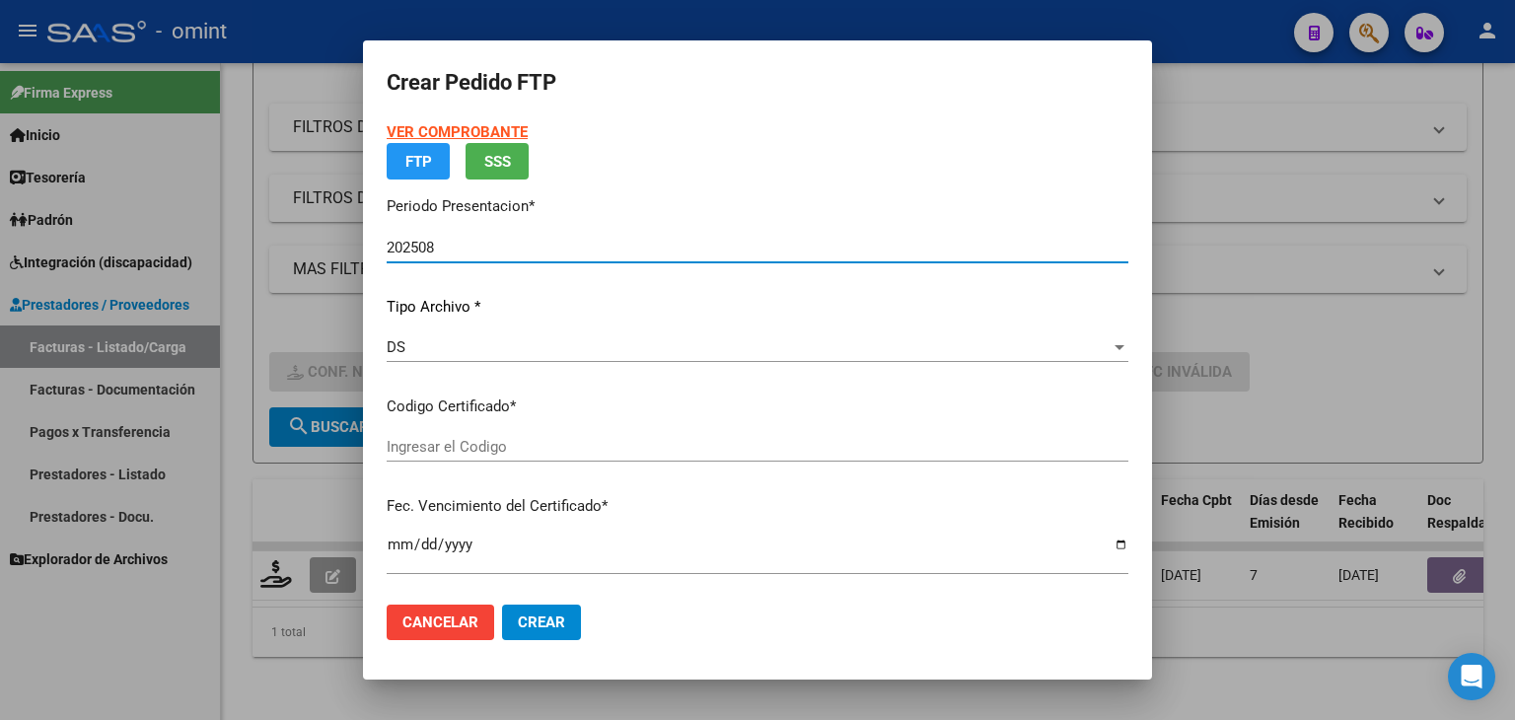
type input "5070937628"
type input "2028-06-28"
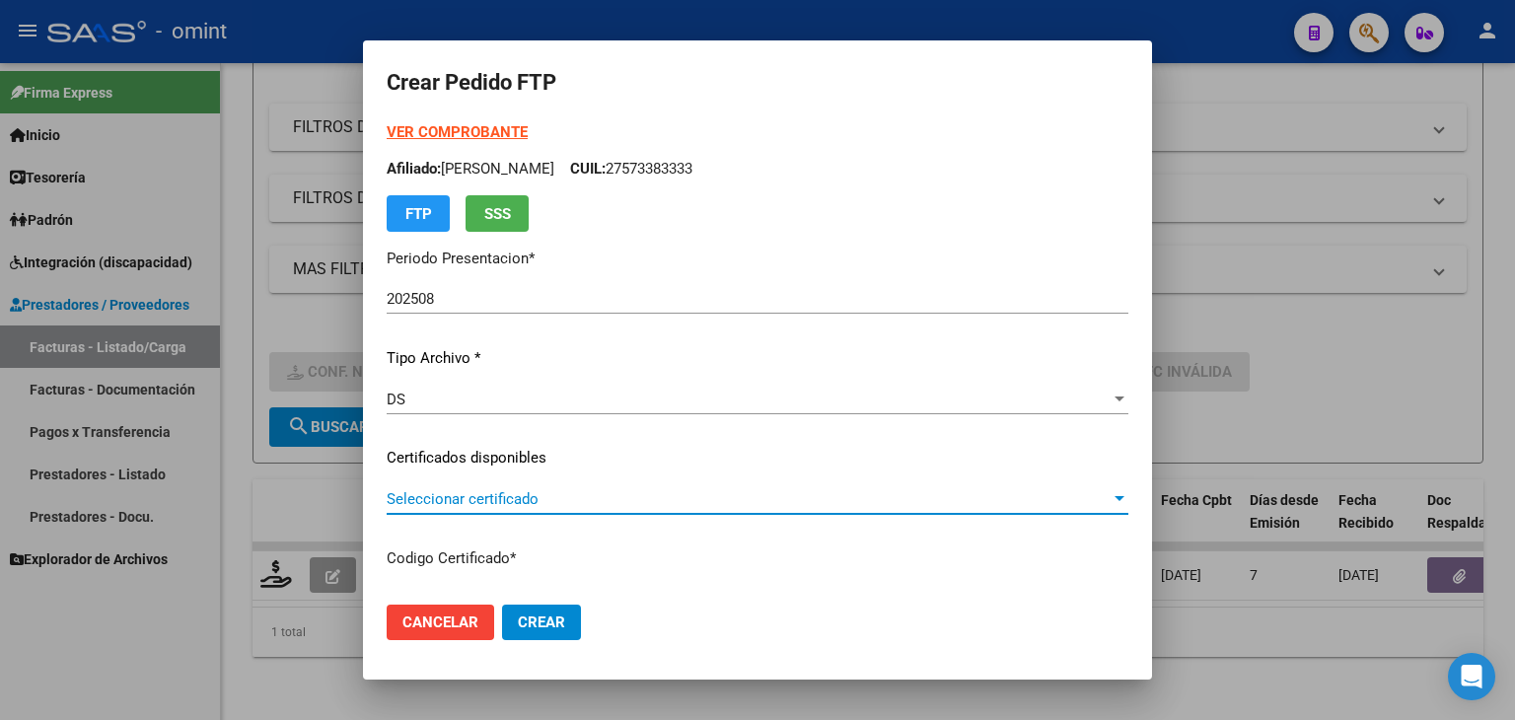
click at [443, 502] on span "Seleccionar certificado" at bounding box center [749, 499] width 724 height 18
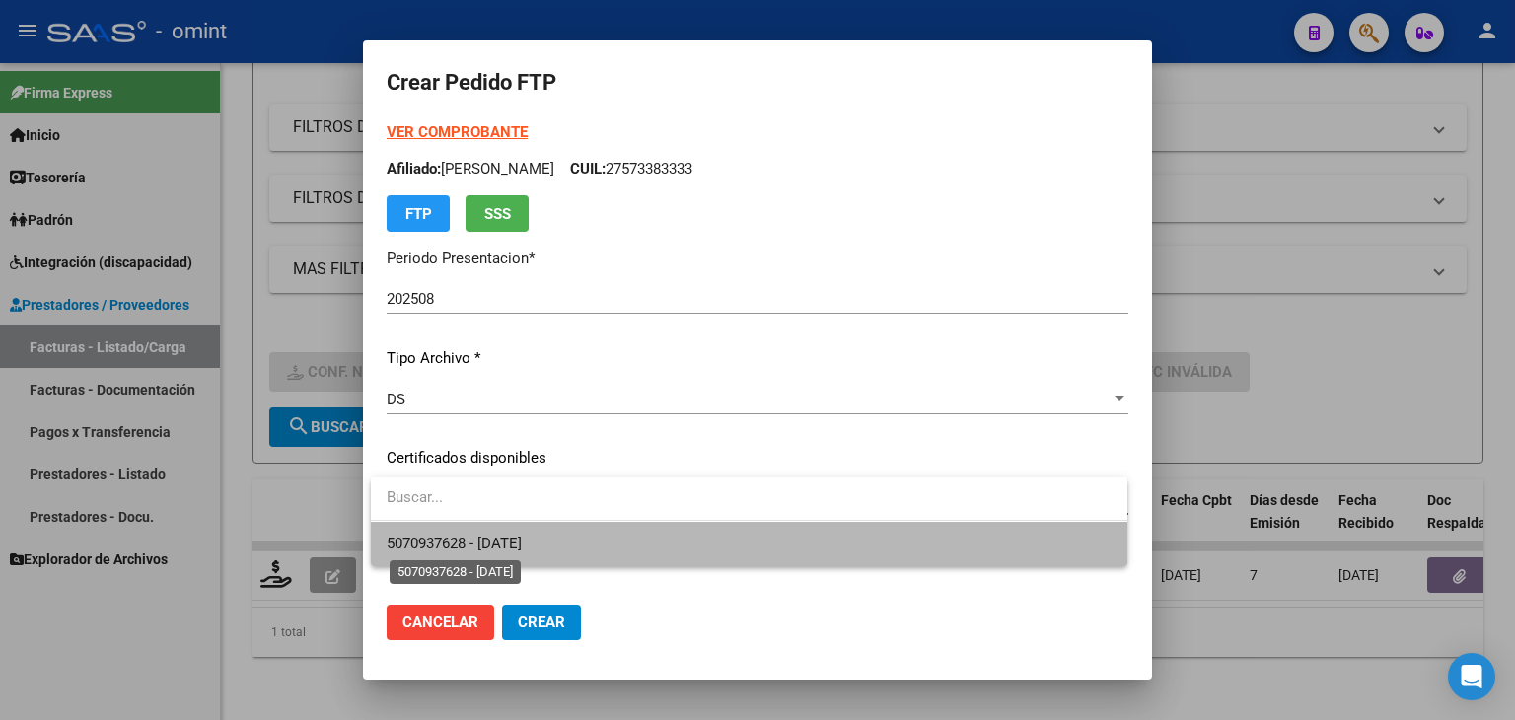
click at [440, 541] on span "5070937628 - 2028-06-28" at bounding box center [454, 544] width 135 height 18
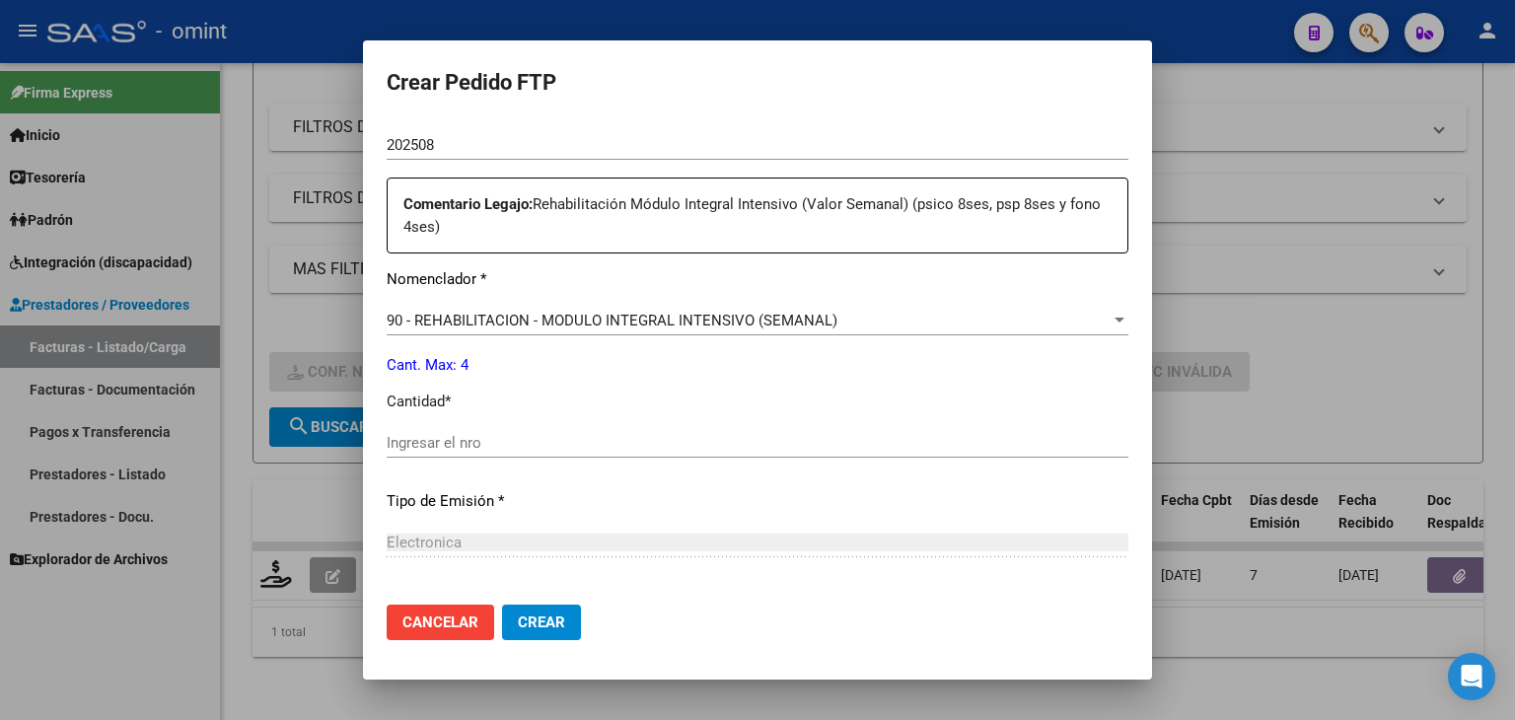
scroll to position [690, 0]
click at [428, 435] on input "Ingresar el nro" at bounding box center [758, 441] width 742 height 18
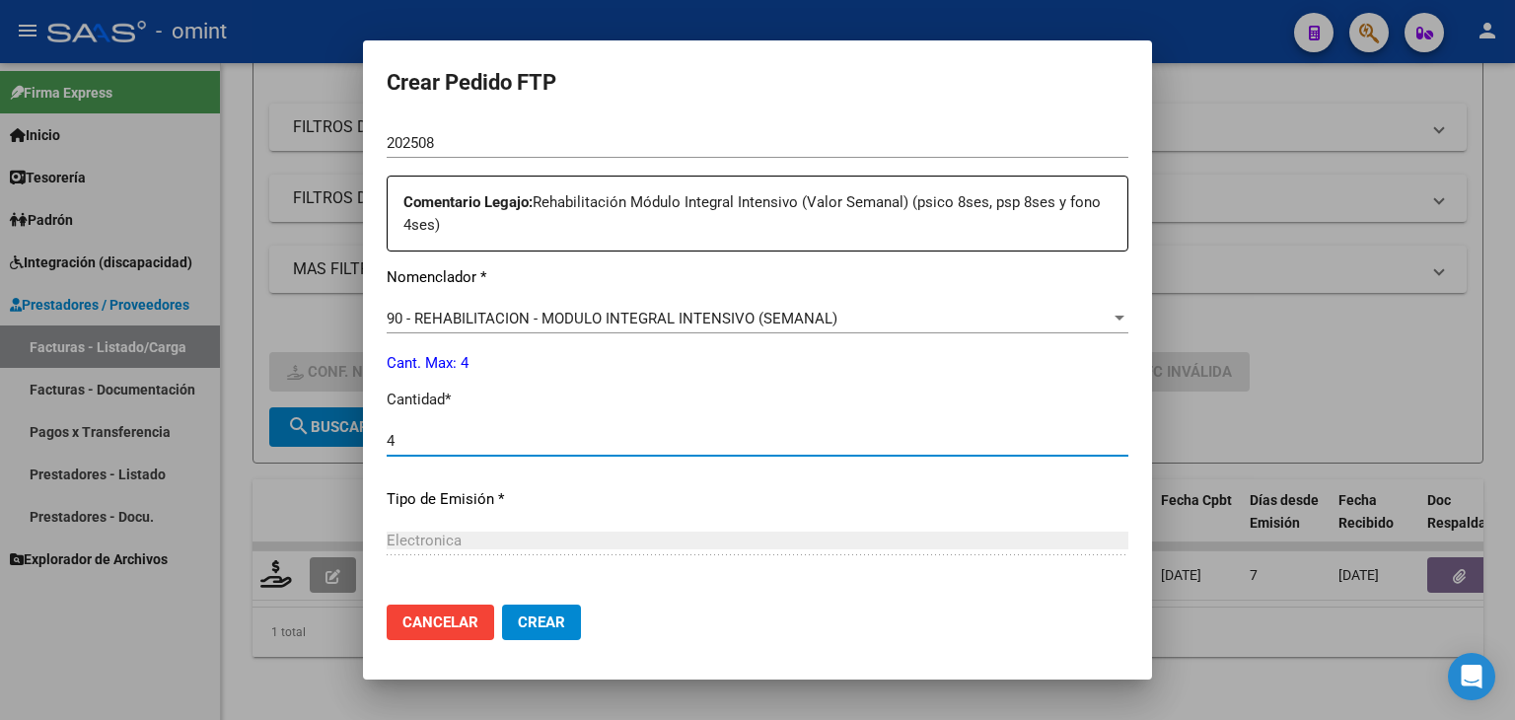
type input "4"
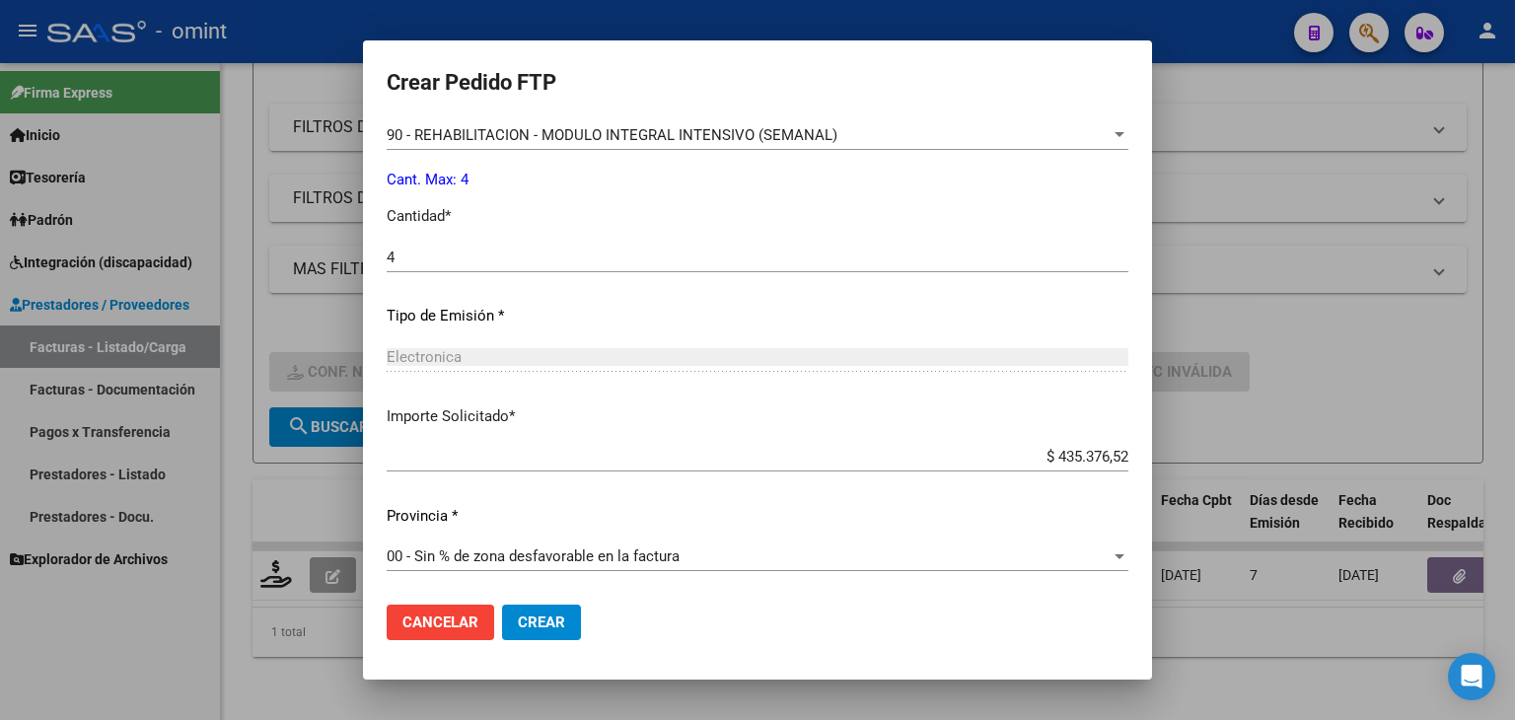
click at [565, 616] on button "Crear" at bounding box center [541, 623] width 79 height 36
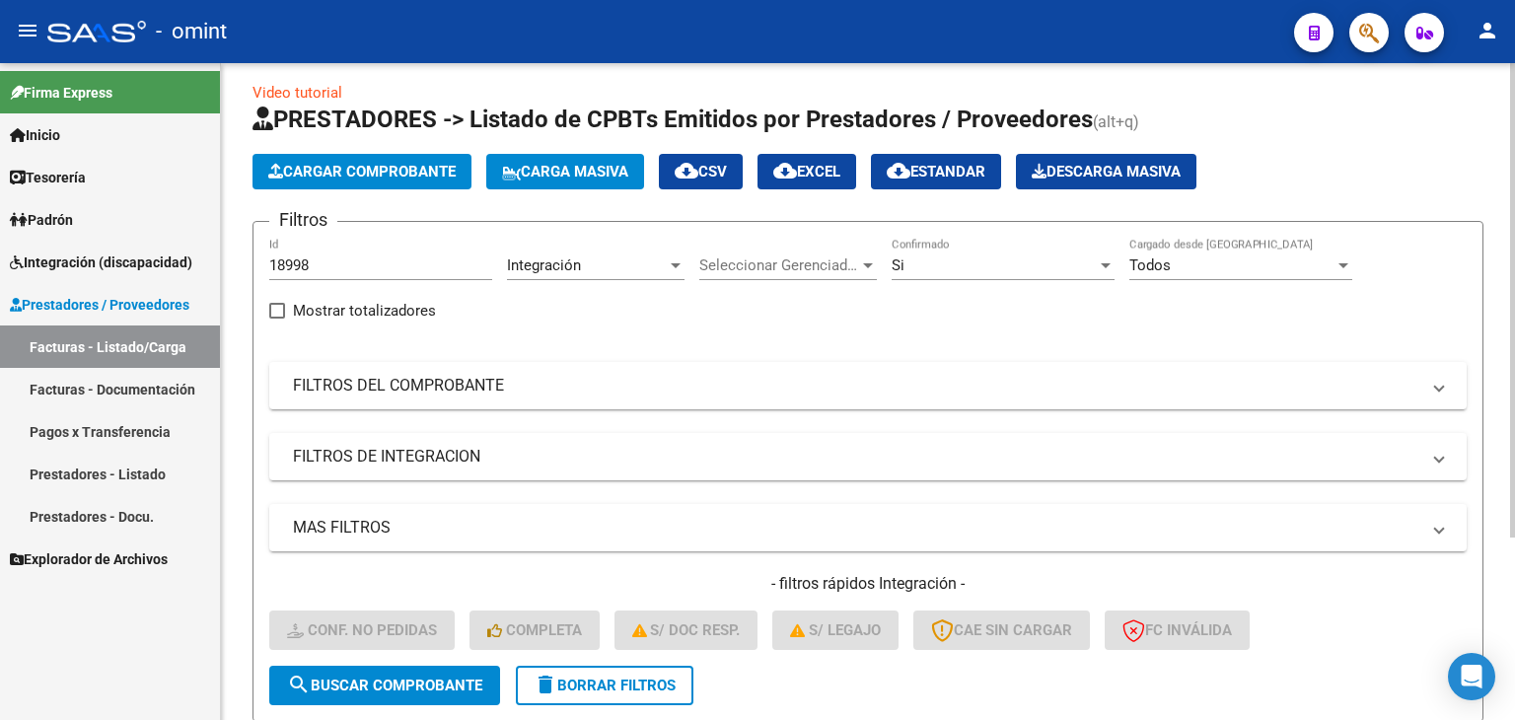
scroll to position [0, 0]
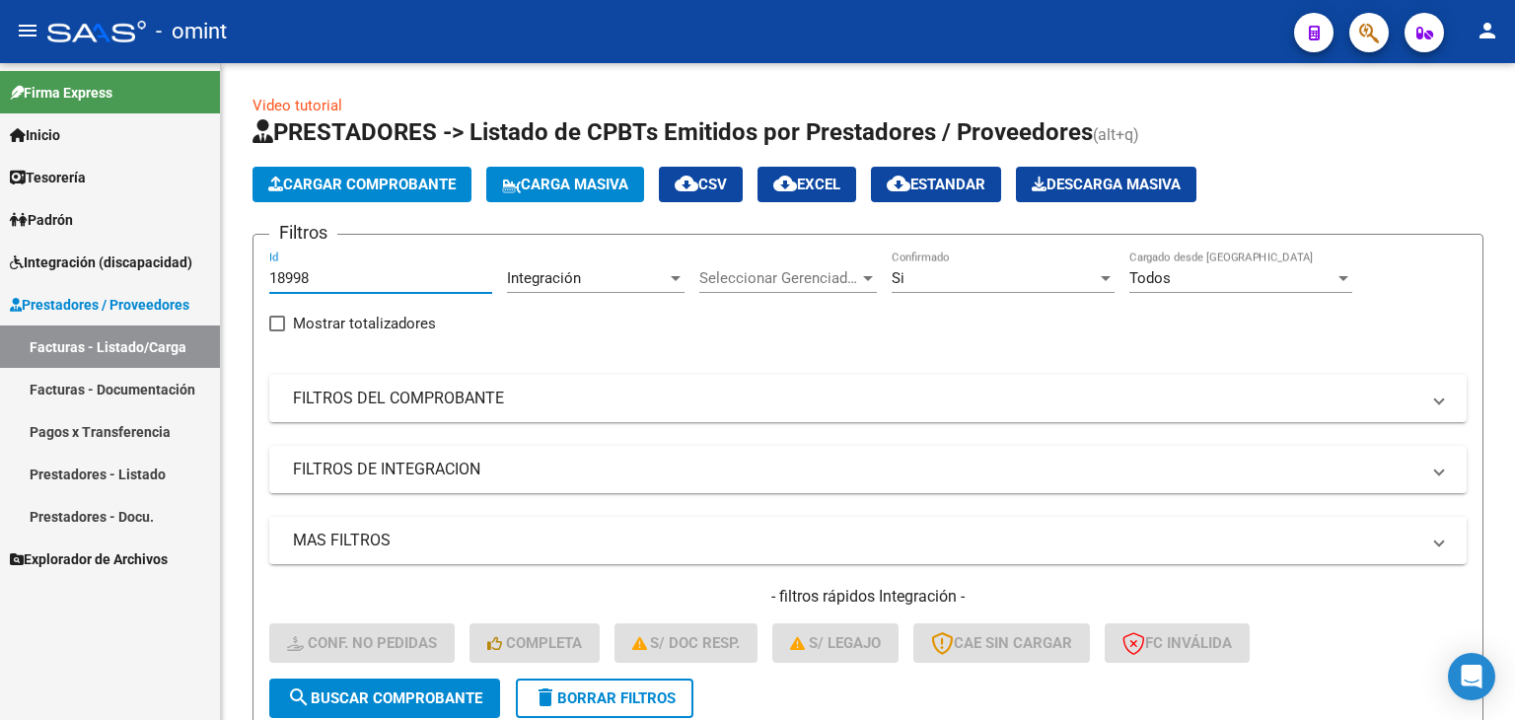
drag, startPoint x: 164, startPoint y: 257, endPoint x: 110, endPoint y: 257, distance: 53.3
click at [106, 257] on mat-sidenav-container "Firma Express Inicio Instructivos Contacto OS Tesorería Extractos Procesados (c…" at bounding box center [757, 391] width 1515 height 657
paste input "9795"
type input "19795"
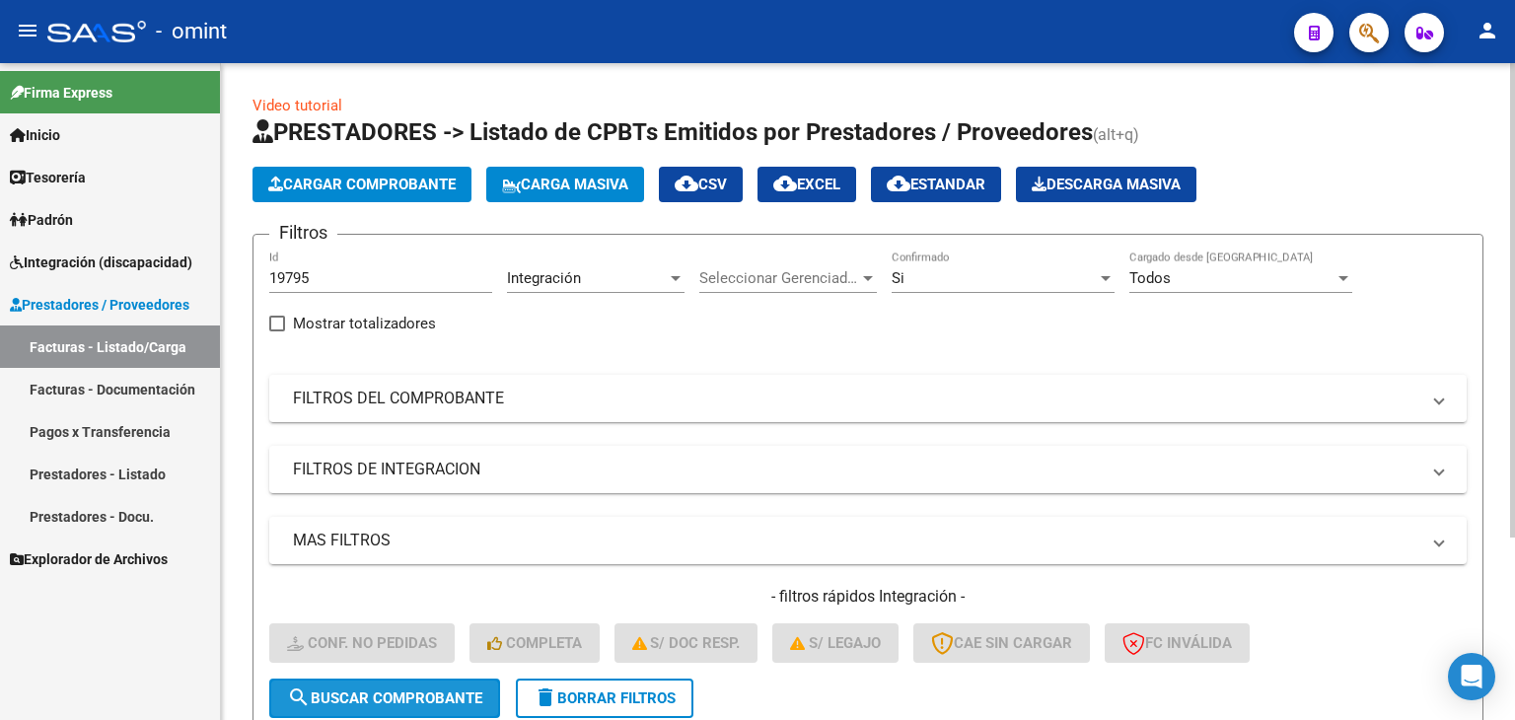
click at [430, 705] on button "search Buscar Comprobante" at bounding box center [384, 698] width 231 height 39
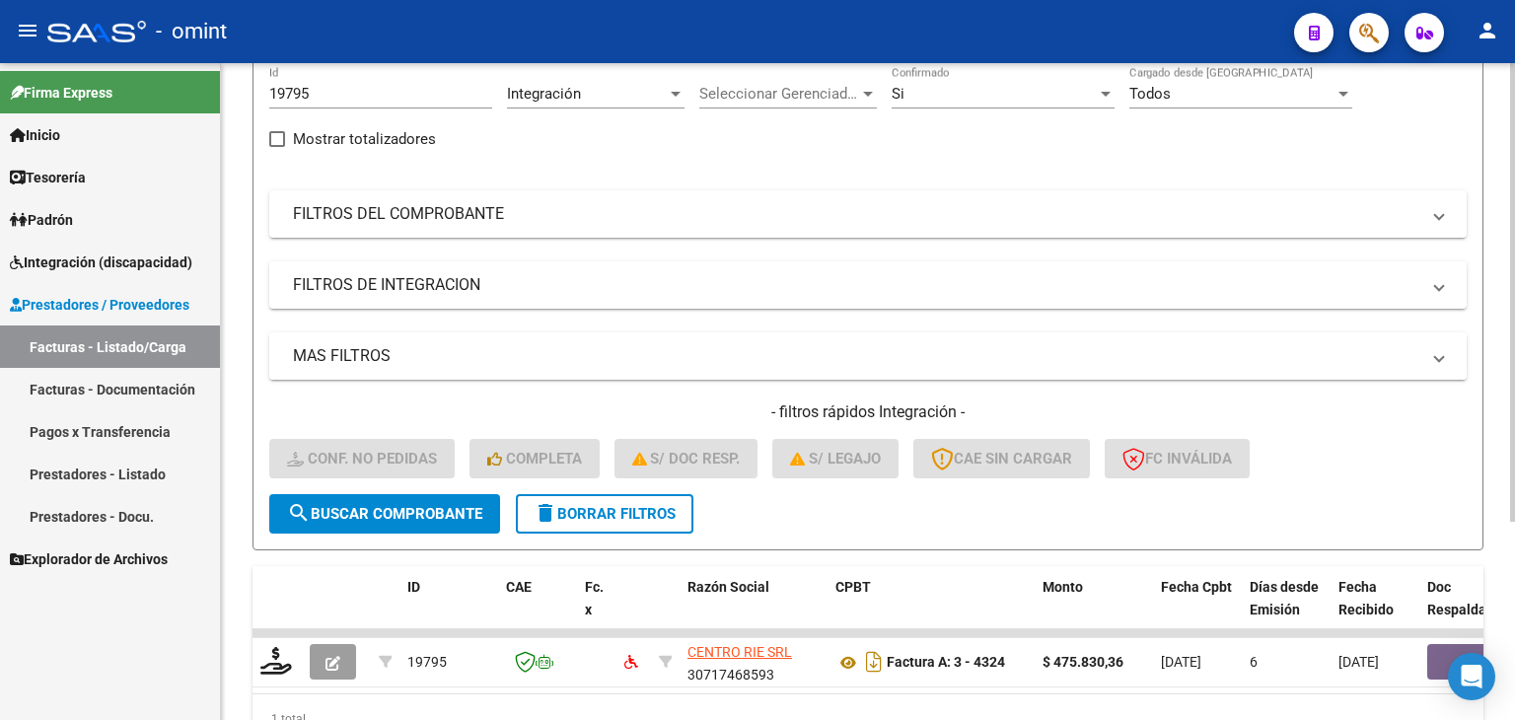
scroll to position [284, 0]
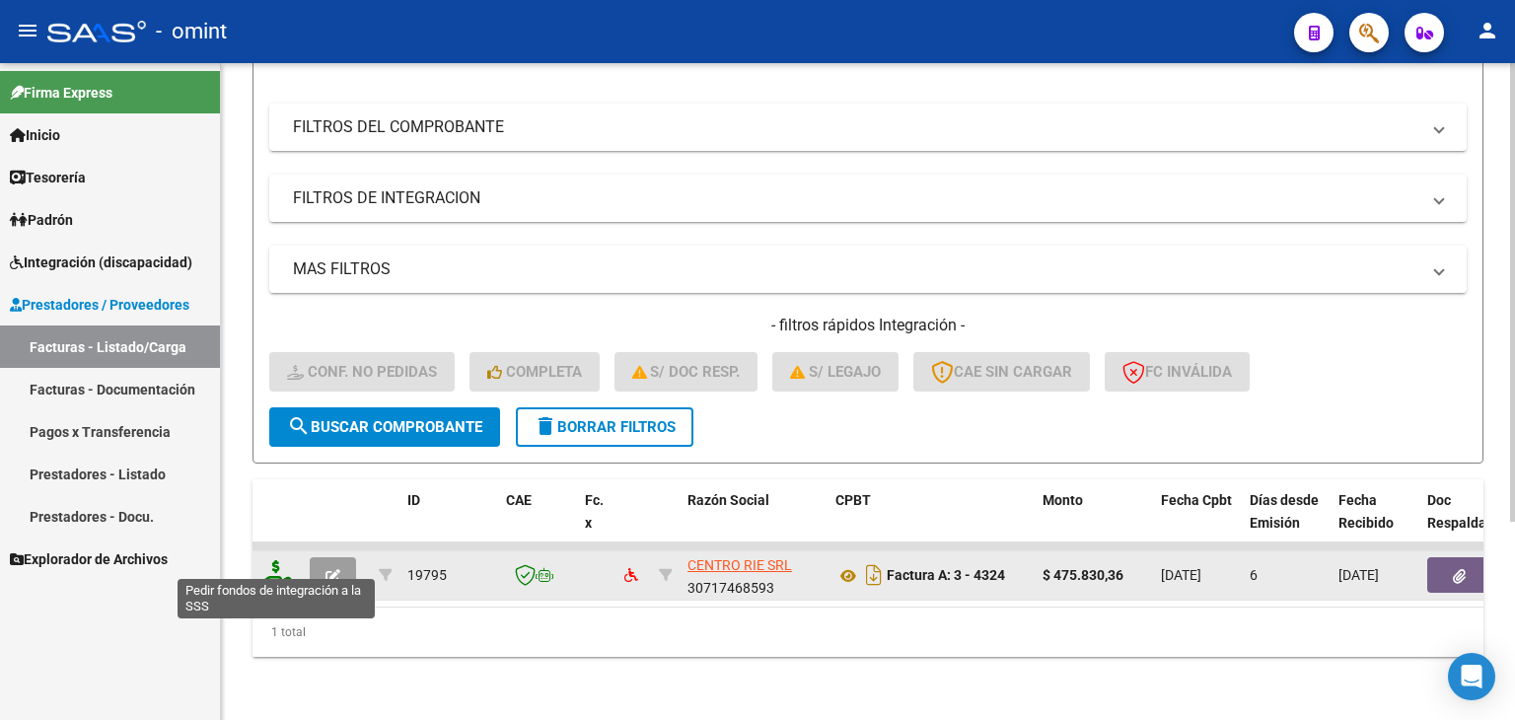
click at [278, 568] on icon at bounding box center [276, 574] width 32 height 28
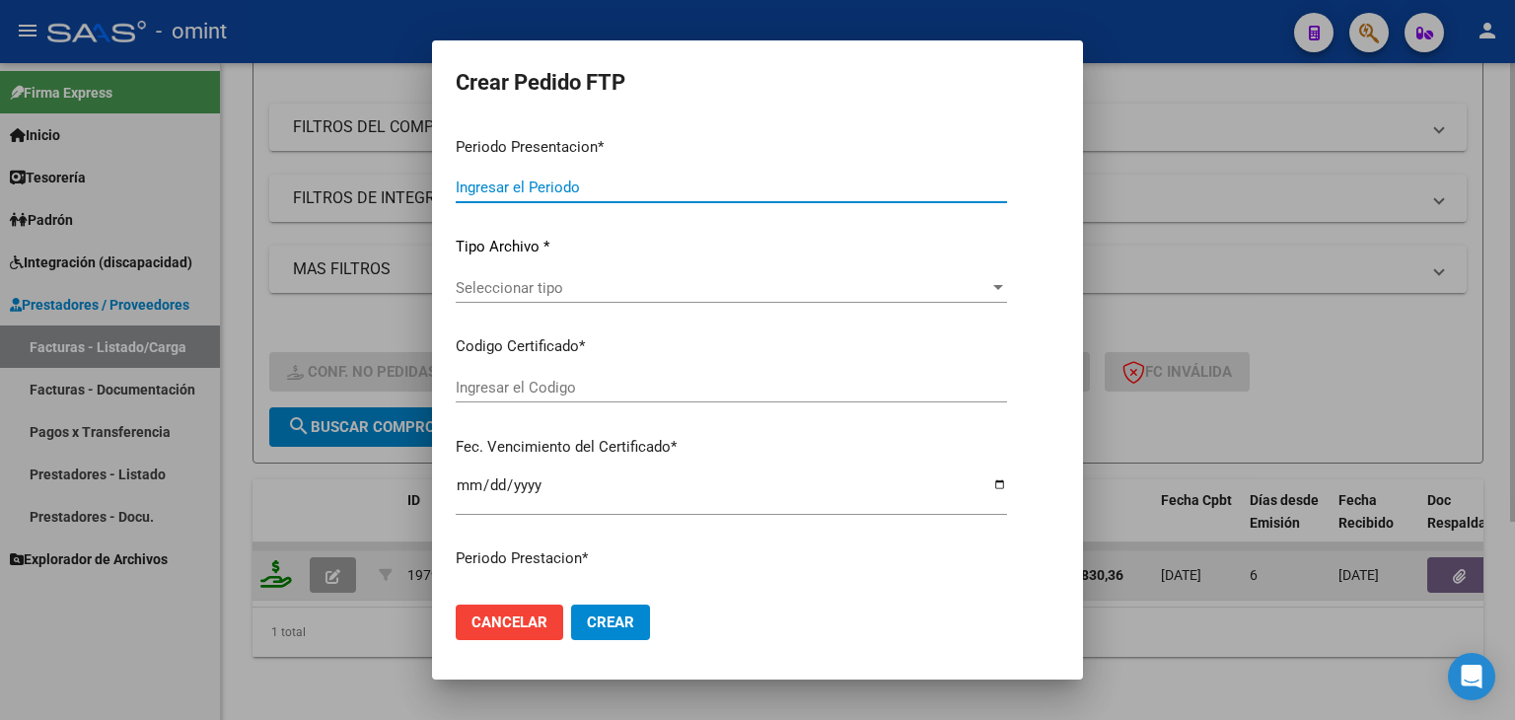
type input "202508"
type input "$ 475.830,36"
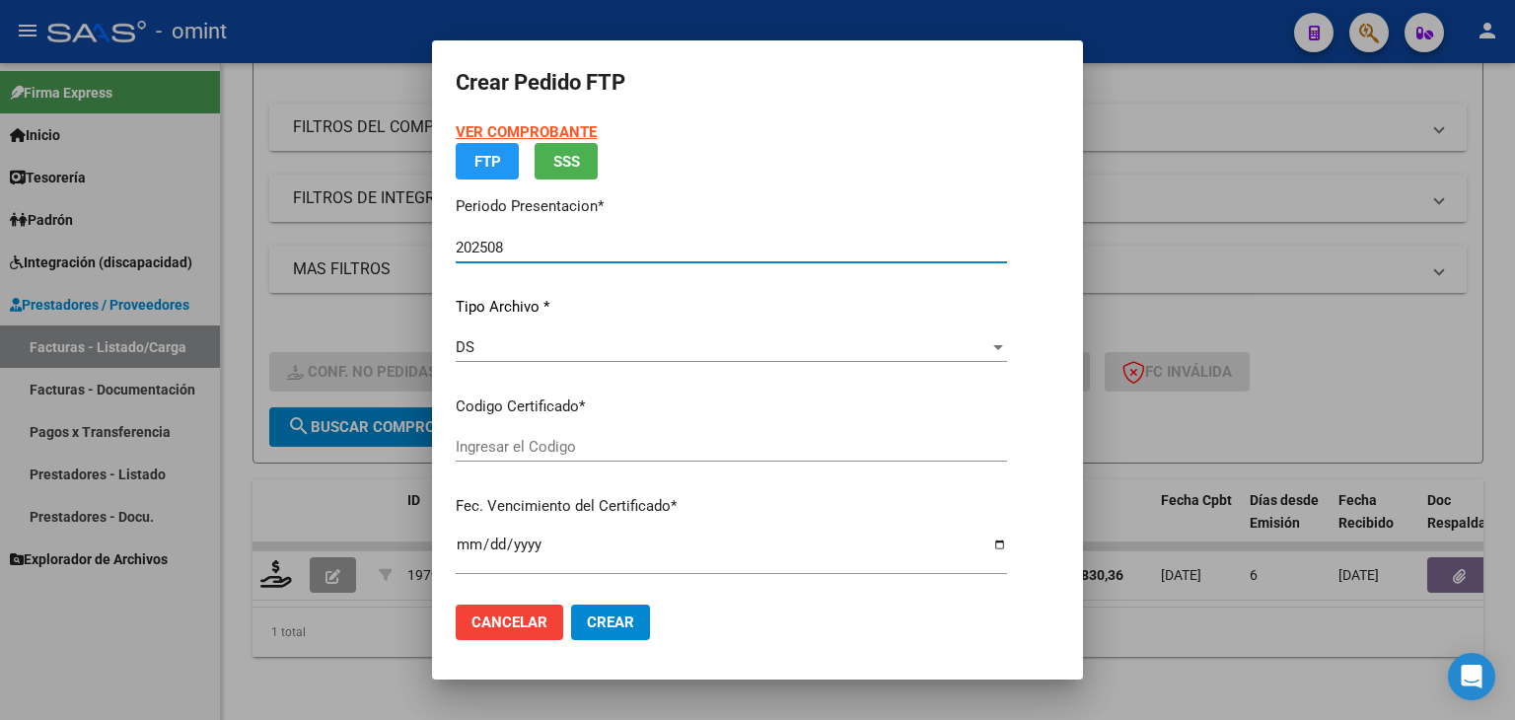
type input "828434122"
type input "2029-12-31"
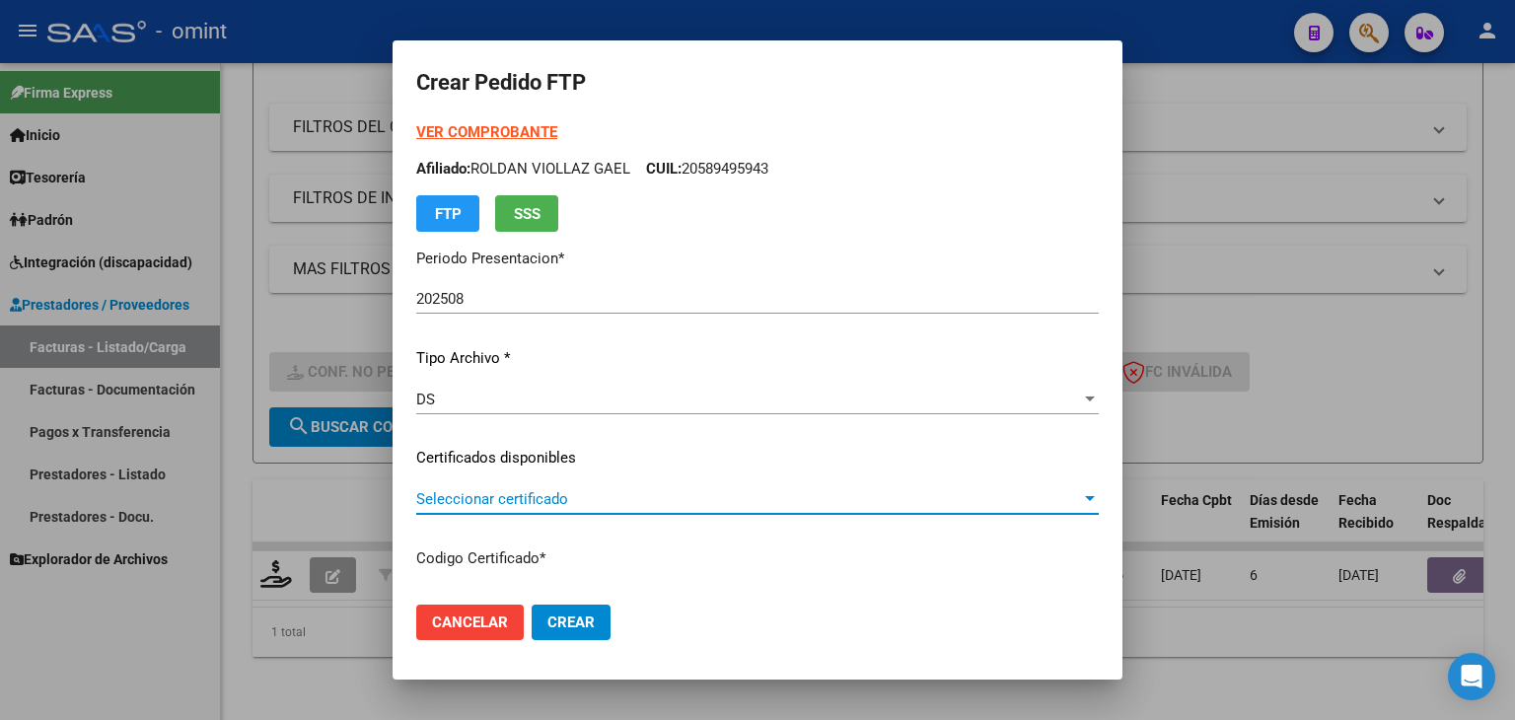
click at [535, 495] on span "Seleccionar certificado" at bounding box center [748, 499] width 665 height 18
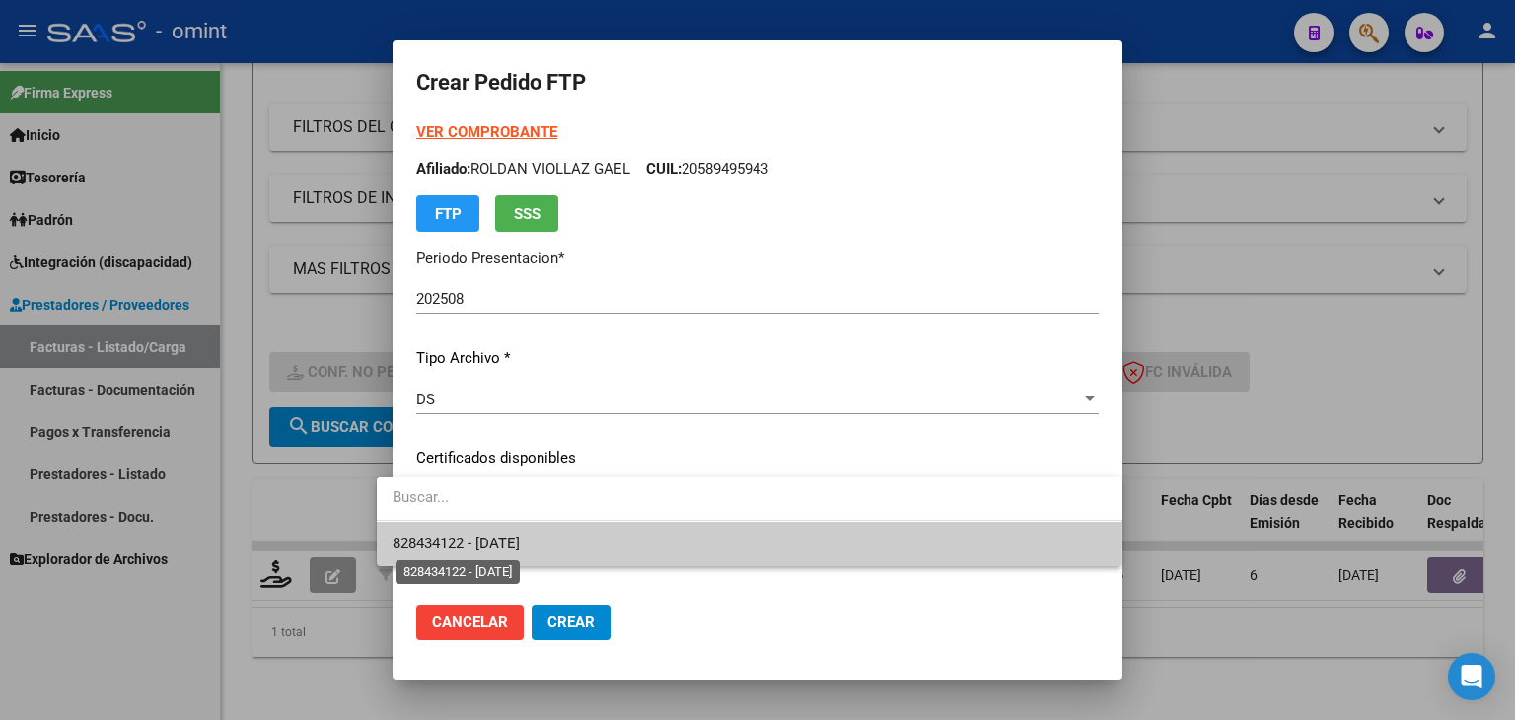
click at [511, 541] on span "828434122 - 2029-12-31" at bounding box center [456, 544] width 127 height 18
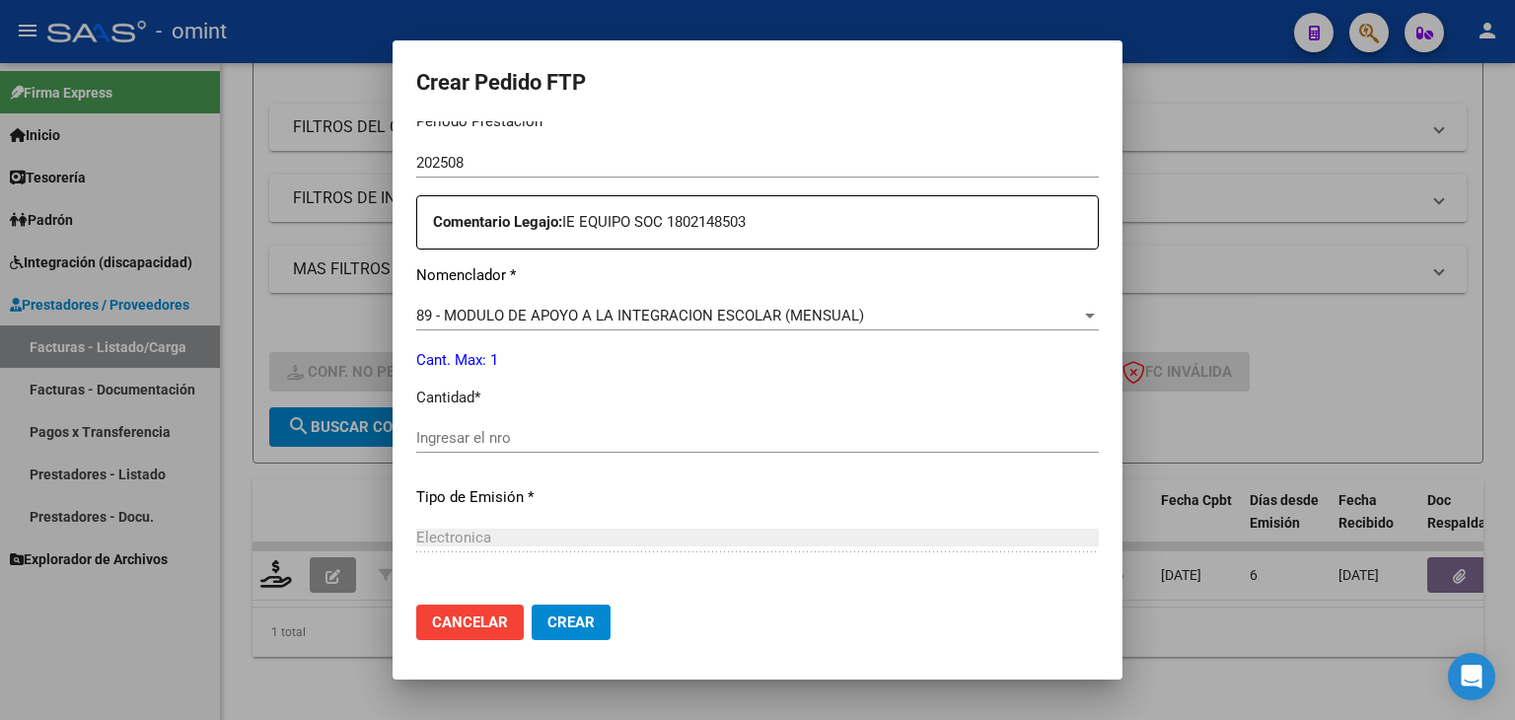
scroll to position [690, 0]
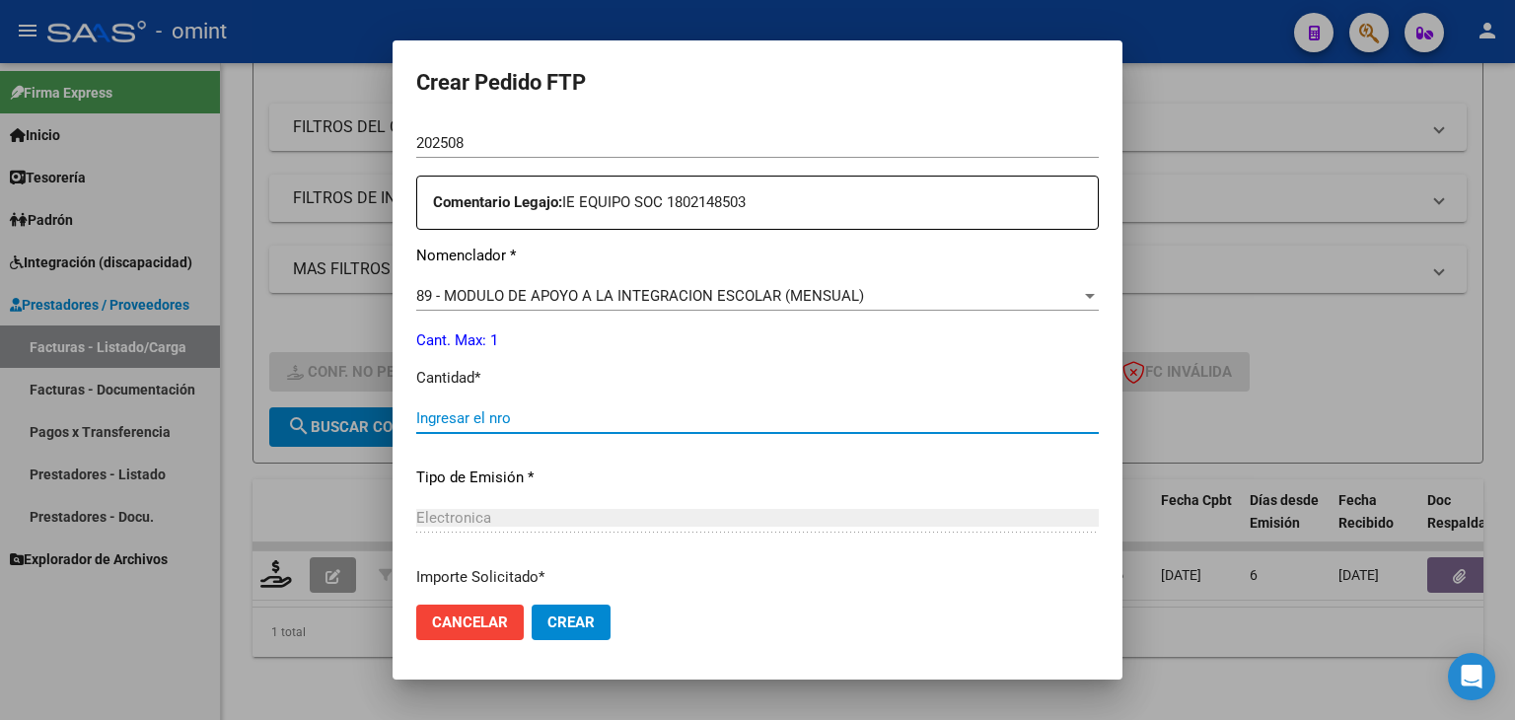
click at [491, 418] on input "Ingresar el nro" at bounding box center [757, 418] width 683 height 18
type input "1"
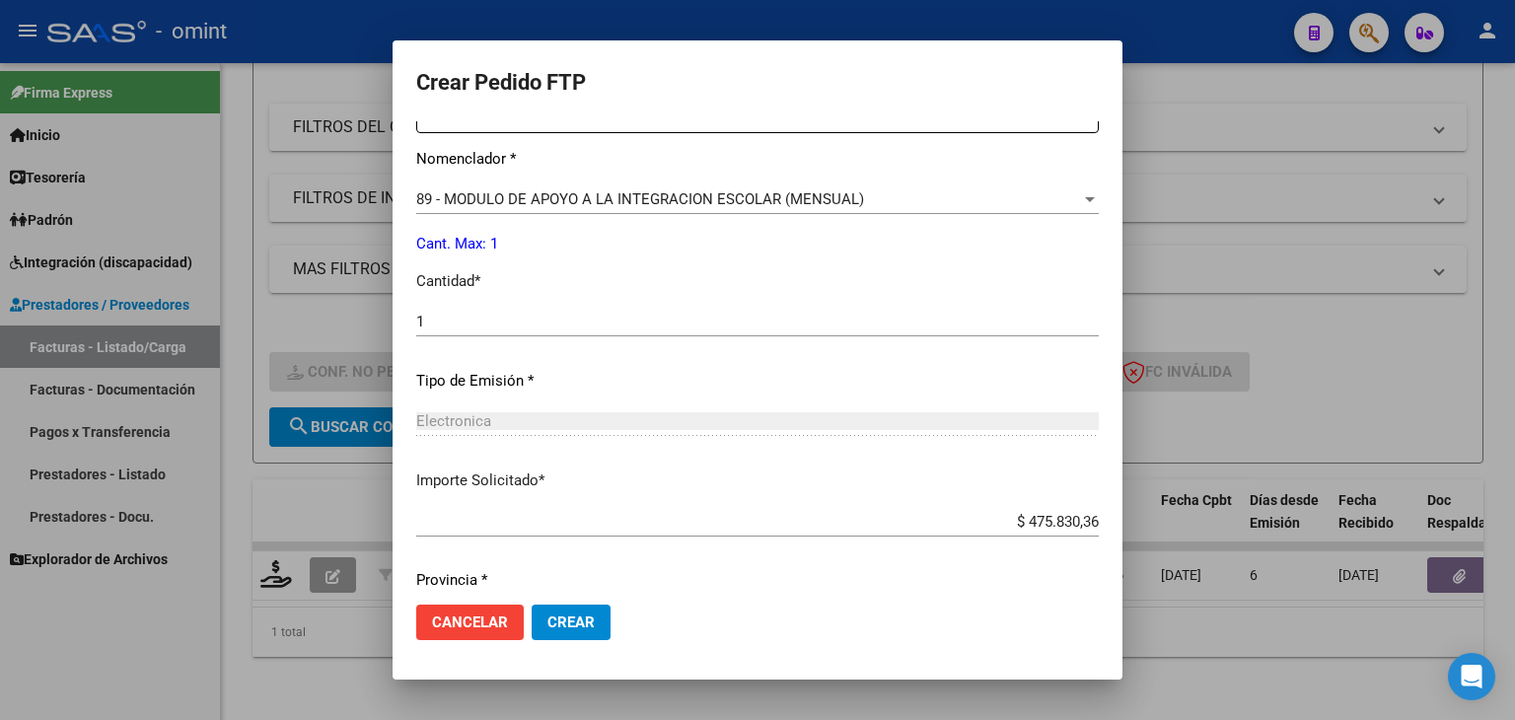
scroll to position [852, 0]
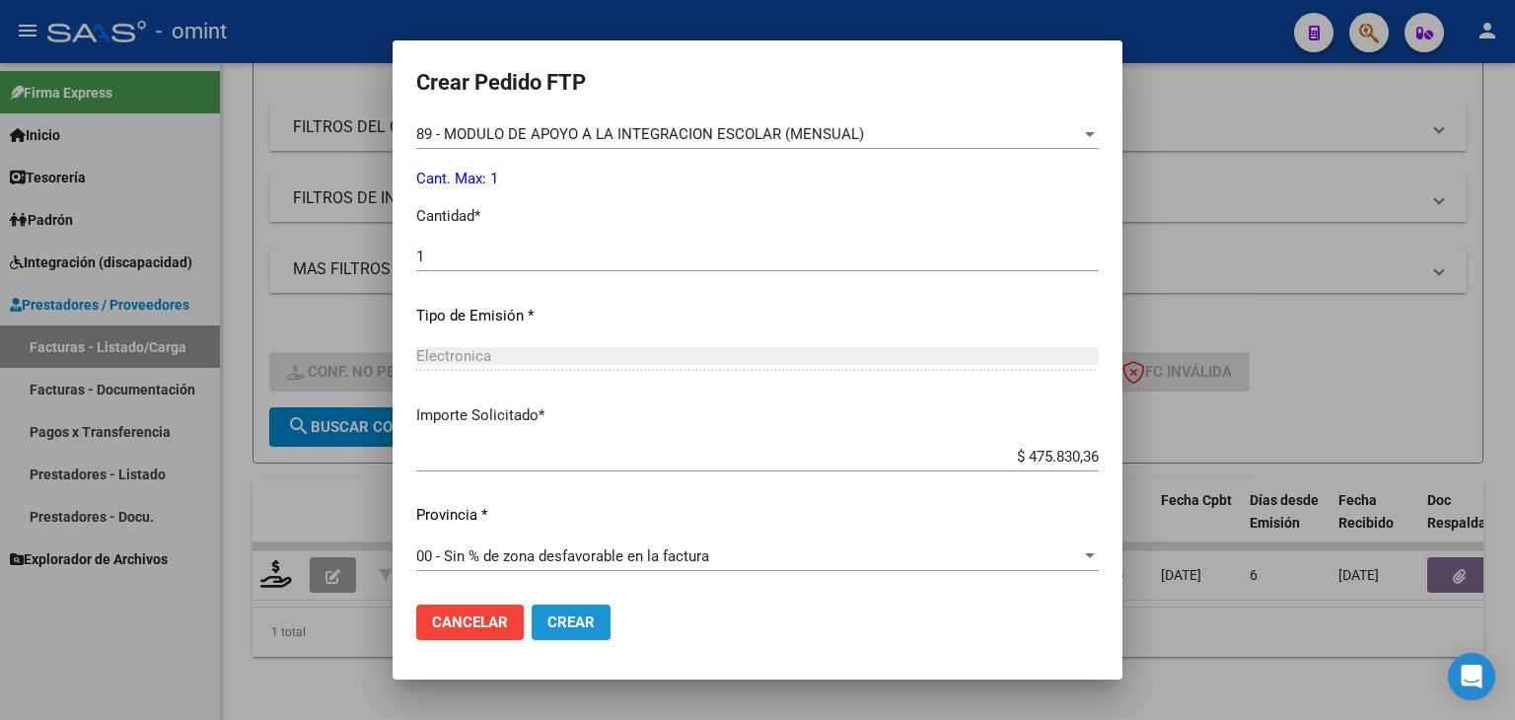
click at [560, 620] on span "Crear" at bounding box center [570, 622] width 47 height 18
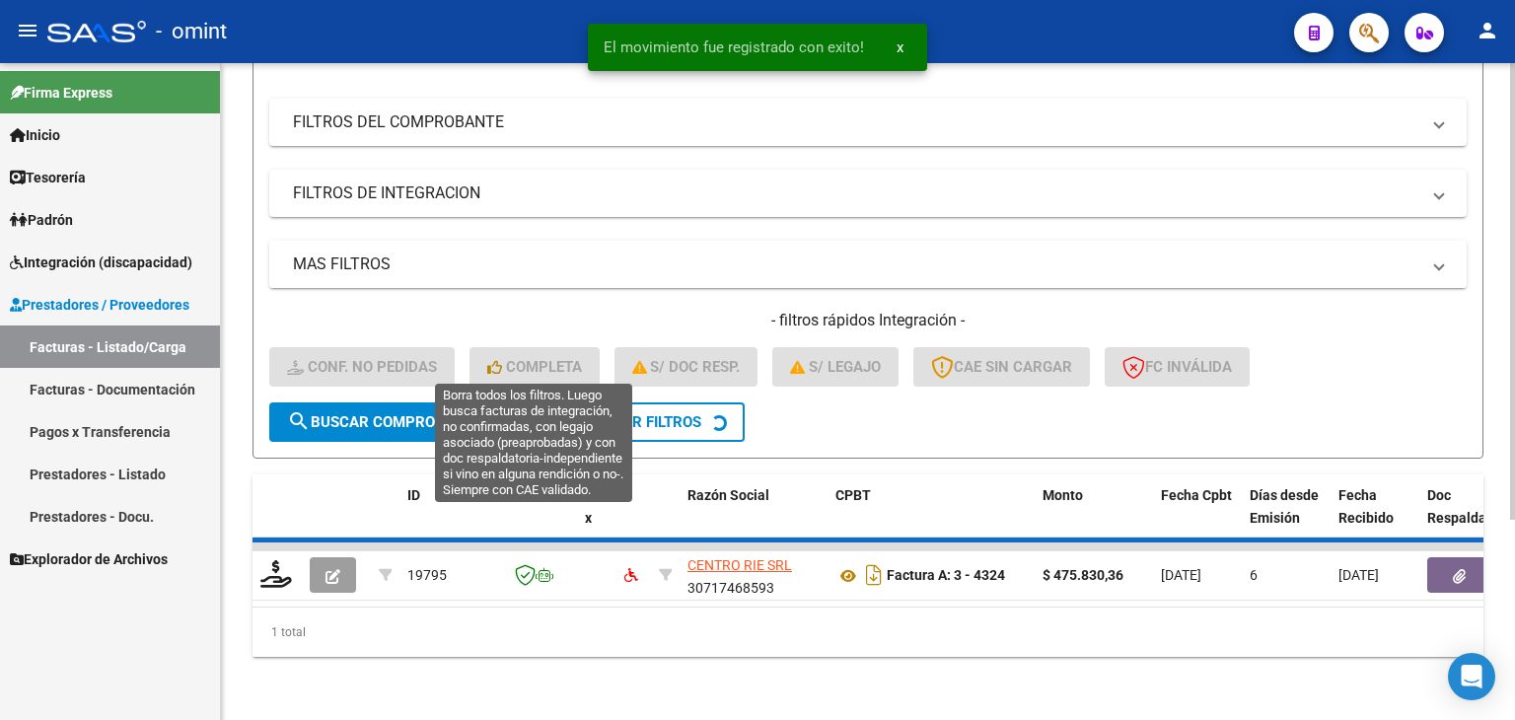
scroll to position [252, 0]
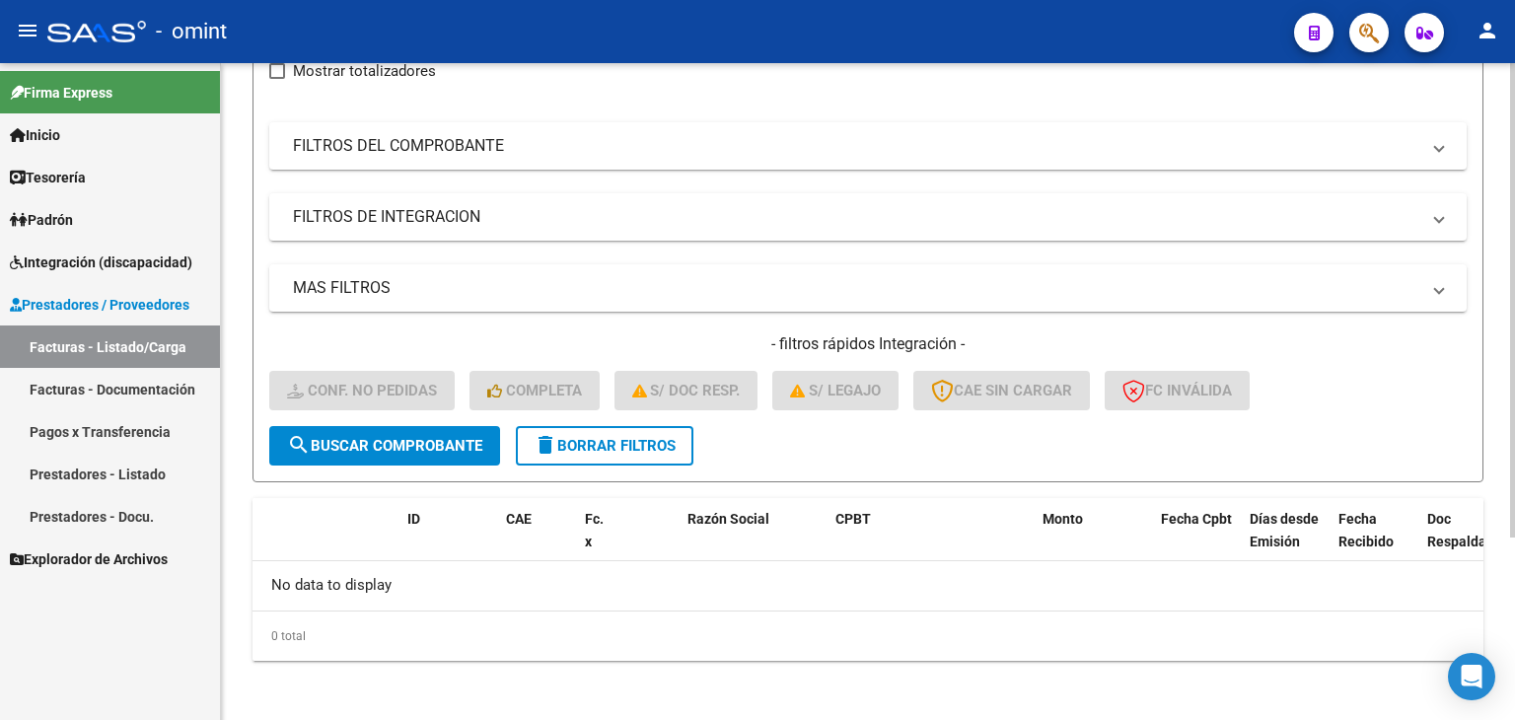
click at [242, 311] on div "Video tutorial PRESTADORES -> Listado de CPBTs Emitidos por Prestadores / Prove…" at bounding box center [868, 267] width 1294 height 913
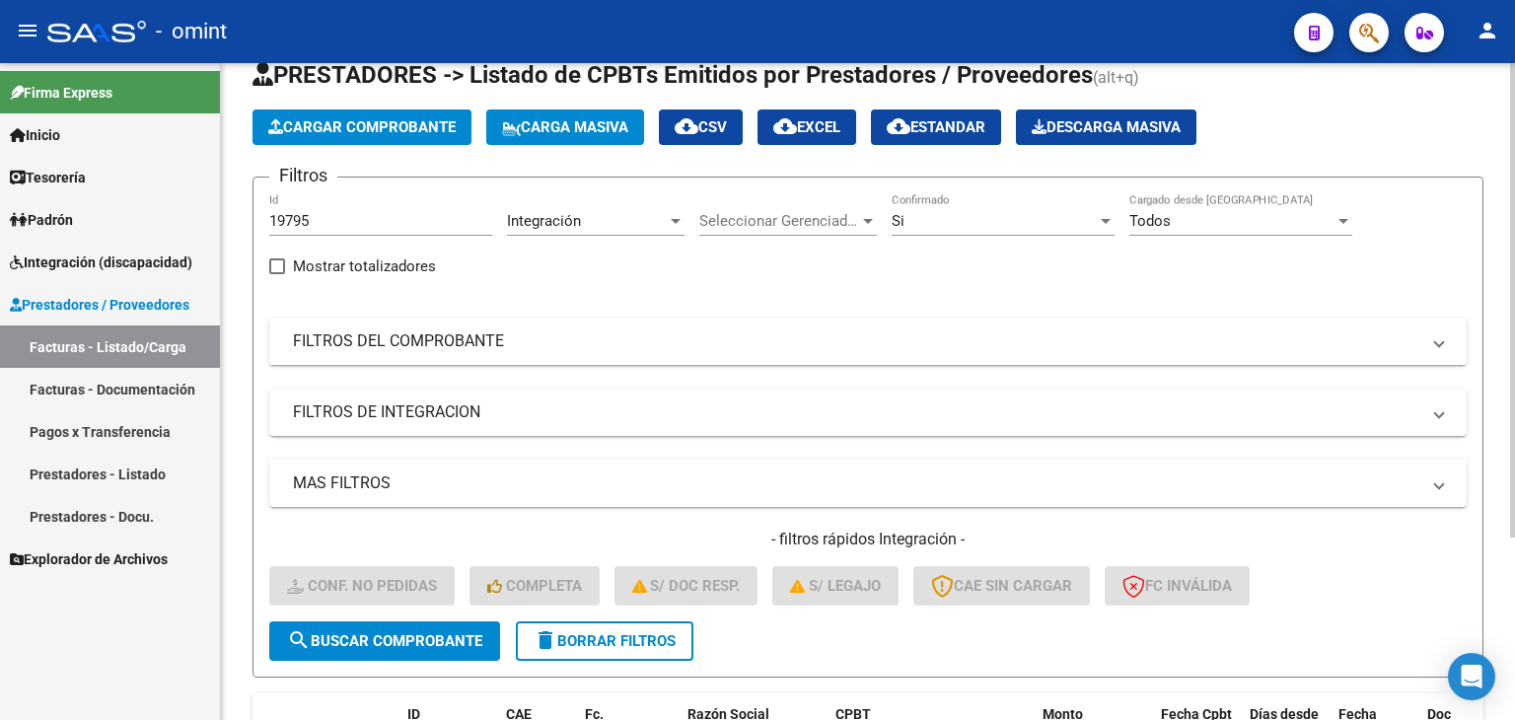
scroll to position [16, 0]
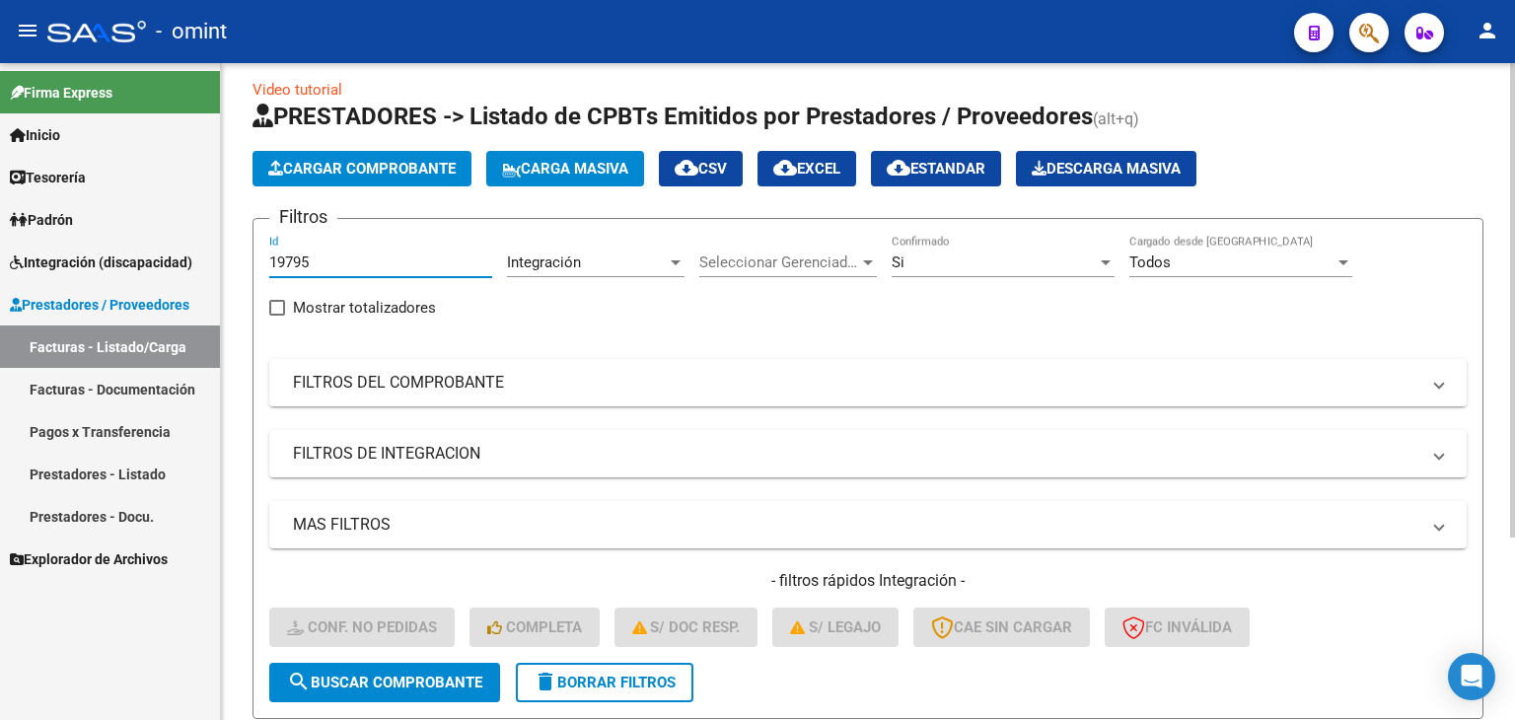
click at [300, 253] on input "19795" at bounding box center [380, 262] width 223 height 18
paste input "362"
type input "19362"
click at [433, 674] on span "search Buscar Comprobante" at bounding box center [384, 683] width 195 height 18
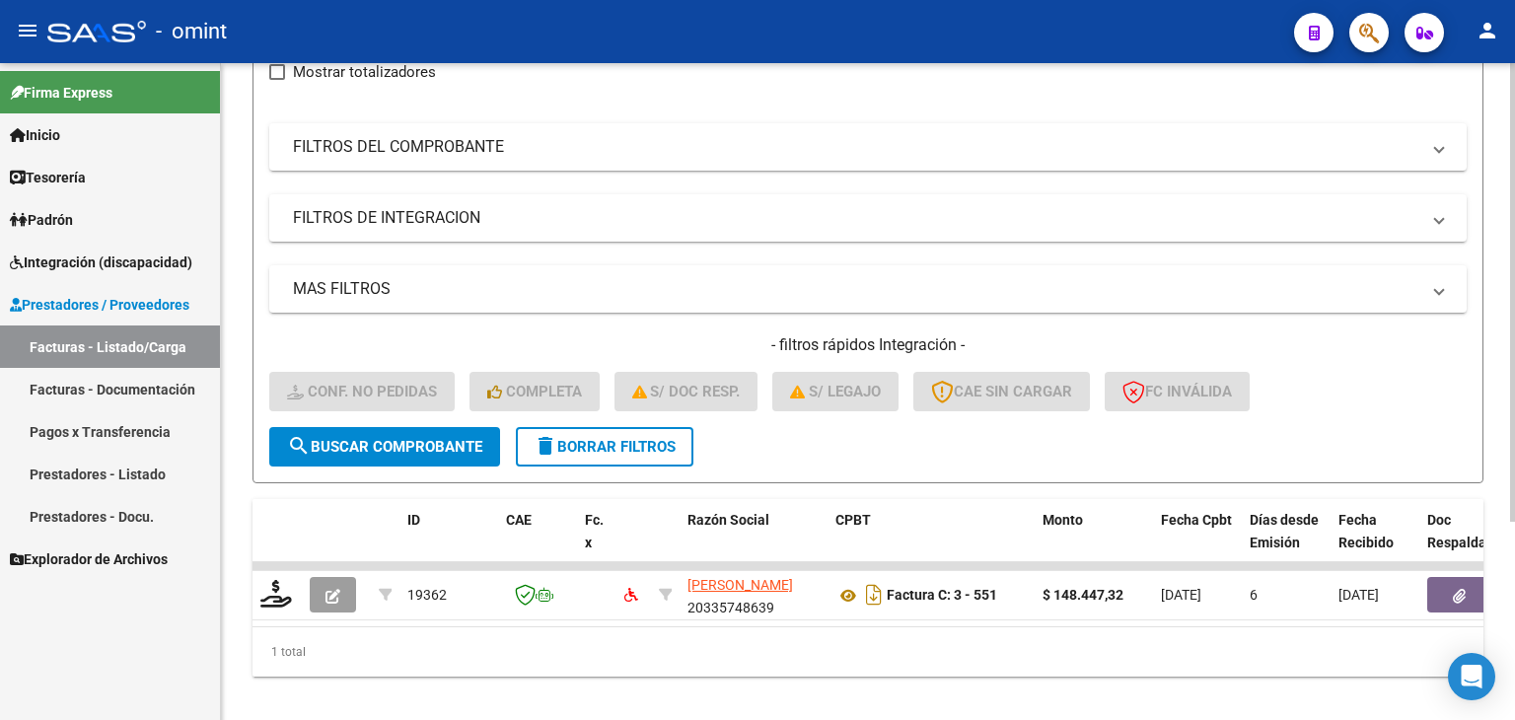
scroll to position [252, 0]
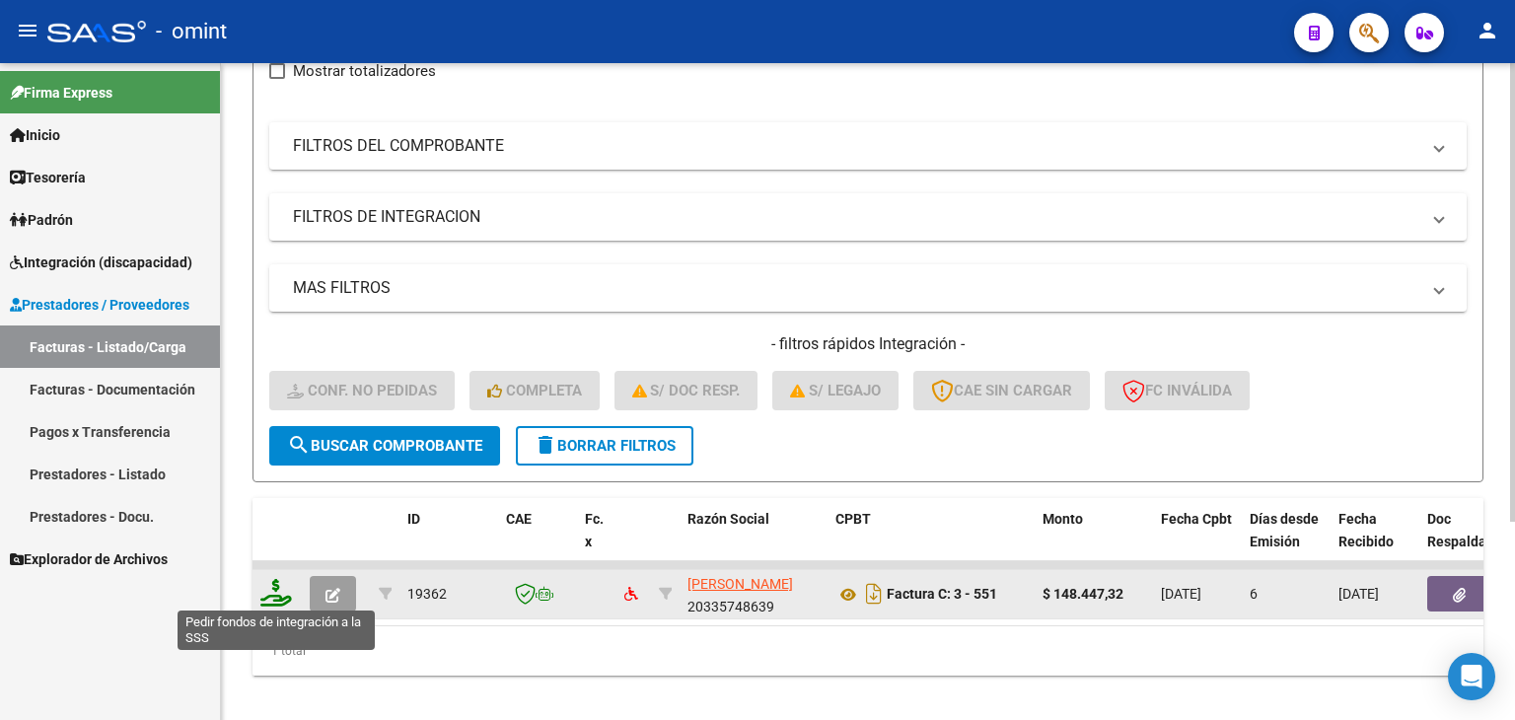
click at [272, 591] on icon at bounding box center [276, 593] width 32 height 28
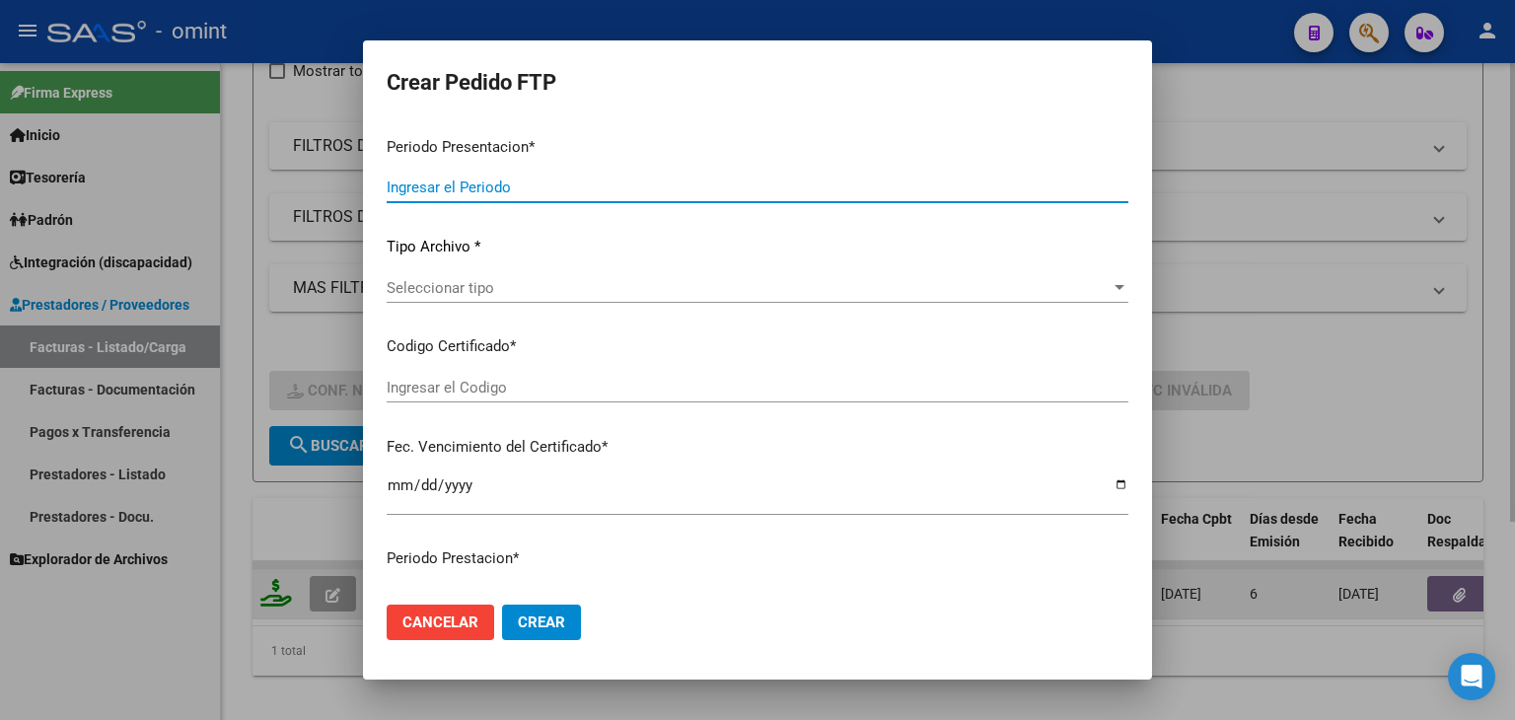
type input "202508"
type input "$ 148.447,32"
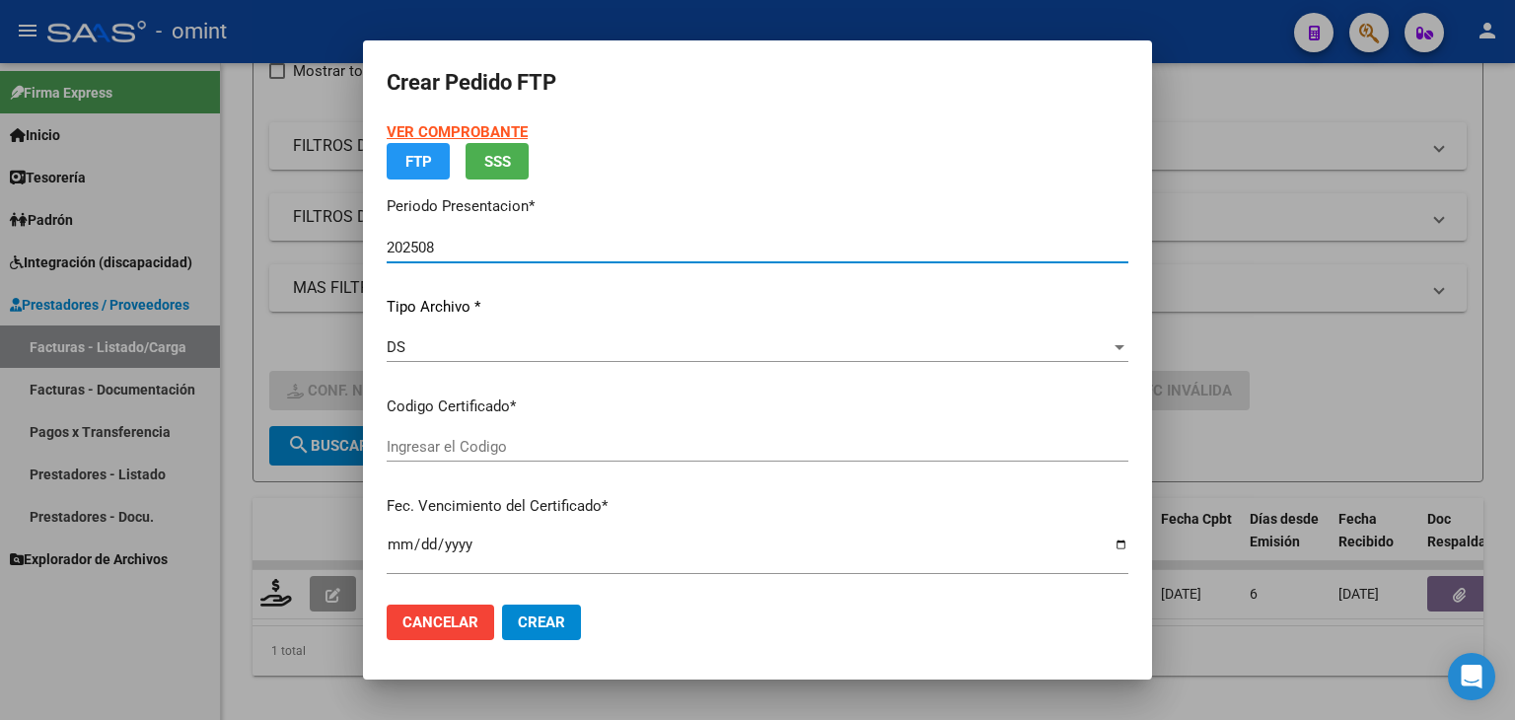
type input "6546798983"
type input "2023-11-22"
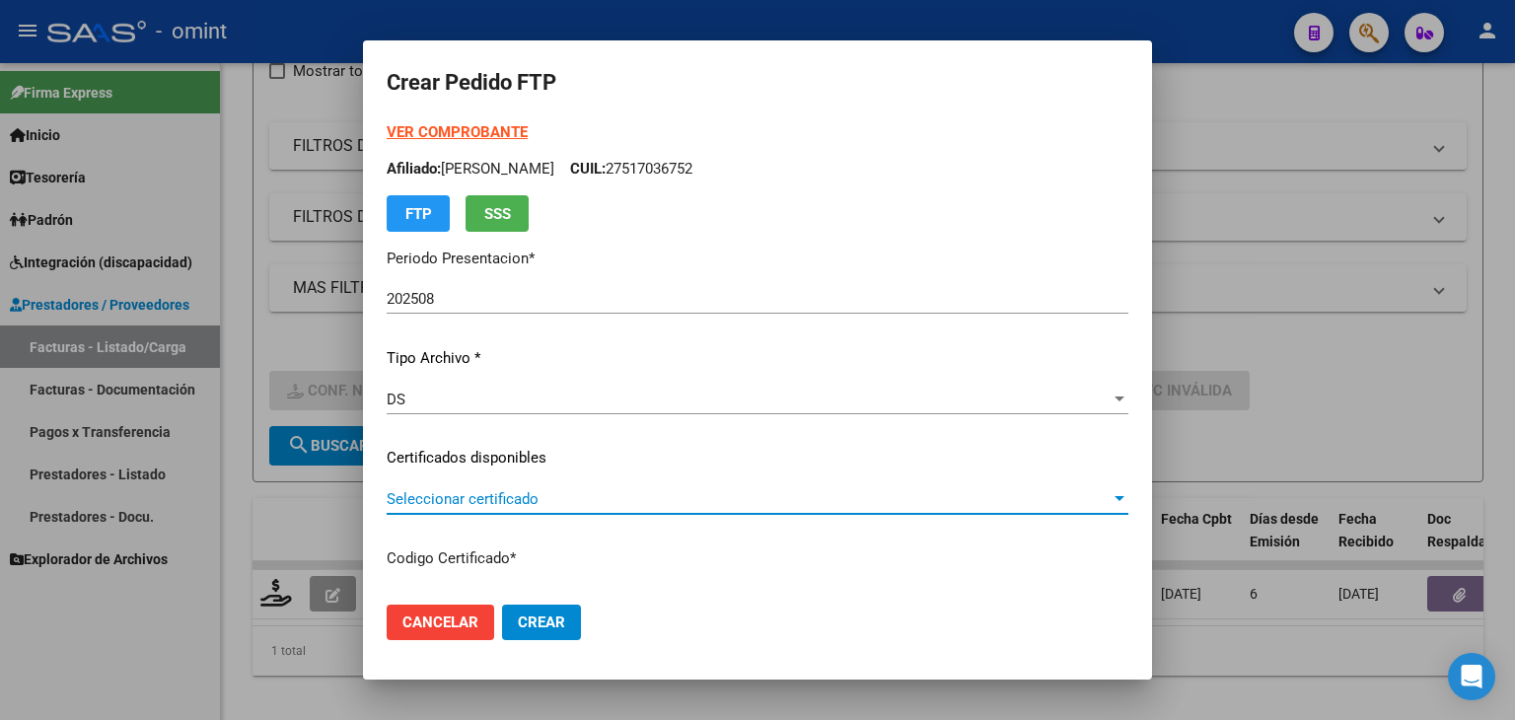
click at [498, 496] on span "Seleccionar certificado" at bounding box center [749, 499] width 724 height 18
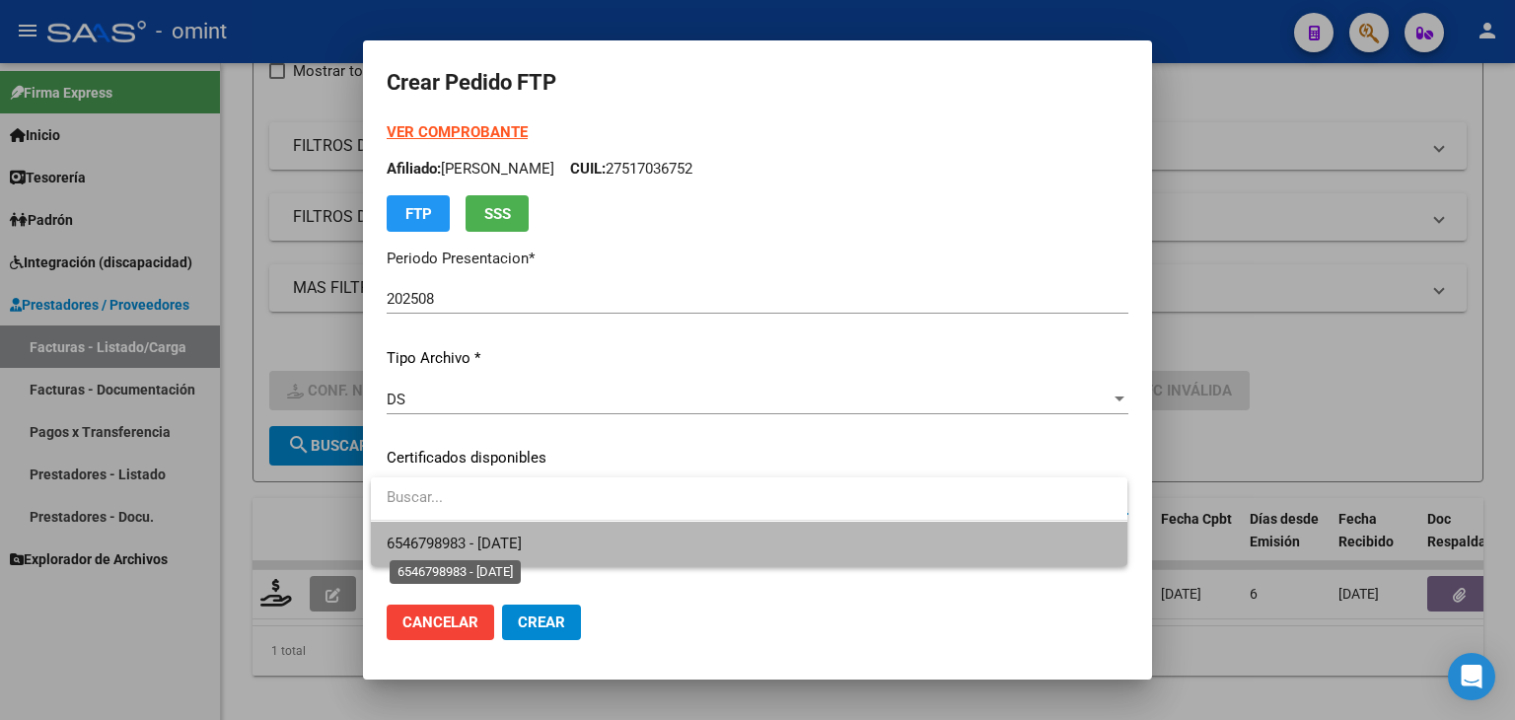
click at [513, 538] on span "6546798983 - 2023-11-22" at bounding box center [454, 544] width 135 height 18
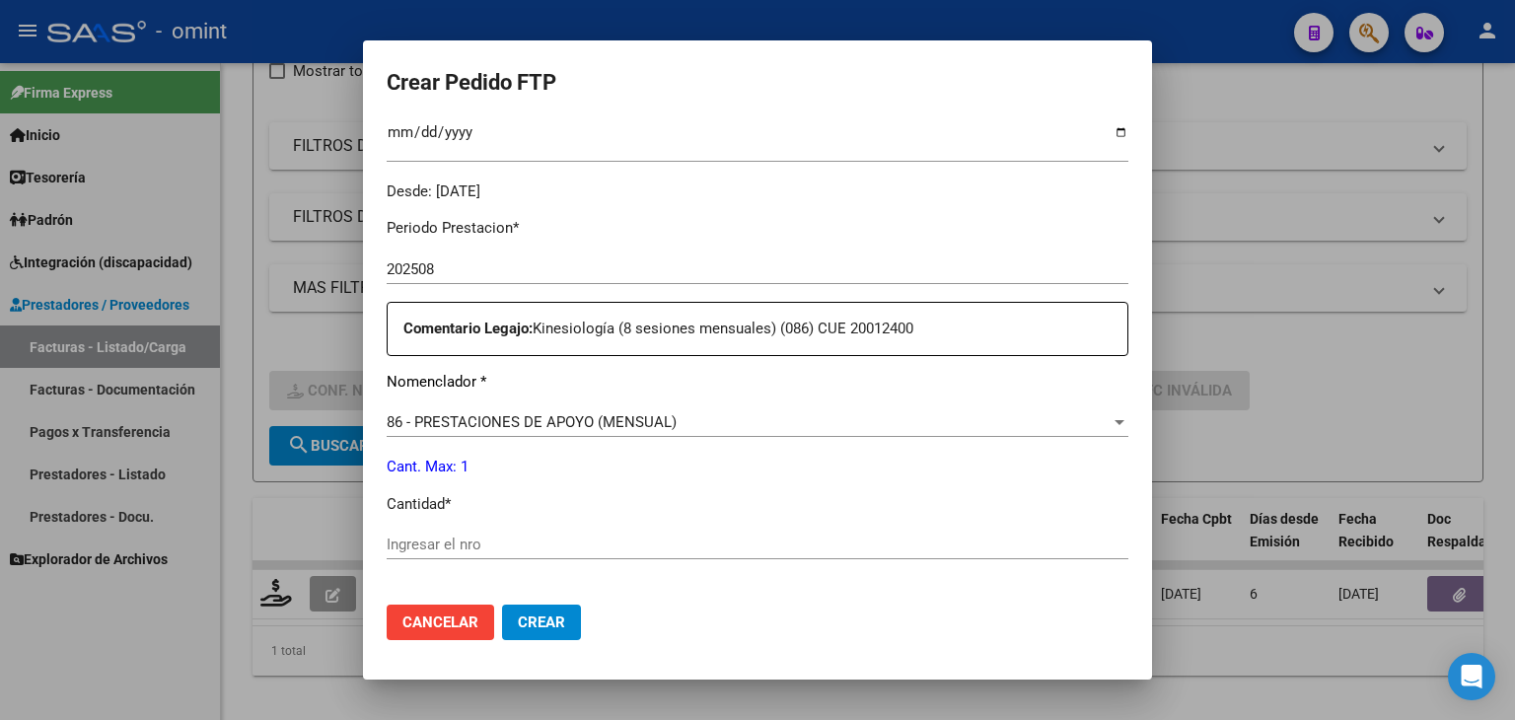
scroll to position [592, 0]
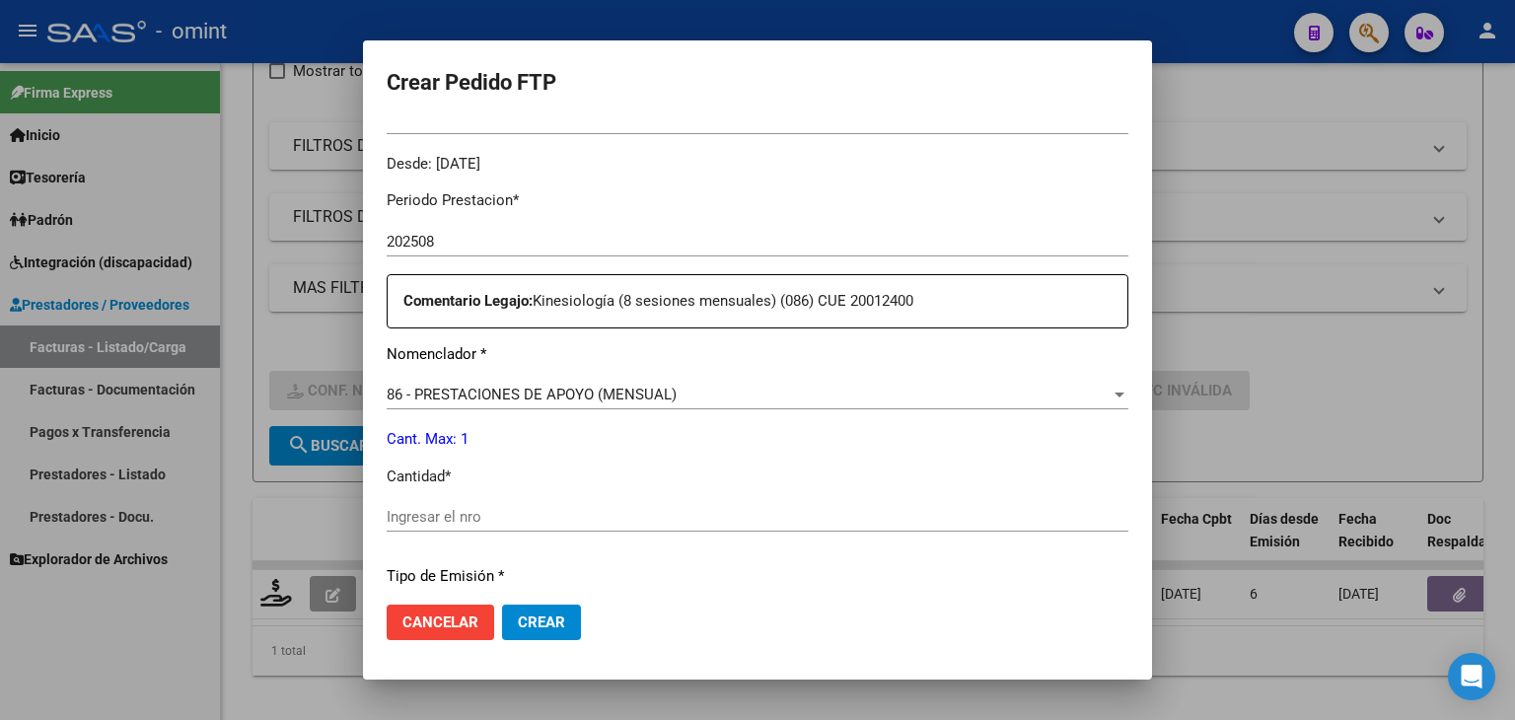
click at [753, 522] on input "Ingresar el nro" at bounding box center [758, 517] width 742 height 18
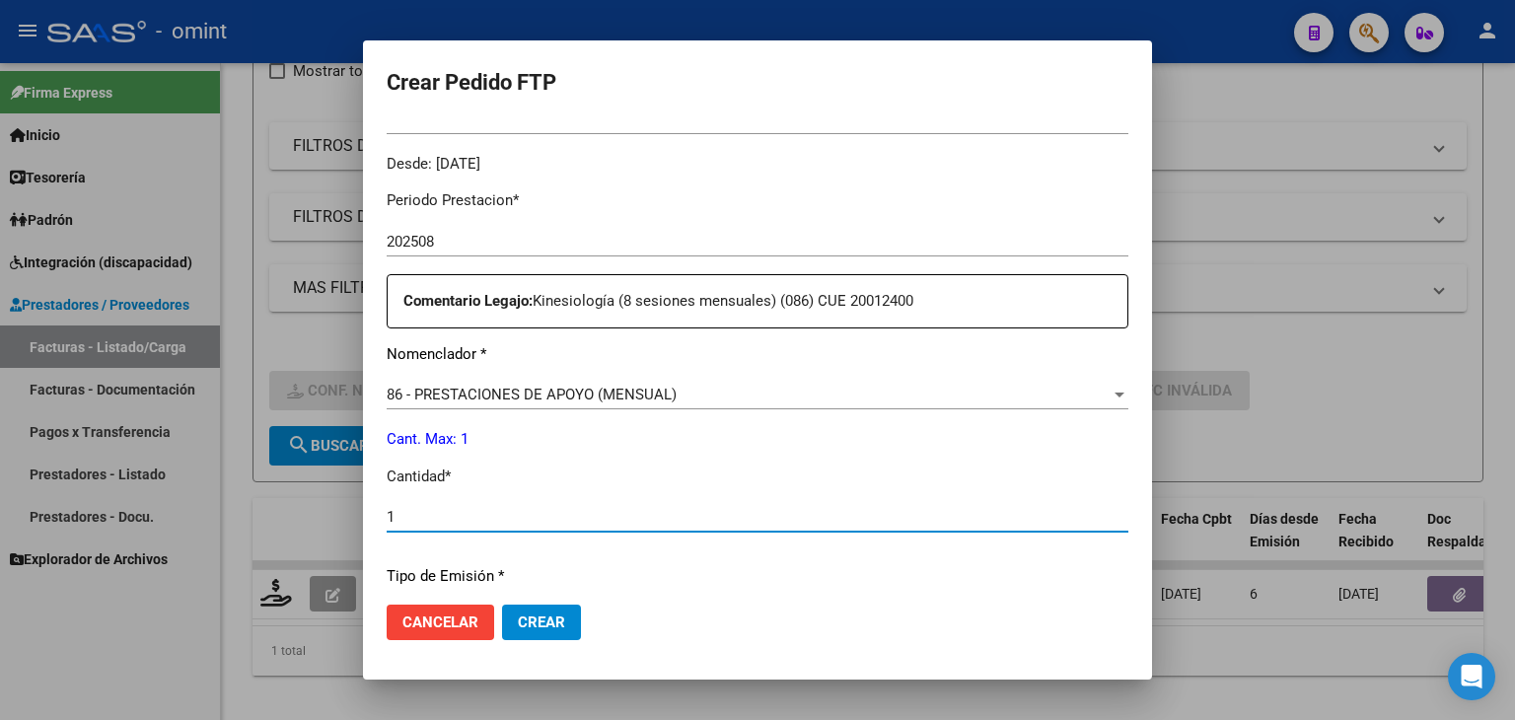
type input "1"
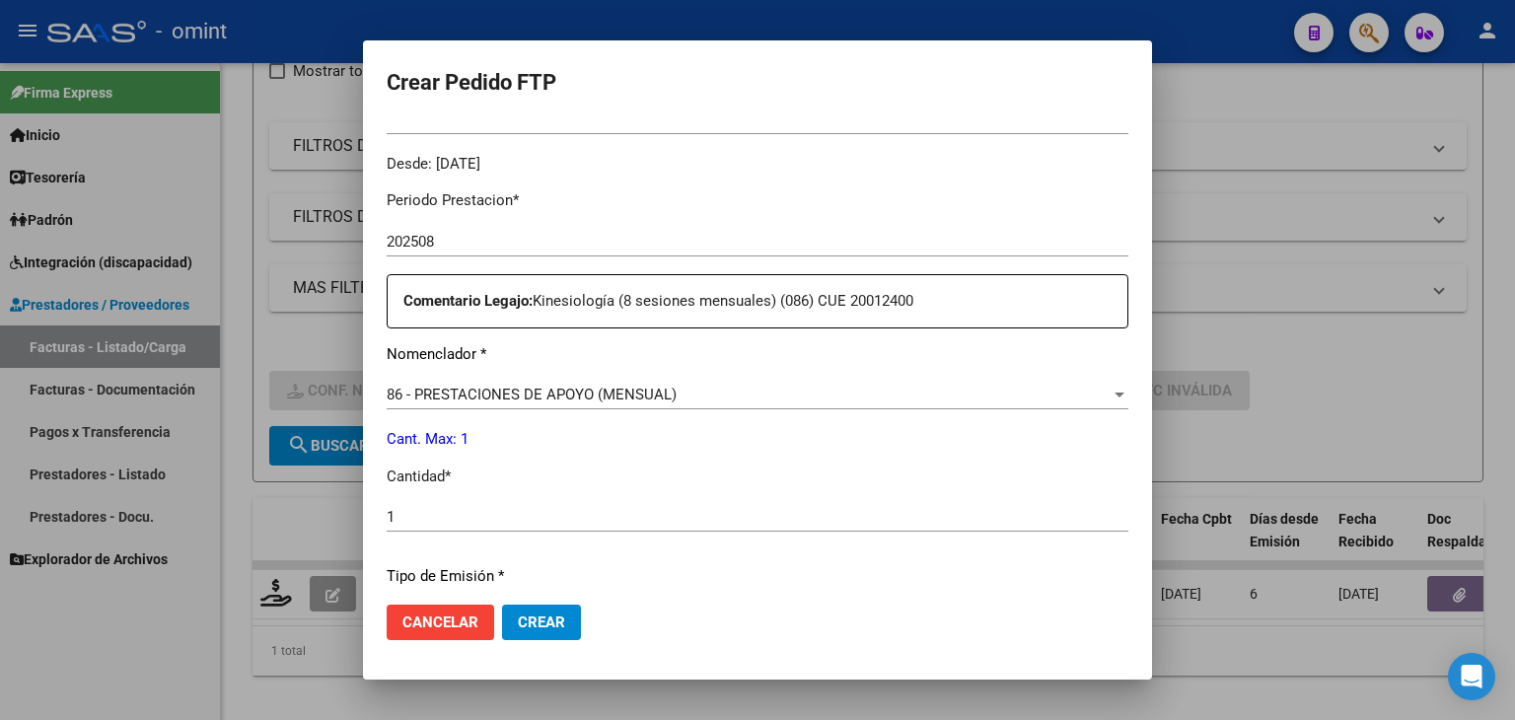
click at [659, 406] on div "86 - PRESTACIONES DE APOYO (MENSUAL) Seleccionar nomenclador" at bounding box center [758, 395] width 742 height 30
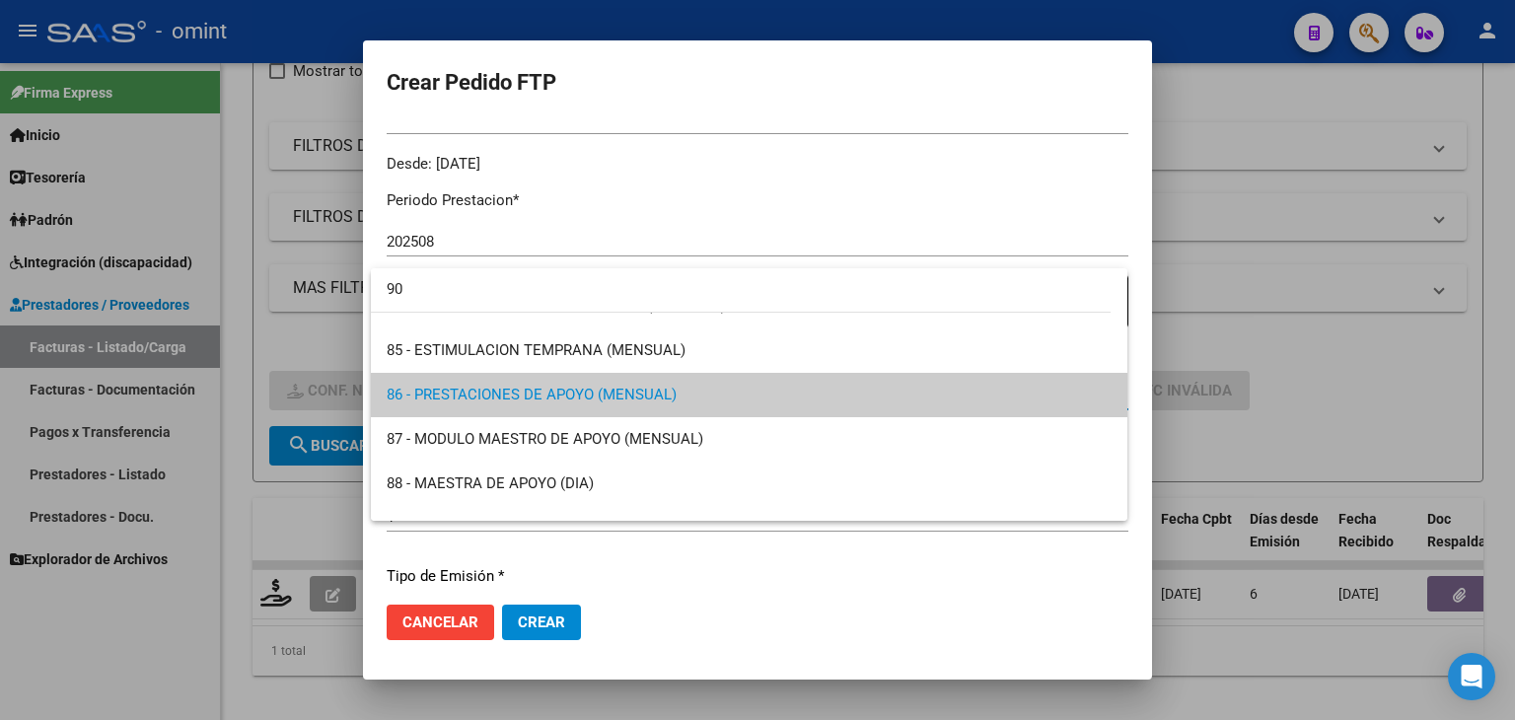
scroll to position [0, 0]
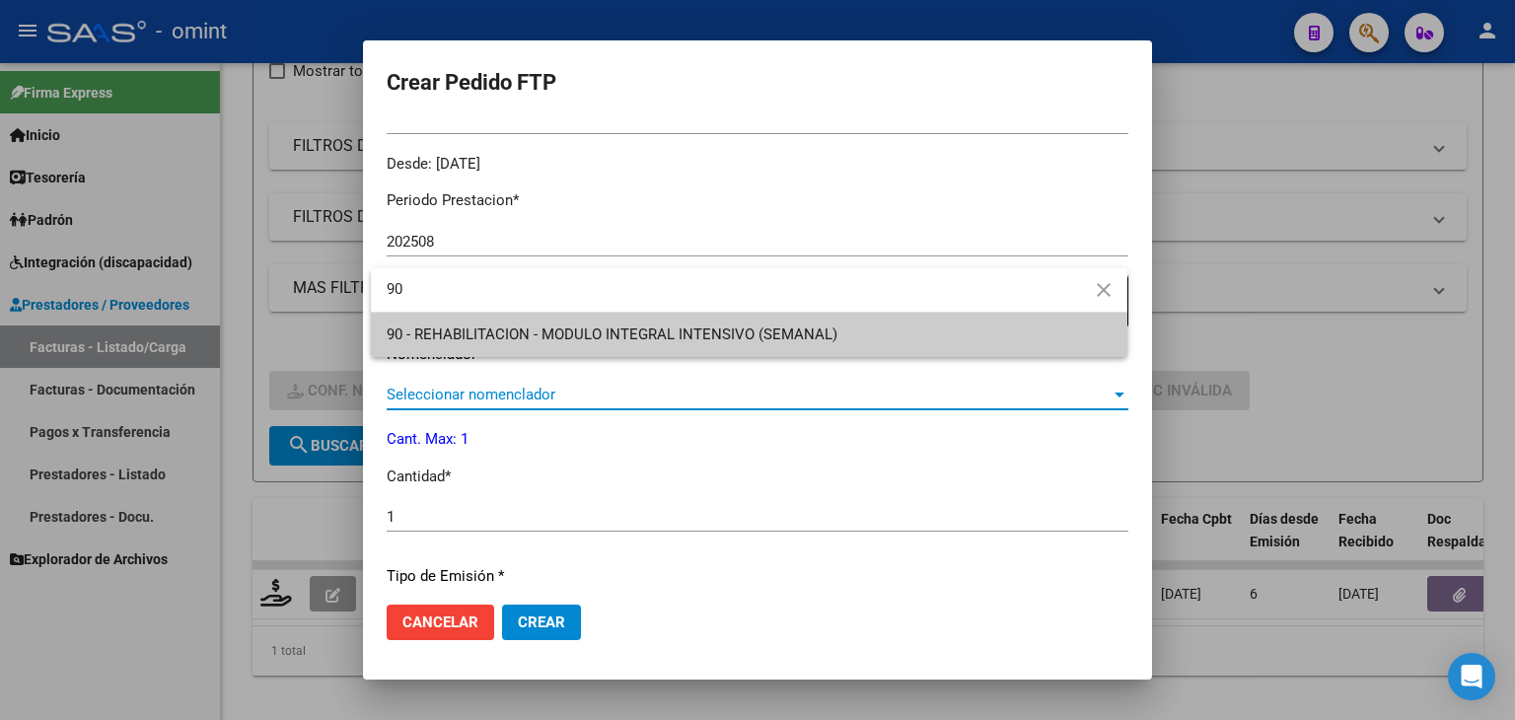
type input "90"
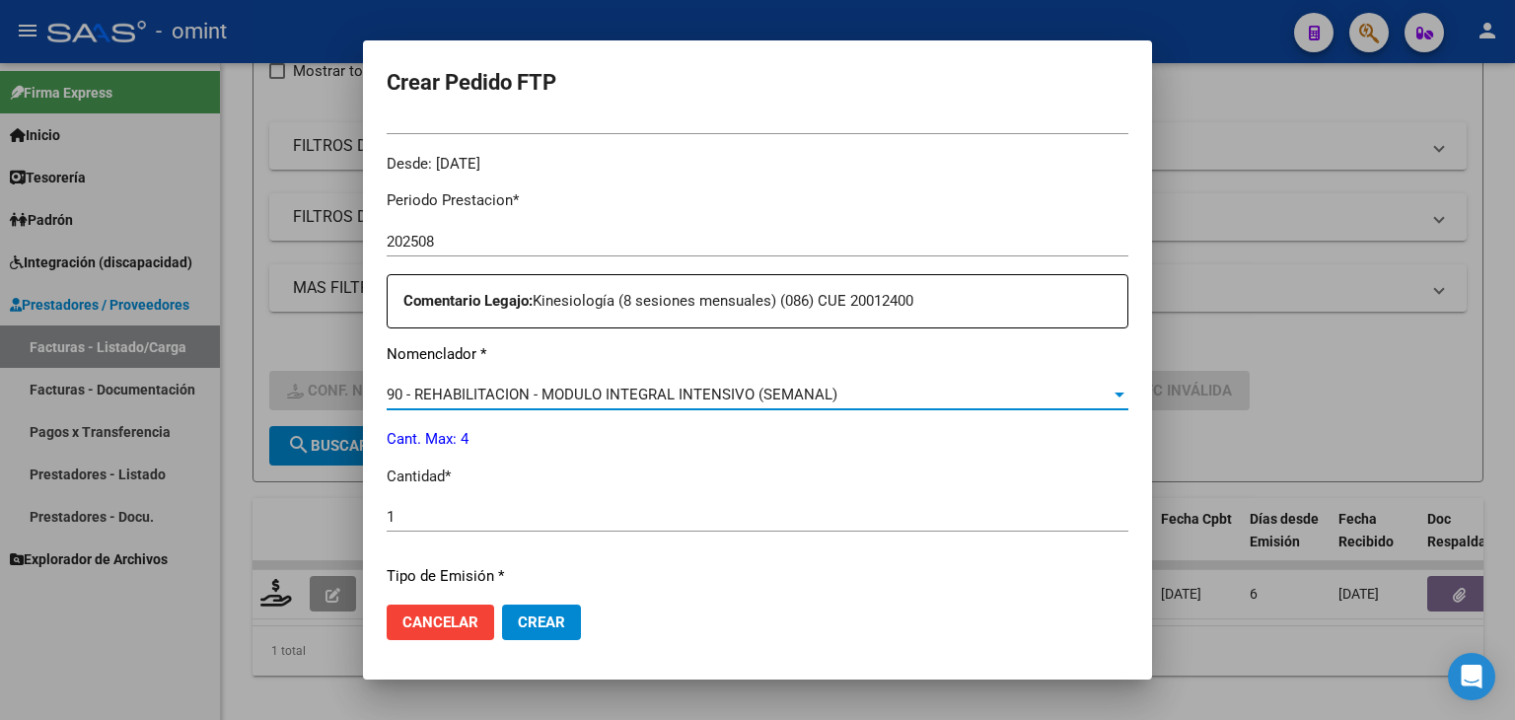
click at [530, 513] on input "1" at bounding box center [758, 517] width 742 height 18
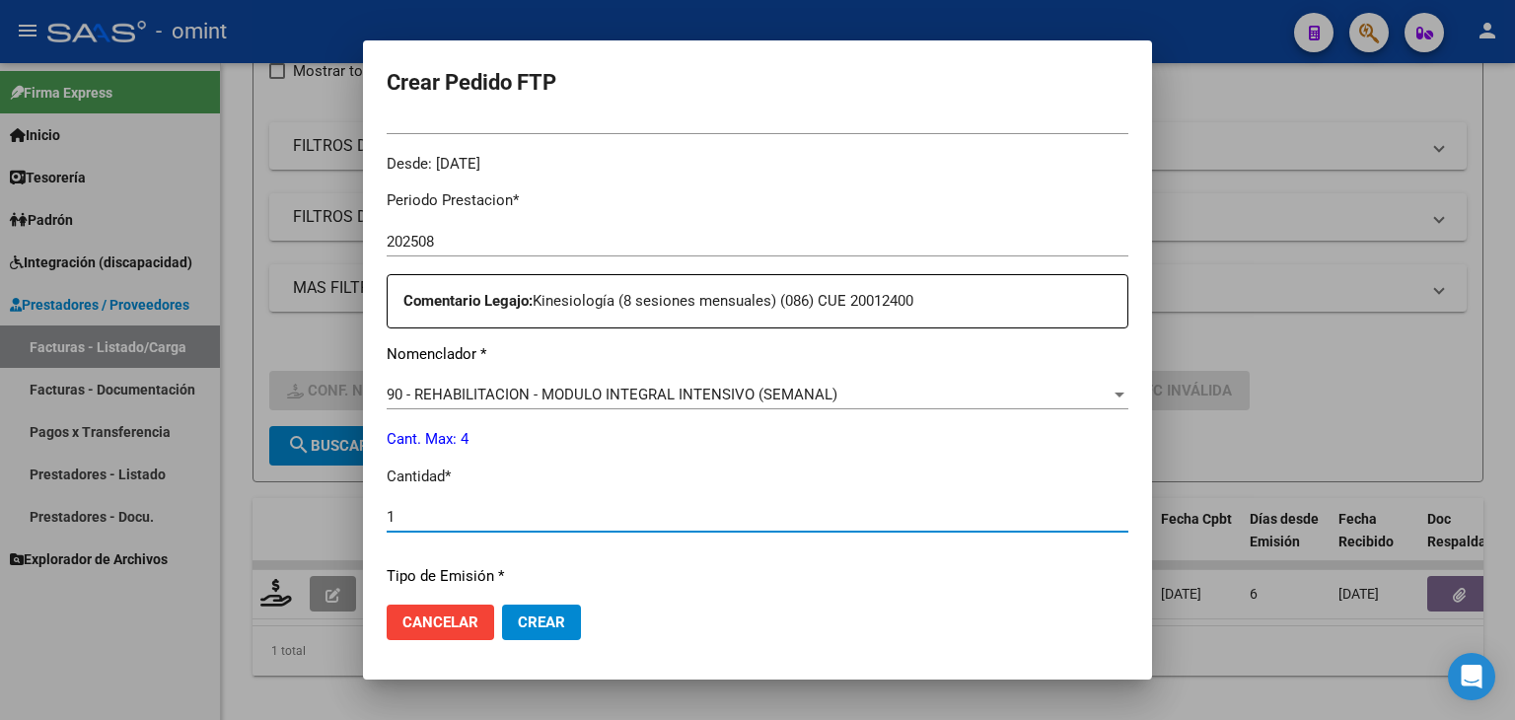
click at [530, 513] on input "1" at bounding box center [758, 517] width 742 height 18
type input "4"
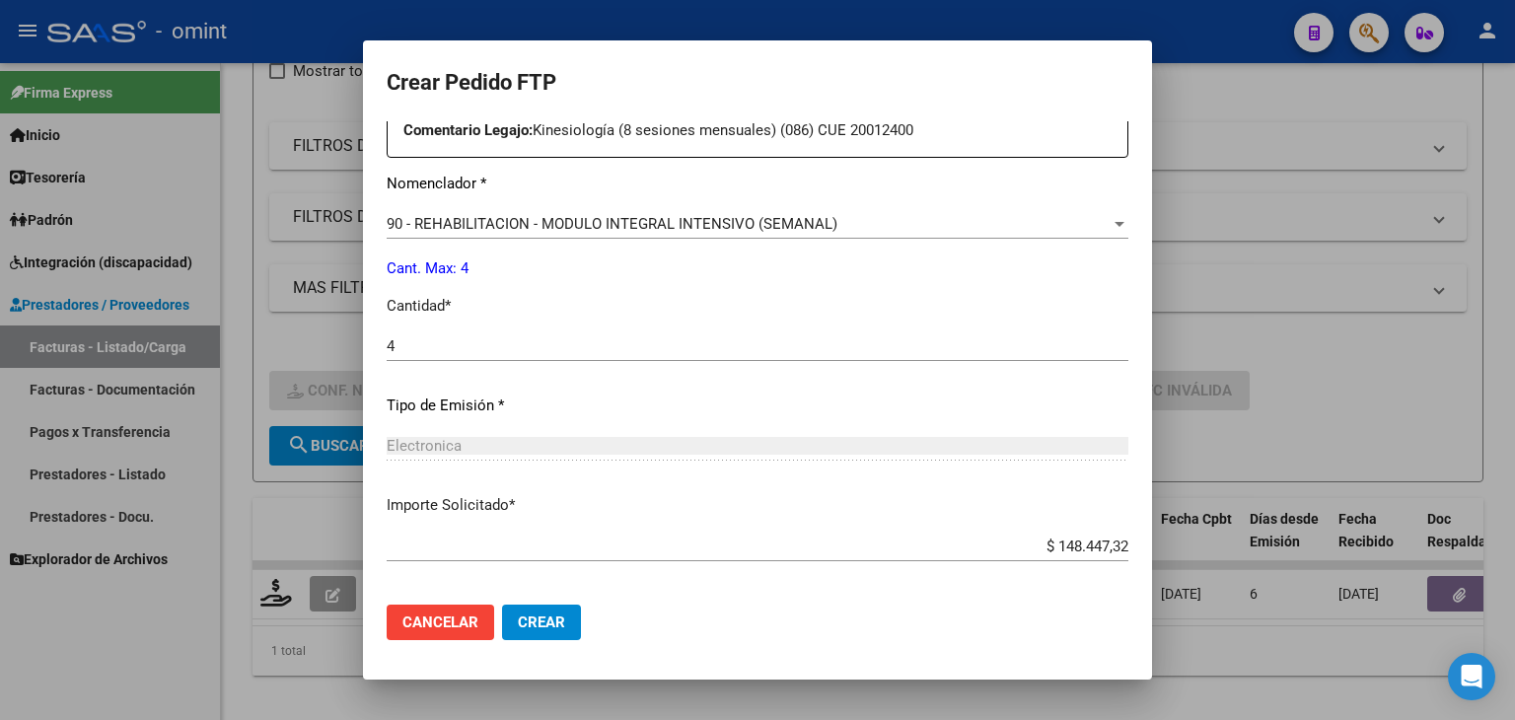
scroll to position [852, 0]
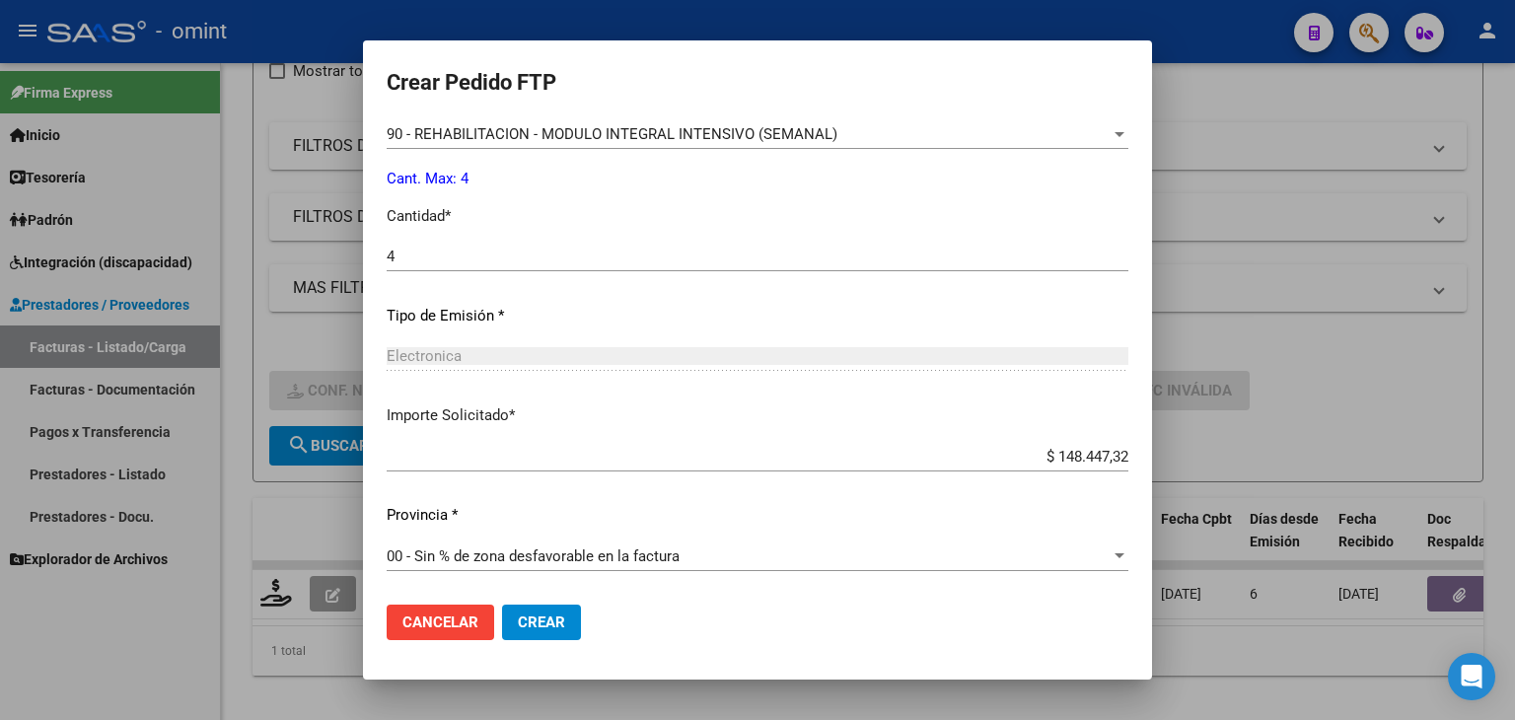
click at [560, 615] on span "Crear" at bounding box center [541, 622] width 47 height 18
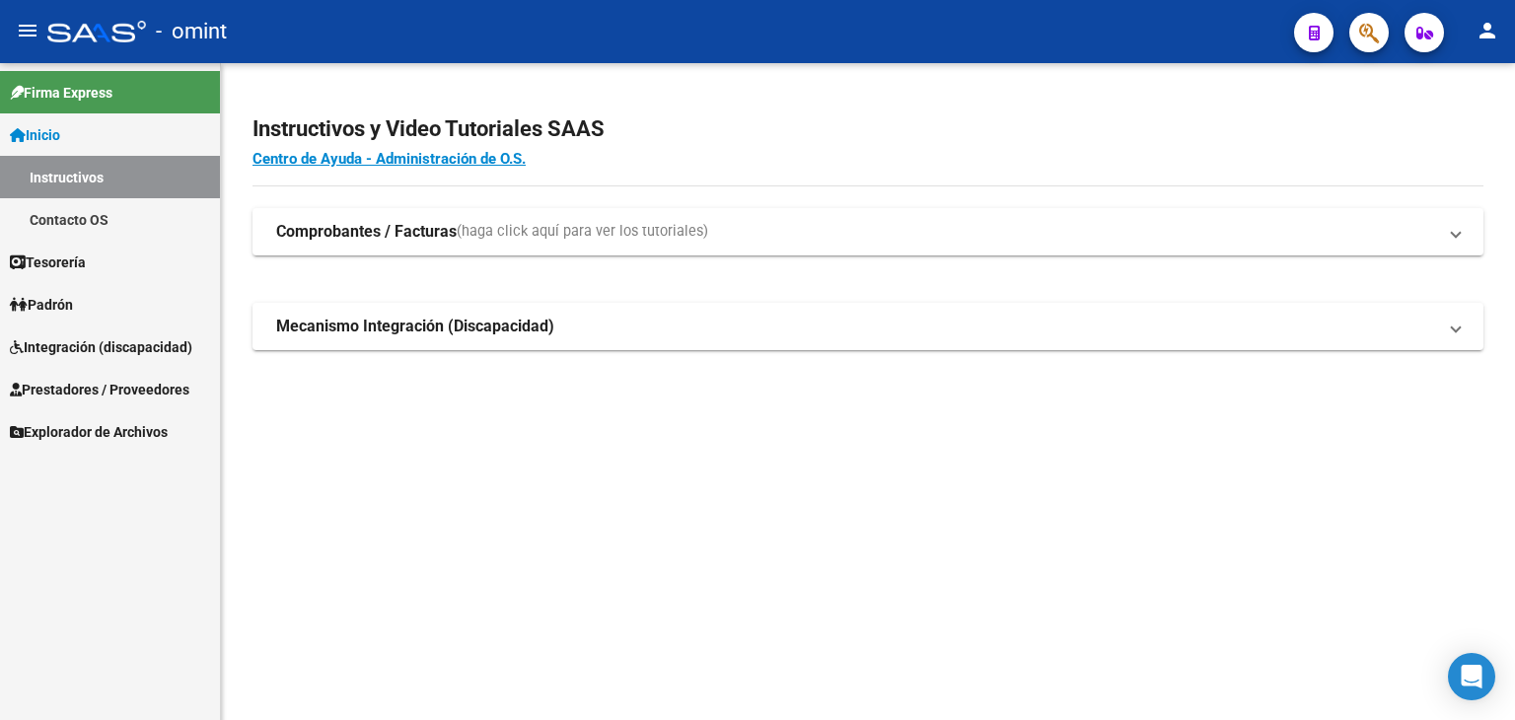
click at [88, 391] on span "Prestadores / Proveedores" at bounding box center [100, 390] width 180 height 22
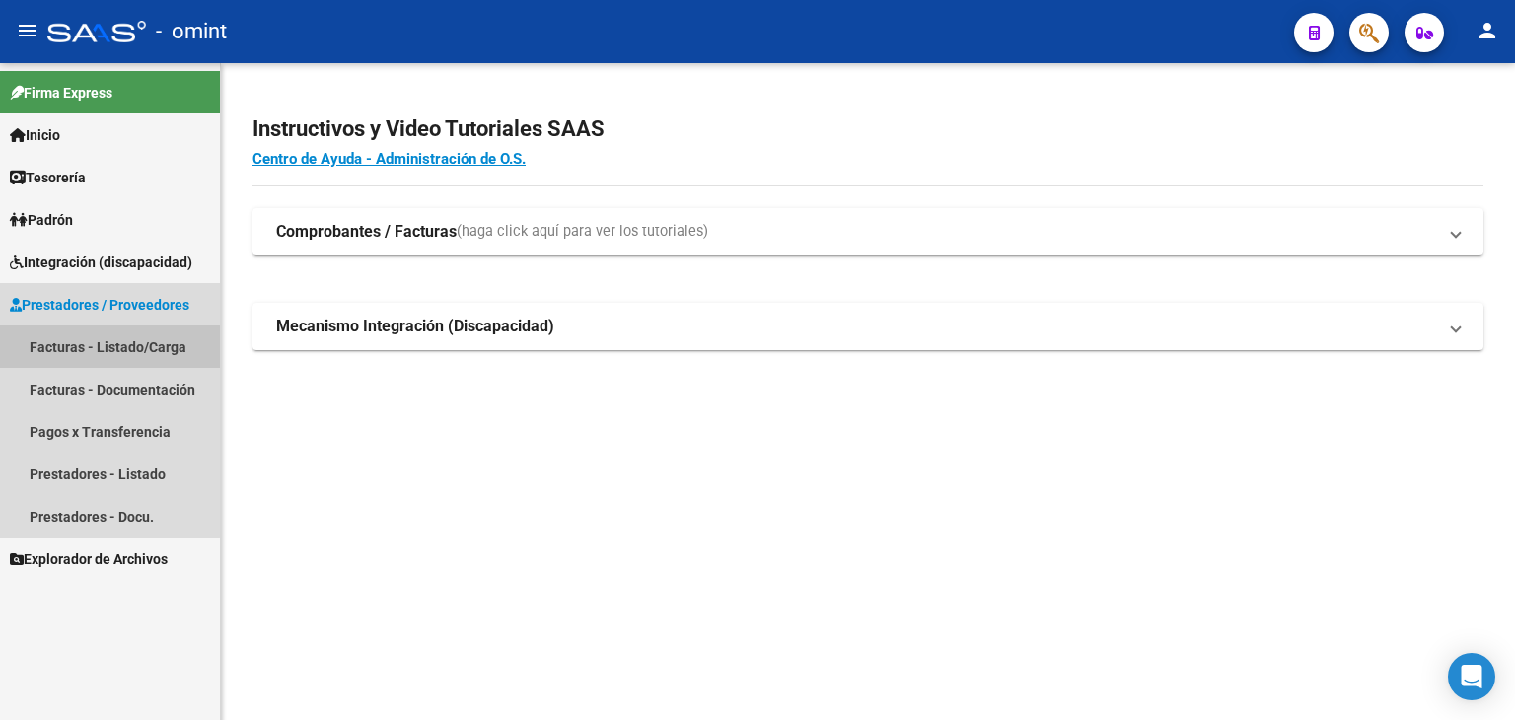
click at [70, 349] on link "Facturas - Listado/Carga" at bounding box center [110, 346] width 220 height 42
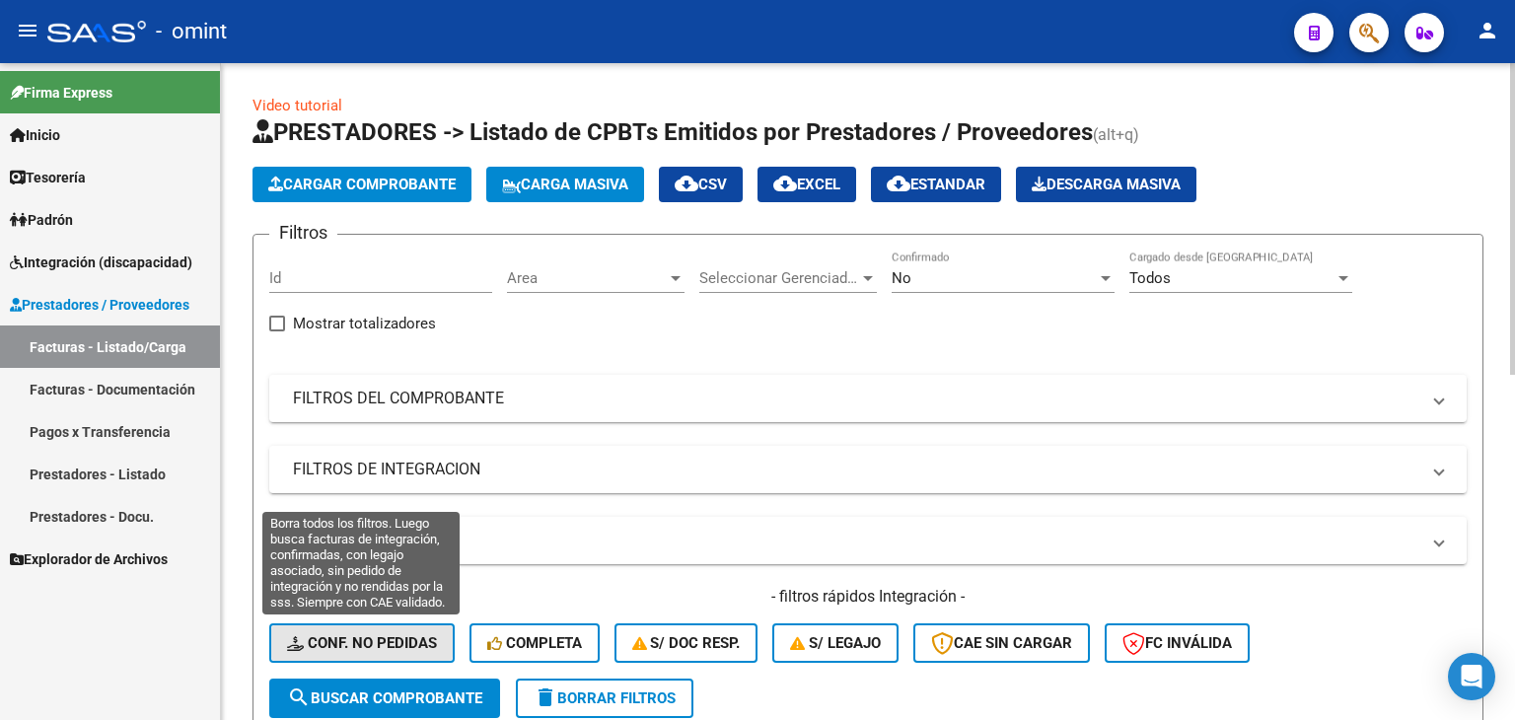
click at [347, 637] on span "Conf. no pedidas" at bounding box center [362, 643] width 150 height 18
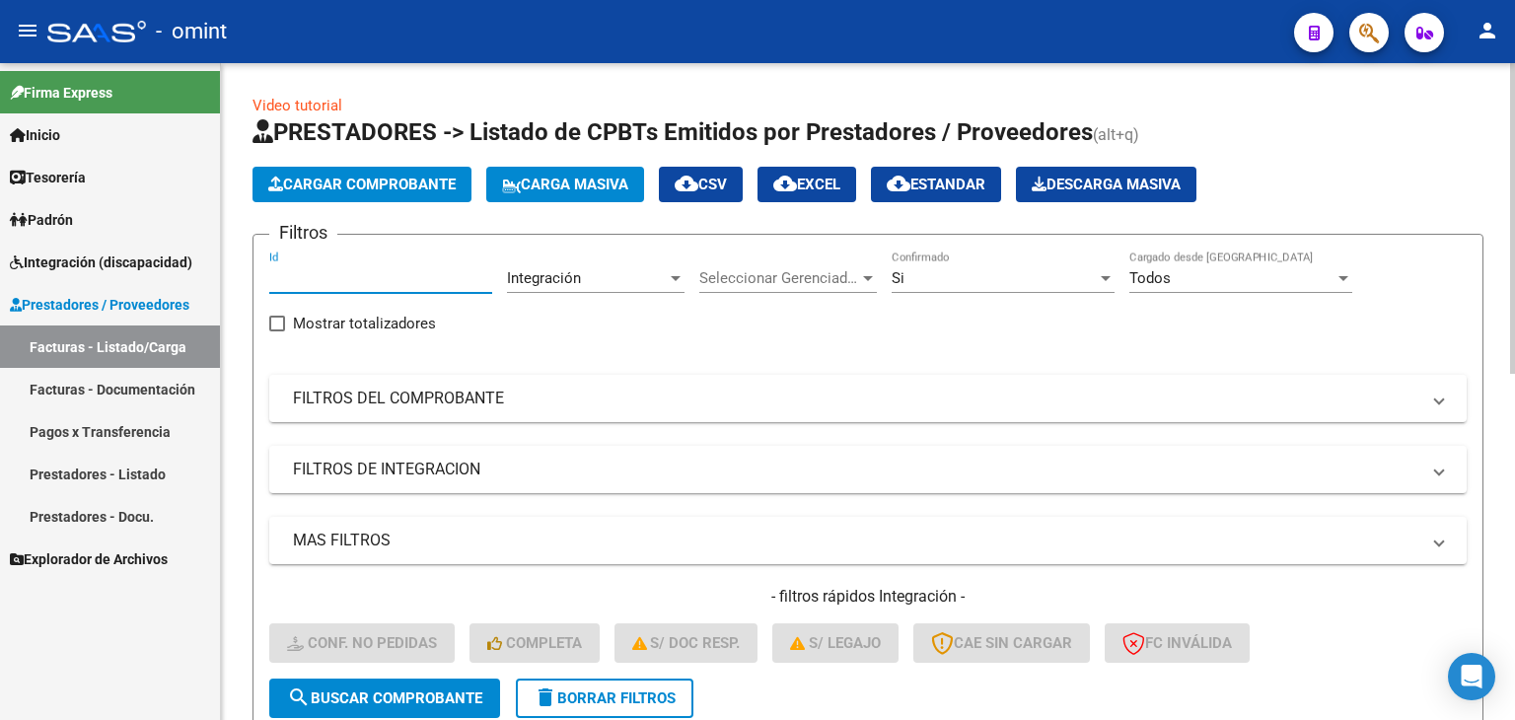
click at [366, 281] on input "Id" at bounding box center [380, 278] width 223 height 18
paste input "20042"
type input "20042"
click at [446, 703] on span "search Buscar Comprobante" at bounding box center [384, 698] width 195 height 18
click at [246, 614] on div "Video tutorial PRESTADORES -> Listado de CPBTs Emitidos por Prestadores / Prove…" at bounding box center [868, 527] width 1294 height 928
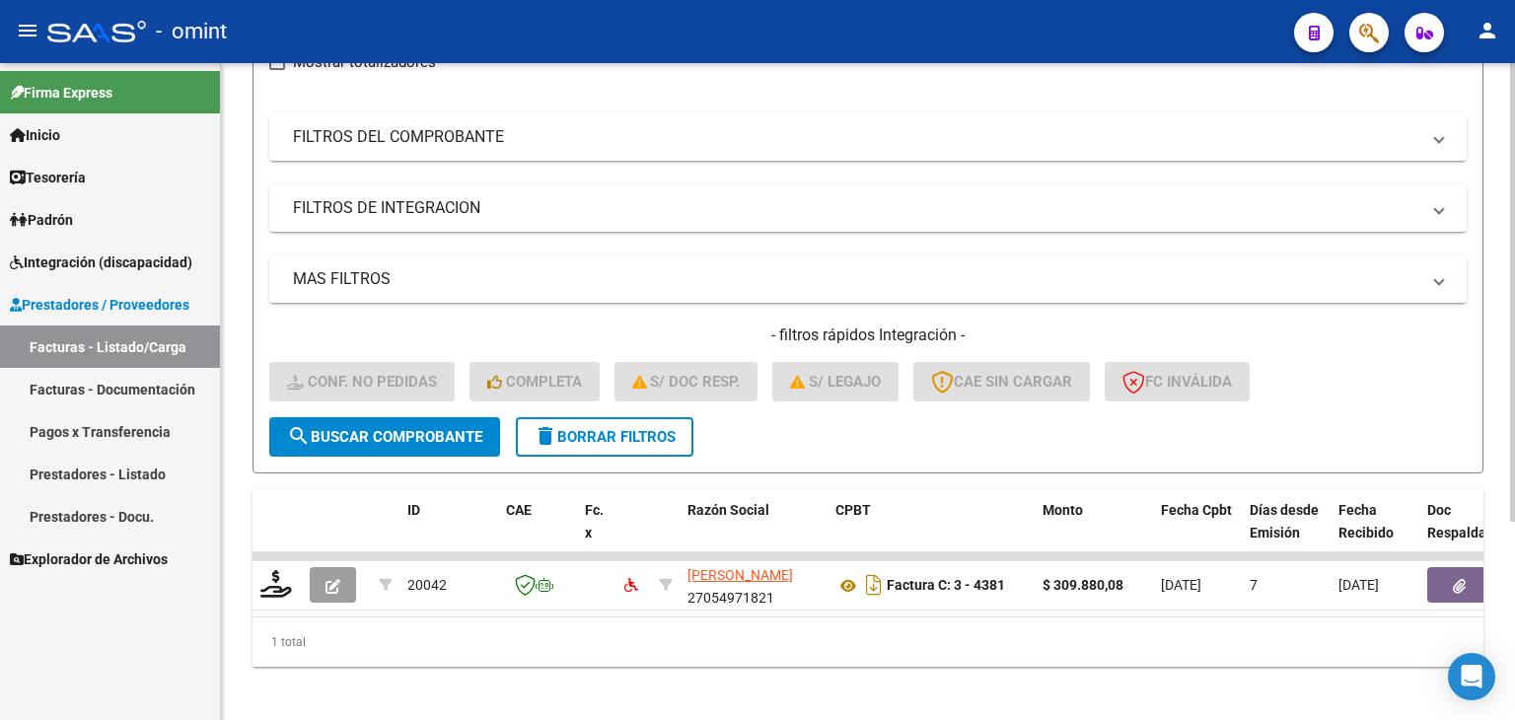
scroll to position [284, 0]
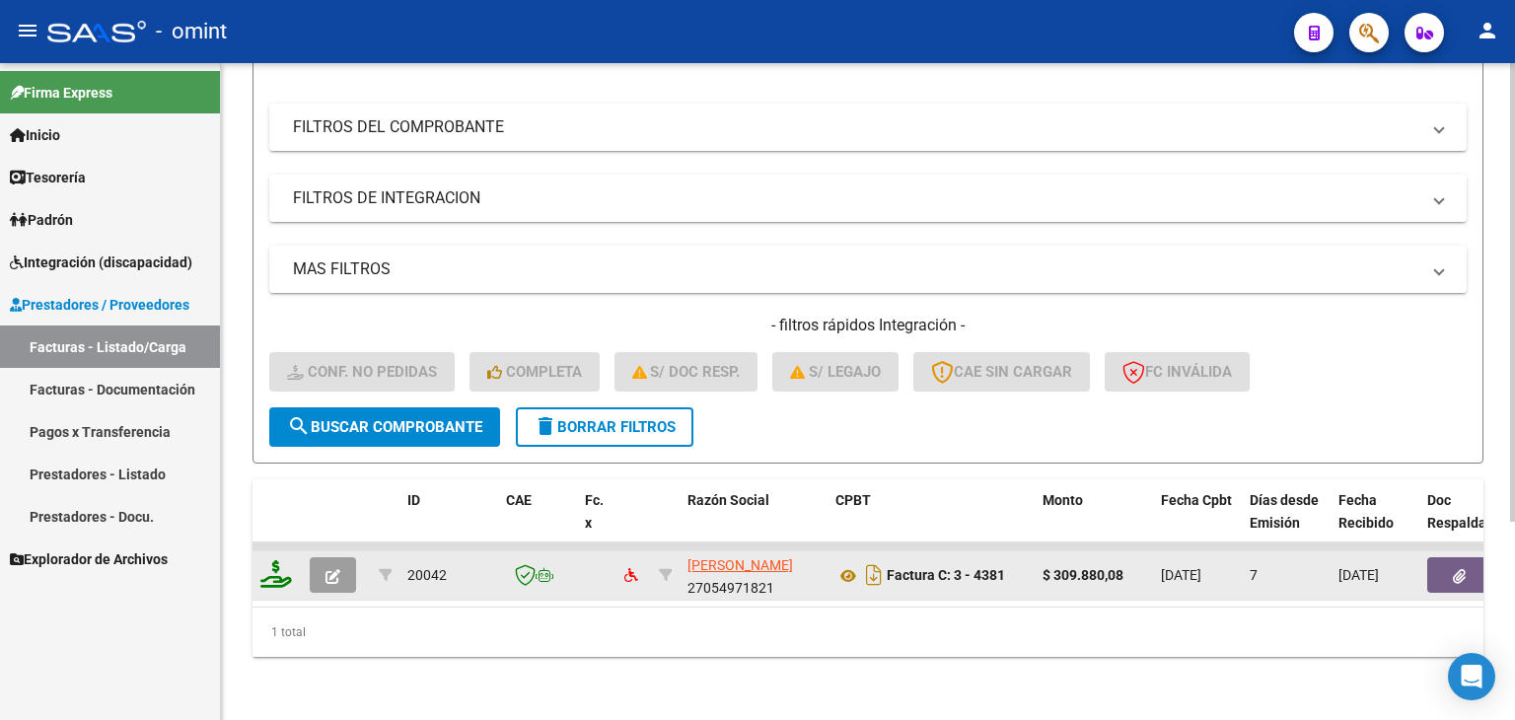
click at [271, 561] on icon at bounding box center [276, 574] width 32 height 28
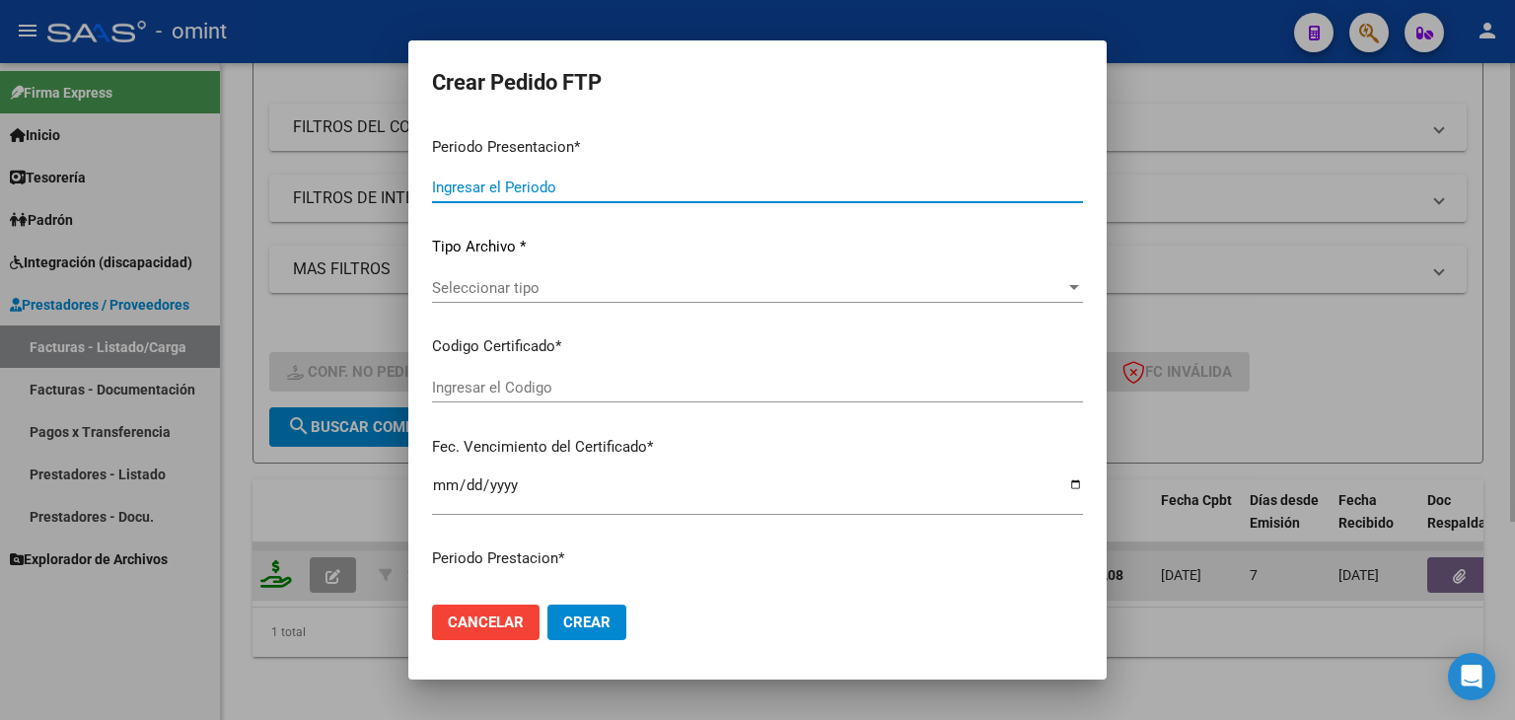
type input "202508"
type input "$ 309.880,08"
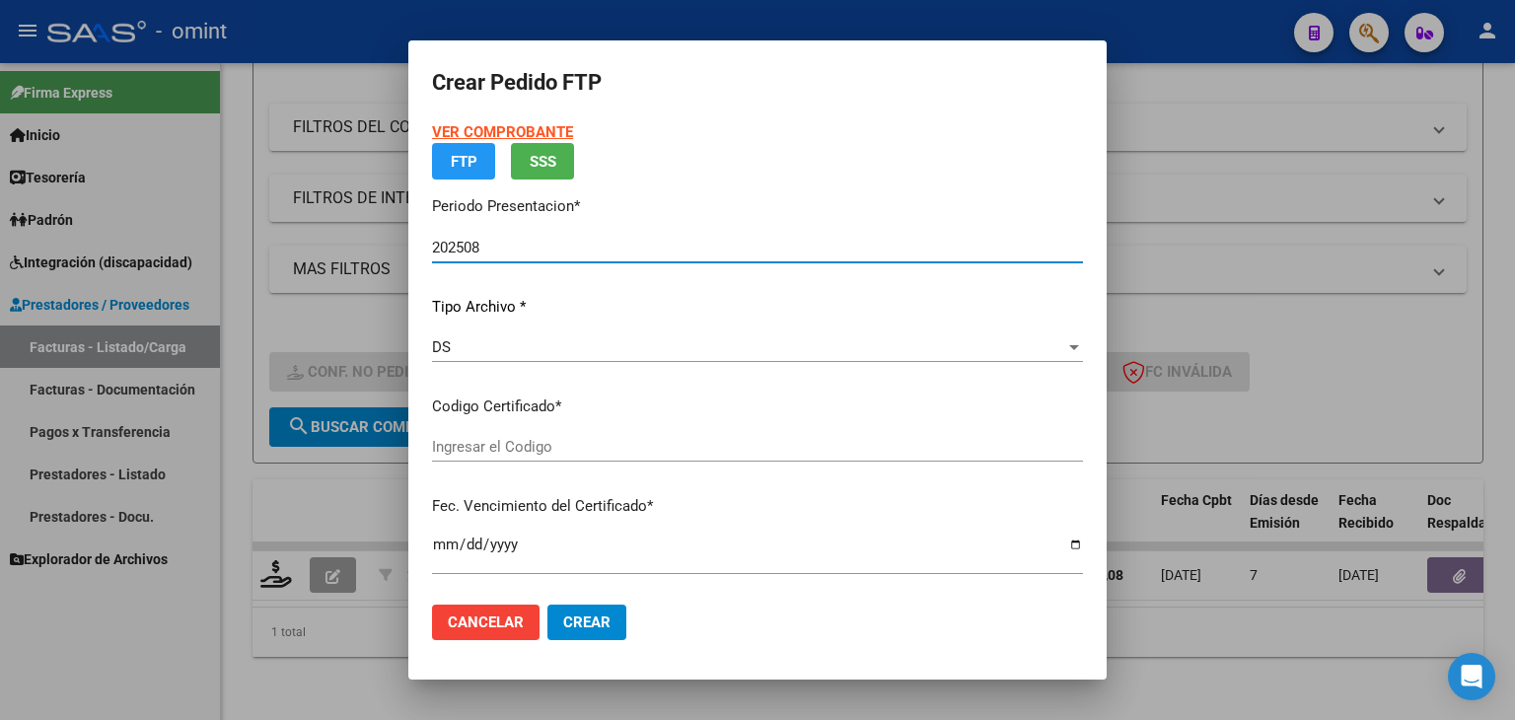
type input "6546798983"
type input "2023-11-22"
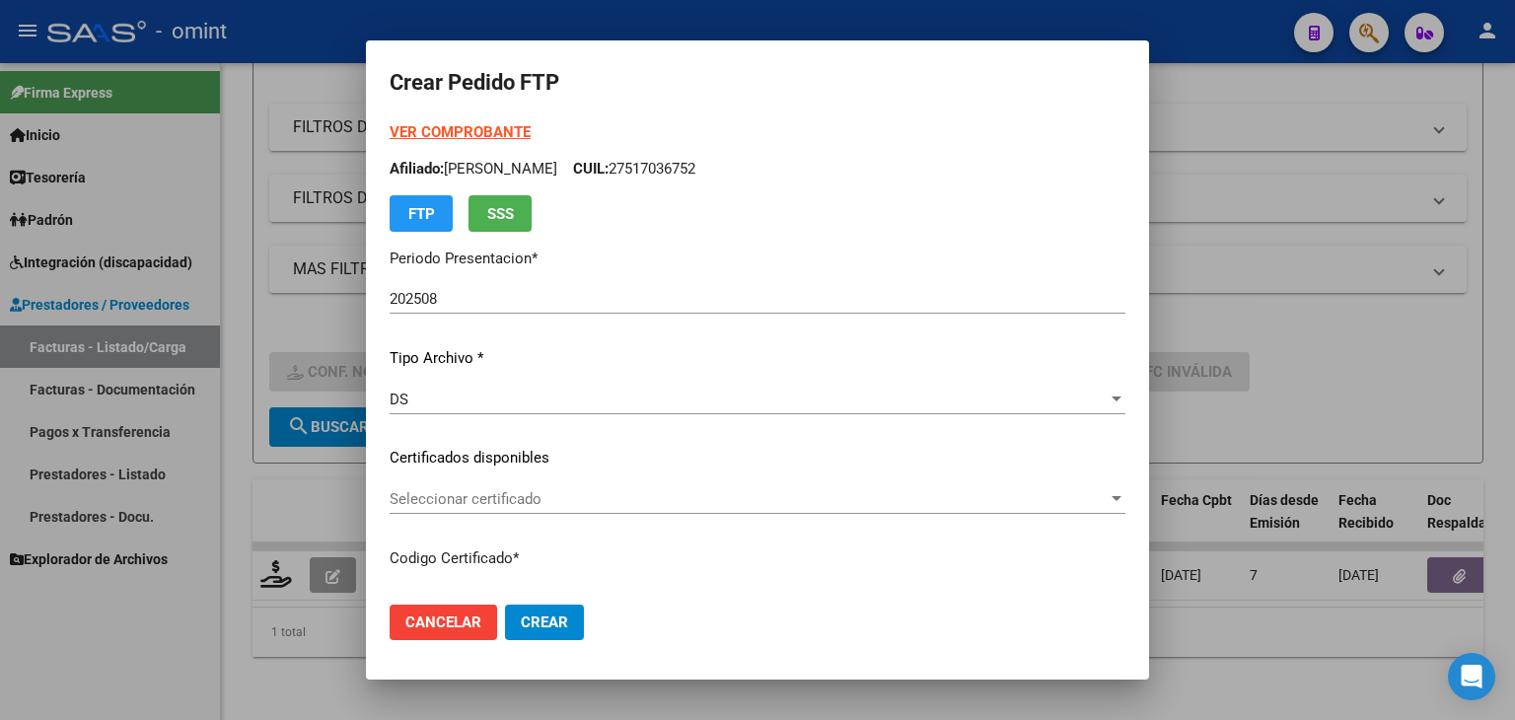
click at [525, 488] on div "Seleccionar certificado Seleccionar certificado" at bounding box center [758, 499] width 736 height 30
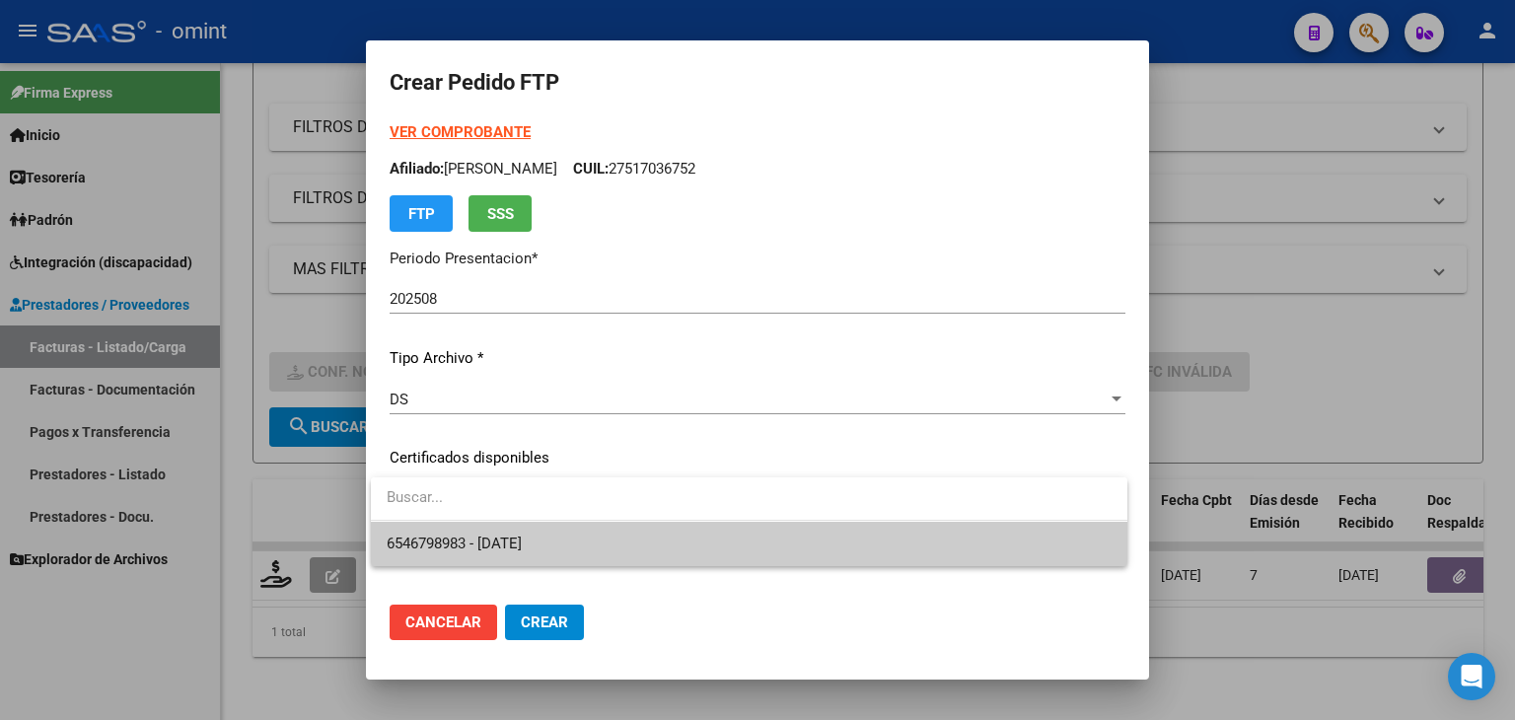
click at [509, 535] on span "6546798983 - 2023-11-22" at bounding box center [454, 544] width 135 height 18
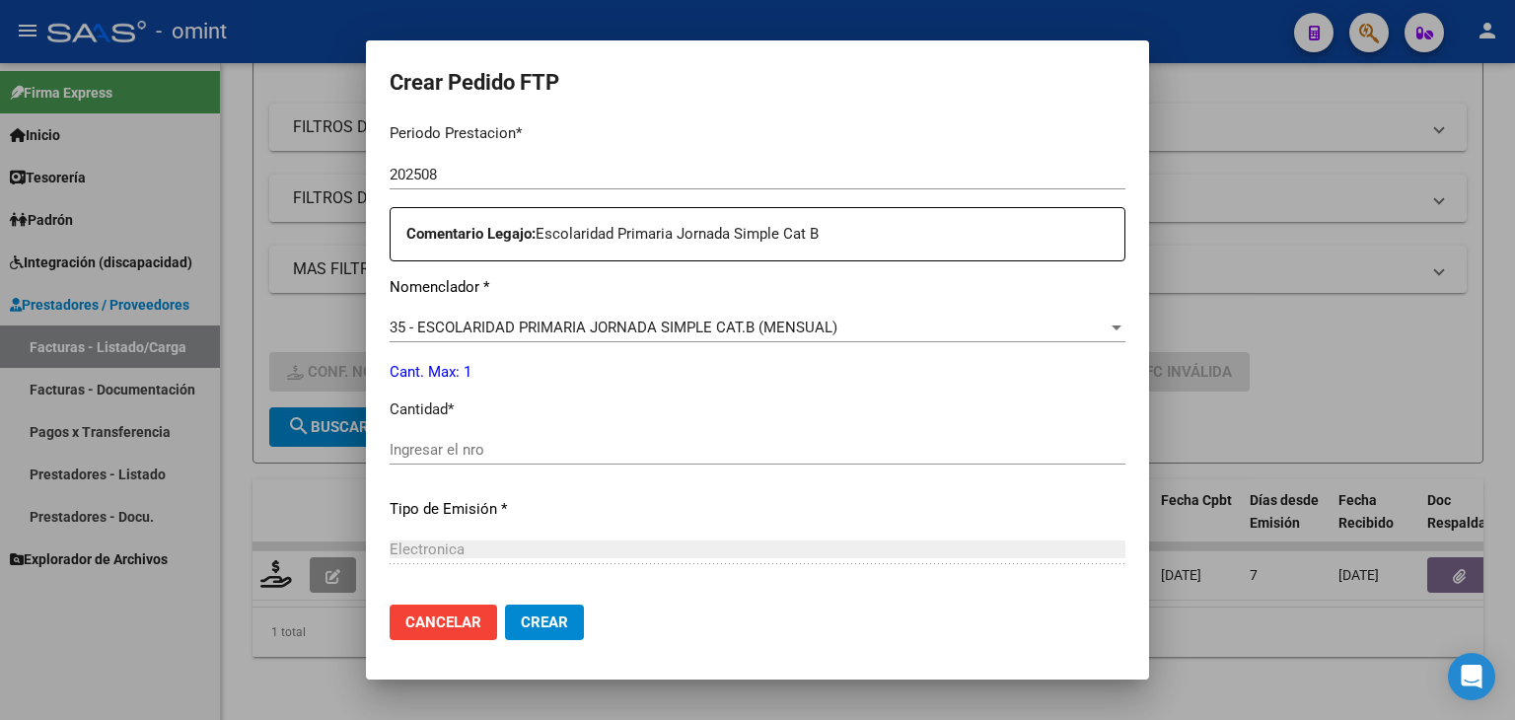
scroll to position [671, 0]
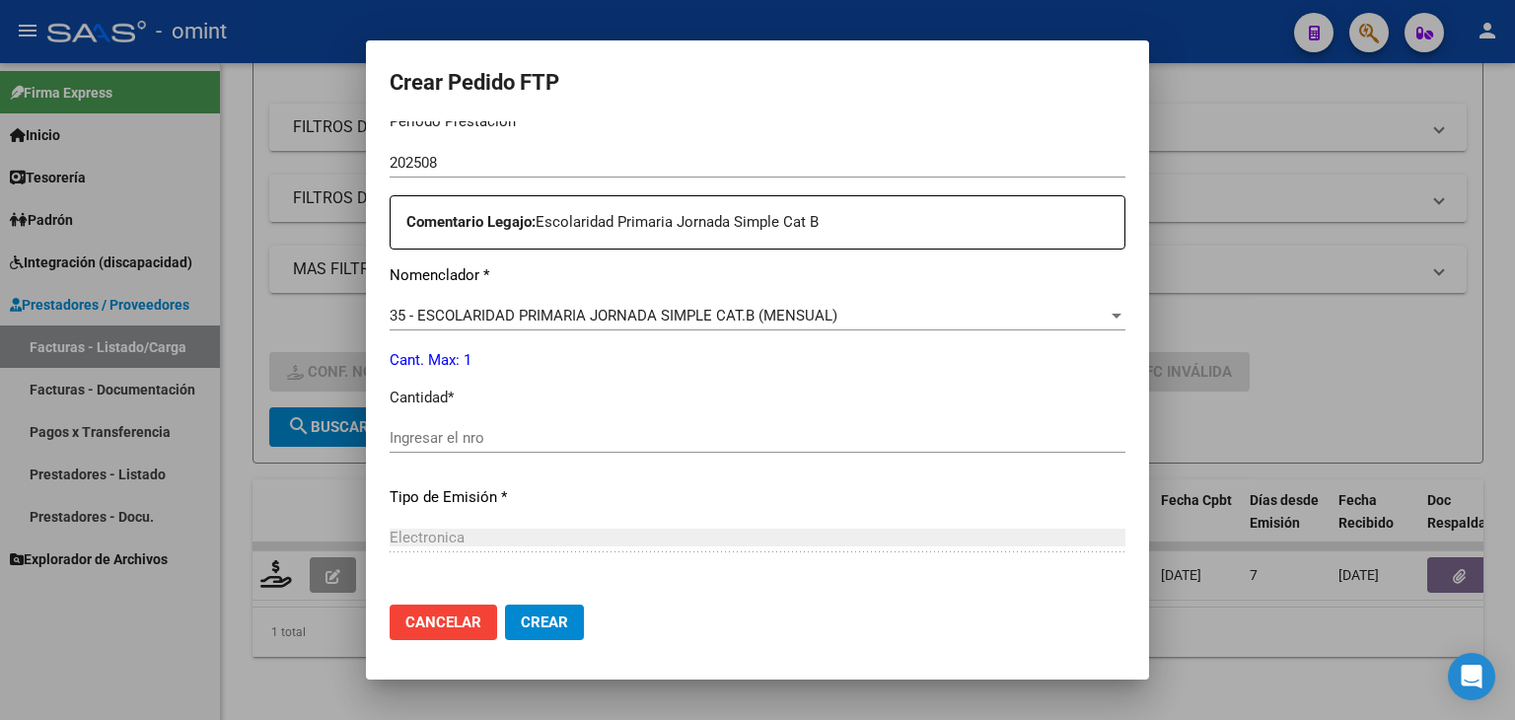
click at [513, 434] on input "Ingresar el nro" at bounding box center [758, 438] width 736 height 18
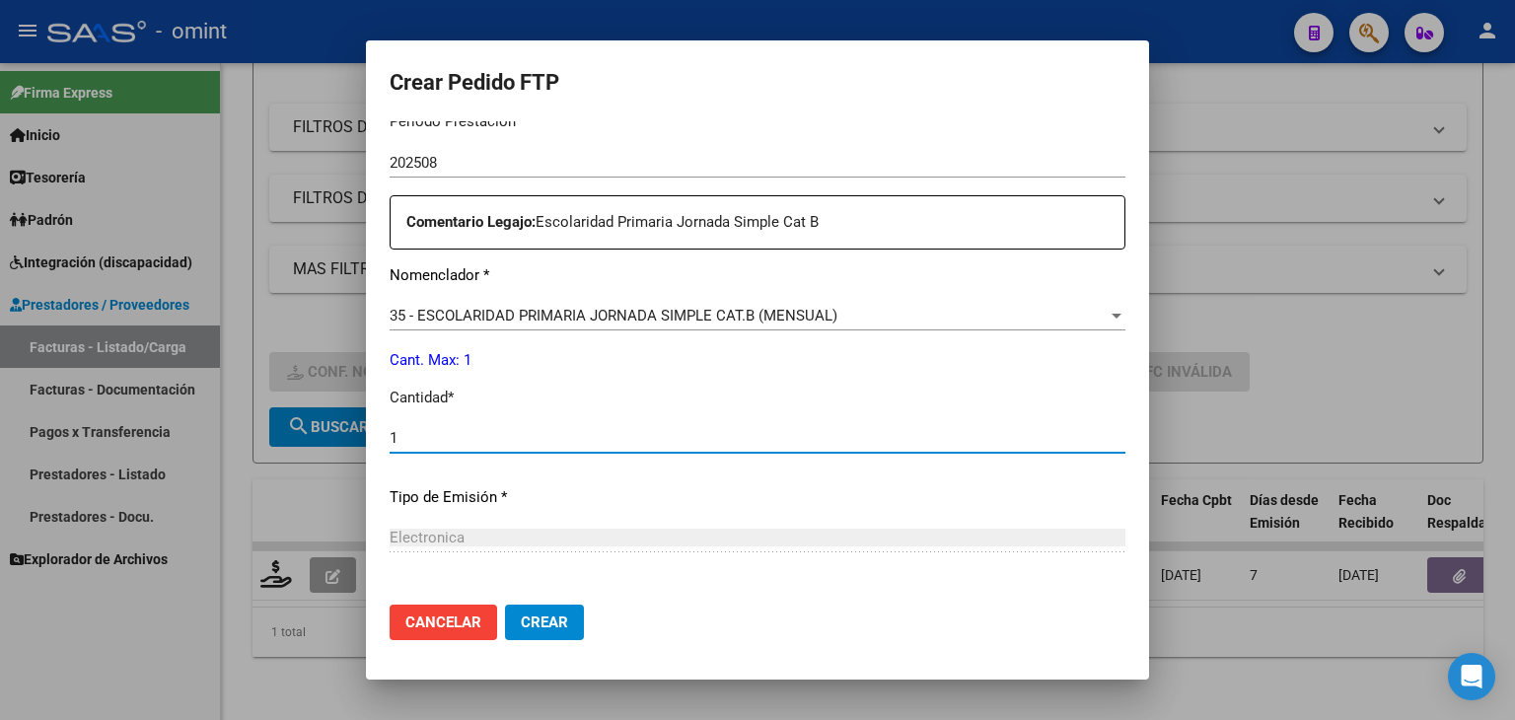
type input "1"
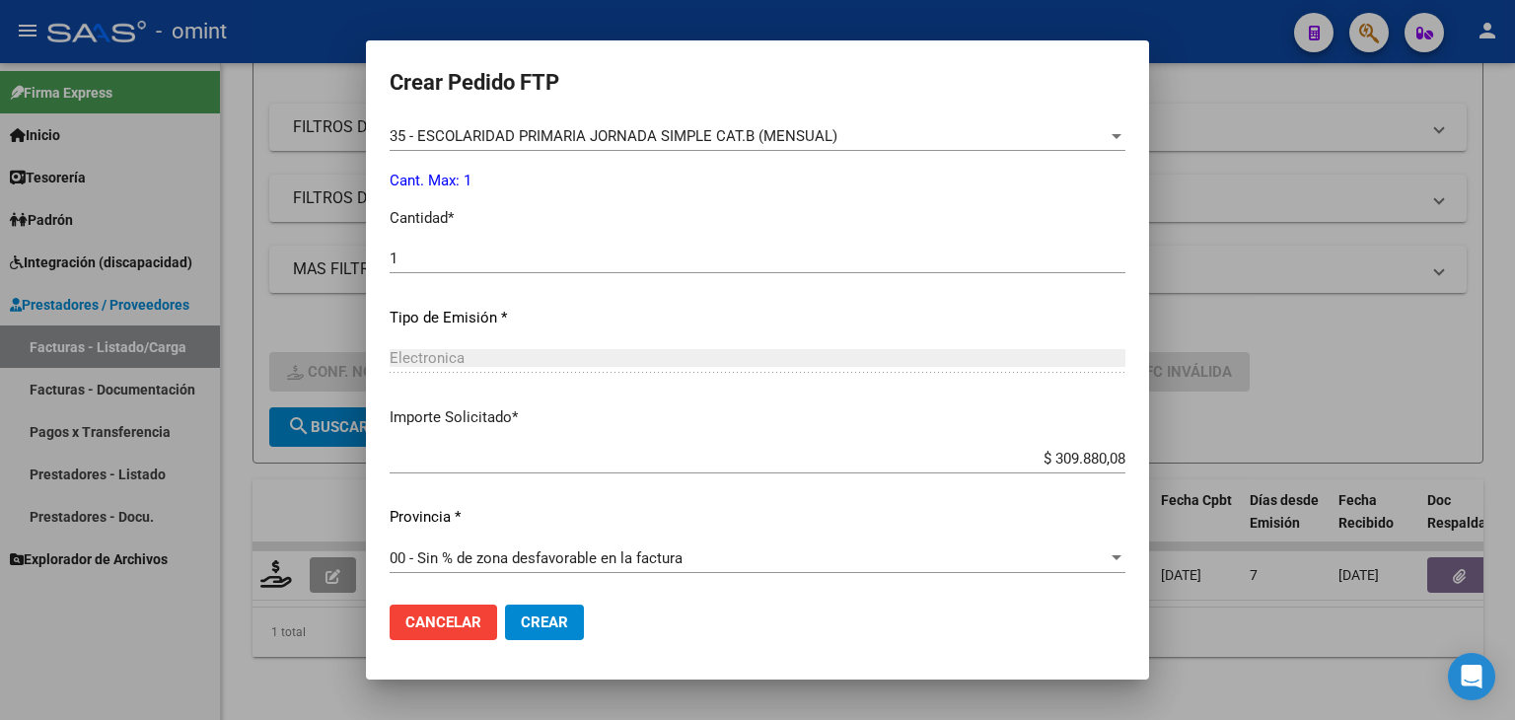
scroll to position [852, 0]
click at [555, 617] on span "Crear" at bounding box center [544, 622] width 47 height 18
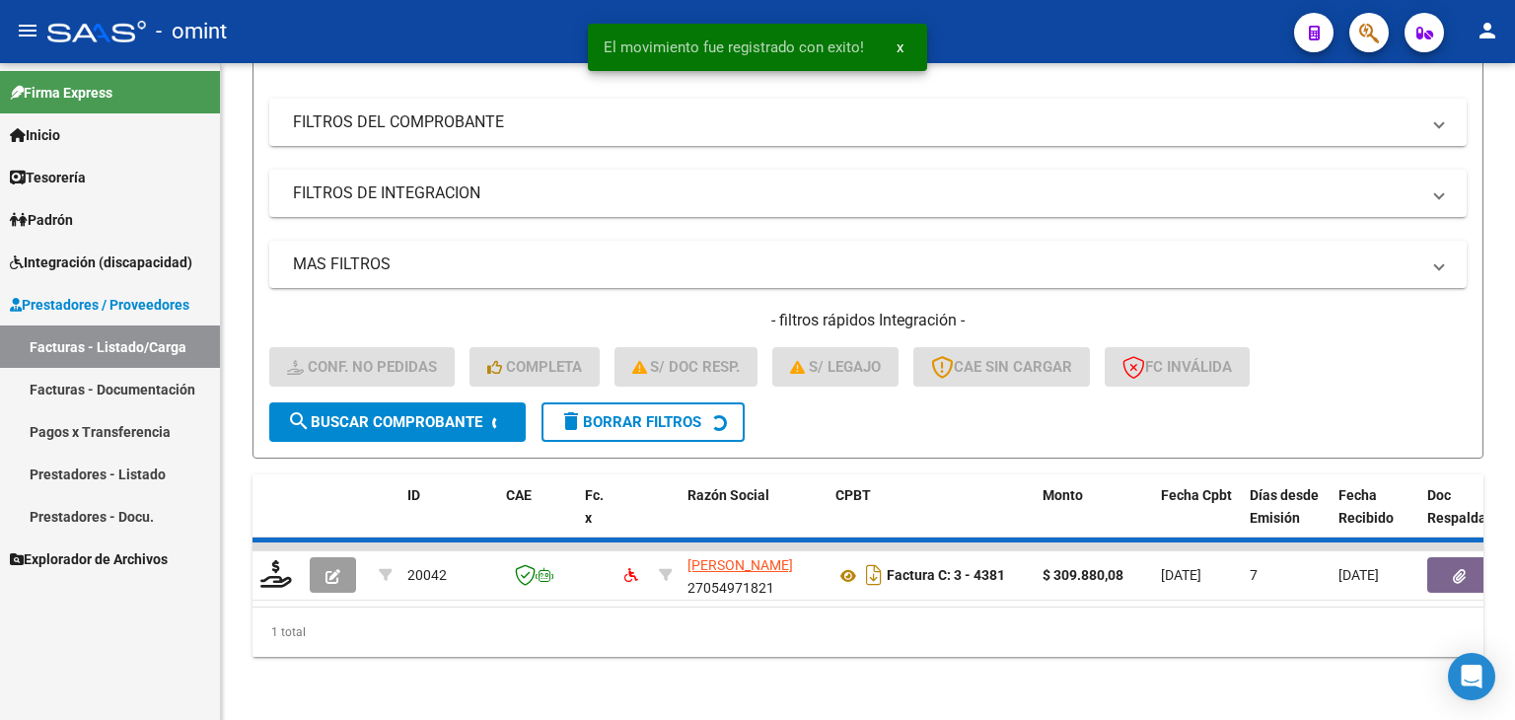
scroll to position [252, 0]
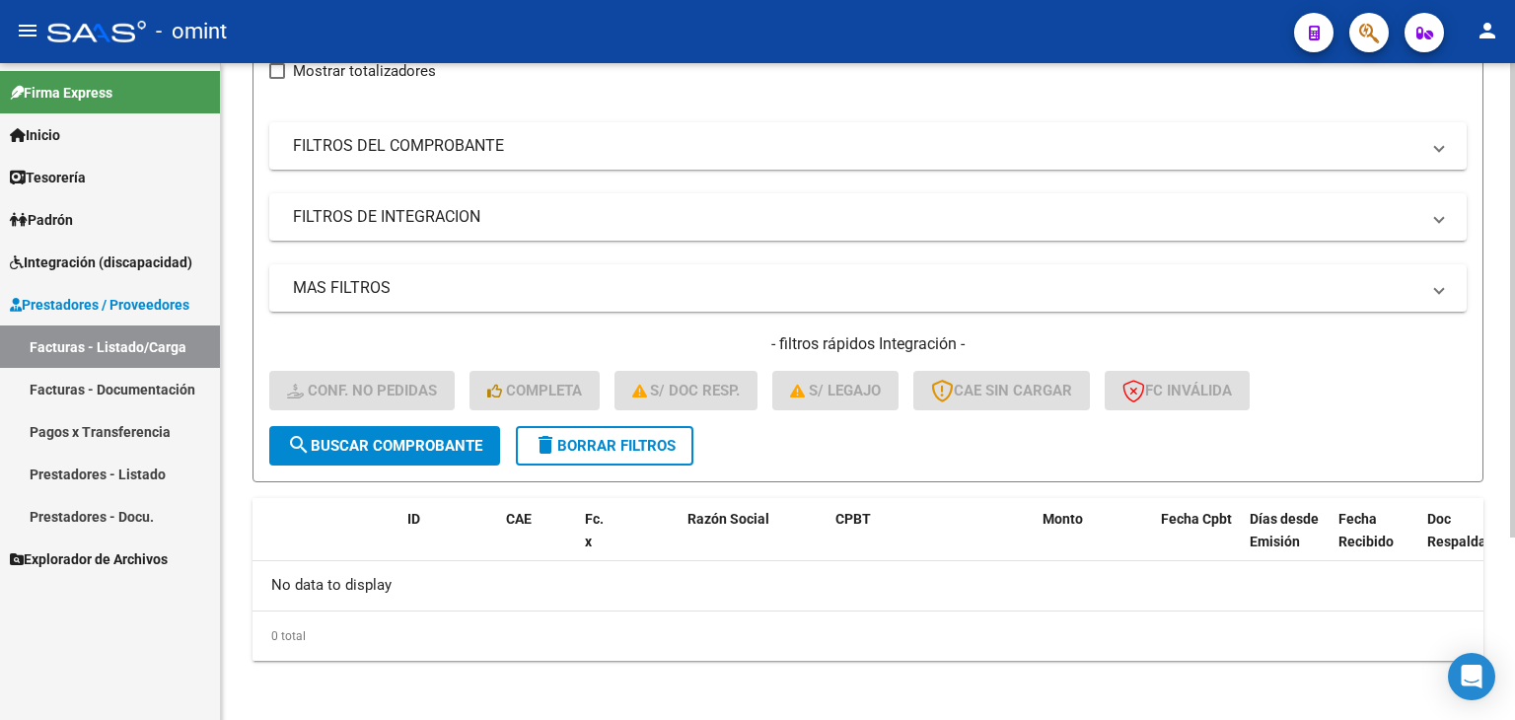
click at [233, 194] on div "Video tutorial PRESTADORES -> Listado de CPBTs Emitidos por Prestadores / Prove…" at bounding box center [868, 267] width 1294 height 913
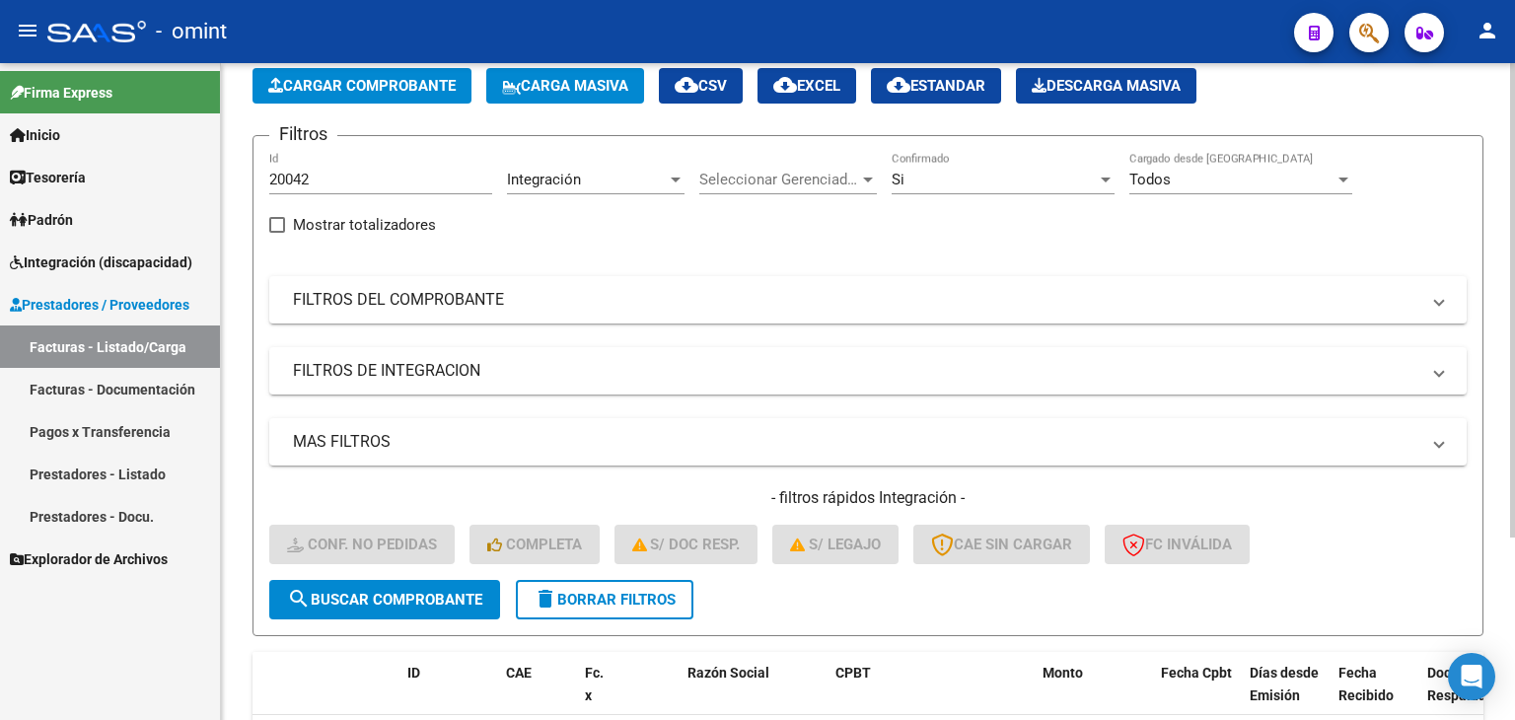
scroll to position [95, 0]
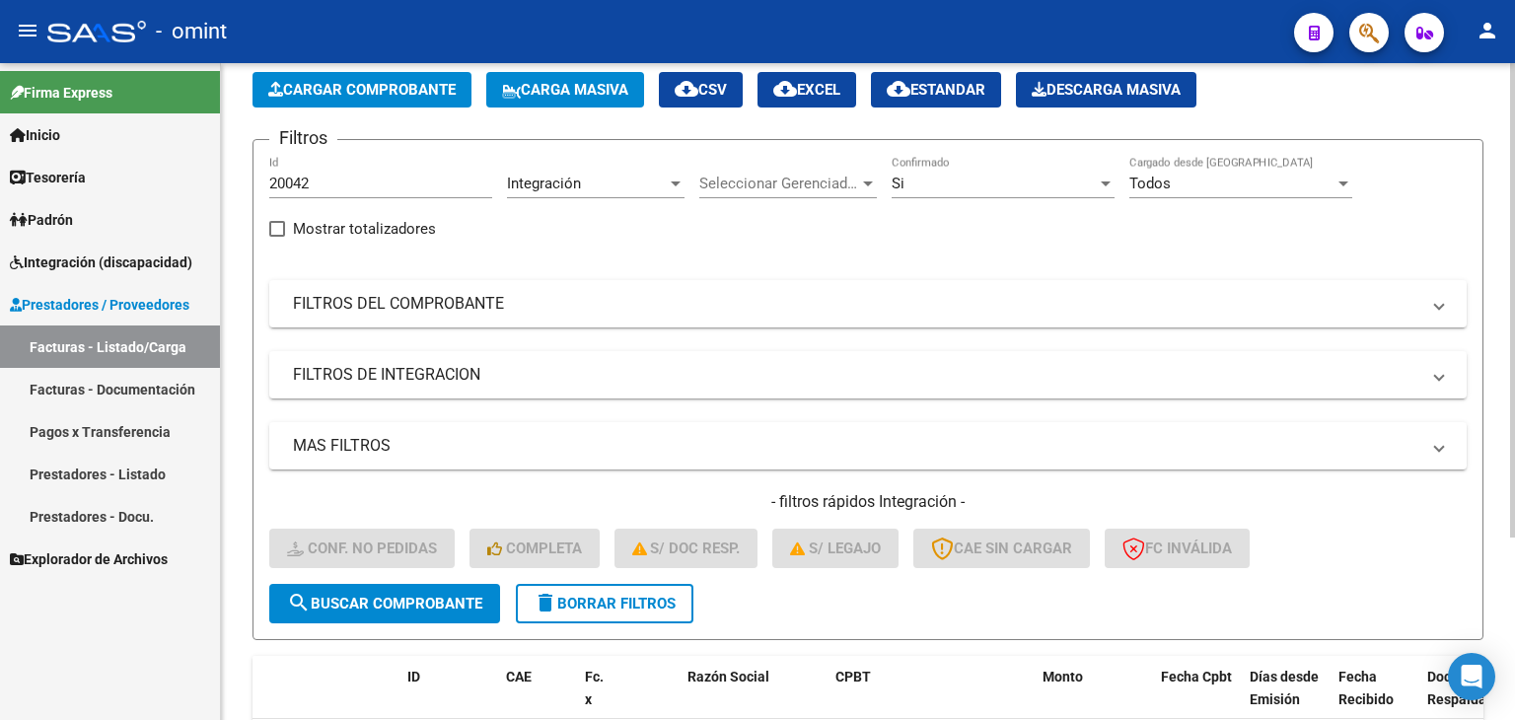
click at [288, 178] on input "20042" at bounding box center [380, 184] width 223 height 18
paste input "39"
type input "20039"
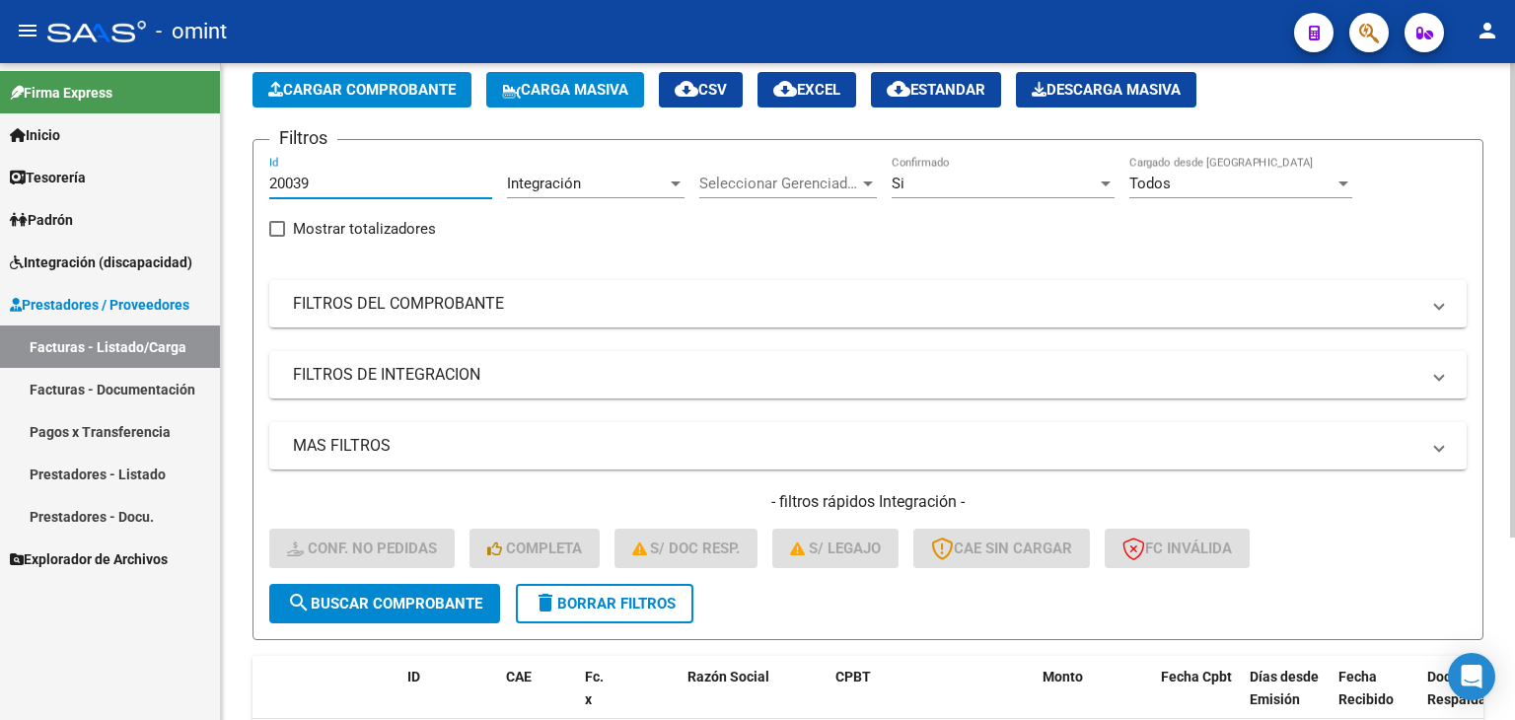
click at [390, 601] on span "search Buscar Comprobante" at bounding box center [384, 604] width 195 height 18
drag, startPoint x: 235, startPoint y: 562, endPoint x: 229, endPoint y: 609, distance: 46.7
click at [229, 609] on div "Video tutorial PRESTADORES -> Listado de CPBTs Emitidos por Prestadores / Prove…" at bounding box center [868, 432] width 1294 height 928
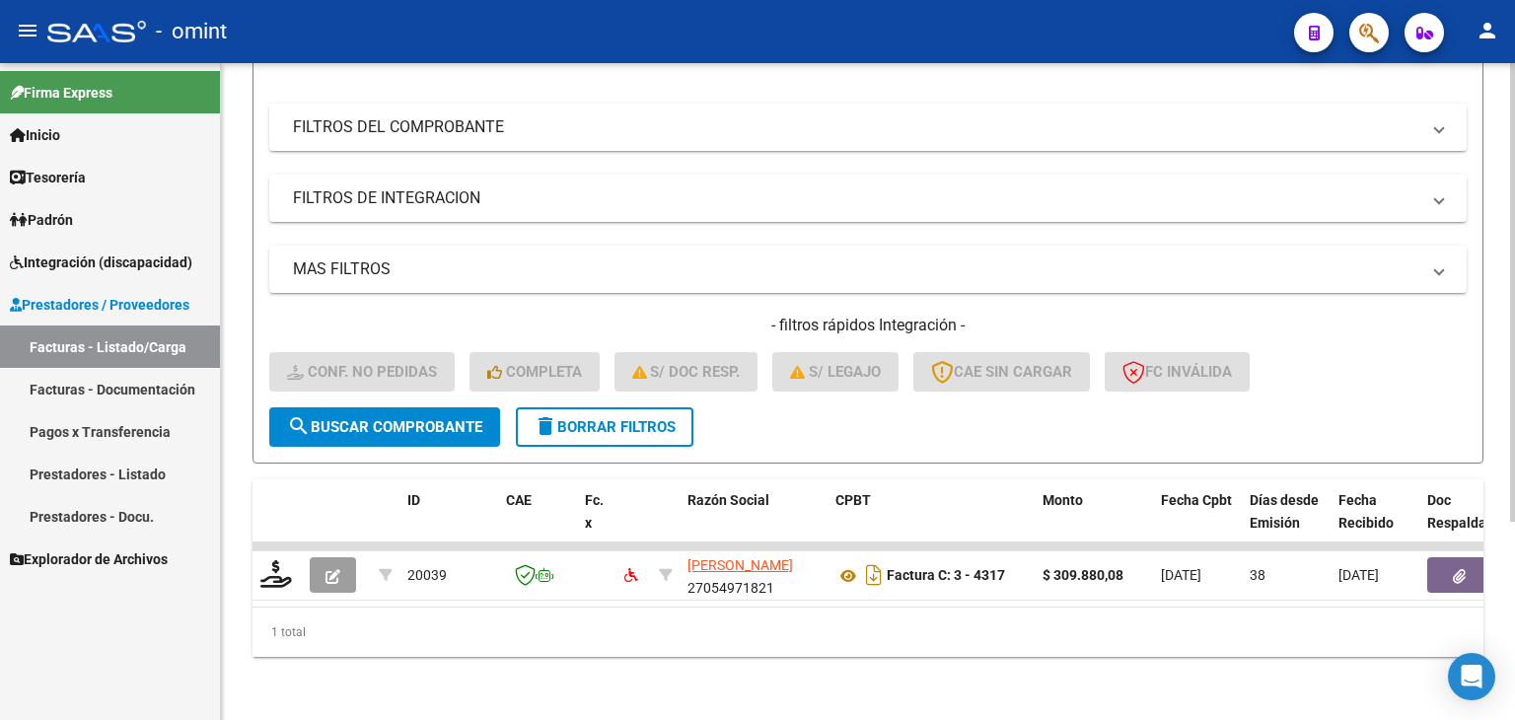
scroll to position [284, 0]
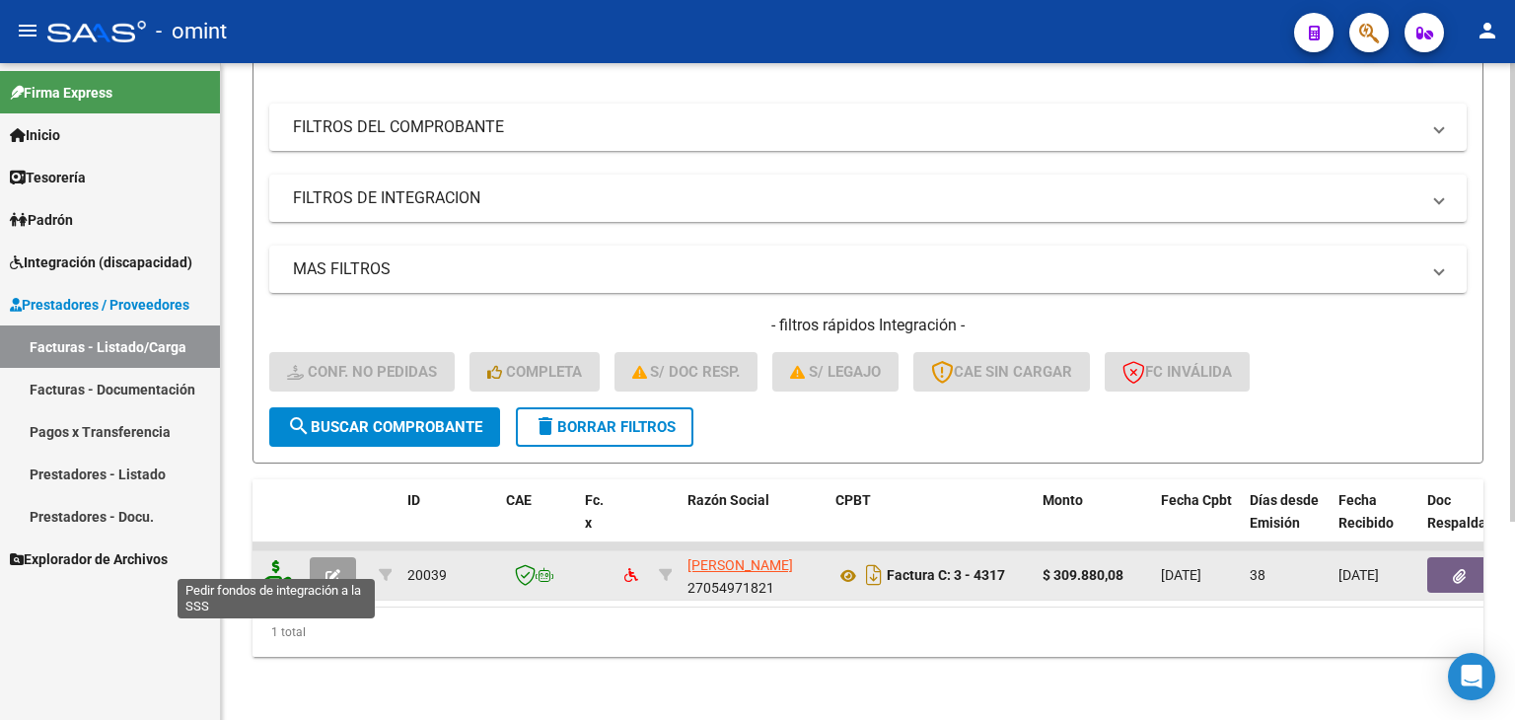
click at [276, 562] on icon at bounding box center [276, 574] width 32 height 28
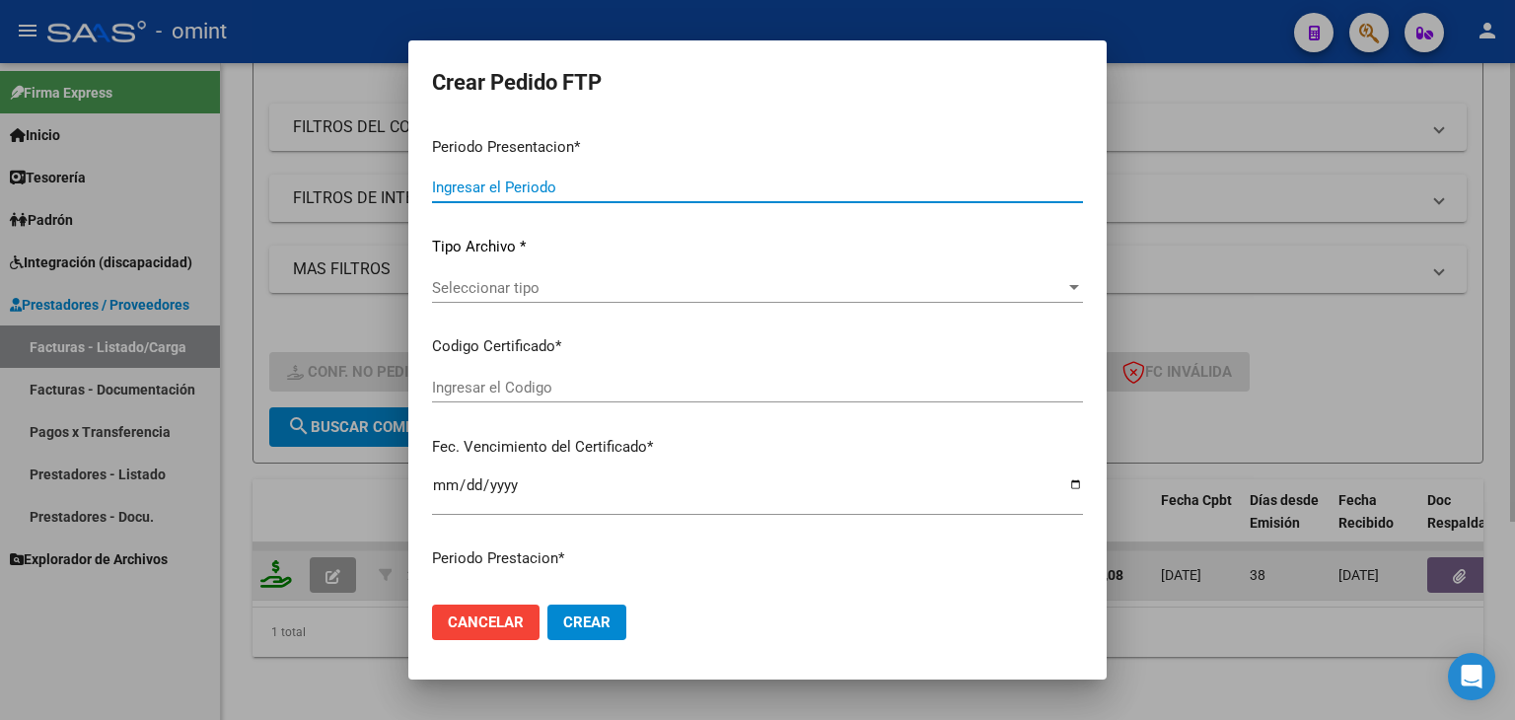
type input "202508"
type input "202507"
type input "$ 309.880,08"
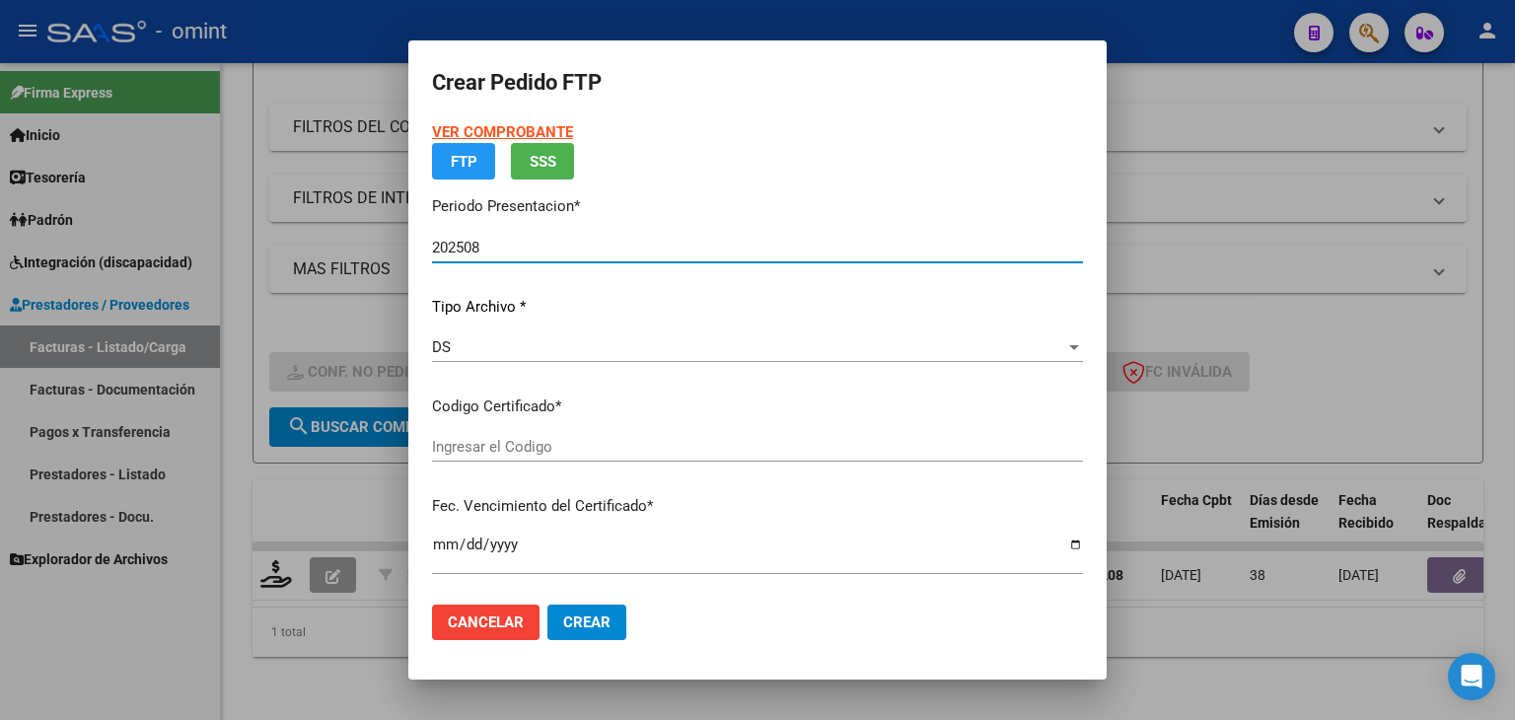
type input "6546798983"
type input "2023-11-22"
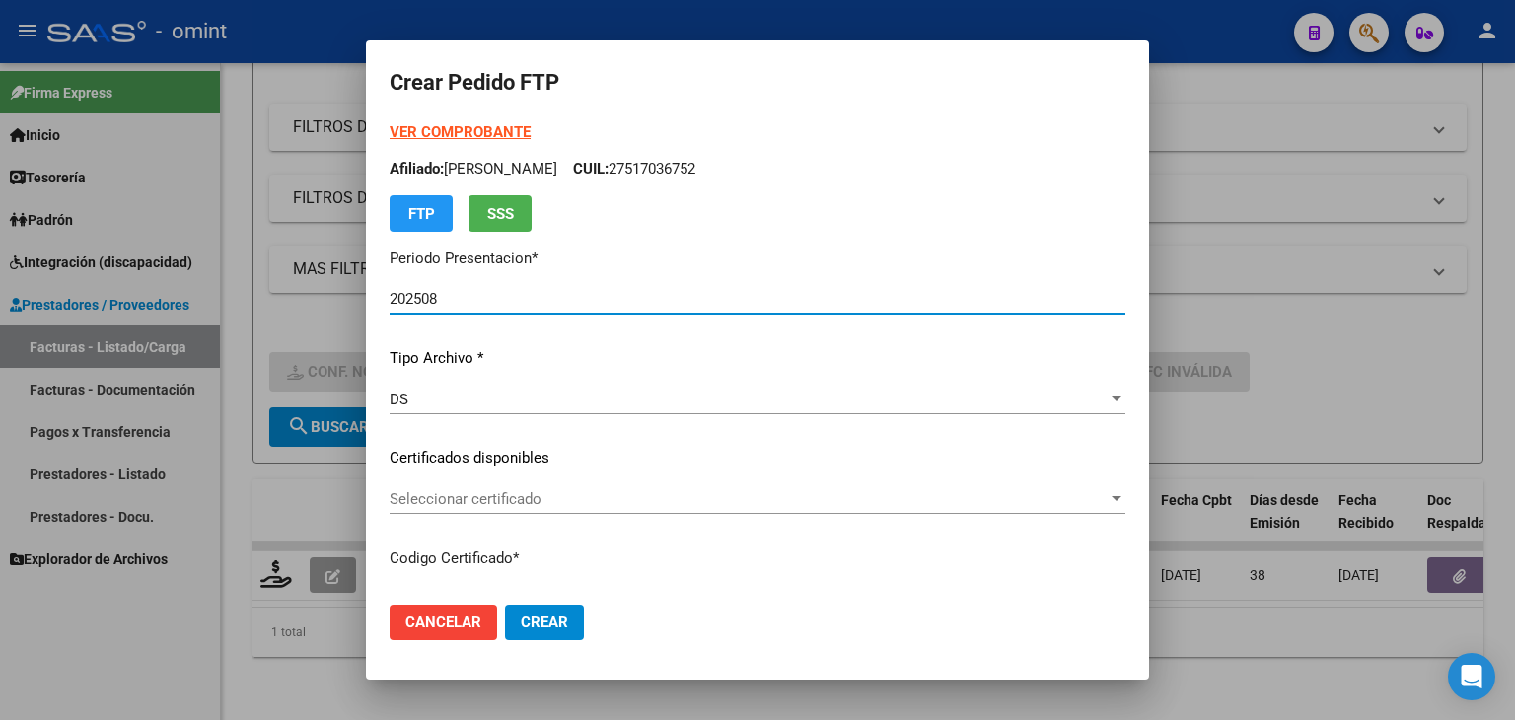
click at [534, 440] on div "VER COMPROBANTE ARCA Padrón Afiliado: ROLLAN MICAELA CUIL: 27517036752 FTP SSS …" at bounding box center [758, 443] width 736 height 645
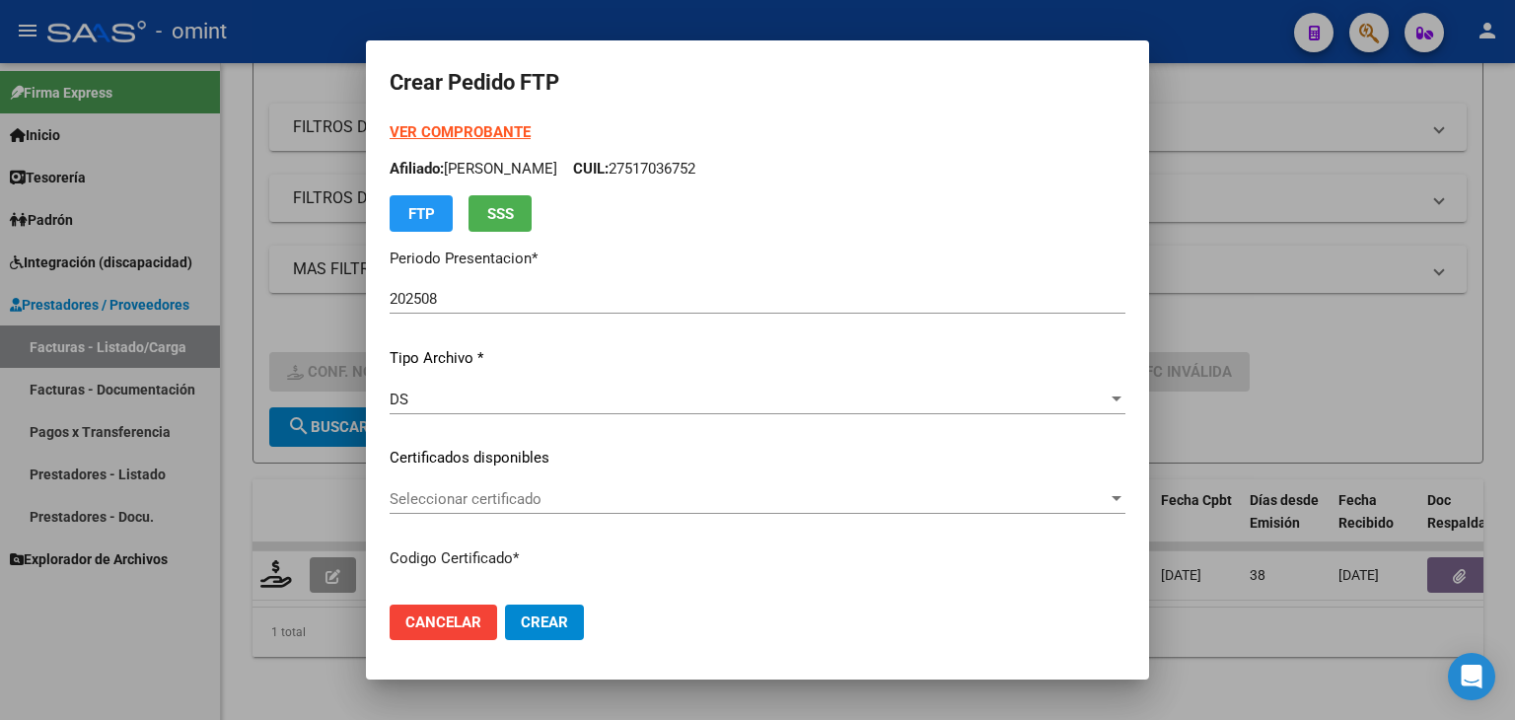
click at [524, 495] on span "Seleccionar certificado" at bounding box center [749, 499] width 718 height 18
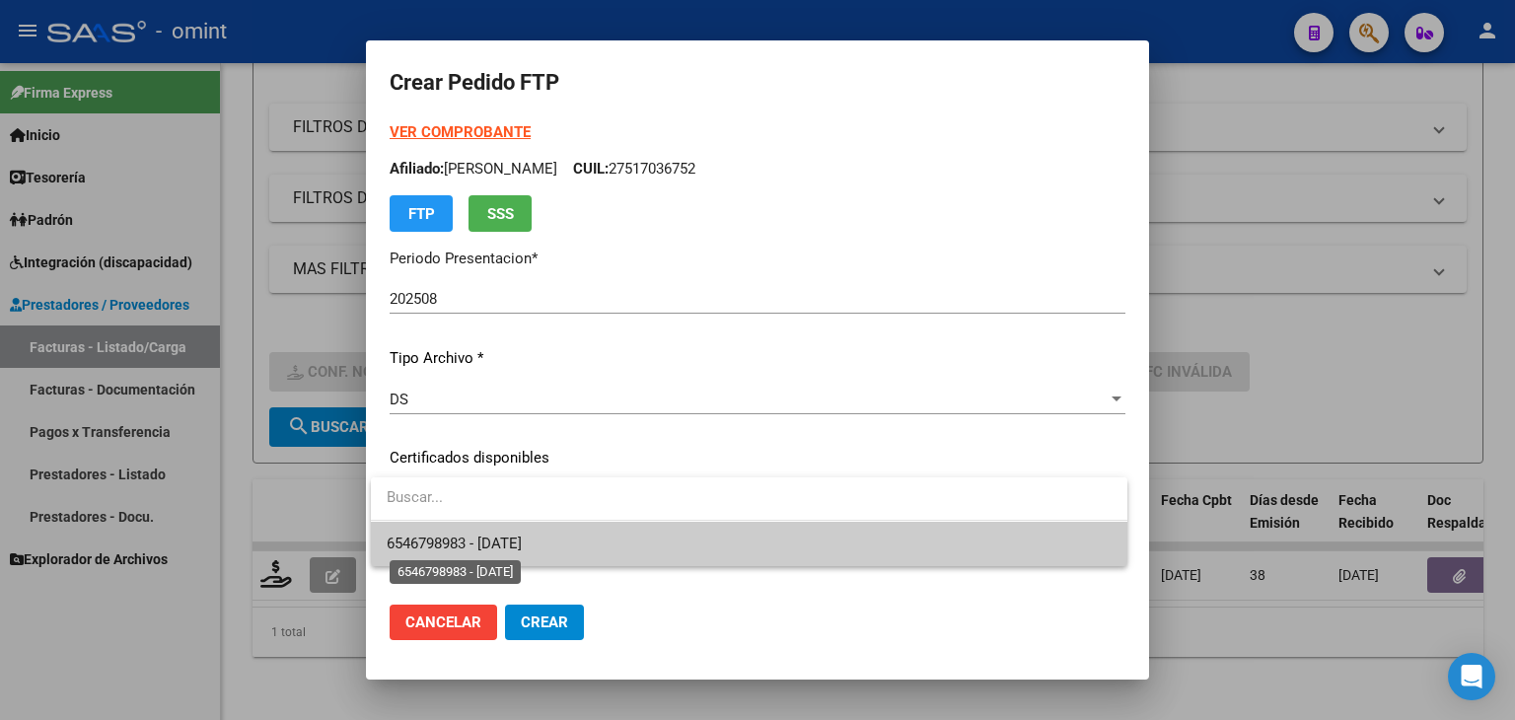
click at [522, 550] on span "6546798983 - 2023-11-22" at bounding box center [454, 544] width 135 height 18
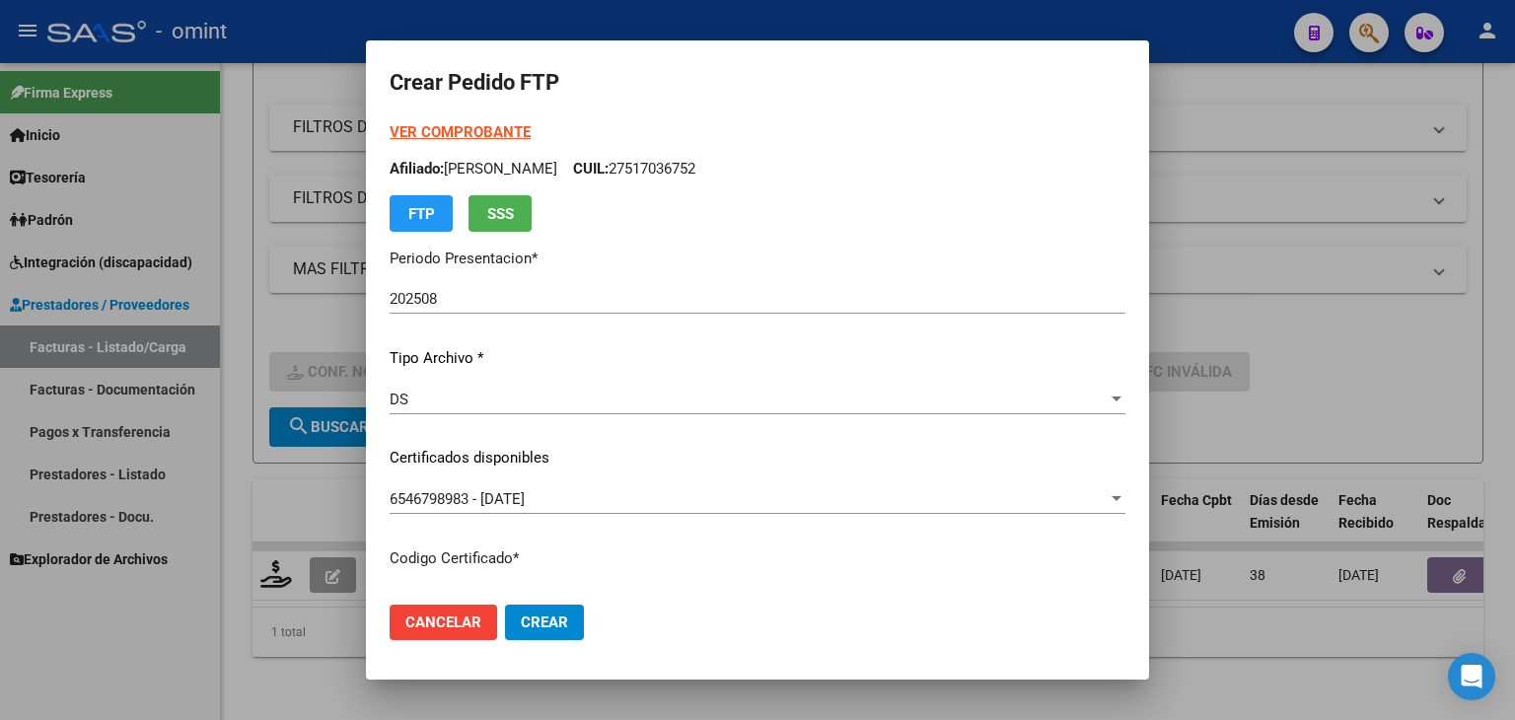
click at [1061, 553] on p "Codigo Certificado *" at bounding box center [758, 558] width 736 height 23
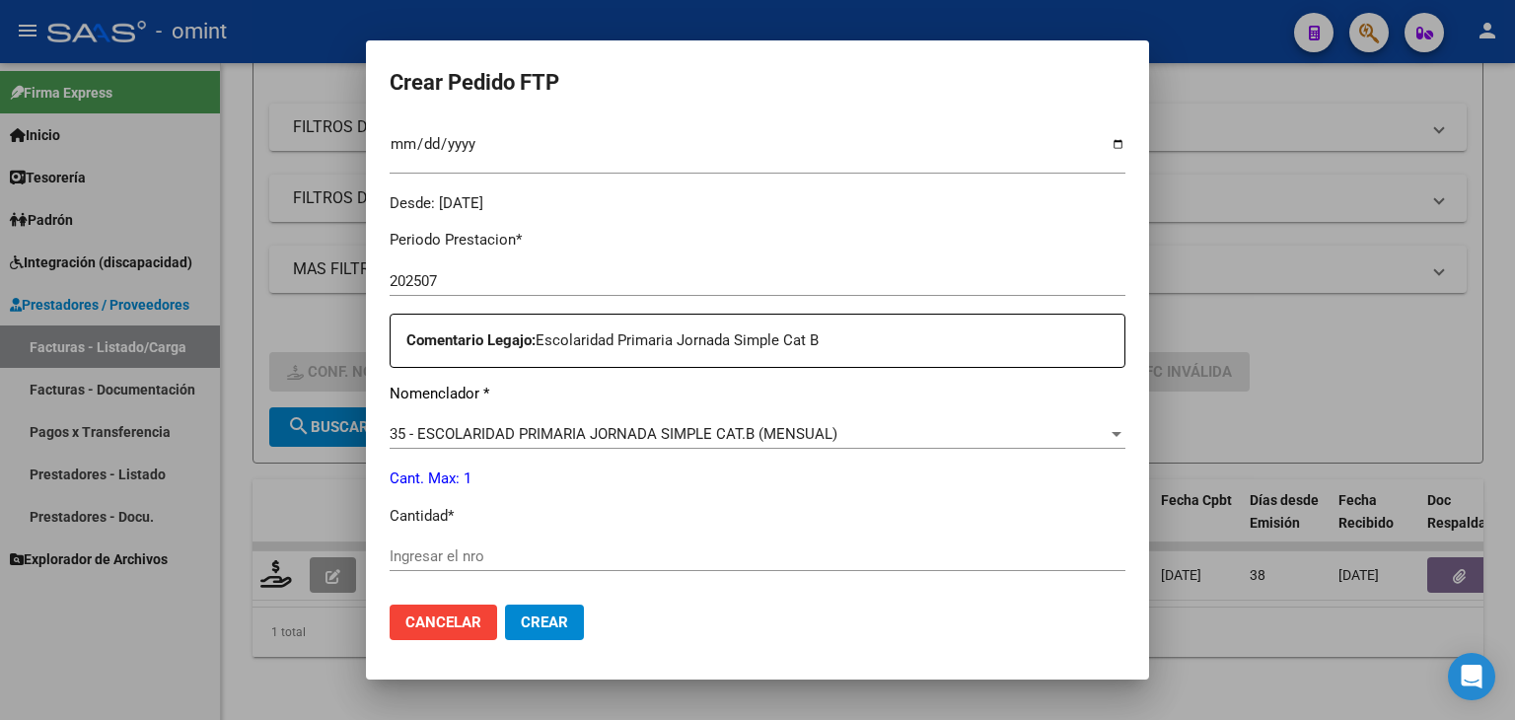
scroll to position [592, 0]
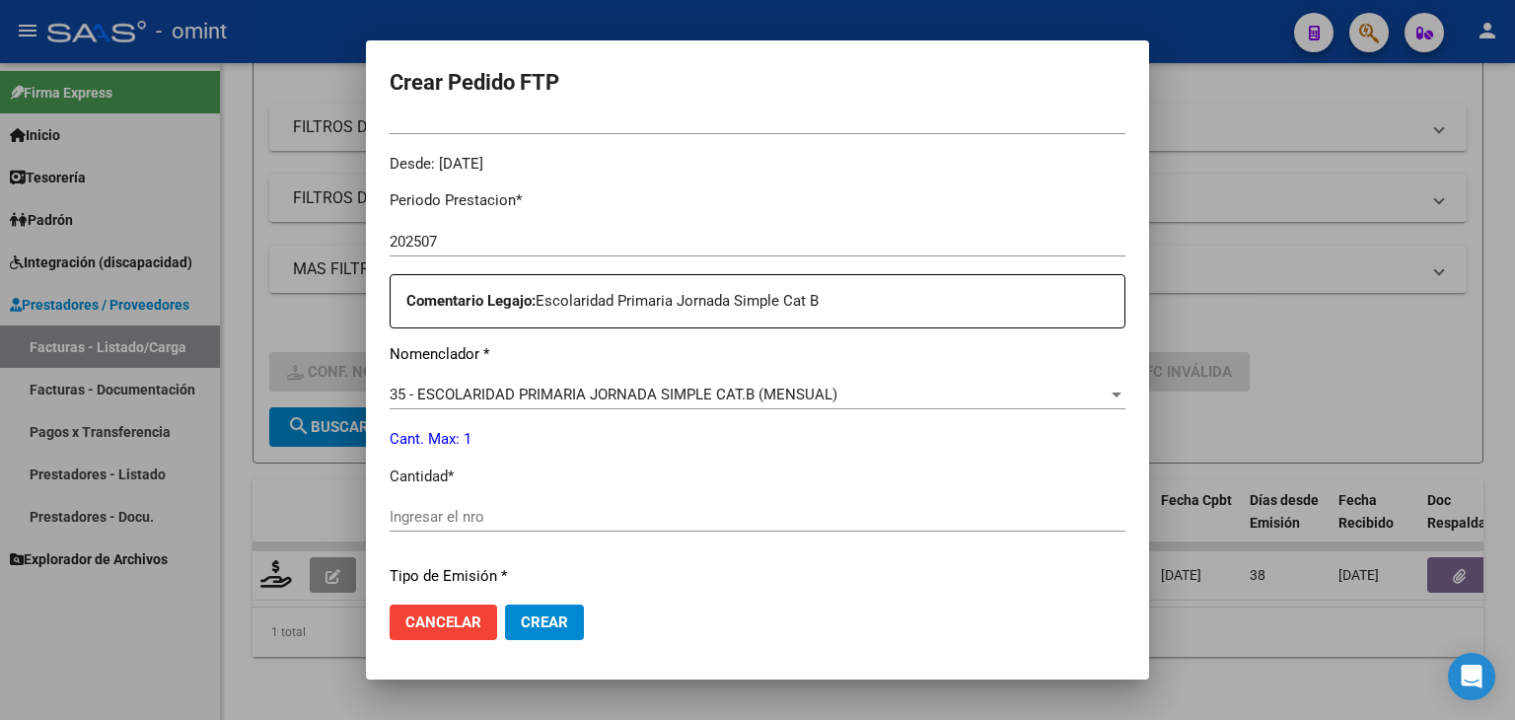
click at [828, 506] on div "Ingresar el nro" at bounding box center [758, 517] width 736 height 30
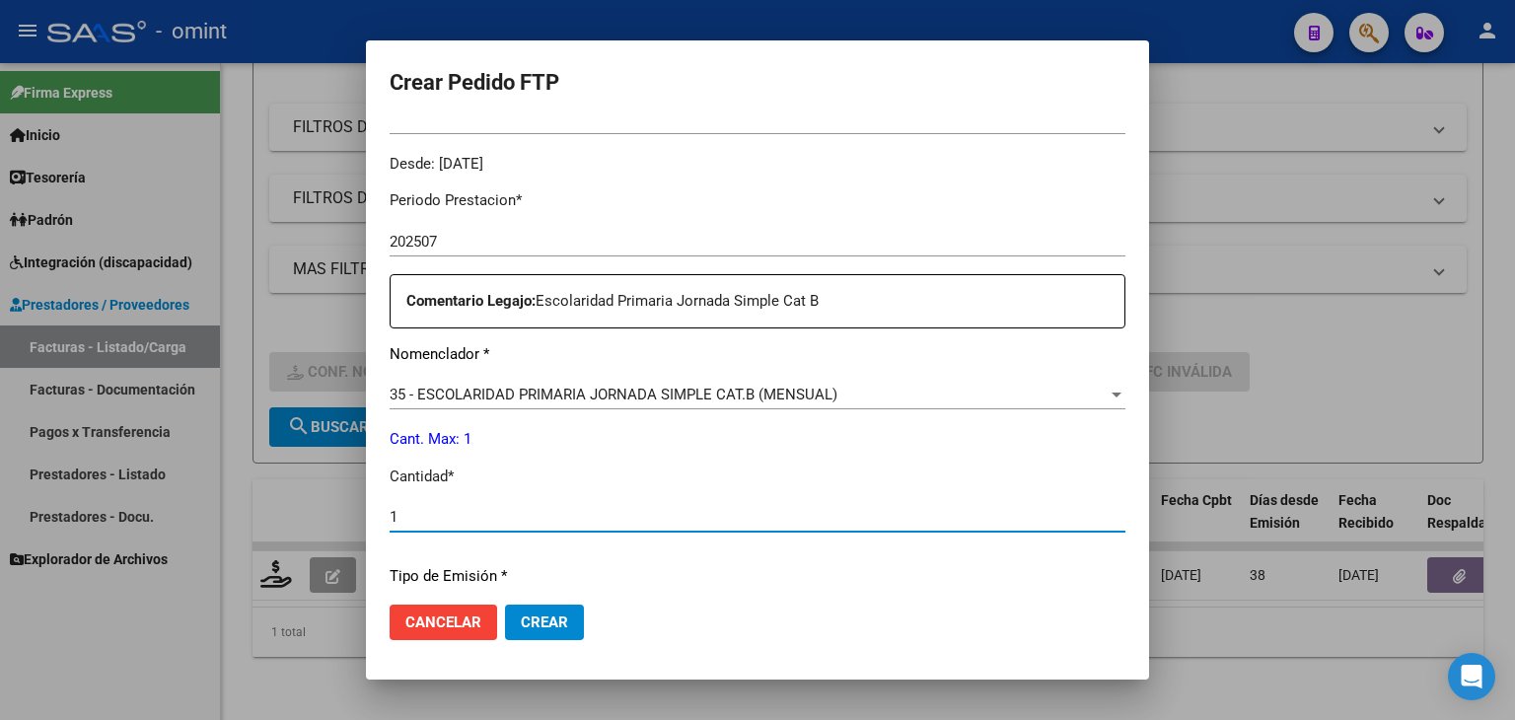
type input "1"
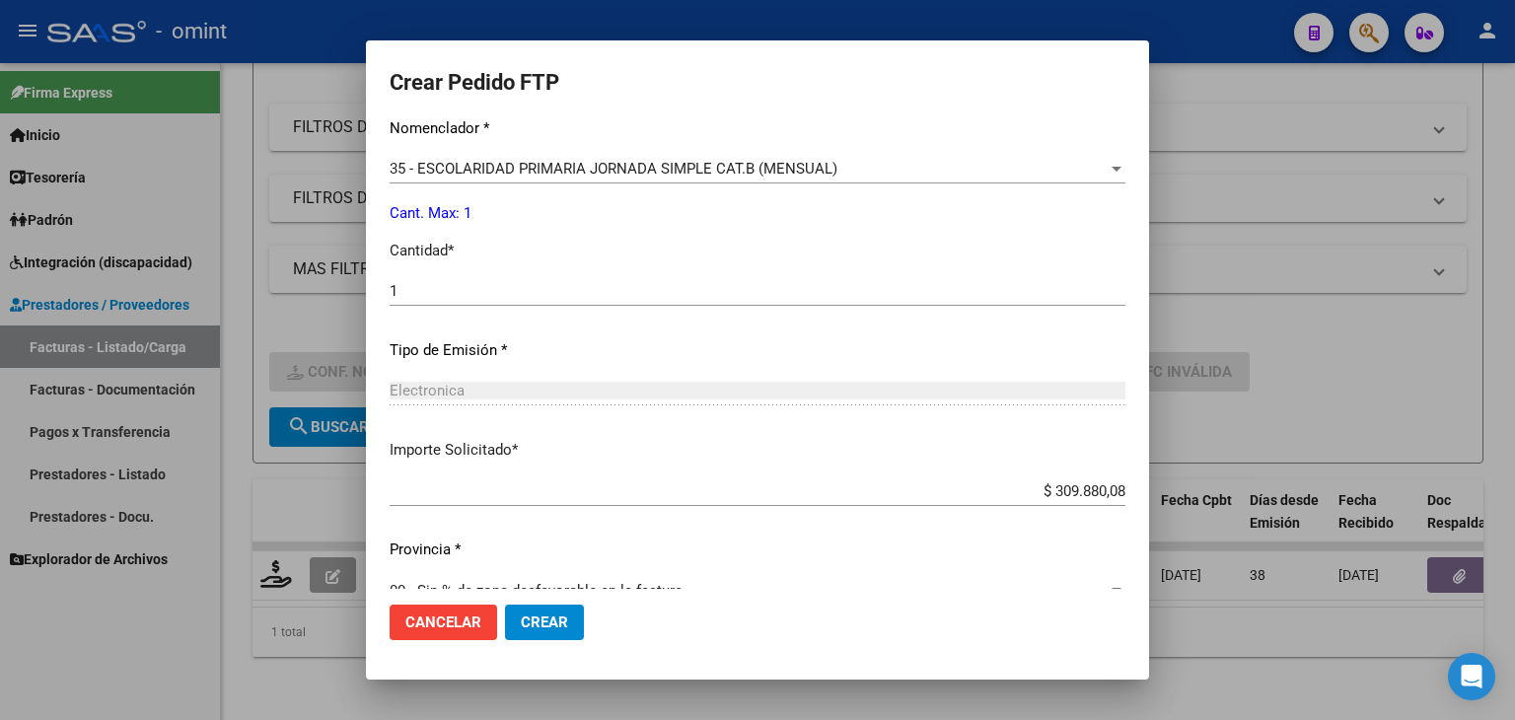
scroll to position [852, 0]
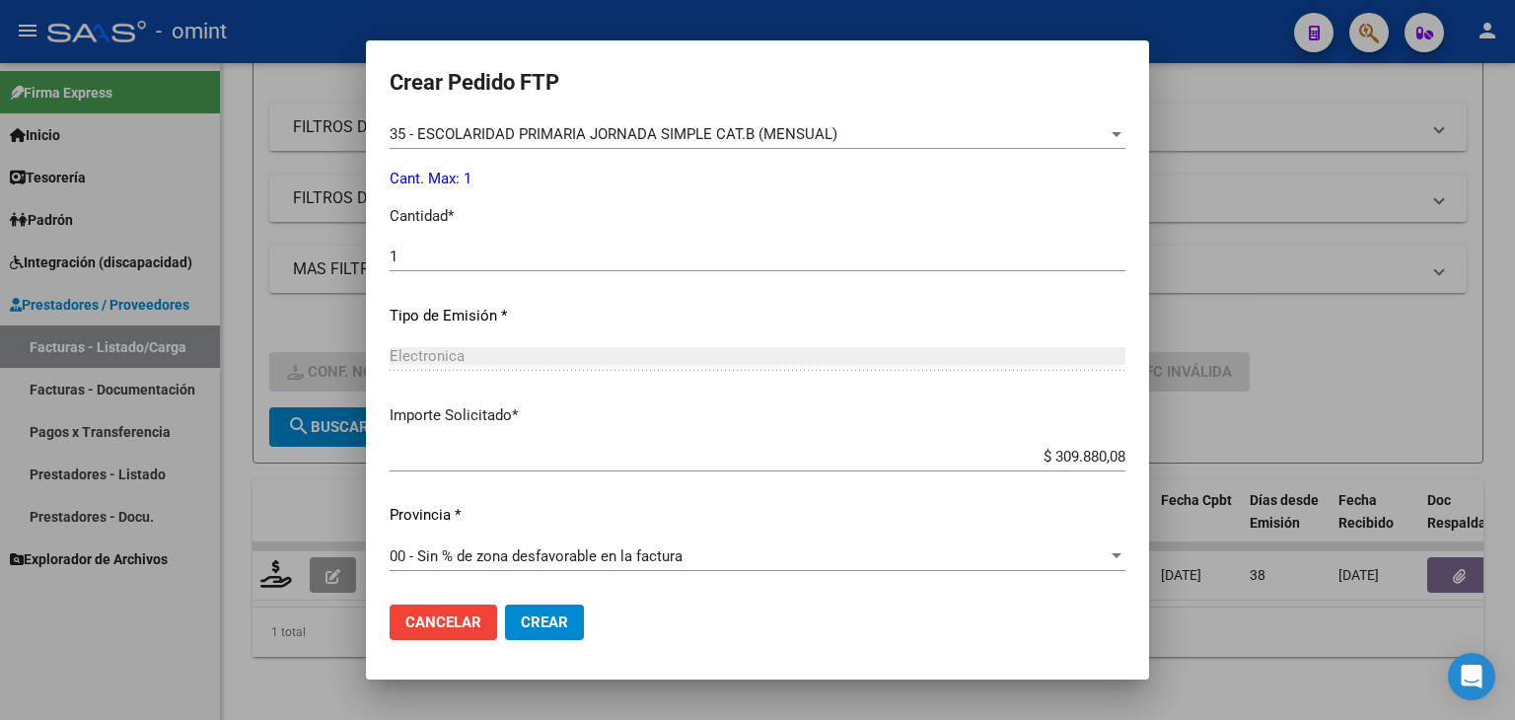
click at [554, 616] on span "Crear" at bounding box center [544, 622] width 47 height 18
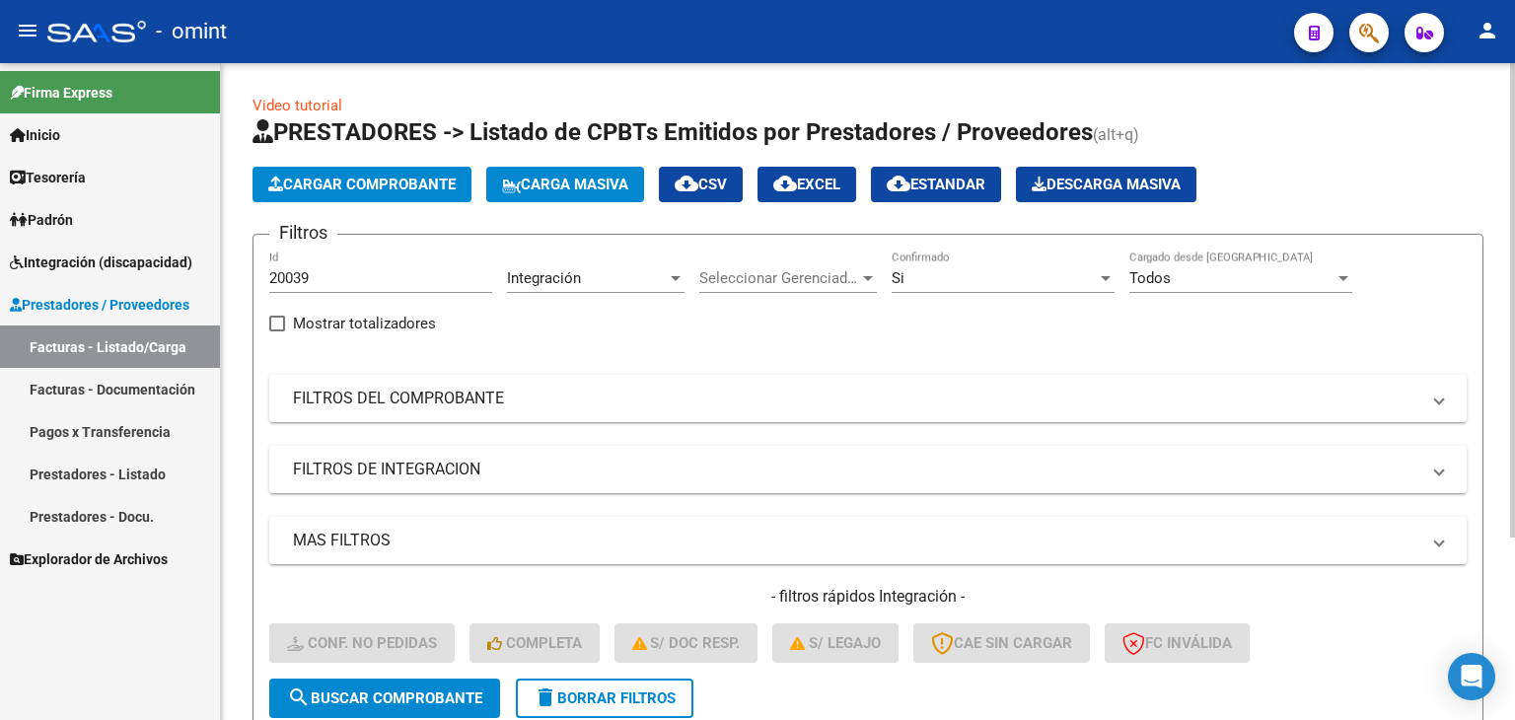
scroll to position [0, 0]
drag, startPoint x: 319, startPoint y: 276, endPoint x: 241, endPoint y: 266, distance: 78.5
click at [241, 266] on div "Video tutorial PRESTADORES -> Listado de CPBTs Emitidos por Prestadores / Prove…" at bounding box center [868, 519] width 1294 height 913
paste input "19582"
type input "19582"
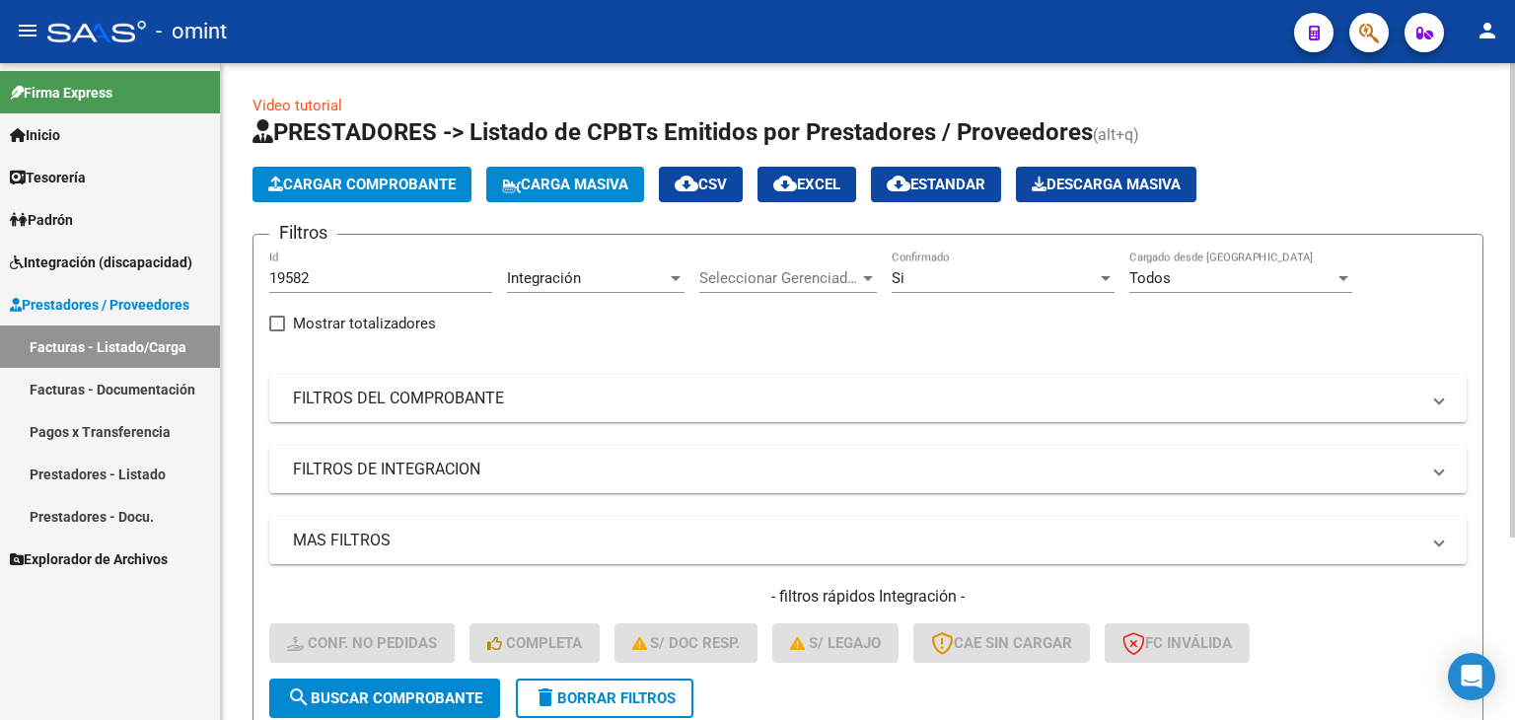
click at [406, 671] on div "- filtros rápidos Integración - Conf. no pedidas Completa S/ Doc Resp. S/ legaj…" at bounding box center [867, 632] width 1197 height 93
click at [406, 697] on span "search Buscar Comprobante" at bounding box center [384, 698] width 195 height 18
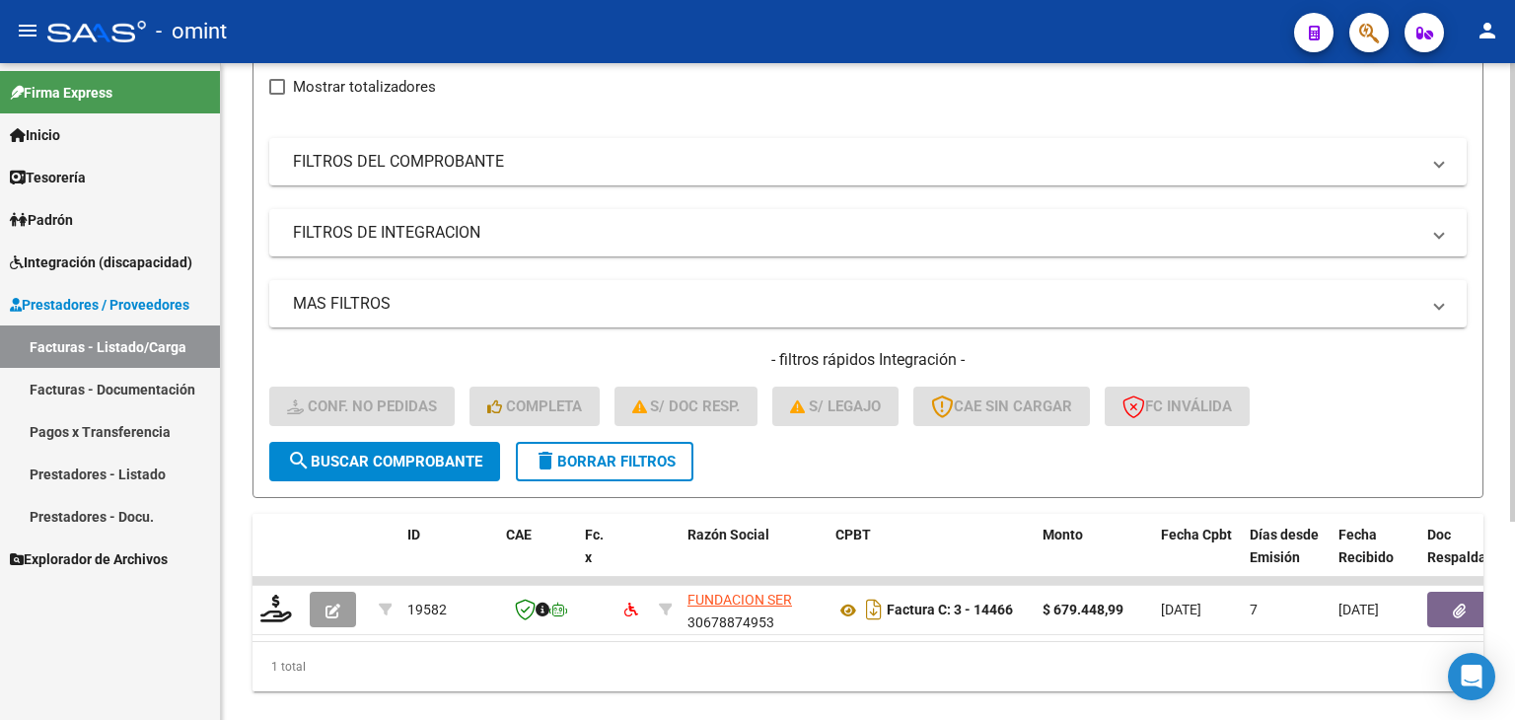
scroll to position [284, 0]
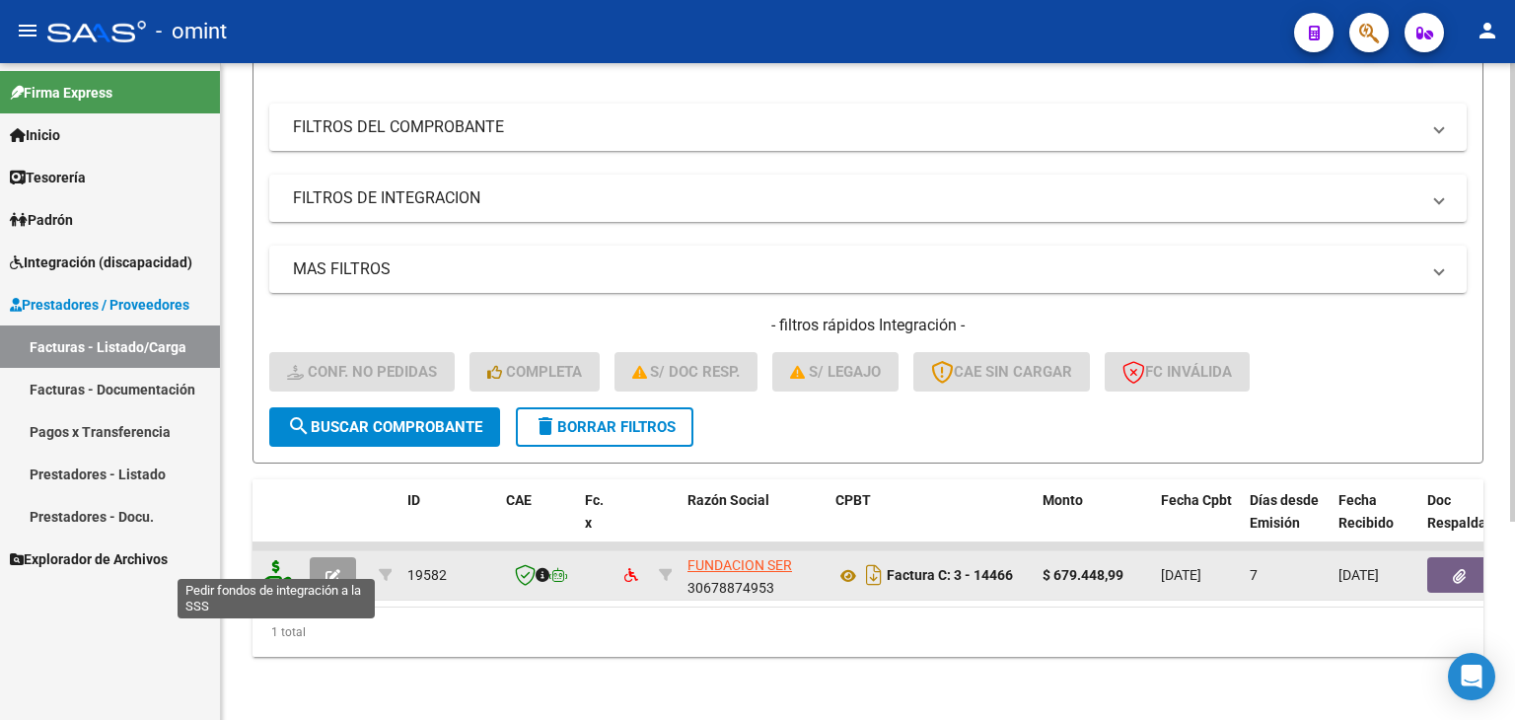
click at [273, 560] on icon at bounding box center [276, 574] width 32 height 28
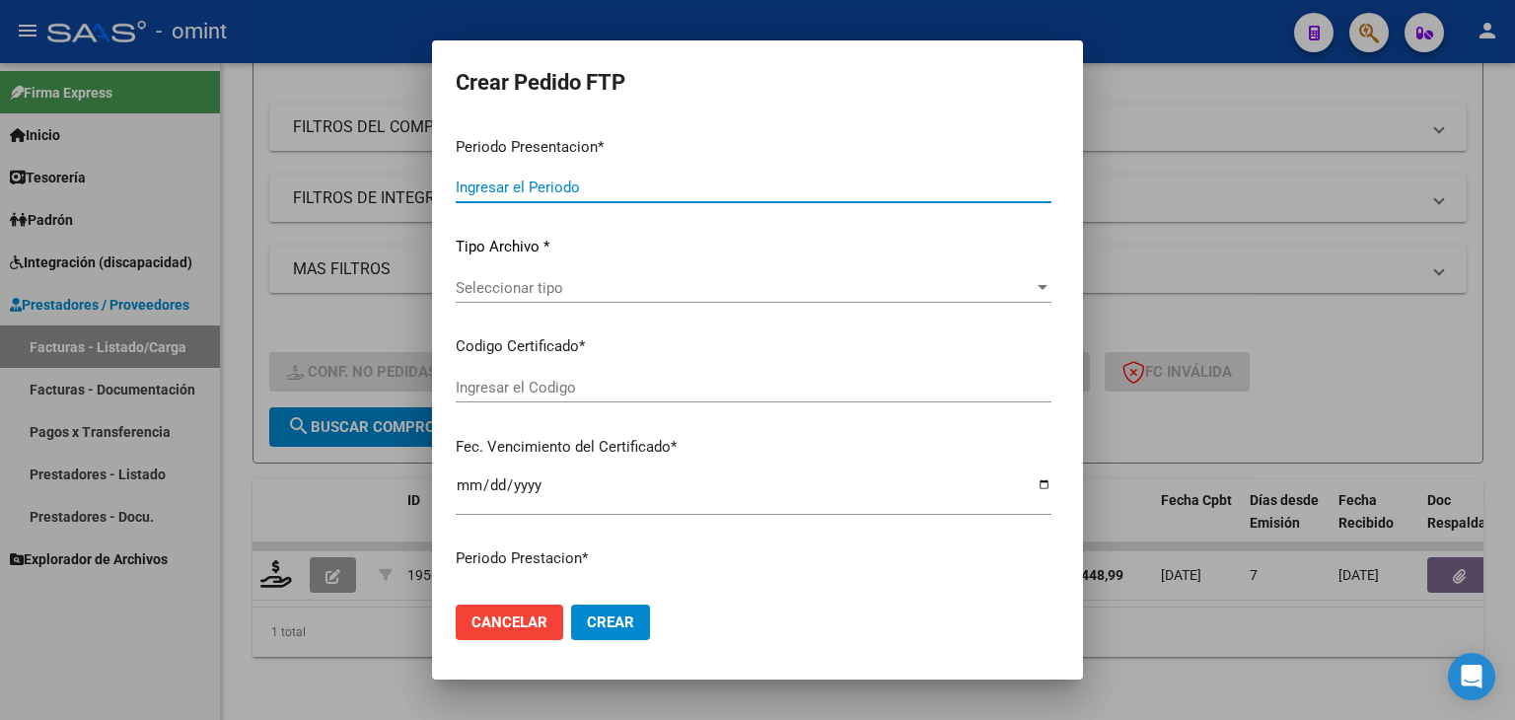
type input "202508"
type input "$ 679.448,99"
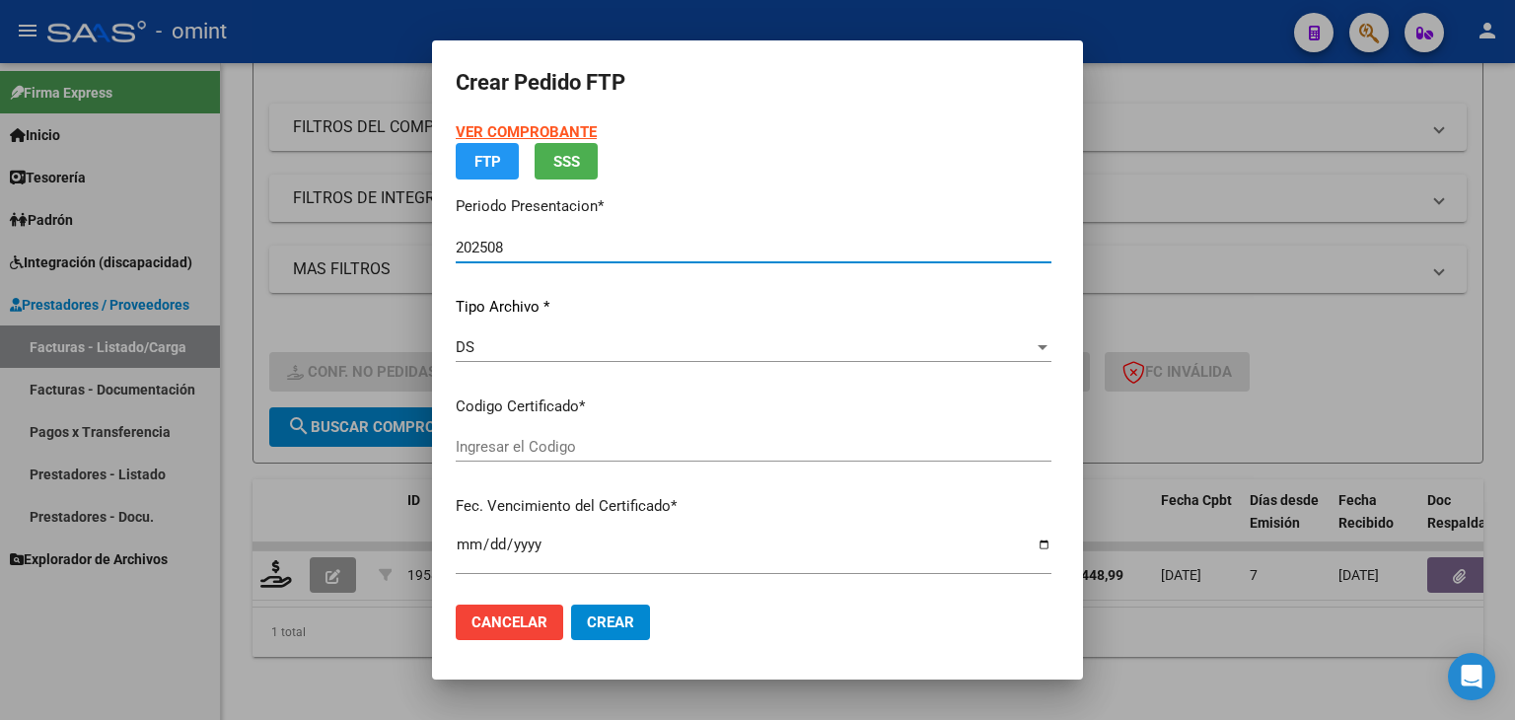
click at [477, 452] on input "Ingresar el Codigo" at bounding box center [754, 447] width 596 height 18
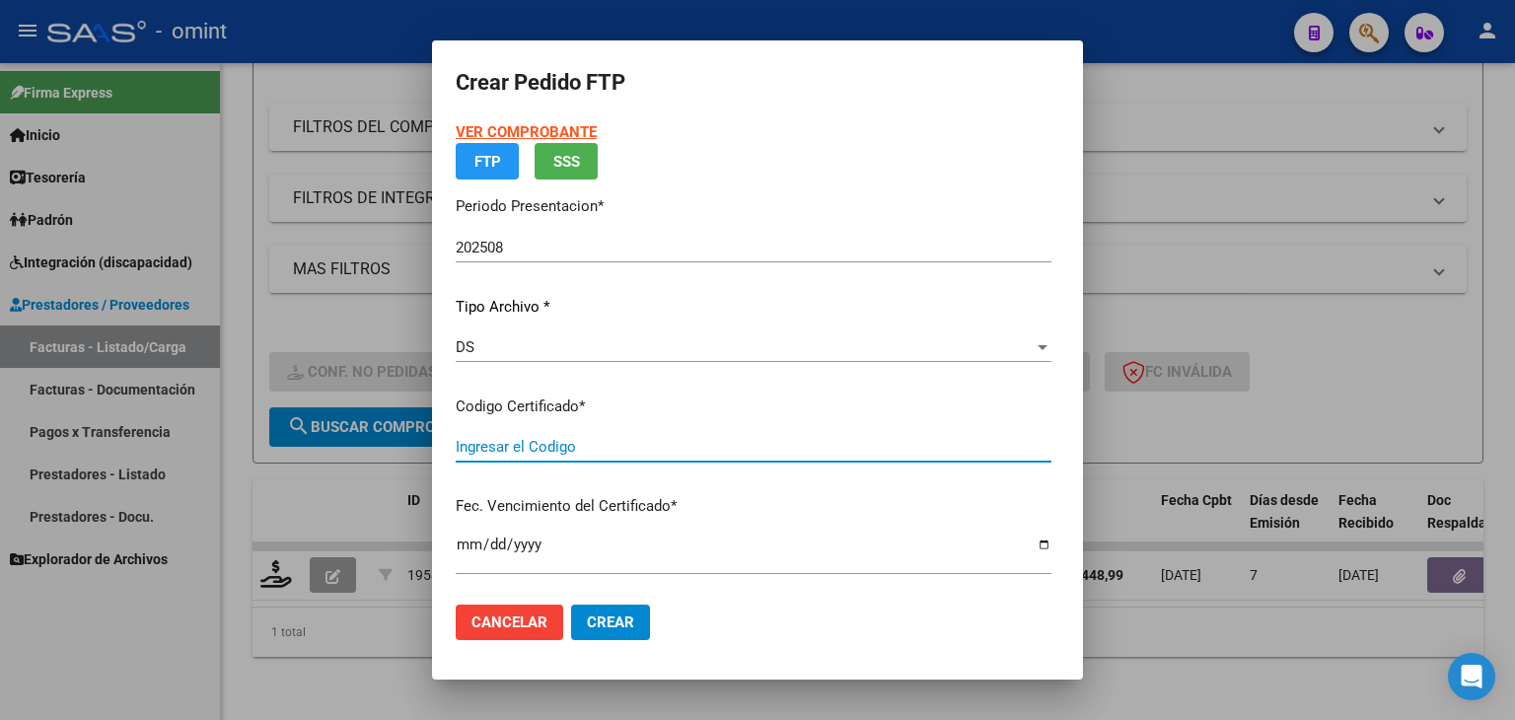
type input "8429670141"
type input "2028-04-30"
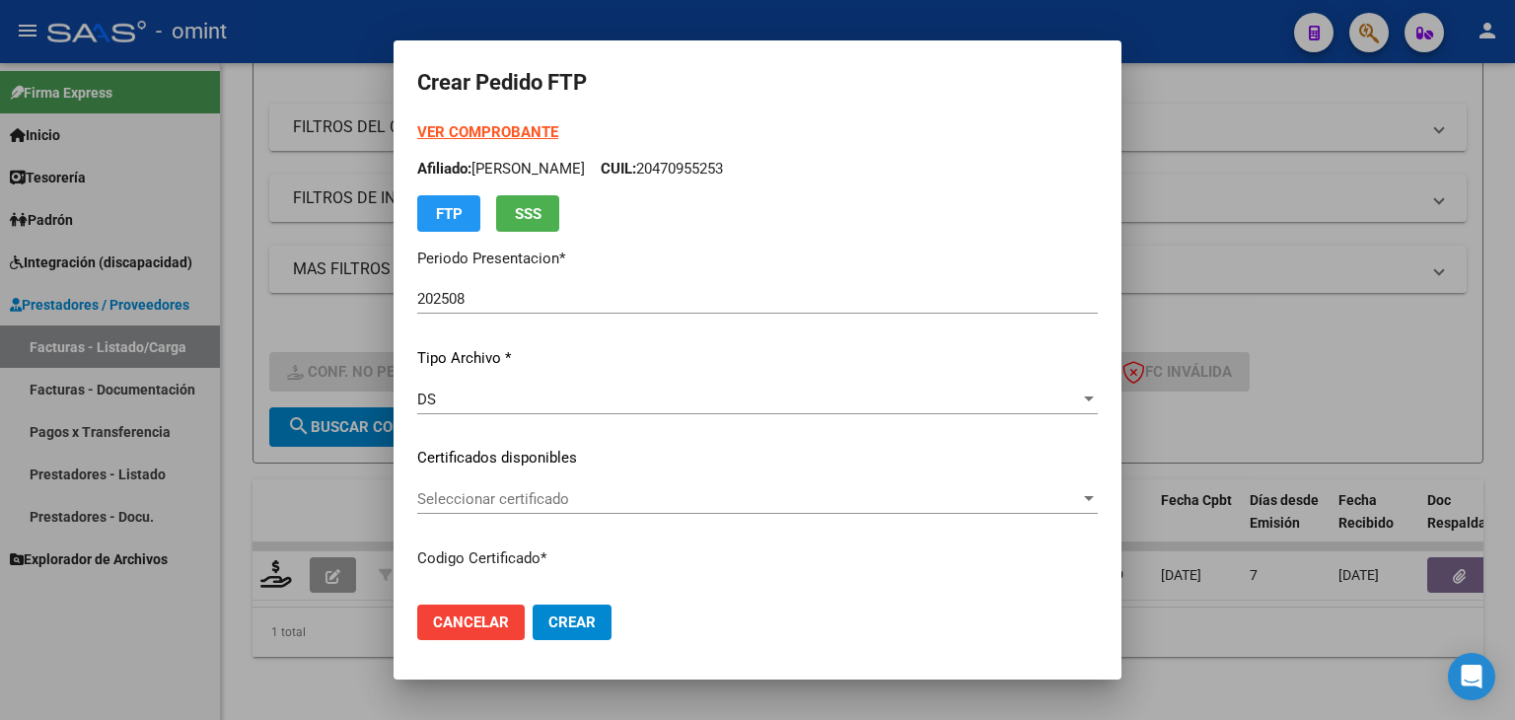
click at [494, 497] on span "Seleccionar certificado" at bounding box center [748, 499] width 663 height 18
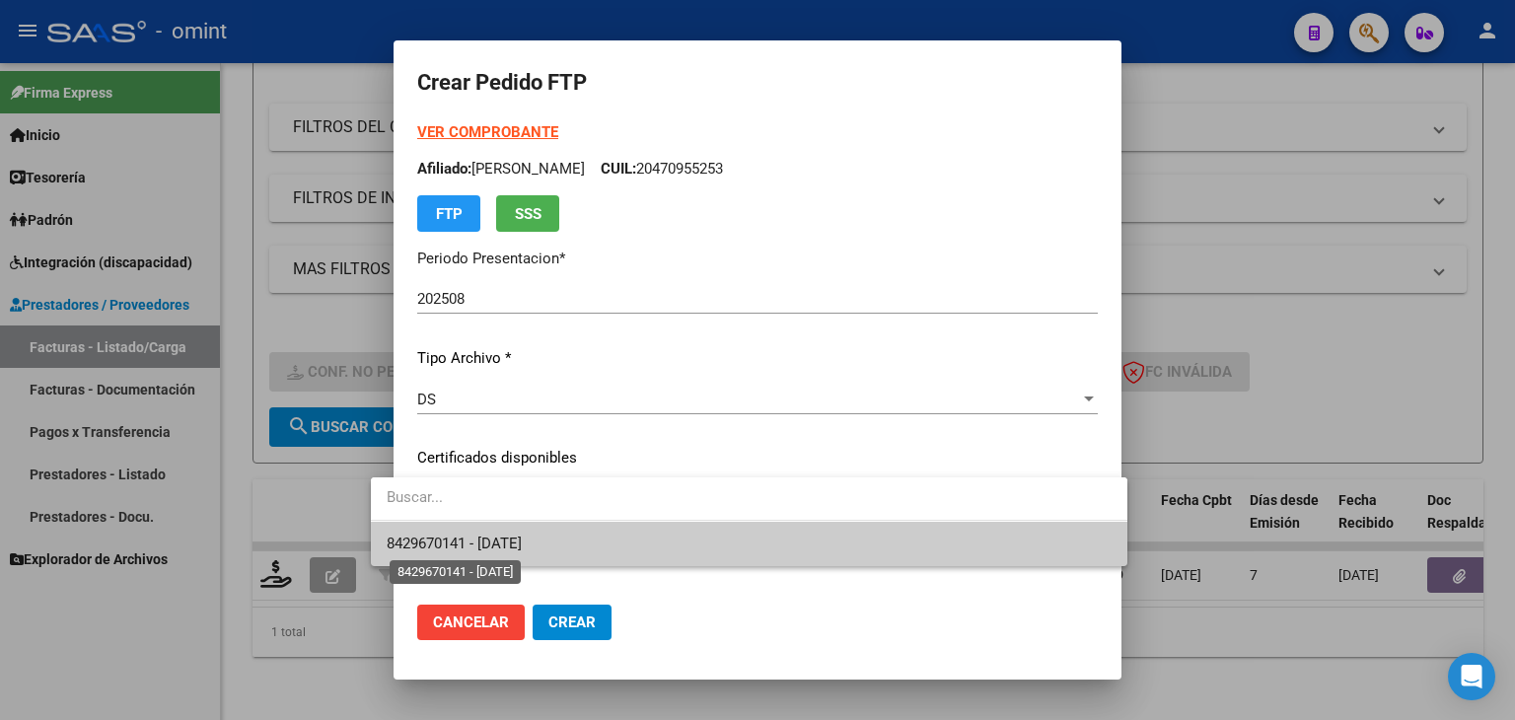
click at [522, 549] on span "8429670141 - 2028-04-30" at bounding box center [454, 544] width 135 height 18
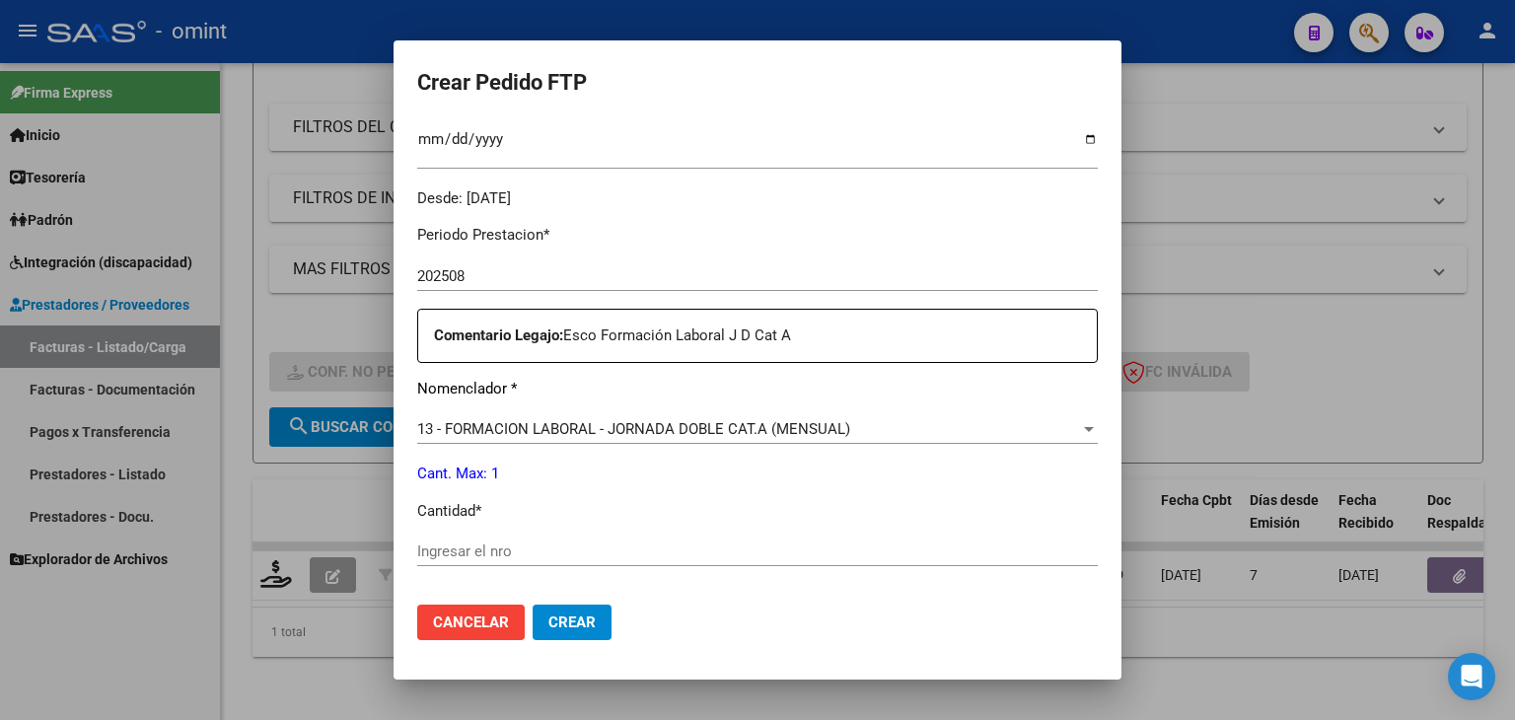
scroll to position [690, 0]
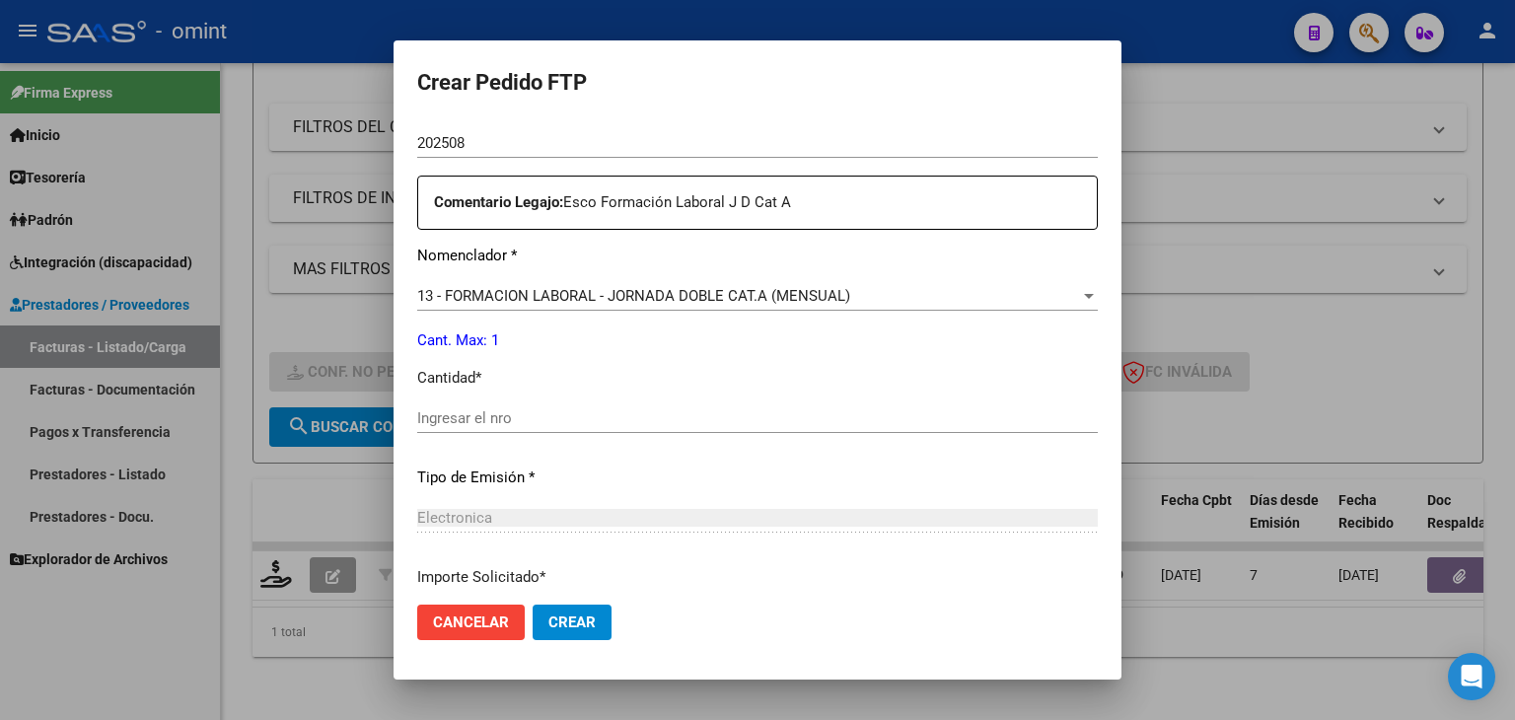
click at [510, 417] on input "Ingresar el nro" at bounding box center [757, 418] width 681 height 18
type input "1"
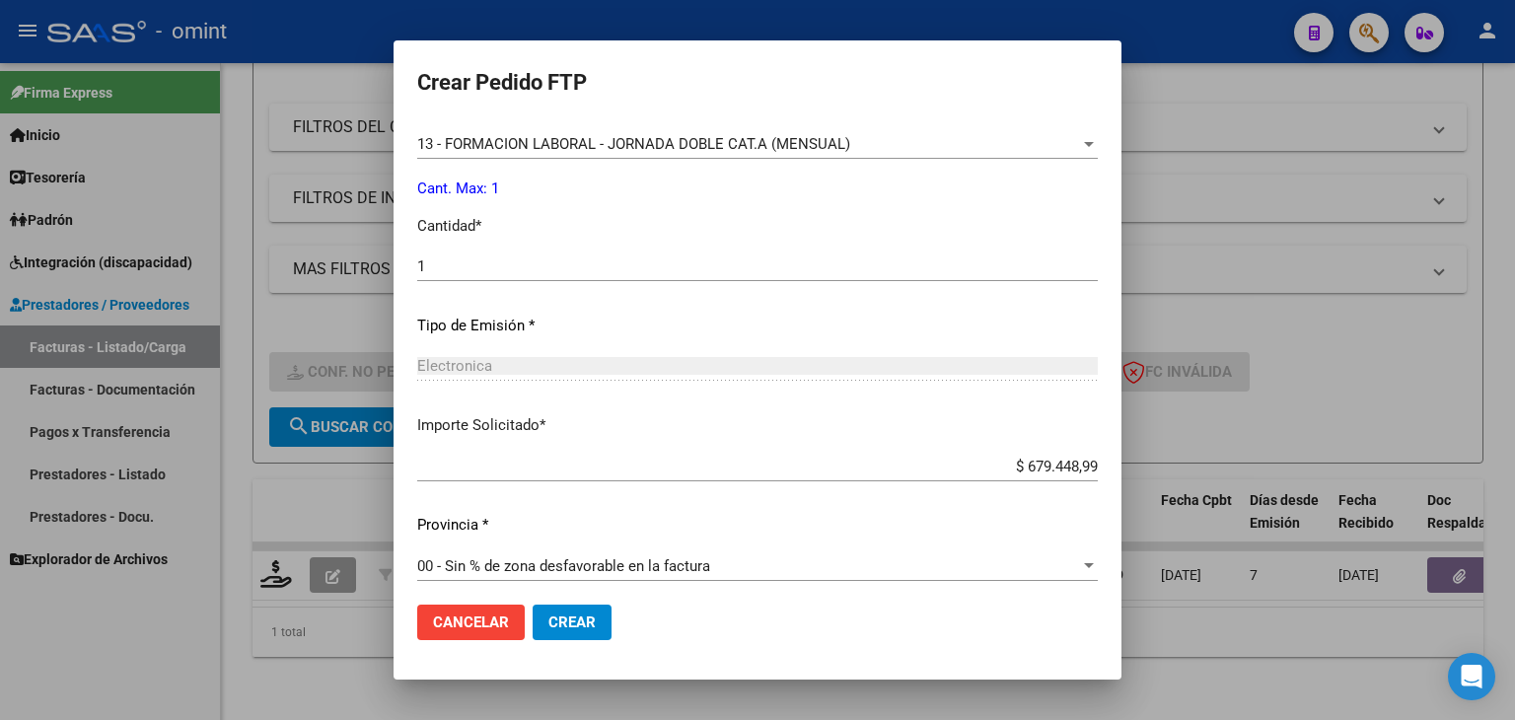
scroll to position [852, 0]
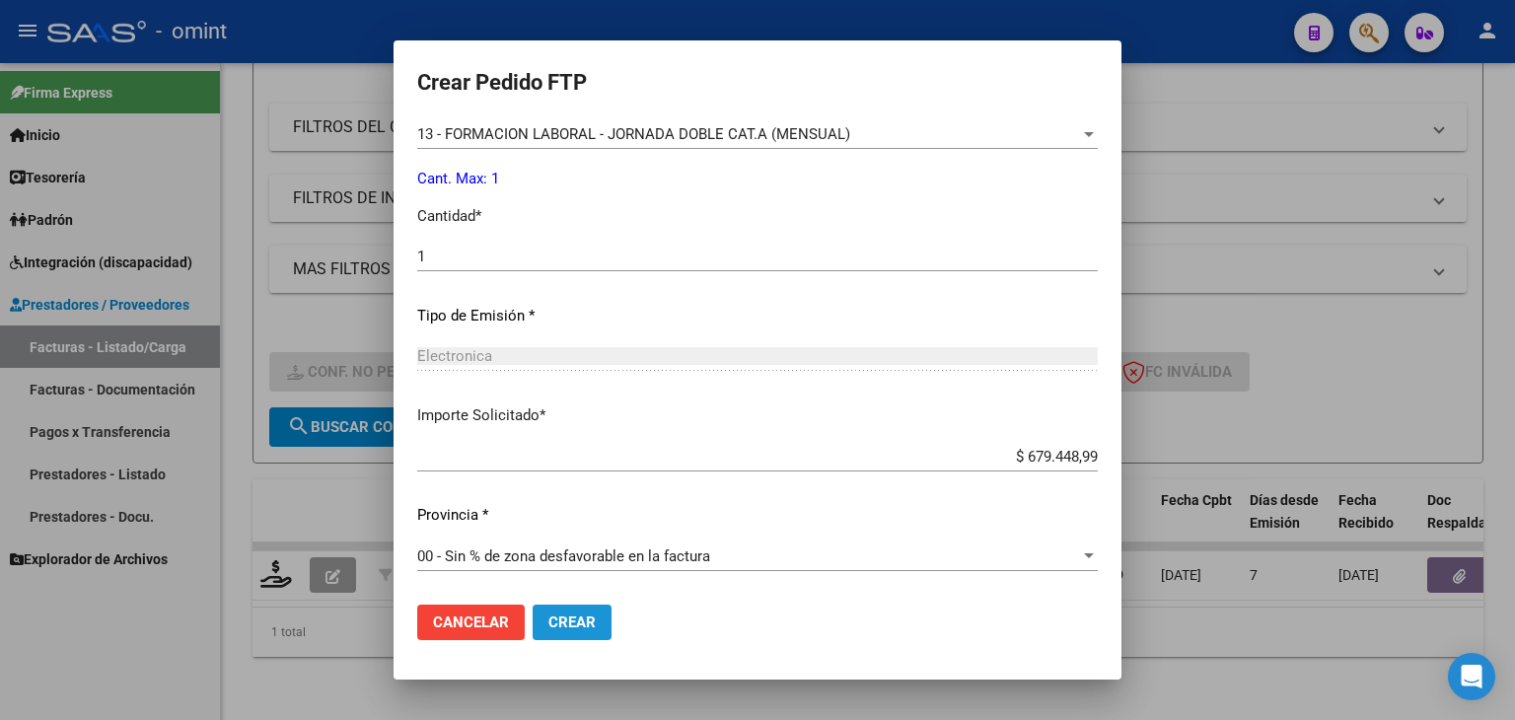
click at [550, 619] on span "Crear" at bounding box center [571, 622] width 47 height 18
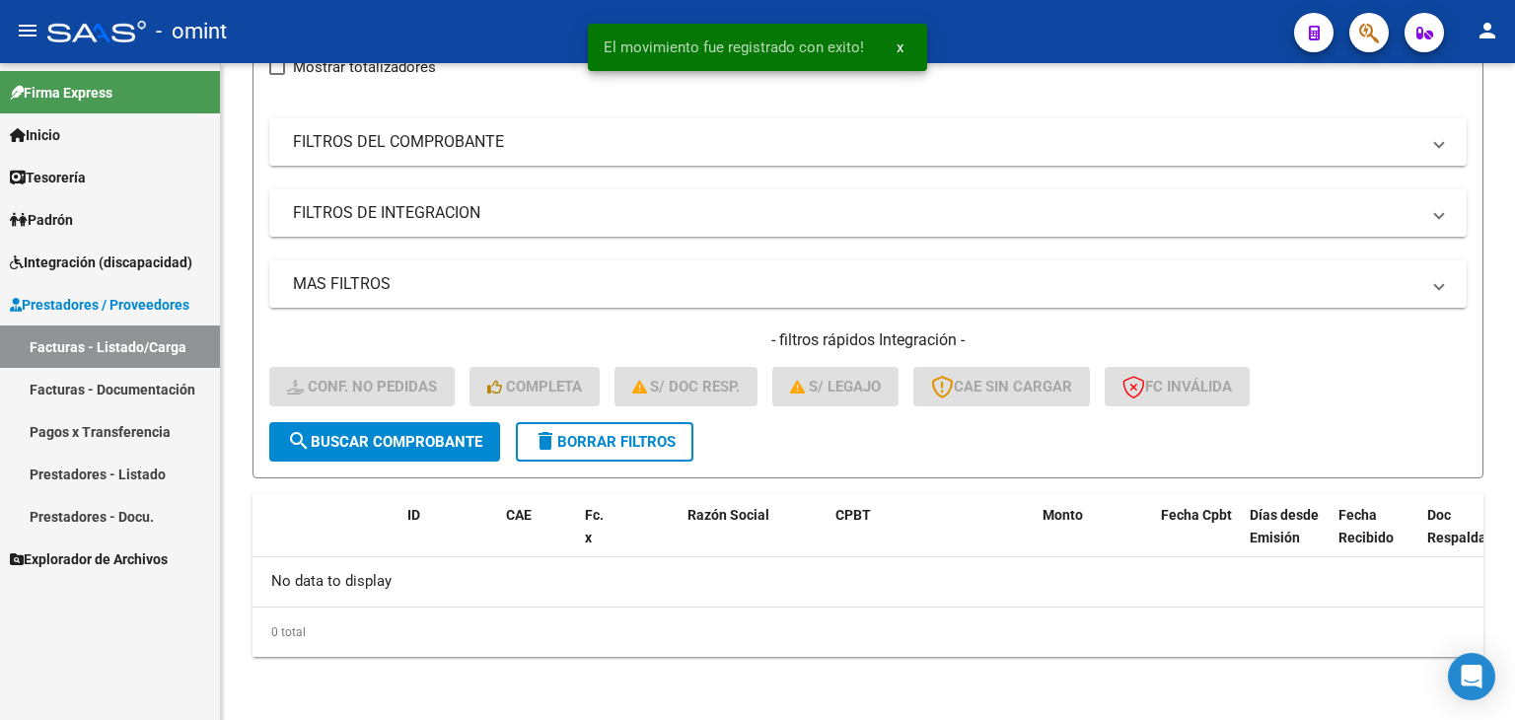
scroll to position [252, 0]
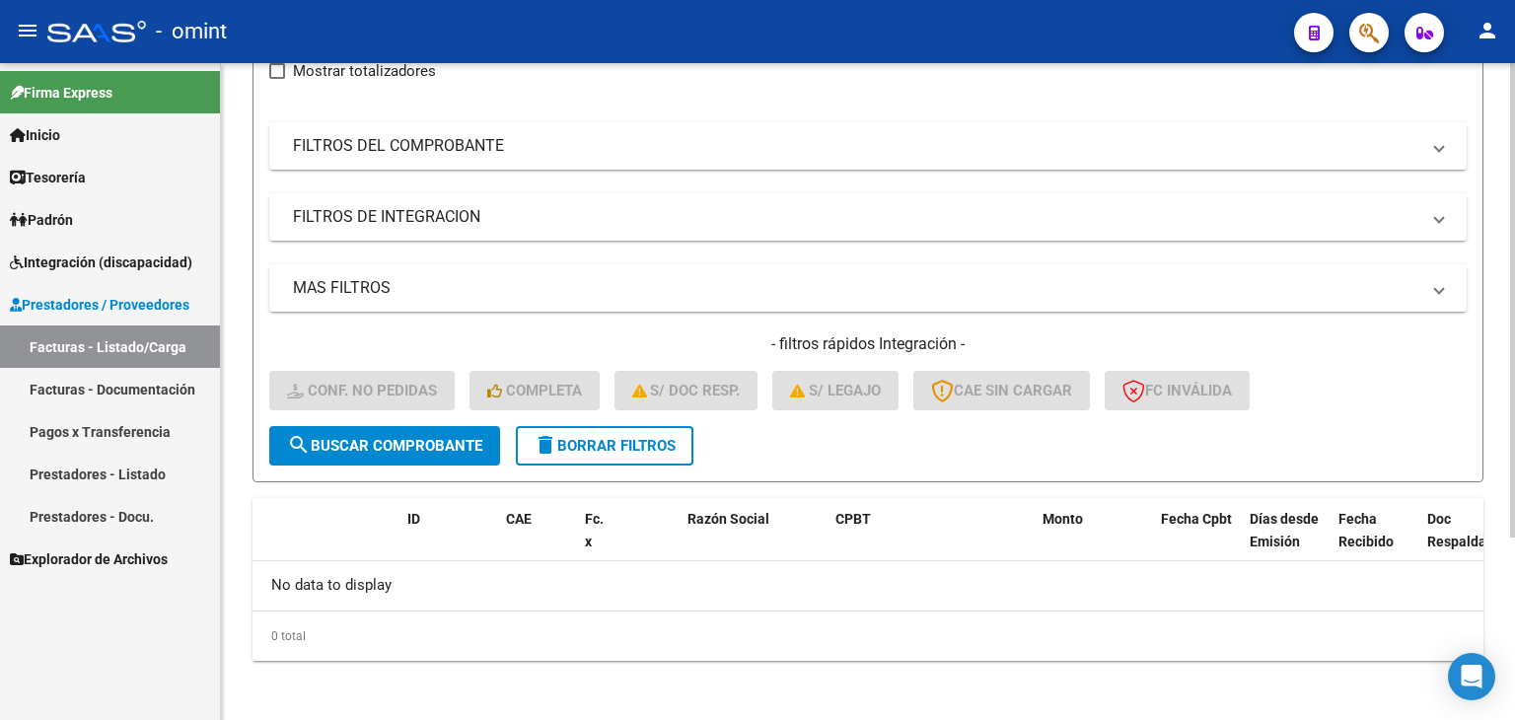
click at [233, 250] on div "Video tutorial PRESTADORES -> Listado de CPBTs Emitidos por Prestadores / Prove…" at bounding box center [868, 267] width 1294 height 913
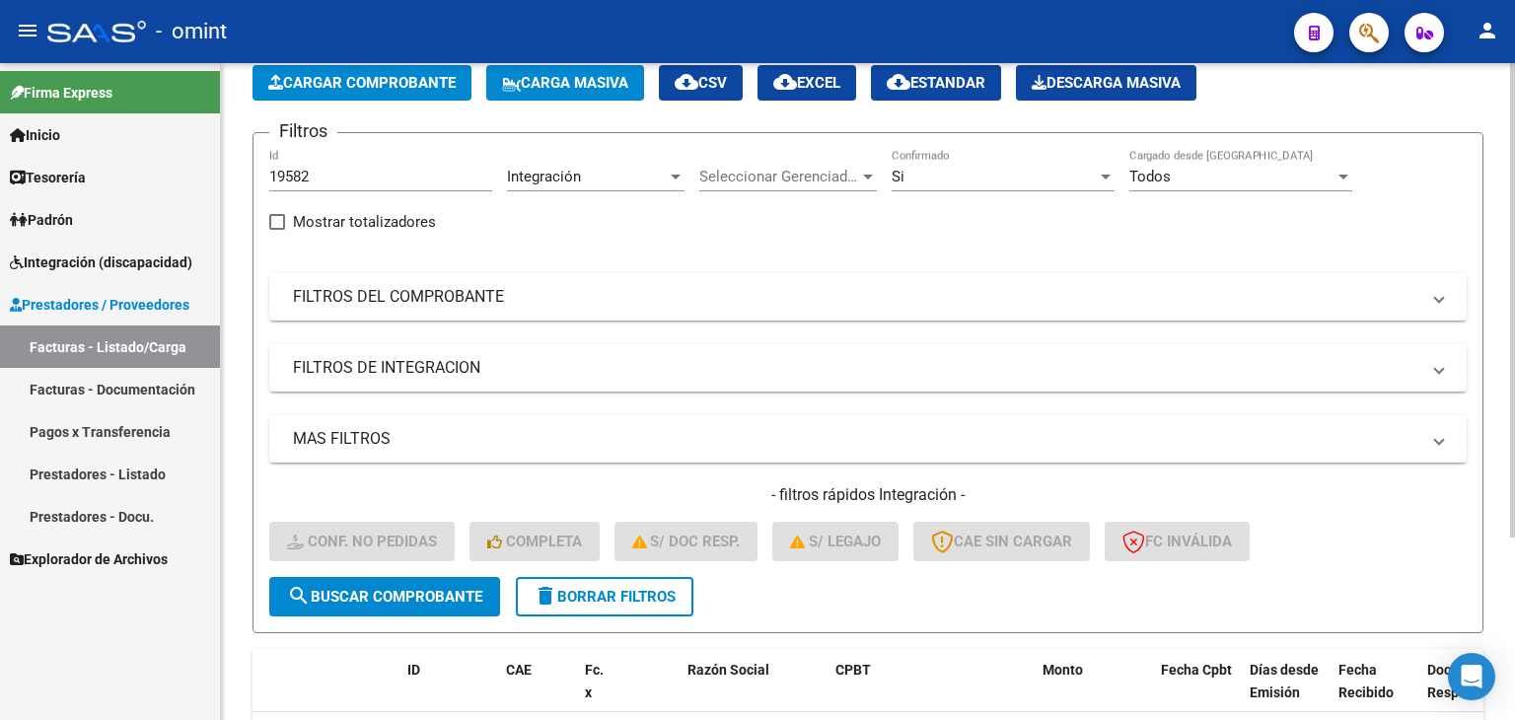
scroll to position [95, 0]
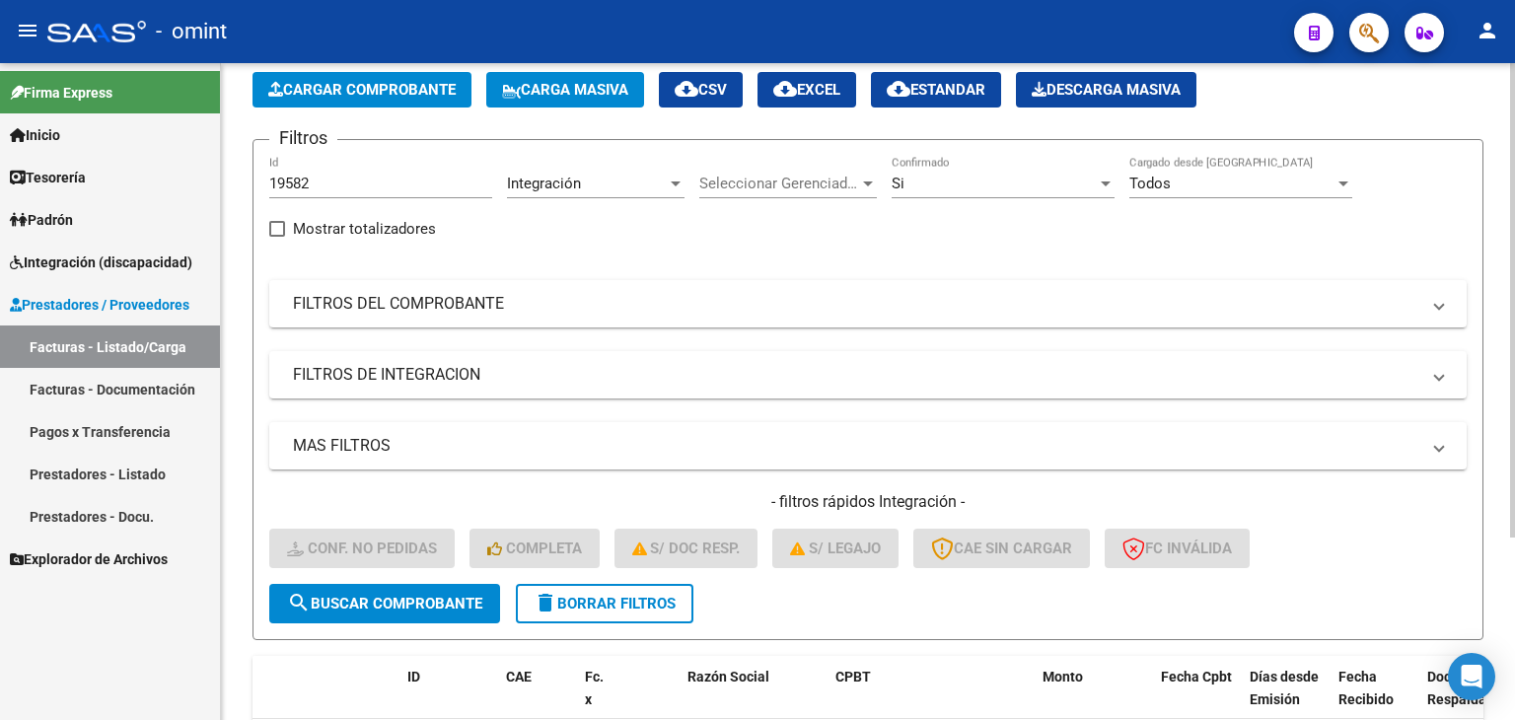
click at [304, 181] on input "19582" at bounding box center [380, 184] width 223 height 18
paste input "2740562764"
click at [347, 184] on input "27405627642" at bounding box center [380, 184] width 223 height 18
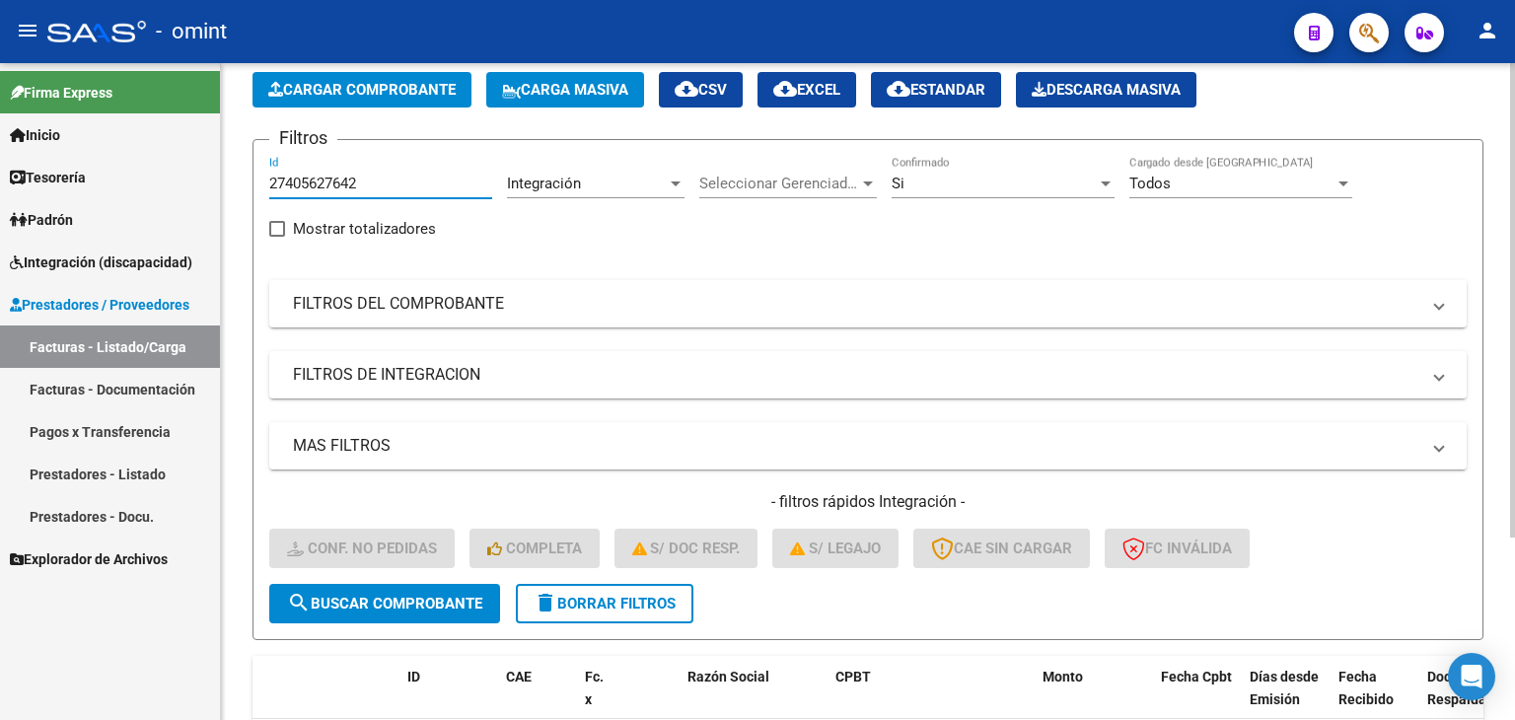
click at [347, 184] on input "27405627642" at bounding box center [380, 184] width 223 height 18
paste input "18485"
type input "18485"
drag, startPoint x: 370, startPoint y: 593, endPoint x: 326, endPoint y: 605, distance: 45.0
click at [326, 605] on span "search Buscar Comprobante" at bounding box center [384, 604] width 195 height 18
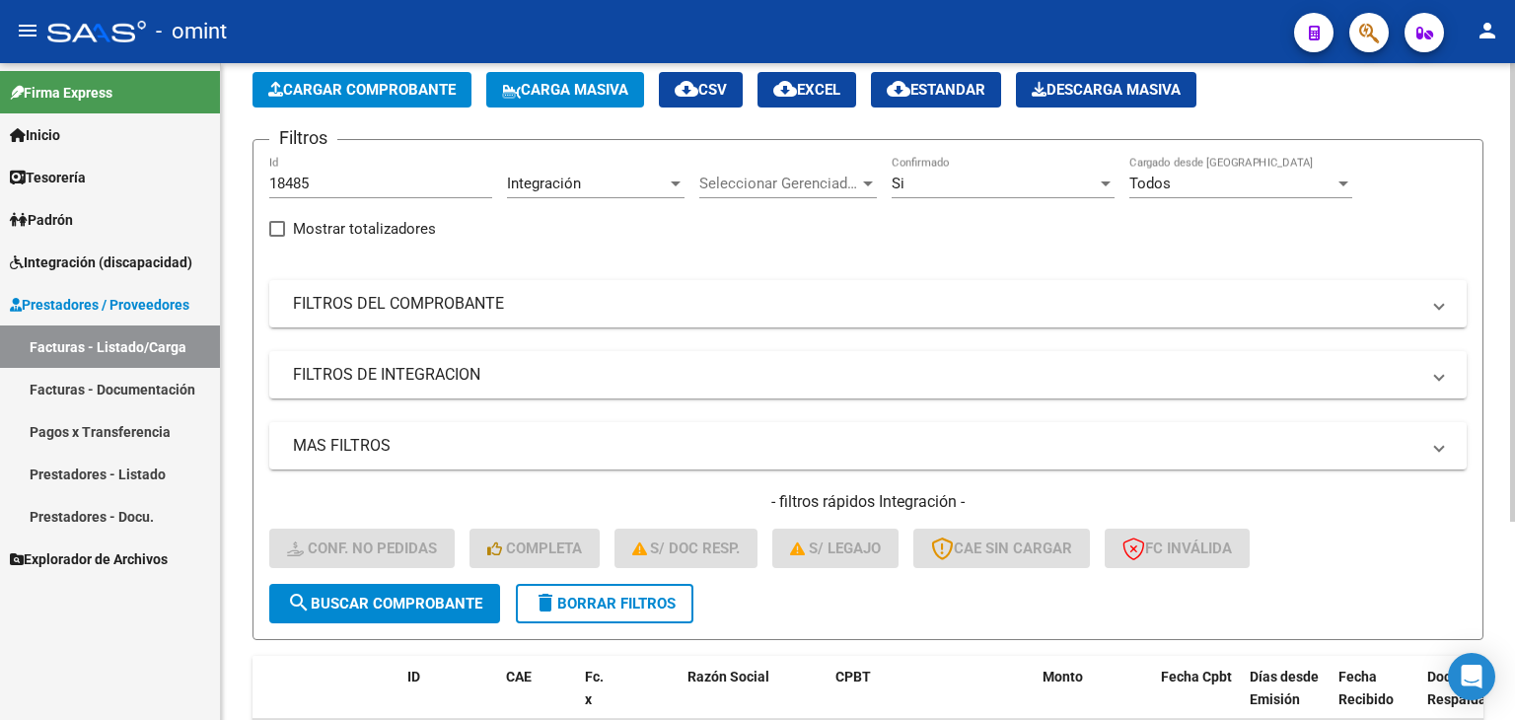
click at [228, 608] on div "Video tutorial PRESTADORES -> Listado de CPBTs Emitidos por Prestadores / Prove…" at bounding box center [868, 432] width 1294 height 928
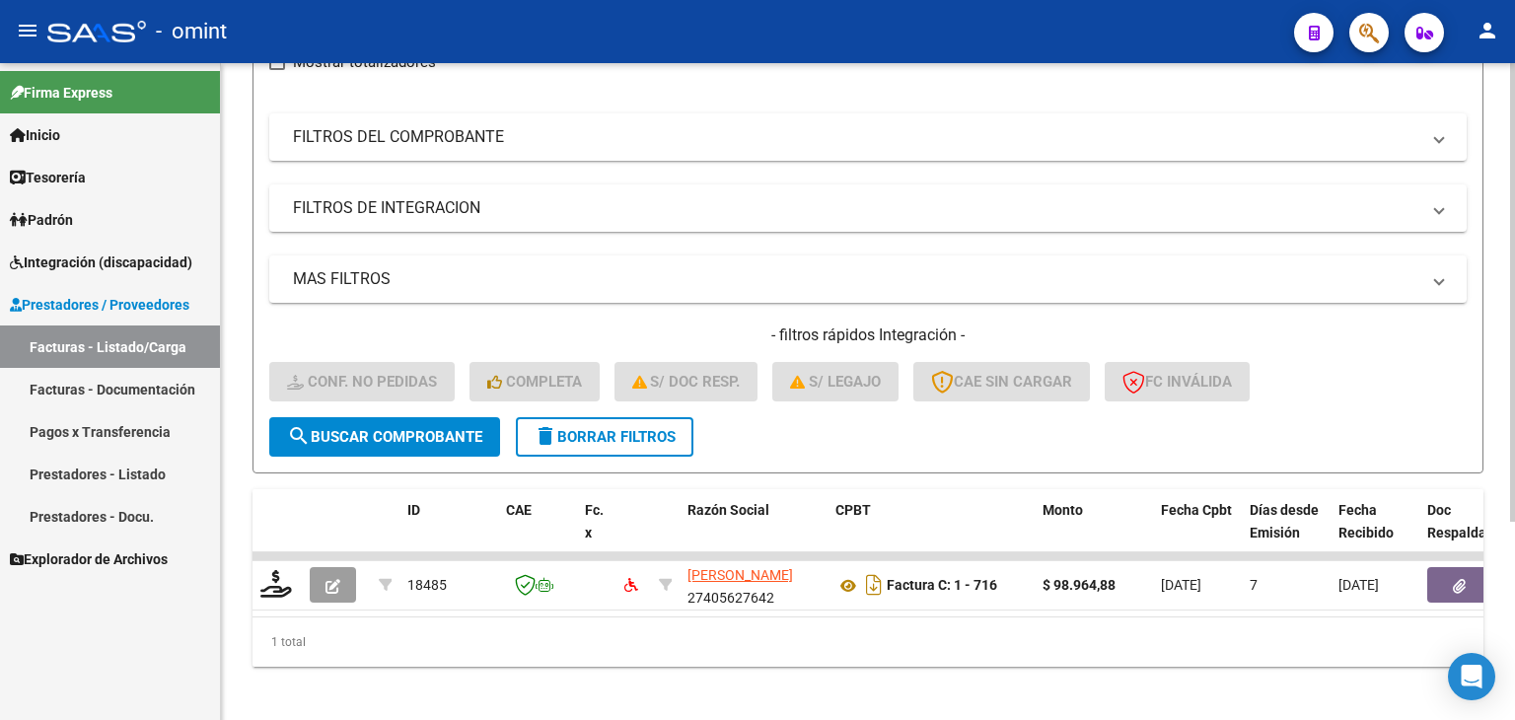
scroll to position [284, 0]
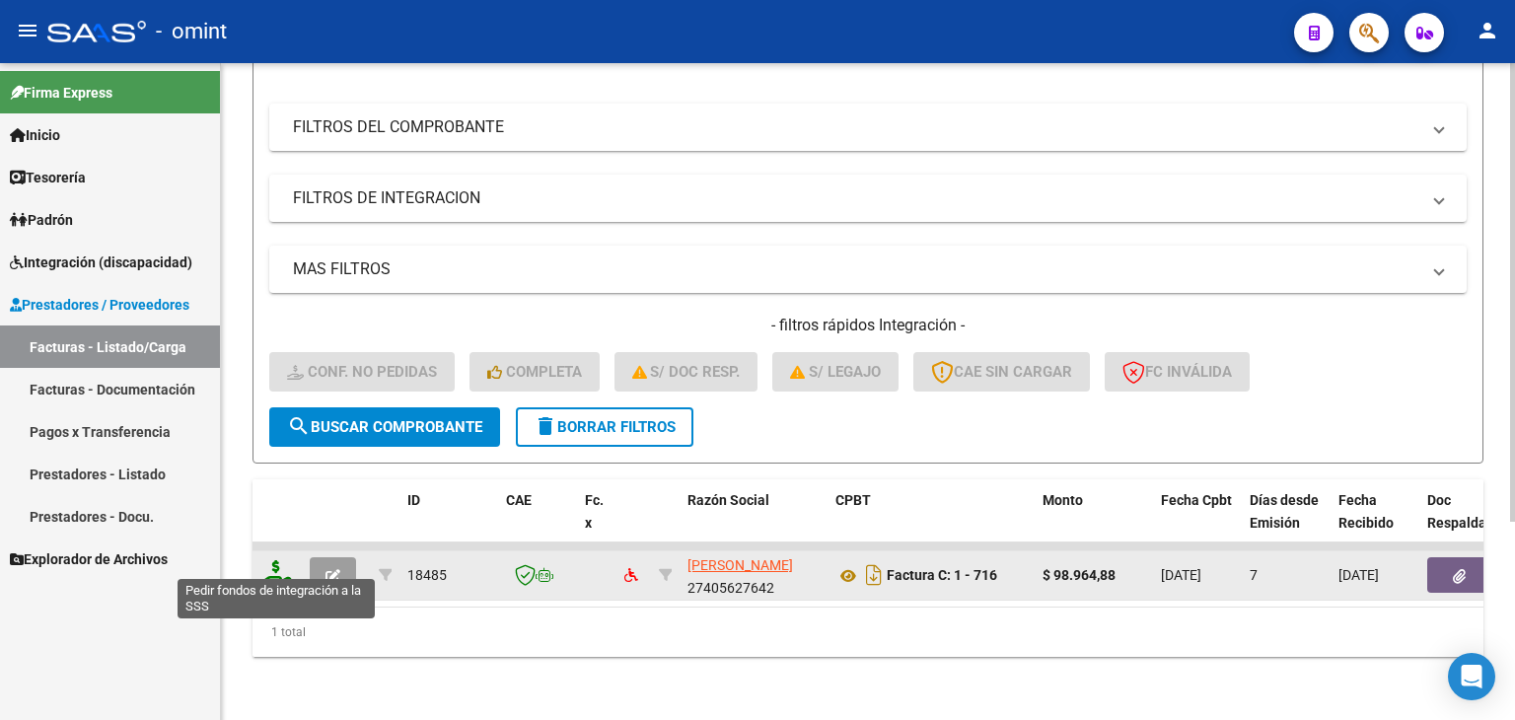
click at [279, 565] on icon at bounding box center [276, 574] width 32 height 28
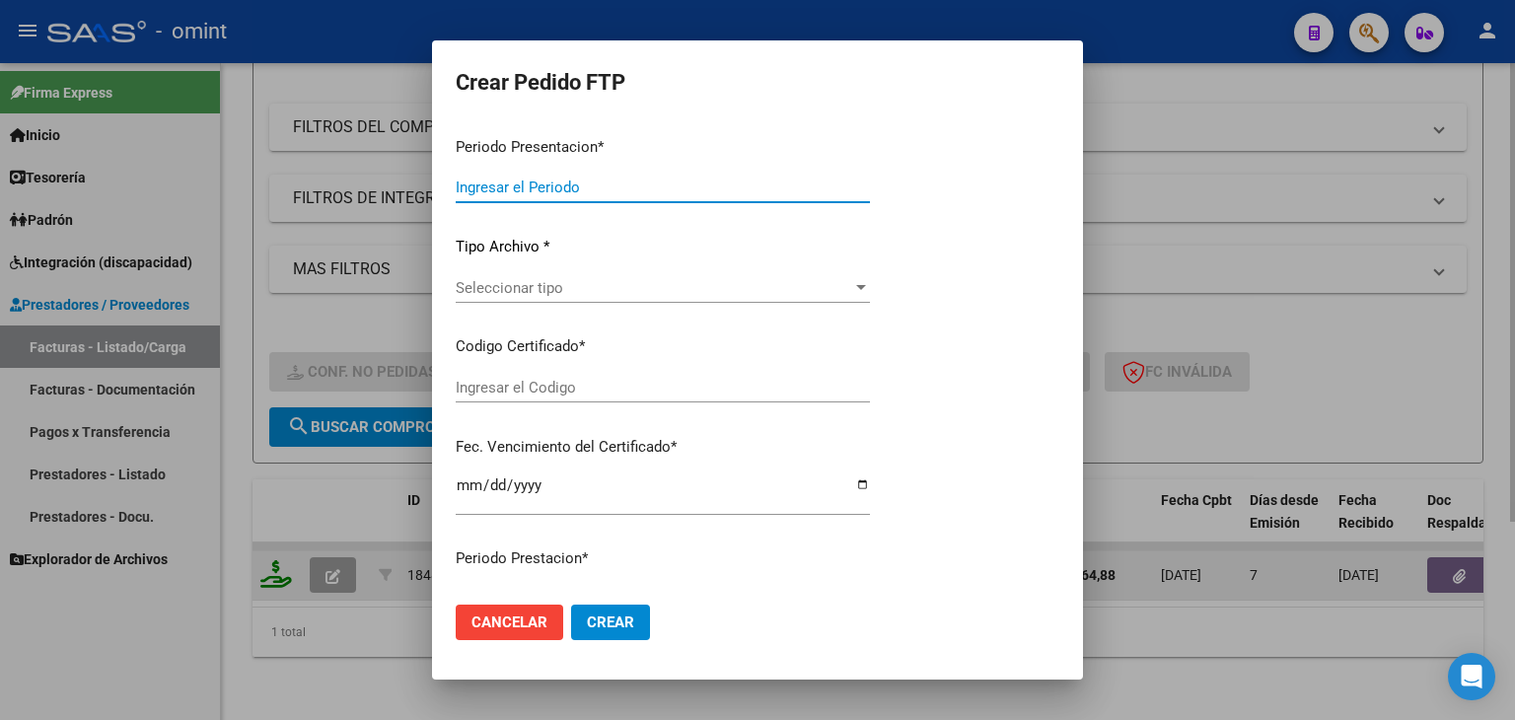
type input "202508"
type input "$ 98.964,88"
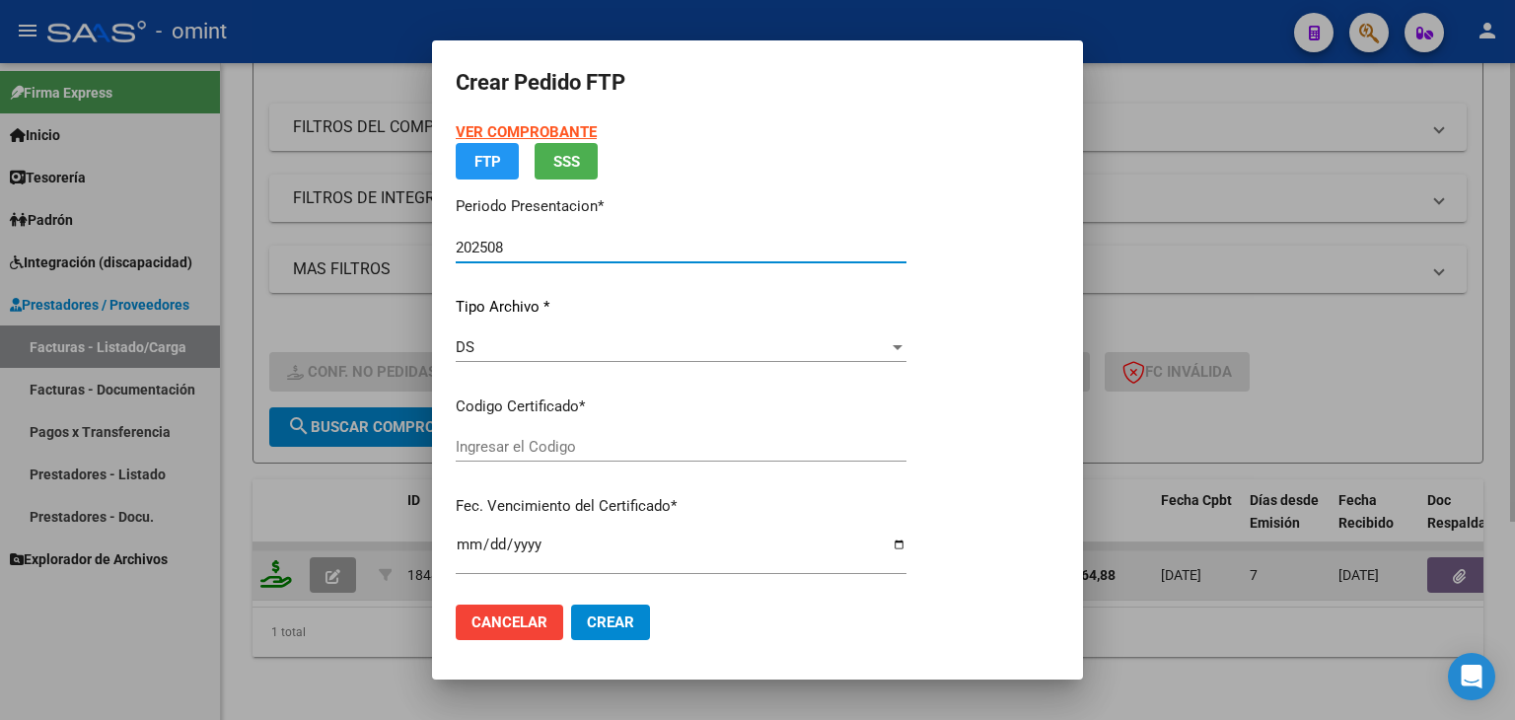
type input "9627699906"
type input "2026-05-05"
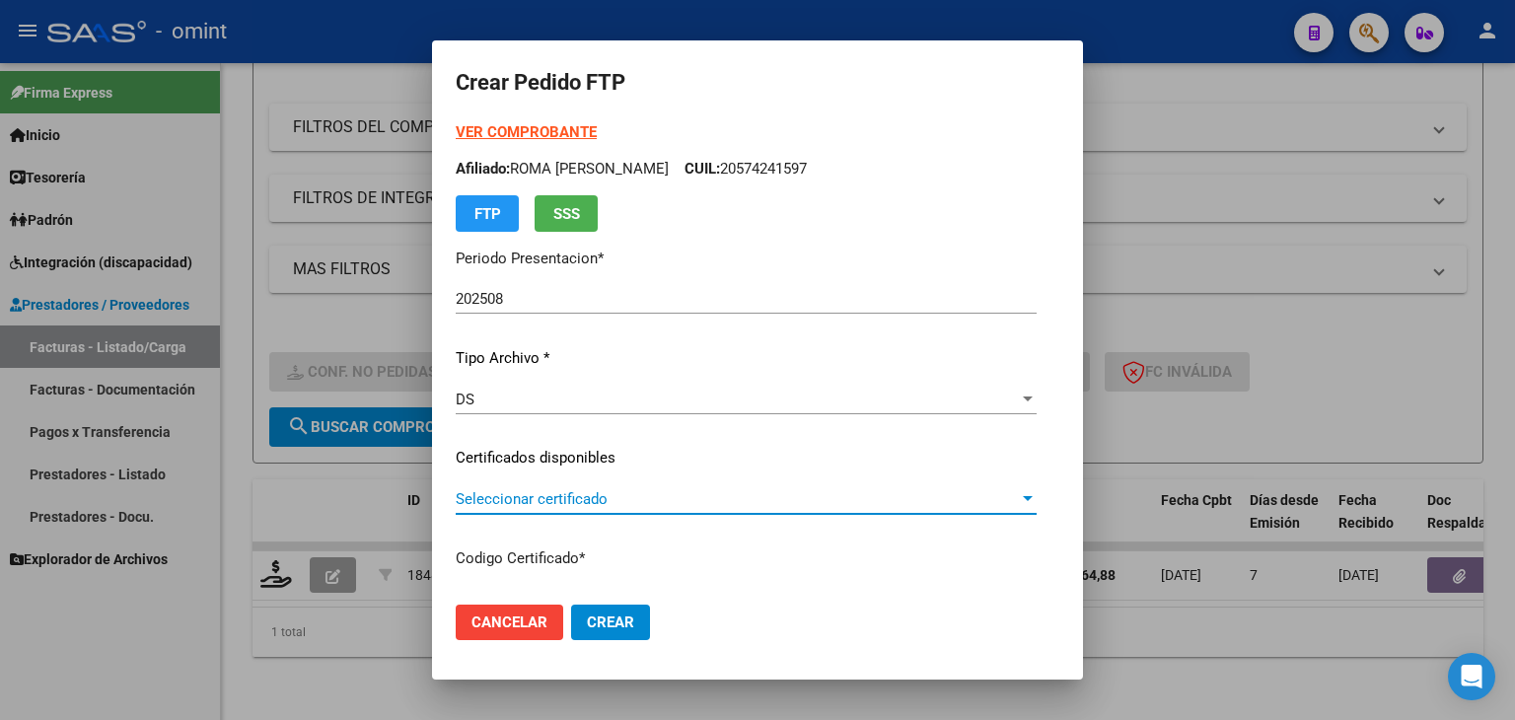
click at [525, 495] on span "Seleccionar certificado" at bounding box center [737, 499] width 563 height 18
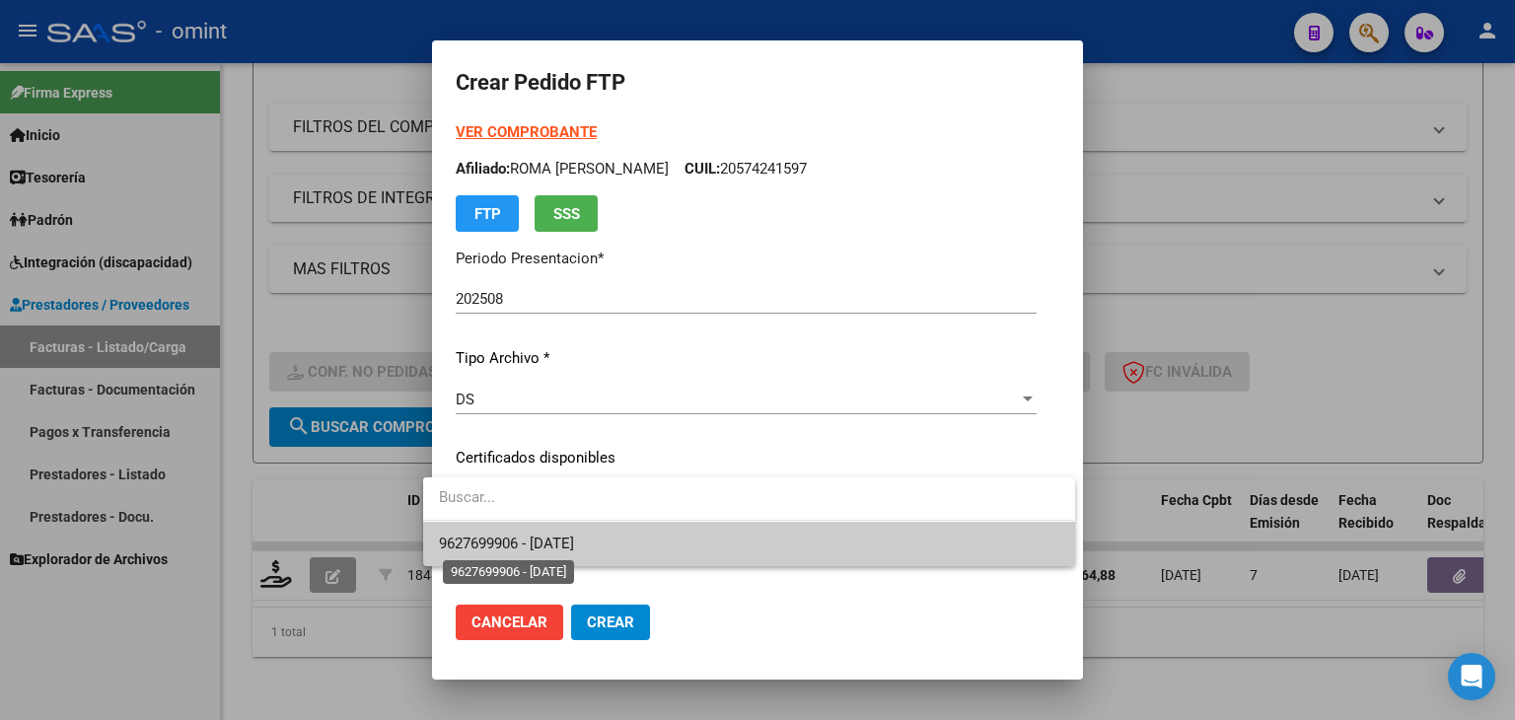
click at [529, 545] on span "9627699906 - 2026-05-05" at bounding box center [506, 544] width 135 height 18
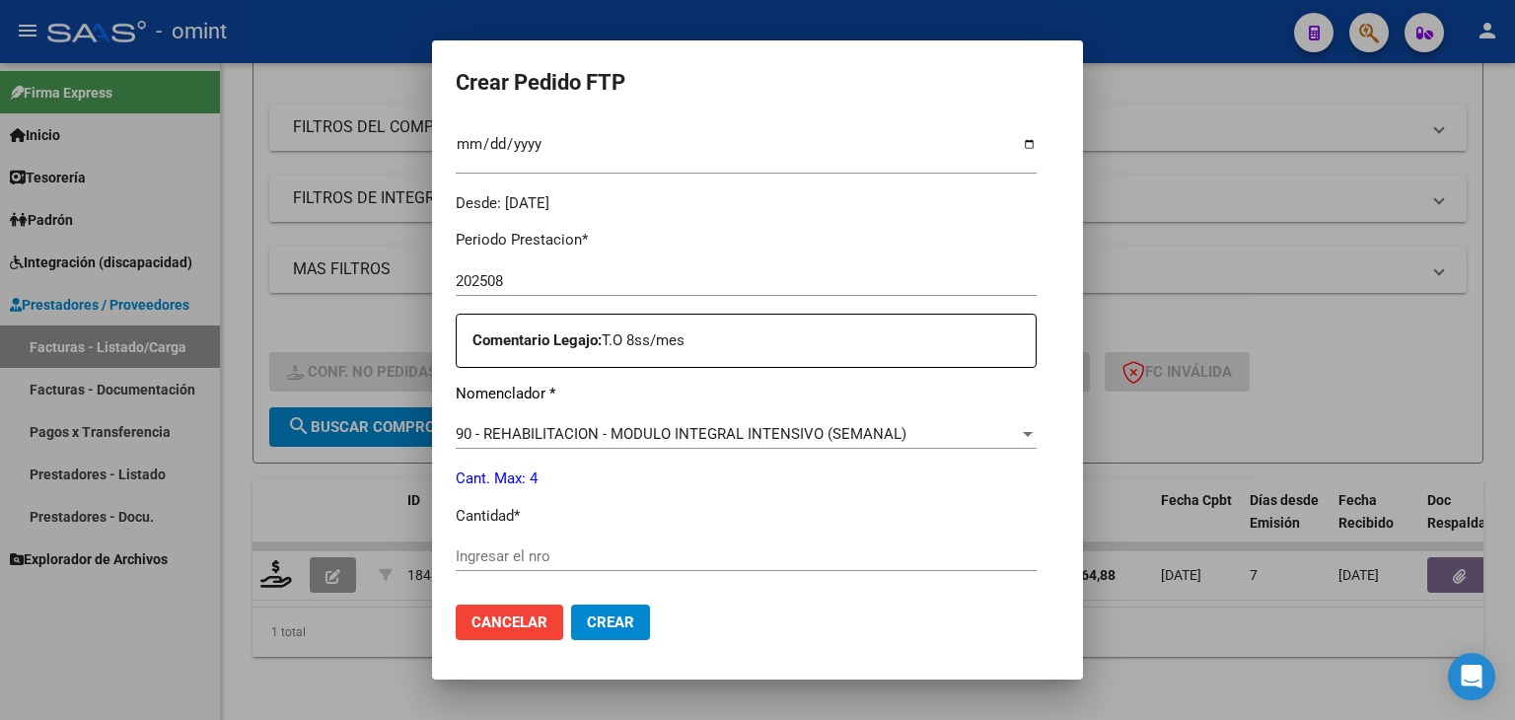
scroll to position [592, 0]
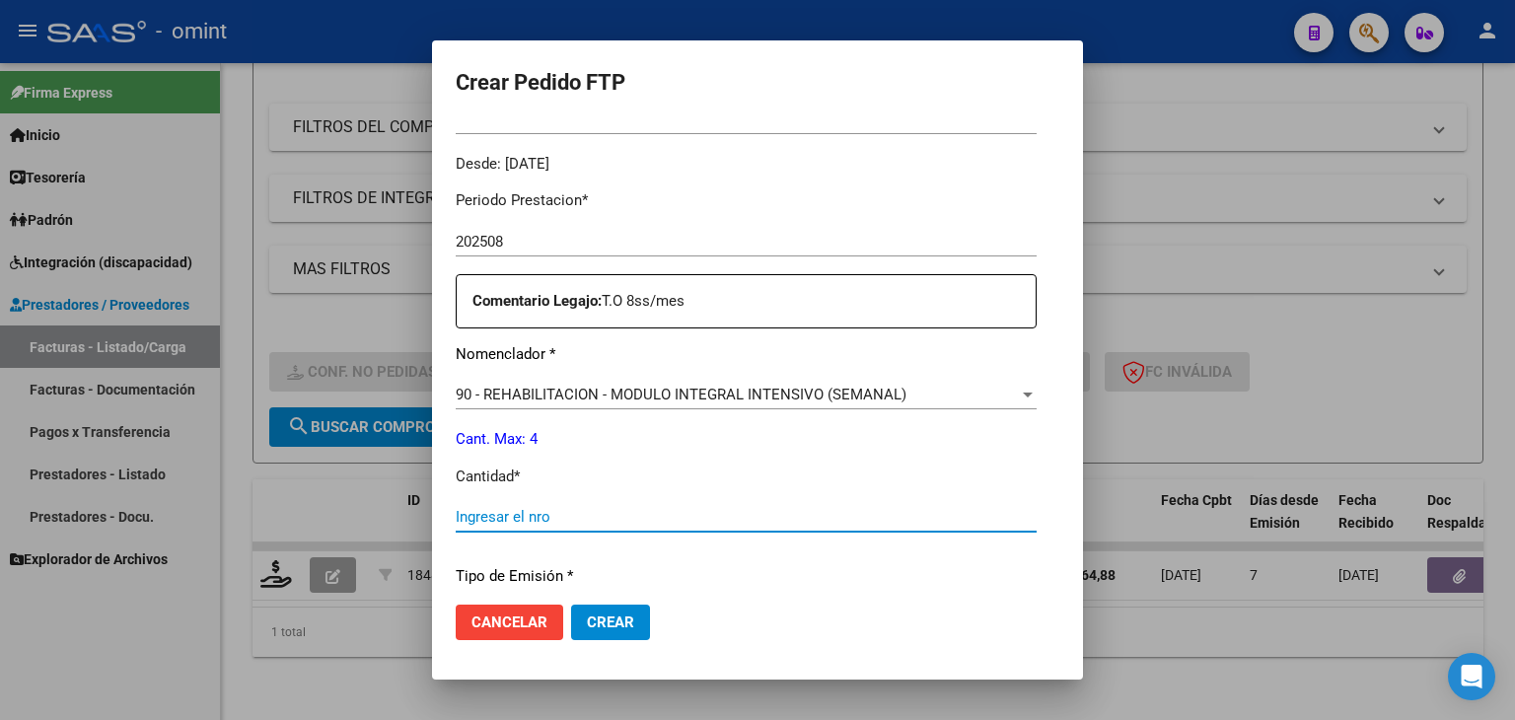
click at [944, 521] on input "Ingresar el nro" at bounding box center [746, 517] width 581 height 18
type input "4"
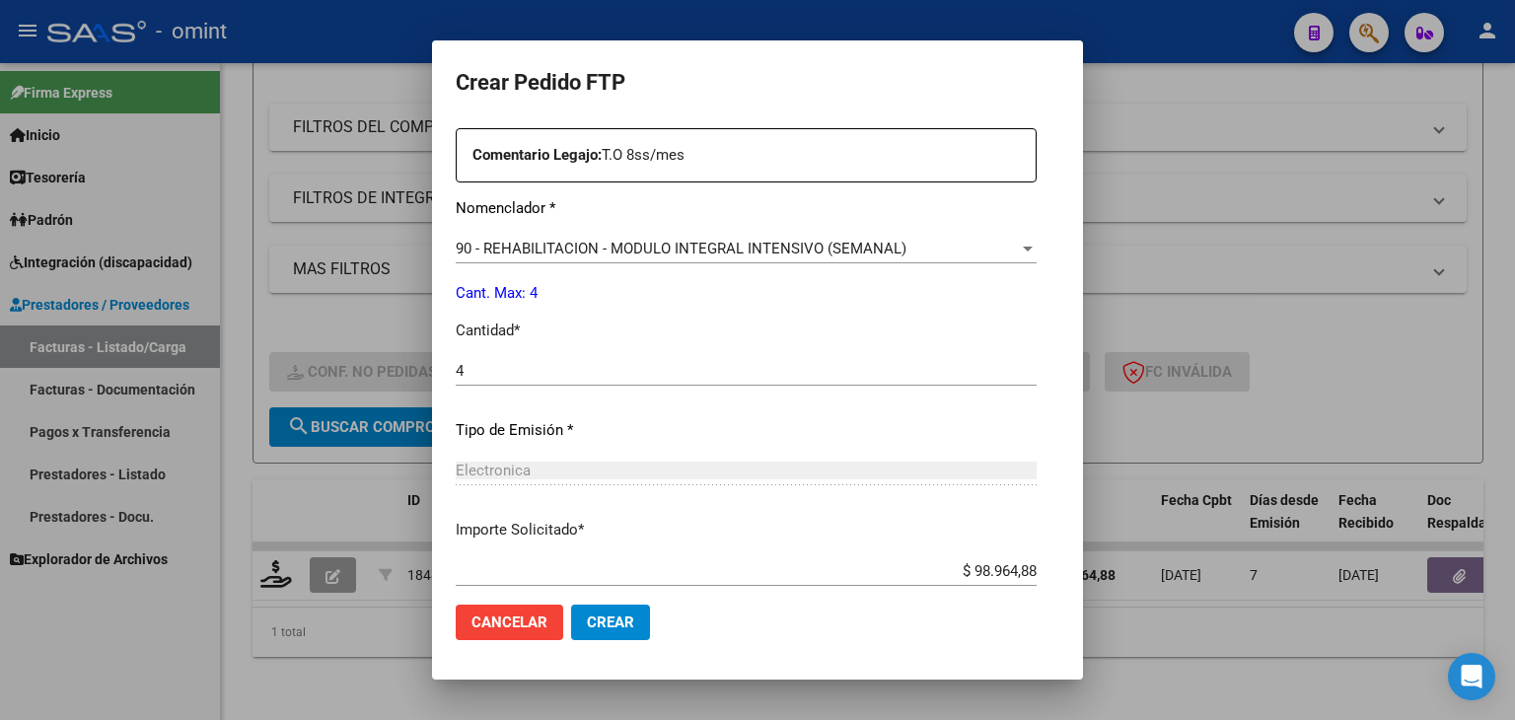
scroll to position [852, 0]
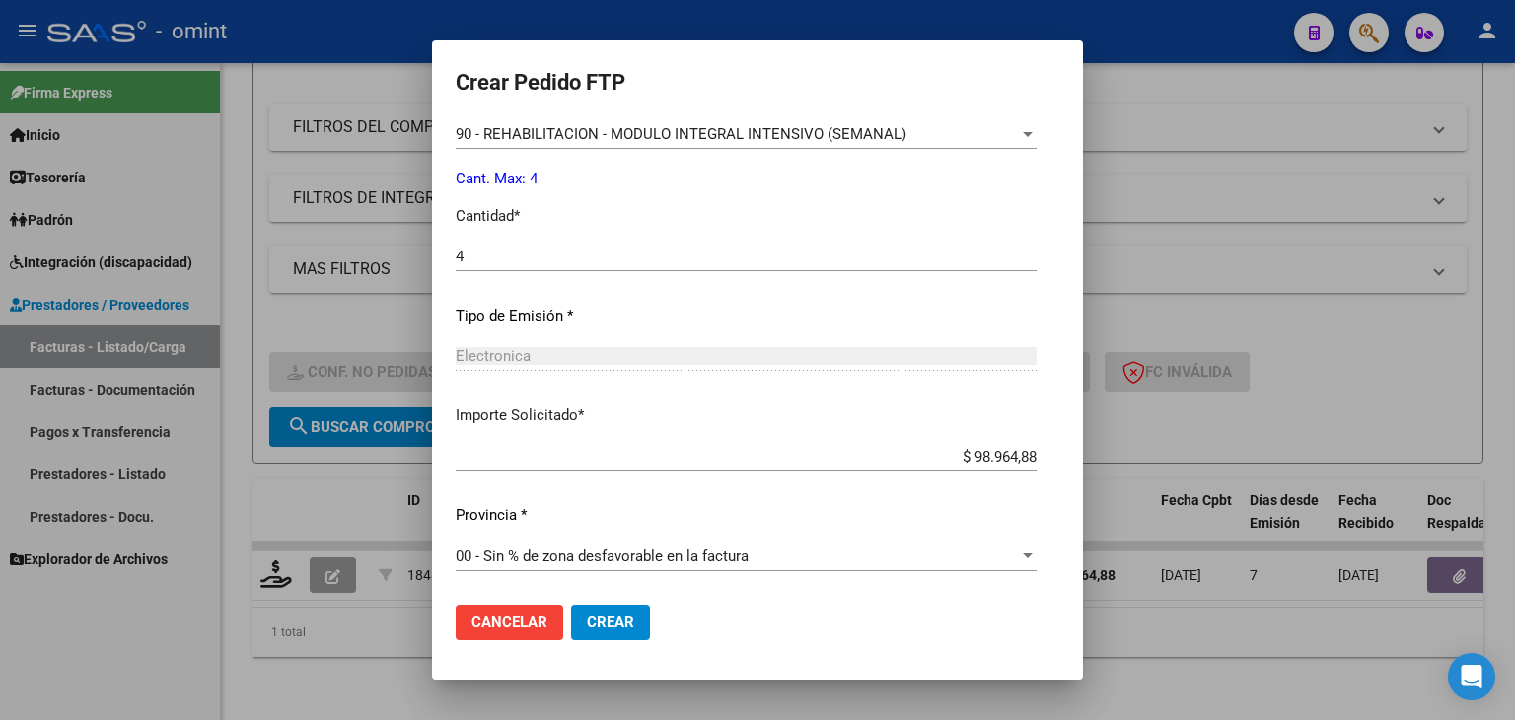
click at [613, 626] on span "Crear" at bounding box center [610, 622] width 47 height 18
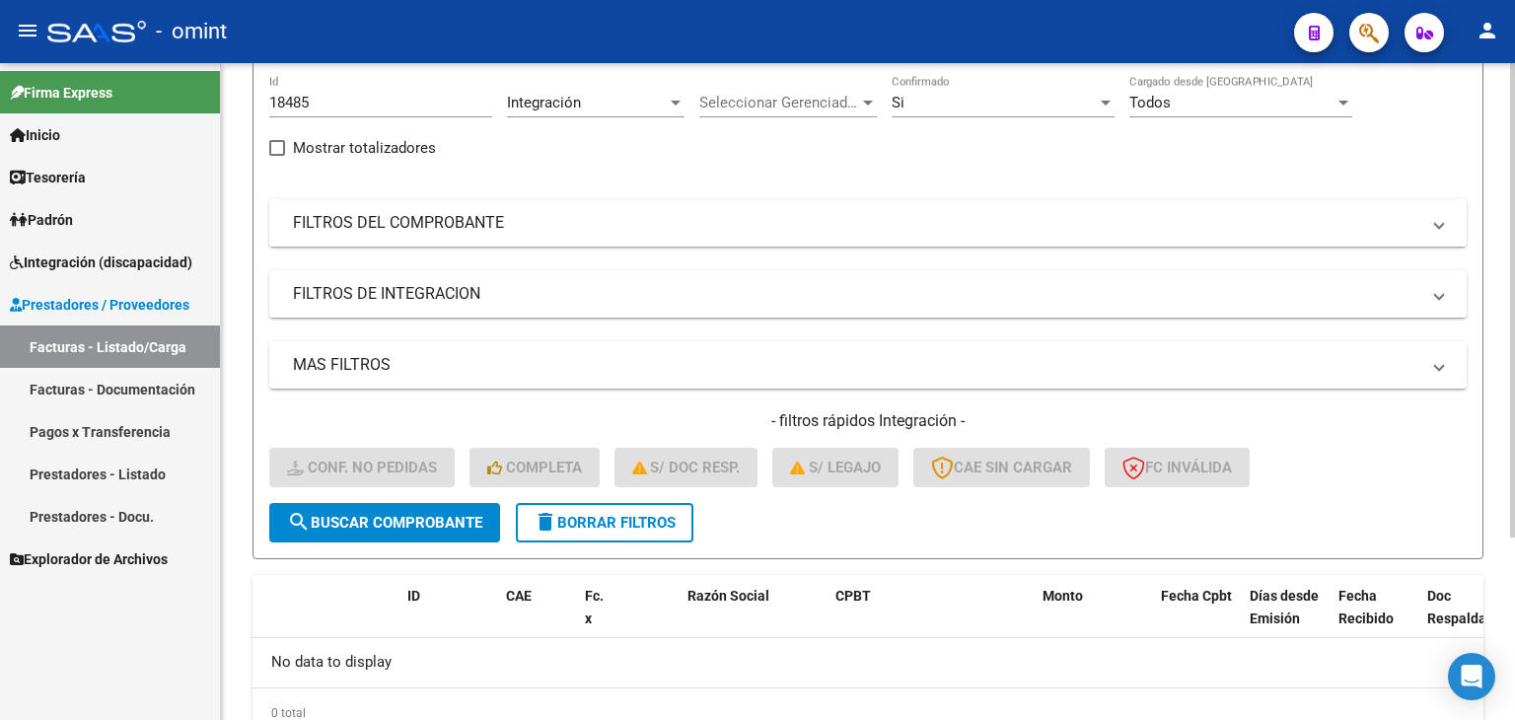
scroll to position [55, 0]
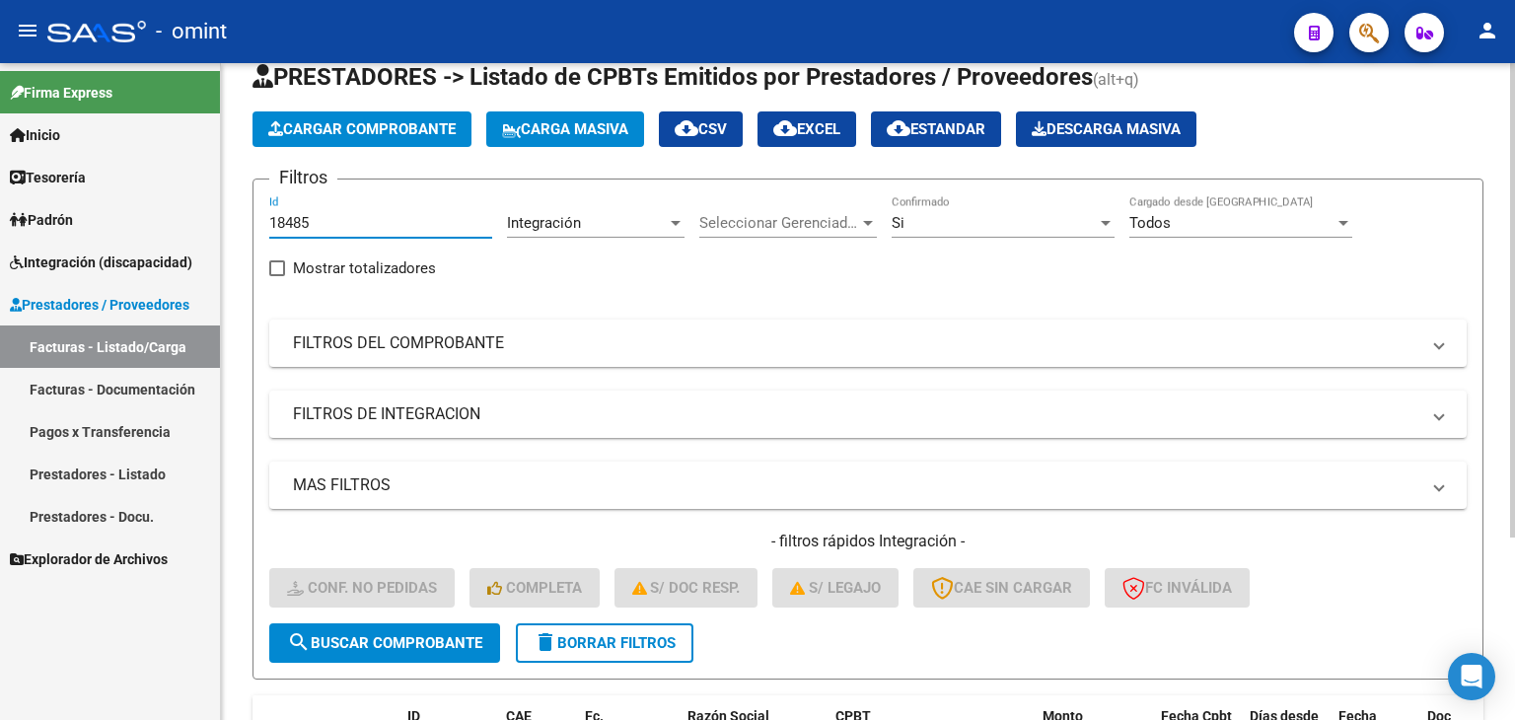
drag, startPoint x: 322, startPoint y: 214, endPoint x: 243, endPoint y: 222, distance: 79.3
click at [237, 226] on div "Video tutorial PRESTADORES -> Listado de CPBTs Emitidos por Prestadores / Prove…" at bounding box center [868, 464] width 1294 height 913
paste input "9273"
type input "19273"
click at [420, 660] on form "Filtros 19273 Id Integración Area Seleccionar Gerenciador Seleccionar Gerenciad…" at bounding box center [867, 429] width 1231 height 501
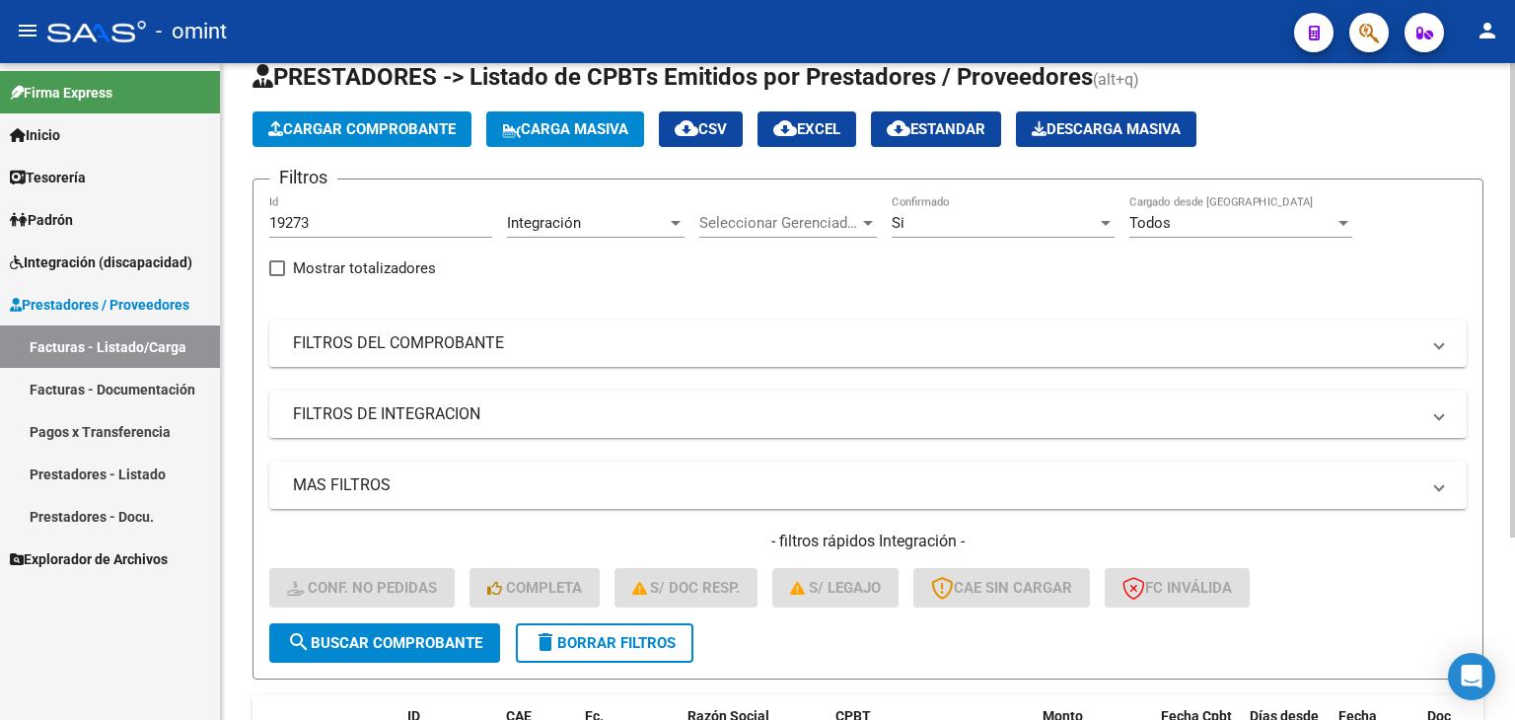
click at [404, 636] on span "search Buscar Comprobante" at bounding box center [384, 643] width 195 height 18
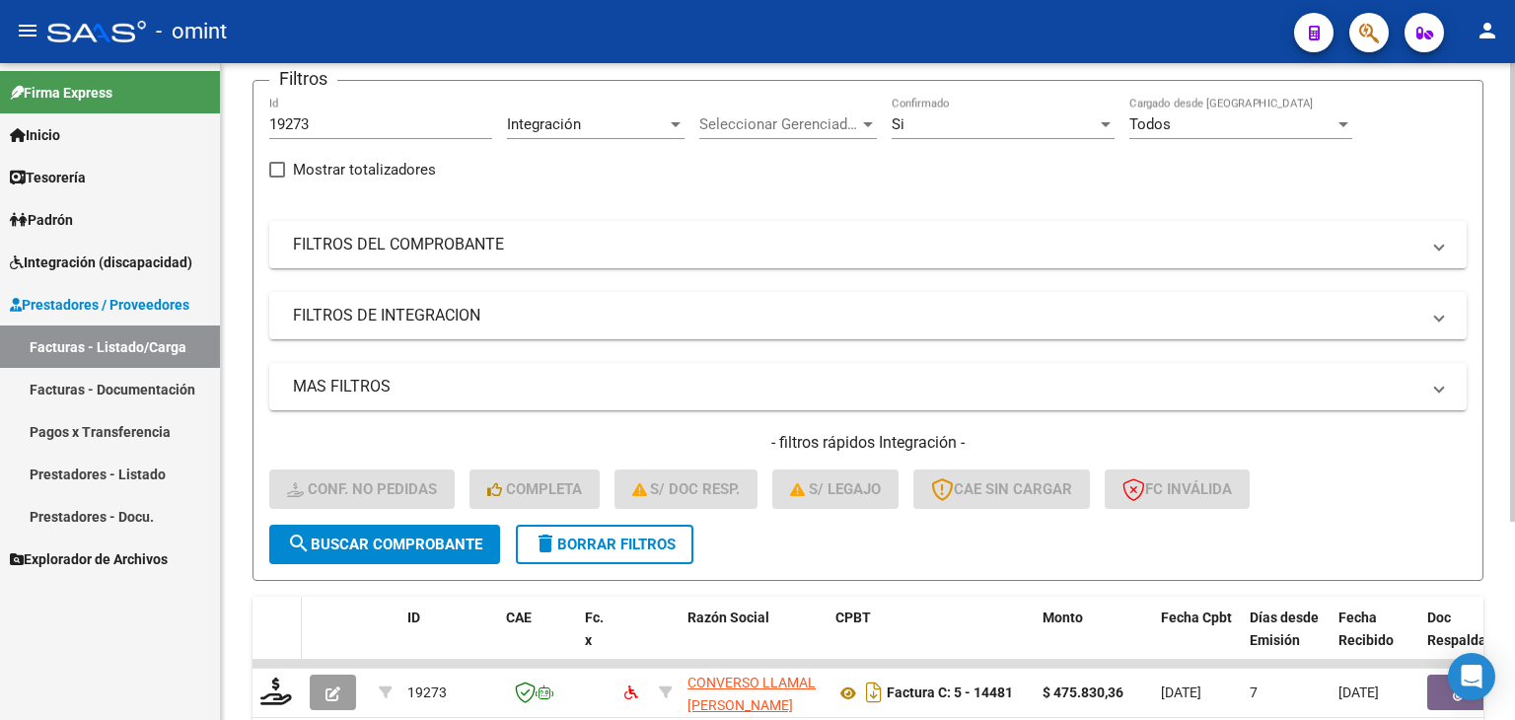
scroll to position [284, 0]
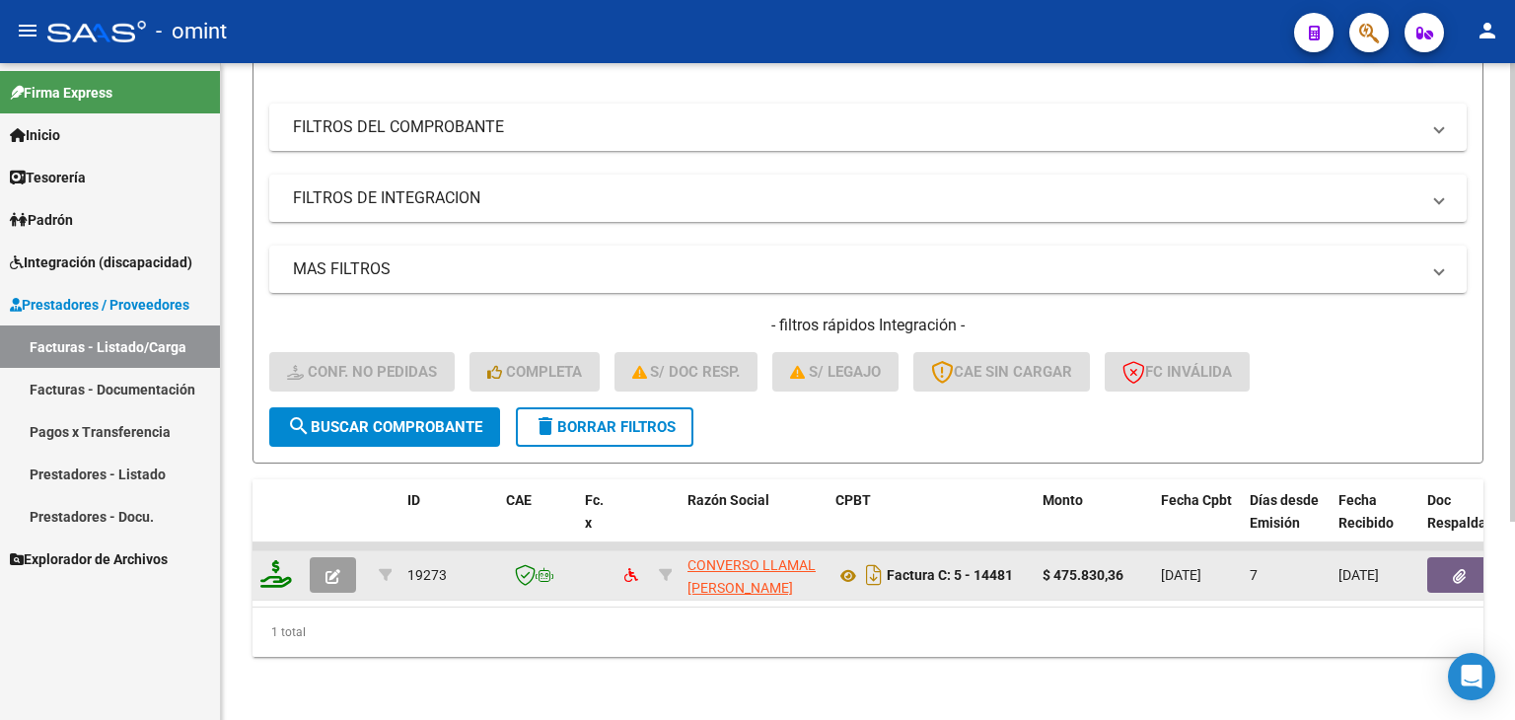
click at [279, 564] on icon at bounding box center [276, 574] width 32 height 28
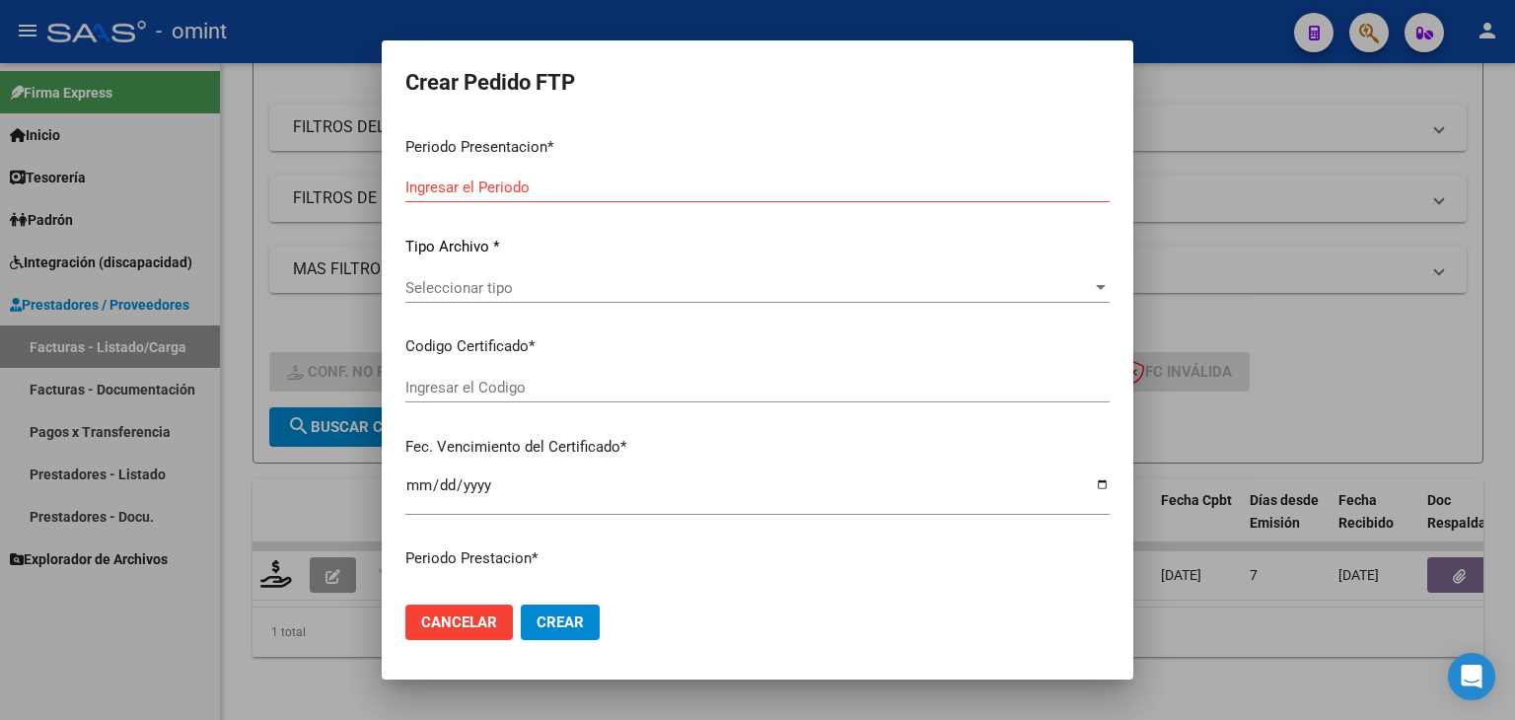
type input "202508"
type input "$ 475.830,36"
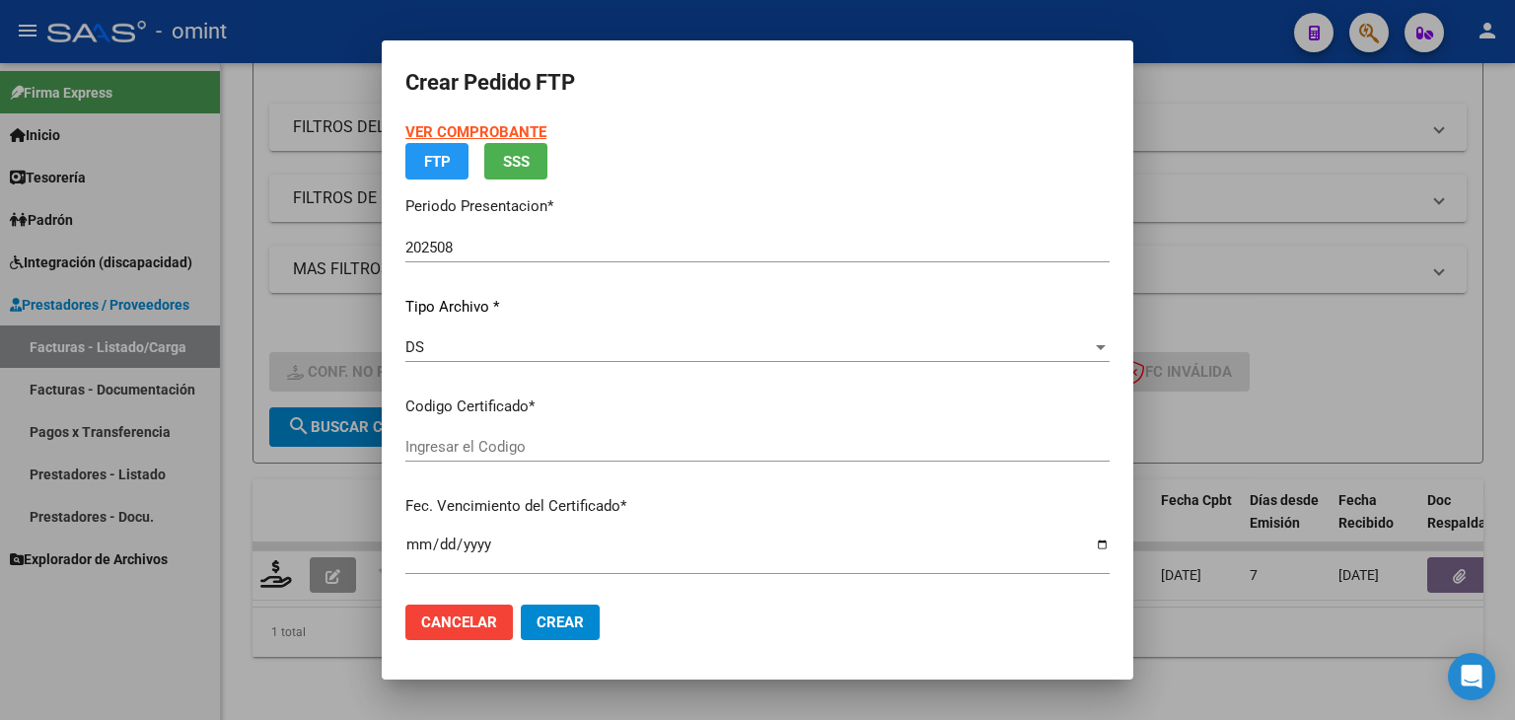
type input "9627699906"
type input "2026-05-05"
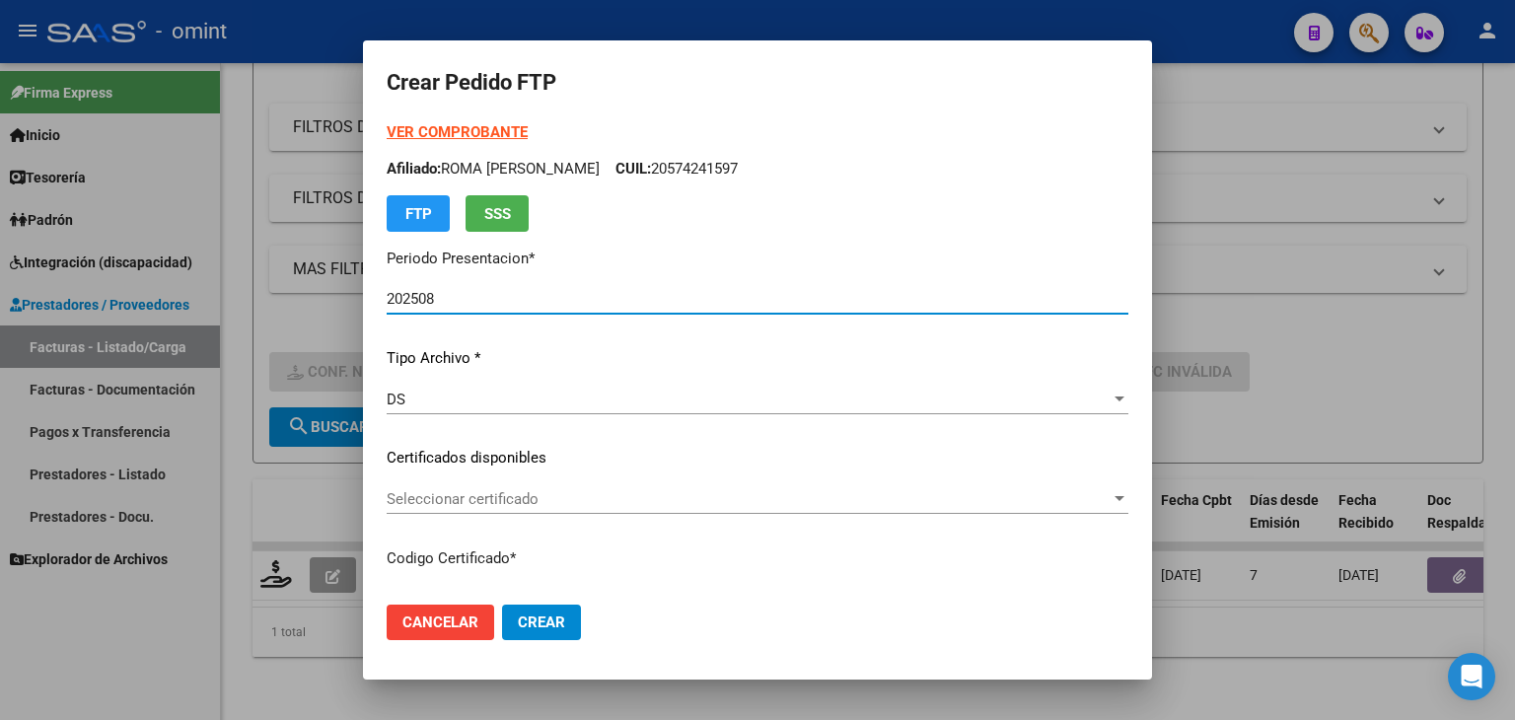
click at [544, 497] on span "Seleccionar certificado" at bounding box center [749, 499] width 724 height 18
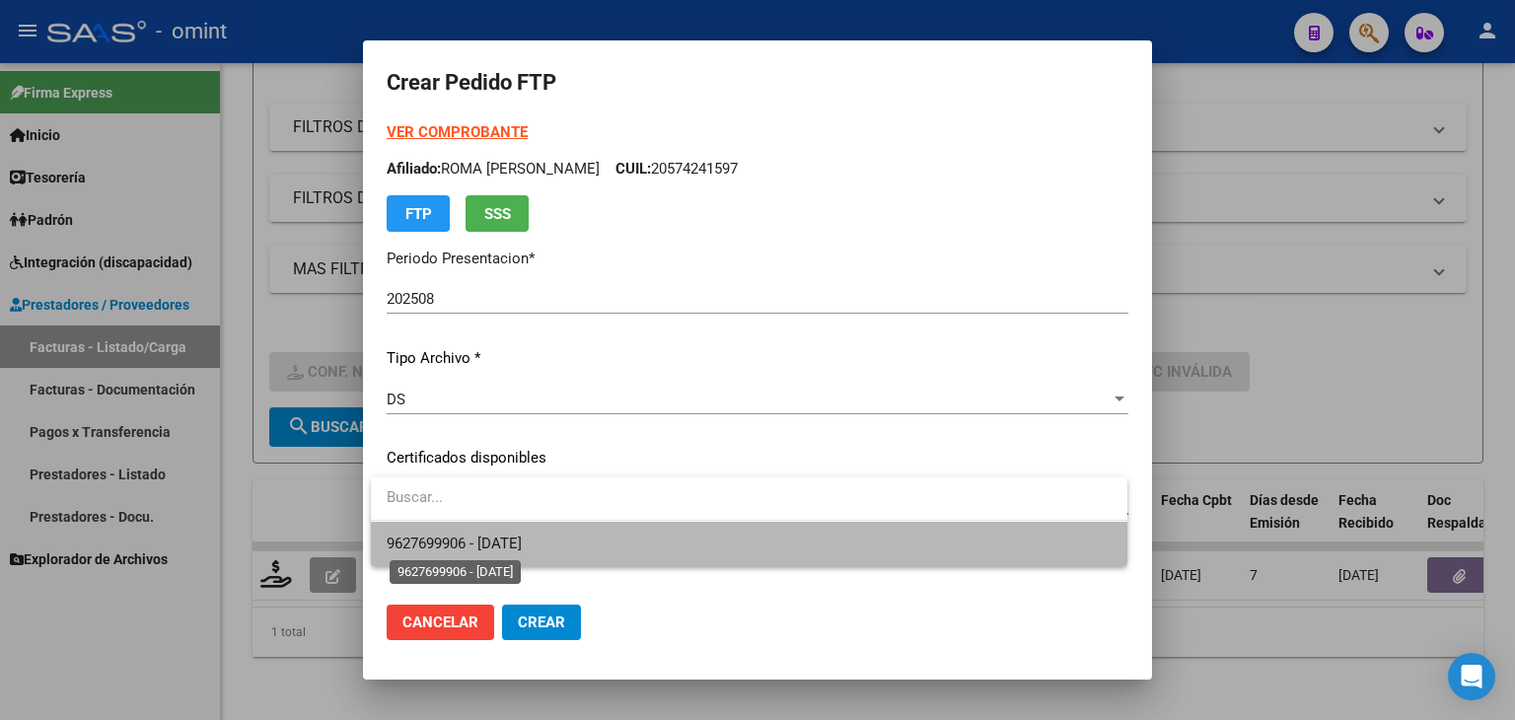
click at [509, 550] on span "9627699906 - 2026-05-05" at bounding box center [454, 544] width 135 height 18
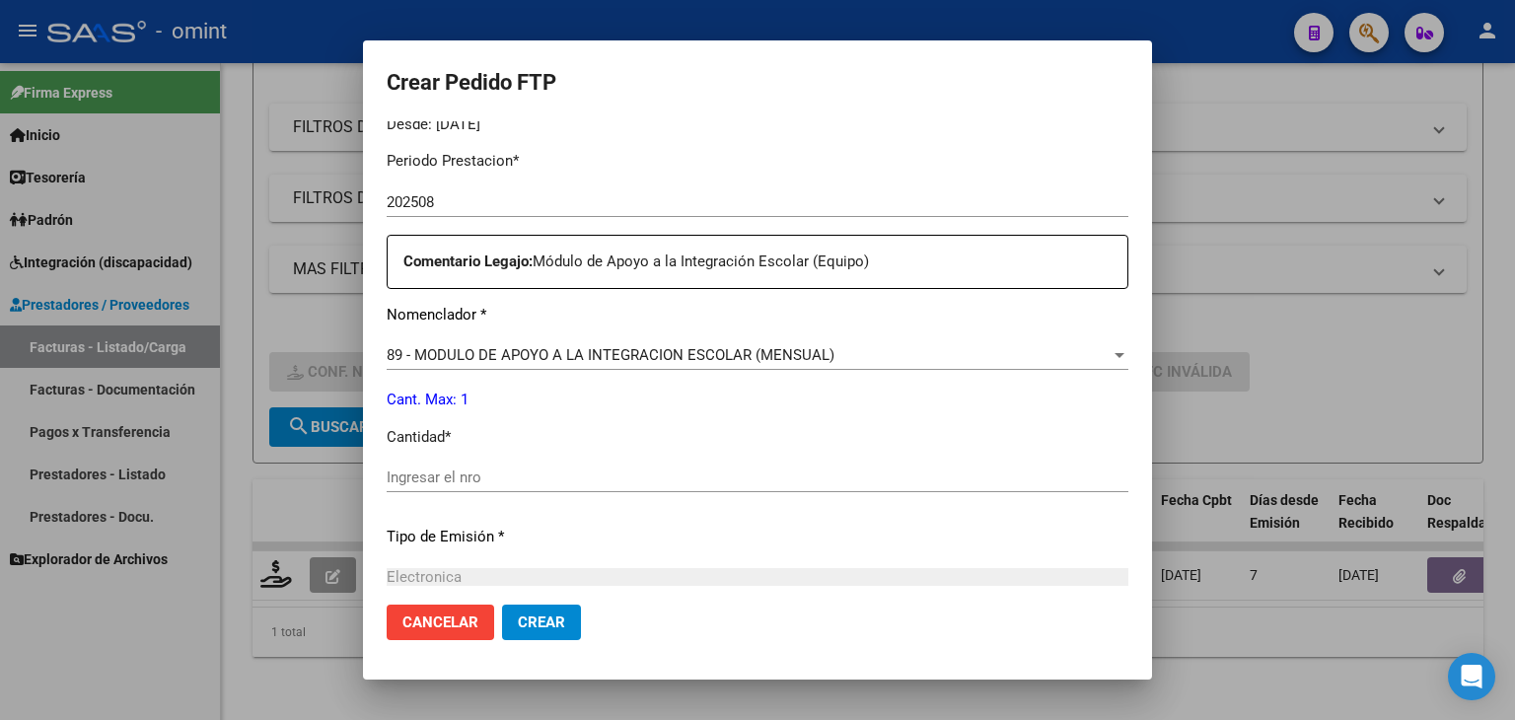
scroll to position [671, 0]
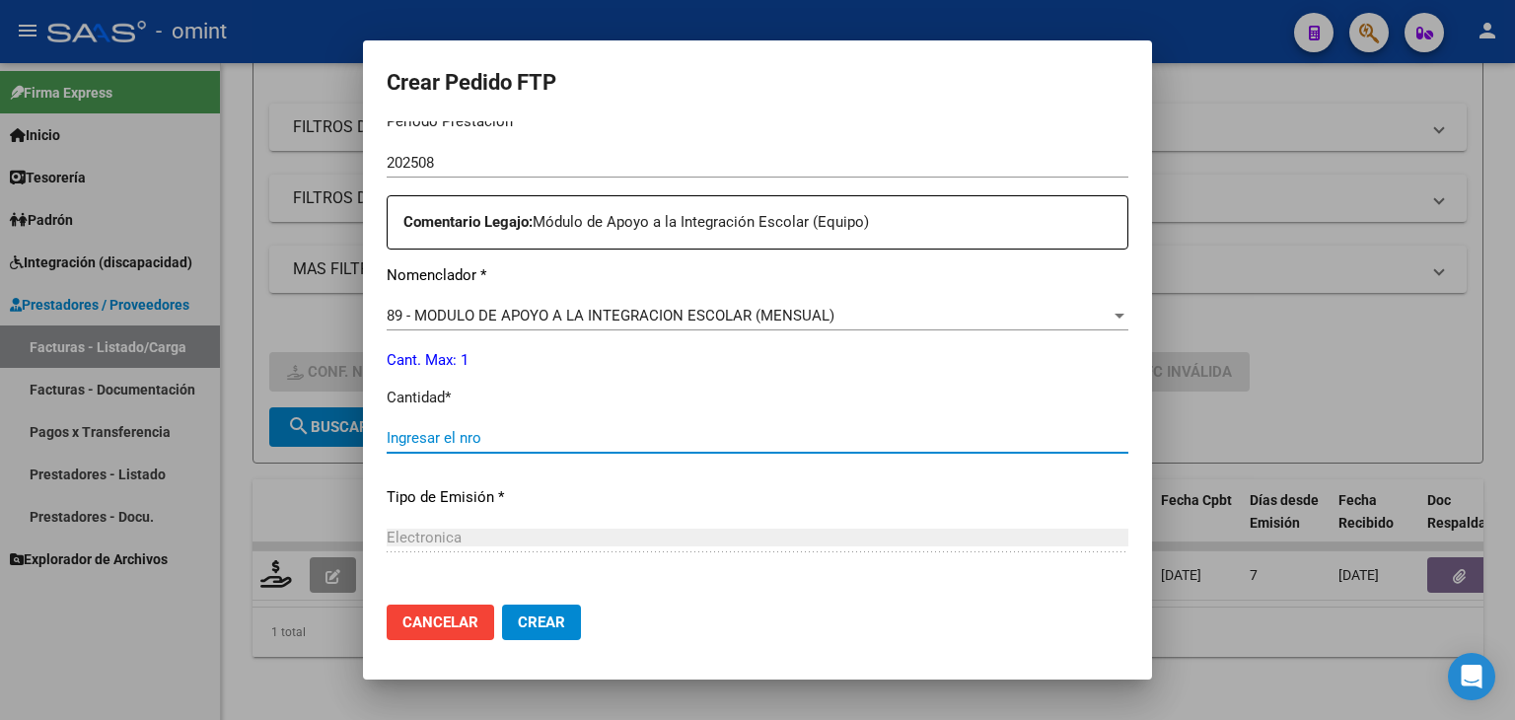
click at [739, 443] on input "Ingresar el nro" at bounding box center [758, 438] width 742 height 18
type input "1"
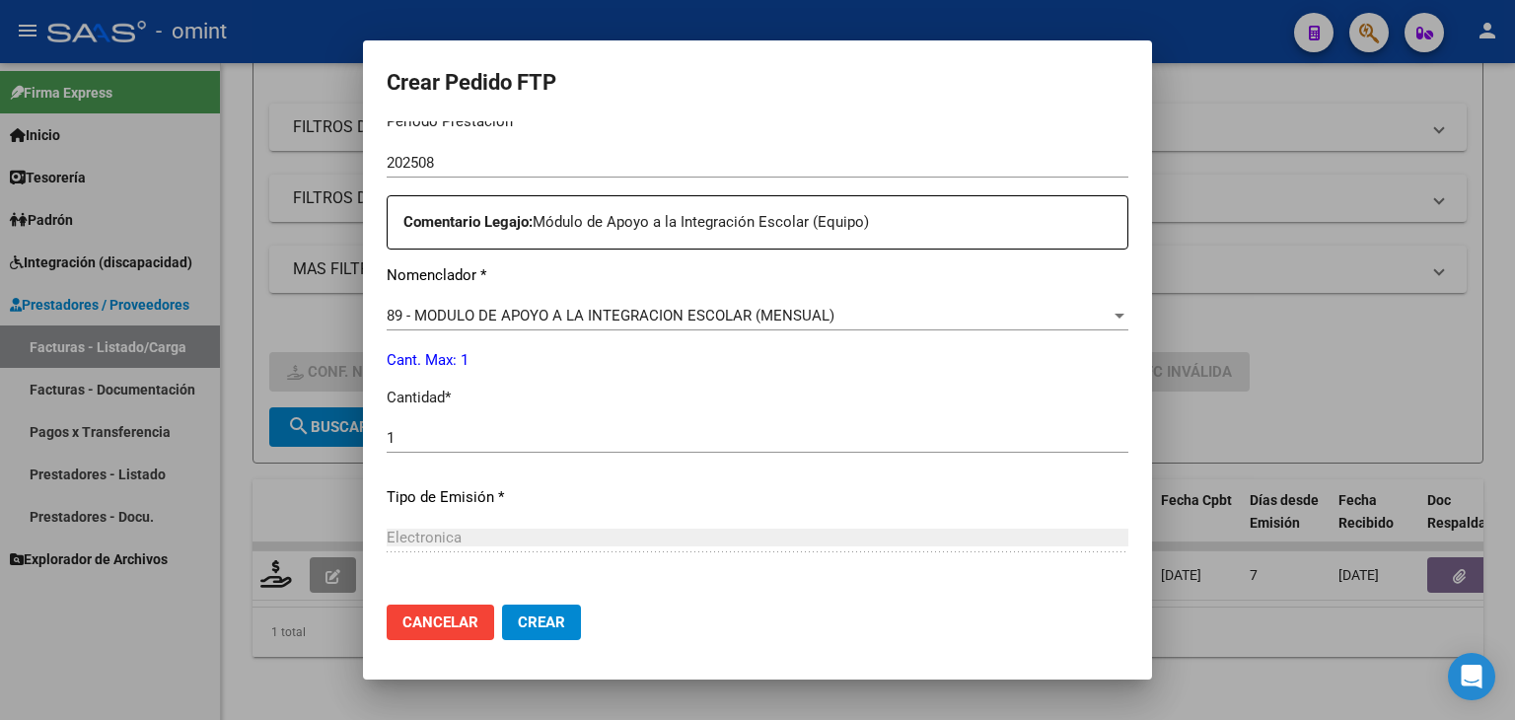
click at [1130, 566] on mat-dialog-content "VER COMPROBANTE ARCA Padrón Afiliado: ROMA IGNACIO NICOLAS CUIL: 20574241597 FT…" at bounding box center [757, 355] width 789 height 468
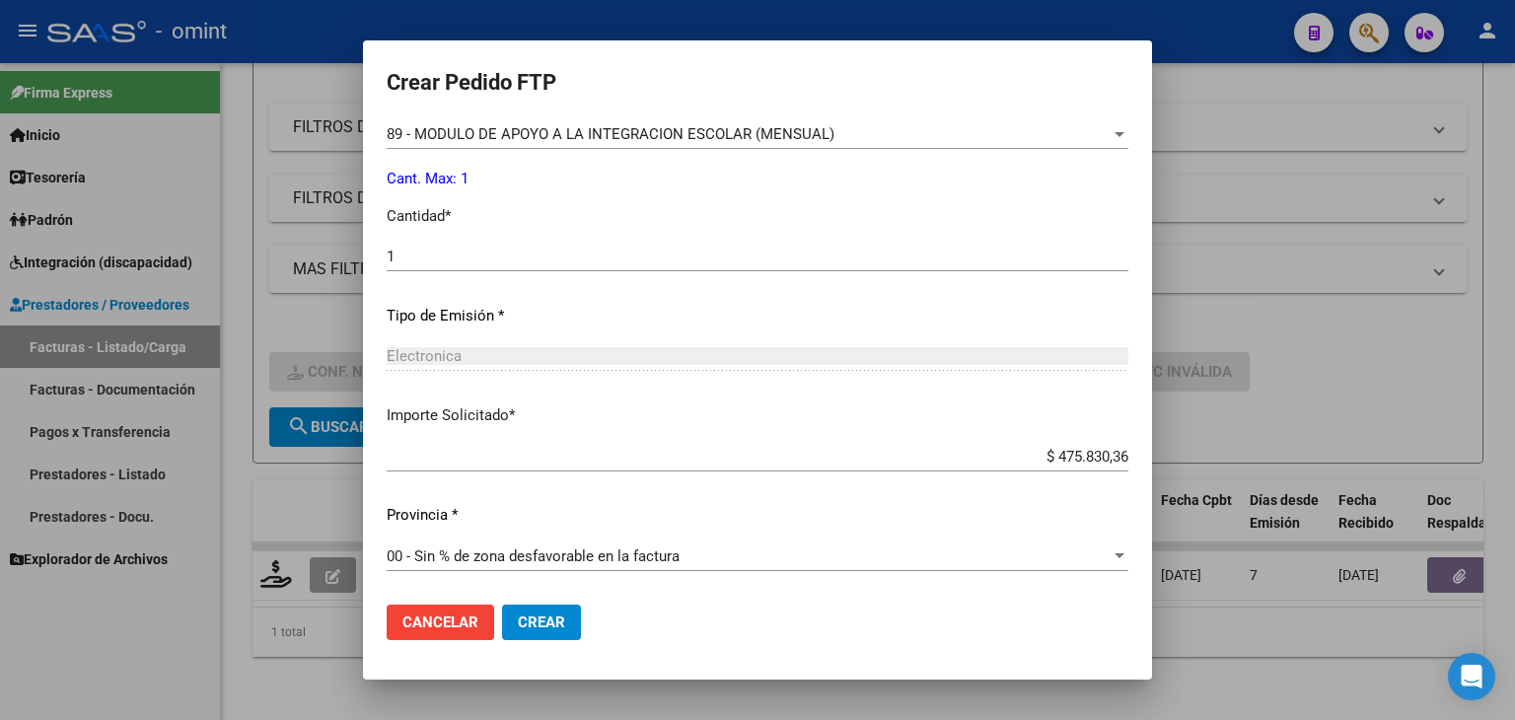
click at [552, 620] on span "Crear" at bounding box center [541, 622] width 47 height 18
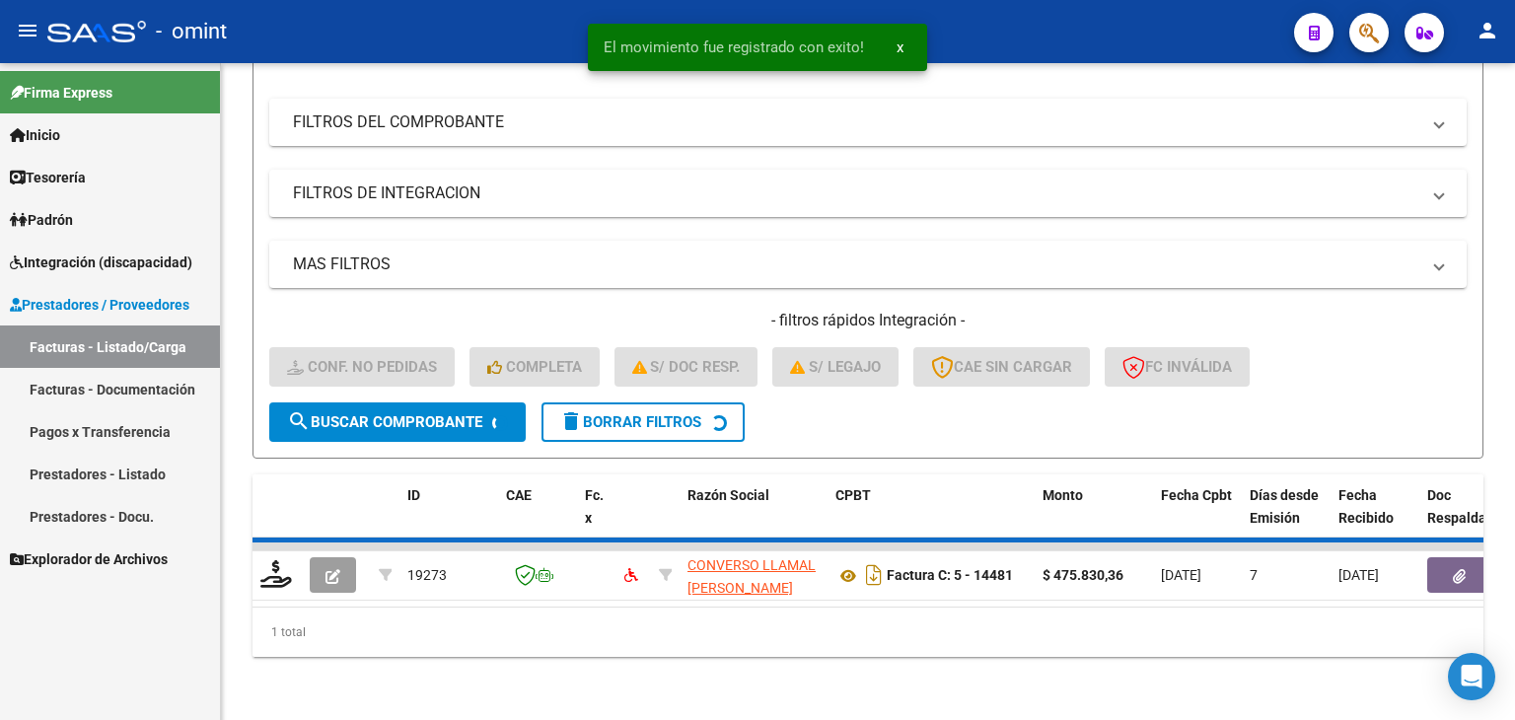
scroll to position [252, 0]
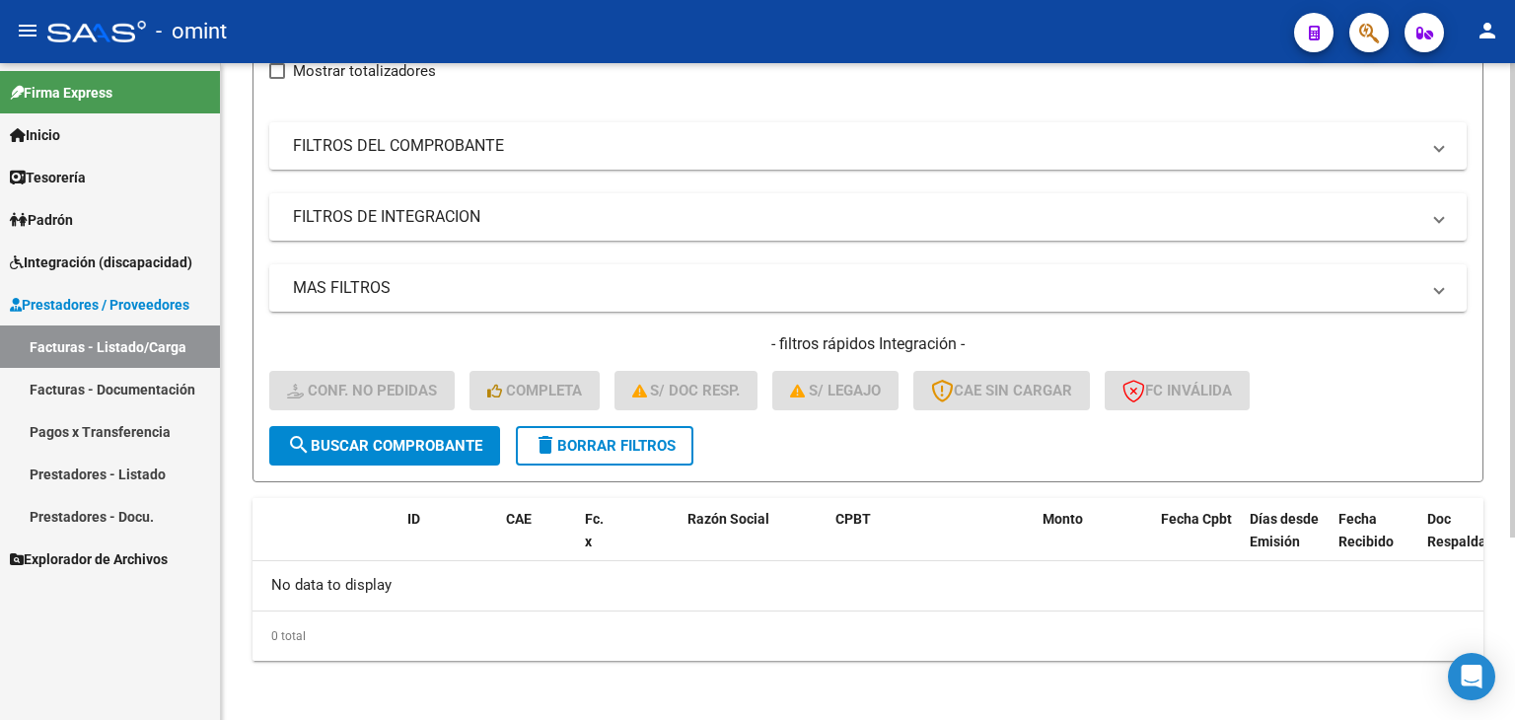
click at [237, 193] on div "Video tutorial PRESTADORES -> Listado de CPBTs Emitidos por Prestadores / Prove…" at bounding box center [868, 267] width 1294 height 913
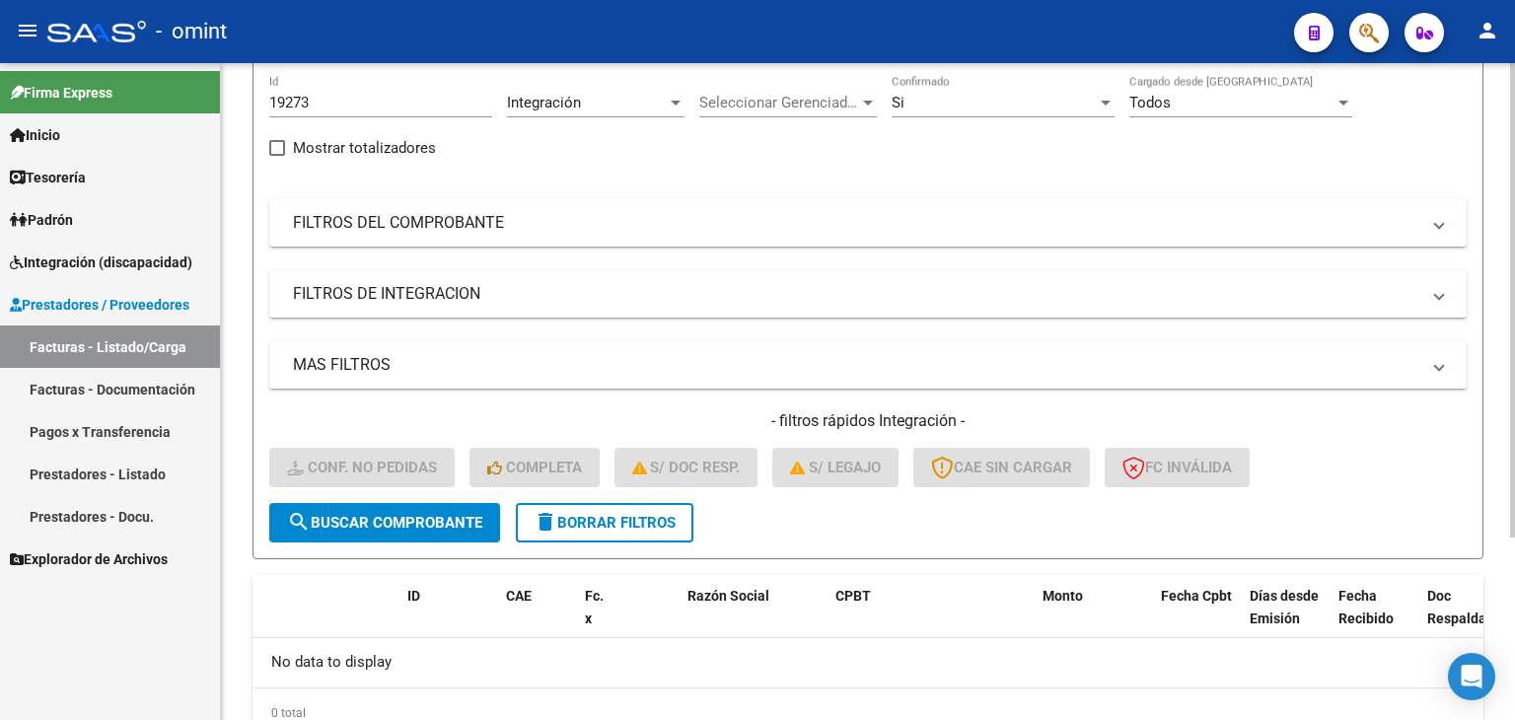
scroll to position [174, 0]
click at [290, 105] on input "19273" at bounding box center [380, 105] width 223 height 18
paste input "20765"
type input "20765"
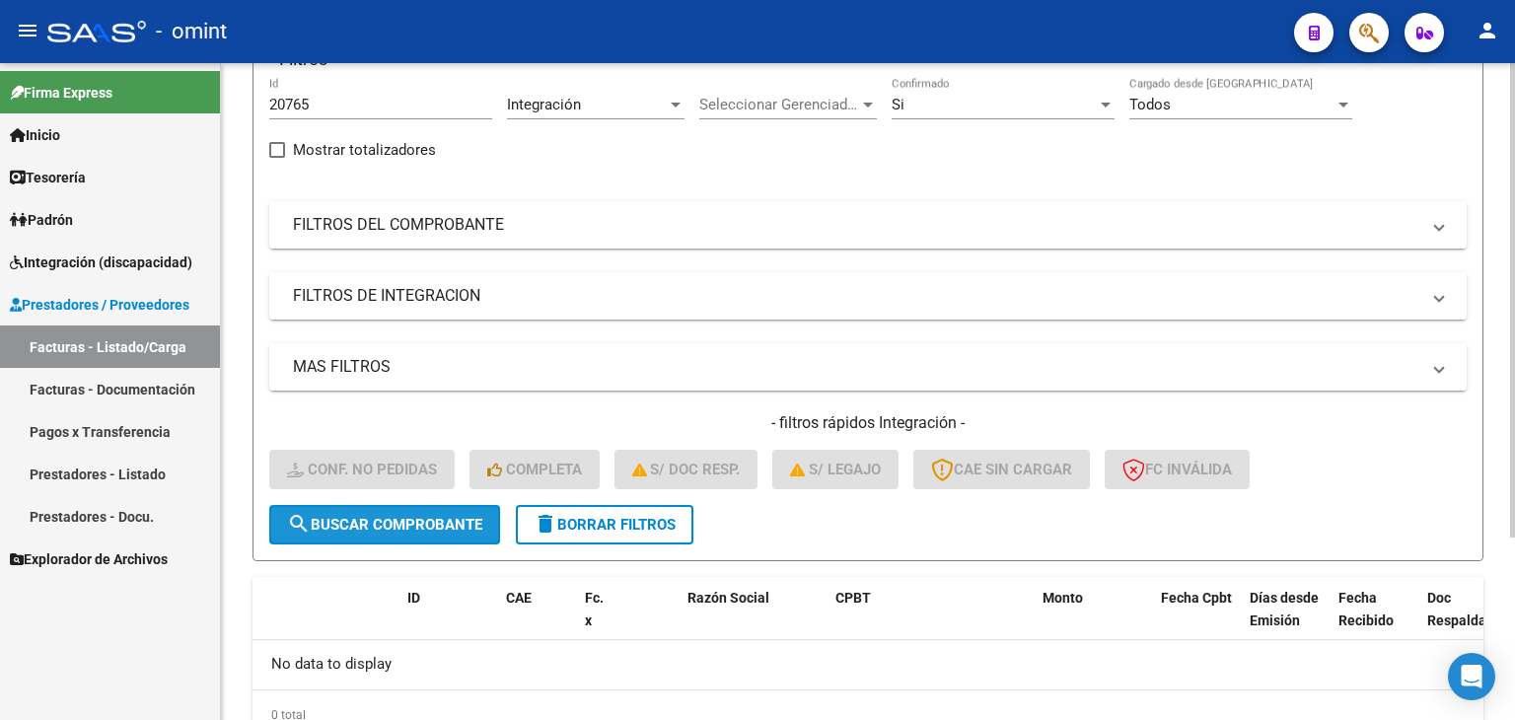
click at [389, 531] on button "search Buscar Comprobante" at bounding box center [384, 524] width 231 height 39
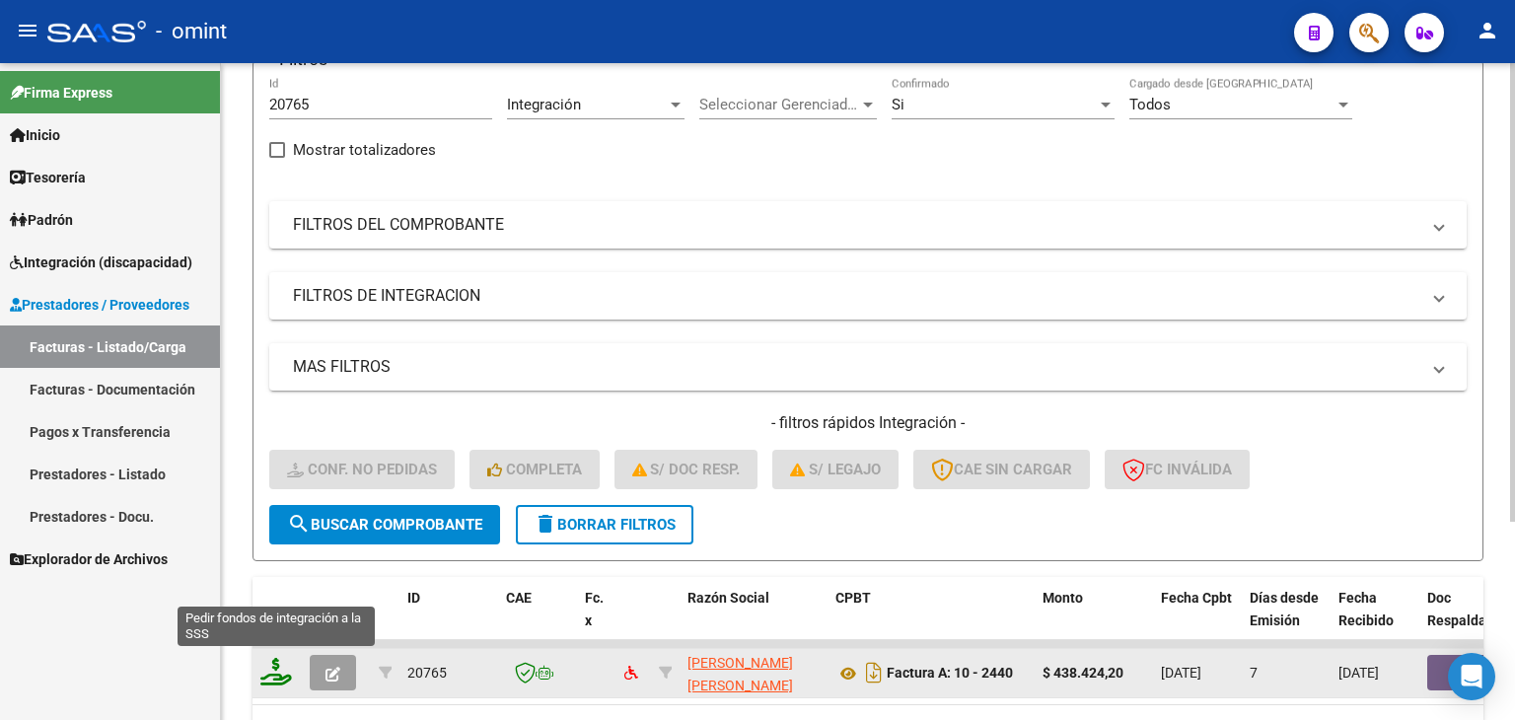
click at [274, 673] on icon at bounding box center [276, 672] width 32 height 28
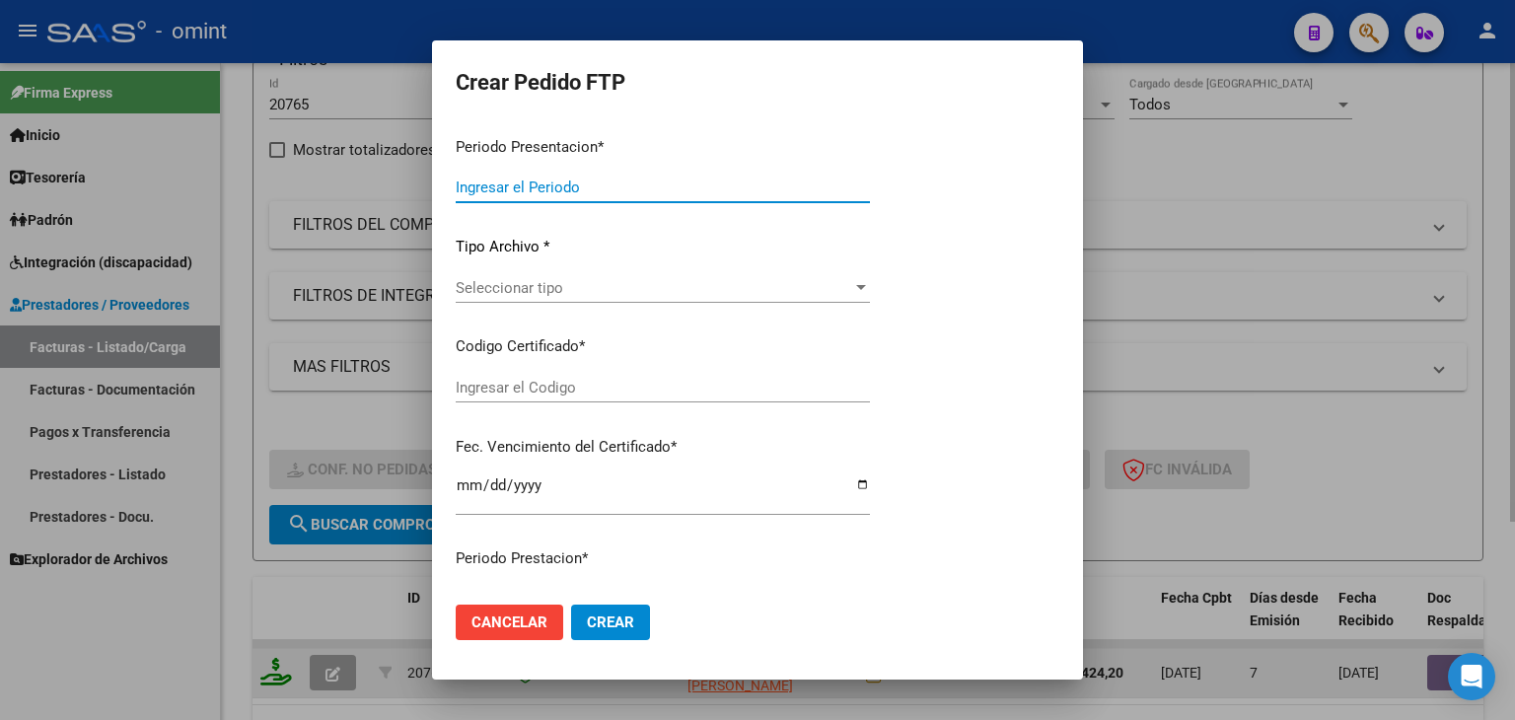
type input "202508"
type input "$ 438.424,20"
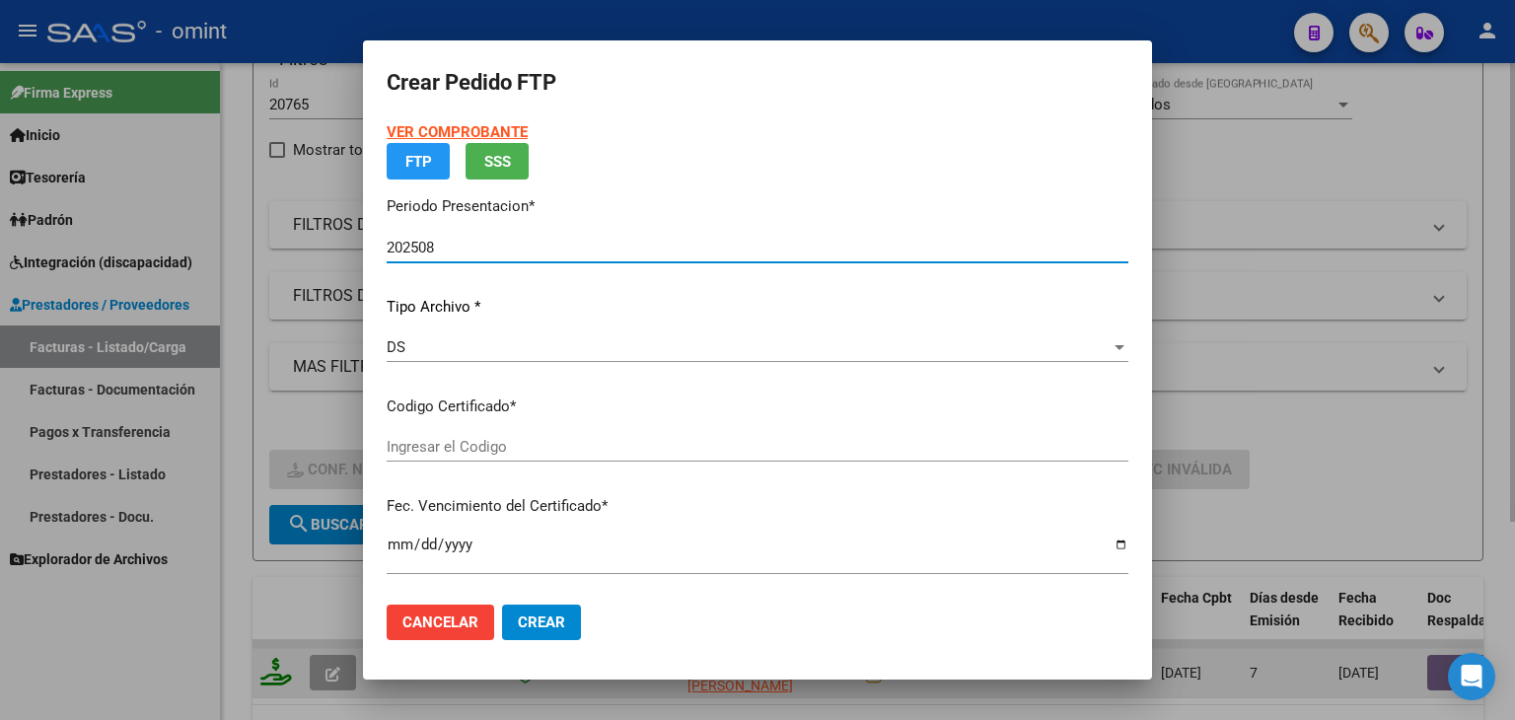
type input "5591673043"
type input "2025-04-18"
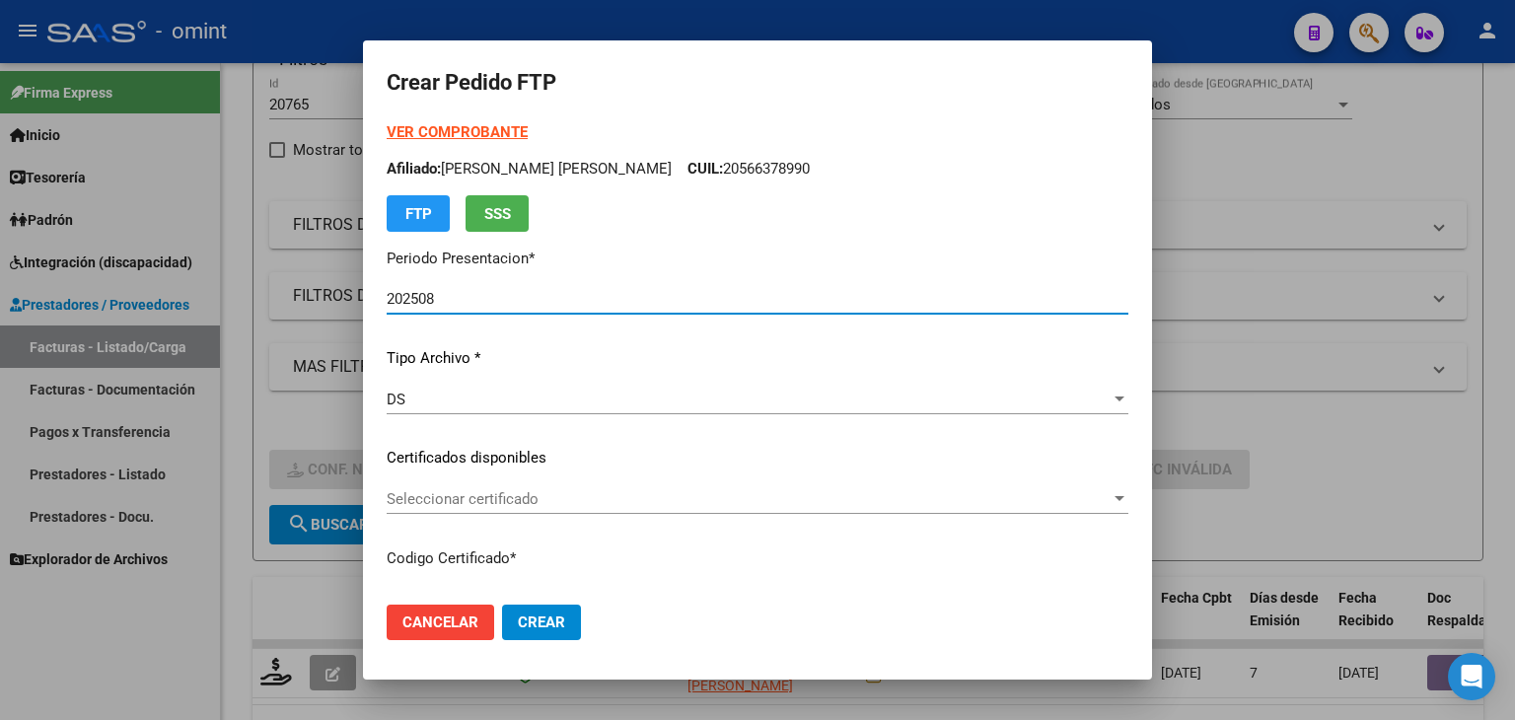
click at [539, 497] on span "Seleccionar certificado" at bounding box center [749, 499] width 724 height 18
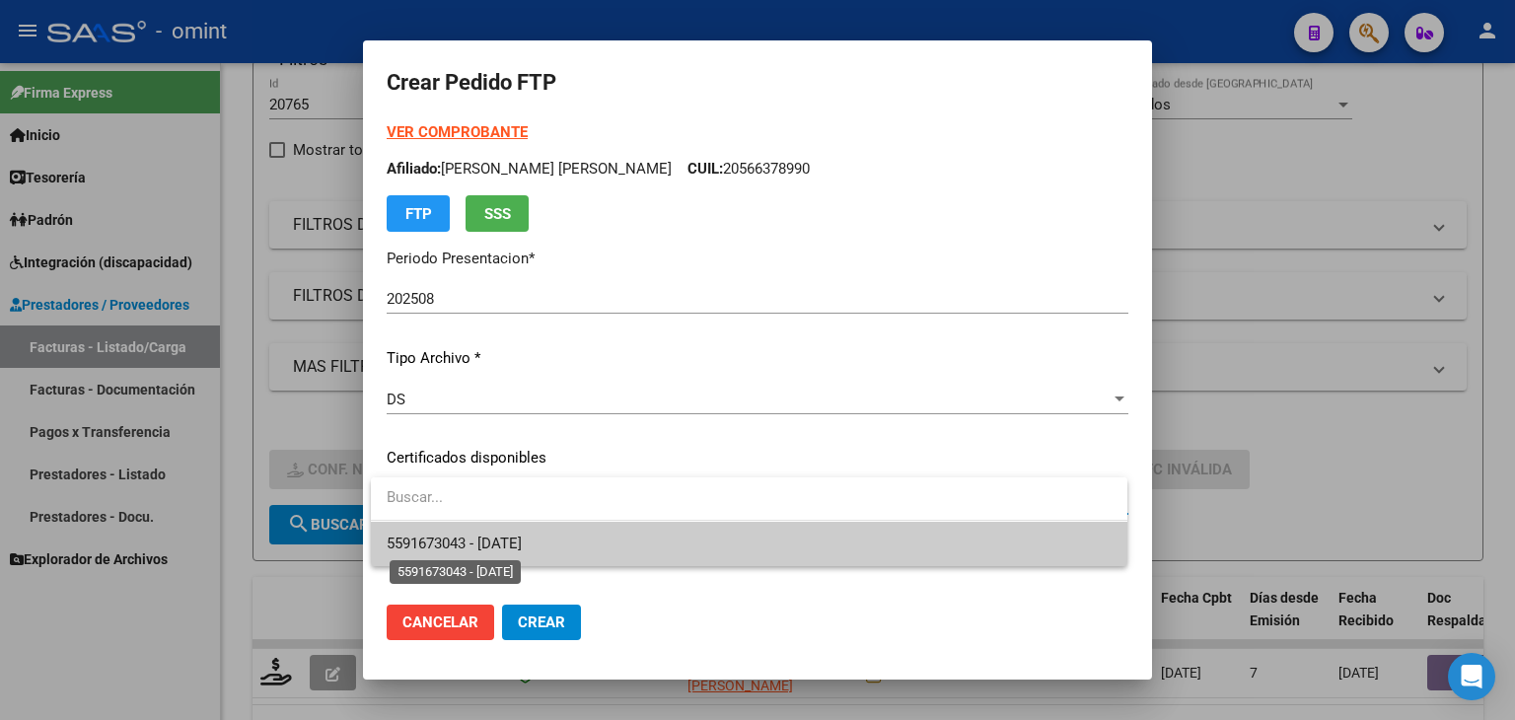
click at [522, 539] on span "5591673043 - 2025-04-18" at bounding box center [454, 544] width 135 height 18
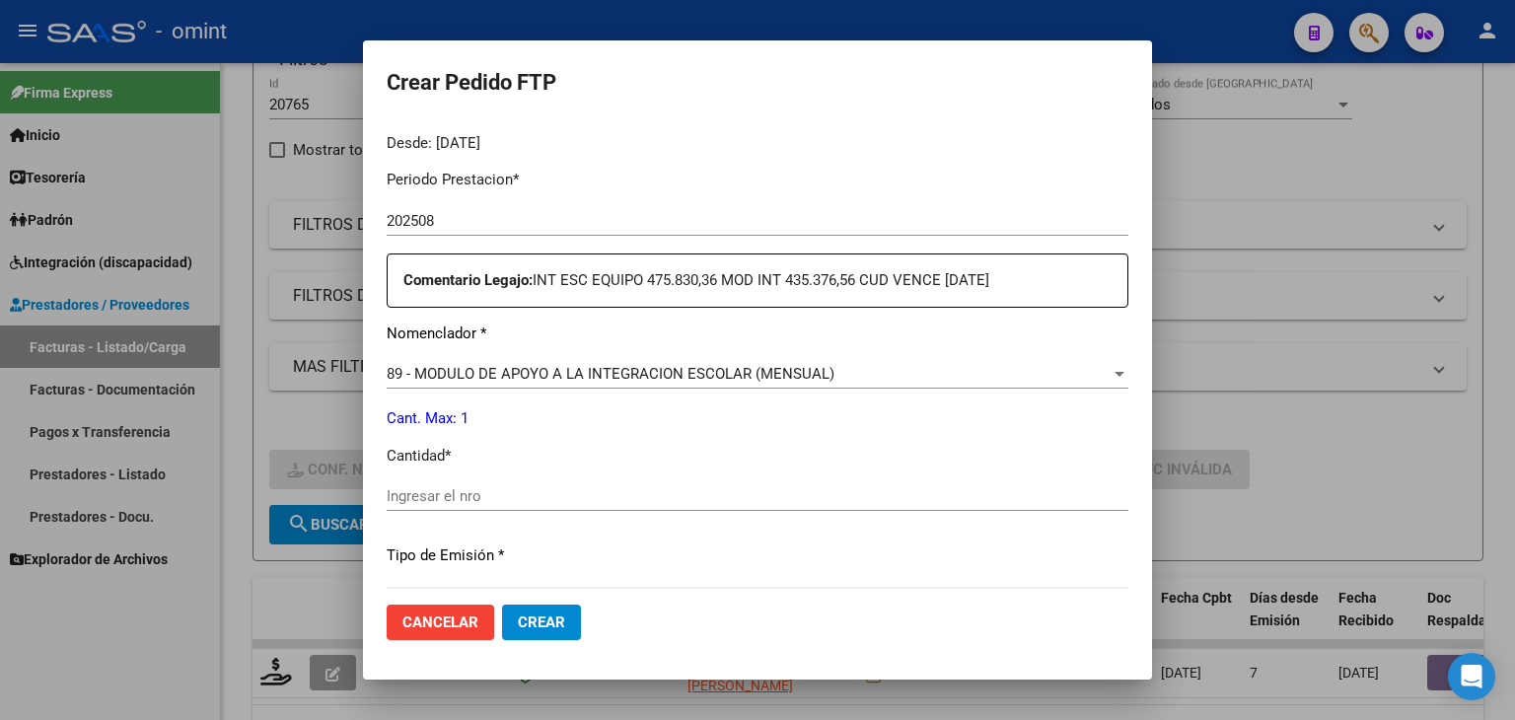
scroll to position [631, 0]
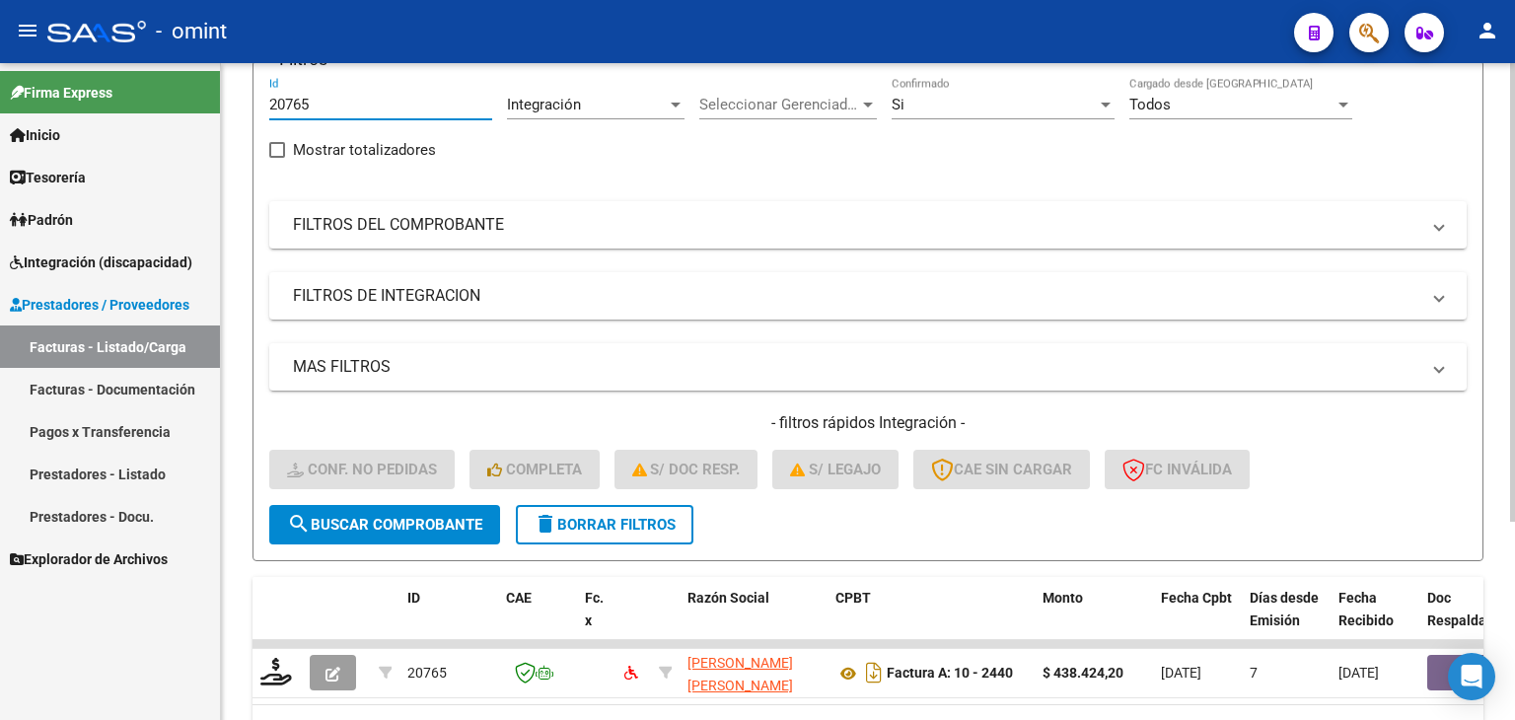
click at [286, 96] on input "20765" at bounding box center [380, 105] width 223 height 18
click at [413, 526] on span "search Buscar Comprobante" at bounding box center [384, 525] width 195 height 18
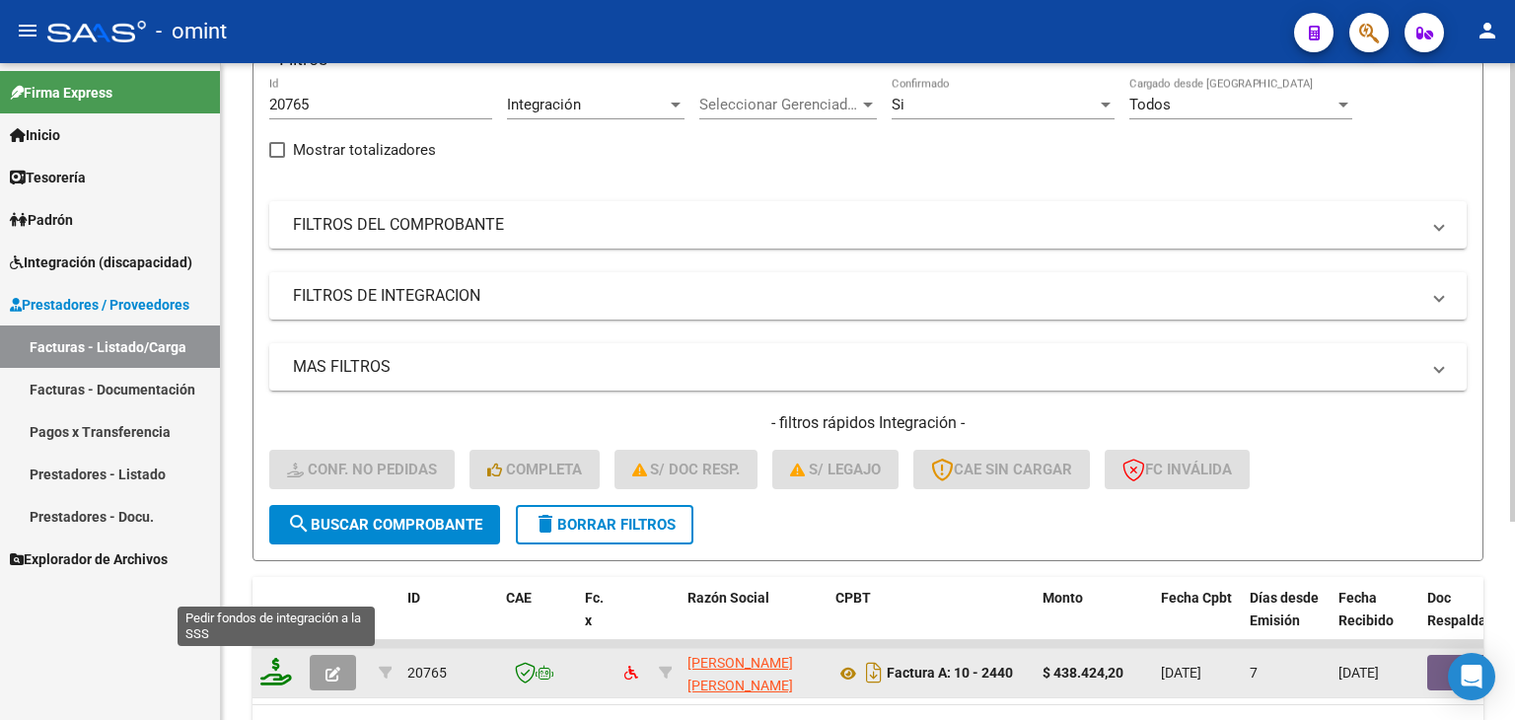
click at [276, 676] on icon at bounding box center [276, 672] width 32 height 28
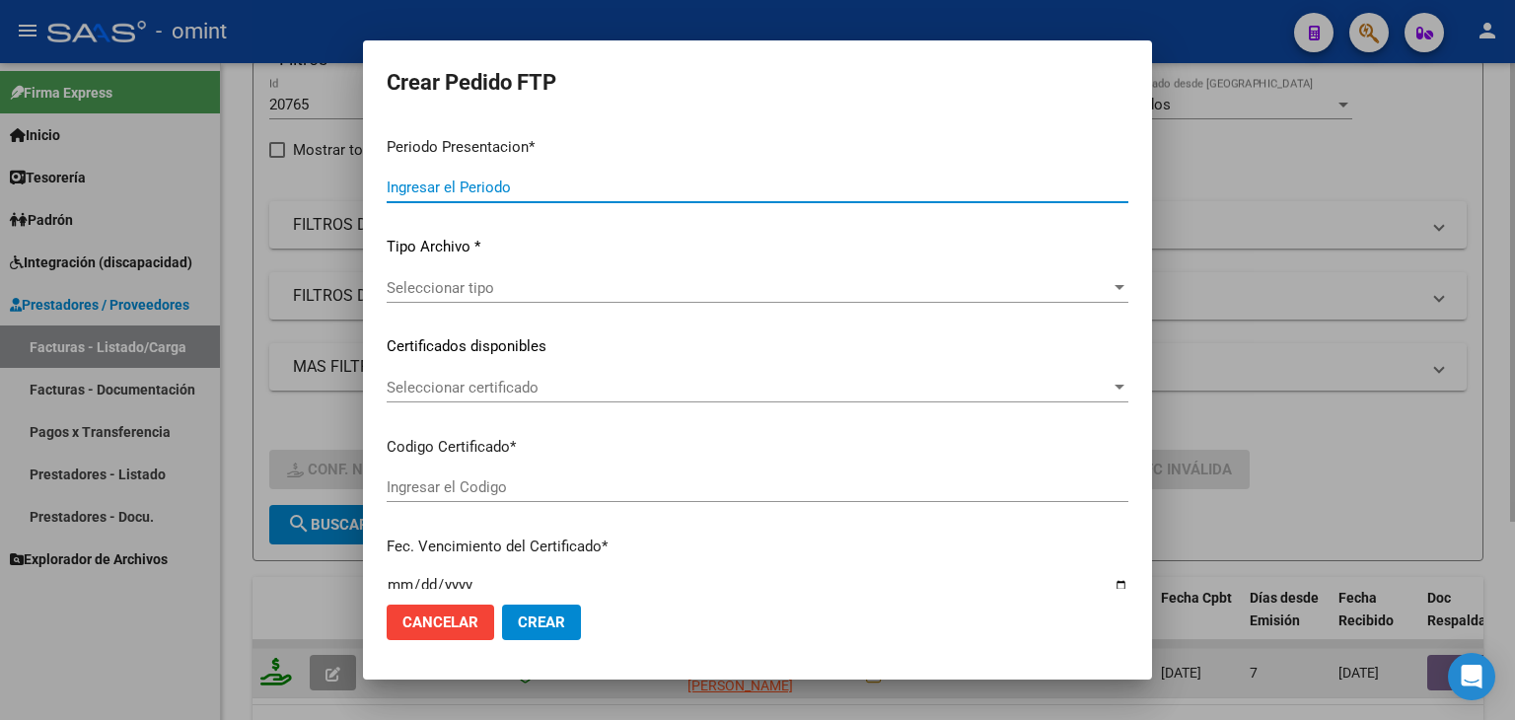
type input "202508"
type input "$ 438.424,20"
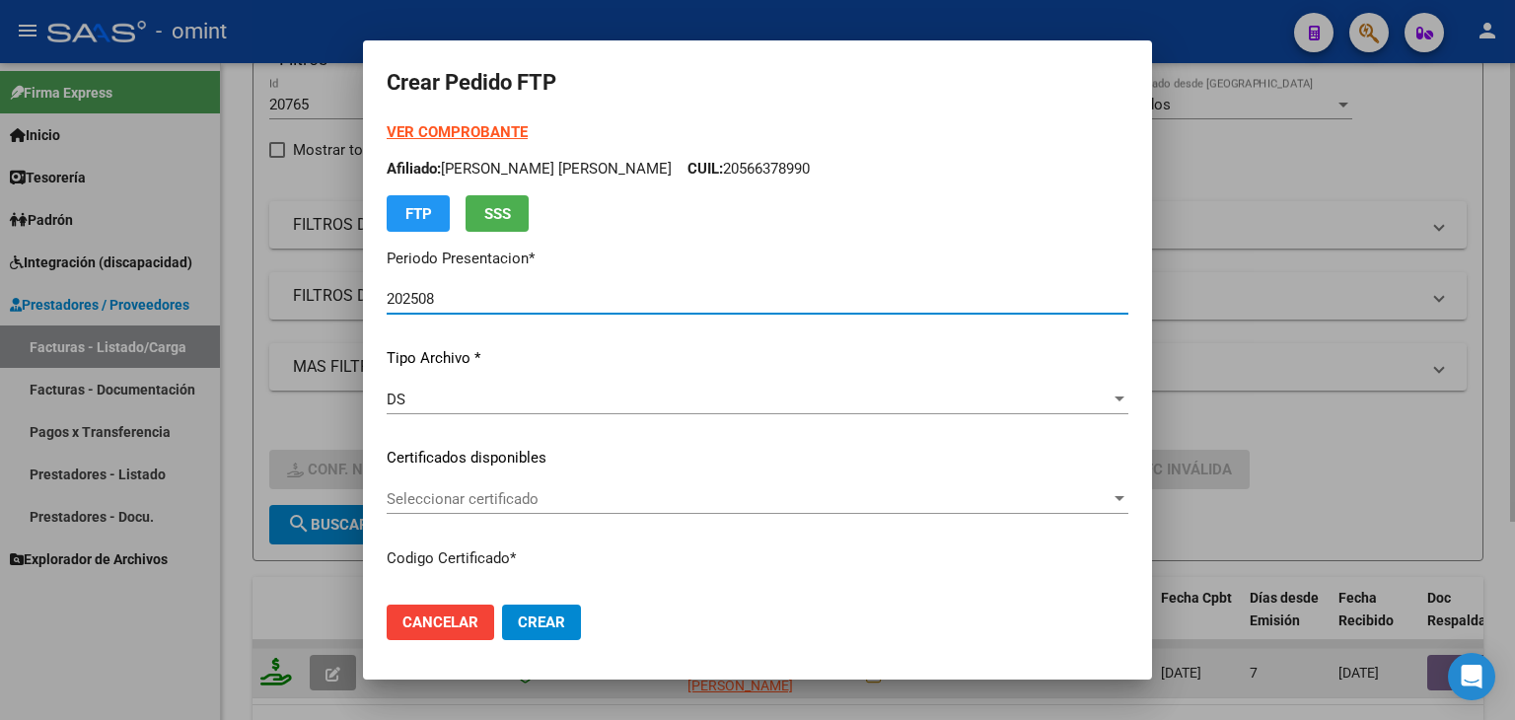
type input "5591673043"
type input "2025-04-18"
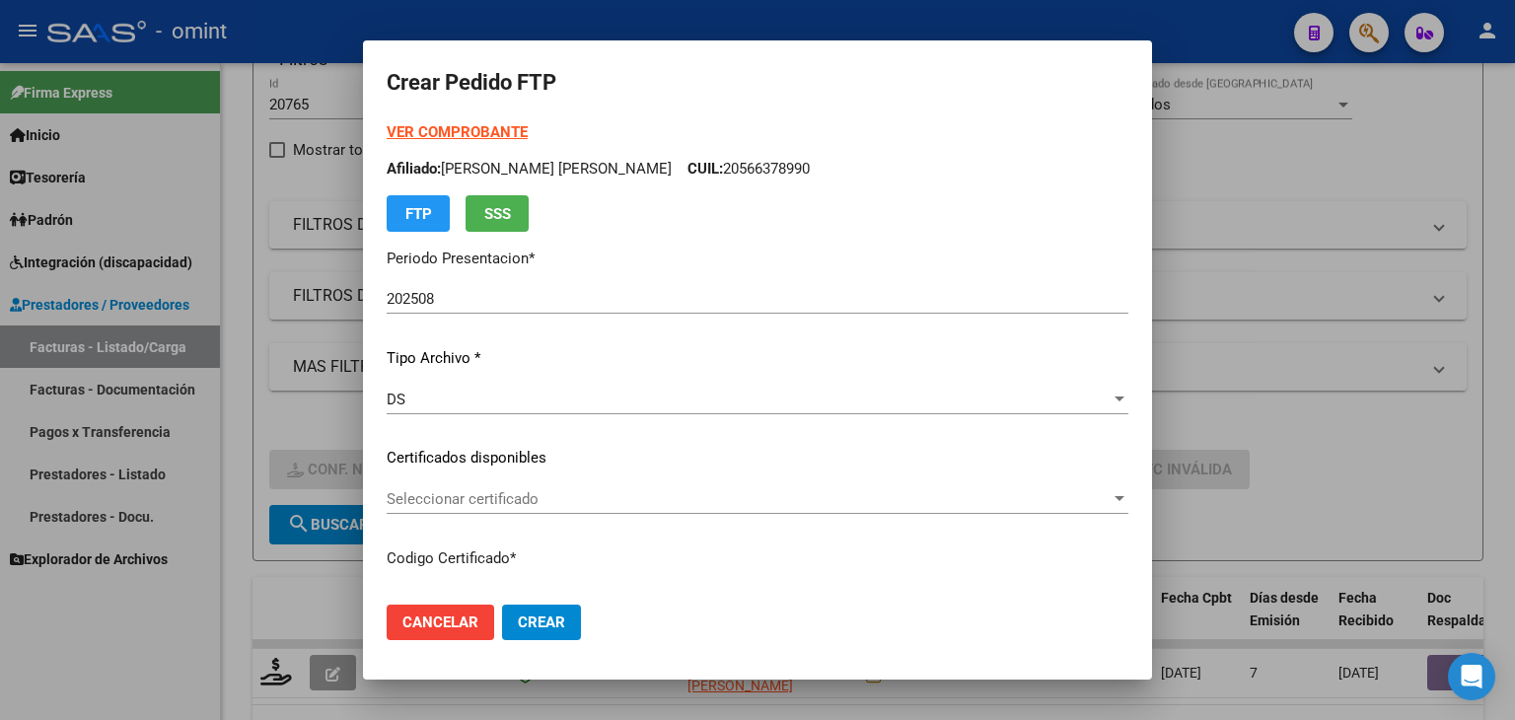
click at [655, 481] on div "VER COMPROBANTE ARCA Padrón Afiliado: ROMEO RASJIDO BRANDON MIRKO EMIR CUIL: 20…" at bounding box center [758, 443] width 742 height 645
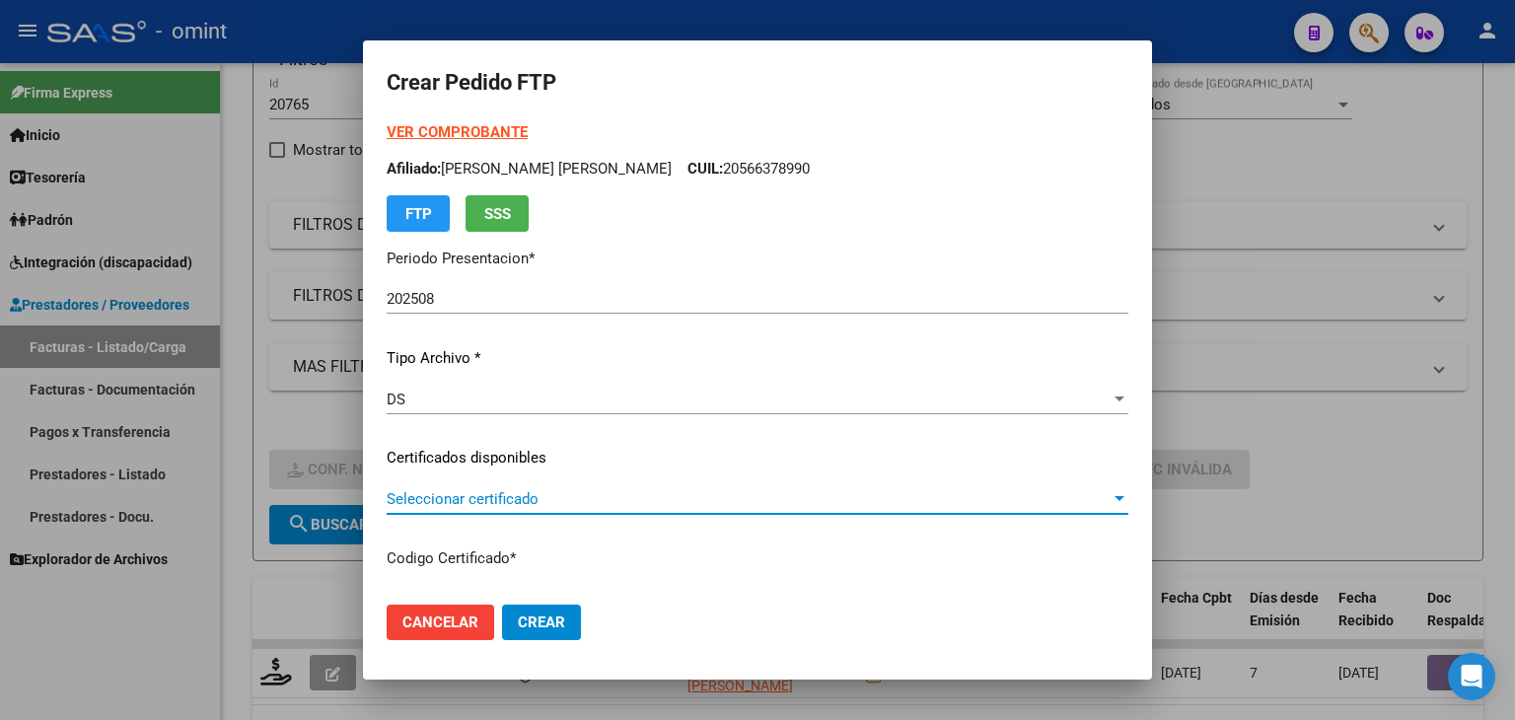
click at [632, 506] on span "Seleccionar certificado" at bounding box center [749, 499] width 724 height 18
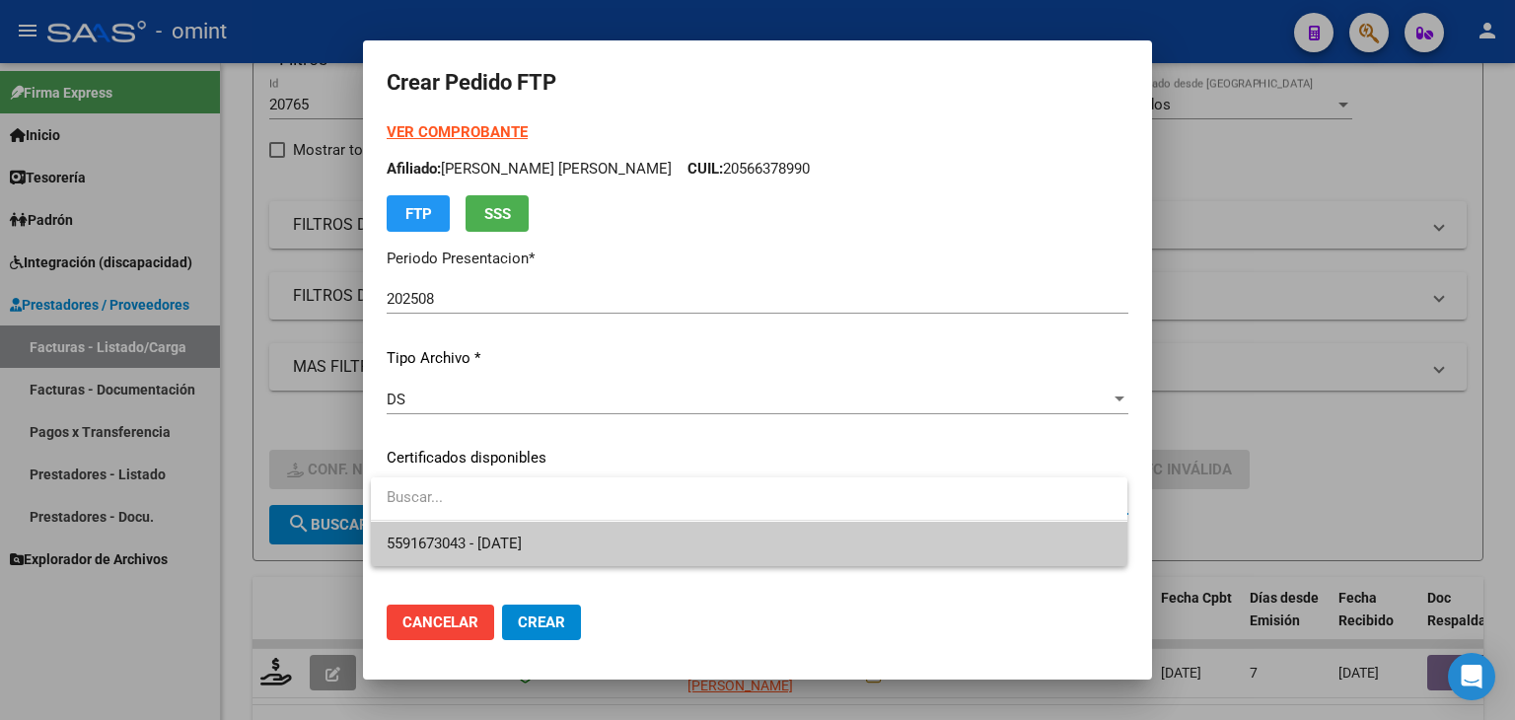
click at [582, 538] on span "5591673043 - 2025-04-18" at bounding box center [749, 544] width 725 height 44
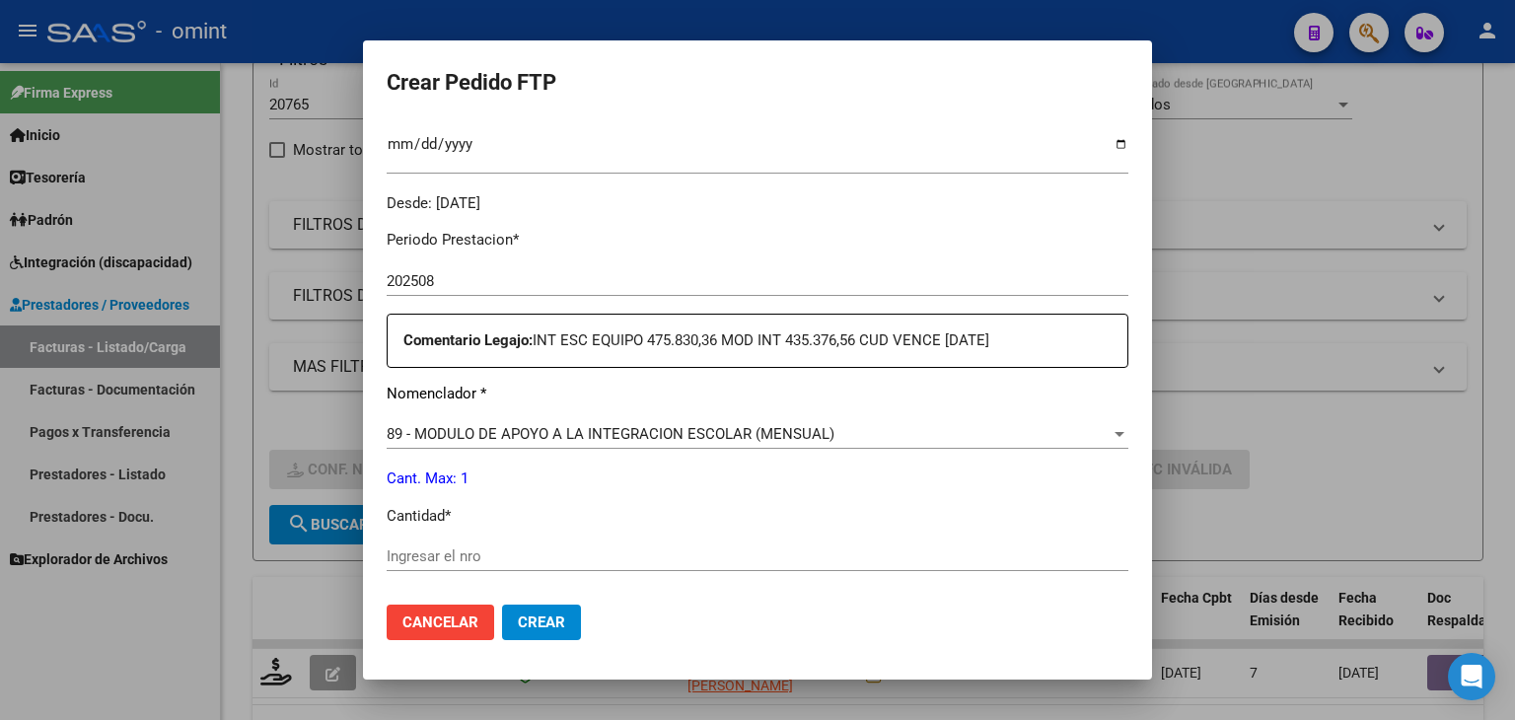
scroll to position [592, 0]
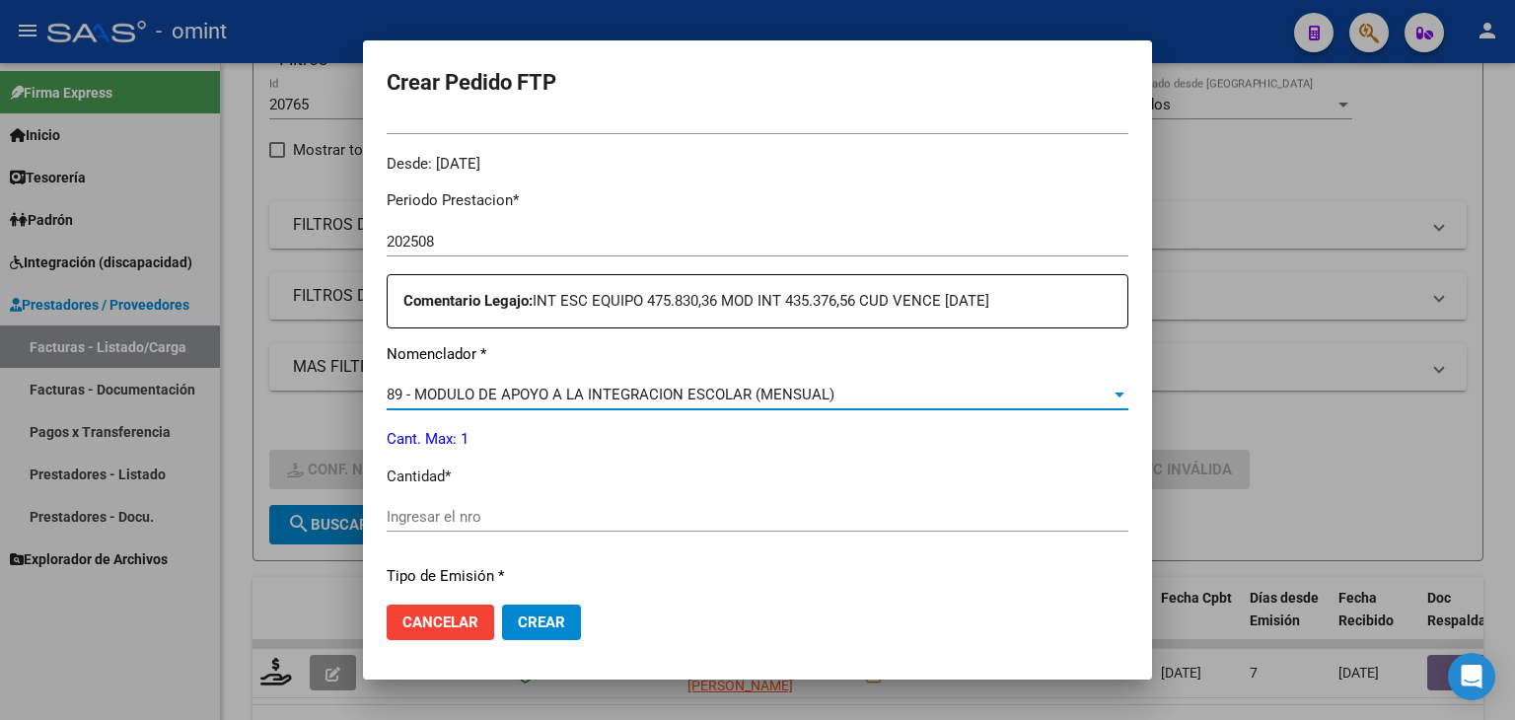
click at [824, 393] on span "89 - MODULO DE APOYO A LA INTEGRACION ESCOLAR (MENSUAL)" at bounding box center [611, 395] width 448 height 18
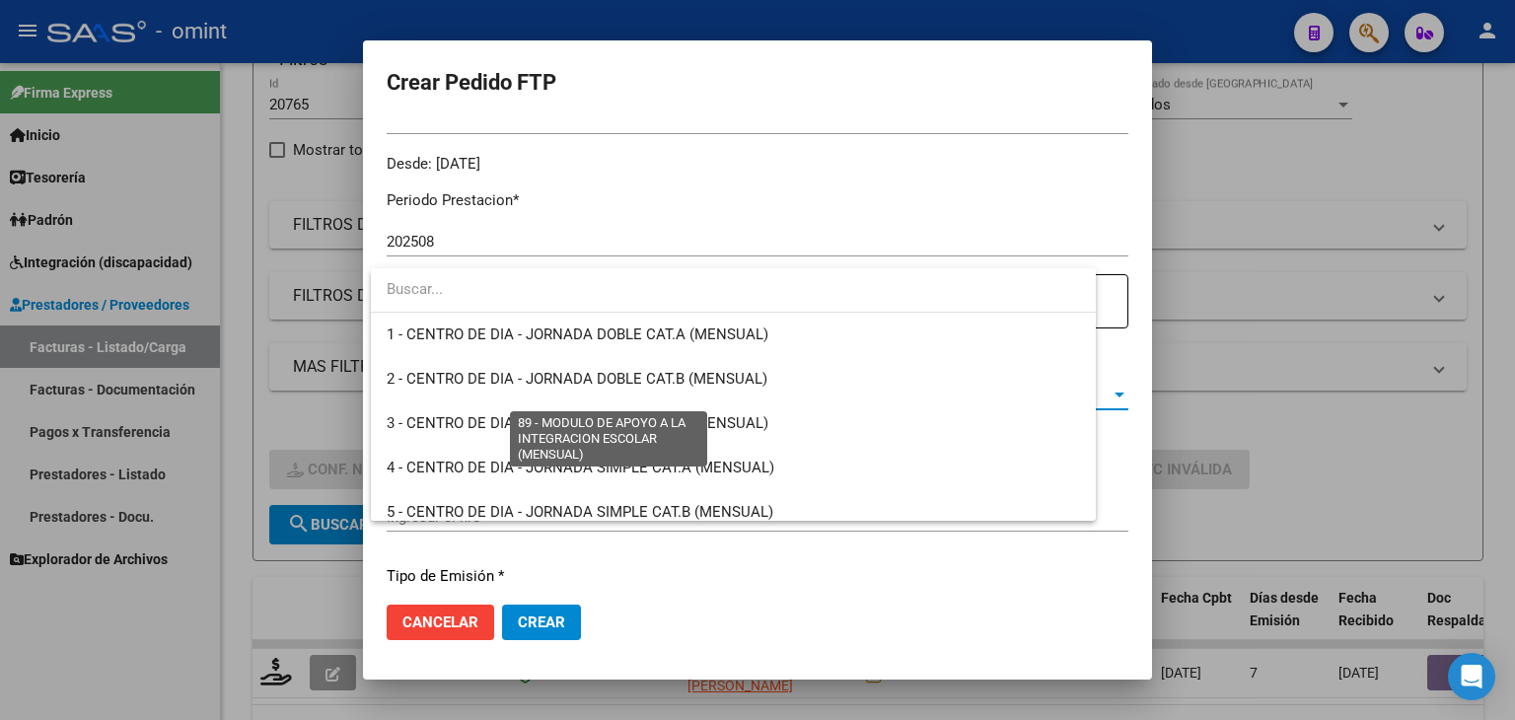
scroll to position [3846, 0]
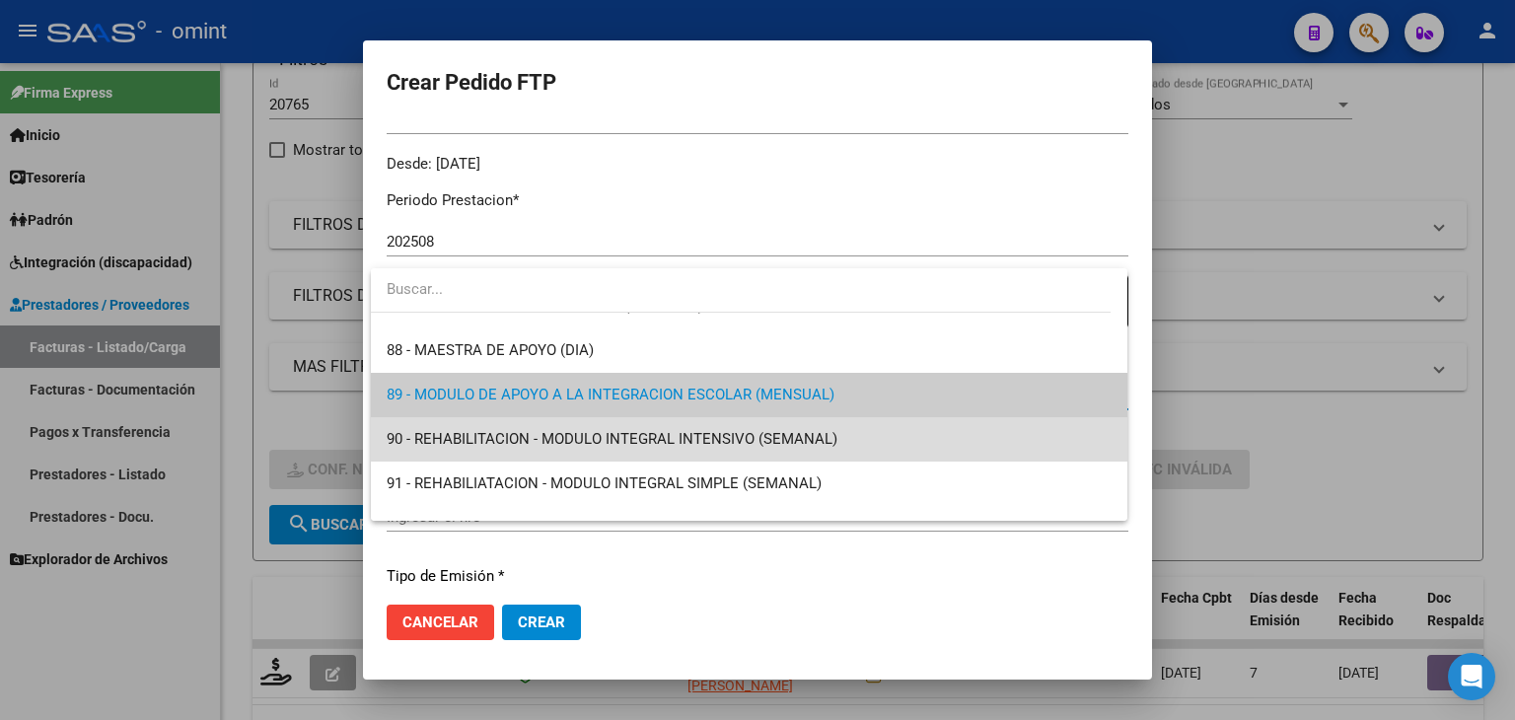
click at [814, 419] on span "90 - REHABILITACION - MODULO INTEGRAL INTENSIVO (SEMANAL)" at bounding box center [749, 439] width 725 height 44
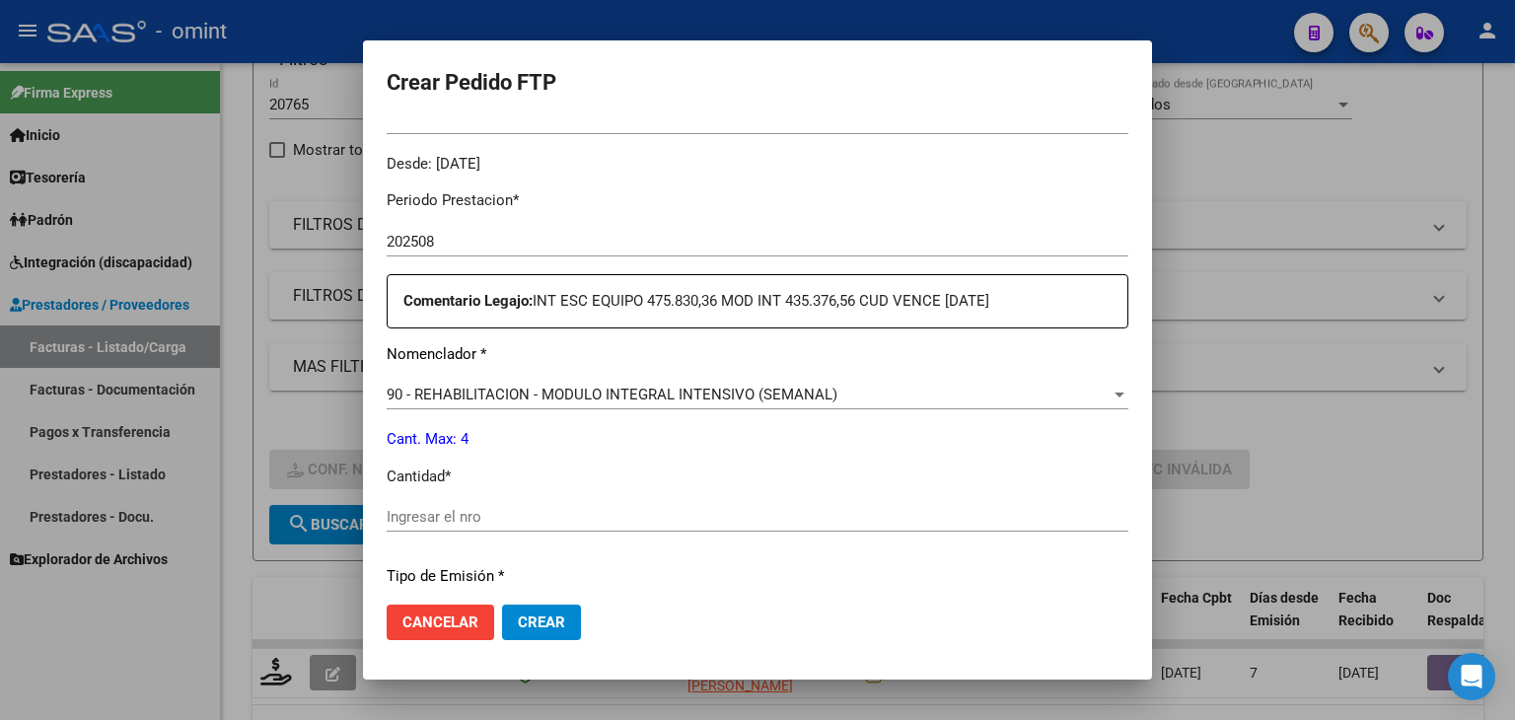
click at [675, 503] on div "Ingresar el nro" at bounding box center [758, 517] width 742 height 30
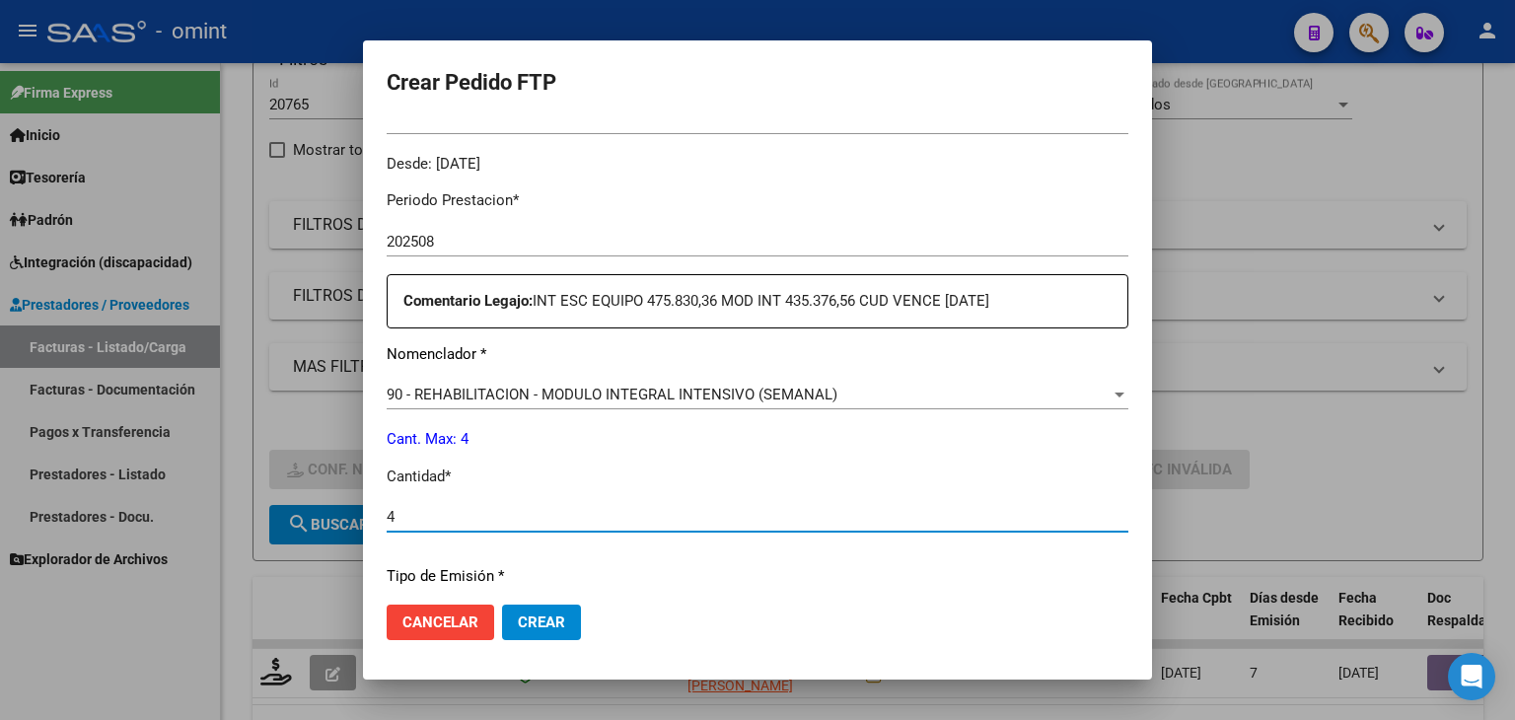
type input "4"
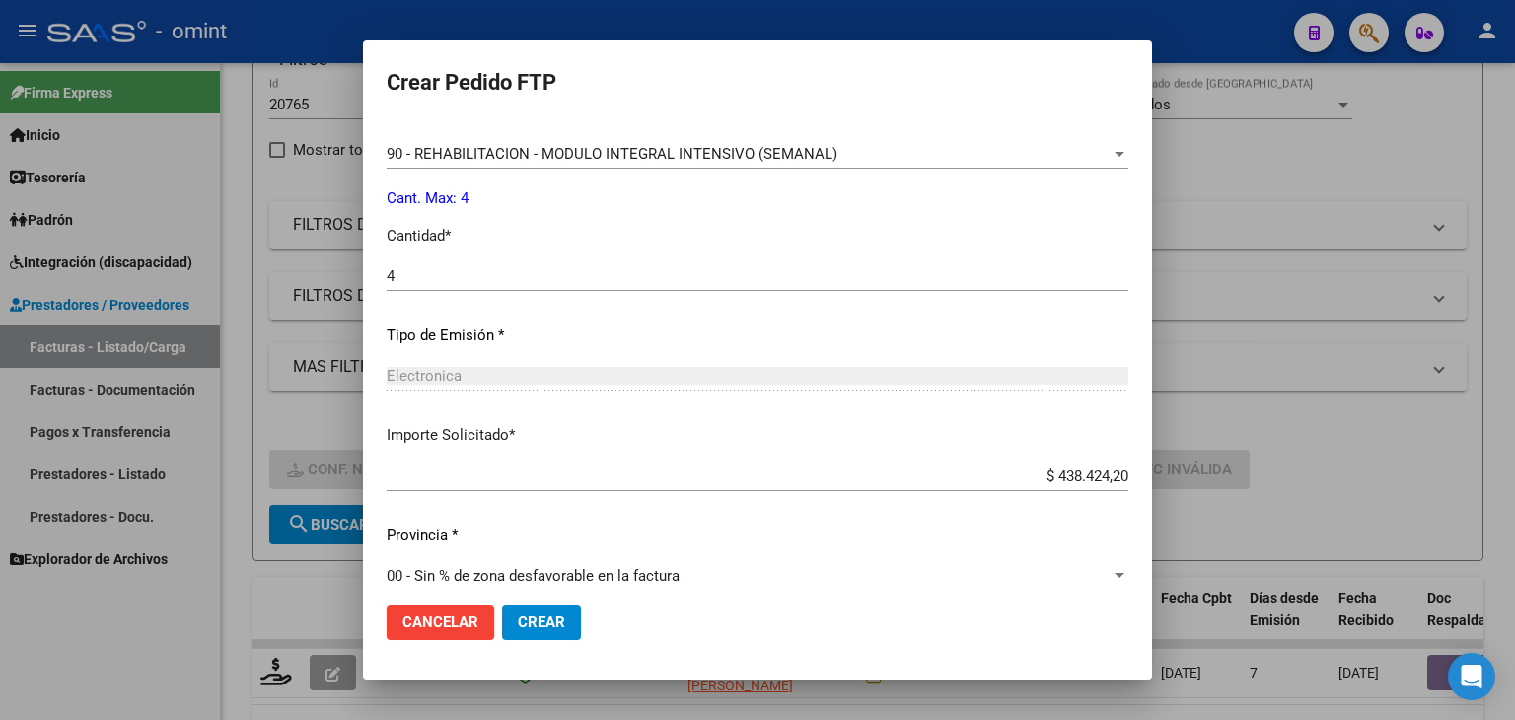
scroll to position [852, 0]
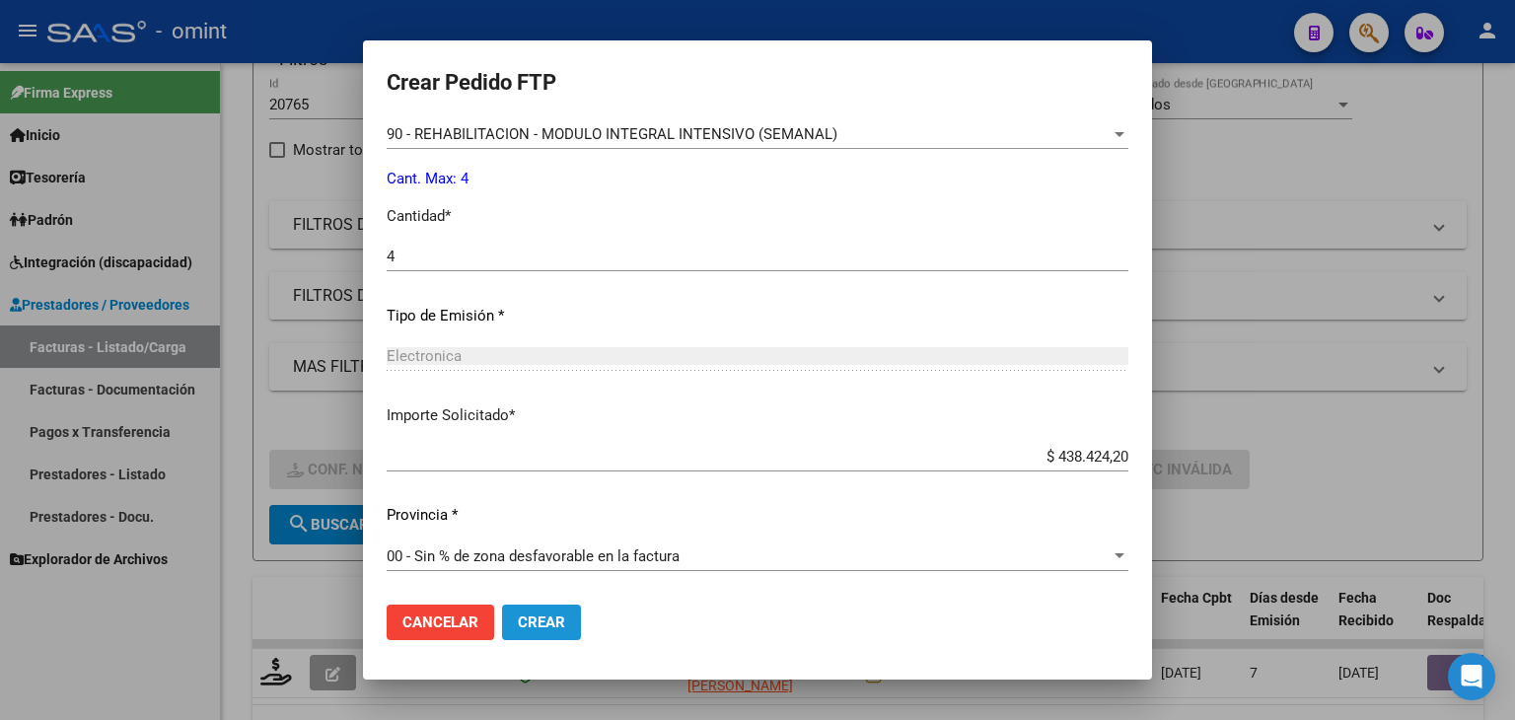
click at [538, 616] on span "Crear" at bounding box center [541, 622] width 47 height 18
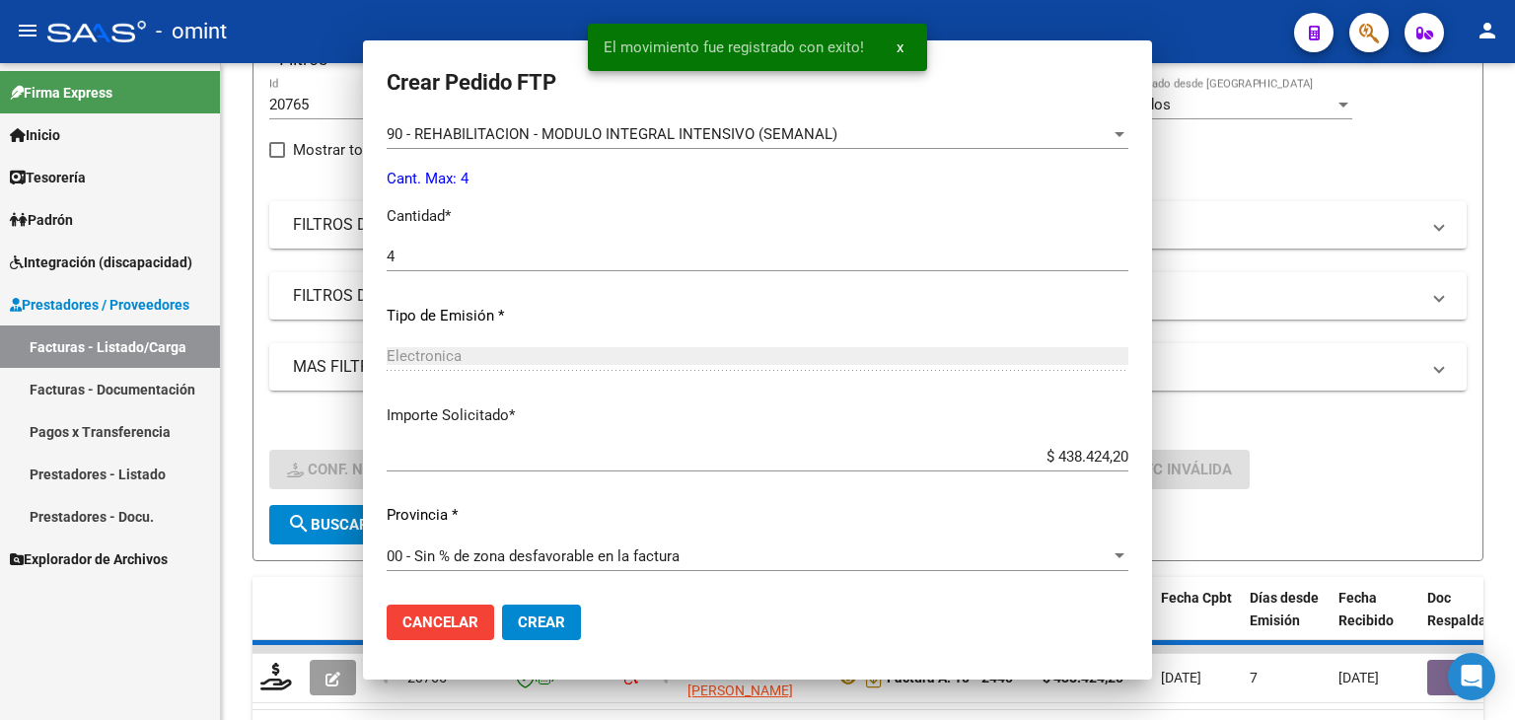
scroll to position [0, 0]
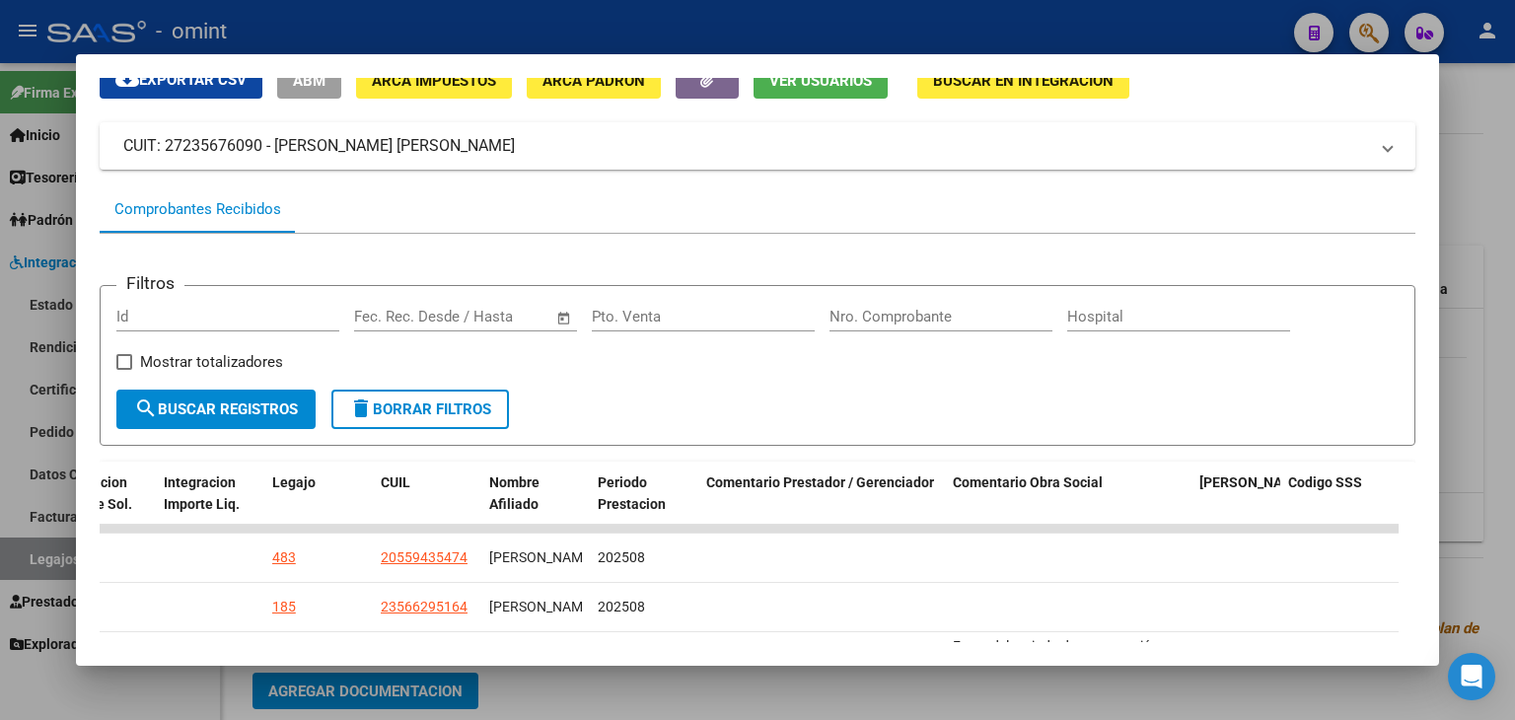
scroll to position [580, 0]
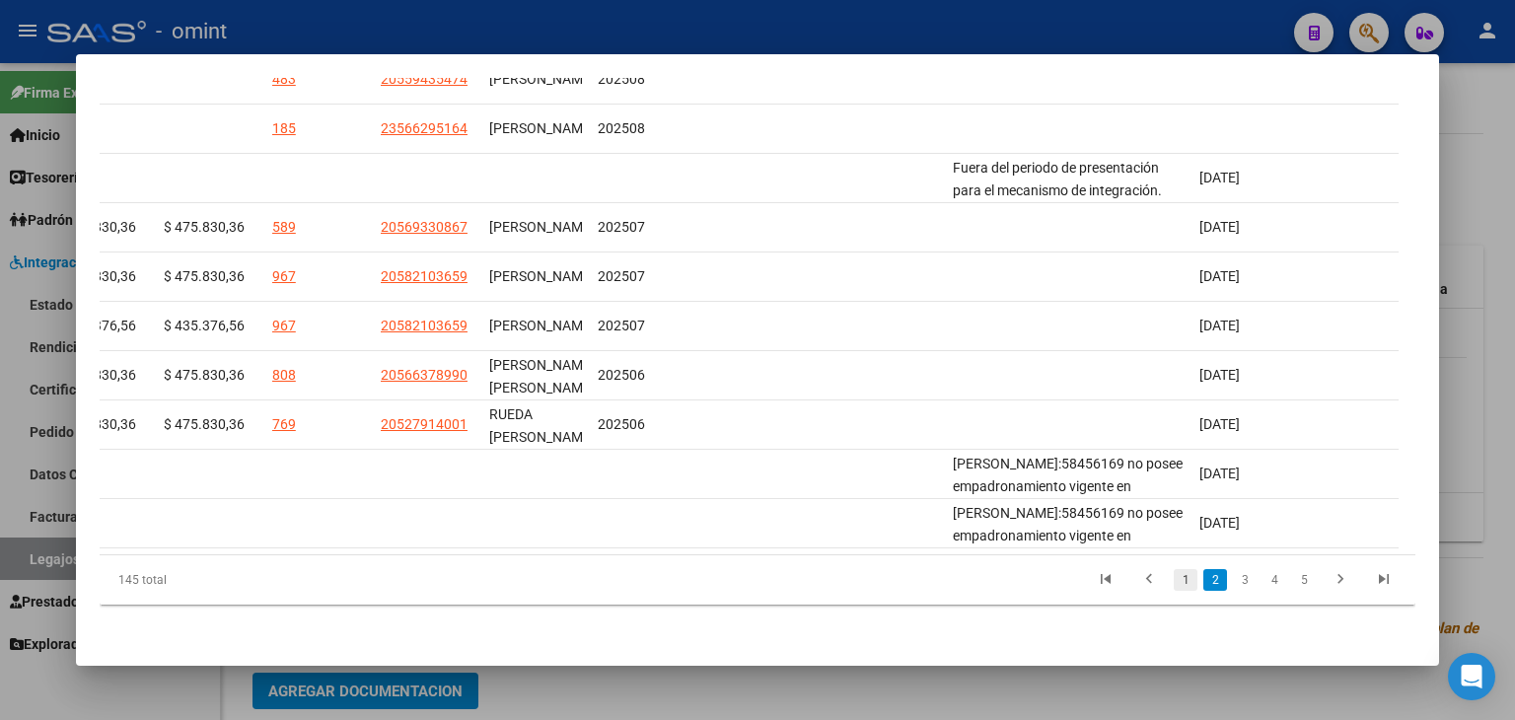
click at [1174, 585] on link "1" at bounding box center [1186, 580] width 24 height 22
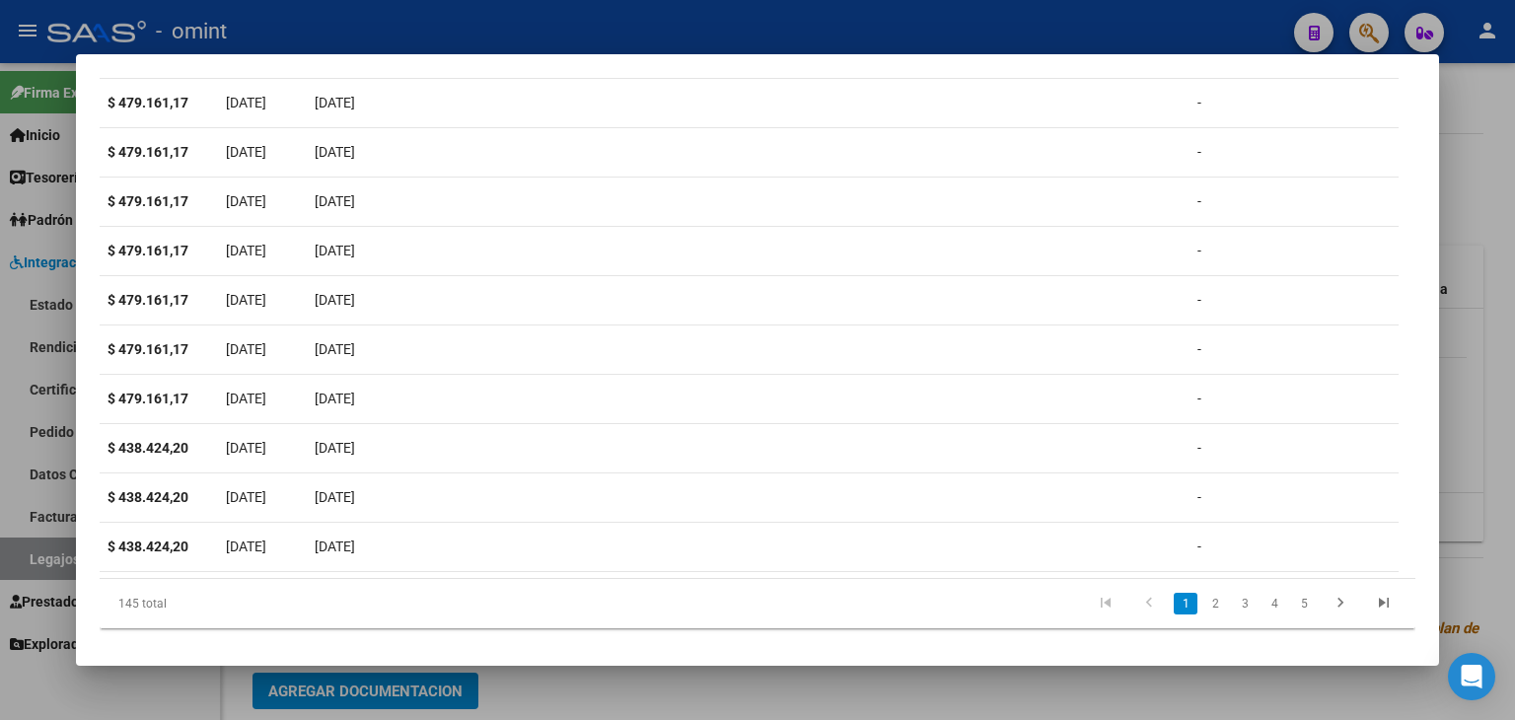
scroll to position [0, 687]
click at [1233, 614] on link "3" at bounding box center [1245, 604] width 24 height 22
click at [1371, 617] on icon "go to last page" at bounding box center [1384, 606] width 26 height 24
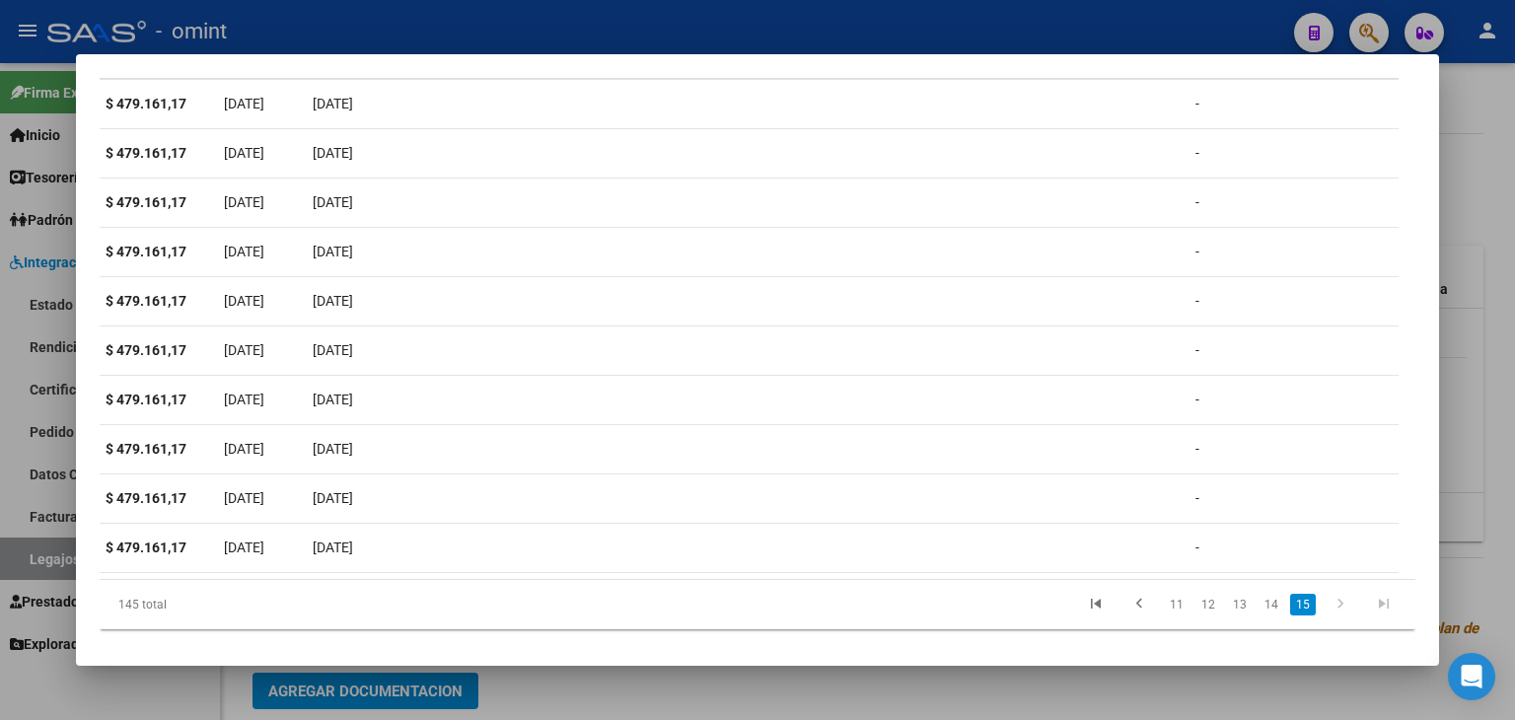
scroll to position [333, 0]
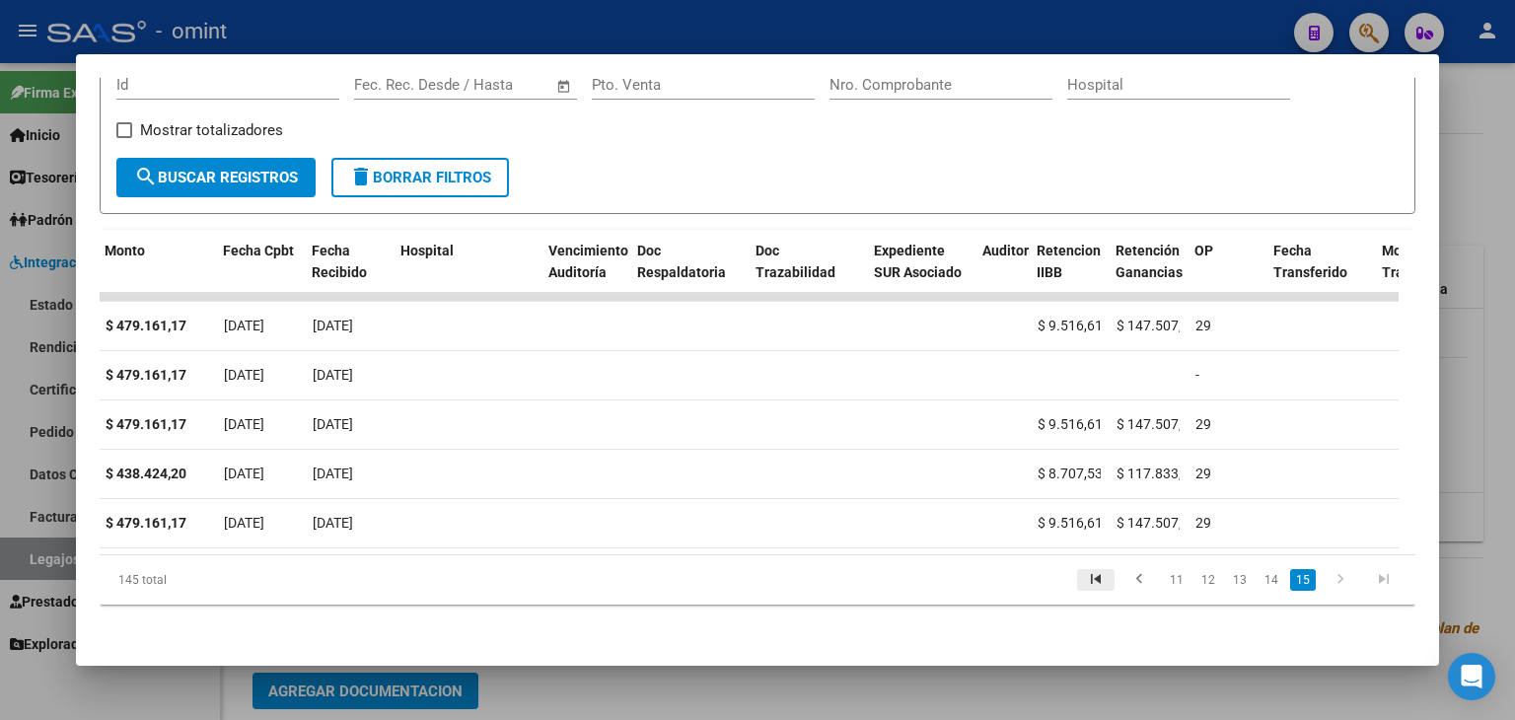
click at [1083, 573] on icon "go to first page" at bounding box center [1096, 582] width 26 height 24
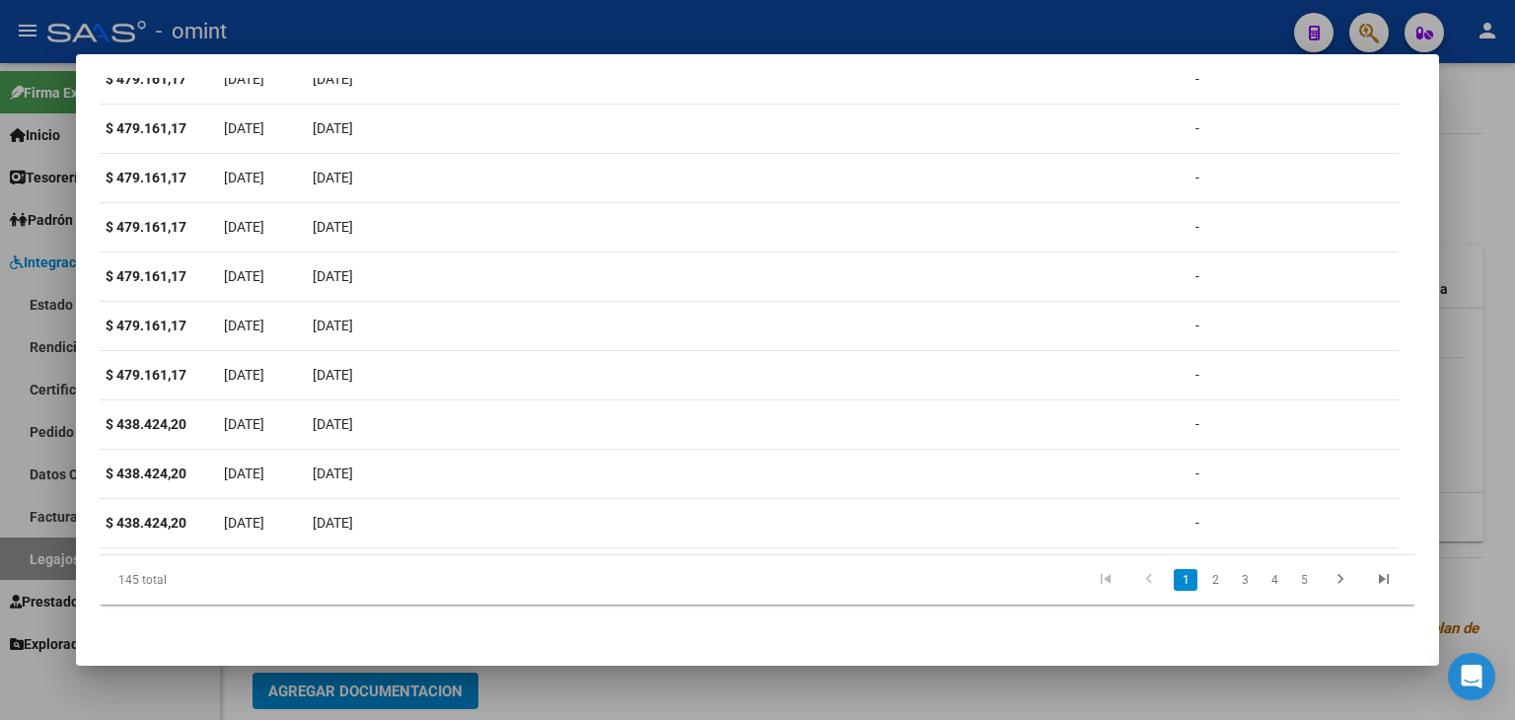
scroll to position [570, 0]
click at [1203, 581] on link "2" at bounding box center [1215, 580] width 24 height 22
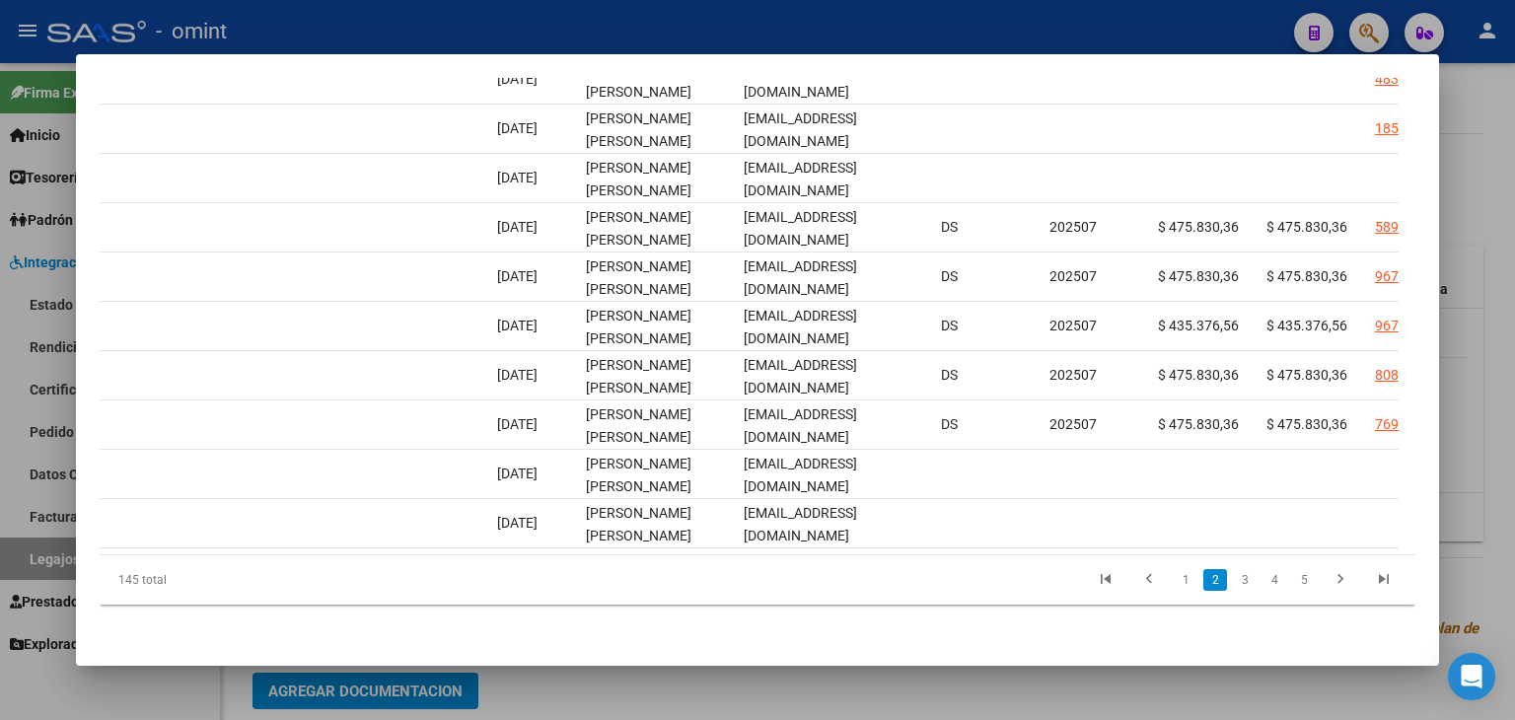
scroll to position [0, 103]
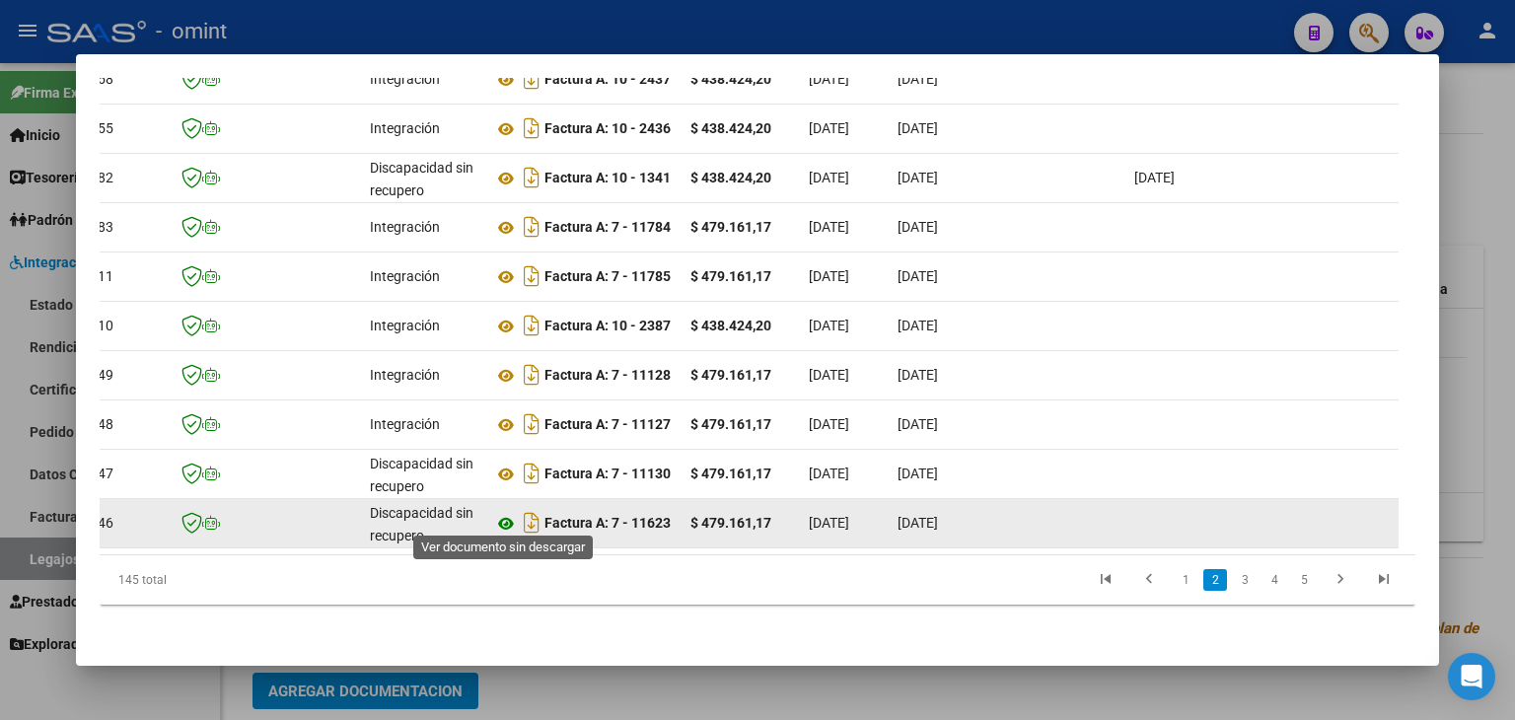
click at [508, 514] on icon at bounding box center [506, 524] width 26 height 24
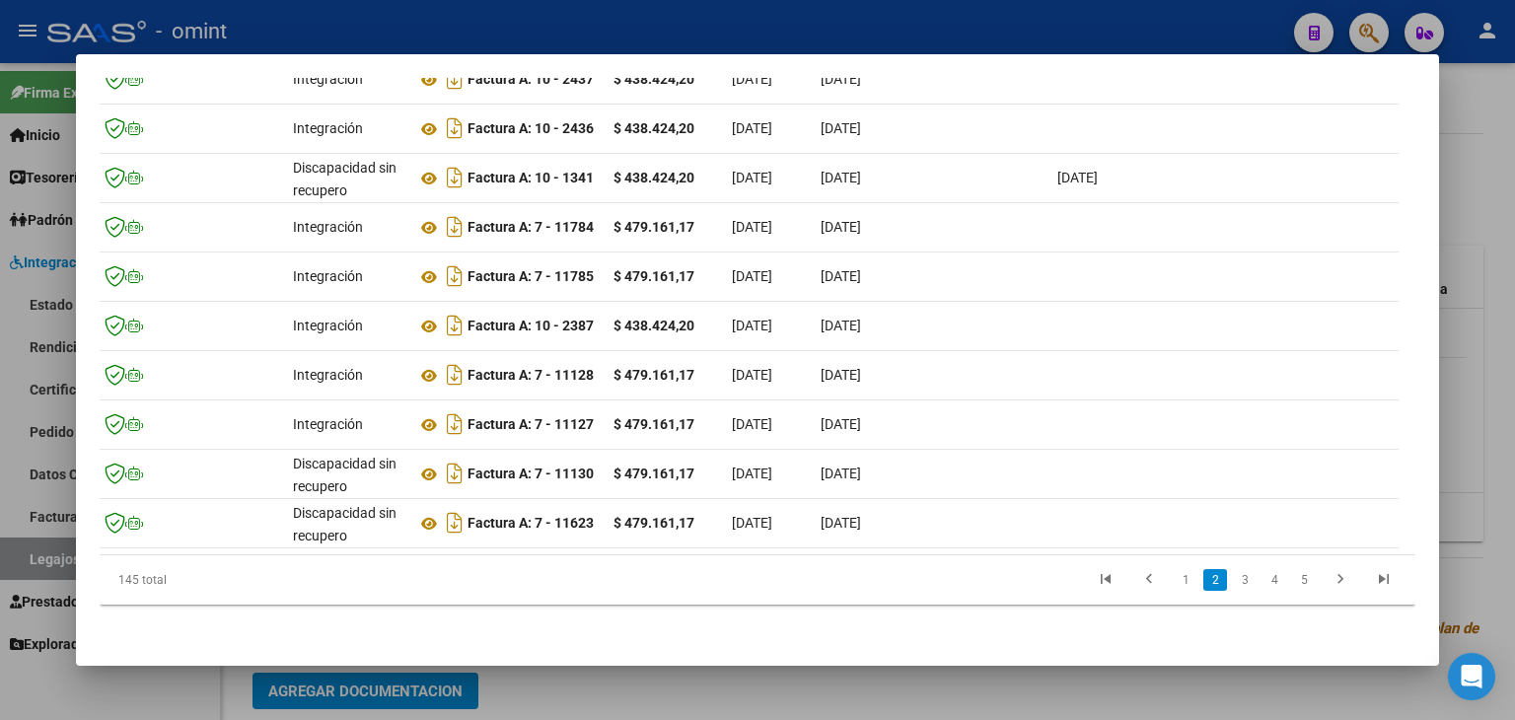
scroll to position [0, 176]
click at [1233, 591] on link "3" at bounding box center [1245, 580] width 24 height 22
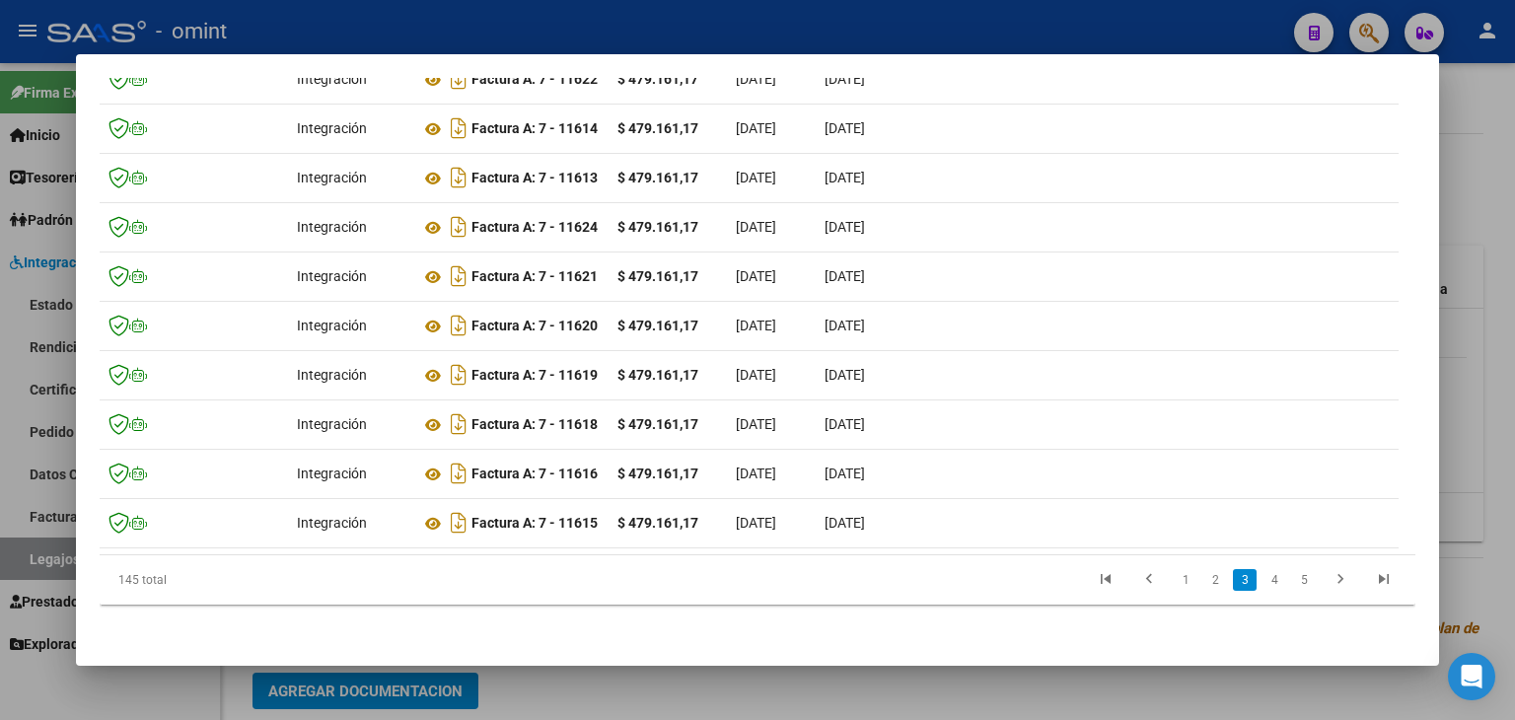
scroll to position [76, 0]
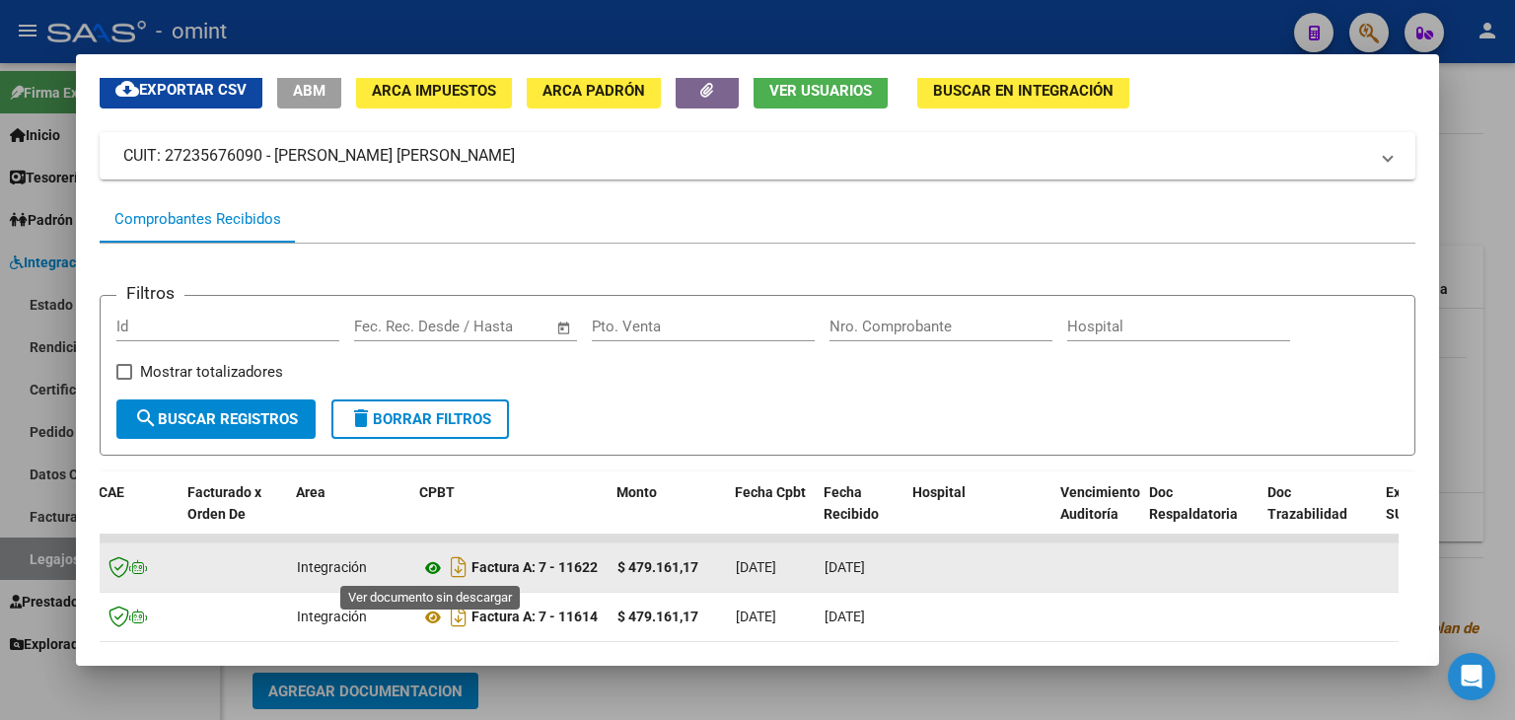
click at [430, 572] on icon at bounding box center [433, 568] width 26 height 24
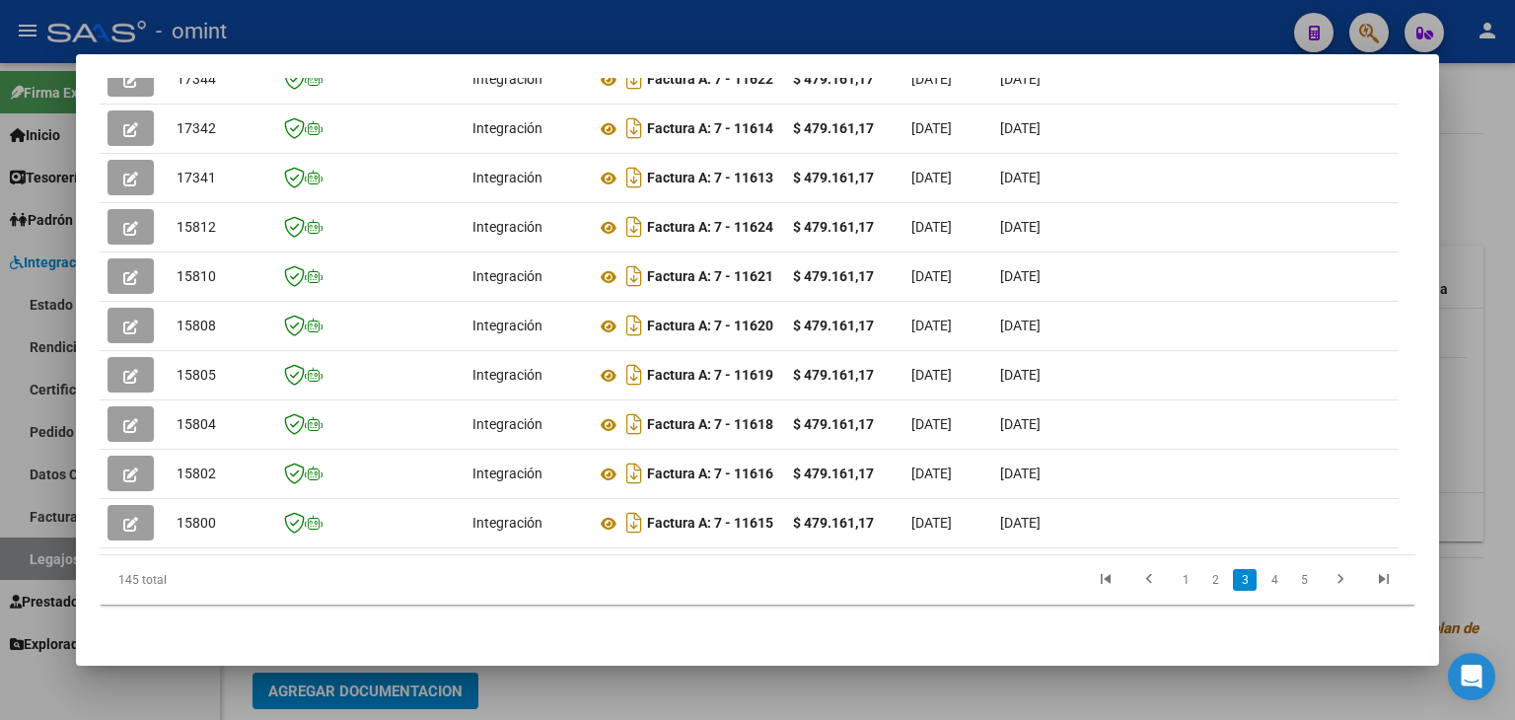
scroll to position [86, 0]
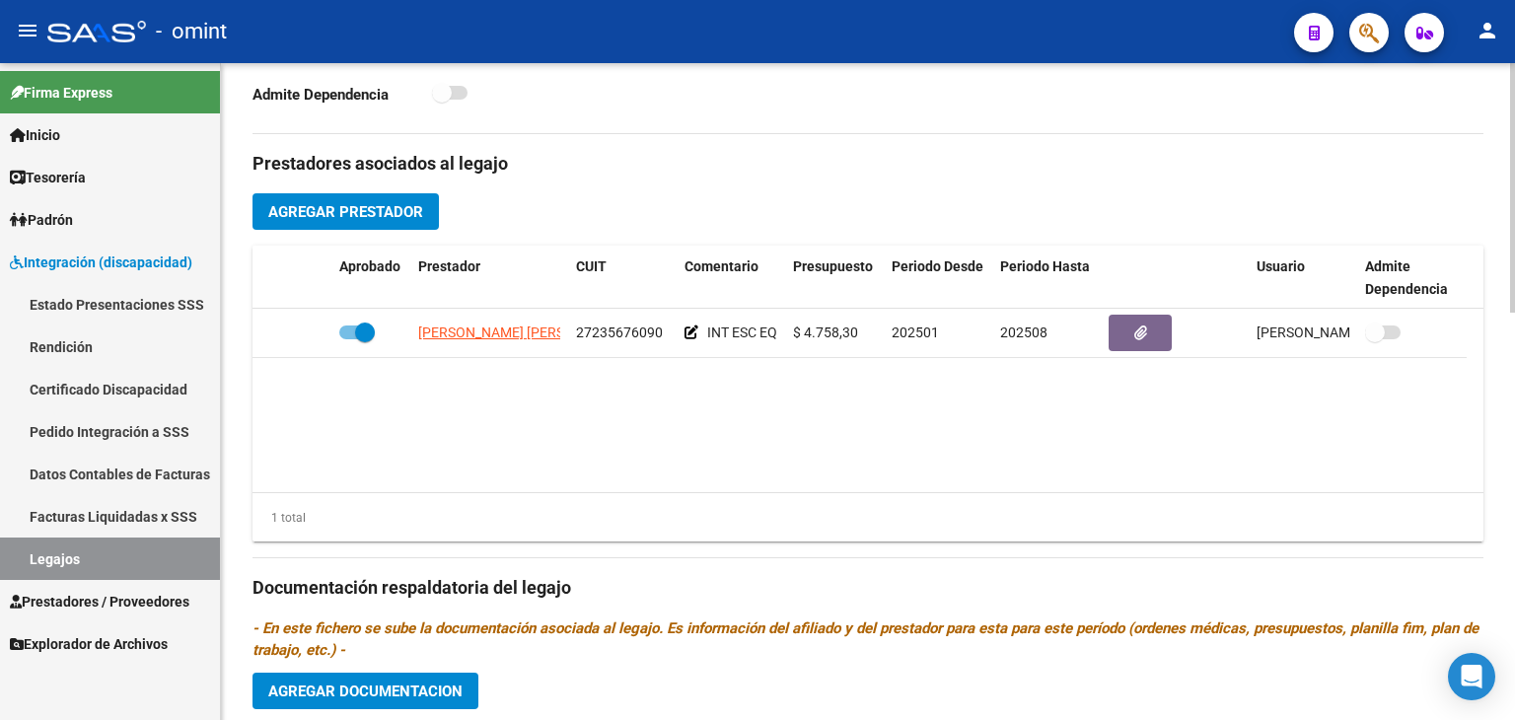
click at [840, 108] on div "Admite Dependencia" at bounding box center [552, 99] width 600 height 36
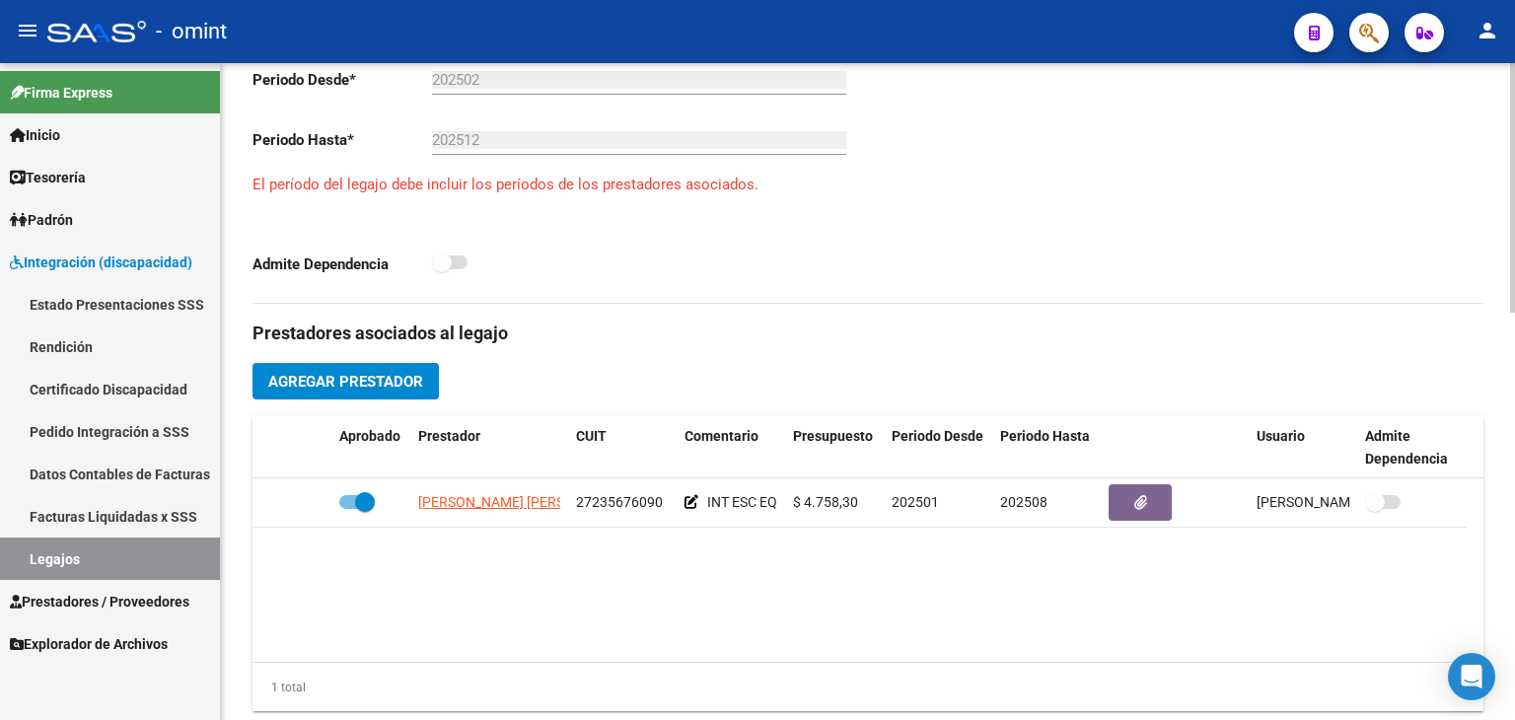
scroll to position [473, 0]
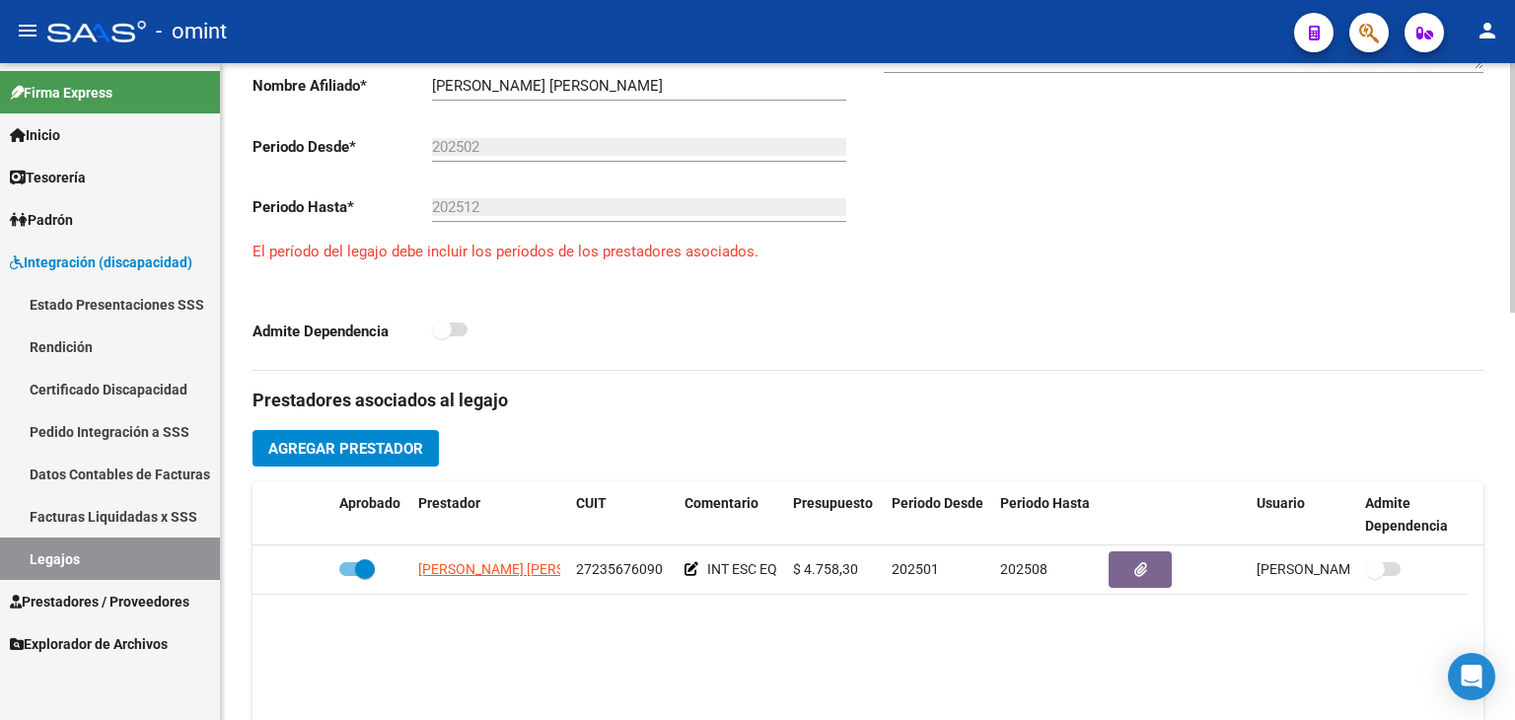
click at [895, 123] on div "Comentarios Comentarios Administrador" at bounding box center [1175, 119] width 615 height 501
click at [123, 538] on link "Legajos" at bounding box center [110, 559] width 220 height 42
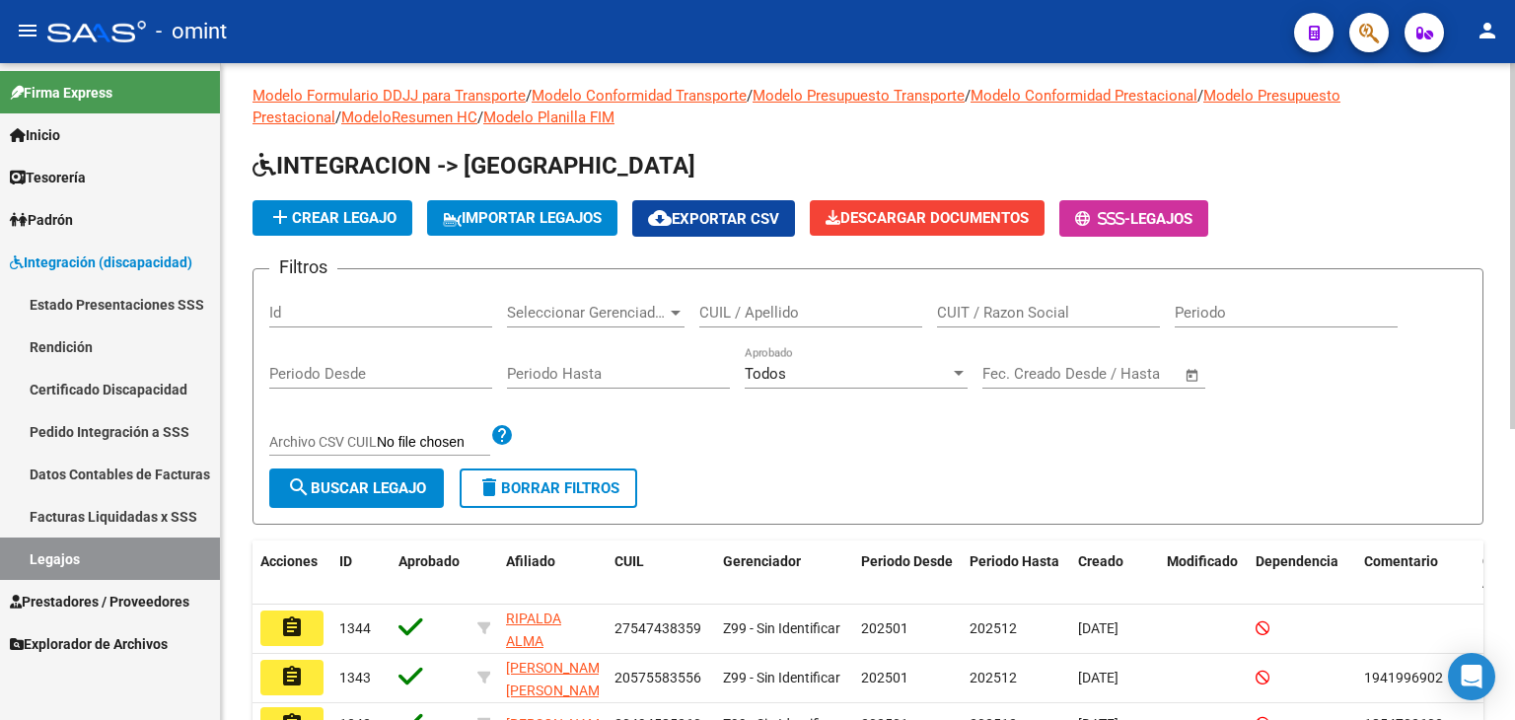
scroll to position [473, 0]
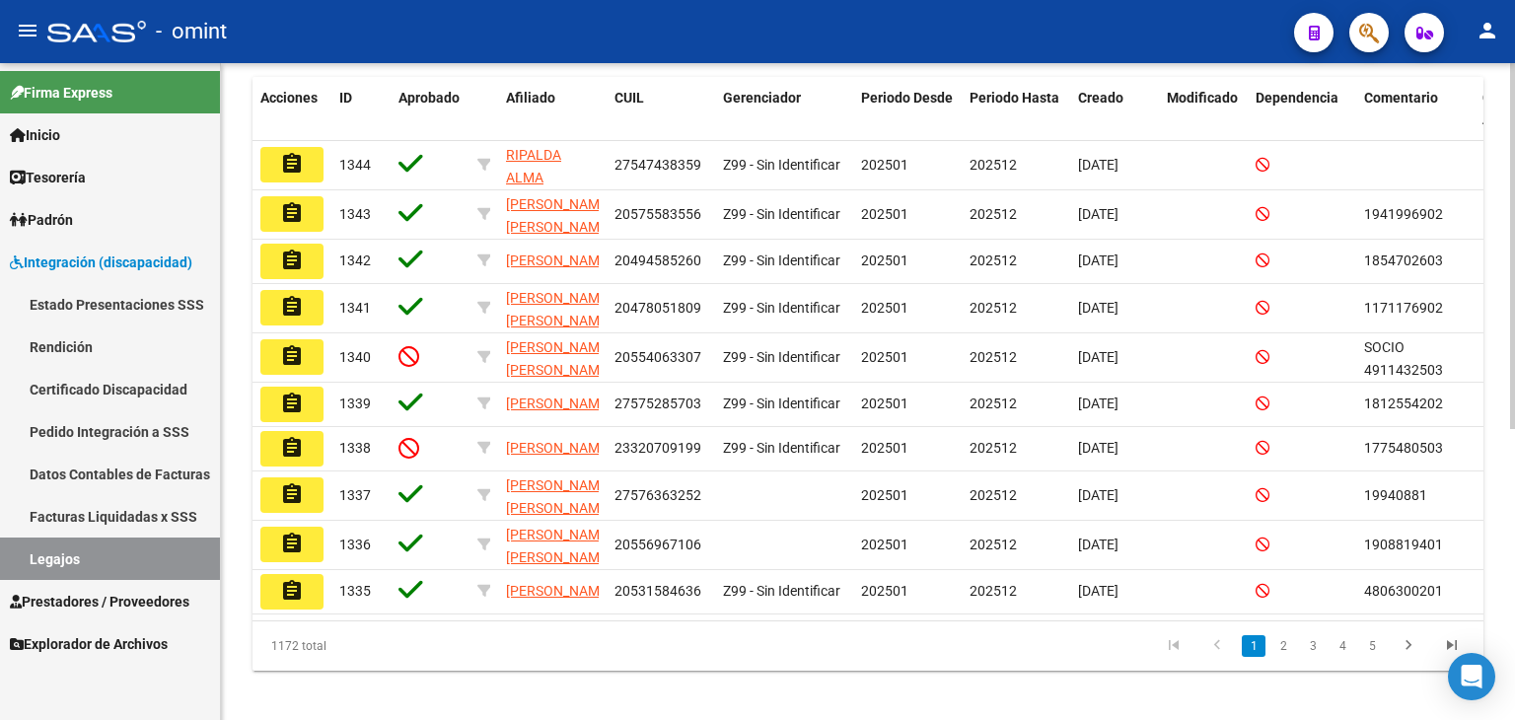
click at [1506, 176] on div "Modelo Formulario DDJJ para Transporte / Modelo Conformidad Transporte / Modelo…" at bounding box center [868, 162] width 1294 height 1144
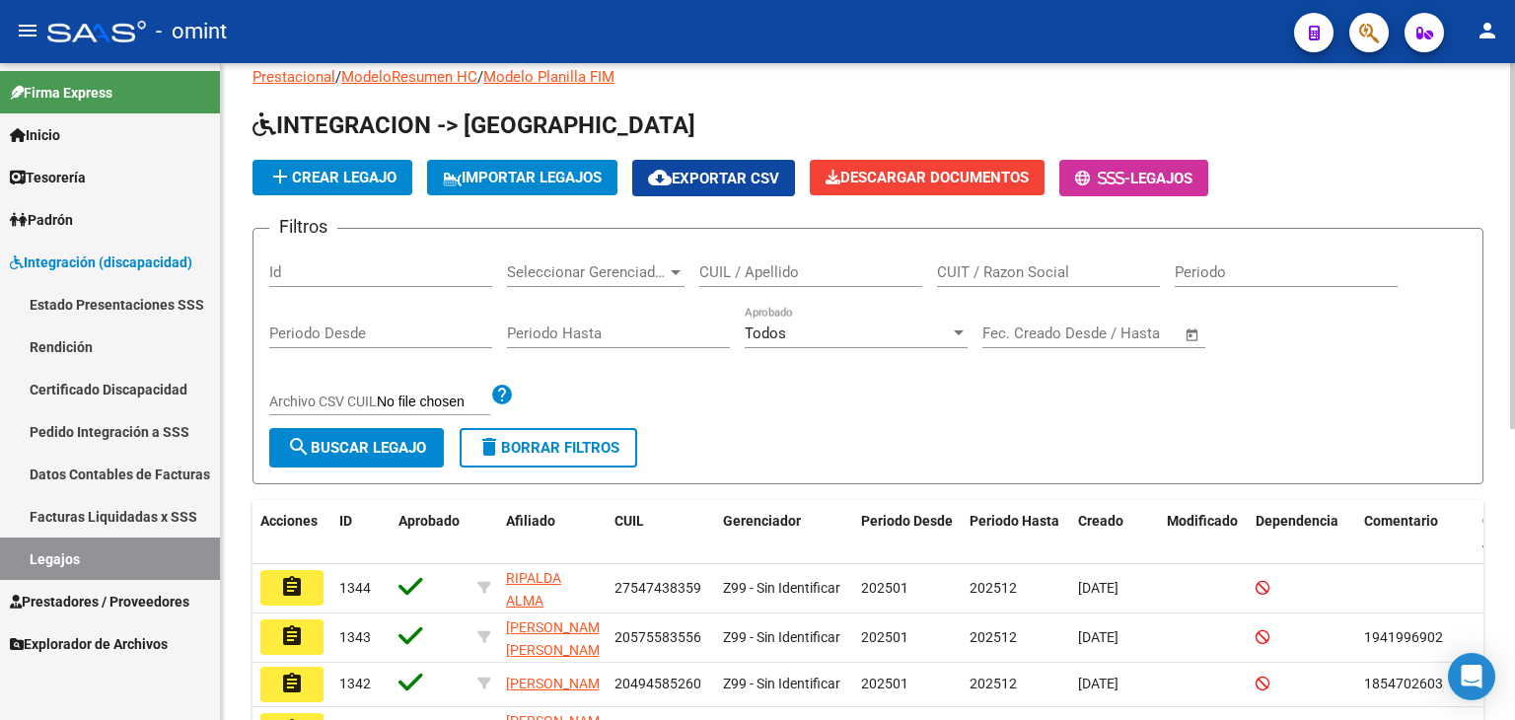
scroll to position [0, 0]
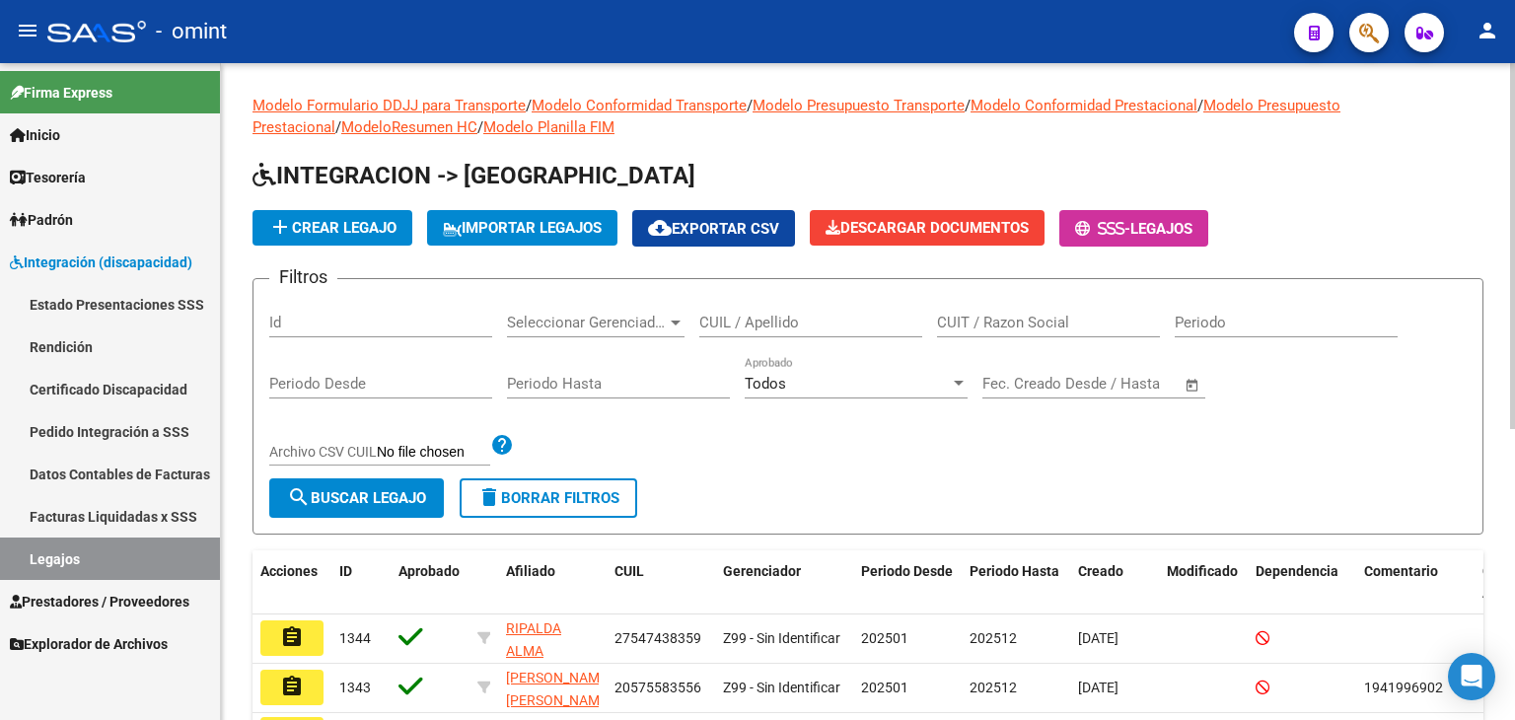
click at [1499, 44] on div "menu - omint person Firma Express Inicio Instructivos Contacto OS Tesorería Ext…" at bounding box center [757, 360] width 1515 height 720
click at [815, 324] on input "CUIL / Apellido" at bounding box center [810, 323] width 223 height 18
paste input "27566358951"
type input "27566358951"
click at [341, 494] on span "search Buscar Legajo" at bounding box center [356, 498] width 139 height 18
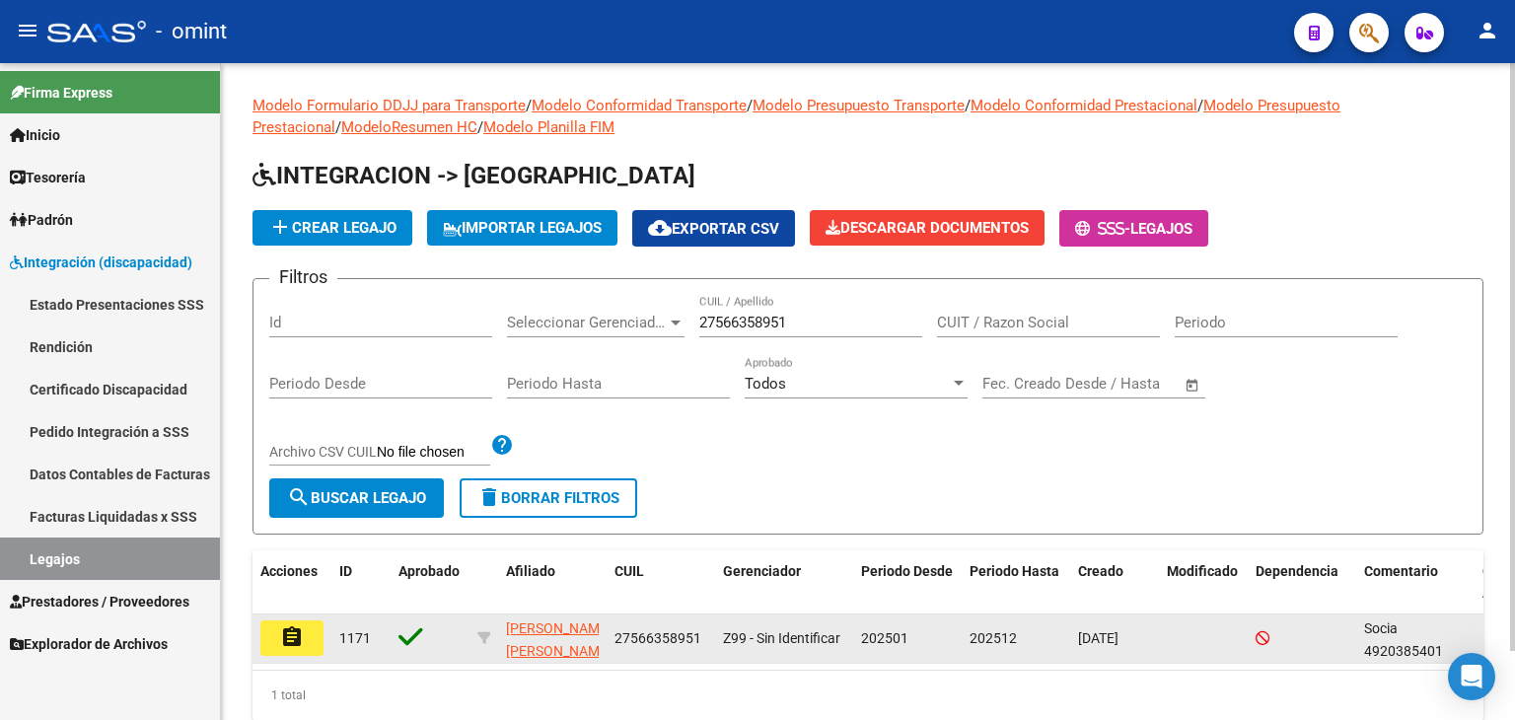
click at [308, 648] on button "assignment" at bounding box center [291, 638] width 63 height 36
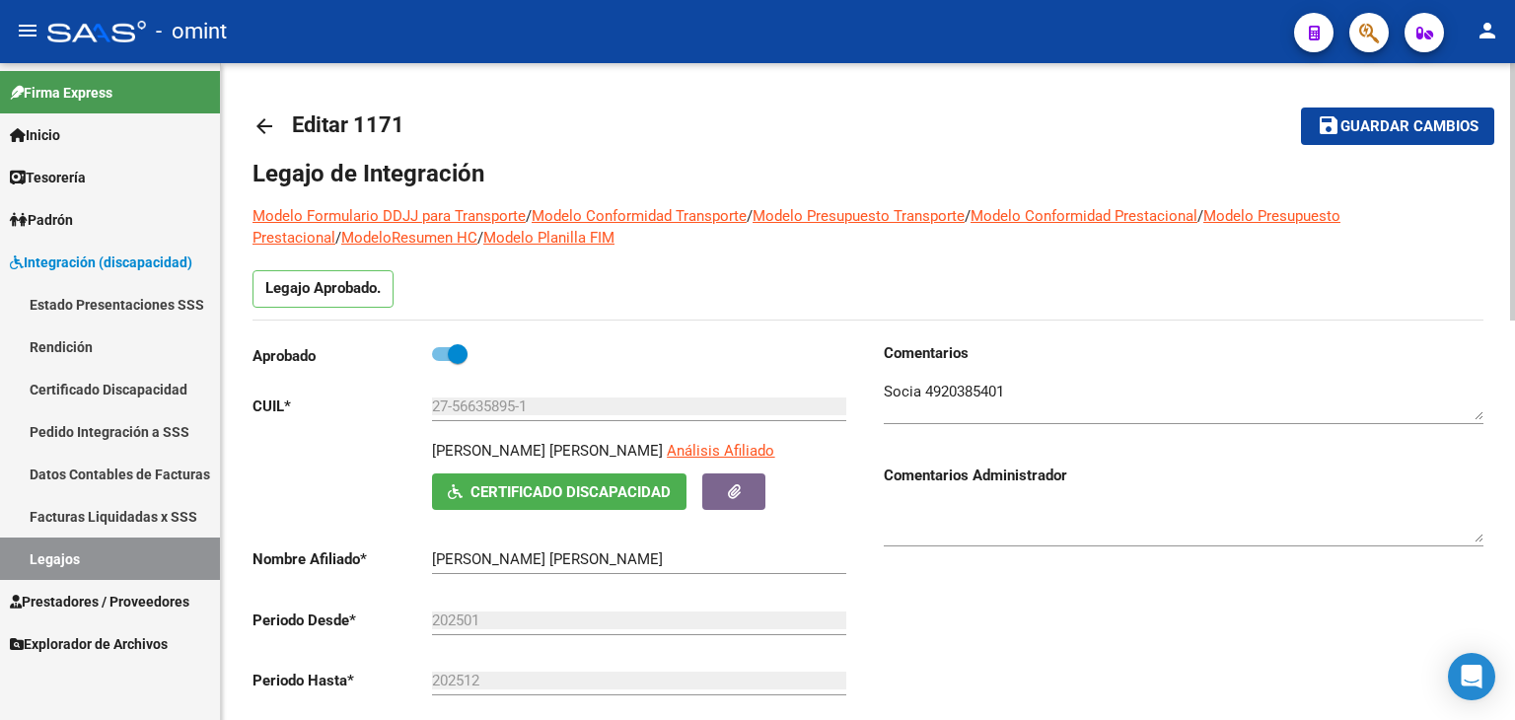
click at [1042, 682] on div "Comentarios Comentarios Administrador" at bounding box center [1175, 565] width 615 height 446
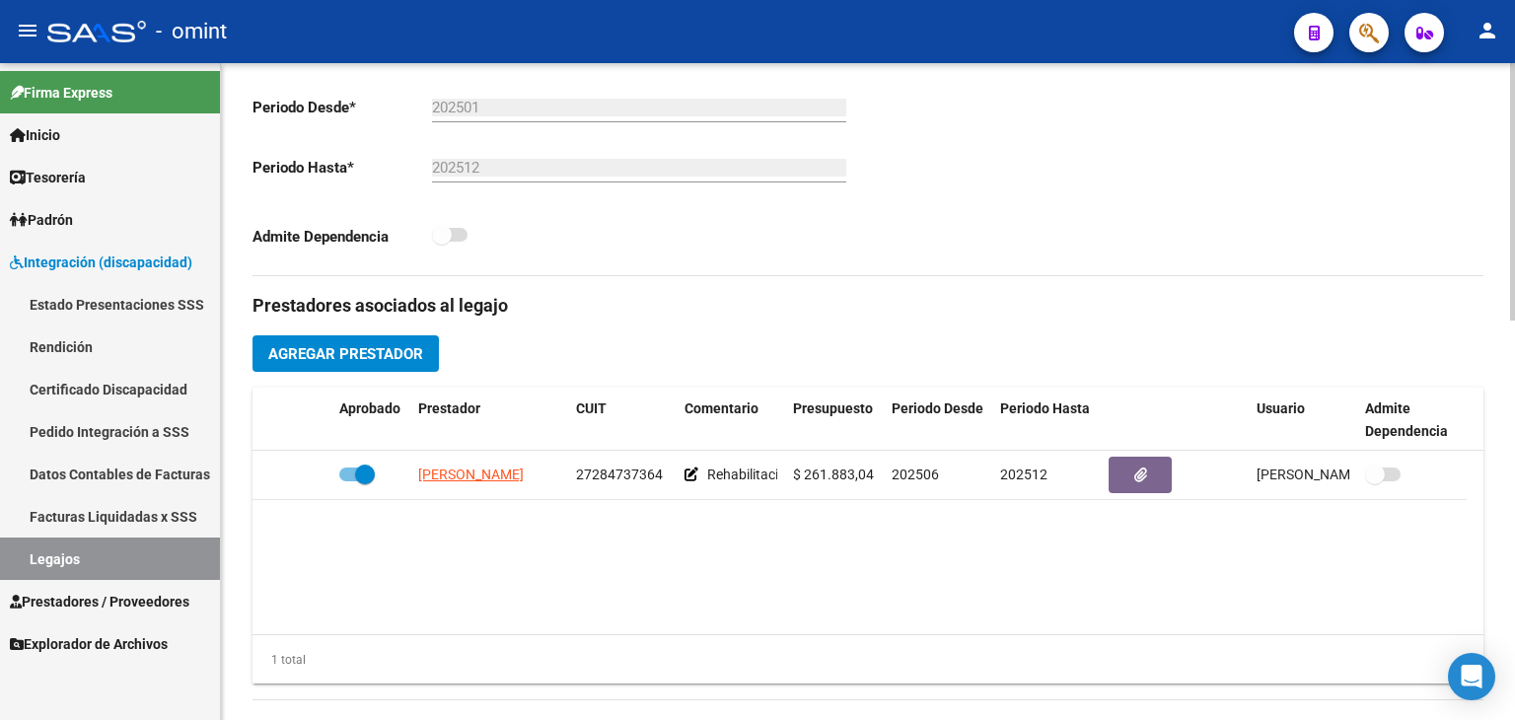
scroll to position [592, 0]
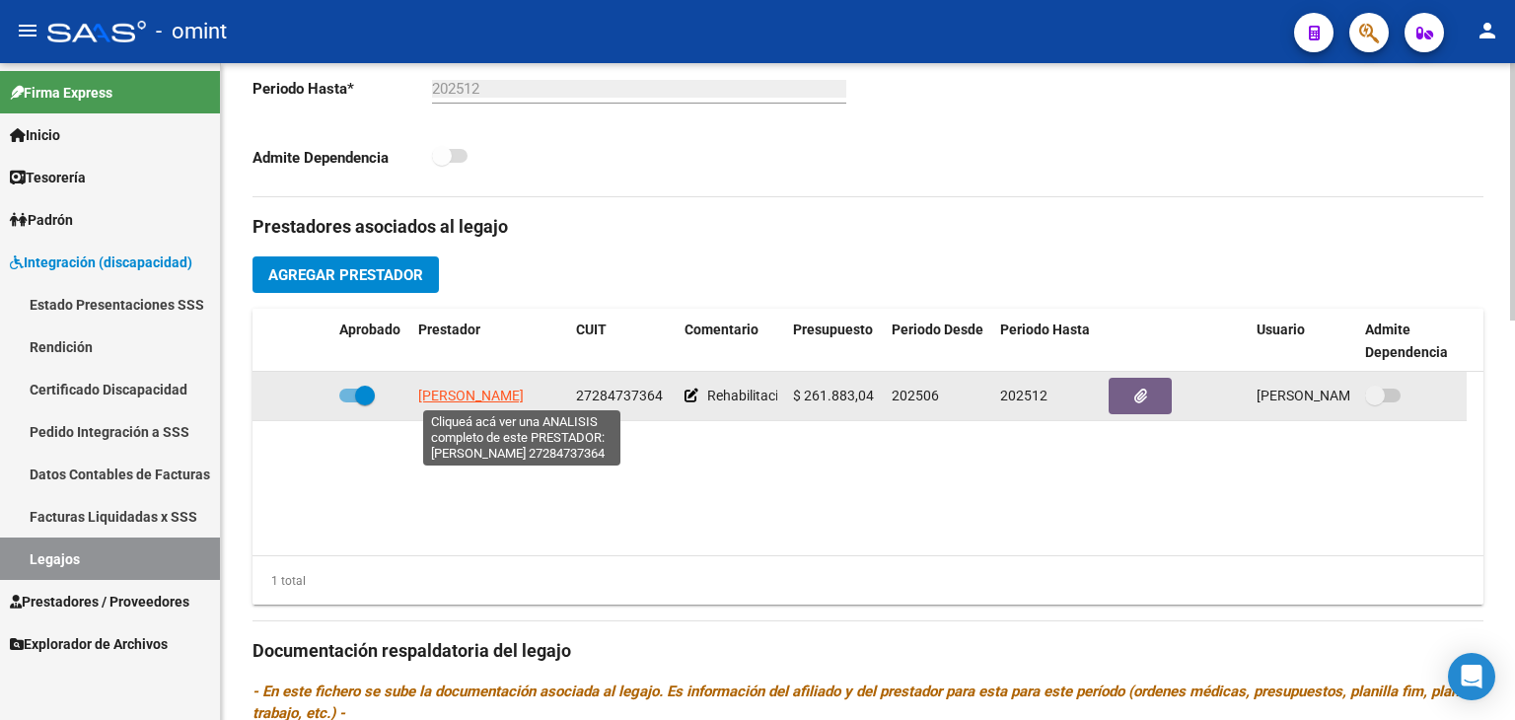
click at [473, 388] on span "[PERSON_NAME]" at bounding box center [471, 396] width 106 height 16
type textarea "27284737364"
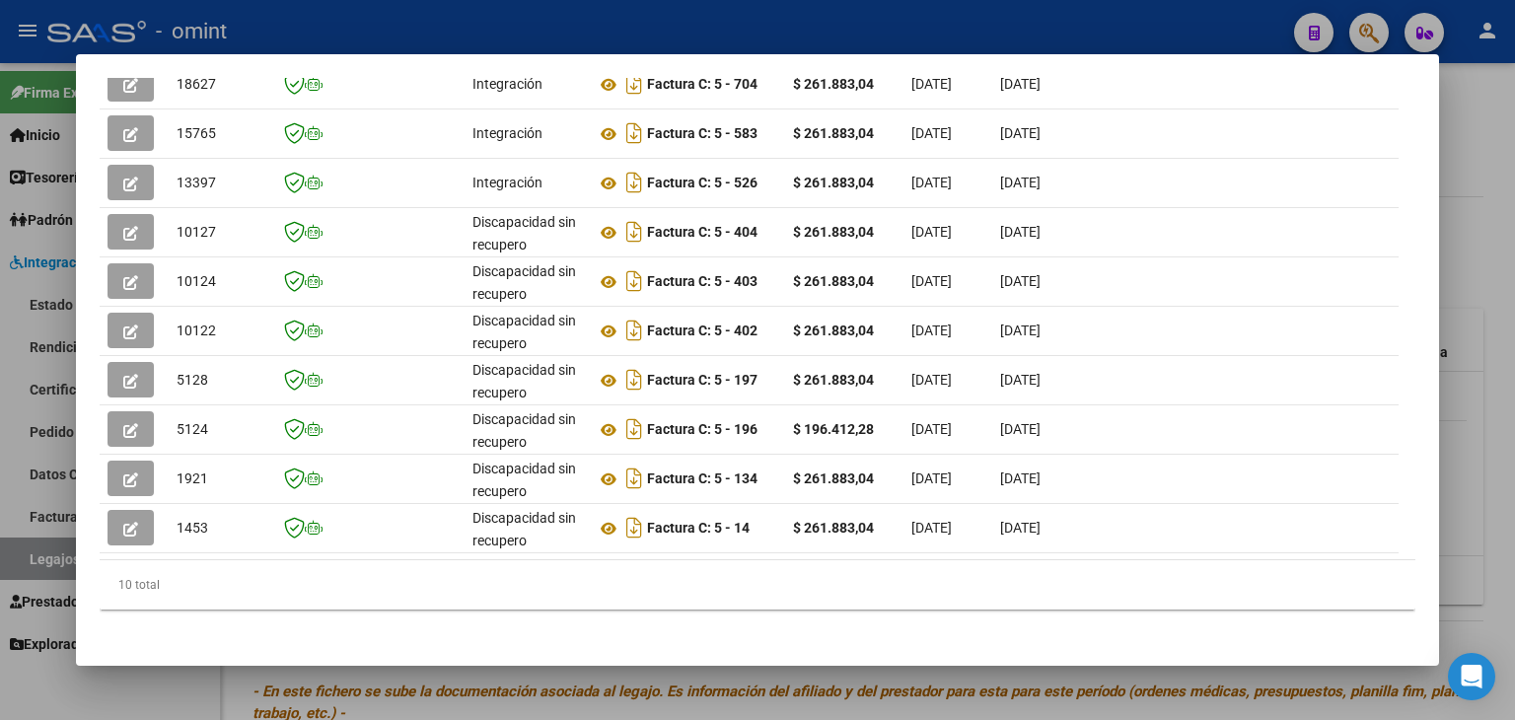
scroll to position [64, 0]
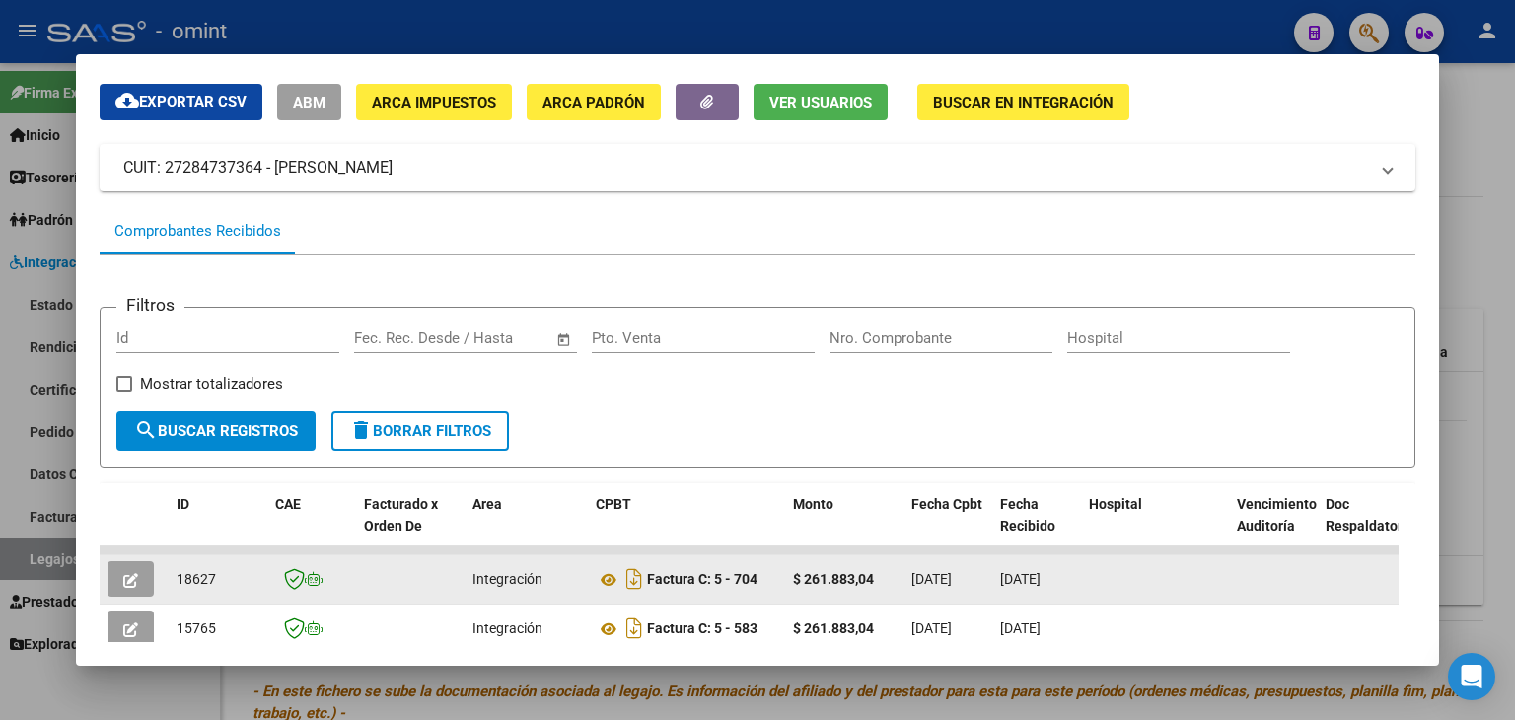
click at [187, 575] on span "18627" at bounding box center [196, 579] width 39 height 16
copy span "18627"
click at [606, 578] on icon at bounding box center [609, 580] width 26 height 24
click at [121, 577] on button "button" at bounding box center [131, 579] width 46 height 36
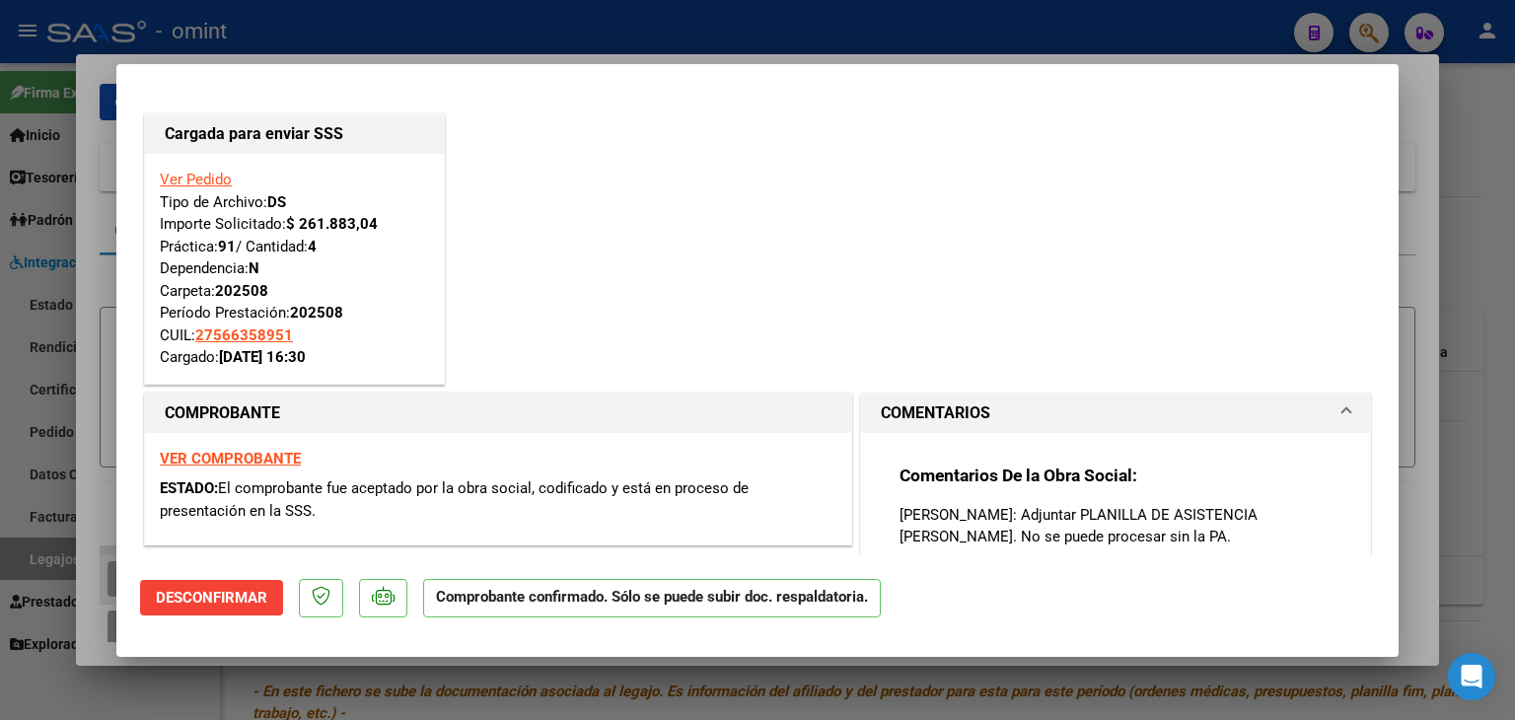
type input "$ 0,00"
